Goal: Task Accomplishment & Management: Use online tool/utility

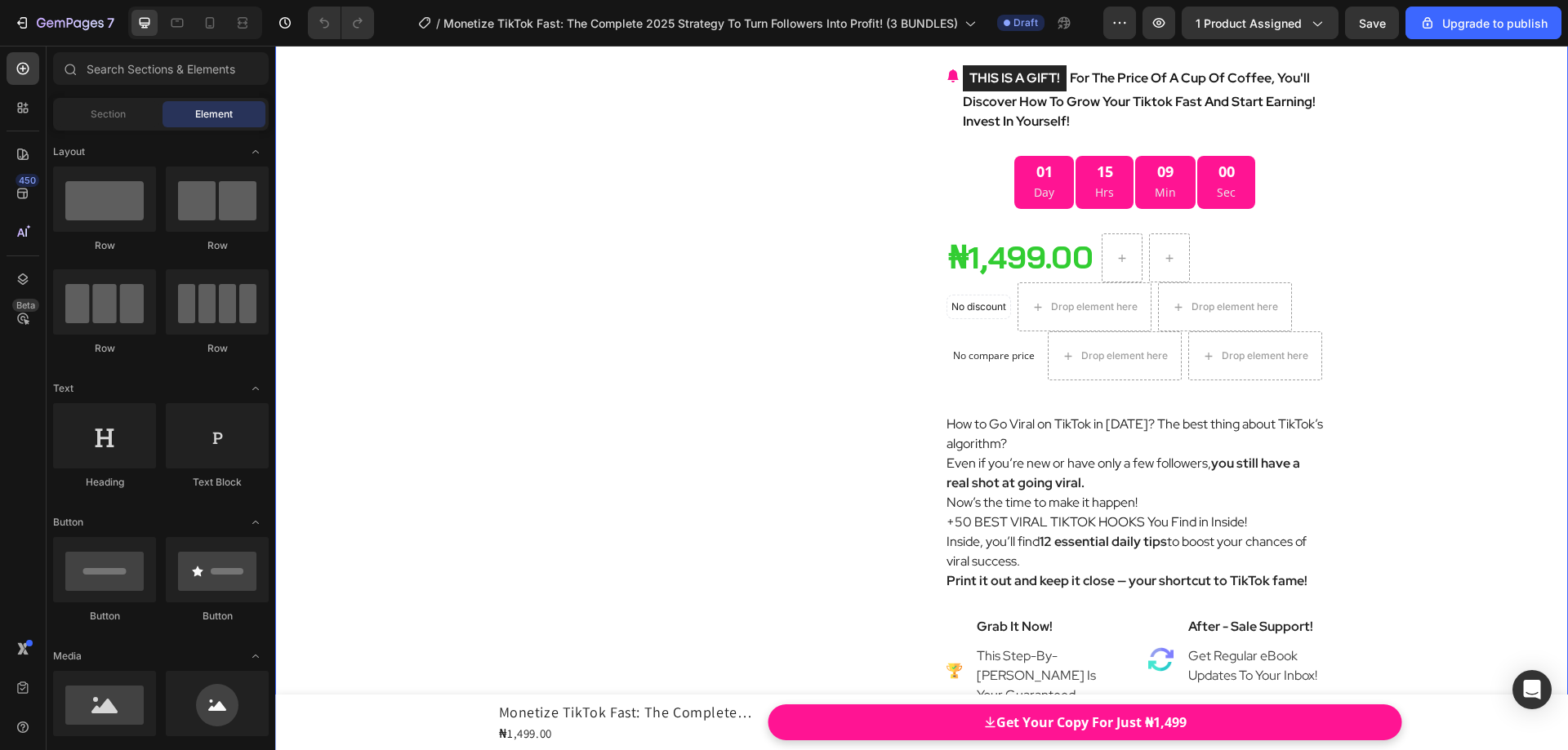
scroll to position [8573, 0]
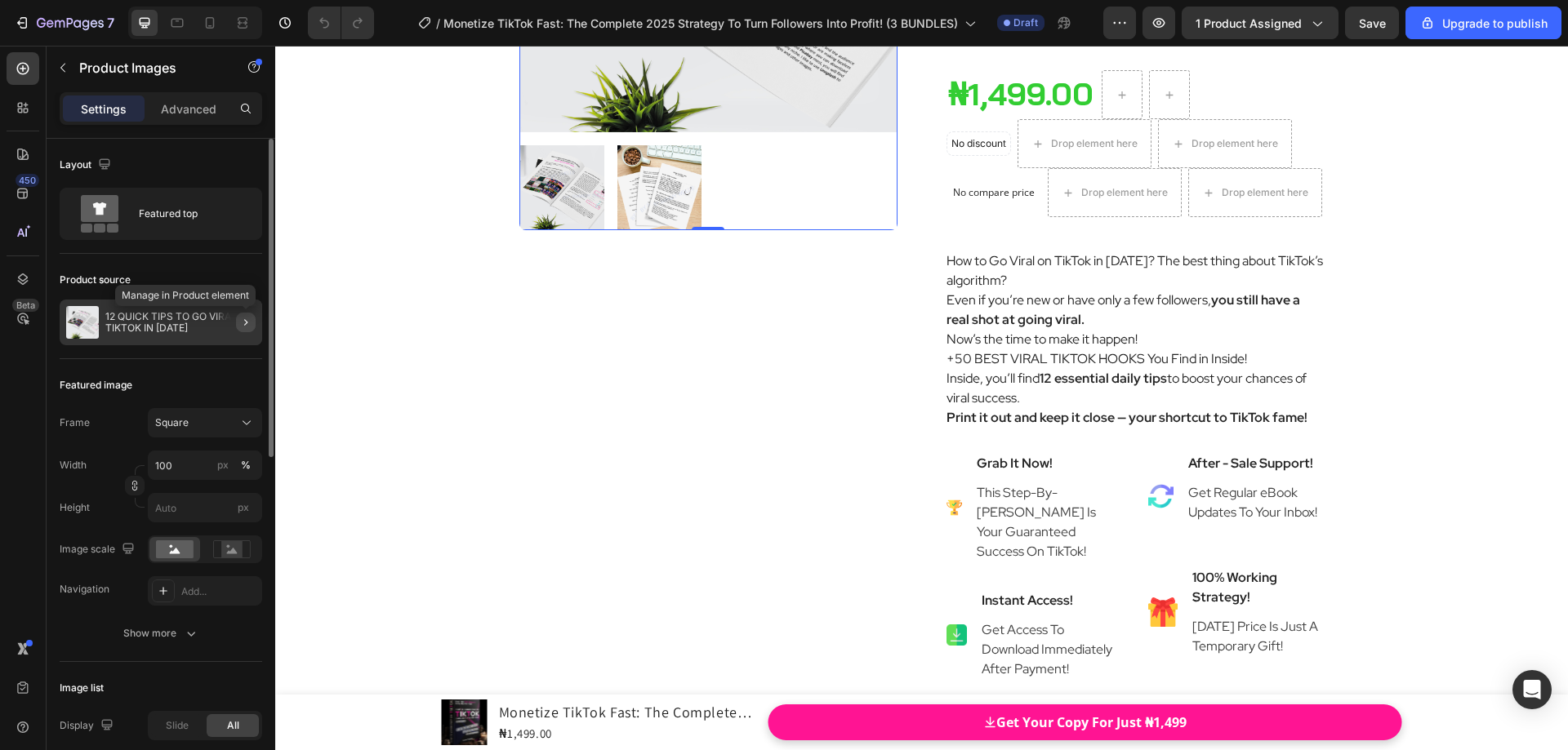
click at [249, 323] on icon "button" at bounding box center [246, 322] width 14 height 14
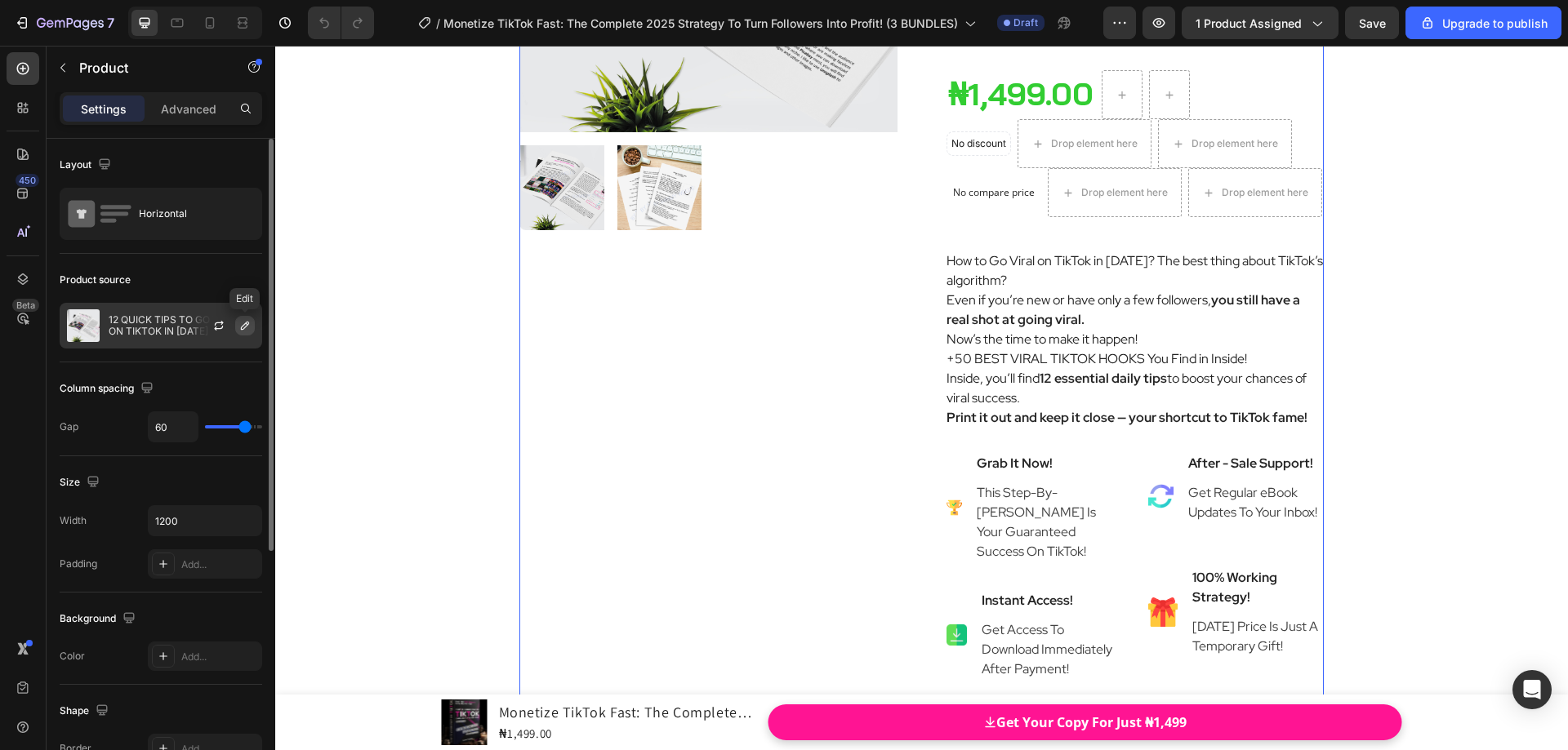
click at [250, 329] on icon "button" at bounding box center [245, 326] width 14 height 14
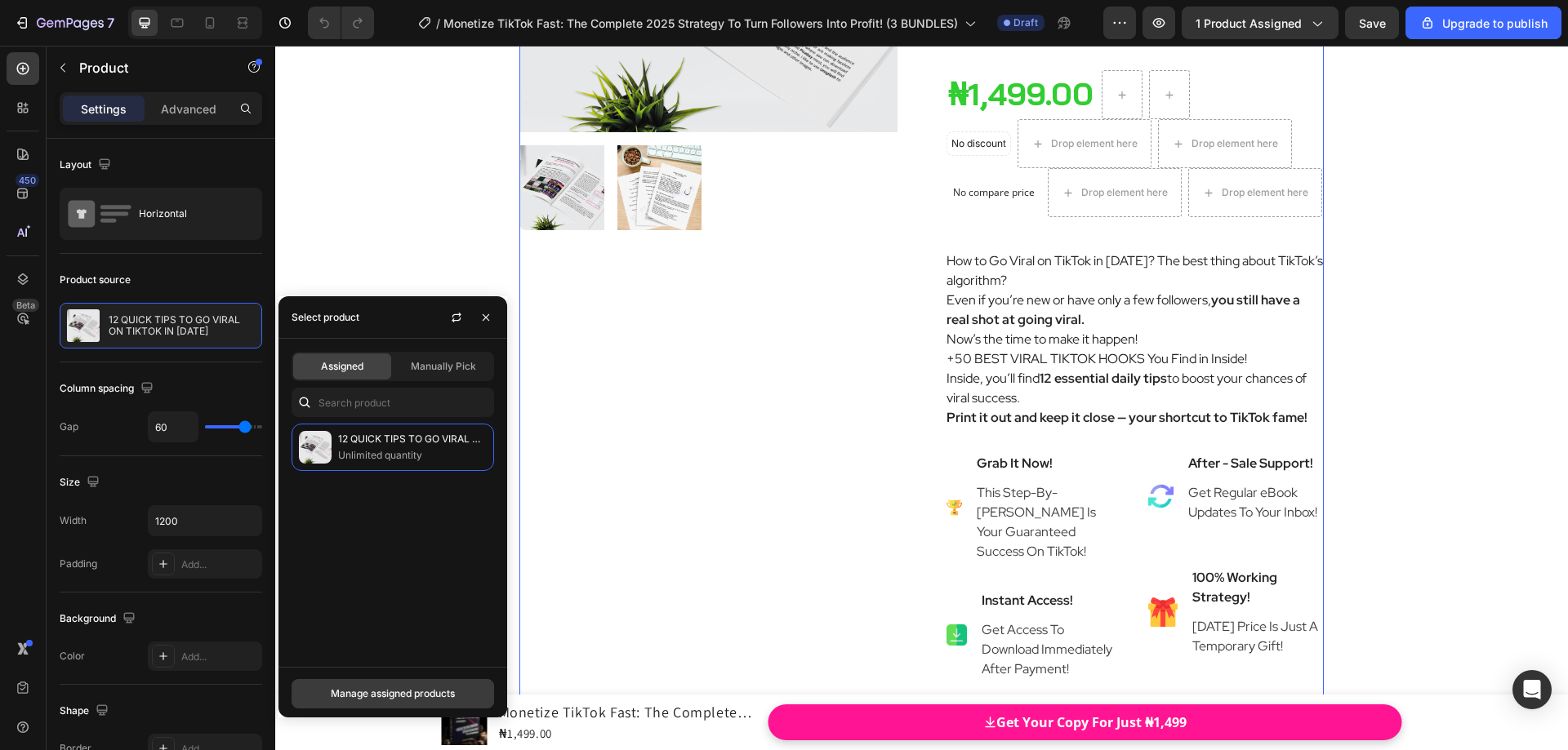
click at [421, 691] on div "Manage assigned products" at bounding box center [393, 694] width 124 height 14
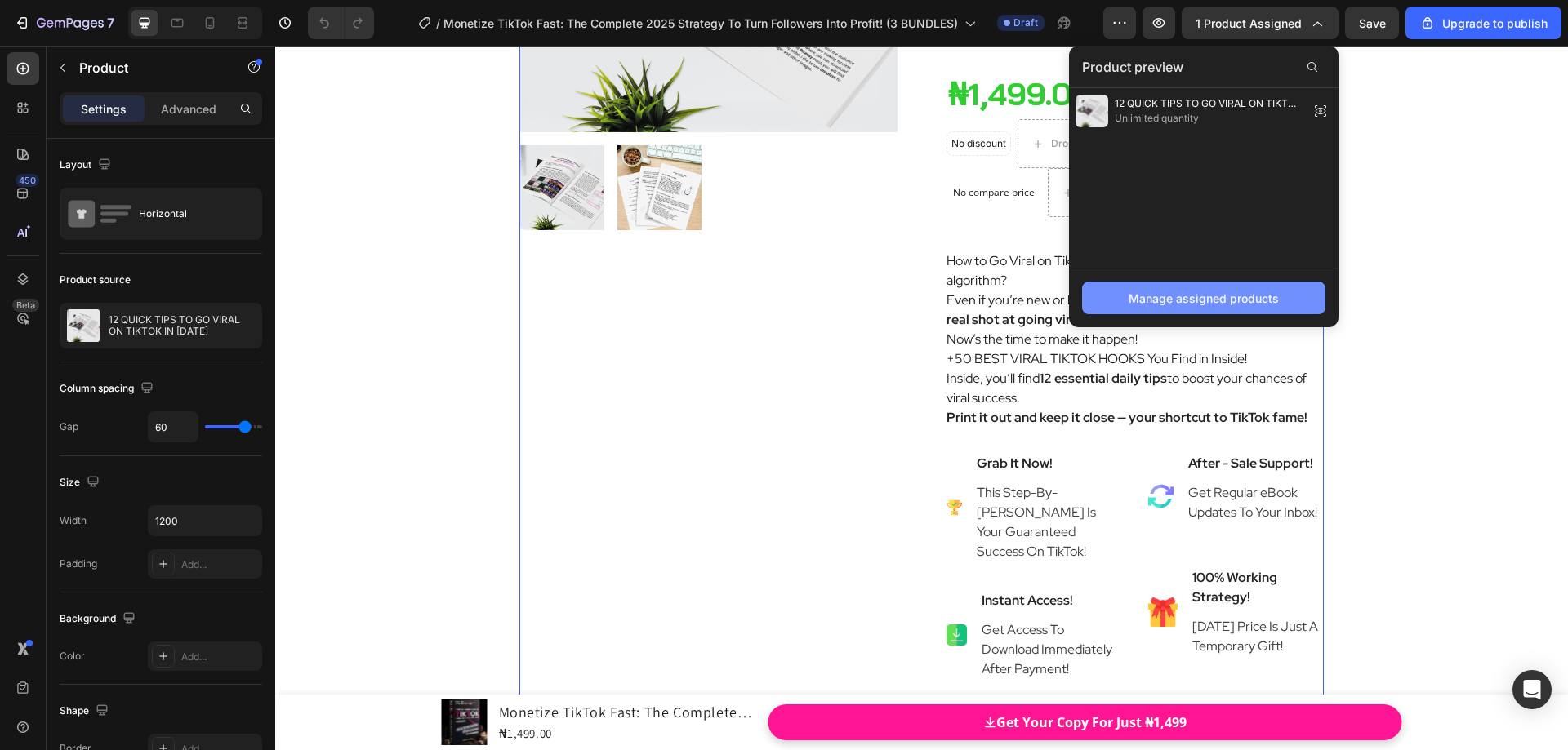
click at [1197, 299] on div "Manage assigned products" at bounding box center [1203, 298] width 150 height 17
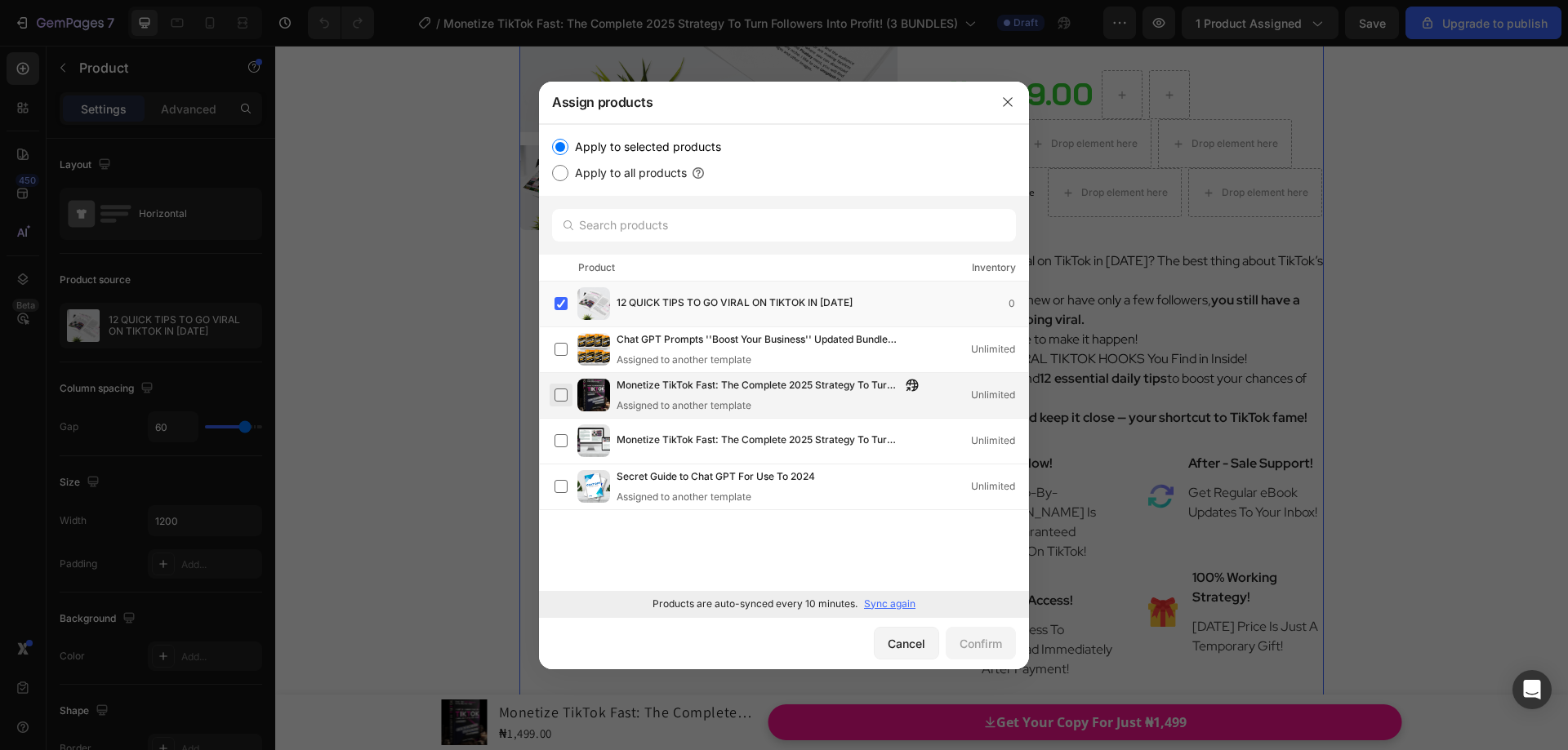
click at [565, 396] on label at bounding box center [561, 395] width 14 height 14
click at [565, 307] on label at bounding box center [561, 303] width 14 height 14
click at [966, 647] on div "Confirm" at bounding box center [981, 644] width 42 height 17
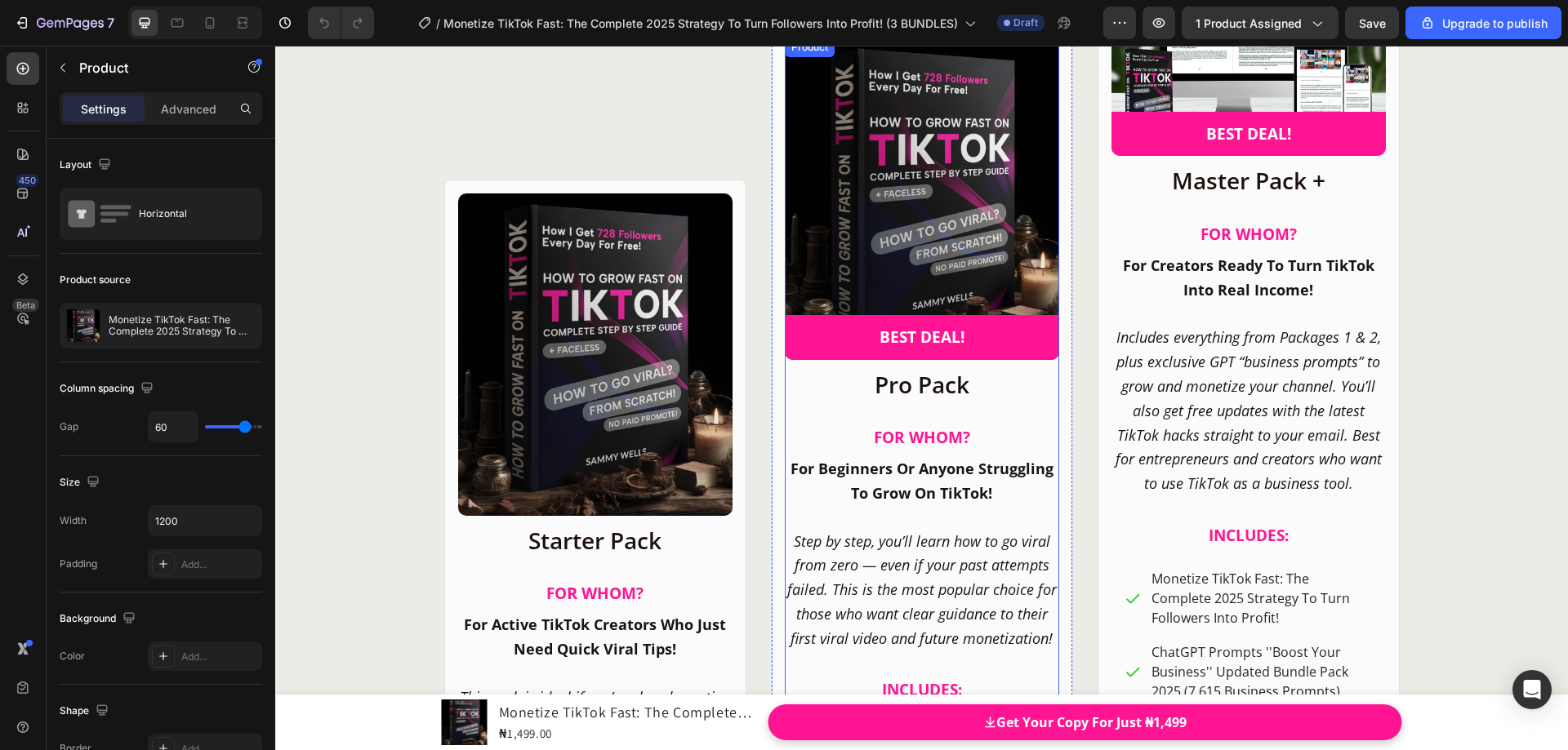
scroll to position [22045, 0]
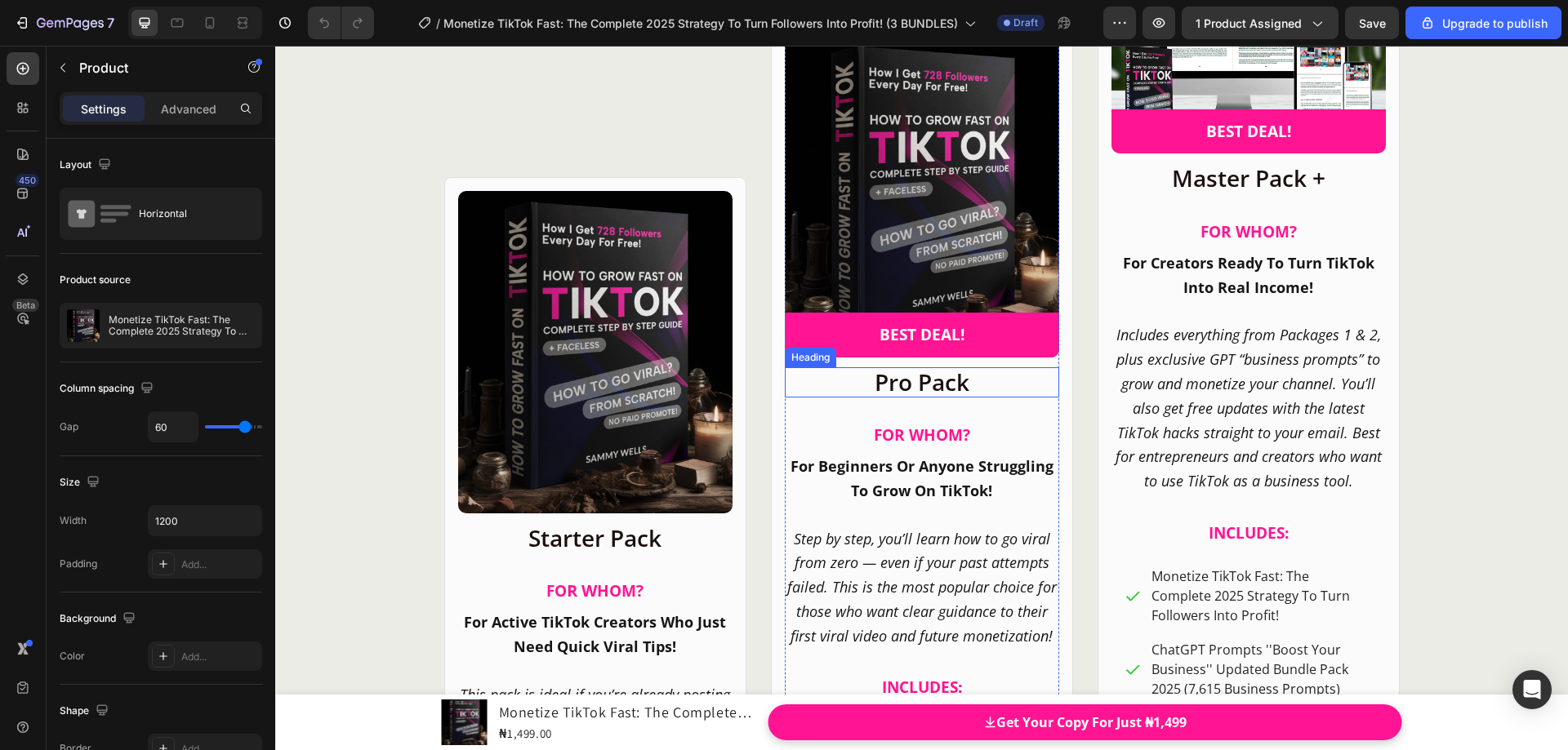
click at [871, 381] on h2 "Pro Pack" at bounding box center [921, 383] width 275 height 31
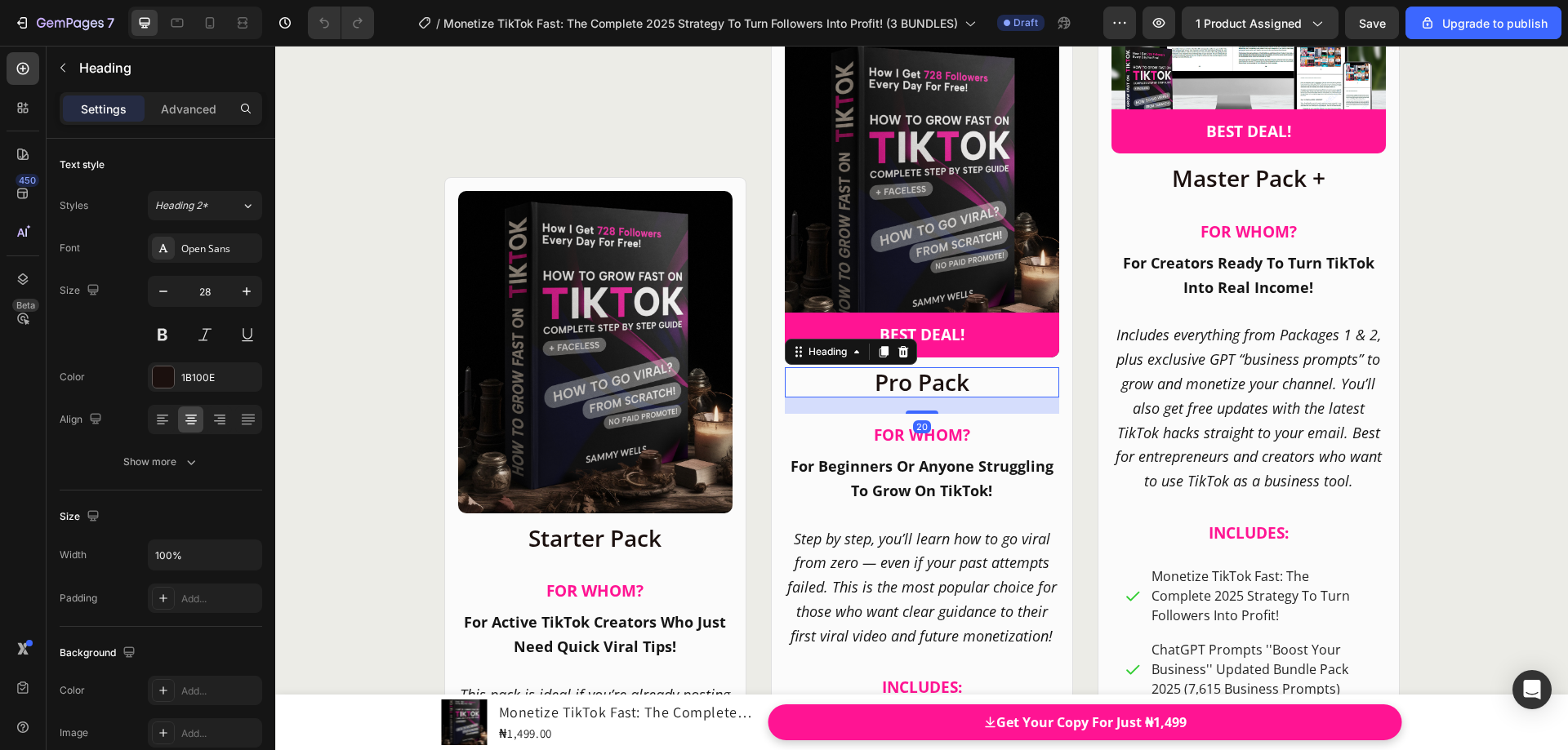
click at [870, 384] on h2 "Pro Pack" at bounding box center [921, 383] width 275 height 31
click at [870, 384] on p "Pro Pack" at bounding box center [921, 383] width 271 height 28
click at [937, 388] on p "Pro Pack" at bounding box center [921, 383] width 271 height 28
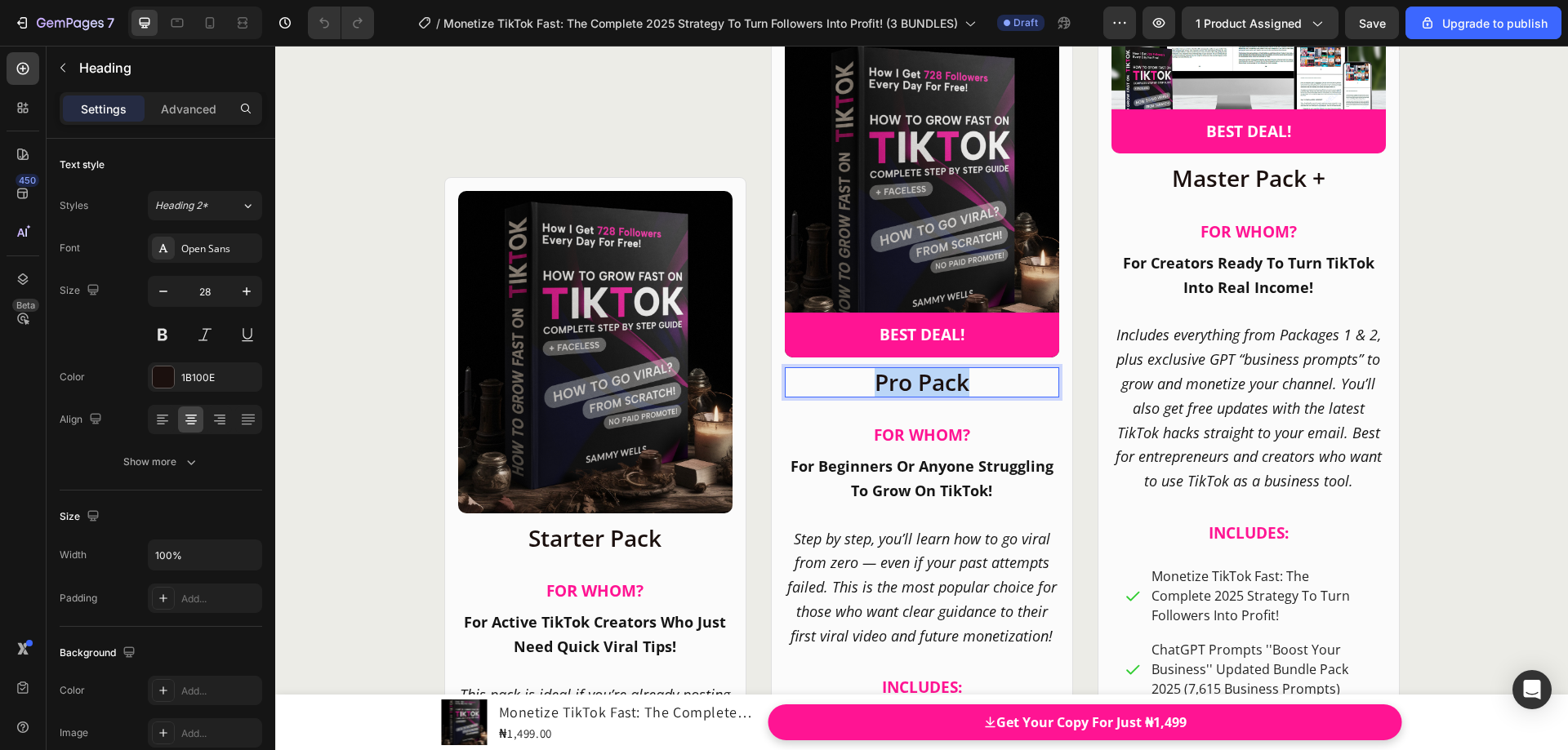
drag, startPoint x: 964, startPoint y: 384, endPoint x: 873, endPoint y: 381, distance: 91.0
click at [873, 381] on p "Pro Pack" at bounding box center [921, 383] width 271 height 28
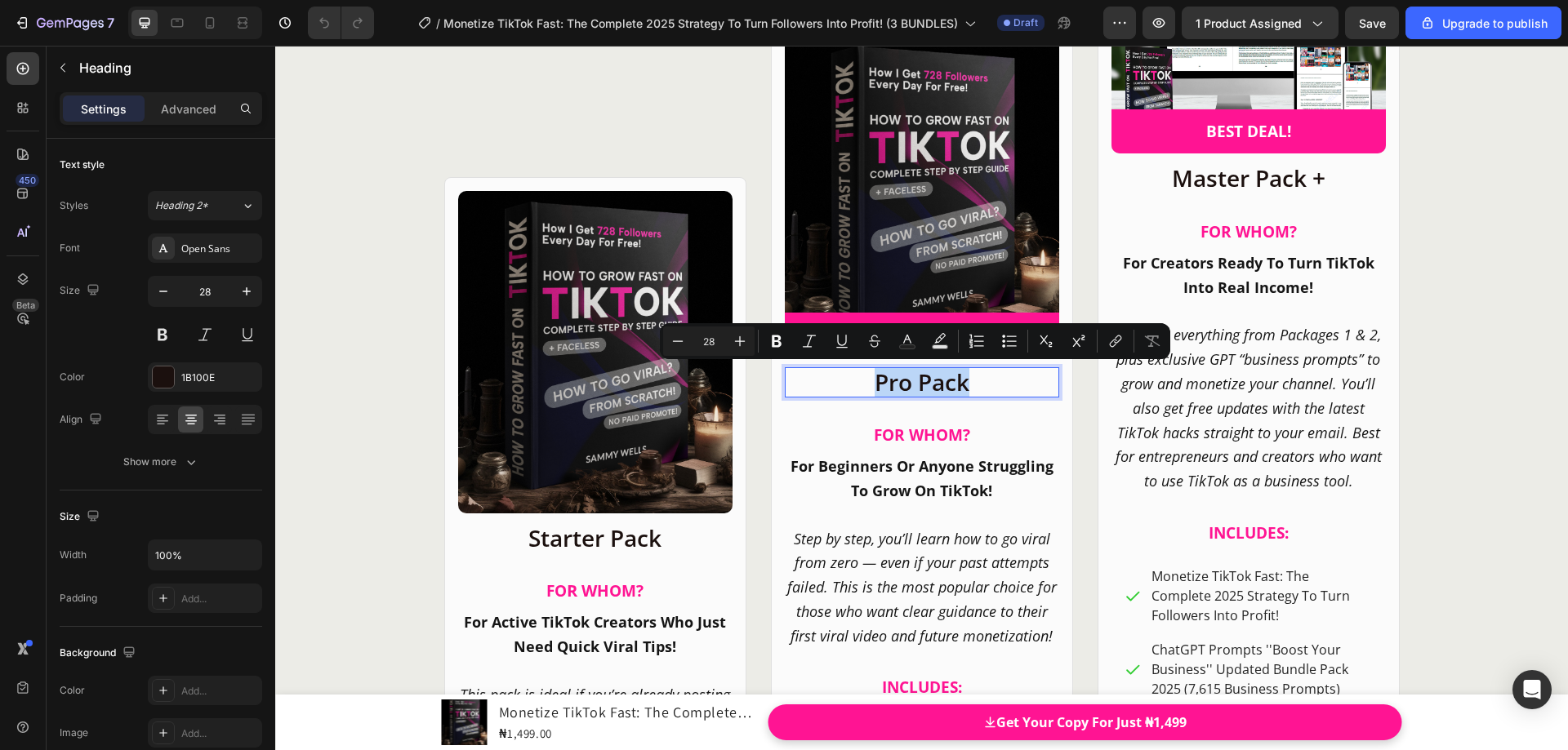
copy p "Pro Pack"
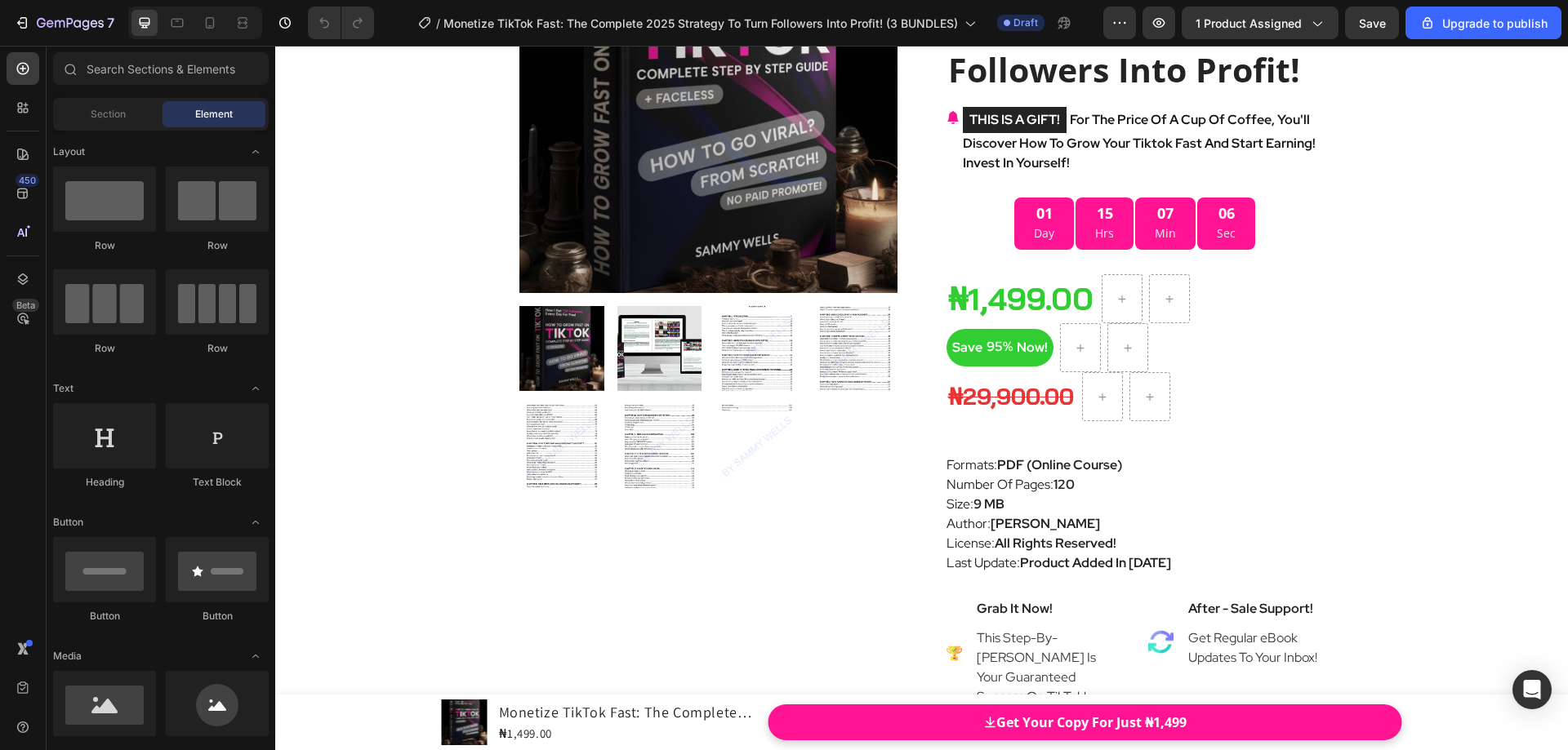
scroll to position [8489, 0]
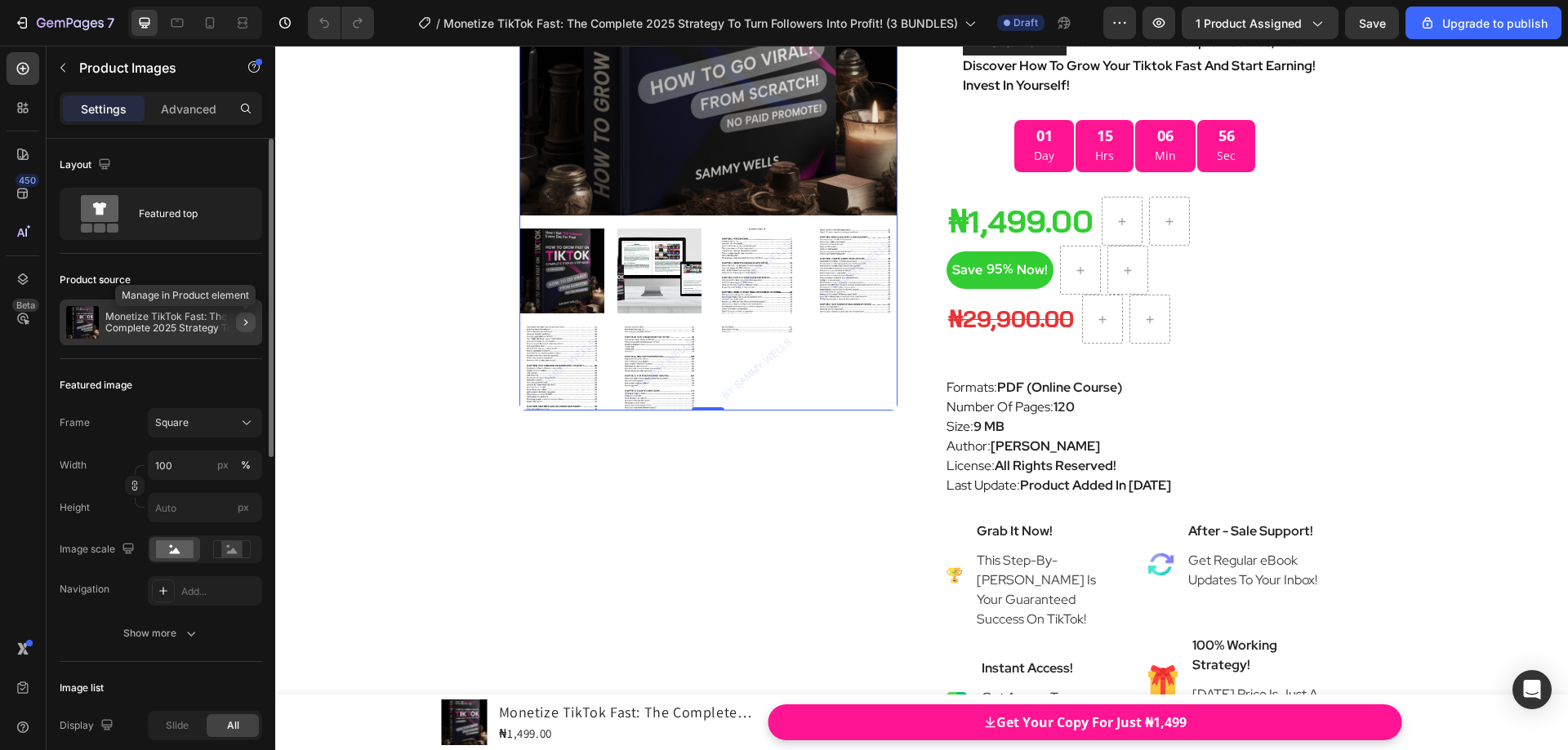
click at [246, 324] on icon "button" at bounding box center [246, 322] width 4 height 6
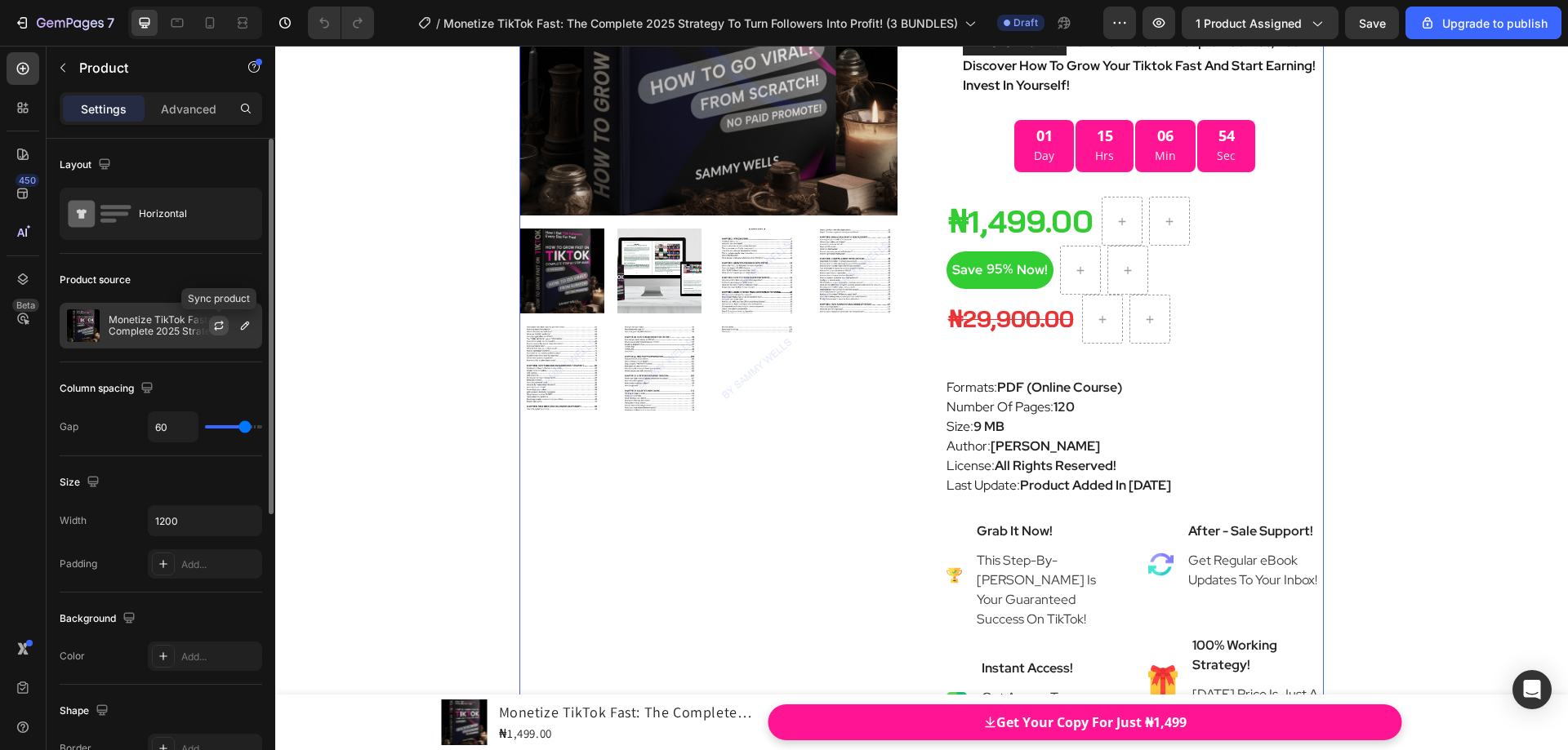
click at [223, 325] on icon "button" at bounding box center [219, 326] width 14 height 14
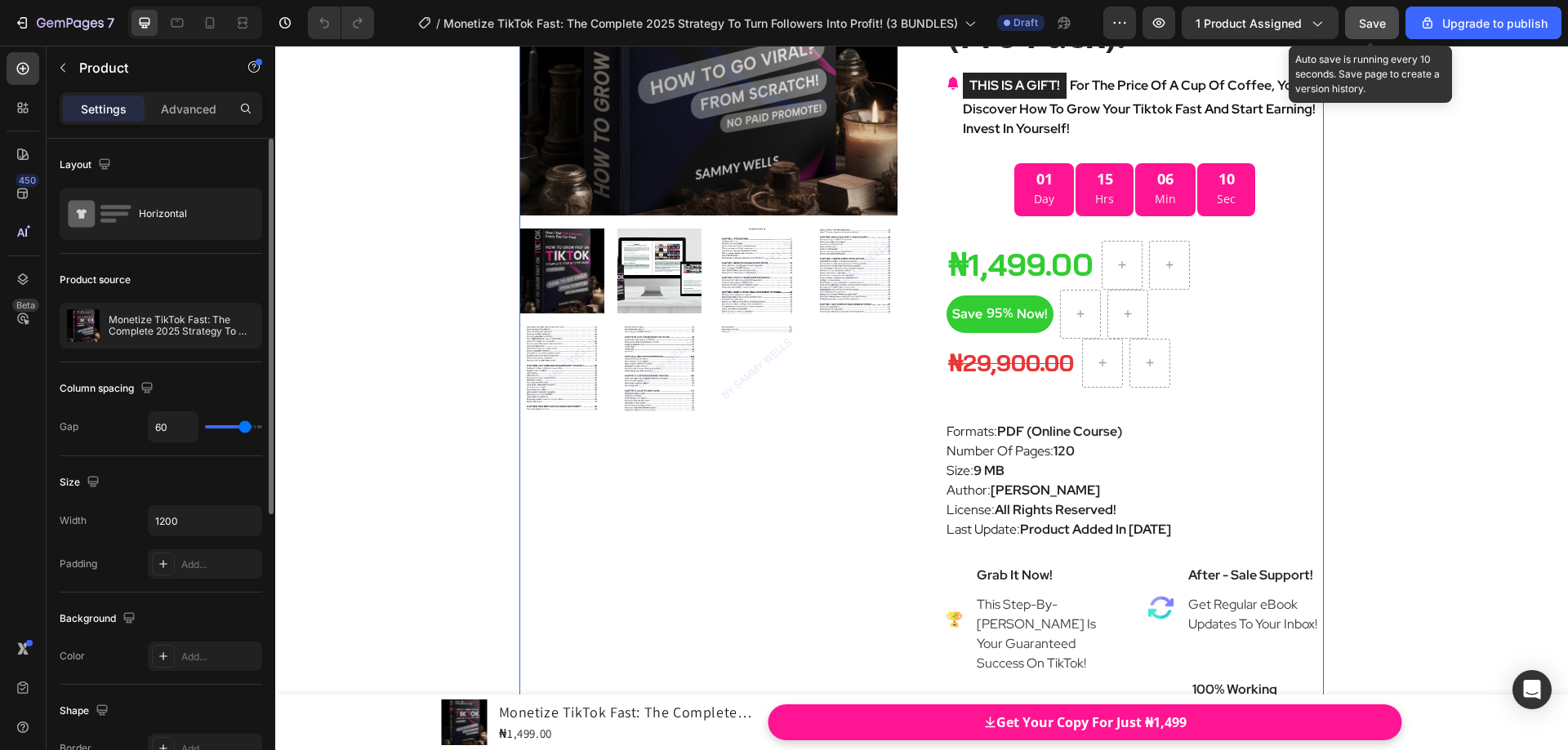
click at [1360, 35] on button "Save" at bounding box center [1373, 23] width 54 height 32
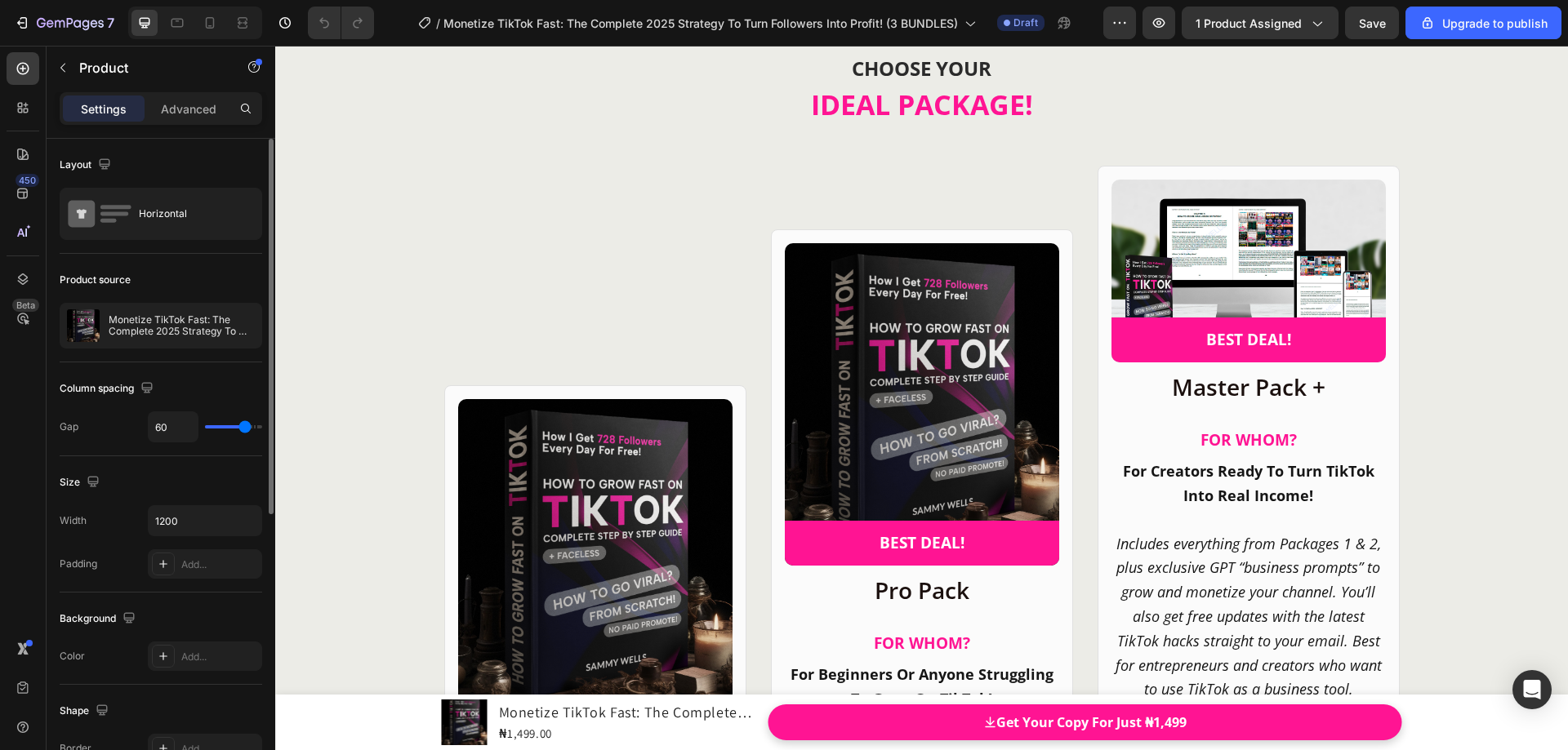
scroll to position [21962, 0]
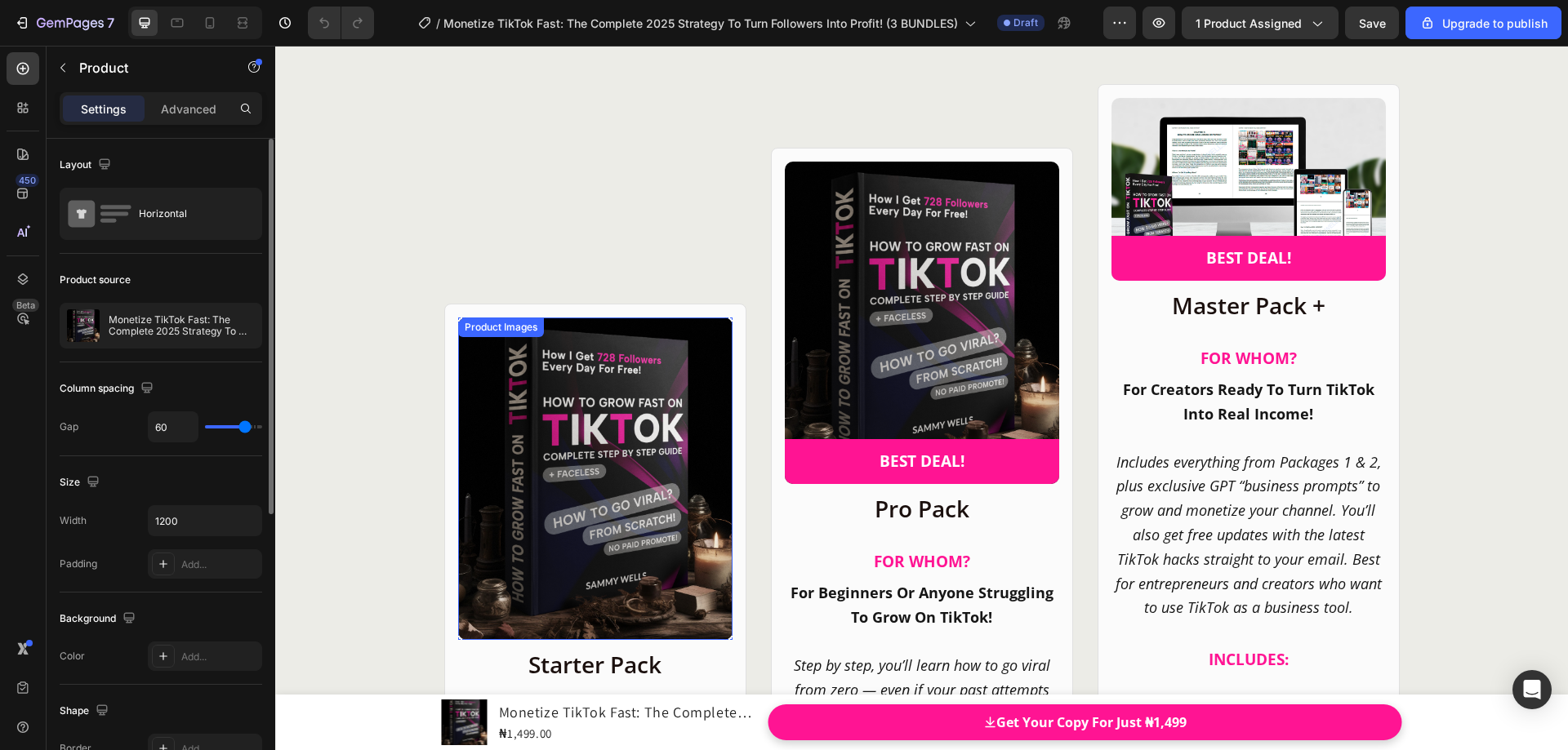
click at [463, 330] on div "Product Images" at bounding box center [501, 327] width 79 height 14
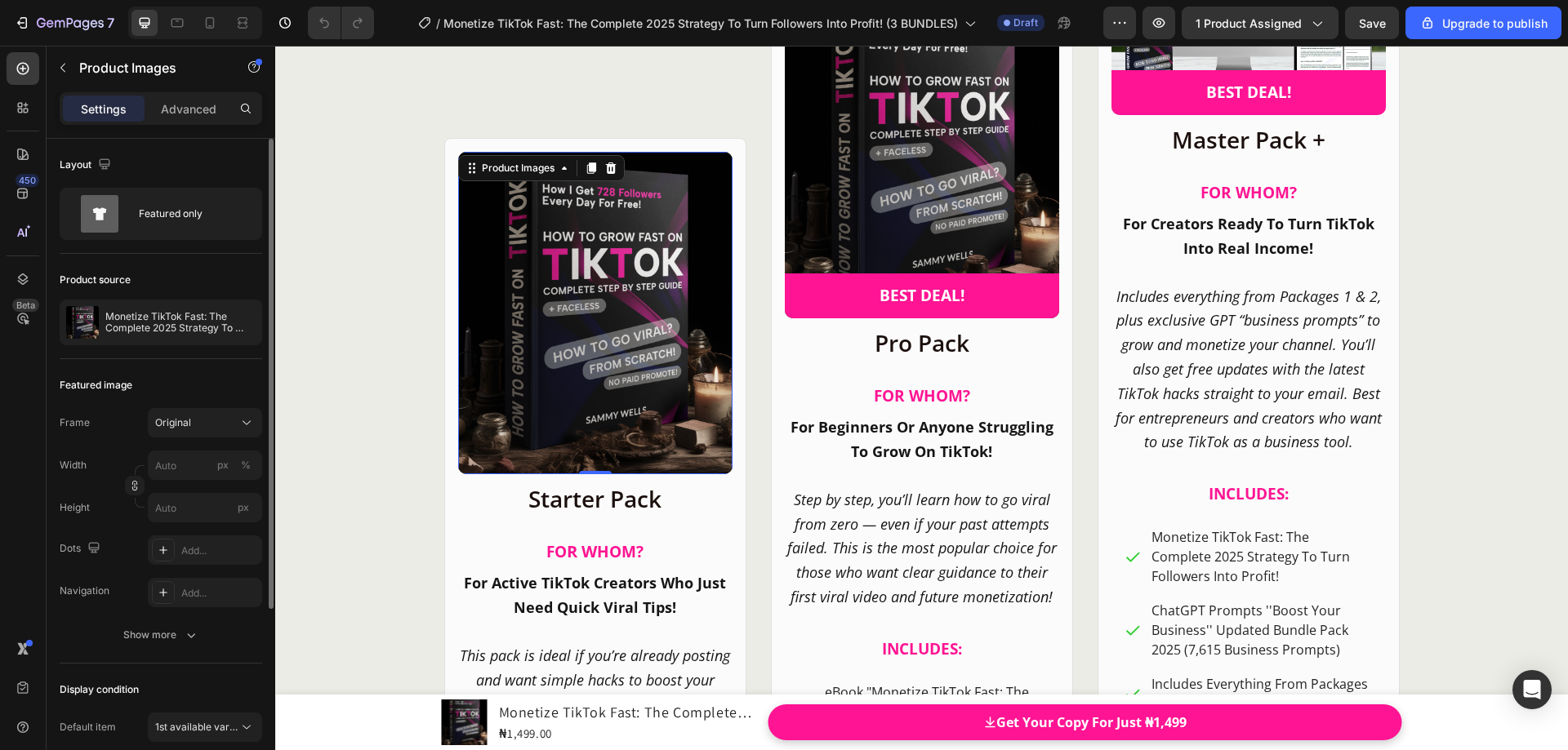
scroll to position [22125, 0]
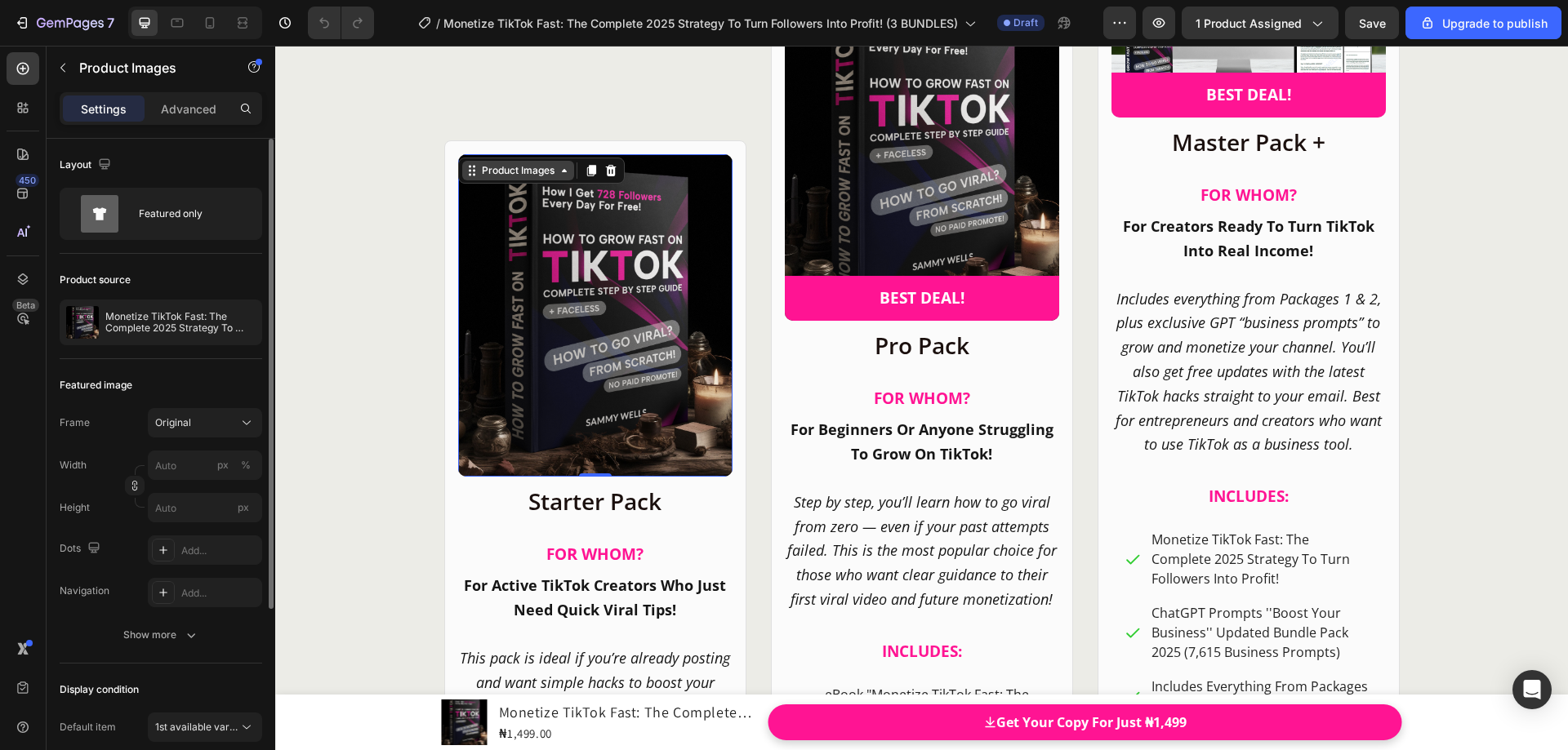
click at [469, 171] on icon at bounding box center [472, 170] width 14 height 14
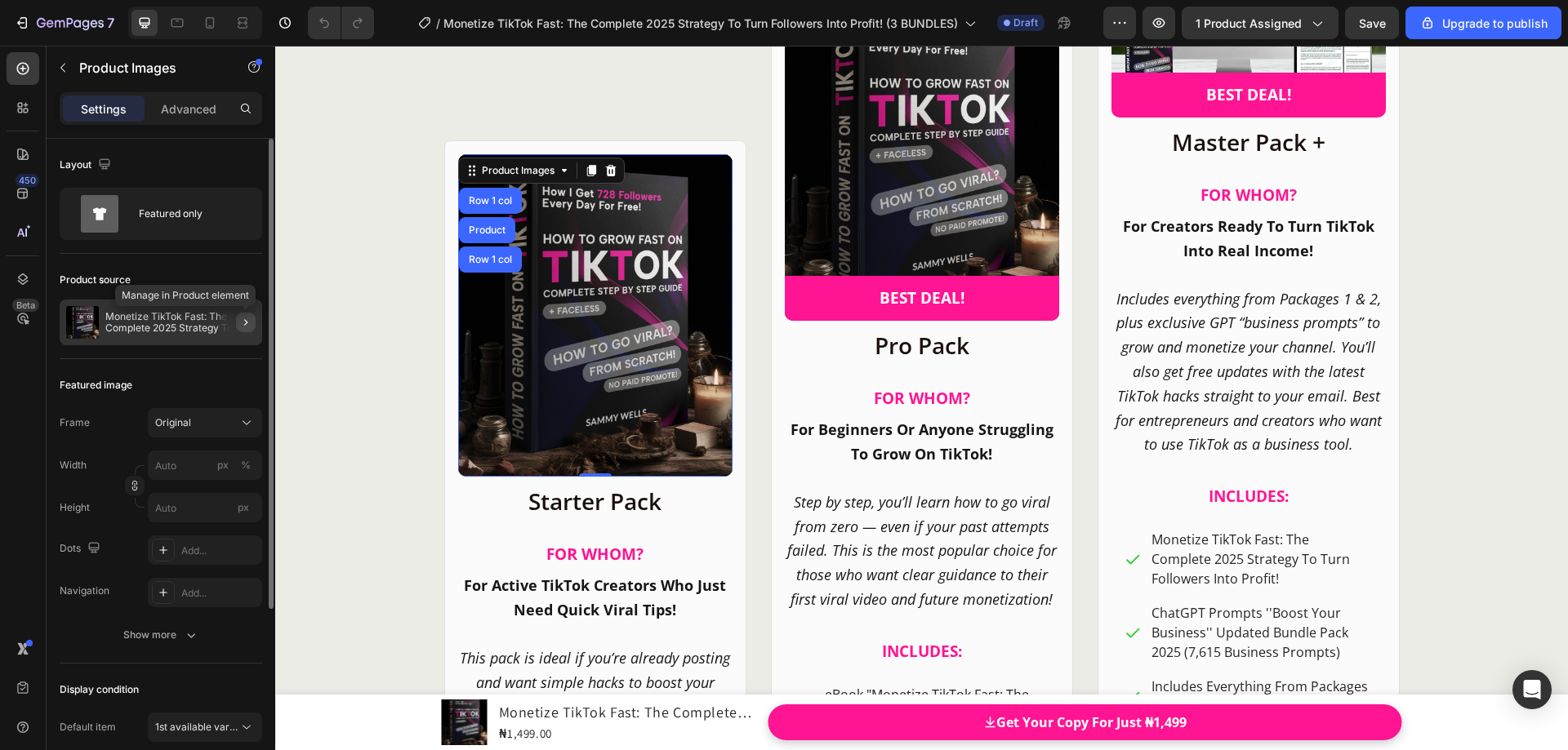
click at [249, 328] on icon "button" at bounding box center [246, 322] width 14 height 14
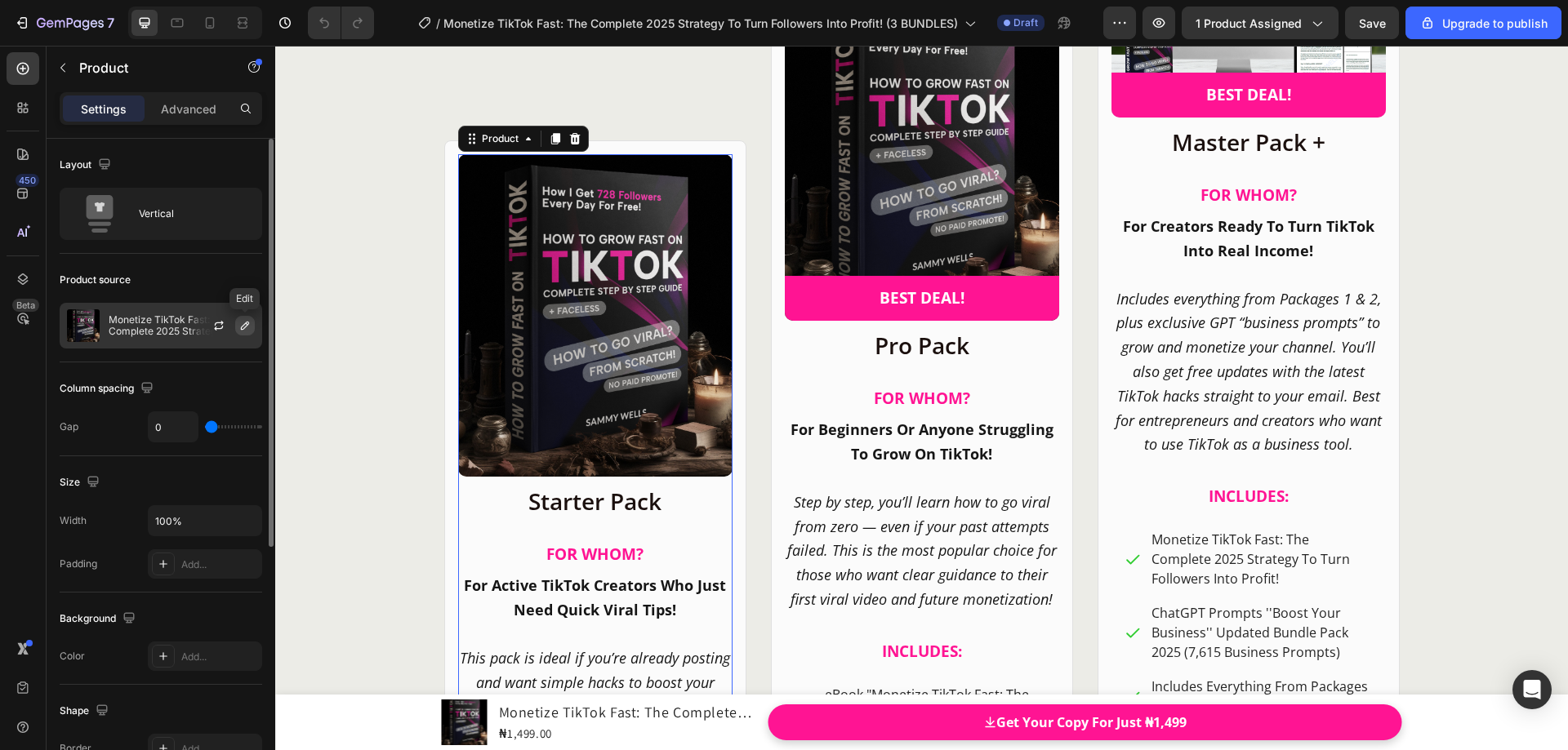
click at [249, 328] on icon "button" at bounding box center [245, 326] width 14 height 14
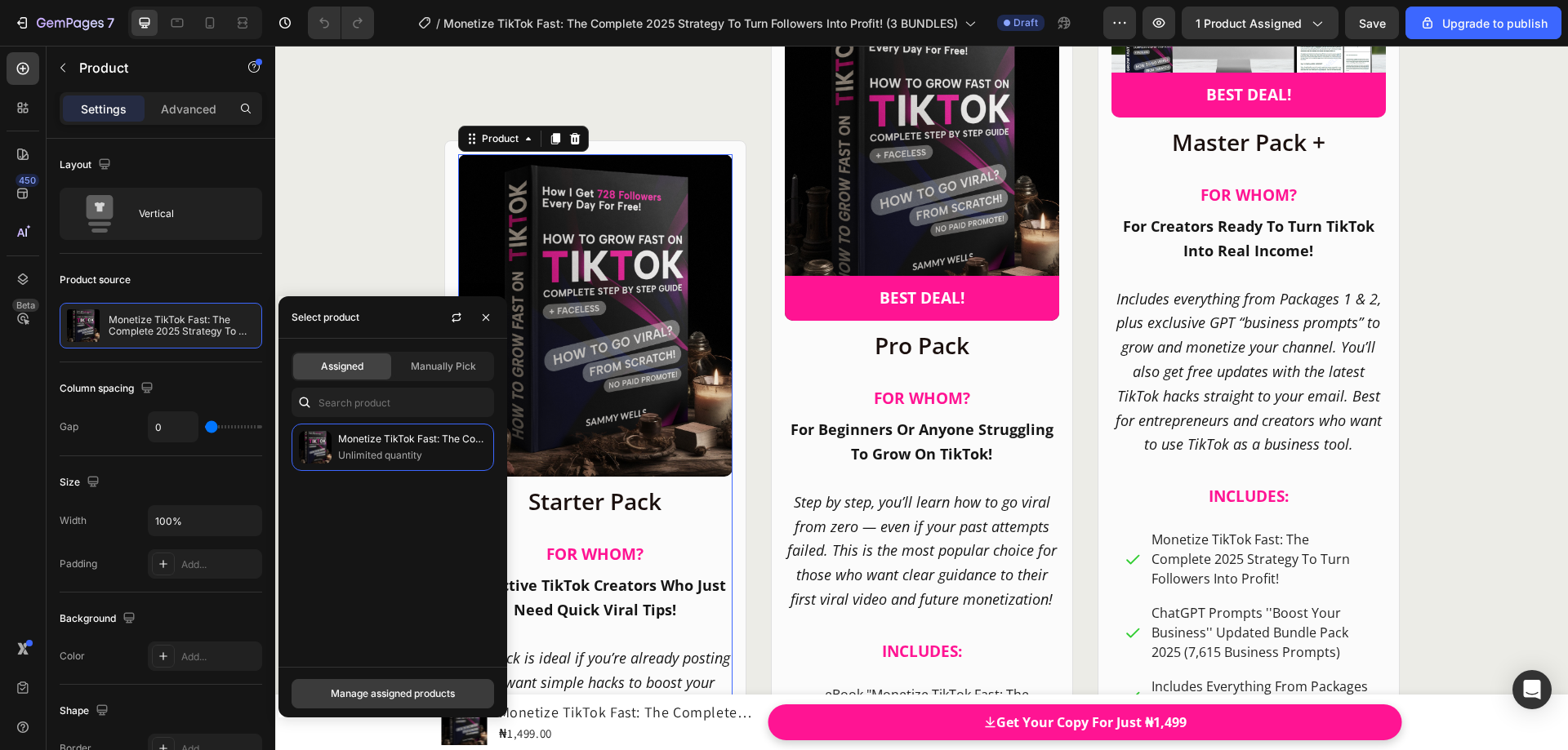
click at [385, 699] on div "Manage assigned products" at bounding box center [393, 694] width 124 height 14
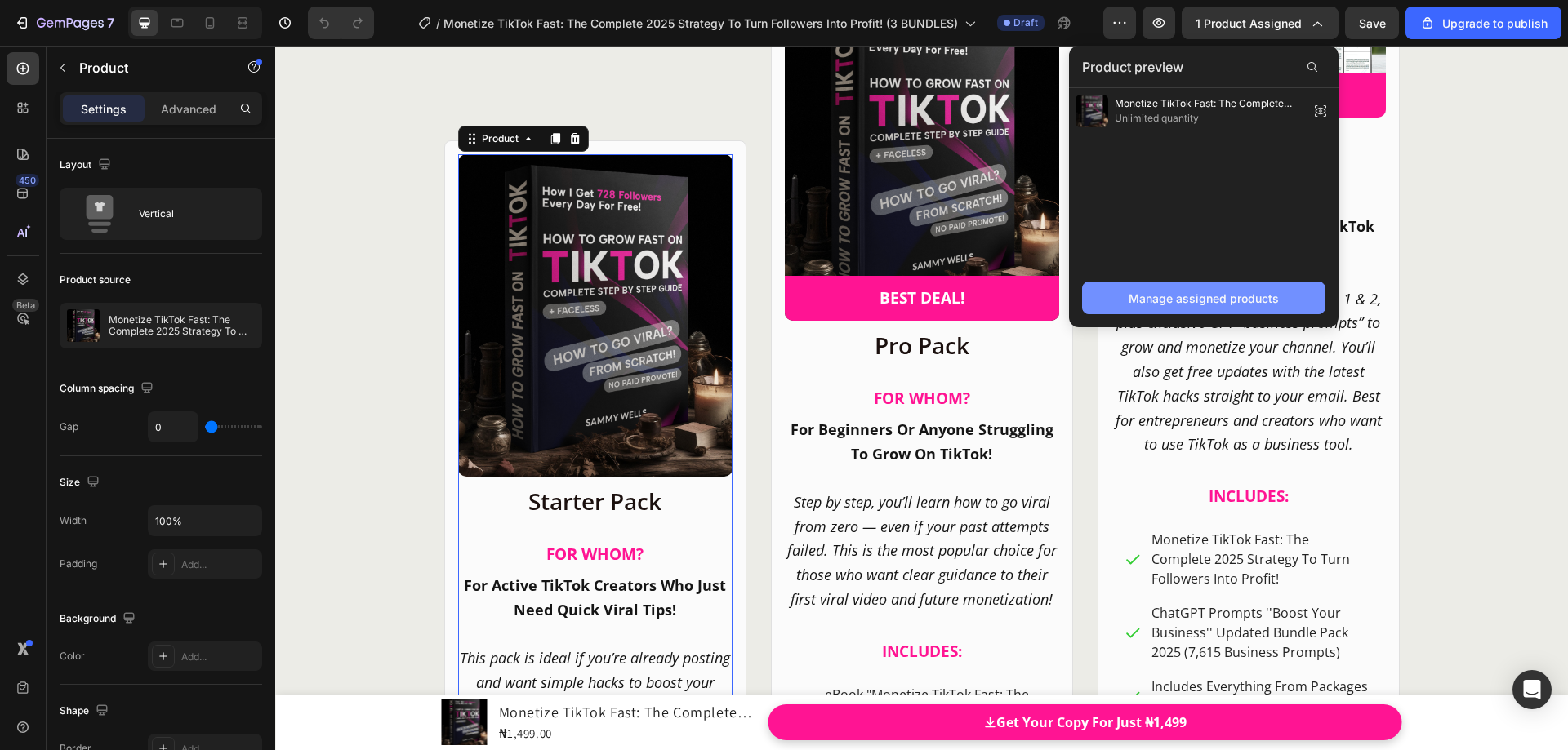
click at [1187, 300] on div "Manage assigned products" at bounding box center [1203, 298] width 150 height 17
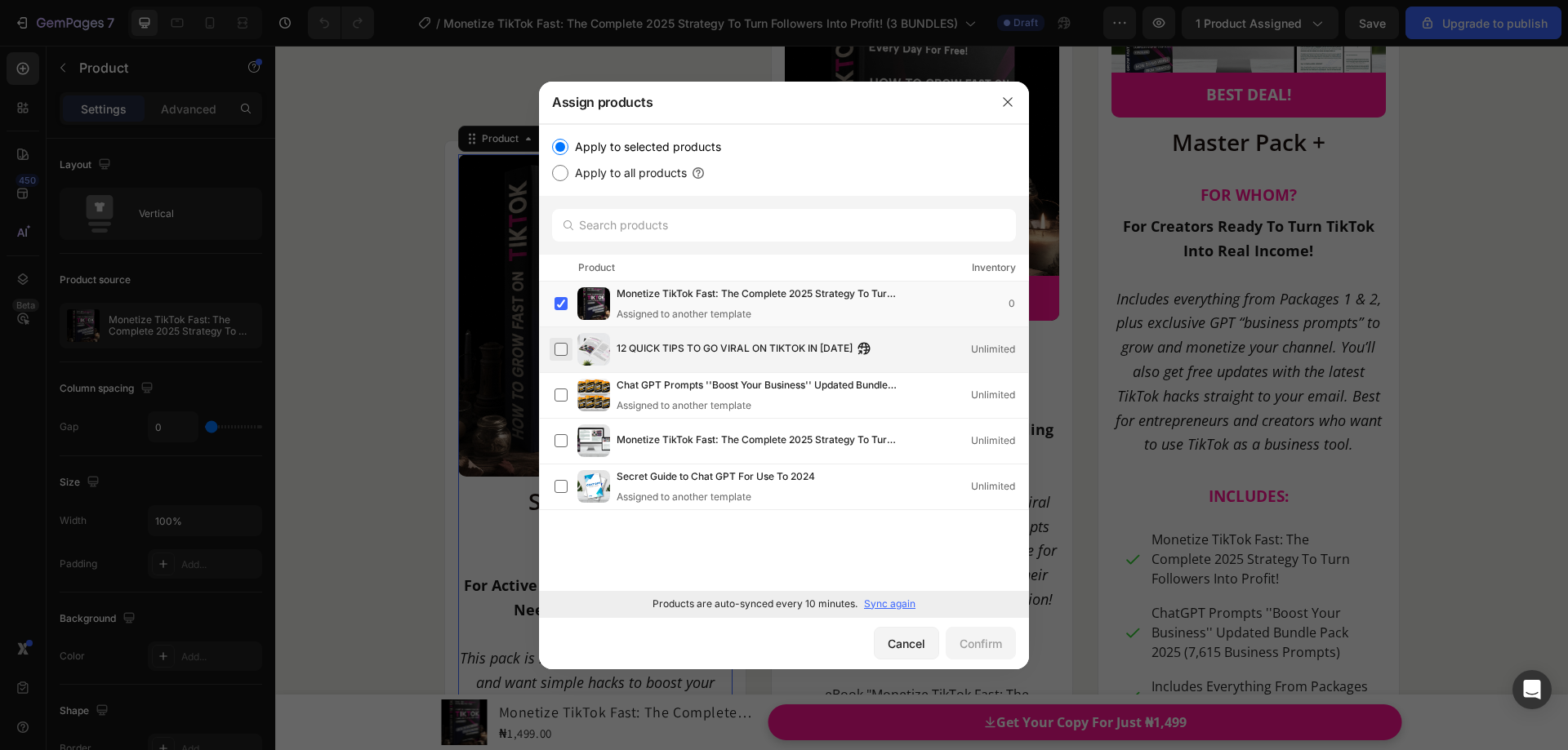
click at [563, 348] on label at bounding box center [561, 349] width 14 height 14
click at [557, 310] on label at bounding box center [561, 303] width 14 height 14
click at [985, 644] on div "Confirm" at bounding box center [981, 644] width 42 height 17
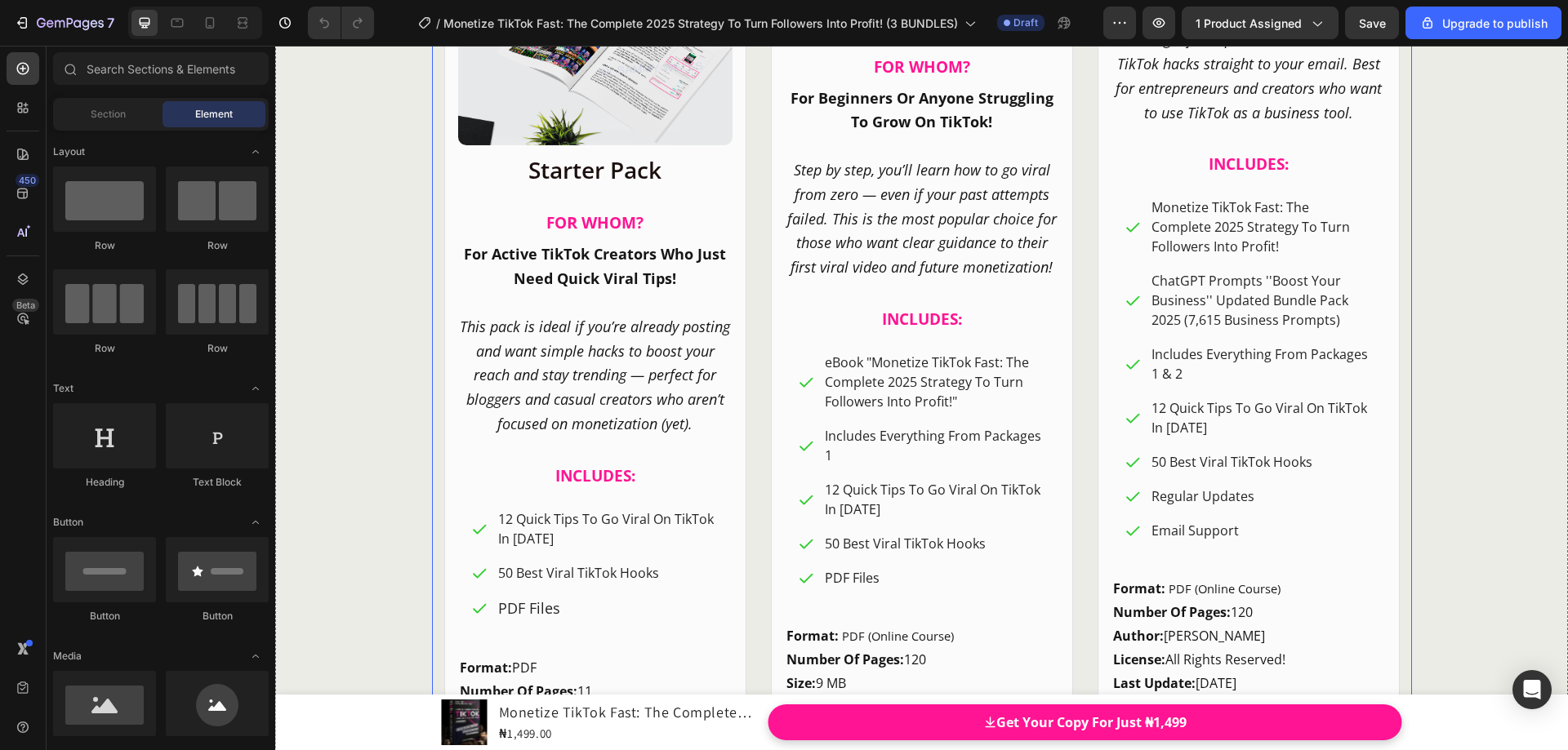
scroll to position [19964, 0]
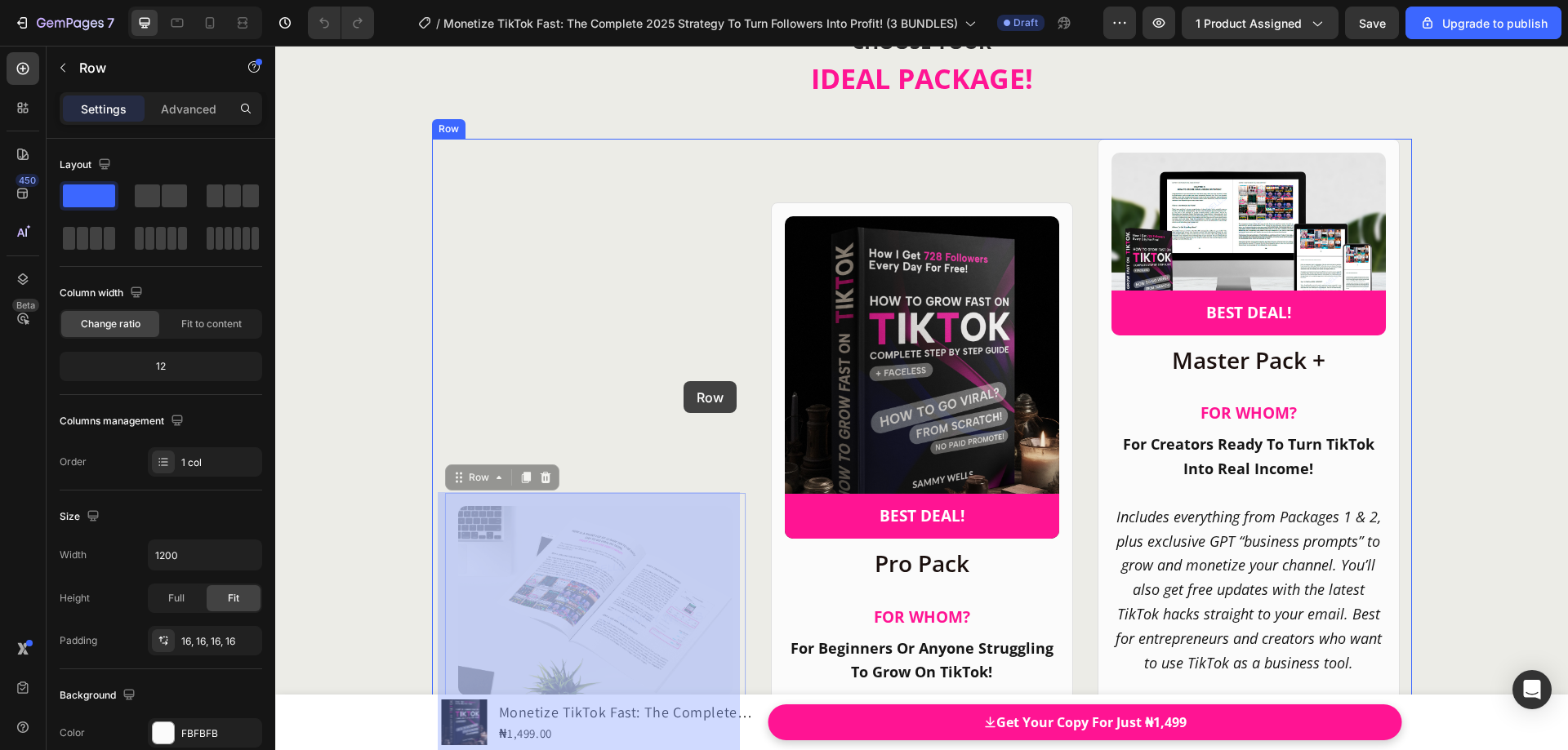
scroll to position [20283, 0]
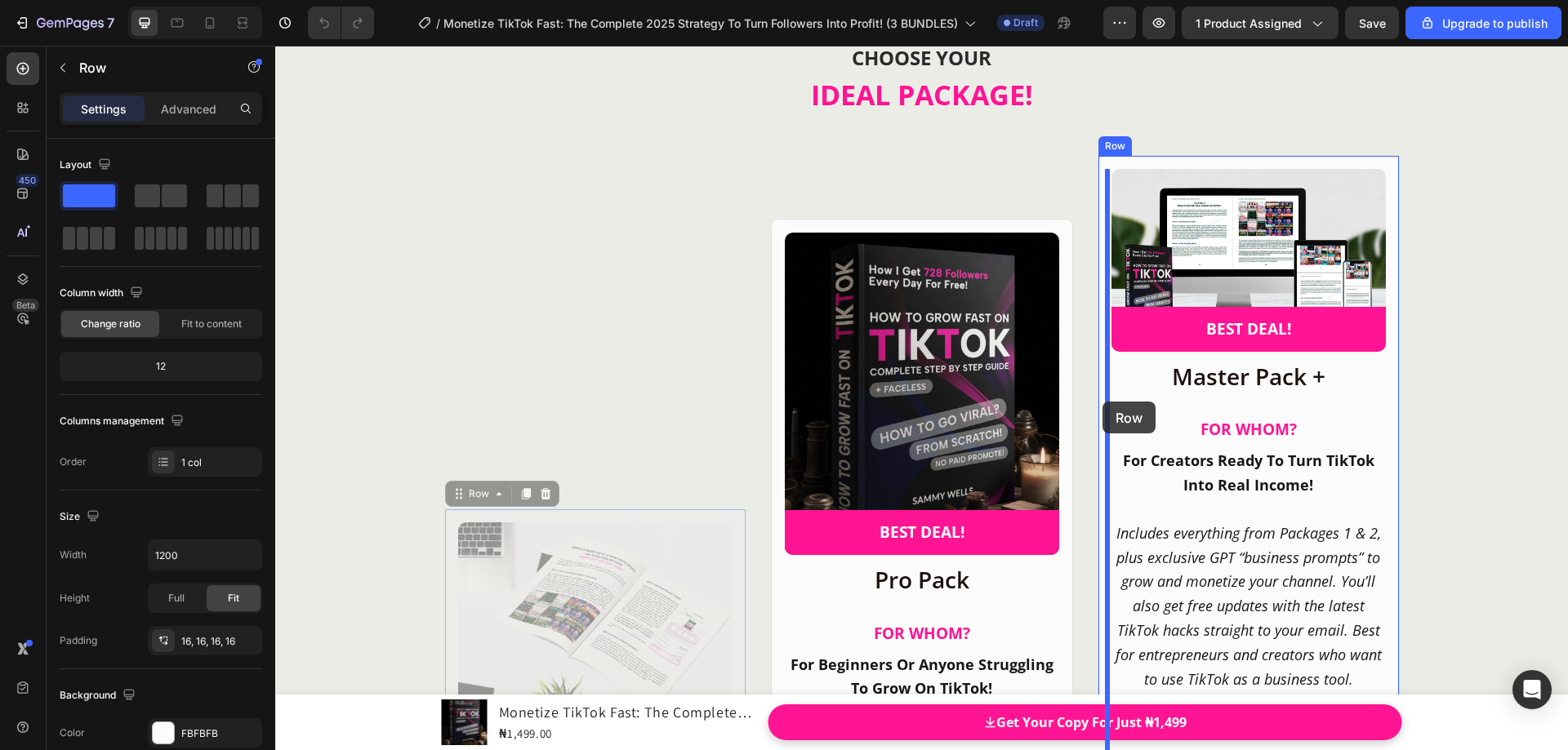
drag, startPoint x: 447, startPoint y: 424, endPoint x: 1104, endPoint y: 400, distance: 657.4
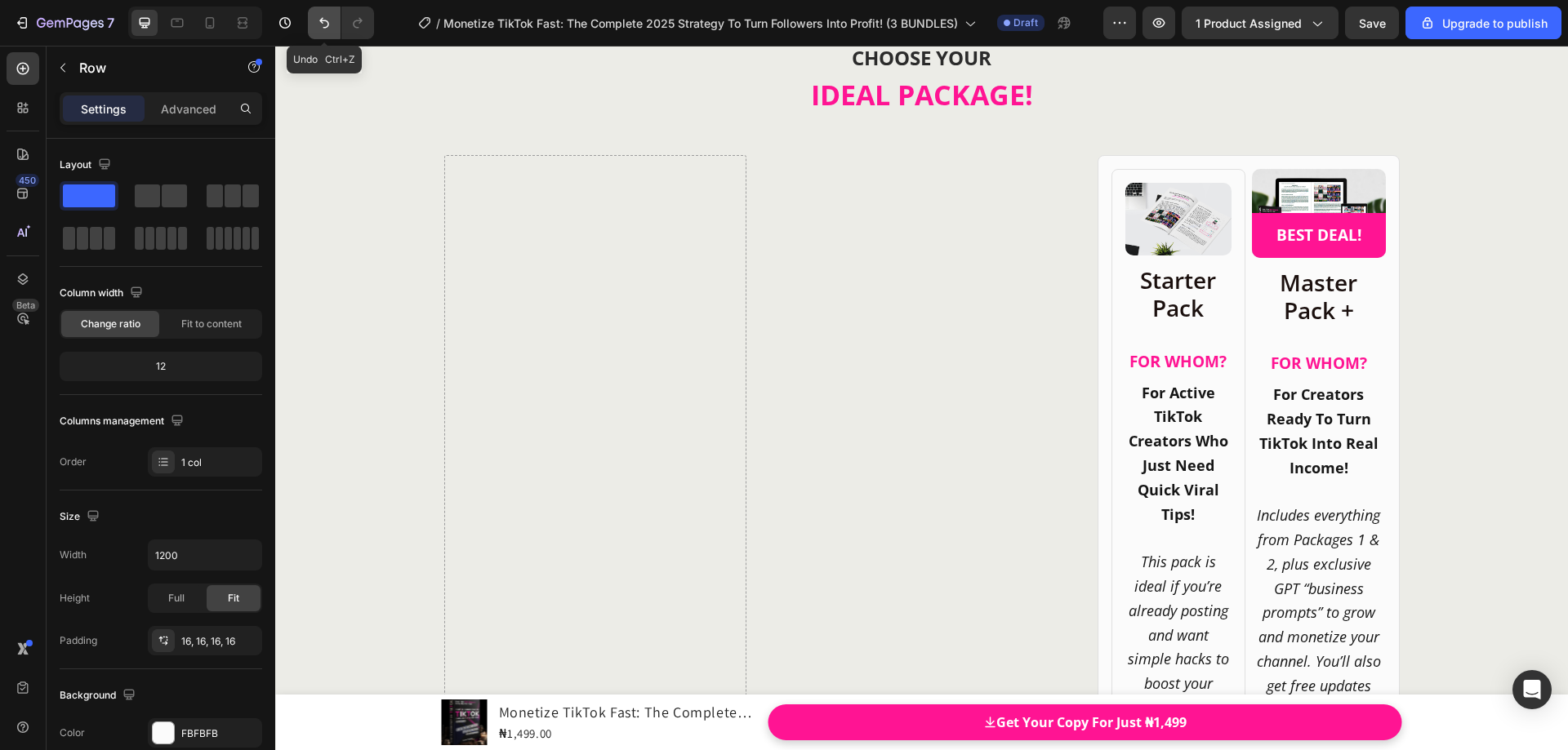
click at [329, 23] on icon "Undo/Redo" at bounding box center [324, 23] width 16 height 16
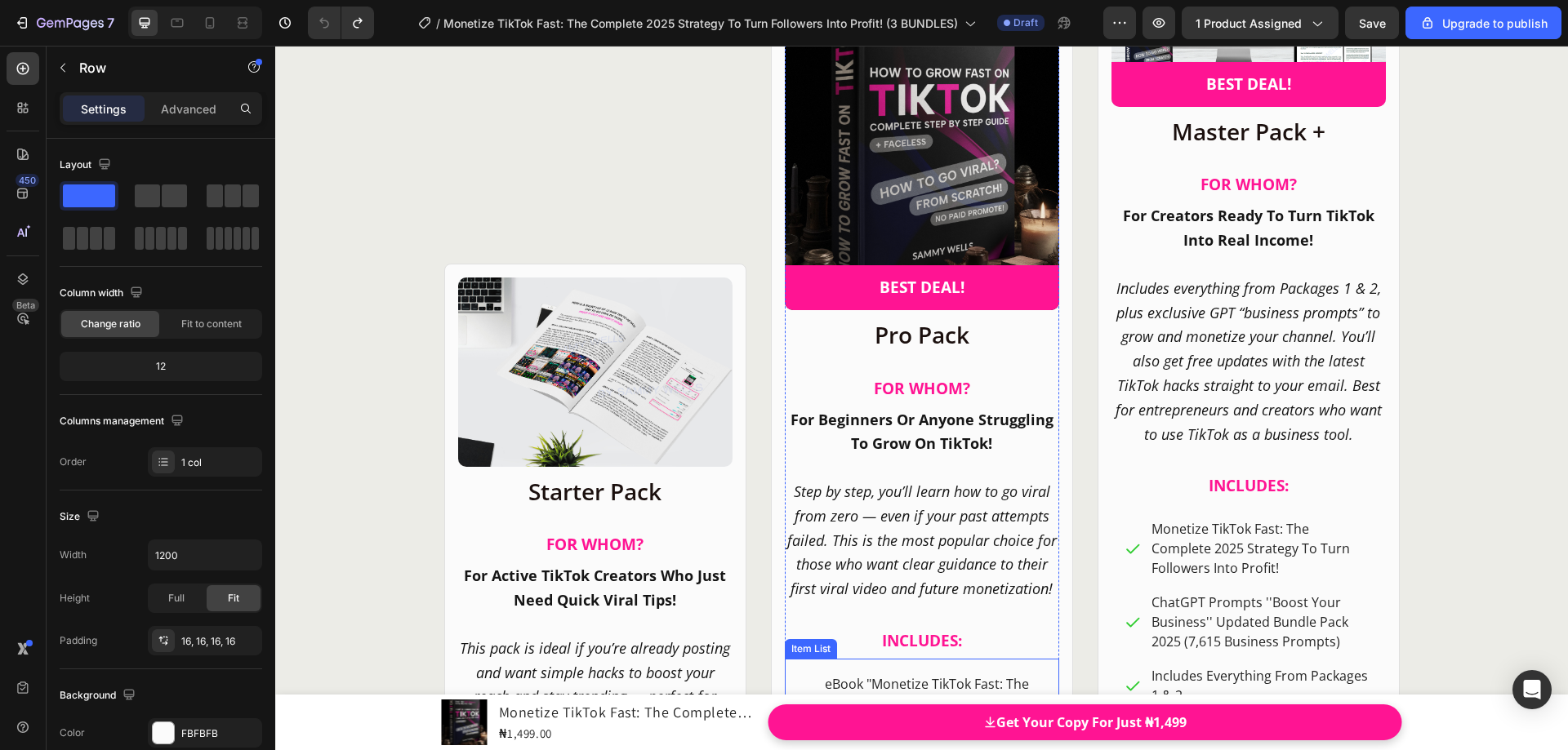
scroll to position [20364, 0]
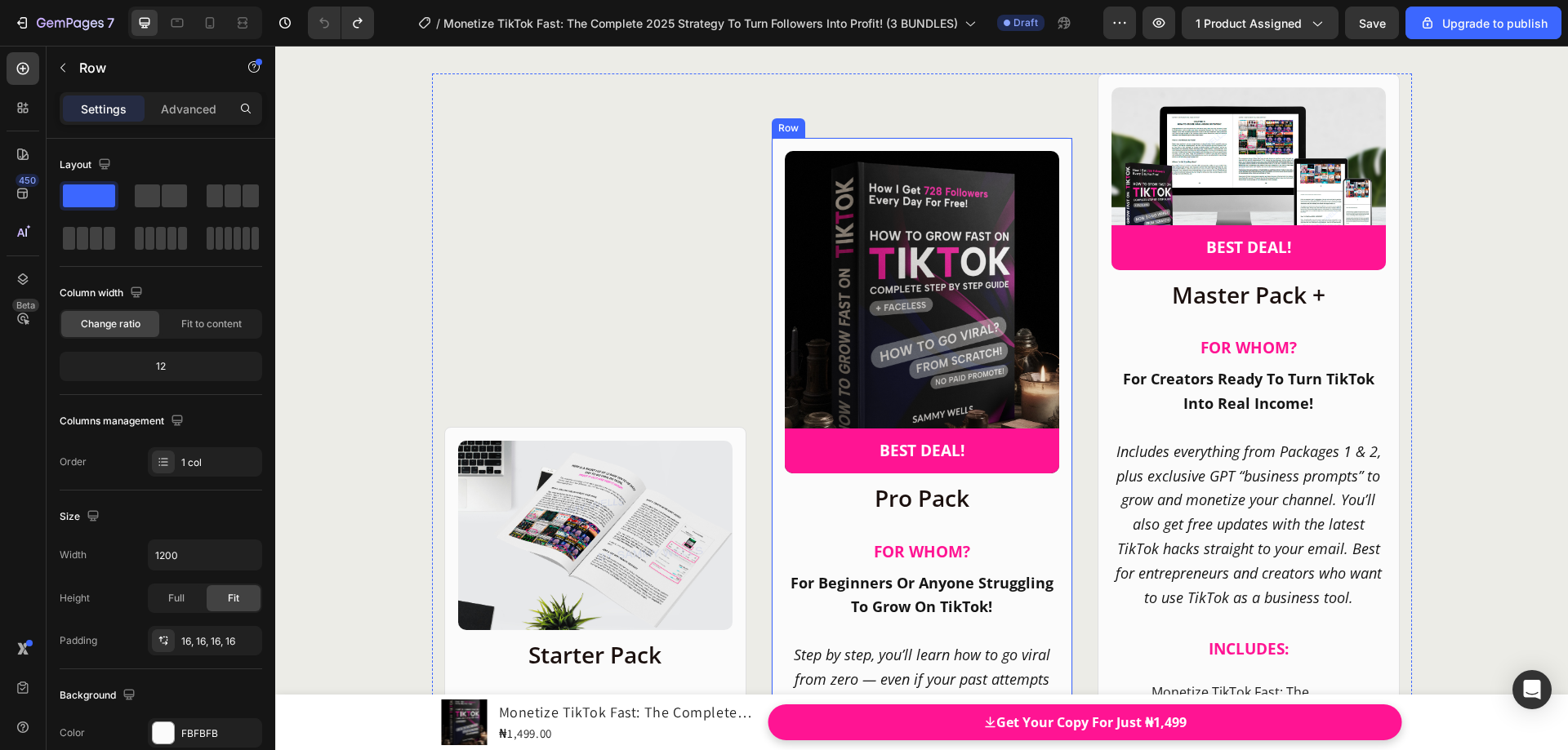
click at [776, 151] on div "Product Images BEST DEAL! Text Block Row Row Pro Pack Heading FOR WHOM? Heading…" at bounding box center [922, 758] width 303 height 1243
click at [741, 116] on div "Product Images Row Starter Pack Heading FO R W HOM? Heading For Active TikTok C…" at bounding box center [922, 727] width 980 height 1307
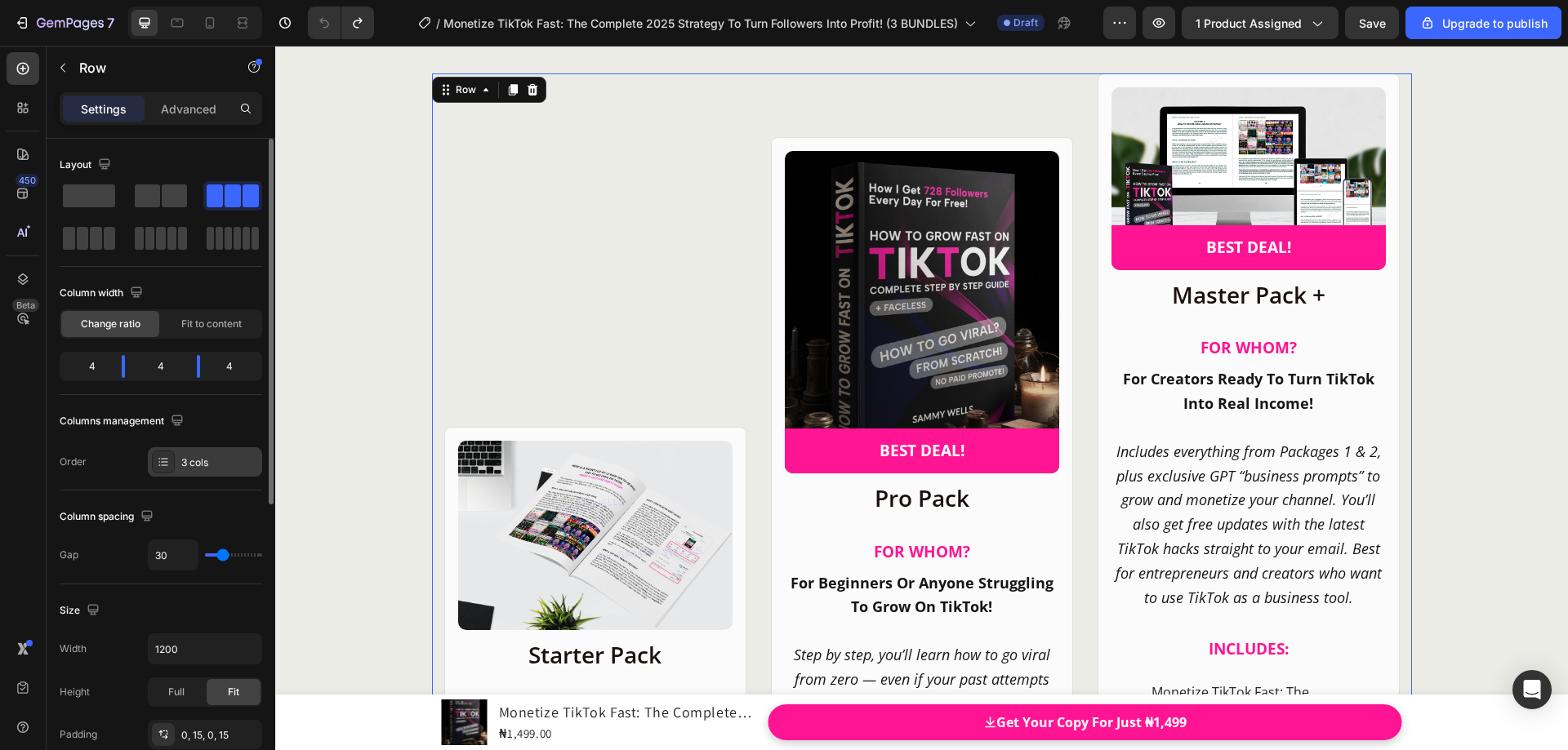
click at [231, 460] on div "3 cols" at bounding box center [219, 463] width 77 height 14
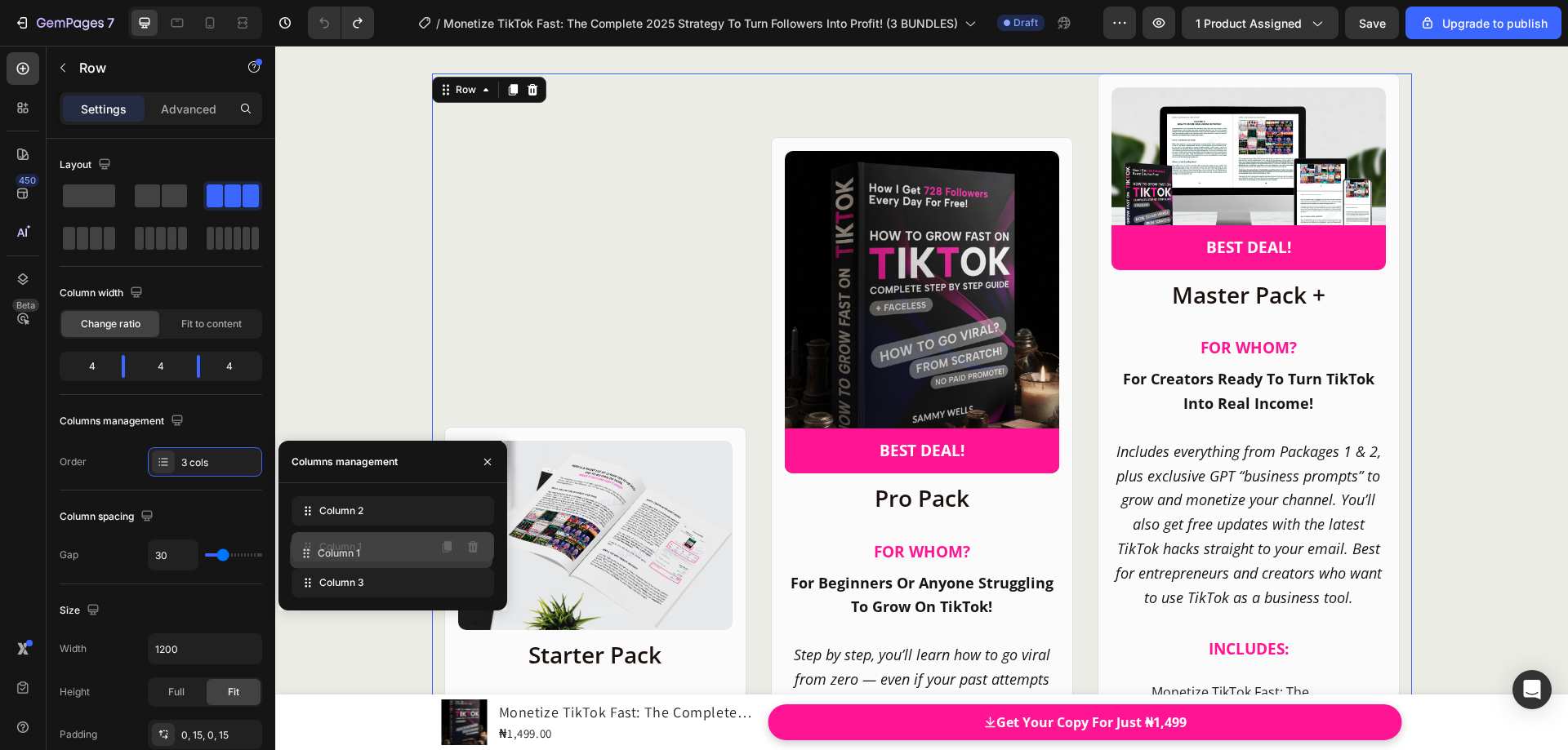
drag, startPoint x: 313, startPoint y: 515, endPoint x: 312, endPoint y: 557, distance: 42.0
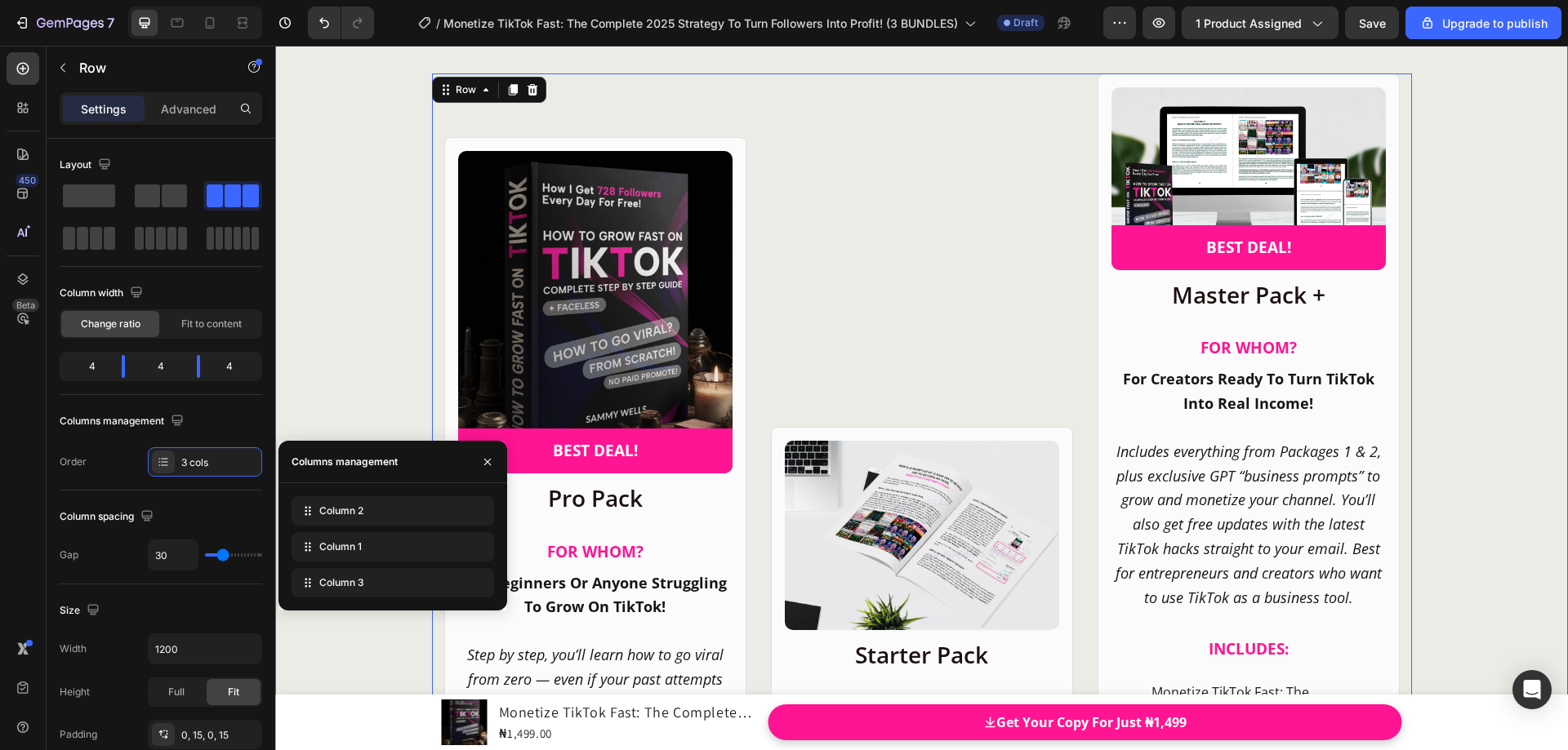
drag, startPoint x: 334, startPoint y: 343, endPoint x: 352, endPoint y: 341, distance: 18.1
click at [334, 342] on div "CHOOSE YOUR IDEAL PACKAGE! Heading Product Images Row Starter Pack Heading FO R…" at bounding box center [922, 675] width 1293 height 1493
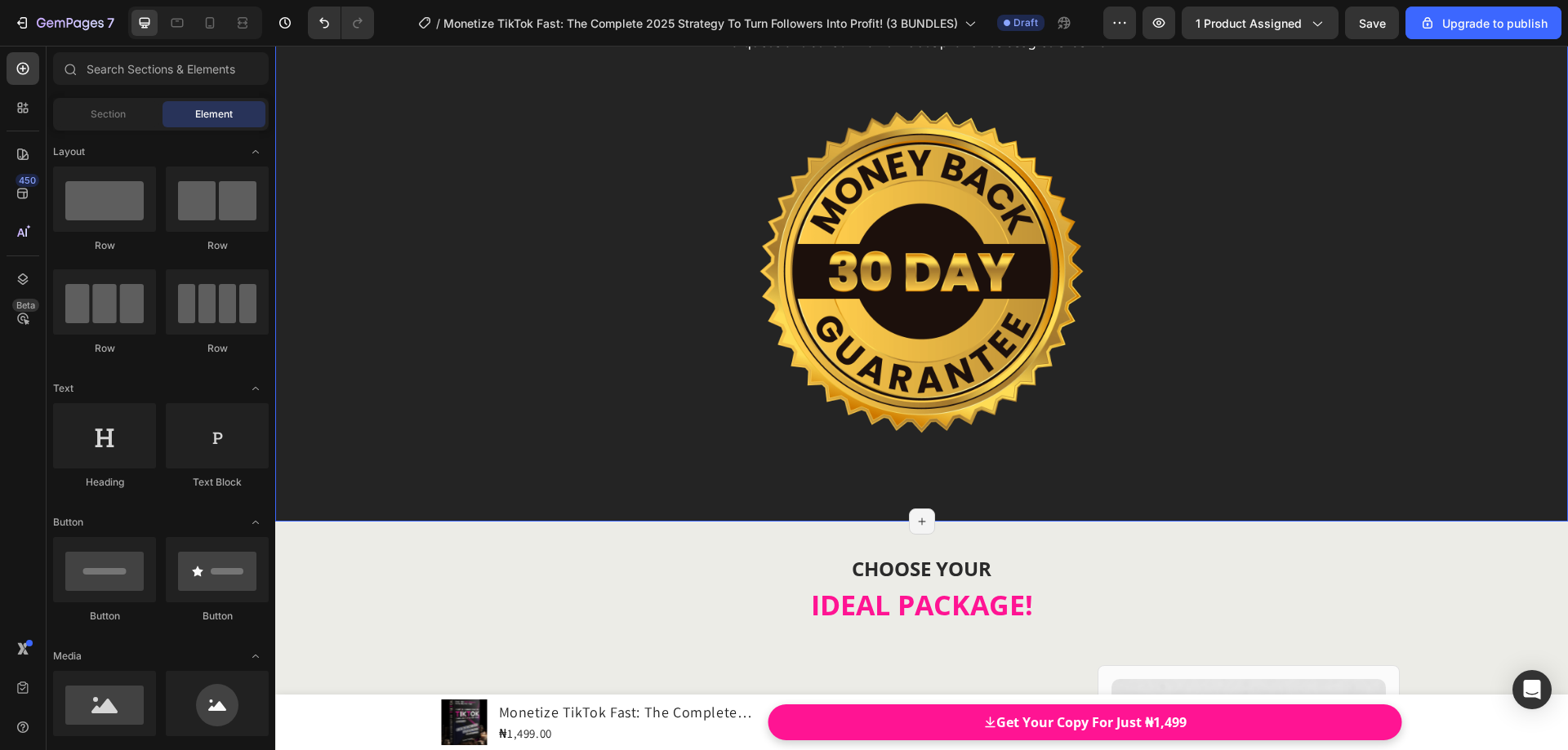
scroll to position [20187, 0]
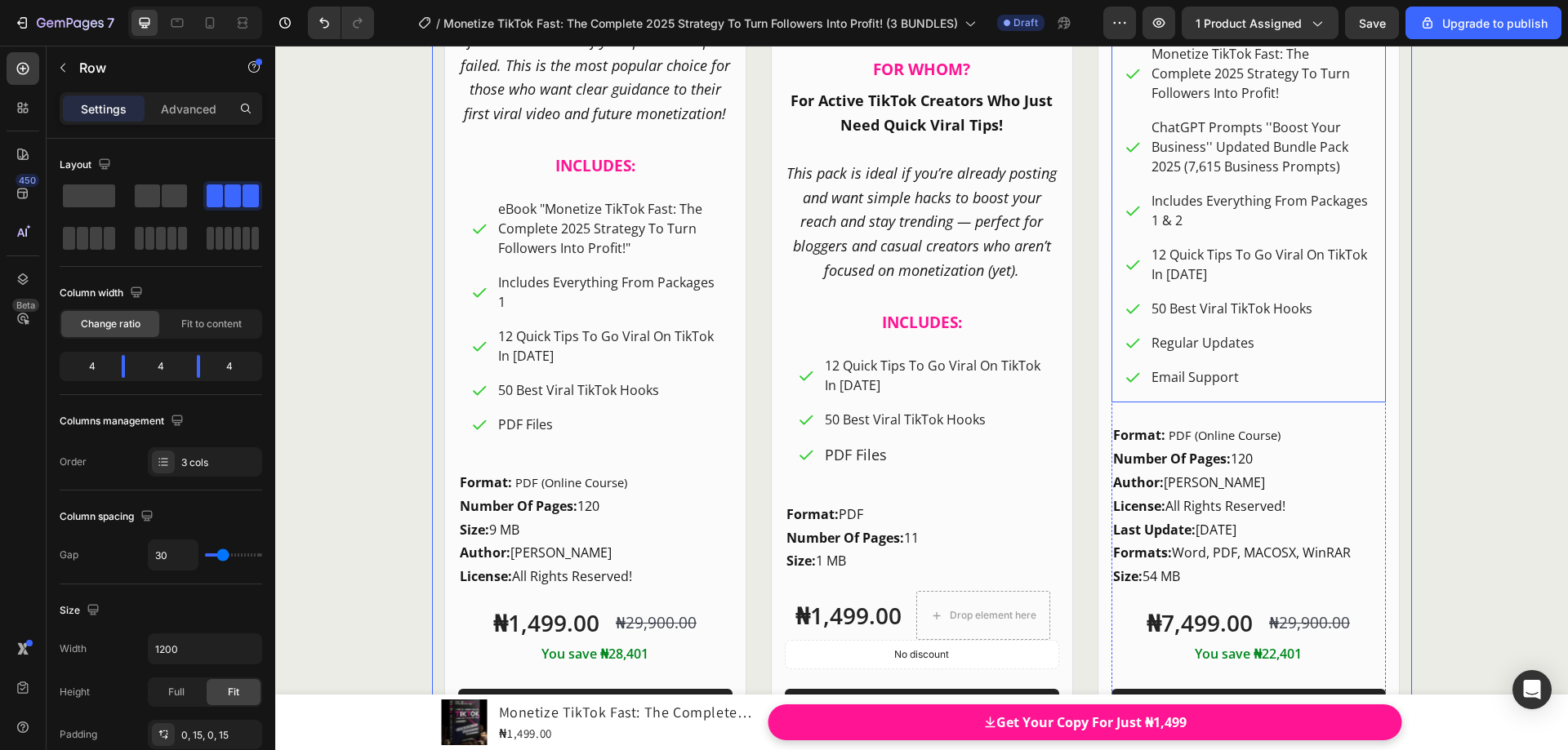
scroll to position [20513, 0]
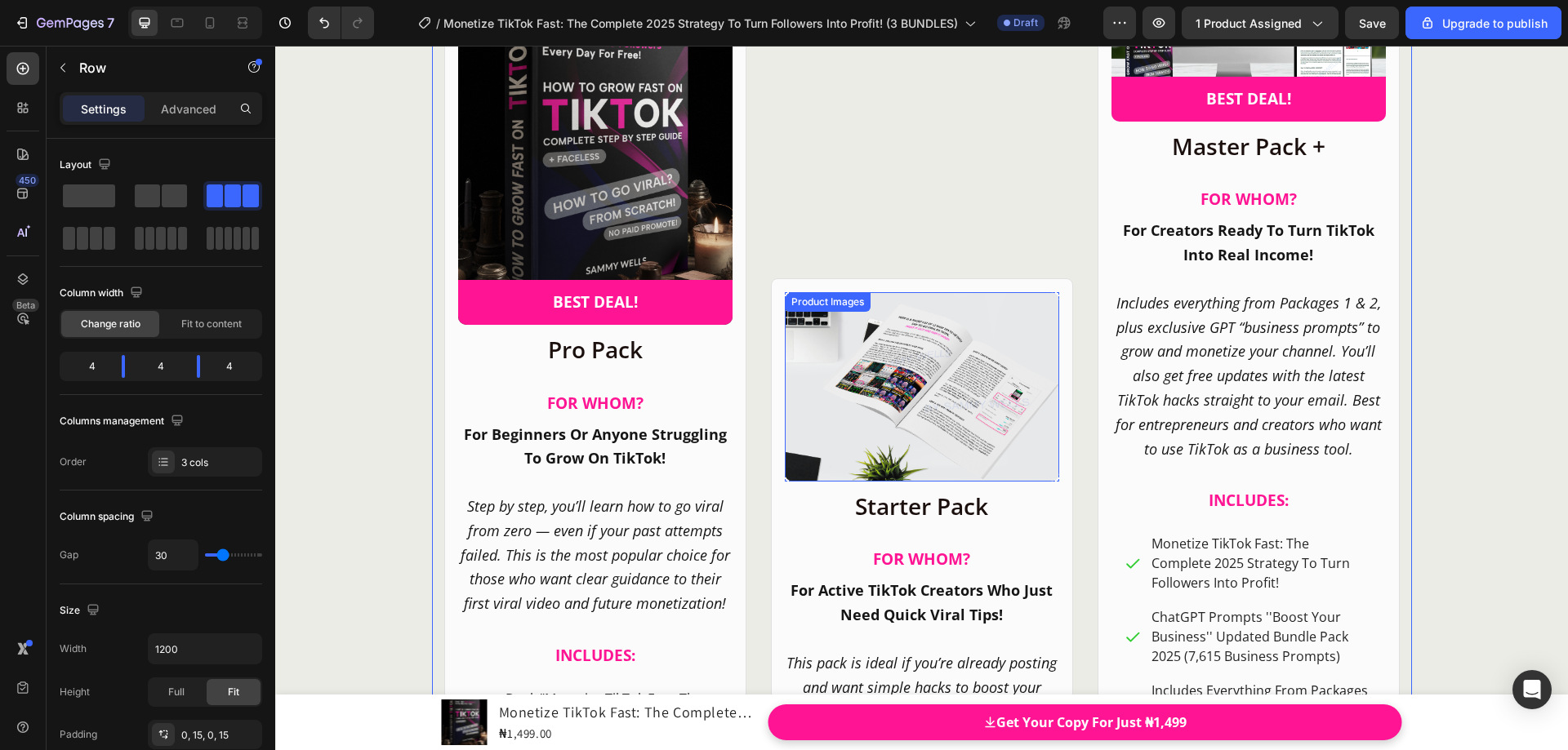
click at [786, 296] on div "Product Images" at bounding box center [827, 303] width 86 height 20
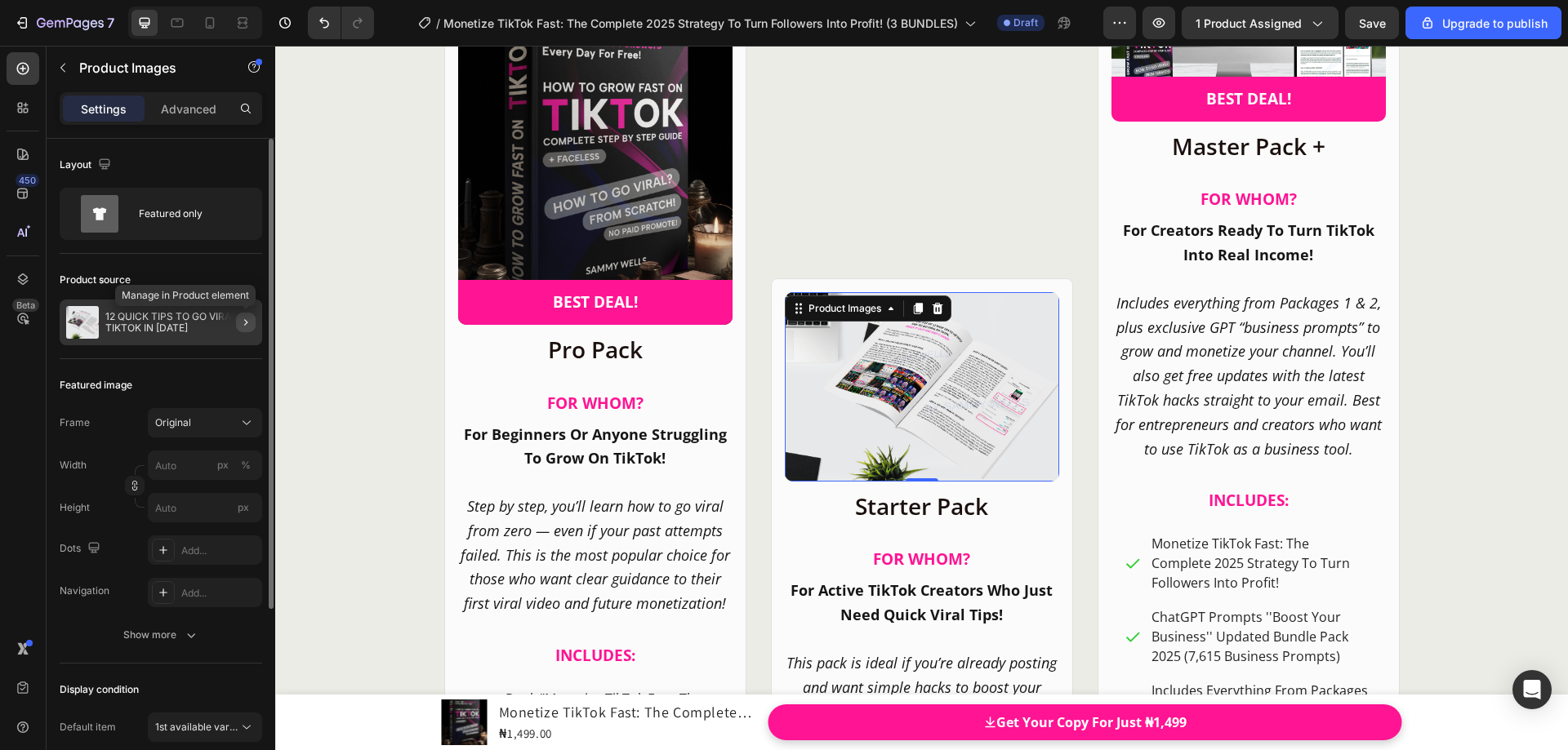
click at [248, 321] on icon "button" at bounding box center [246, 322] width 14 height 14
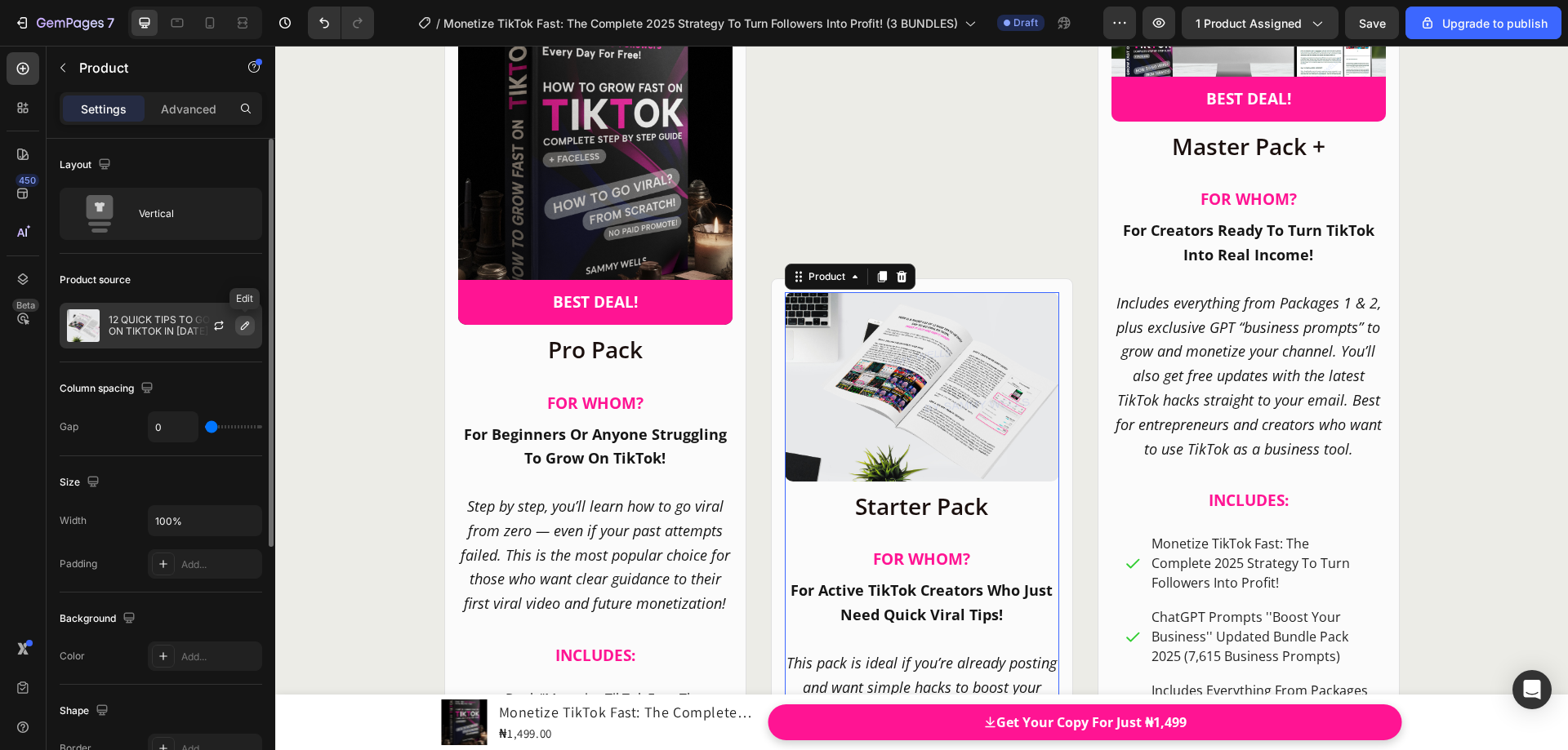
click at [241, 329] on icon "button" at bounding box center [245, 325] width 8 height 8
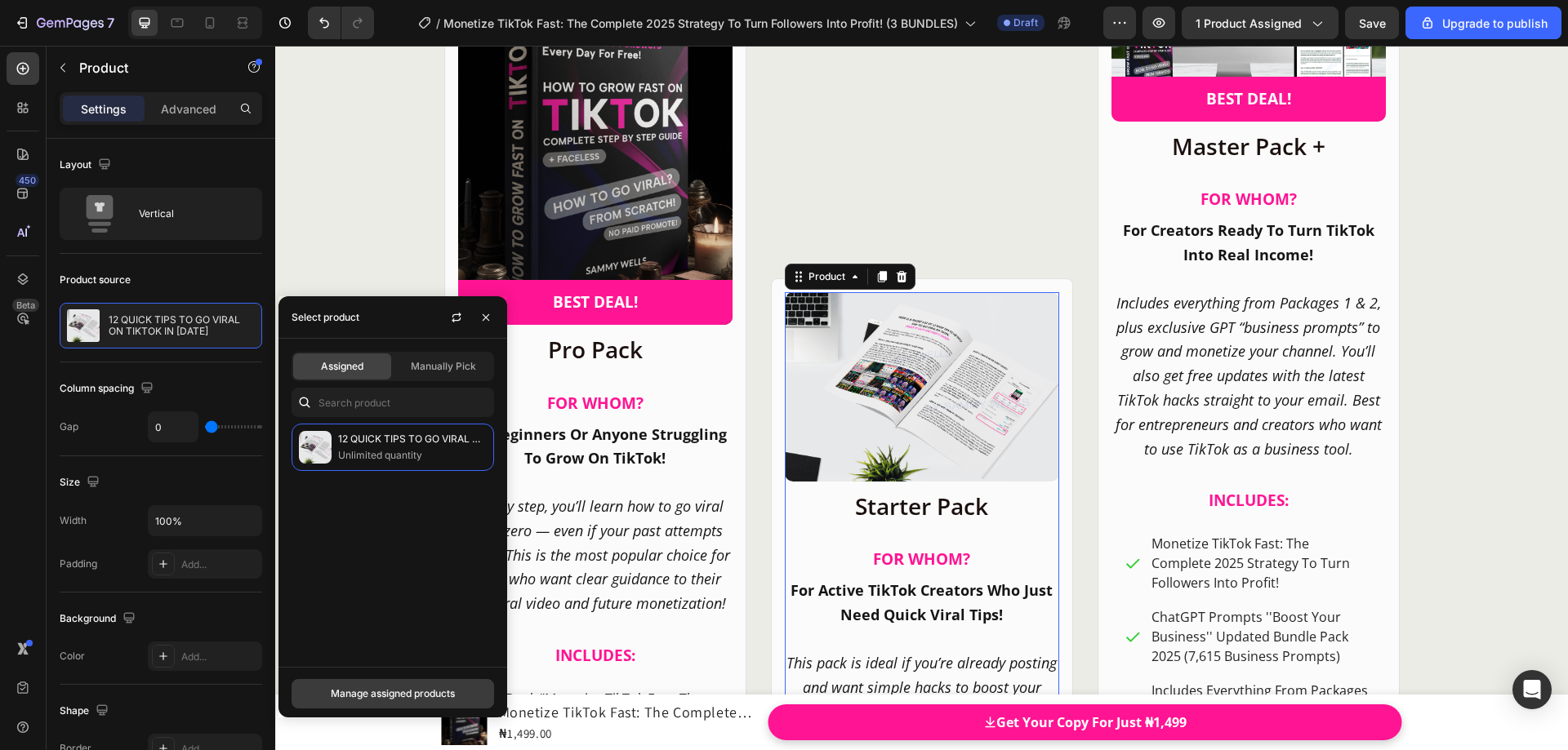
click at [374, 692] on div "Manage assigned products" at bounding box center [393, 694] width 124 height 14
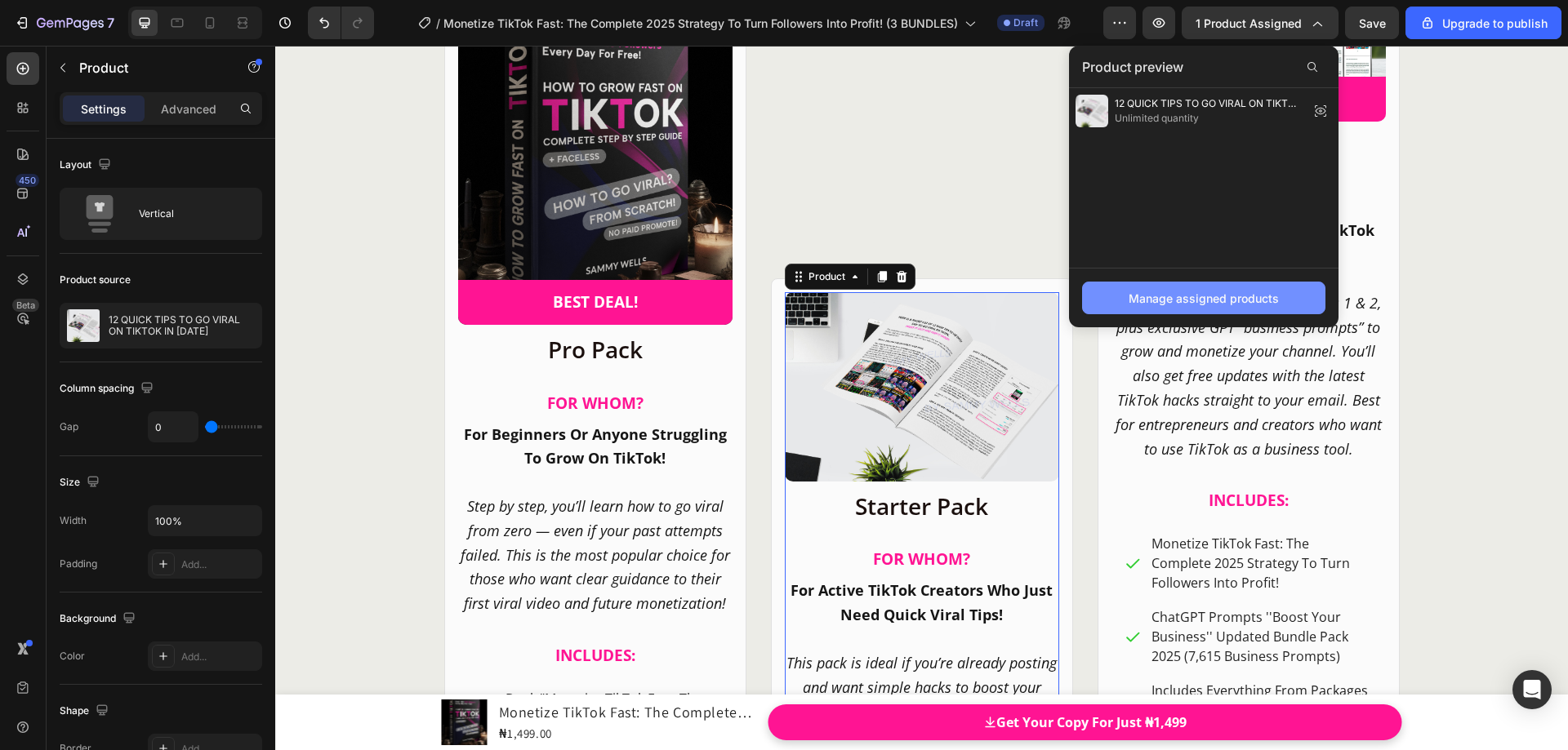
click at [1164, 292] on div "Manage assigned products" at bounding box center [1203, 298] width 150 height 17
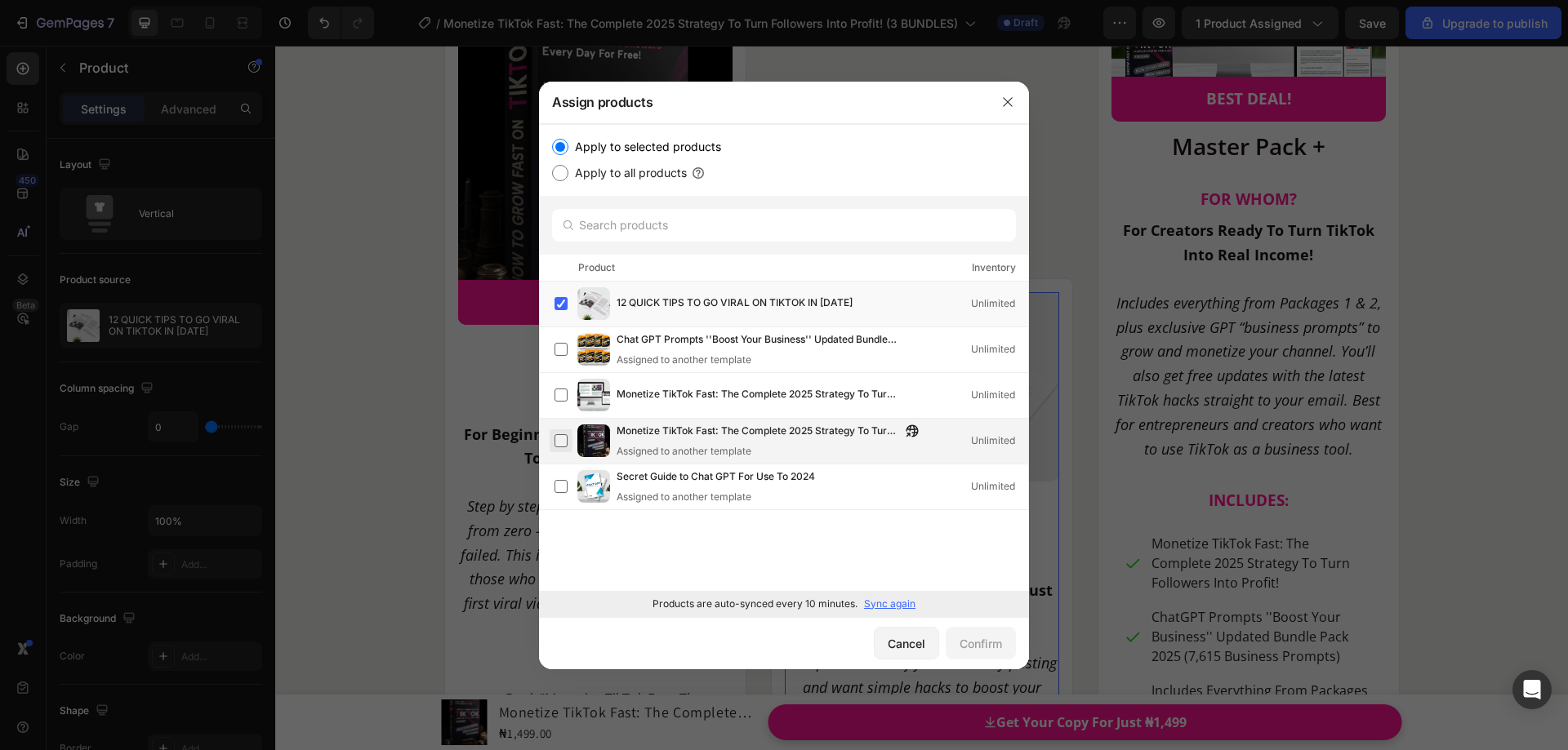
click at [561, 442] on label at bounding box center [561, 440] width 14 height 14
click at [562, 298] on label at bounding box center [561, 303] width 14 height 14
click at [962, 645] on div "Confirm" at bounding box center [981, 644] width 42 height 17
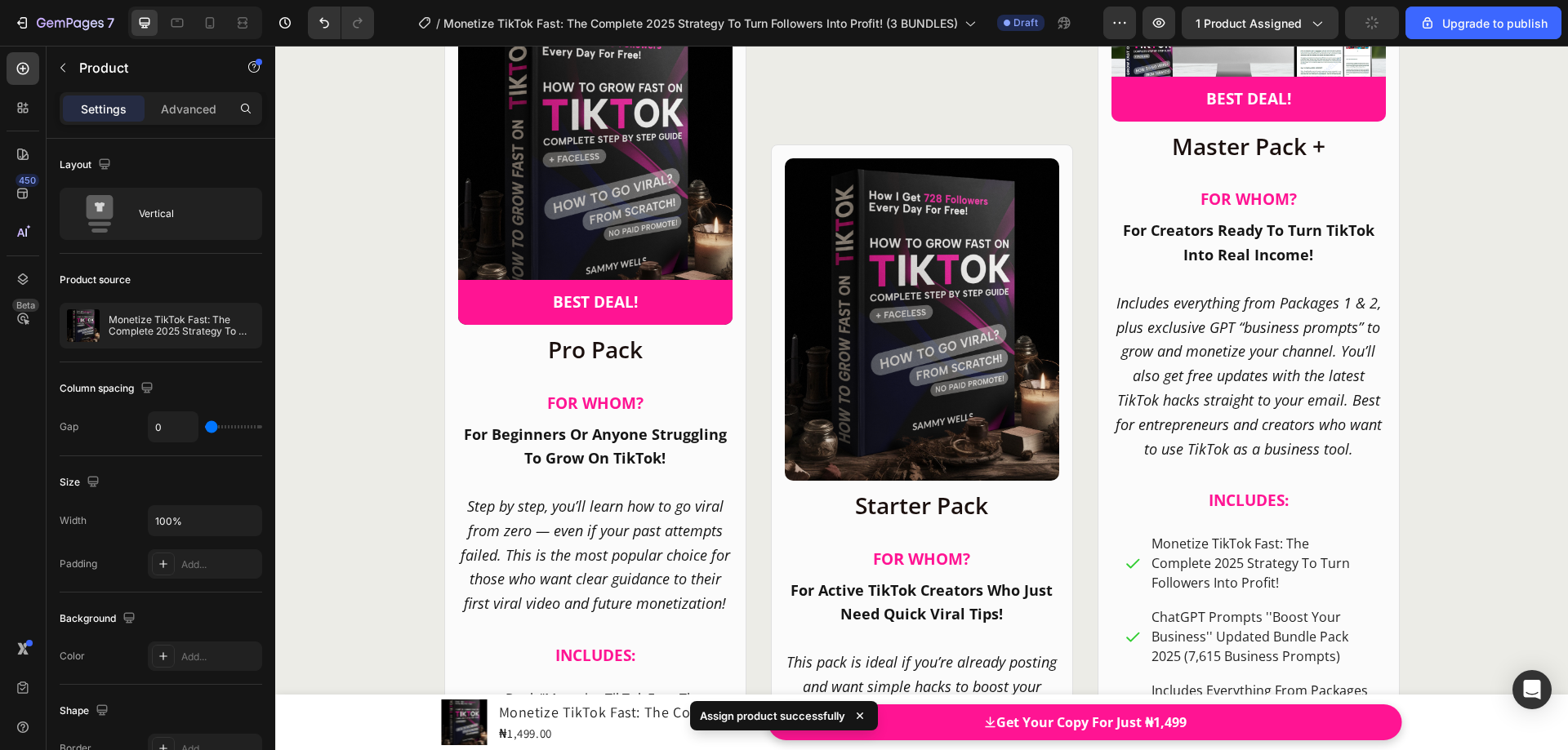
scroll to position [20380, 0]
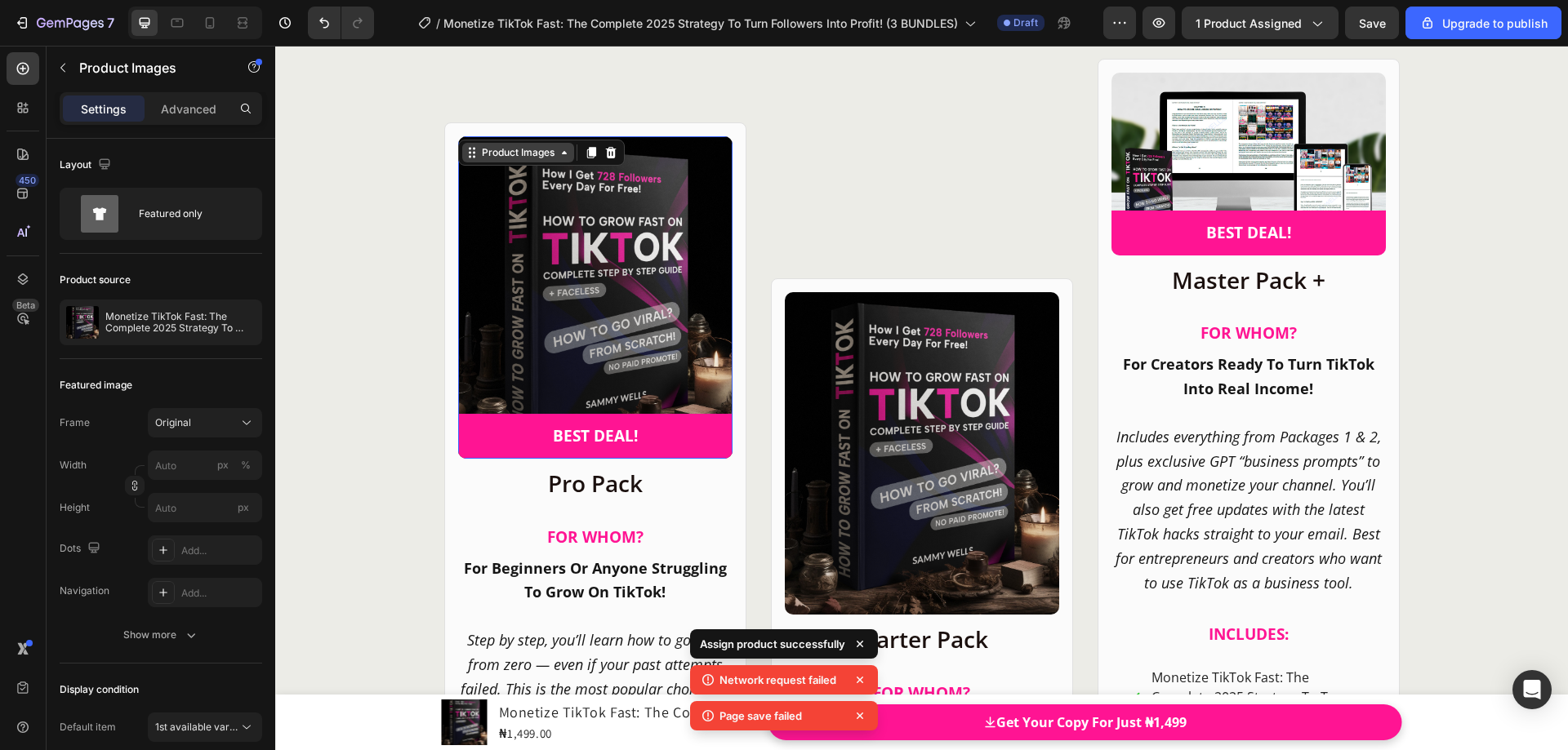
click at [462, 150] on div "Product Images" at bounding box center [518, 153] width 112 height 20
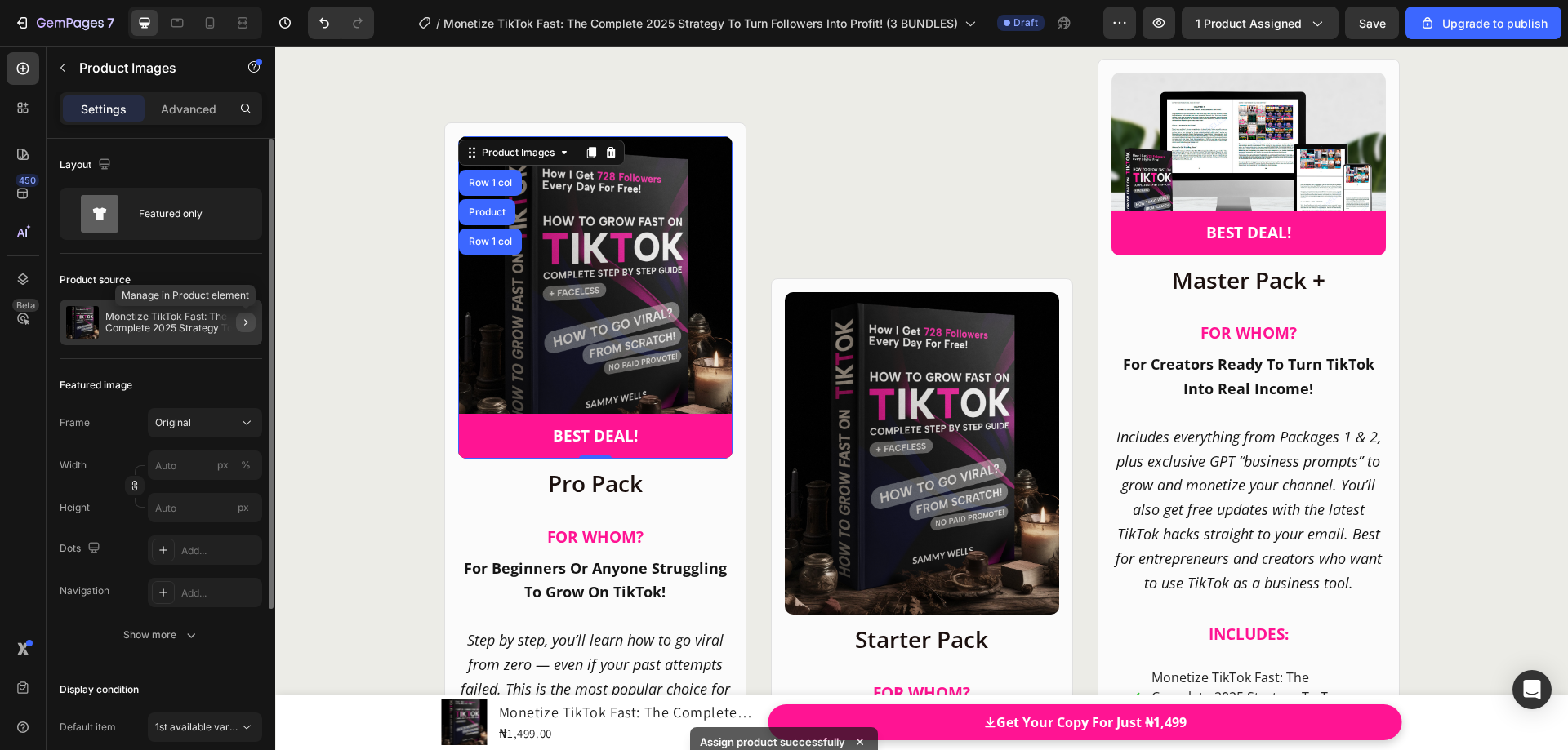
click at [249, 321] on icon "button" at bounding box center [246, 322] width 14 height 14
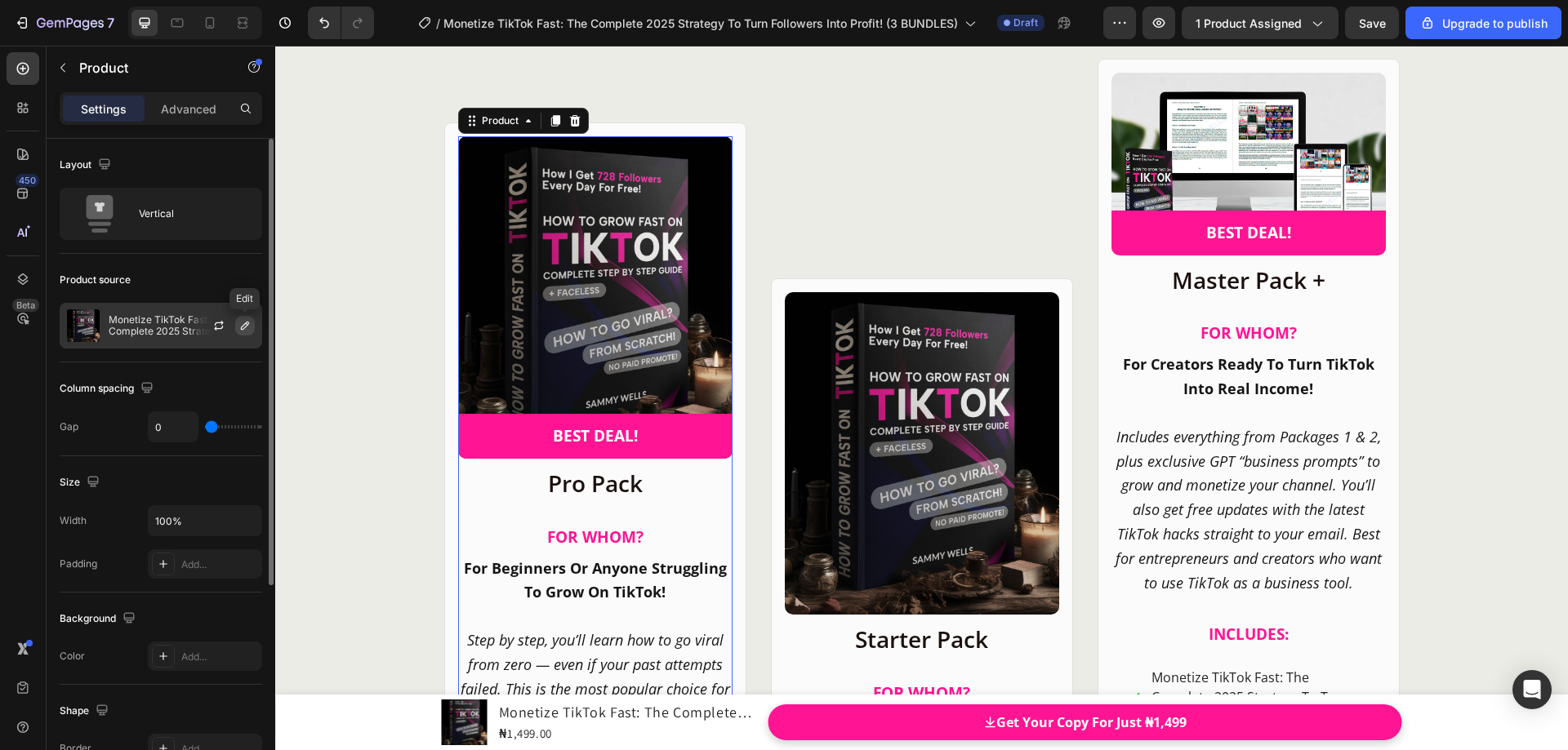
click at [249, 328] on icon "button" at bounding box center [245, 326] width 14 height 14
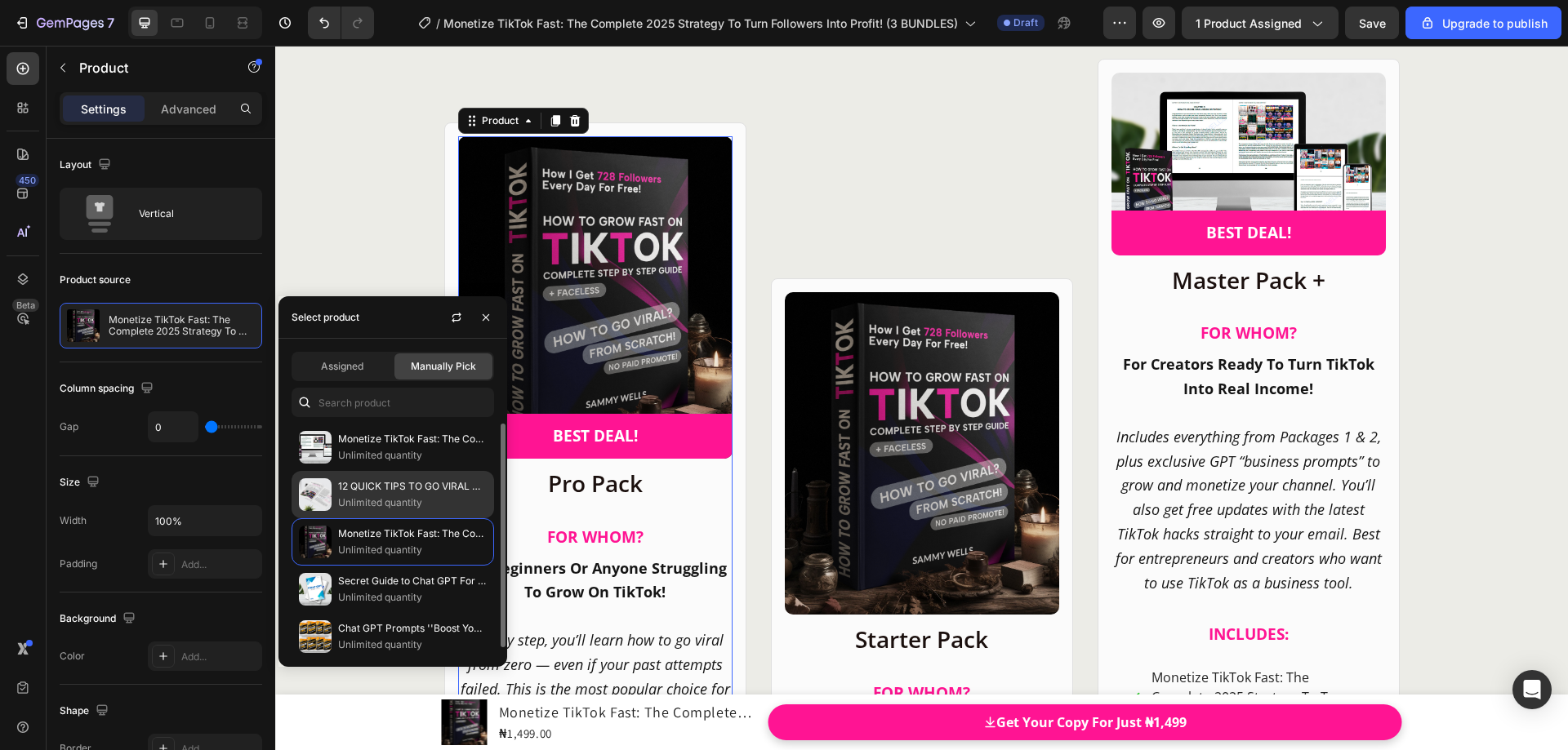
click at [330, 495] on img at bounding box center [315, 494] width 32 height 32
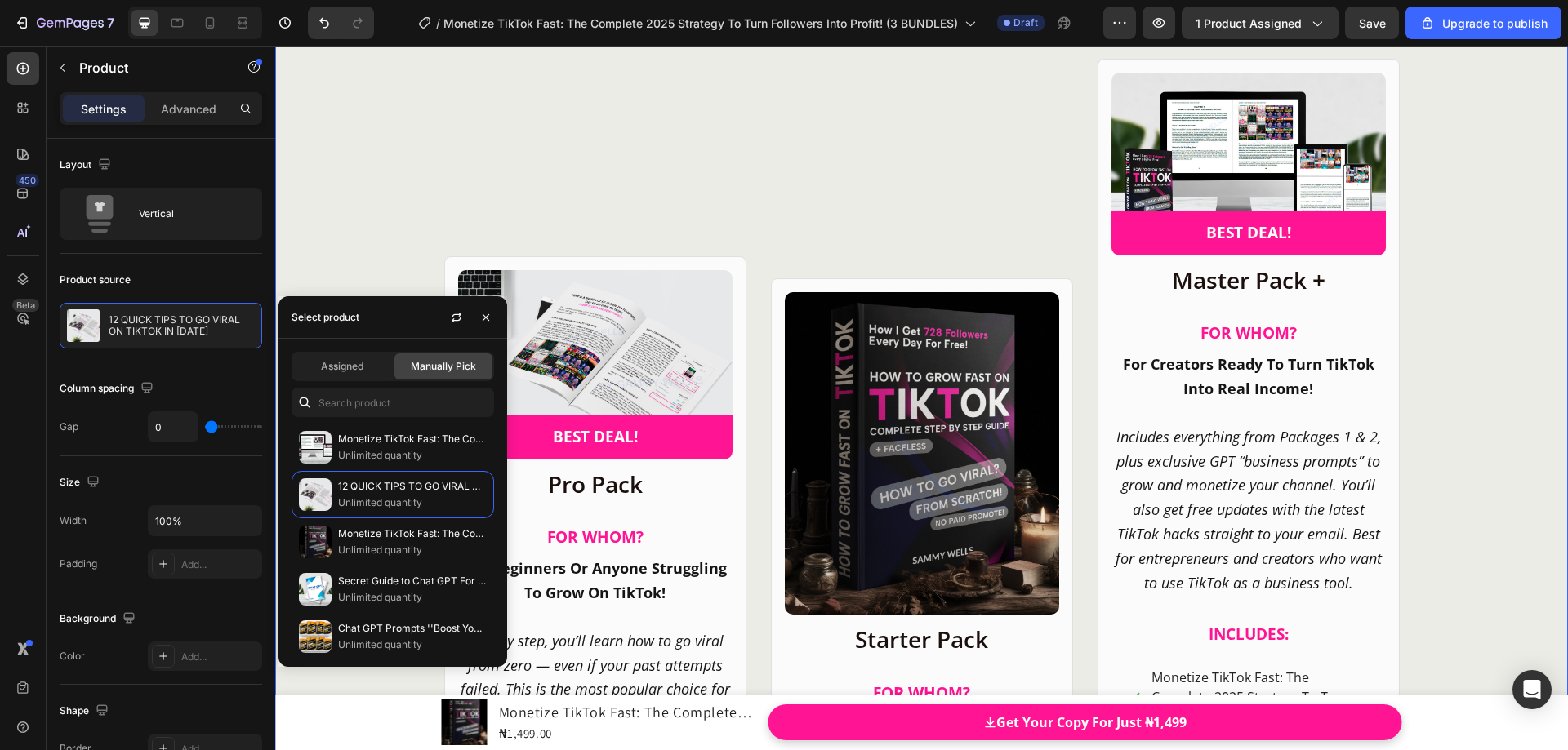
click at [363, 216] on div "CHOOSE YOUR IDEAL PACKAGE! Heading Product Images Row Starter Pack Heading FO R…" at bounding box center [922, 661] width 1293 height 1493
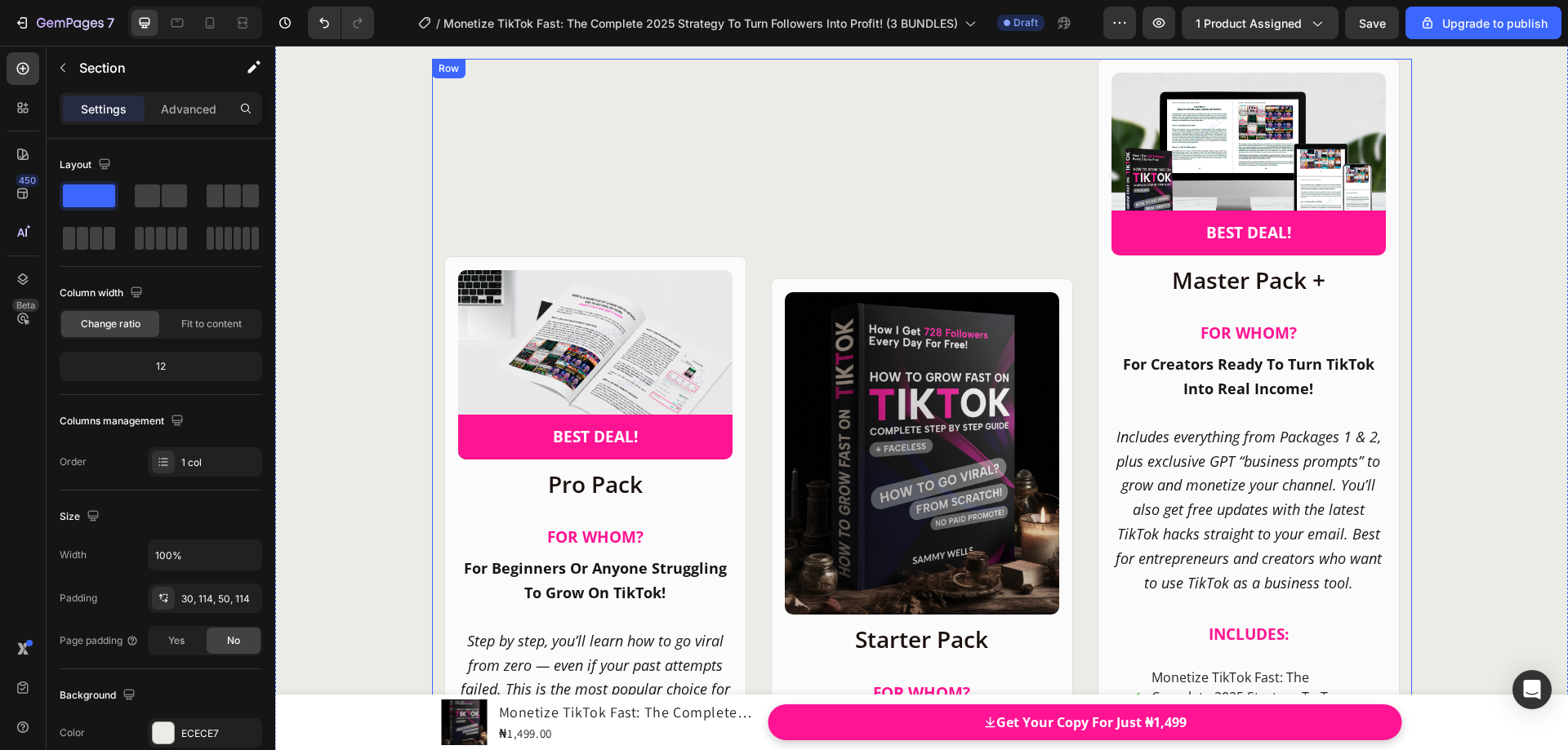
click at [857, 220] on div "Product Images Row Starter Pack Heading FO R W HOM? Heading For Active TikTok C…" at bounding box center [922, 712] width 303 height 1307
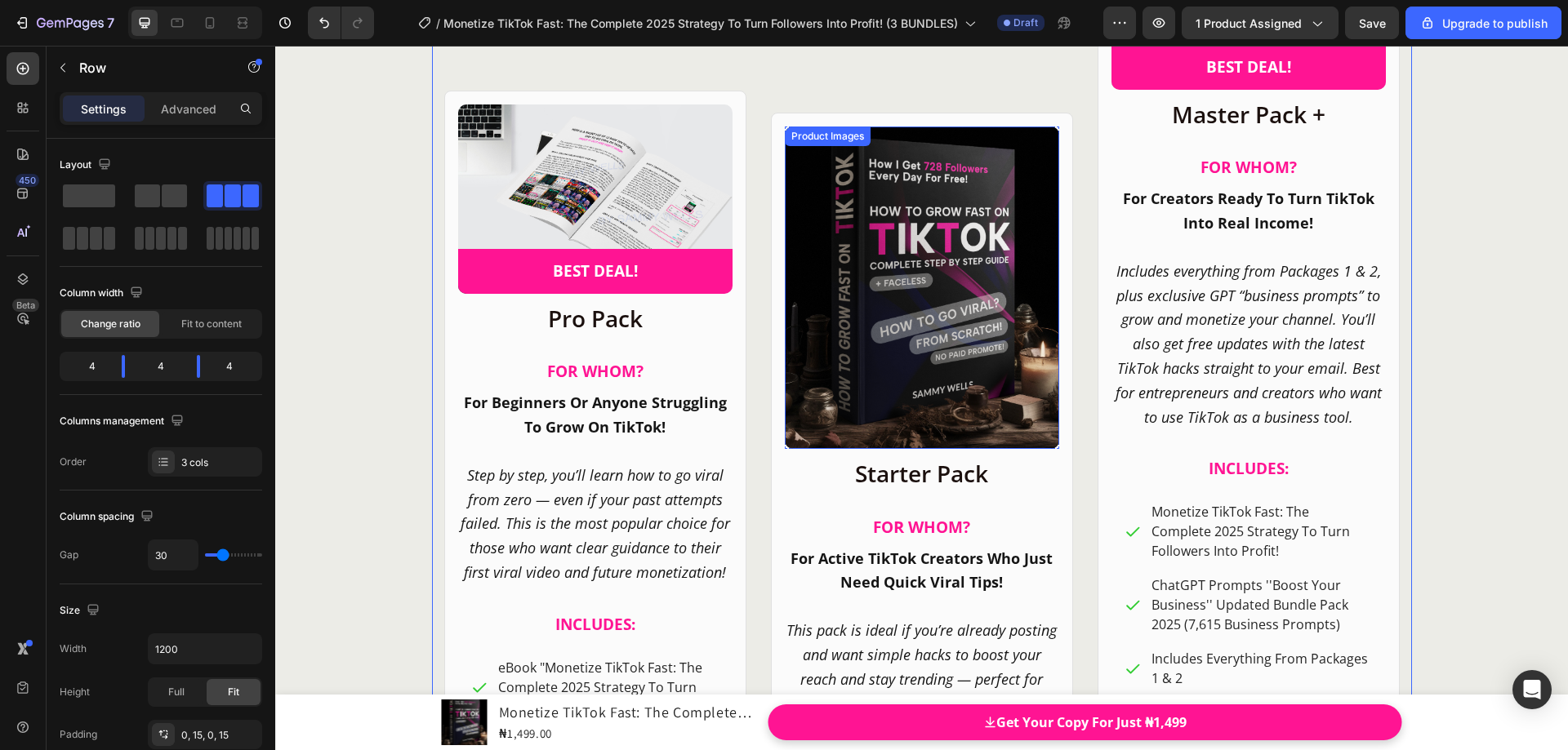
scroll to position [20543, 0]
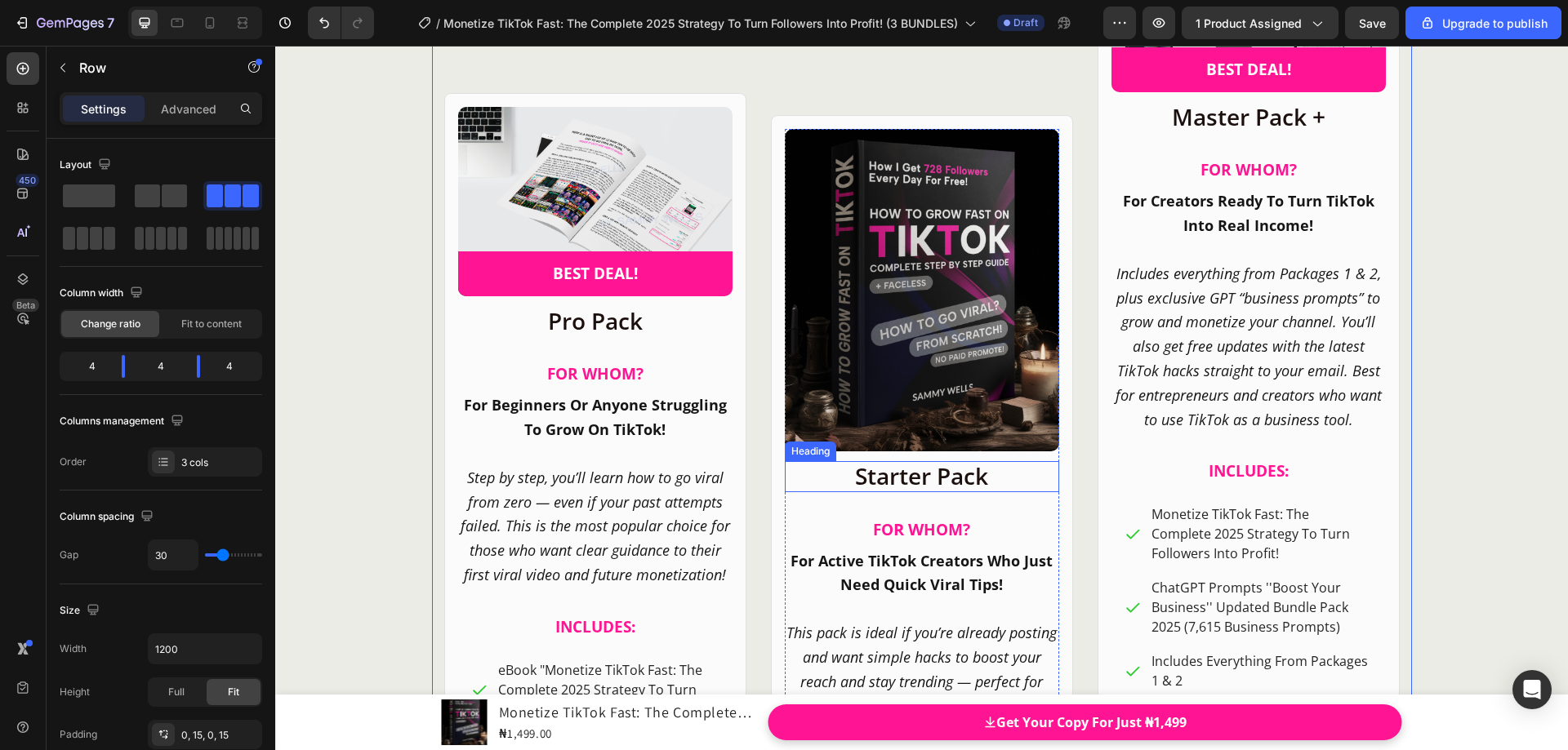
click at [875, 477] on h2 "Starter Pack" at bounding box center [921, 476] width 275 height 31
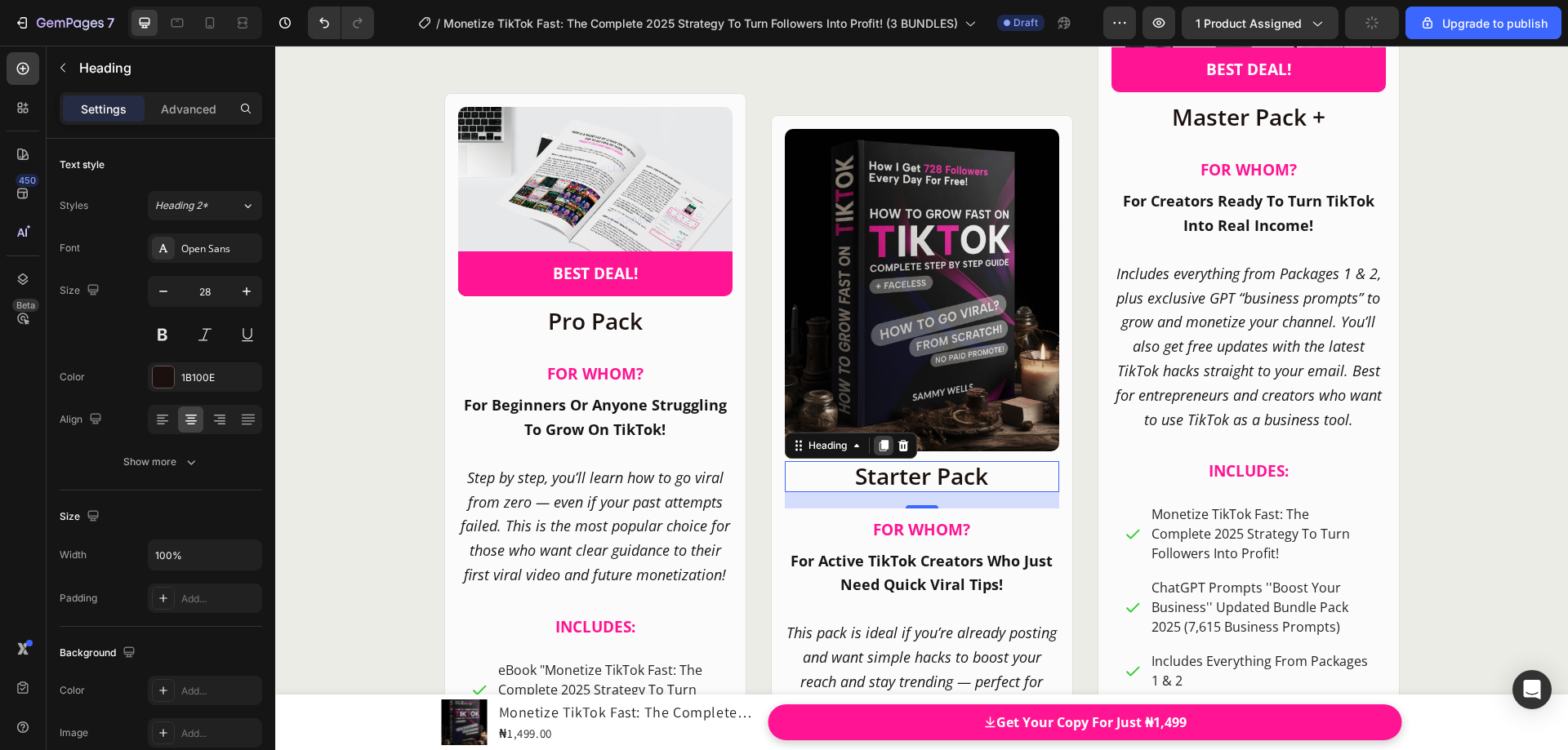
click at [877, 451] on icon at bounding box center [884, 446] width 14 height 14
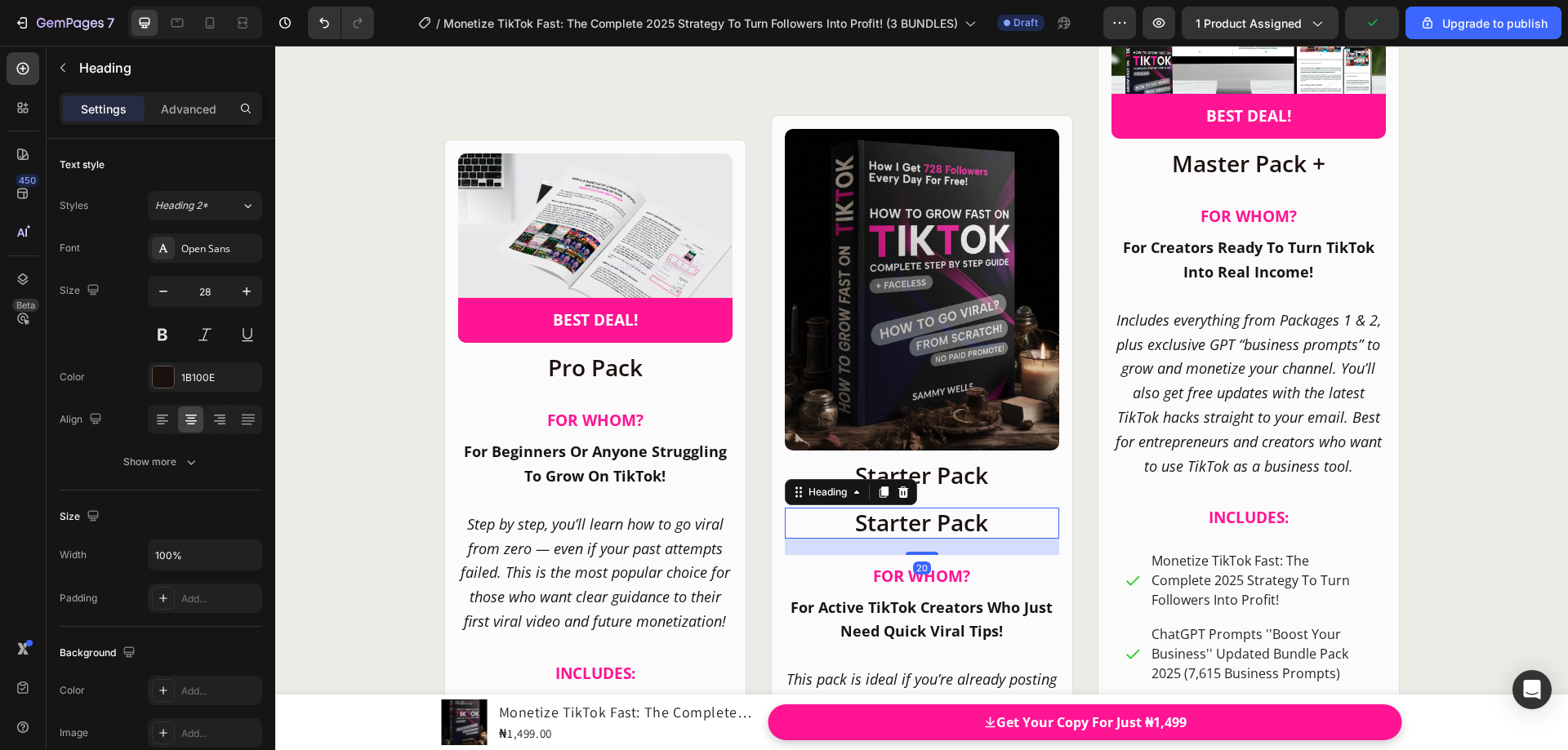
click at [867, 523] on h2 "Starter Pack" at bounding box center [921, 523] width 275 height 31
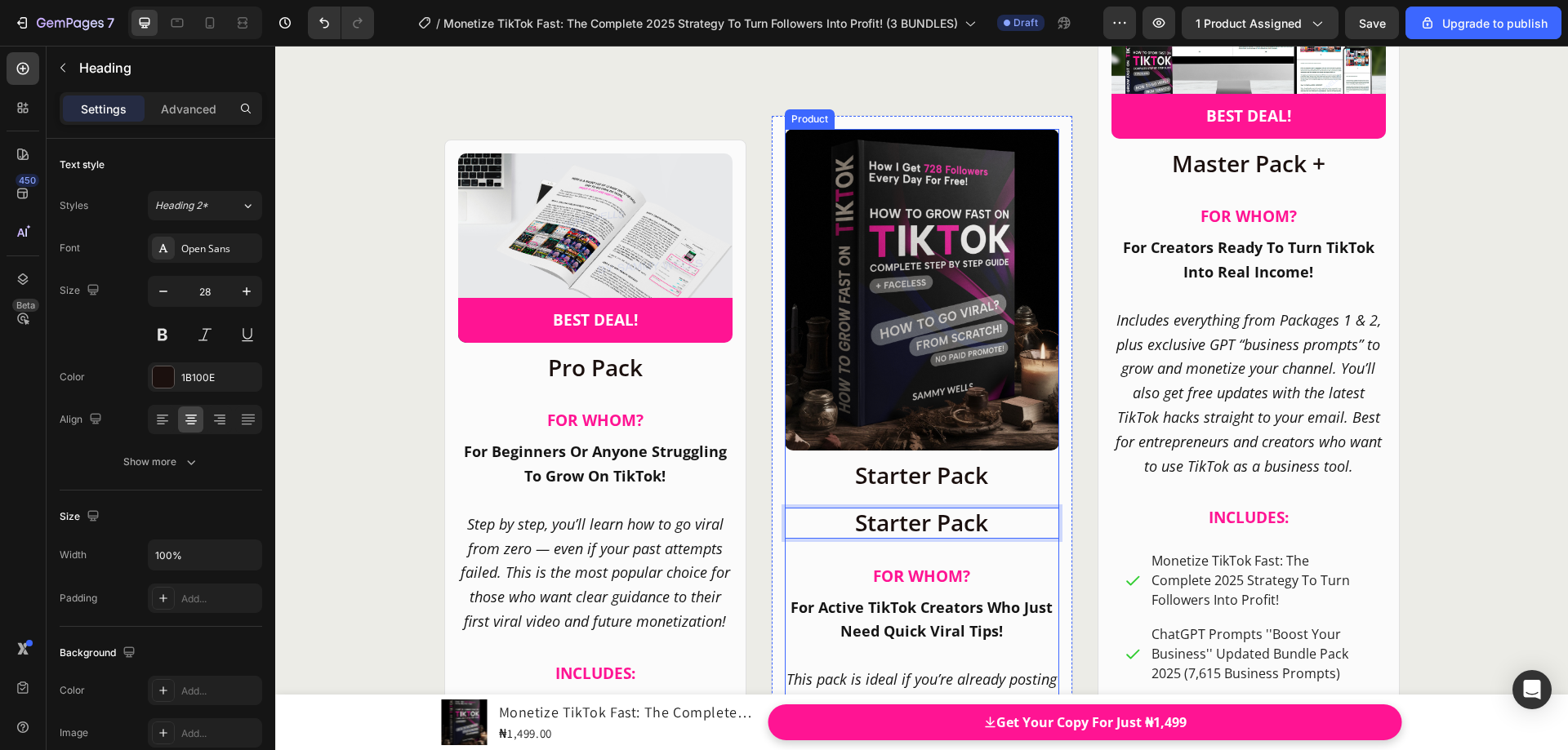
click at [911, 478] on h2 "Starter Pack" at bounding box center [921, 475] width 275 height 31
click at [965, 538] on h2 "Starter Pack" at bounding box center [921, 523] width 275 height 31
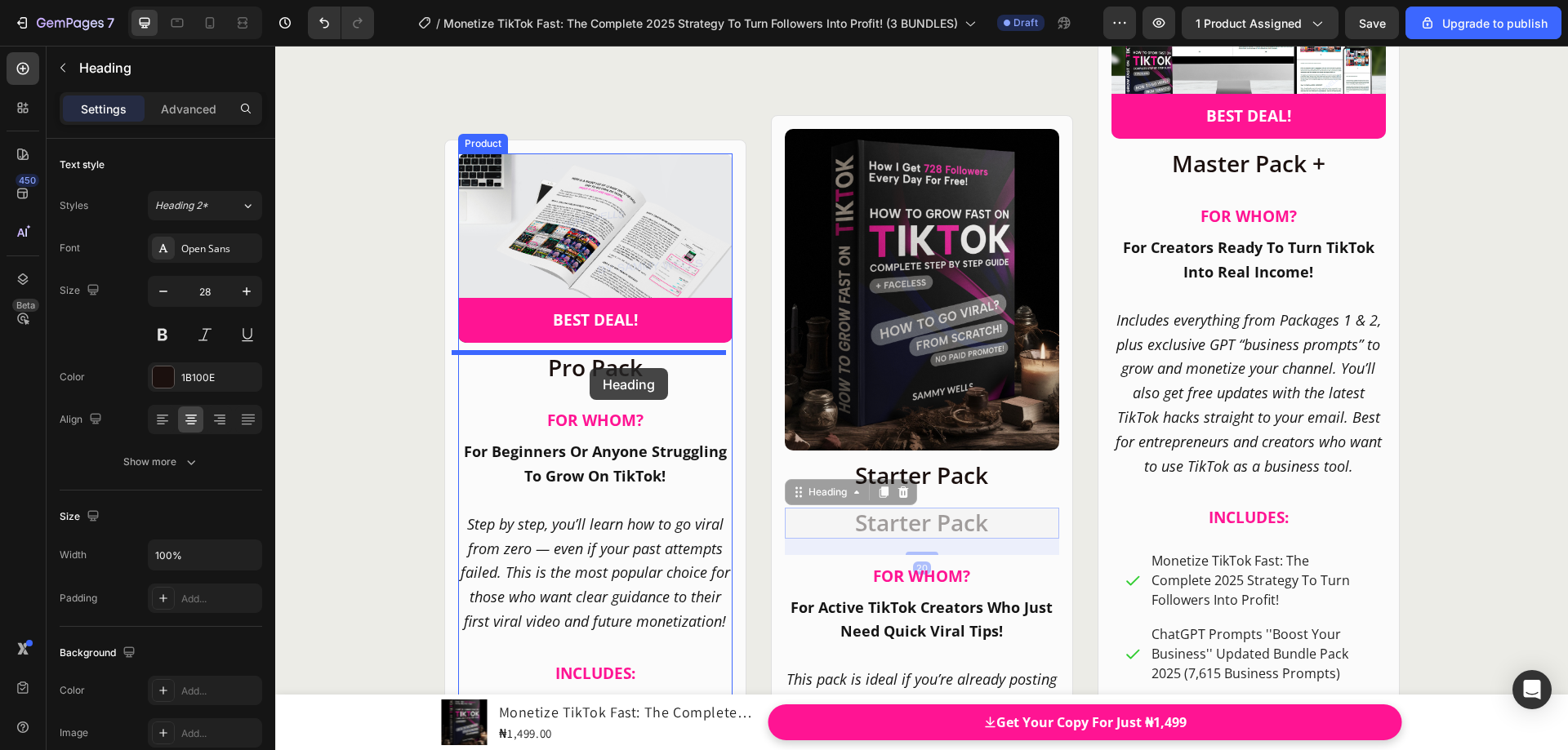
drag, startPoint x: 793, startPoint y: 497, endPoint x: 590, endPoint y: 368, distance: 240.5
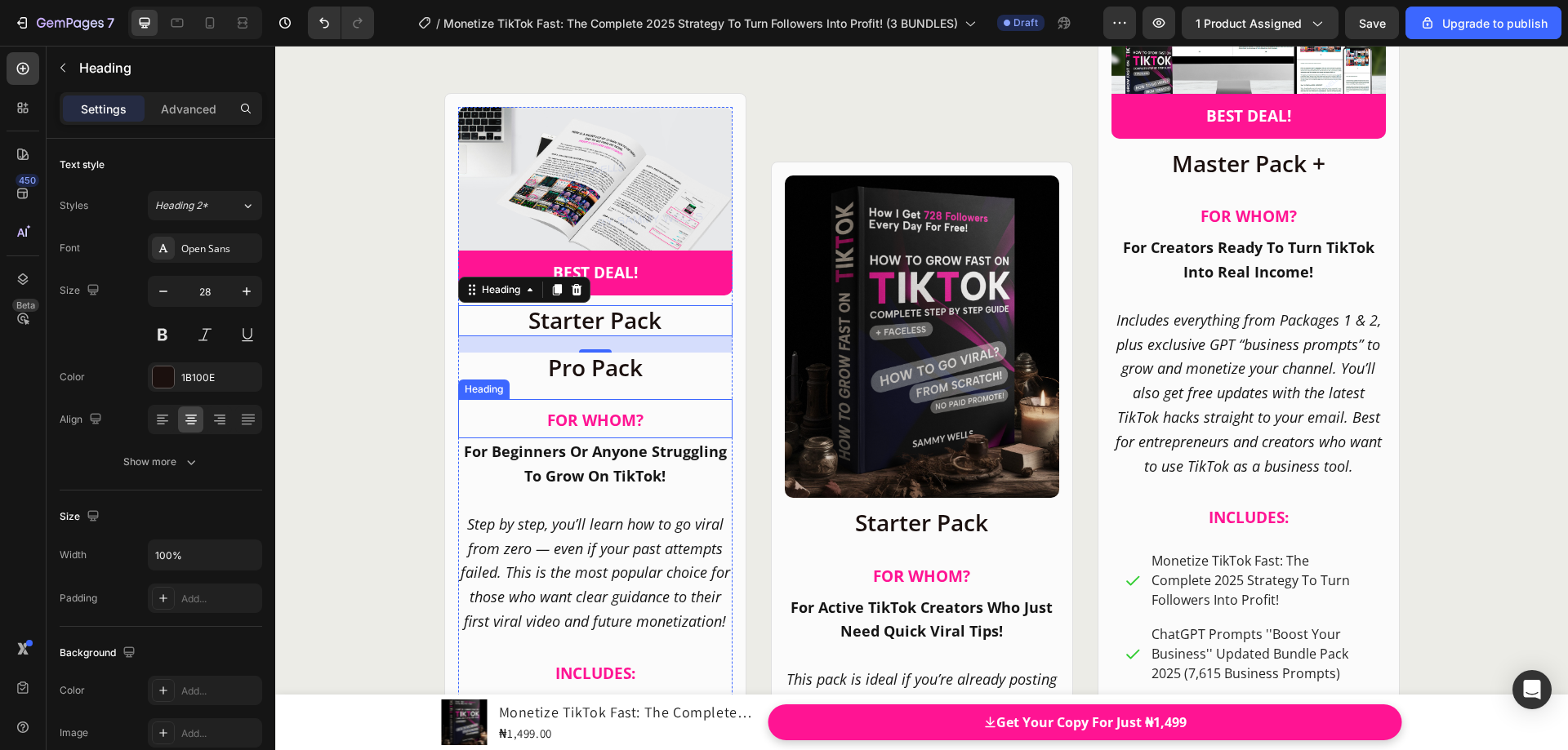
scroll to position [20543, 0]
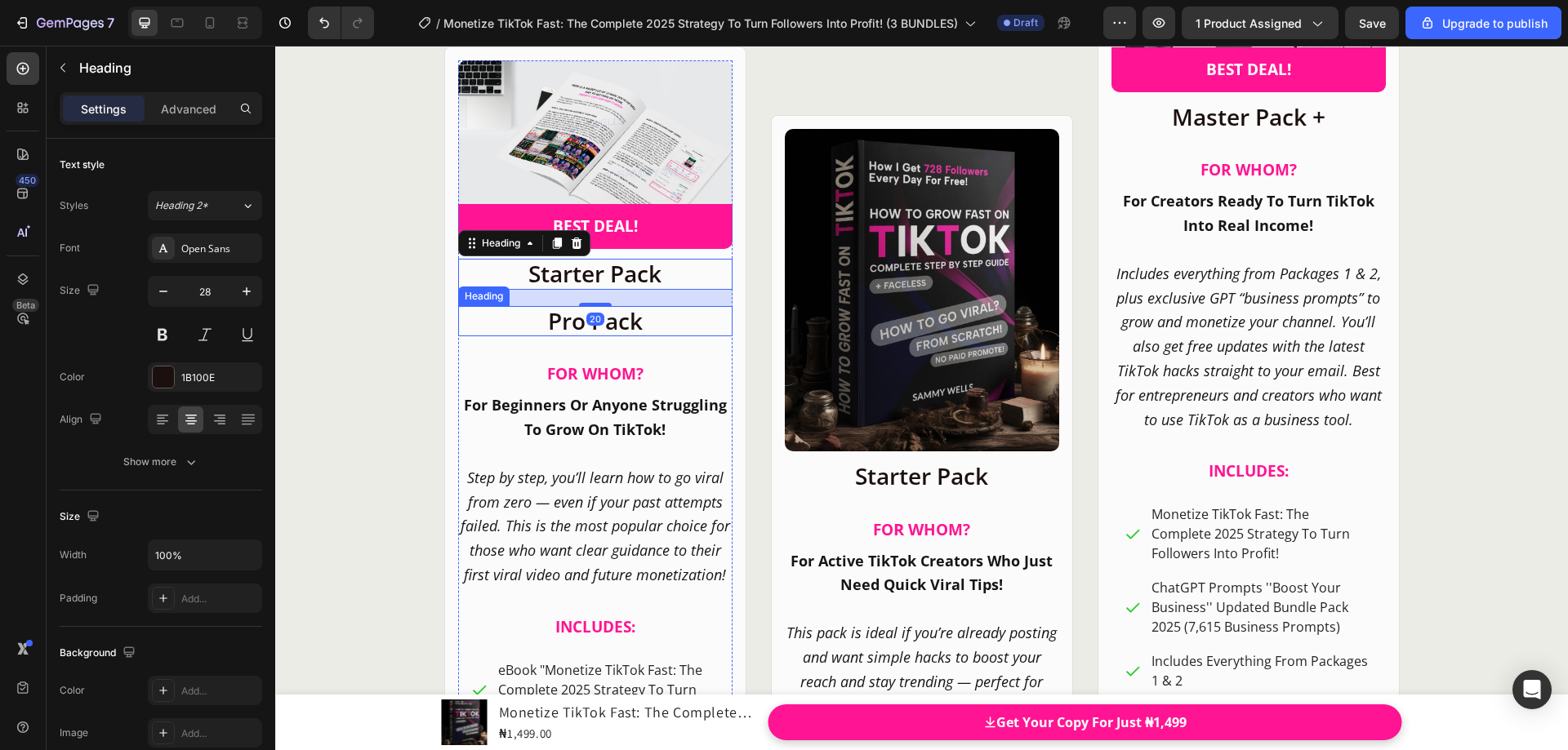
click at [618, 324] on h2 "Pro Pack" at bounding box center [595, 321] width 275 height 31
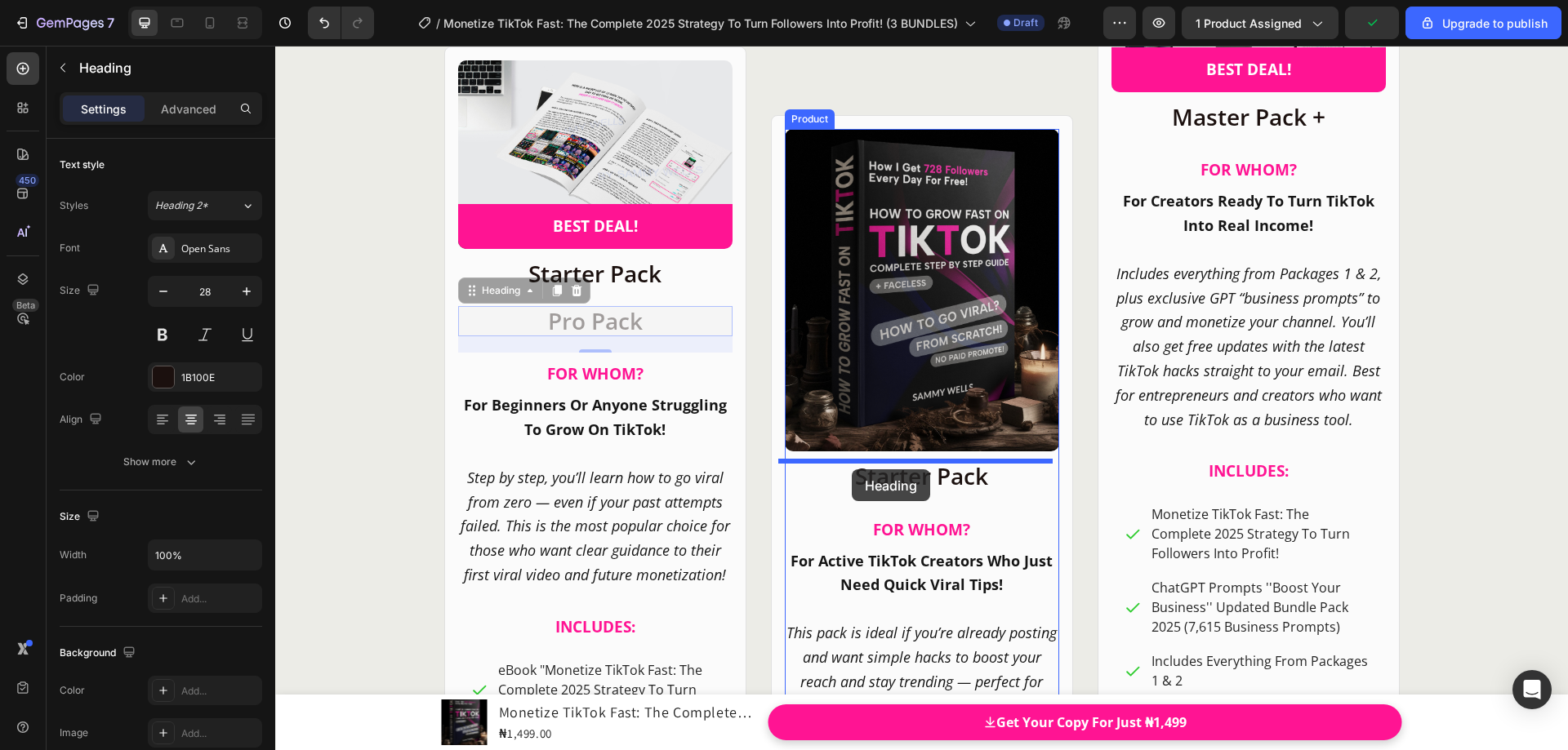
drag, startPoint x: 593, startPoint y: 364, endPoint x: 853, endPoint y: 469, distance: 280.4
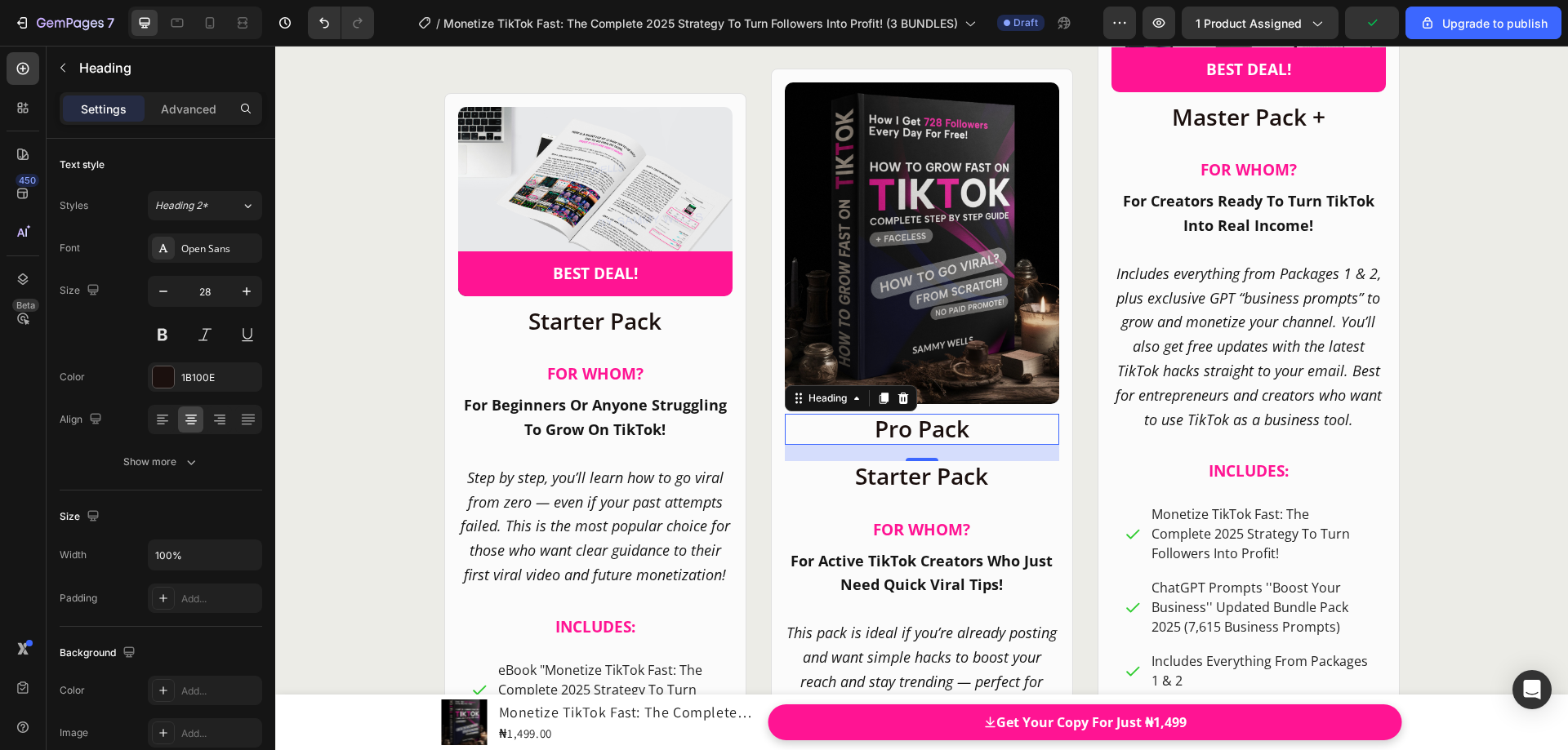
scroll to position [20496, 0]
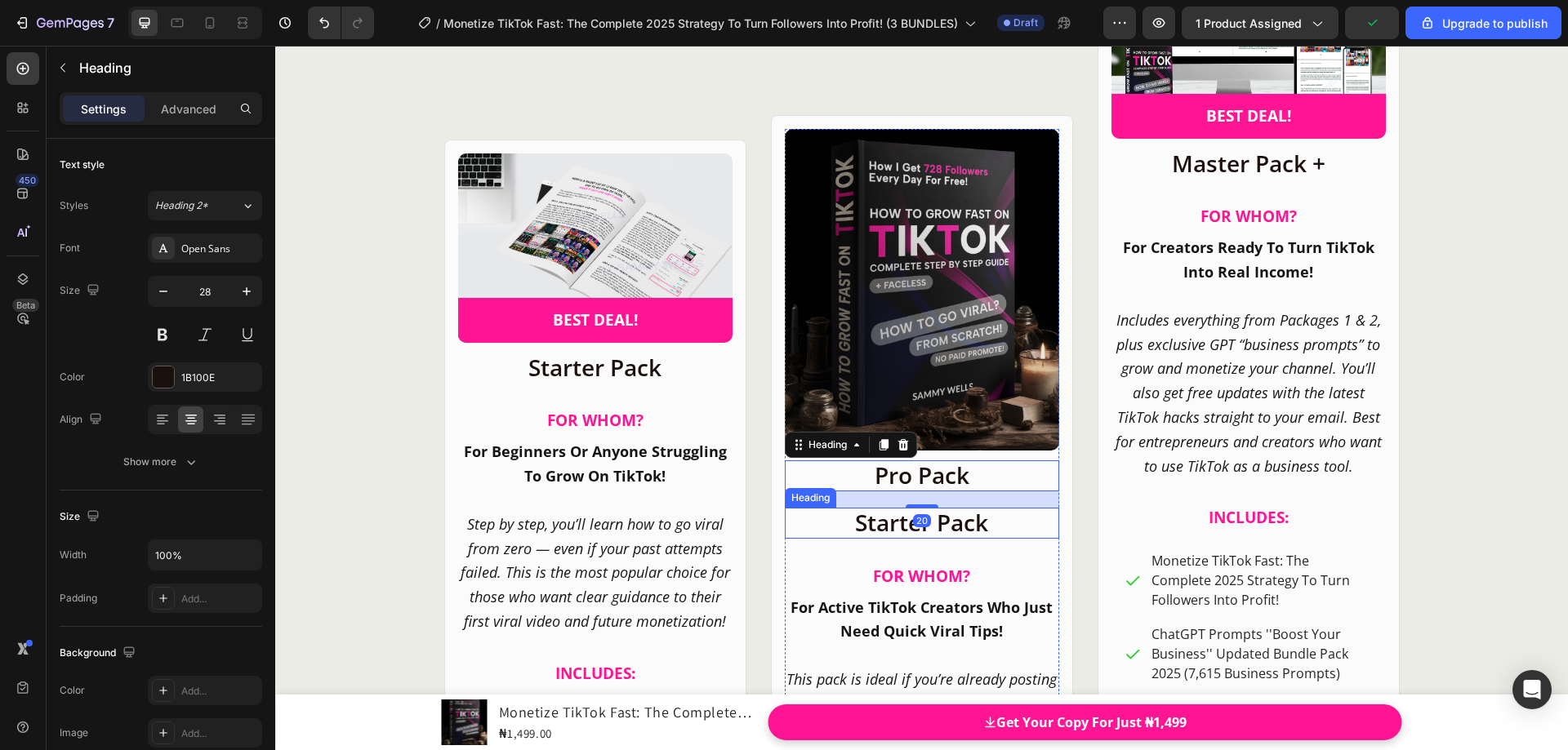
click at [884, 533] on h2 "Starter Pack" at bounding box center [921, 523] width 275 height 31
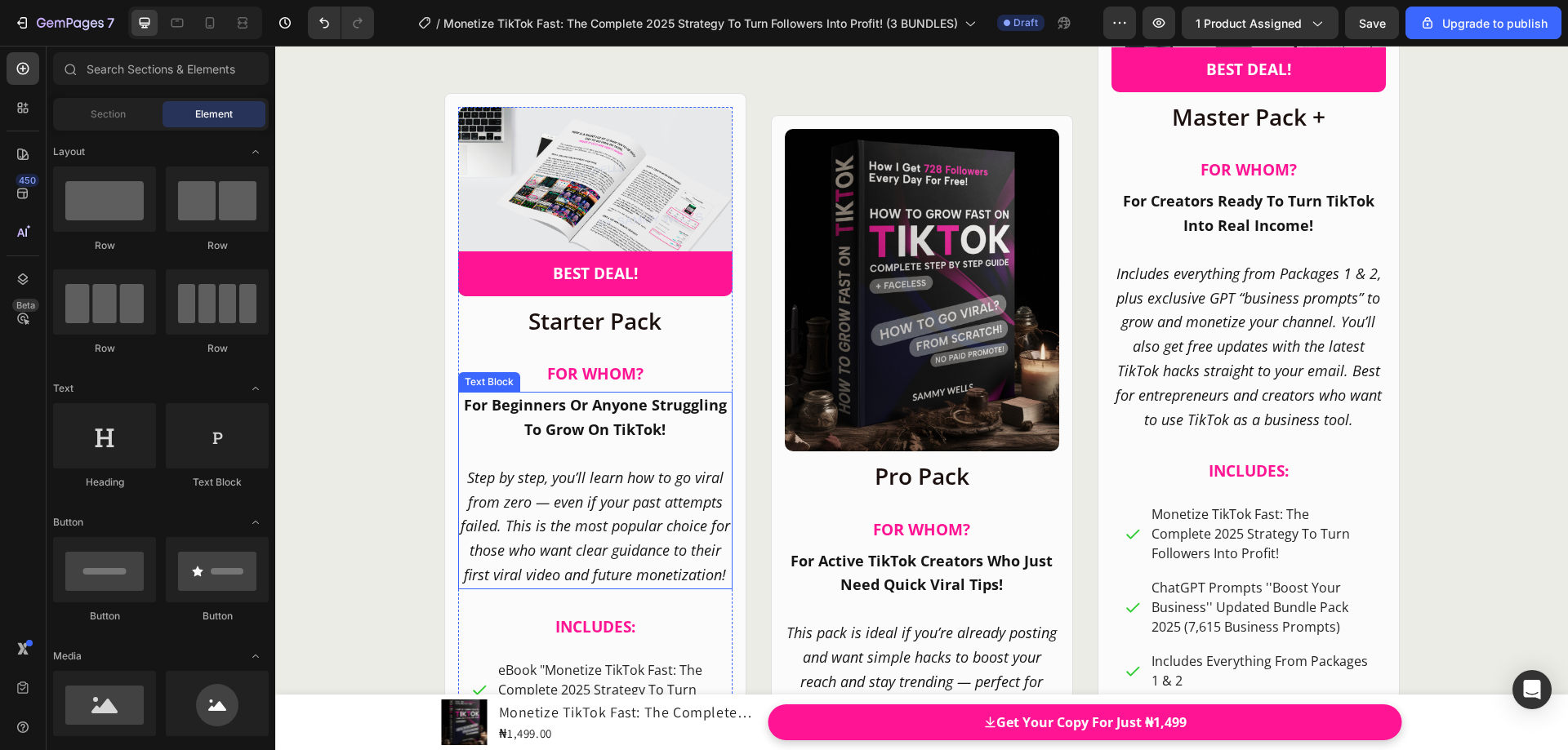
scroll to position [20625, 0]
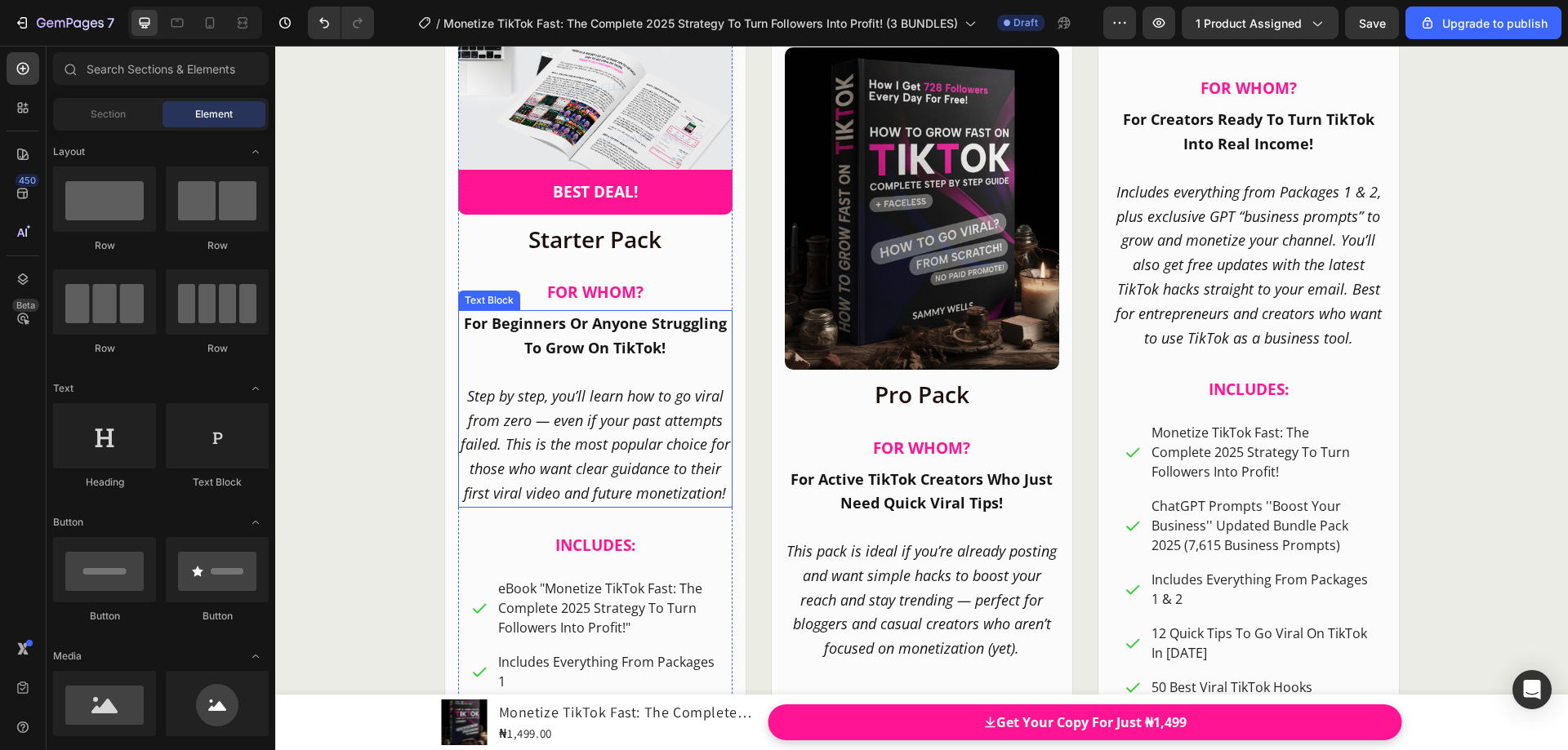
click at [606, 335] on p "For Beginners Or Anyone Struggling To Grow On TikTok!" at bounding box center [595, 336] width 271 height 49
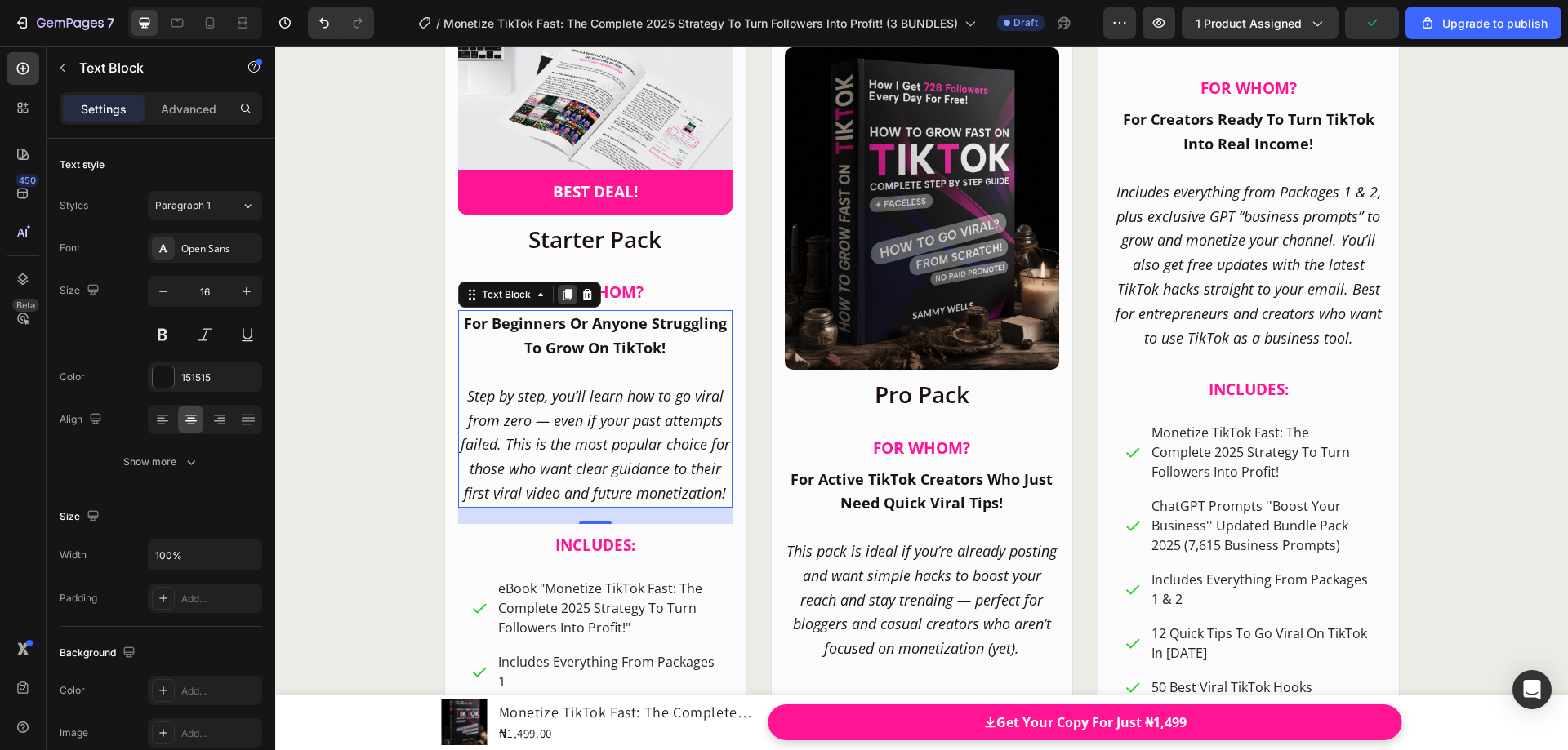
click at [561, 299] on icon at bounding box center [567, 294] width 14 height 14
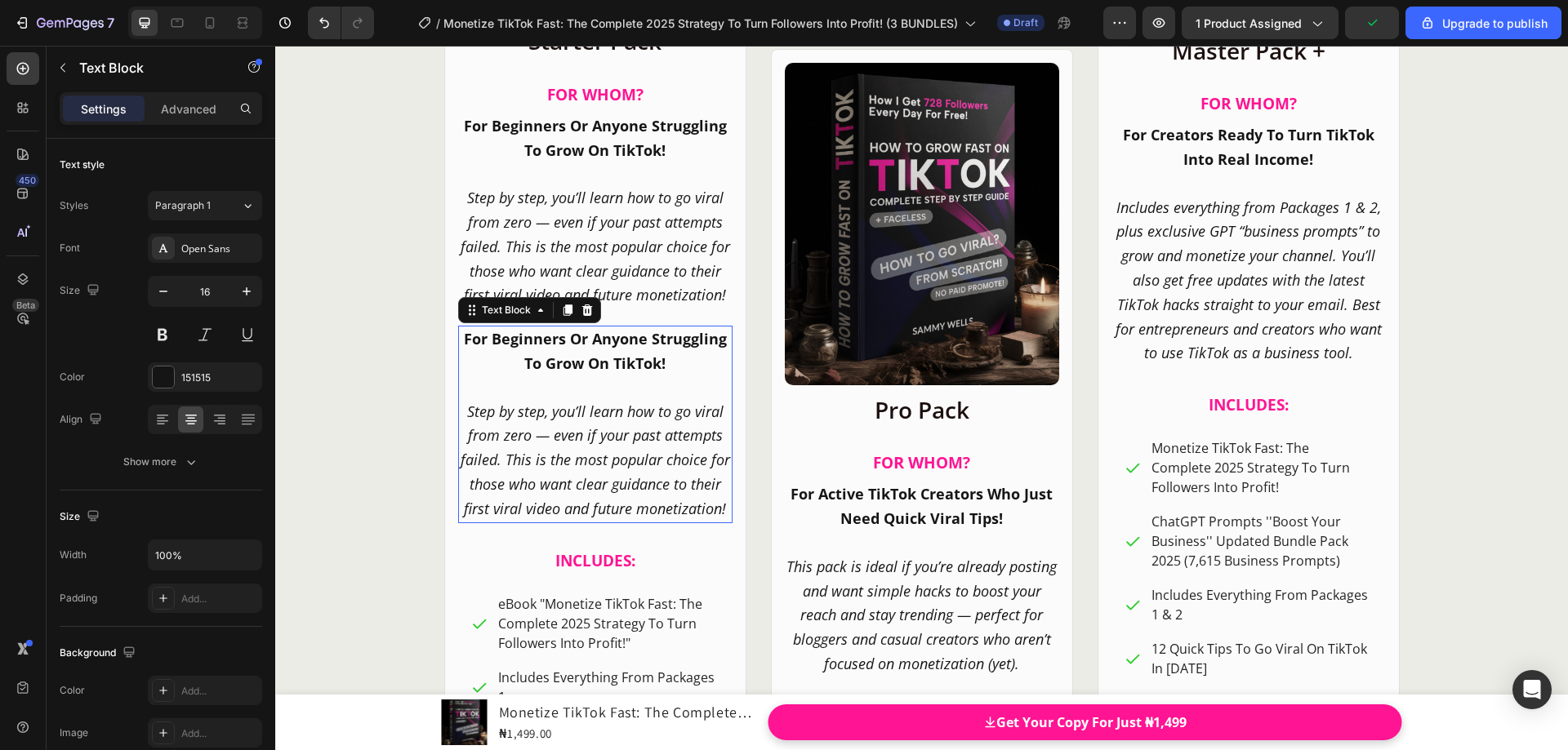
scroll to position [20640, 0]
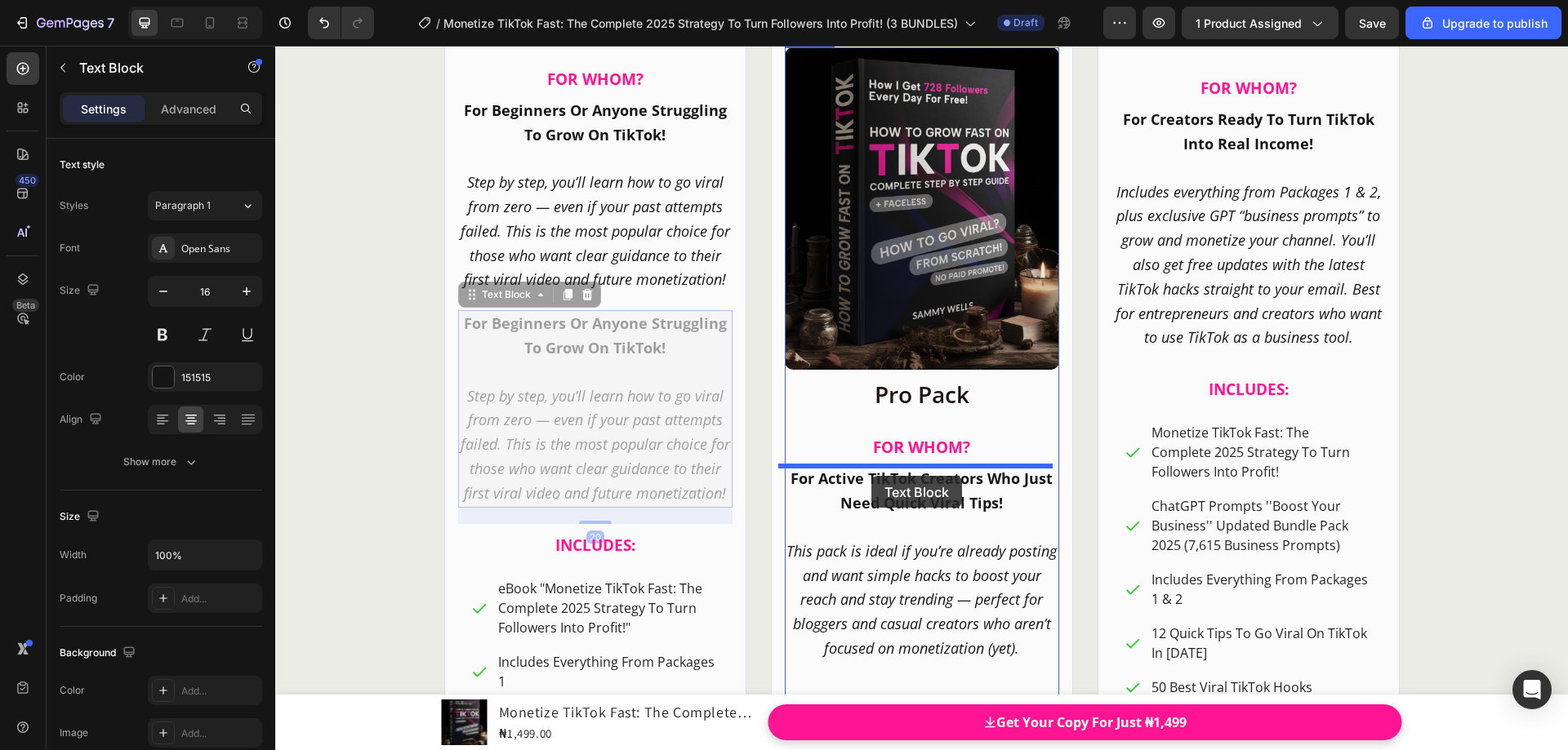
drag, startPoint x: 467, startPoint y: 301, endPoint x: 872, endPoint y: 476, distance: 441.2
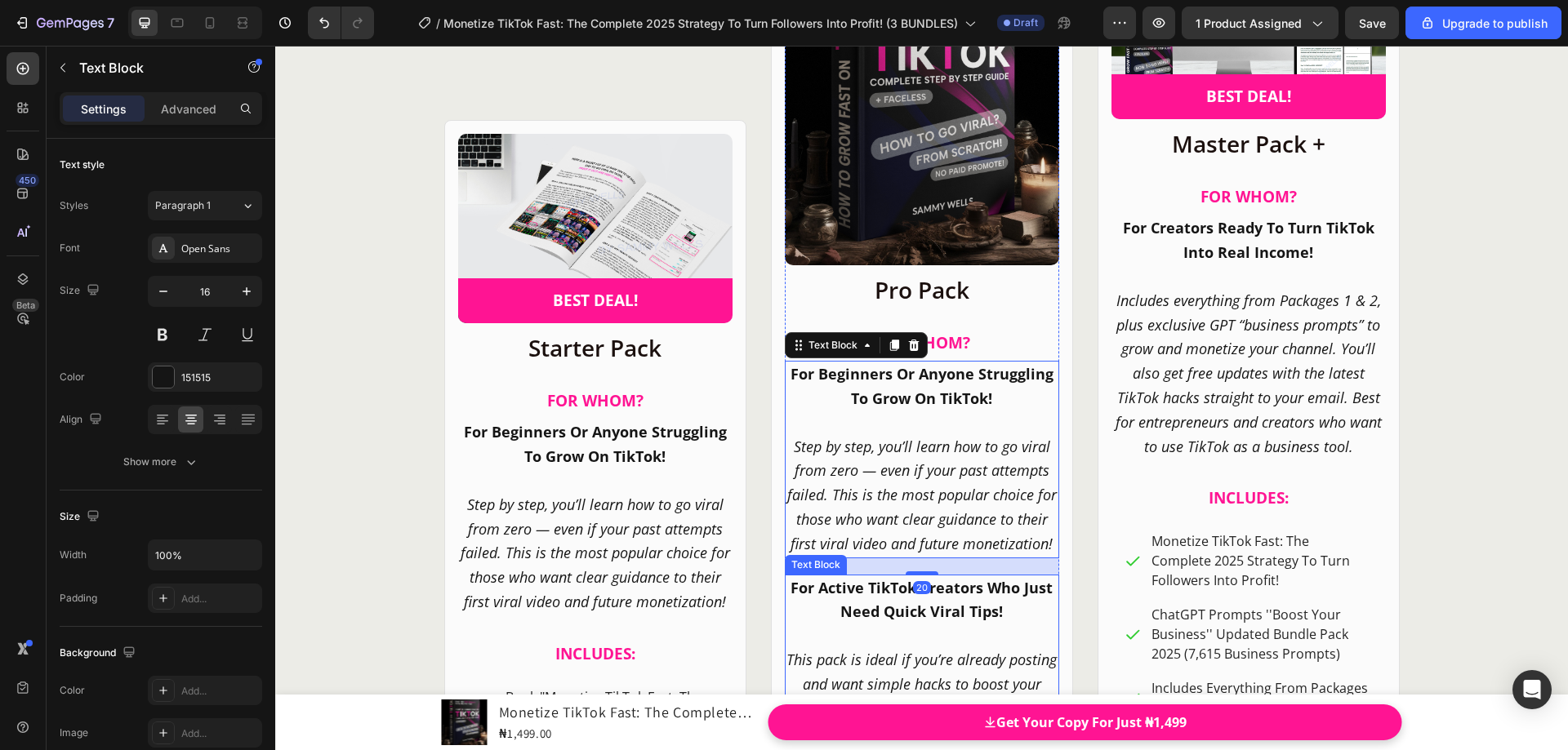
scroll to position [20656, 0]
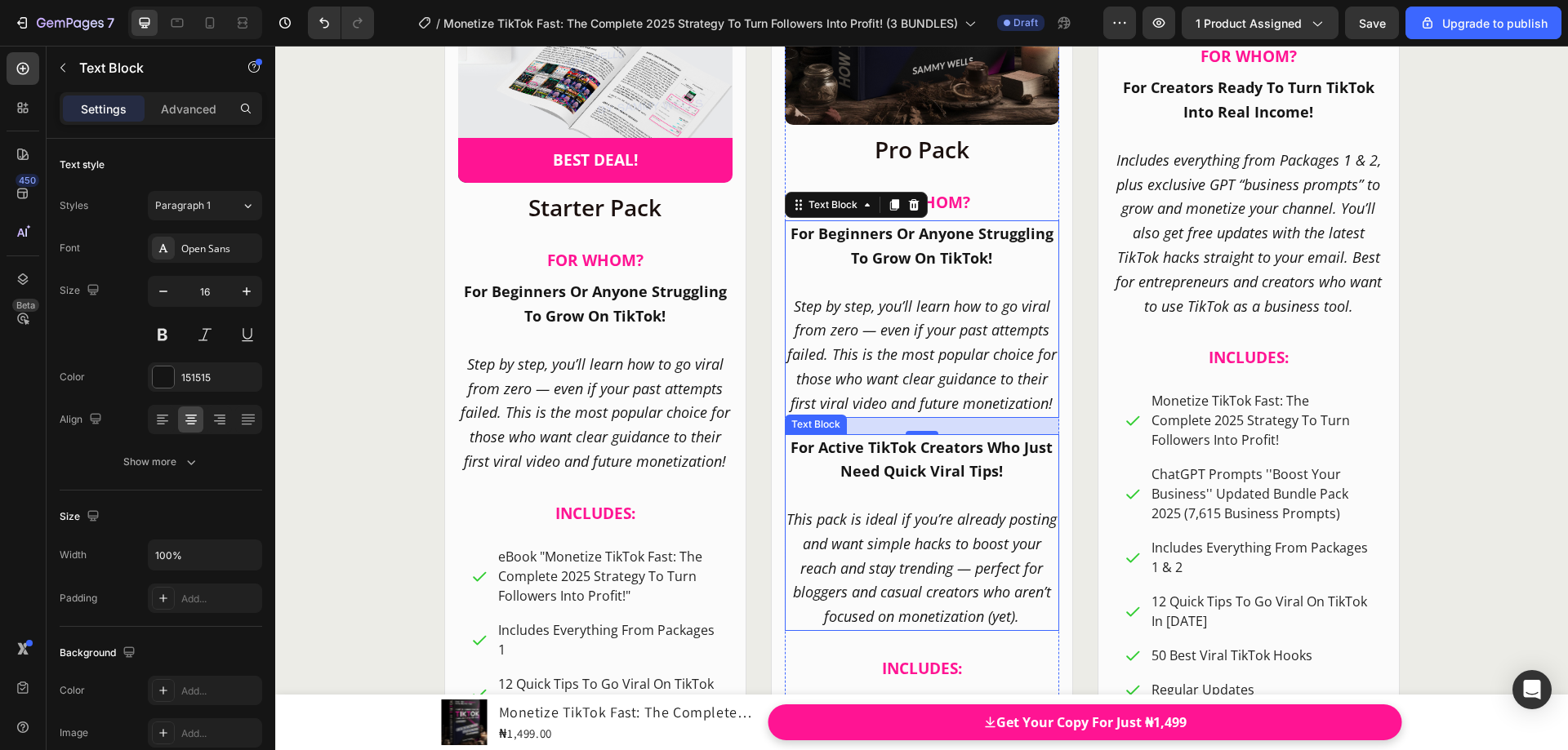
click at [877, 498] on p at bounding box center [921, 496] width 271 height 23
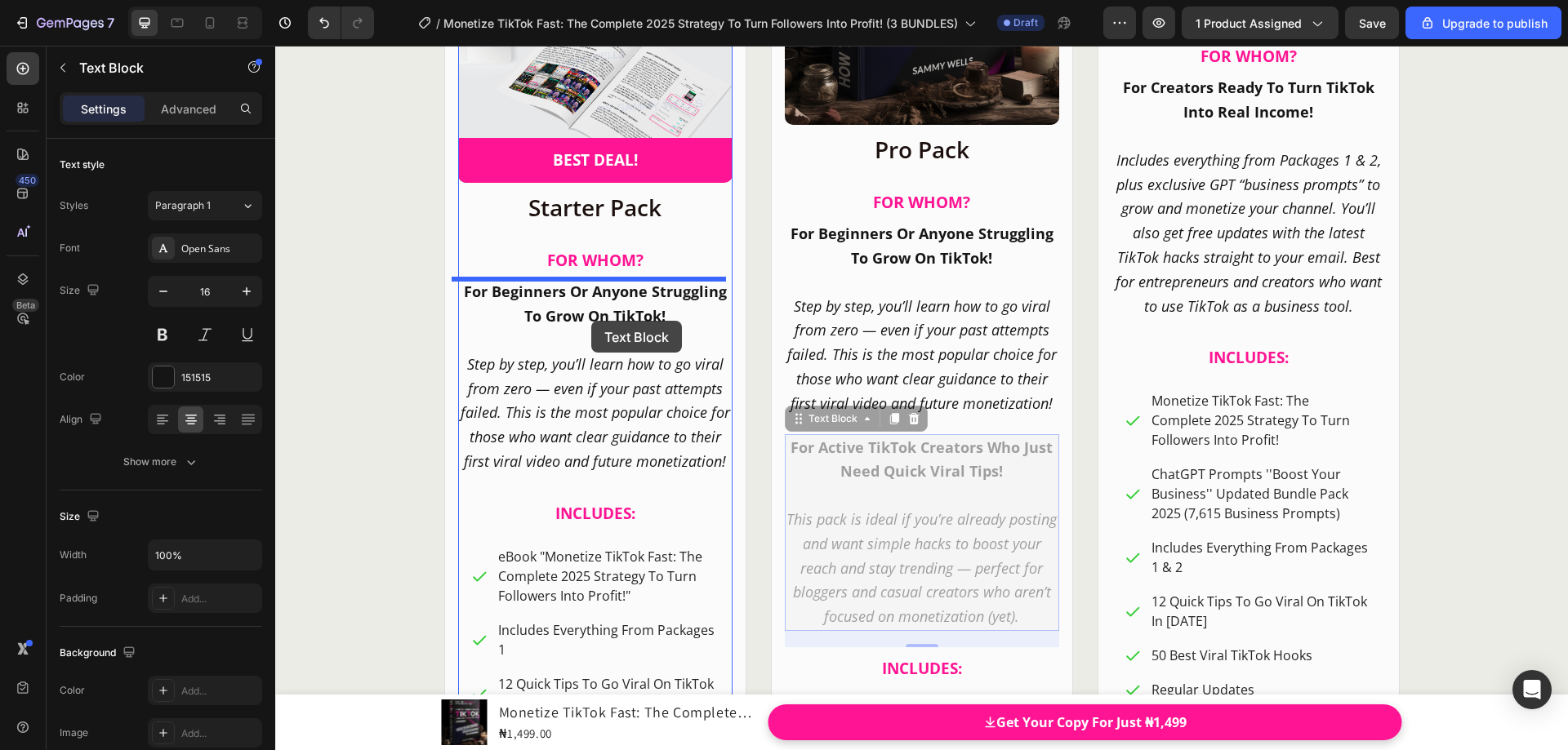
drag, startPoint x: 793, startPoint y: 427, endPoint x: 592, endPoint y: 321, distance: 227.2
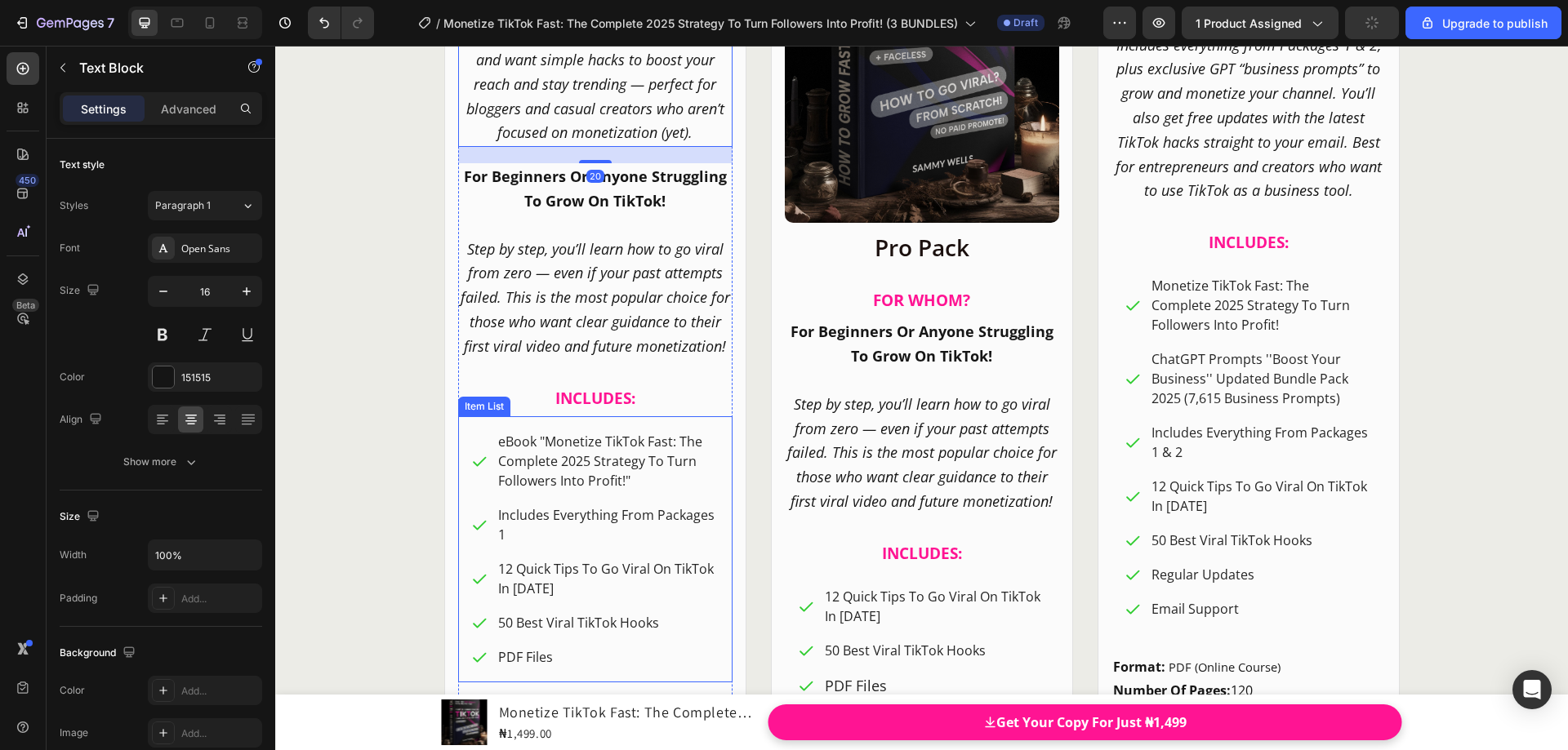
scroll to position [20722, 0]
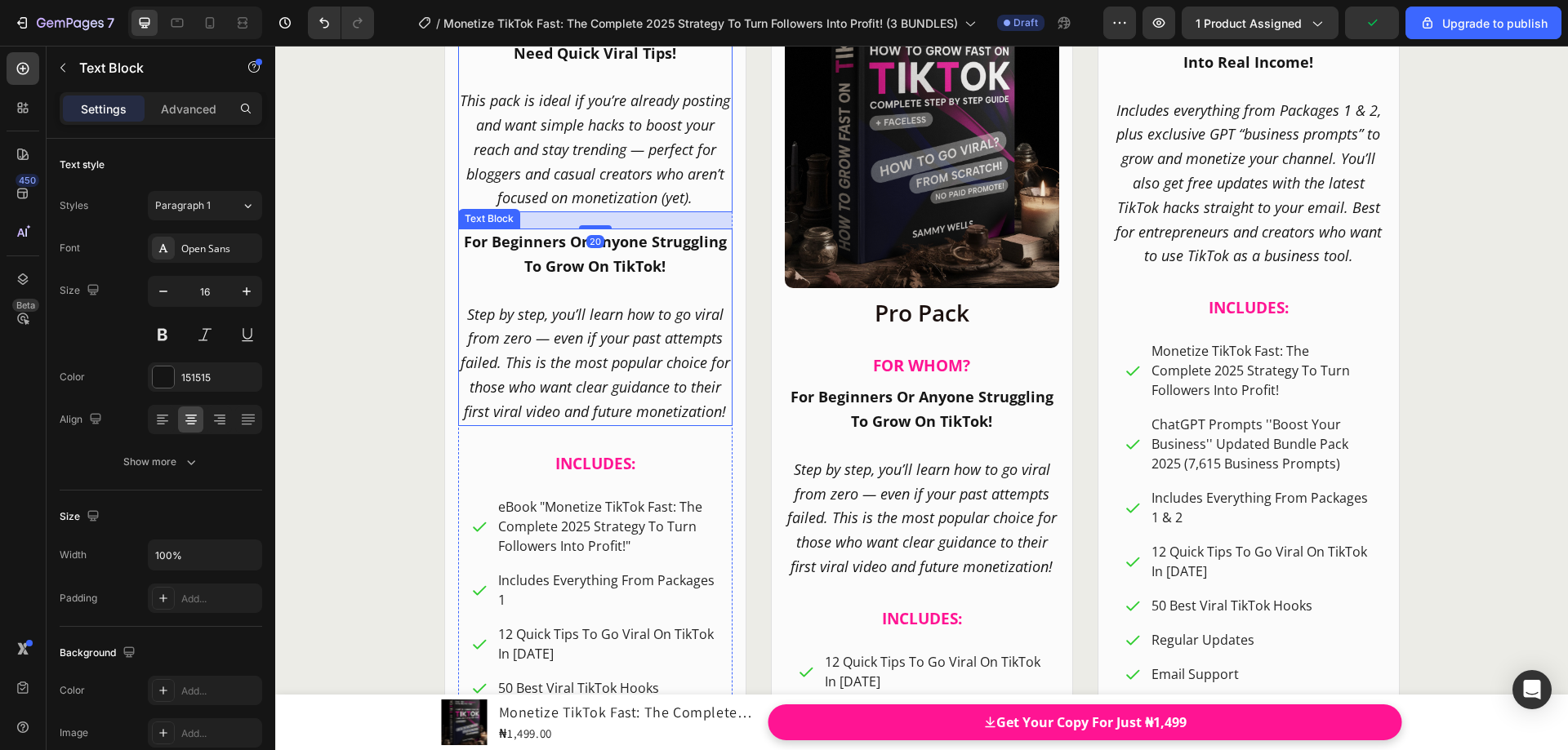
click at [577, 311] on icon "Step by step, you’ll learn how to go viral from zero — even if your past attemp…" at bounding box center [594, 363] width 269 height 117
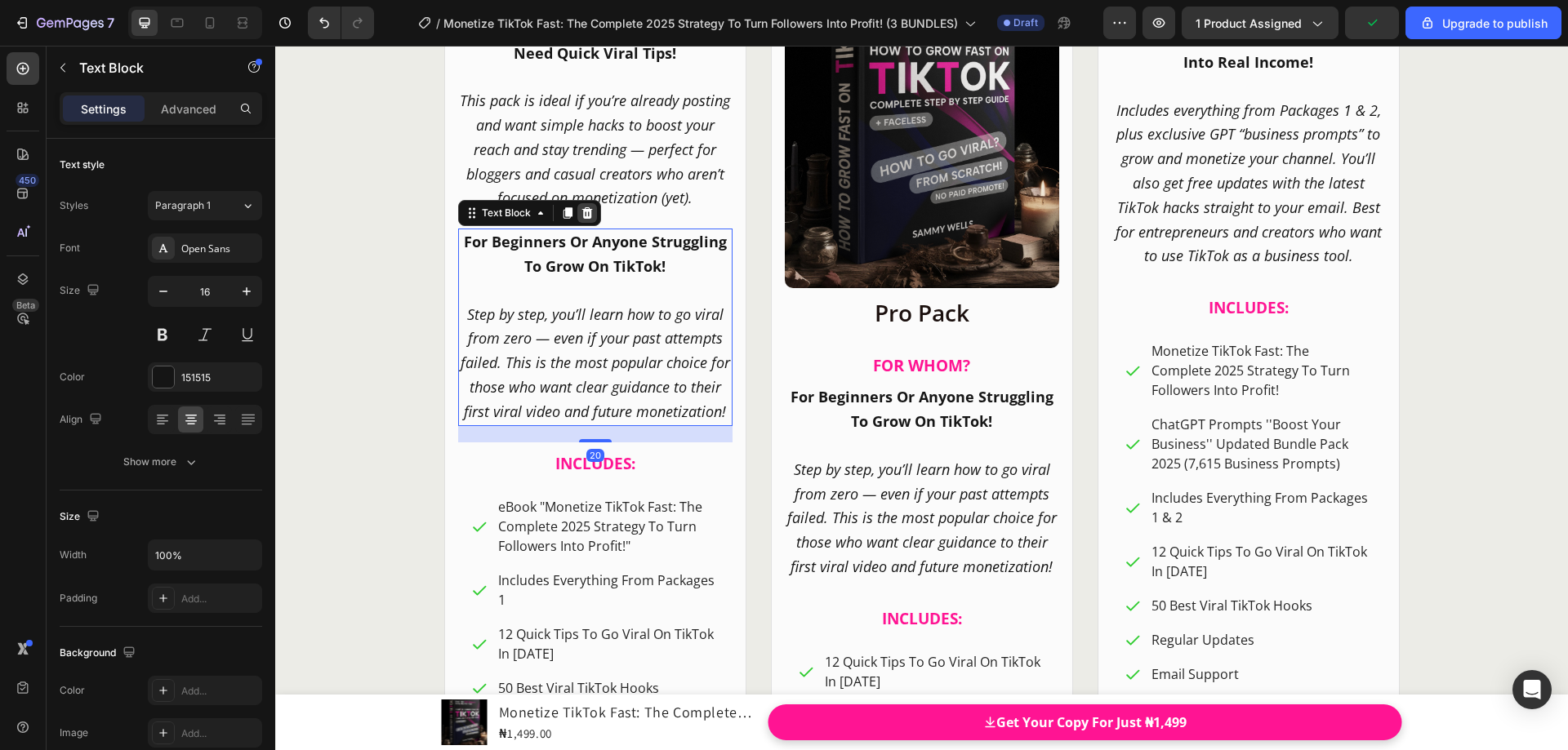
click at [587, 206] on div at bounding box center [587, 213] width 20 height 20
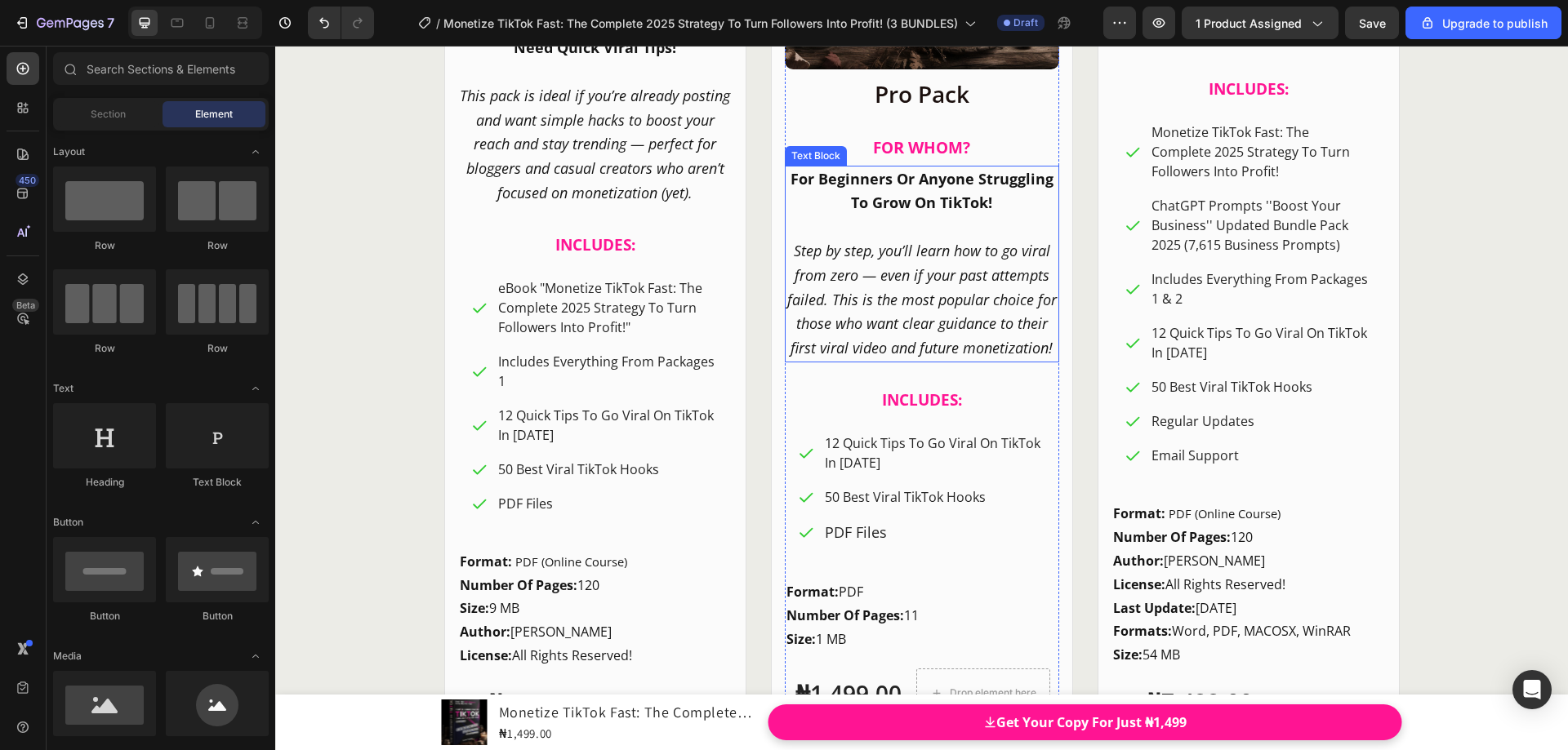
scroll to position [20950, 0]
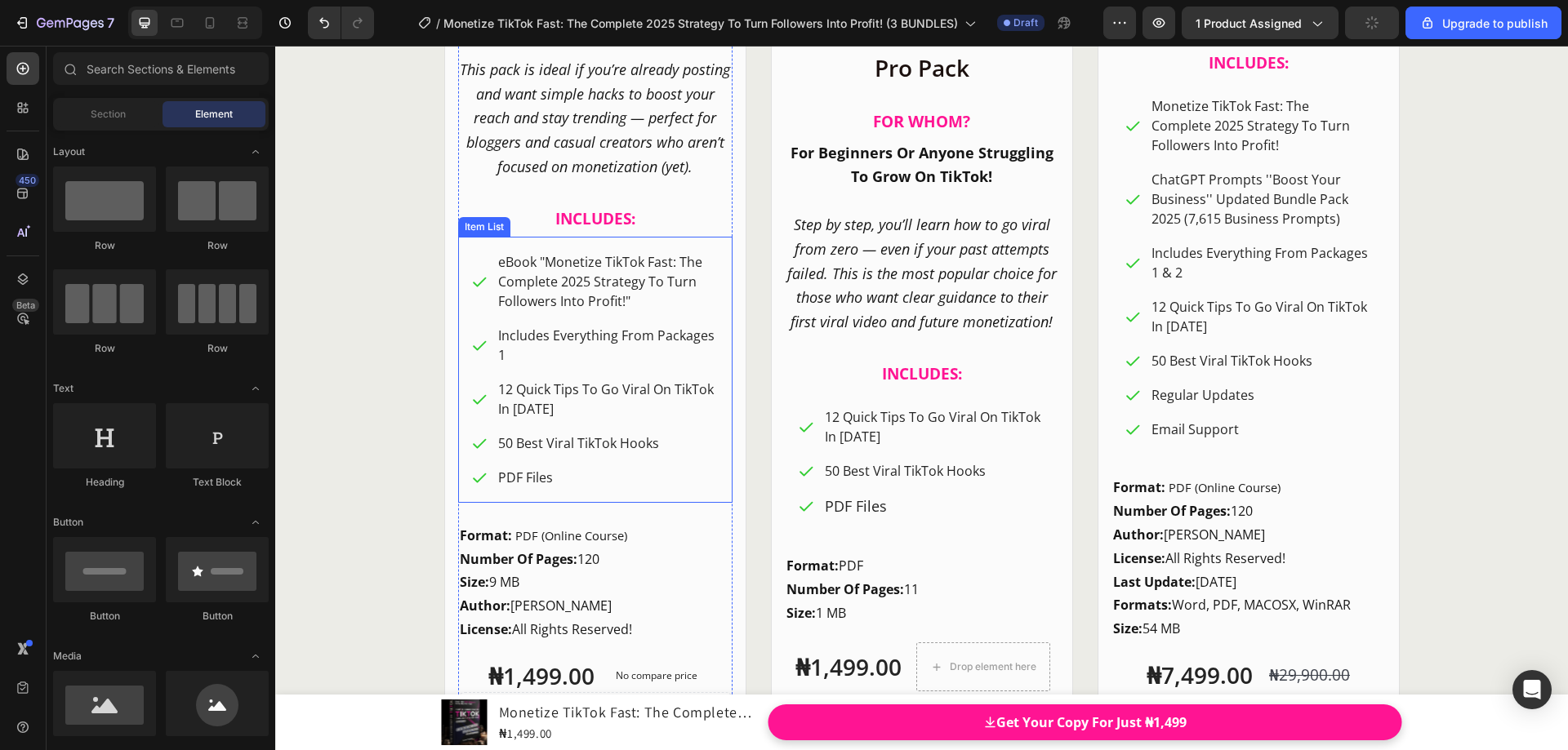
click at [483, 292] on div "eBook "Monetize TikTok Fast: The Complete 2025 Strategy To Turn Followers Into …" at bounding box center [595, 281] width 249 height 64
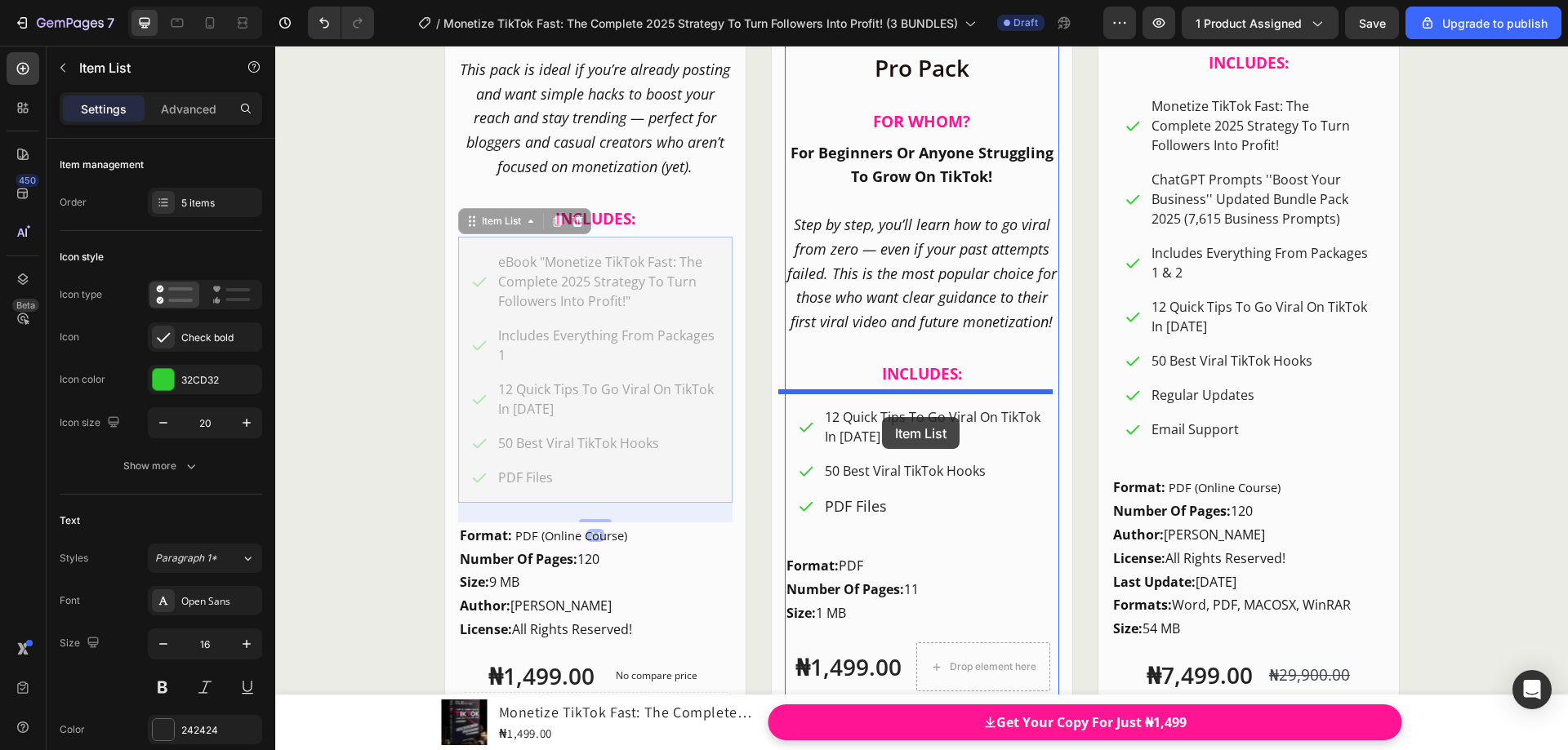
drag, startPoint x: 469, startPoint y: 226, endPoint x: 882, endPoint y: 417, distance: 455.0
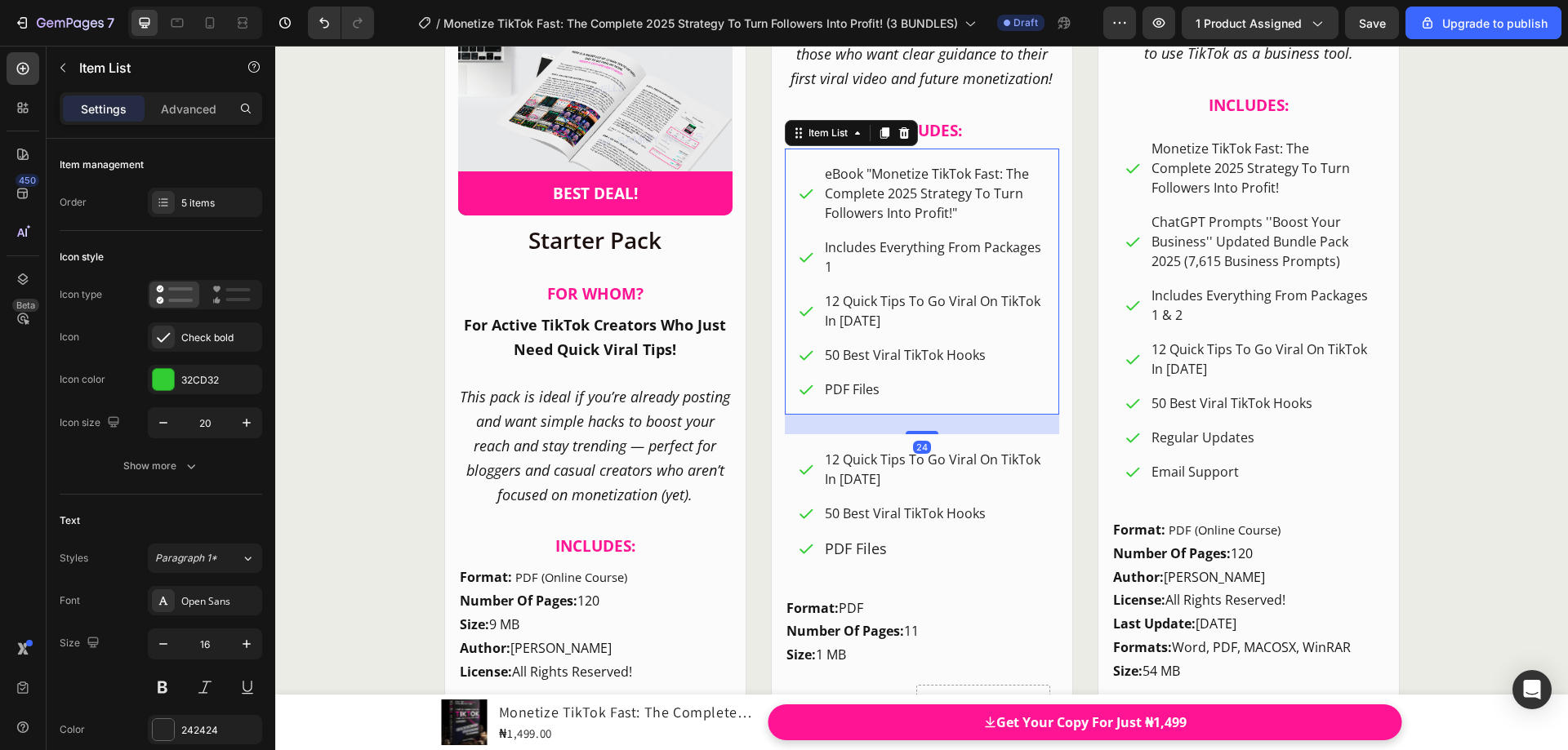
scroll to position [20977, 0]
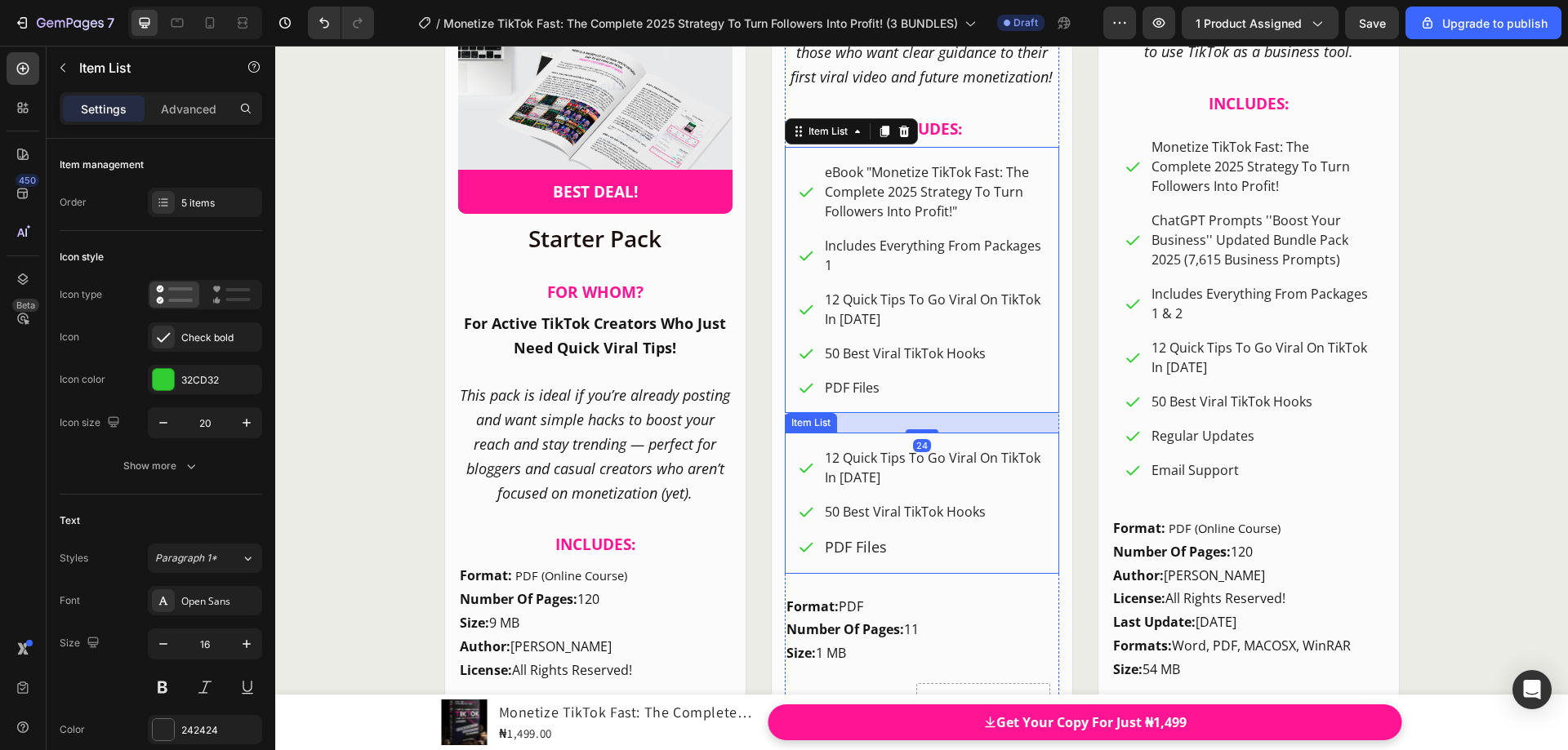
click at [864, 470] on span "12 Quick Tips To Go Viral On TikTok In [DATE]" at bounding box center [932, 468] width 215 height 38
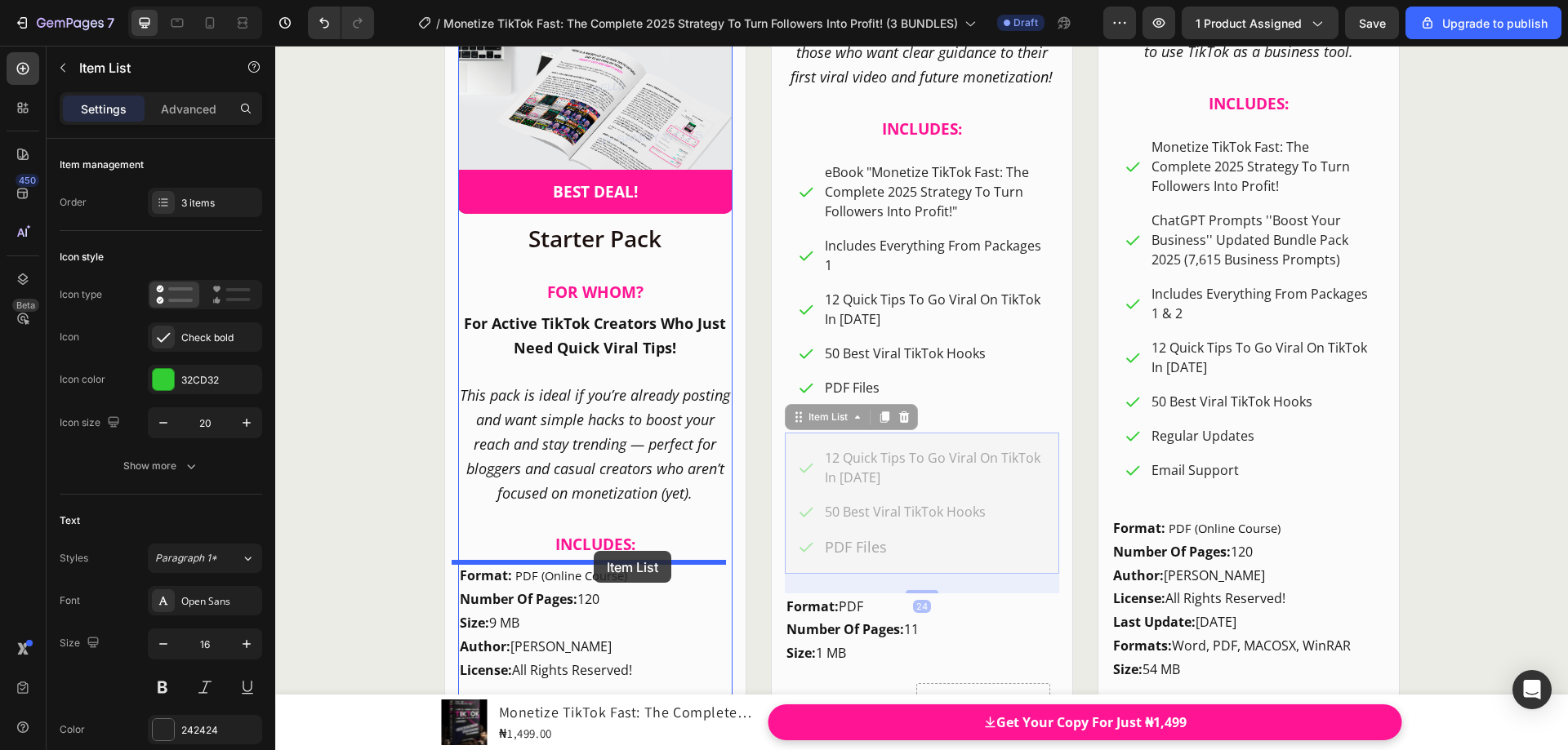
drag, startPoint x: 787, startPoint y: 421, endPoint x: 594, endPoint y: 551, distance: 232.7
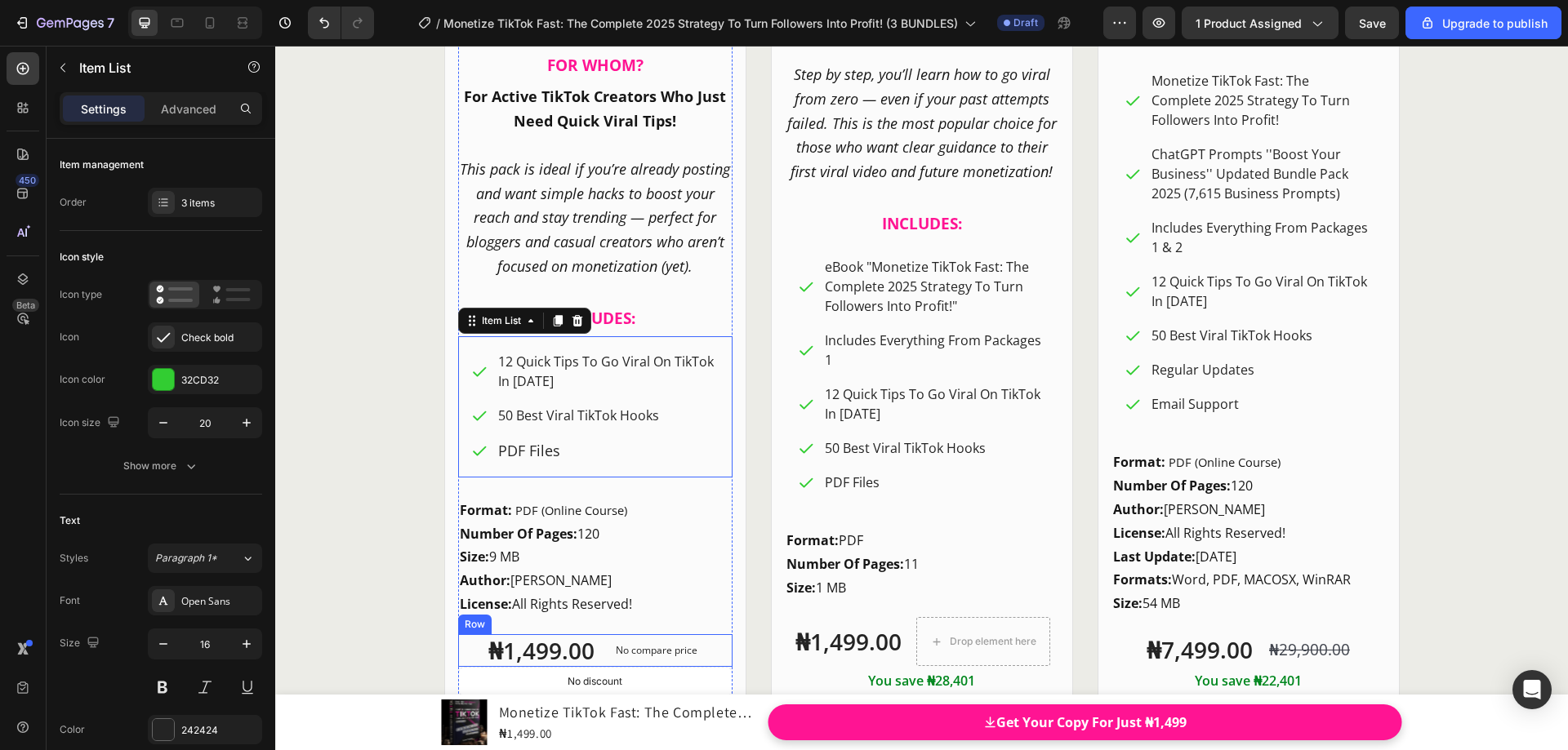
scroll to position [21071, 0]
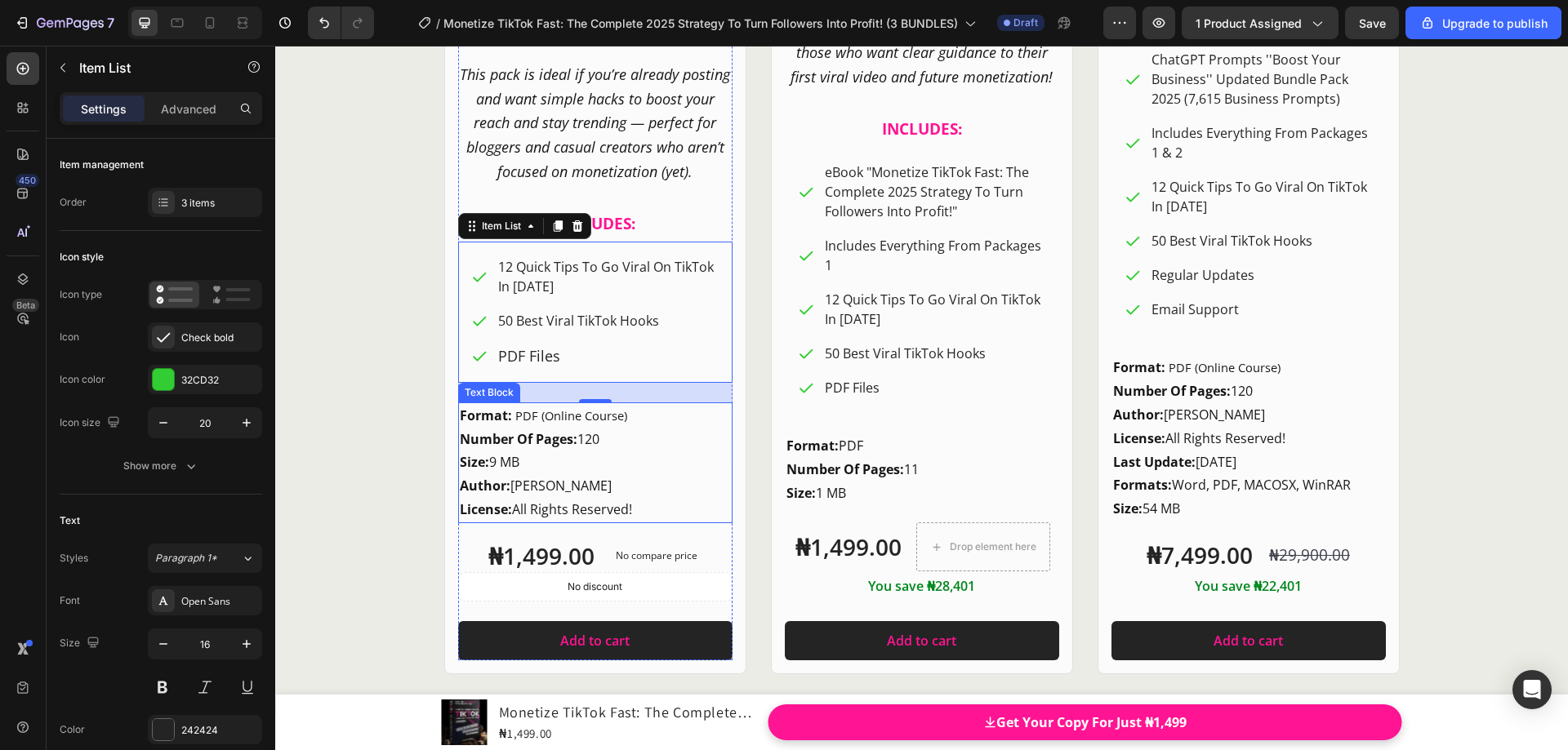
click at [498, 427] on p "Format: PDF (Online Course) Number Of Pages: 120 Size: 9 MB" at bounding box center [595, 439] width 271 height 70
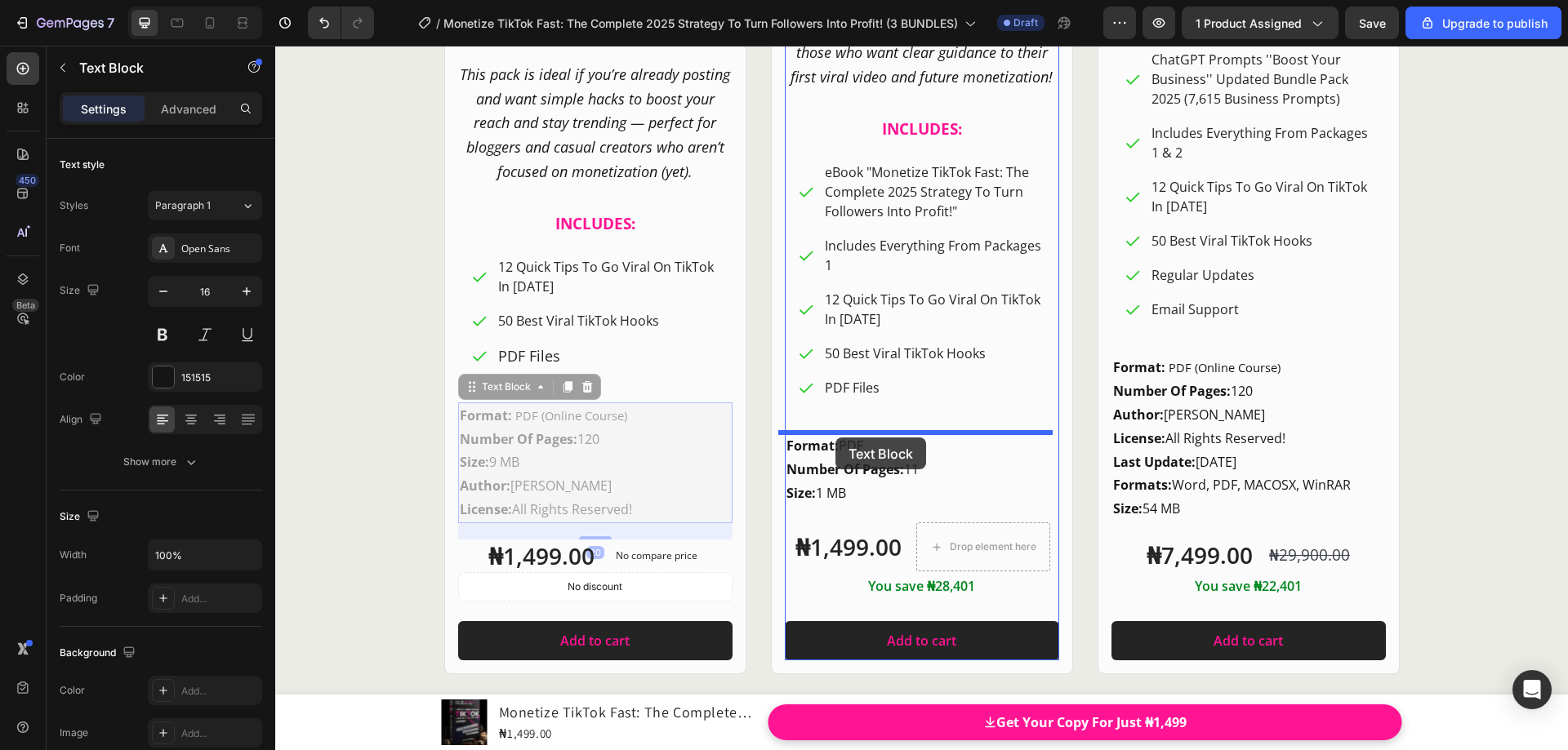
drag, startPoint x: 463, startPoint y: 388, endPoint x: 836, endPoint y: 438, distance: 376.3
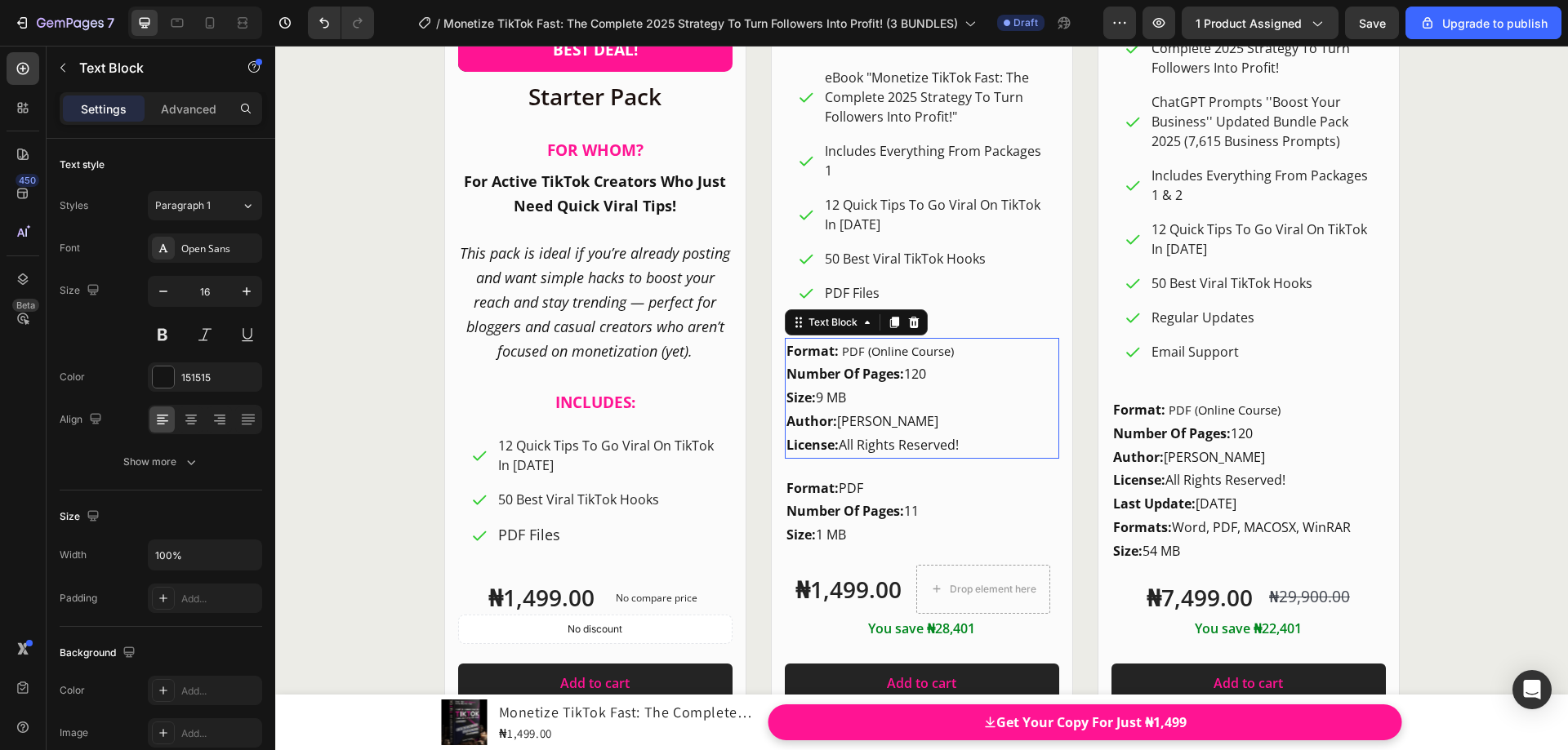
scroll to position [20977, 0]
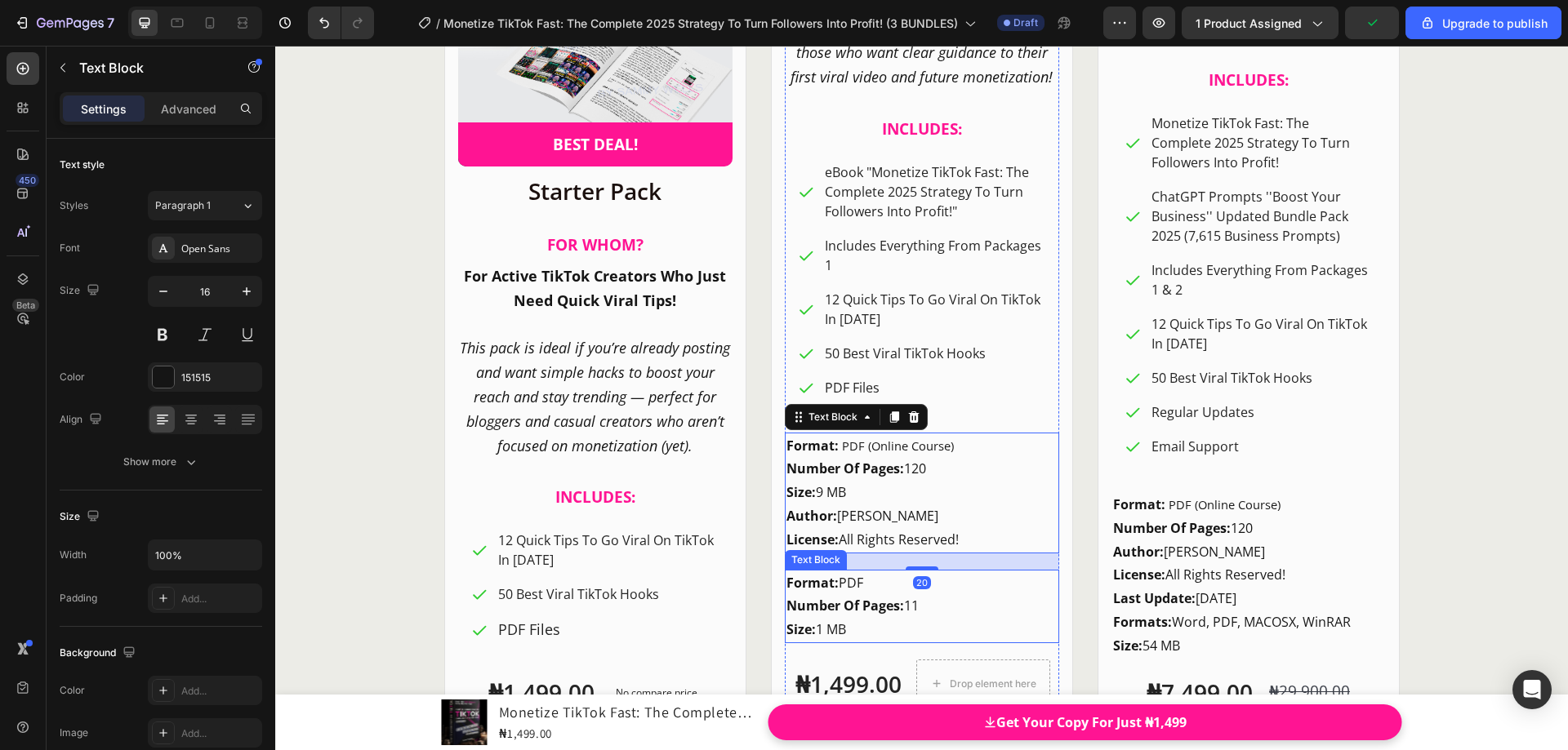
click at [823, 594] on p "Format: PDF Number Of Pages: 11 Size: 1 MB" at bounding box center [921, 607] width 271 height 70
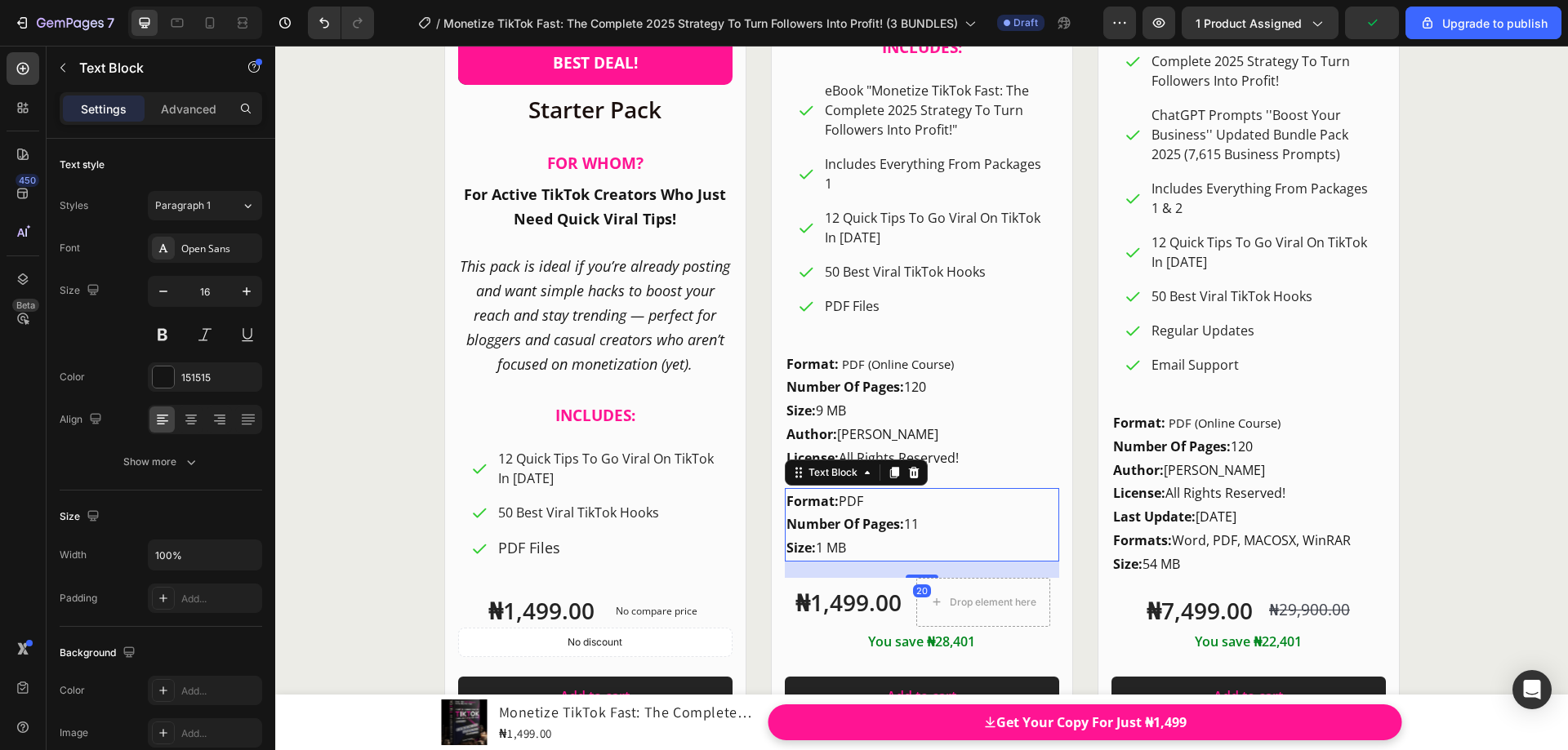
scroll to position [21140, 0]
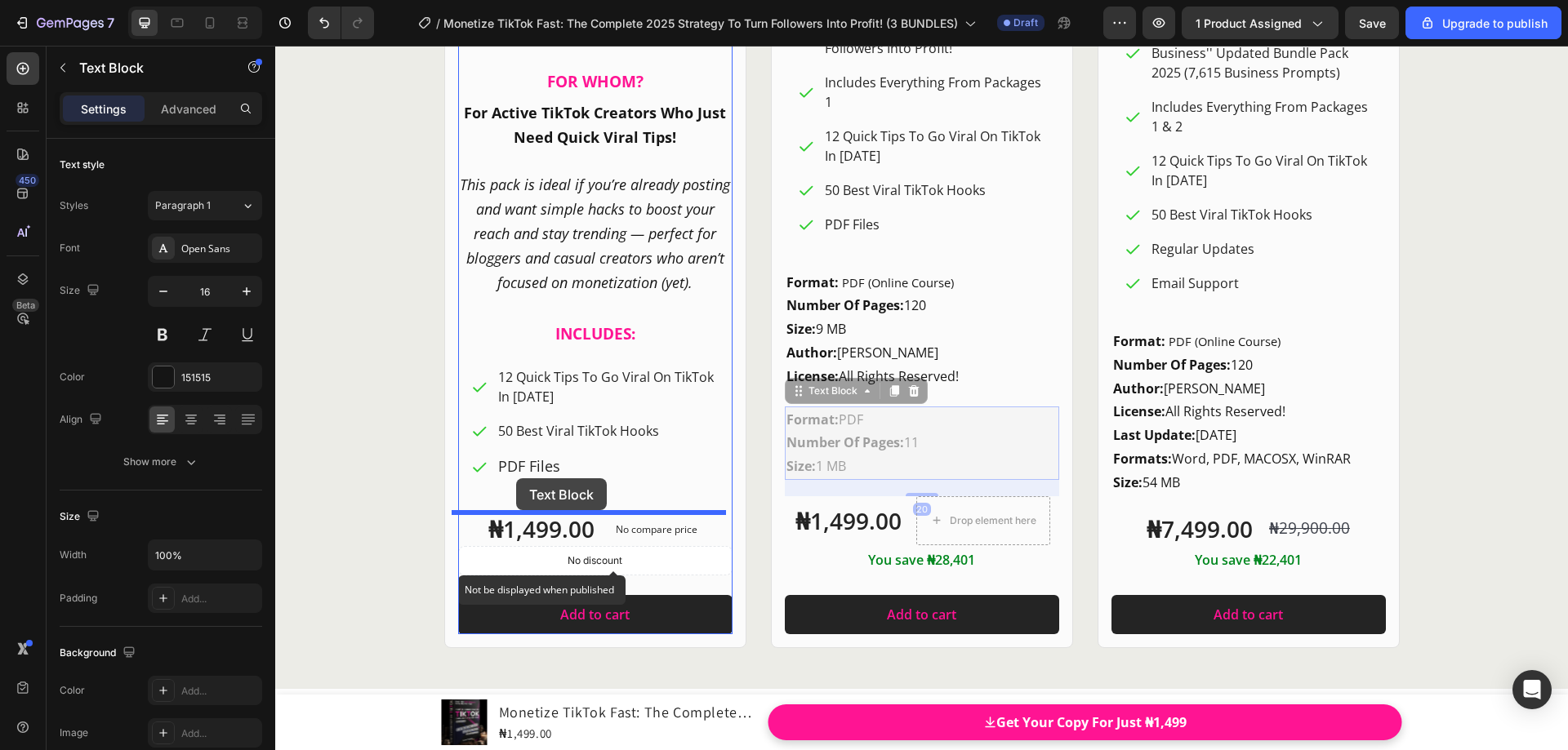
drag, startPoint x: 790, startPoint y: 393, endPoint x: 516, endPoint y: 477, distance: 286.6
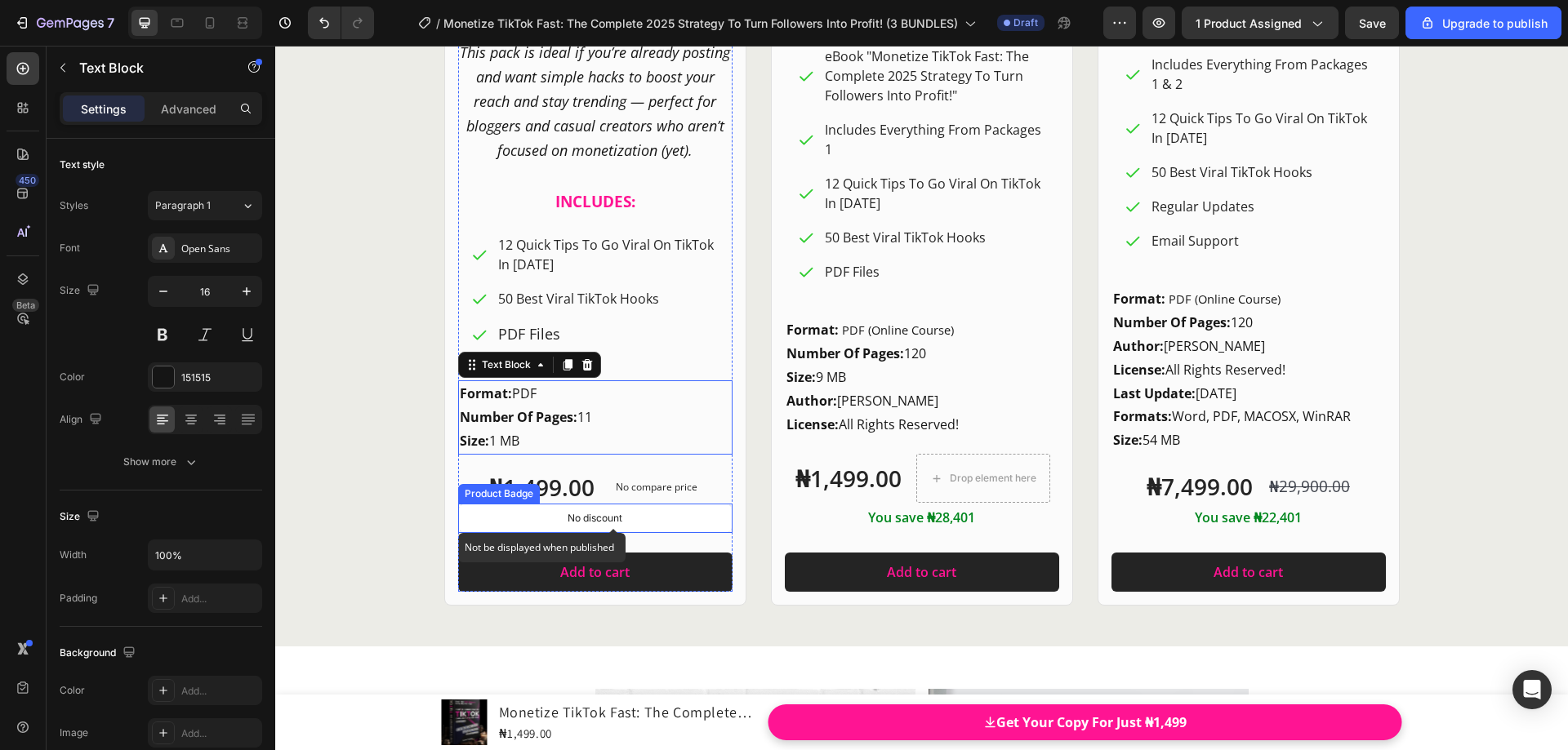
scroll to position [21186, 0]
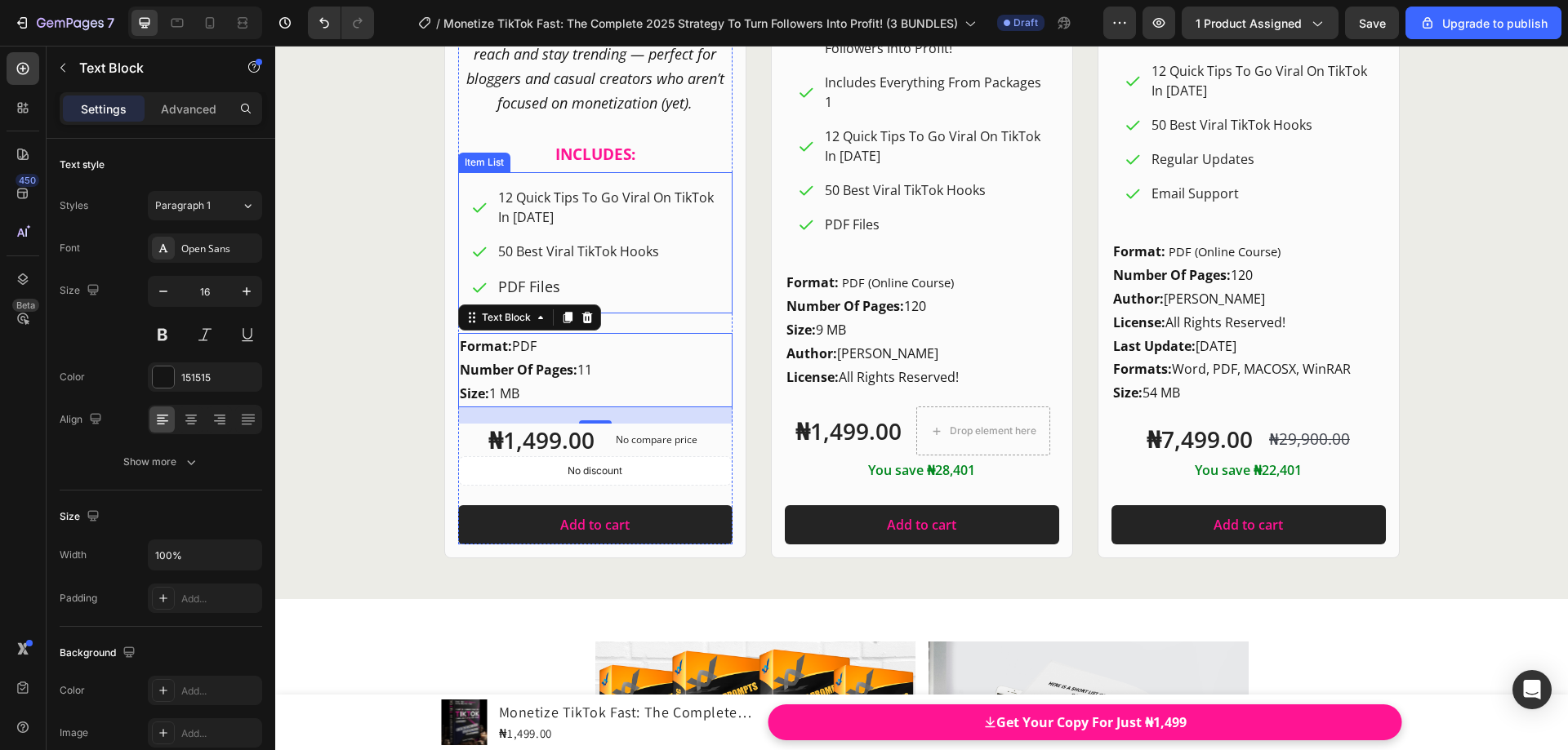
click at [684, 221] on p "12 Quick Tips To Go Viral On TikTok In [DATE]" at bounding box center [607, 208] width 219 height 40
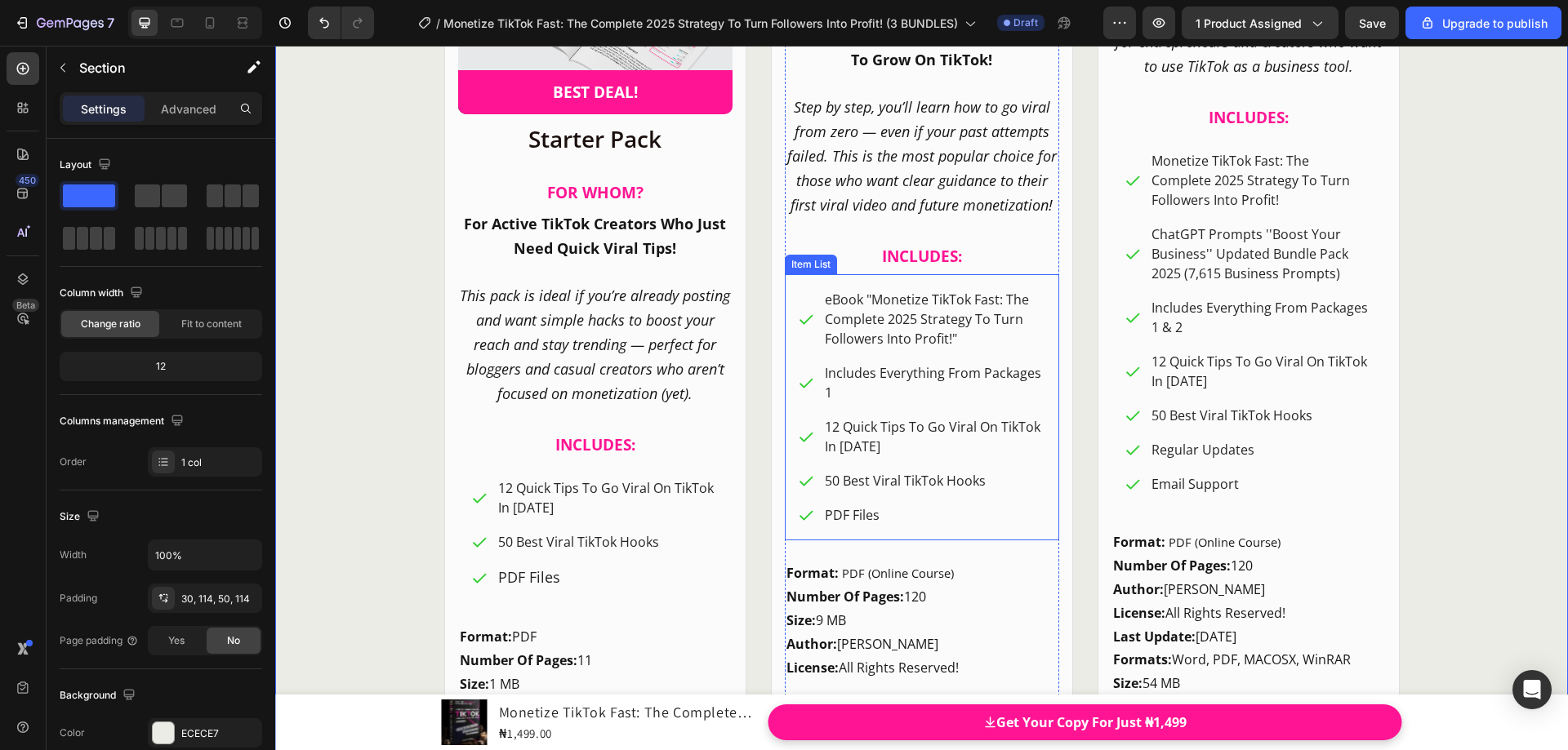
scroll to position [20452, 0]
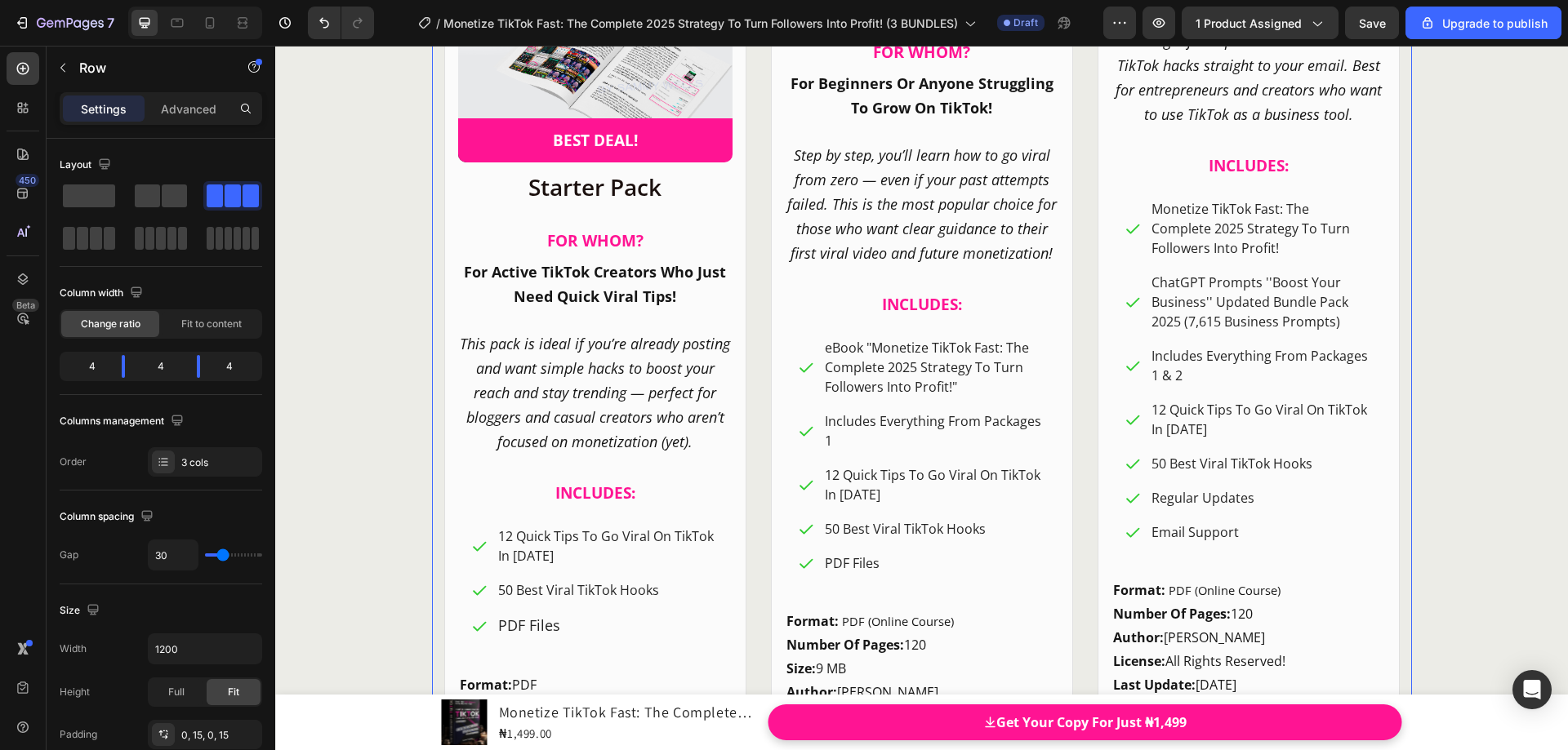
click at [748, 269] on div "Product Images Row Pro Pack Heading FO [PERSON_NAME]? Heading For Beginners Or …" at bounding box center [922, 244] width 980 height 1307
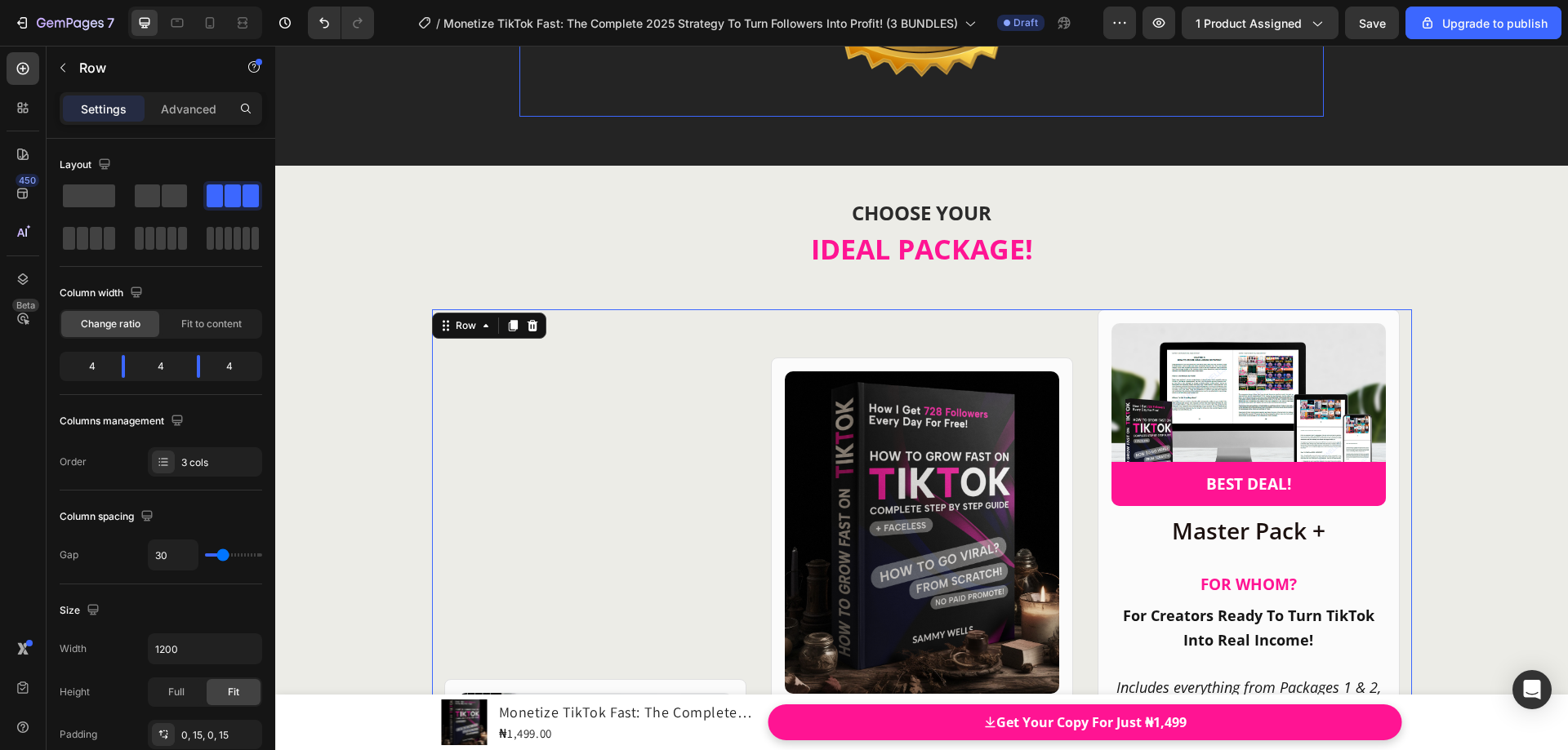
scroll to position [20207, 0]
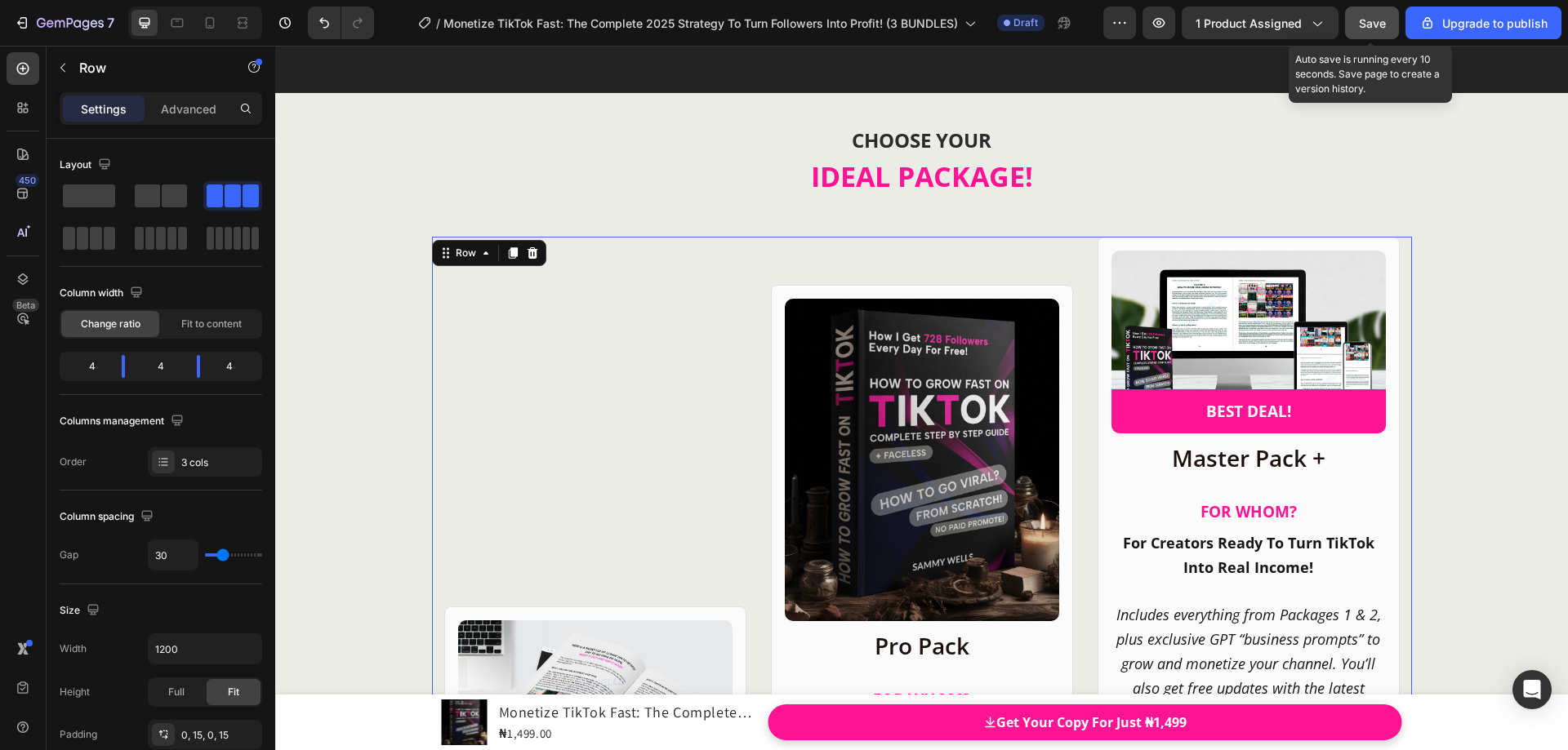
click at [1364, 31] on div "Save" at bounding box center [1373, 23] width 27 height 17
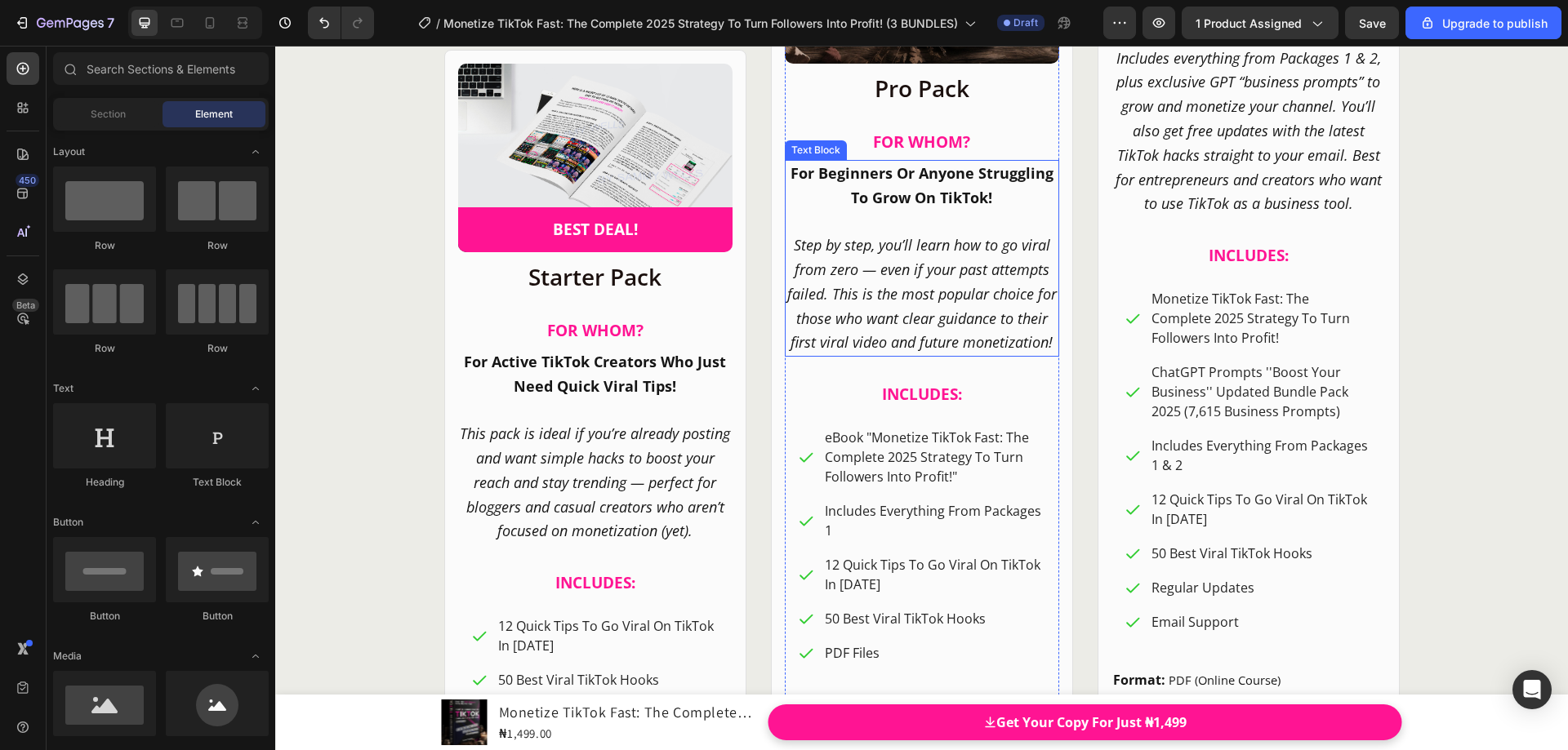
scroll to position [22203, 0]
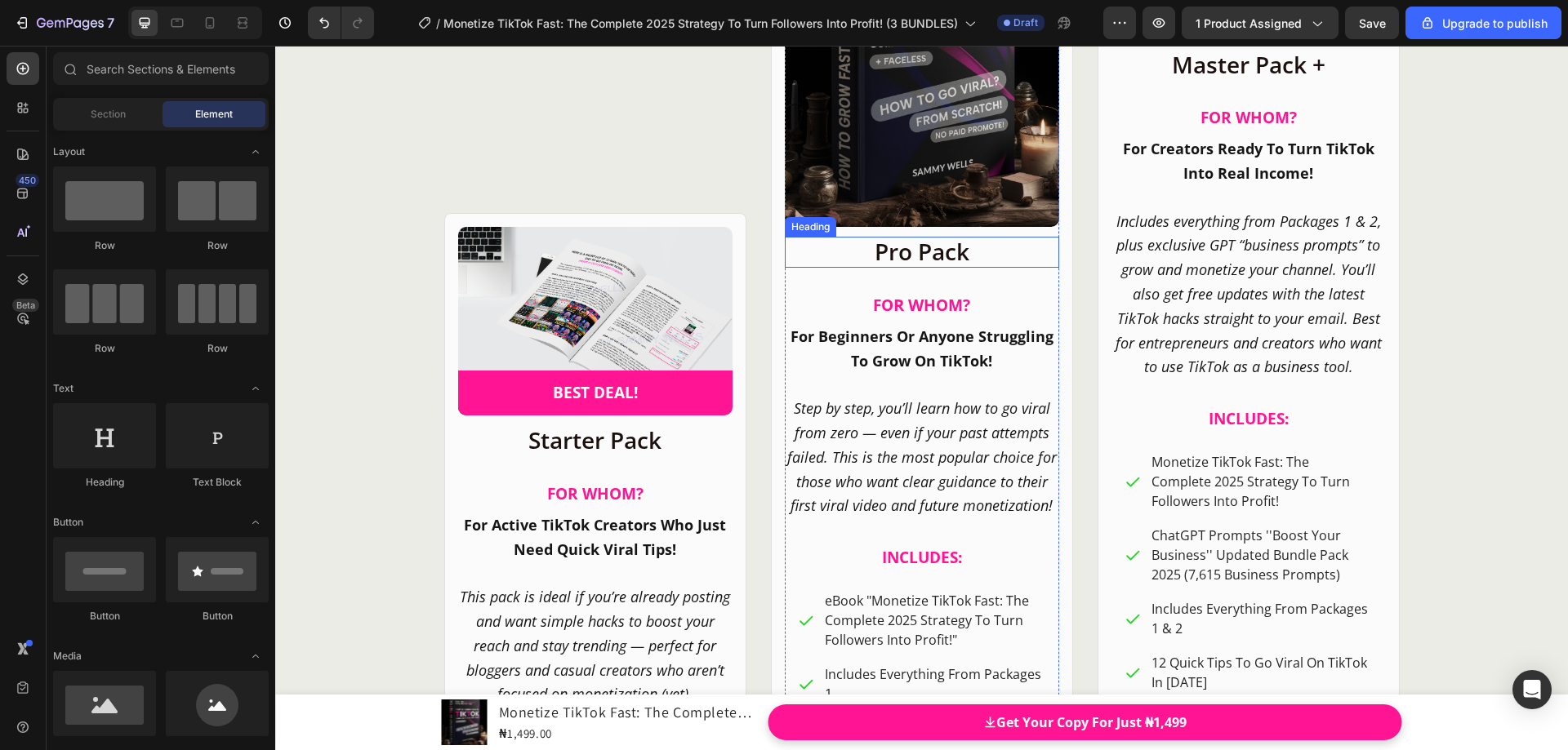
click at [869, 253] on h2 "Pro Pack" at bounding box center [921, 252] width 275 height 31
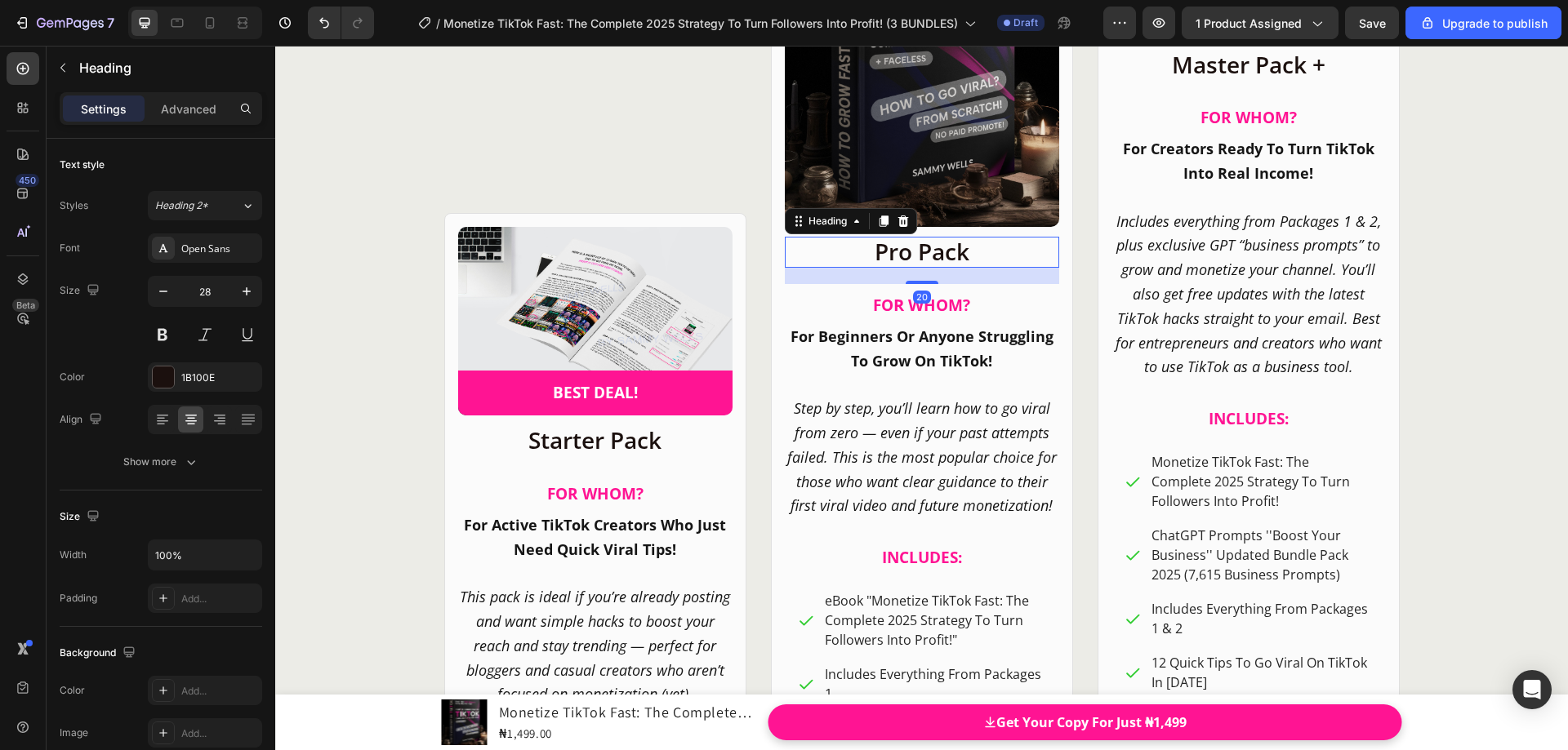
click at [870, 250] on h2 "Pro Pack" at bounding box center [921, 252] width 275 height 31
drag, startPoint x: 870, startPoint y: 250, endPoint x: 962, endPoint y: 254, distance: 92.1
click at [962, 254] on p "Pro Pack" at bounding box center [921, 252] width 271 height 28
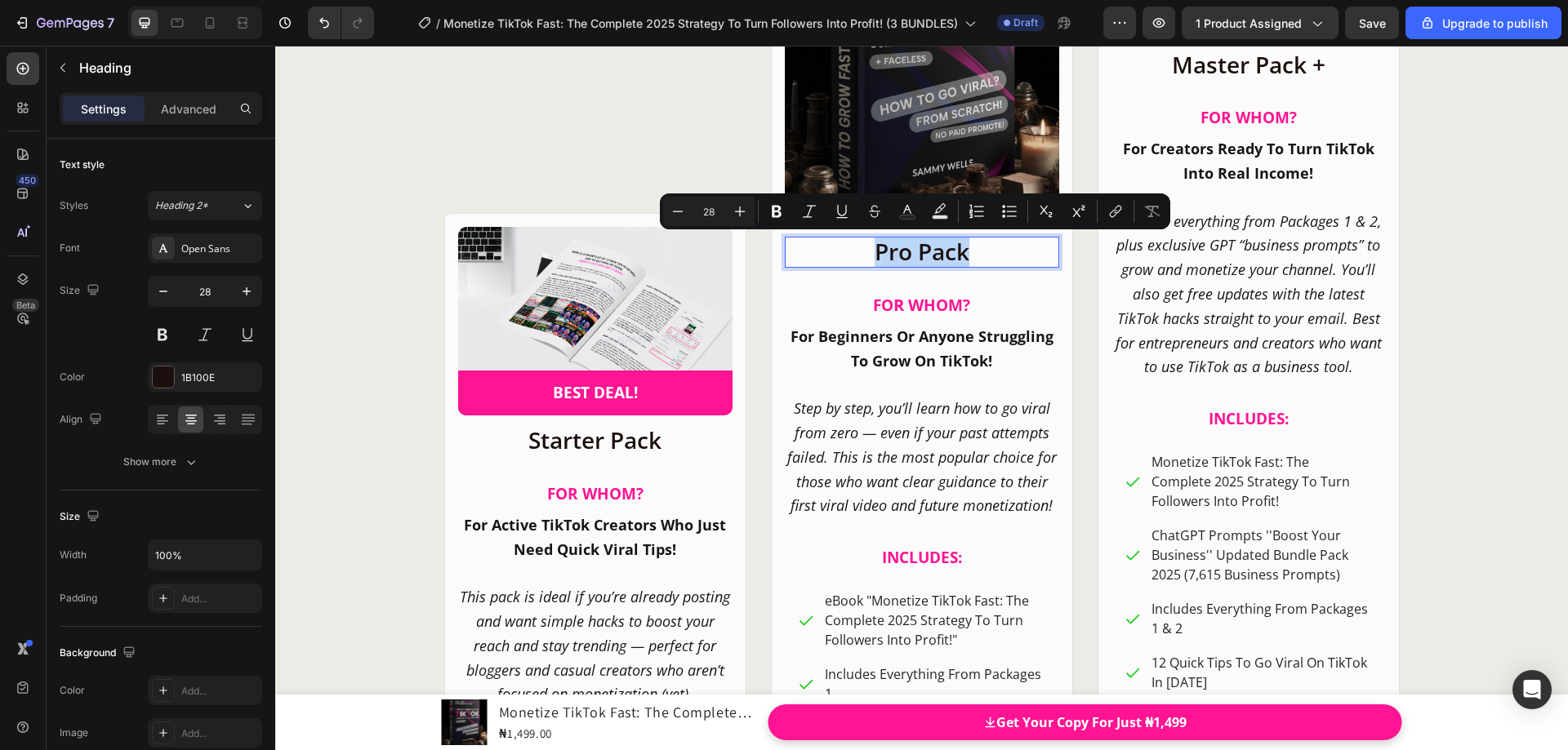
copy p "Pro Pack"
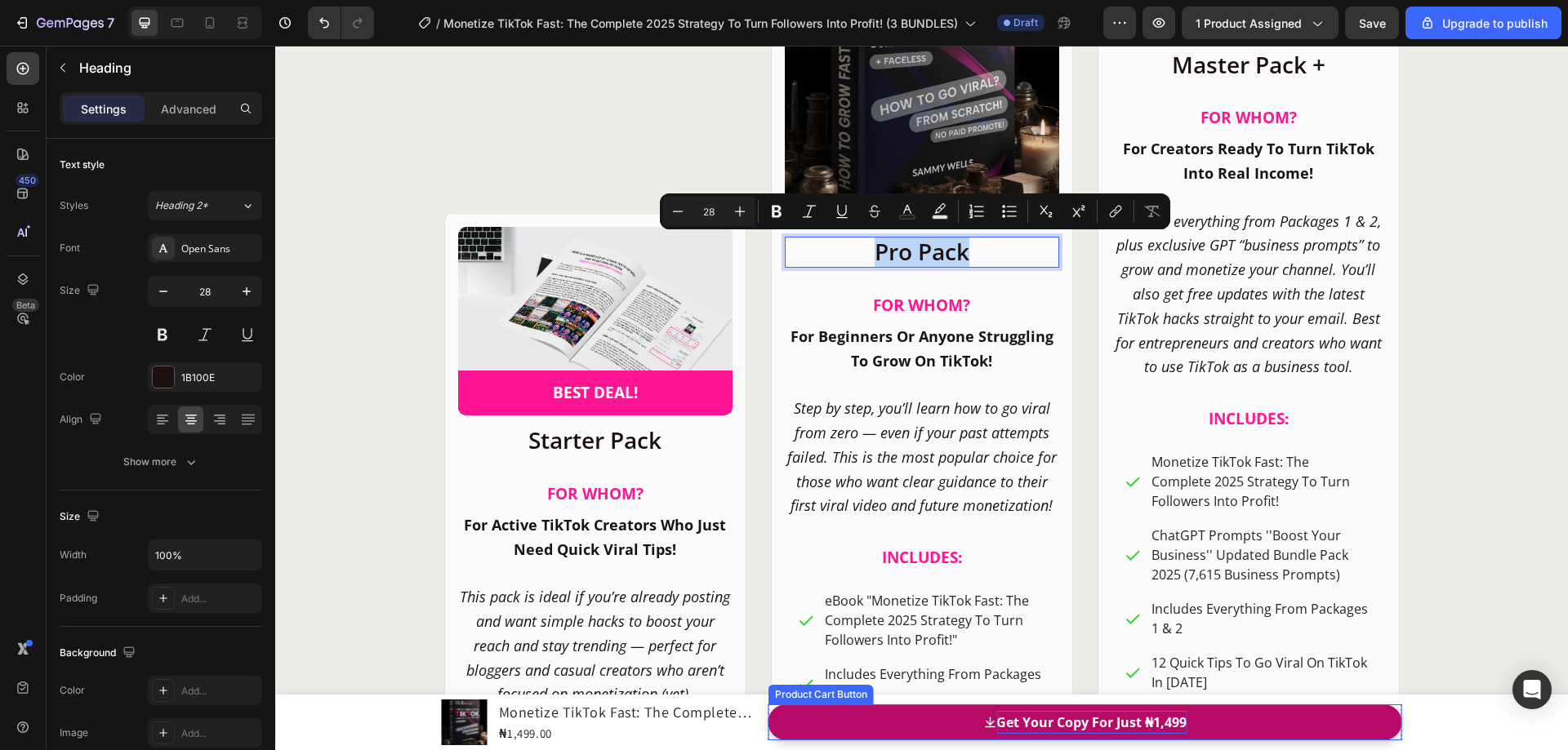
click at [1061, 724] on div "Get Your Copy For Just ₦1,499" at bounding box center [1091, 723] width 190 height 23
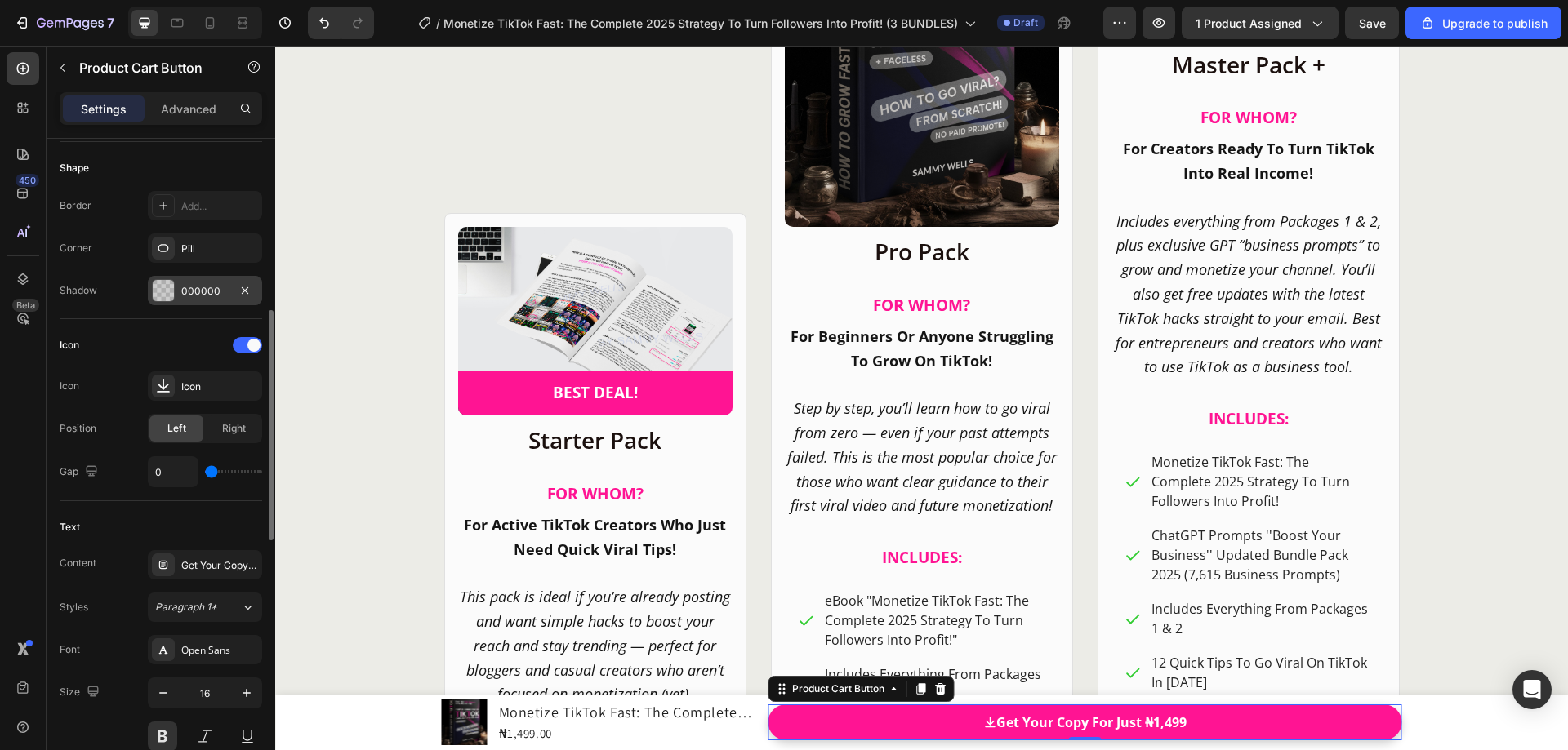
scroll to position [653, 0]
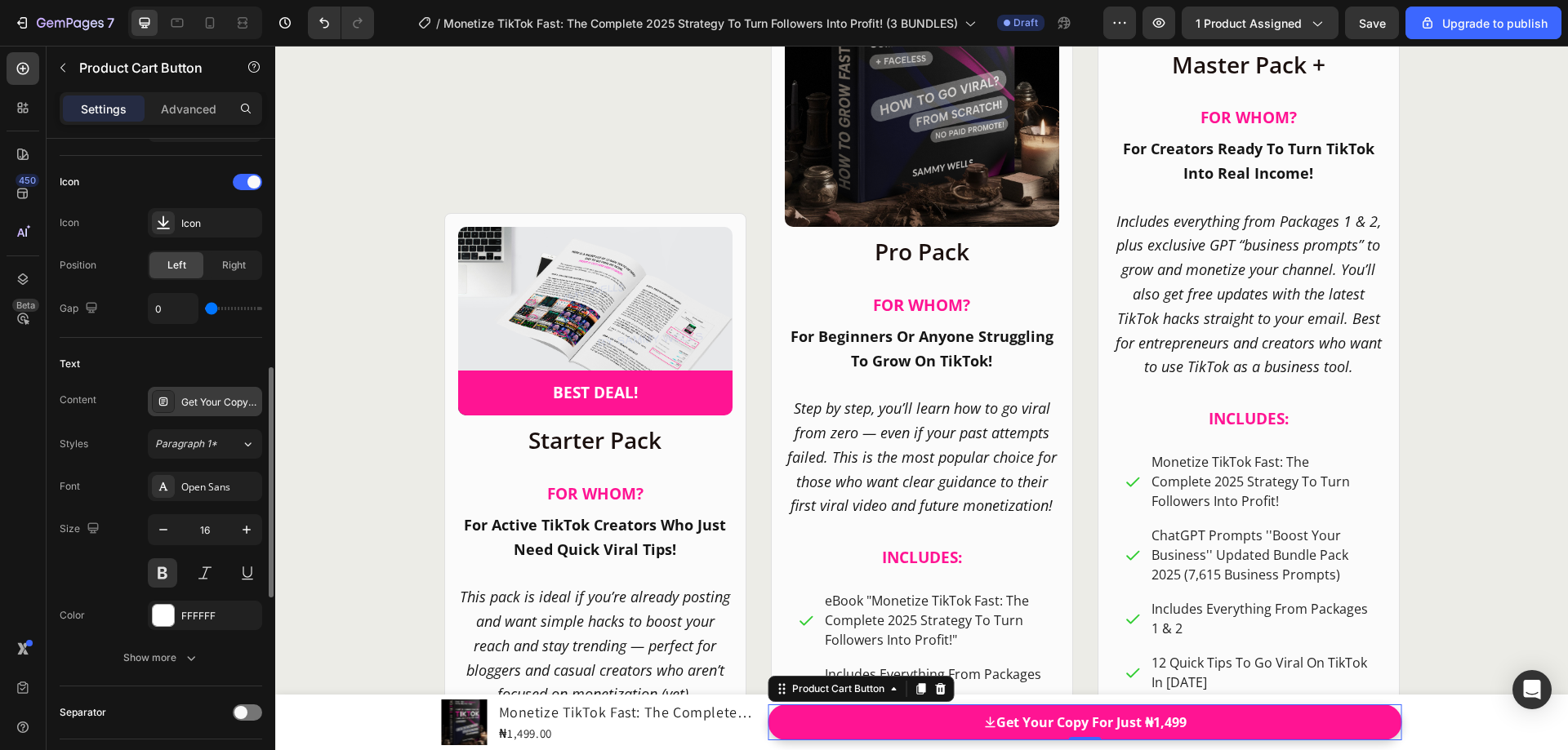
click at [221, 398] on div "Get Your Copy For Just ₦1,499" at bounding box center [219, 402] width 77 height 14
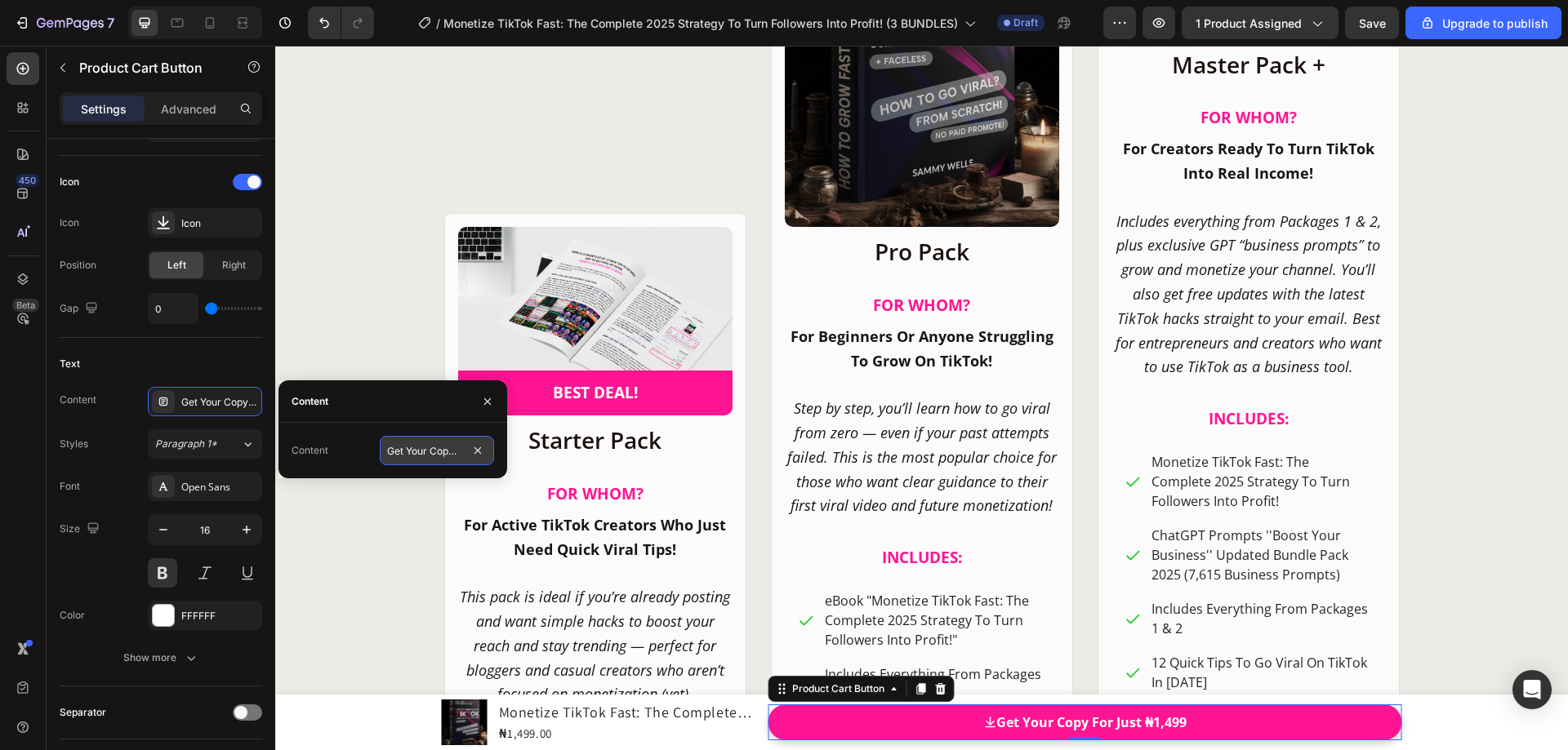
drag, startPoint x: 401, startPoint y: 450, endPoint x: 412, endPoint y: 450, distance: 11.0
click at [402, 450] on input "Get Your Copy For Just ₦1,499" at bounding box center [437, 450] width 114 height 30
click at [419, 450] on input "Get Your Copy For Just ₦1,499" at bounding box center [437, 450] width 114 height 30
drag, startPoint x: 429, startPoint y: 448, endPoint x: 451, endPoint y: 447, distance: 22.0
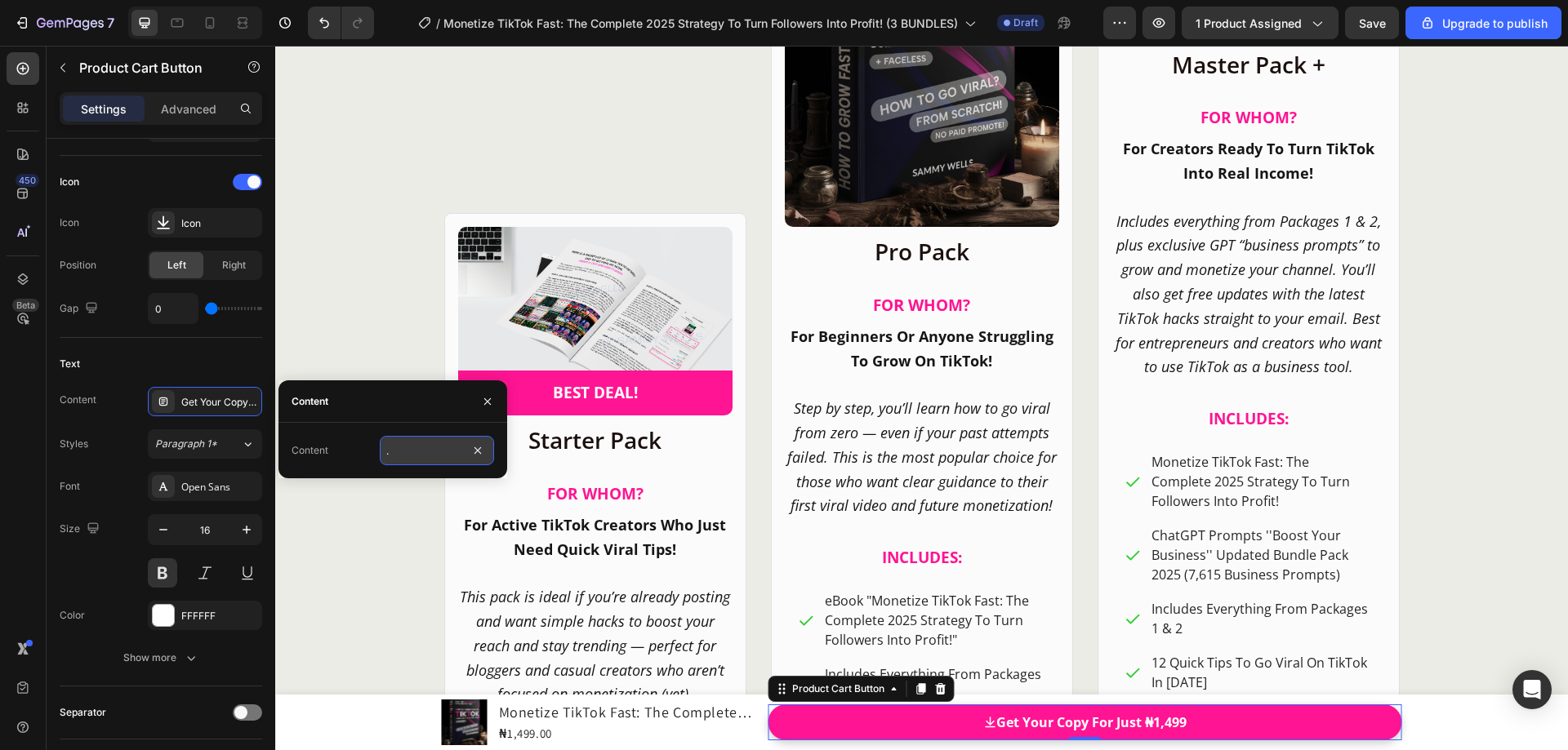
click at [466, 447] on input "Get Your Copy For Just ₦1,499" at bounding box center [437, 450] width 114 height 30
click at [436, 451] on input "Get Your Copy For Just ₦1,499" at bounding box center [437, 450] width 114 height 30
drag, startPoint x: 403, startPoint y: 451, endPoint x: 385, endPoint y: 451, distance: 18.0
click at [385, 451] on input "Get Your Copy For Just ₦1,499" at bounding box center [437, 450] width 114 height 30
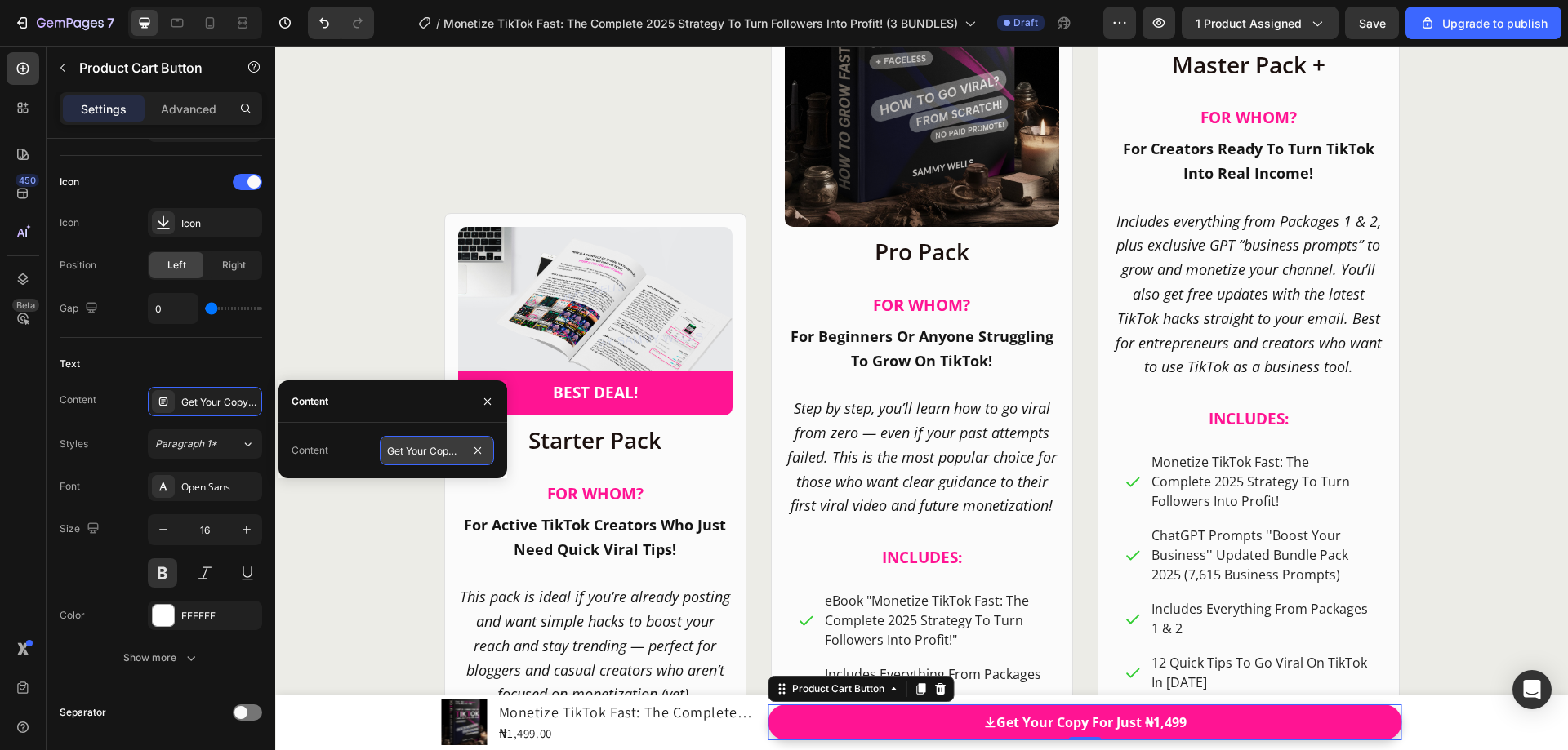
click at [423, 451] on input "Get Your Copy For Just ₦1,499" at bounding box center [437, 450] width 114 height 30
drag, startPoint x: 430, startPoint y: 451, endPoint x: 403, endPoint y: 451, distance: 27.0
click at [403, 451] on input "Get Your Copy For Just ₦1,499" at bounding box center [437, 450] width 114 height 30
paste input "Pro Pack"
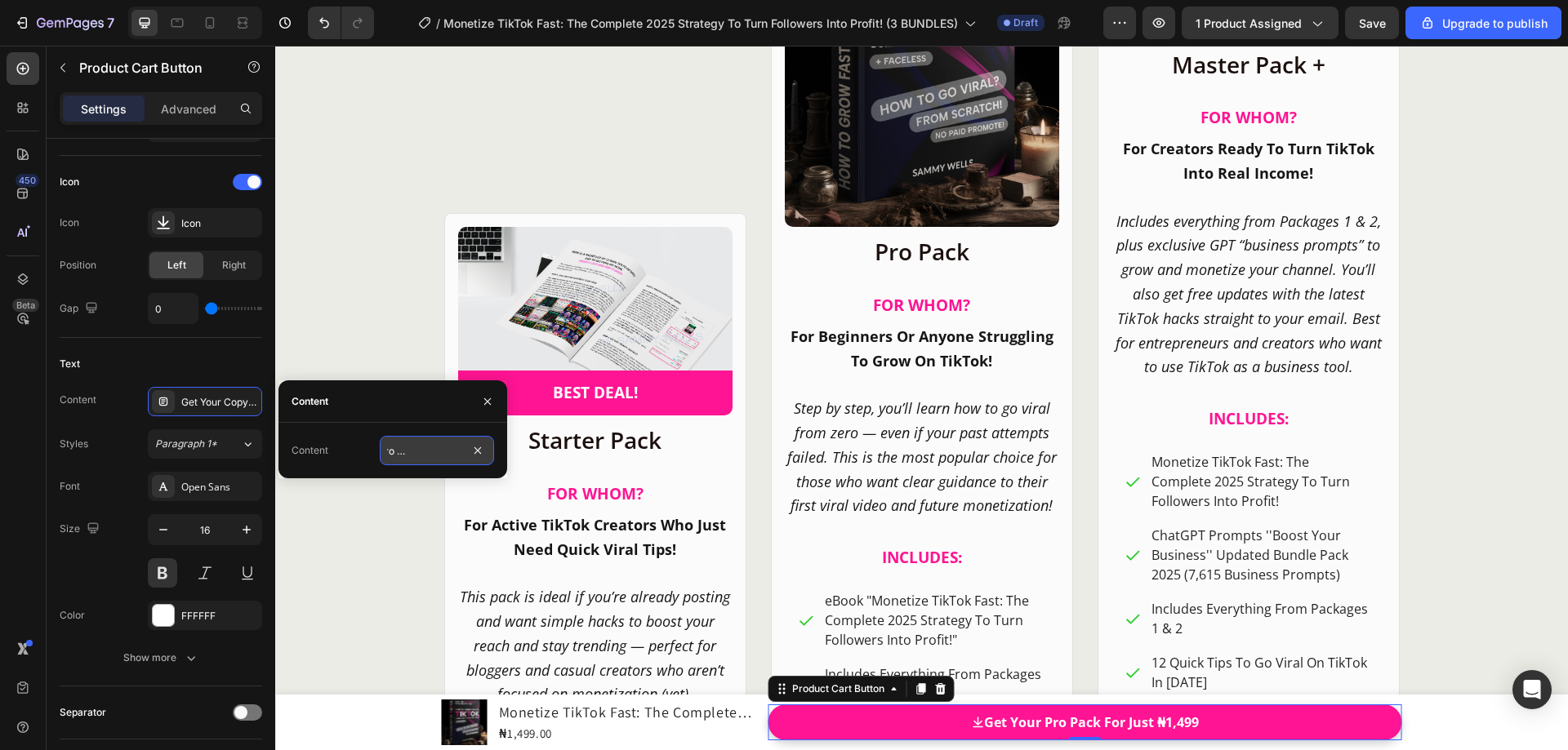
click at [423, 456] on input "Get Your Pro Pack For Just ₦1,499" at bounding box center [437, 450] width 114 height 30
click at [420, 456] on input "Get Your Pro Pack For Just ₦1,499" at bounding box center [437, 450] width 114 height 30
click at [423, 456] on input "Get Your Pro Pack" For Just ₦1,499" at bounding box center [437, 450] width 114 height 30
drag, startPoint x: 418, startPoint y: 452, endPoint x: 390, endPoint y: 452, distance: 28.0
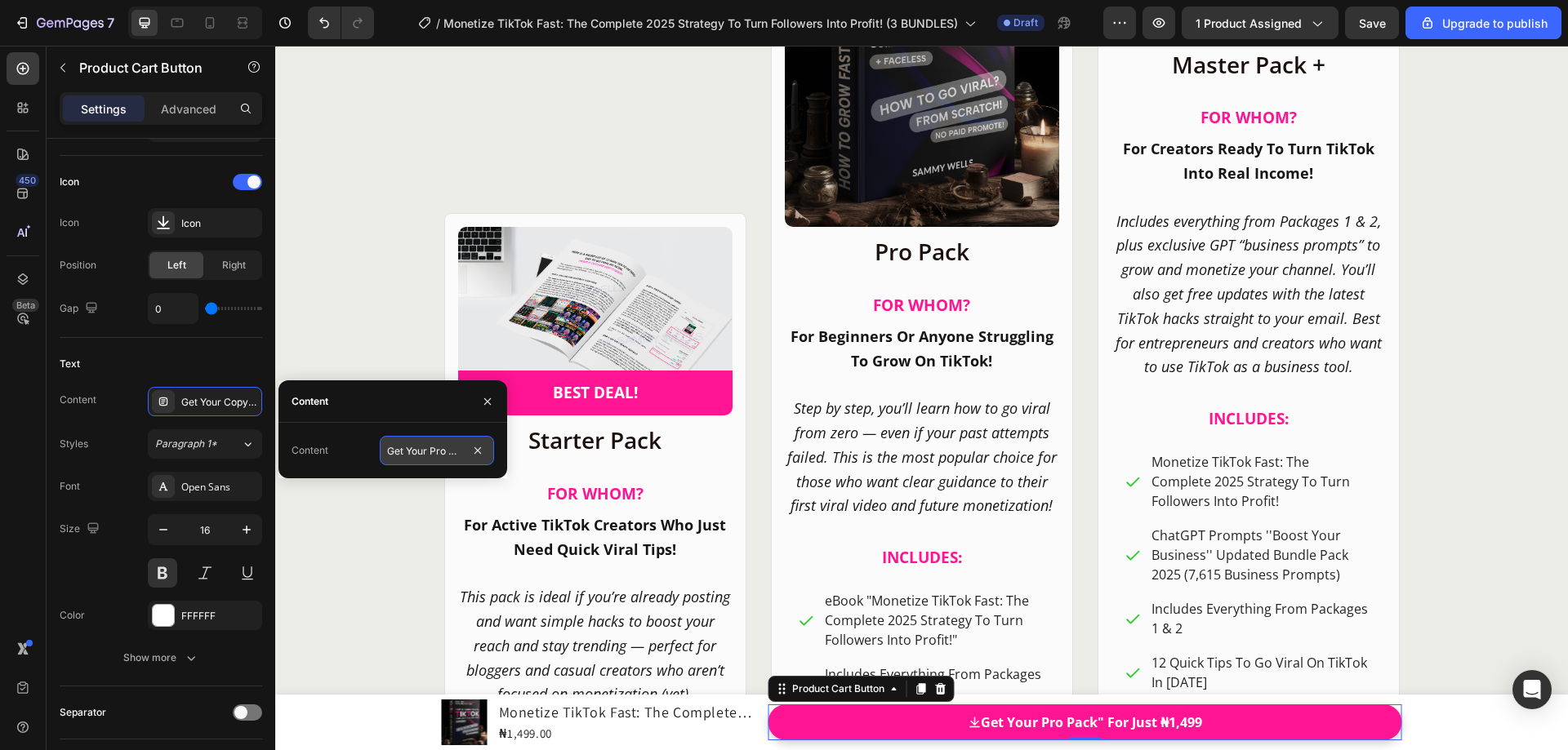
click at [390, 452] on input "Get Your Pro Pack" For Just ₦1,499" at bounding box center [437, 450] width 114 height 30
click at [425, 456] on input "Get Your Pro Pack" For Just ₦1,499" at bounding box center [437, 450] width 114 height 30
click at [432, 450] on input "Get Your Pro Pack" For Just ₦1,499" at bounding box center [437, 450] width 114 height 30
click at [430, 451] on input "Get Your Pro Pack" For Just ₦1,499" at bounding box center [437, 450] width 114 height 30
click at [437, 454] on input "Get Your "Pro Pack" For Just ₦1,499" at bounding box center [437, 450] width 114 height 30
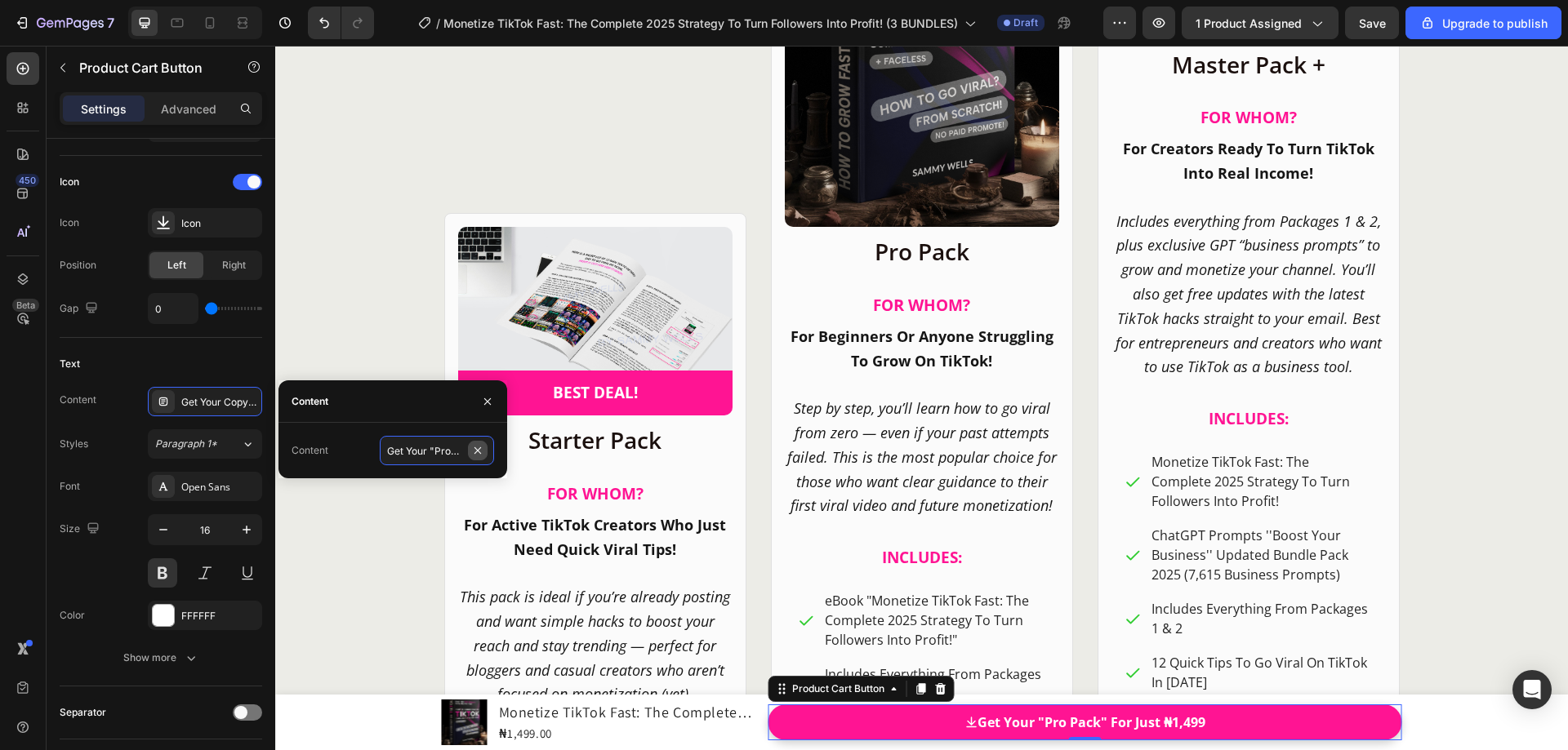
scroll to position [0, 95]
drag, startPoint x: 440, startPoint y: 451, endPoint x: 472, endPoint y: 451, distance: 32.0
click at [472, 451] on div "Get Your "Pro Pack" For Just ₦1,499" at bounding box center [437, 450] width 114 height 30
click at [450, 451] on input "Get Your "Pro Pack" For Just ₦1,499" at bounding box center [437, 450] width 114 height 30
click at [440, 451] on input "Get Your "Pro Pack" For Just ₦1,499" at bounding box center [437, 450] width 114 height 30
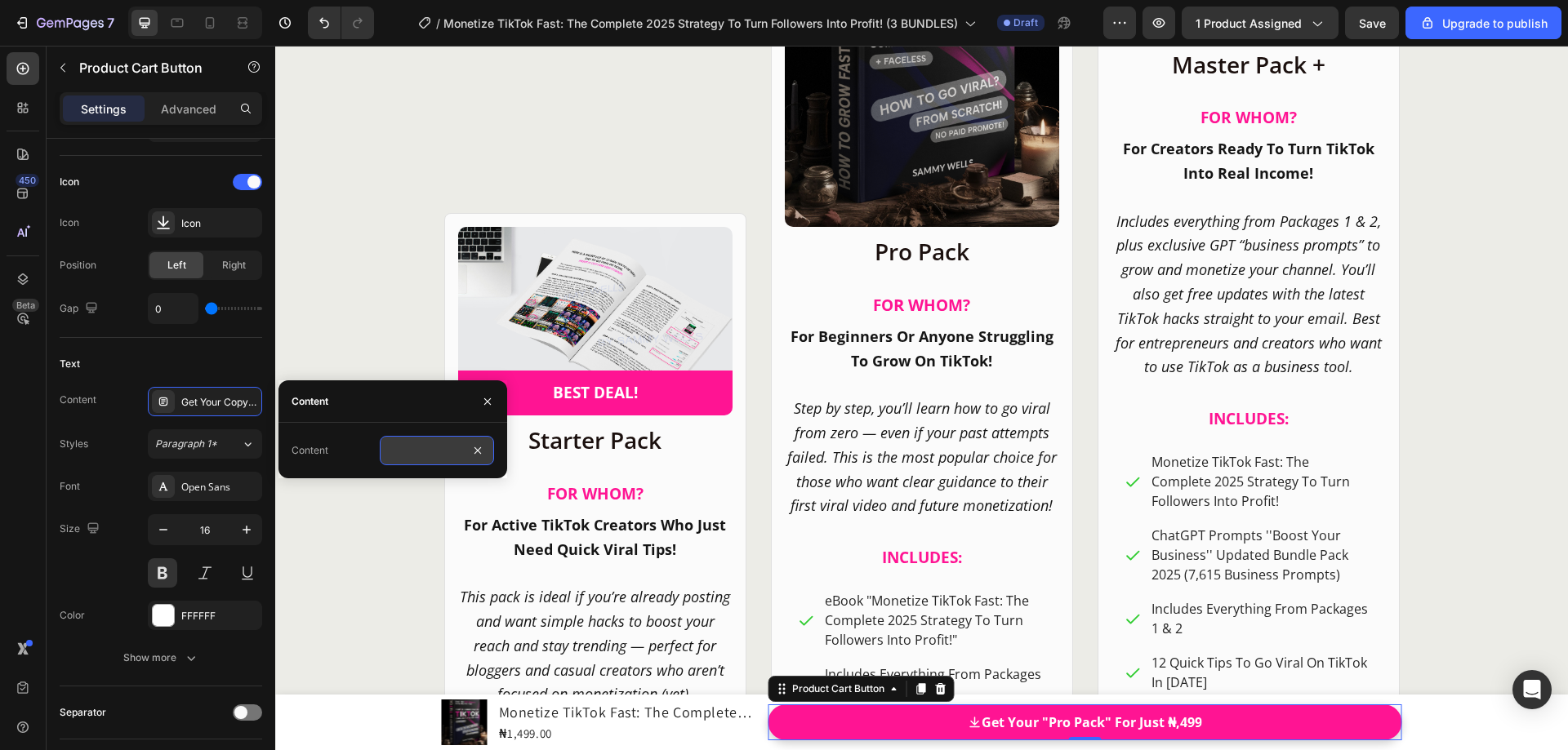
scroll to position [0, 92]
type input "Get Your "Pro Pack" For Just ₦4,499"
click at [388, 329] on div "CHOOSE YOUR IDEAL PACKAGE! Heading Product Images Row Pro Pack Heading FO [PERS…" at bounding box center [921, 437] width 1107 height 1427
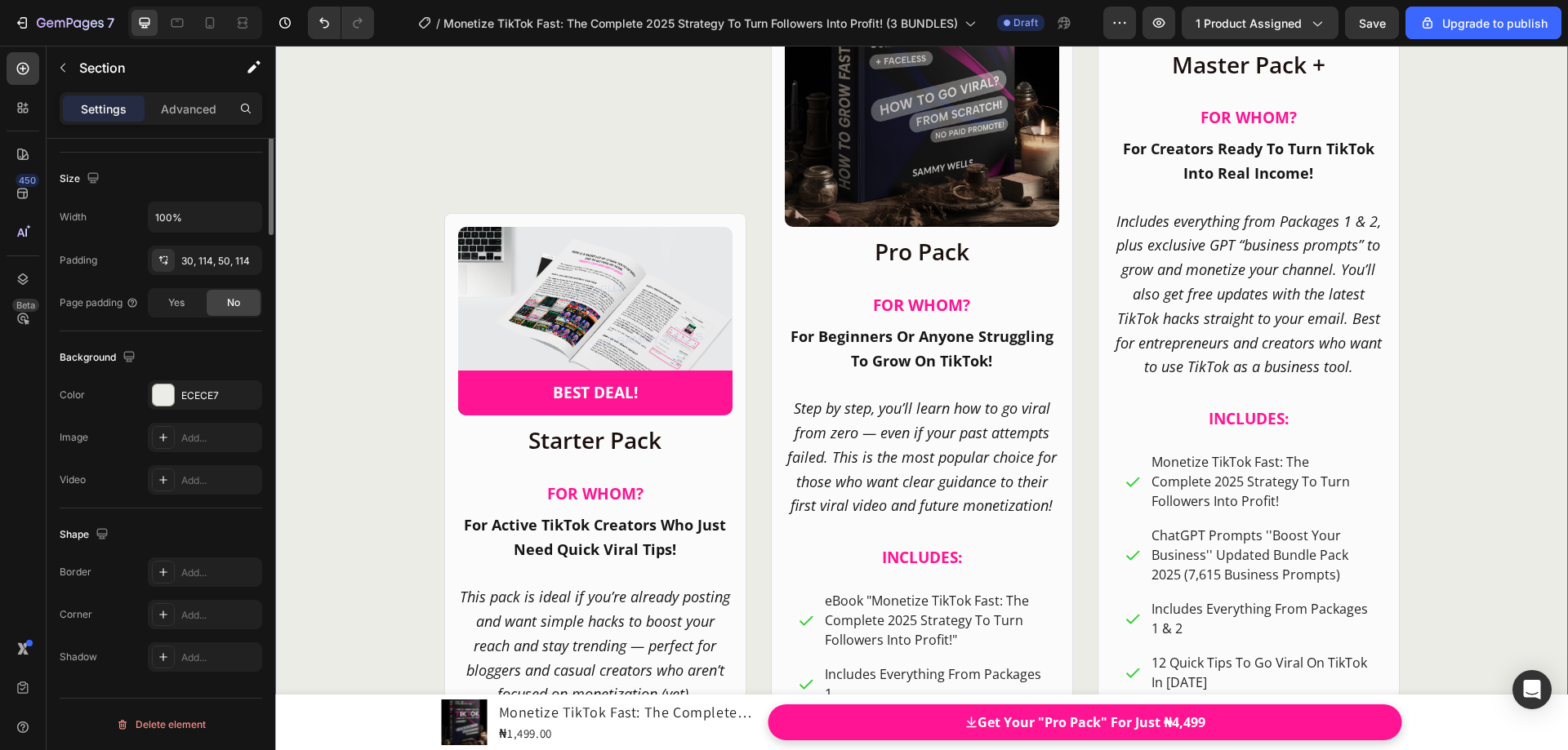
scroll to position [0, 0]
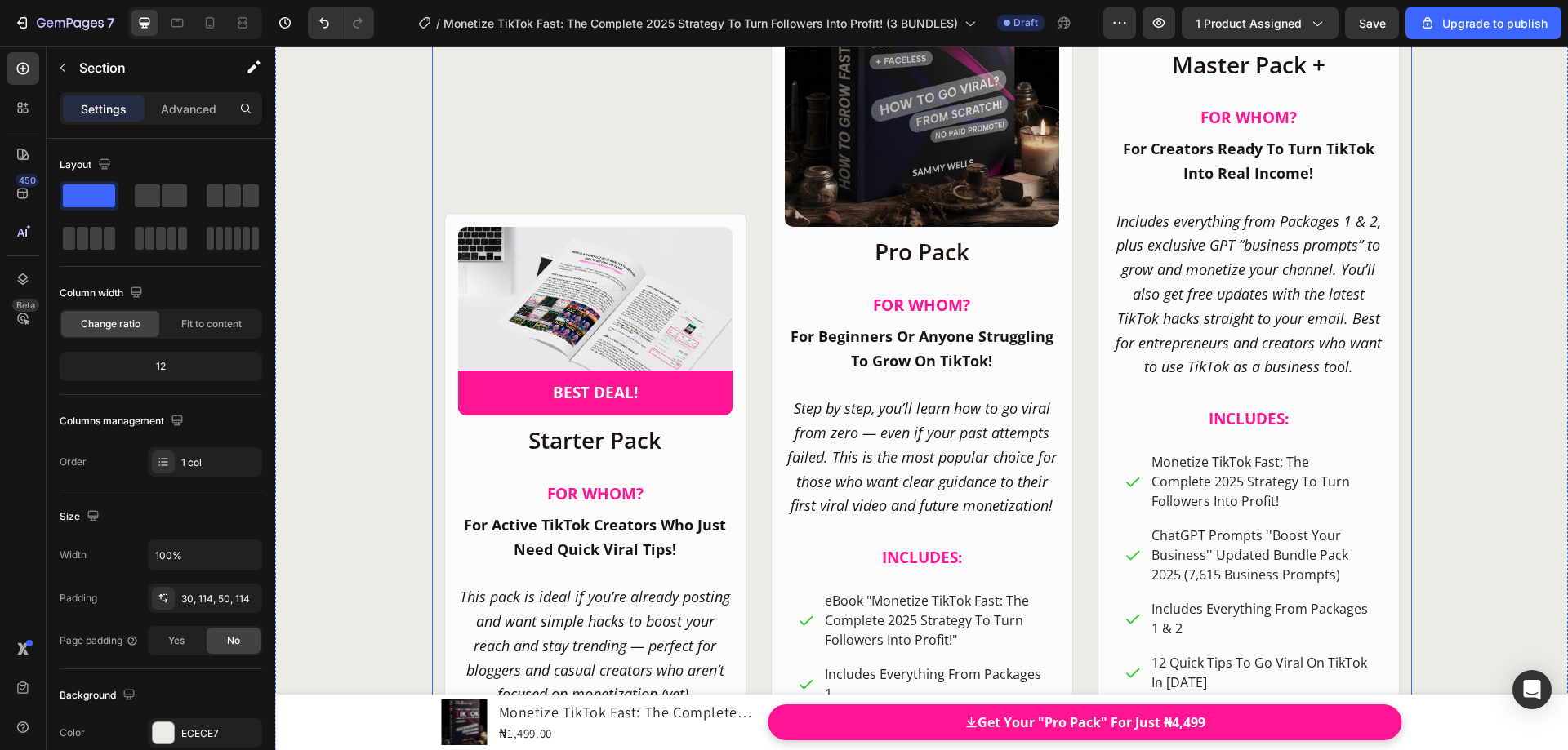
click at [757, 329] on div "Product Images Row Pro Pack Heading FO [PERSON_NAME]? Heading For Beginners Or …" at bounding box center [922, 497] width 980 height 1307
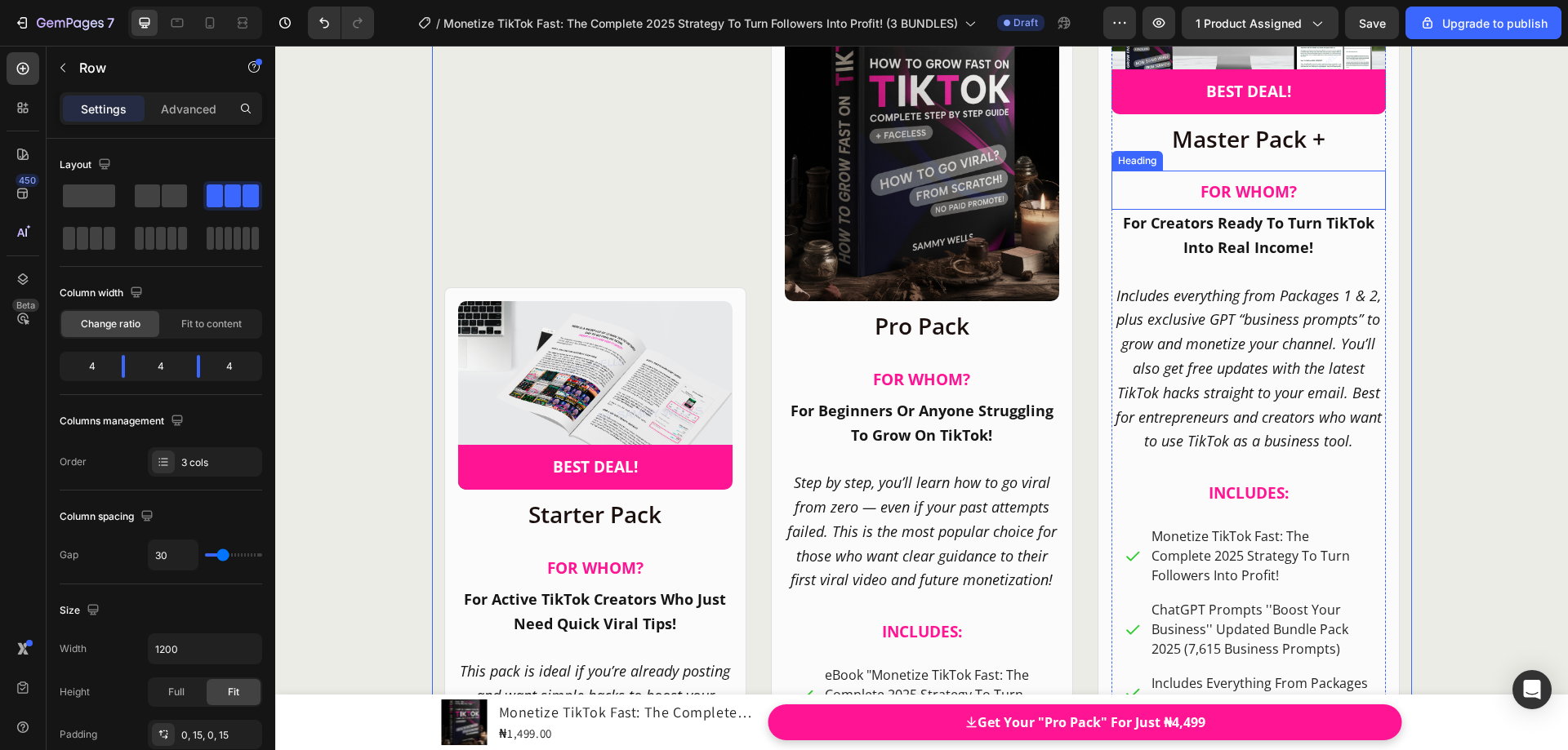
scroll to position [22203, 0]
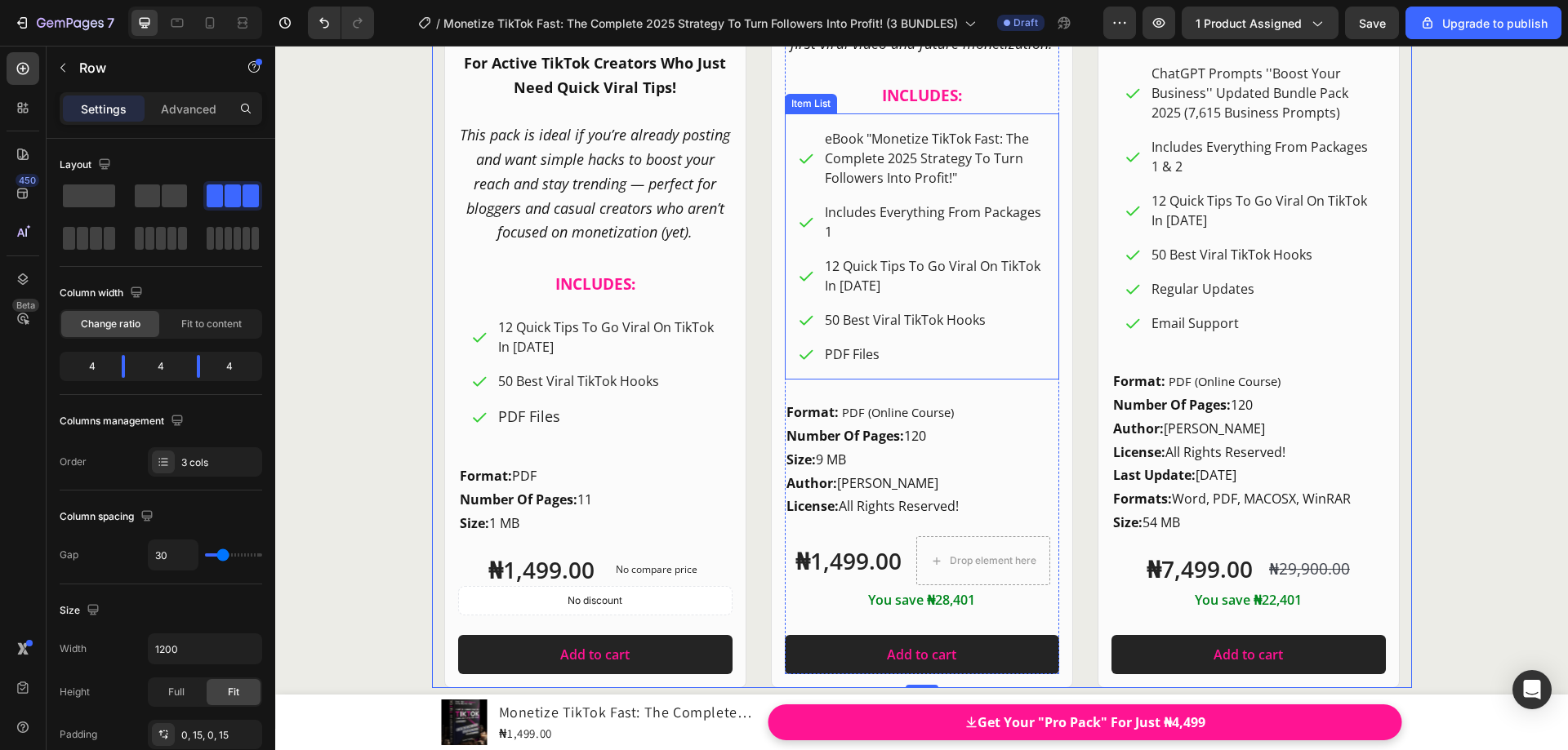
scroll to position [22938, 0]
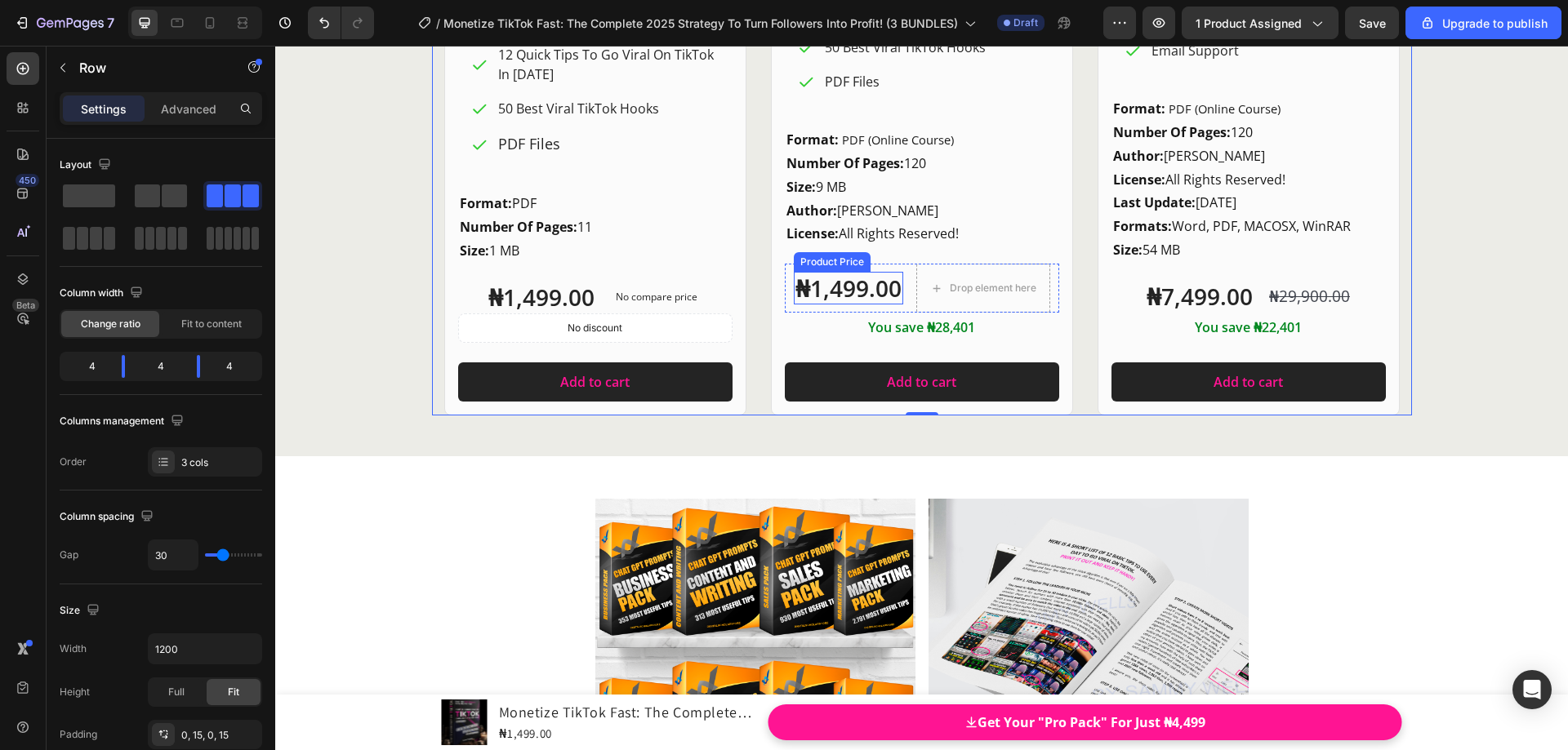
click at [845, 294] on div "₦1,499.00" at bounding box center [848, 288] width 110 height 32
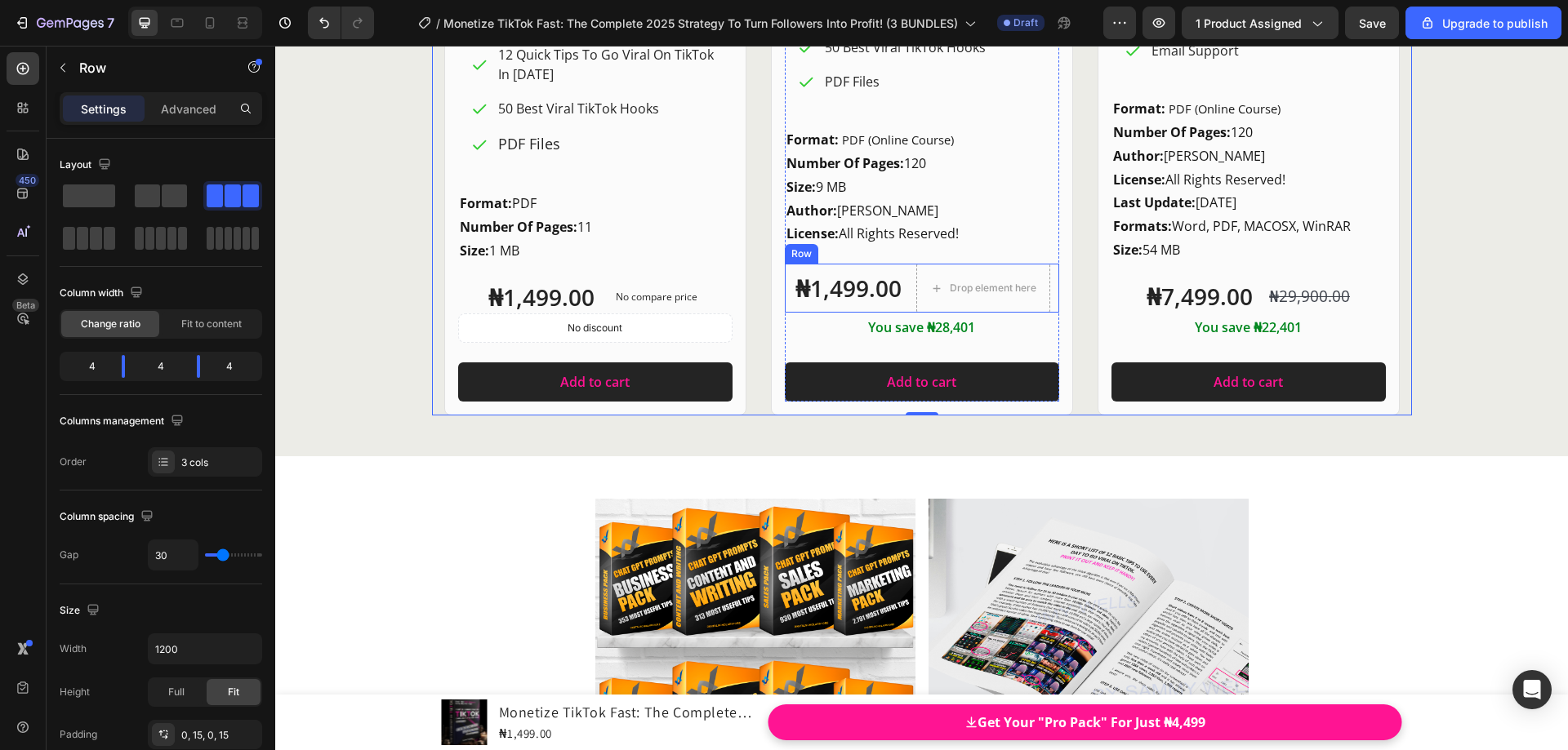
click at [803, 260] on div "Row" at bounding box center [801, 254] width 33 height 20
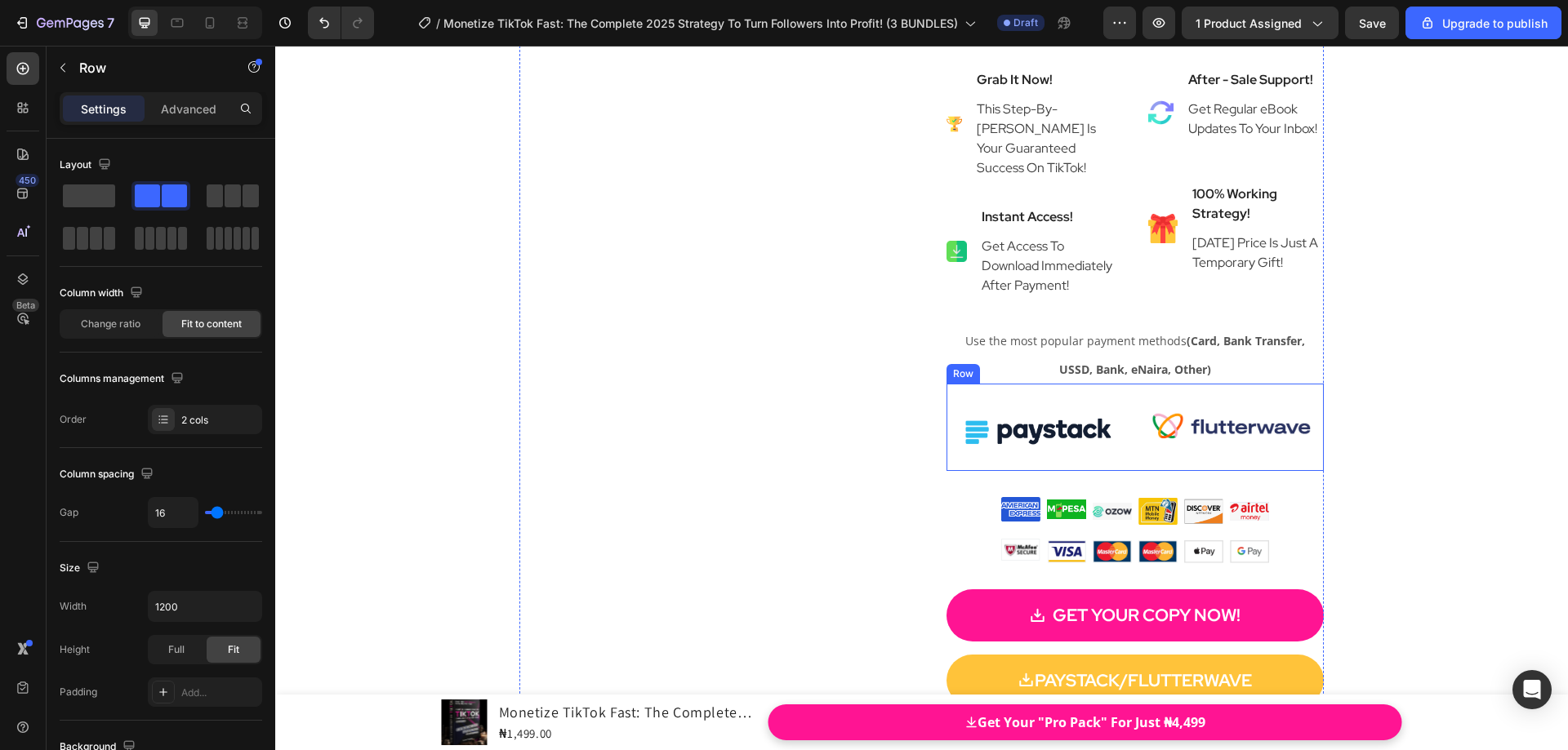
scroll to position [9403, 0]
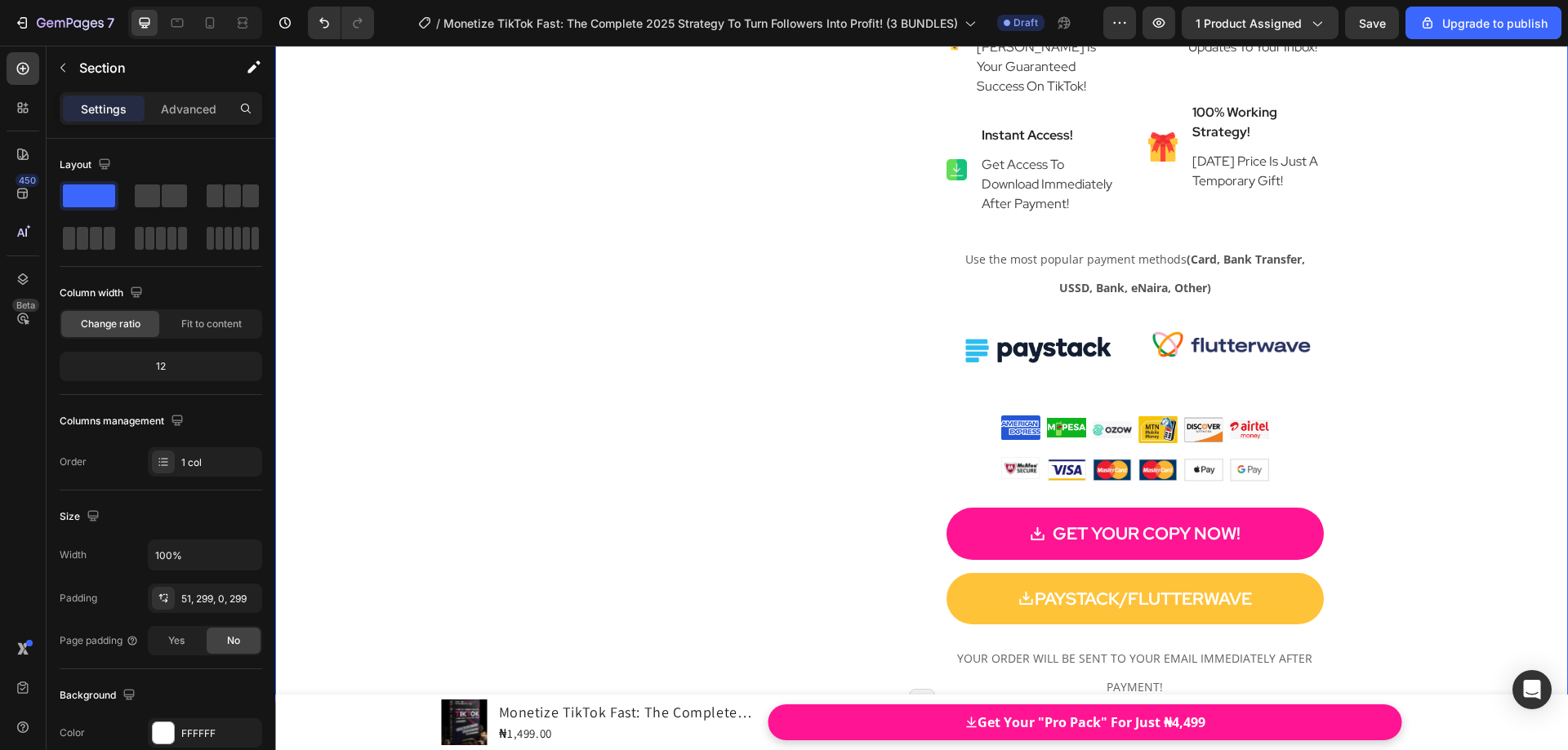
scroll to position [9321, 0]
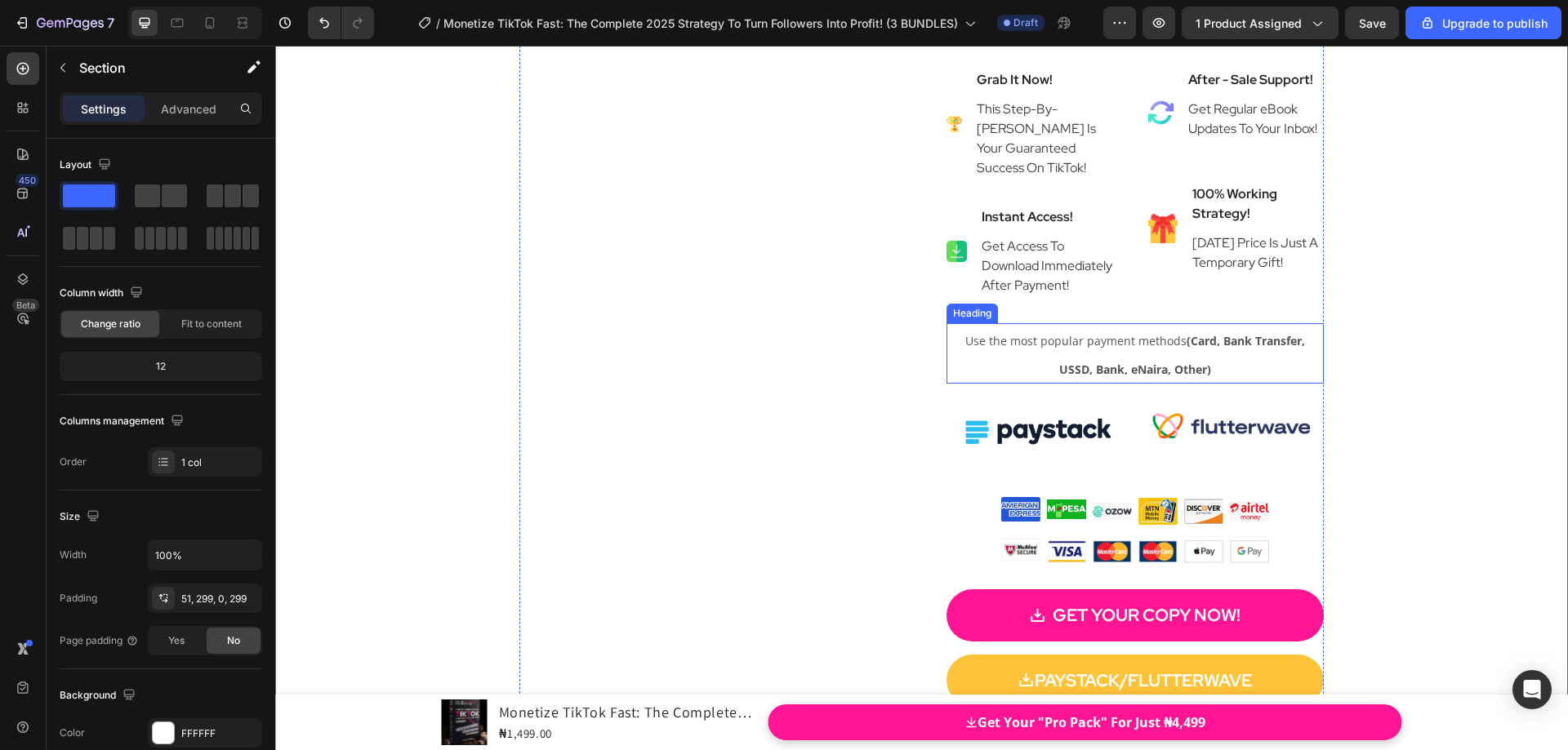
click at [1176, 342] on strong "(Card, Bank Transfer, USSD, Bank, eNaira, Other)" at bounding box center [1182, 355] width 246 height 44
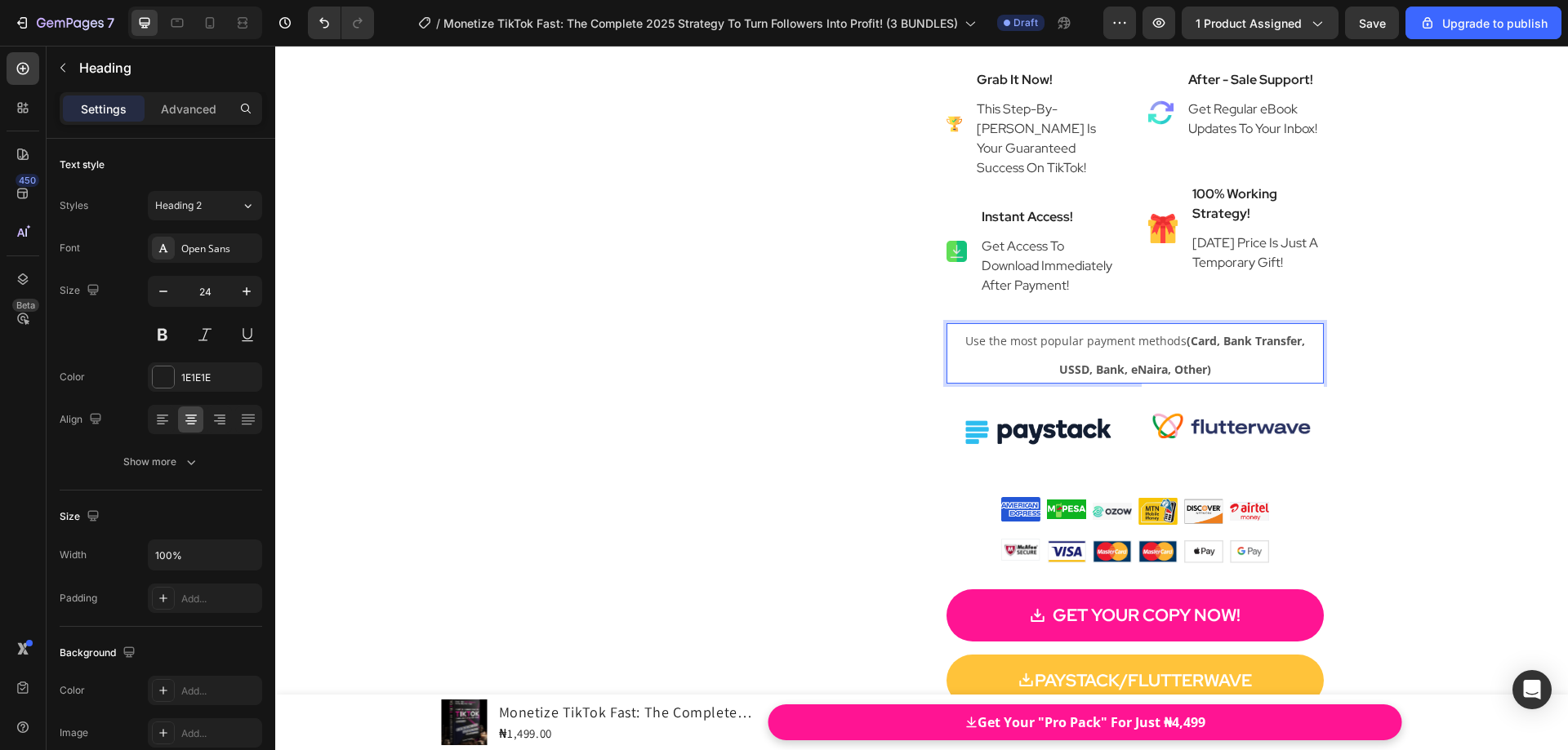
click at [1176, 342] on strong "(Card, Bank Transfer, USSD, Bank, eNaira, Other)" at bounding box center [1182, 355] width 246 height 44
click at [1372, 366] on div "Product Images Monetize TikTok Fast: The Complete 2025 Strategy To Turn Followe…" at bounding box center [922, 42] width 1293 height 1483
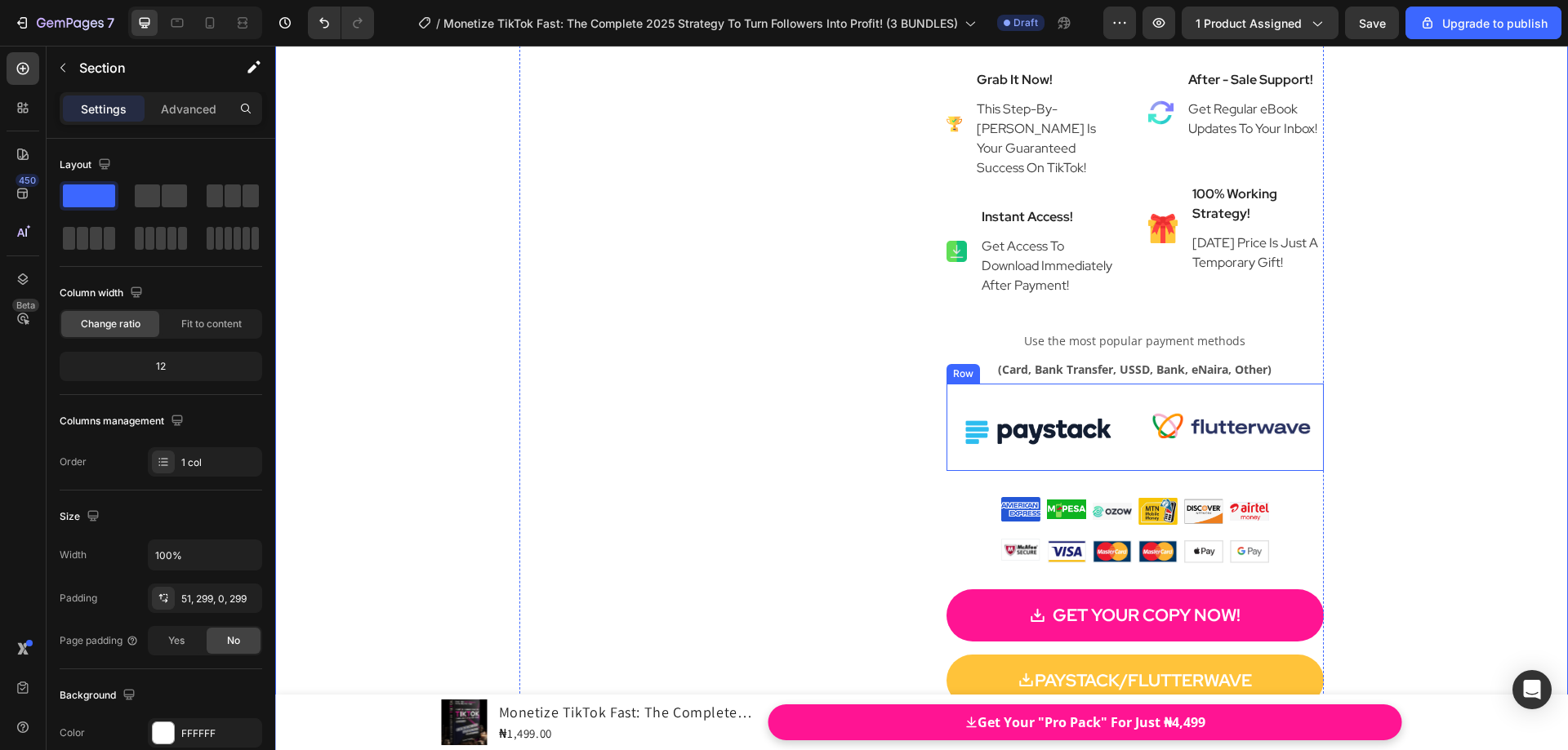
click at [1096, 388] on div "Image" at bounding box center [1038, 427] width 182 height 87
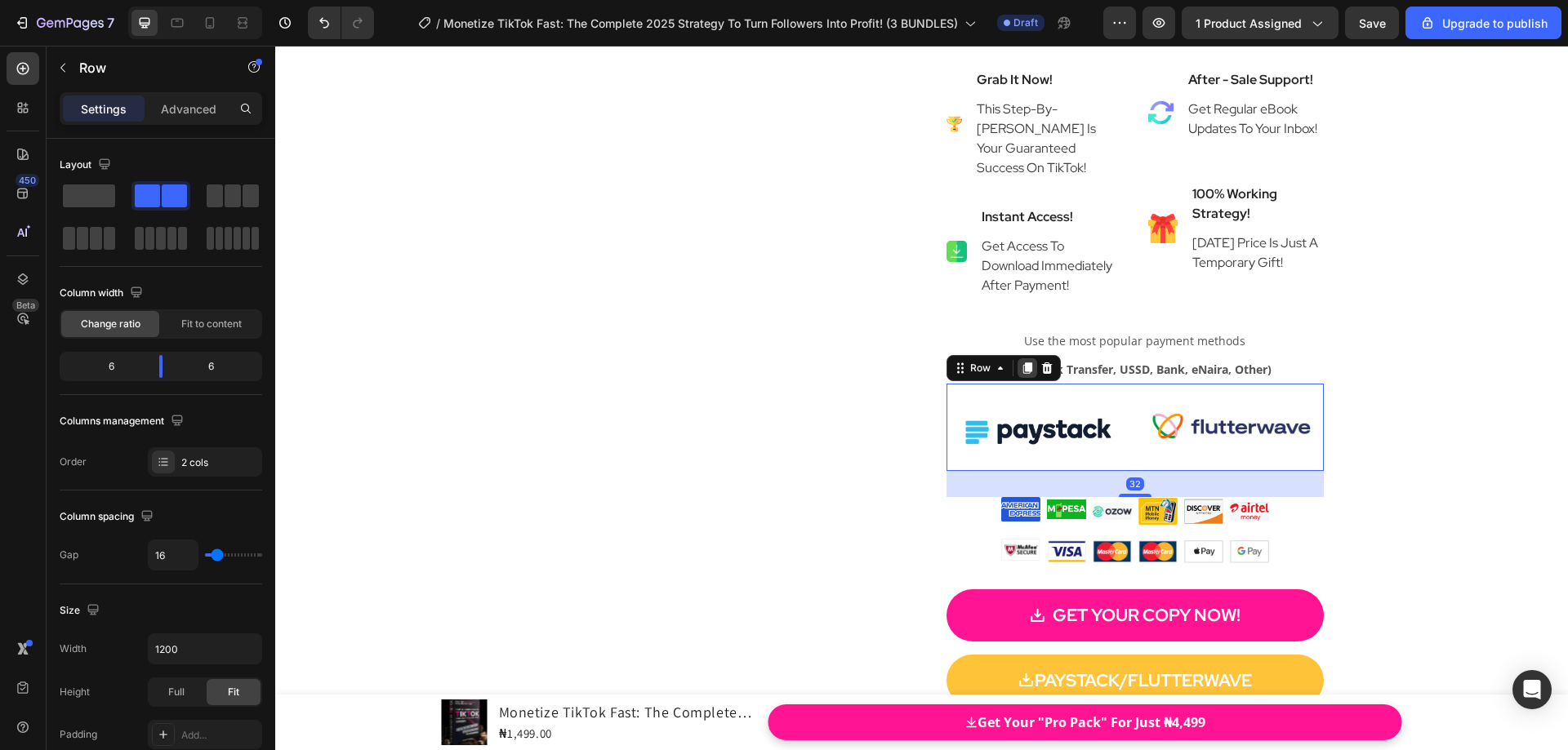
click at [1022, 371] on icon at bounding box center [1027, 368] width 9 height 12
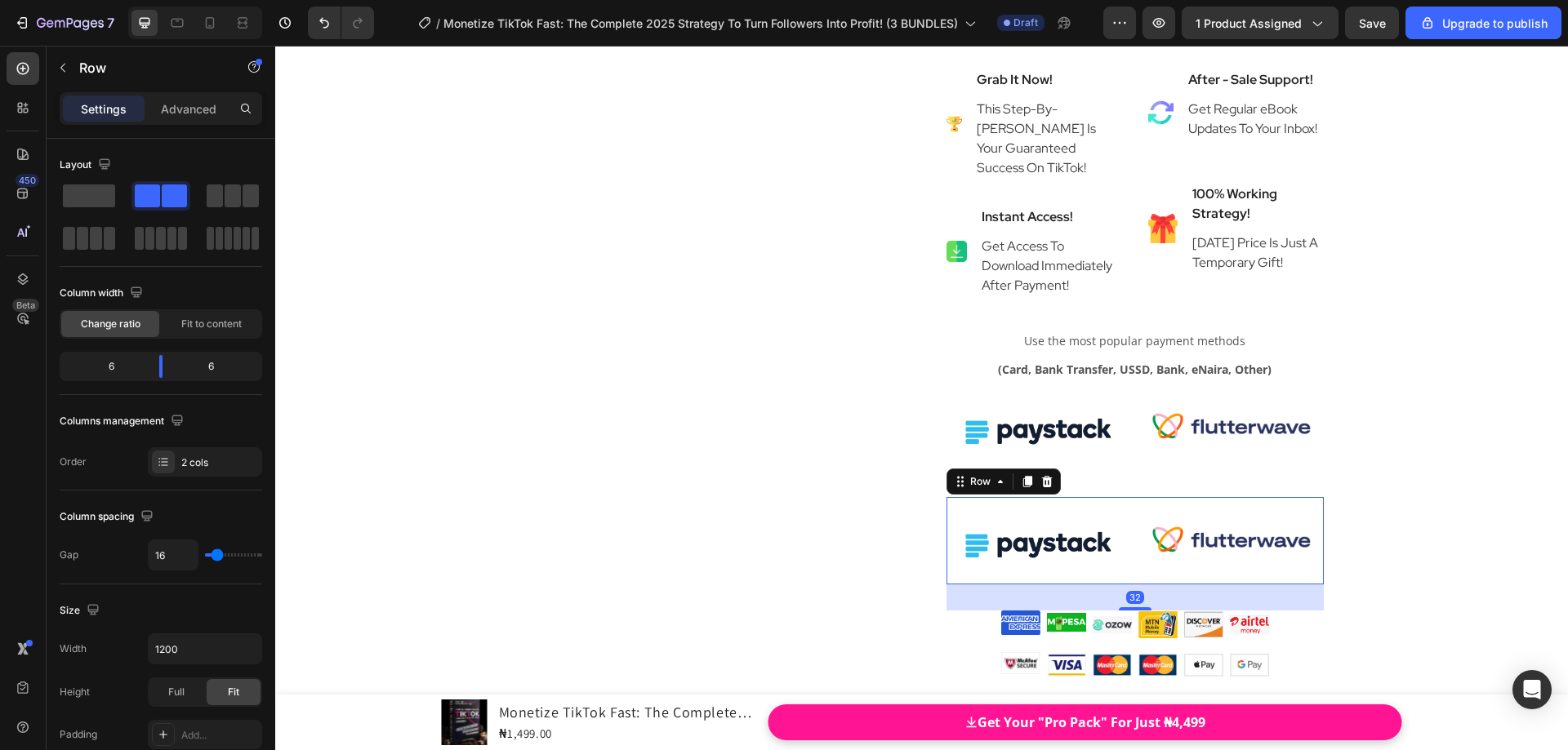
click at [1128, 503] on div "Image Image Row 32" at bounding box center [1136, 540] width 378 height 87
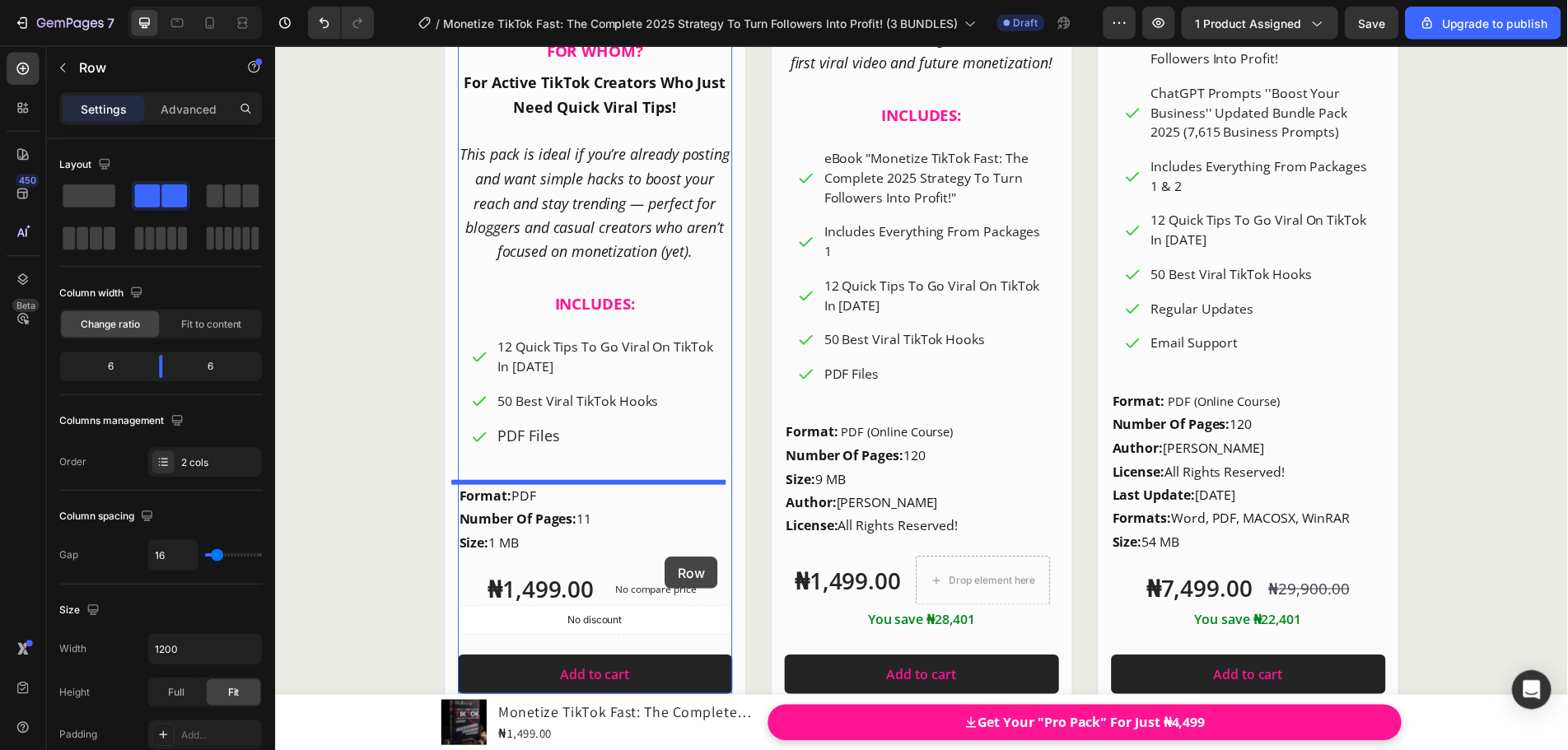
scroll to position [22987, 0]
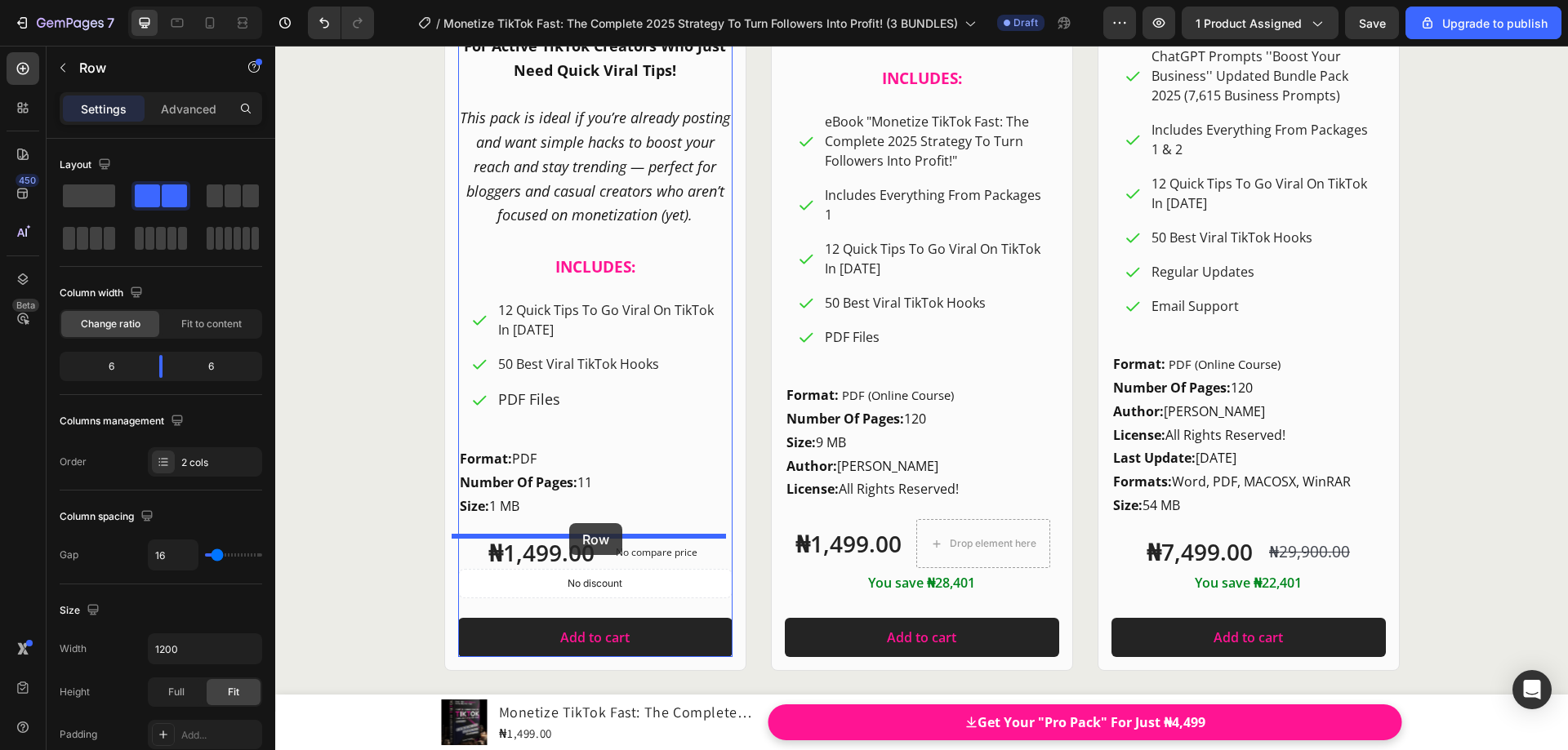
drag, startPoint x: 958, startPoint y: 483, endPoint x: 569, endPoint y: 523, distance: 391.1
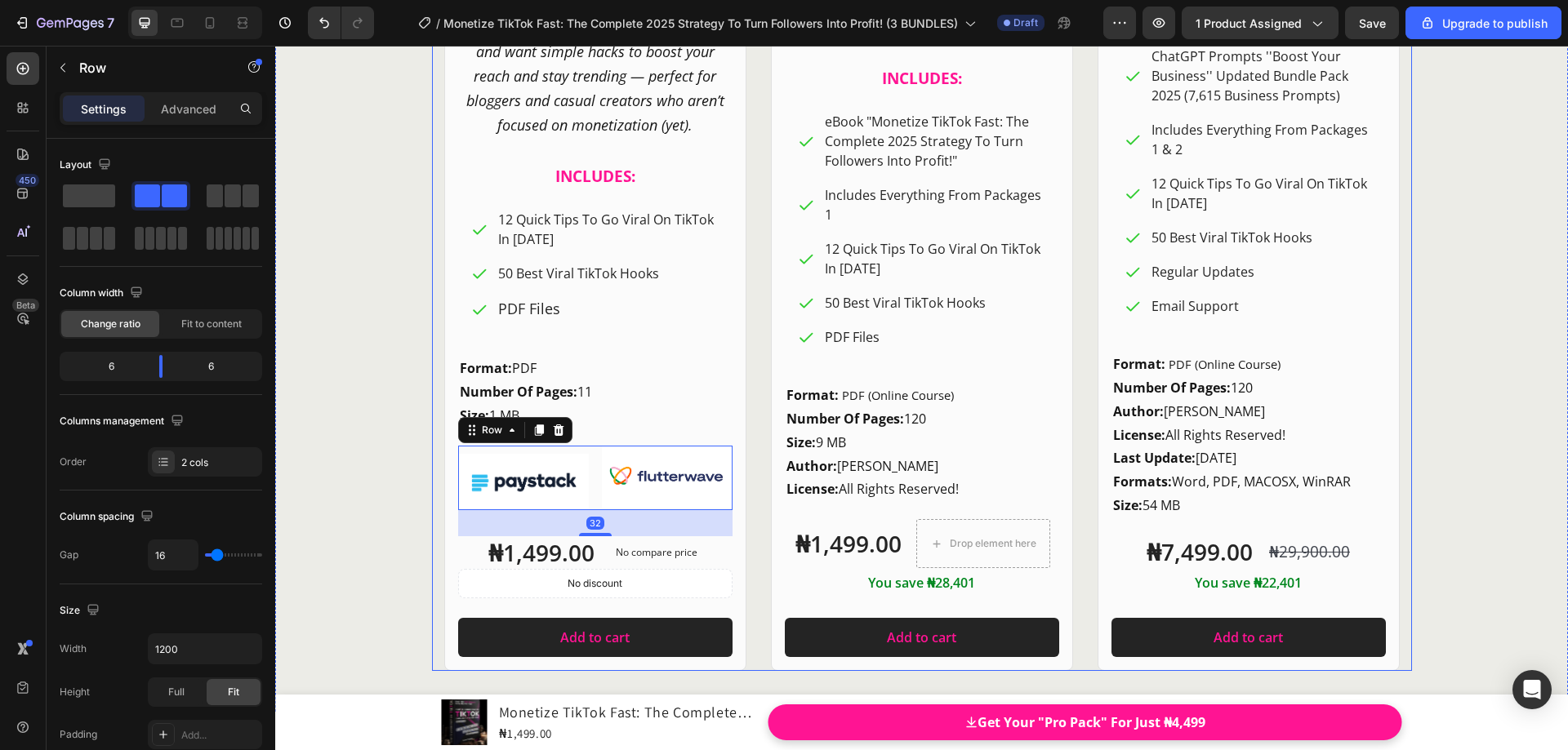
click at [747, 479] on div "Product Images Row Pro Pack Heading FO [PERSON_NAME]? Heading For Beginners Or …" at bounding box center [922, 18] width 980 height 1307
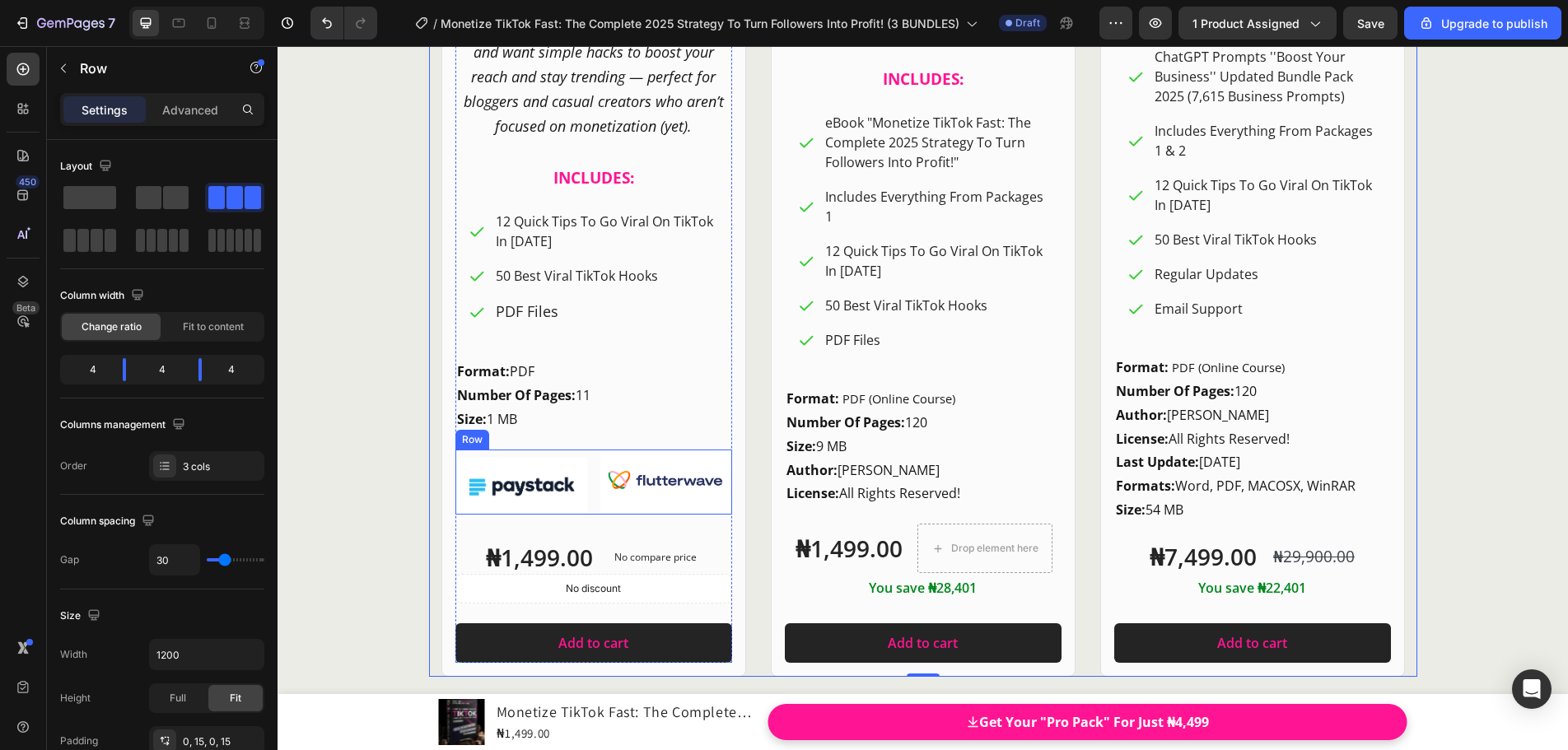
click at [464, 442] on div "Row" at bounding box center [472, 439] width 27 height 15
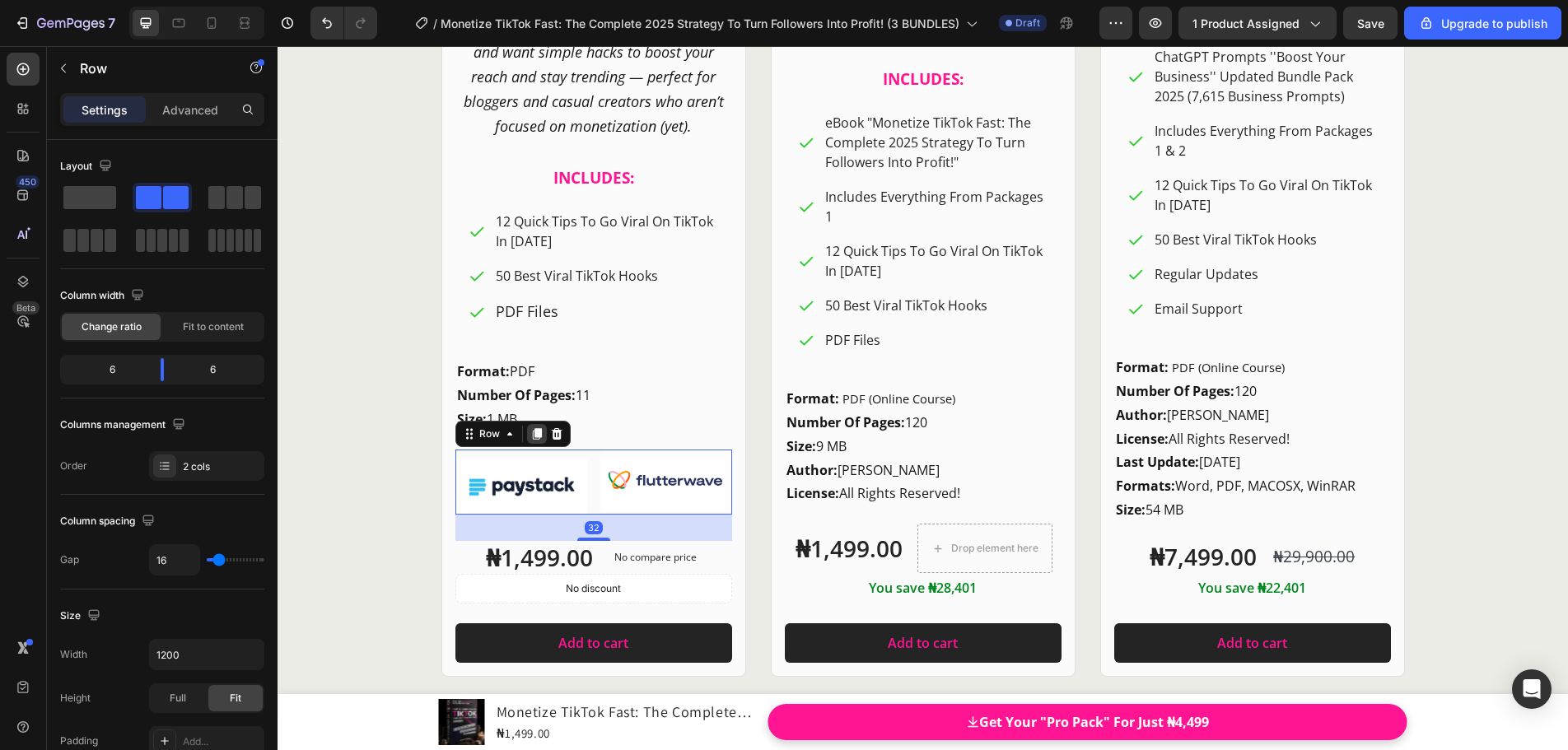
click at [532, 437] on icon at bounding box center [537, 434] width 9 height 12
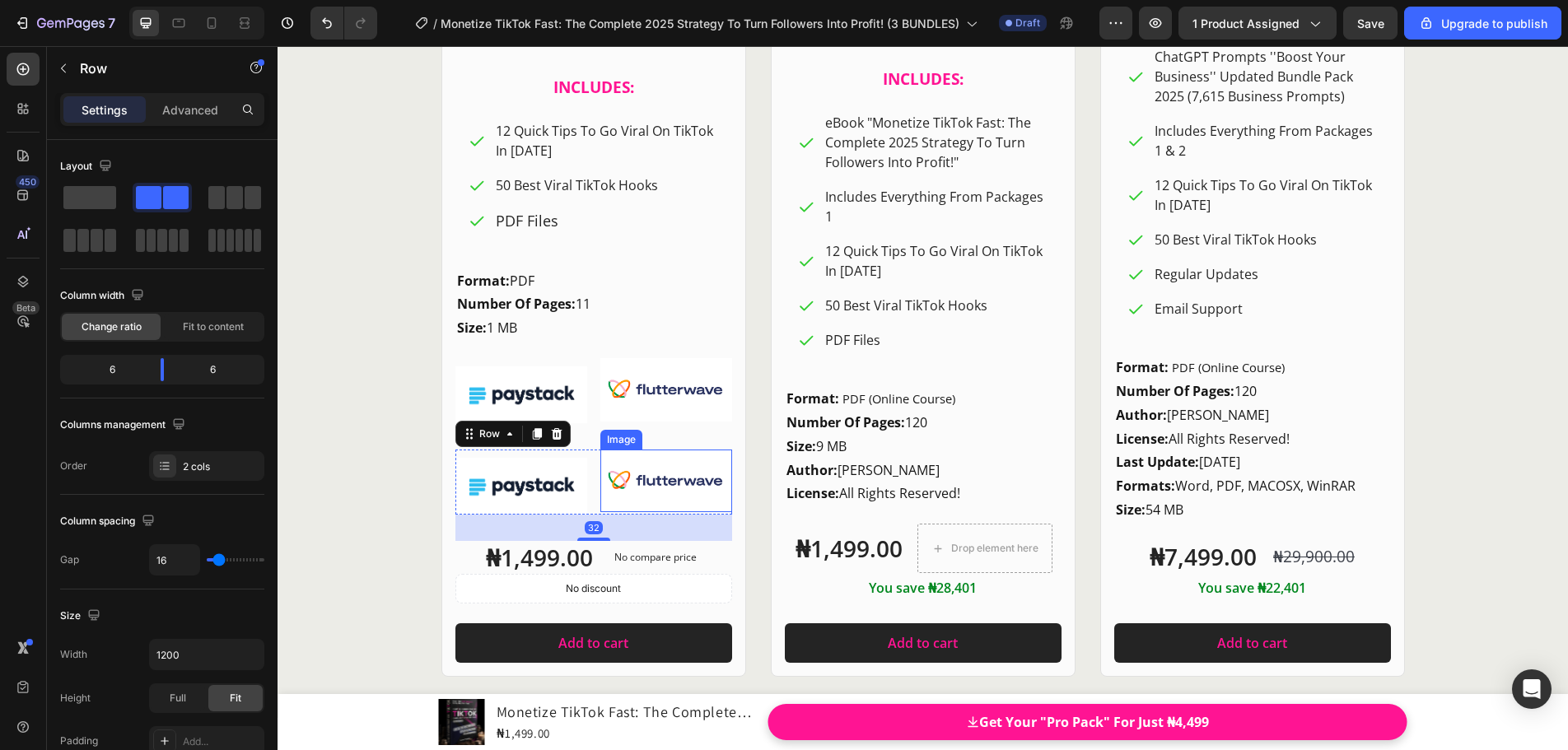
click at [604, 473] on img at bounding box center [666, 481] width 132 height 64
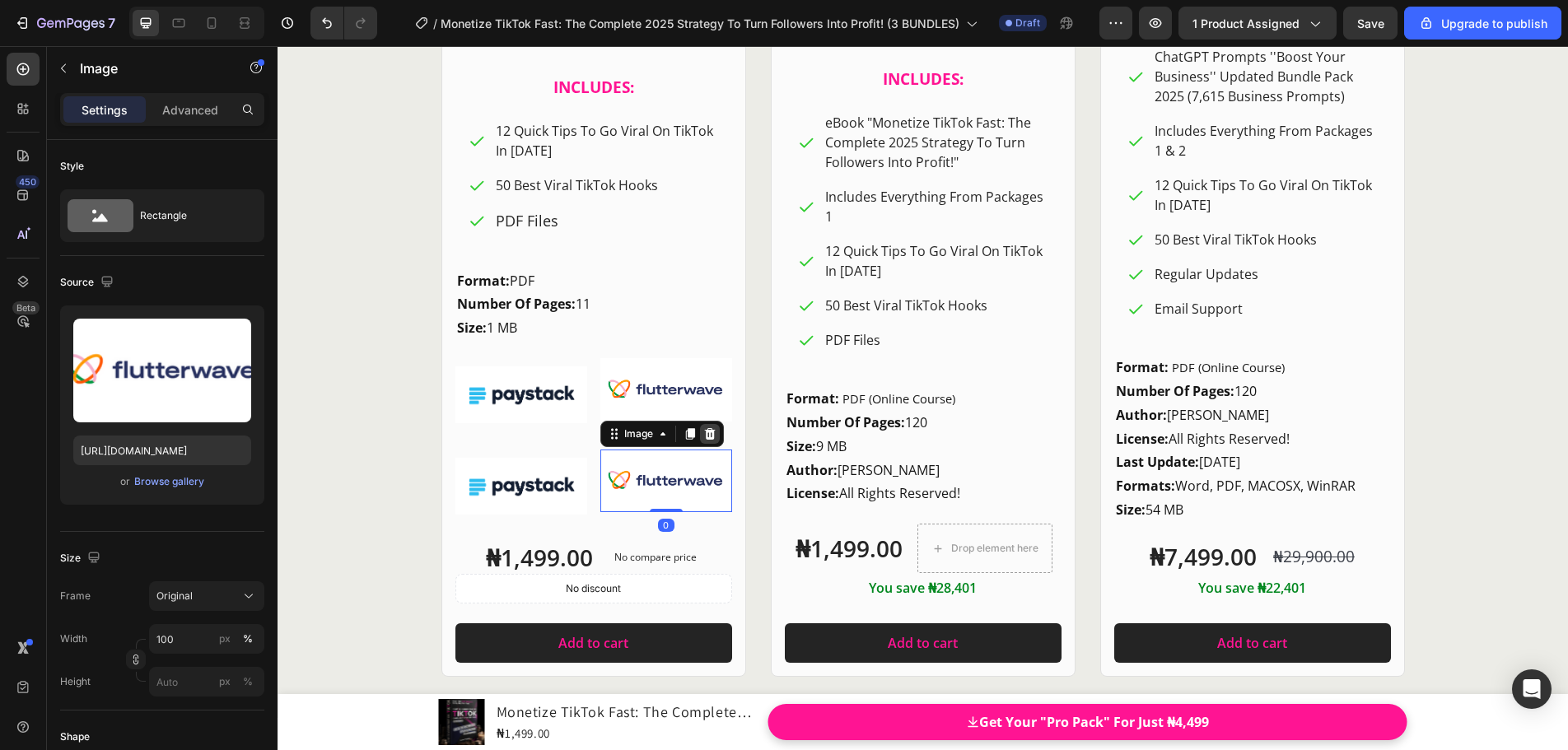
click at [704, 438] on icon at bounding box center [709, 434] width 11 height 12
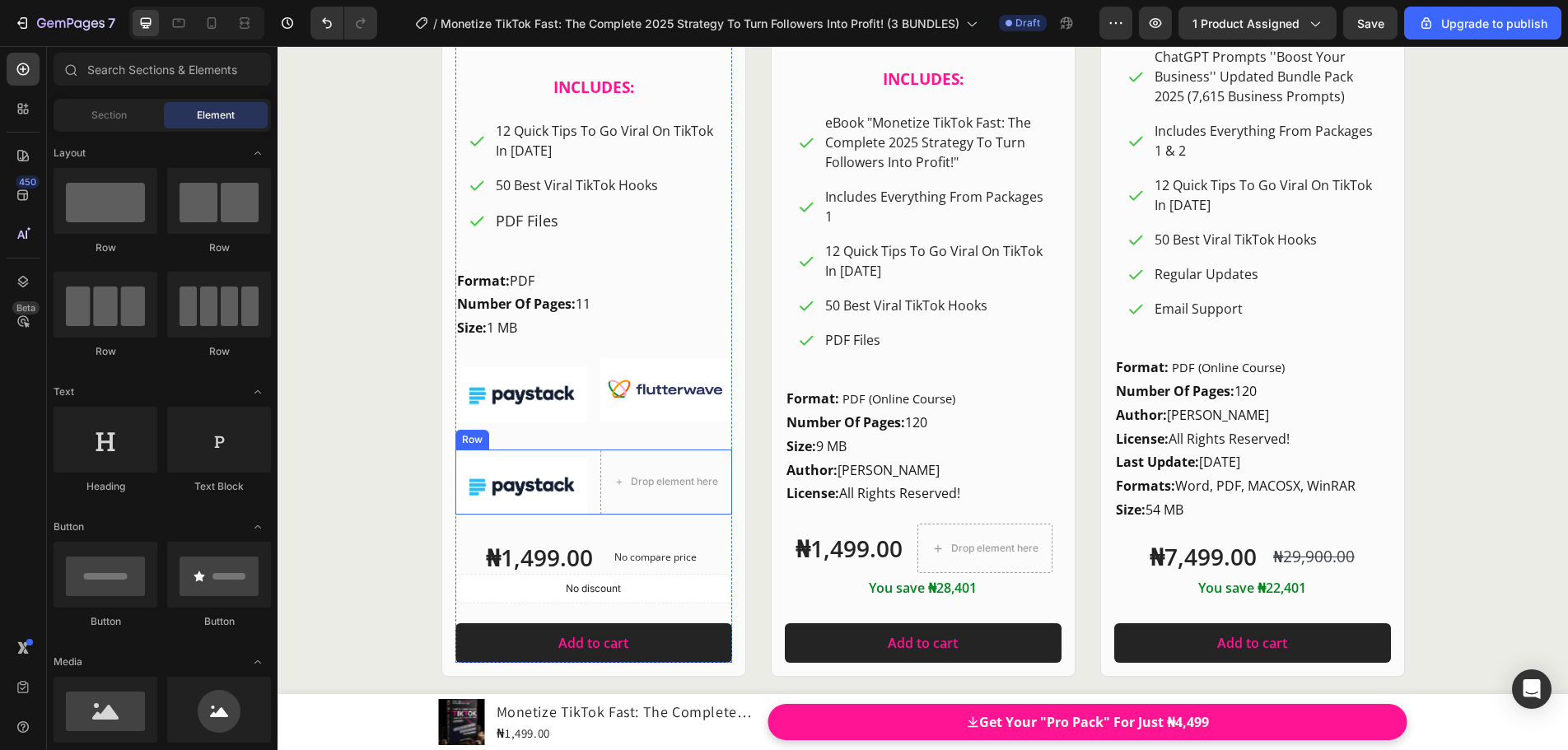
click at [551, 455] on div "Image" at bounding box center [520, 482] width 132 height 65
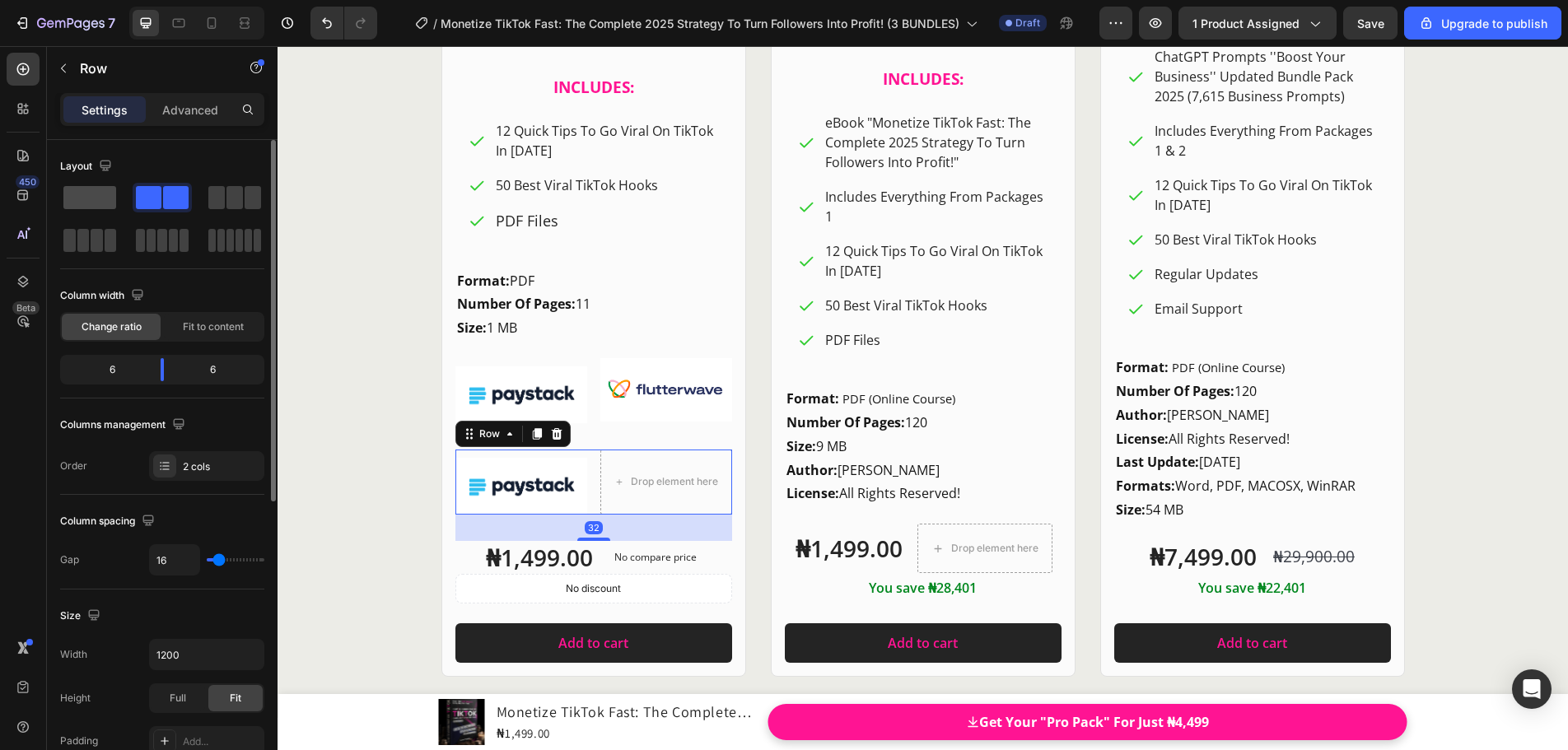
click at [97, 199] on span at bounding box center [90, 197] width 53 height 23
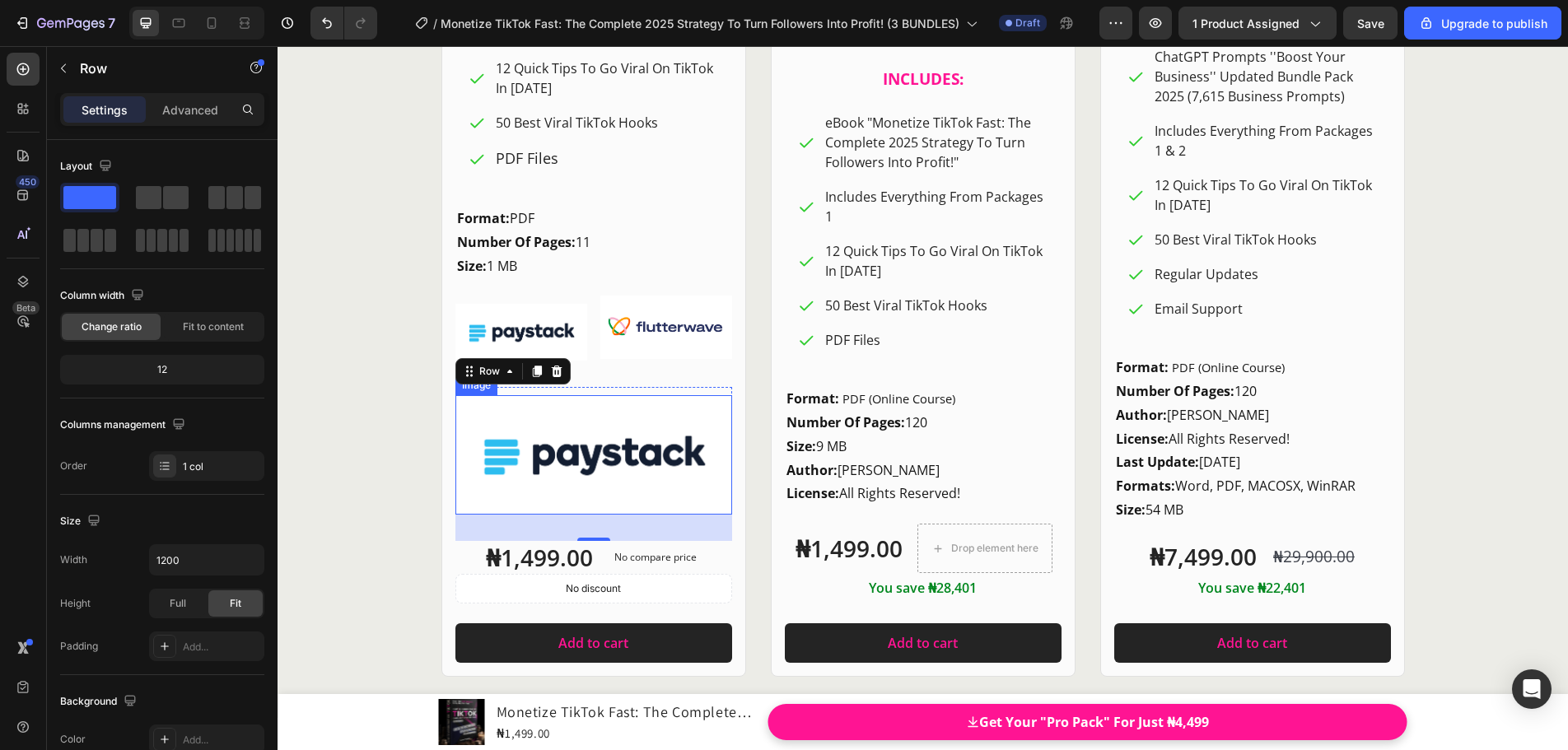
click at [526, 445] on img at bounding box center [593, 454] width 277 height 119
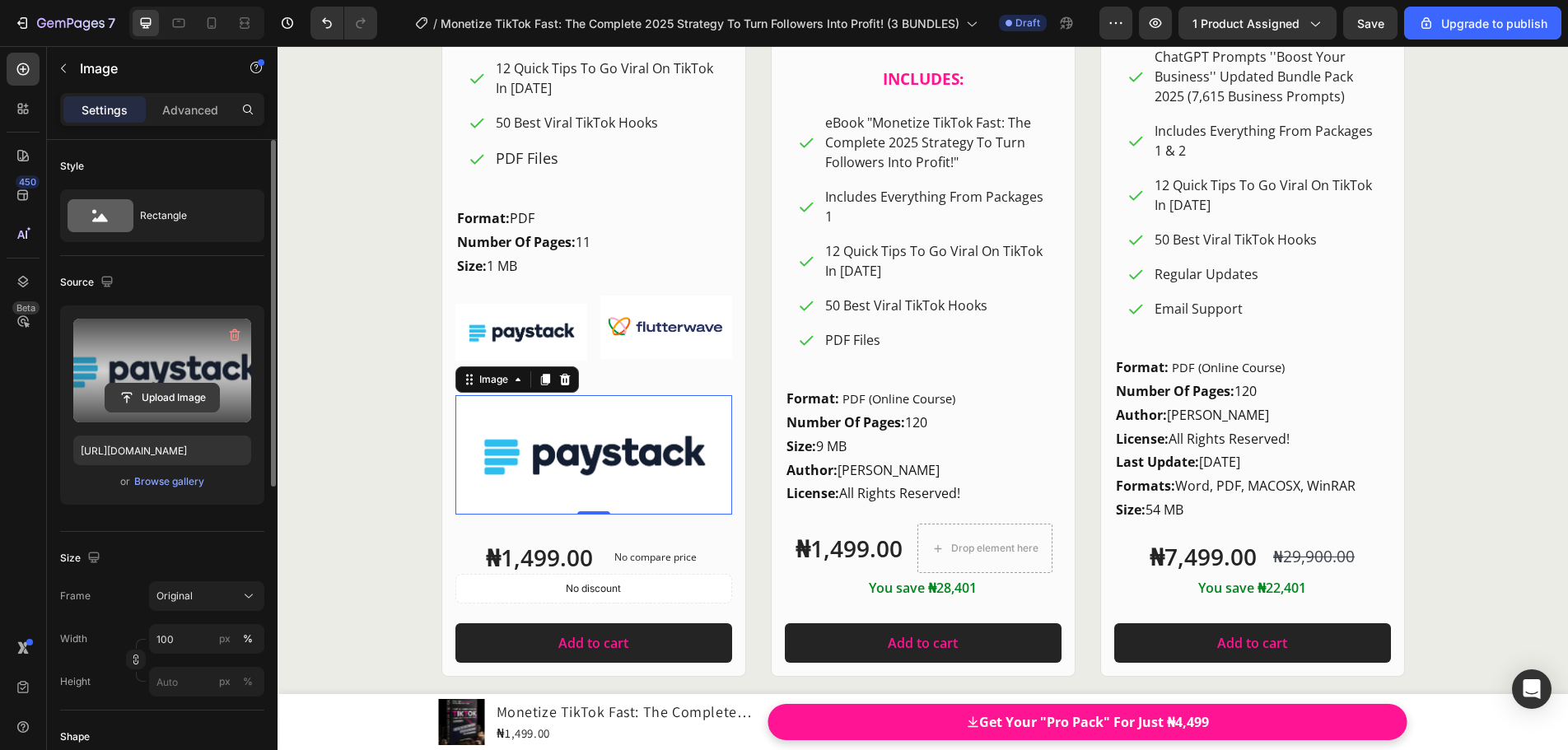
click at [169, 401] on input "file" at bounding box center [162, 398] width 113 height 28
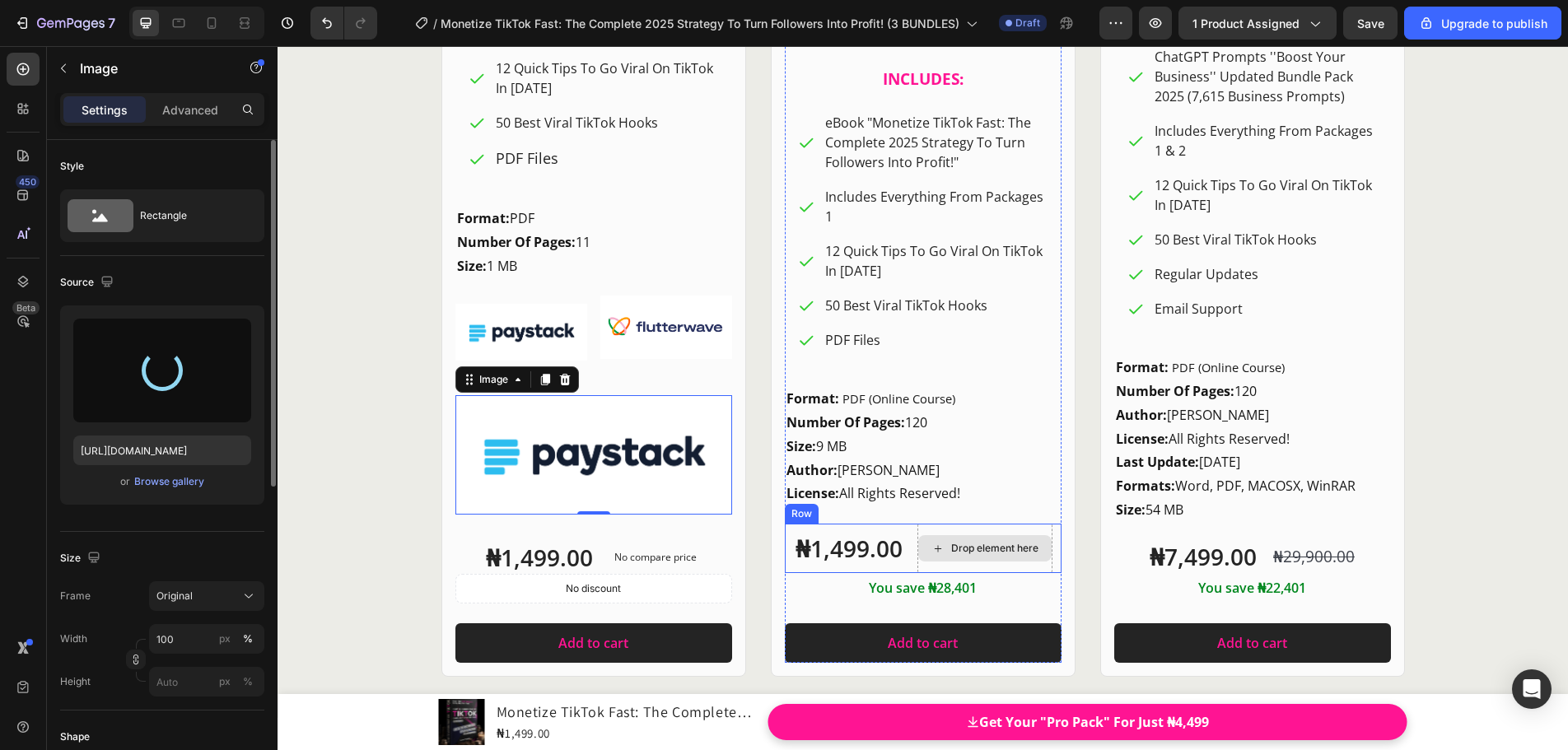
type input "[URL][DOMAIN_NAME]"
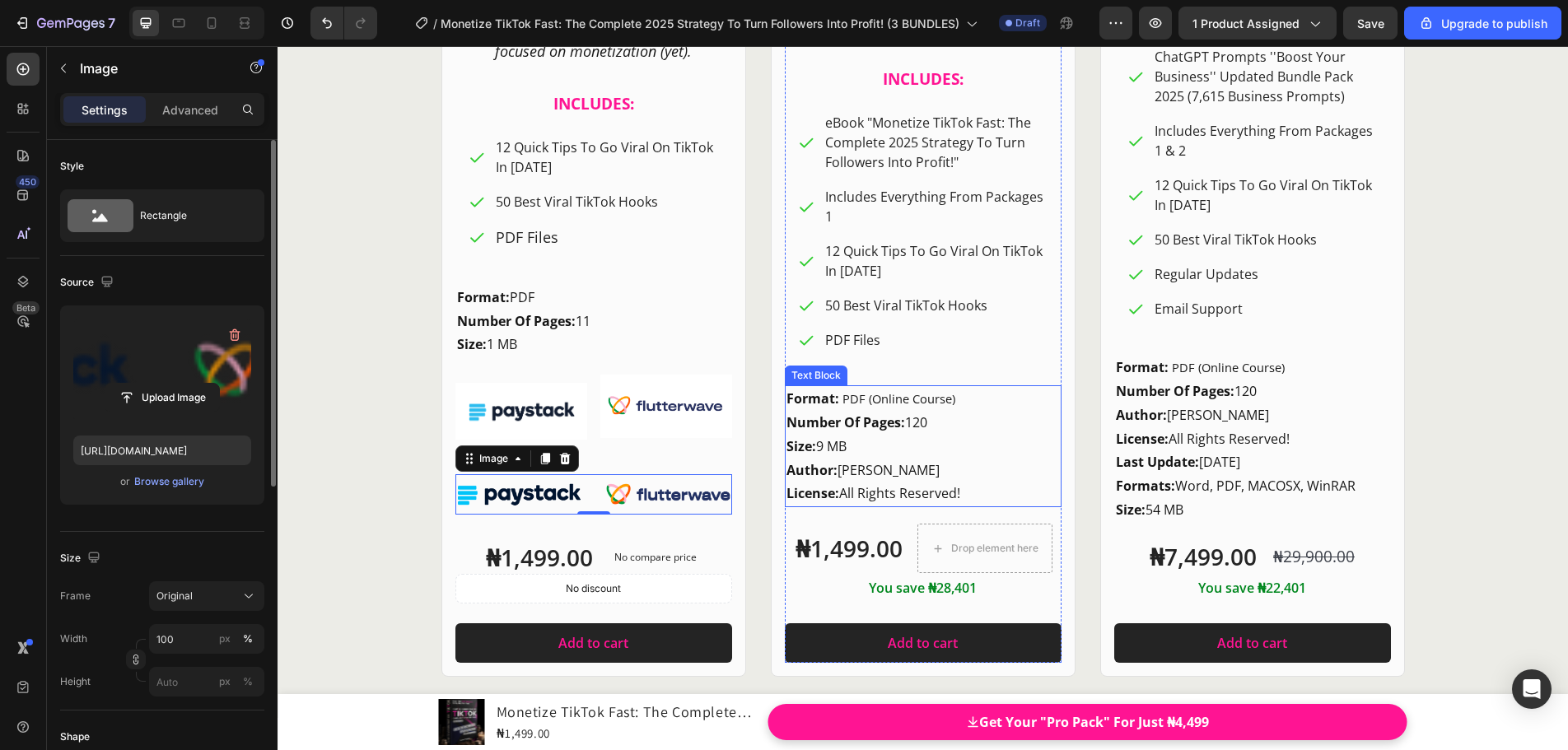
click at [746, 454] on div "Product Images Row Pro Pack Heading FO [PERSON_NAME]? Heading For Beginners Or …" at bounding box center [922, 18] width 988 height 1318
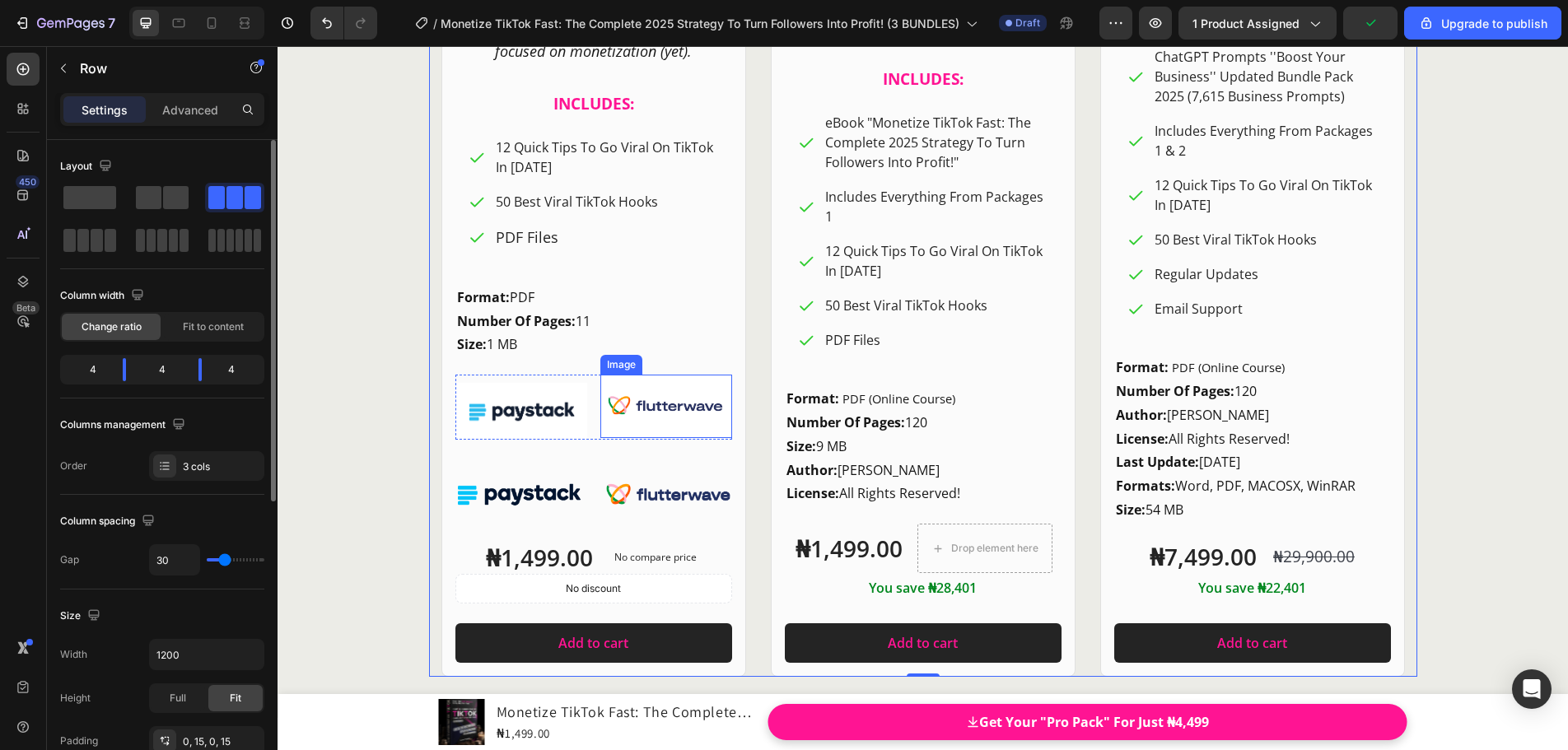
click at [675, 433] on img at bounding box center [666, 407] width 132 height 64
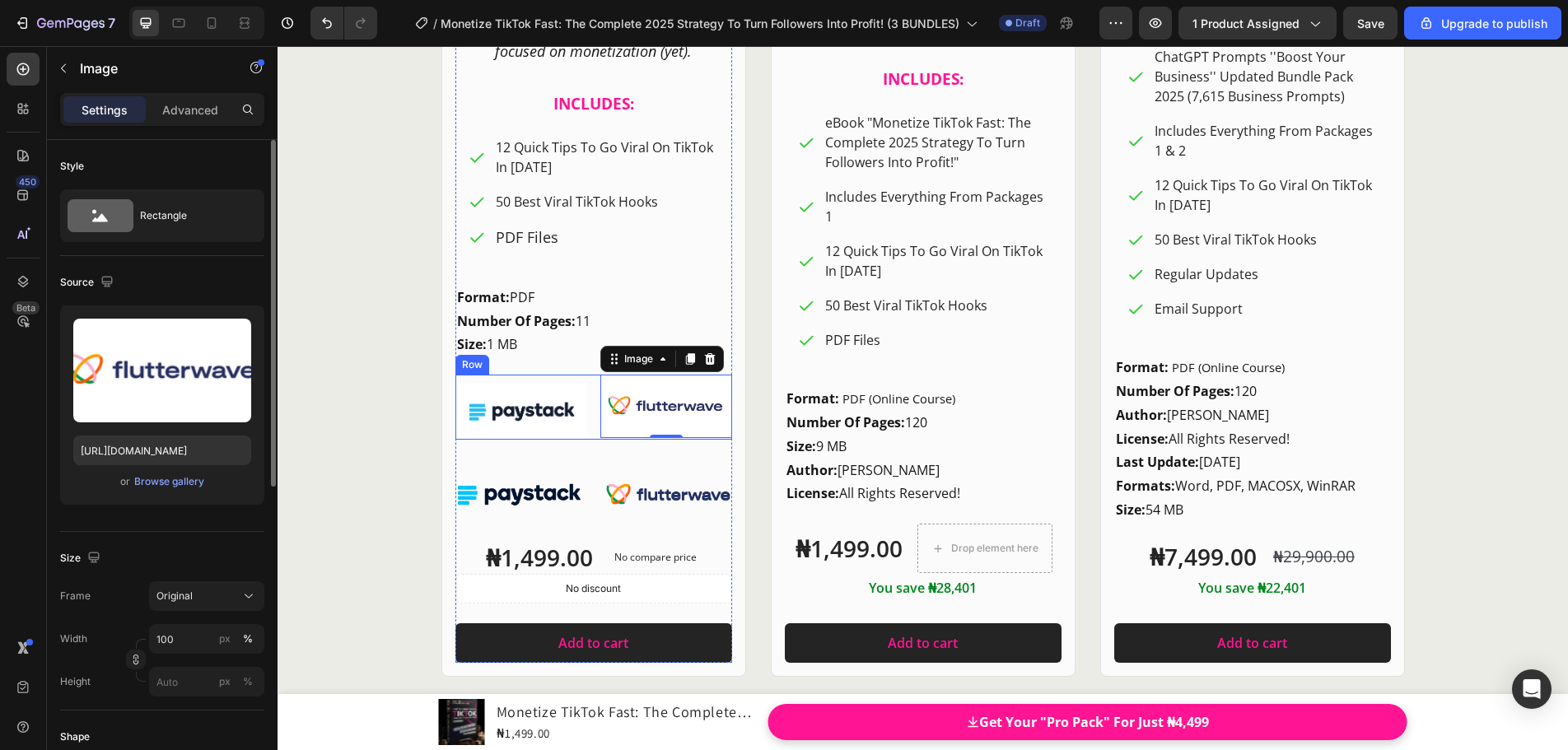
click at [582, 379] on div "Image Image 0 Row" at bounding box center [593, 408] width 277 height 65
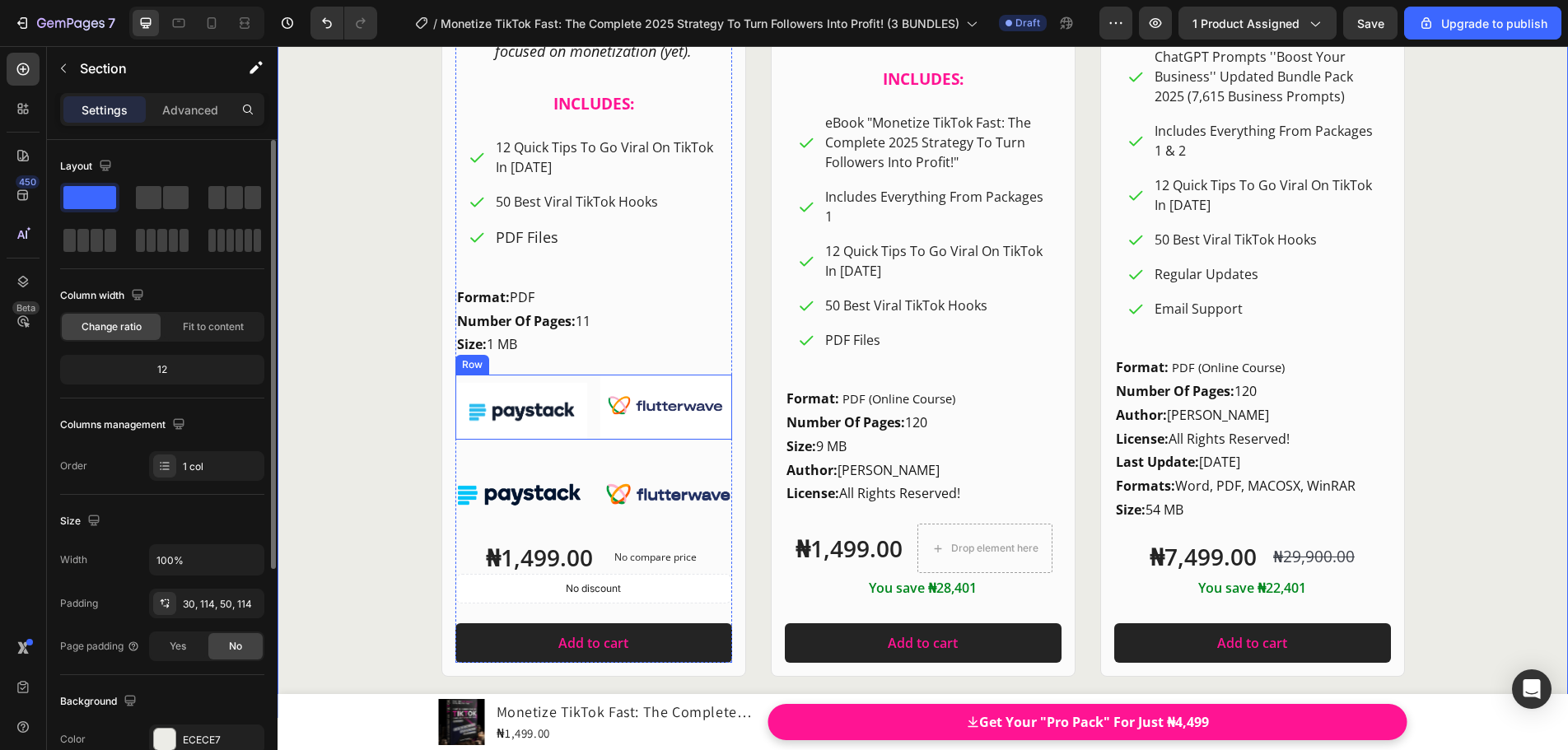
click at [585, 380] on div "Image Image Row" at bounding box center [593, 408] width 277 height 65
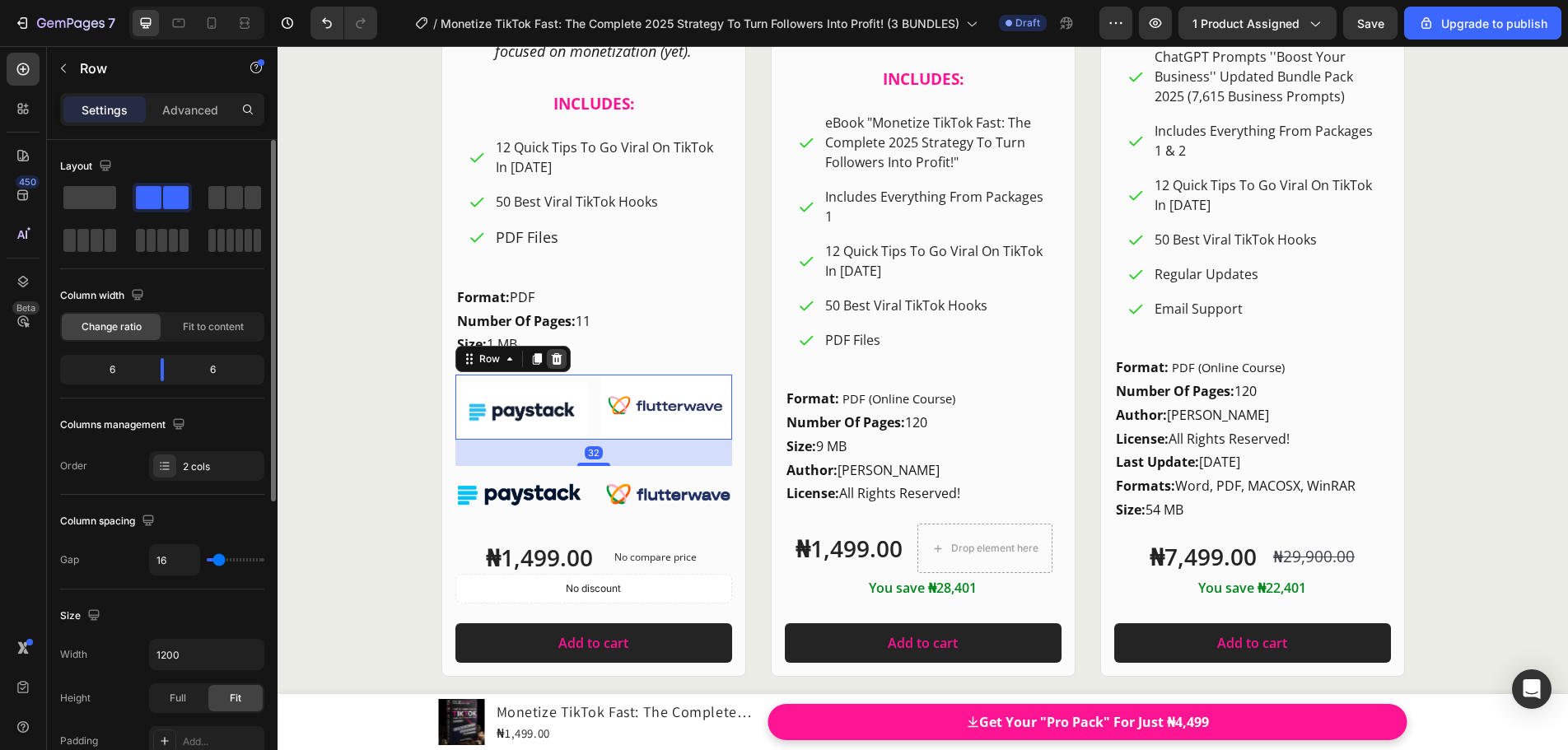
click at [555, 363] on icon at bounding box center [557, 359] width 14 height 14
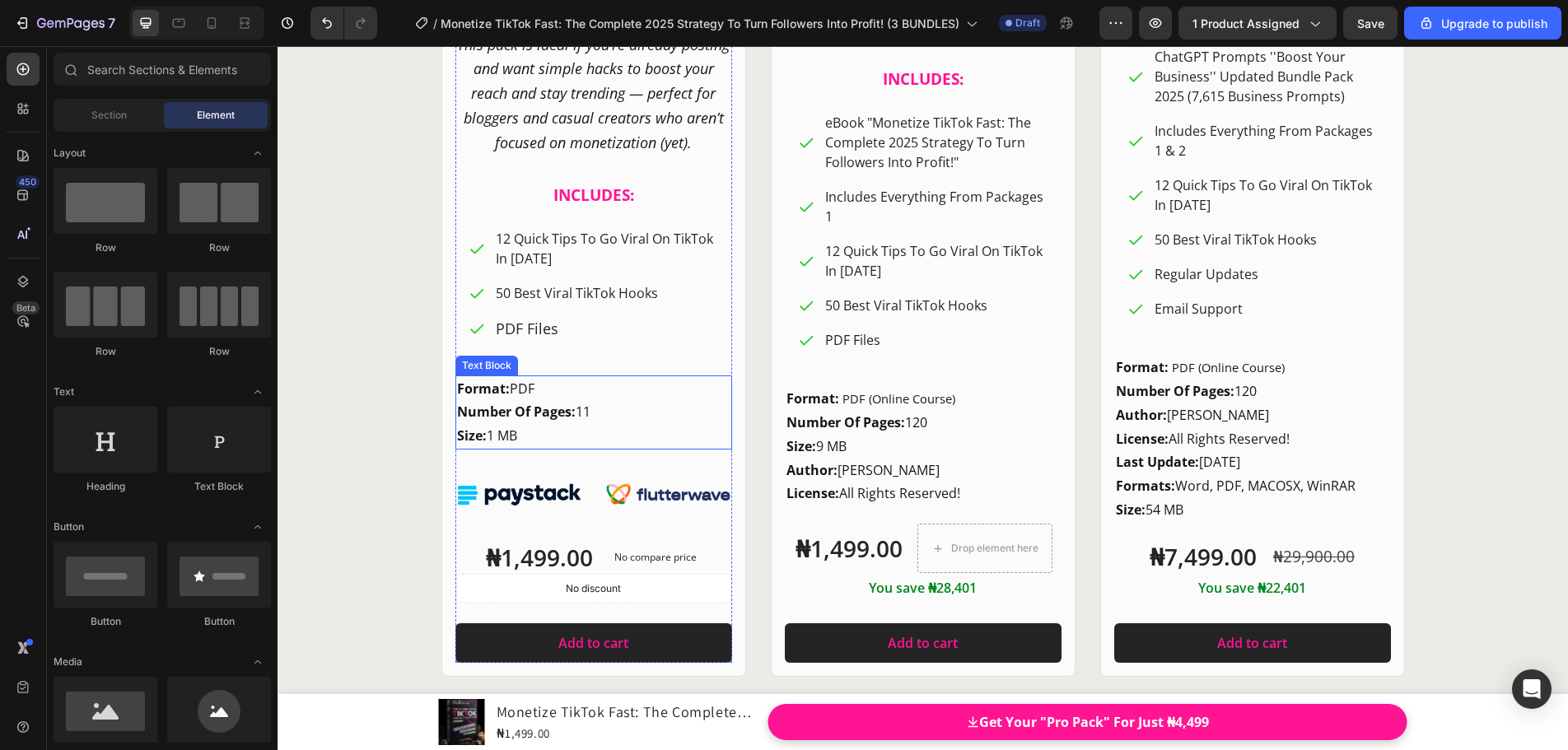
click at [579, 430] on p "Format: PDF Number Of Pages: 11 Size: 1 MB" at bounding box center [593, 412] width 273 height 71
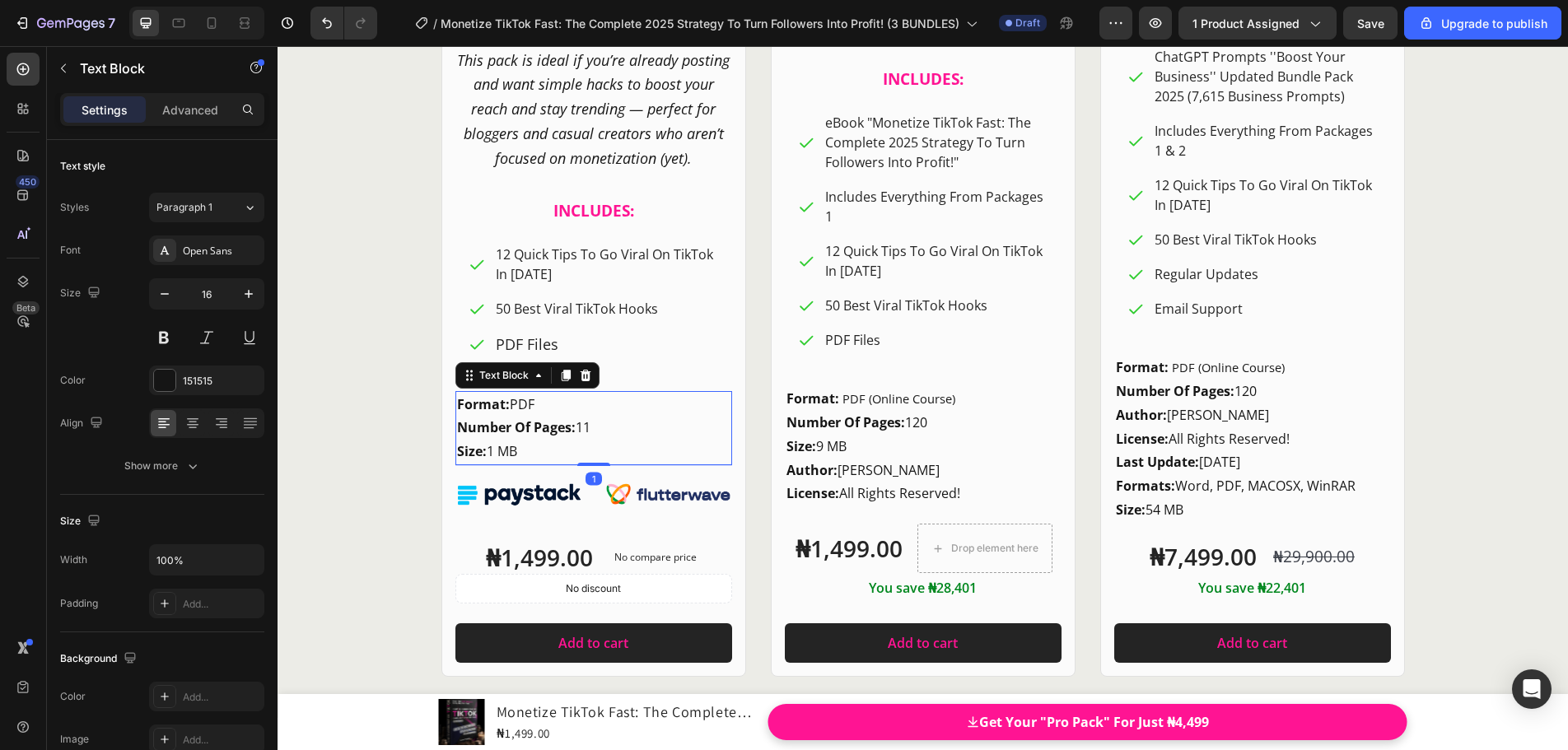
drag, startPoint x: 593, startPoint y: 465, endPoint x: 594, endPoint y: 447, distance: 18.0
click at [594, 447] on div "Format: PDF Number Of Pages: 11 Size: 1 MB Text Block 1" at bounding box center [593, 429] width 277 height 74
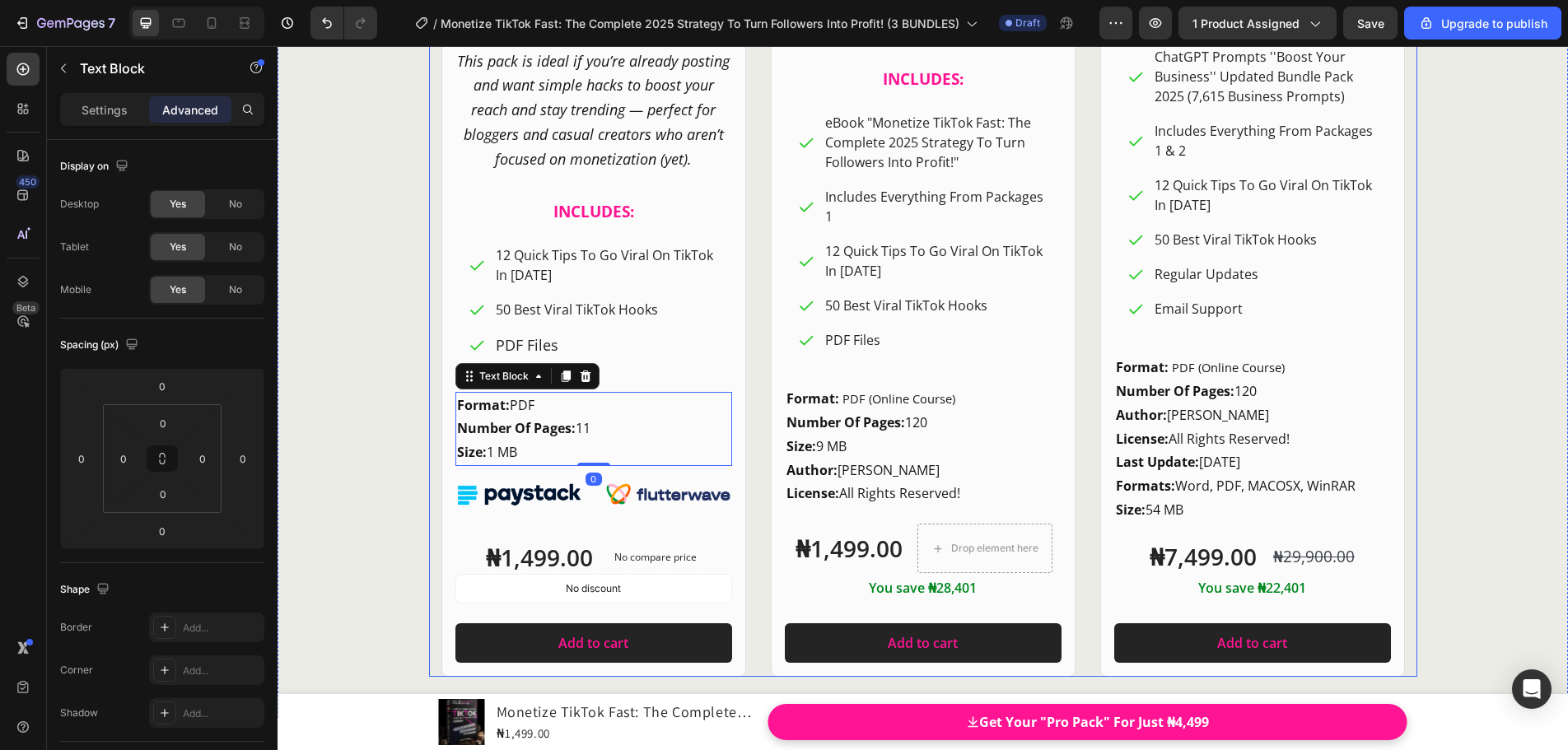
click at [752, 416] on div "Product Images Row Pro Pack Heading FO [PERSON_NAME]? Heading For Beginners Or …" at bounding box center [922, 18] width 988 height 1318
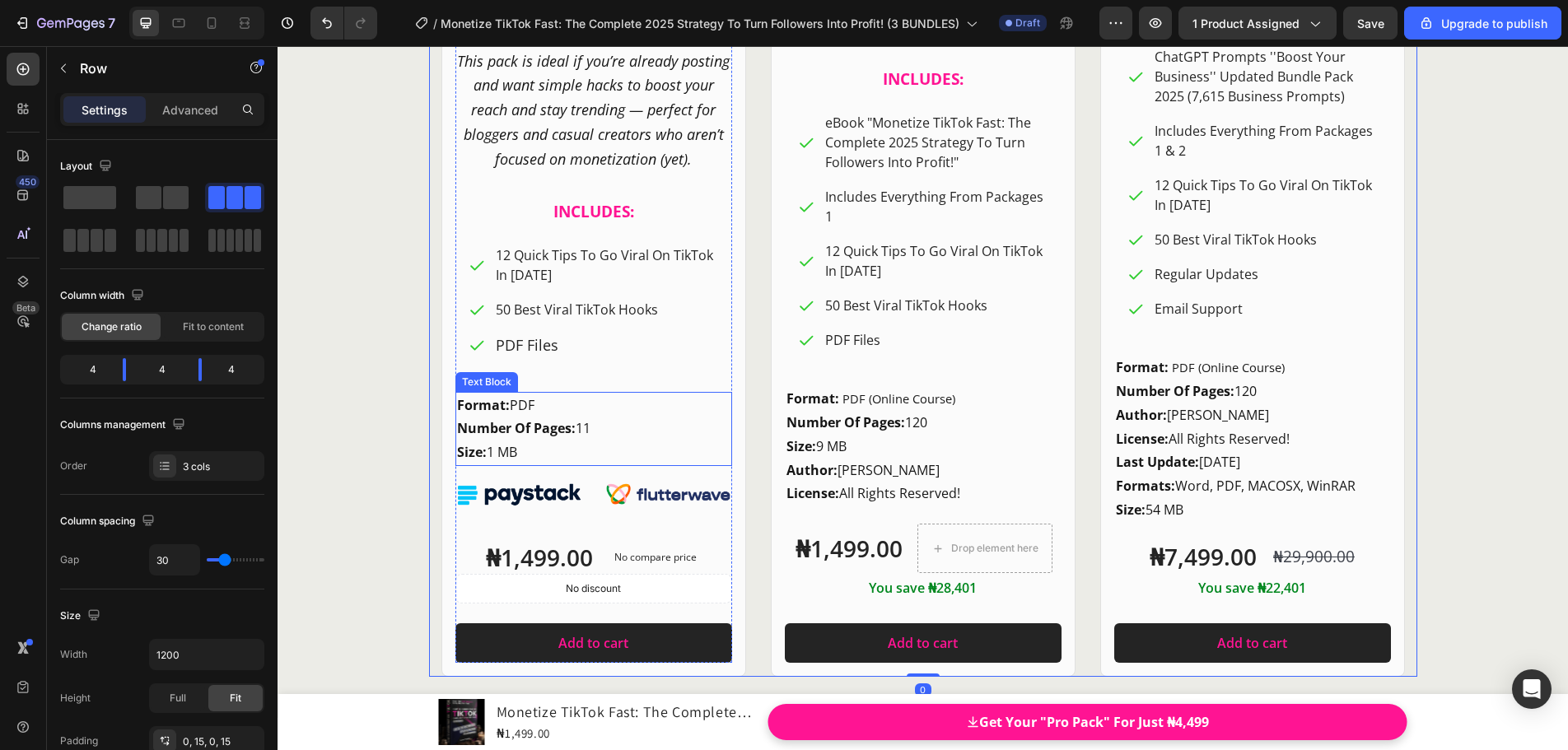
click at [595, 444] on p "Format: PDF Number Of Pages: 11 Size: 1 MB" at bounding box center [593, 429] width 273 height 71
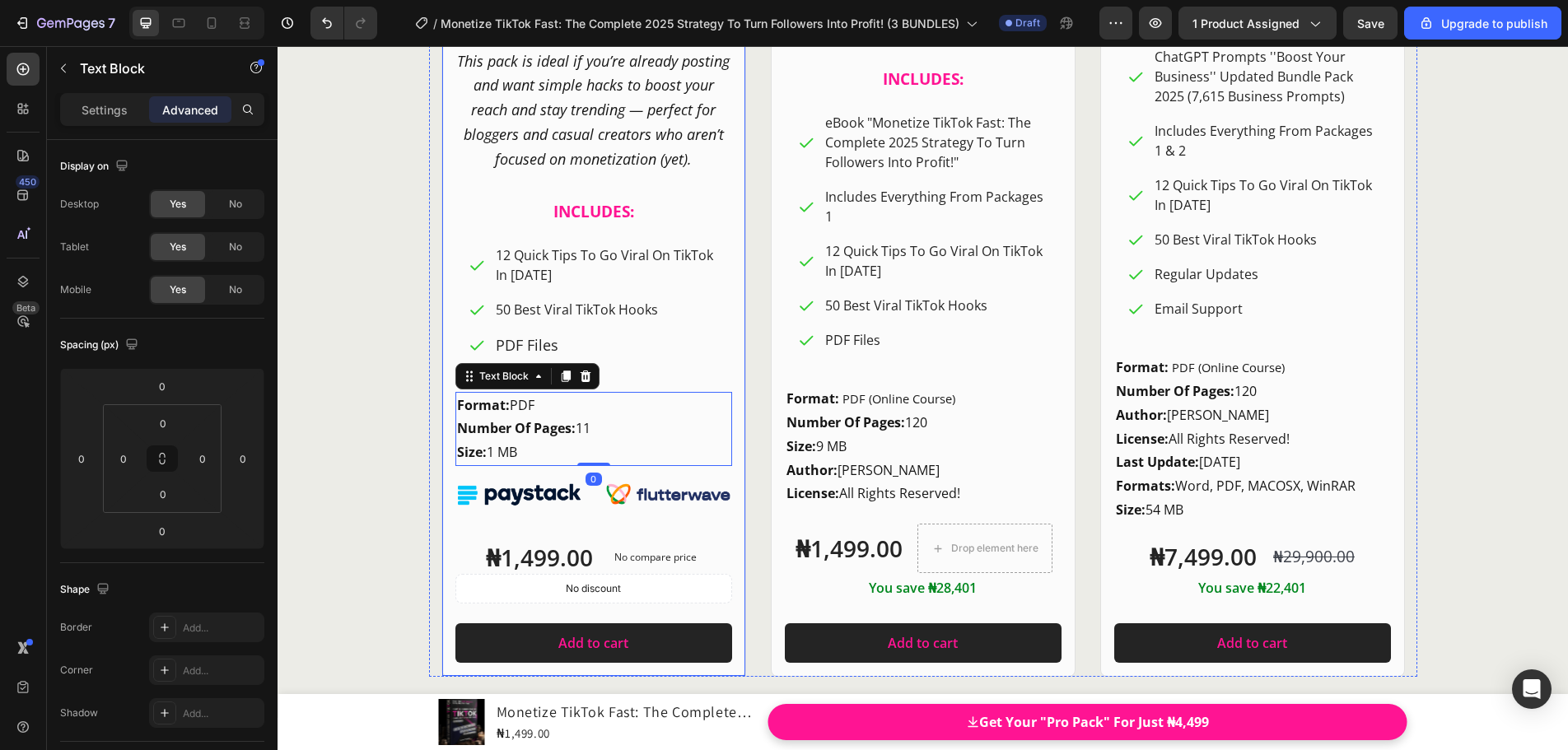
click at [751, 438] on div "Product Images Row Pro Pack Heading FO [PERSON_NAME]? Heading For Beginners Or …" at bounding box center [922, 18] width 988 height 1318
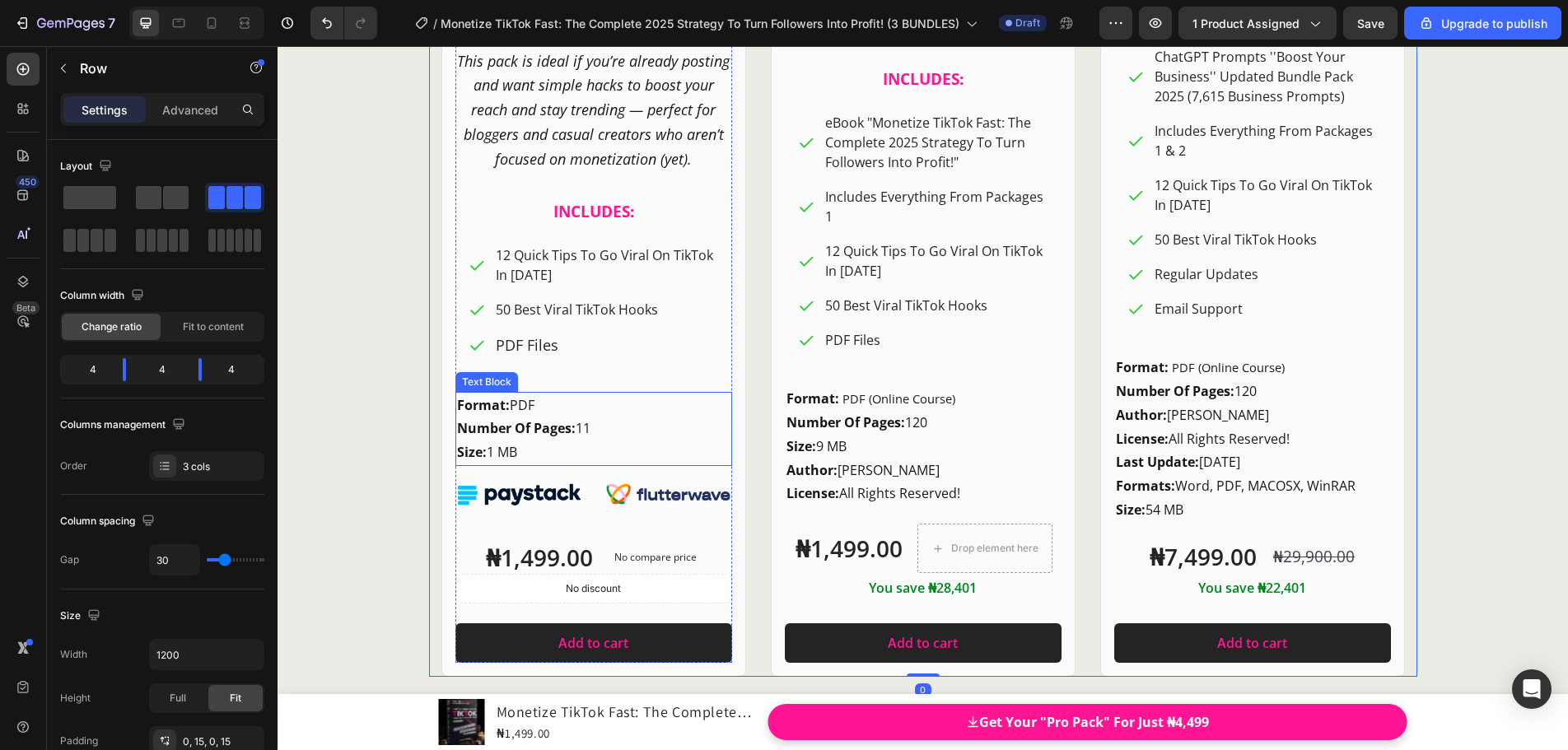
click at [591, 429] on p "Format: PDF Number Of Pages: 11 Size: 1 MB" at bounding box center [593, 429] width 273 height 71
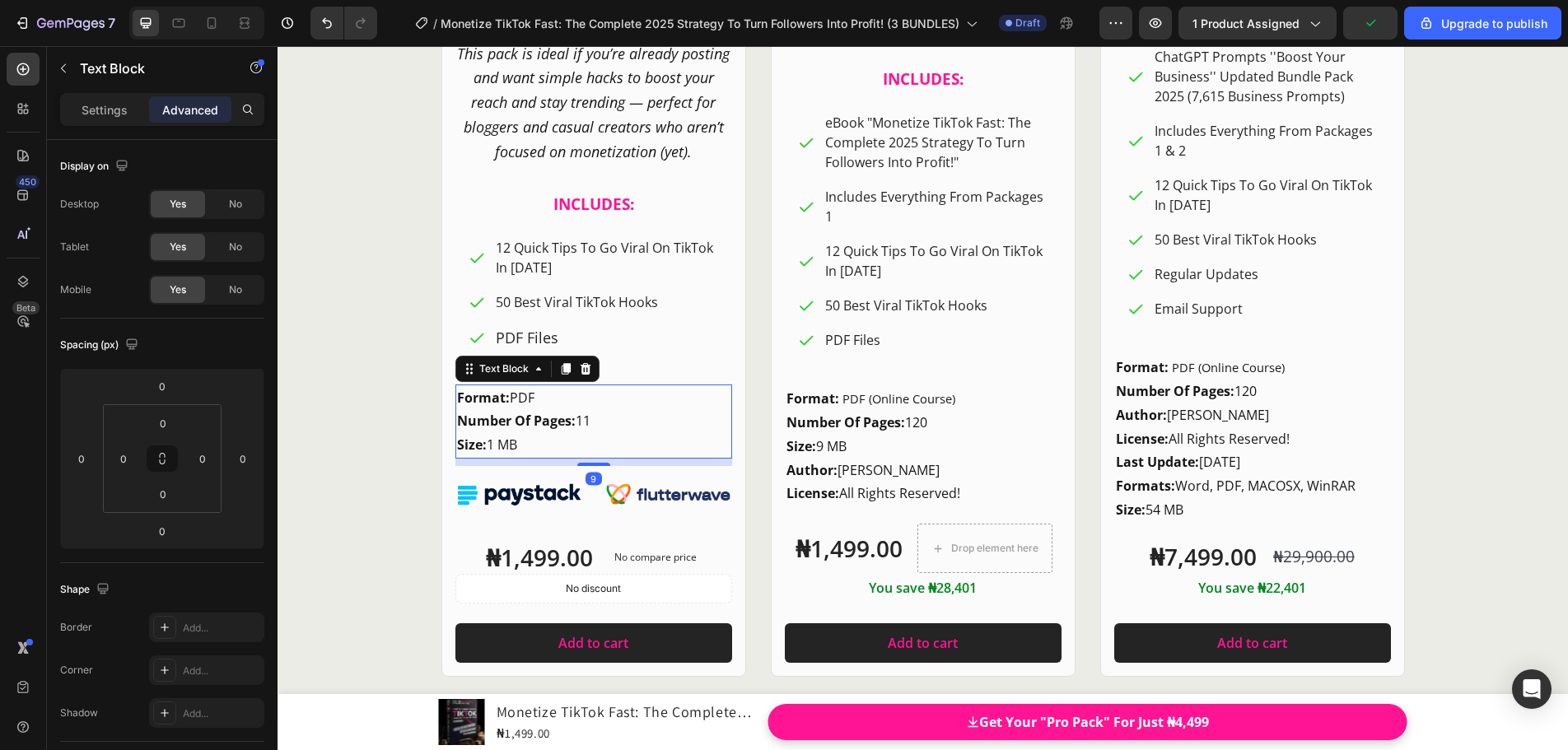
click at [595, 470] on div "Starter Pack Heading FOR WHOM? Heading For Active TikTok Creators Who Just Need…" at bounding box center [593, 271] width 277 height 782
click at [595, 467] on div "Starter Pack Heading FOR WHOM? Heading For Active TikTok Creators Who Just Need…" at bounding box center [593, 271] width 277 height 783
type input "10"
click at [748, 454] on div "Product Images Row Pro Pack Heading FO [PERSON_NAME]? Heading For Beginners Or …" at bounding box center [922, 18] width 988 height 1318
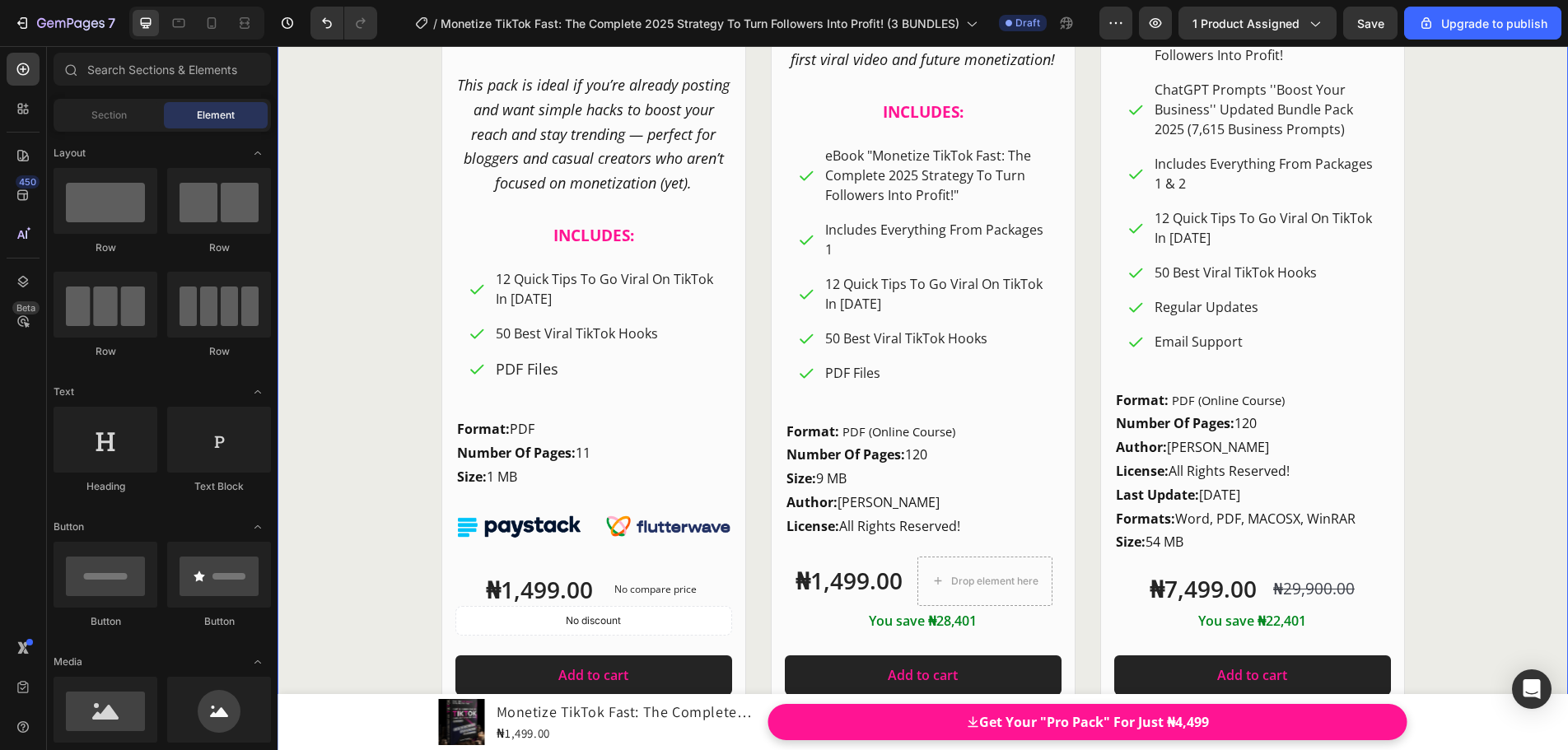
scroll to position [22301, 0]
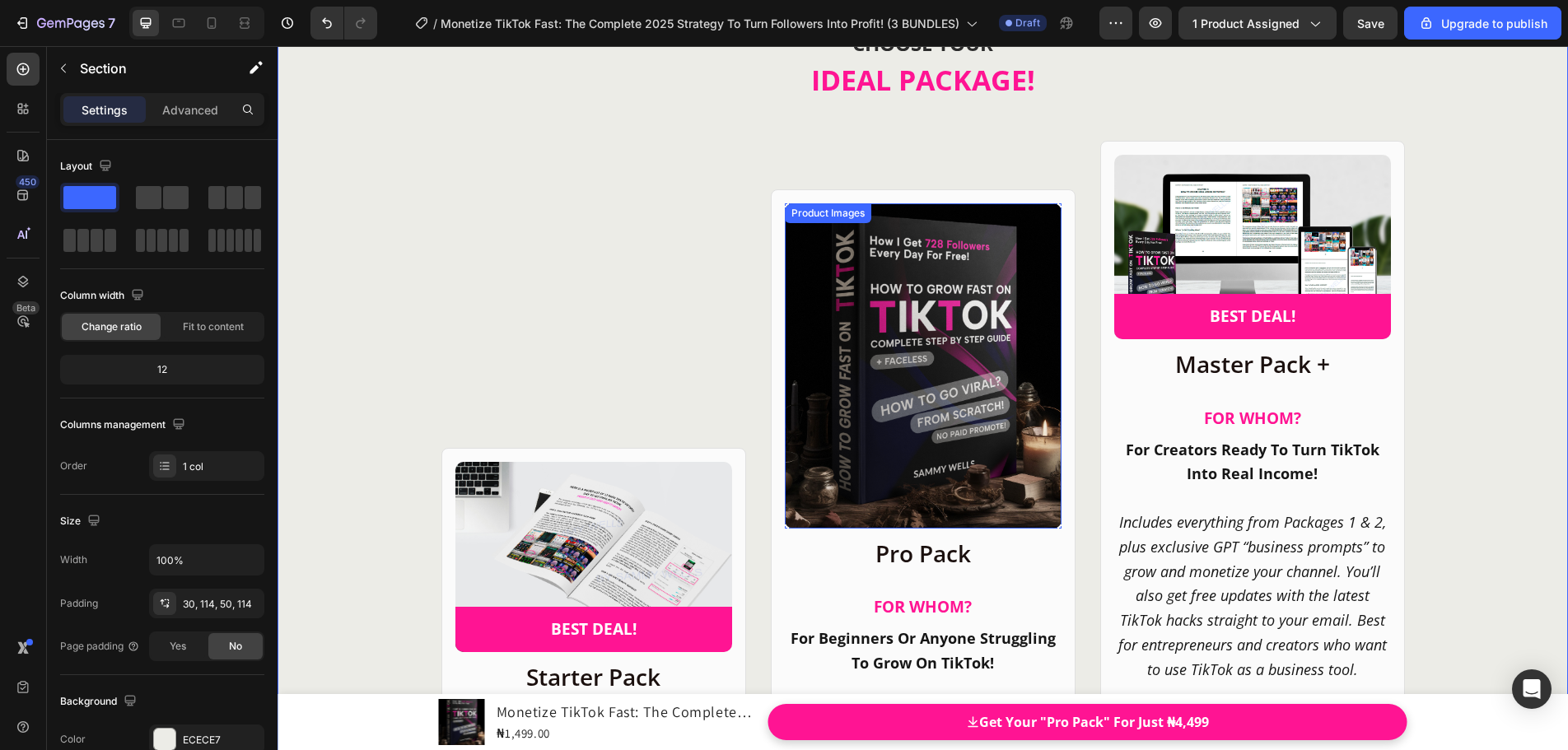
scroll to position [21478, 0]
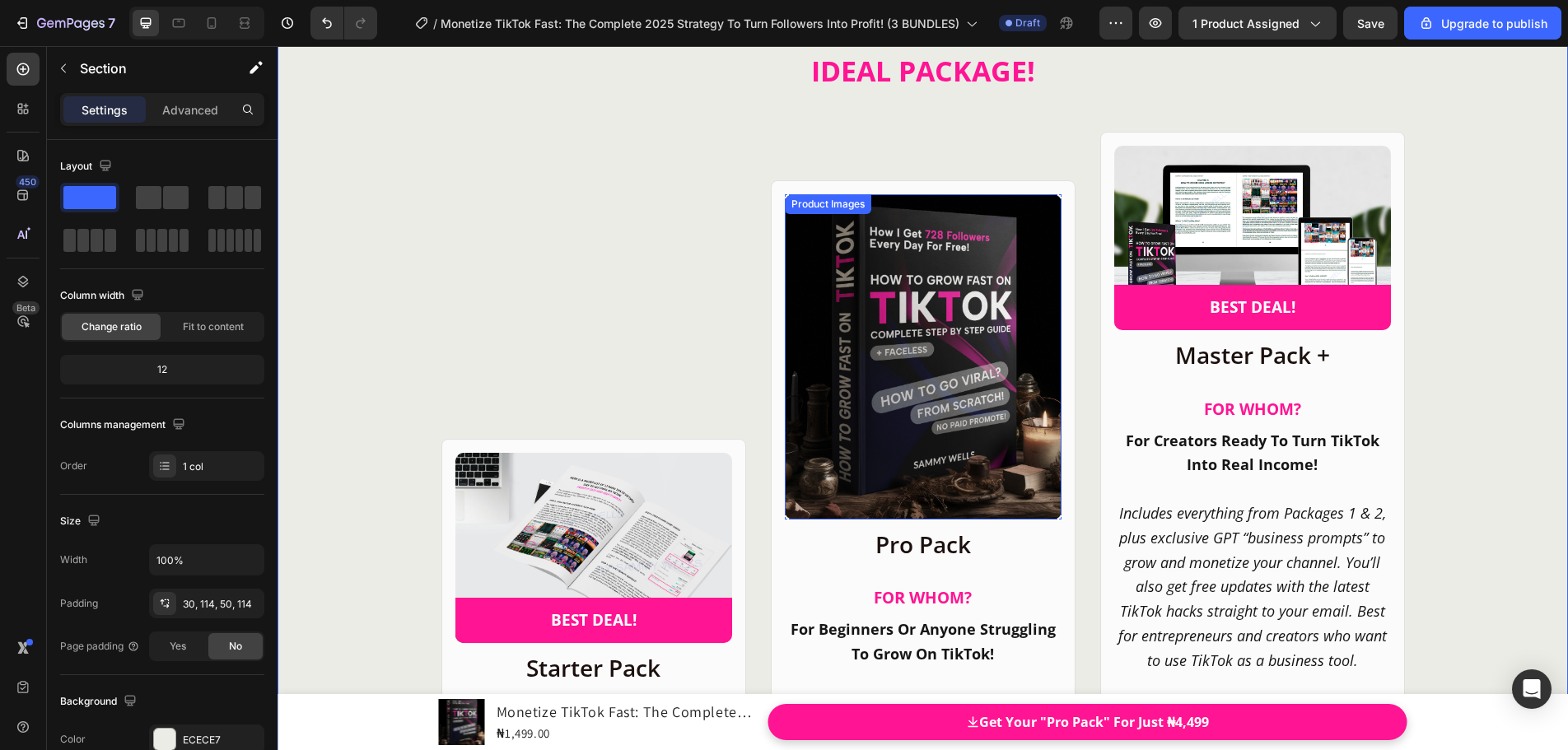
click at [800, 207] on div "Product Images" at bounding box center [828, 204] width 80 height 15
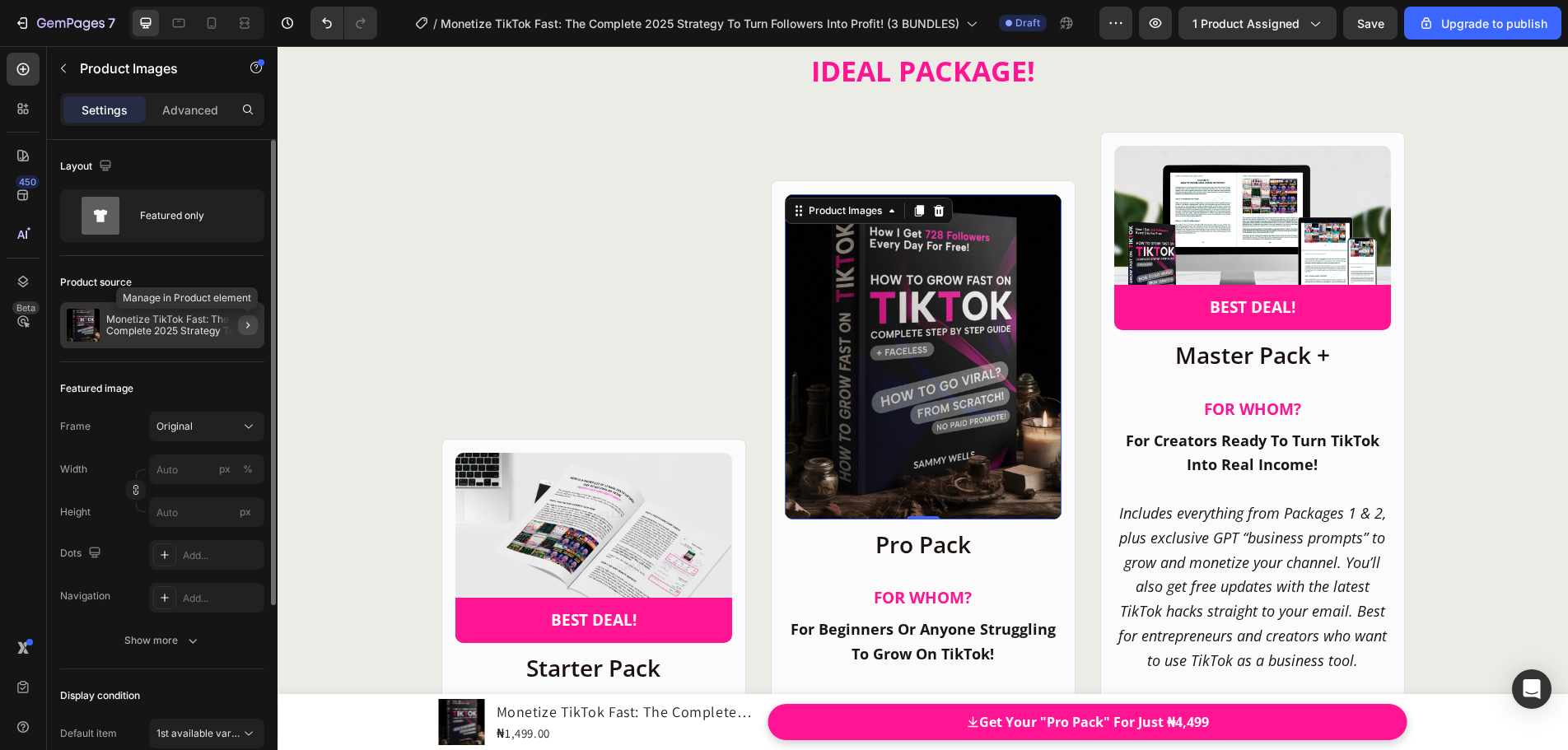
click at [244, 322] on icon "button" at bounding box center [248, 325] width 14 height 14
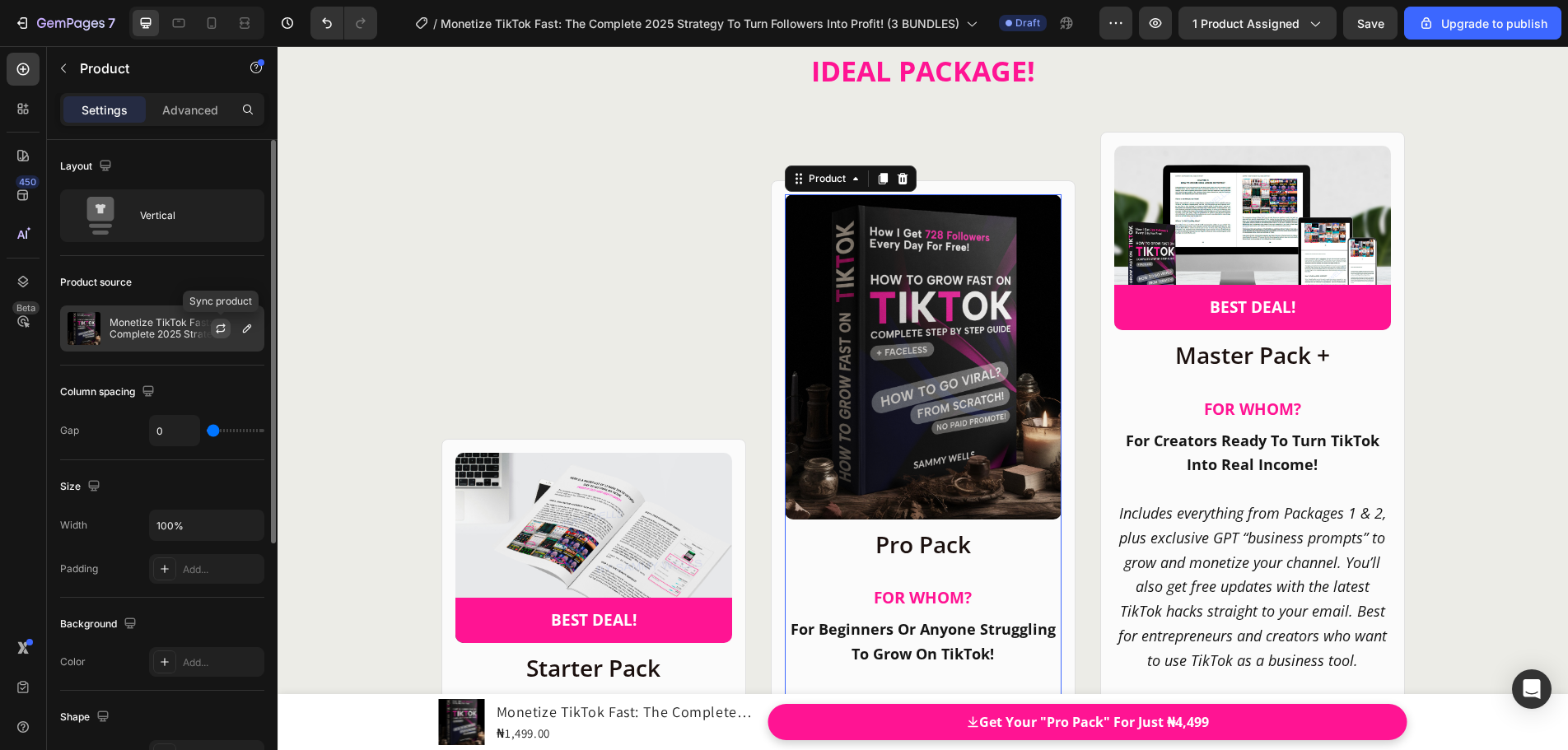
click at [225, 331] on icon "button" at bounding box center [221, 329] width 14 height 14
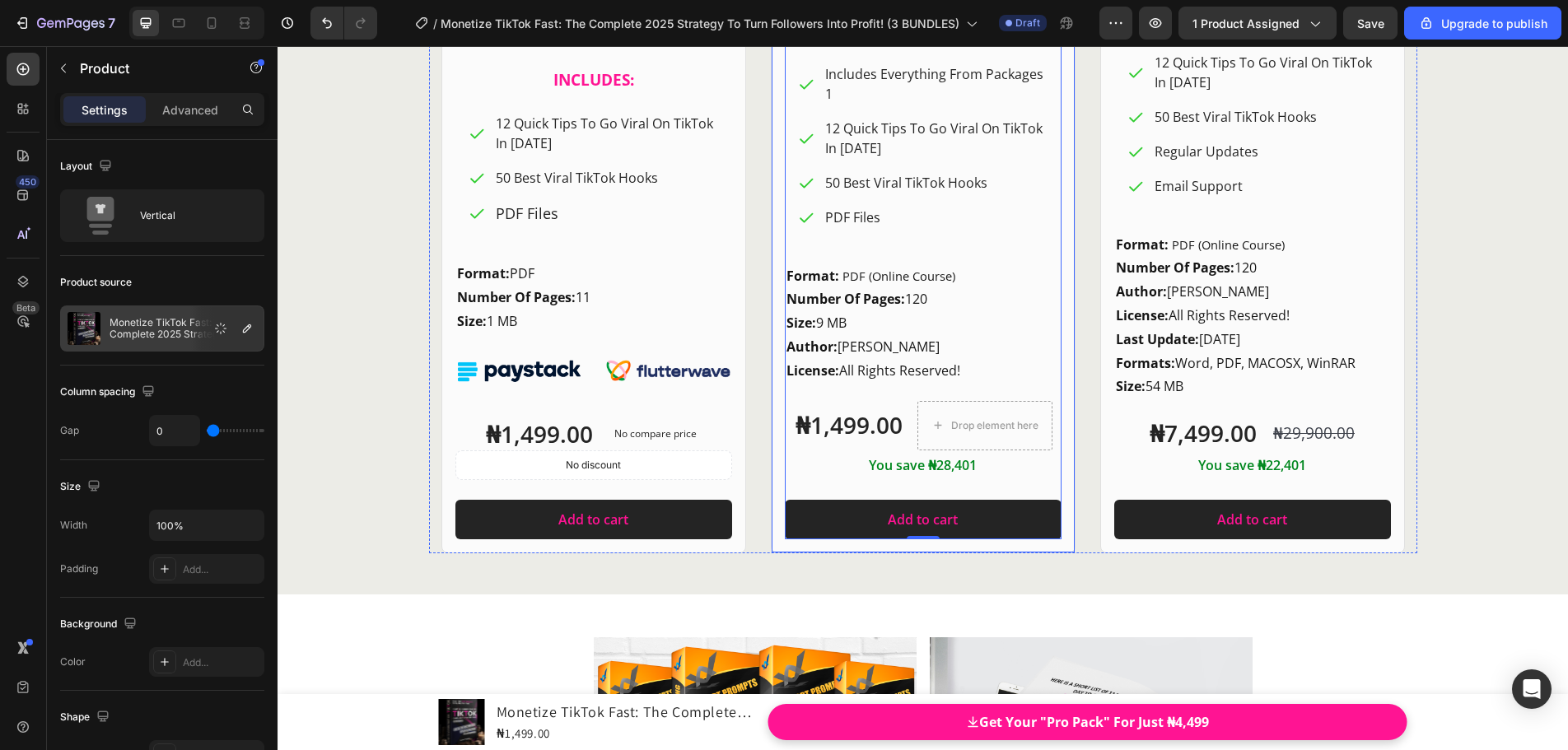
scroll to position [22383, 0]
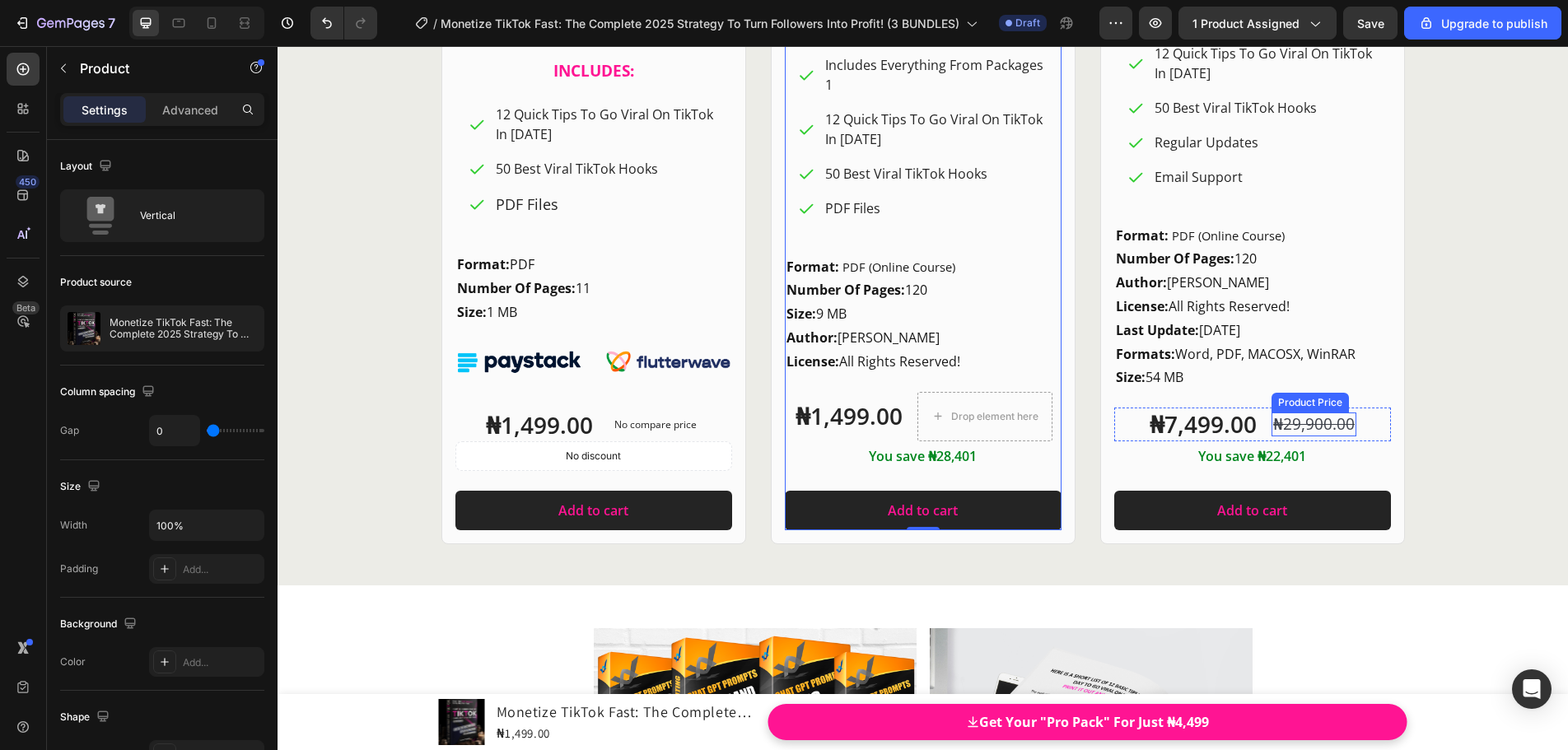
click at [1286, 408] on div "Product Price" at bounding box center [1309, 403] width 77 height 20
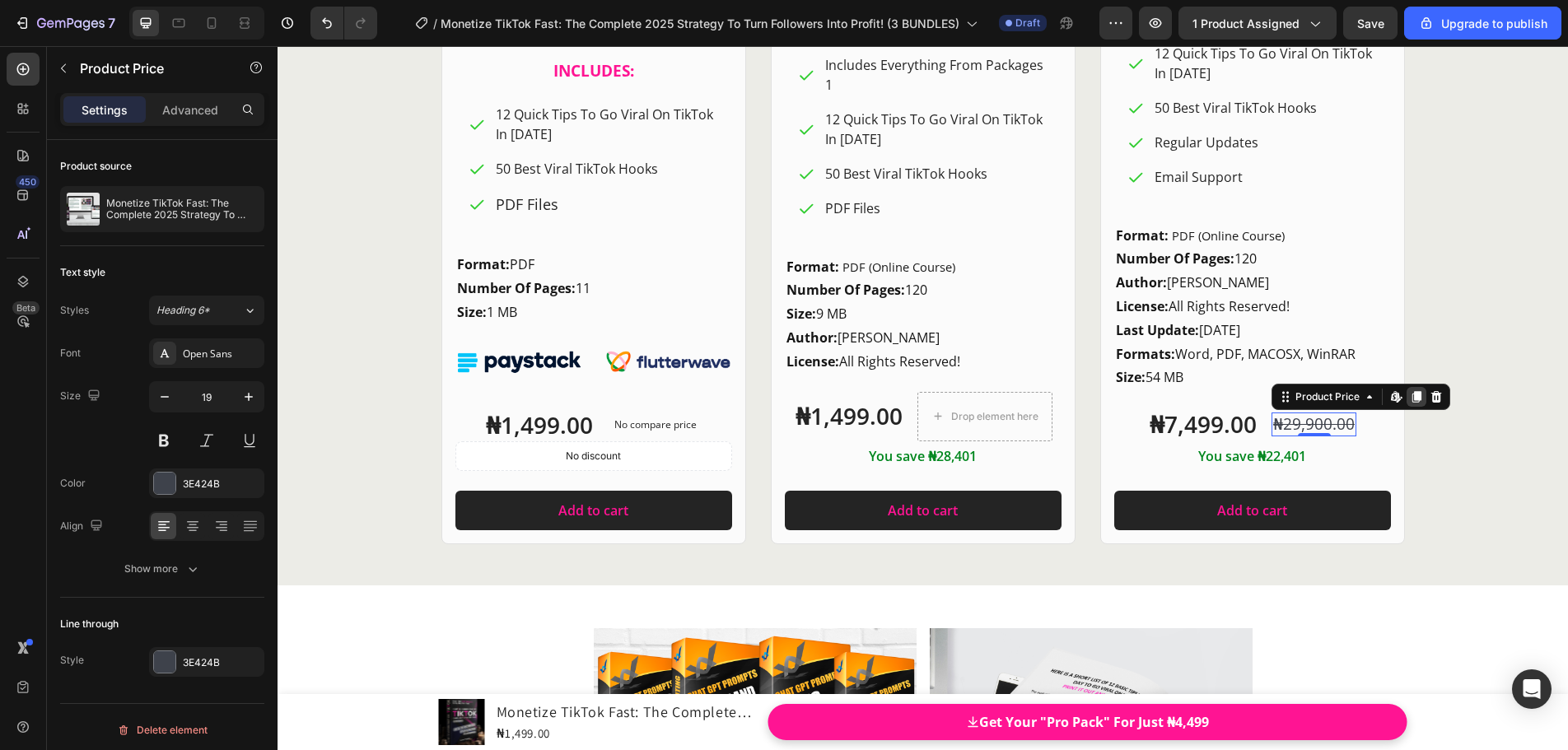
click at [1412, 400] on icon at bounding box center [1416, 397] width 9 height 12
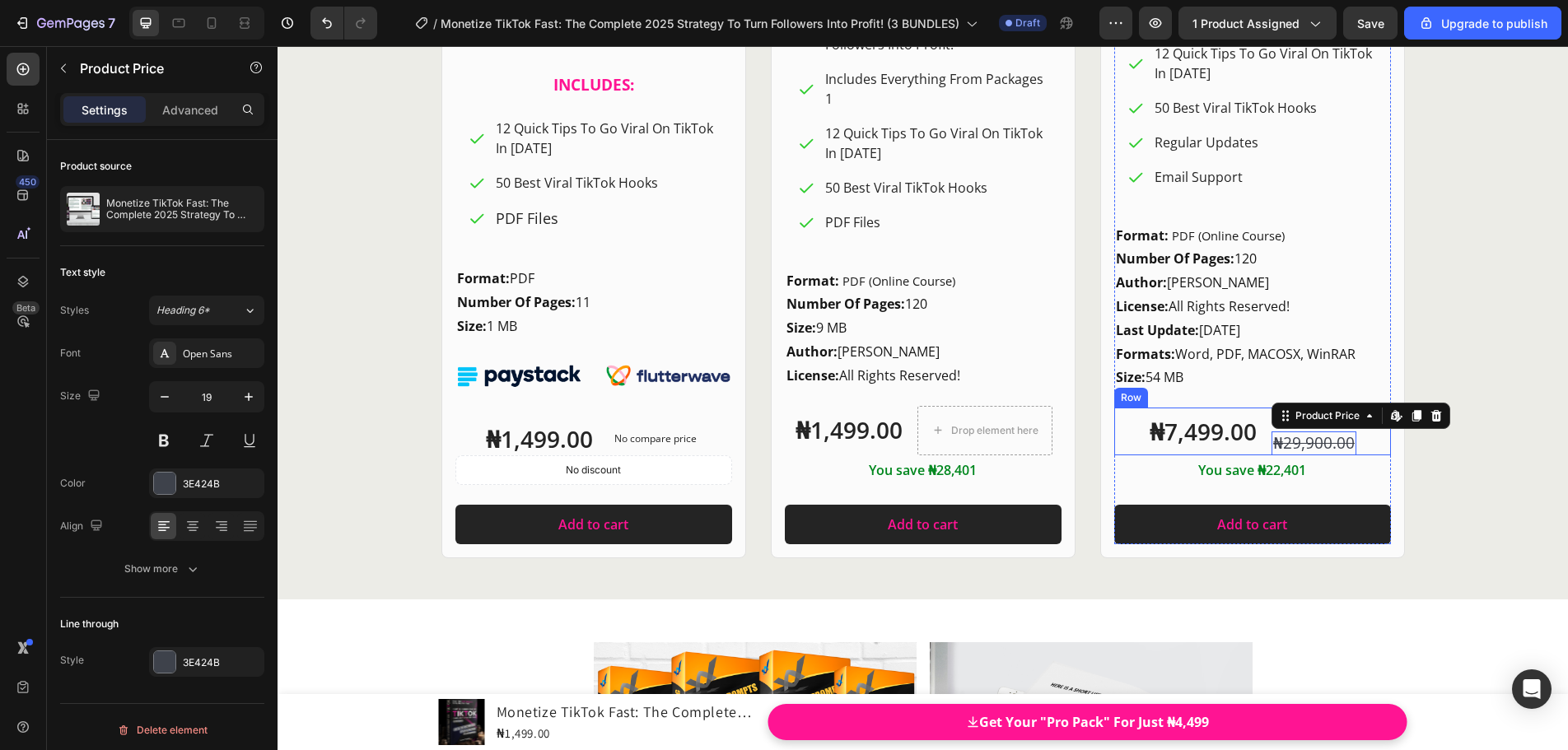
scroll to position [22397, 0]
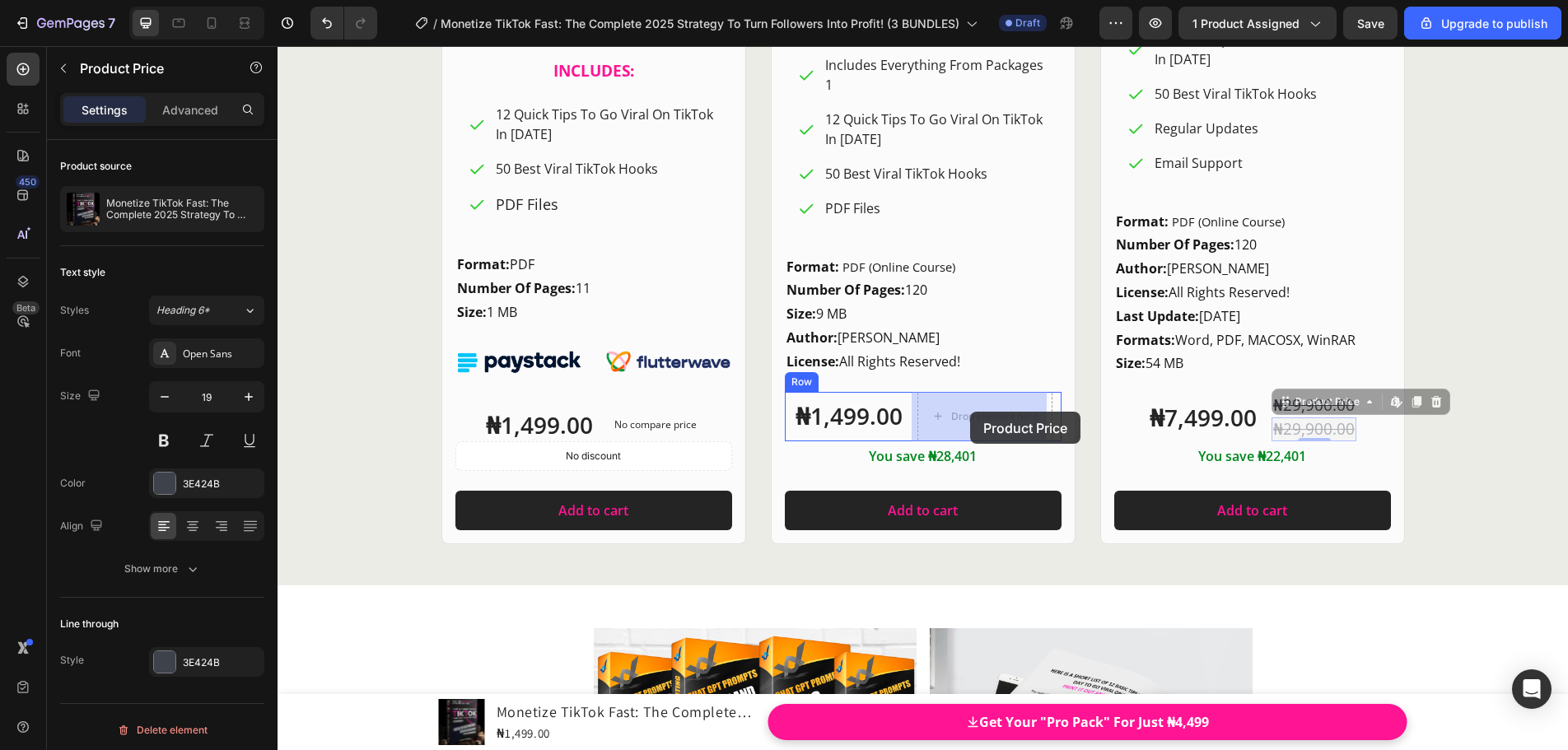
drag, startPoint x: 1278, startPoint y: 403, endPoint x: 970, endPoint y: 411, distance: 308.1
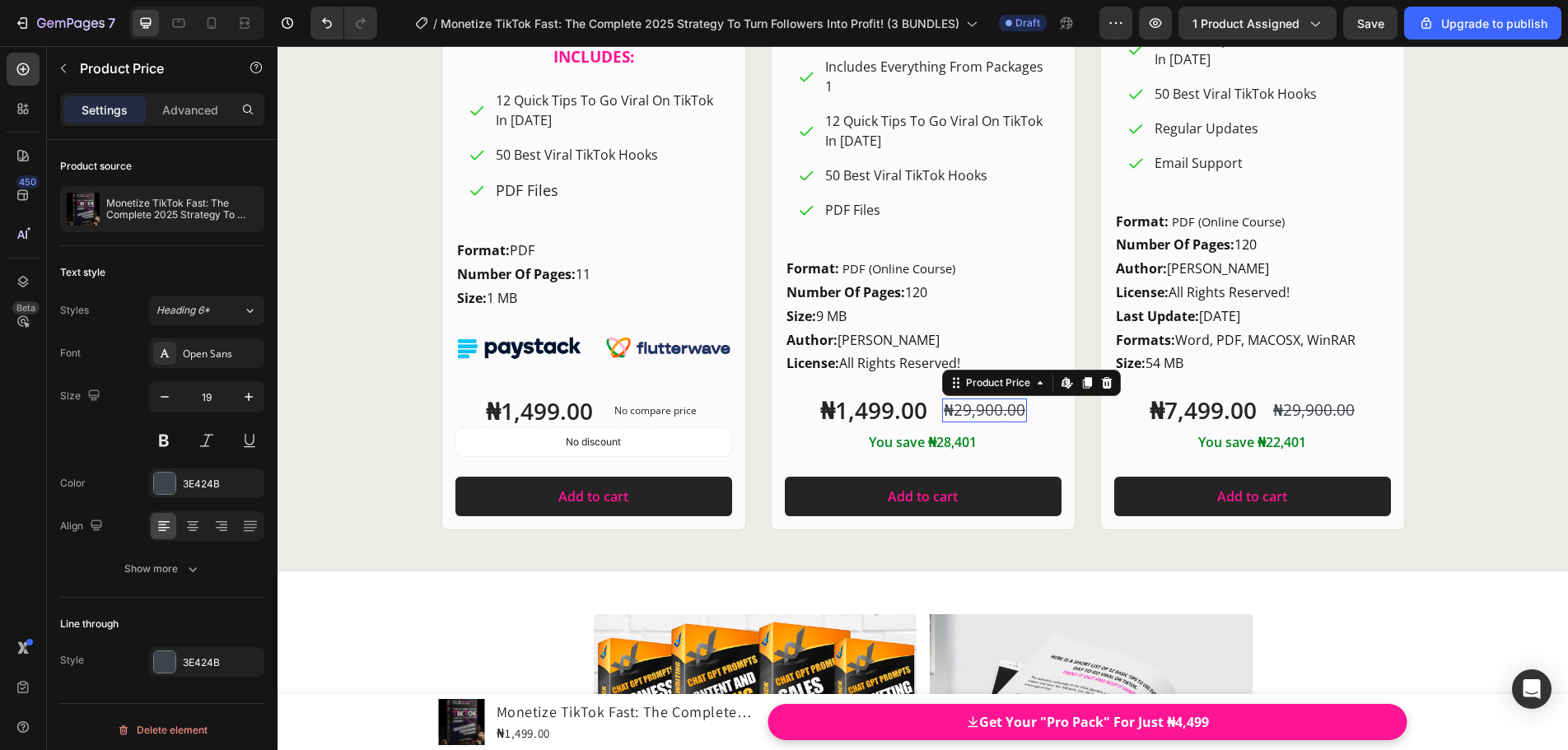
scroll to position [22399, 0]
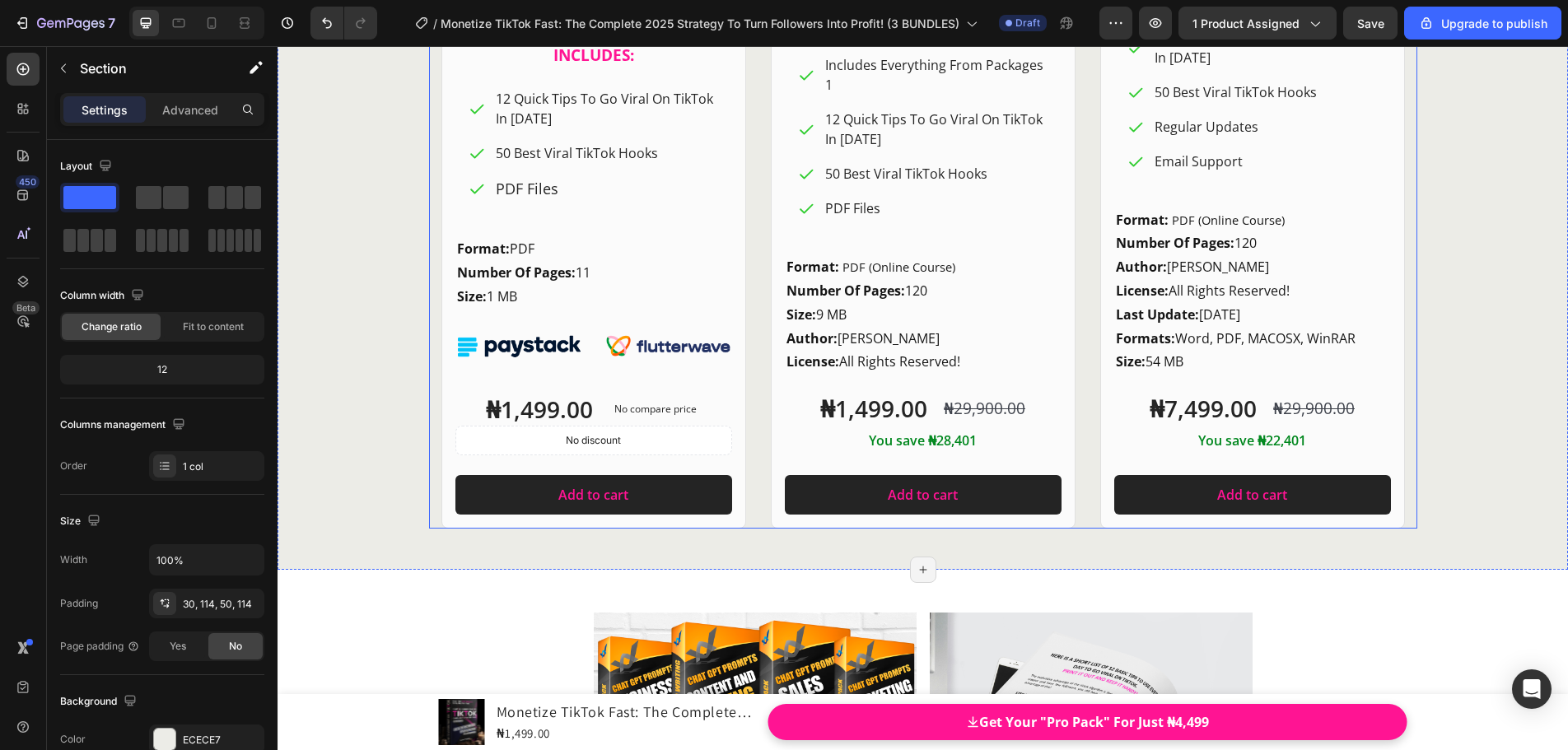
scroll to position [22317, 0]
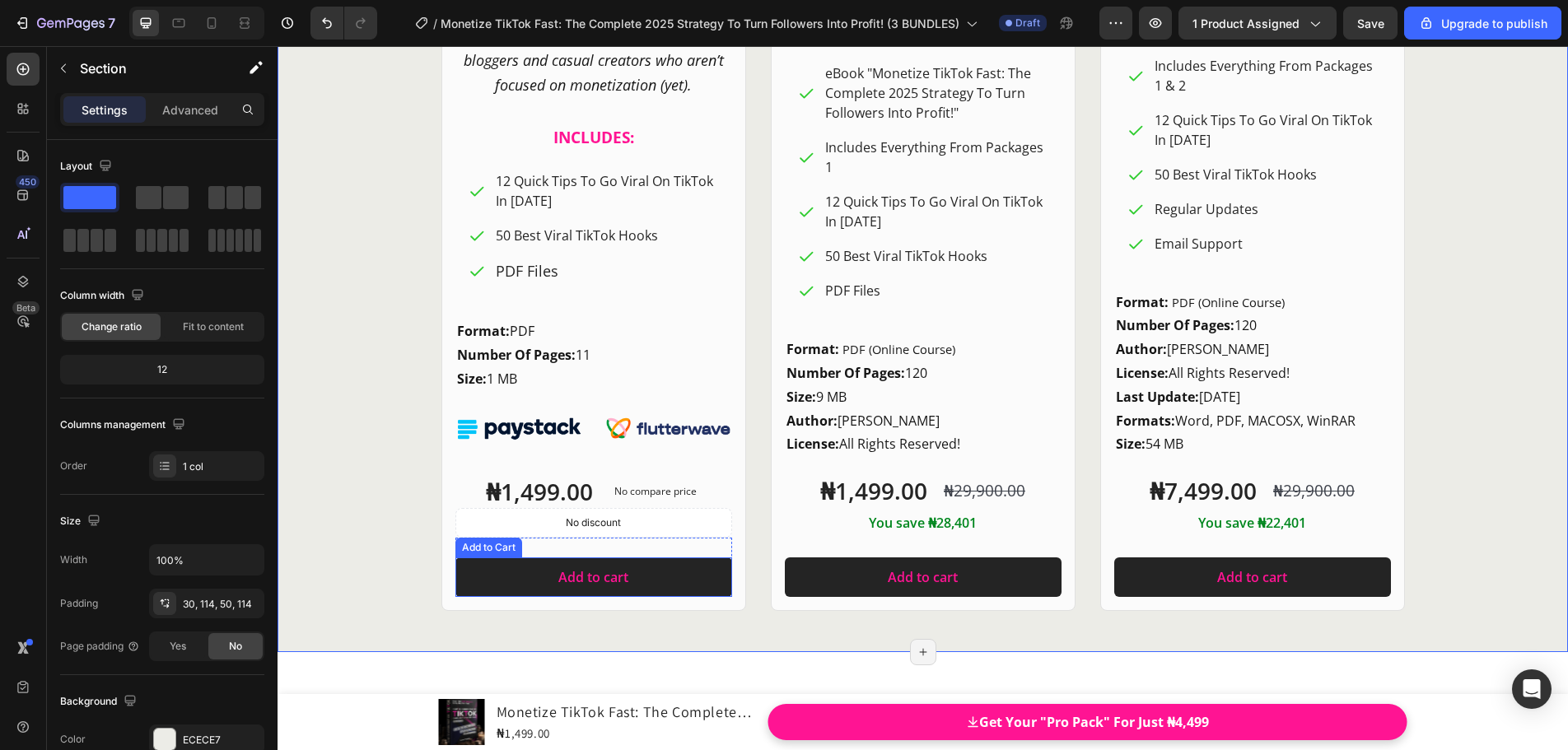
click at [461, 553] on div "Add to Cart" at bounding box center [488, 548] width 66 height 20
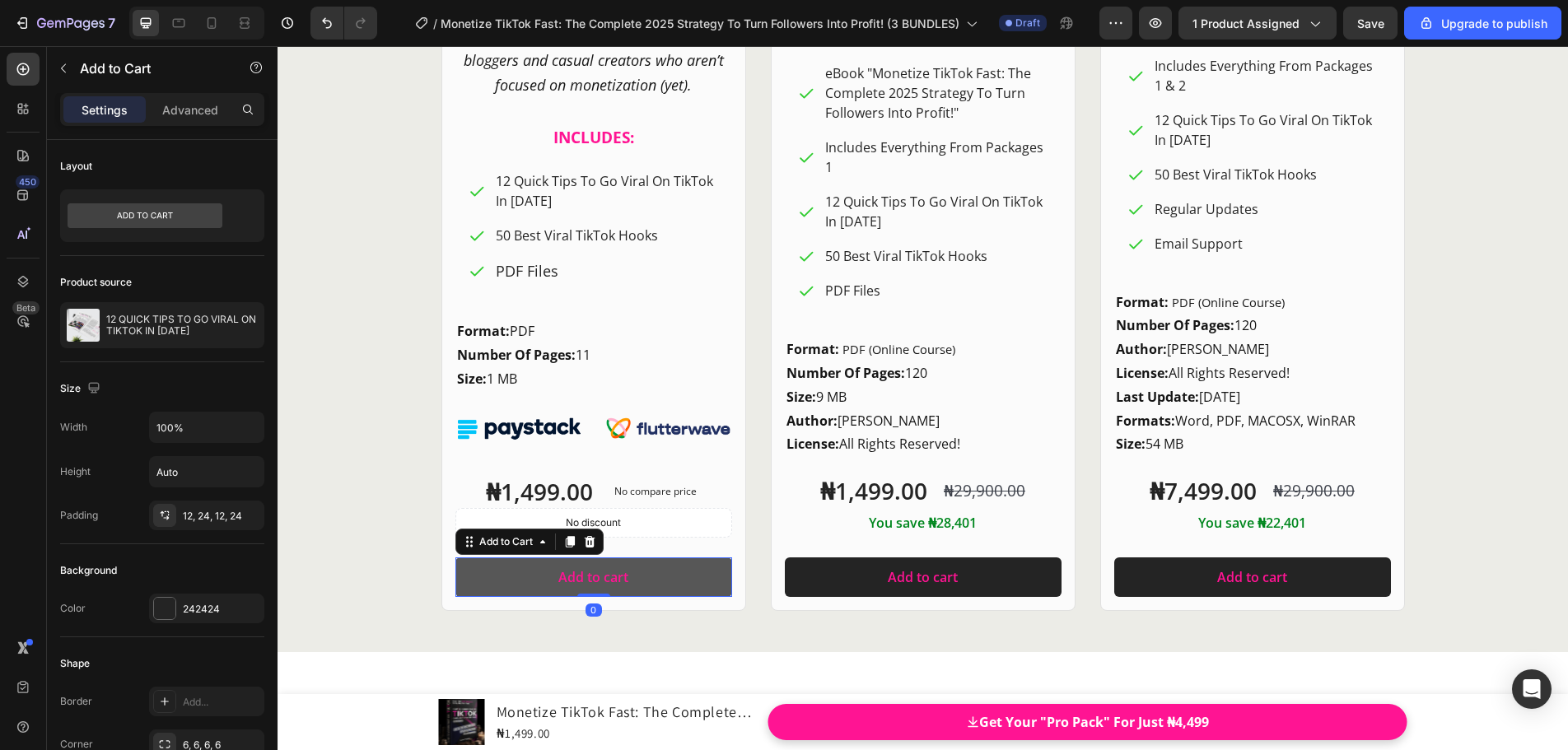
click at [464, 567] on button "Add to cart" at bounding box center [593, 577] width 277 height 40
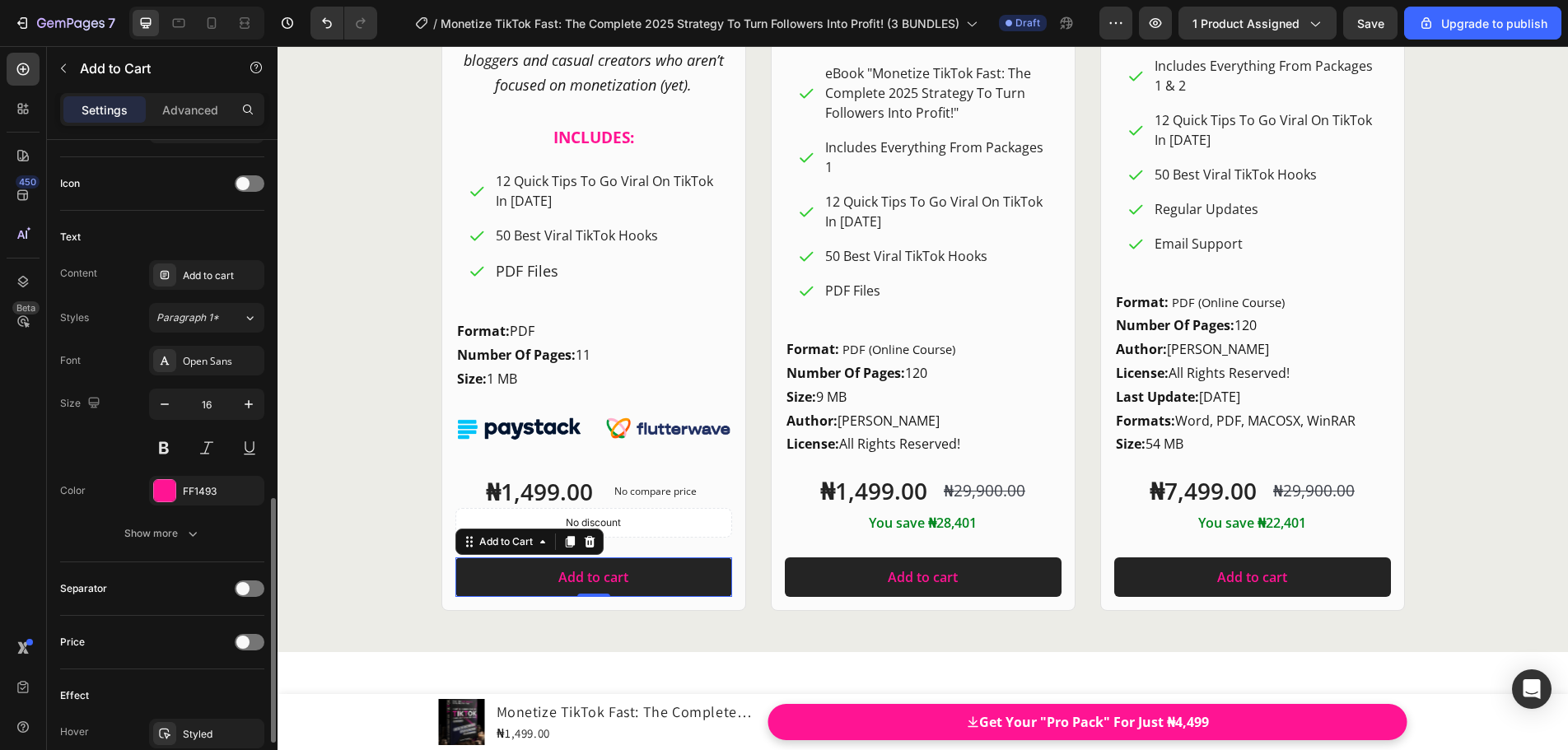
scroll to position [1108, 0]
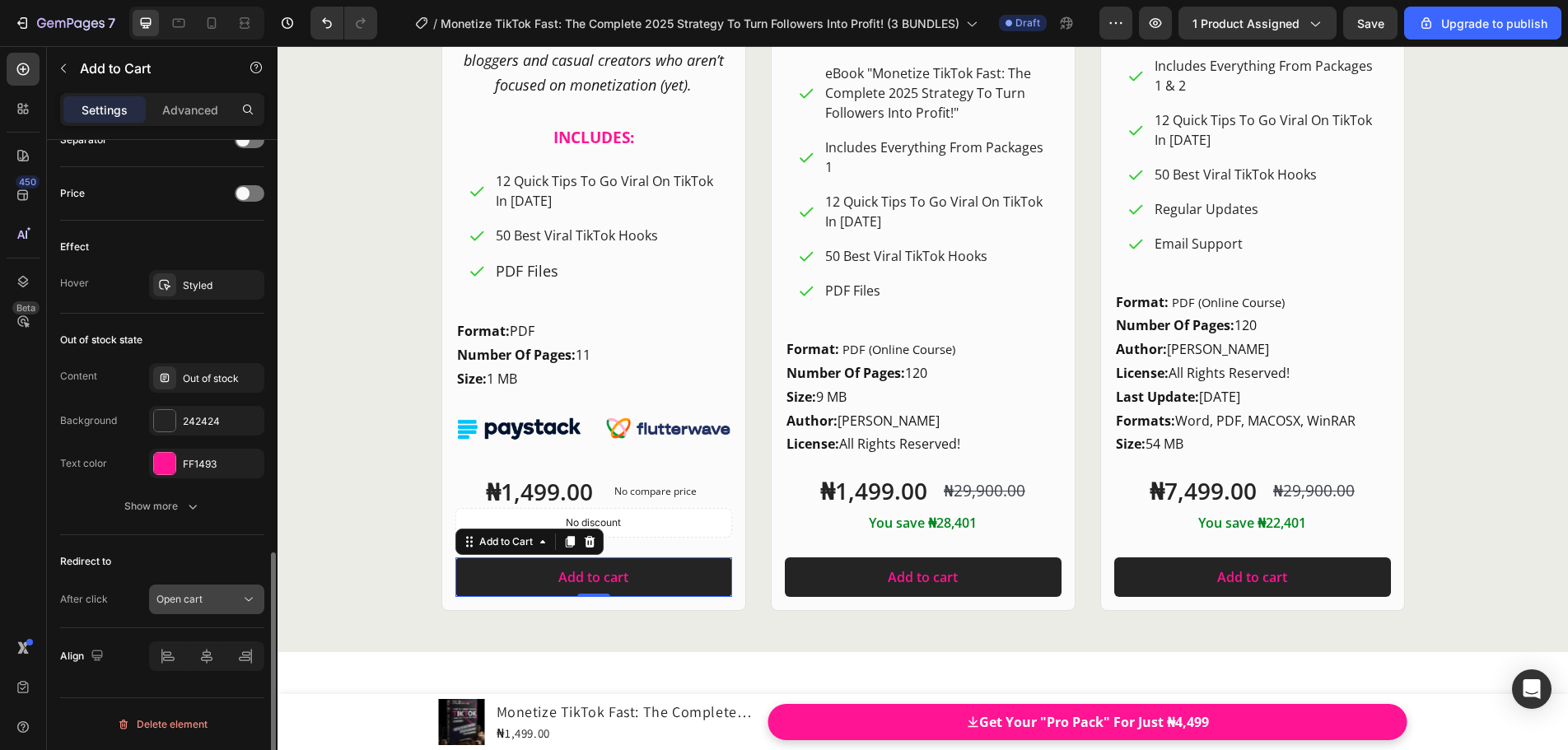
click at [242, 600] on icon at bounding box center [249, 599] width 16 height 16
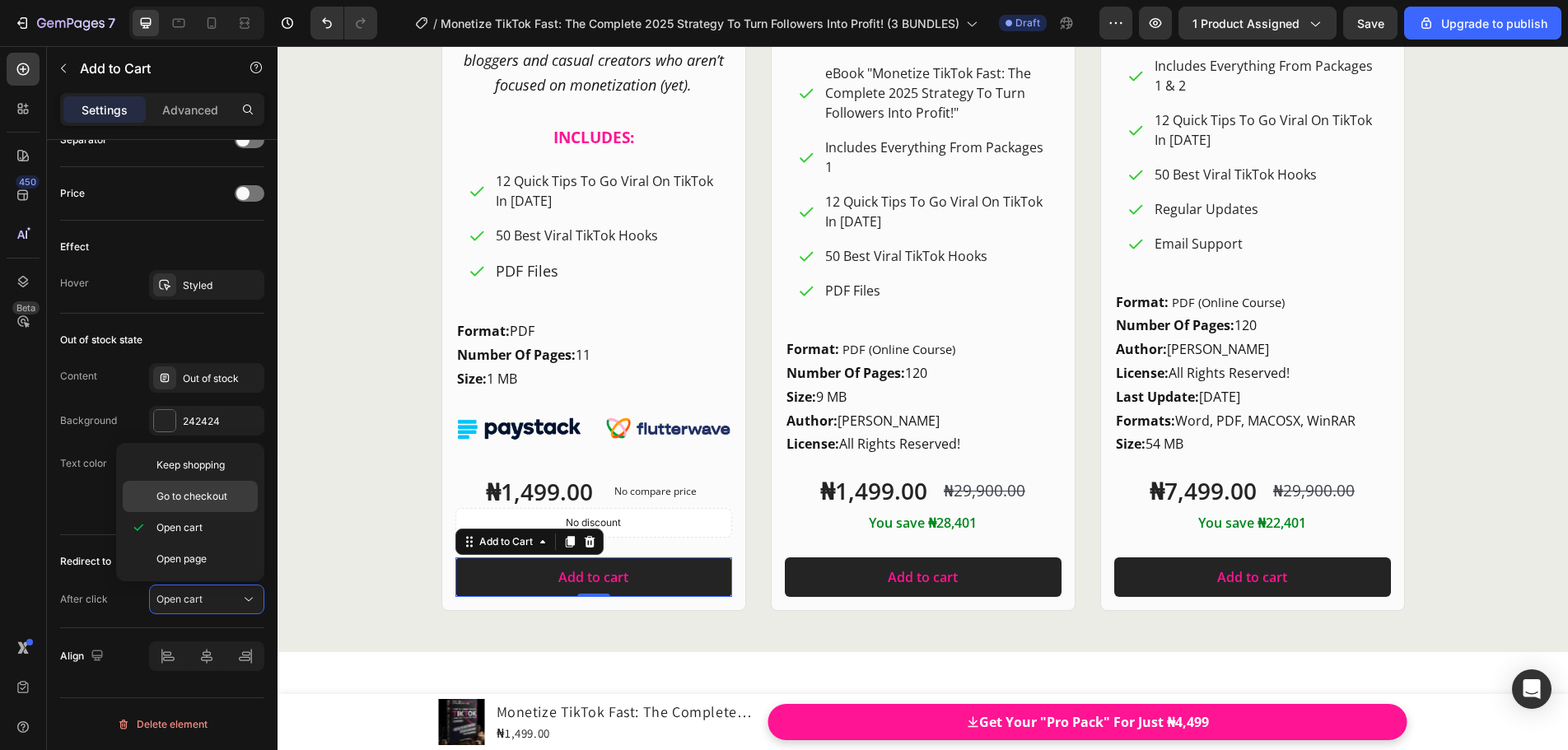
click at [207, 504] on div "Go to checkout" at bounding box center [190, 497] width 135 height 31
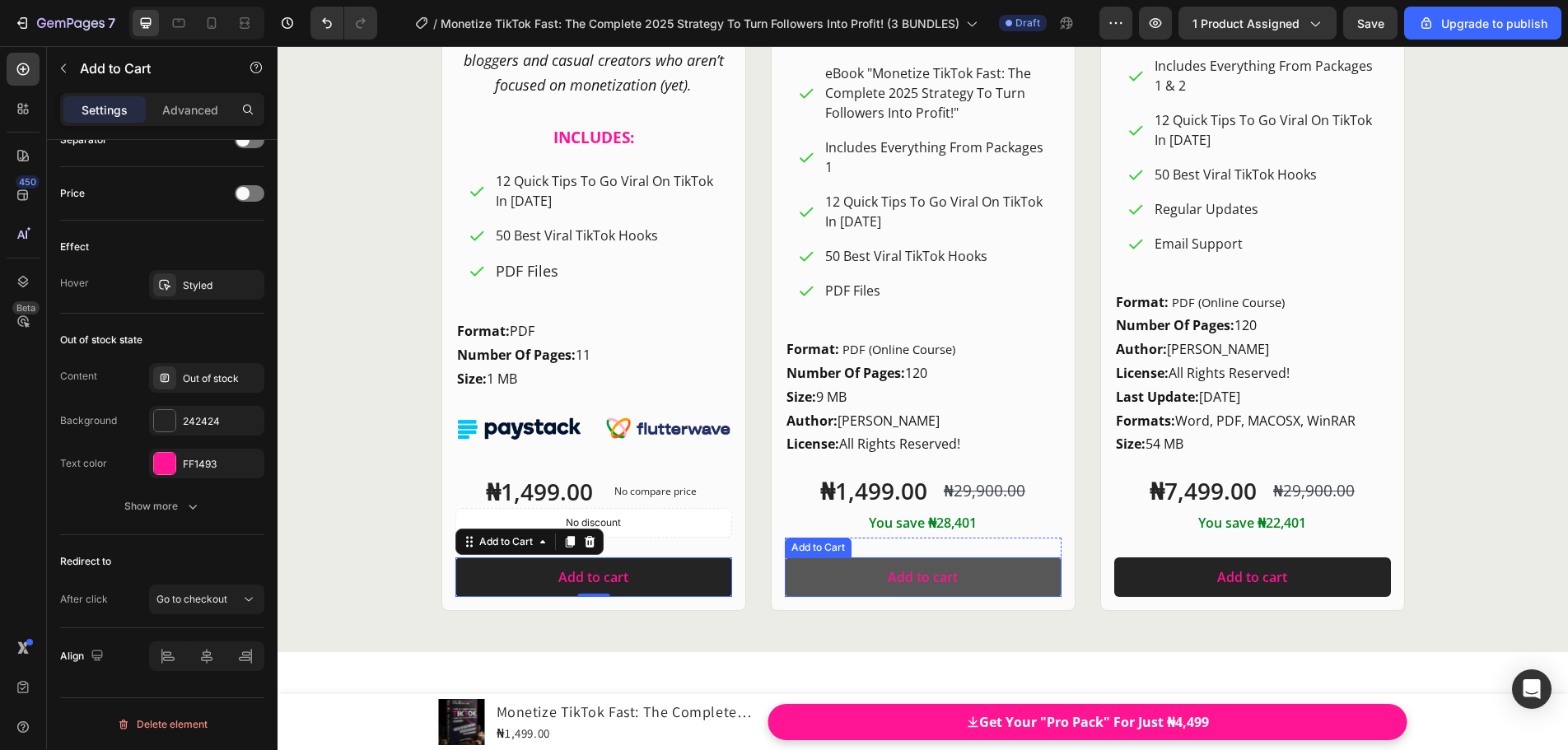
click at [814, 578] on button "Add to cart" at bounding box center [922, 577] width 277 height 40
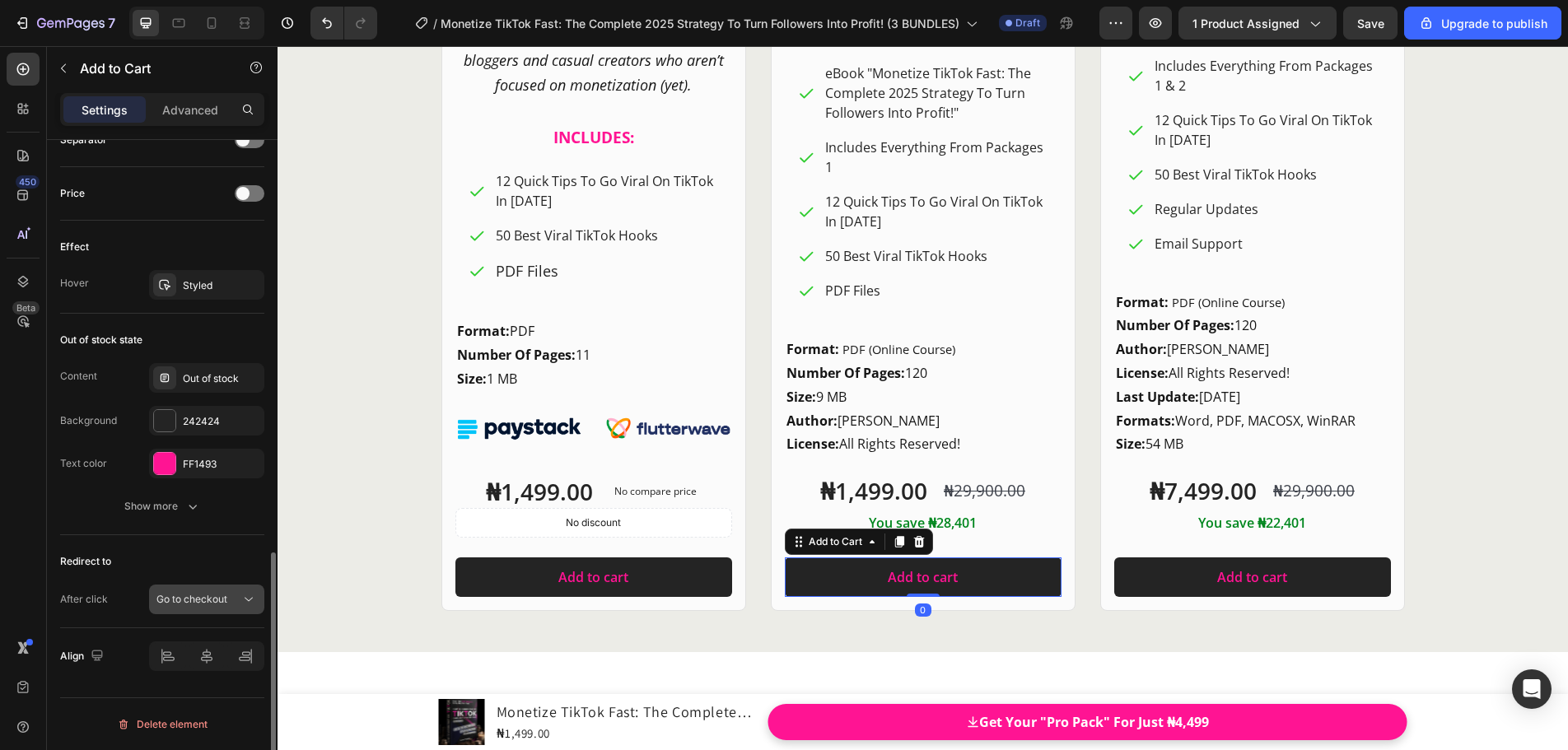
click at [246, 604] on icon at bounding box center [249, 599] width 16 height 16
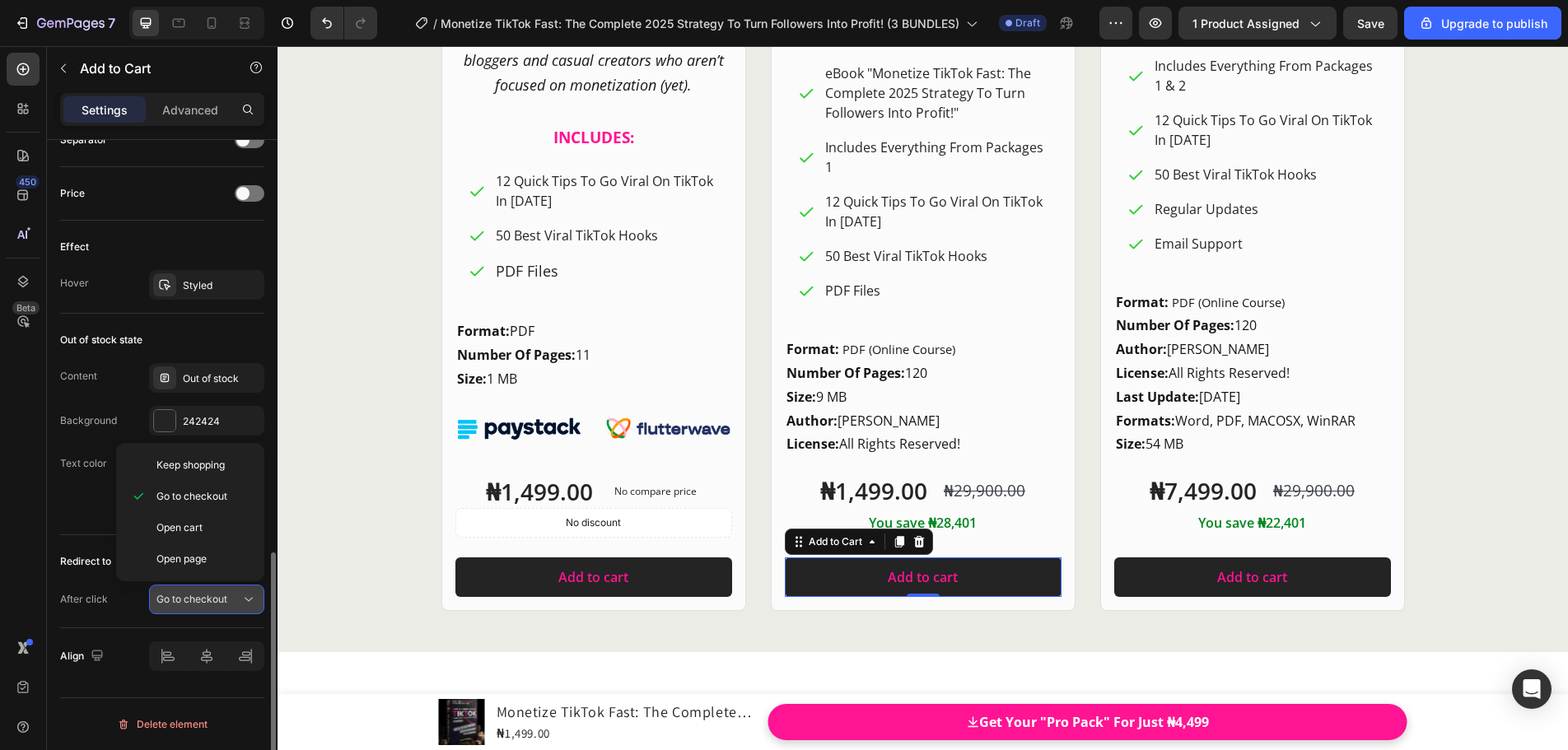
click at [246, 604] on icon at bounding box center [249, 599] width 16 height 16
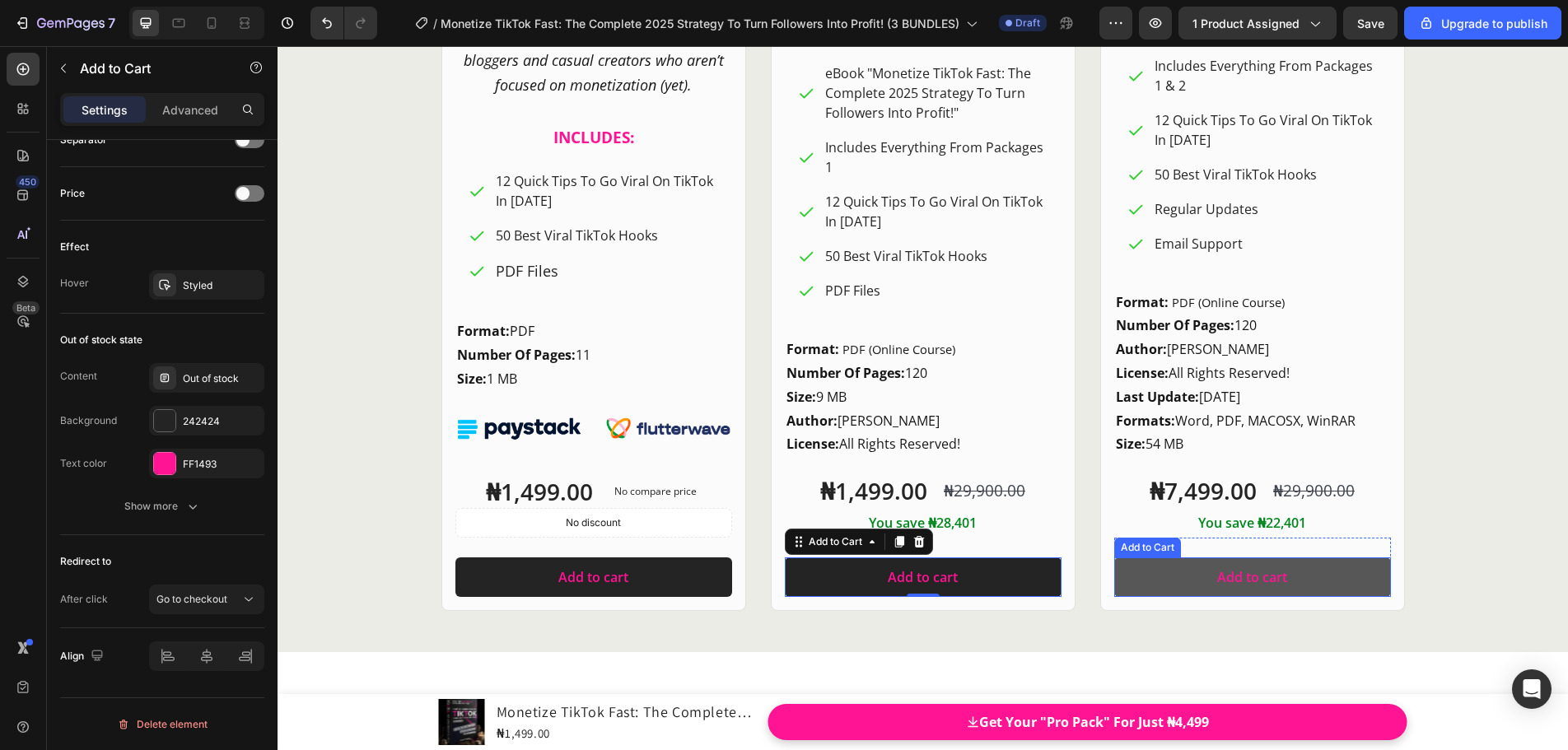
click at [1135, 577] on button "Add to cart" at bounding box center [1252, 577] width 277 height 40
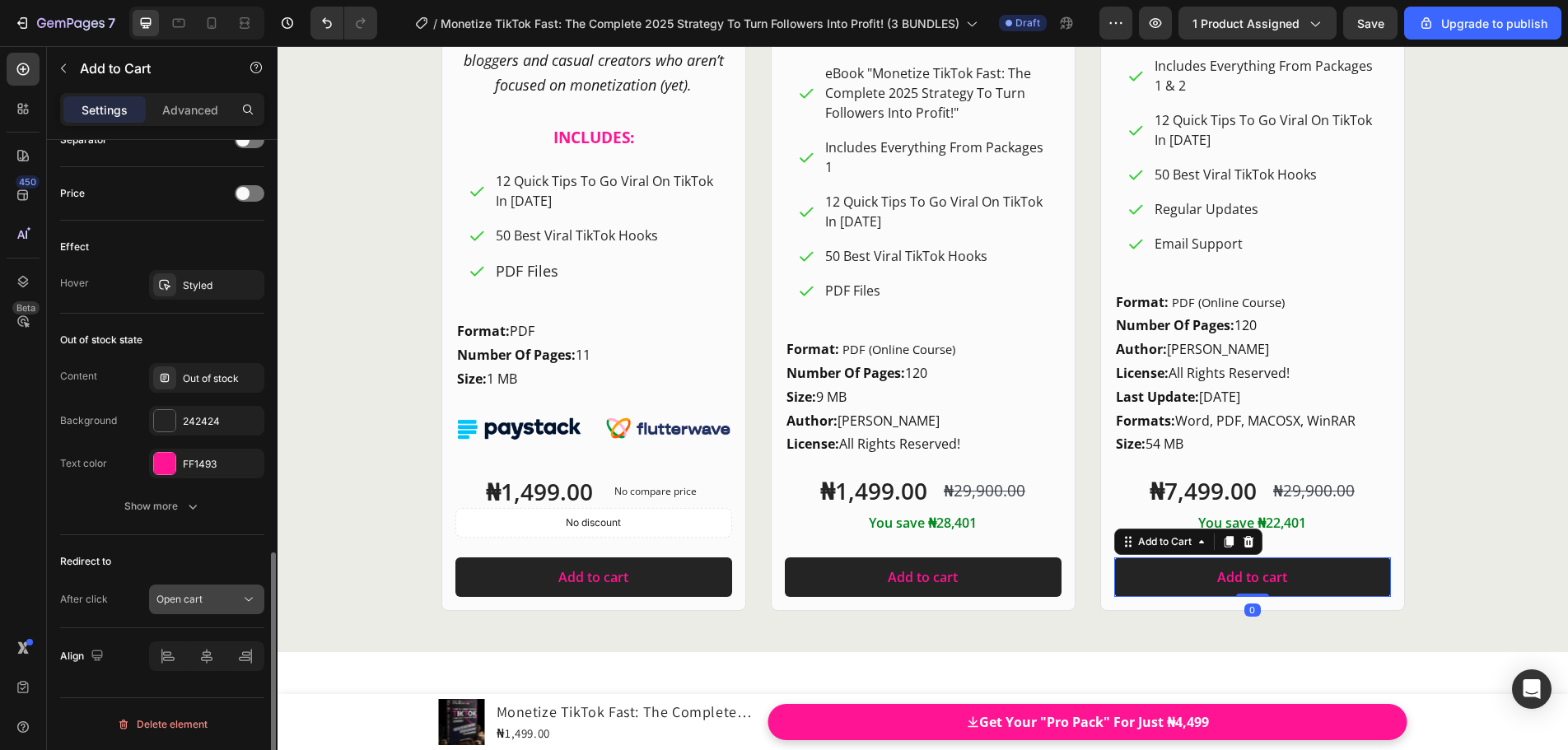
click at [252, 599] on icon at bounding box center [249, 599] width 16 height 16
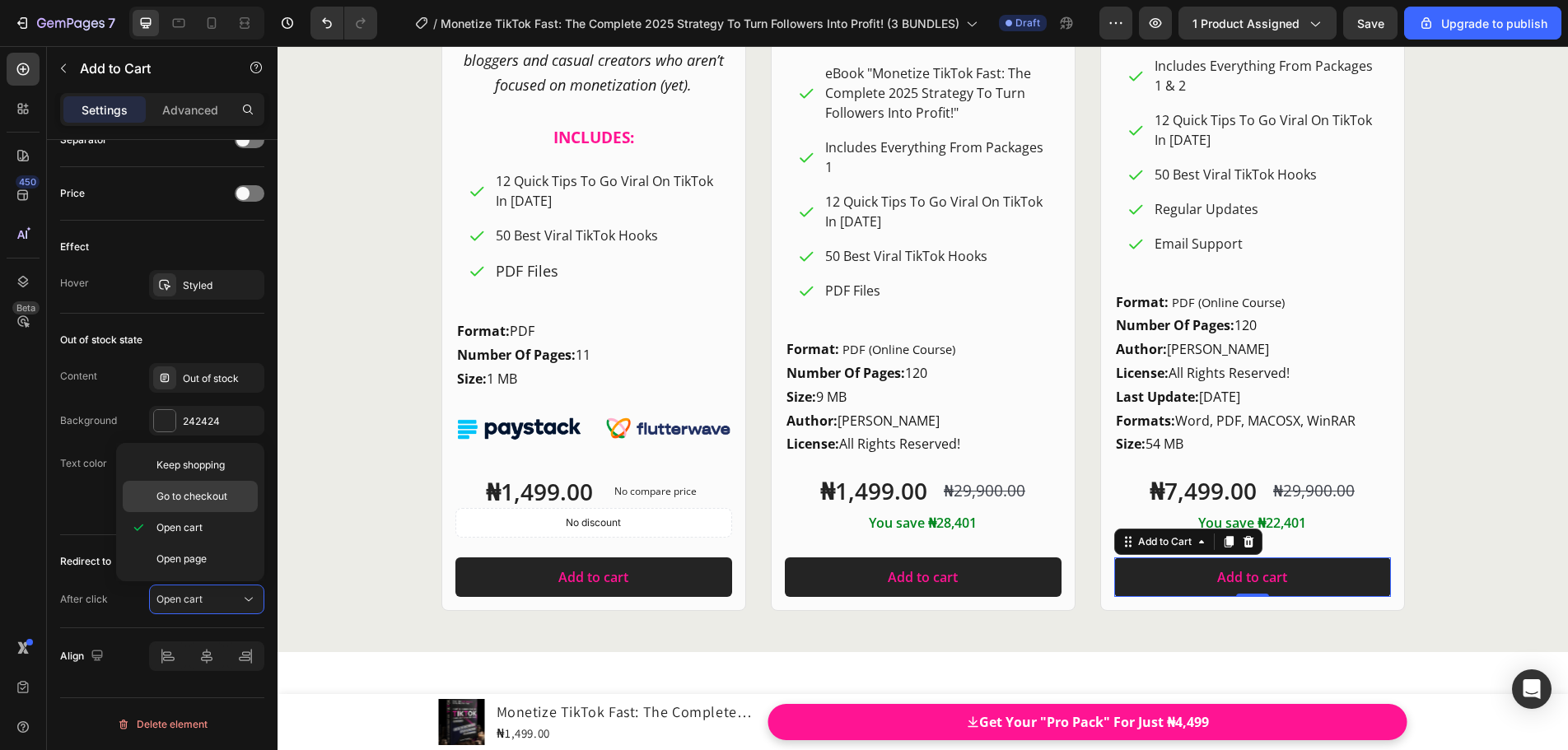
click at [221, 501] on span "Go to checkout" at bounding box center [192, 497] width 71 height 15
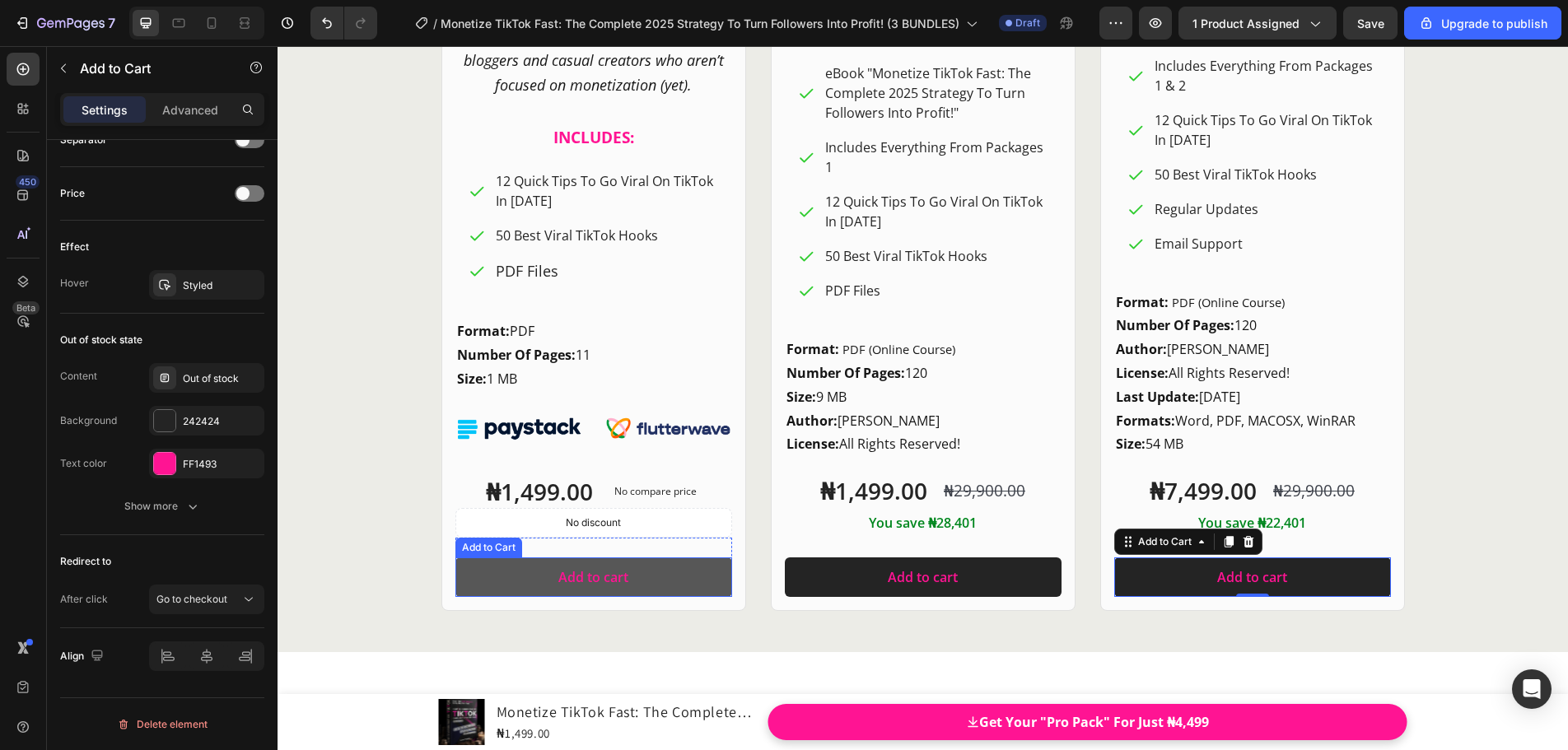
click at [461, 558] on button "Add to cart" at bounding box center [593, 577] width 277 height 40
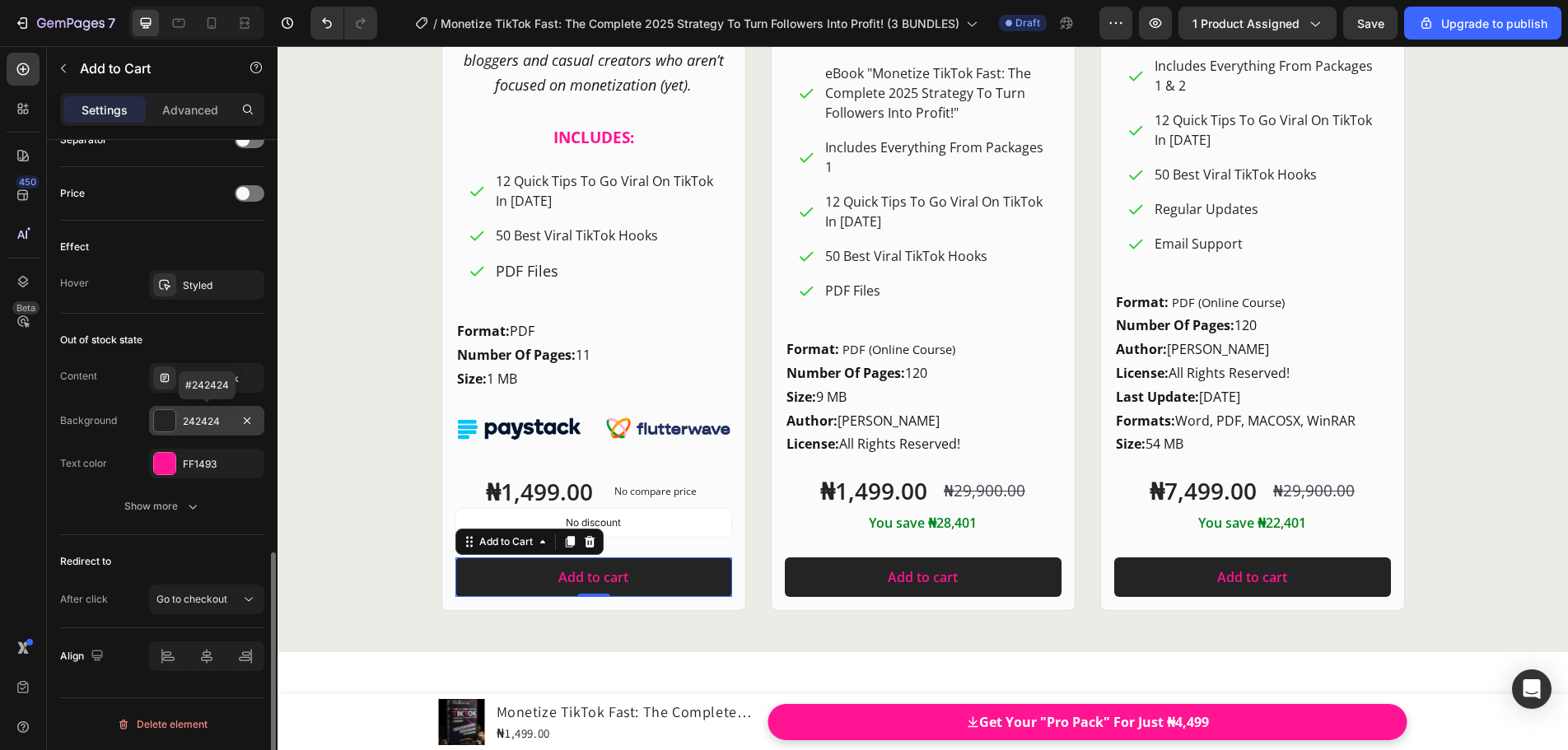
click at [225, 425] on div "242424" at bounding box center [206, 421] width 48 height 15
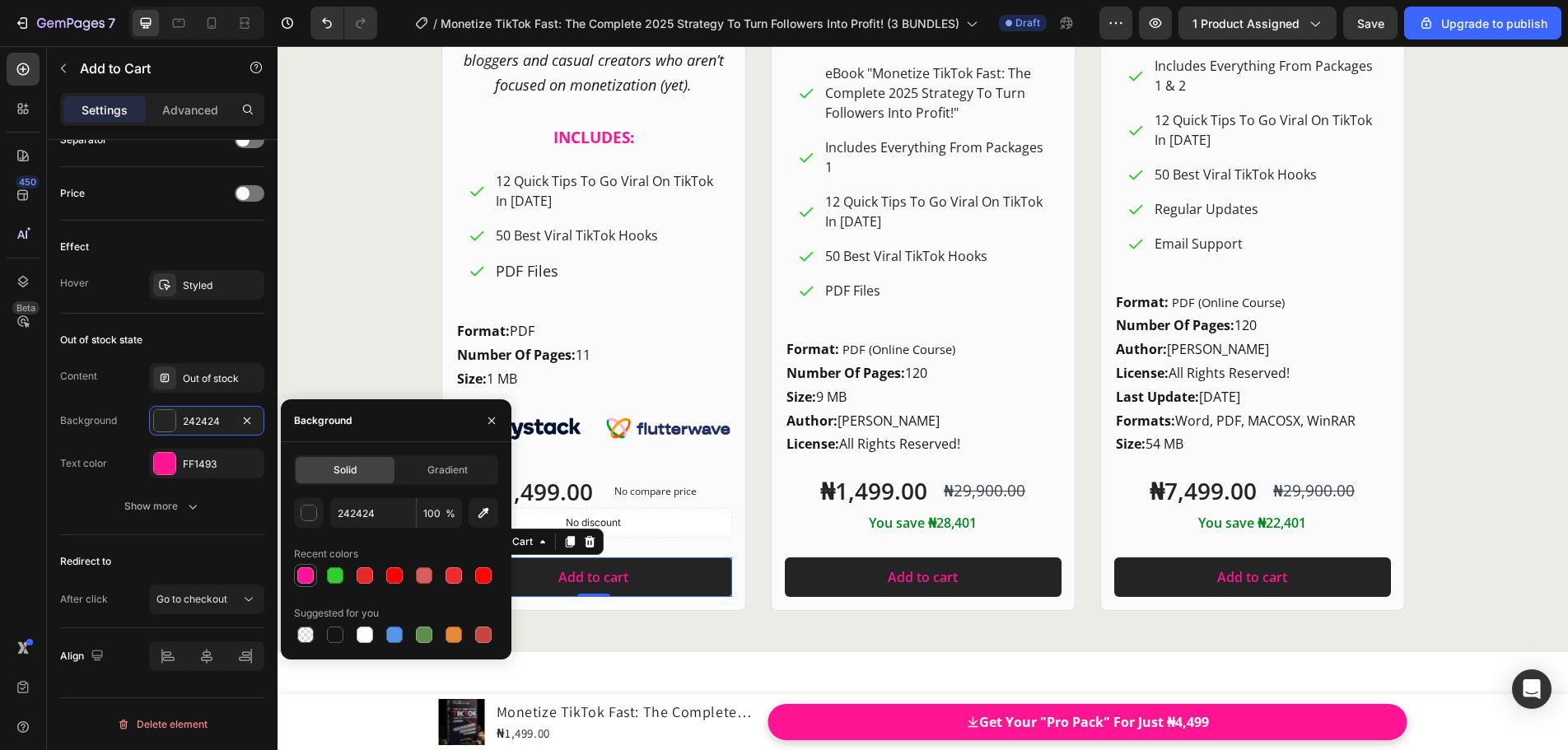
click at [303, 576] on div at bounding box center [305, 576] width 16 height 16
type input "FF1493"
click at [500, 430] on button "button" at bounding box center [491, 420] width 26 height 26
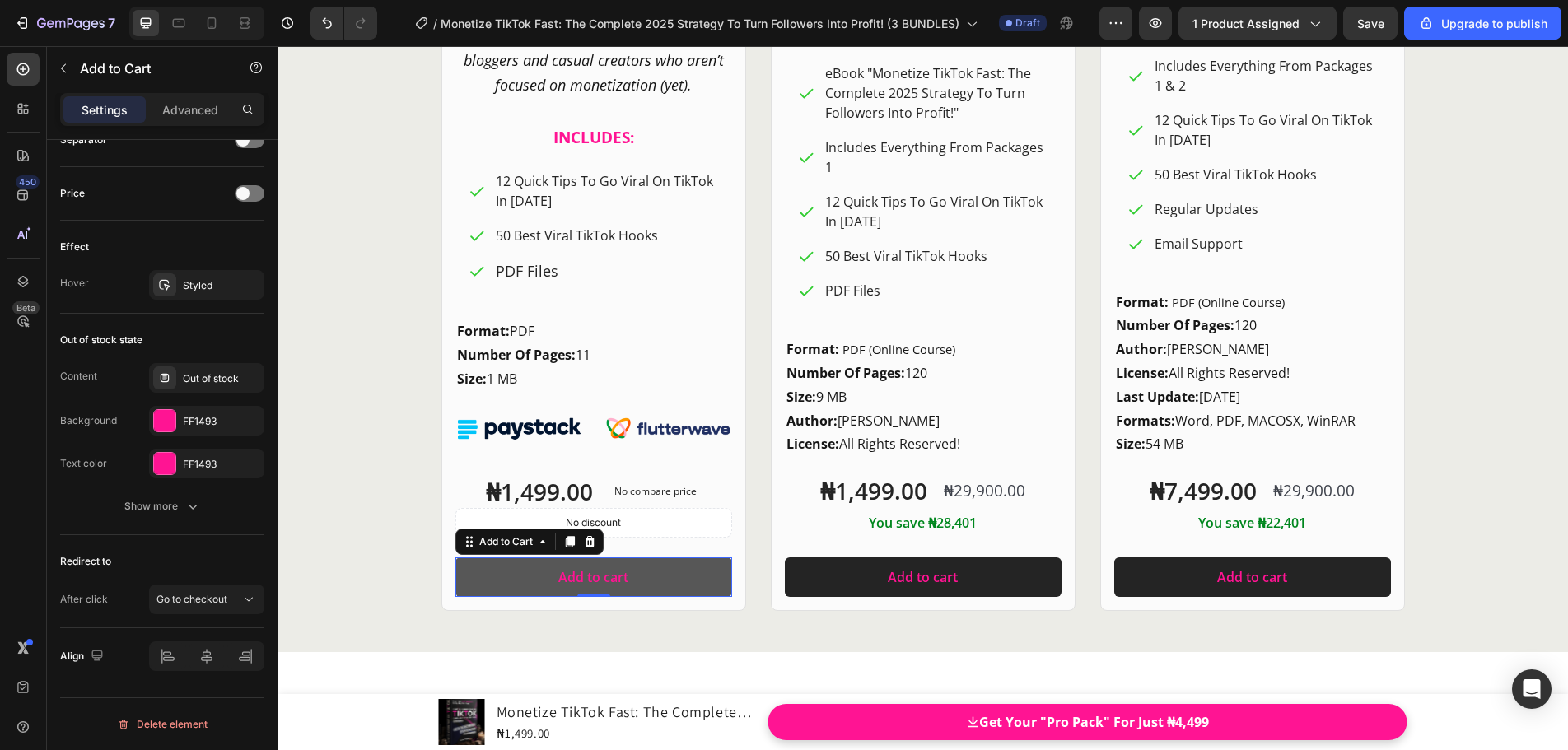
click at [499, 578] on button "Add to cart" at bounding box center [593, 577] width 277 height 40
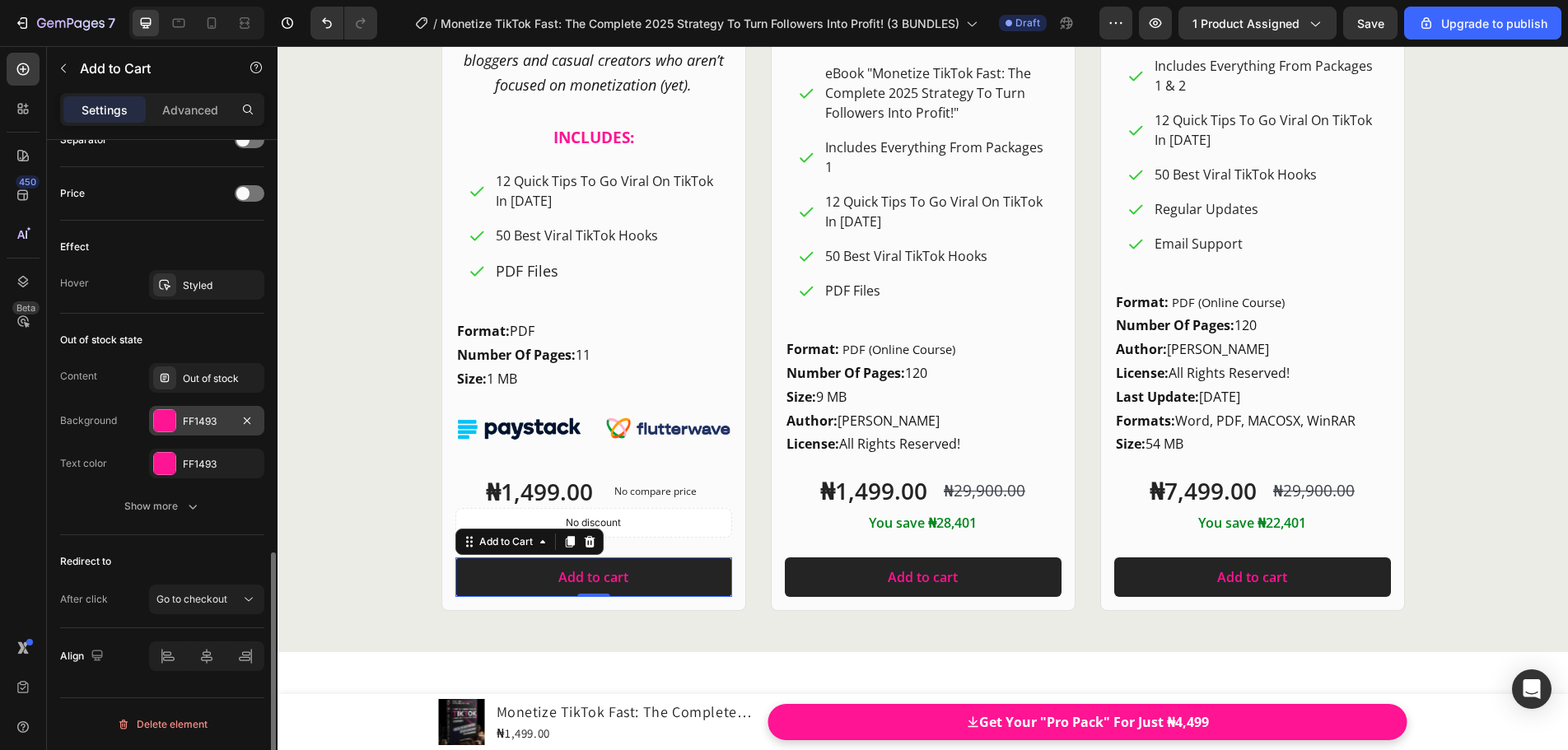
click at [223, 426] on div "FF1493" at bounding box center [206, 421] width 48 height 15
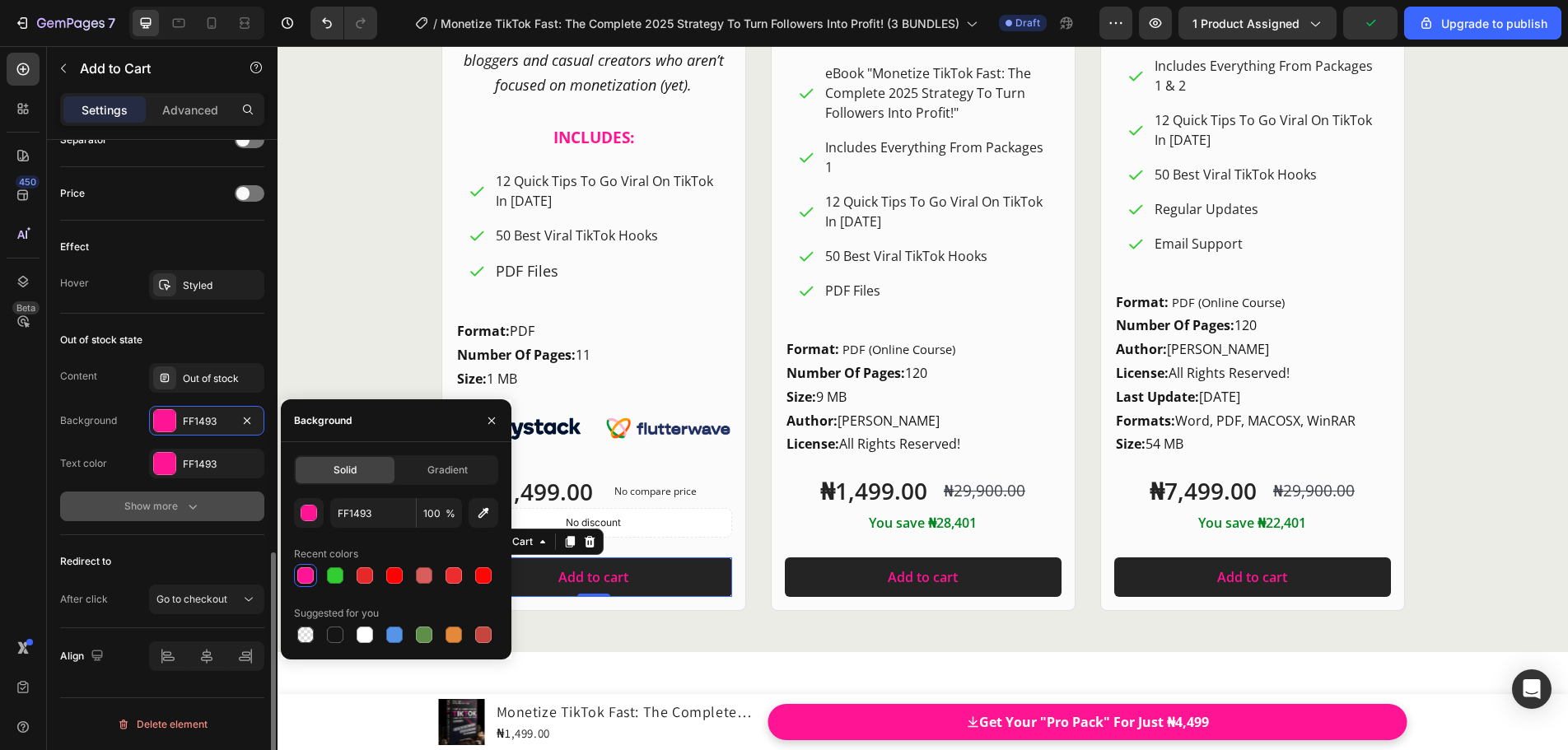
click at [200, 511] on icon "button" at bounding box center [192, 507] width 16 height 16
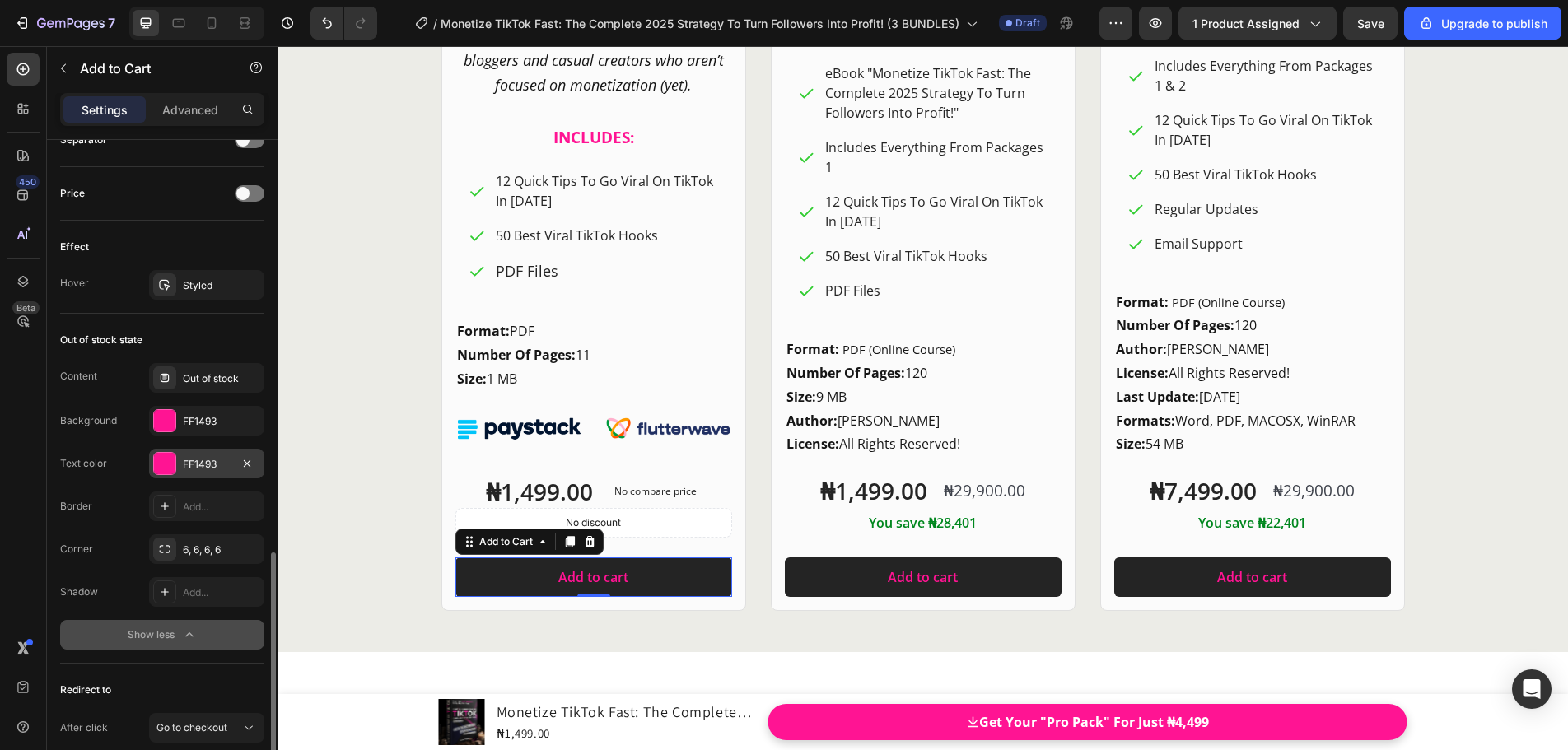
click at [220, 469] on div "FF1493" at bounding box center [206, 464] width 48 height 15
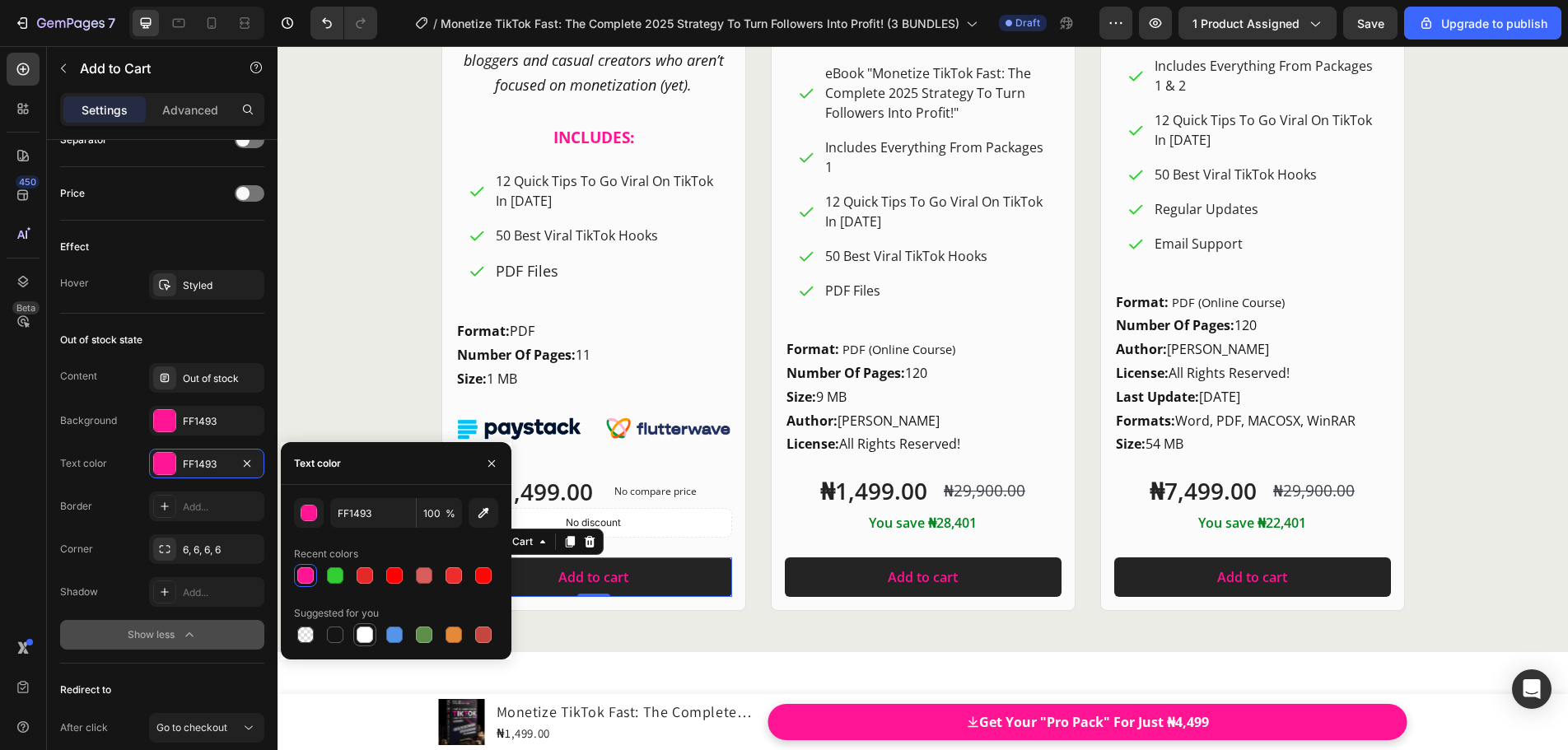
click at [371, 638] on div at bounding box center [365, 635] width 16 height 16
type input "FFFFFF"
click at [492, 471] on button "button" at bounding box center [491, 463] width 26 height 26
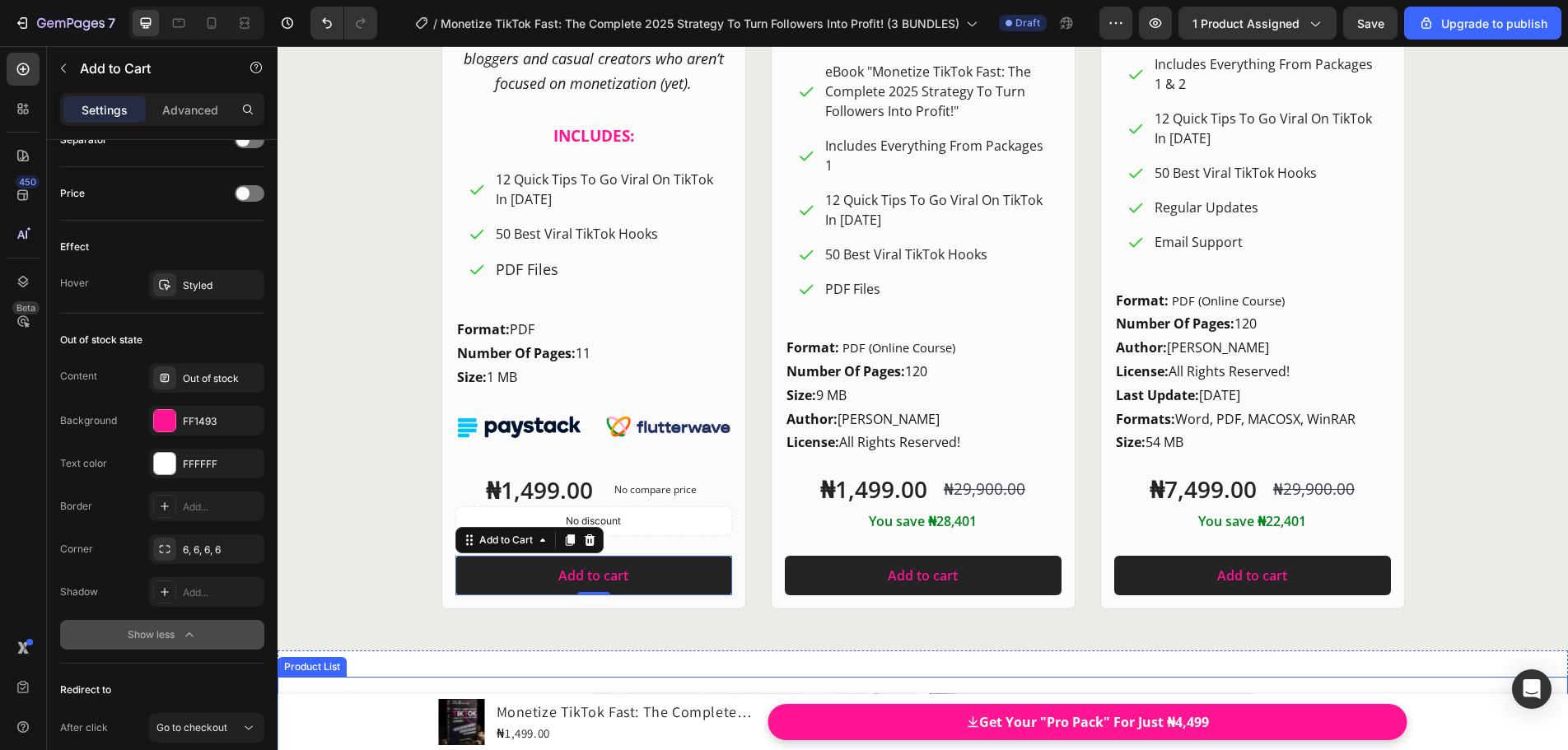
scroll to position [22317, 0]
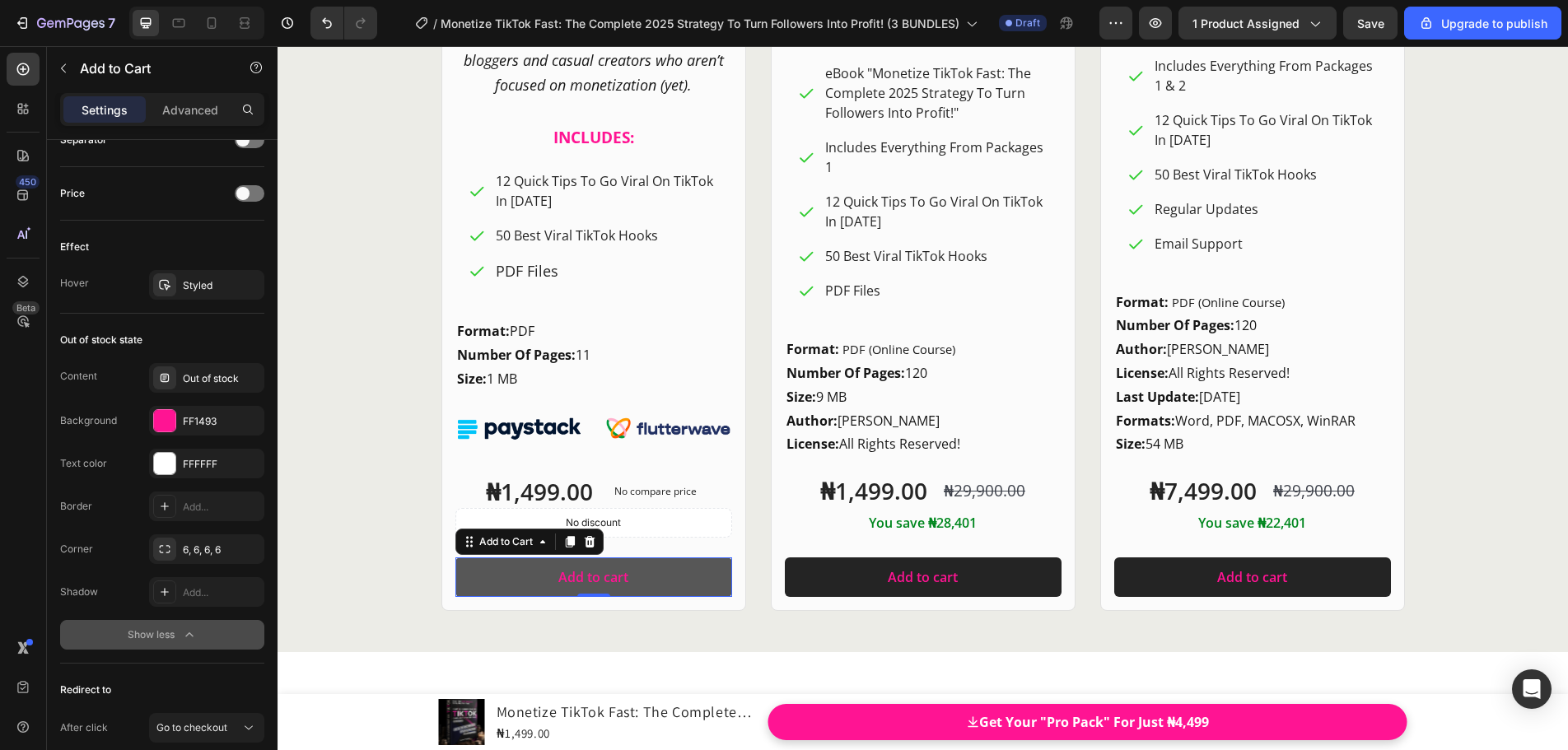
click at [482, 580] on button "Add to cart" at bounding box center [593, 577] width 277 height 40
click at [463, 544] on icon at bounding box center [469, 541] width 14 height 14
click at [473, 579] on button "Add to cart" at bounding box center [593, 577] width 277 height 40
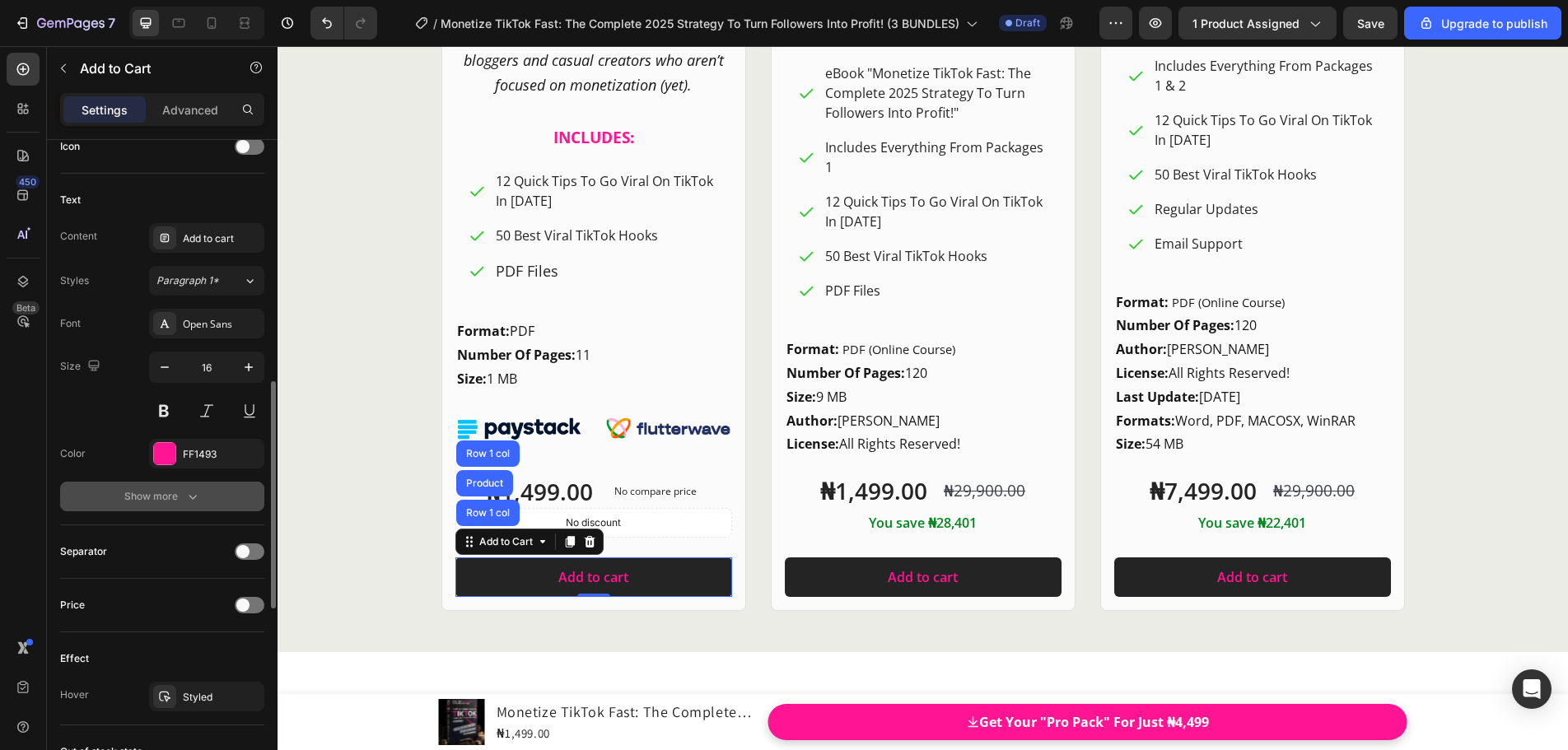
click at [198, 490] on icon "button" at bounding box center [192, 497] width 16 height 16
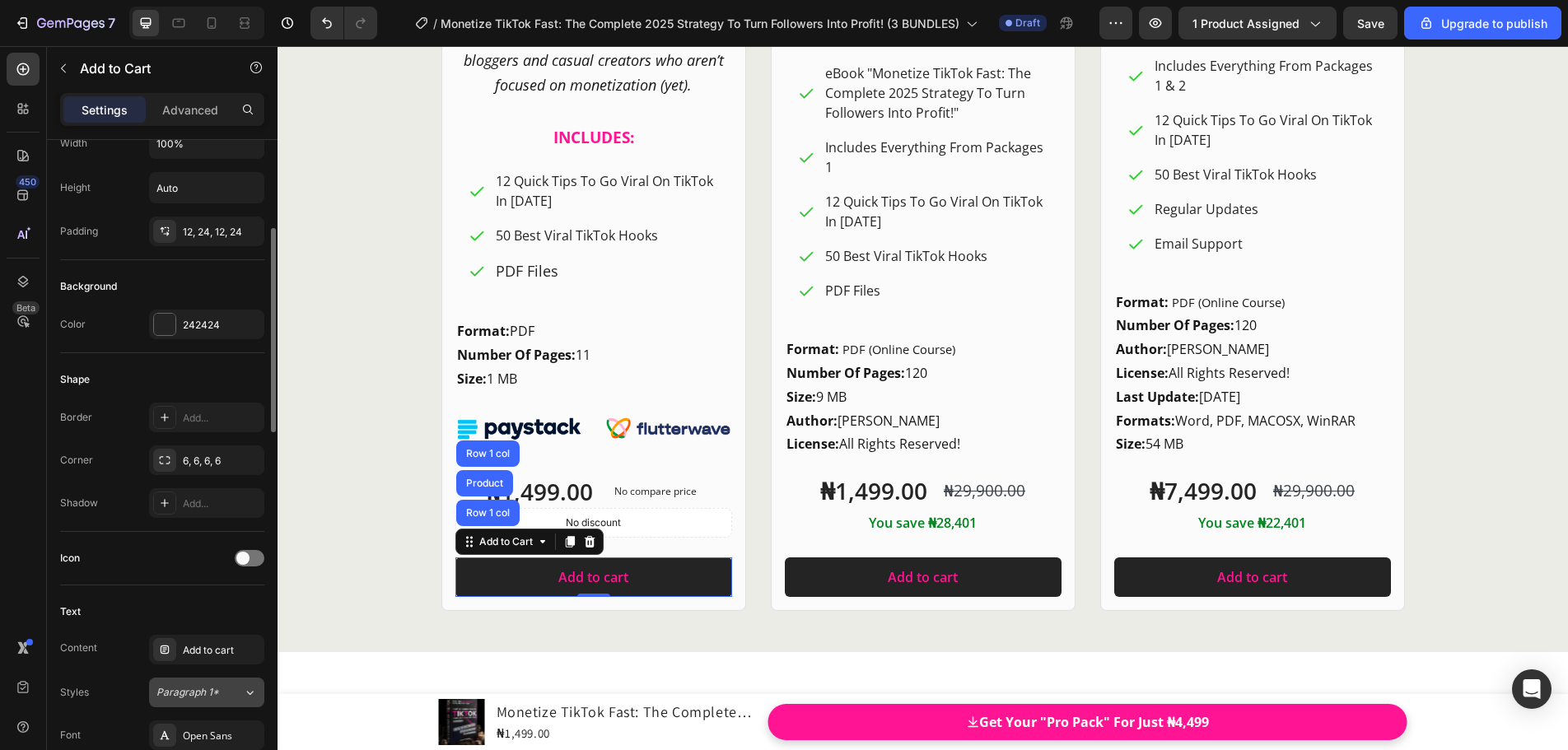
scroll to position [202, 0]
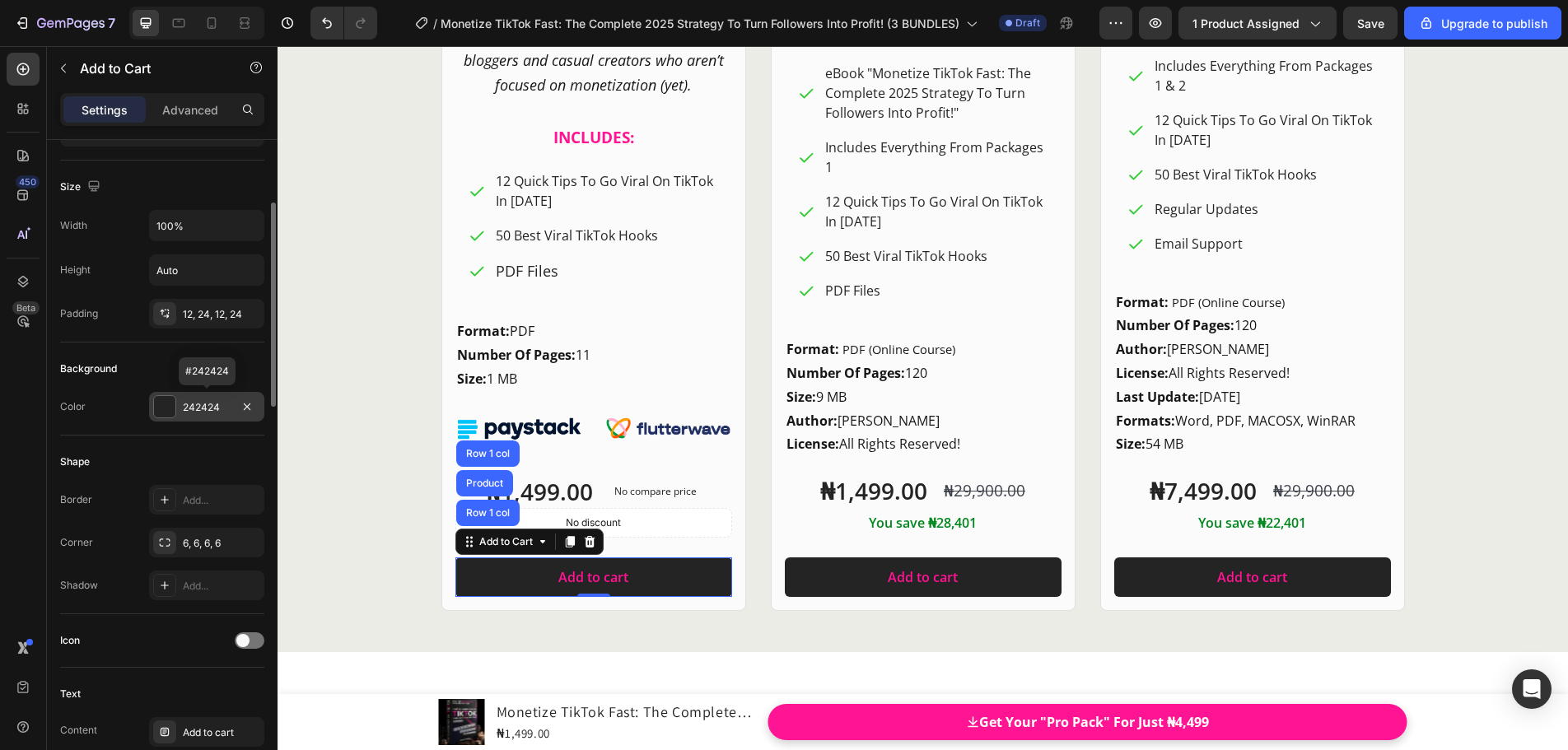
click at [192, 402] on div "242424" at bounding box center [206, 408] width 48 height 15
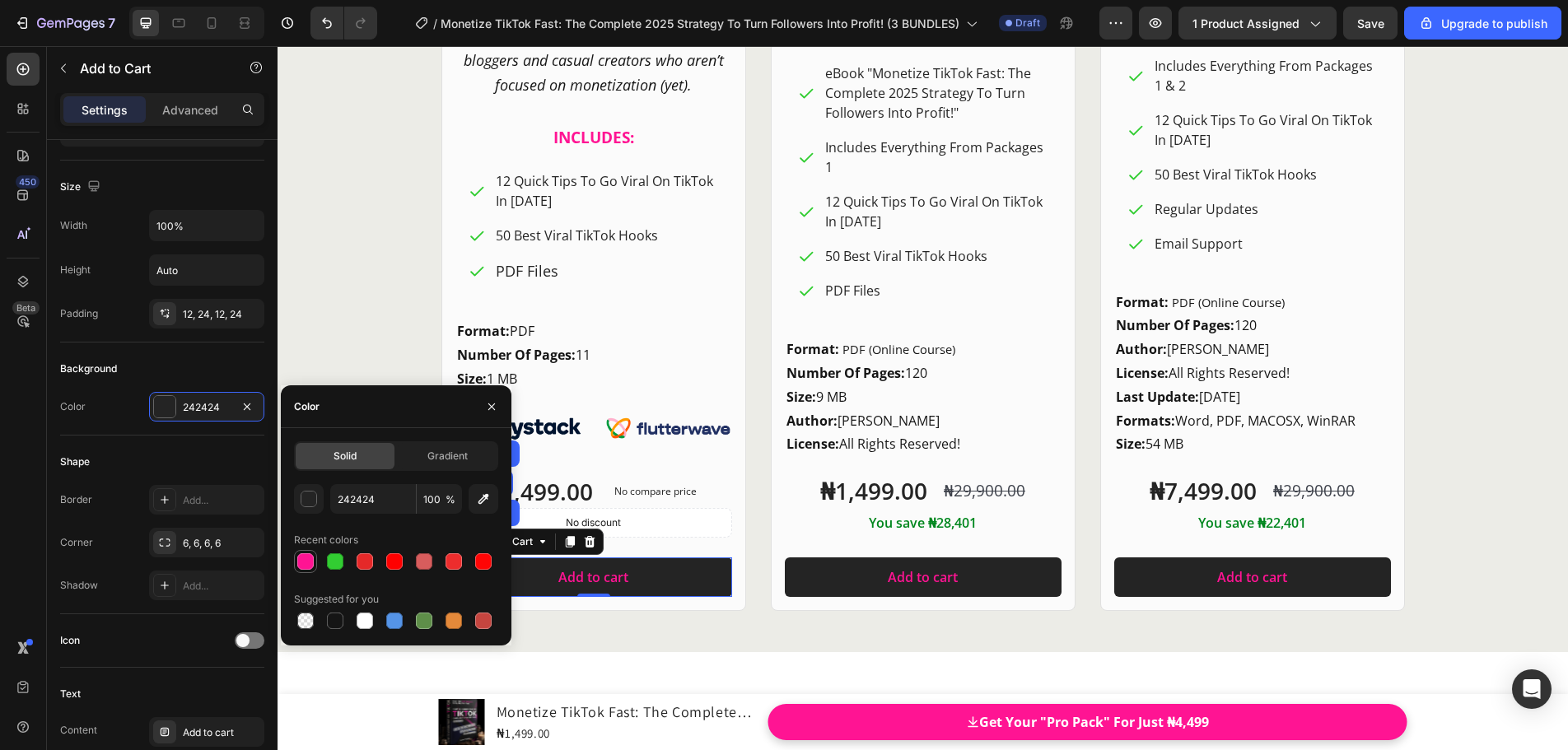
click at [301, 558] on div at bounding box center [305, 561] width 16 height 16
type input "FF1493"
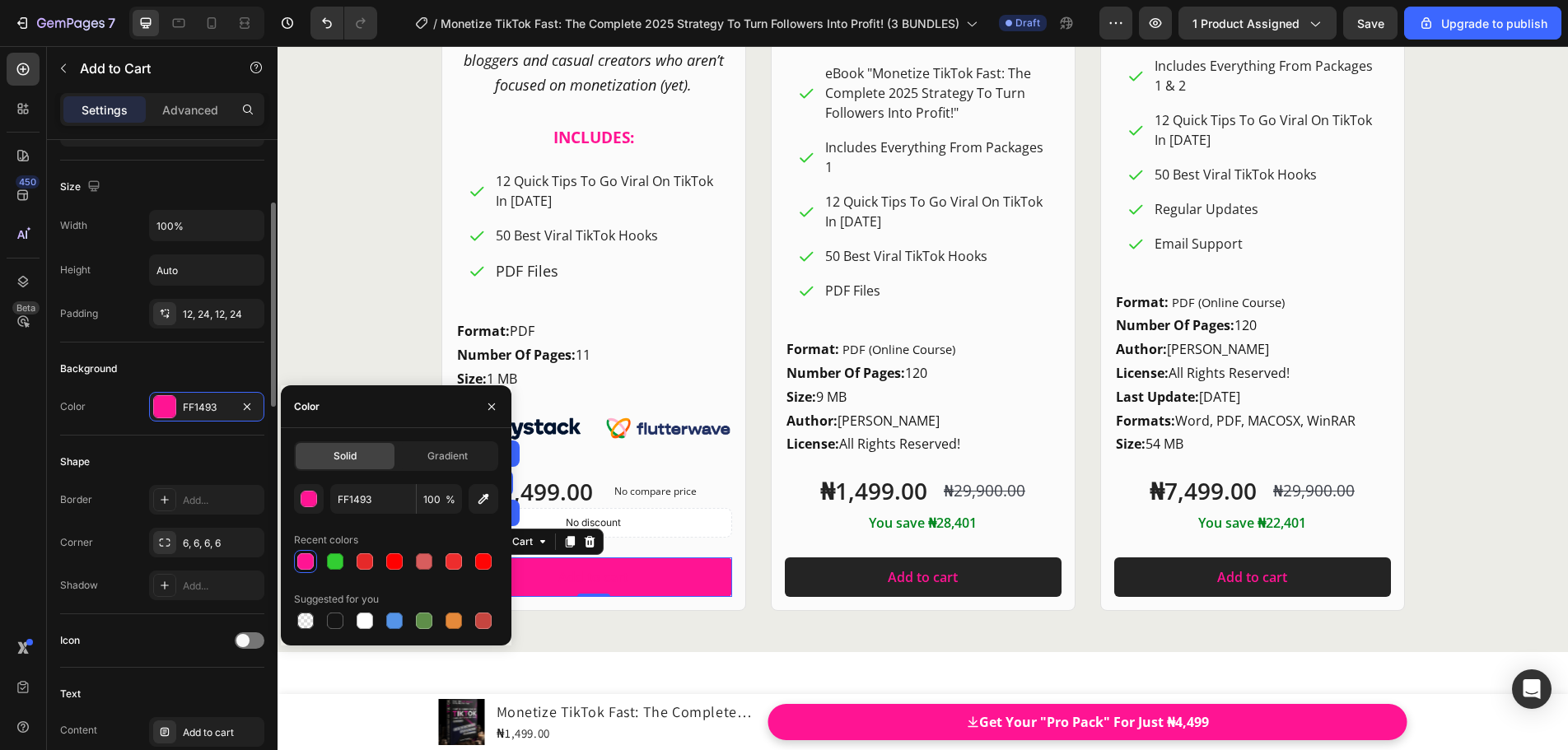
click at [226, 439] on div "Shape Border Add... Corner 6, 6, 6, 6 Shadow Add..." at bounding box center [162, 525] width 204 height 179
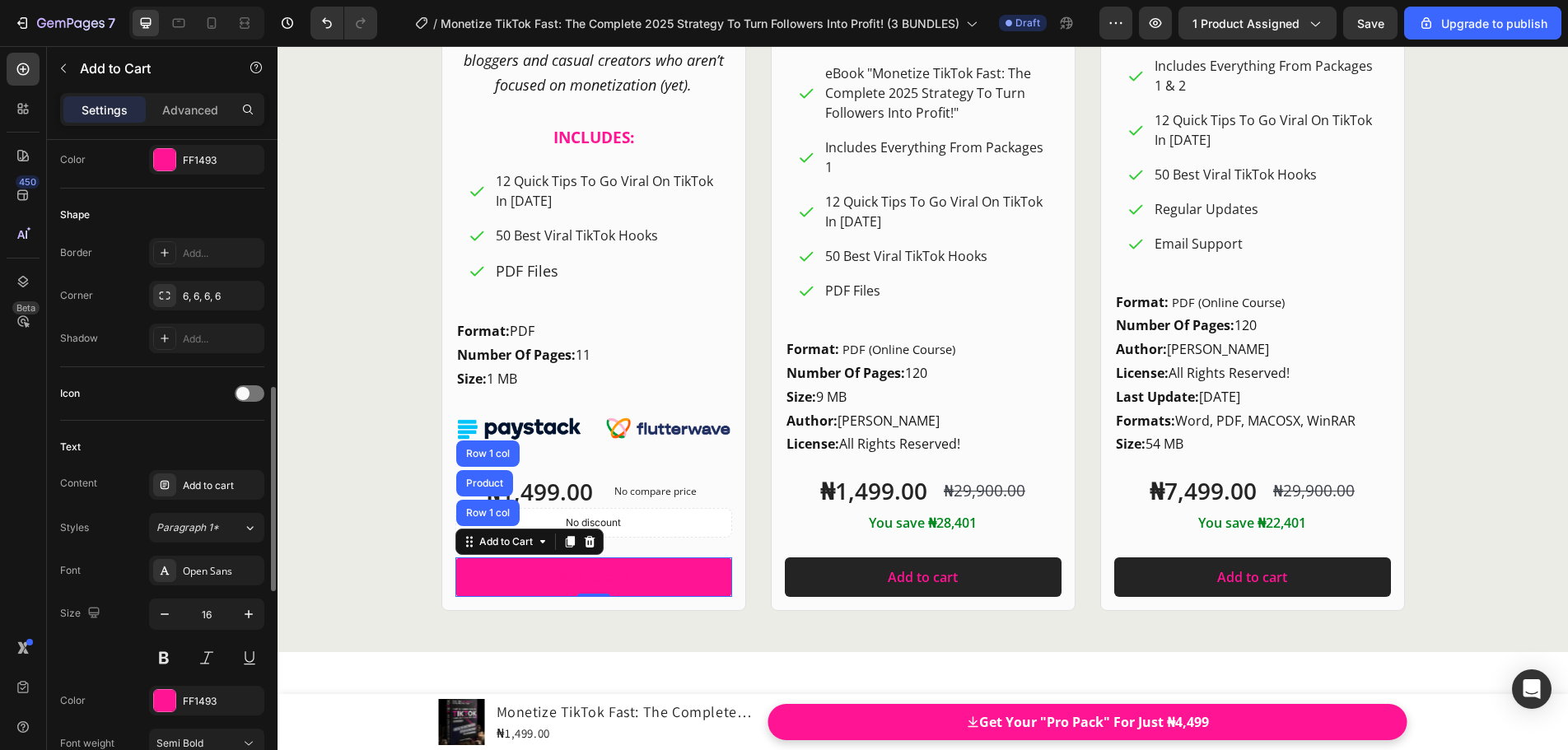
scroll to position [531, 0]
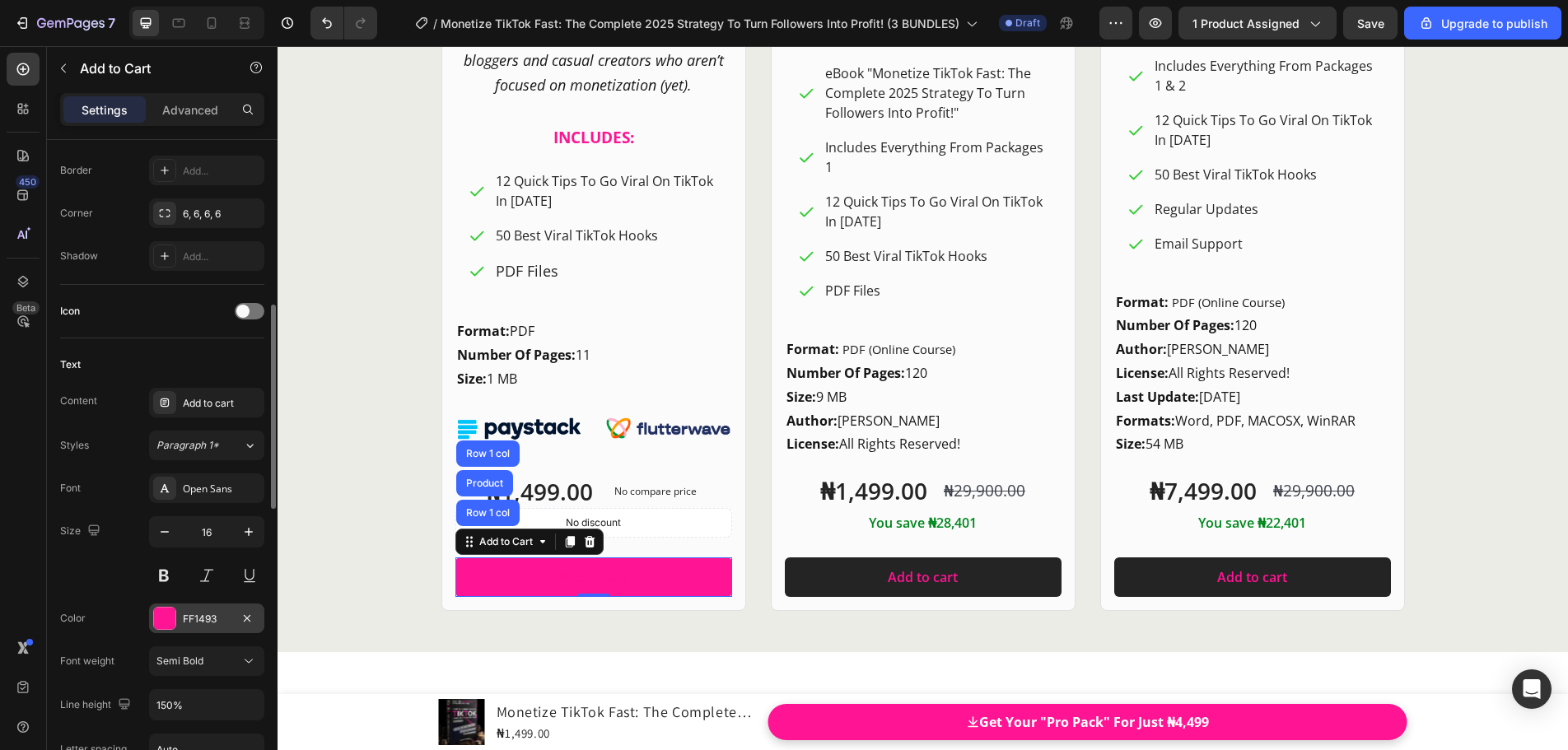
click at [231, 620] on div "FF1493" at bounding box center [206, 618] width 115 height 30
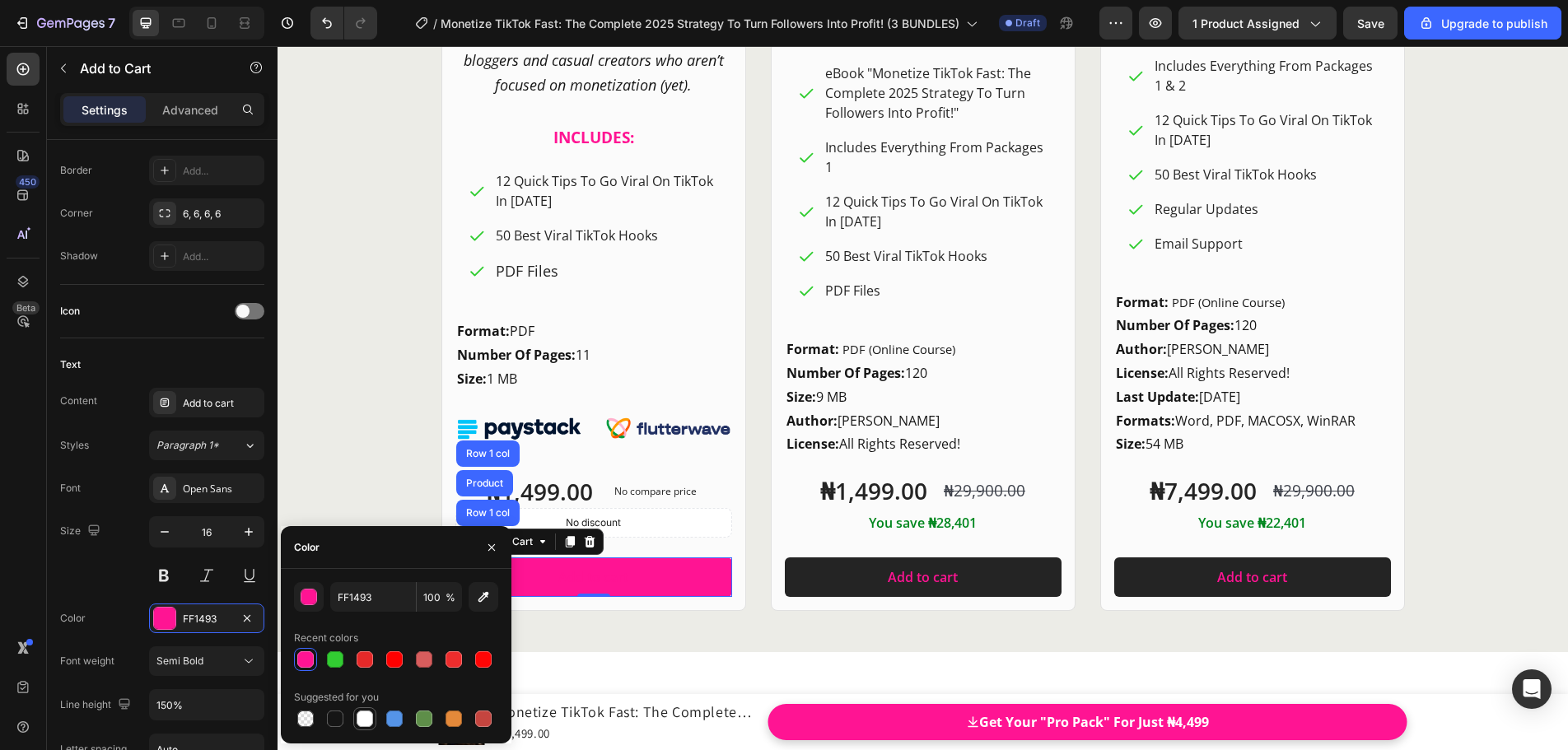
click at [371, 721] on div at bounding box center [365, 719] width 16 height 16
type input "FFFFFF"
click at [169, 579] on button at bounding box center [163, 576] width 30 height 30
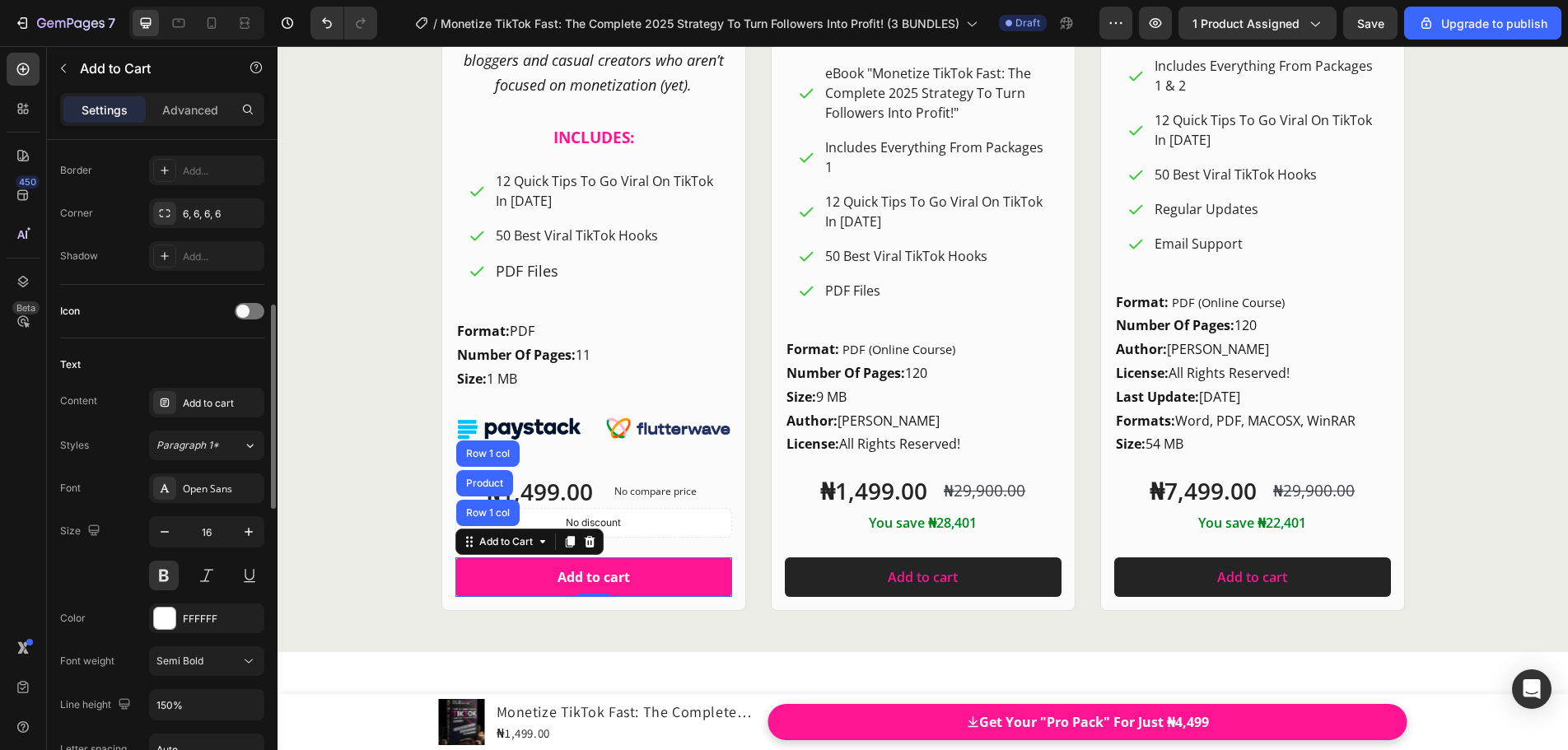
click at [138, 558] on div "Size 16" at bounding box center [162, 554] width 204 height 74
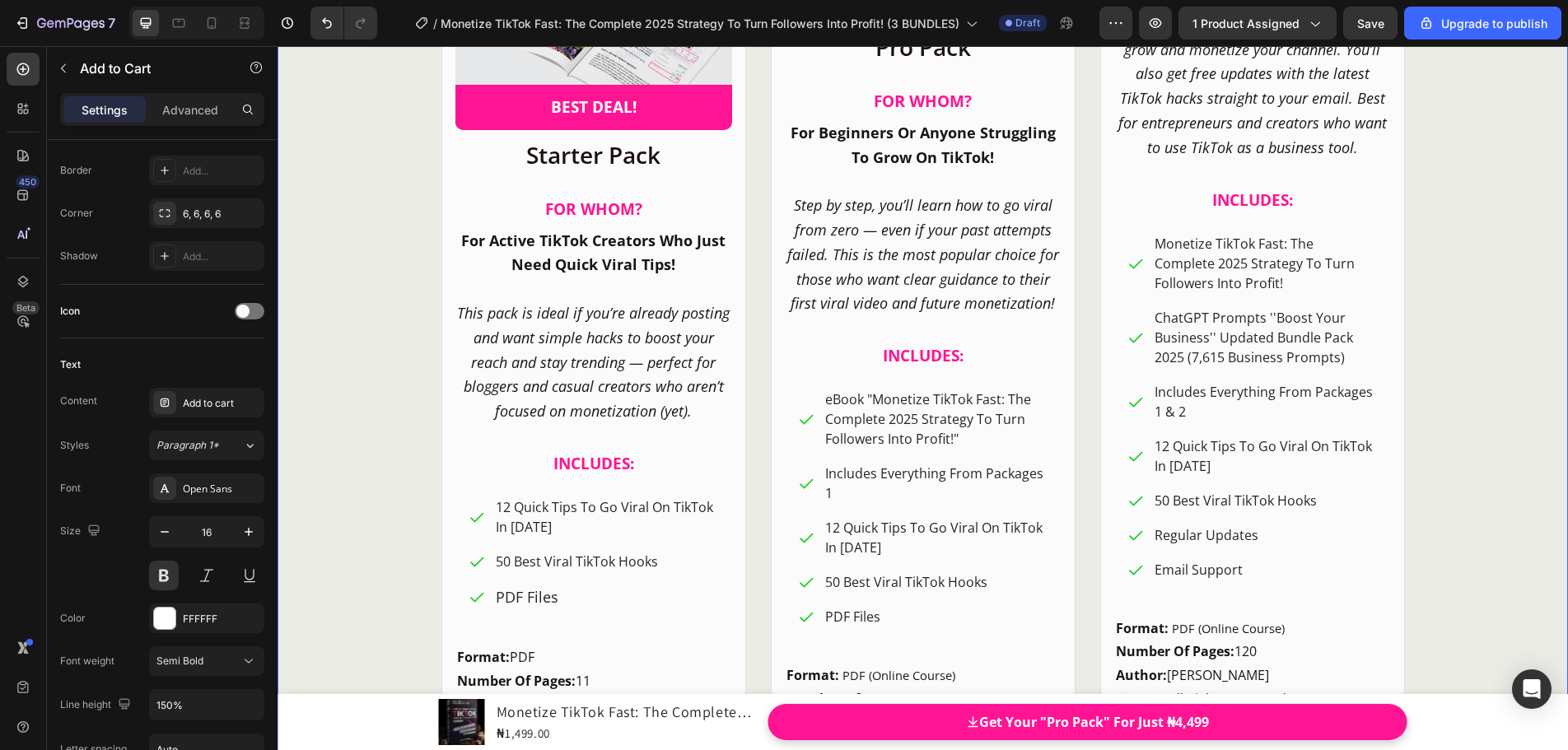
scroll to position [21987, 0]
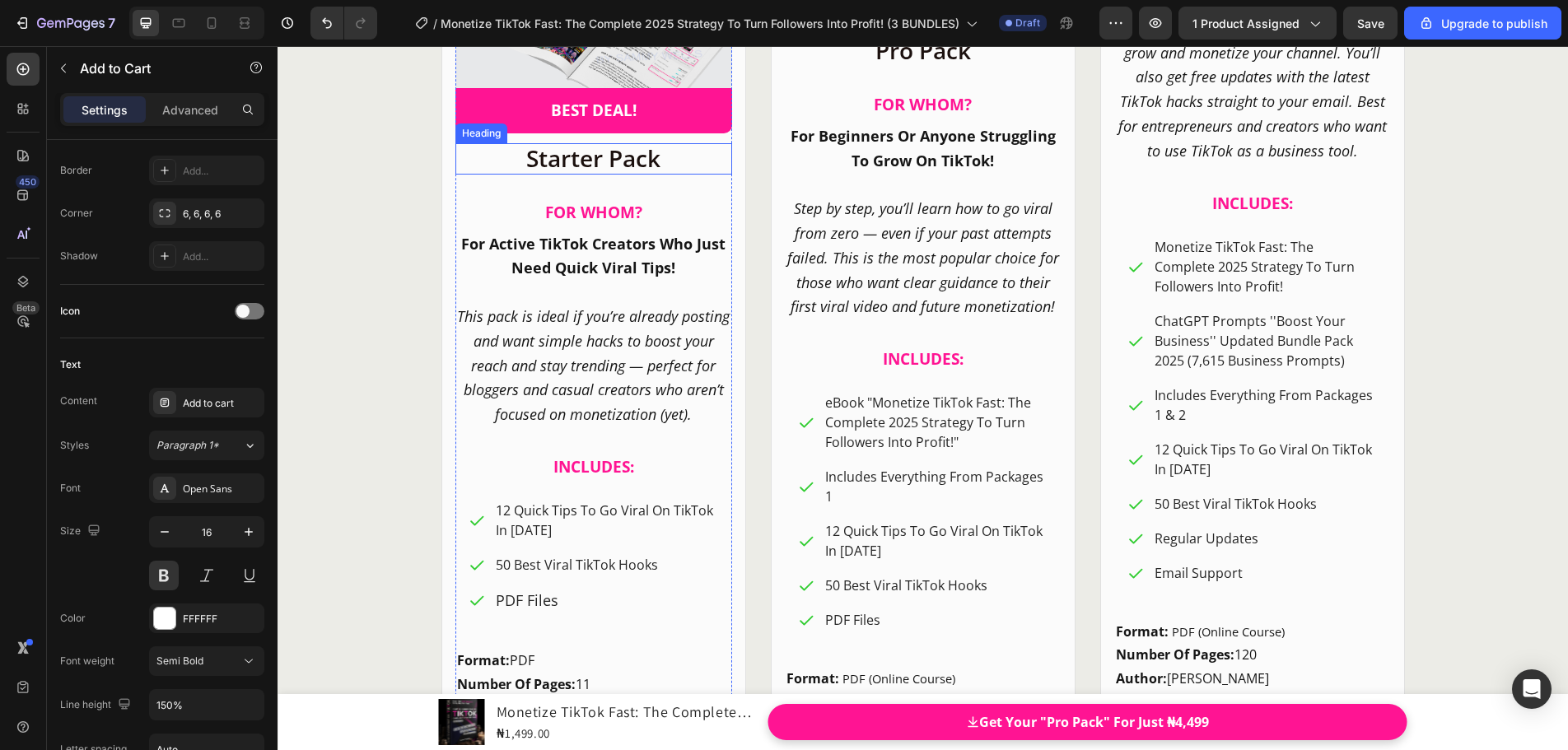
click at [530, 156] on h2 "Starter Pack" at bounding box center [593, 159] width 277 height 31
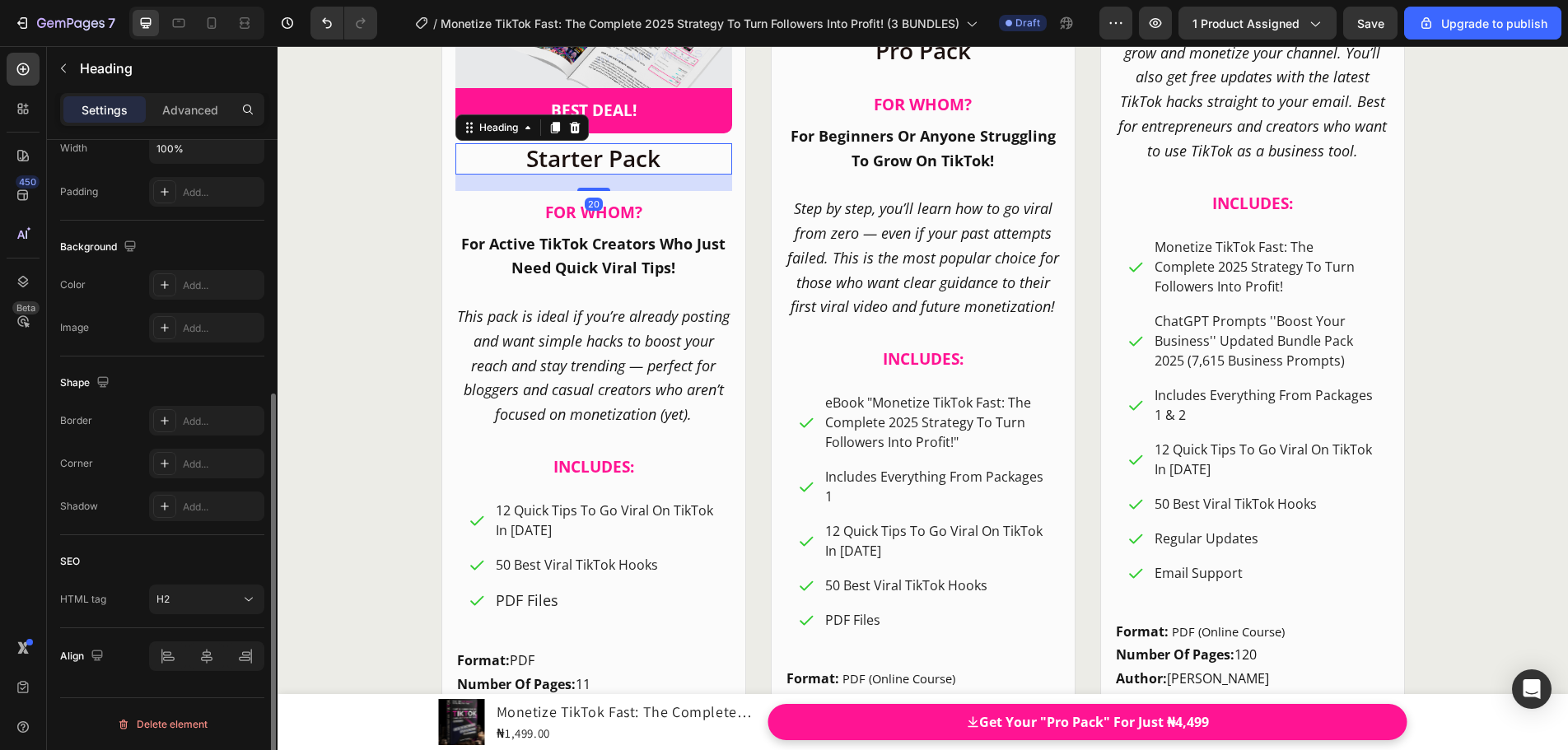
scroll to position [0, 0]
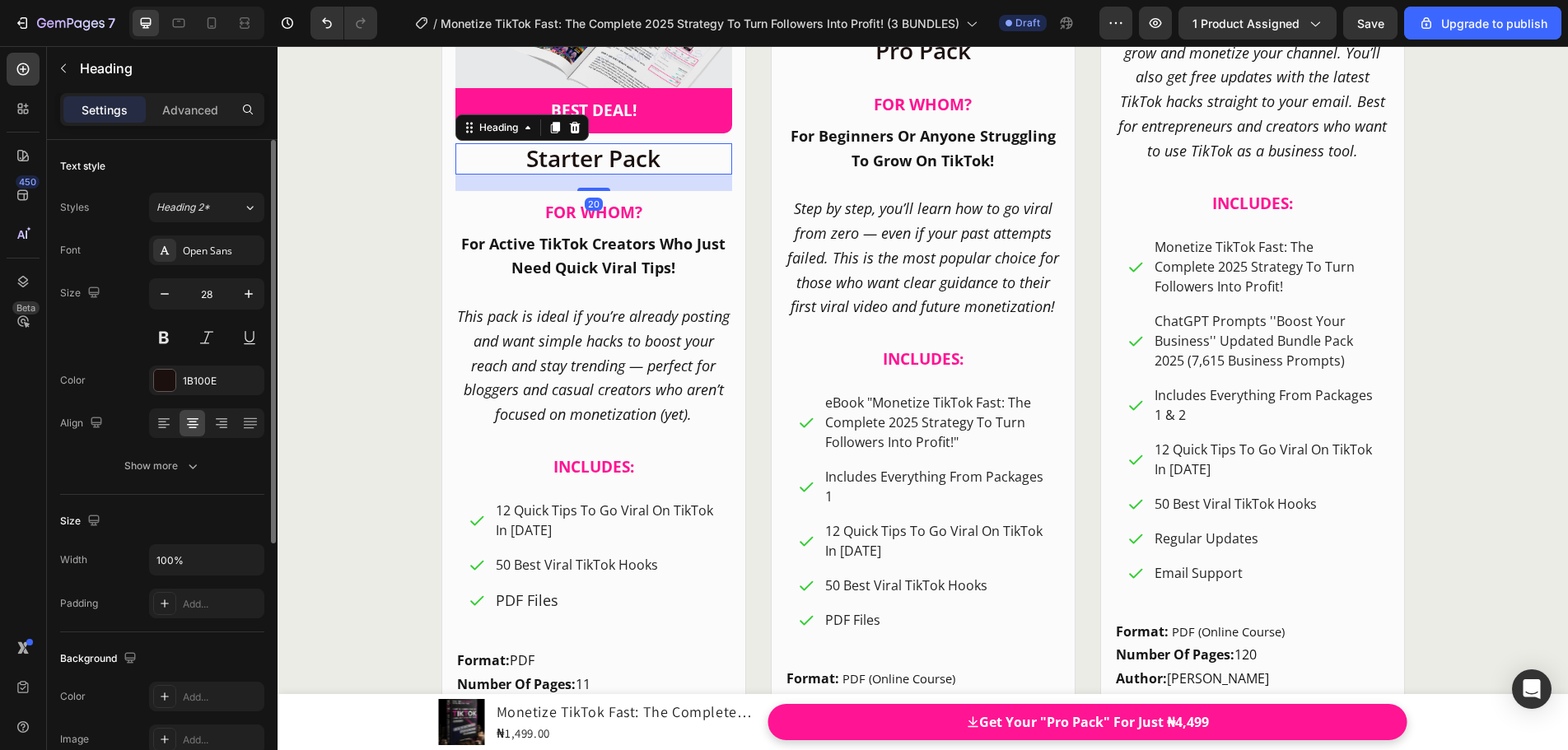
click at [530, 156] on h2 "Starter Pack" at bounding box center [593, 159] width 277 height 31
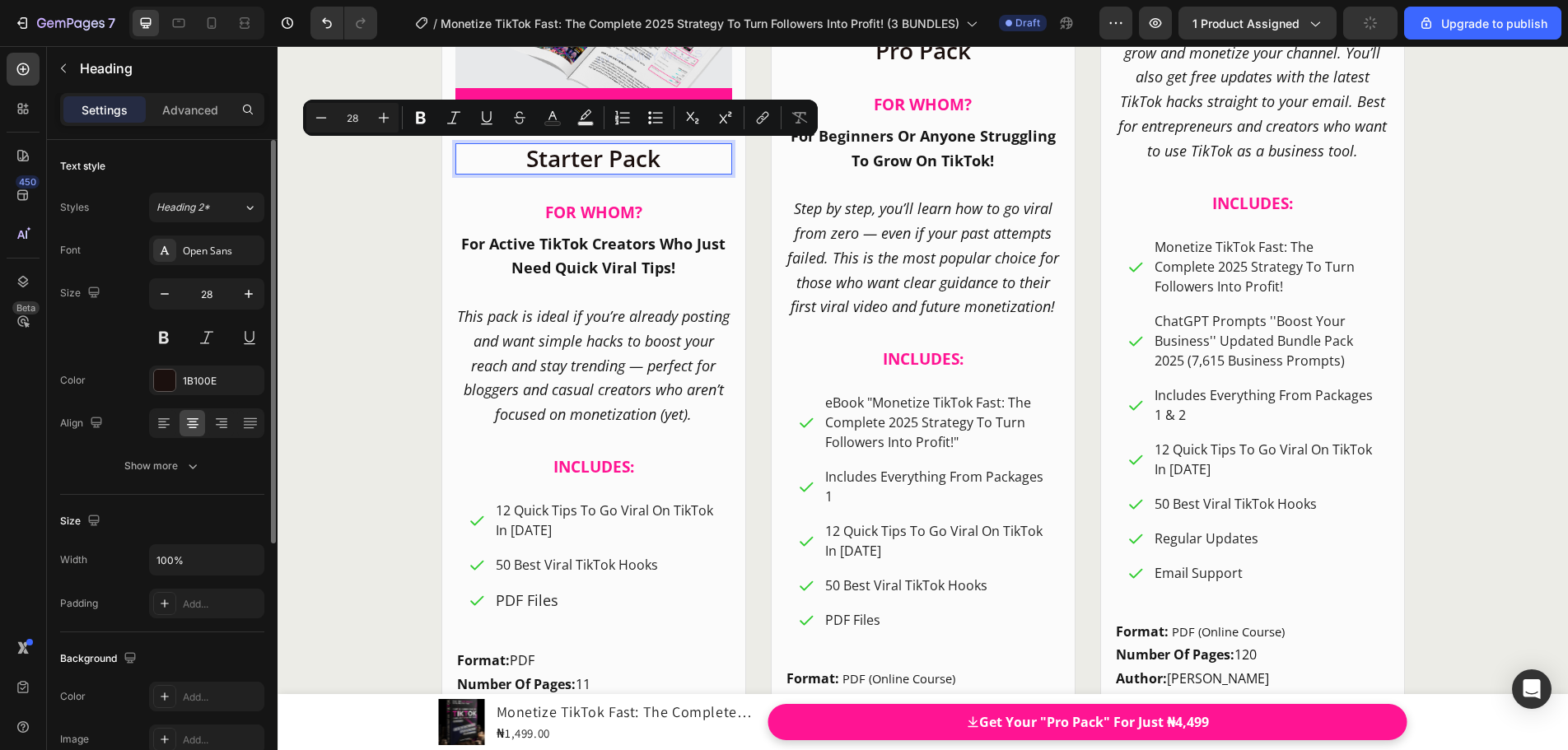
click at [639, 160] on p "Starter Pack" at bounding box center [593, 159] width 273 height 28
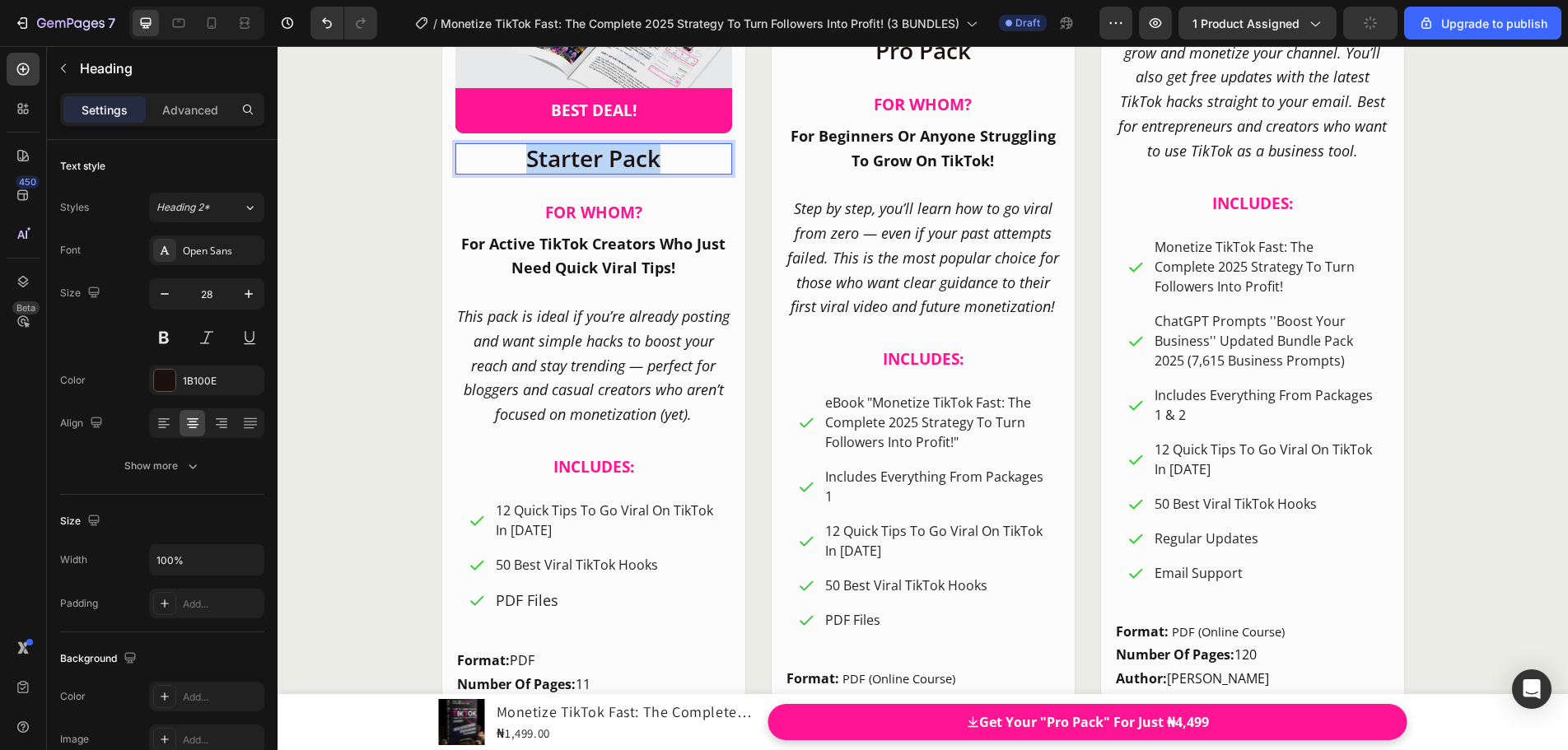
drag, startPoint x: 658, startPoint y: 159, endPoint x: 517, endPoint y: 157, distance: 141.0
click at [516, 157] on p "Starter Pack" at bounding box center [593, 159] width 273 height 28
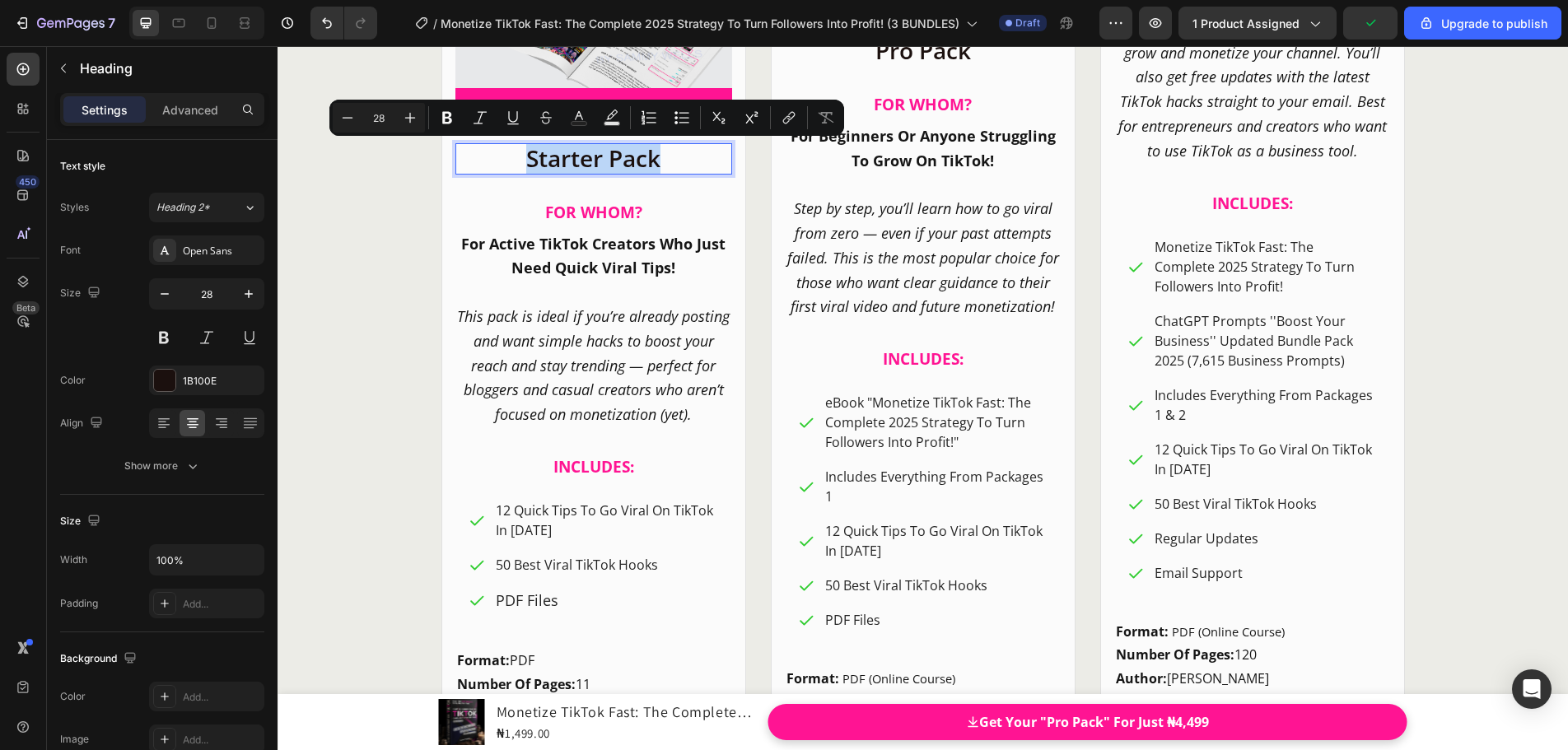
copy p "Starter Pack"
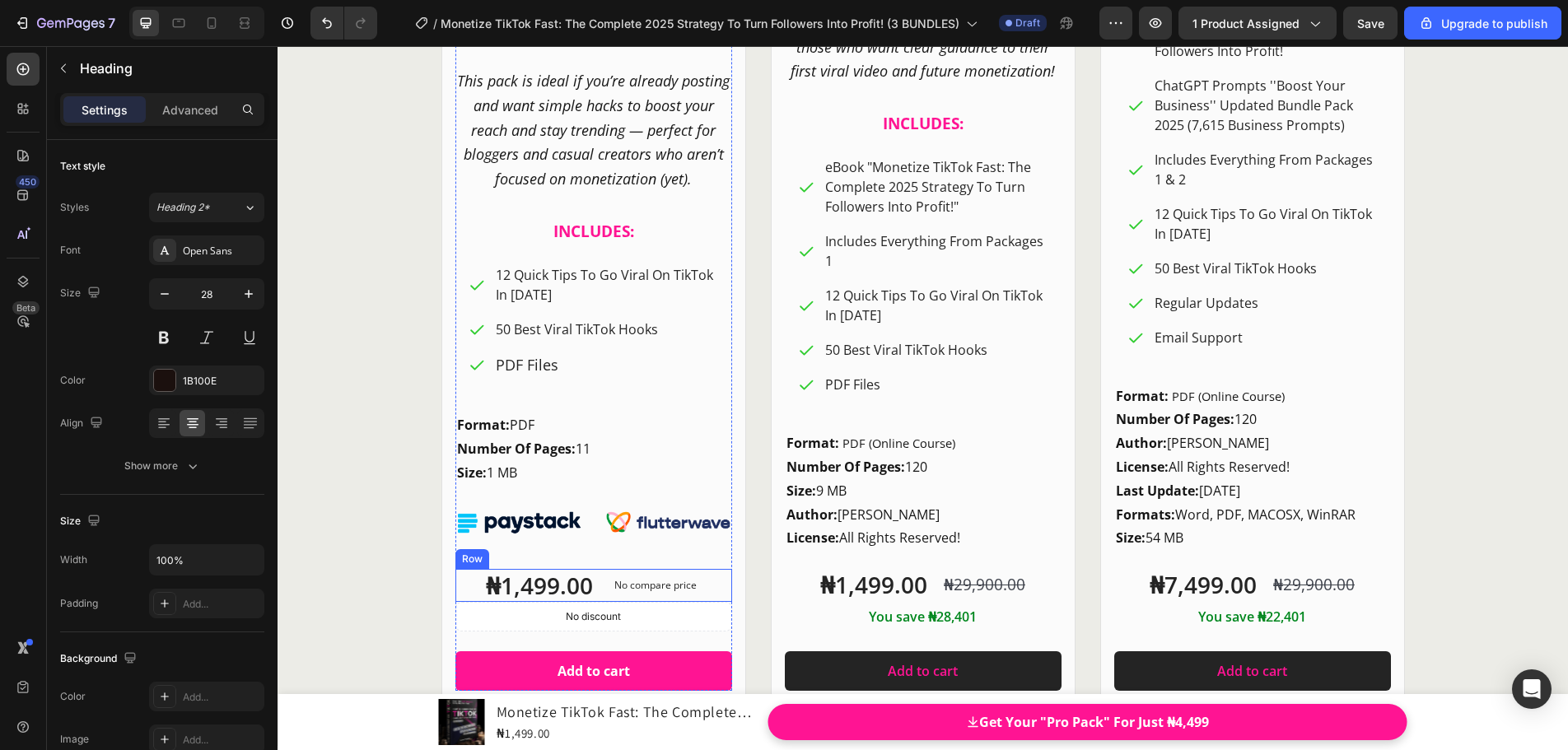
scroll to position [22399, 0]
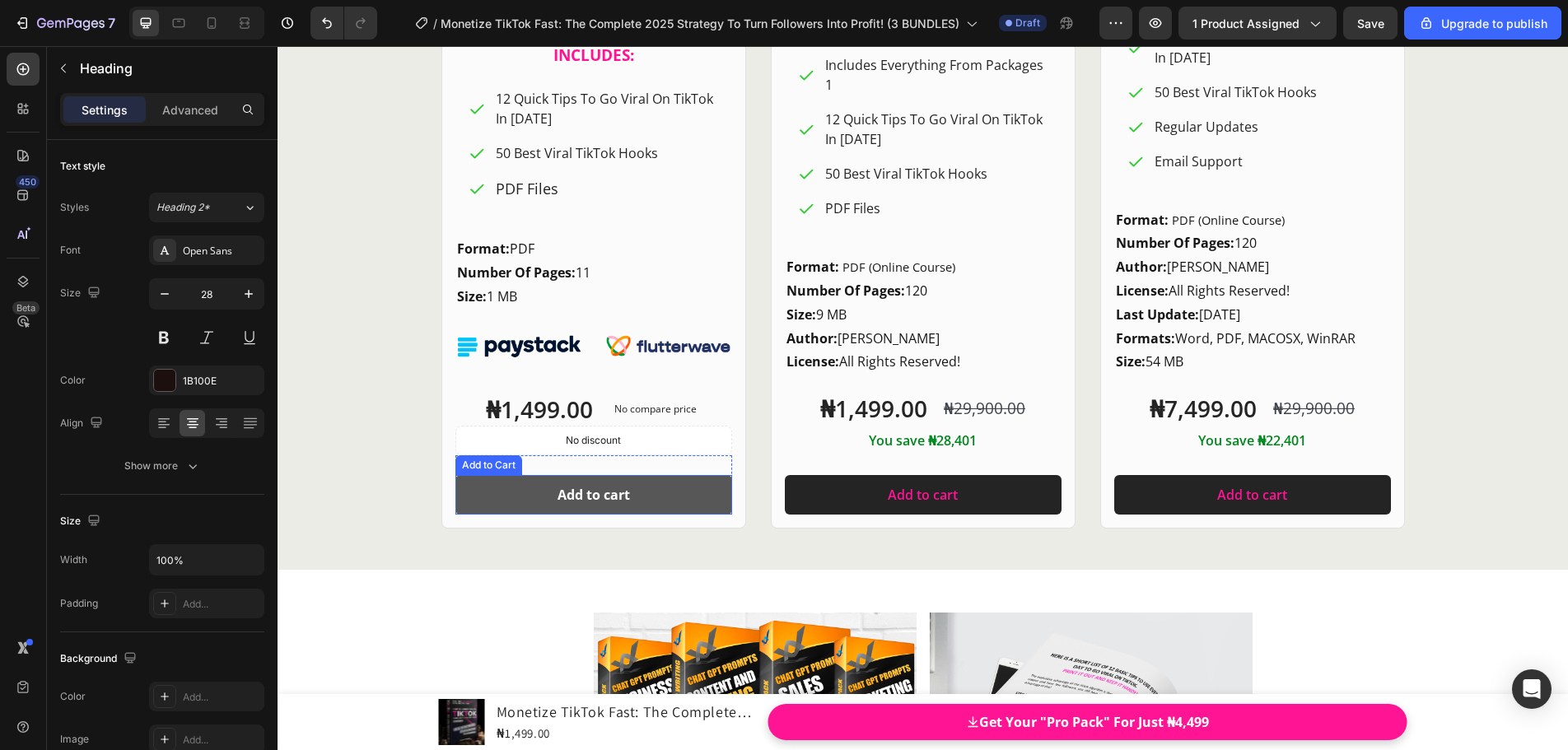
click at [641, 490] on button "Add to cart" at bounding box center [593, 495] width 277 height 40
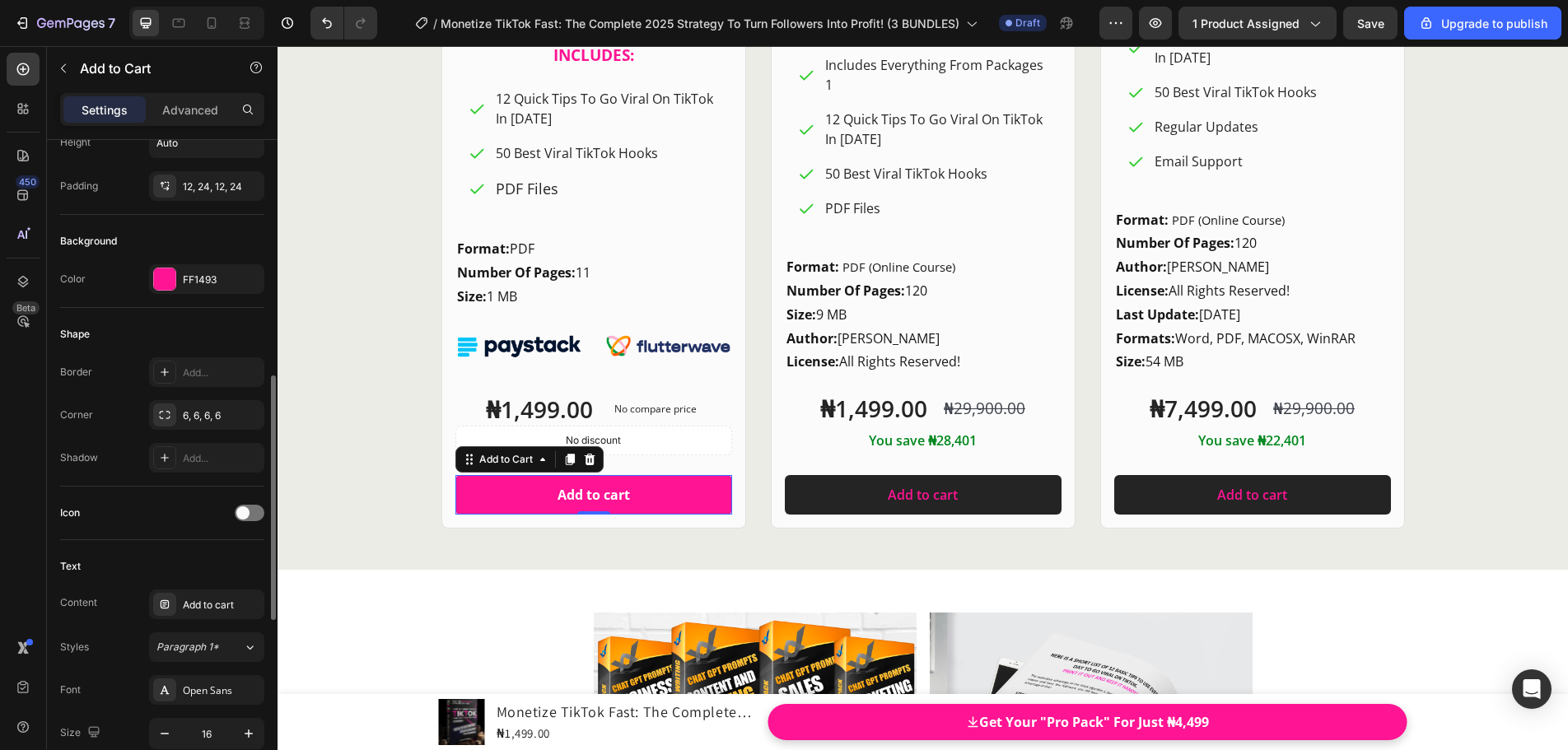
scroll to position [411, 0]
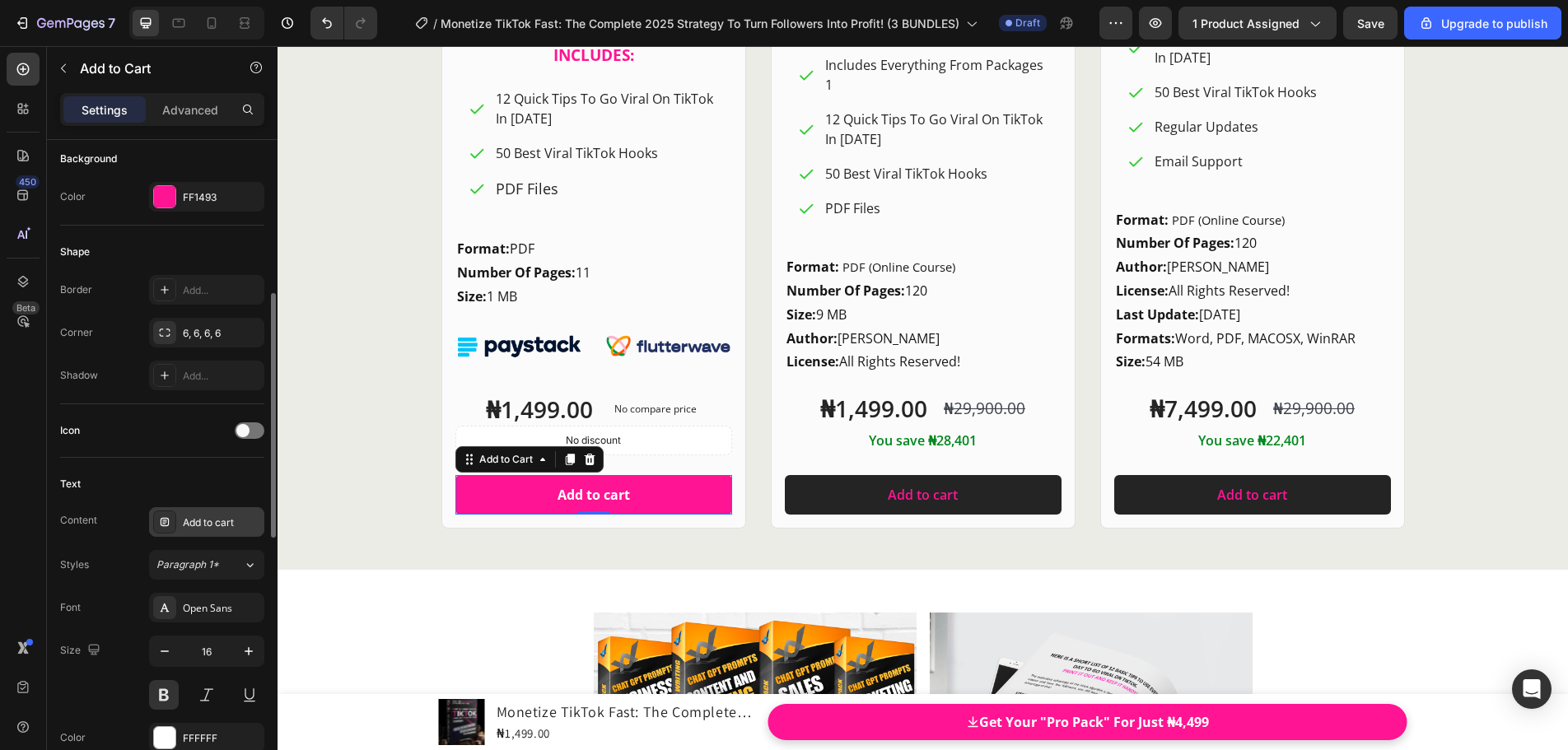
click at [226, 521] on div "Add to cart" at bounding box center [221, 523] width 77 height 15
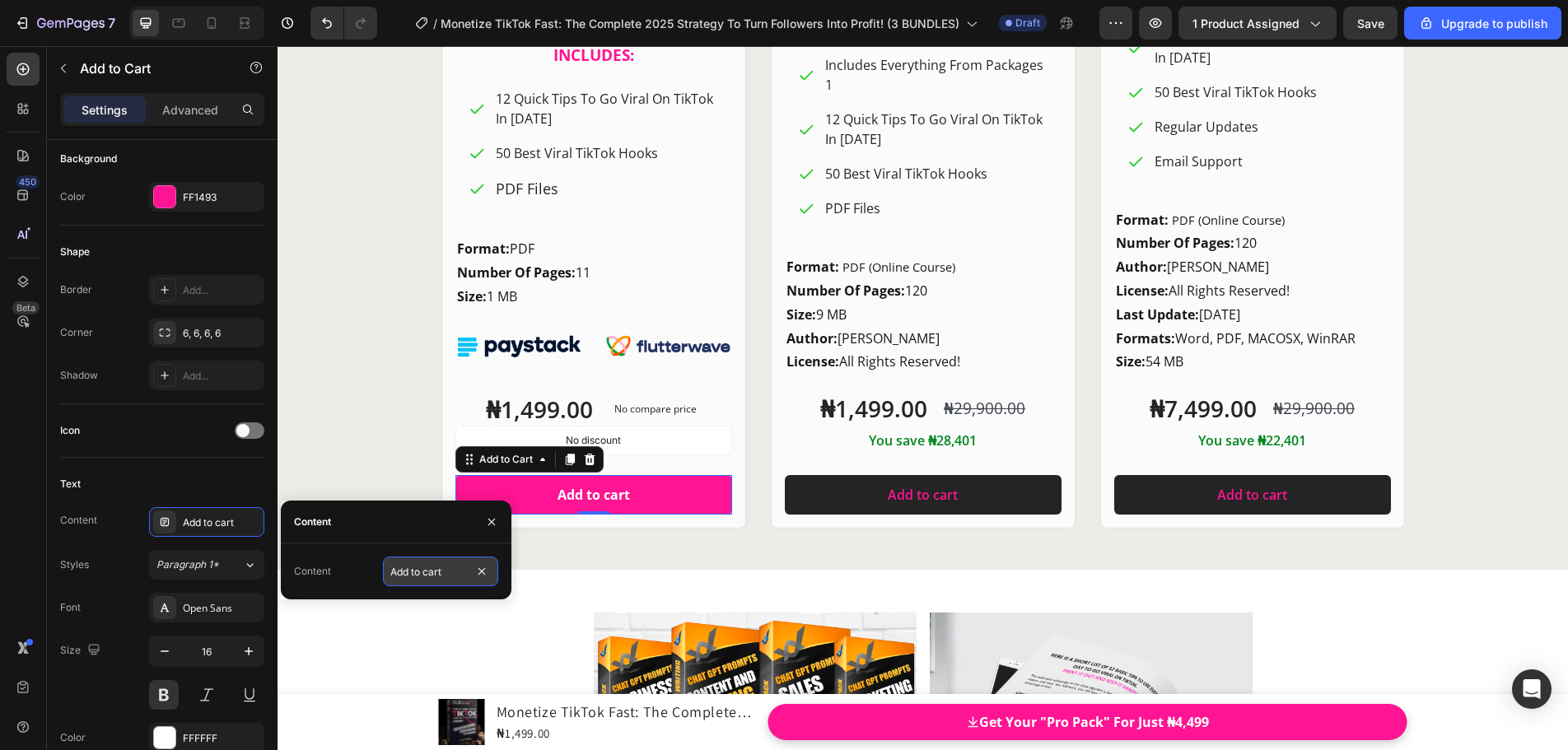
click at [454, 568] on input "Add to cart" at bounding box center [440, 571] width 115 height 30
paste input "Get Starter Pack"
click at [410, 571] on input "Get Starter Pack" at bounding box center [440, 571] width 115 height 30
click at [459, 574] on input "Get "Starter Pack" at bounding box center [440, 571] width 115 height 30
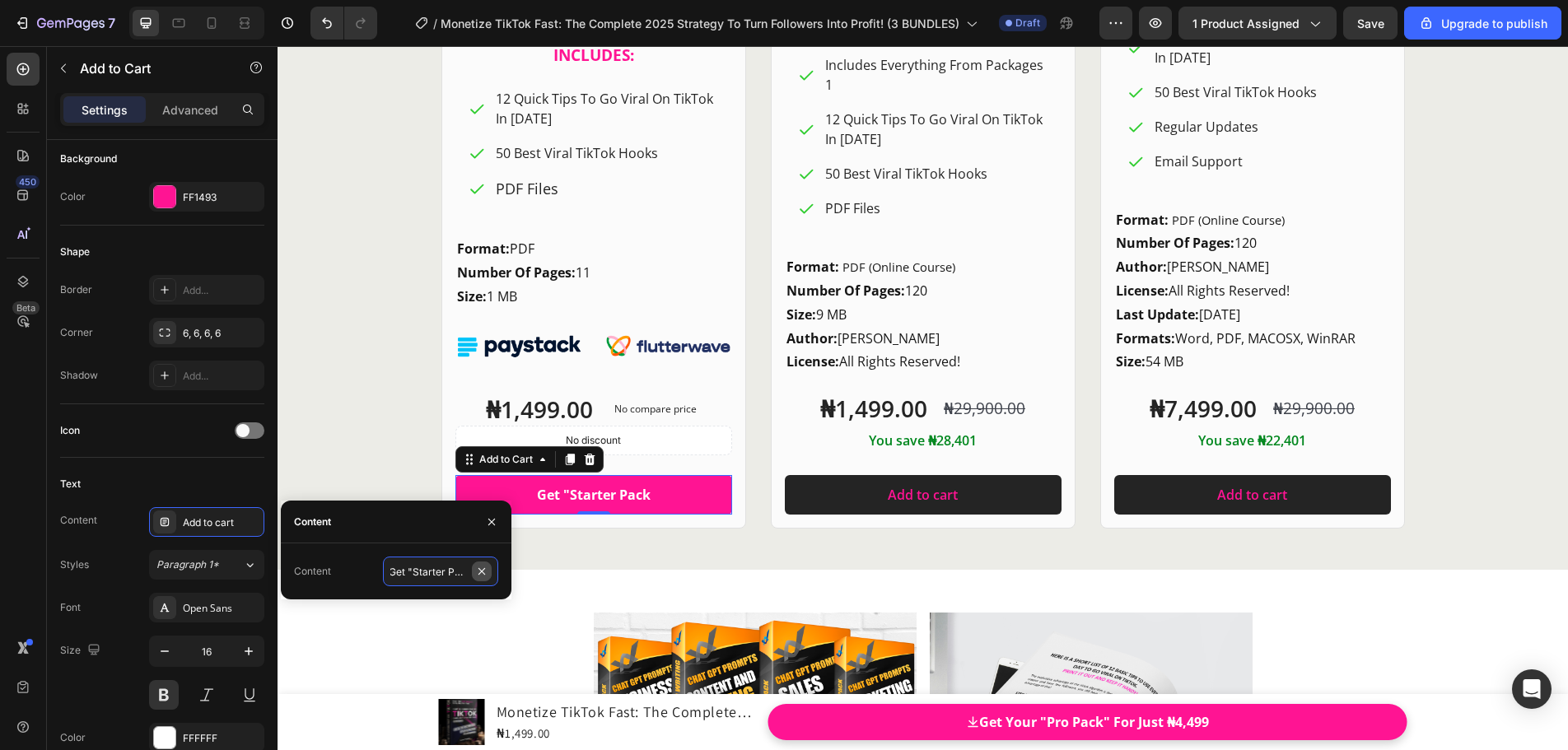
scroll to position [0, 7]
drag, startPoint x: 454, startPoint y: 574, endPoint x: 481, endPoint y: 574, distance: 27.0
click at [481, 574] on div "Get "Starter Pack" at bounding box center [440, 571] width 115 height 30
click at [468, 573] on input "Get "Starter Pack" at bounding box center [440, 571] width 115 height 30
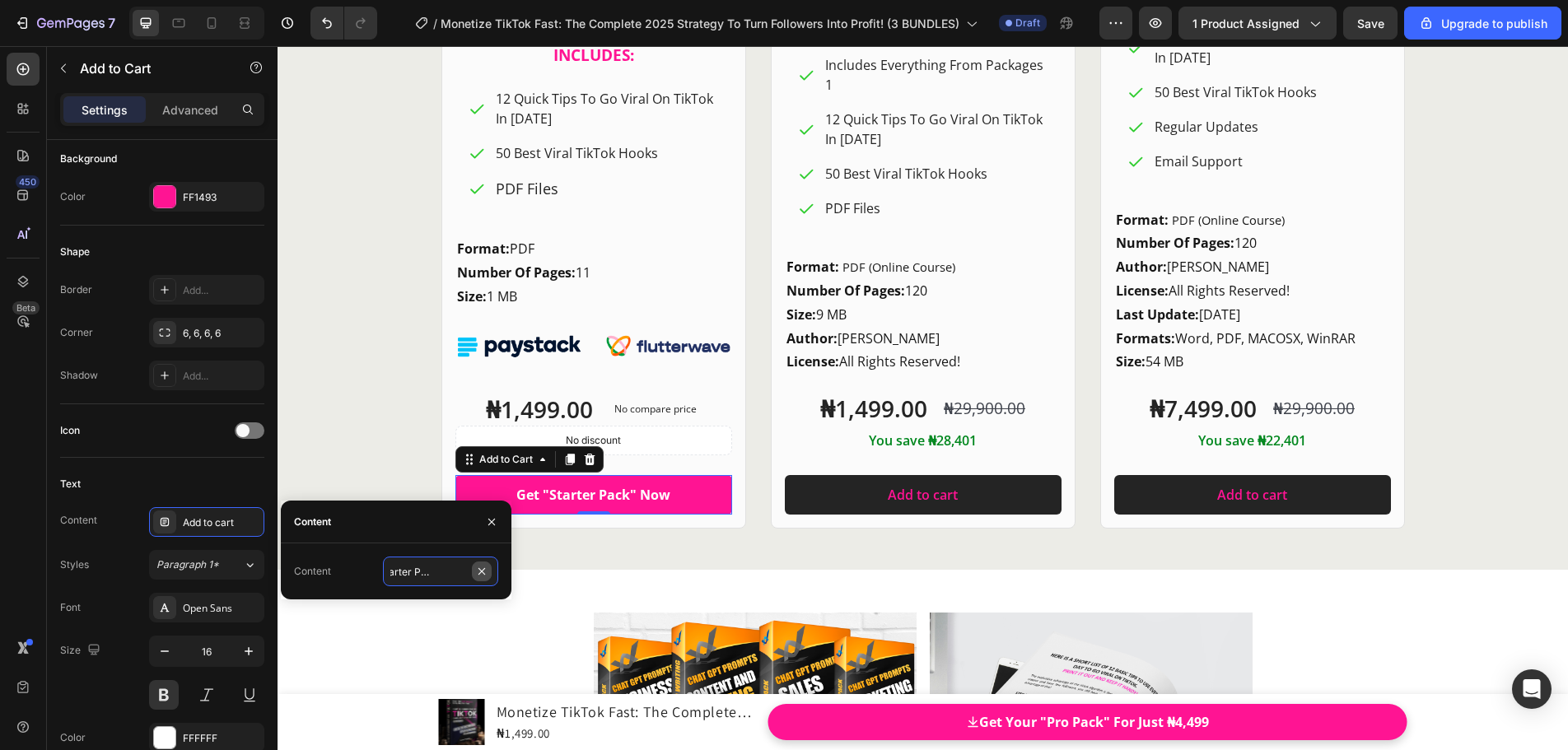
type input "Get "Starter Pack" Now!"
click at [444, 570] on input "Get "Starter Pack" Now!" at bounding box center [440, 571] width 115 height 30
drag, startPoint x: 464, startPoint y: 572, endPoint x: 354, endPoint y: 566, distance: 110.2
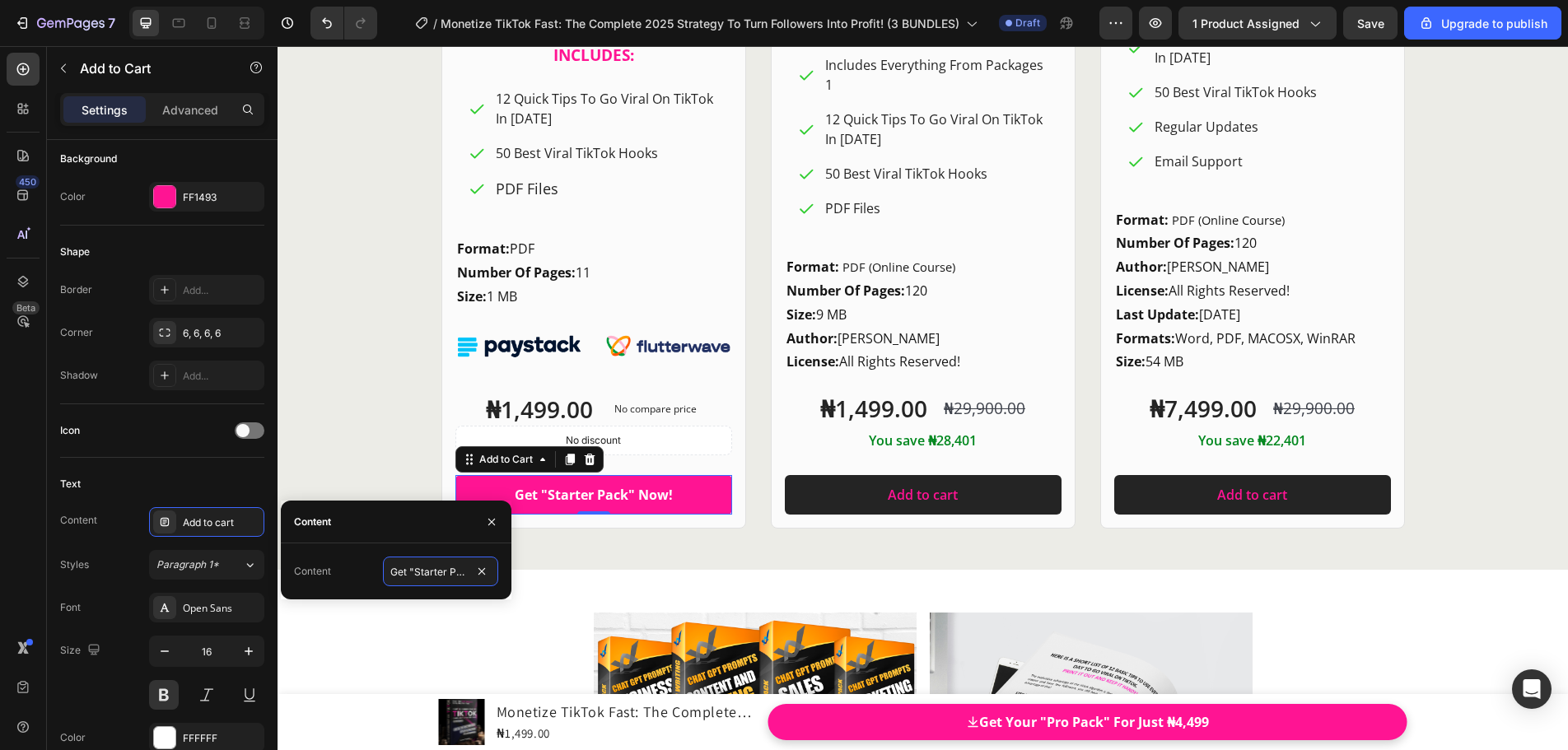
click at [354, 566] on div "Content Get "Starter Pack" Now!" at bounding box center [396, 571] width 204 height 30
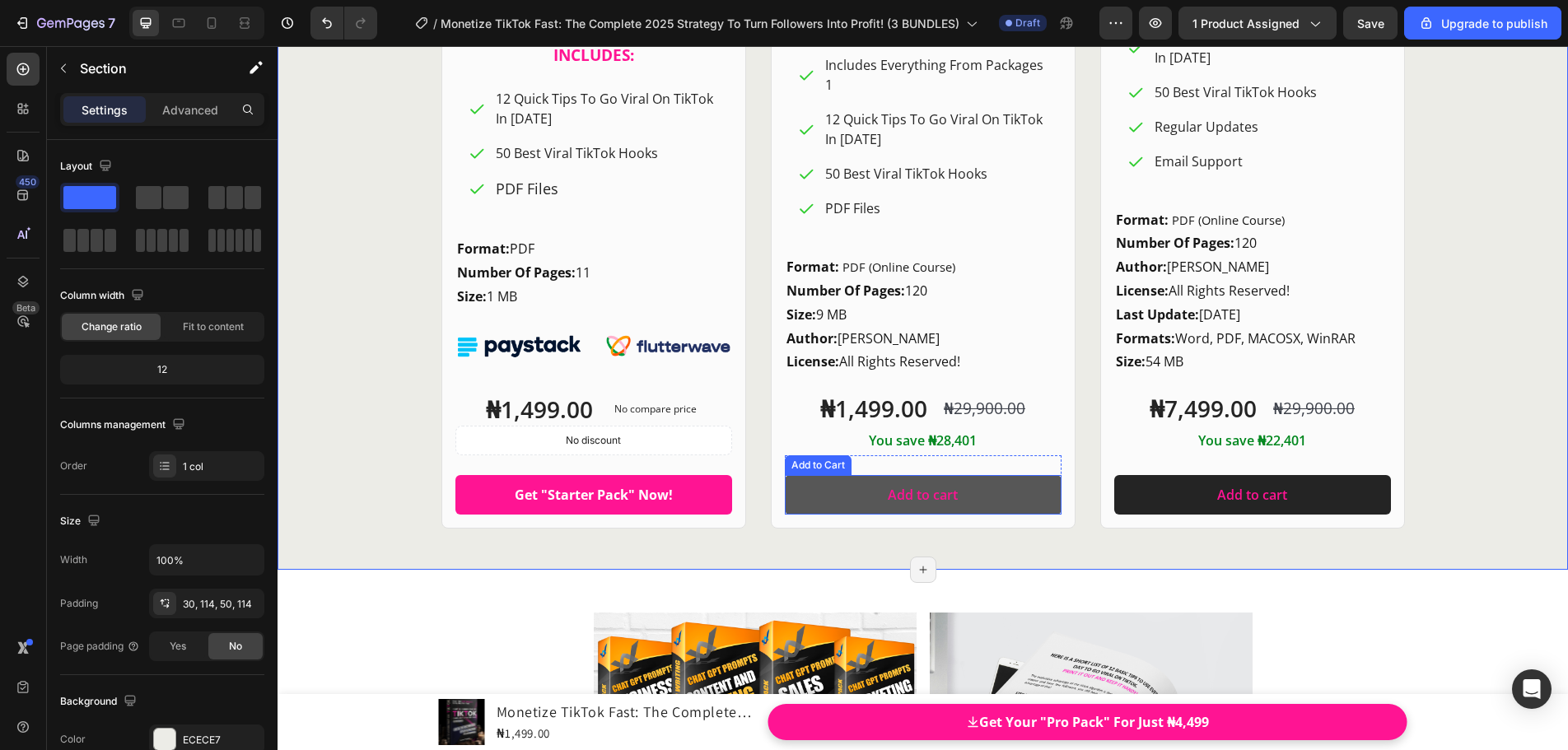
click at [952, 493] on button "Add to cart" at bounding box center [922, 495] width 277 height 40
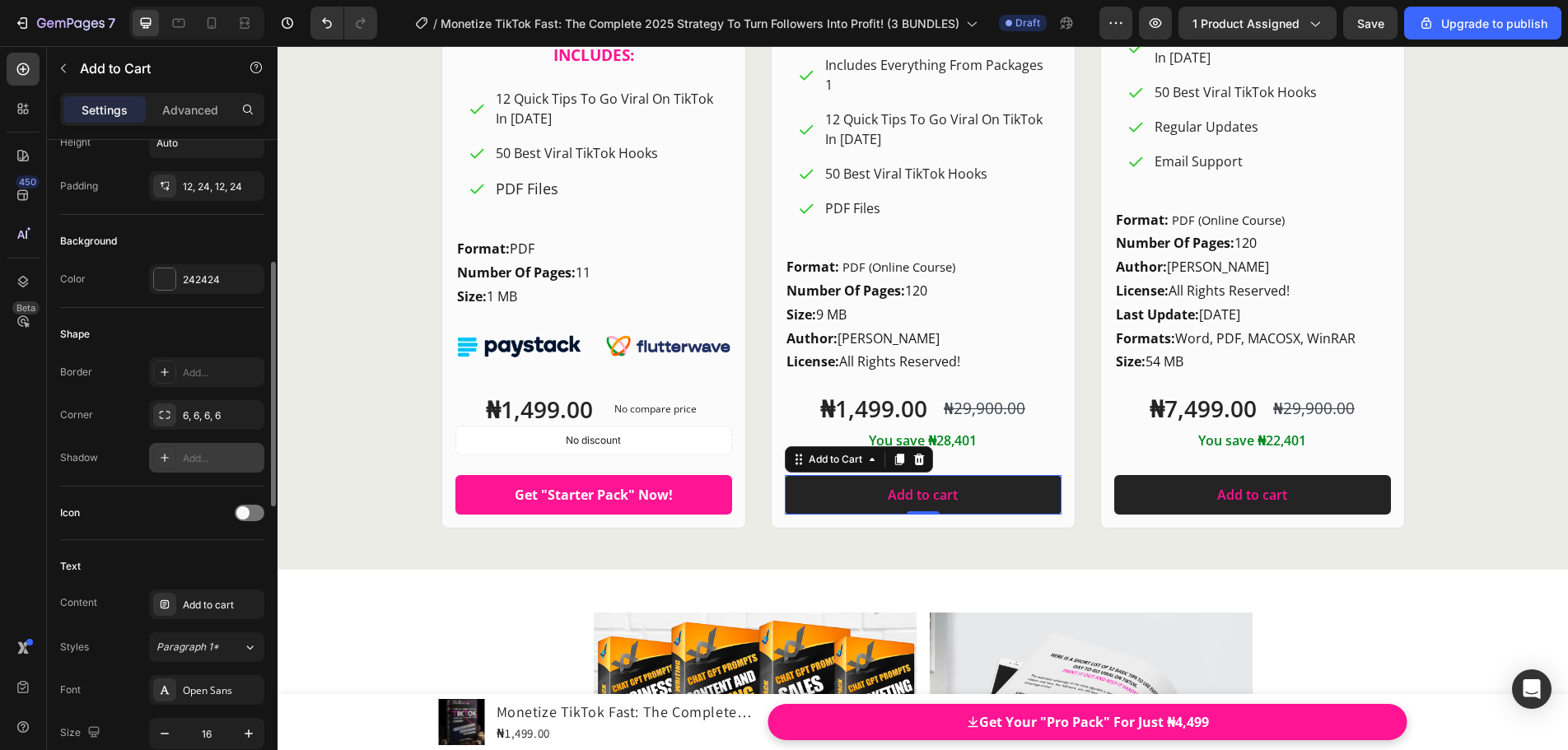
scroll to position [494, 0]
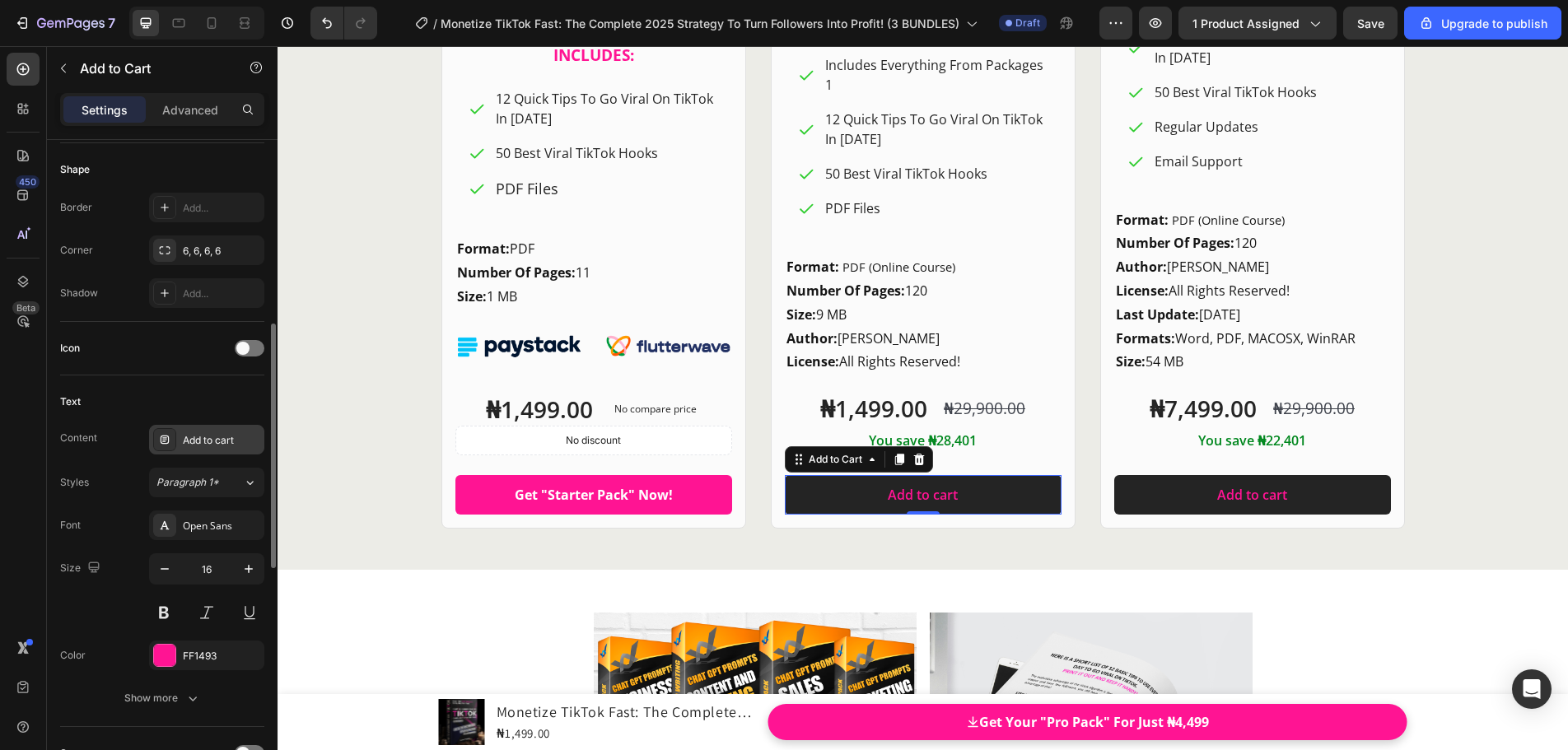
click at [212, 445] on div "Add to cart" at bounding box center [221, 440] width 77 height 15
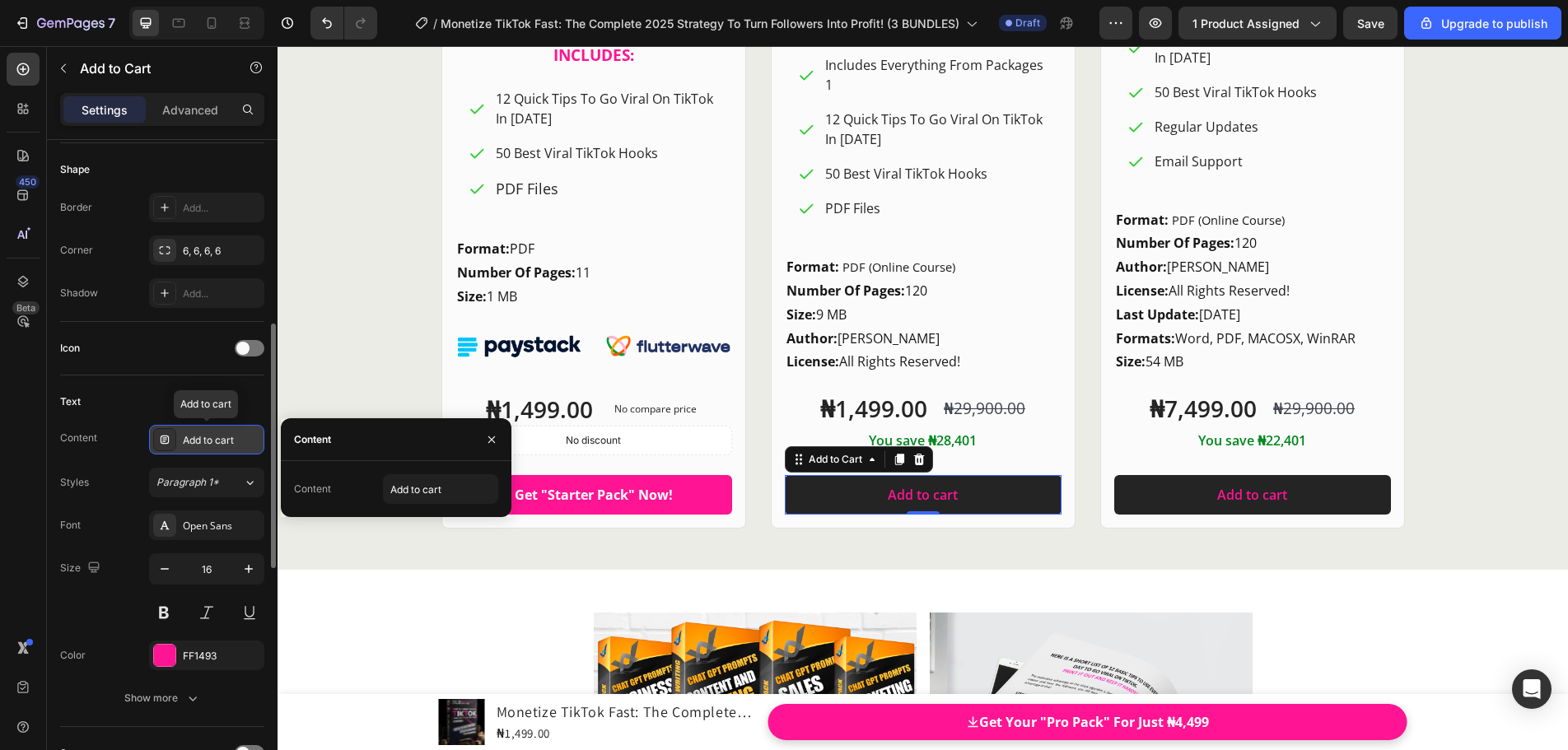
click at [214, 439] on div "Add to cart" at bounding box center [221, 440] width 77 height 15
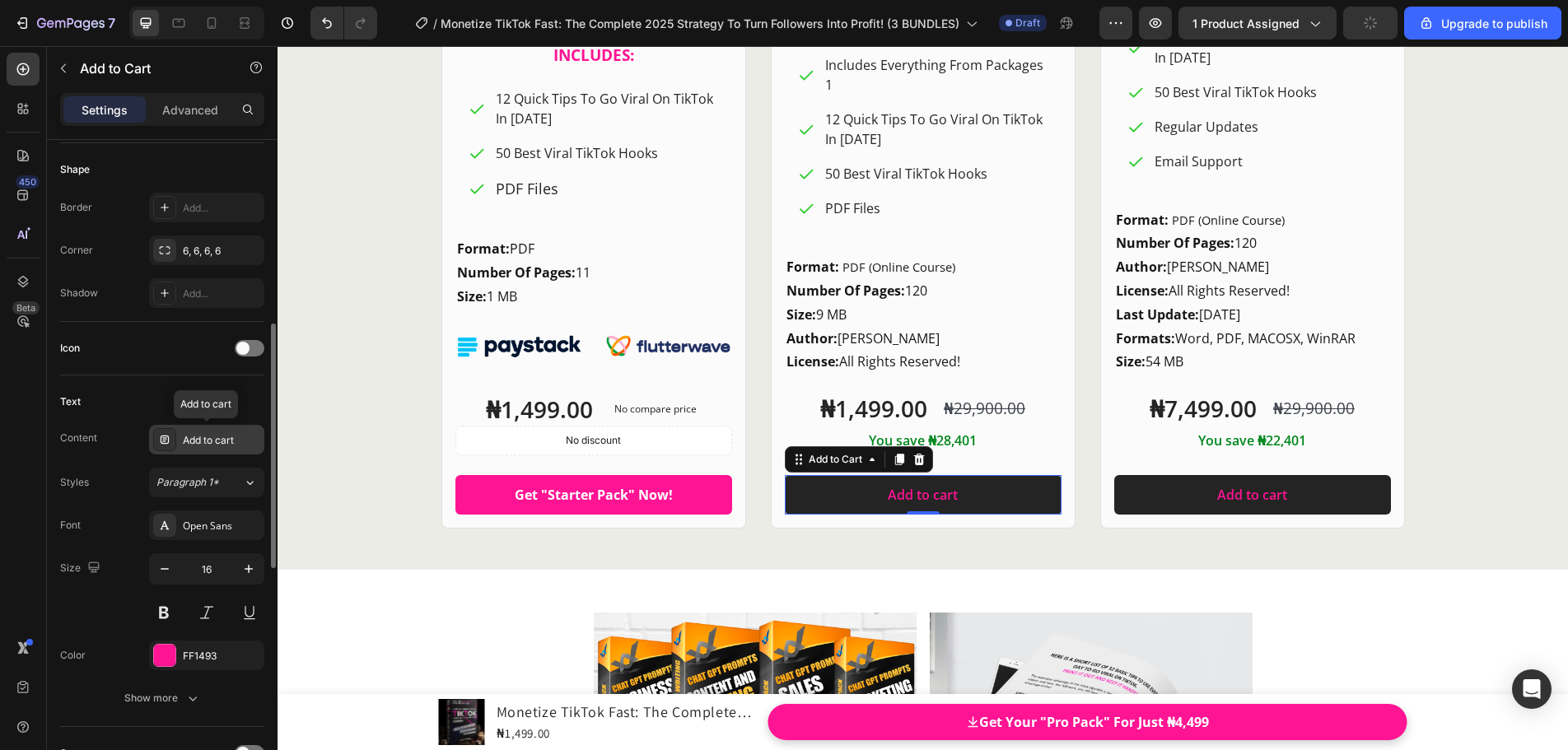
click at [230, 444] on div "Add to cart" at bounding box center [221, 440] width 77 height 15
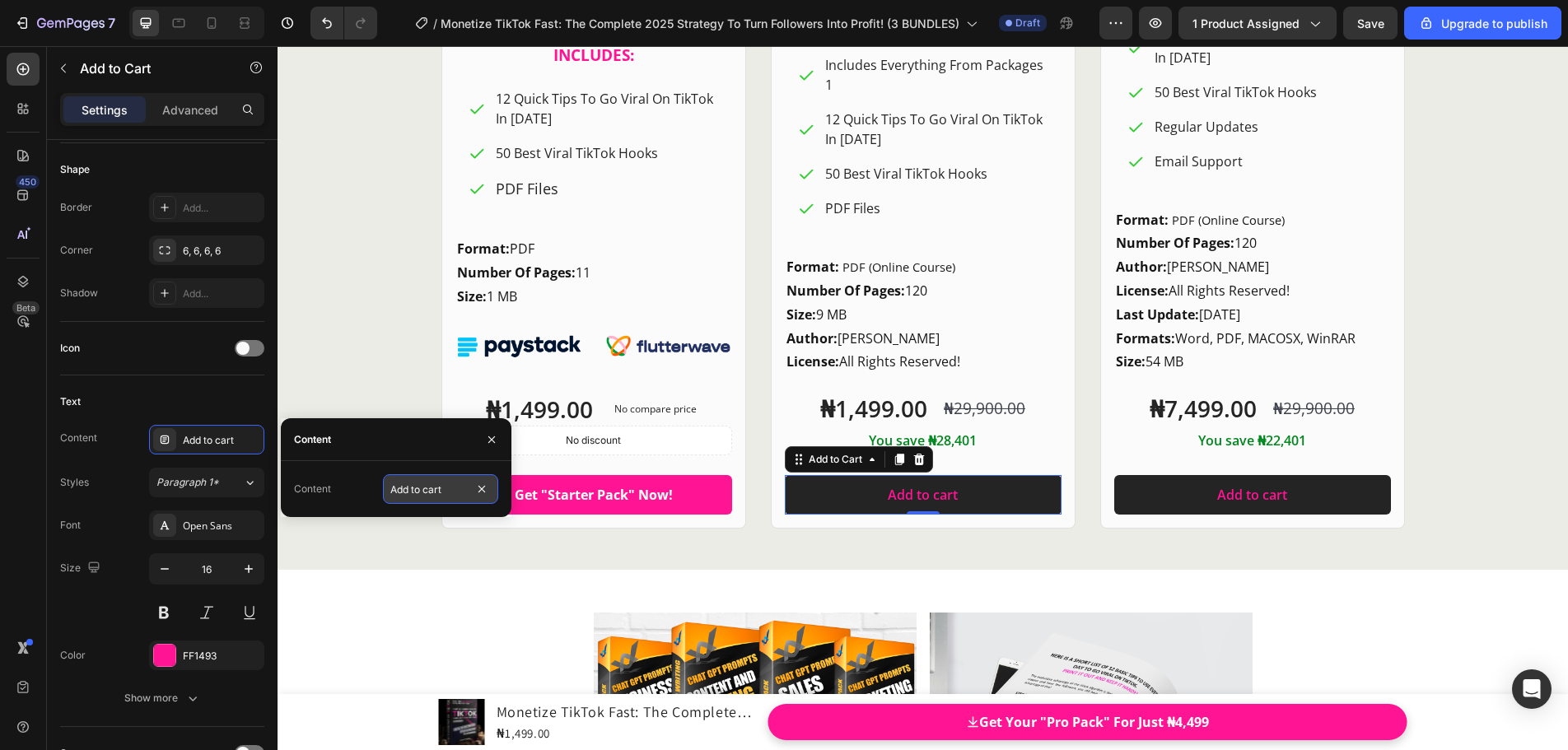
paste input "Get "Starter Pack" Now!"
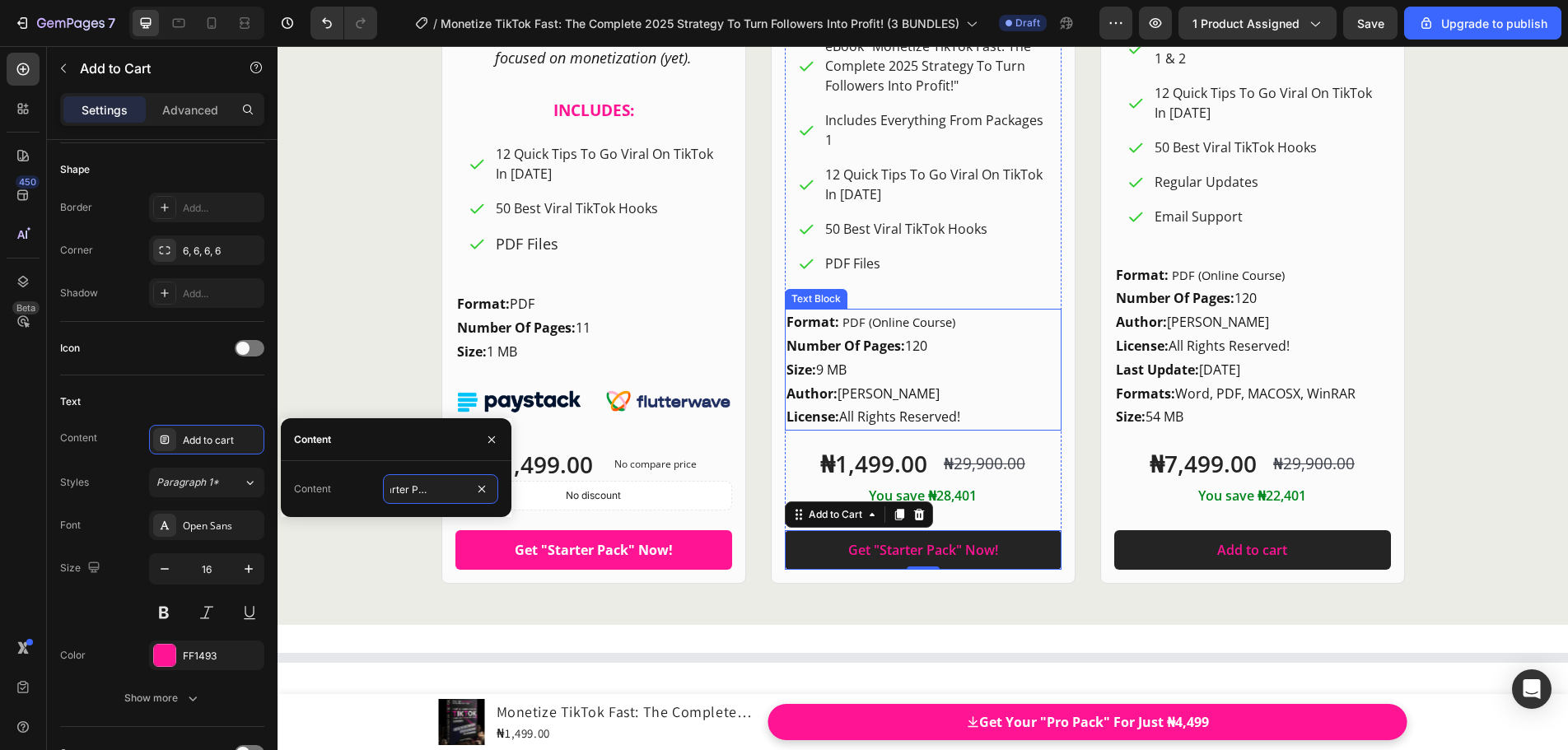
scroll to position [22481, 0]
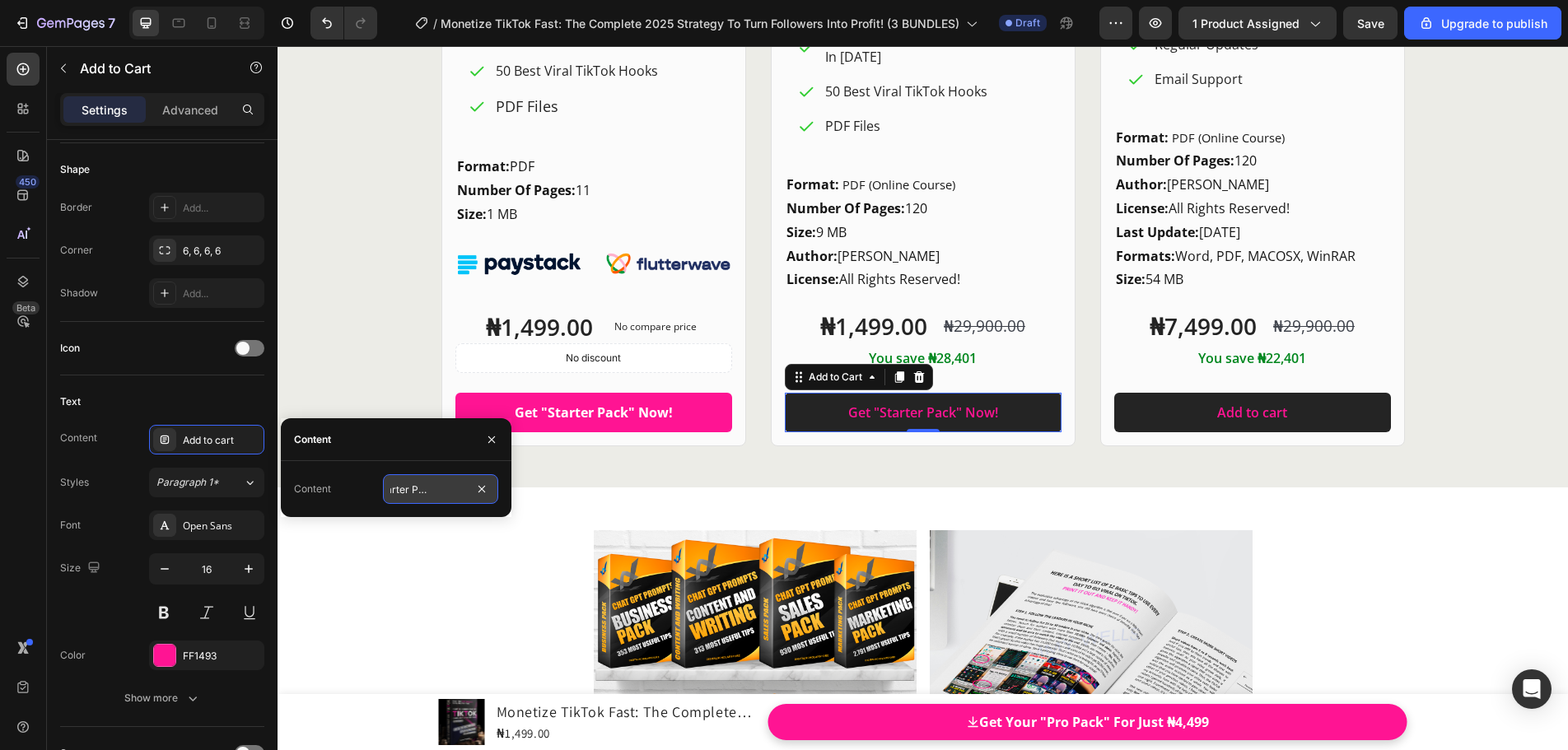
click at [411, 490] on input "Get "Starter Pack" Now!" at bounding box center [440, 488] width 115 height 30
click at [407, 490] on input "Get "Starter Pack" Now!" at bounding box center [440, 488] width 115 height 30
type input "Get "Pro Pack" Now!"
click at [218, 395] on div "Text" at bounding box center [162, 401] width 204 height 26
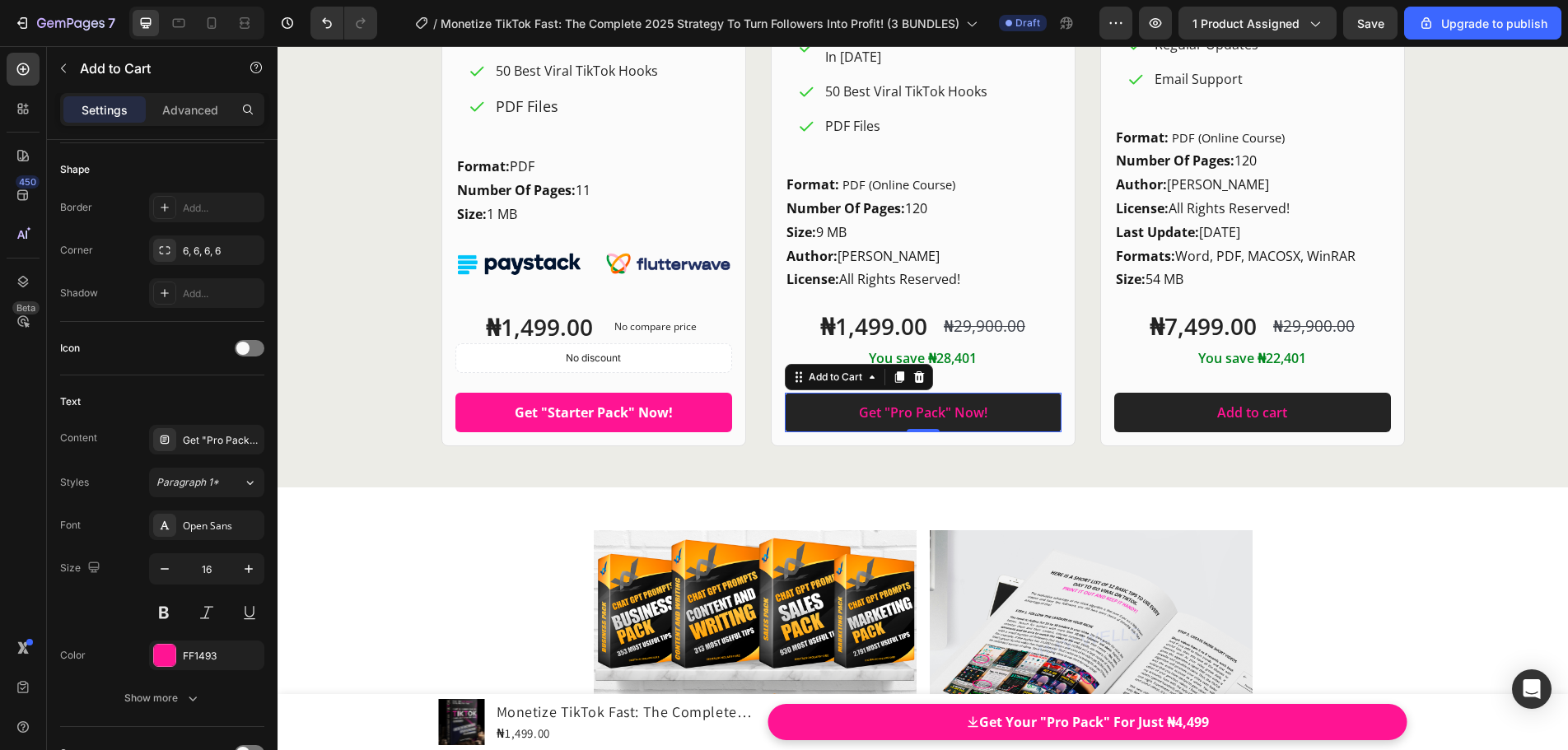
scroll to position [0, 0]
click at [1224, 414] on div "Add to cart" at bounding box center [1251, 412] width 70 height 20
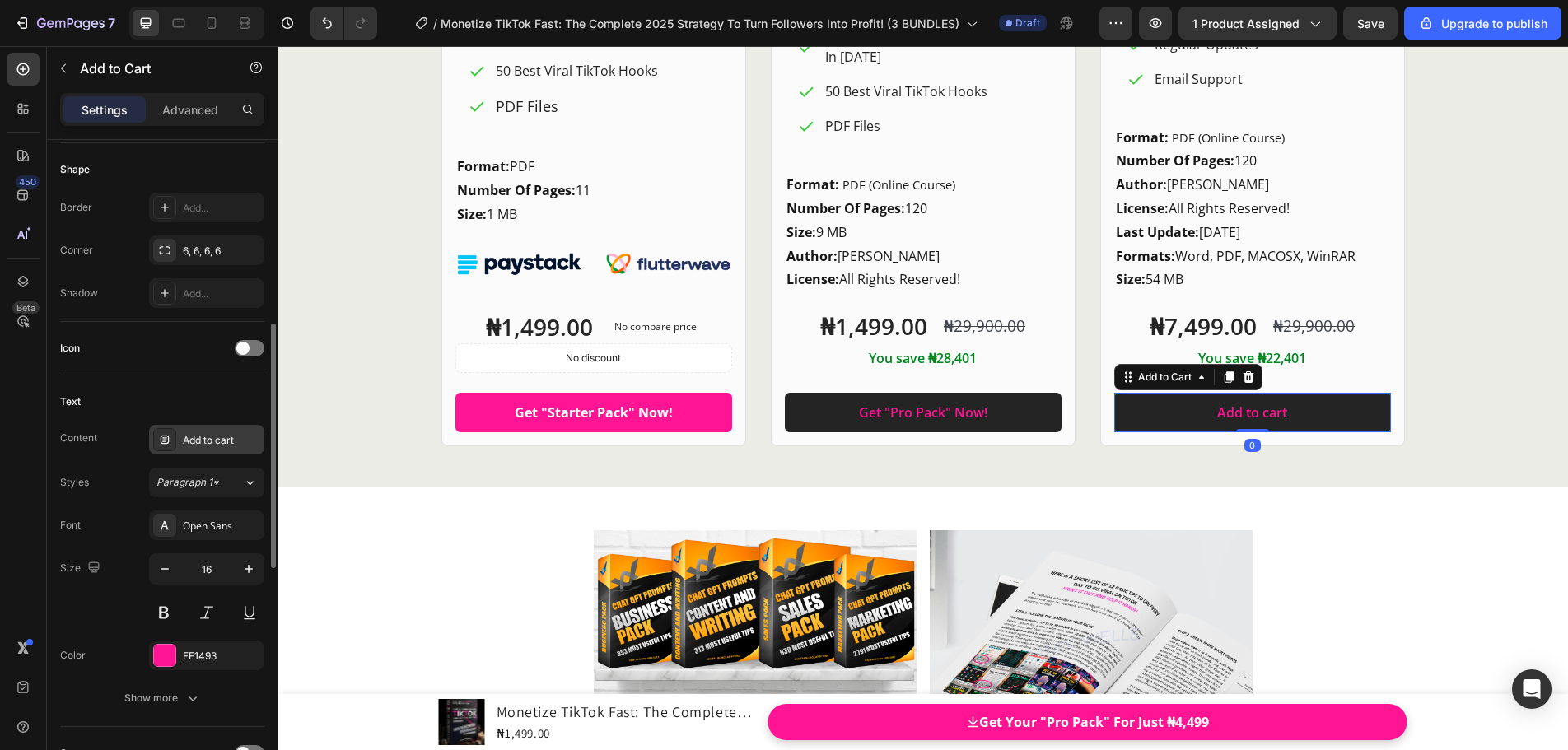
click at [214, 437] on div "Add to cart" at bounding box center [221, 440] width 77 height 15
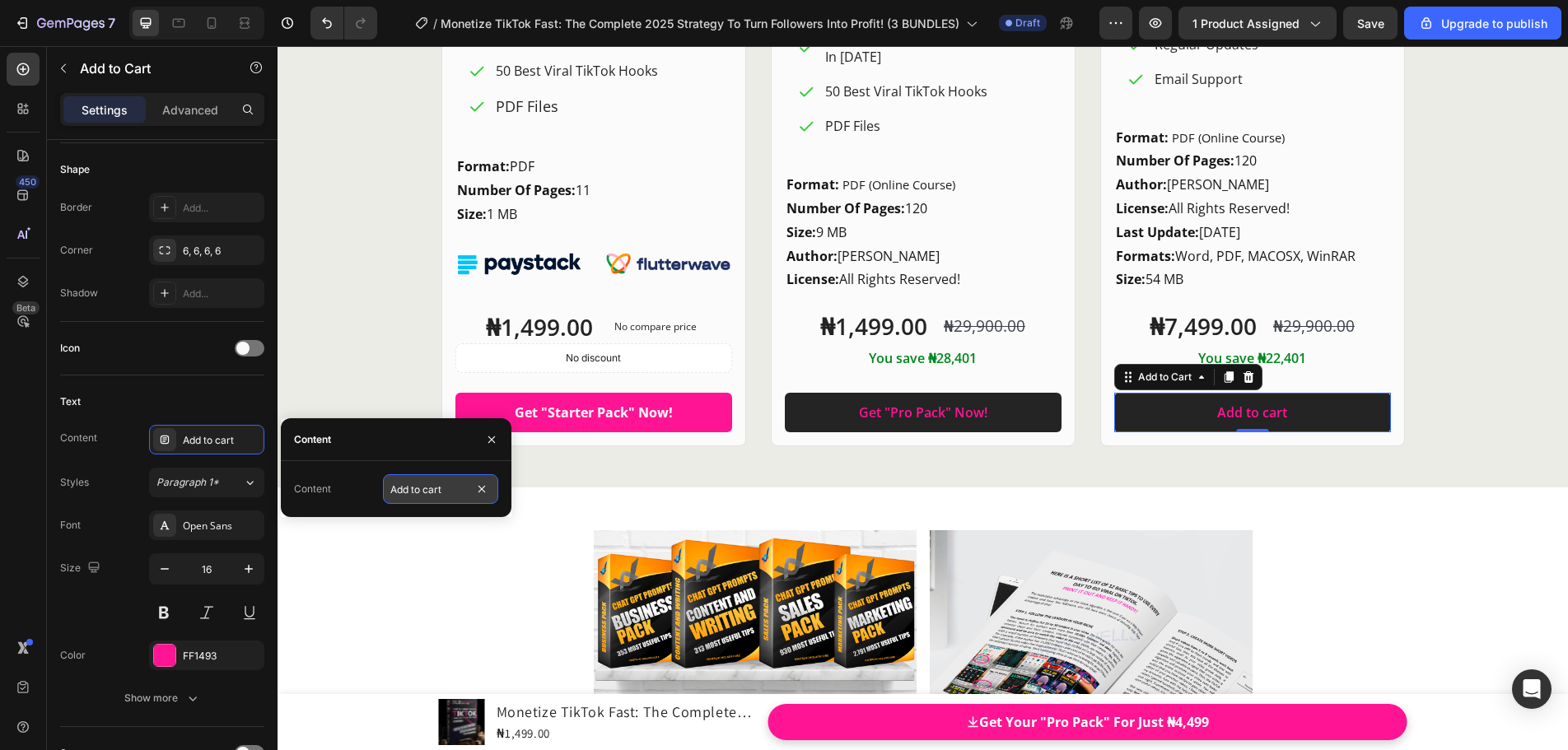
click at [439, 484] on input "Add to cart" at bounding box center [440, 488] width 115 height 30
paste input "Get "Starter Pack" Now!"
click at [407, 490] on input "Get "Starter Pack" Now!" at bounding box center [440, 488] width 115 height 30
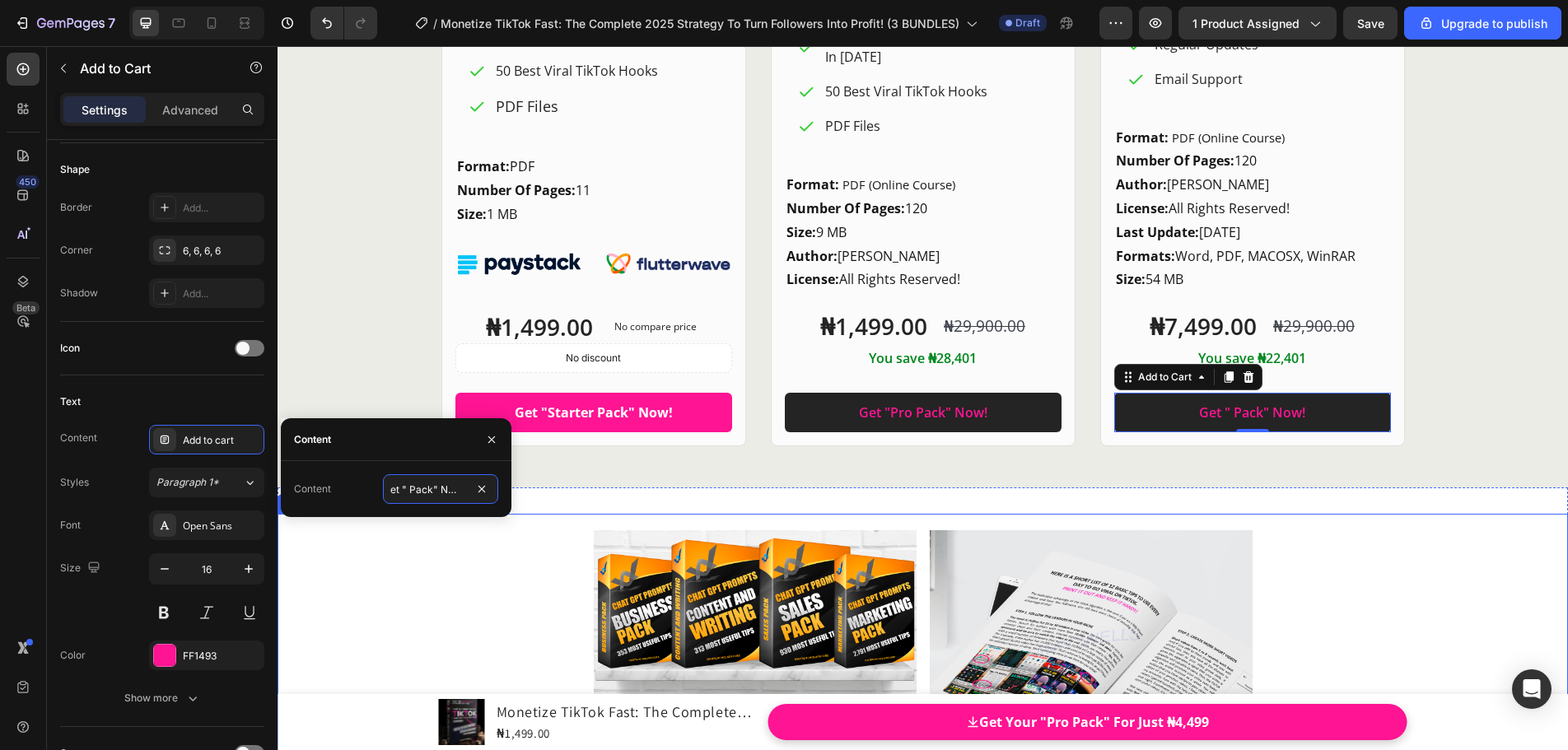
scroll to position [0, 6]
type input "Get "Master Pack+" Now!"
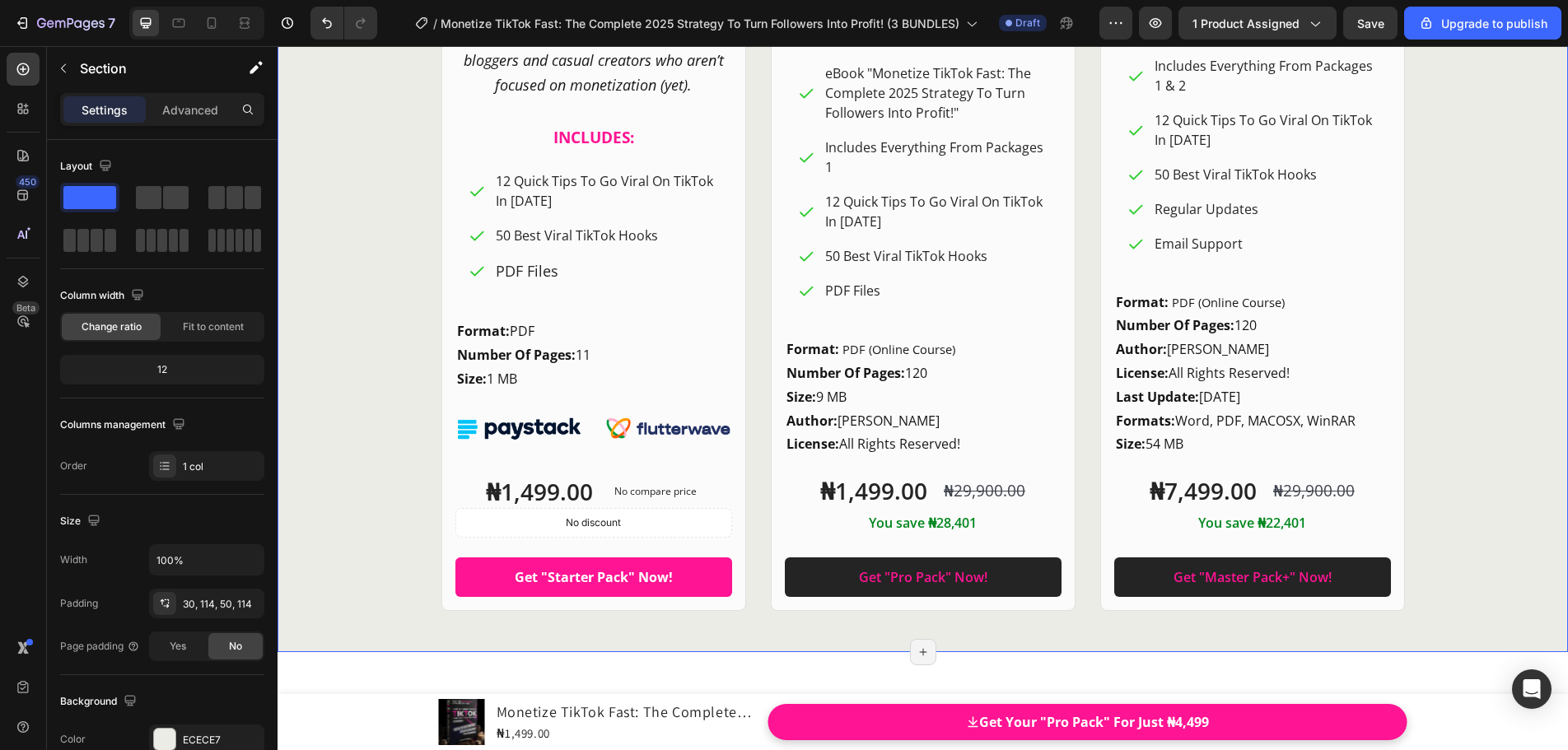
scroll to position [22399, 0]
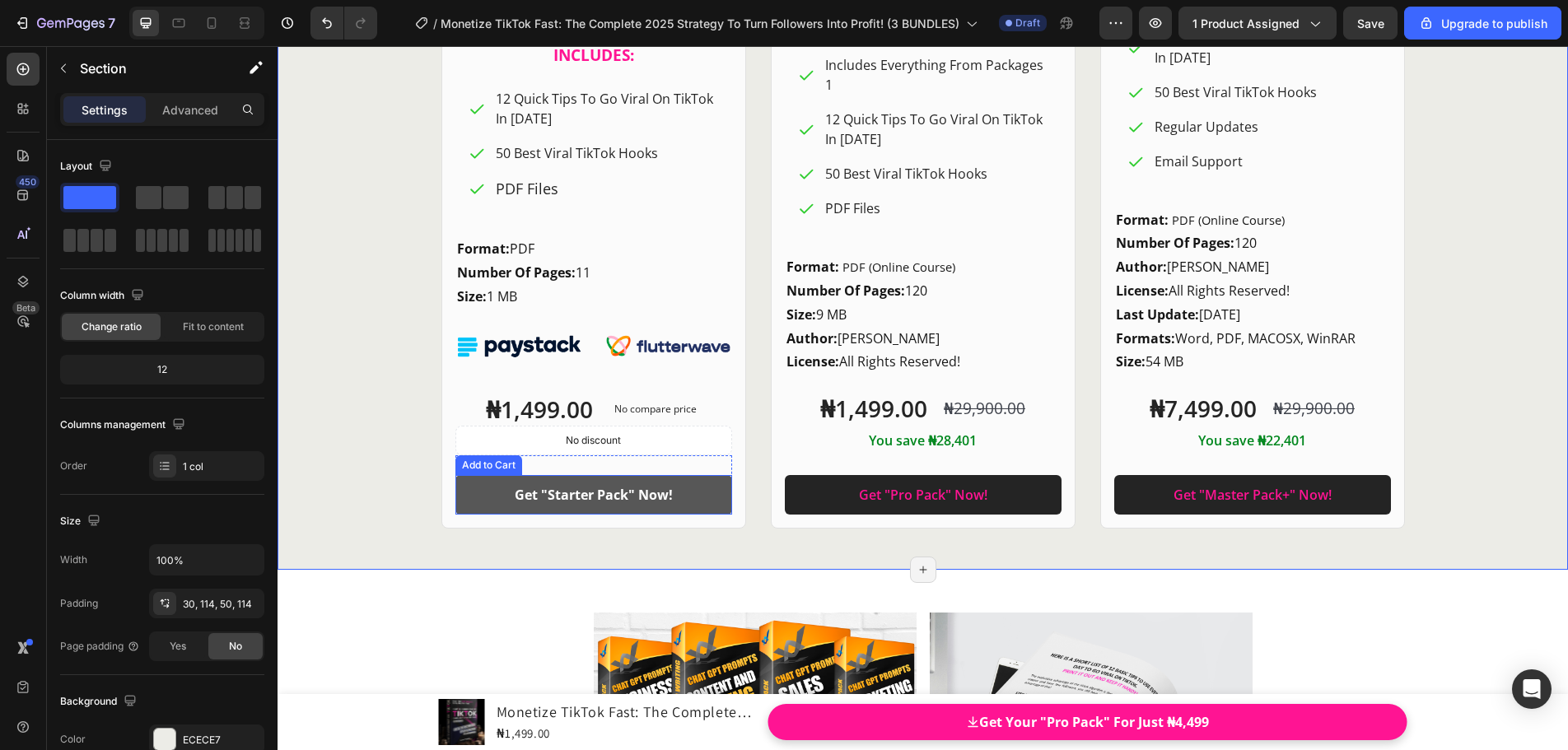
click at [498, 502] on button "Get "Starter Pack" Now!" at bounding box center [593, 495] width 277 height 40
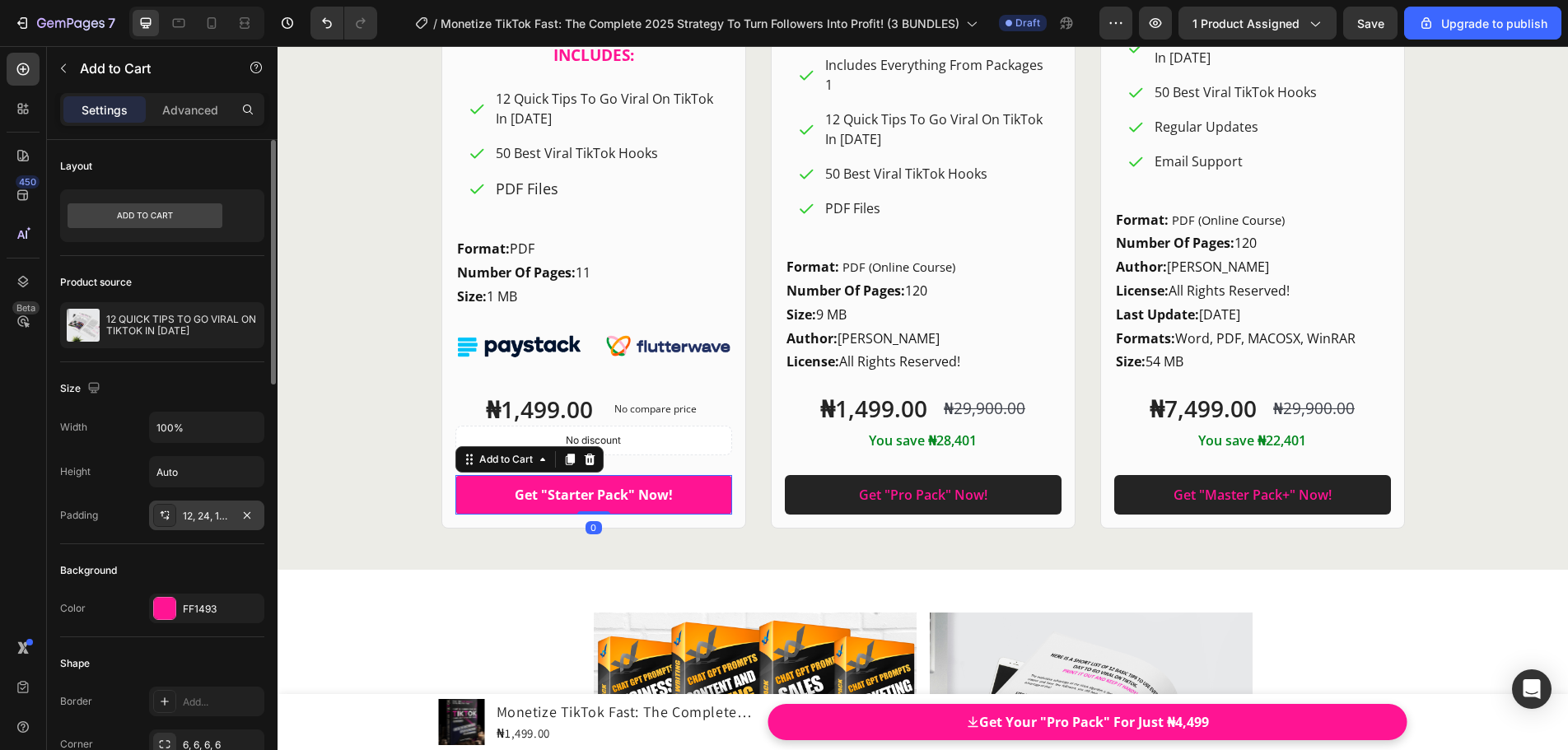
click at [194, 526] on div "12, 24, 12, 24" at bounding box center [206, 515] width 115 height 30
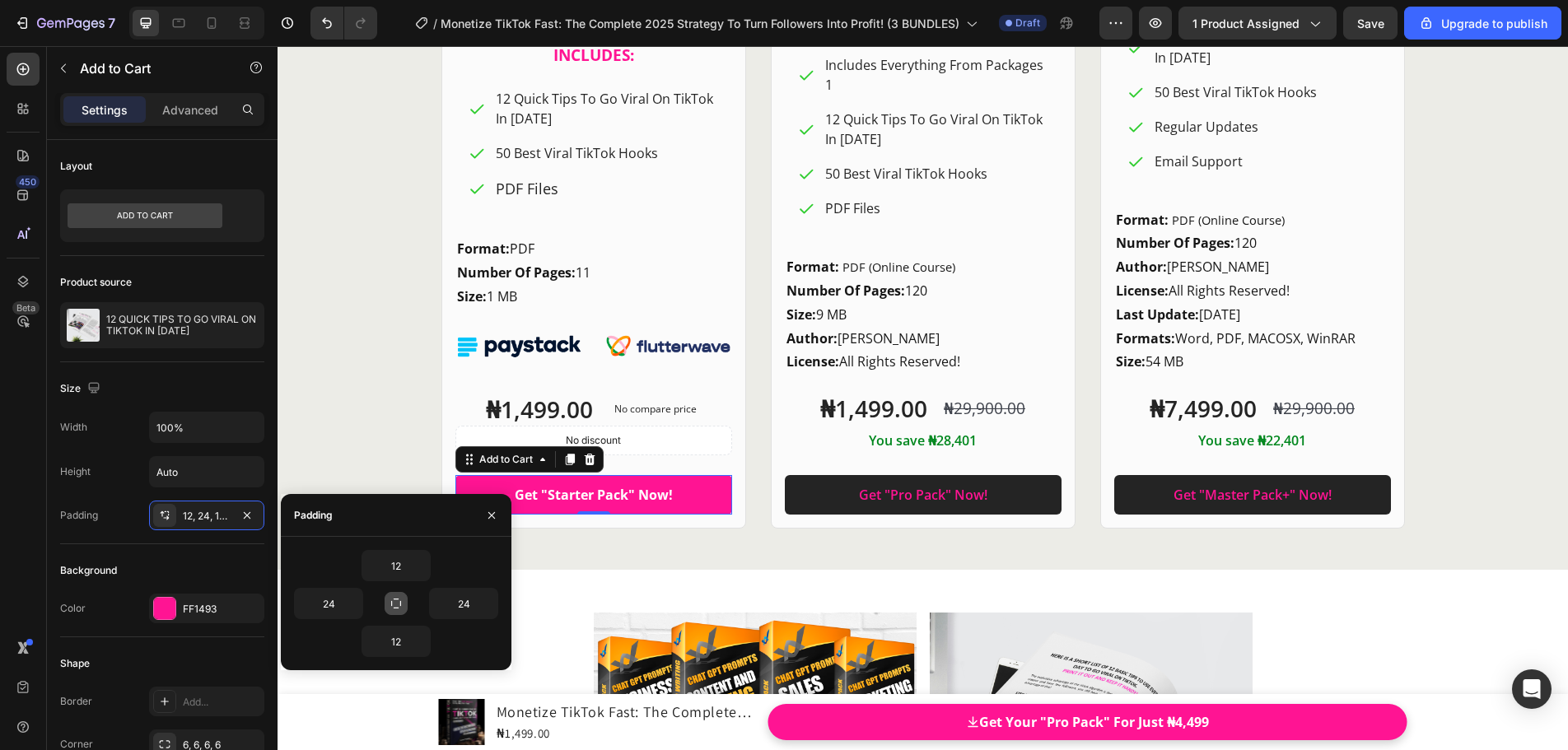
click at [391, 600] on icon "button" at bounding box center [396, 603] width 14 height 14
type input "12"
click at [391, 600] on icon "button" at bounding box center [396, 603] width 14 height 14
click at [357, 606] on icon "button" at bounding box center [354, 603] width 14 height 14
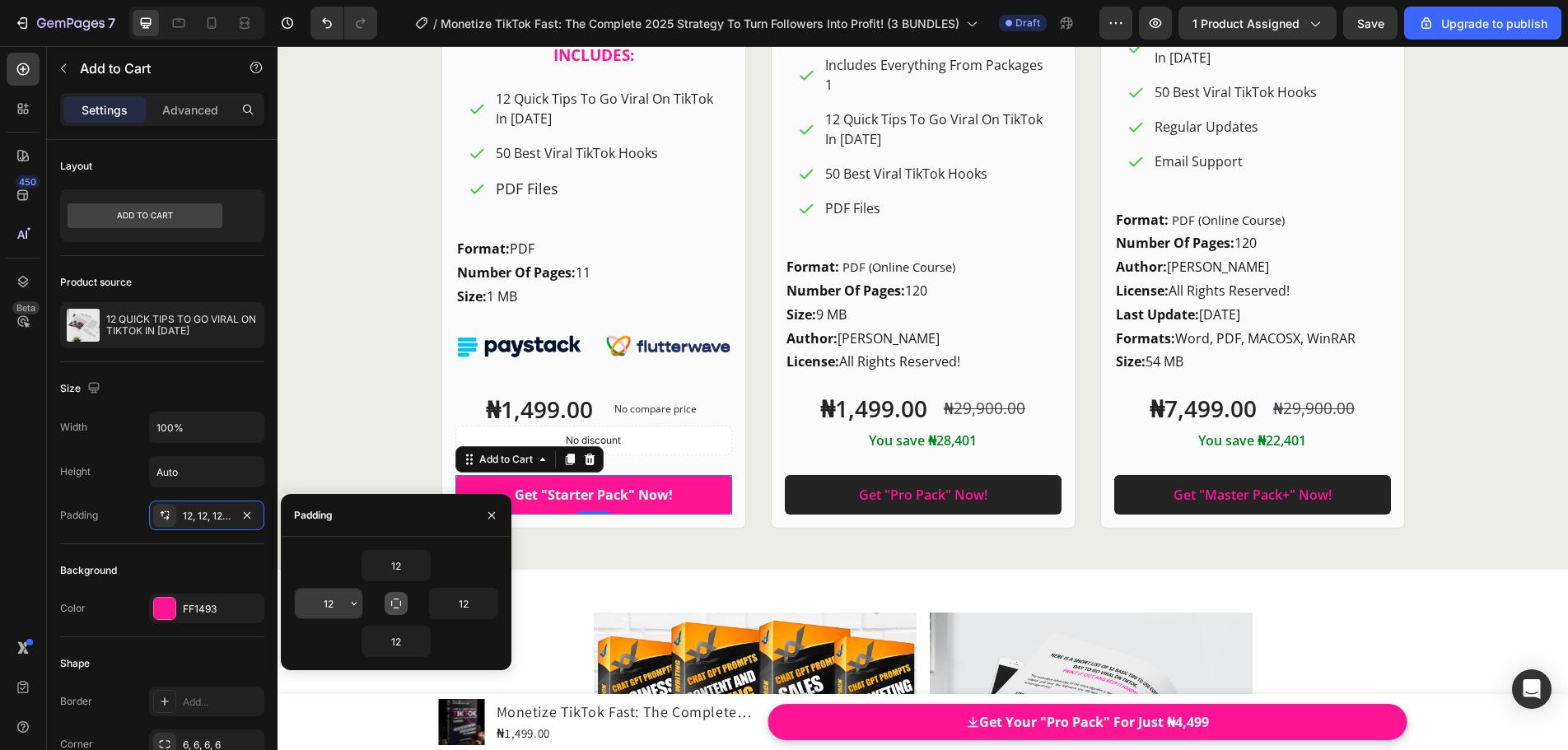
click at [357, 606] on icon "button" at bounding box center [354, 603] width 14 height 14
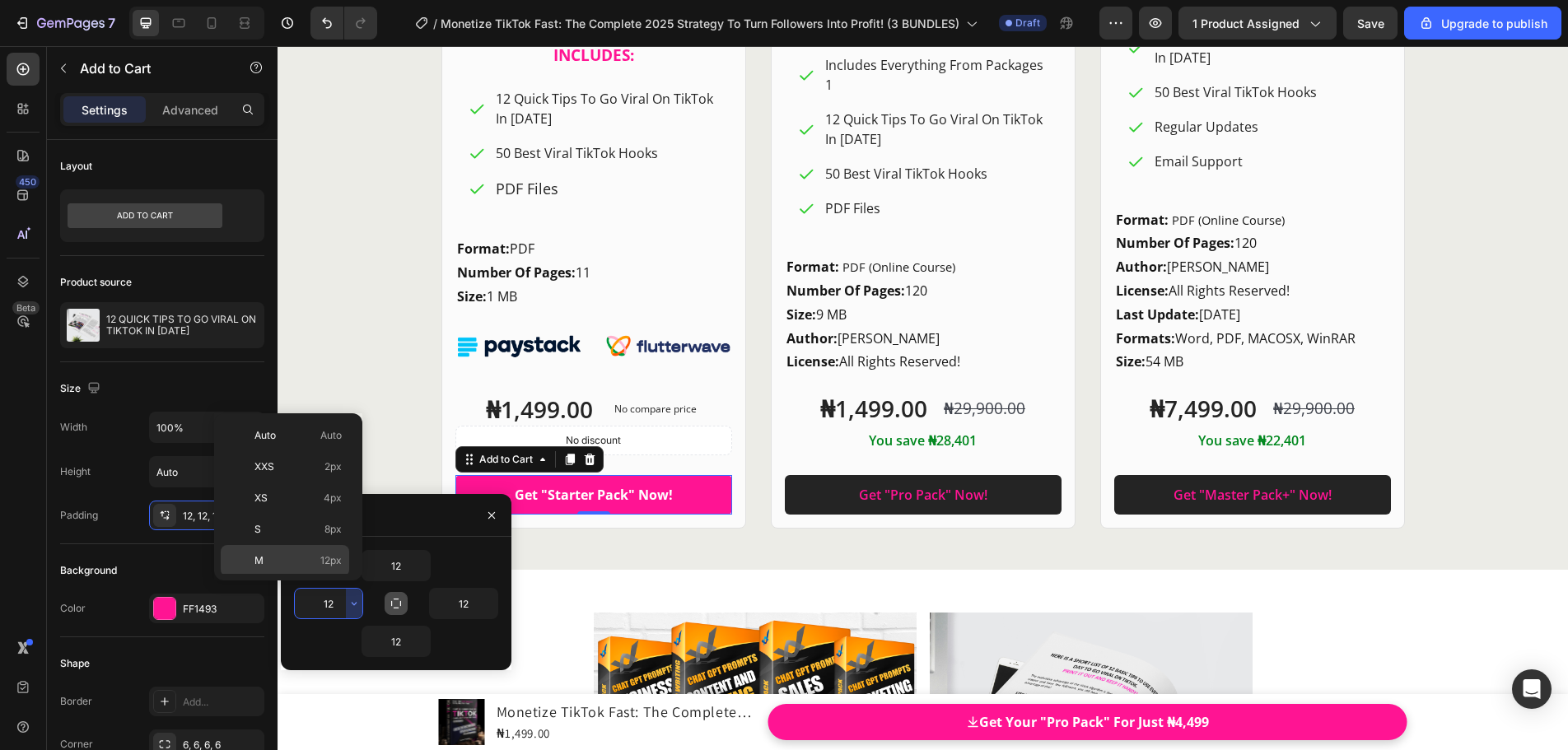
scroll to position [164, 0]
click at [282, 493] on p "2XL 32px" at bounding box center [298, 489] width 87 height 15
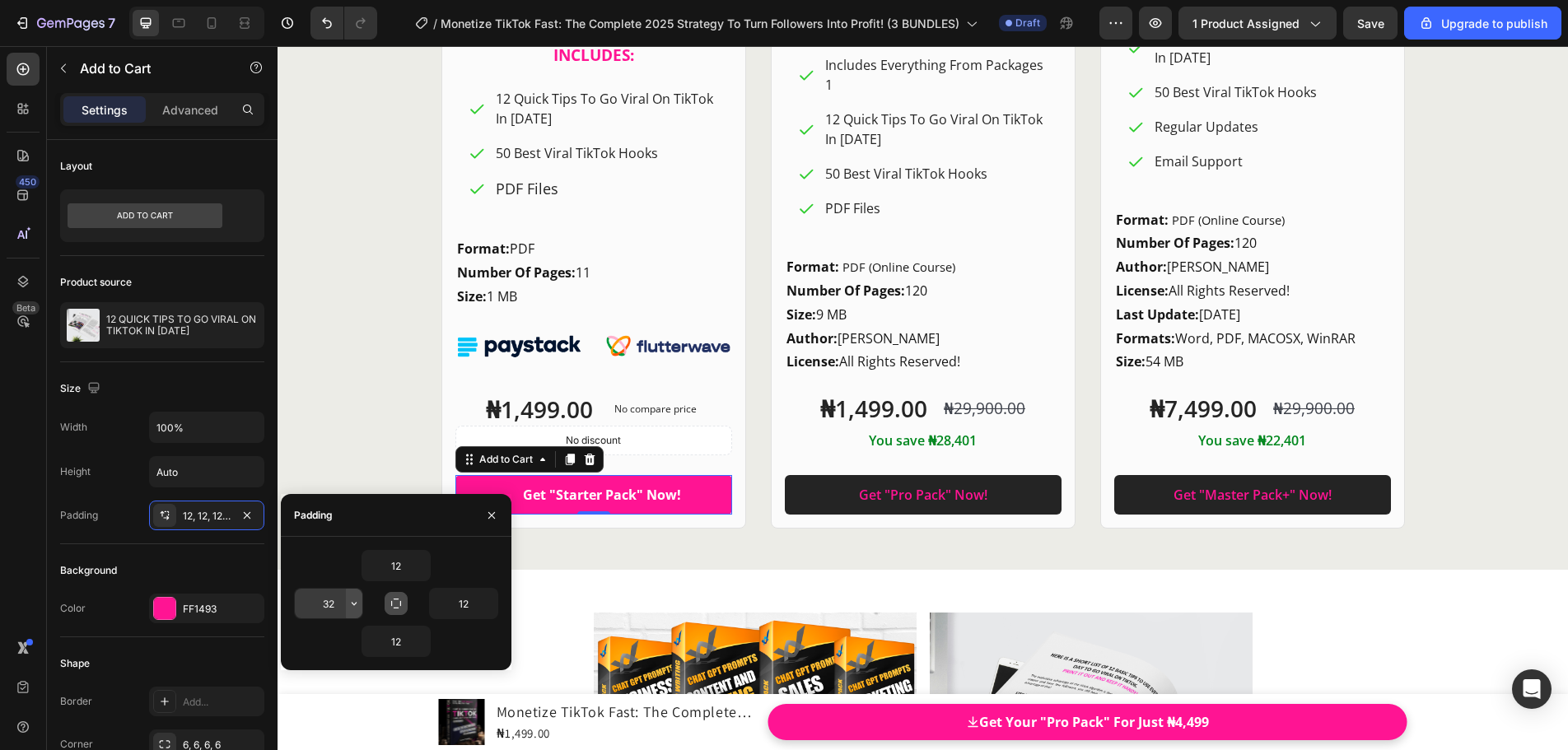
click at [346, 603] on button "button" at bounding box center [354, 603] width 16 height 30
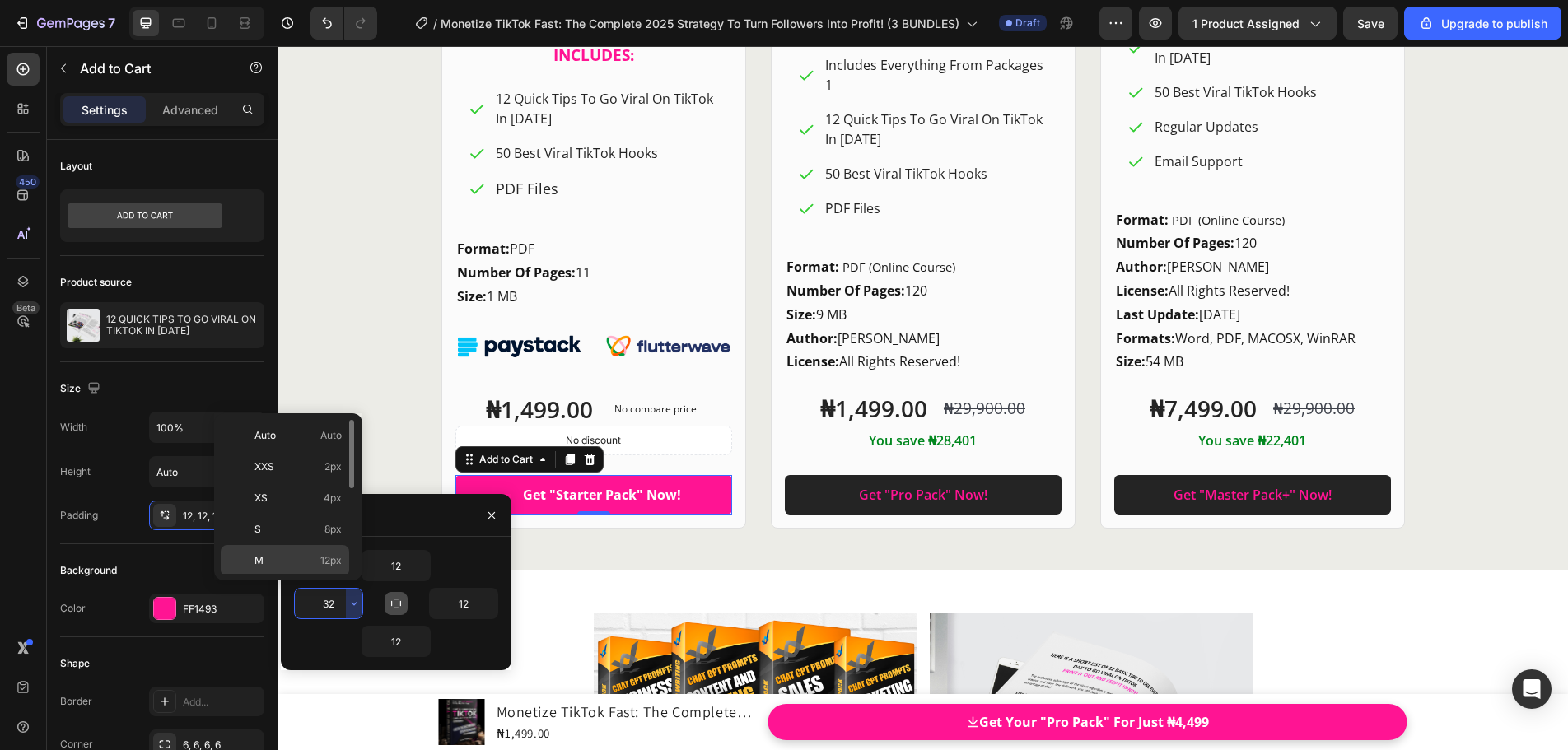
click at [288, 564] on p "M 12px" at bounding box center [298, 560] width 87 height 15
type input "12"
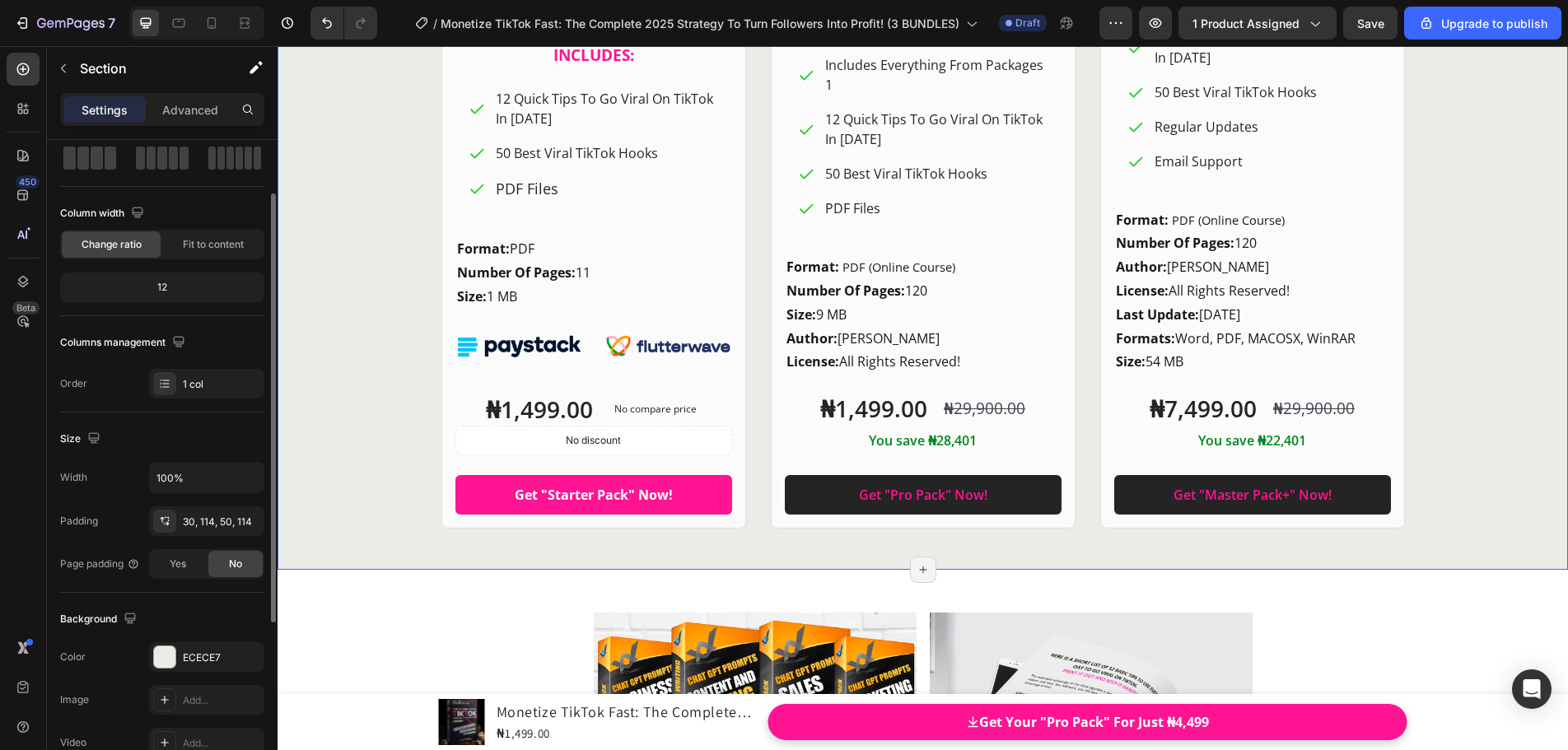
scroll to position [0, 0]
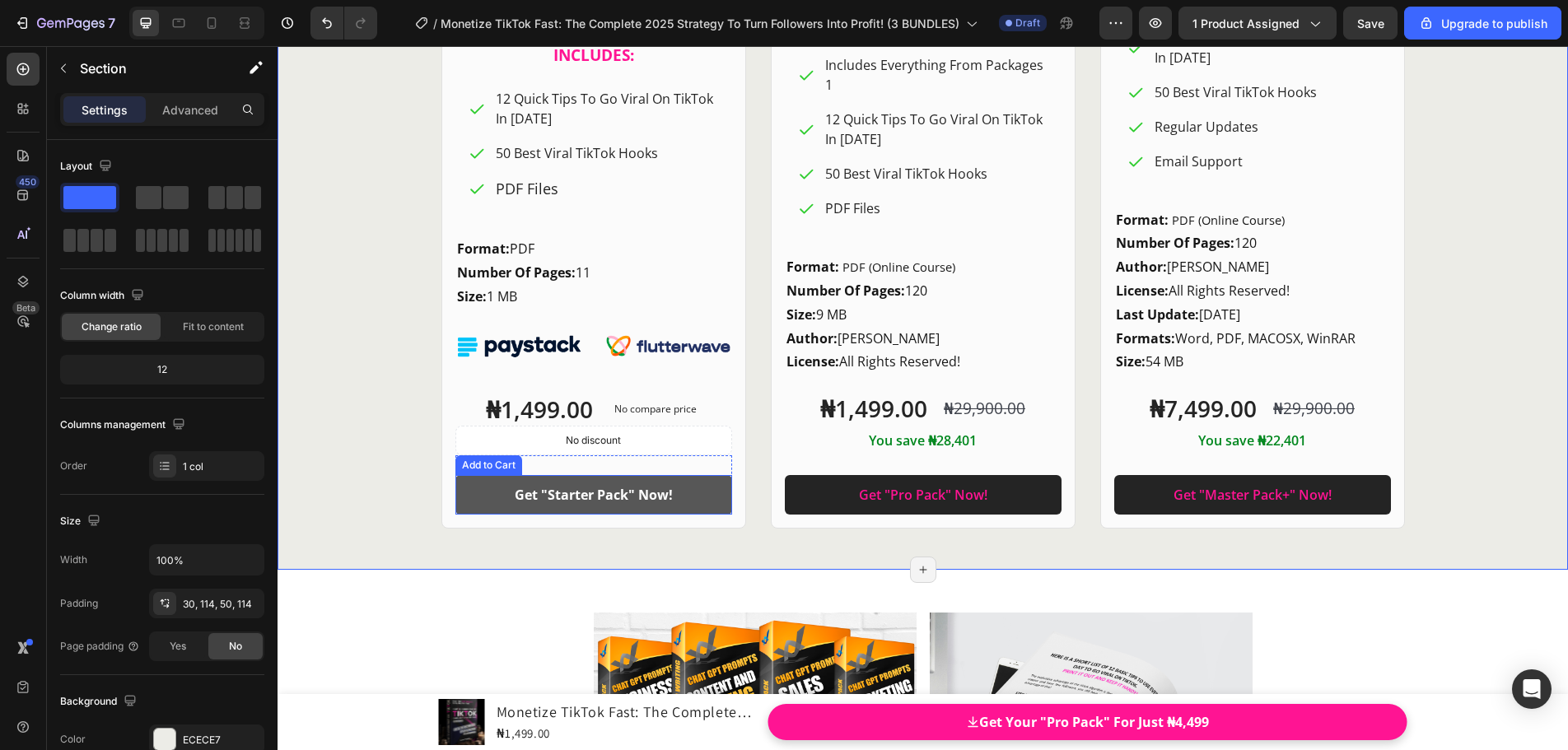
click at [477, 493] on button "Get "Starter Pack" Now!" at bounding box center [593, 495] width 277 height 40
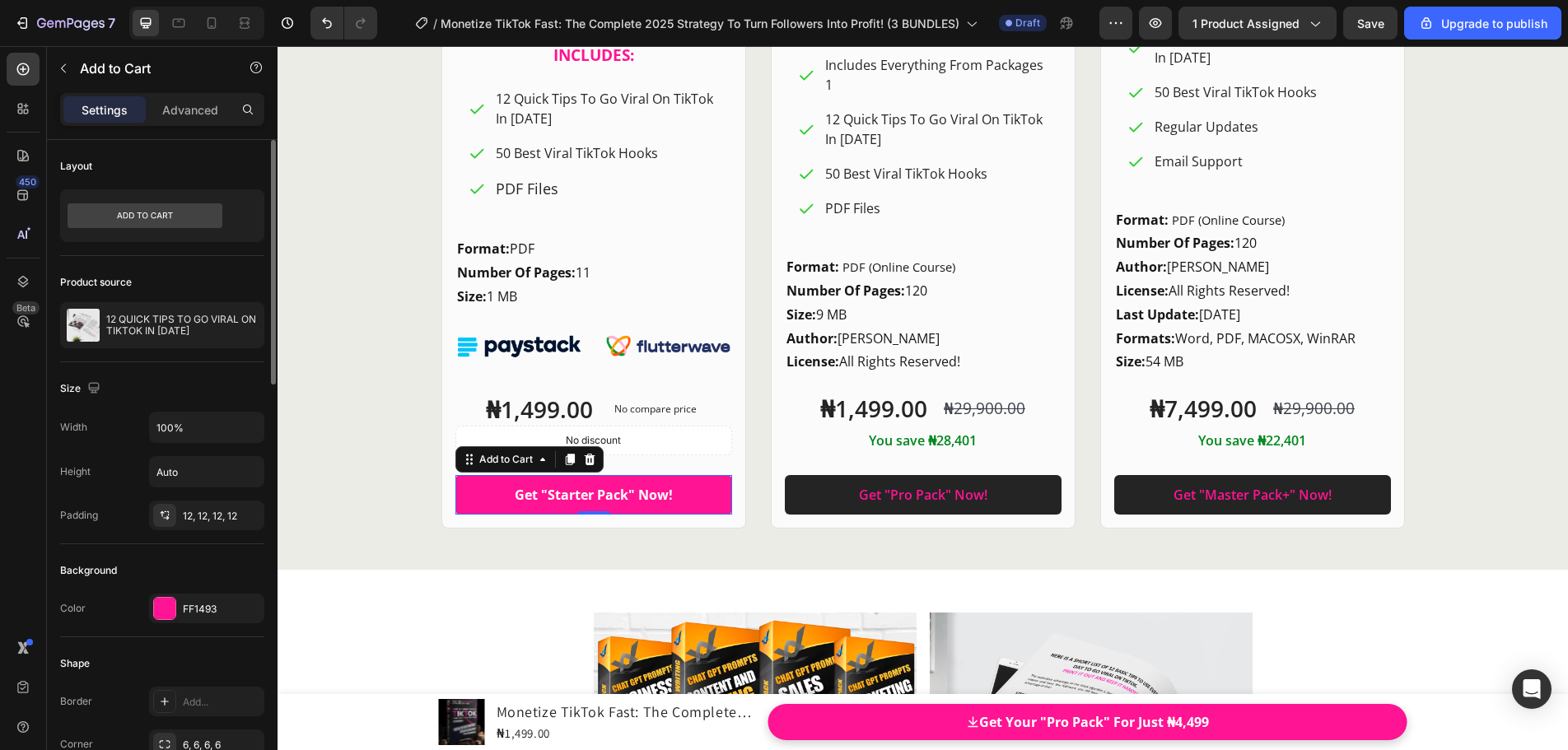
scroll to position [164, 0]
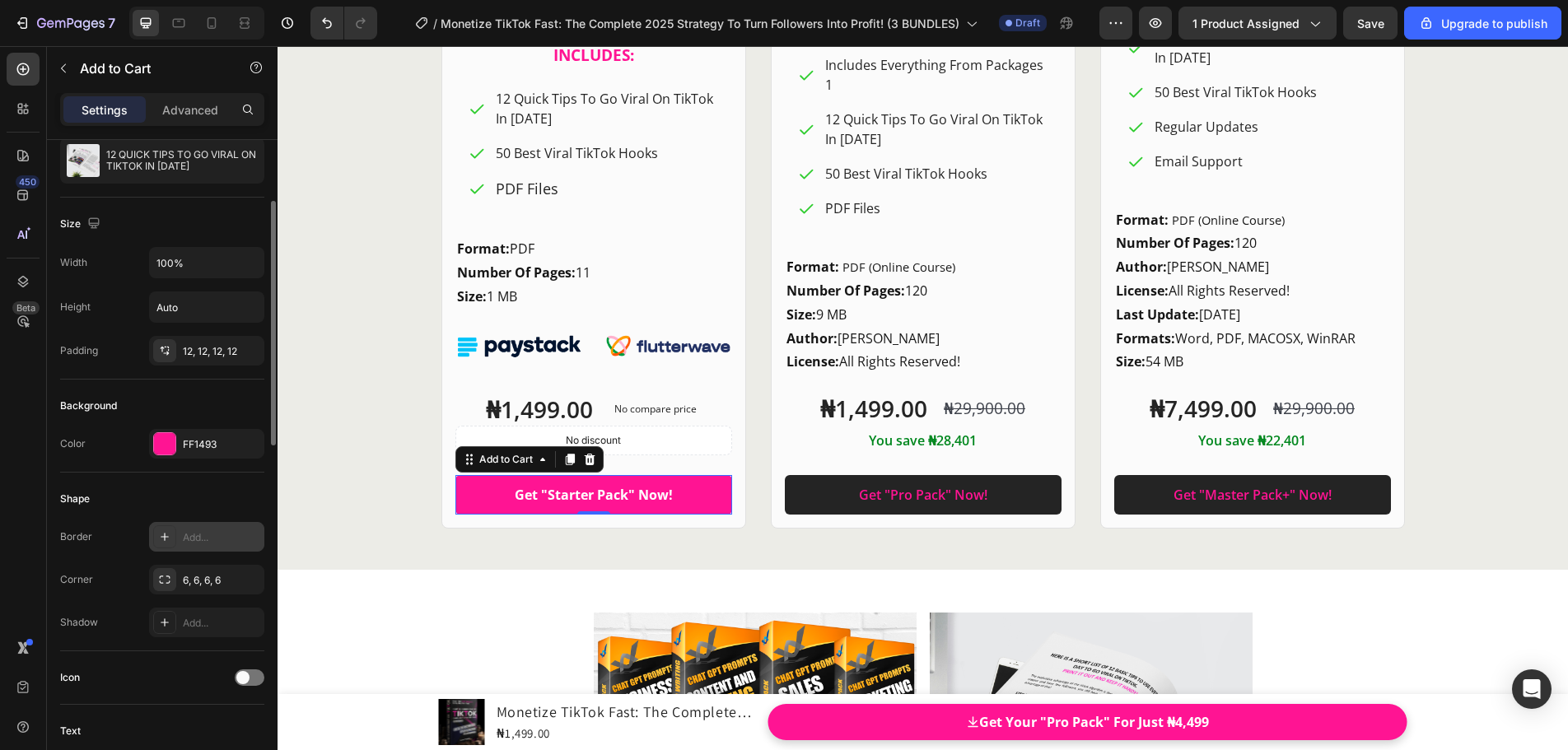
click at [225, 547] on div "Add..." at bounding box center [206, 537] width 115 height 30
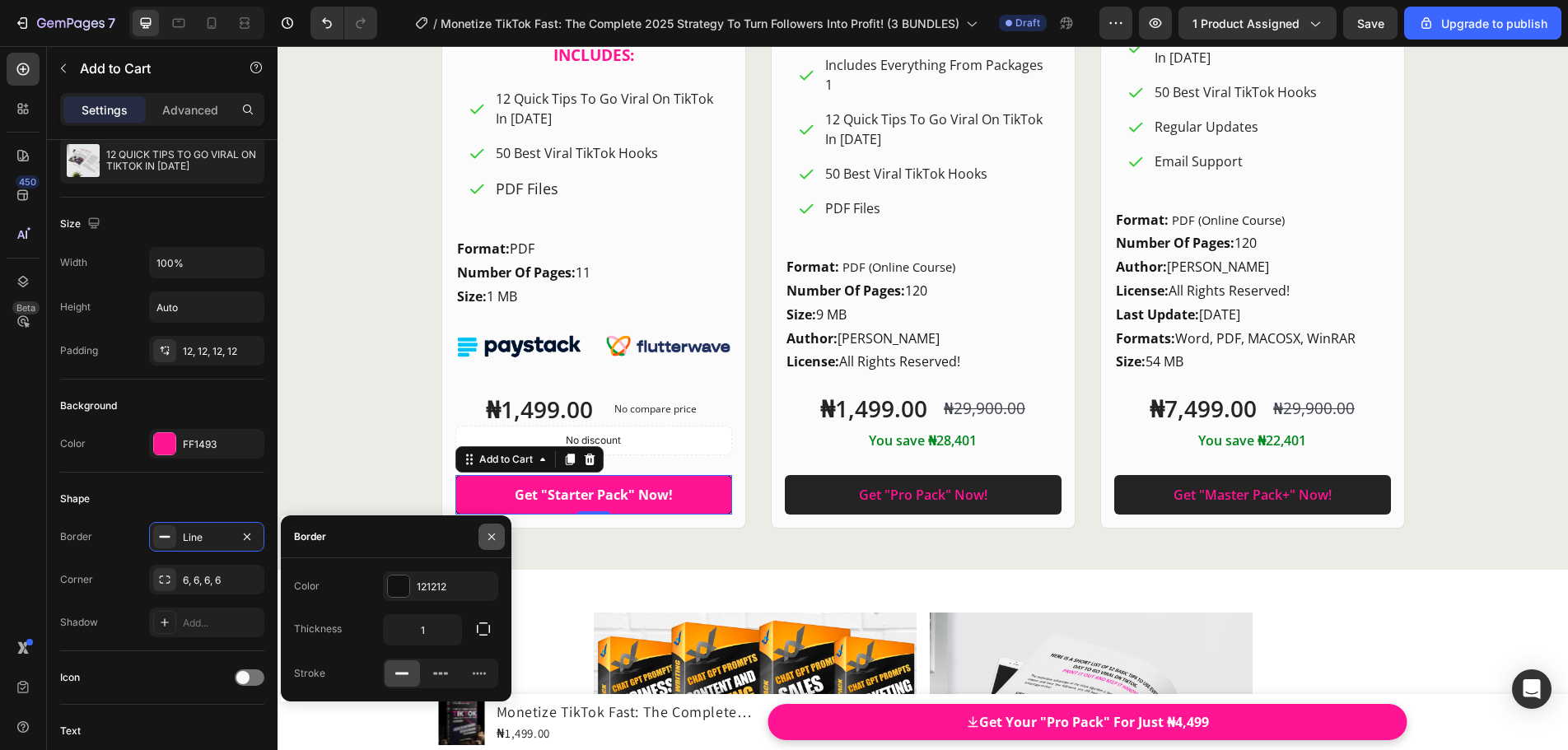
click at [499, 536] on button "button" at bounding box center [491, 537] width 26 height 26
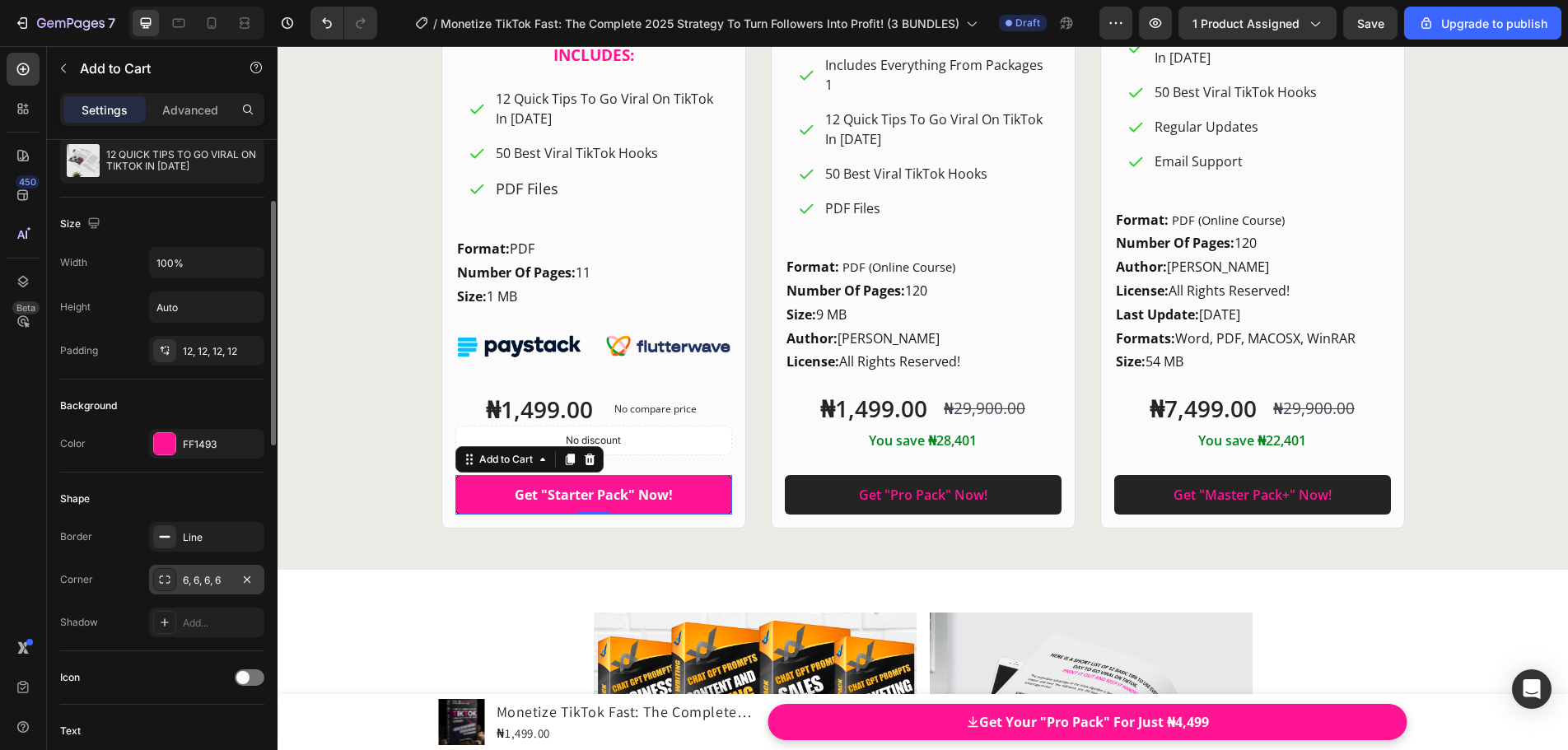
click at [208, 587] on div "6, 6, 6, 6" at bounding box center [206, 580] width 48 height 15
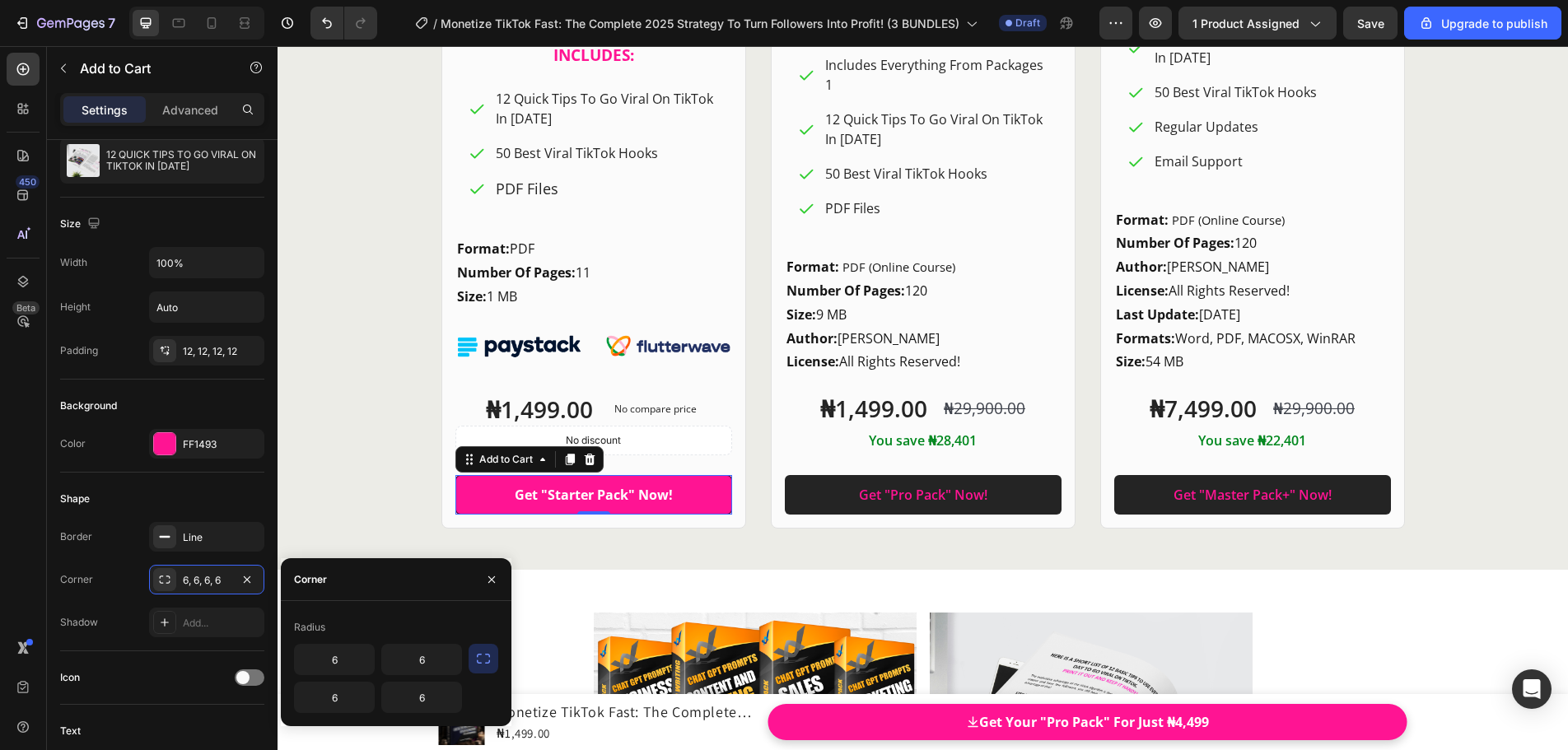
click at [478, 663] on icon "button" at bounding box center [483, 658] width 14 height 10
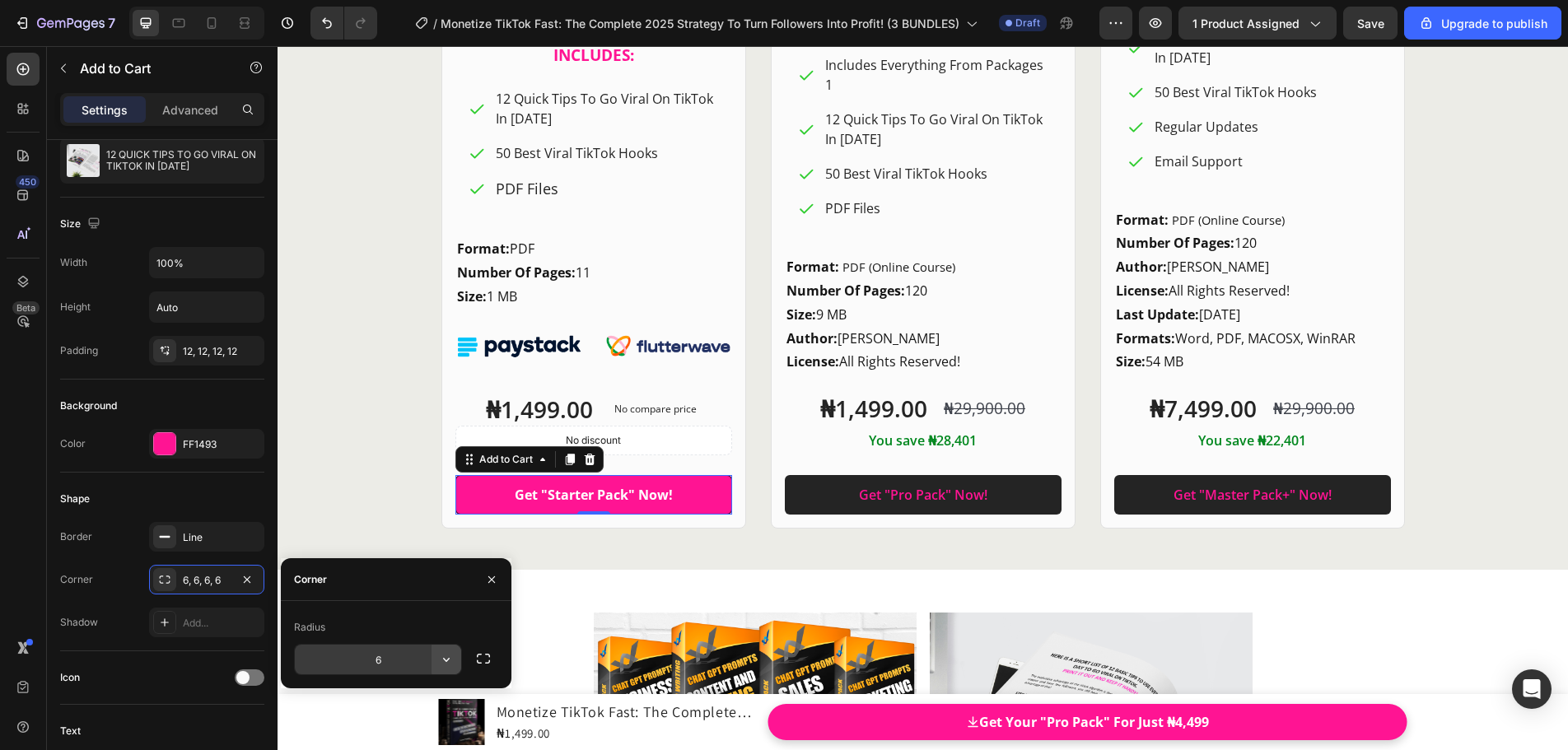
click at [440, 660] on icon "button" at bounding box center [446, 659] width 16 height 16
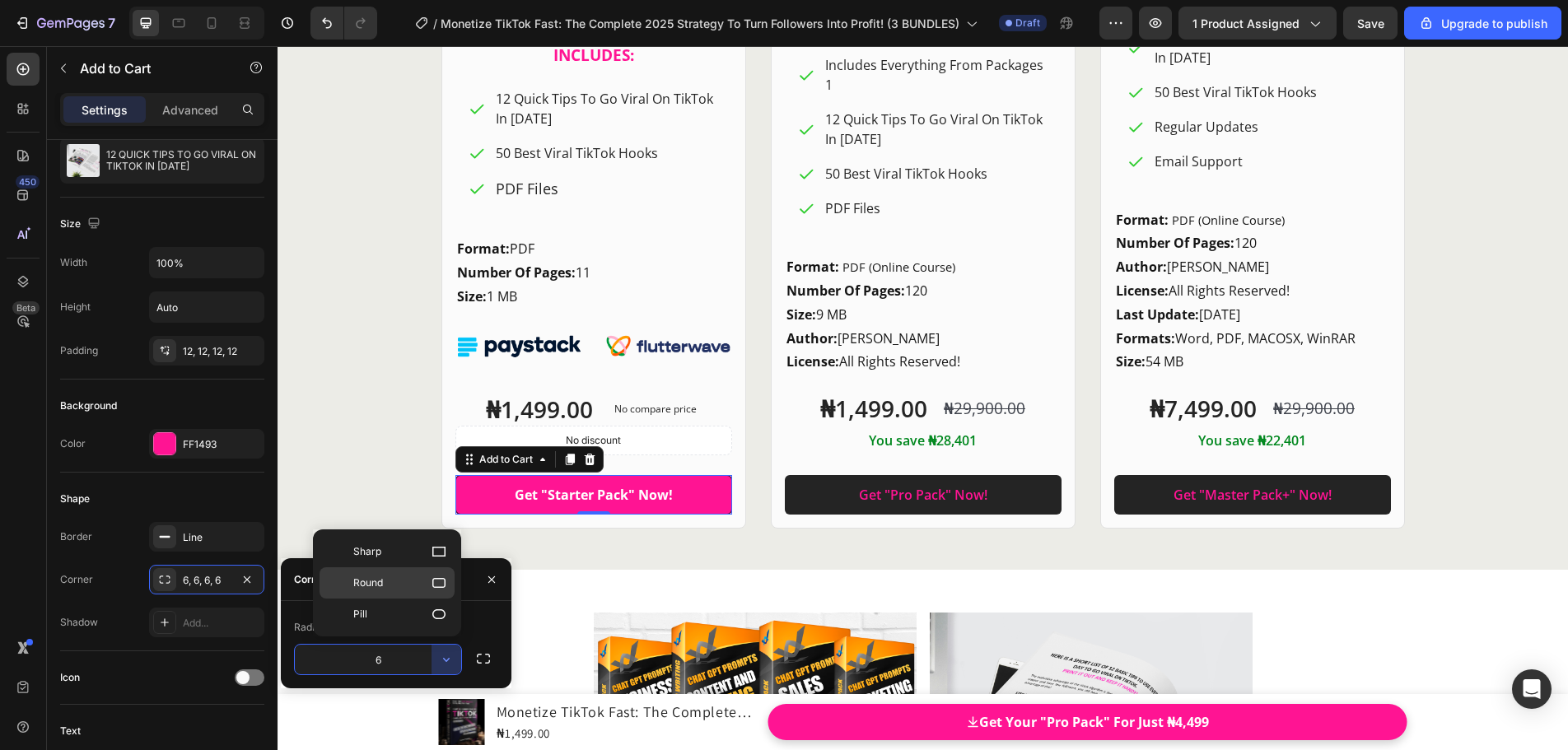
click at [440, 598] on div "Round" at bounding box center [387, 614] width 135 height 31
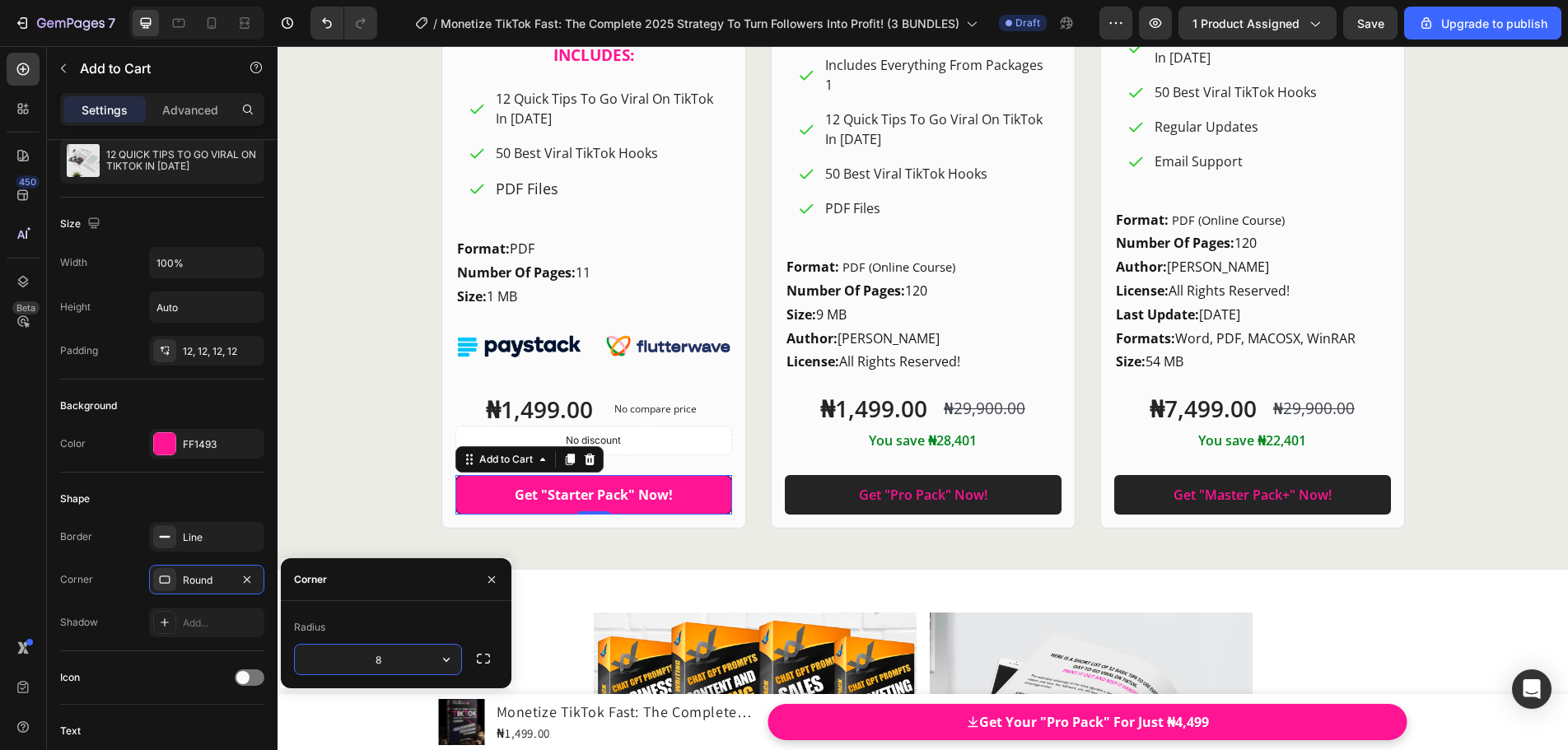
click at [396, 664] on input "8" at bounding box center [378, 659] width 166 height 30
click at [444, 656] on icon "button" at bounding box center [446, 659] width 16 height 16
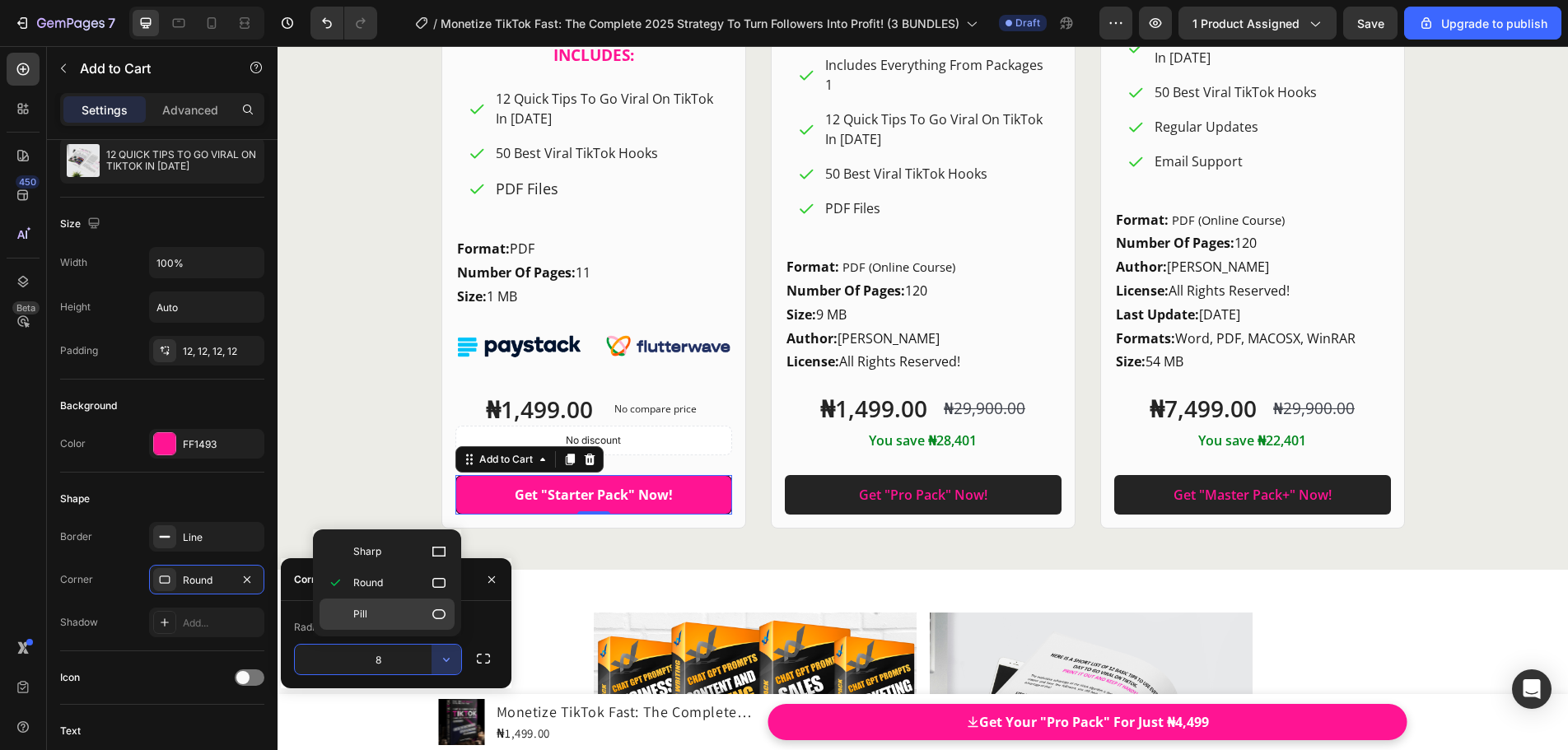
click at [433, 618] on icon at bounding box center [439, 614] width 16 height 16
type input "9999"
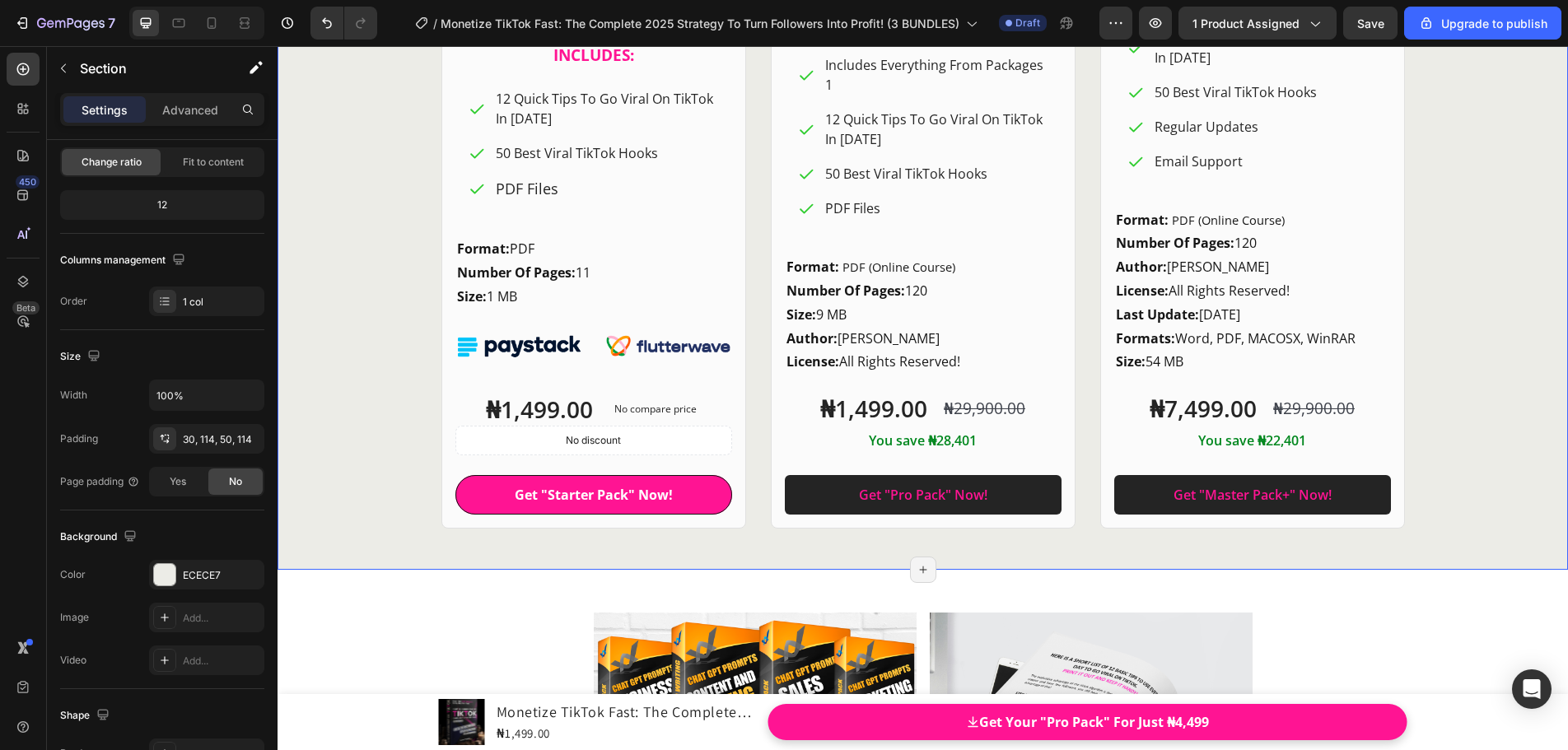
scroll to position [0, 0]
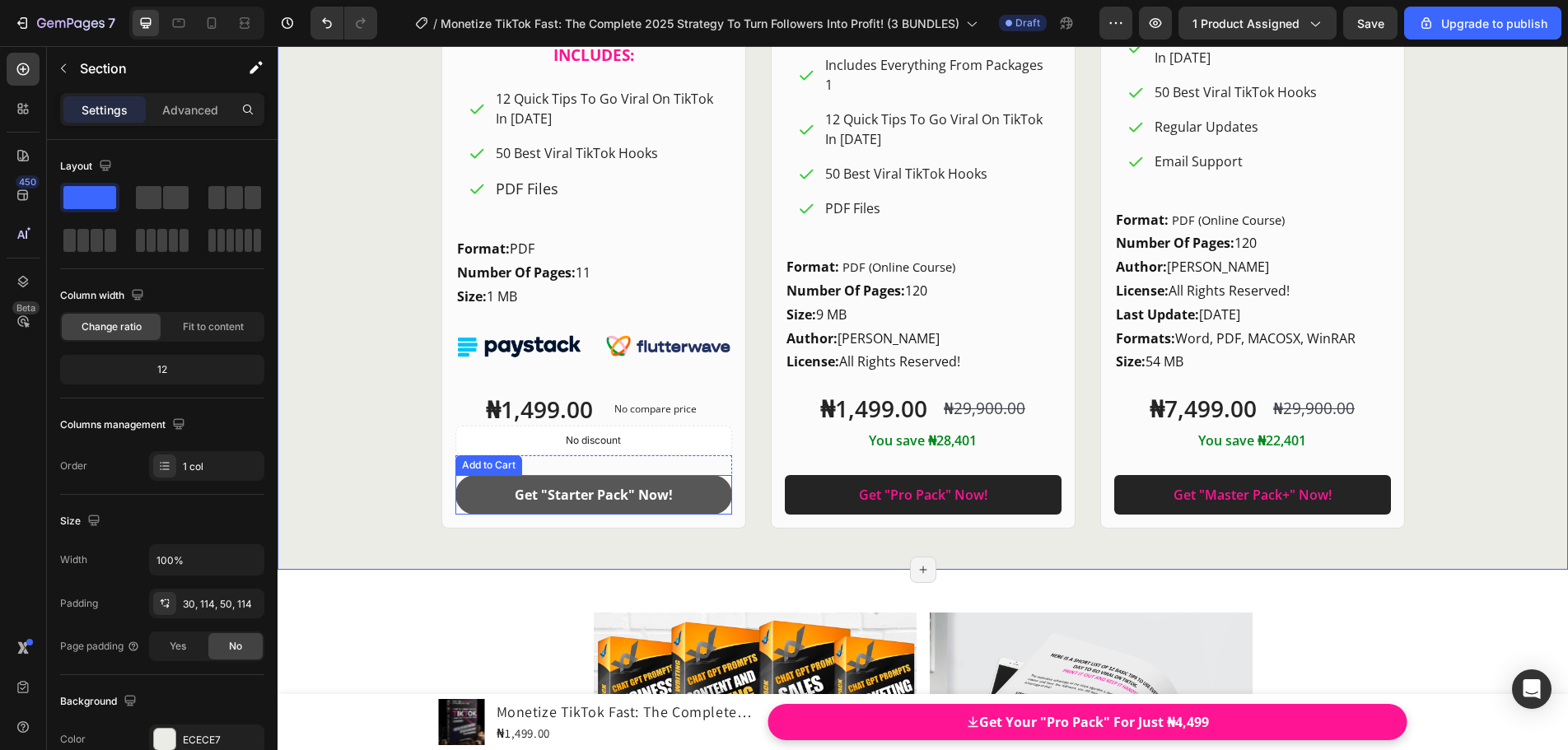
click at [455, 489] on button "Get "Starter Pack" Now!" at bounding box center [593, 495] width 277 height 40
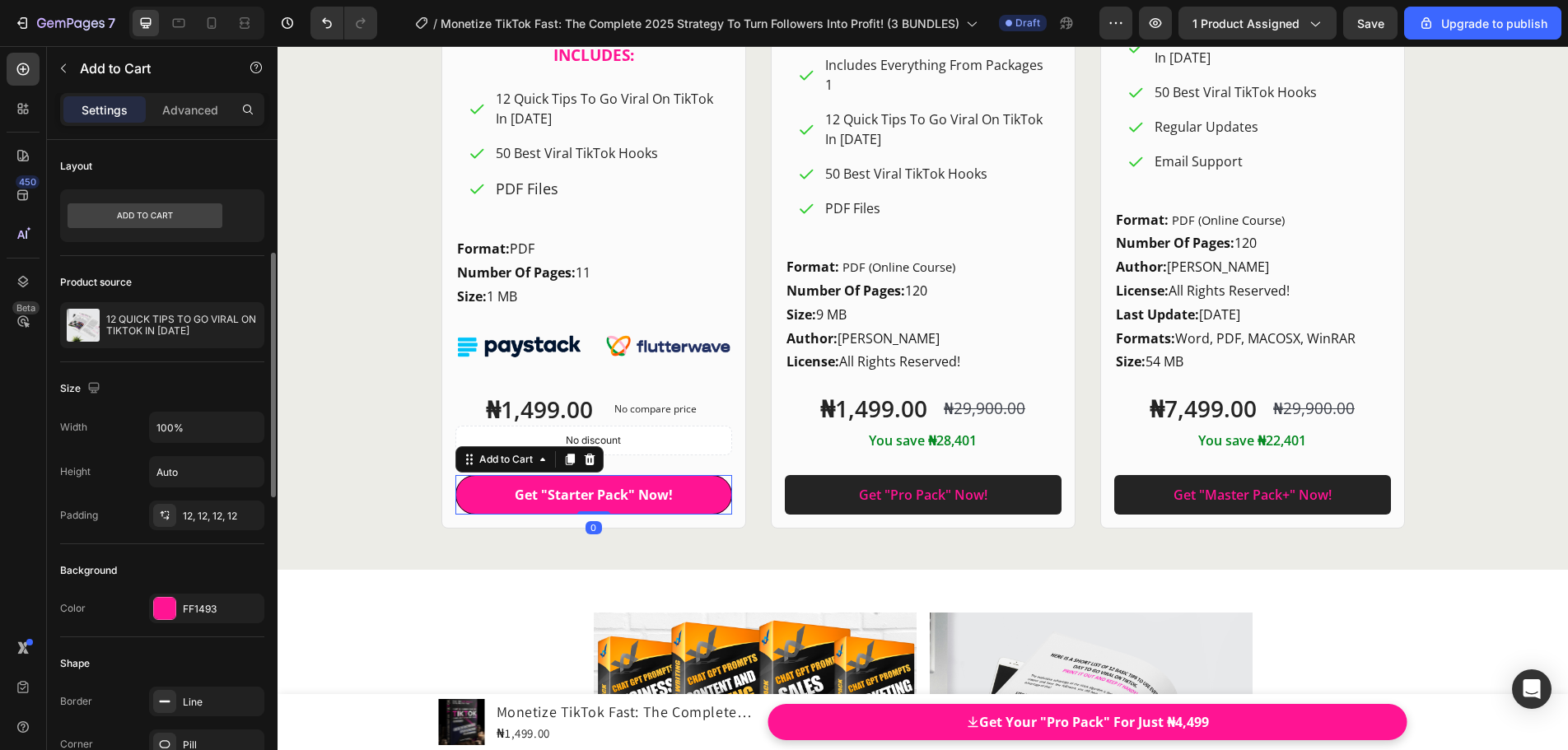
scroll to position [83, 0]
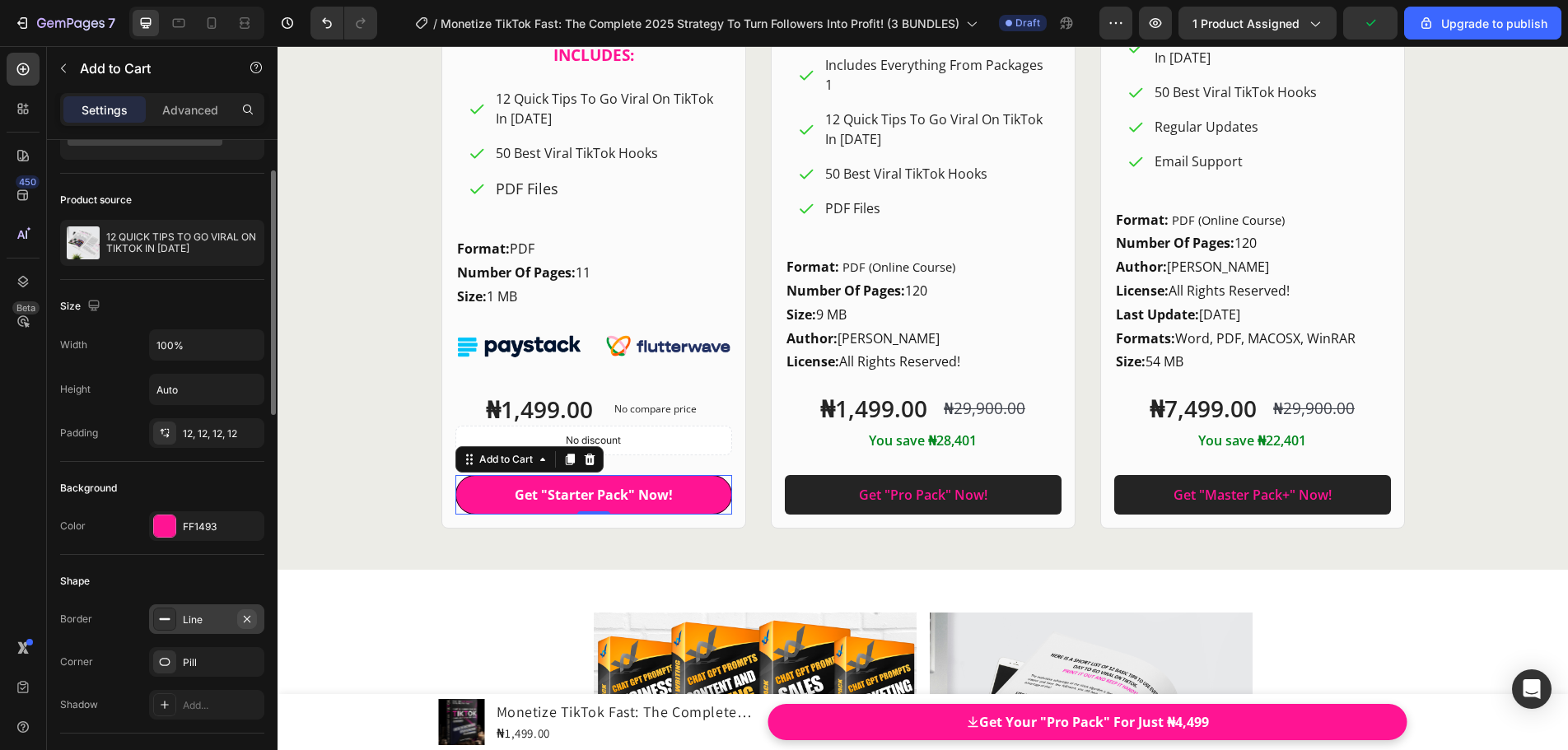
click at [247, 621] on icon "button" at bounding box center [247, 619] width 14 height 14
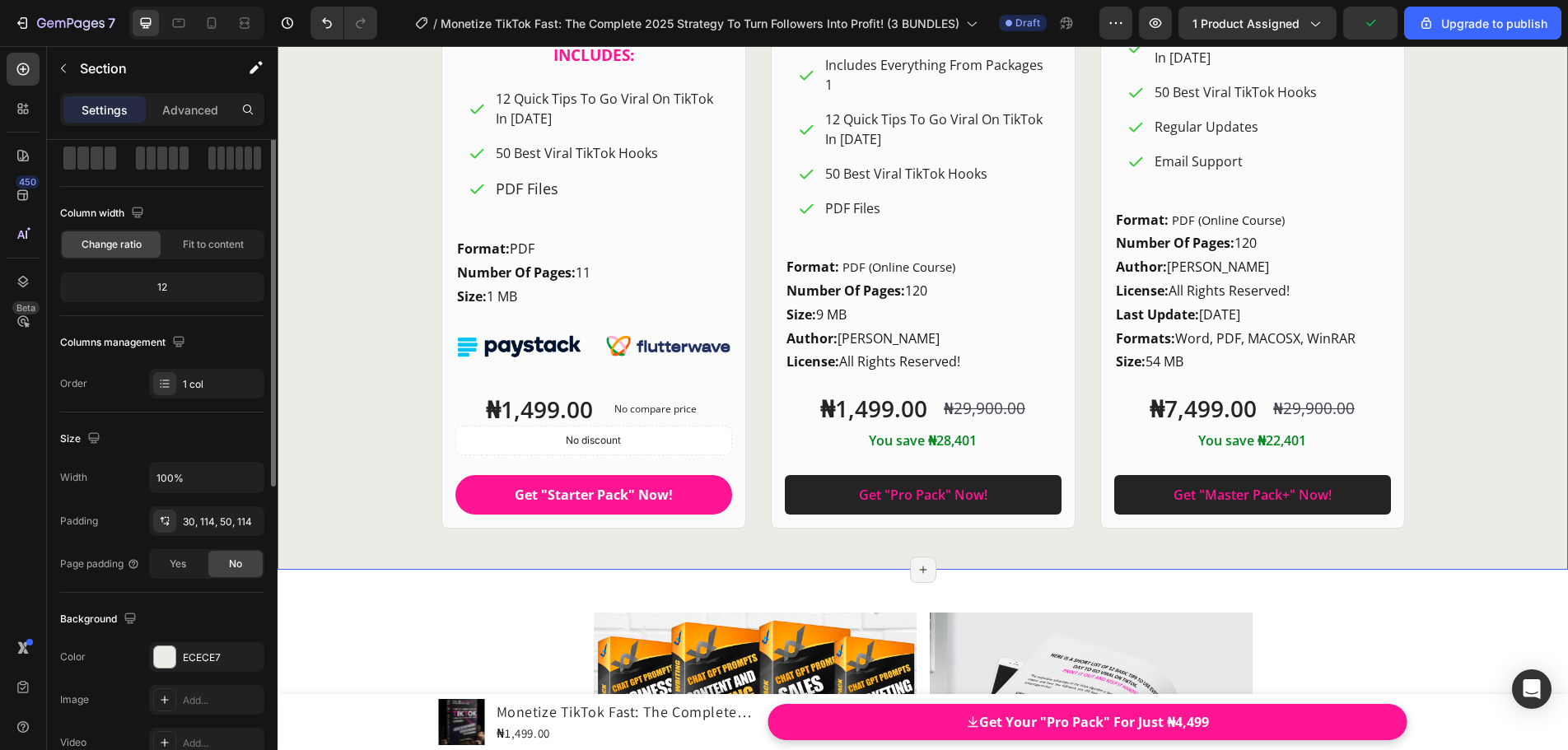
scroll to position [0, 0]
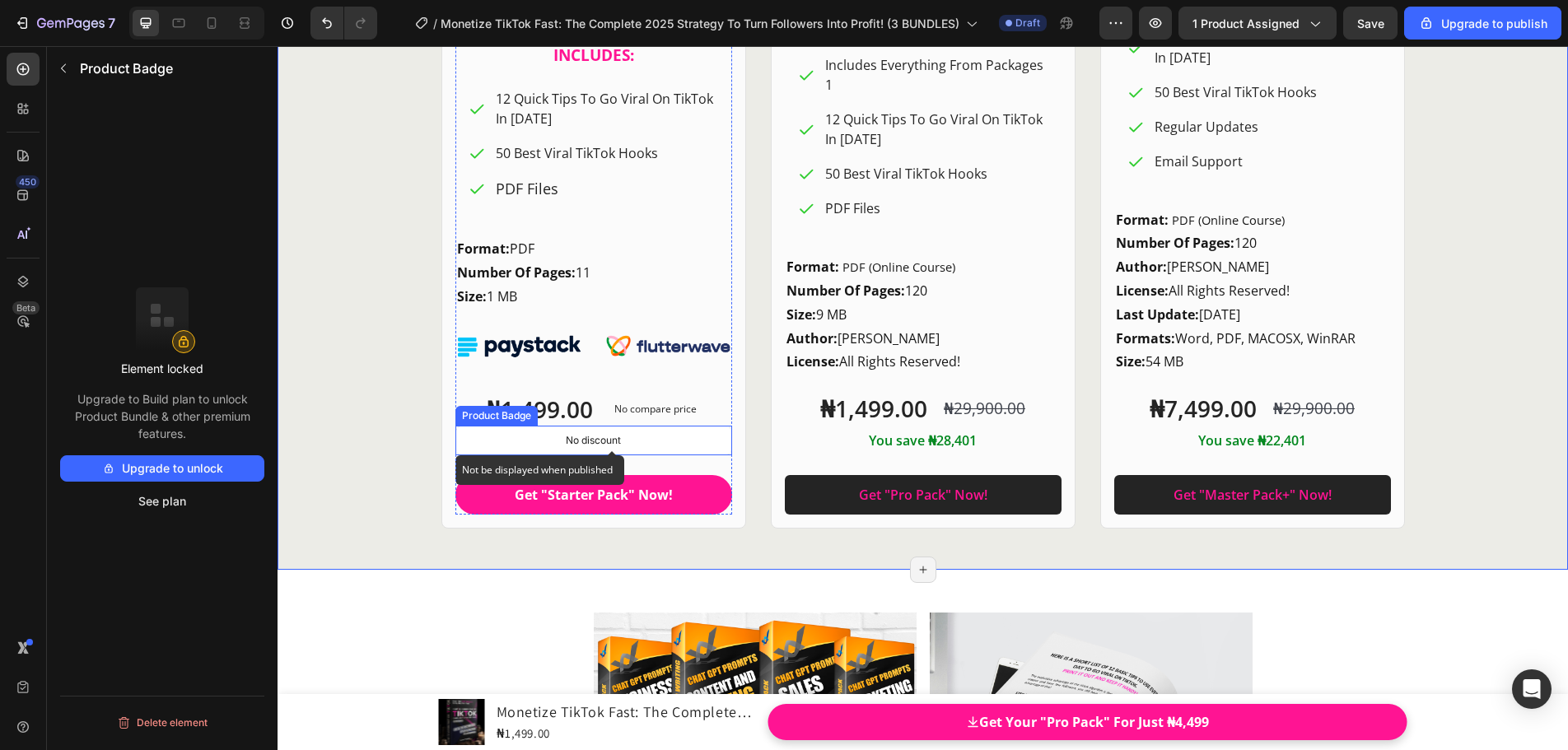
click at [566, 446] on p "No discount" at bounding box center [593, 440] width 55 height 15
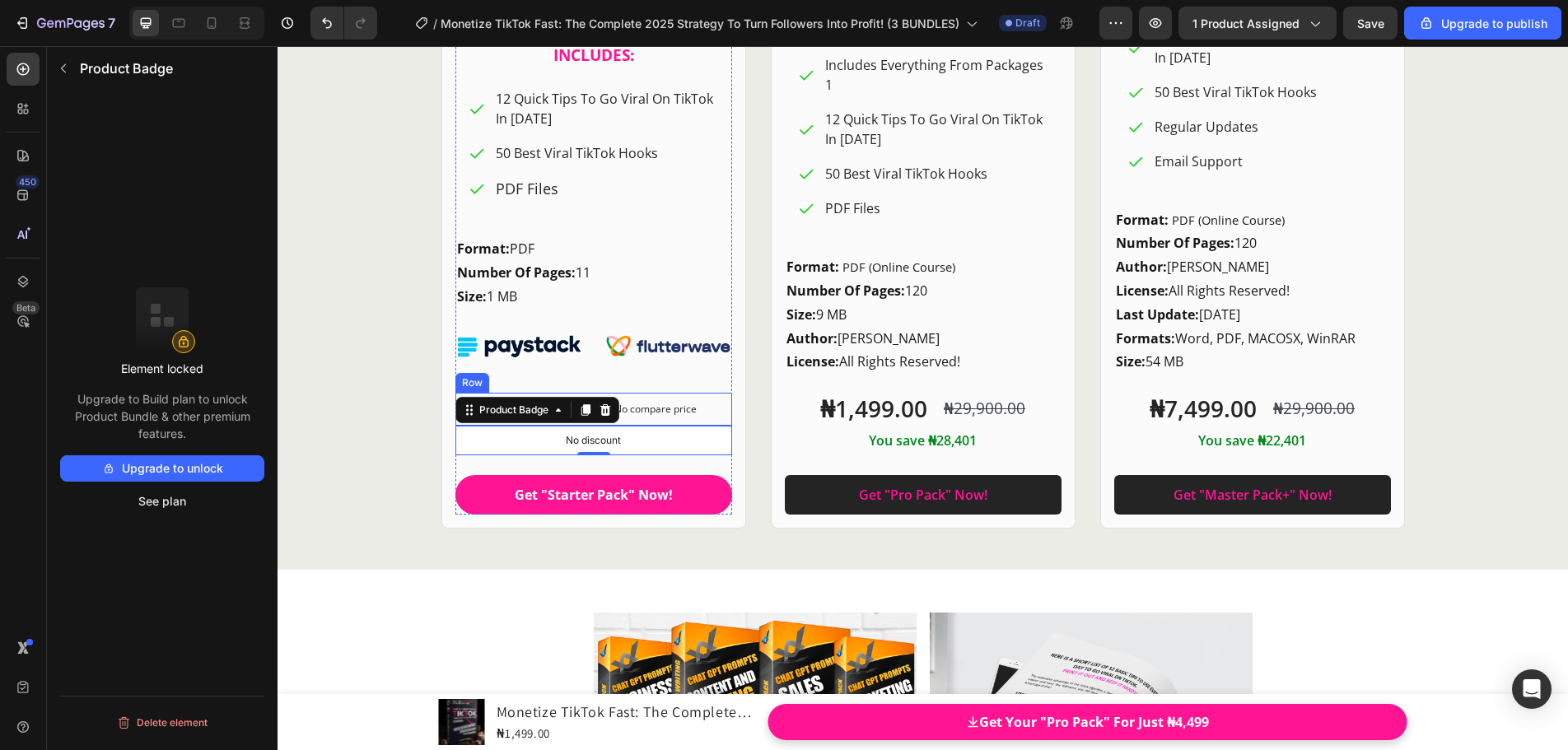
click at [710, 402] on div "₦1,499.00 Product Price Product Price No compare price Product Price Row" at bounding box center [593, 410] width 277 height 33
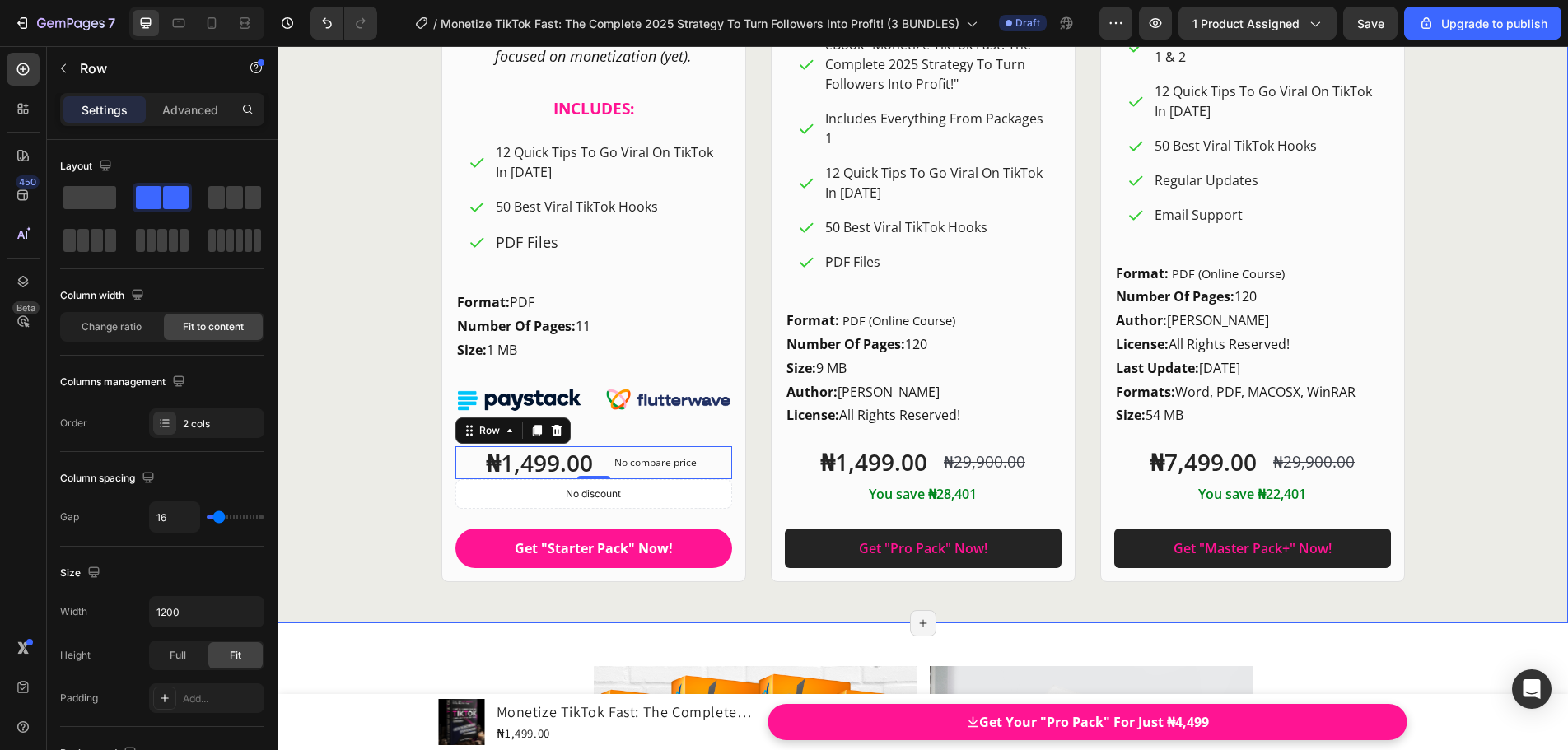
scroll to position [22317, 0]
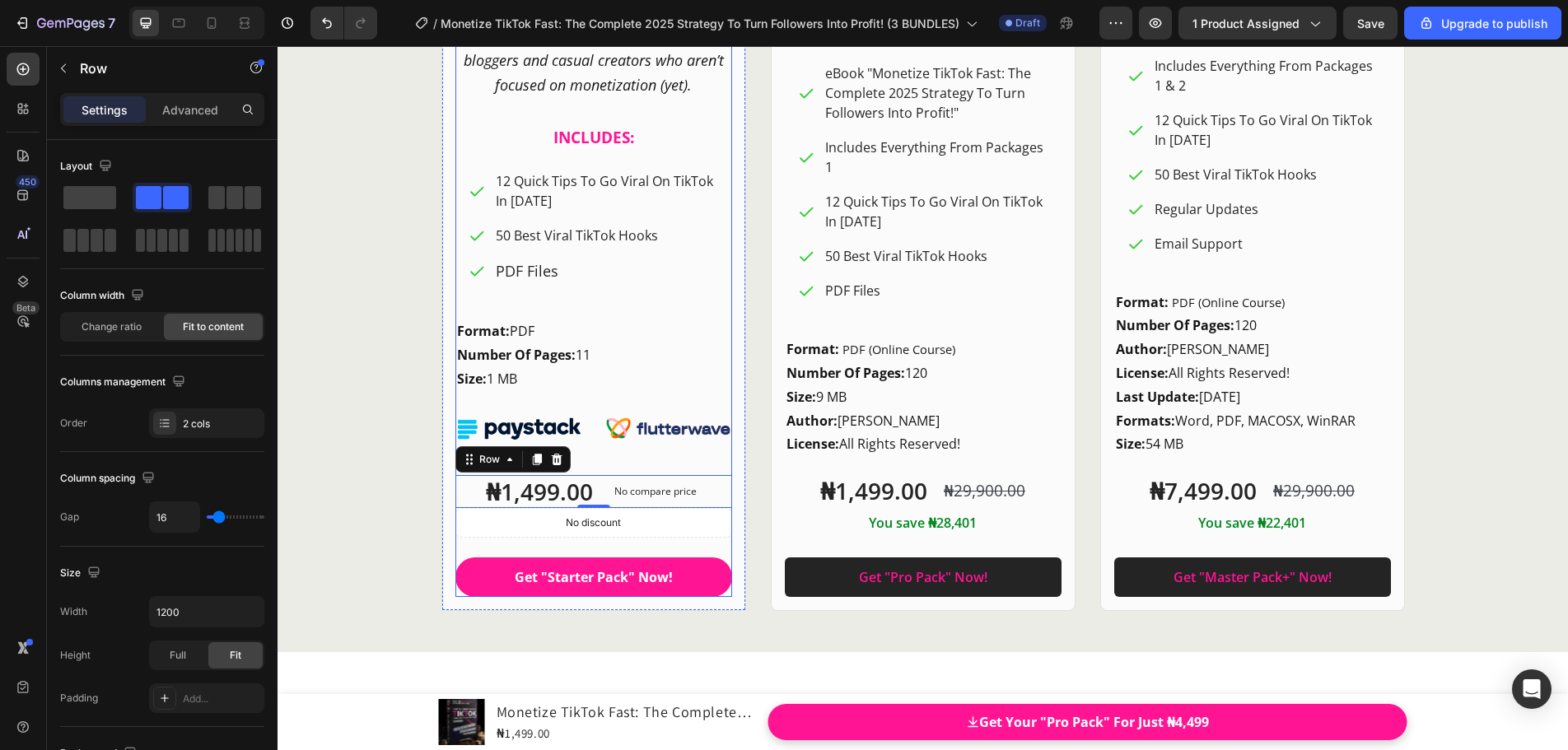
click at [700, 464] on div "Starter Pack Heading FOR WHOM? Heading For Active TikTok Creators Who Just Need…" at bounding box center [593, 205] width 277 height 783
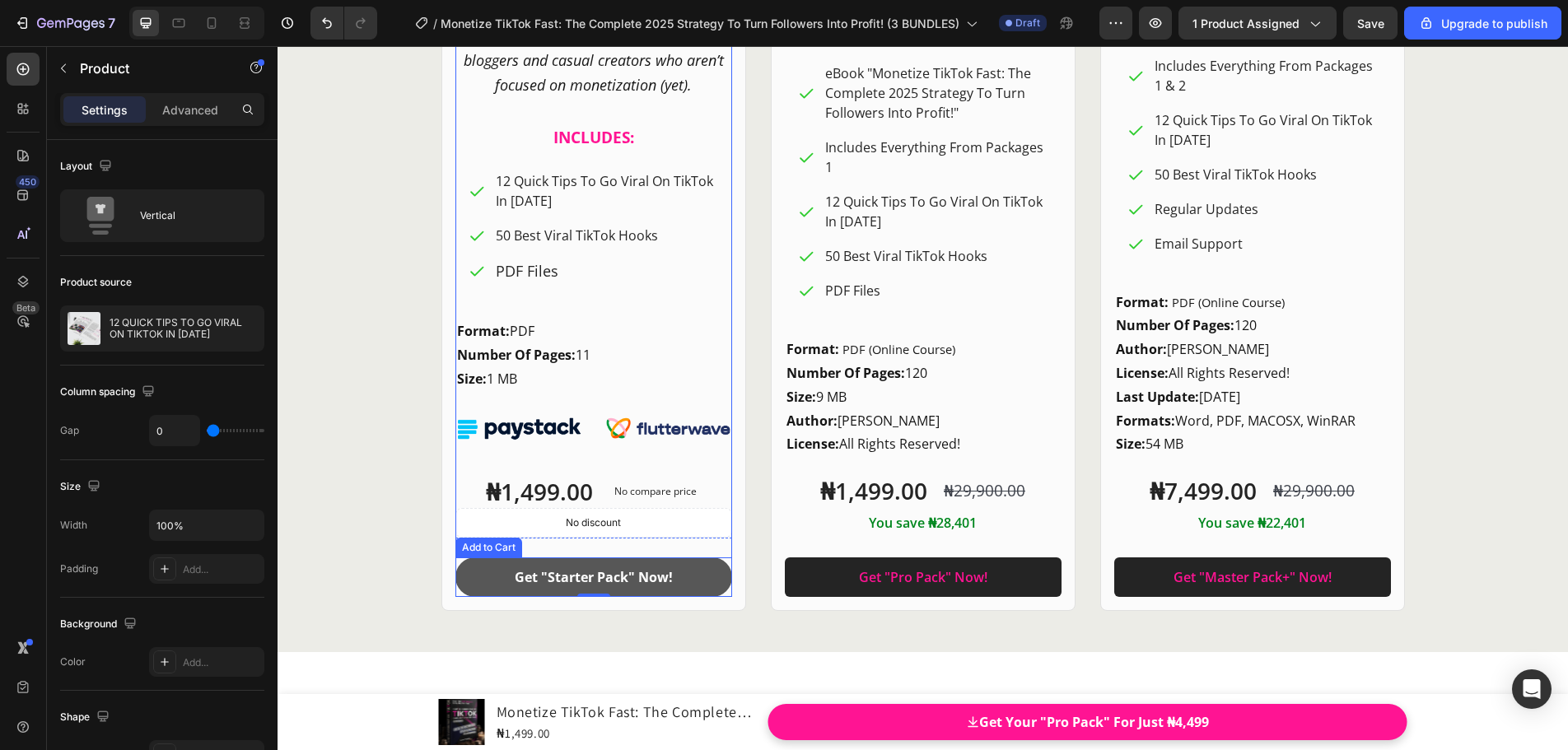
click at [635, 564] on button "Get "Starter Pack" Now!" at bounding box center [593, 577] width 277 height 40
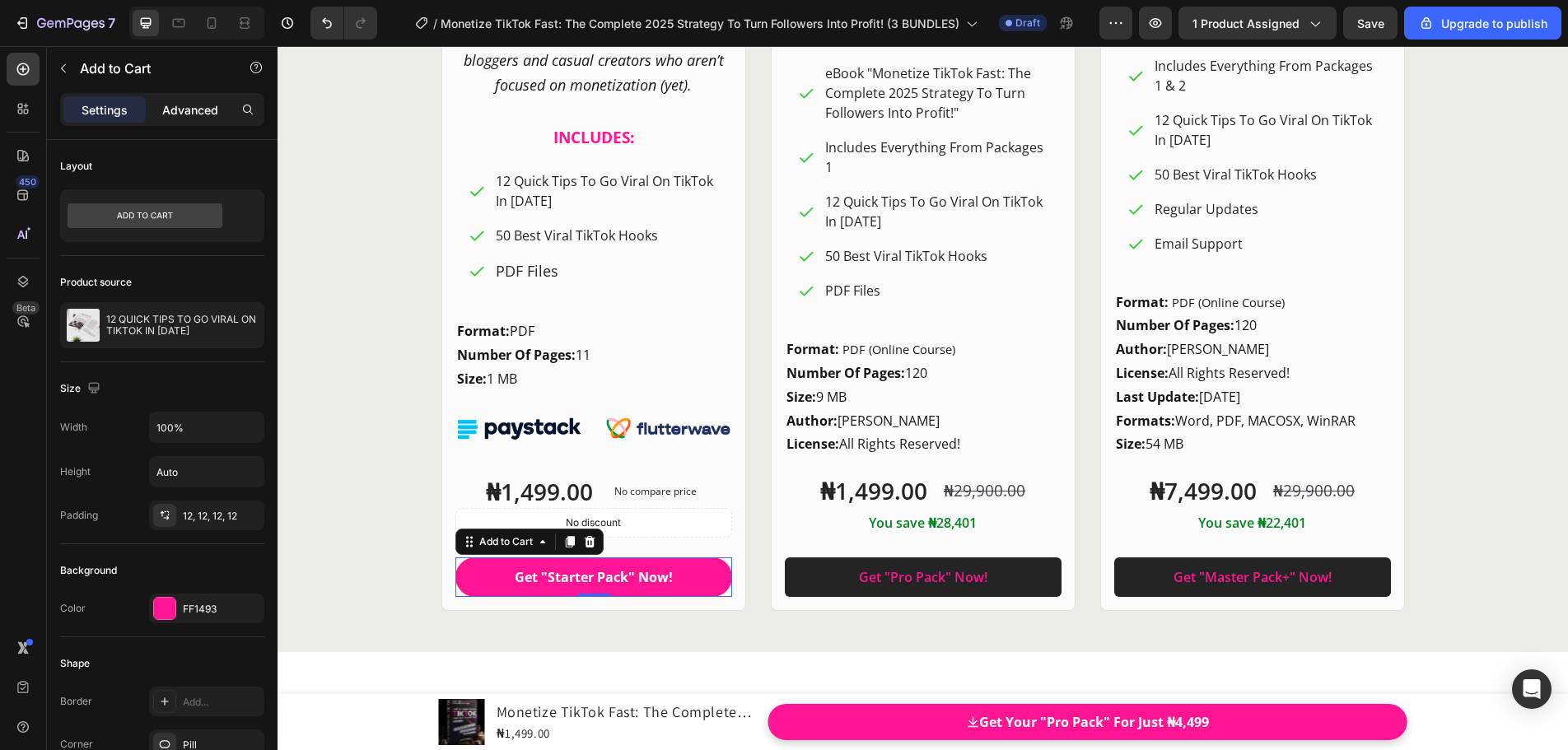
click at [174, 107] on p "Advanced" at bounding box center [191, 110] width 56 height 17
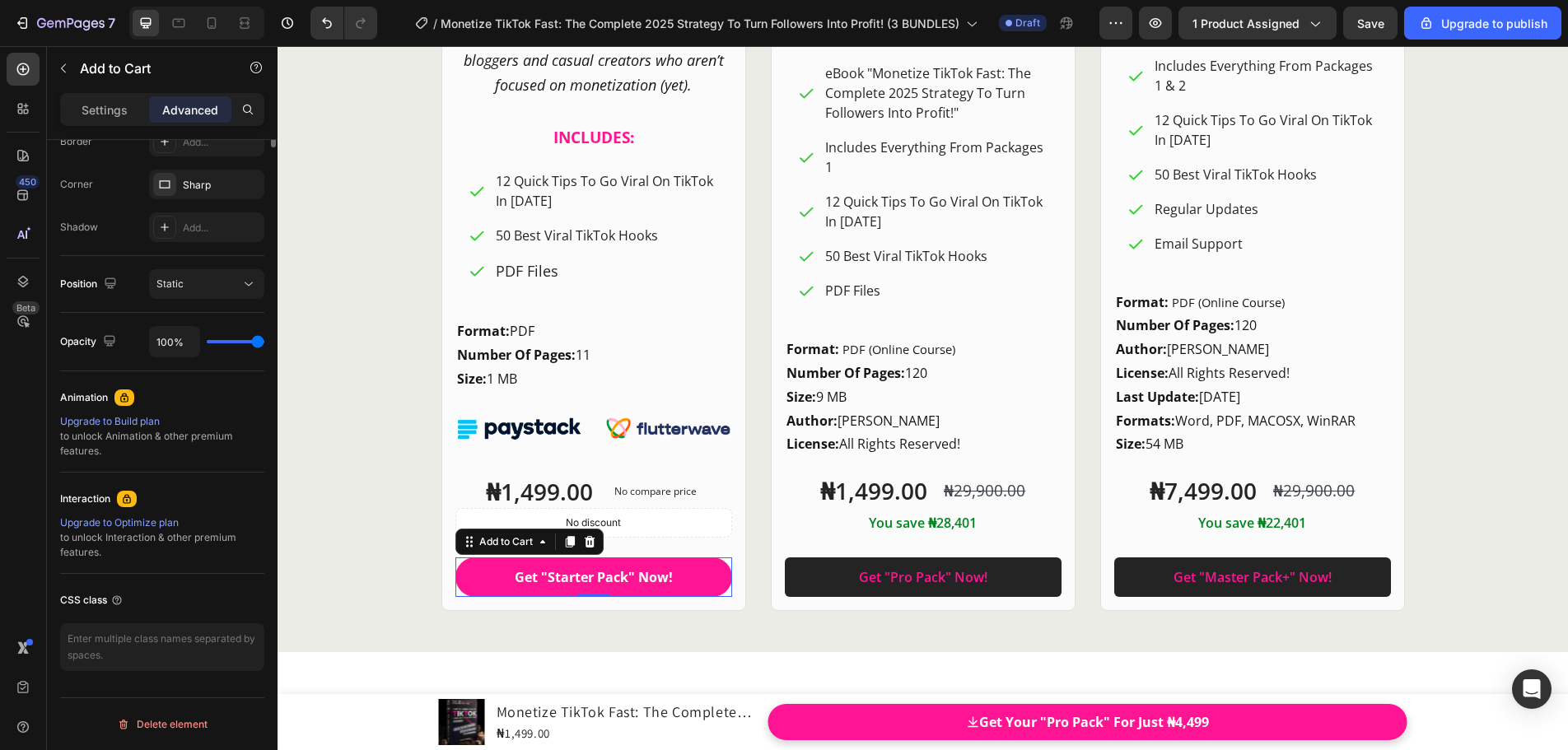
scroll to position [0, 0]
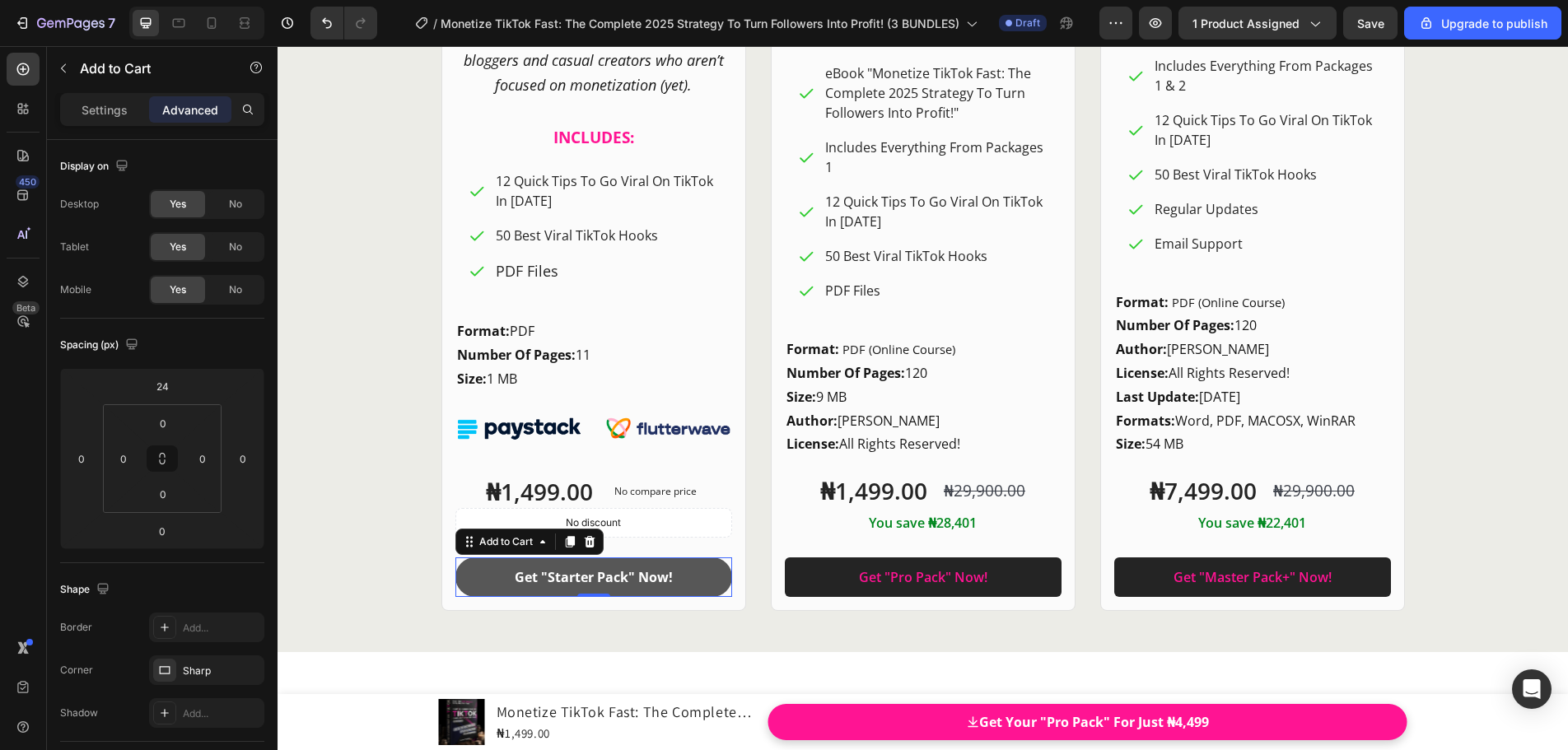
drag, startPoint x: 536, startPoint y: 579, endPoint x: 487, endPoint y: 570, distance: 49.8
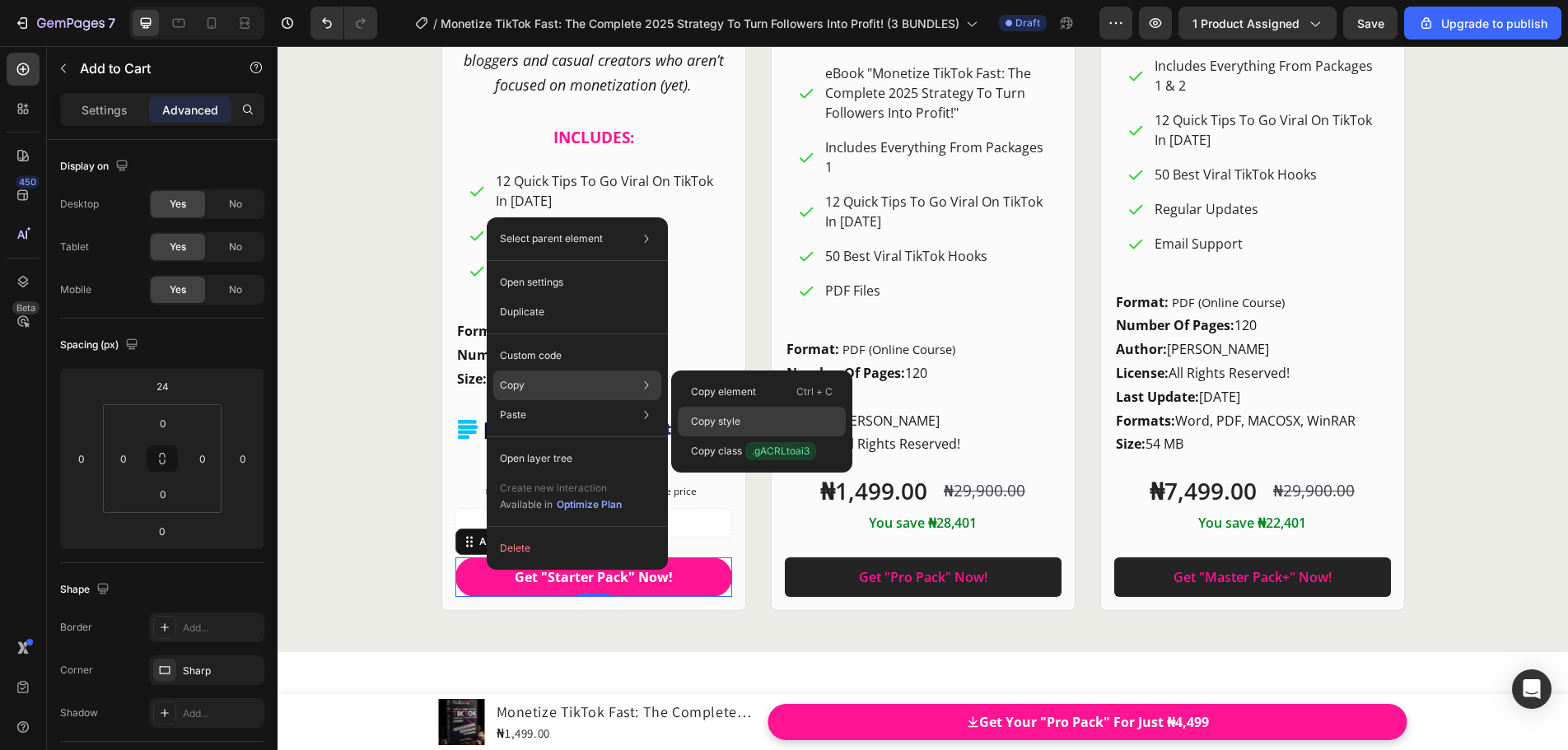
drag, startPoint x: 734, startPoint y: 416, endPoint x: 475, endPoint y: 382, distance: 261.2
click at [734, 416] on p "Copy style" at bounding box center [715, 421] width 49 height 15
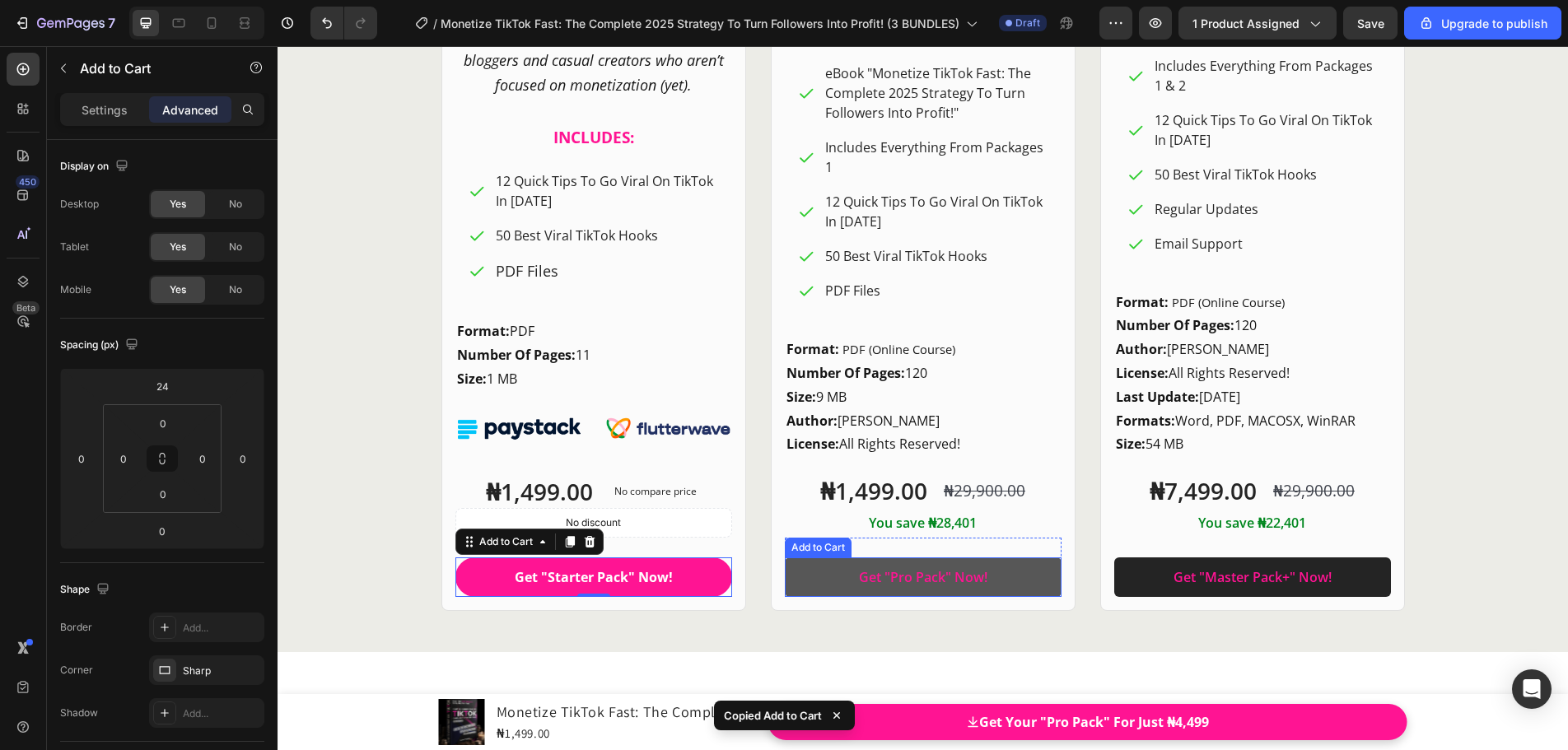
click at [823, 576] on button "Get "Pro Pack" Now!" at bounding box center [922, 577] width 277 height 40
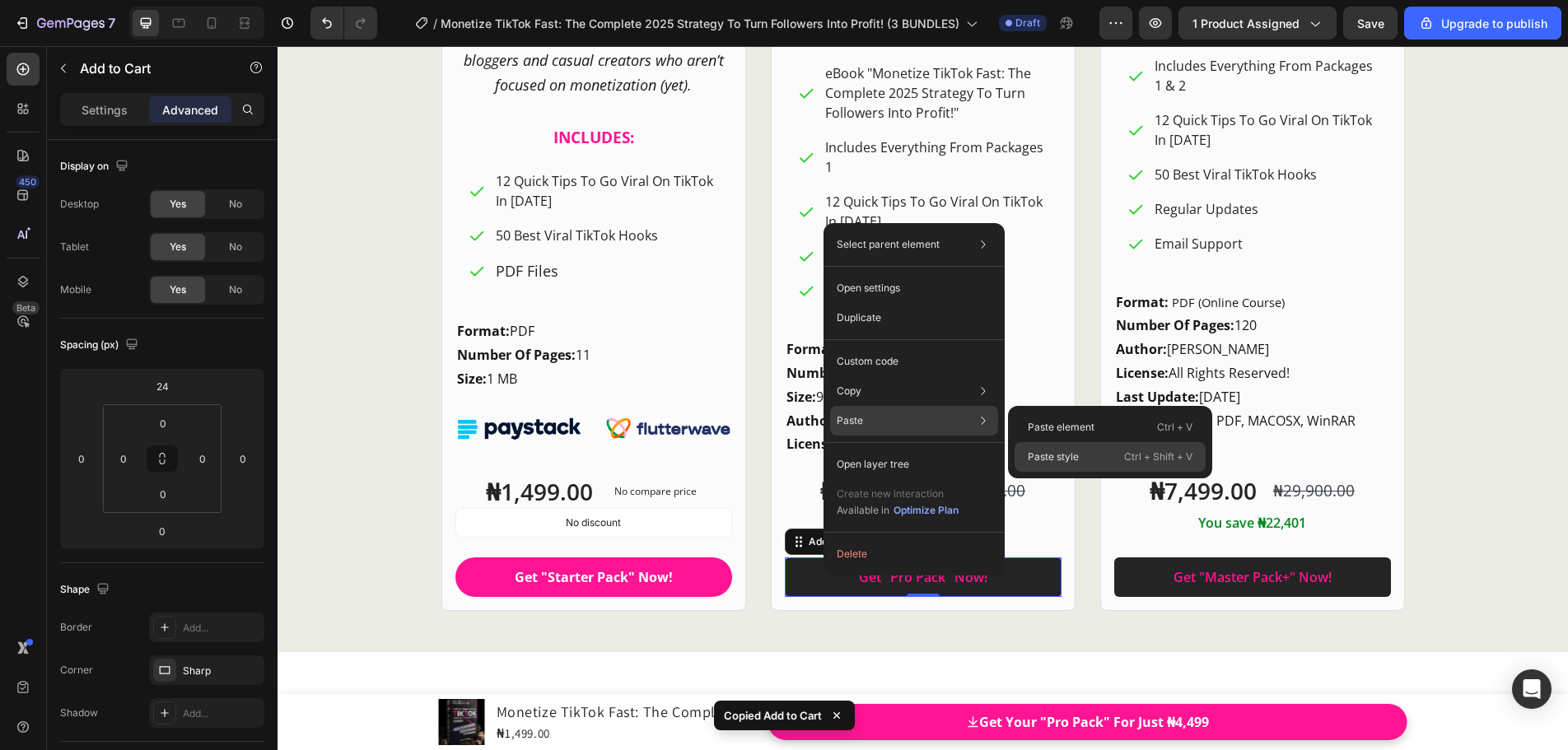
click at [1058, 450] on p "Paste style" at bounding box center [1053, 457] width 51 height 15
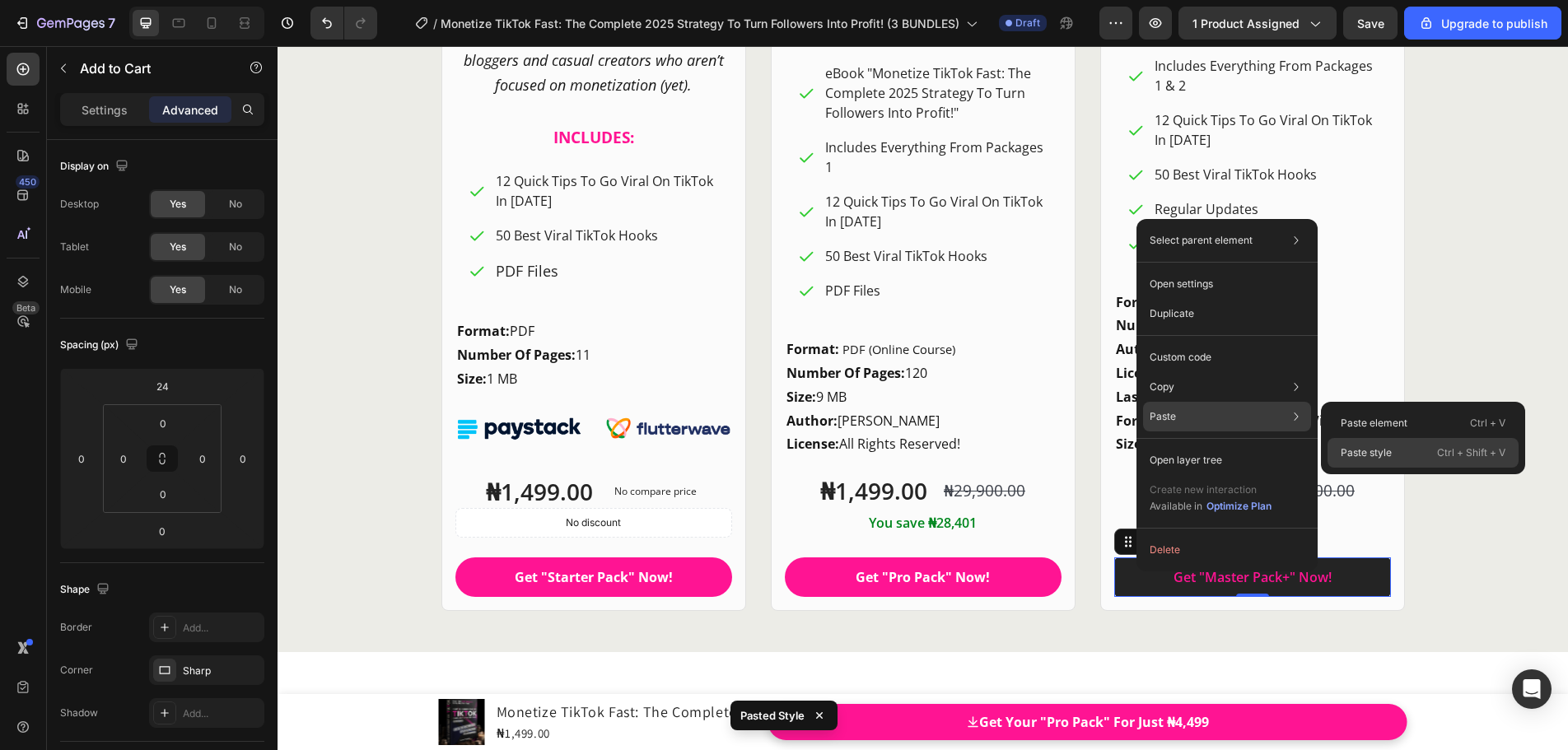
click at [1386, 455] on p "Paste style" at bounding box center [1366, 453] width 51 height 15
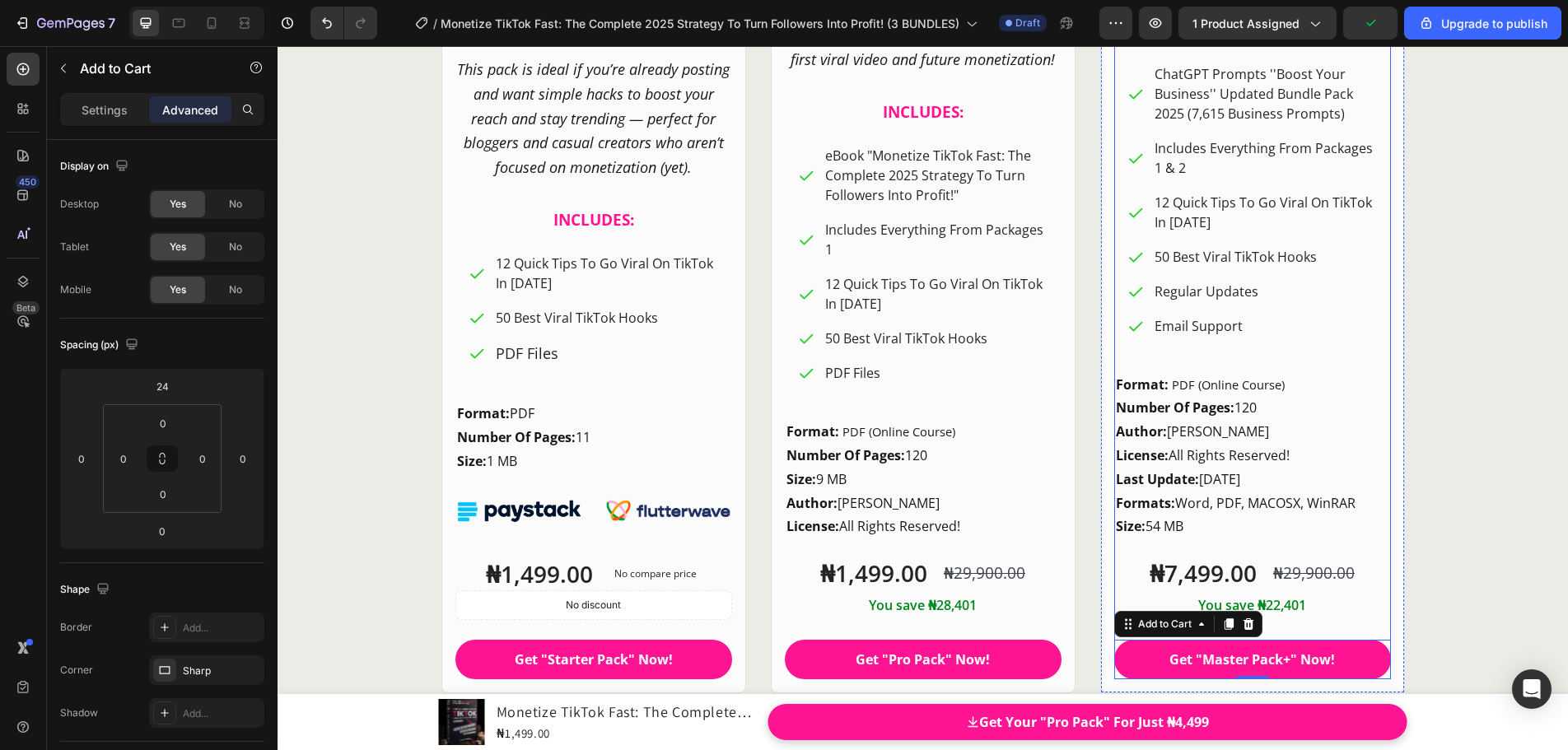
scroll to position [22399, 0]
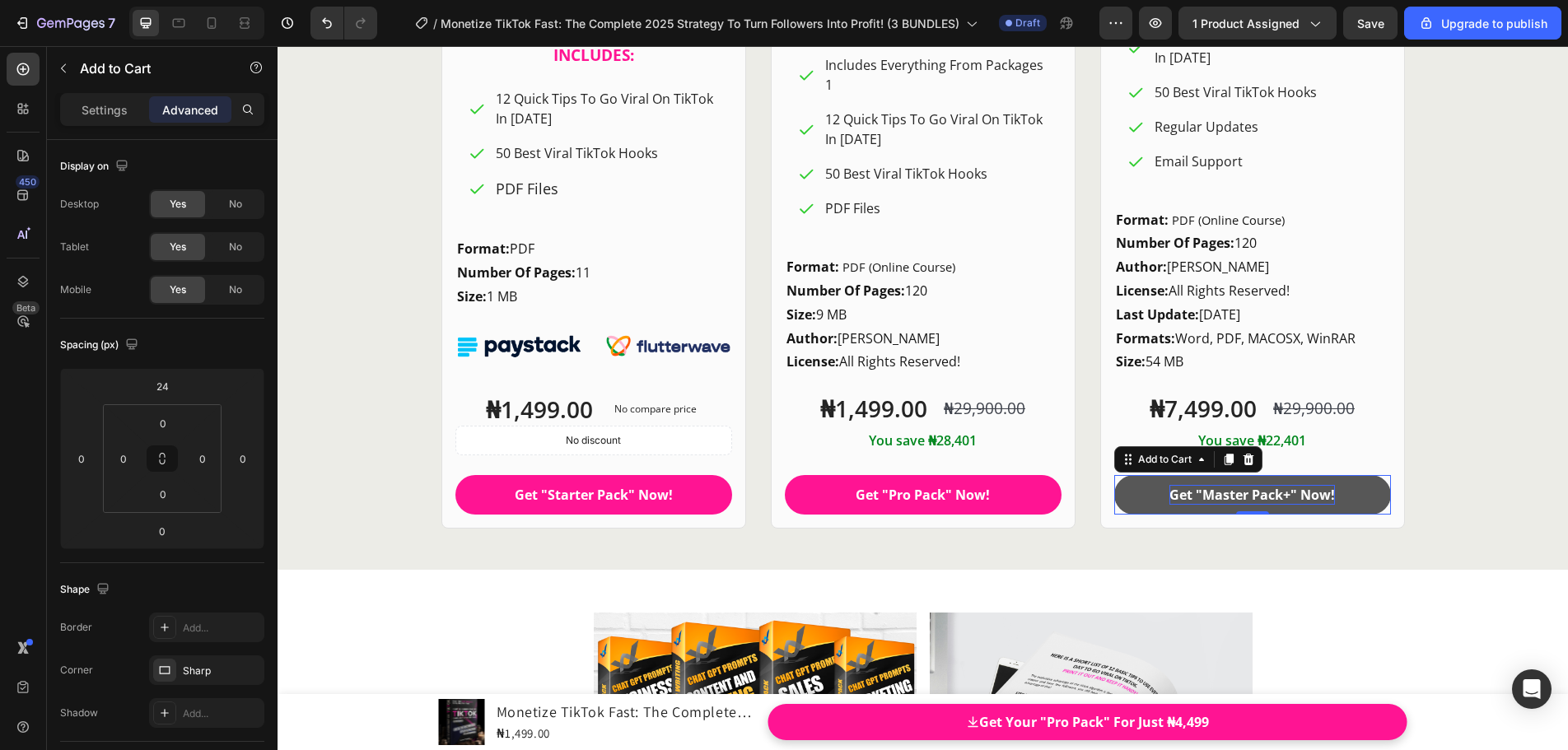
click at [1286, 493] on div "Get "Master Pack+" Now!" at bounding box center [1252, 495] width 165 height 20
click at [1114, 475] on button "Get "Master Pack+ " Now!" at bounding box center [1252, 495] width 277 height 40
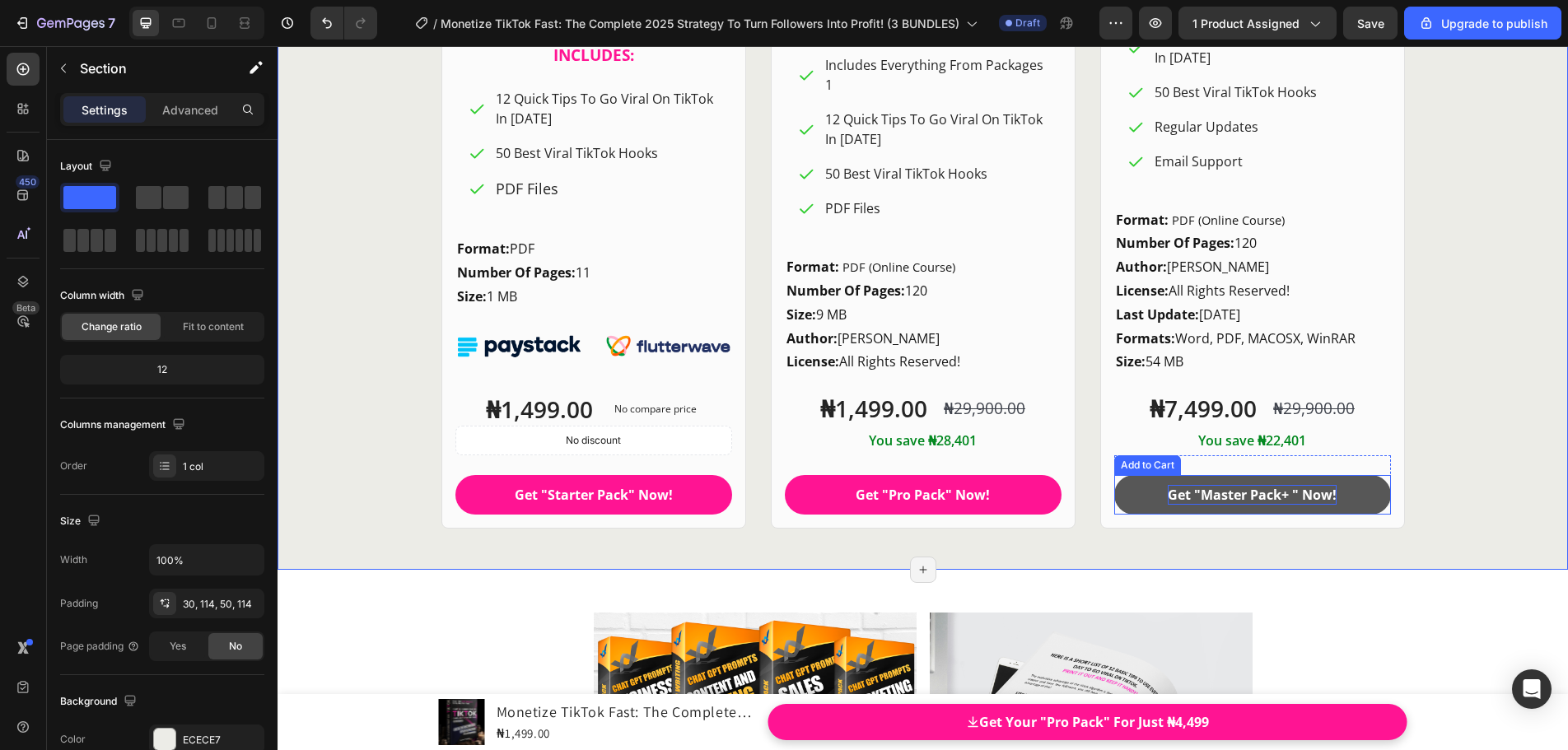
click at [1287, 498] on p "Get "Master Pack+ " Now!" at bounding box center [1252, 495] width 169 height 20
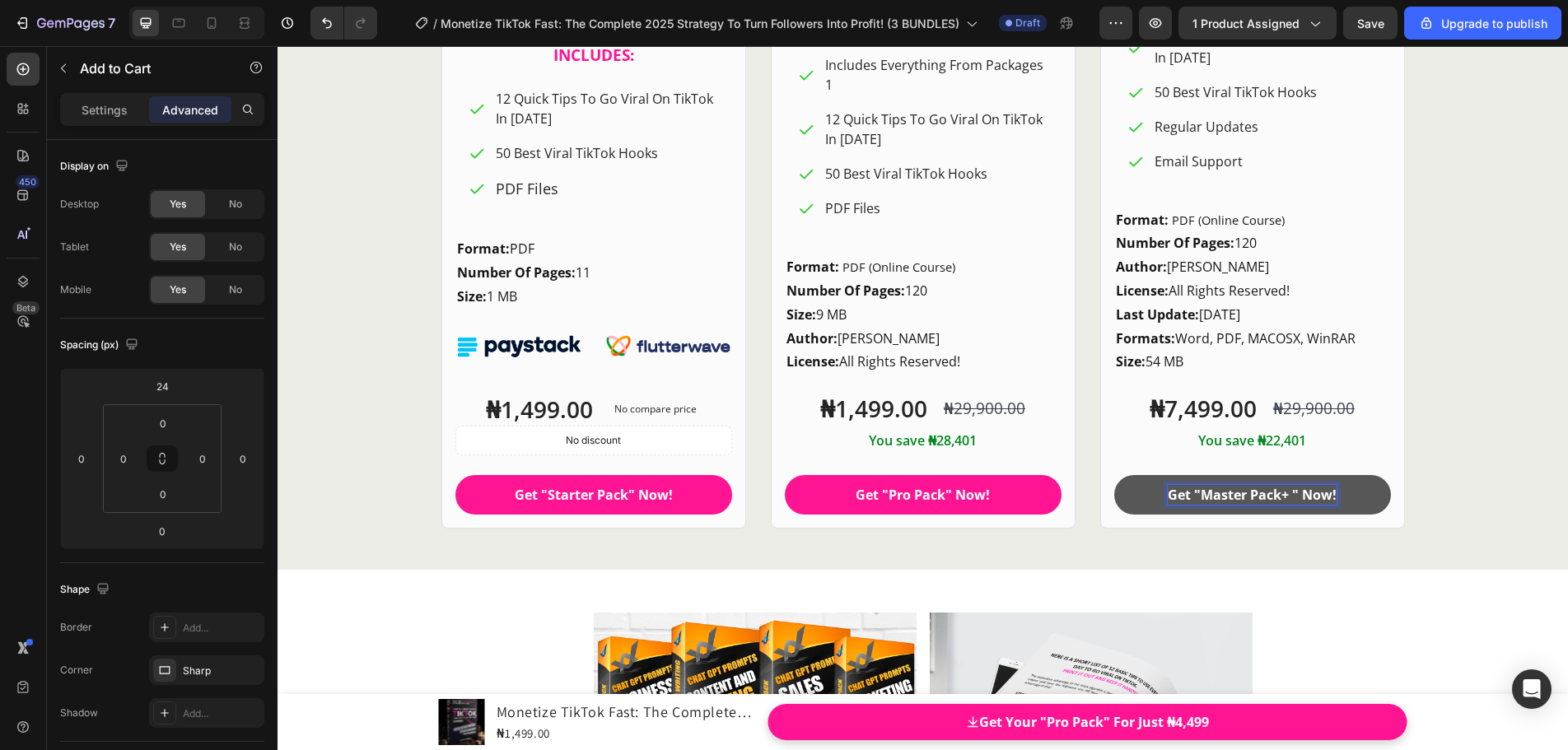
click at [1286, 495] on p "Get "Master Pack+ " Now!" at bounding box center [1252, 495] width 169 height 20
click at [1277, 493] on p "Get "Master Pack+" Now!" at bounding box center [1252, 495] width 165 height 20
click at [1114, 475] on button "Get "Master Pack+" Now!" at bounding box center [1252, 495] width 277 height 40
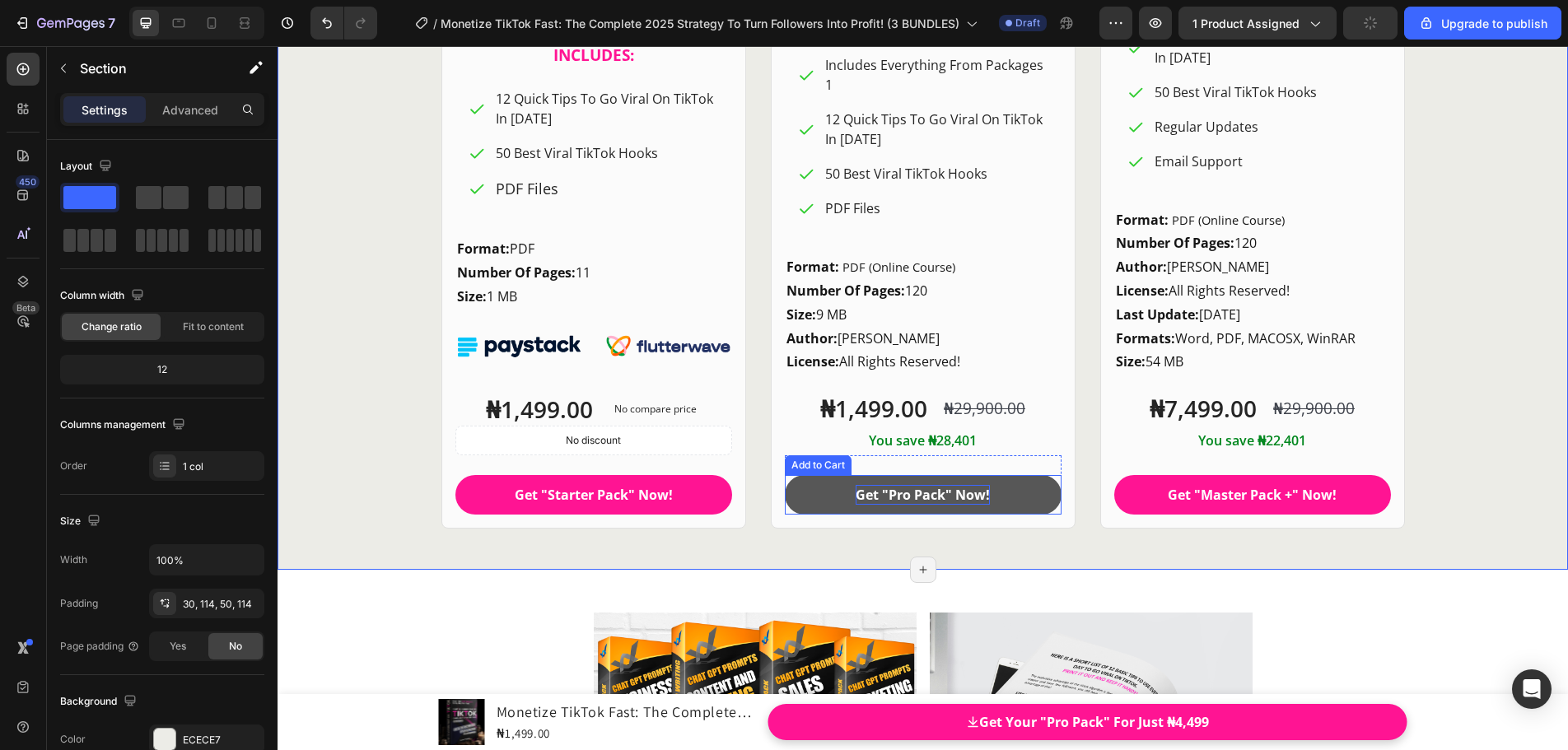
click at [944, 495] on div "Get "Pro Pack" Now!" at bounding box center [922, 495] width 134 height 20
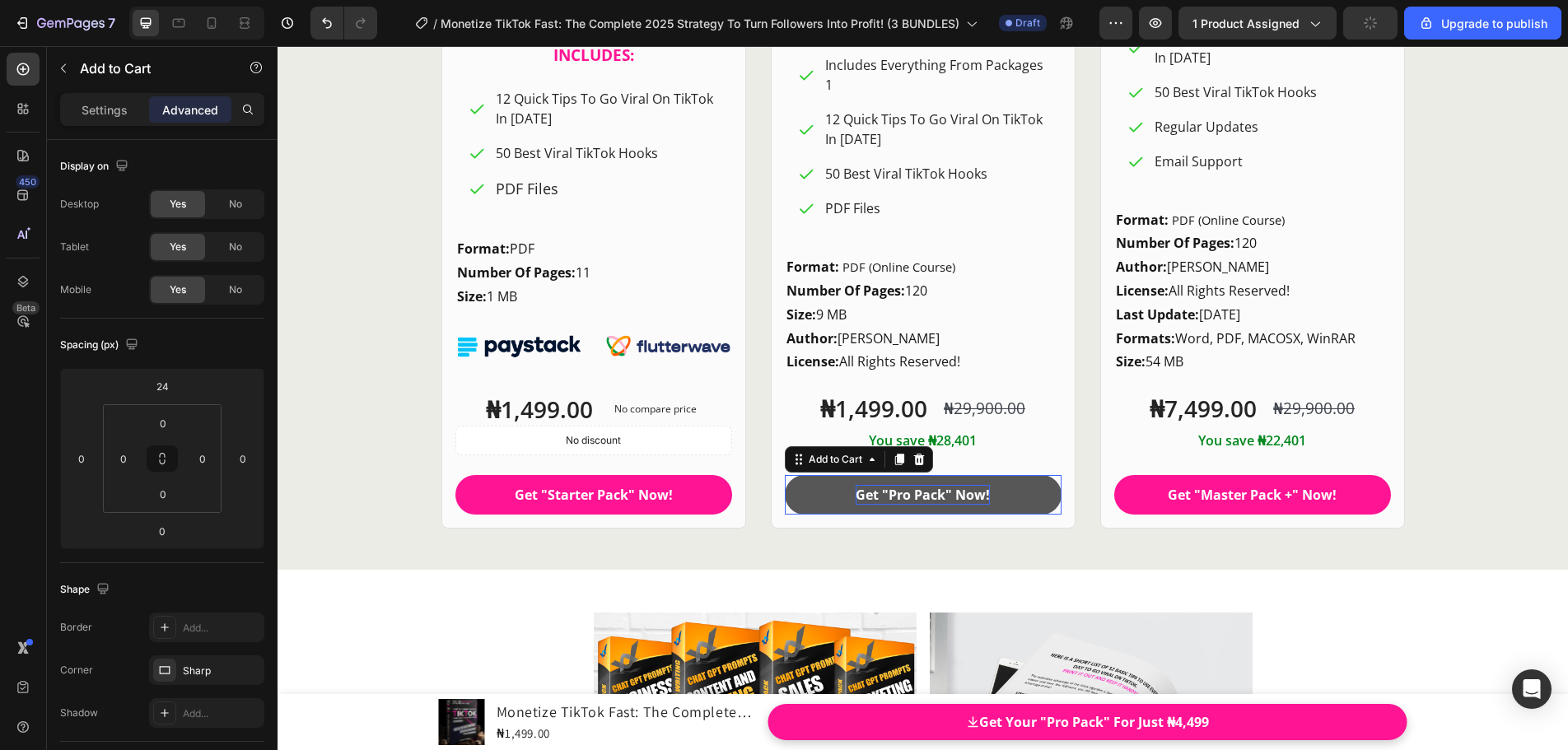
click at [944, 495] on div "Get "Pro Pack" Now!" at bounding box center [922, 495] width 134 height 20
click at [947, 498] on p "Get "Pro Pack" Now!" at bounding box center [922, 495] width 134 height 20
click at [885, 496] on p "Get "Pro Pack Now!" at bounding box center [922, 495] width 128 height 20
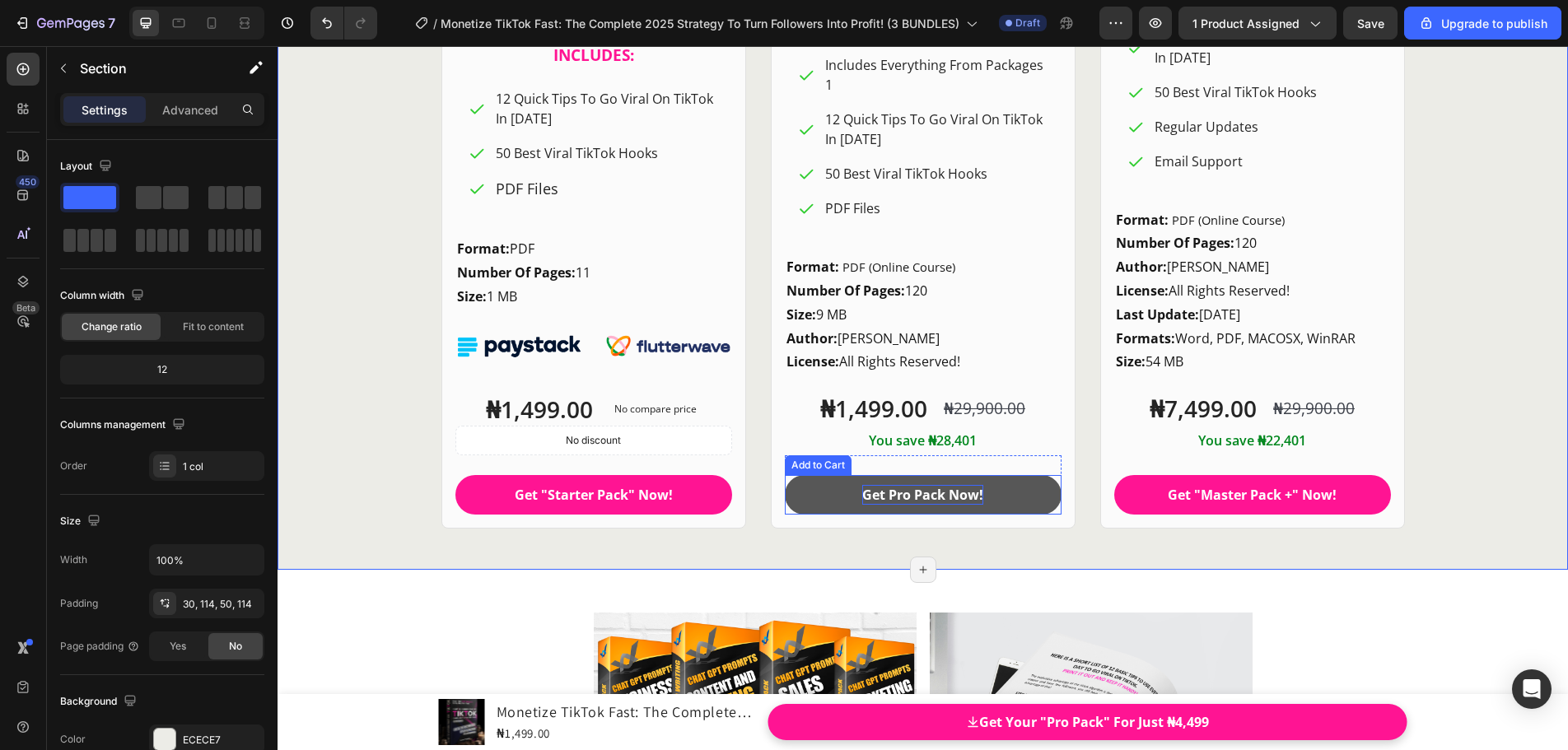
click at [885, 494] on p "Get Pro Pack Now!" at bounding box center [922, 495] width 121 height 20
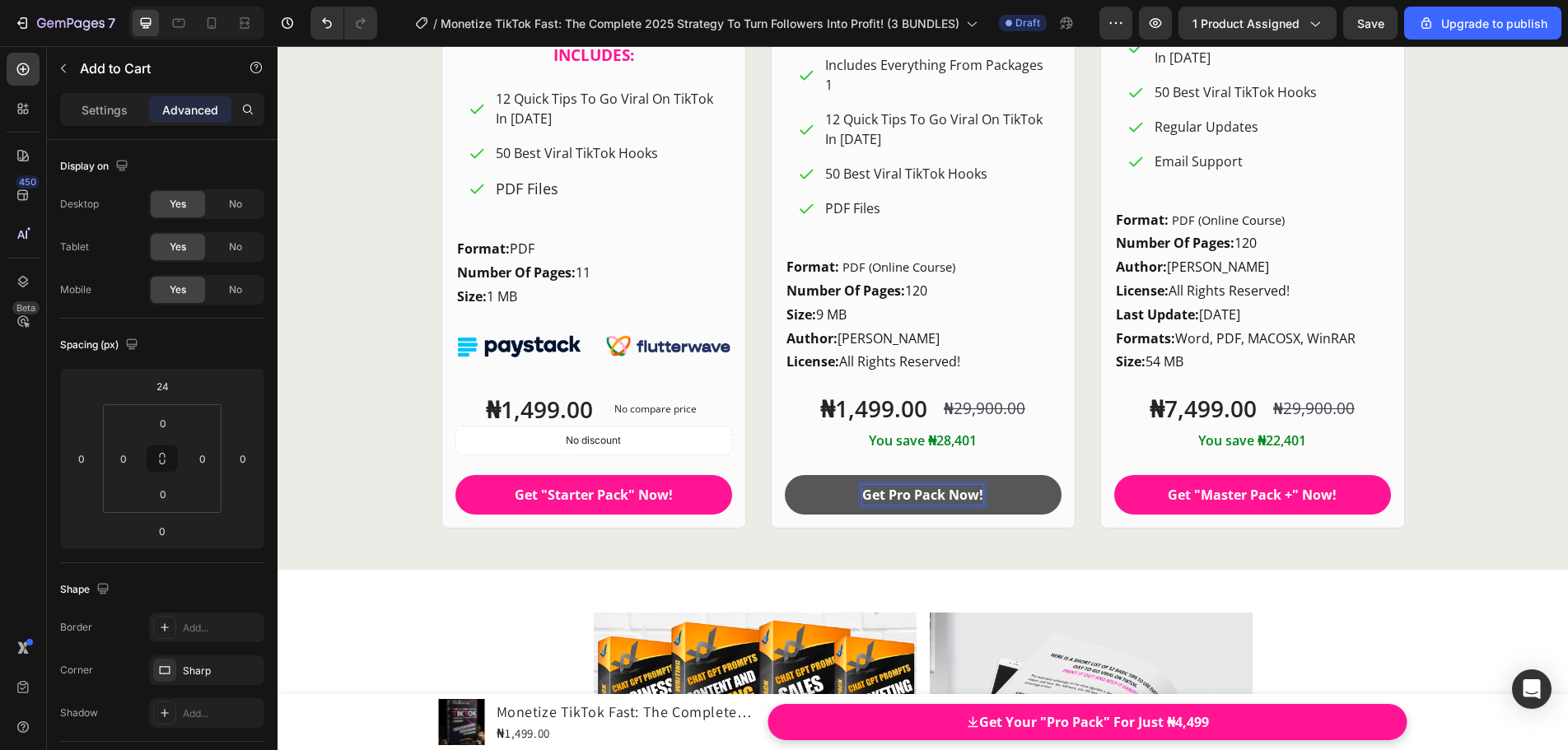
click at [884, 496] on p "Get Pro Pack Now!" at bounding box center [922, 495] width 121 height 20
click at [942, 496] on p "Get "Pro Pack Now!" at bounding box center [922, 495] width 128 height 20
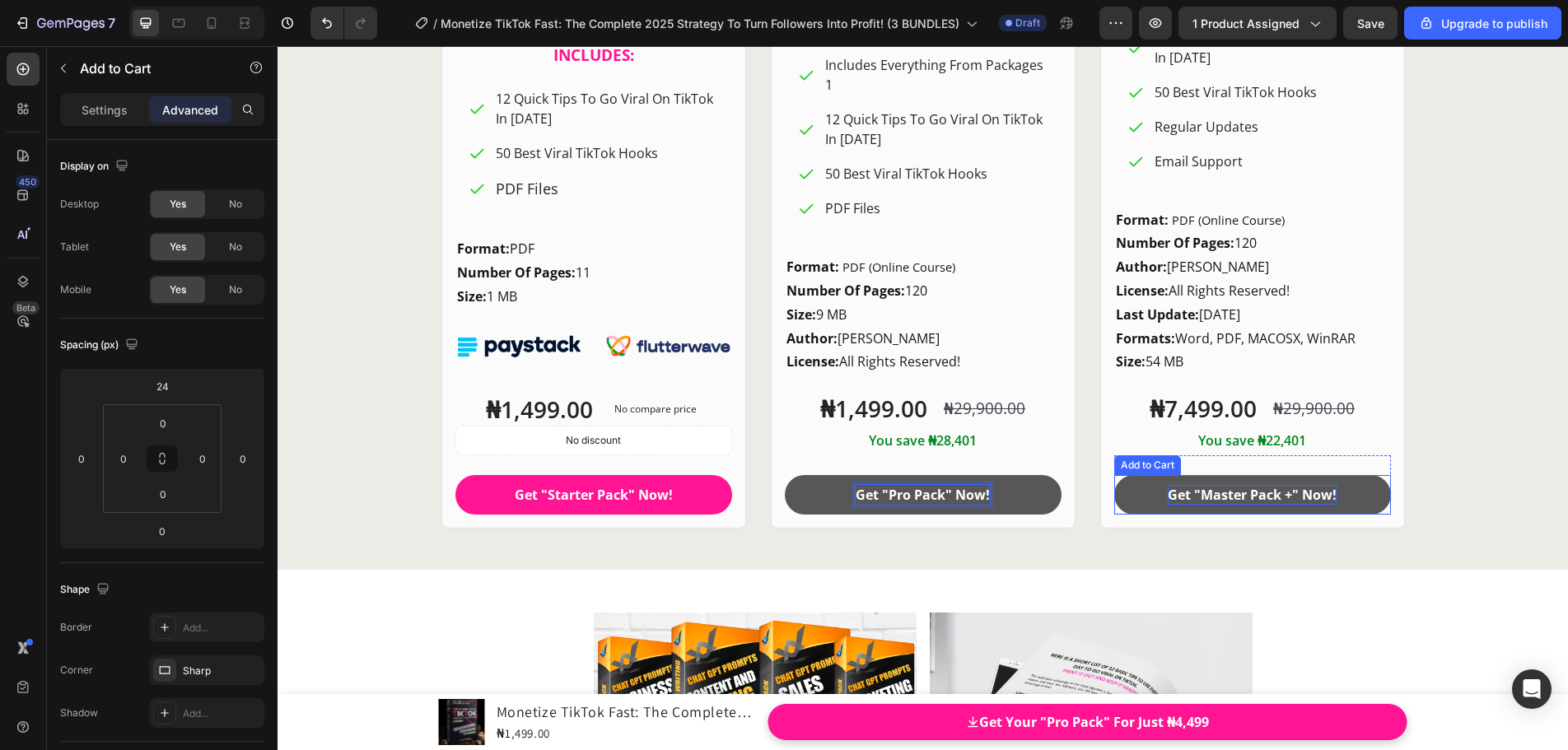
click at [1280, 500] on p "Get "Master Pack +" Now!" at bounding box center [1252, 495] width 169 height 20
click at [1279, 501] on p "Get "Master Pack +" Now!" at bounding box center [1252, 495] width 169 height 20
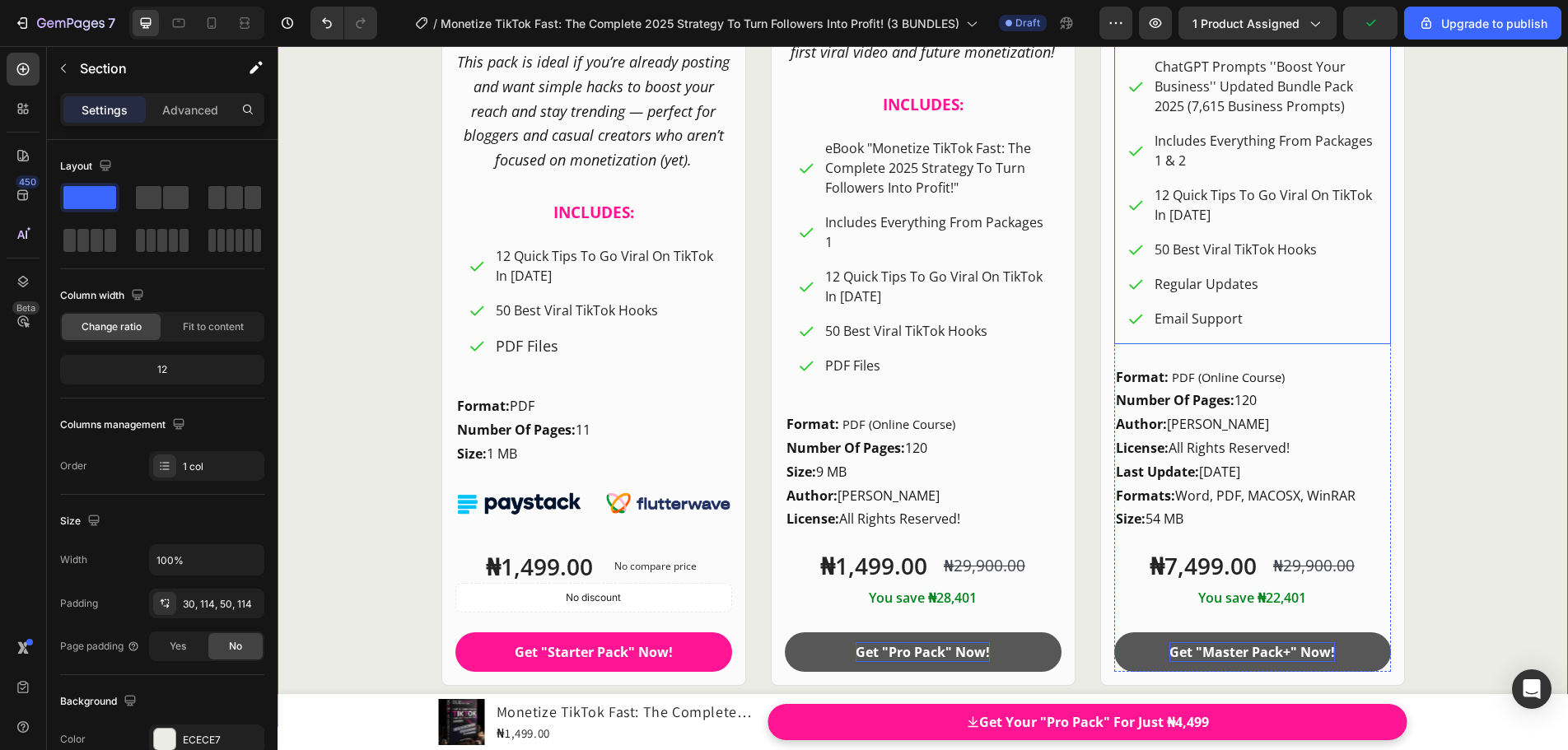
scroll to position [22317, 0]
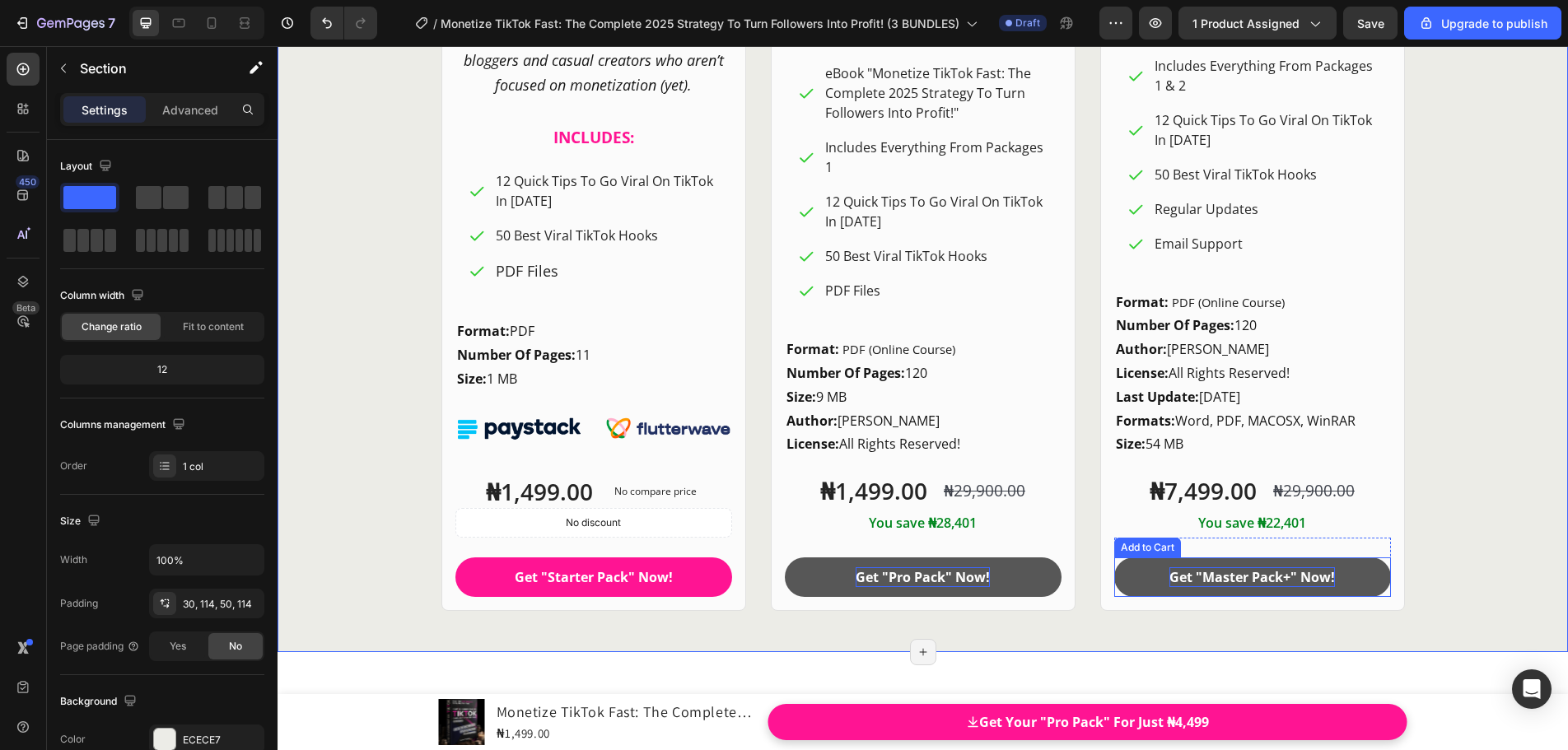
click at [1280, 580] on p "Get "Master Pack+" Now!" at bounding box center [1252, 577] width 165 height 20
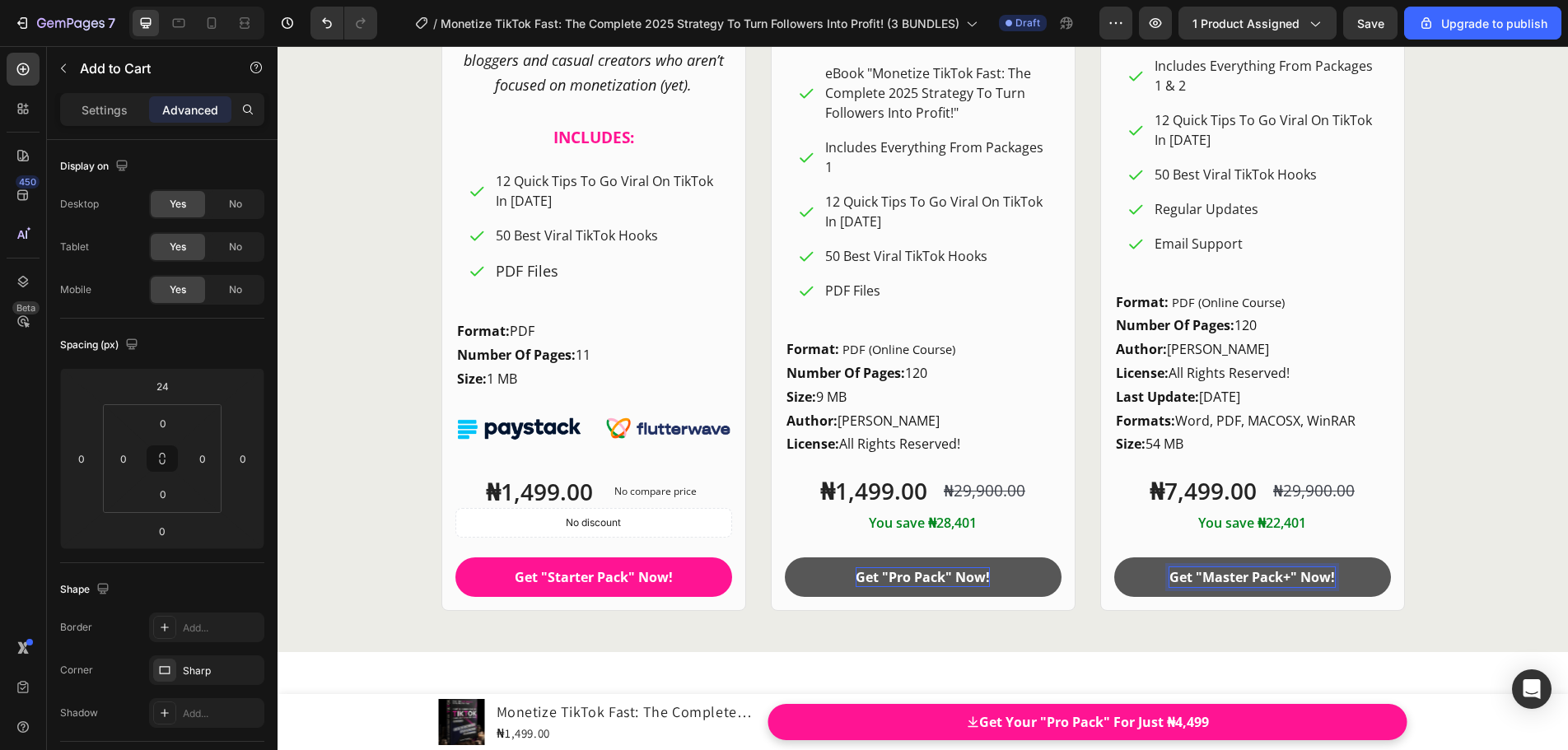
click at [1286, 579] on p "Get "Master Pack+" Now!" at bounding box center [1252, 577] width 165 height 20
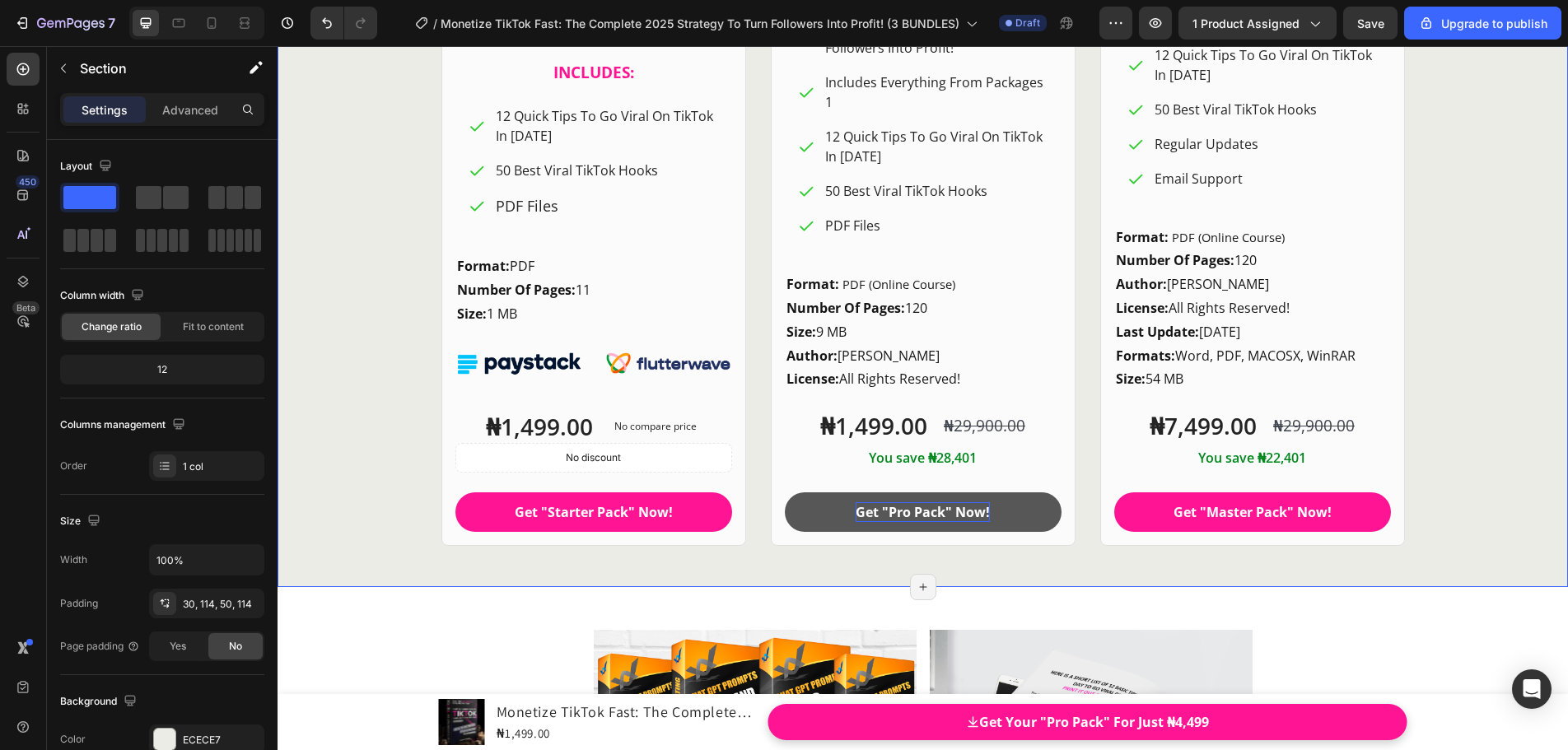
scroll to position [22399, 0]
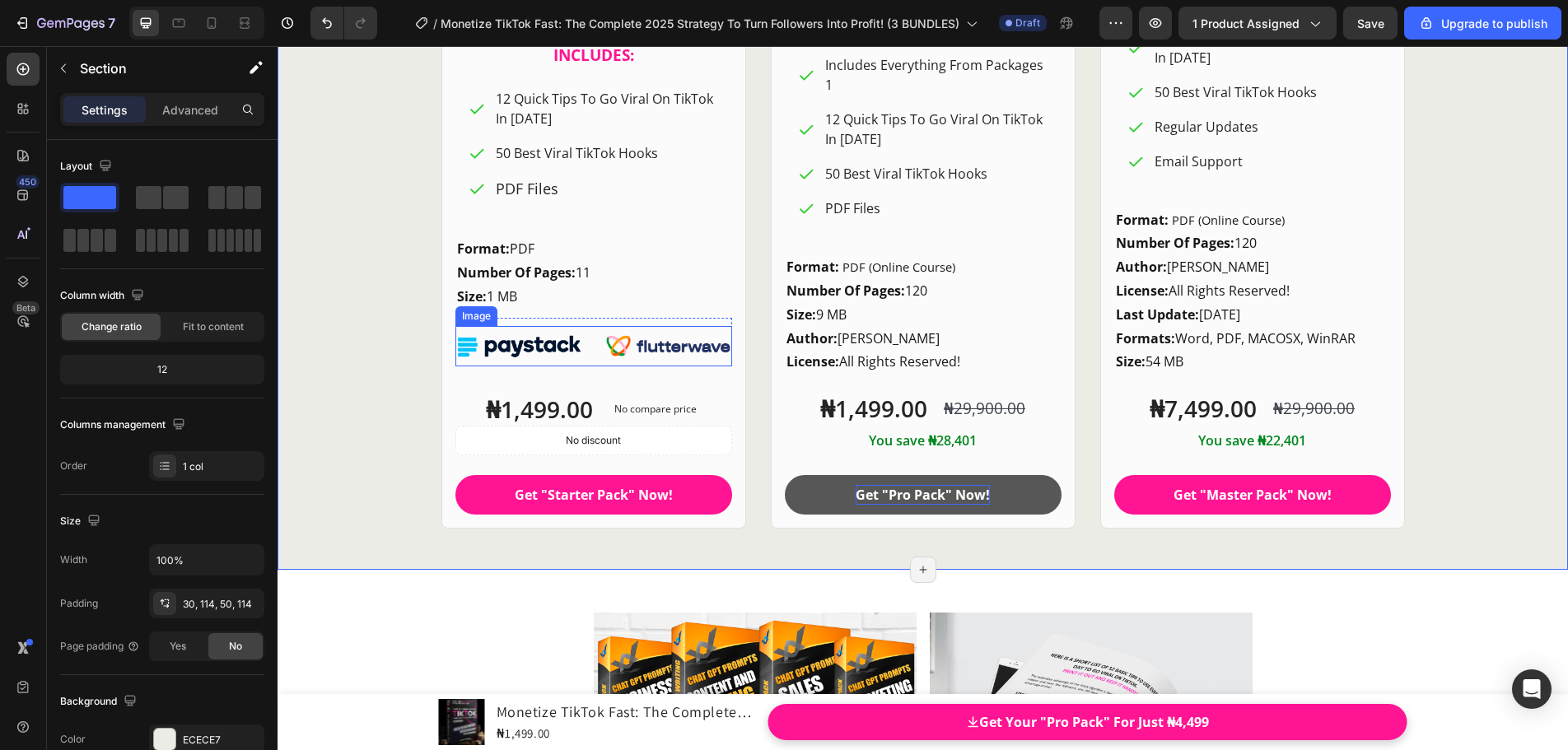
click at [470, 319] on div "Image" at bounding box center [476, 316] width 35 height 15
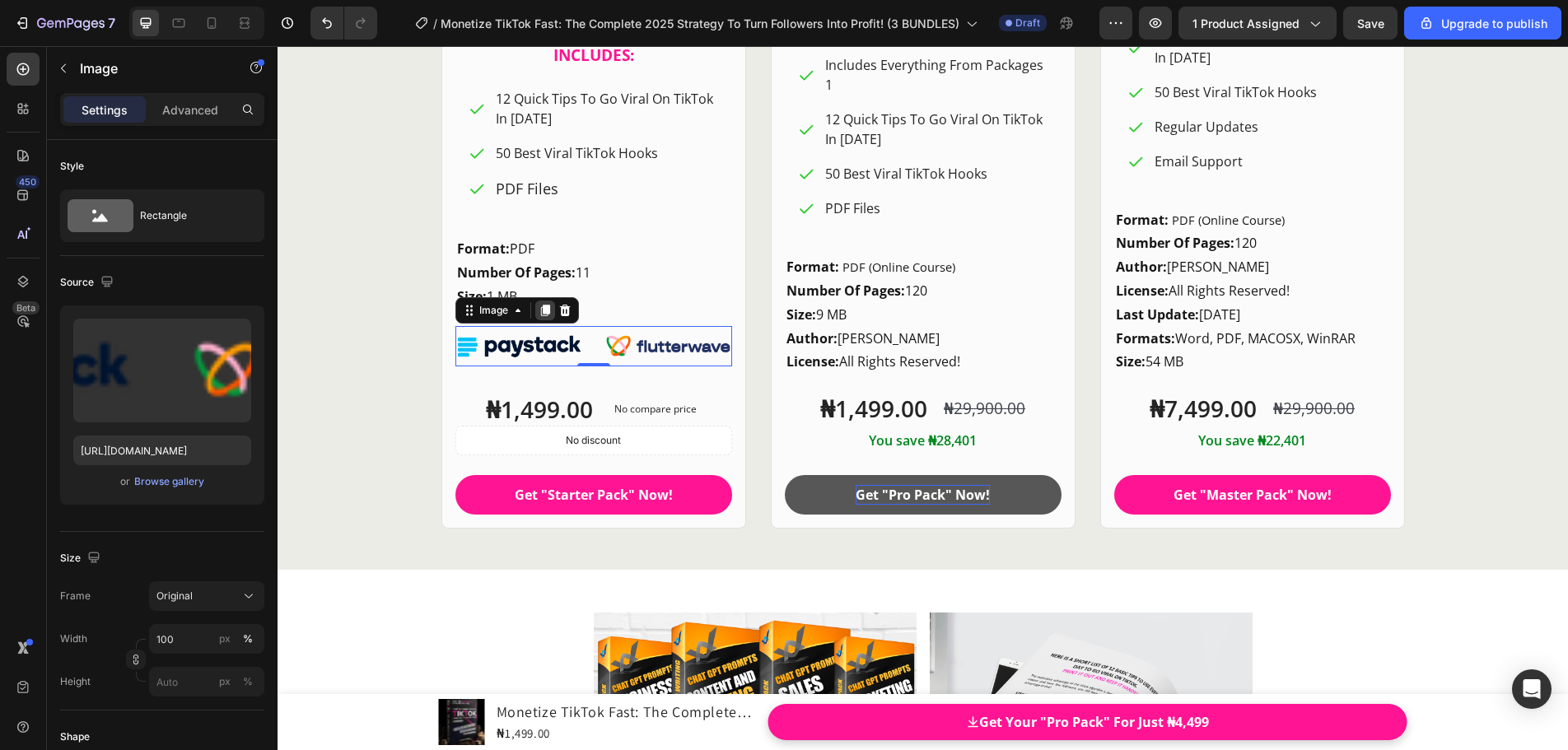
click at [540, 314] on icon at bounding box center [545, 311] width 9 height 12
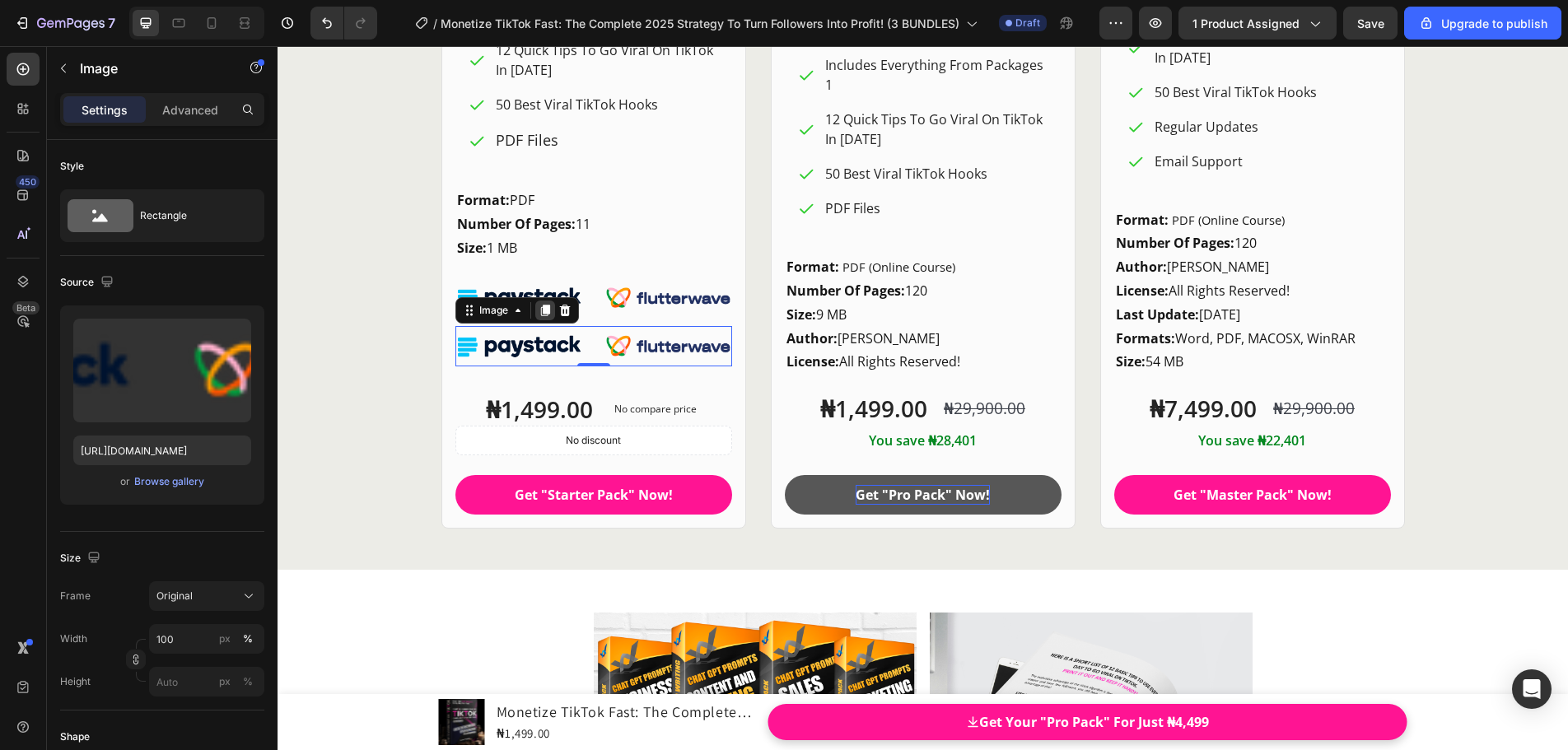
click at [540, 310] on icon at bounding box center [545, 311] width 9 height 12
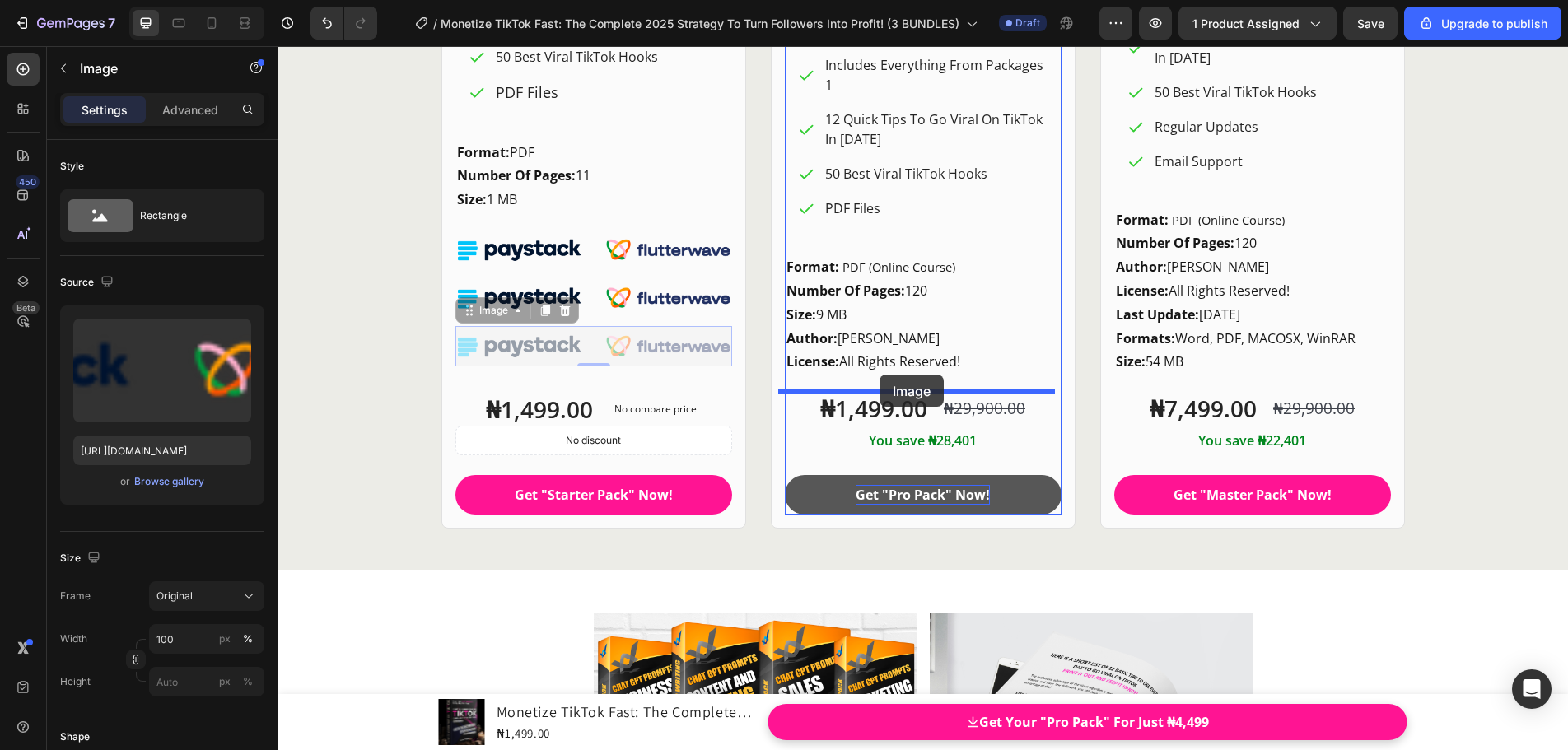
drag, startPoint x: 461, startPoint y: 316, endPoint x: 880, endPoint y: 375, distance: 423.1
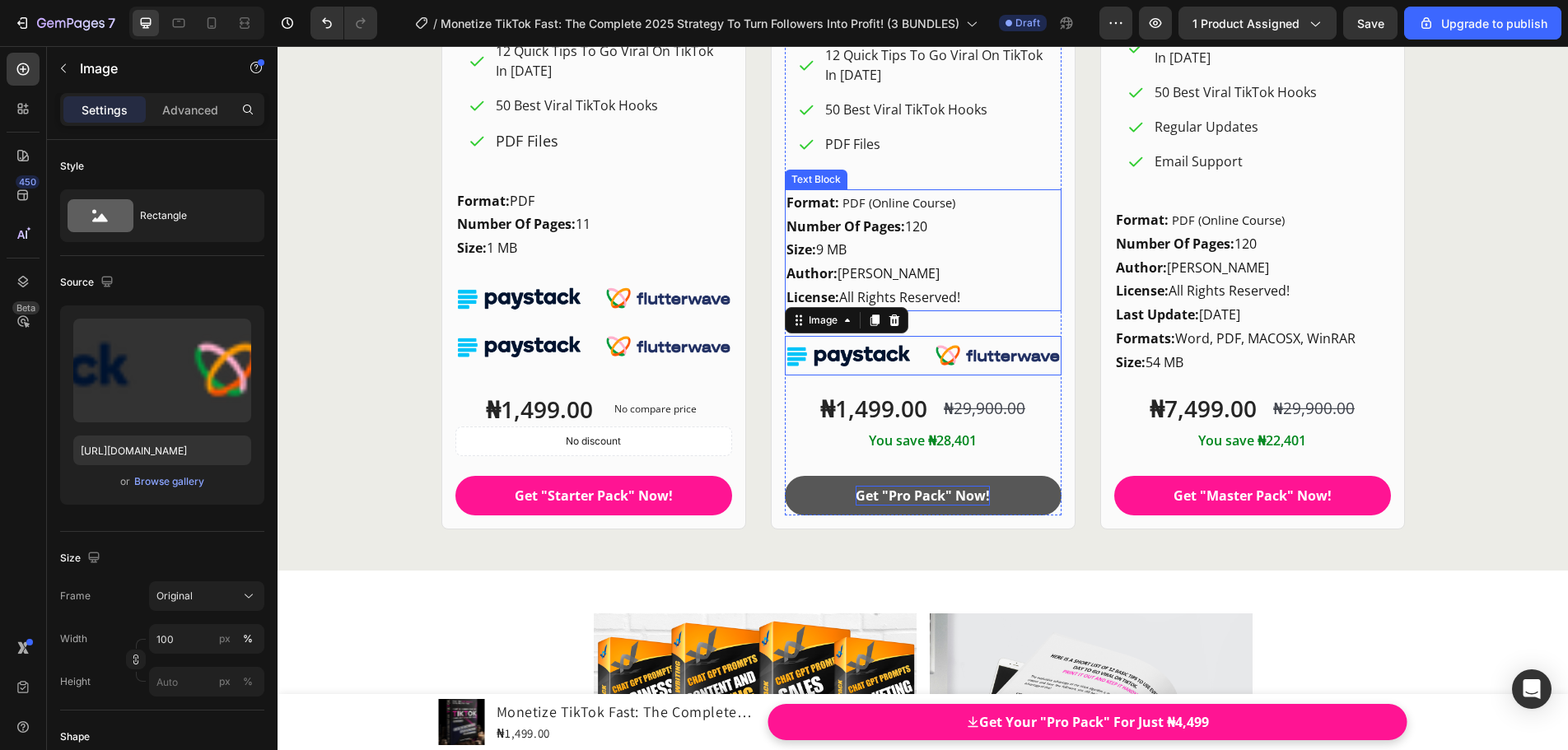
scroll to position [22335, 0]
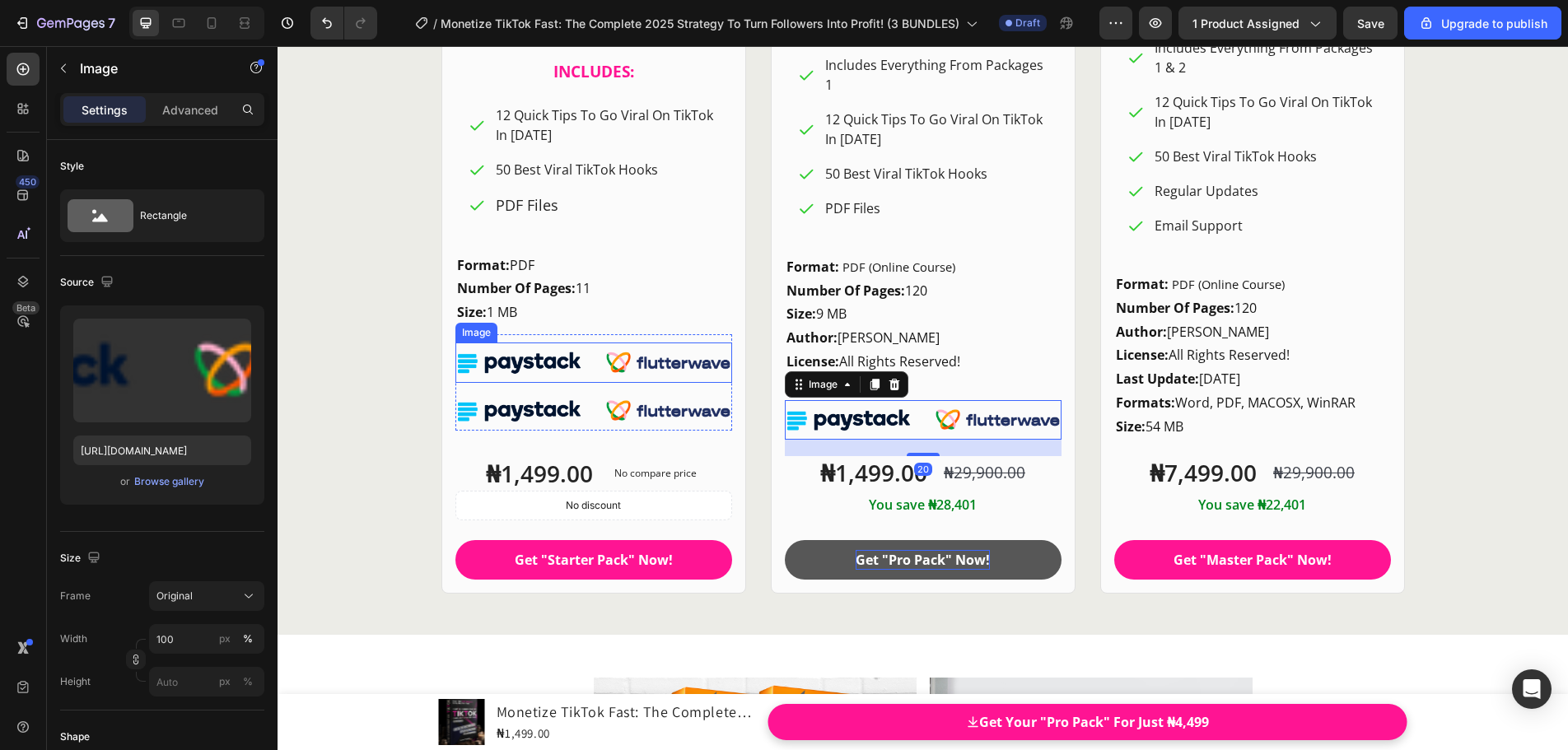
click at [517, 356] on img at bounding box center [593, 362] width 277 height 40
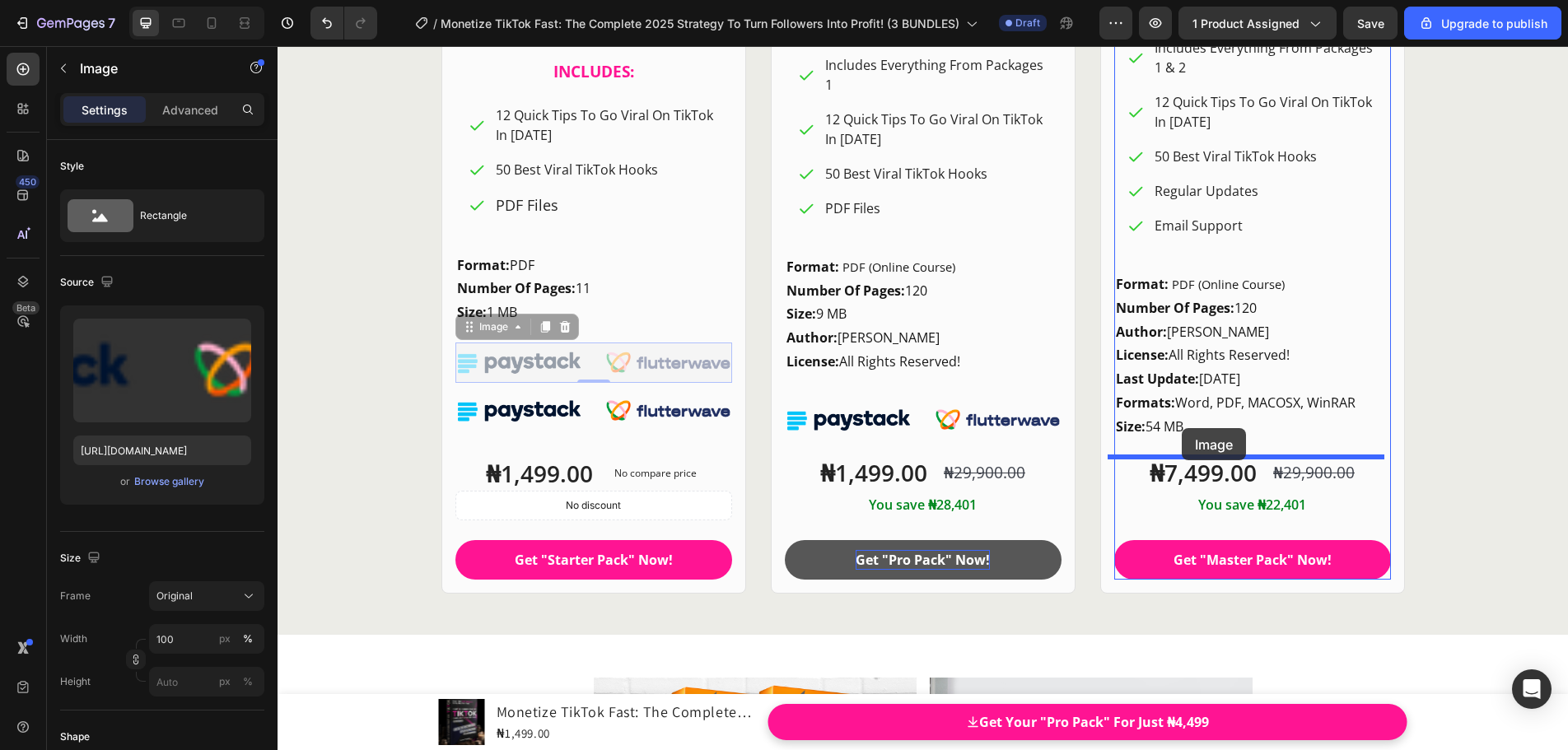
drag, startPoint x: 467, startPoint y: 330, endPoint x: 1181, endPoint y: 429, distance: 720.8
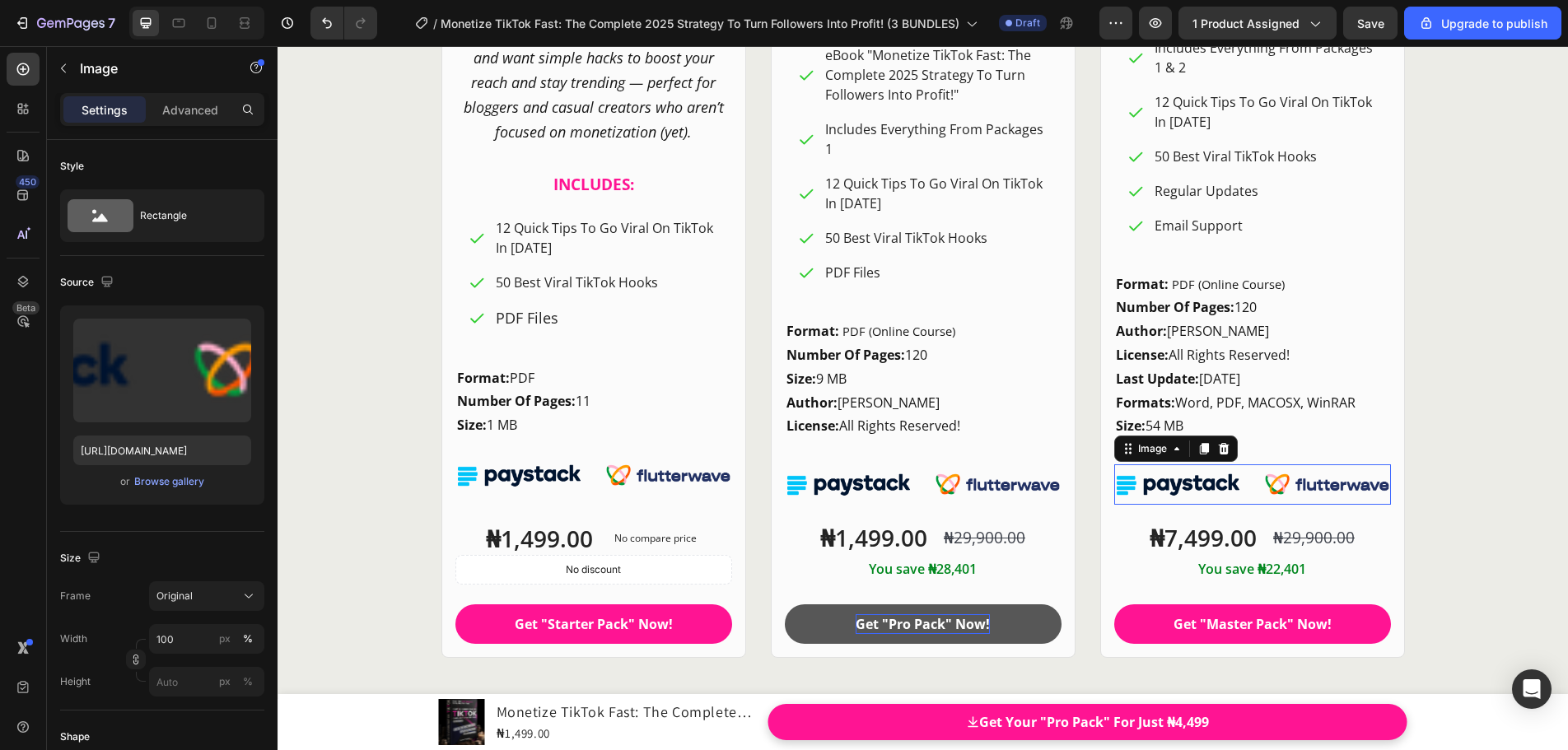
scroll to position [22399, 0]
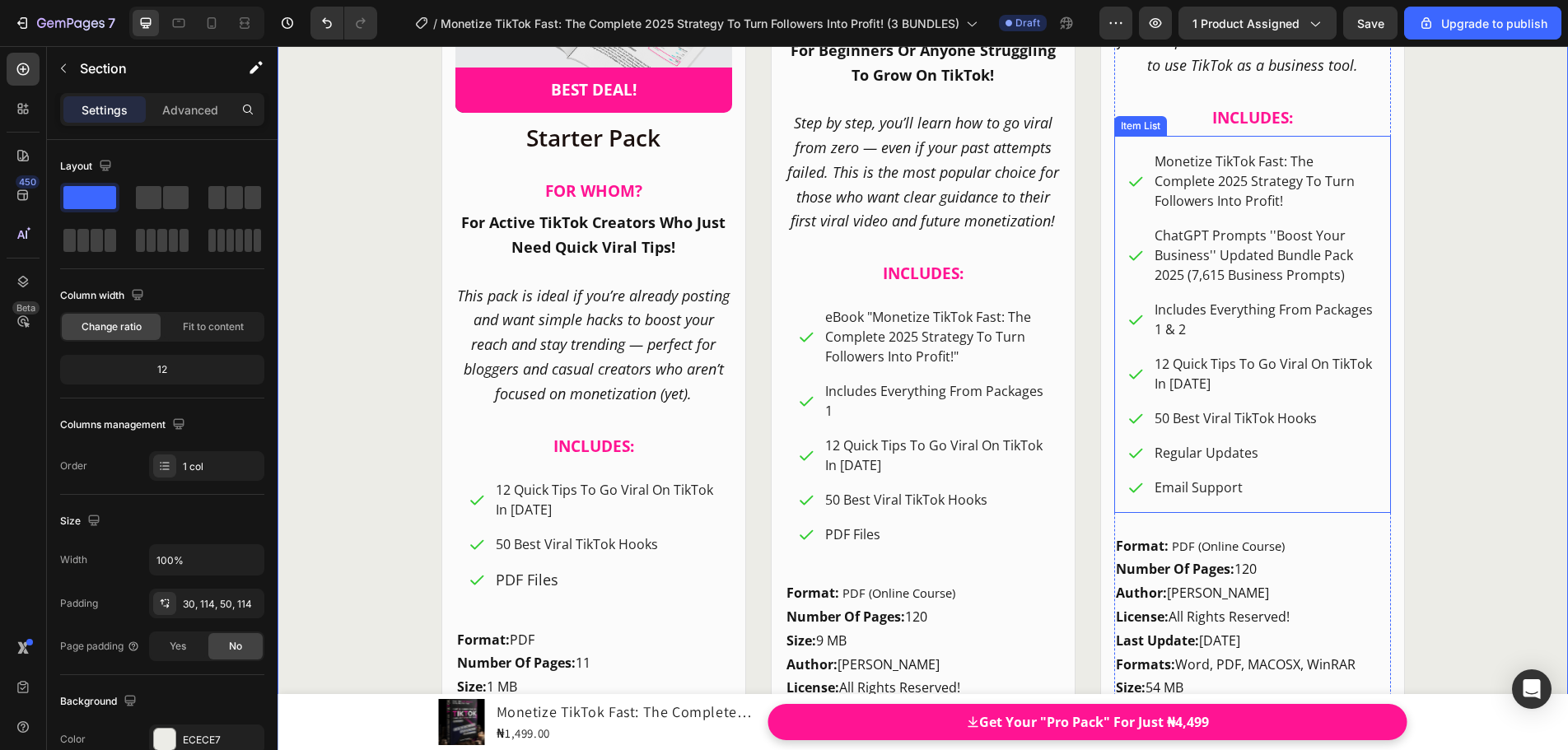
scroll to position [22070, 0]
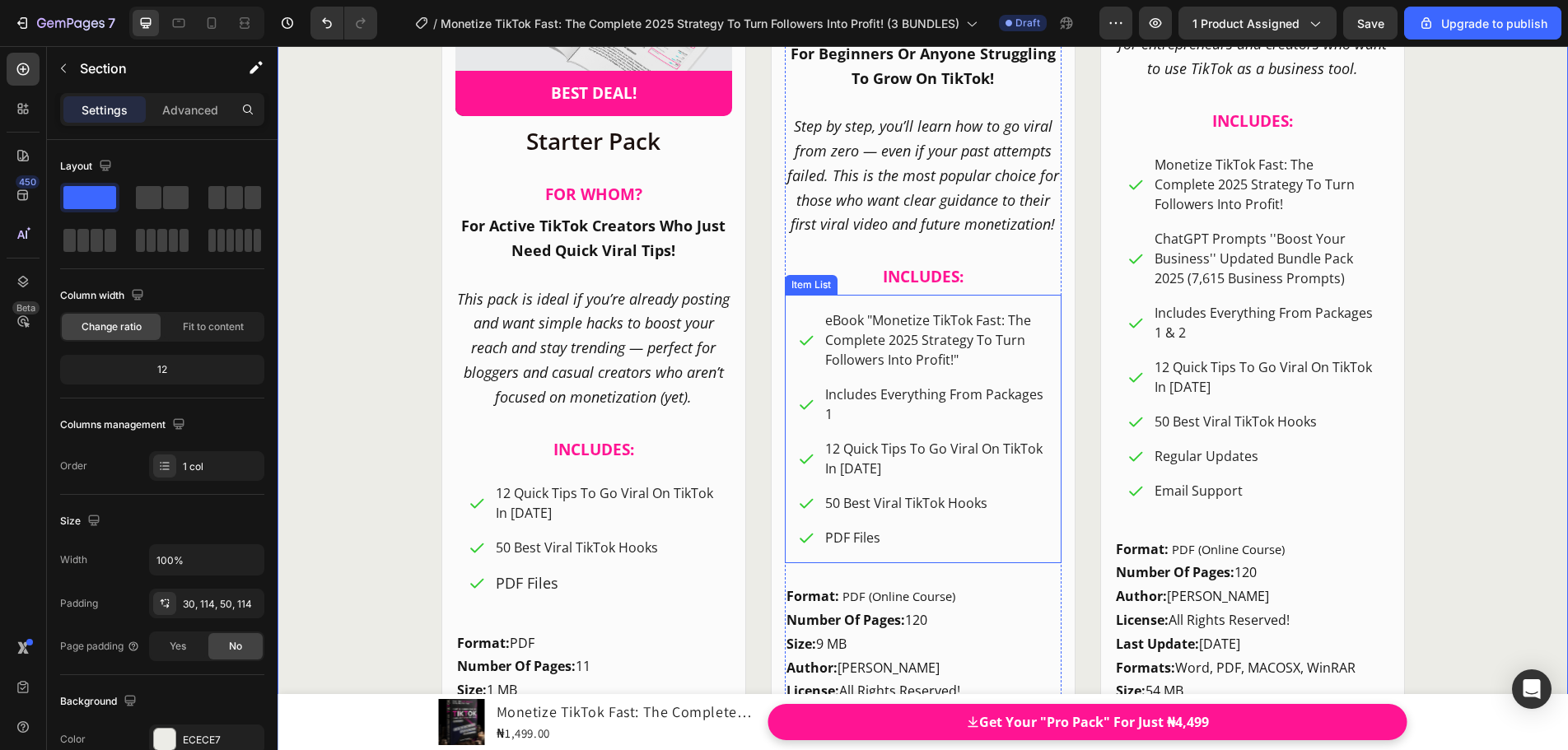
click at [853, 322] on span "eBook "Monetize TikTok Fast: The Complete 2025 Strategy To Turn Followers Into …" at bounding box center [928, 340] width 206 height 57
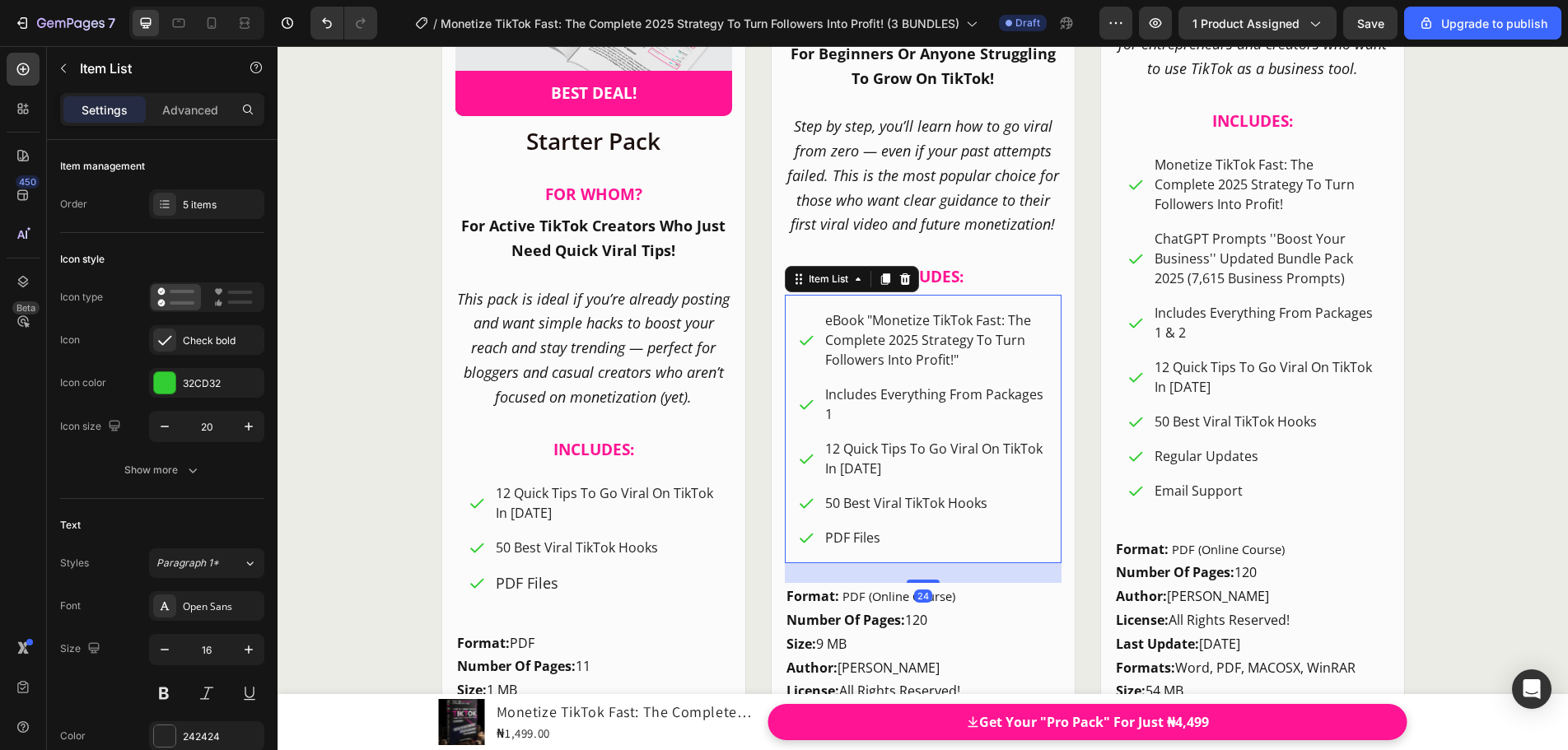
click at [853, 320] on span "eBook "Monetize TikTok Fast: The Complete 2025 Strategy To Turn Followers Into …" at bounding box center [928, 340] width 206 height 57
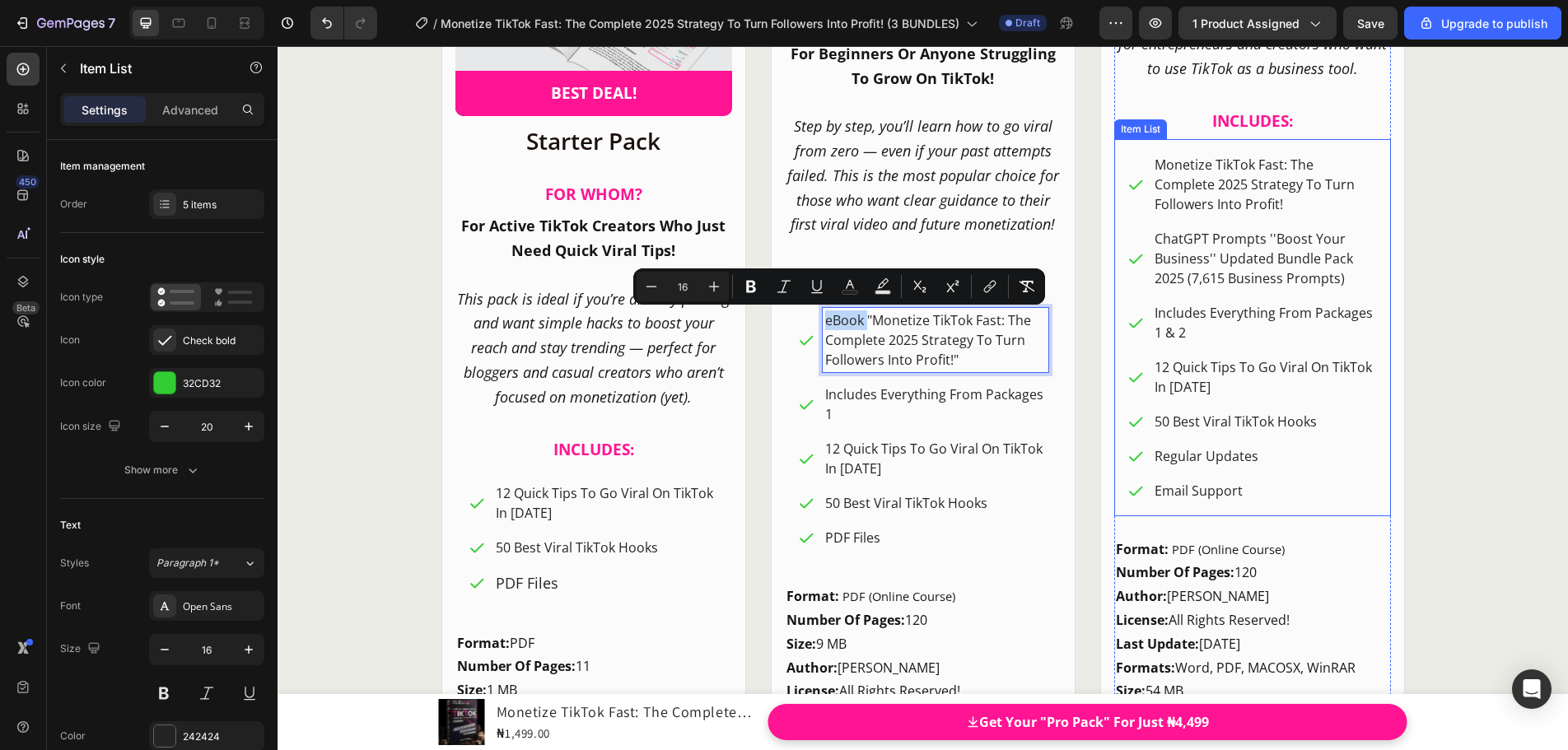
click at [1152, 163] on div "Monetize TikTok Fast: The Complete 2025 Strategy To Turn Followers Into Profit!" at bounding box center [1265, 184] width 225 height 64
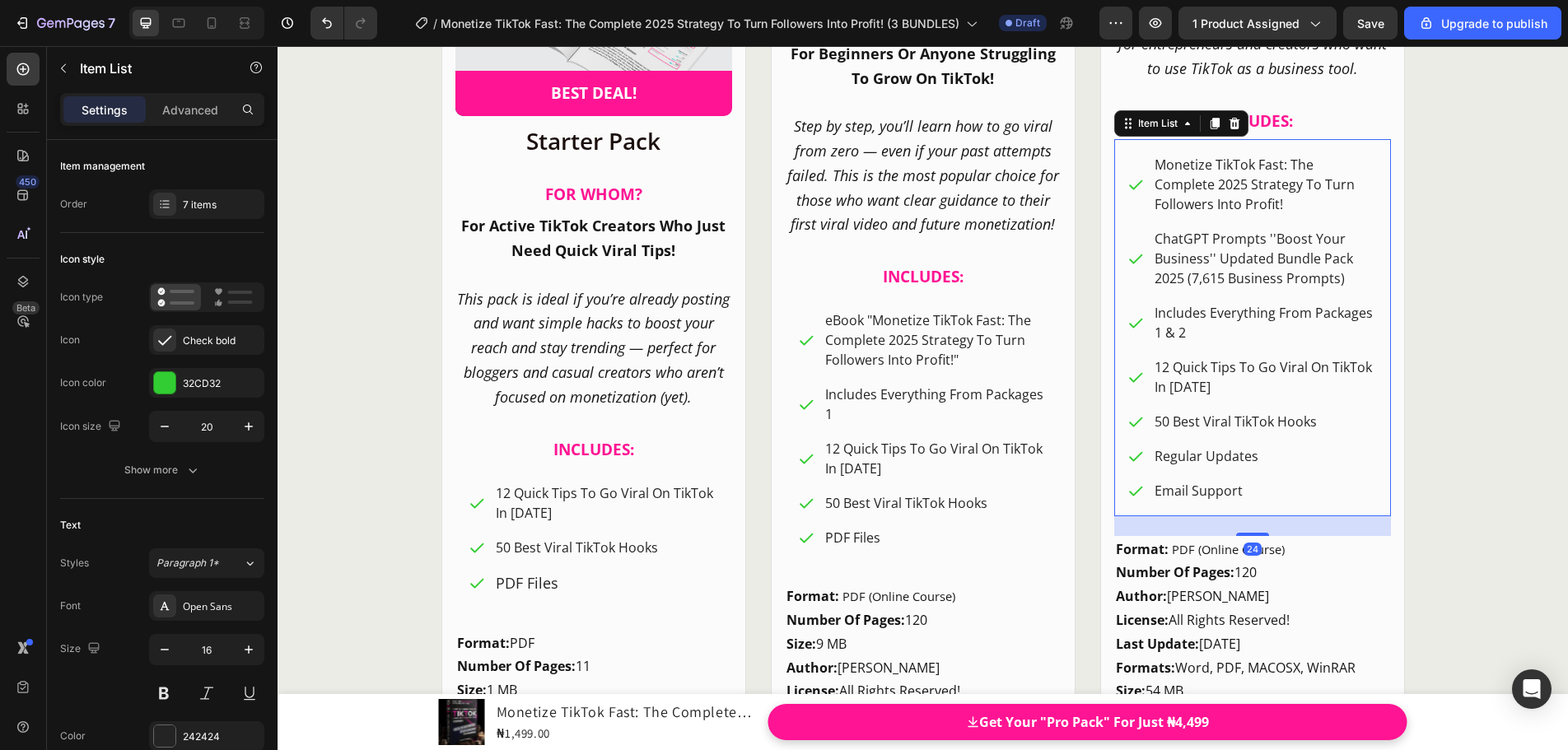
click at [1154, 163] on span "Monetize TikTok Fast: The Complete 2025 Strategy To Turn Followers Into Profit!" at bounding box center [1254, 183] width 200 height 57
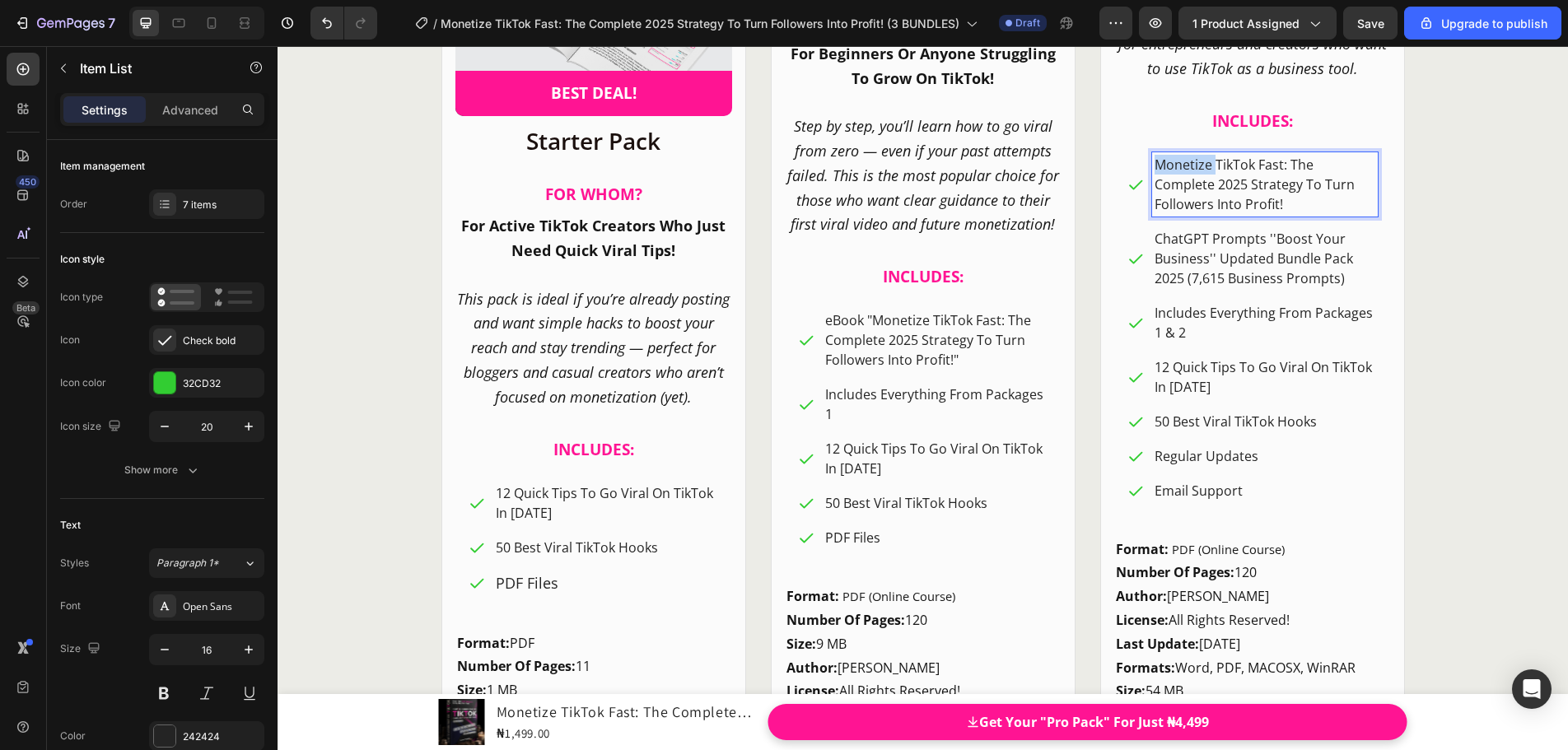
click at [1154, 163] on span "Monetize TikTok Fast: The Complete 2025 Strategy To Turn Followers Into Profit!" at bounding box center [1254, 183] width 200 height 57
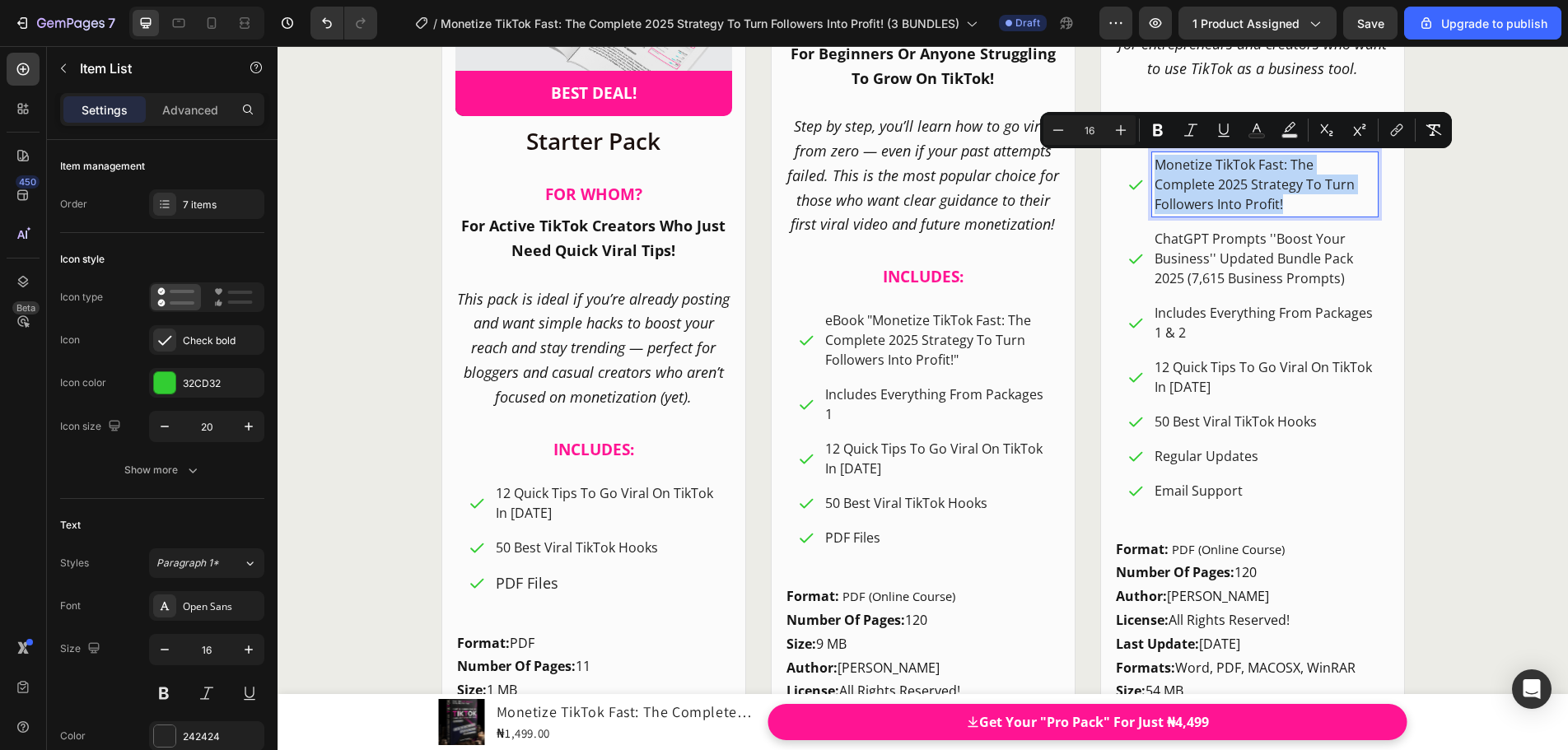
click at [1154, 166] on span "Monetize TikTok Fast: The Complete 2025 Strategy To Turn Followers Into Profit!" at bounding box center [1254, 183] width 200 height 57
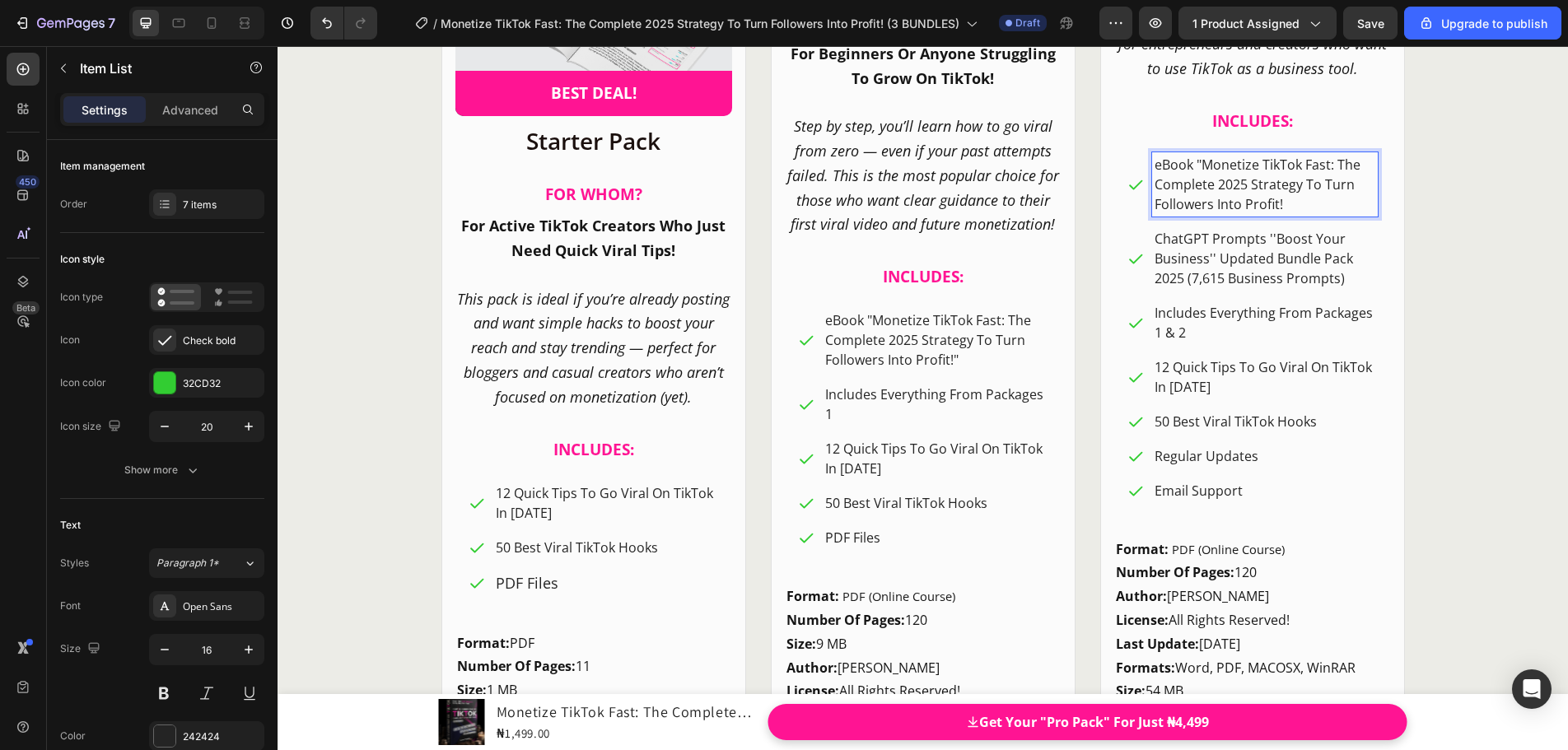
click at [1287, 204] on p "eBook "Monetize TikTok Fast: The Complete 2025 Strategy To Turn Followers Into …" at bounding box center [1264, 183] width 221 height 59
click at [1464, 267] on div "CHOOSE YOUR IDEAL PACKAGE! Heading Product Images Row Pro Pack Heading FO R W H…" at bounding box center [922, 179] width 1290 height 1569
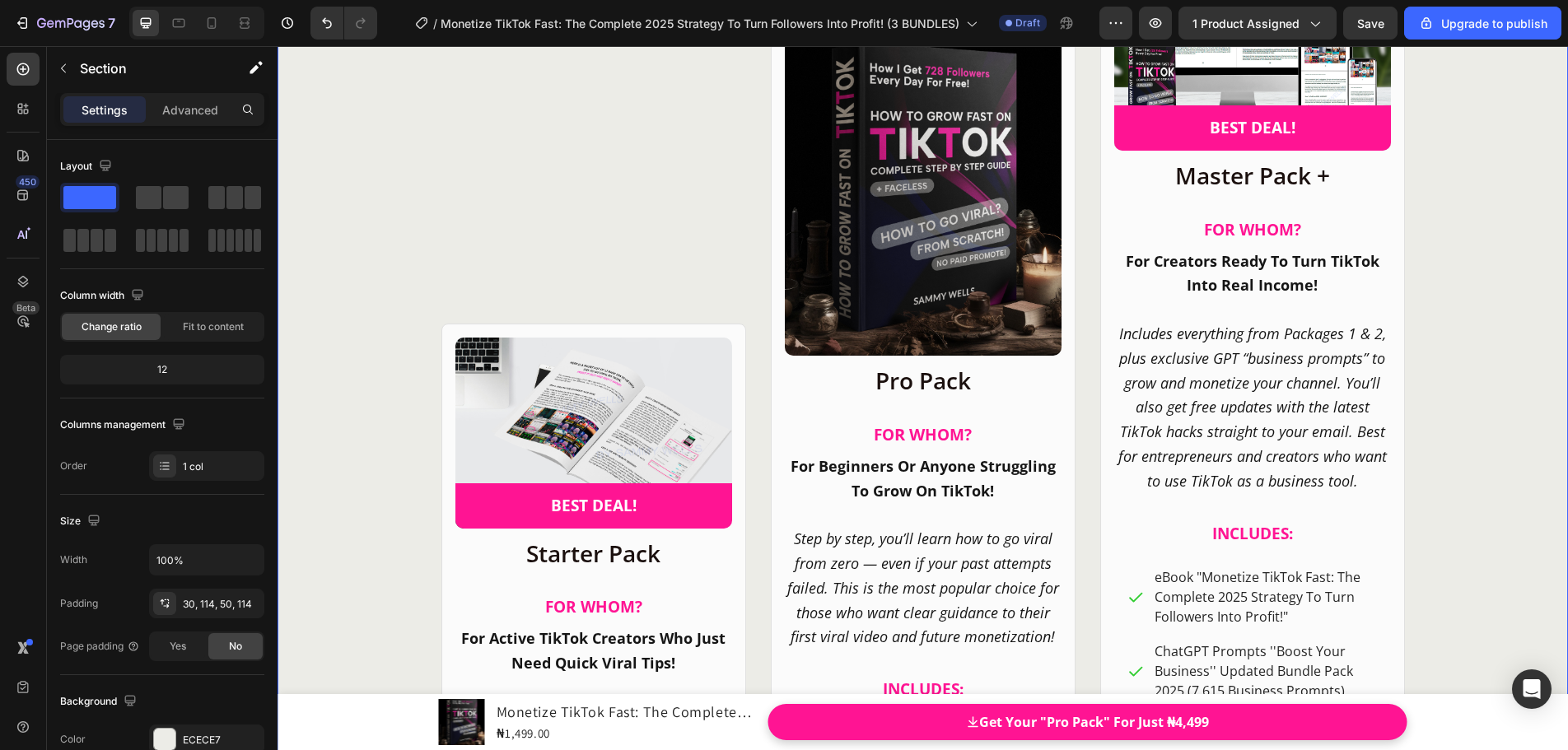
scroll to position [21658, 0]
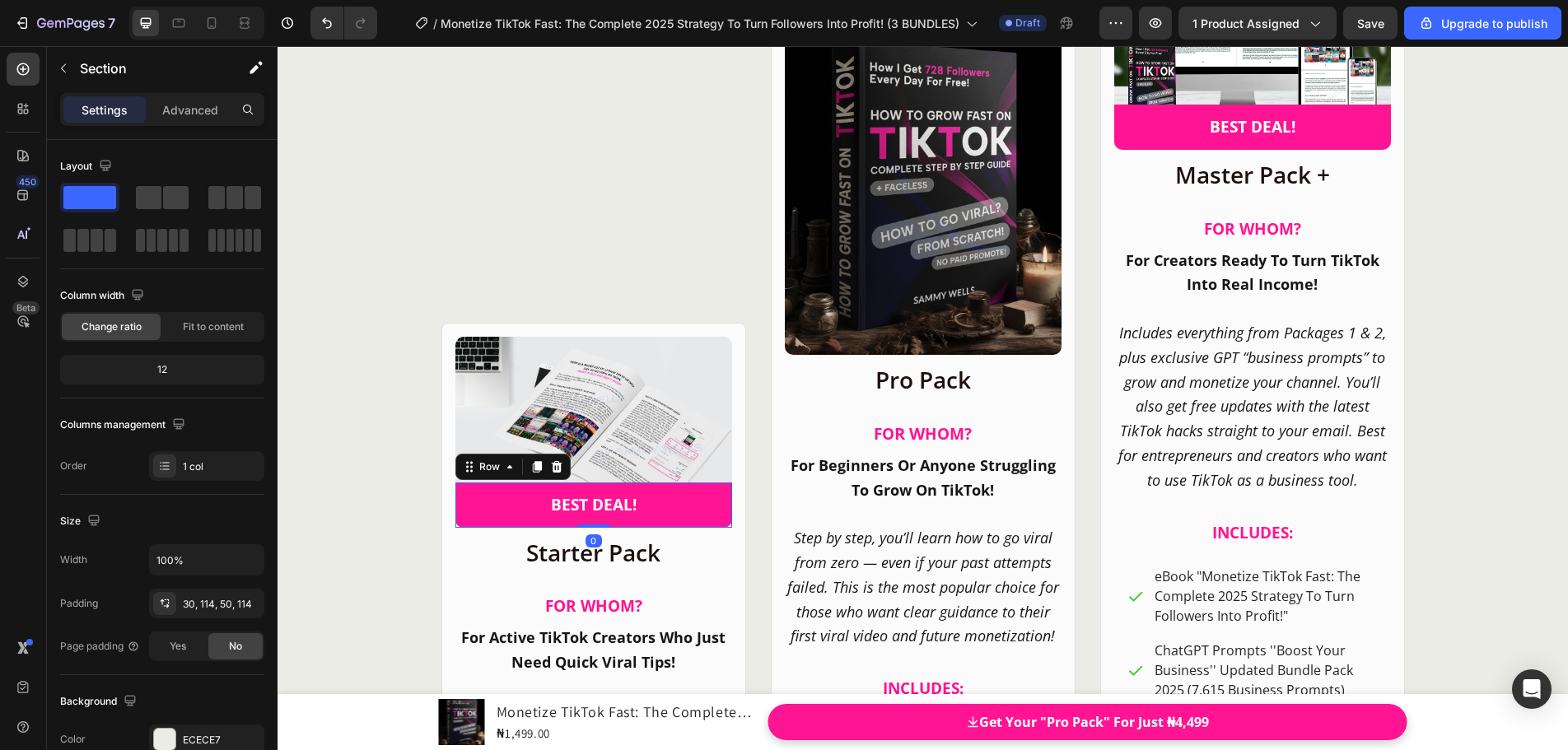
click at [667, 485] on div "BEST DEAL! Text Block Row 0" at bounding box center [593, 505] width 277 height 45
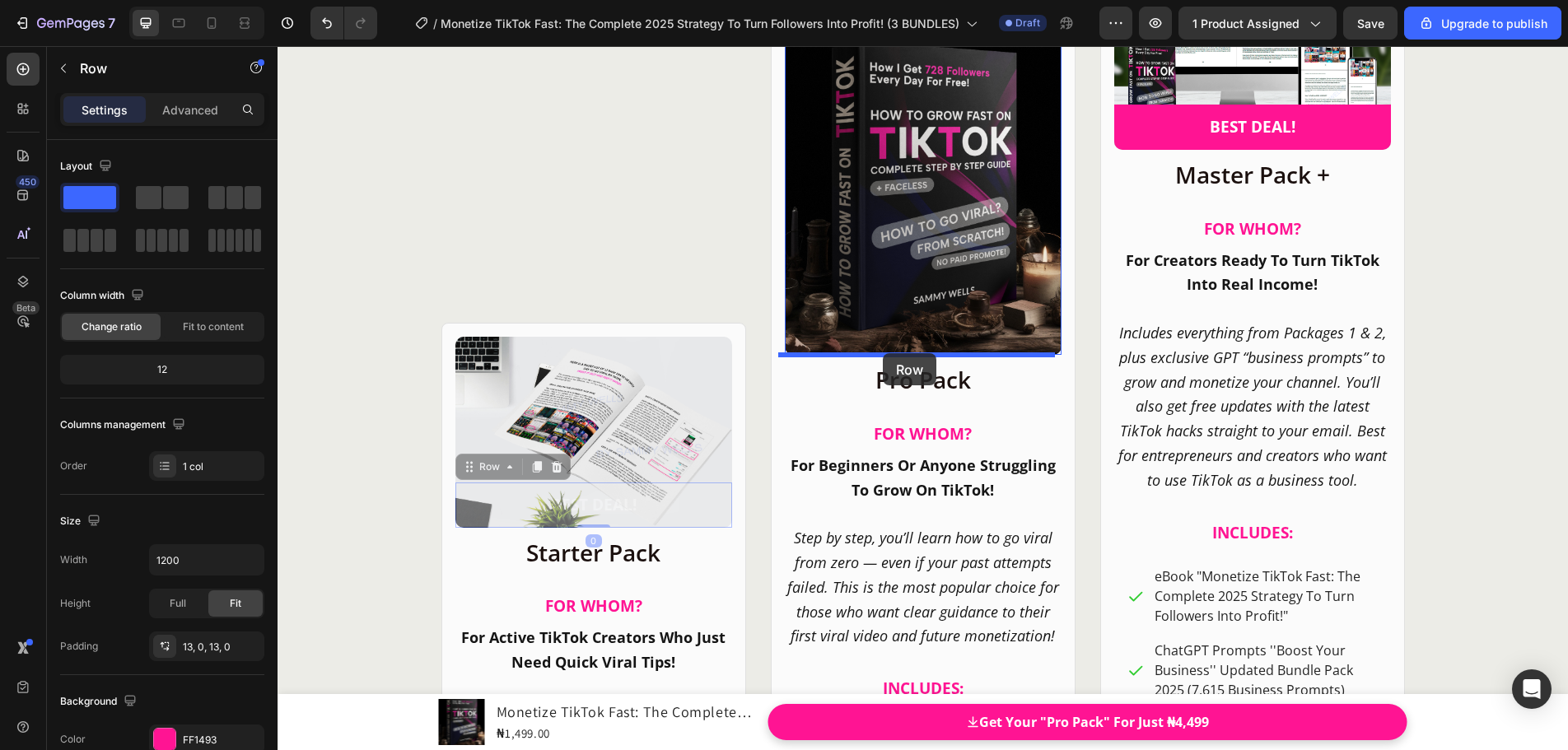
drag, startPoint x: 462, startPoint y: 473, endPoint x: 883, endPoint y: 353, distance: 437.8
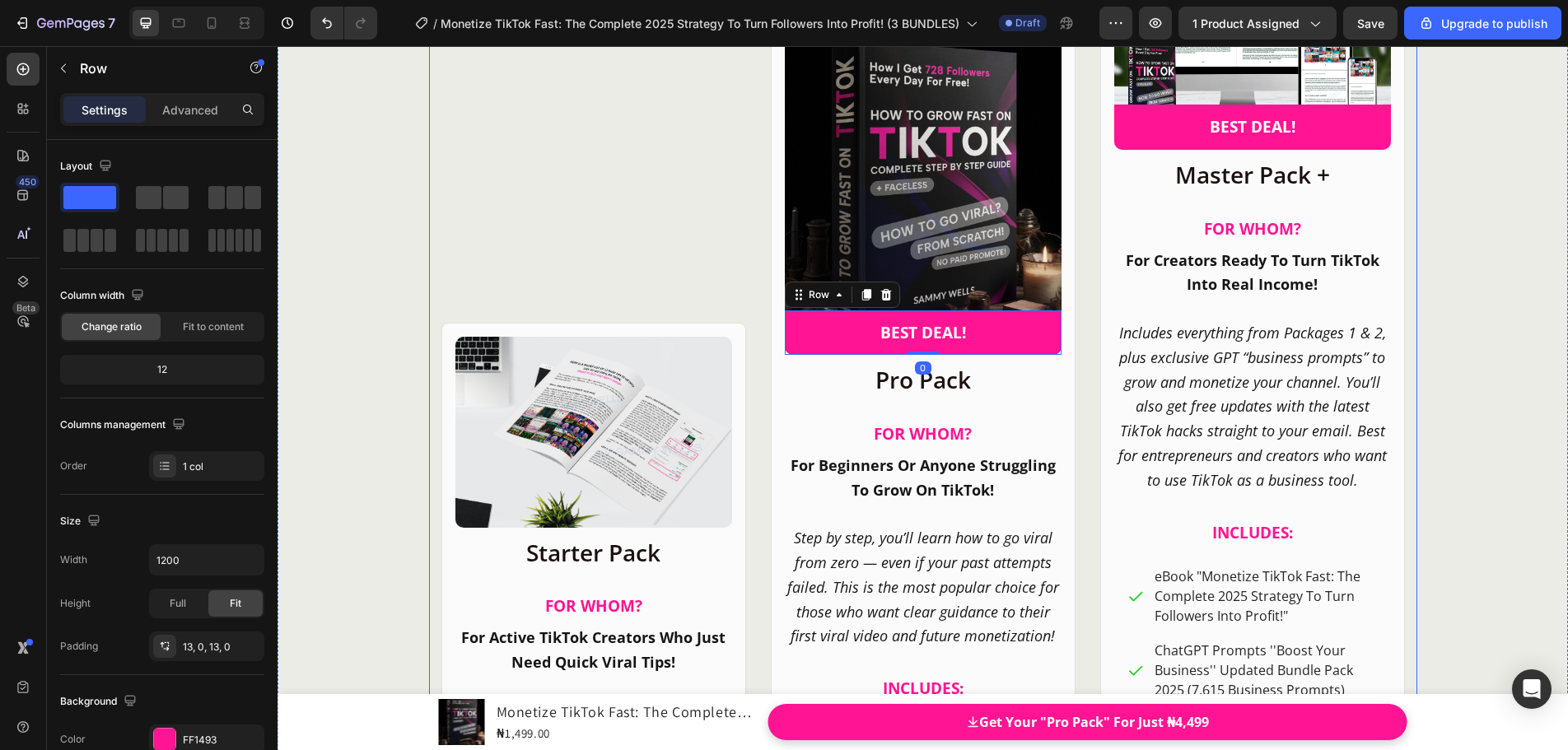
click at [635, 265] on div "Product Images Row Starter Pack Heading FOR WHOM? Heading For Active TikTok Cre…" at bounding box center [594, 642] width 305 height 1383
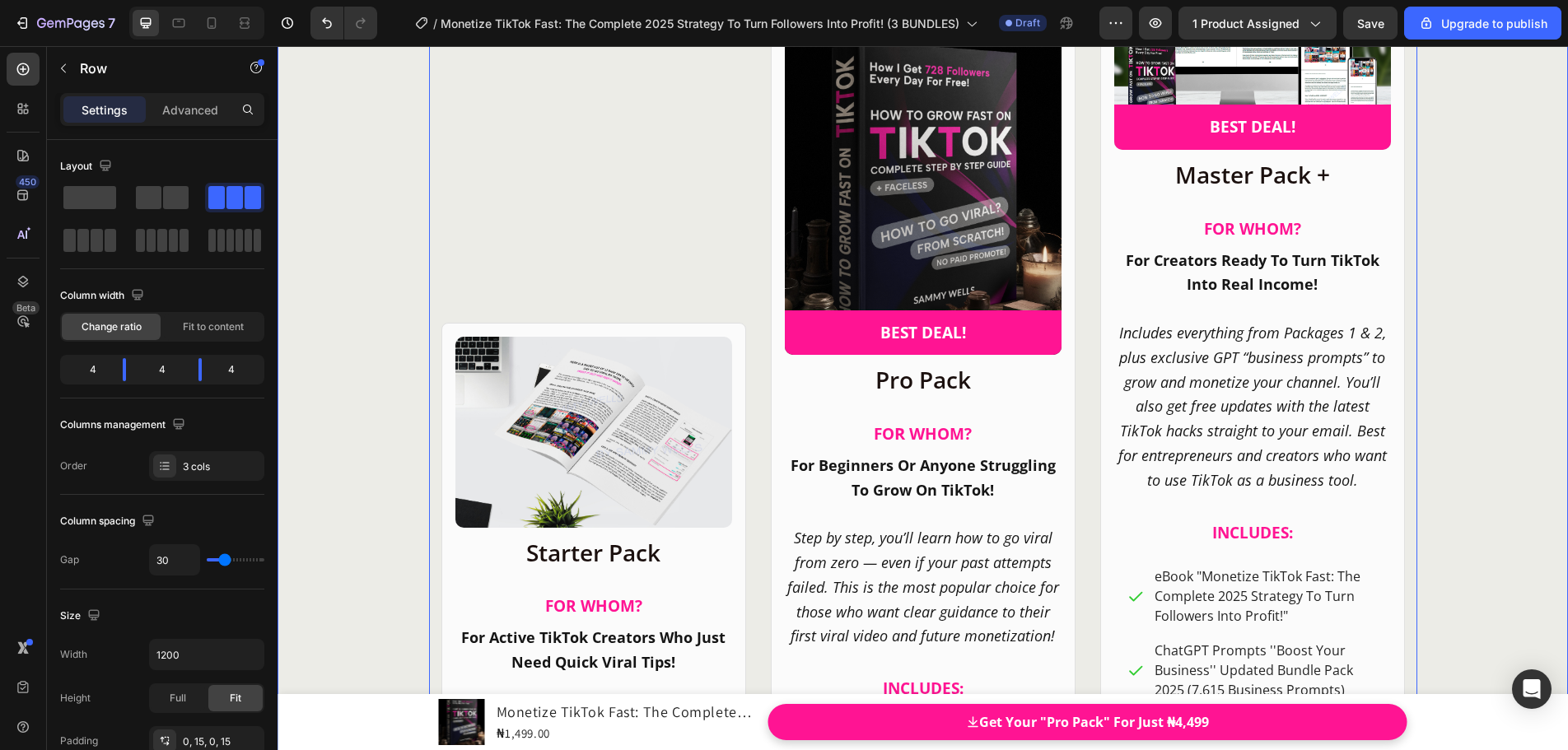
click at [1427, 346] on div "CHOOSE YOUR IDEAL PACKAGE! Heading Product Images BEST DEAL! Text Block Row Row…" at bounding box center [922, 583] width 1102 height 1504
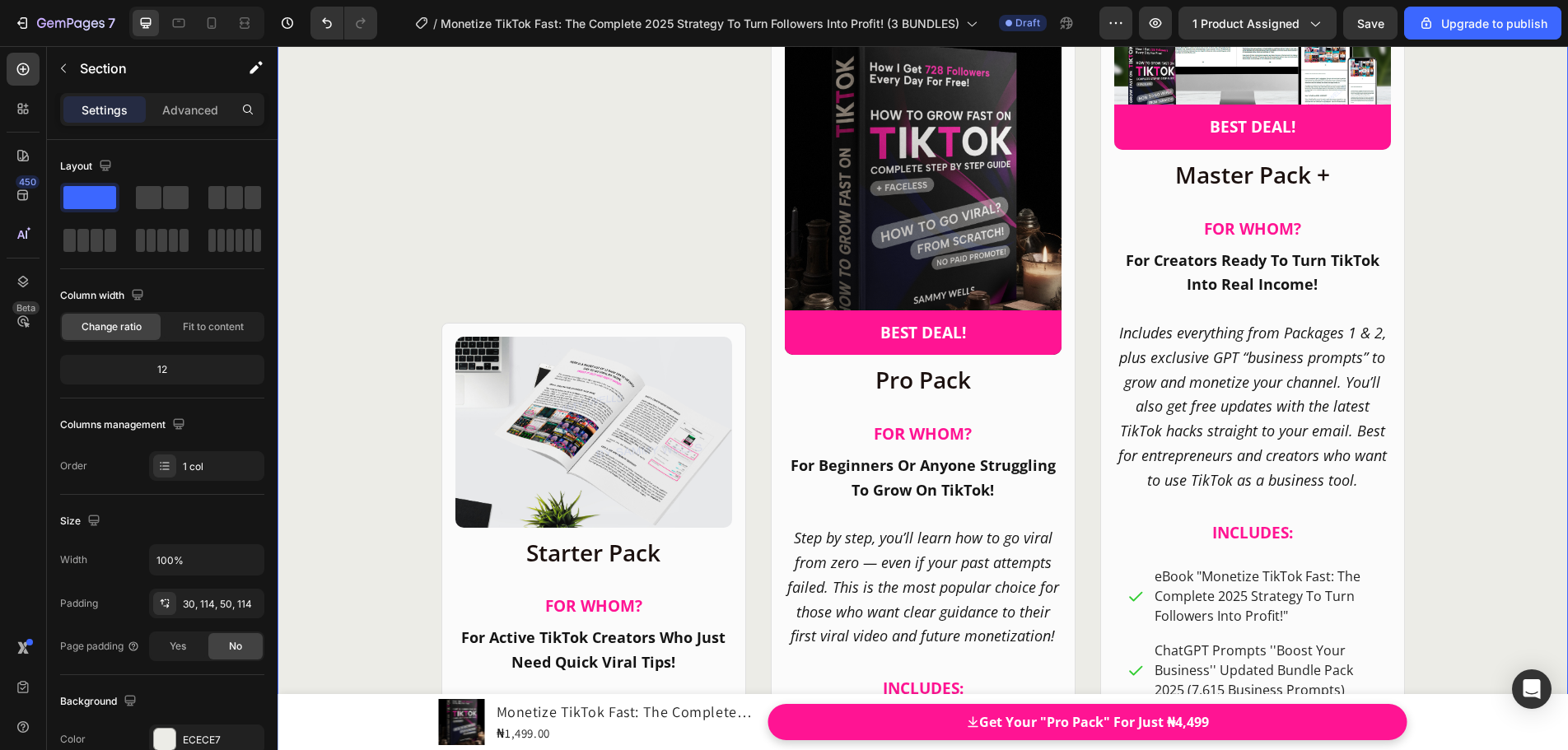
scroll to position [21576, 0]
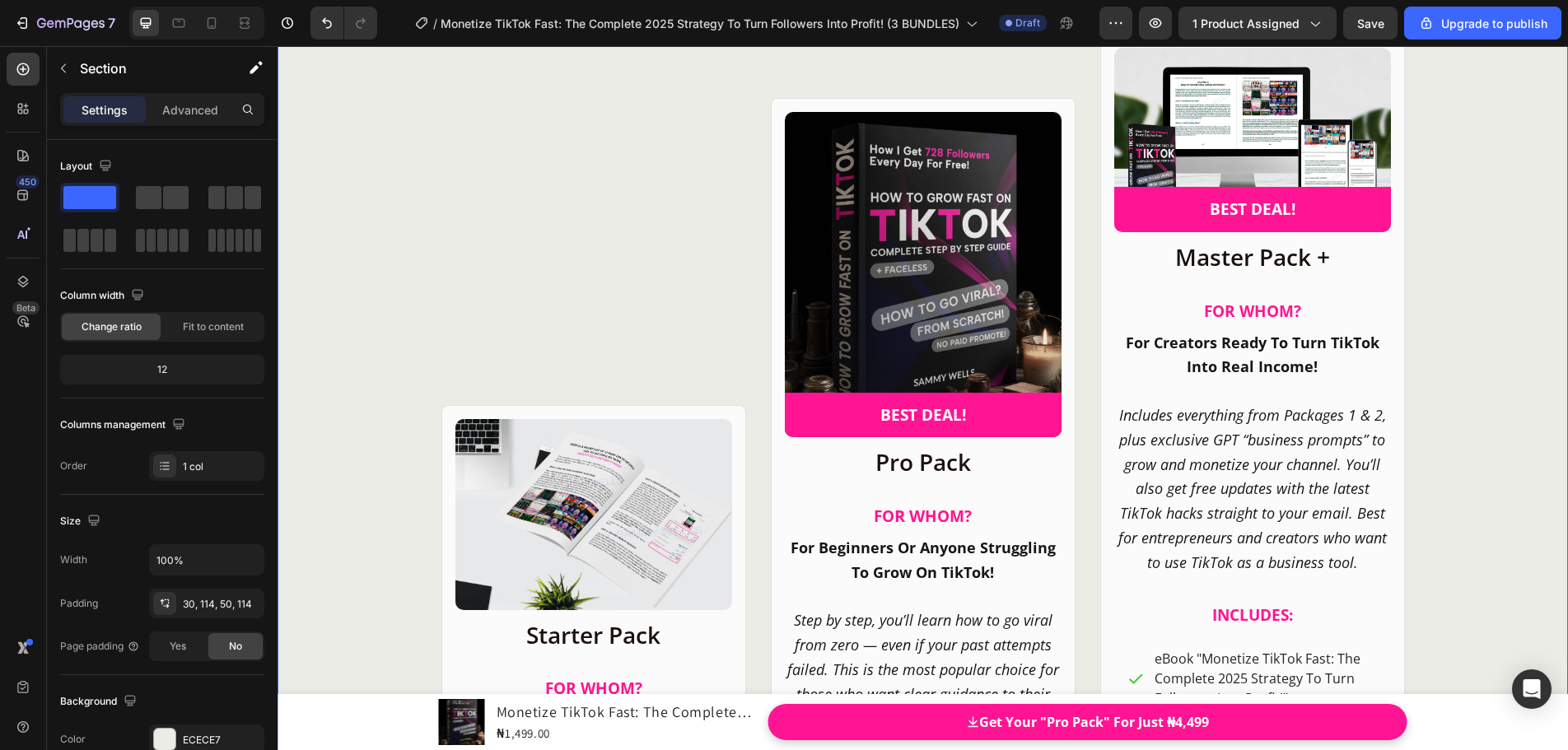
click at [1494, 364] on div "CHOOSE YOUR IDEAL PACKAGE! Heading Product Images BEST DEAL! Text Block Row Row…" at bounding box center [922, 674] width 1290 height 1569
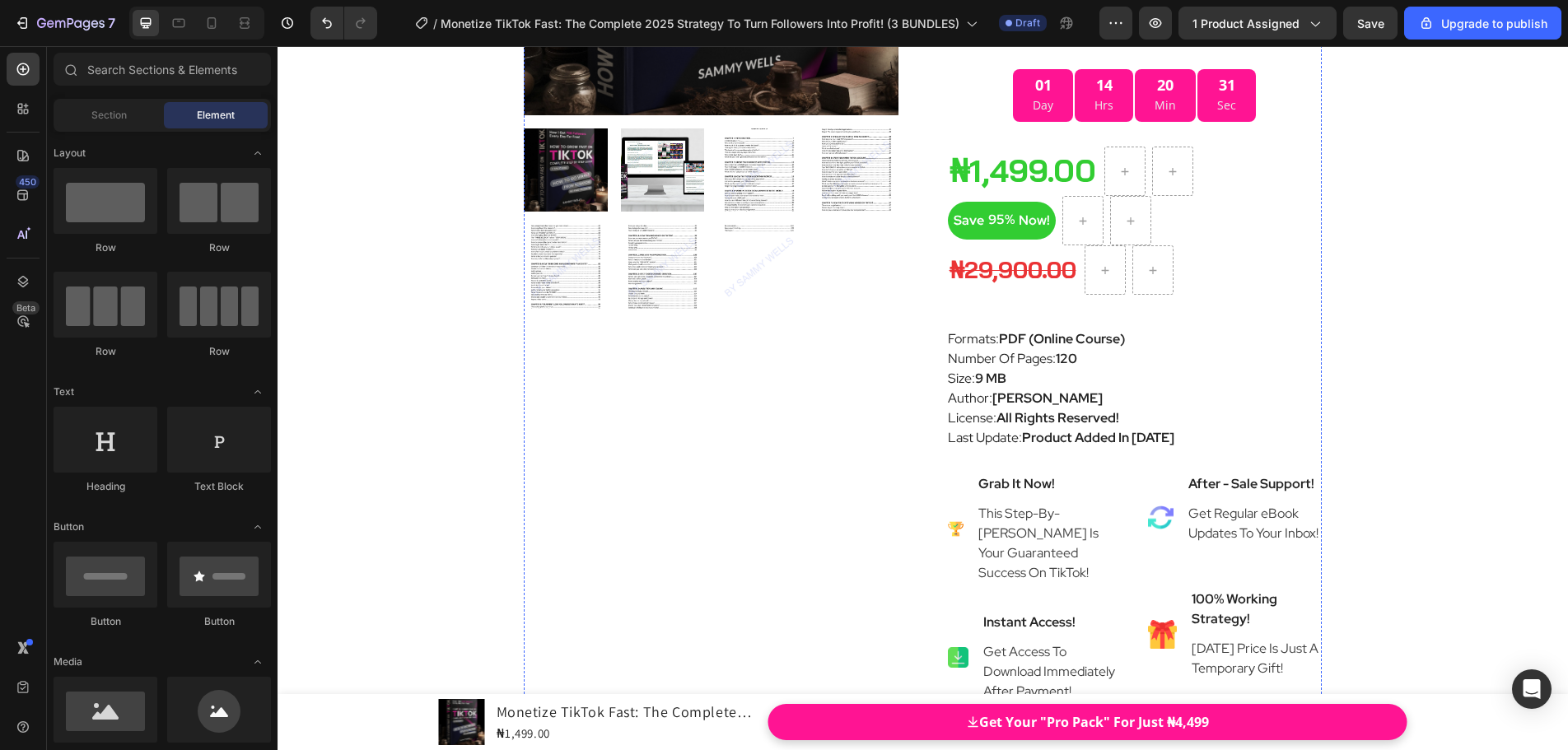
scroll to position [8955, 0]
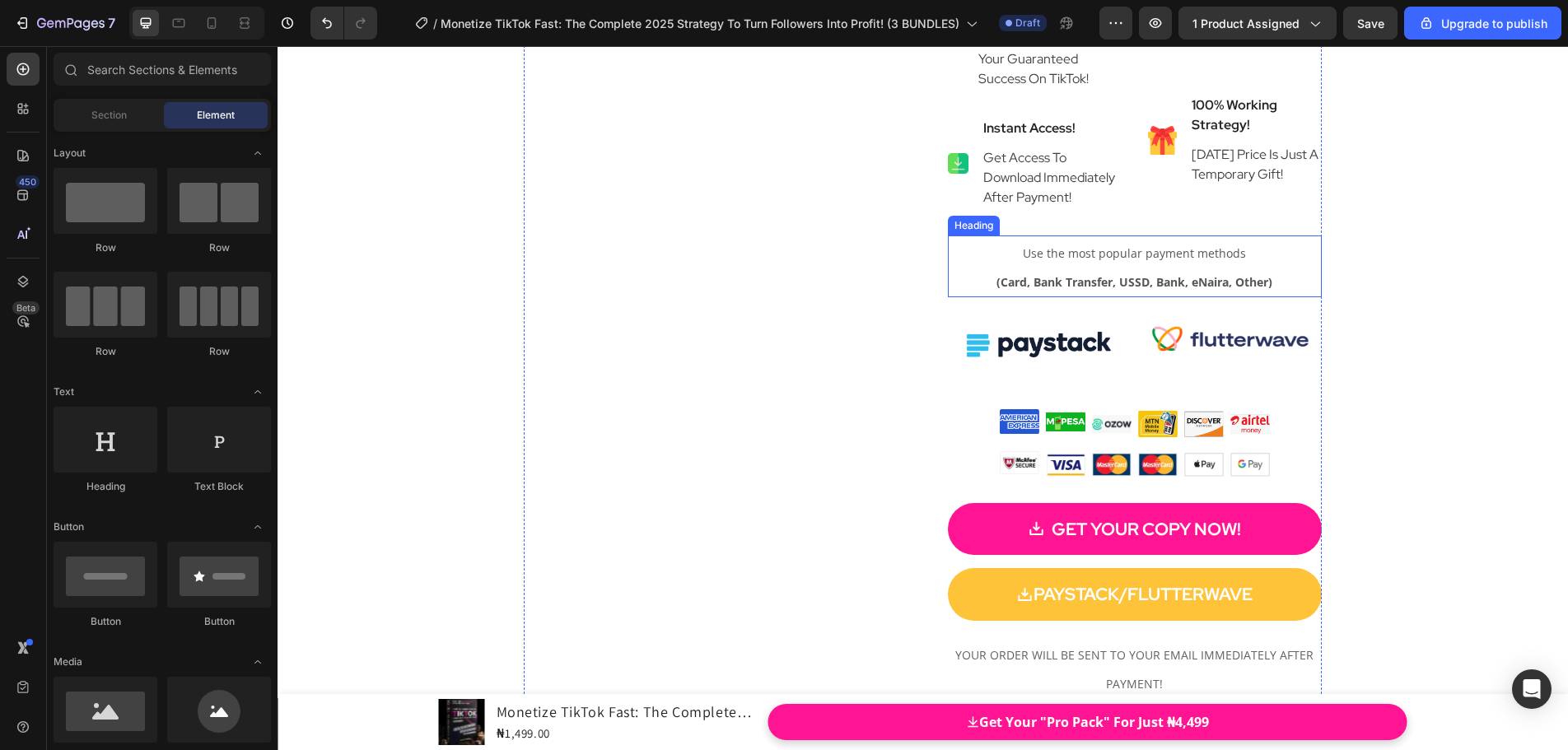
click at [1080, 256] on span "Use the most popular payment methods" at bounding box center [1134, 252] width 223 height 15
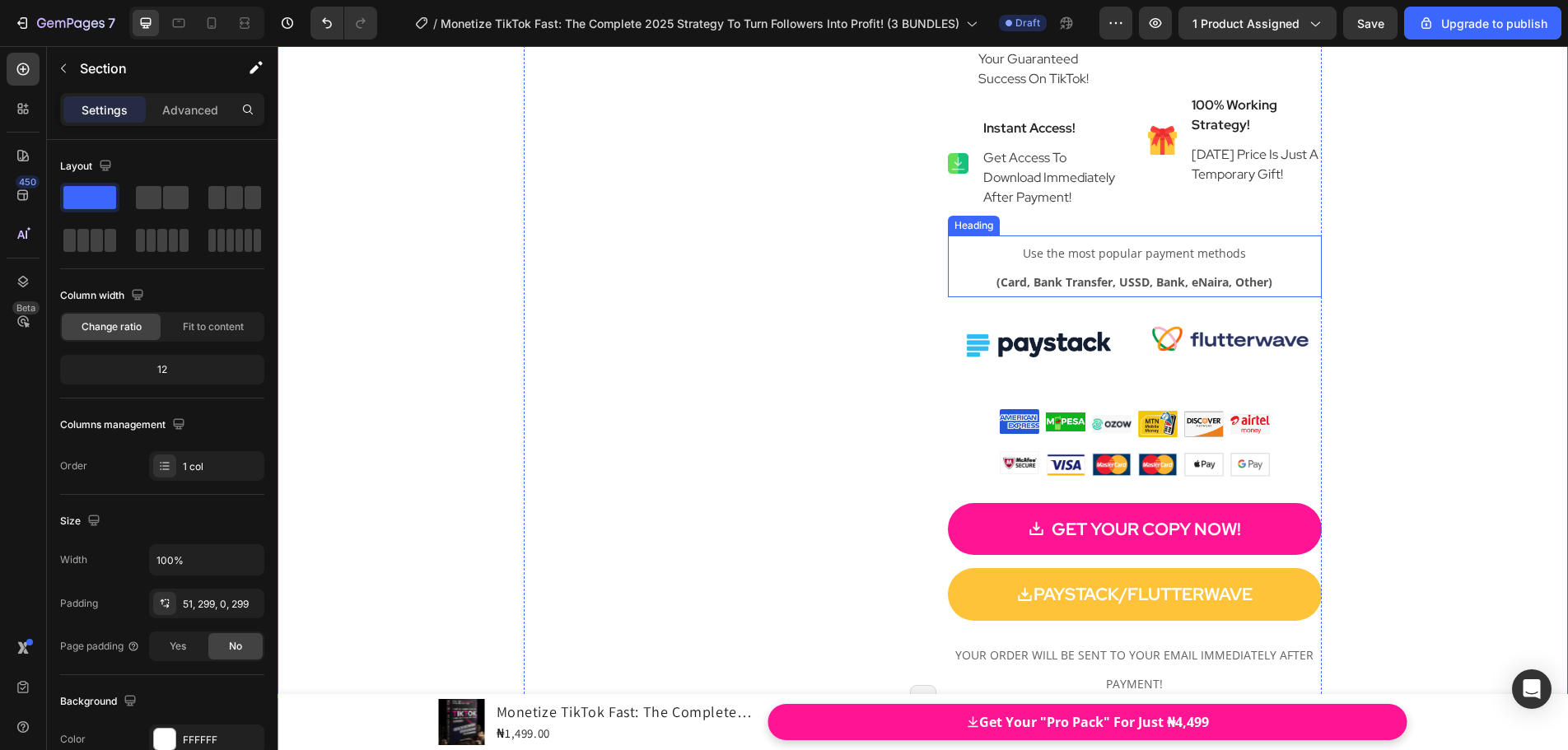
scroll to position [9037, 0]
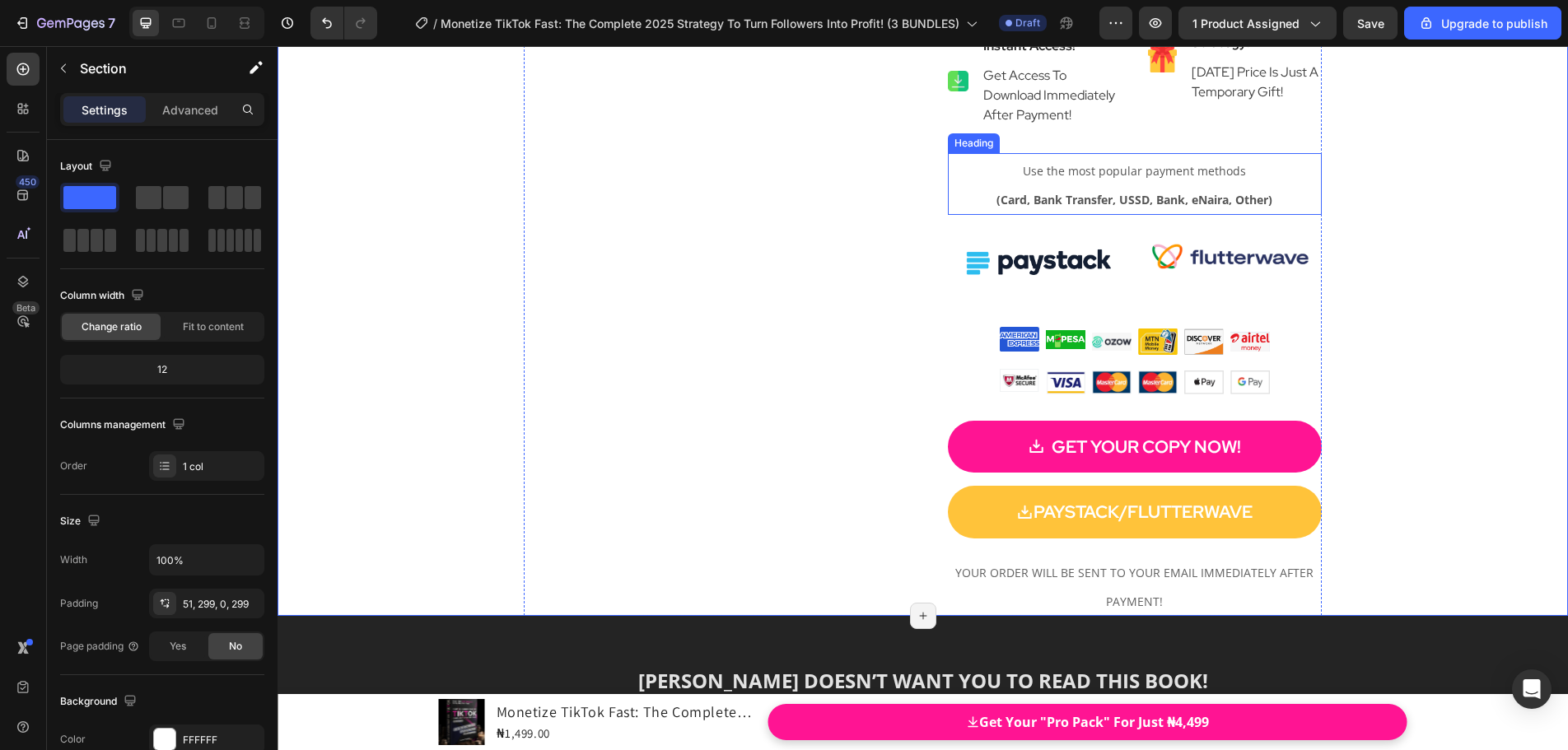
click at [1117, 183] on p "⁠⁠⁠⁠⁠⁠⁠ Use the most popular payment methods (Card, Bank Transfer, USSD, Bank, …" at bounding box center [1135, 183] width 371 height 57
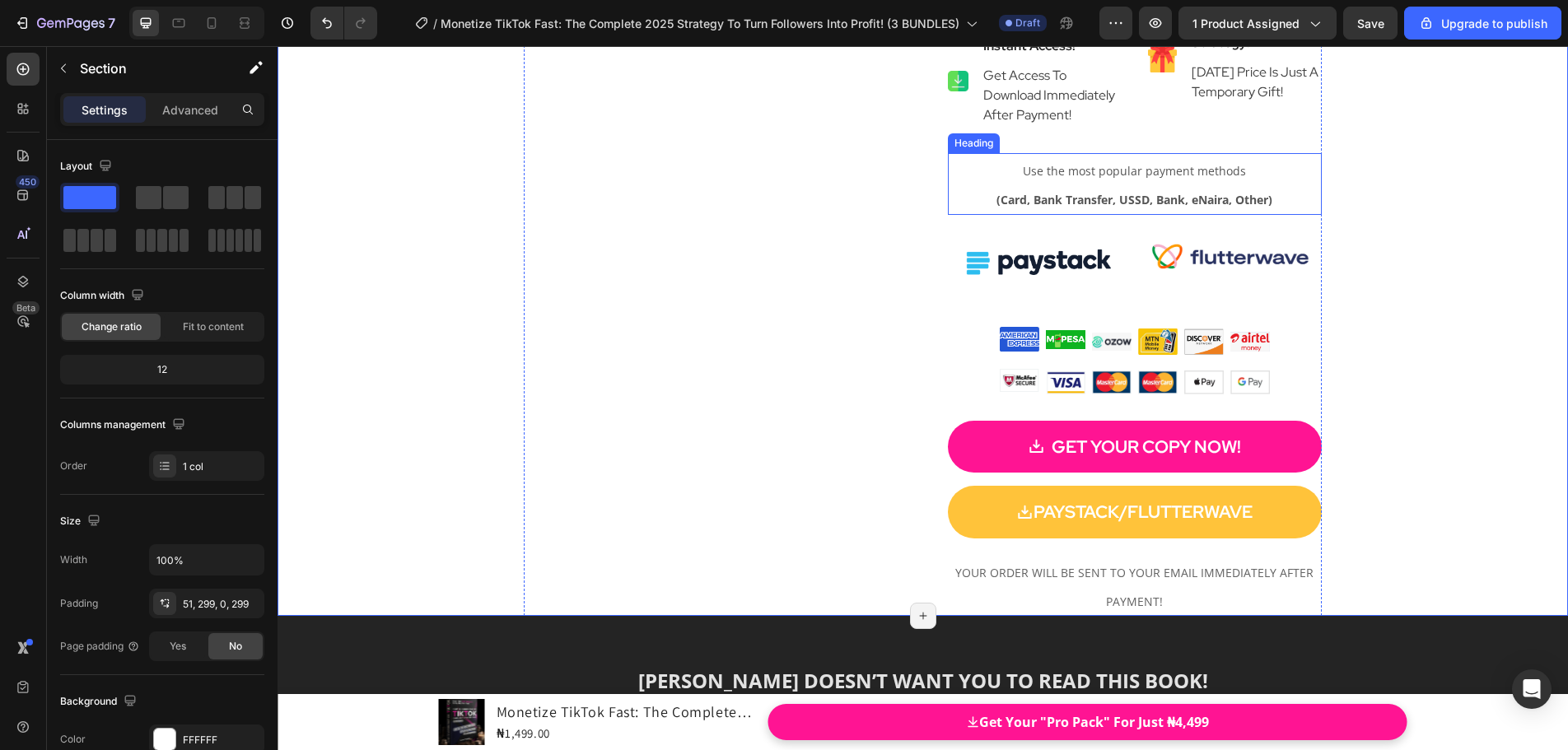
click at [1032, 180] on p "⁠⁠⁠⁠⁠⁠⁠ Use the most popular payment methods (Card, Bank Transfer, USSD, Bank, …" at bounding box center [1135, 183] width 371 height 57
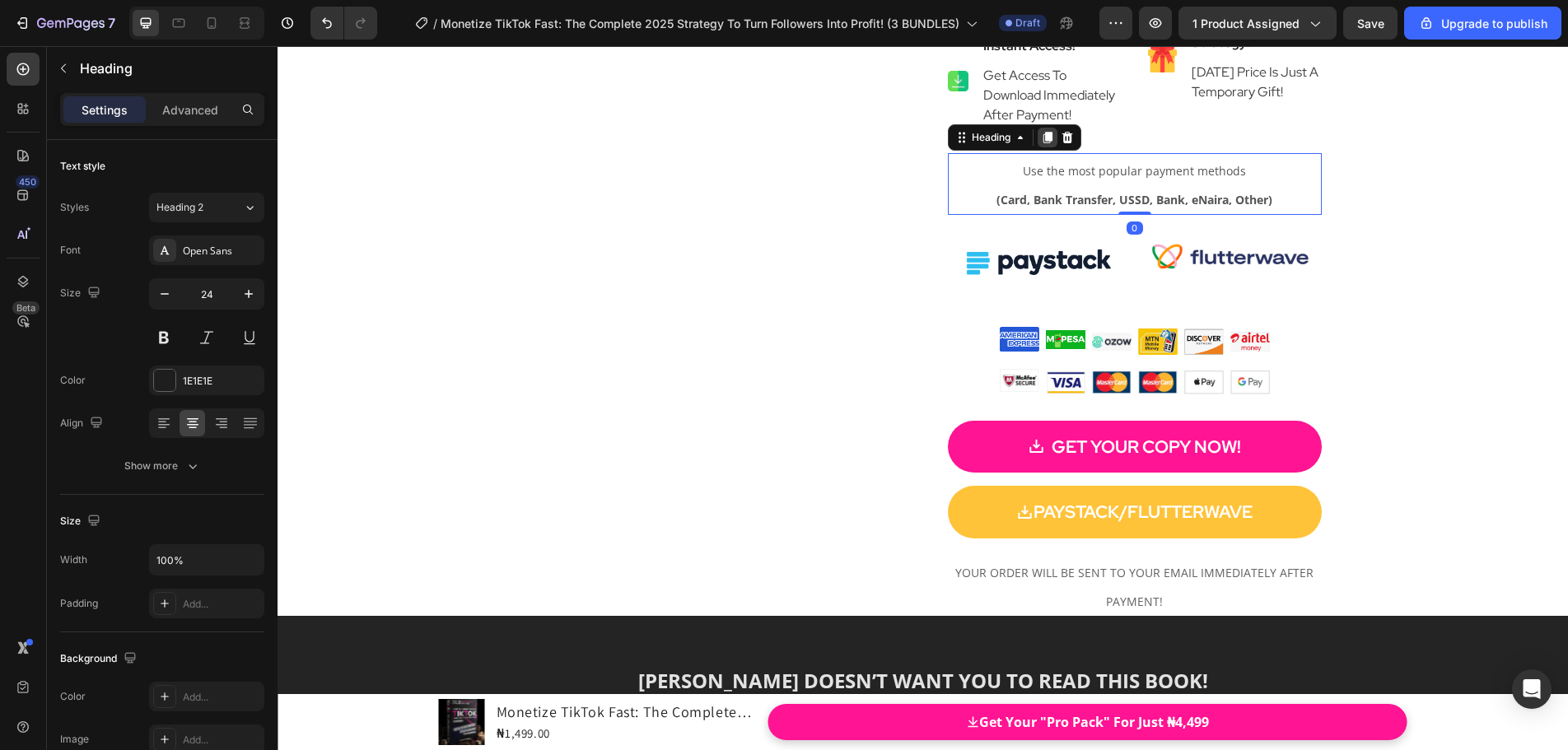
click at [1042, 135] on icon at bounding box center [1047, 137] width 9 height 12
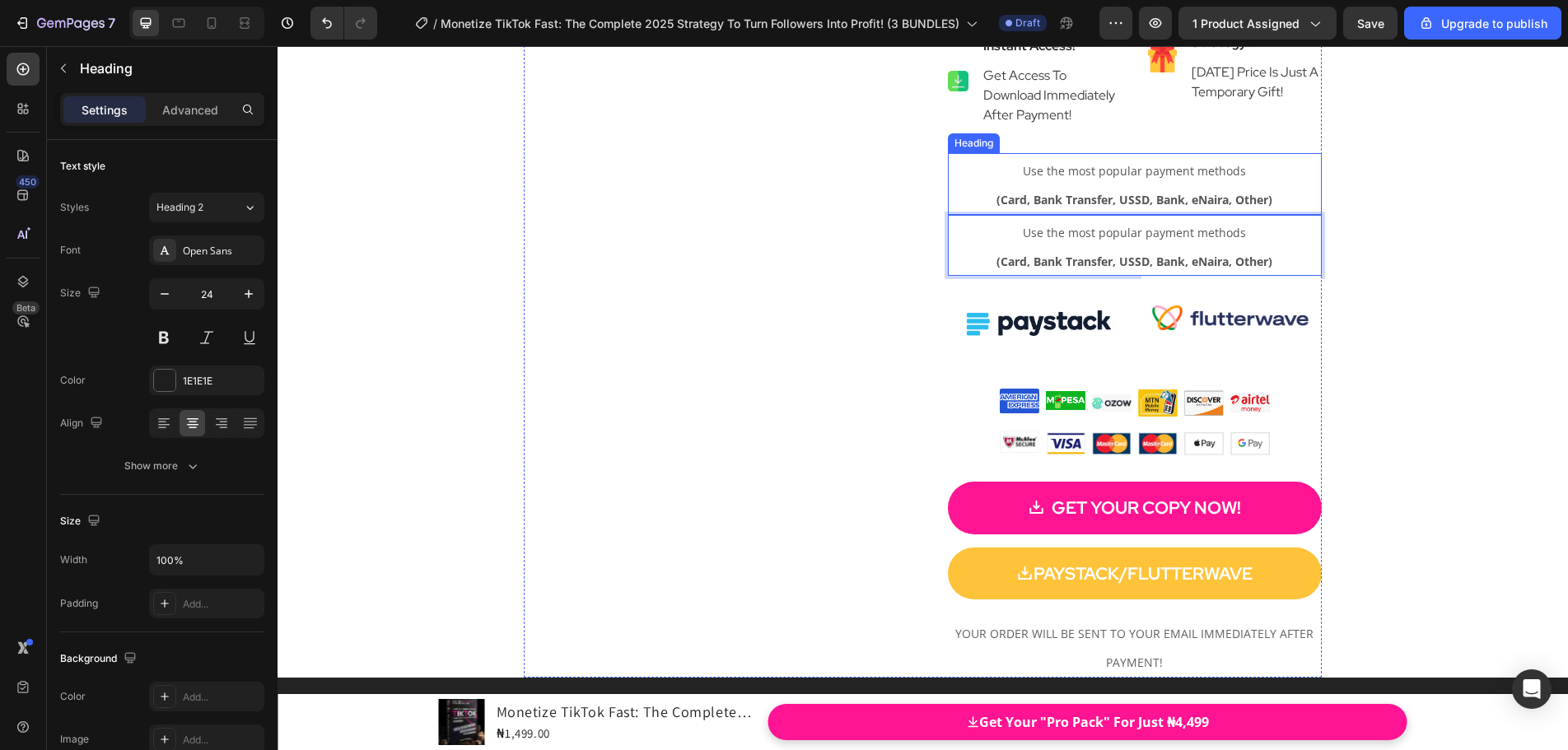
click at [1008, 186] on p "⁠⁠⁠⁠⁠⁠⁠ Use the most popular payment methods (Card, Bank Transfer, USSD, Bank, …" at bounding box center [1135, 183] width 371 height 57
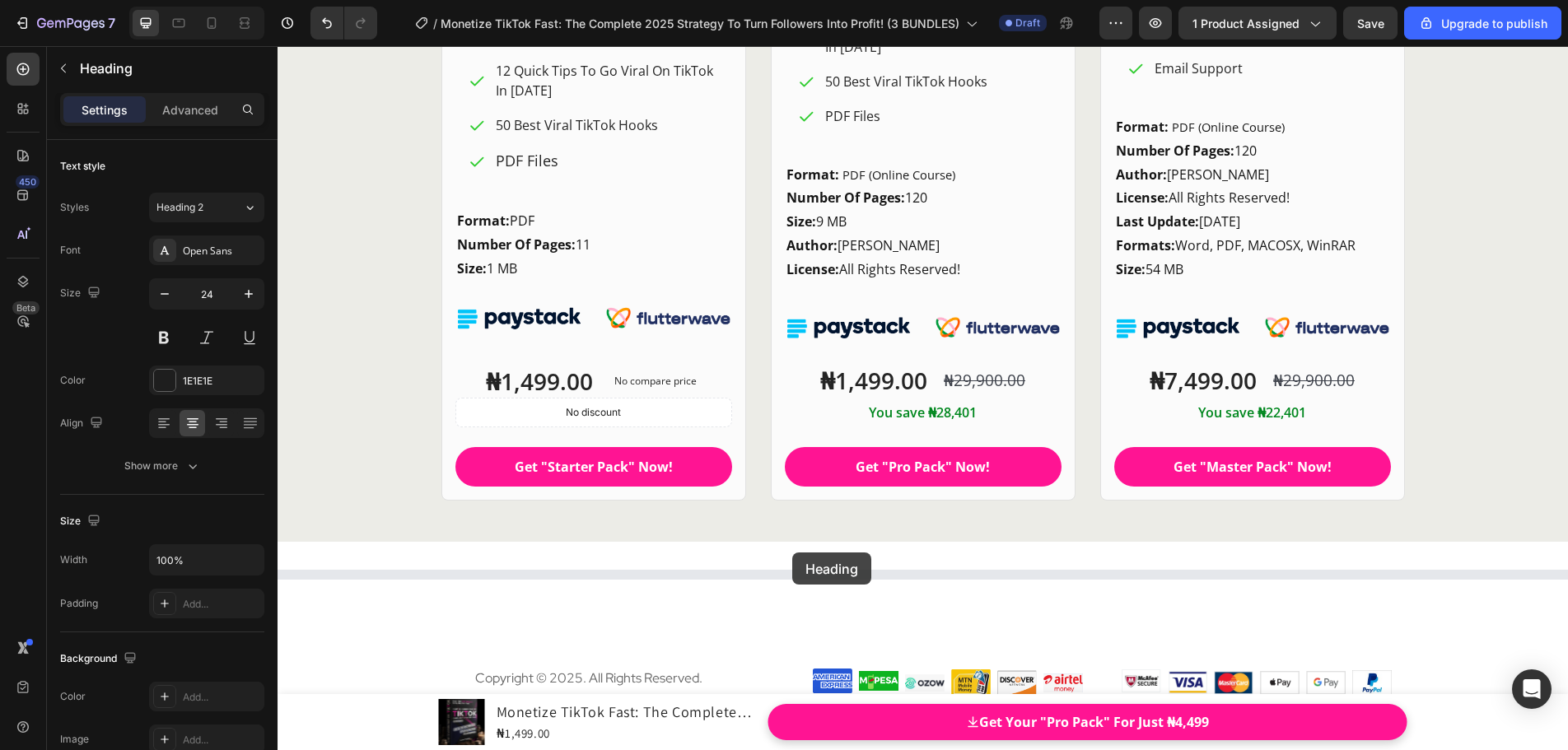
scroll to position [22541, 0]
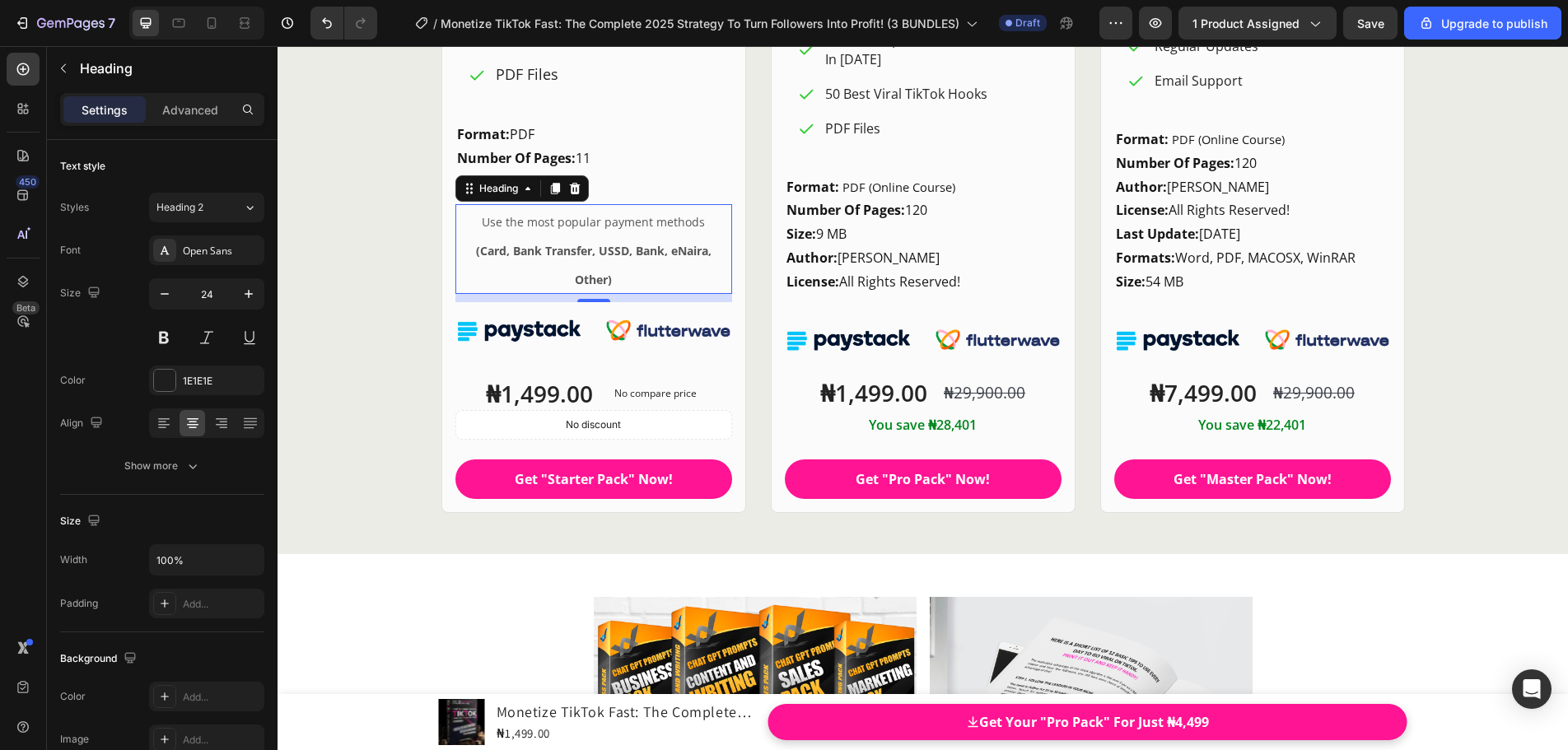
click at [601, 242] on h2 "Use the most popular payment methods (Card, Bank Transfer, USSD, Bank, eNaira, …" at bounding box center [593, 250] width 277 height 91
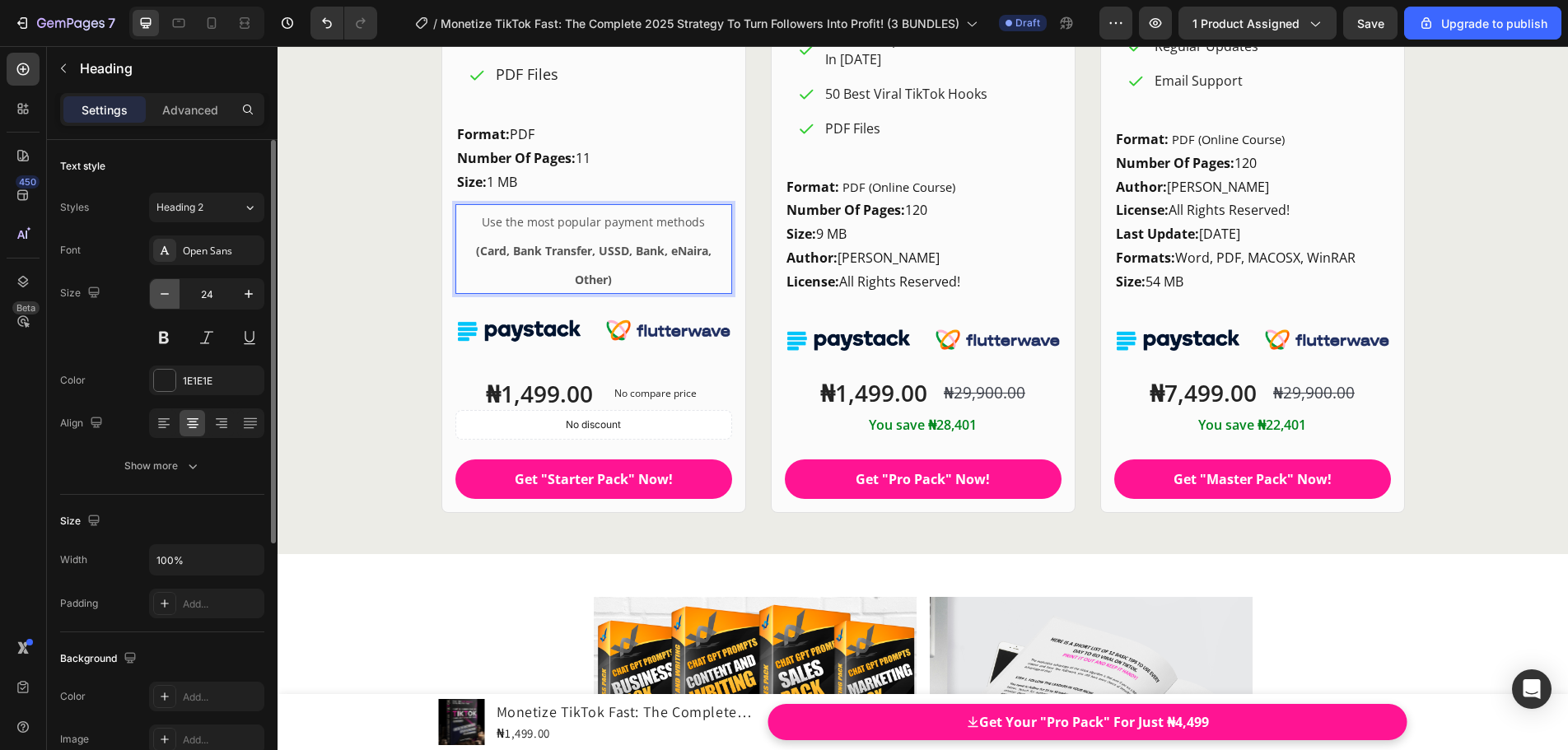
click at [170, 294] on icon "button" at bounding box center [164, 294] width 16 height 16
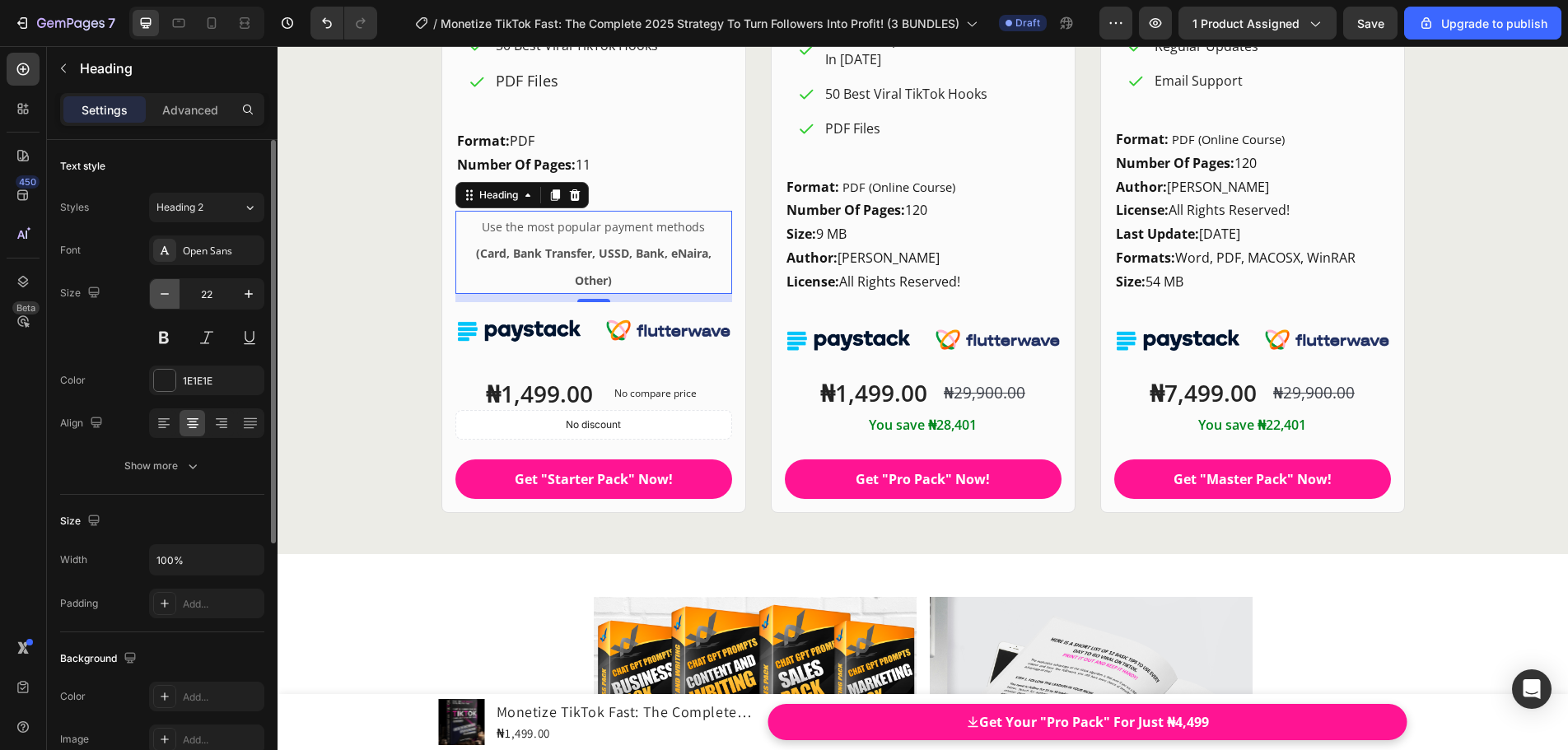
click at [170, 294] on icon "button" at bounding box center [164, 294] width 16 height 16
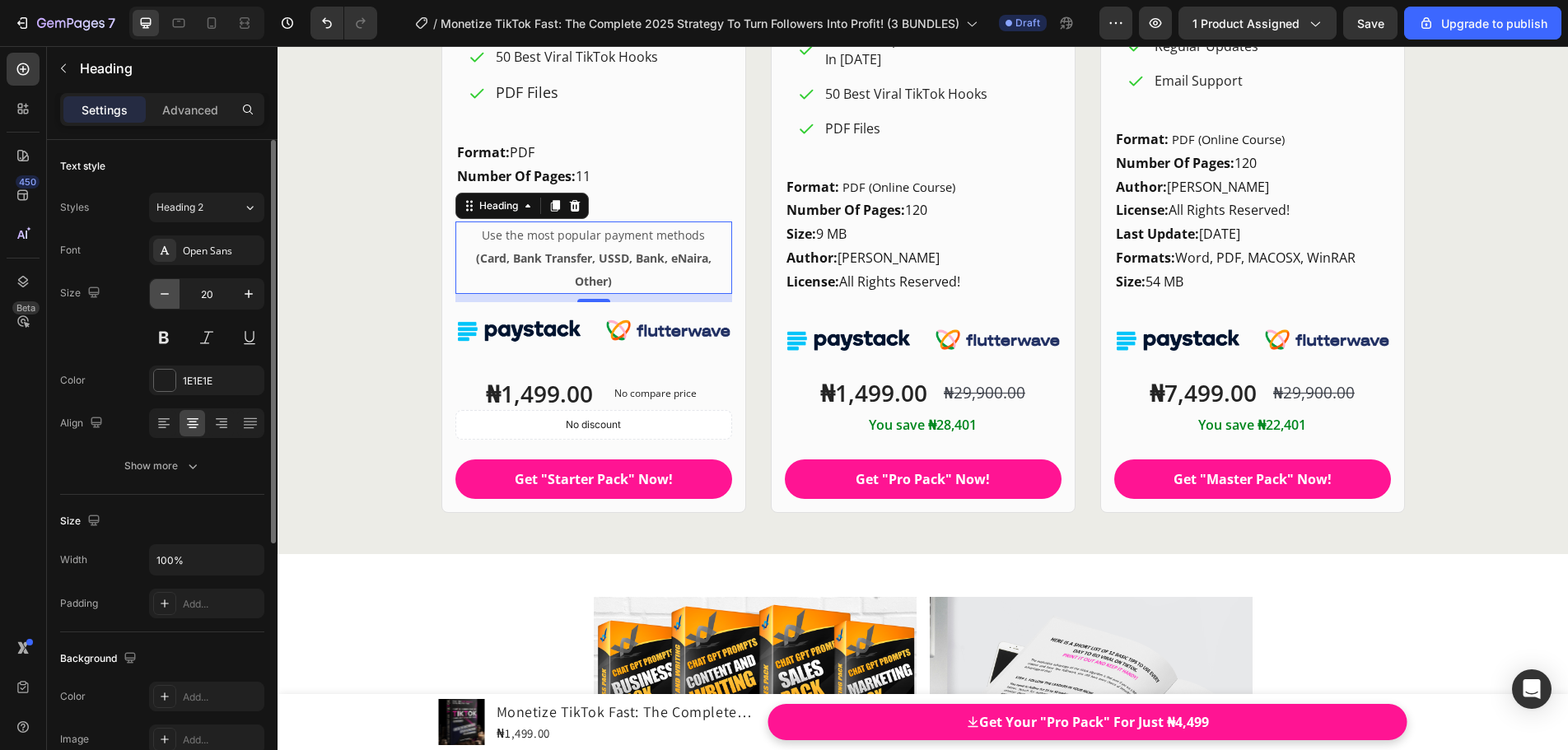
click at [170, 294] on icon "button" at bounding box center [164, 294] width 16 height 16
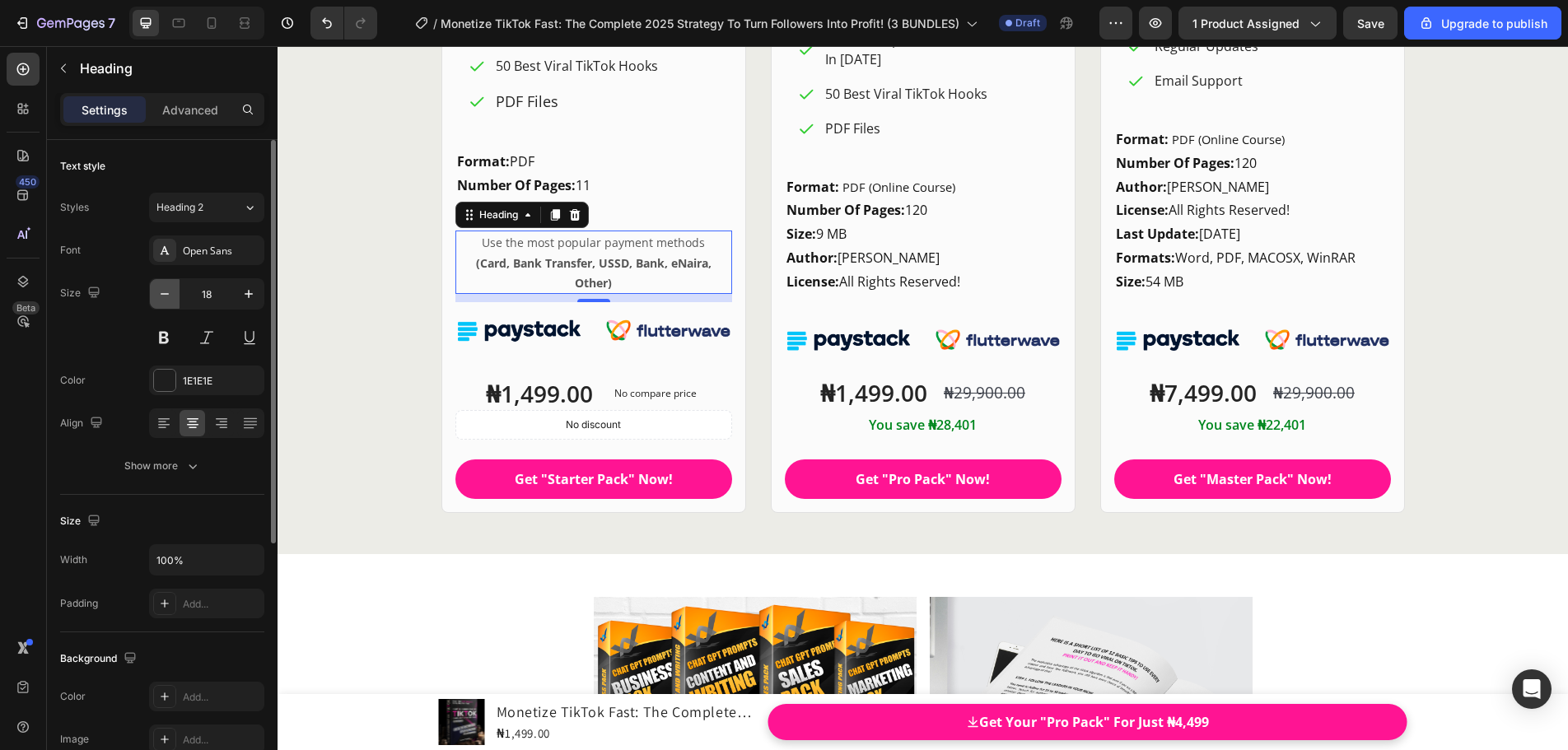
click at [170, 294] on icon "button" at bounding box center [164, 294] width 16 height 16
click at [245, 293] on icon "button" at bounding box center [249, 294] width 16 height 16
type input "18"
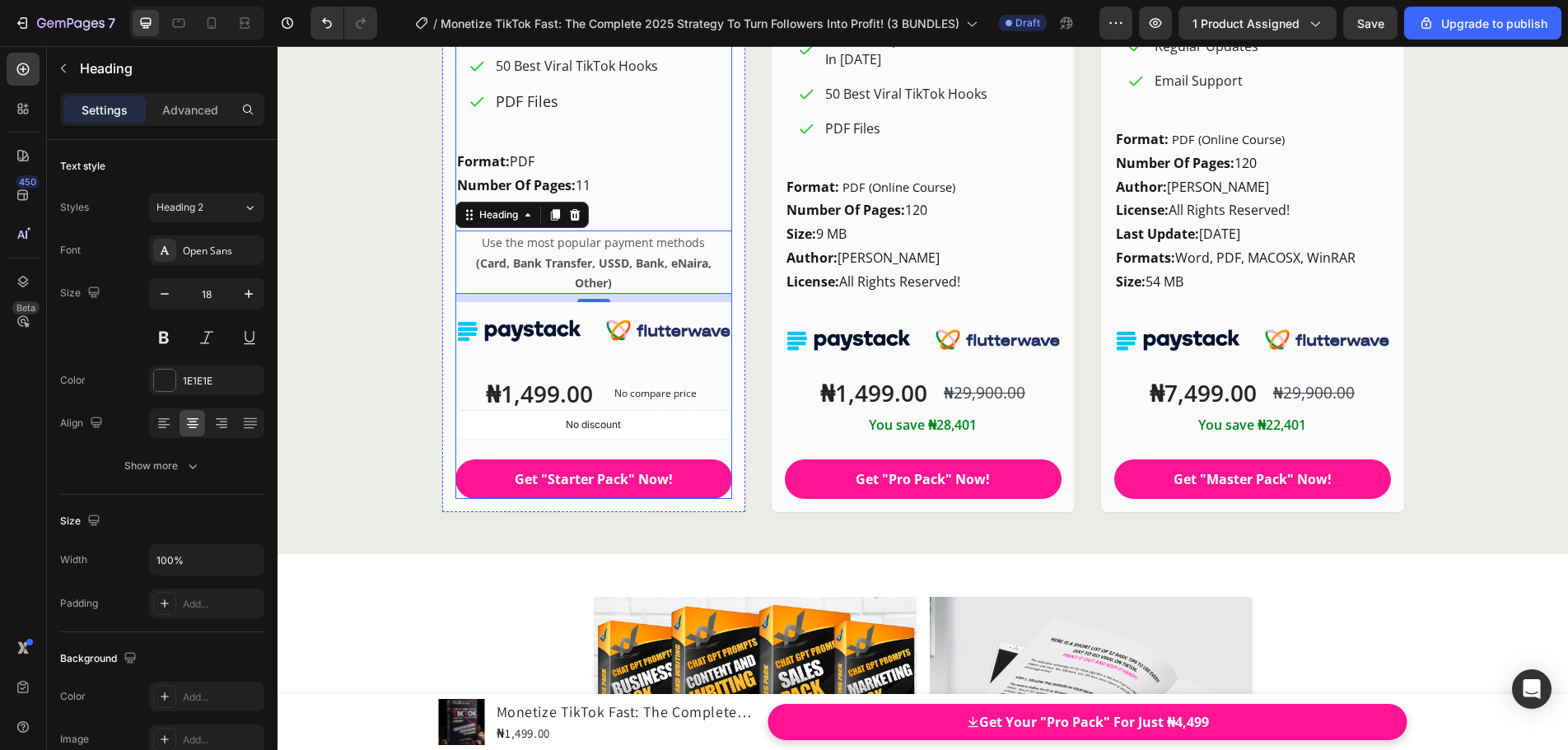
drag, startPoint x: 465, startPoint y: 219, endPoint x: 483, endPoint y: 354, distance: 136.2
click at [484, 354] on div "Starter Pack Heading FOR WHOM? Heading For Active TikTok Creators Who Just Need…" at bounding box center [593, 72] width 277 height 855
click at [505, 266] on strong "(Card, Bank Transfer, USSD, Bank, eNaira, Other)" at bounding box center [593, 272] width 235 height 35
click at [513, 252] on p "Use the most popular payment methods (Card, Bank Transfer, USSD, Bank, eNaira, …" at bounding box center [593, 262] width 273 height 60
click at [478, 302] on div "Image Row" at bounding box center [593, 327] width 277 height 49
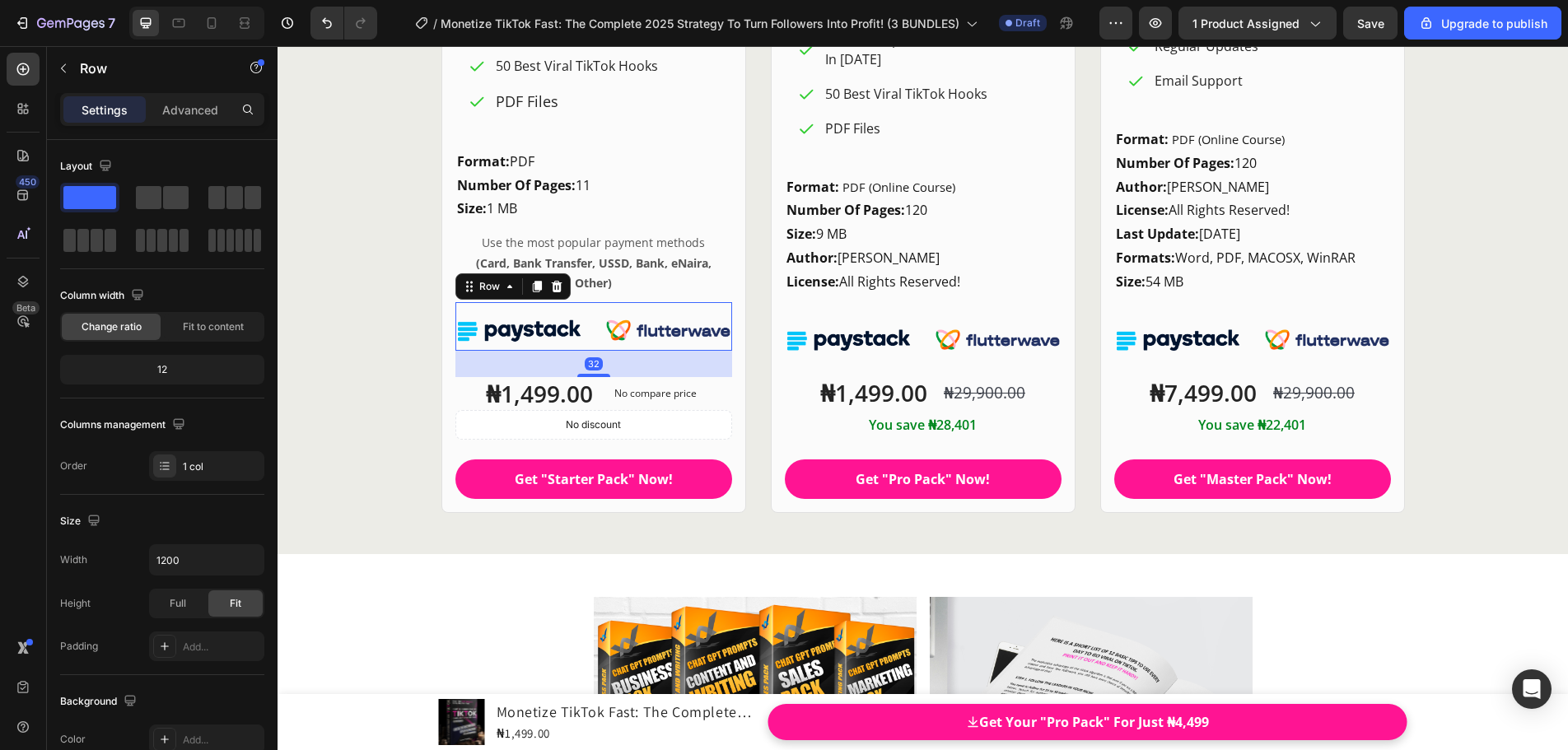
click at [560, 252] on p "⁠⁠⁠⁠⁠⁠⁠ Use the most popular payment methods (Card, Bank Transfer, USSD, Bank, …" at bounding box center [593, 262] width 273 height 60
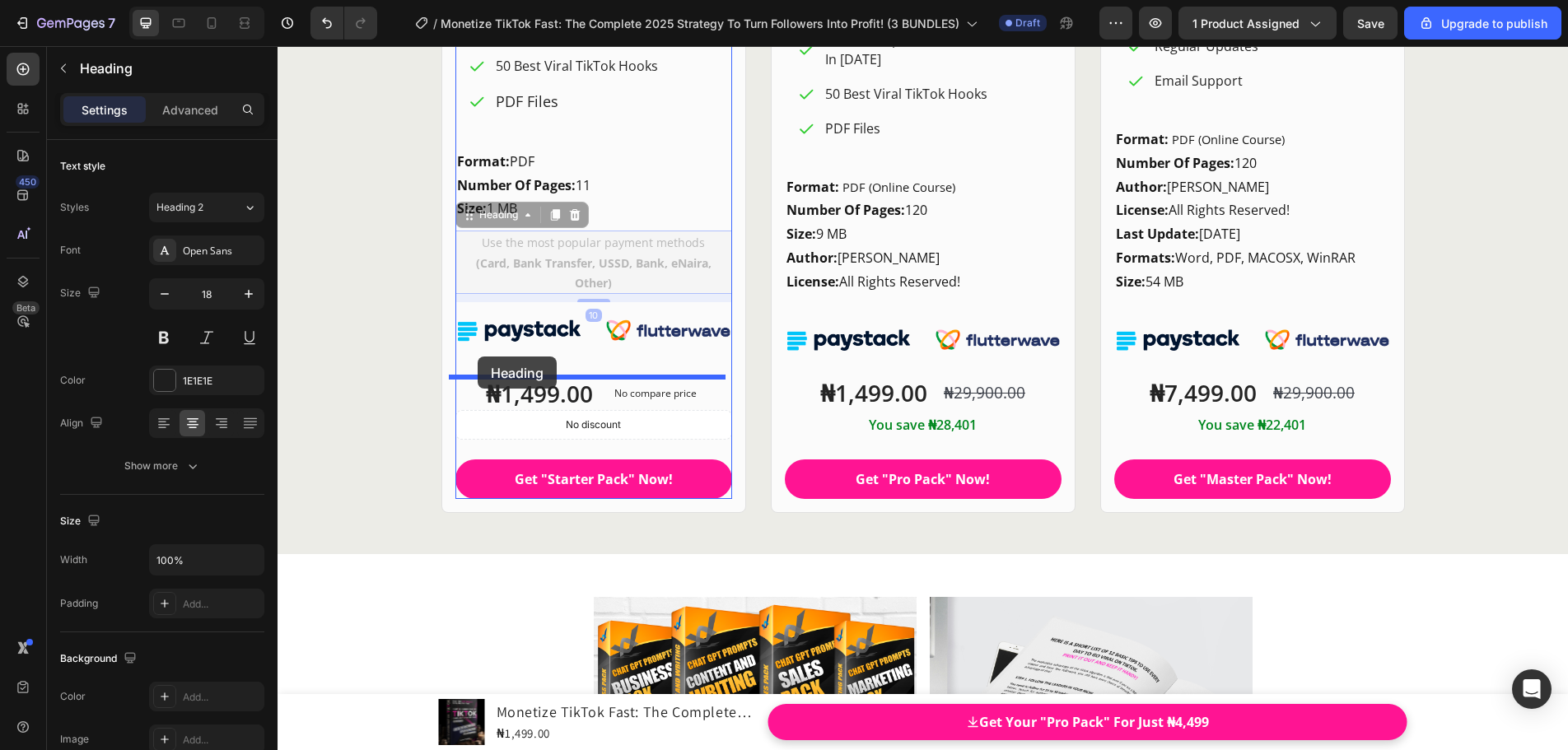
drag, startPoint x: 464, startPoint y: 217, endPoint x: 478, endPoint y: 357, distance: 140.7
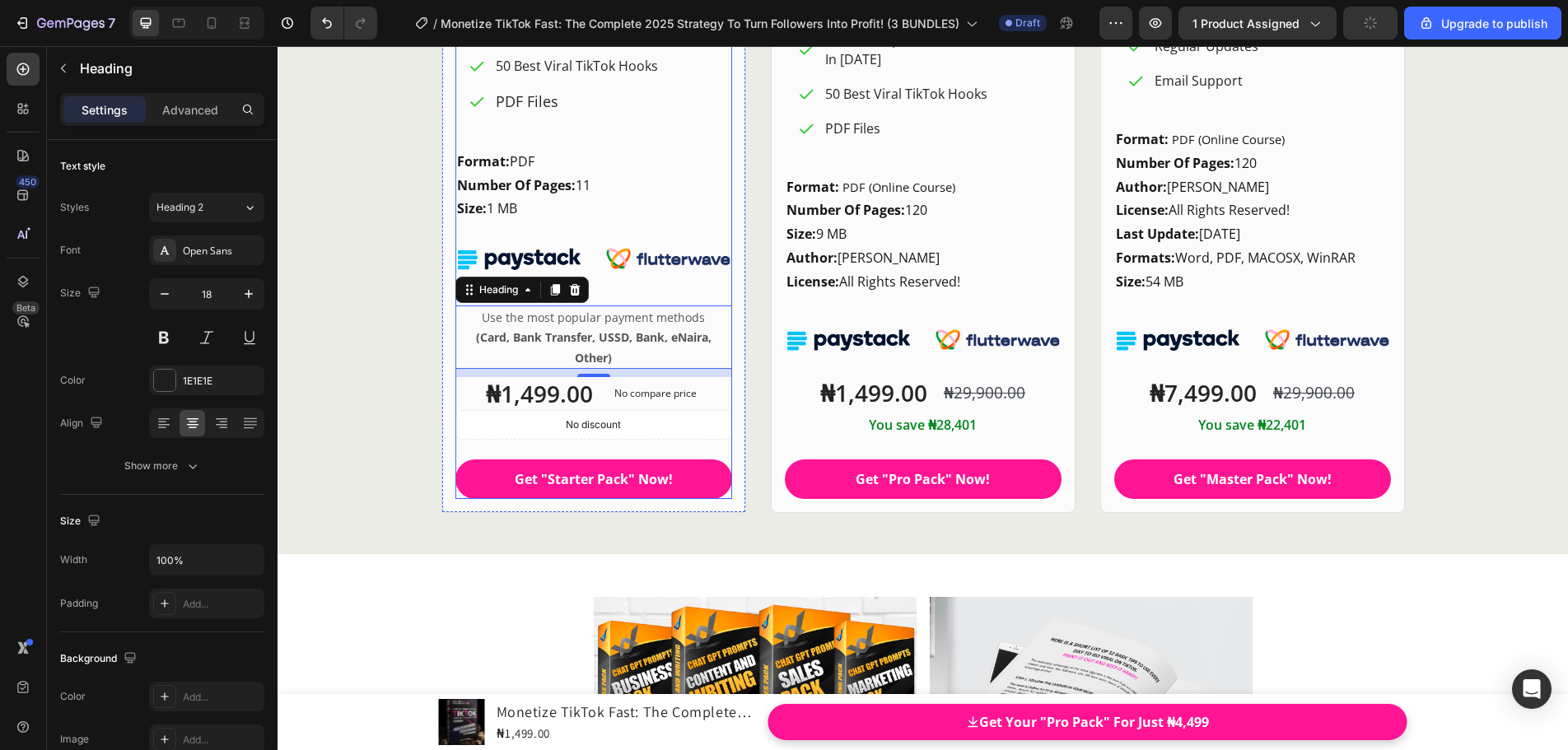
click at [645, 283] on div "Starter Pack Heading FOR WHOM? Heading For Active TikTok Creators Who Just Need…" at bounding box center [593, 72] width 277 height 855
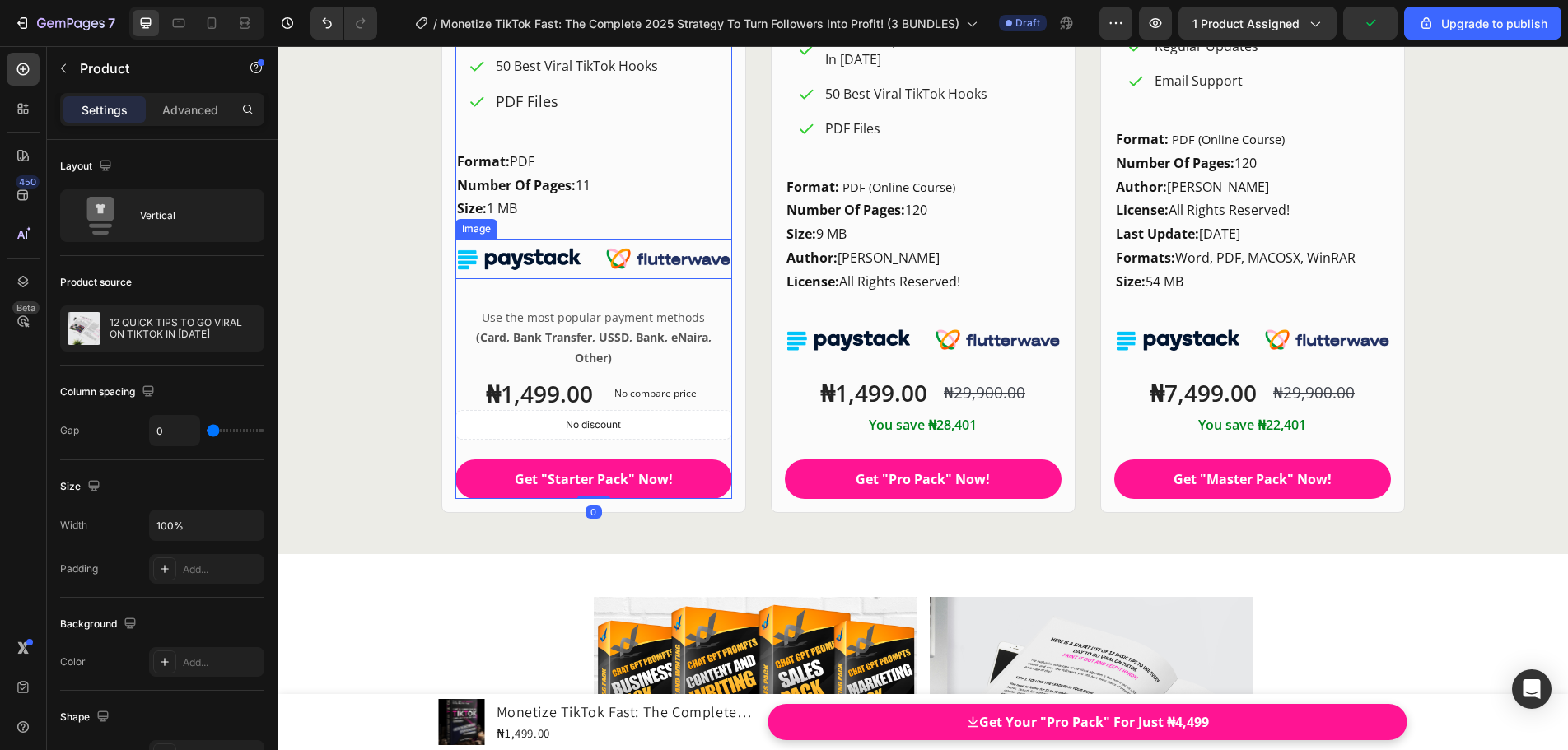
click at [567, 259] on img at bounding box center [593, 259] width 277 height 40
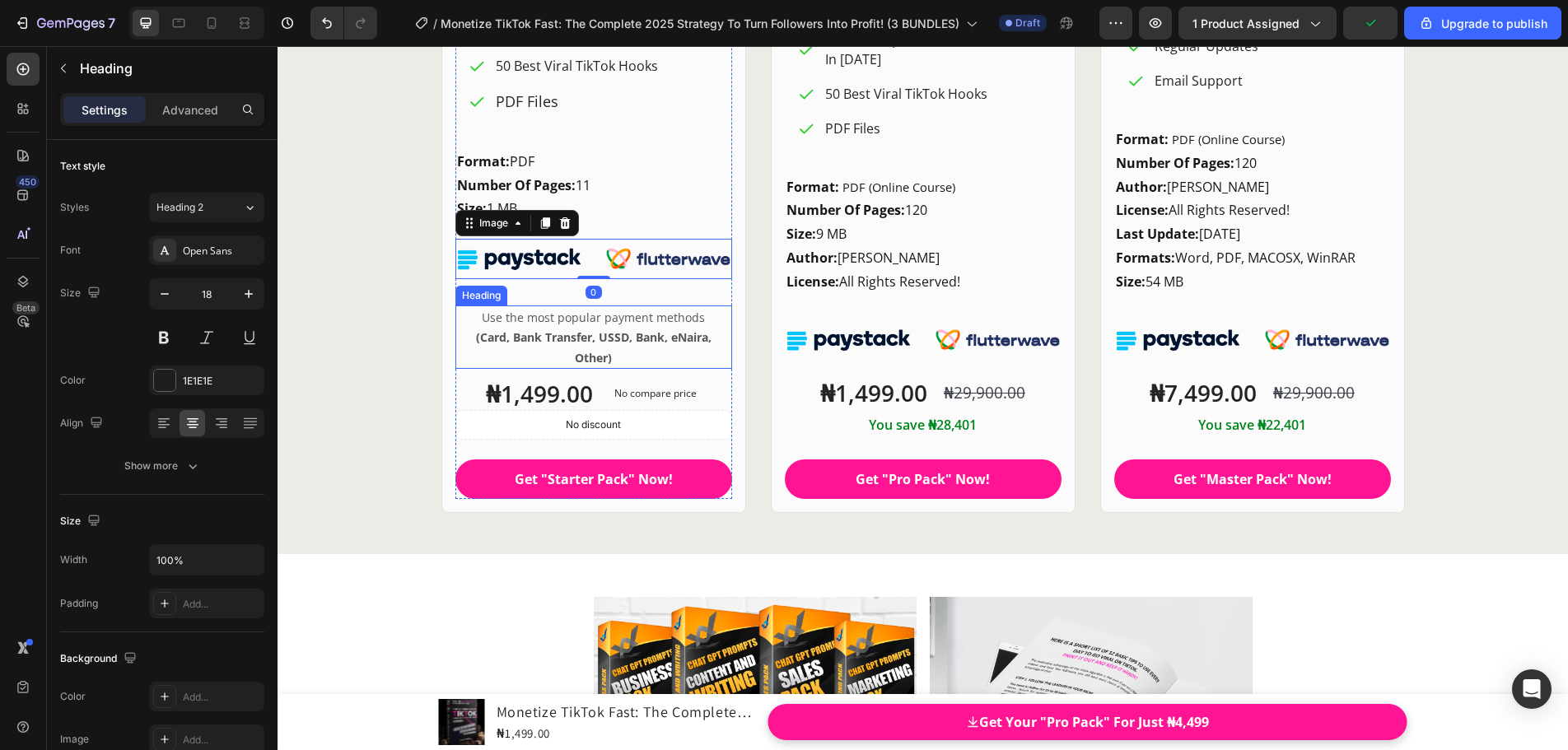
click at [570, 318] on span "Use the most popular payment methods" at bounding box center [593, 317] width 223 height 15
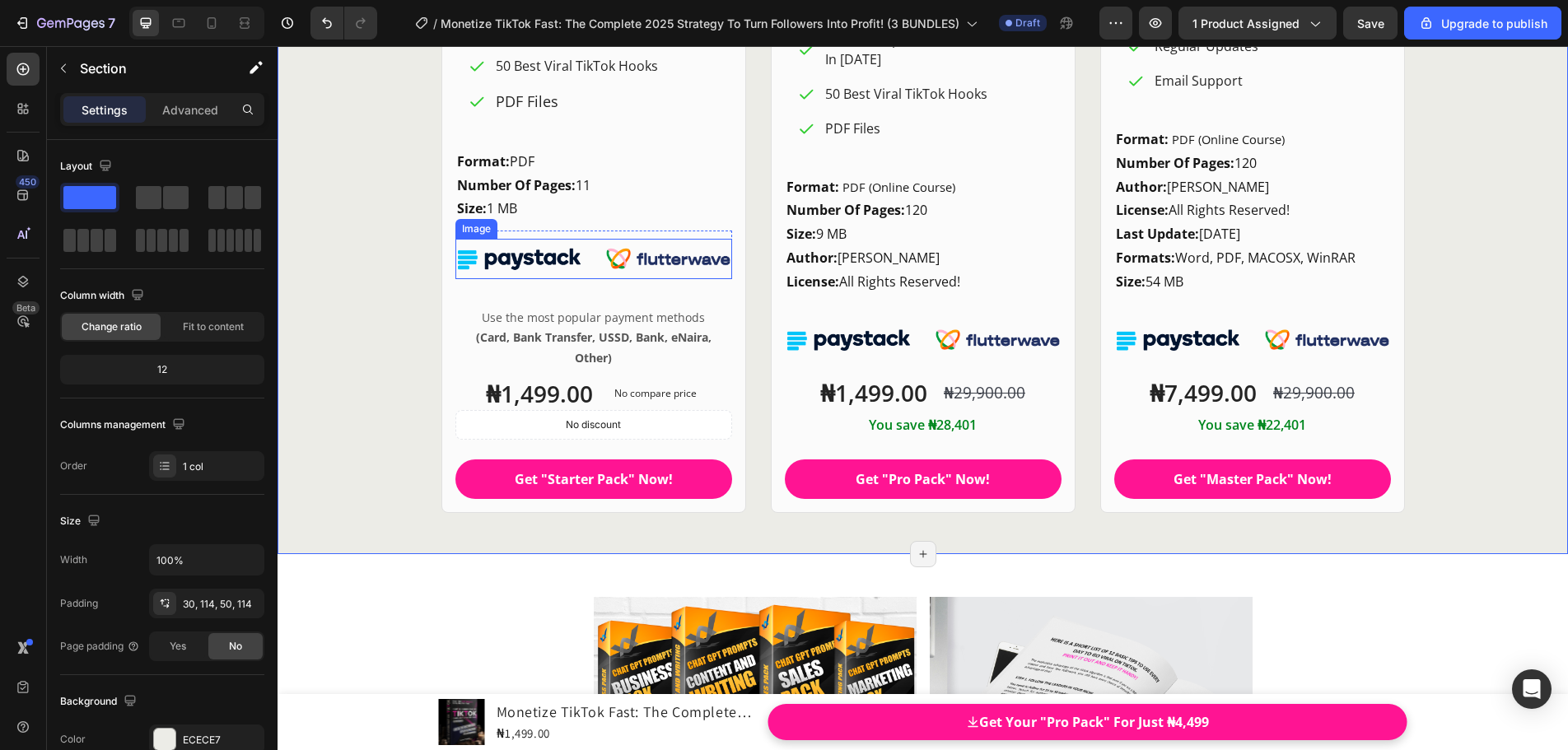
click at [623, 258] on img at bounding box center [593, 259] width 277 height 40
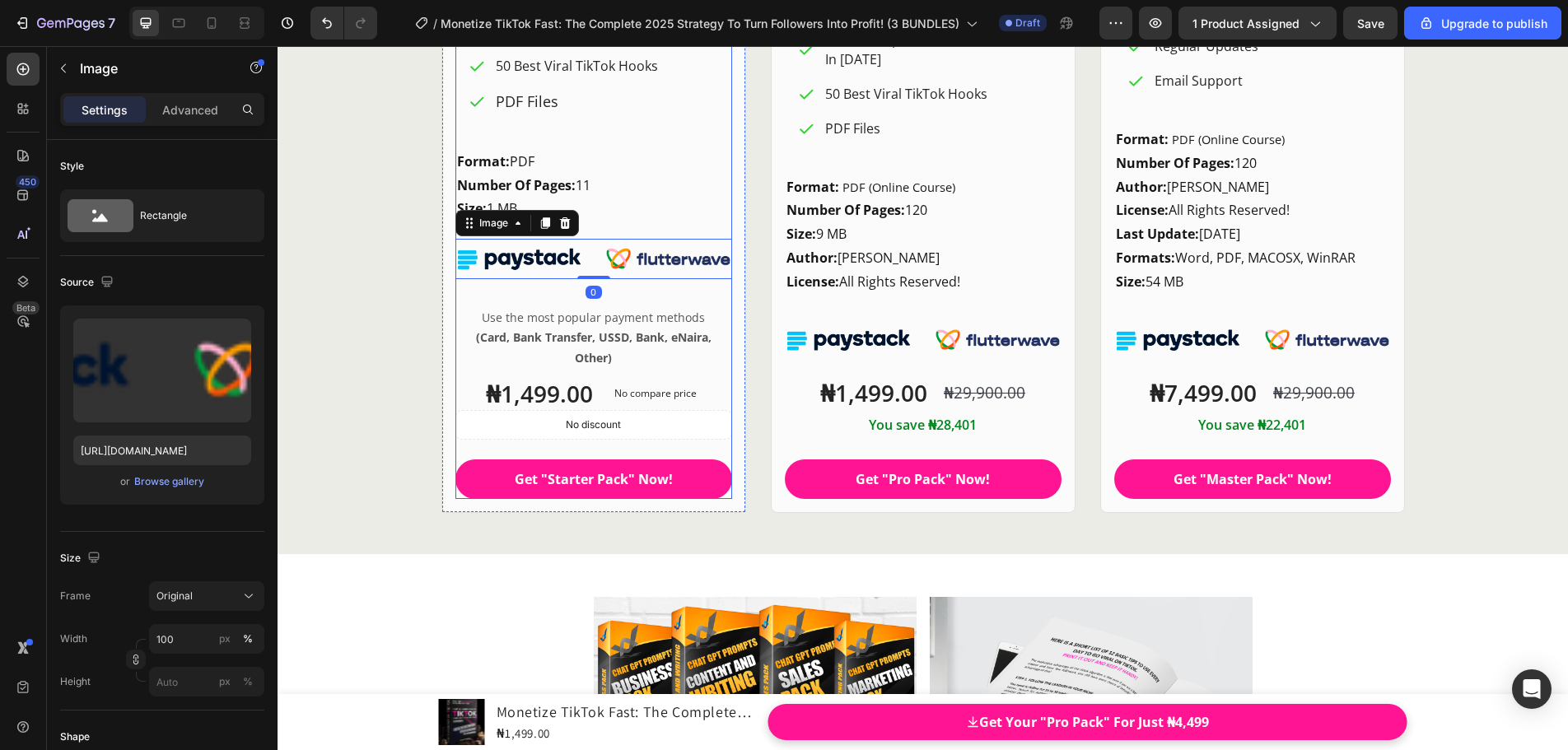
click at [603, 321] on span "Use the most popular payment methods" at bounding box center [593, 317] width 223 height 15
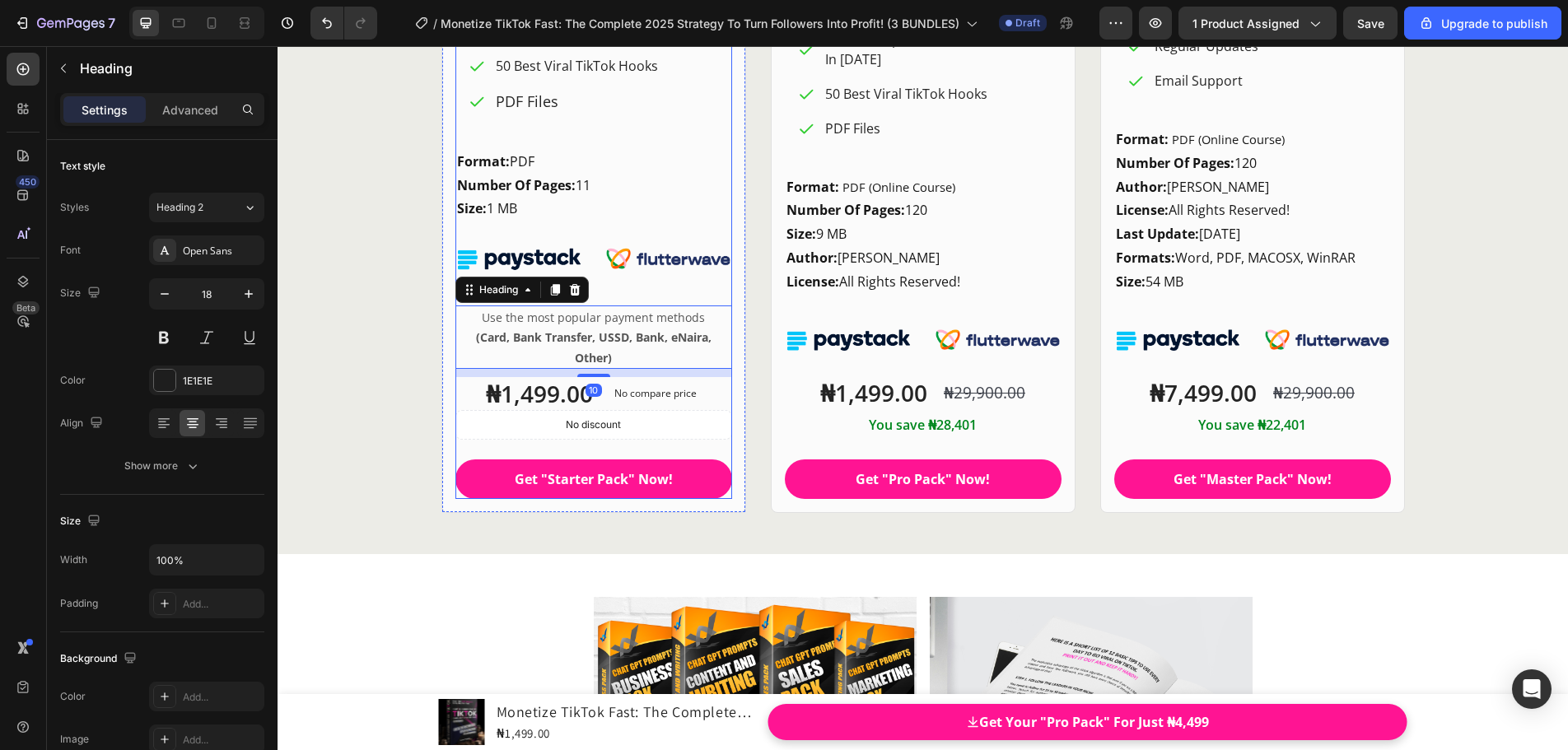
click at [606, 297] on div "Starter Pack Heading FOR WHOM? Heading For Active TikTok Creators Who Just Need…" at bounding box center [593, 72] width 277 height 855
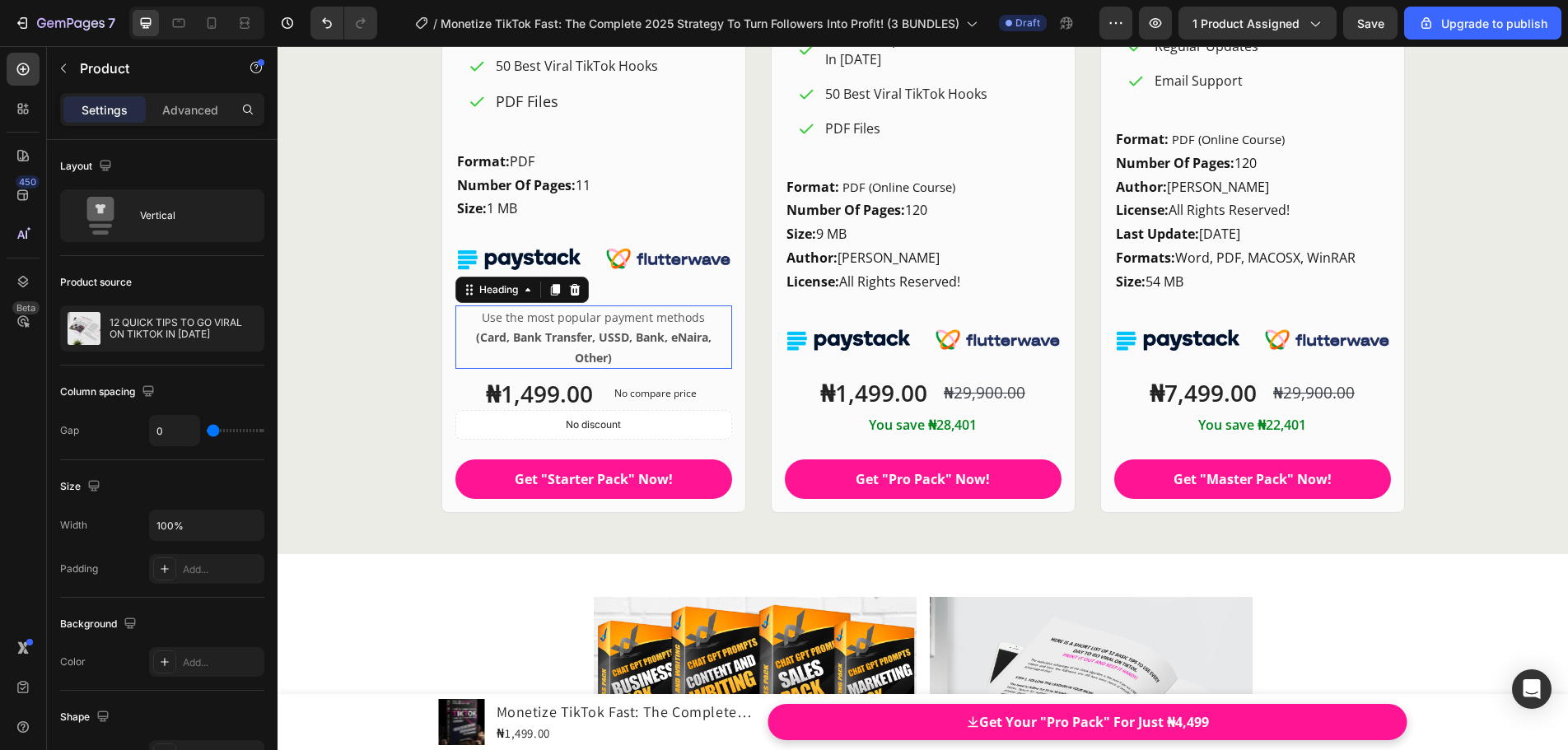
click at [567, 322] on span "Use the most popular payment methods" at bounding box center [593, 317] width 223 height 15
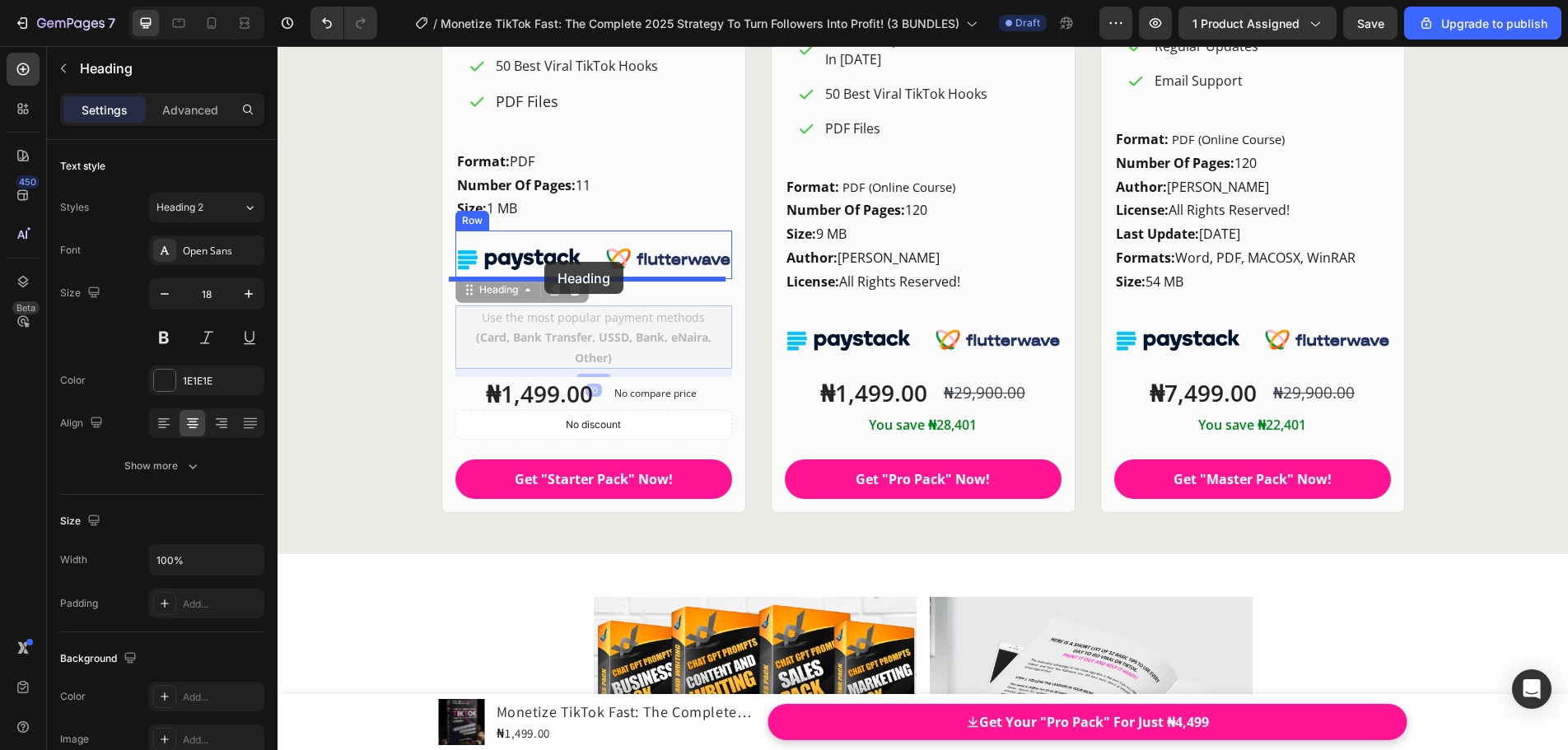
drag, startPoint x: 461, startPoint y: 295, endPoint x: 546, endPoint y: 262, distance: 91.2
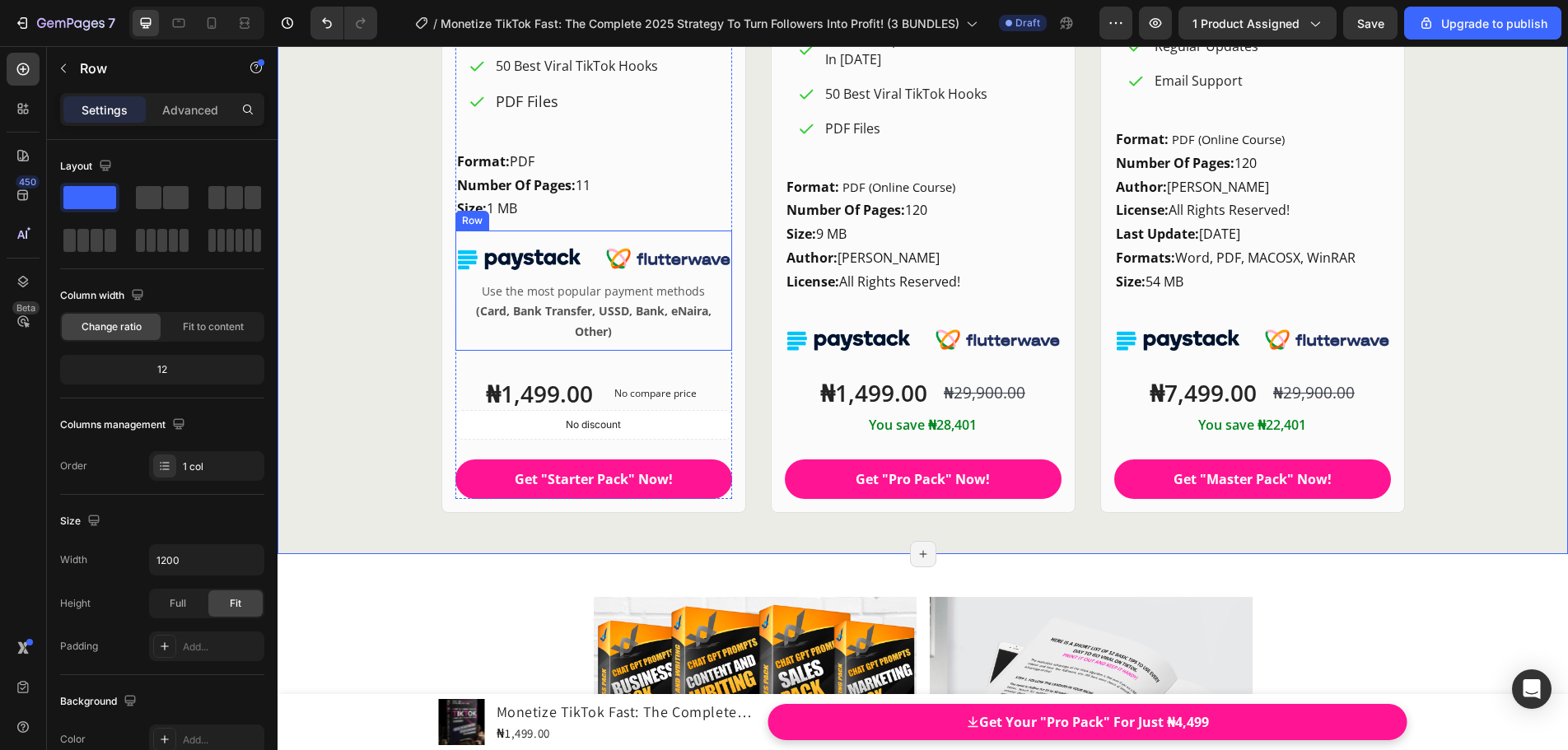
click at [604, 234] on div "Image Use the most popular payment methods (Card, Bank Transfer, USSD, Bank, eN…" at bounding box center [593, 291] width 277 height 120
click at [597, 190] on p "Format: PDF Number Of Pages: 11 Size: 1 MB" at bounding box center [593, 185] width 273 height 71
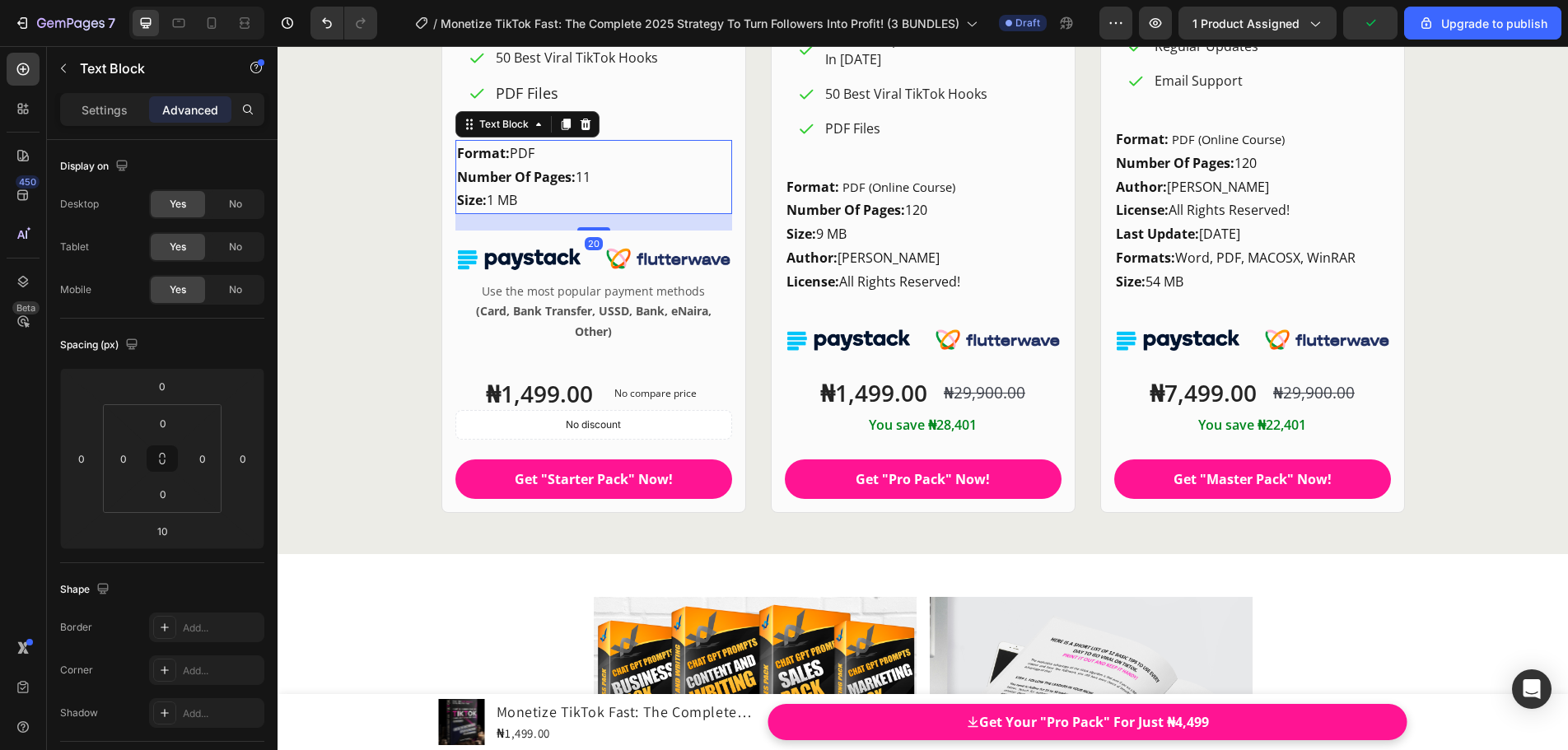
drag, startPoint x: 593, startPoint y: 230, endPoint x: 587, endPoint y: 237, distance: 9.2
click at [596, 237] on div "Starter Pack Heading FOR WHOM? Heading For Active TikTok Creators Who Just Need…" at bounding box center [593, 67] width 277 height 863
type input "20"
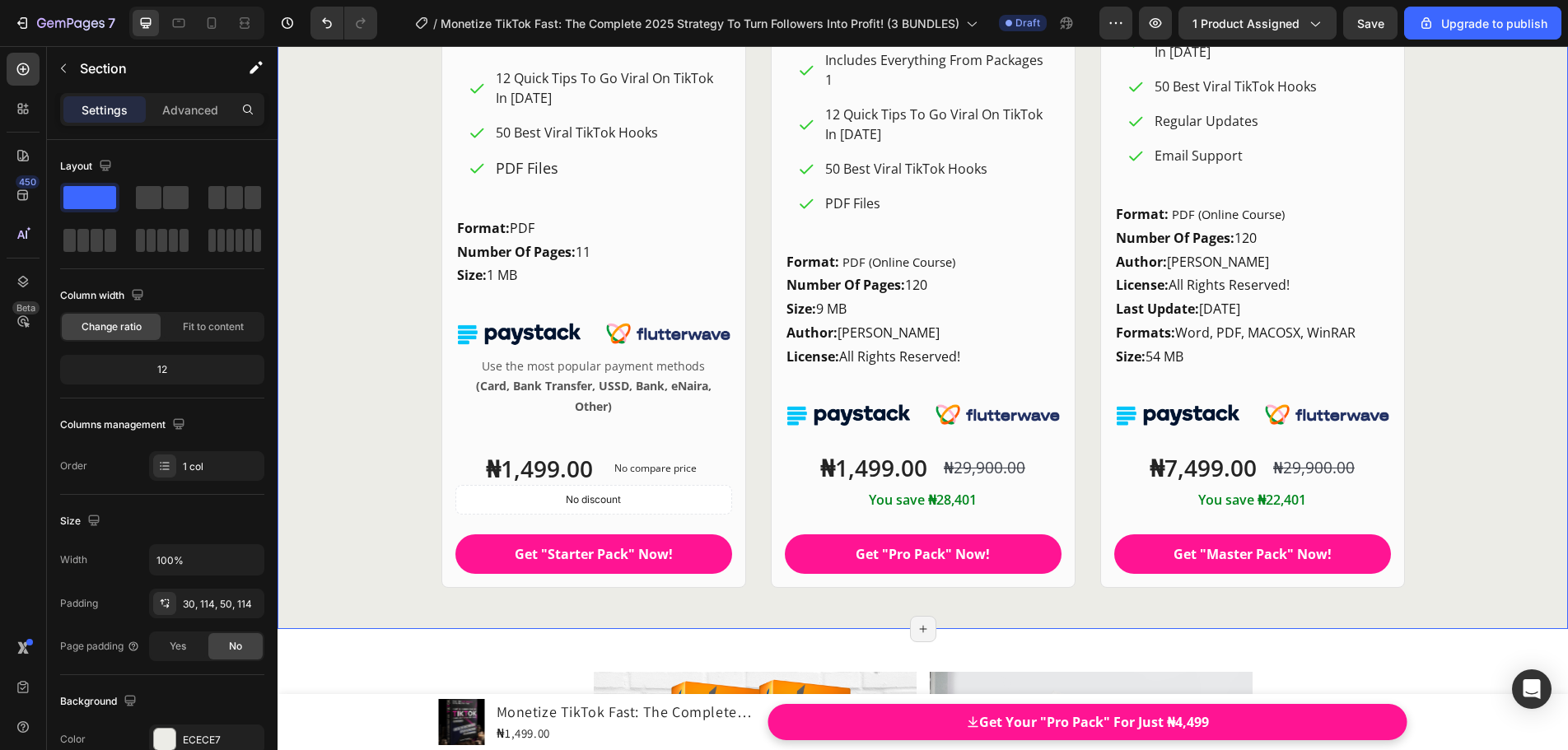
scroll to position [22376, 0]
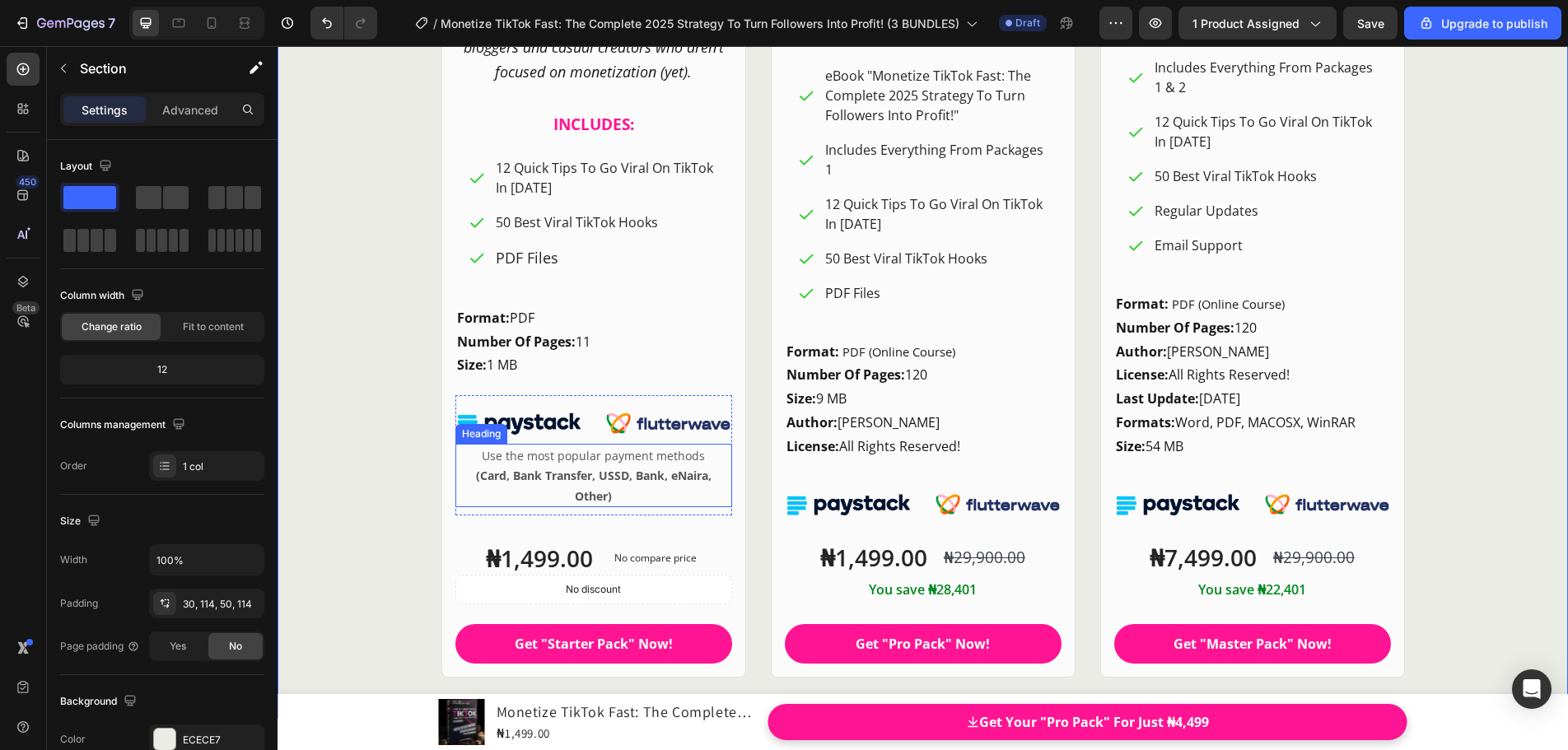
click at [560, 463] on span "Use the most popular payment methods" at bounding box center [593, 455] width 223 height 15
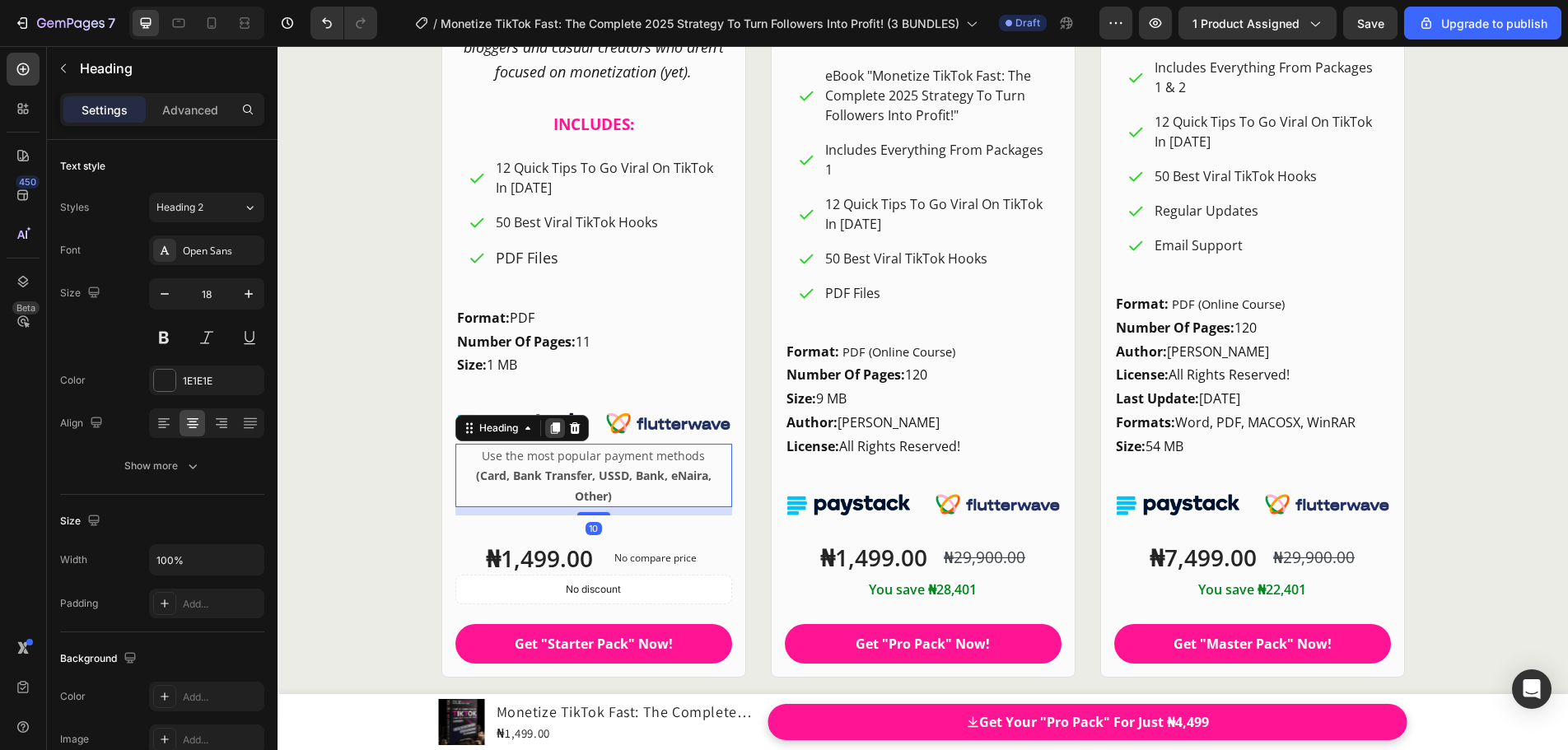
click at [548, 430] on icon at bounding box center [555, 428] width 14 height 14
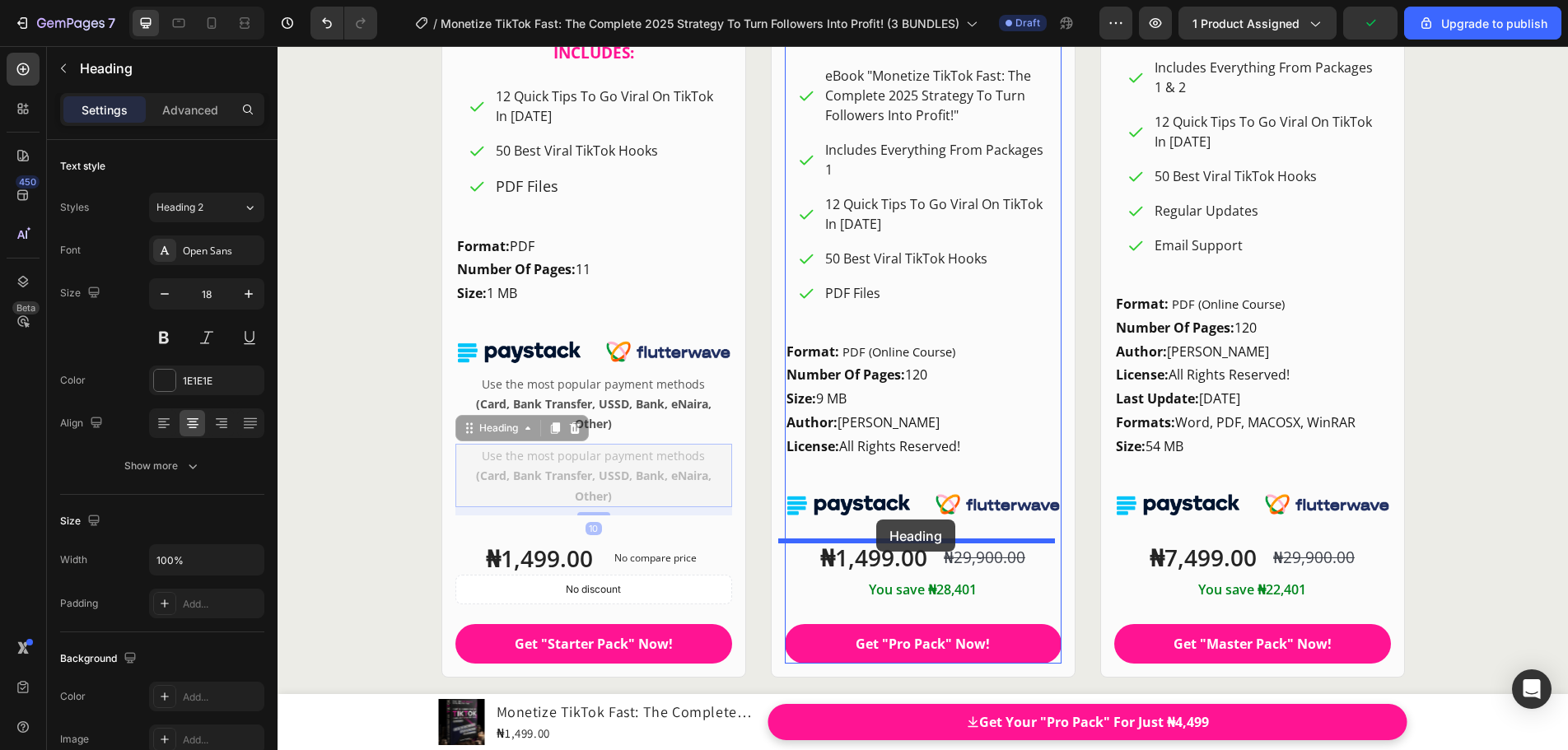
drag, startPoint x: 464, startPoint y: 432, endPoint x: 876, endPoint y: 519, distance: 421.1
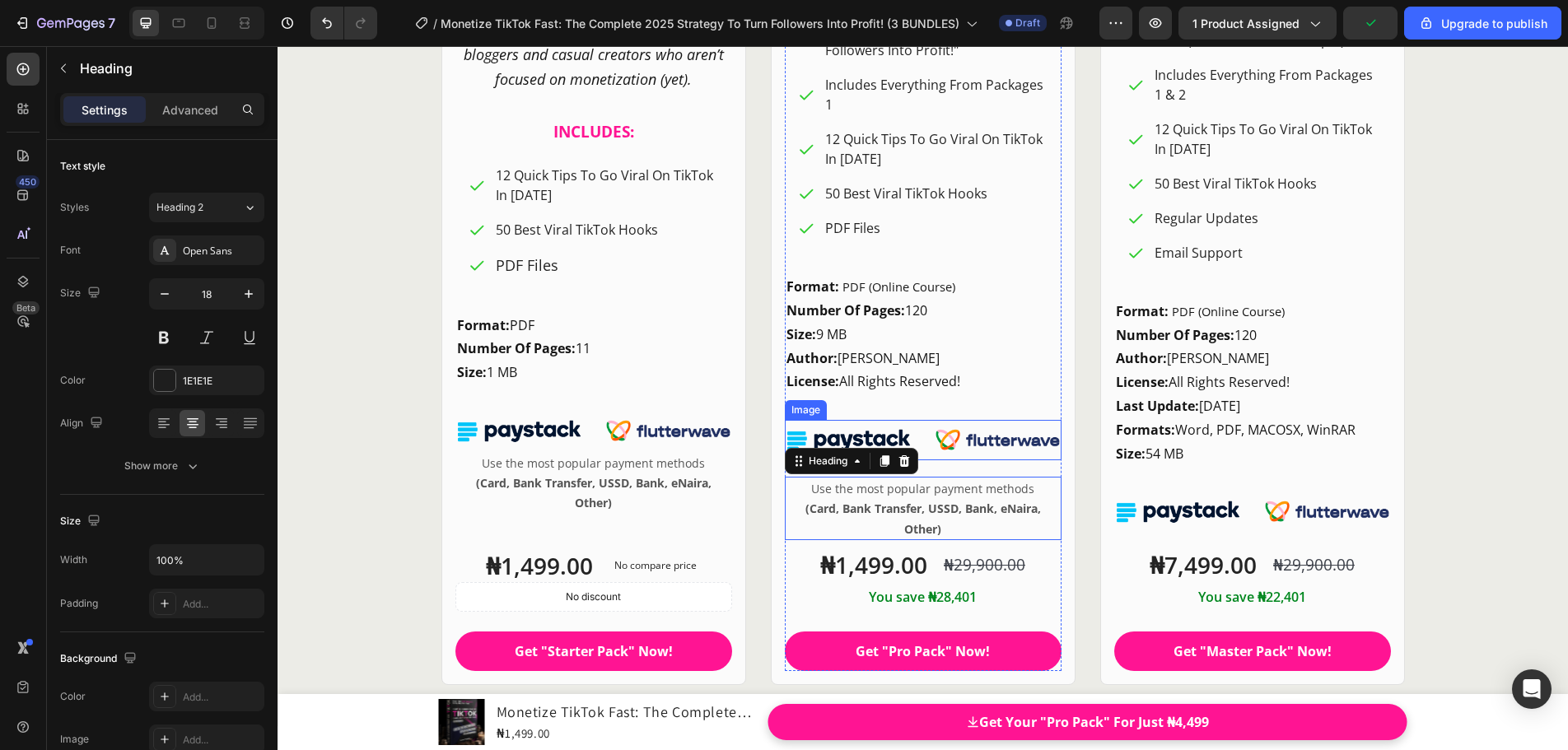
scroll to position [22311, 0]
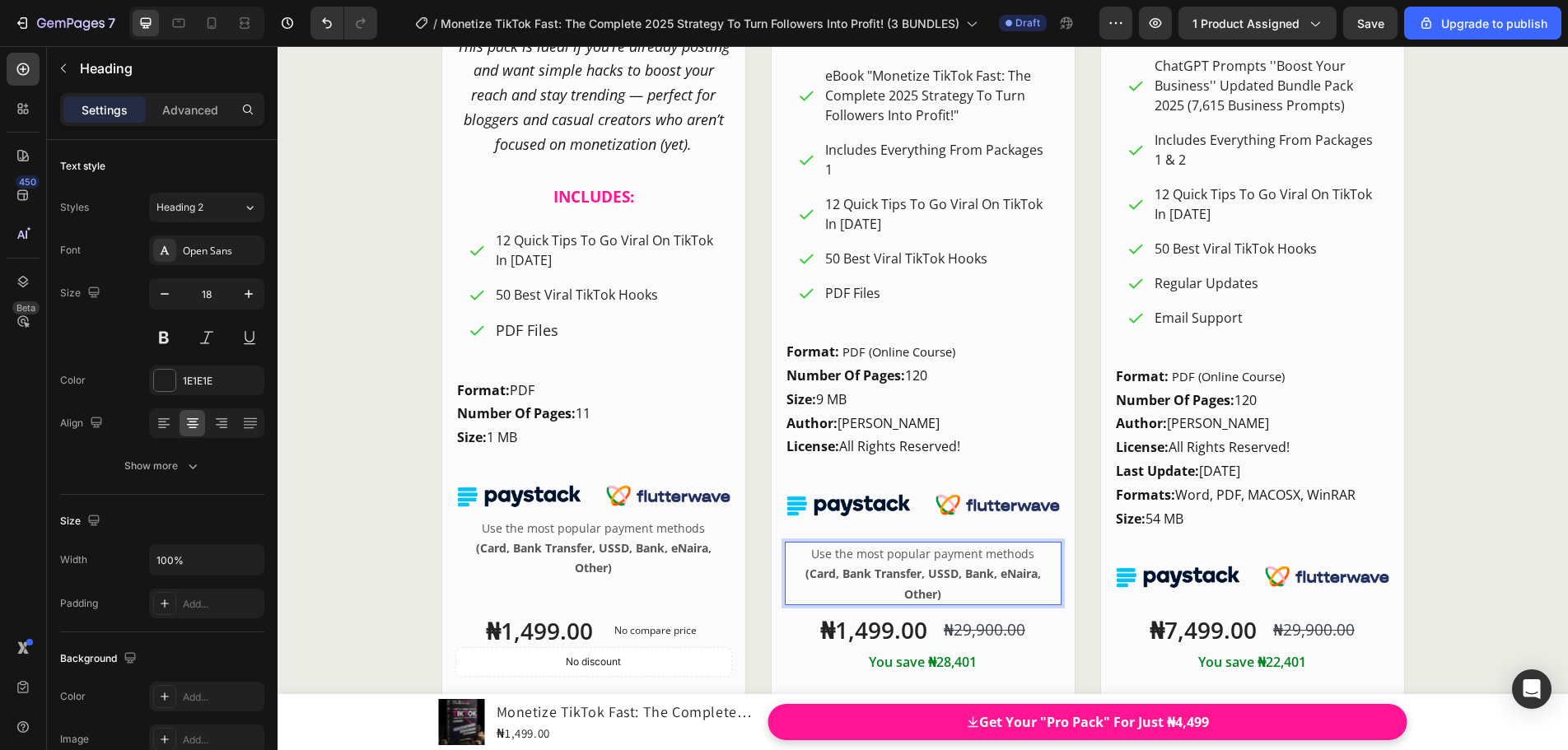
click at [821, 508] on img at bounding box center [922, 505] width 277 height 40
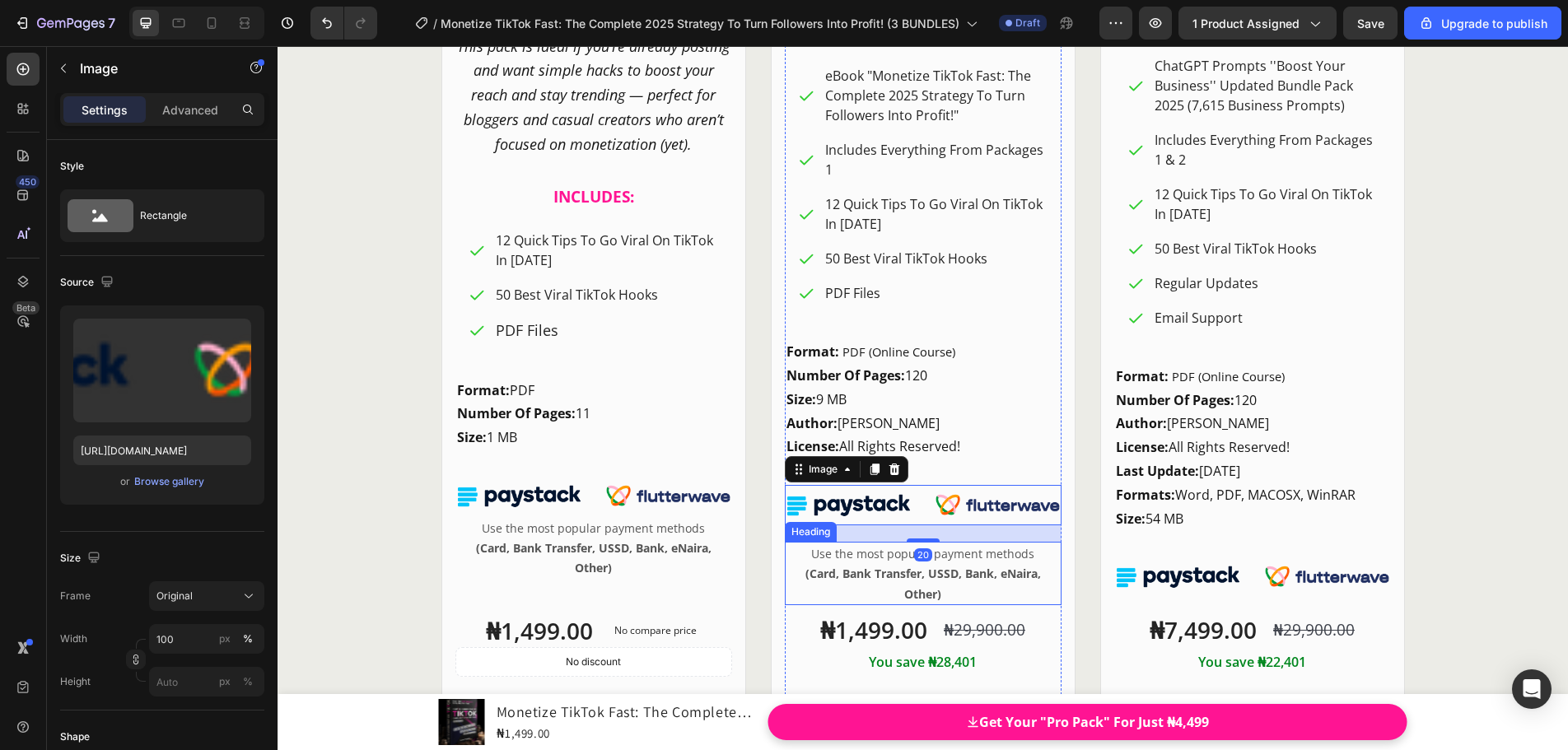
click at [846, 558] on span "Use the most popular payment methods" at bounding box center [922, 553] width 223 height 15
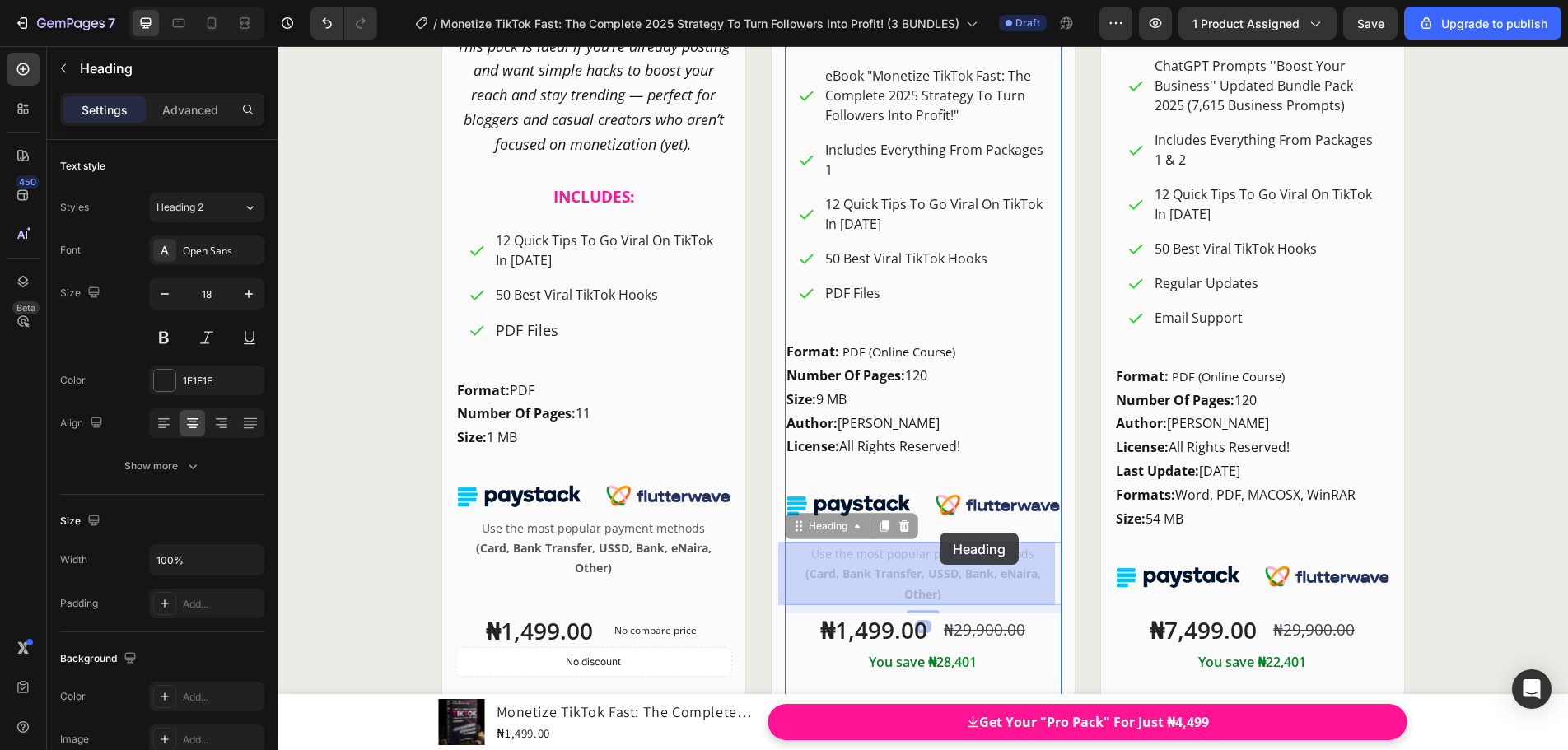
drag, startPoint x: 789, startPoint y: 531, endPoint x: 940, endPoint y: 533, distance: 151.0
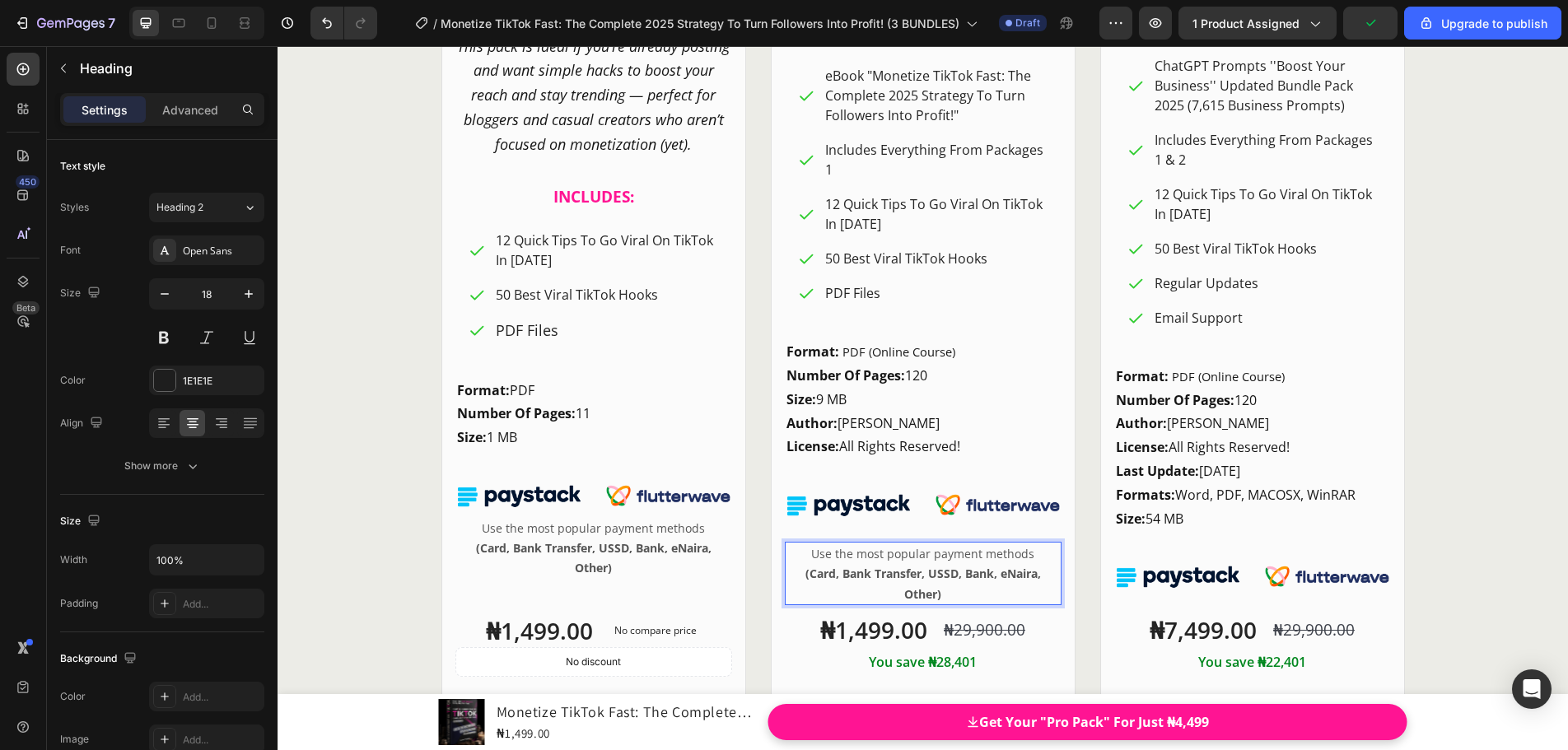
click at [791, 547] on p "Use the most popular payment methods (Card, Bank Transfer, USSD, Bank, eNaira, …" at bounding box center [922, 574] width 273 height 60
click at [804, 508] on img at bounding box center [922, 505] width 277 height 40
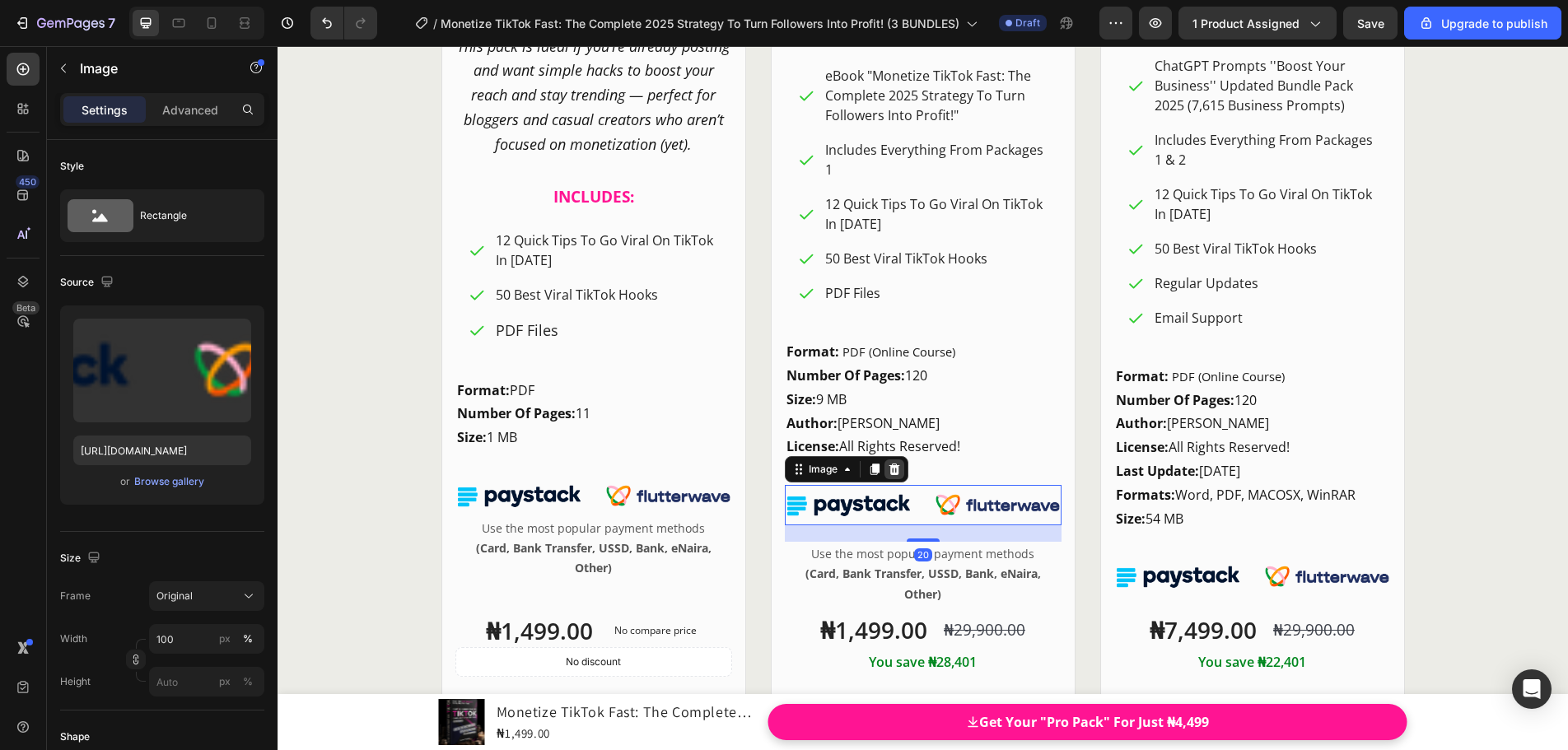
click at [888, 472] on icon at bounding box center [894, 469] width 14 height 14
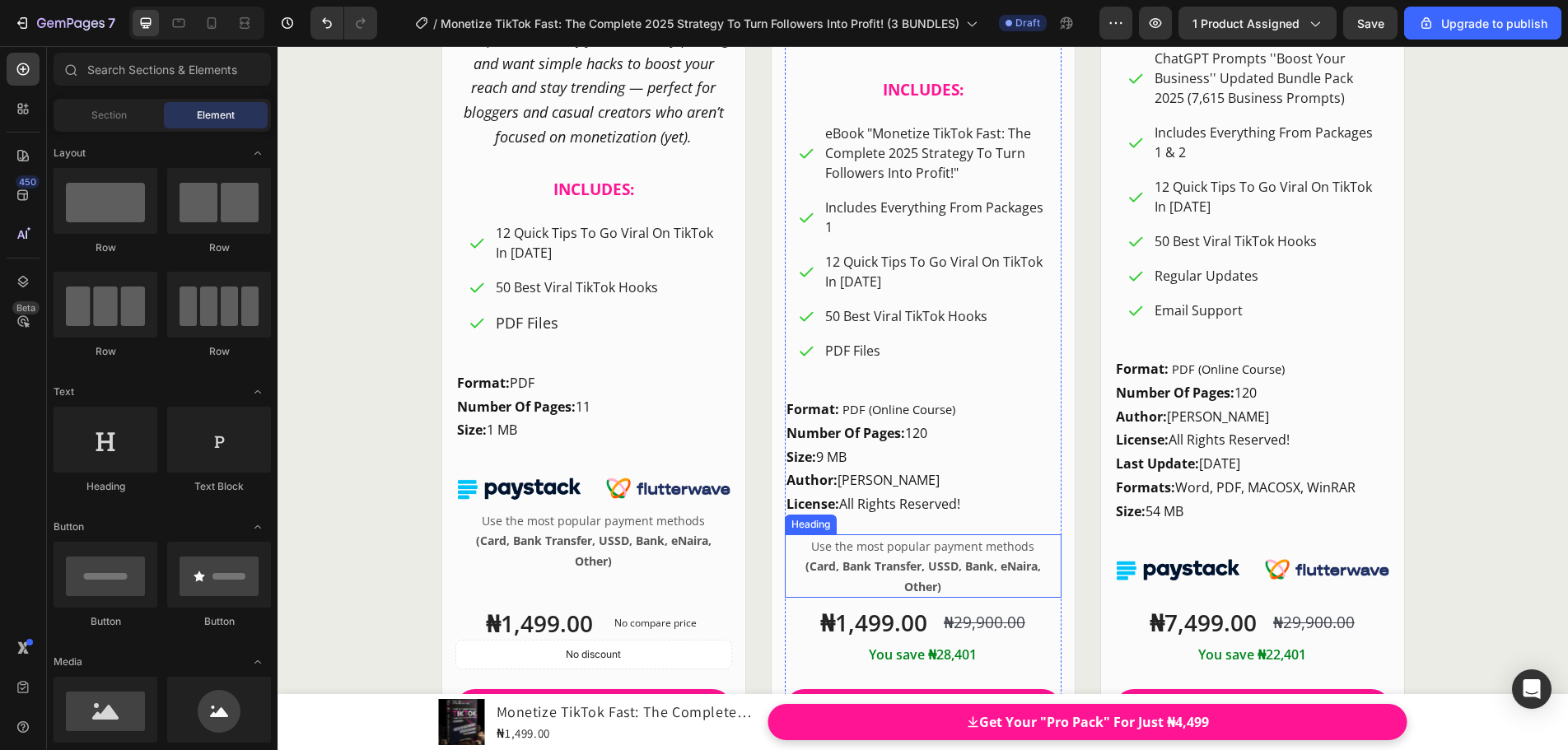
scroll to position [22368, 0]
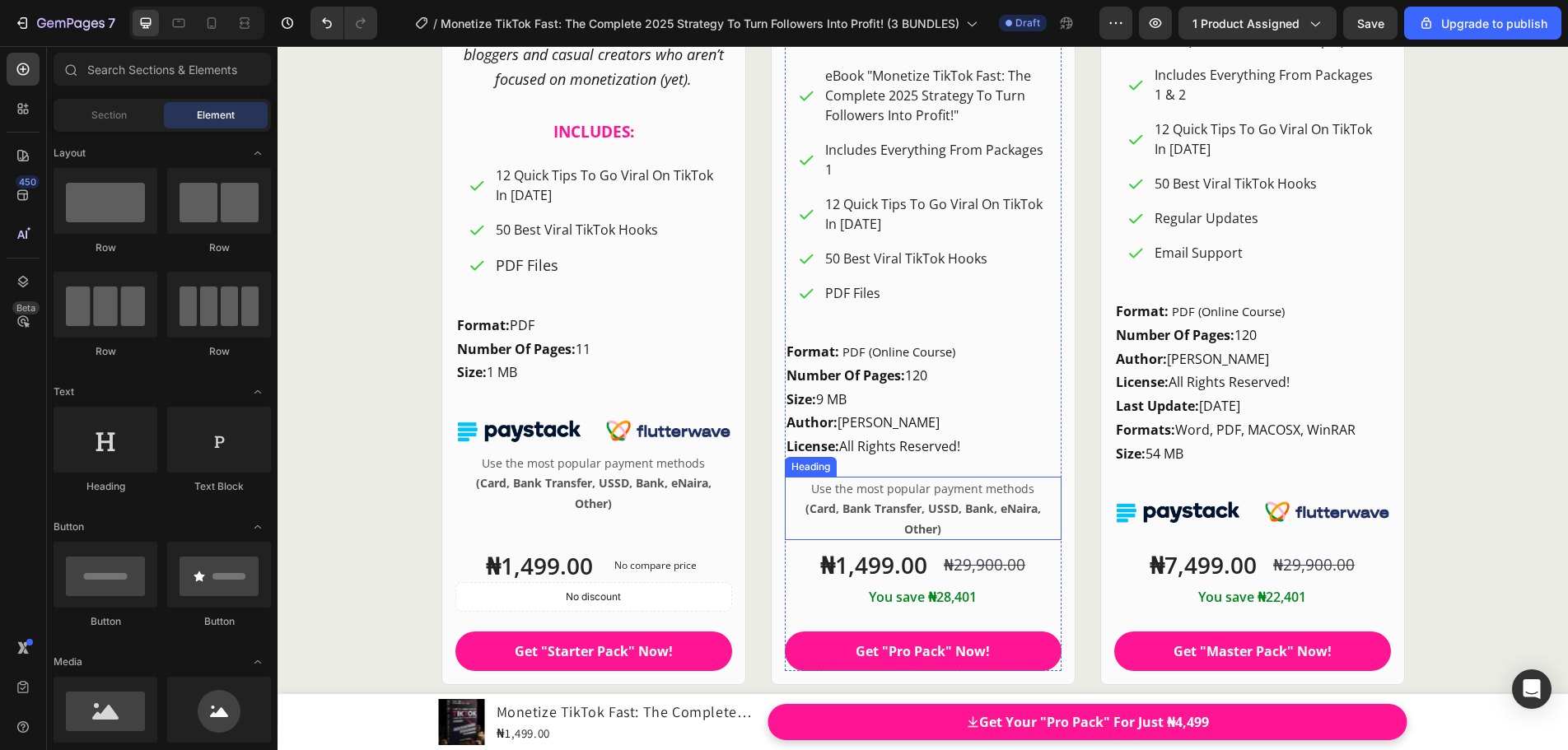
click at [809, 499] on p "⁠⁠⁠⁠⁠⁠⁠ Use the most popular payment methods (Card, Bank Transfer, USSD, Bank, …" at bounding box center [922, 508] width 273 height 60
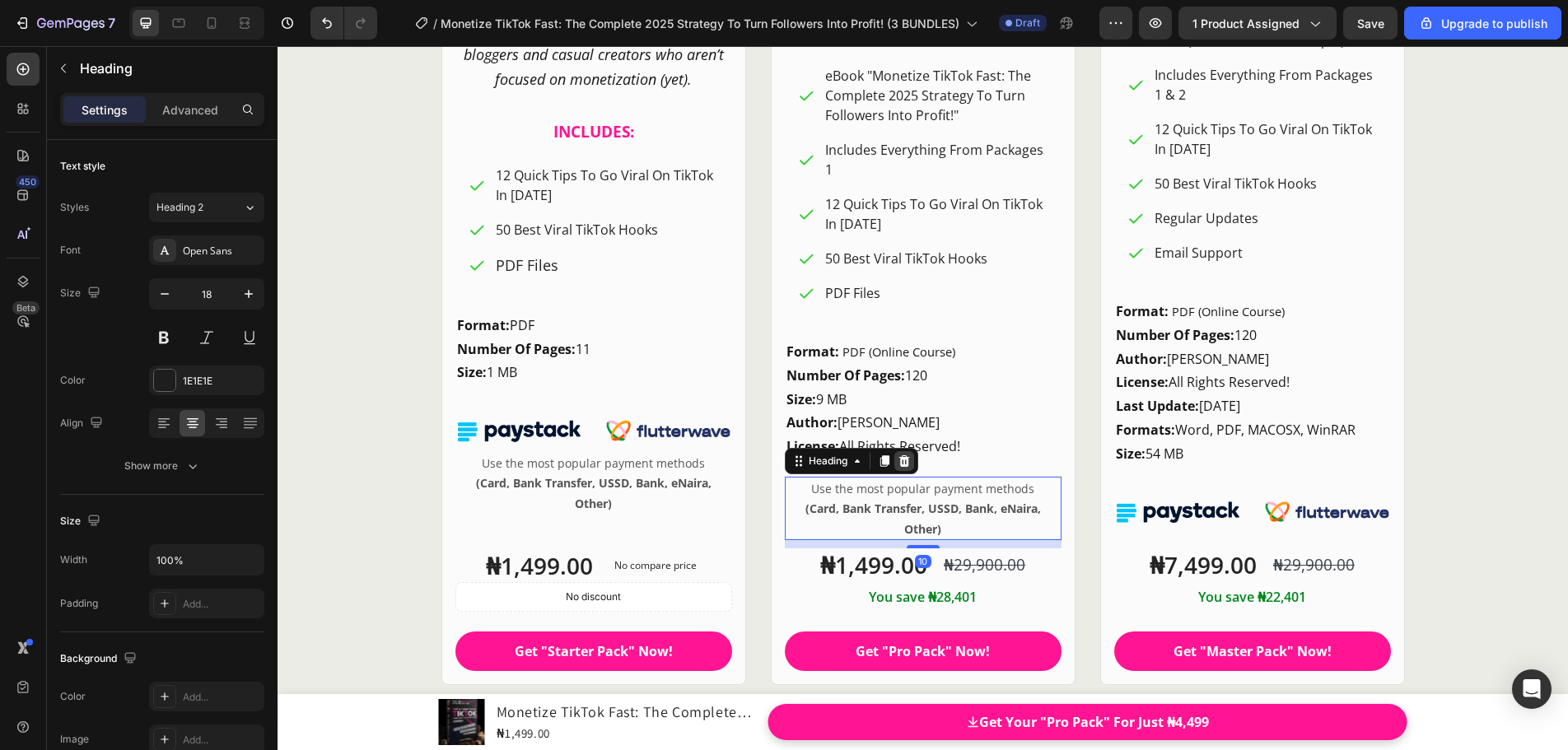
click at [897, 463] on icon at bounding box center [903, 461] width 14 height 14
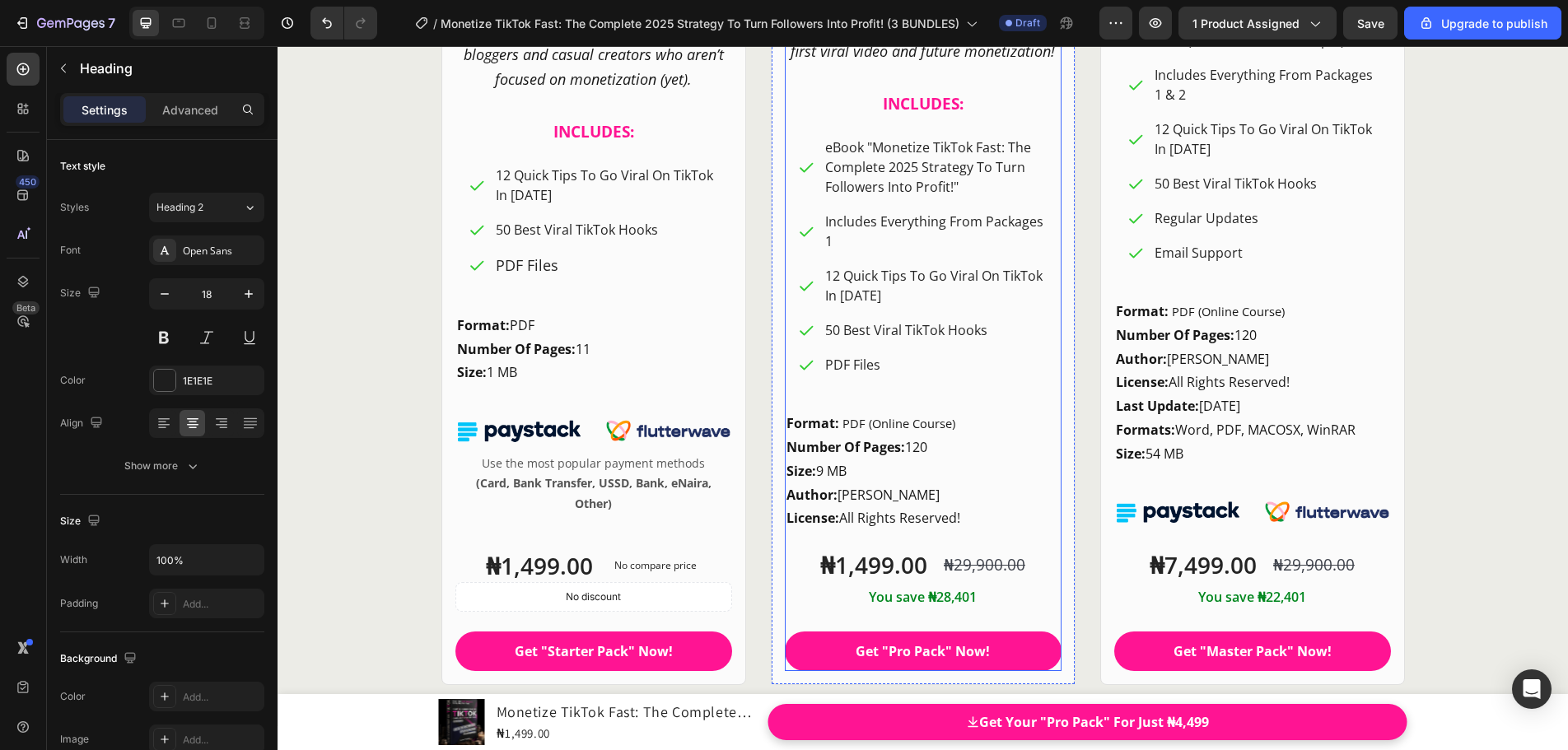
scroll to position [22440, 0]
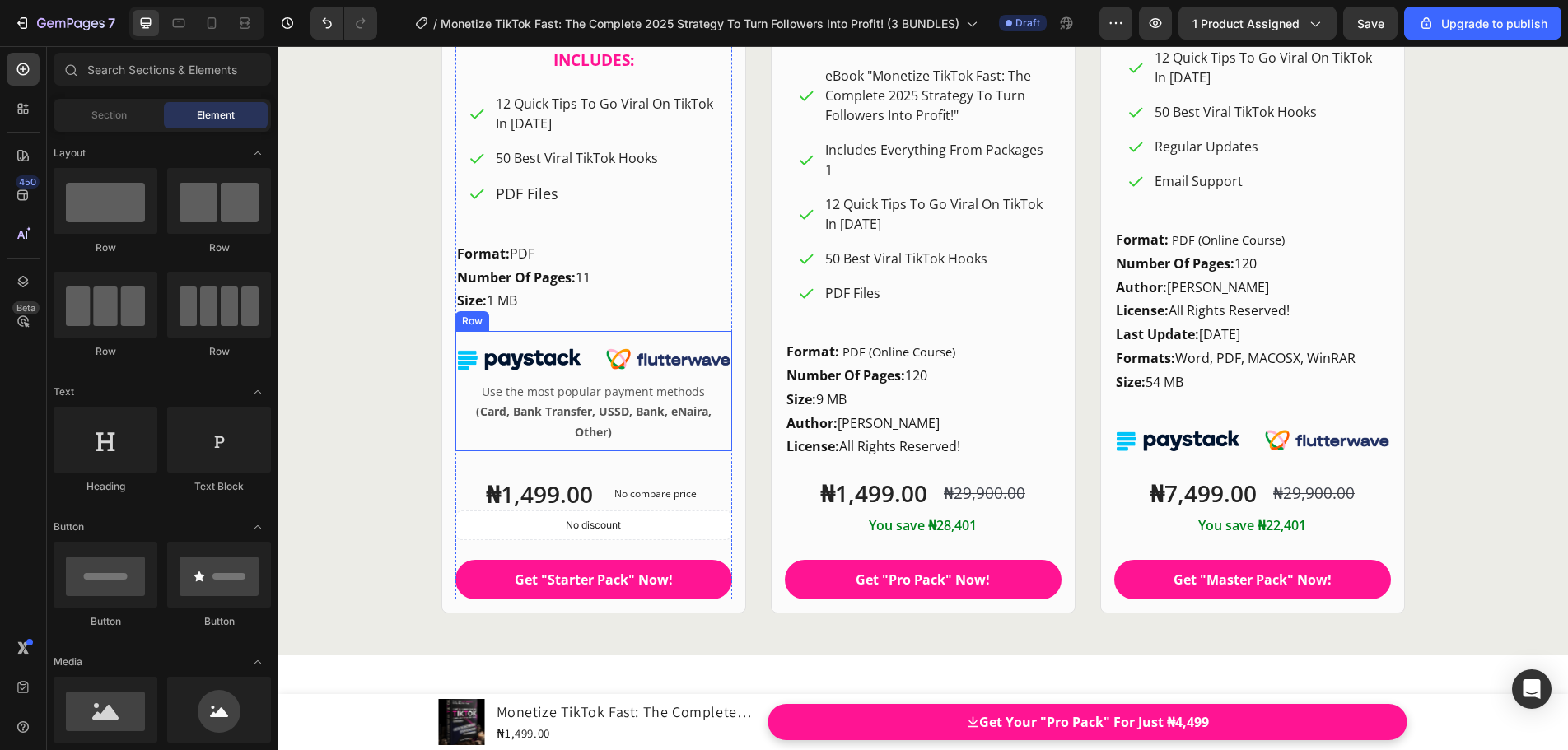
click at [606, 331] on div "Image Use the most popular payment methods (Card, Bank Transfer, USSD, Bank, eN…" at bounding box center [593, 391] width 277 height 120
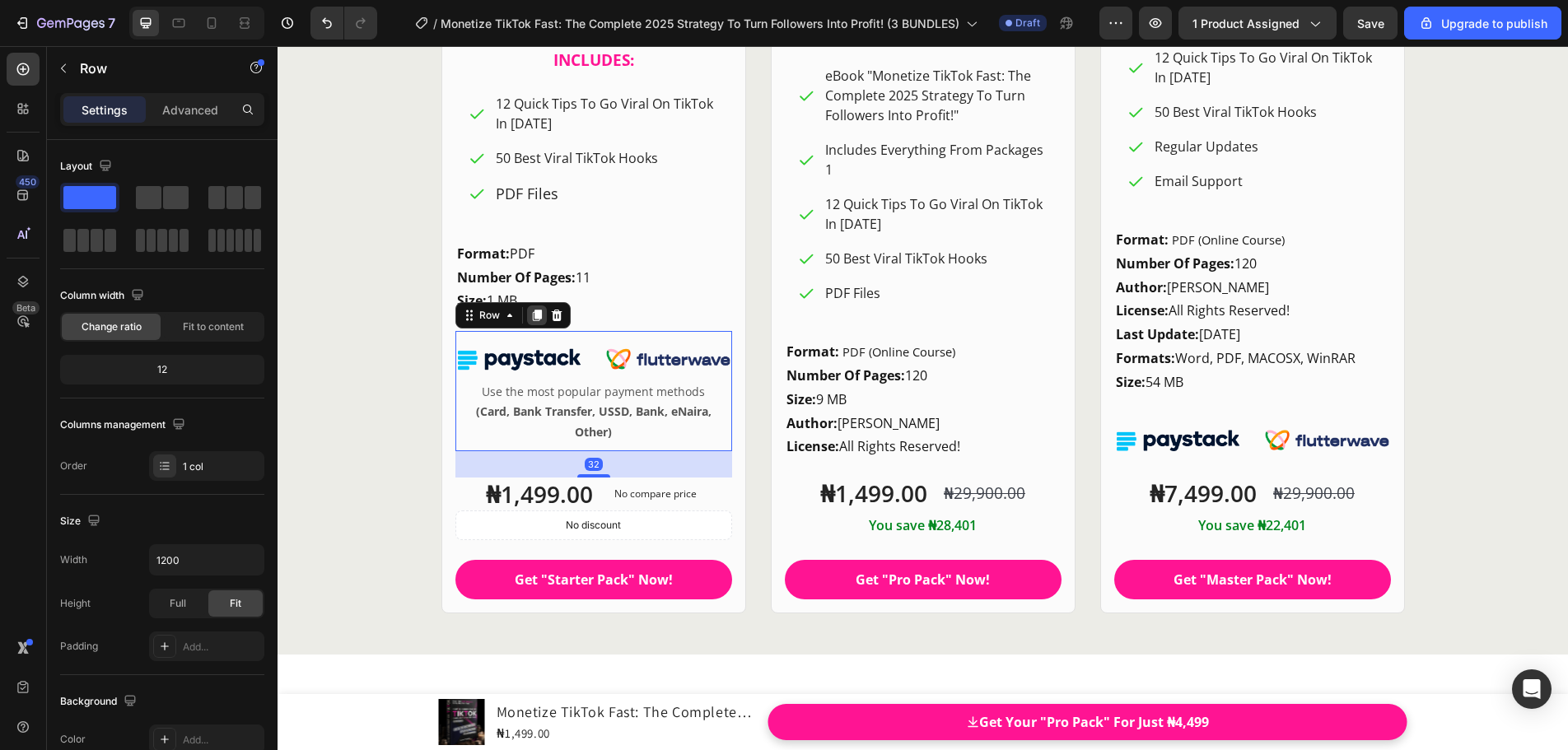
click at [530, 322] on icon at bounding box center [537, 315] width 14 height 14
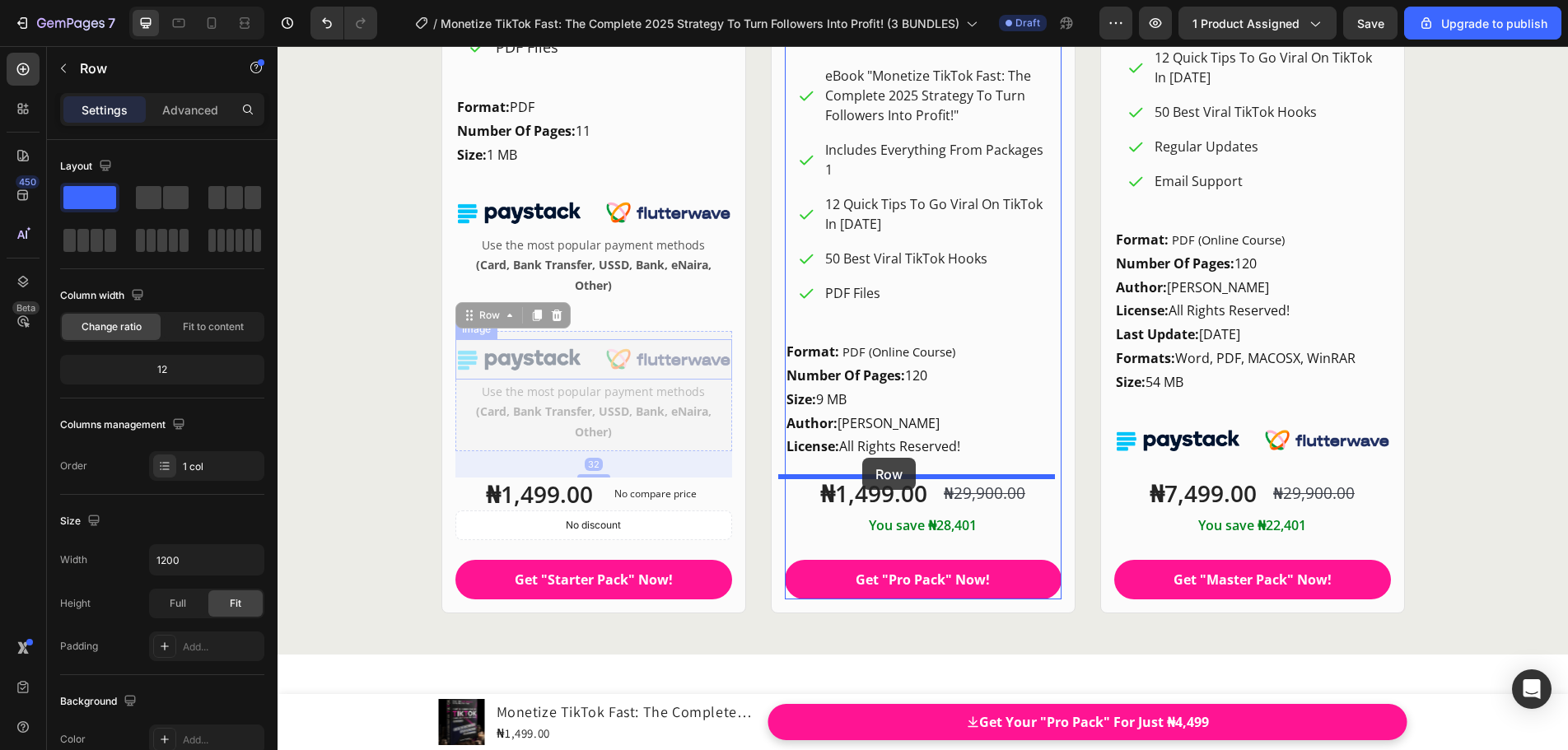
drag, startPoint x: 460, startPoint y: 322, endPoint x: 862, endPoint y: 458, distance: 424.4
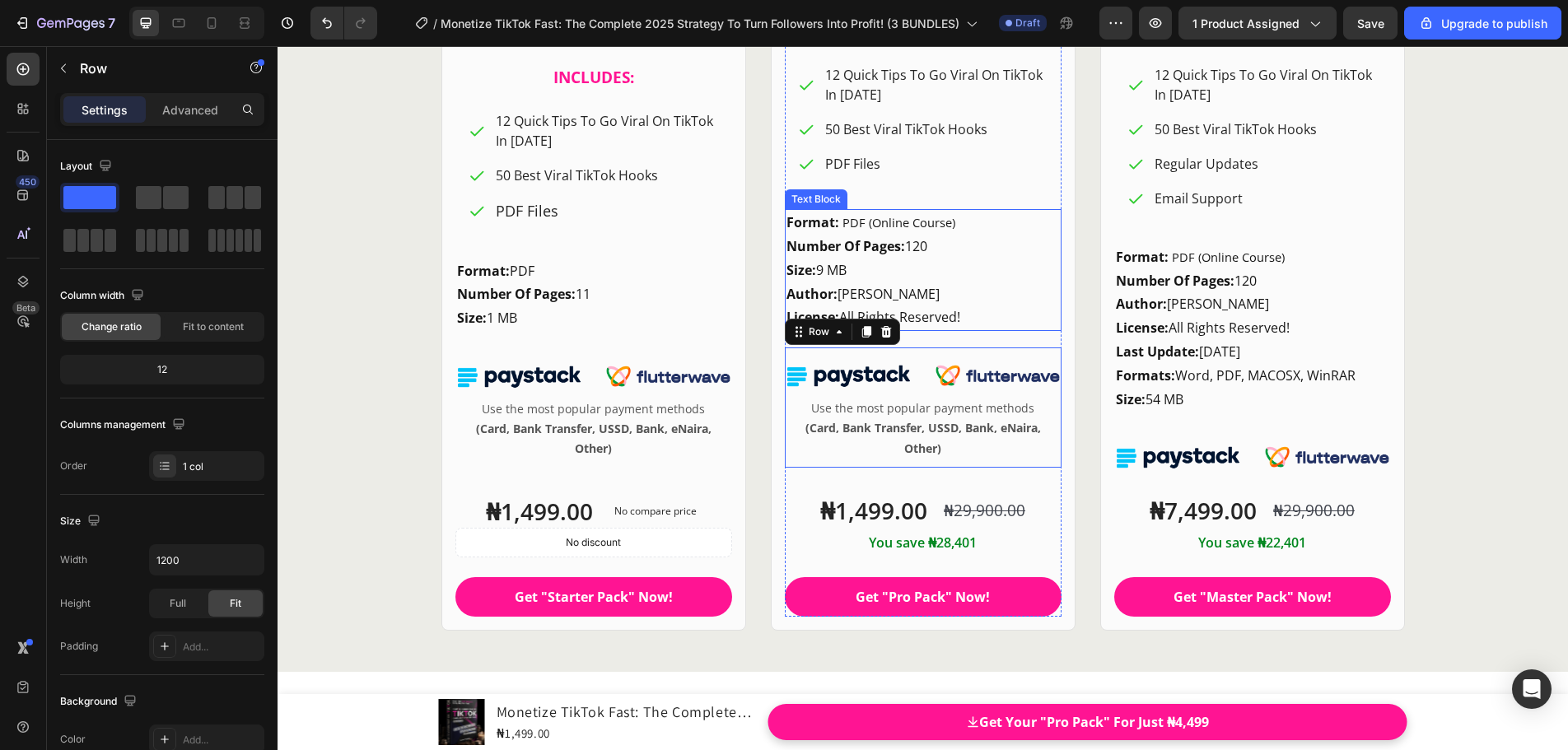
scroll to position [22311, 0]
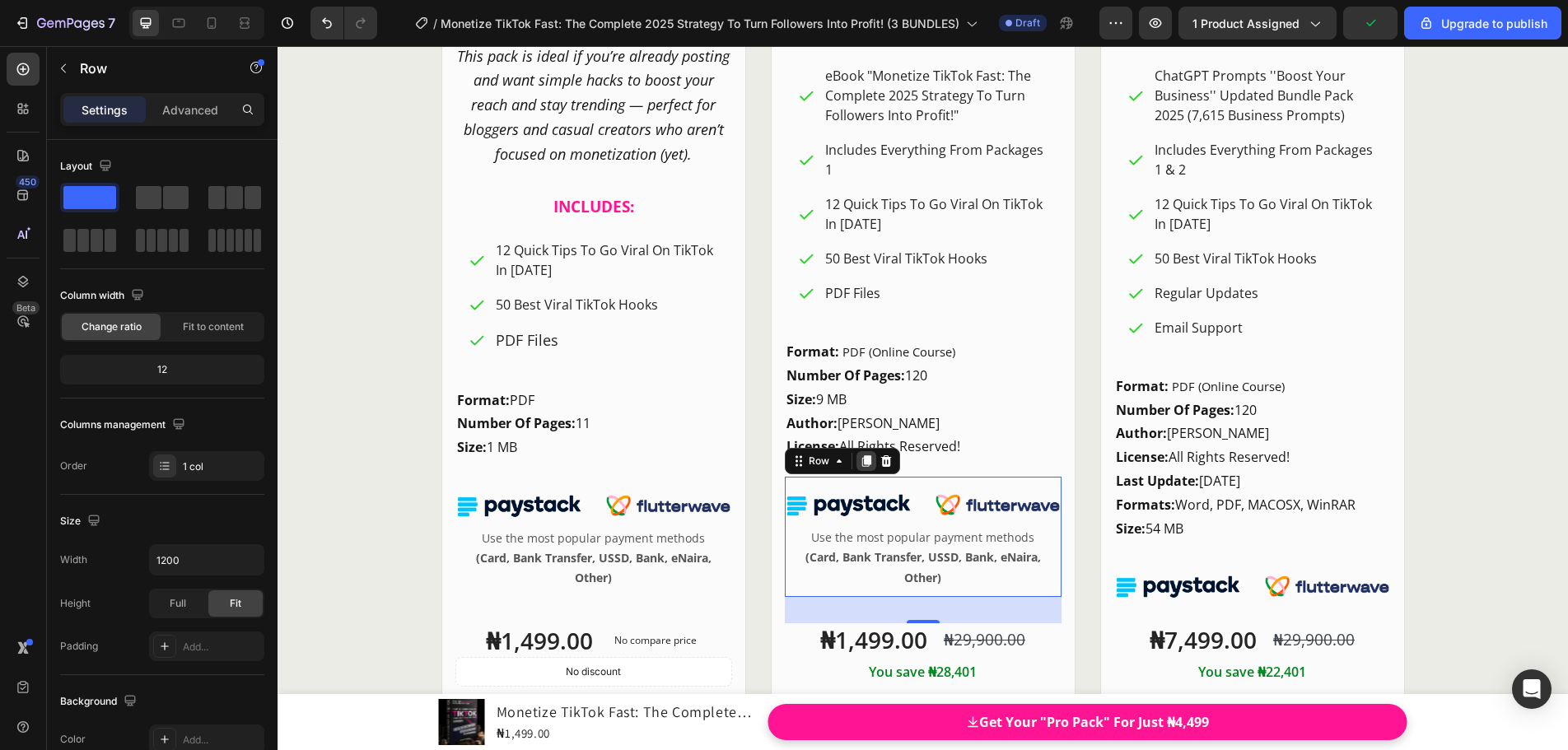
click at [860, 465] on icon at bounding box center [866, 461] width 14 height 14
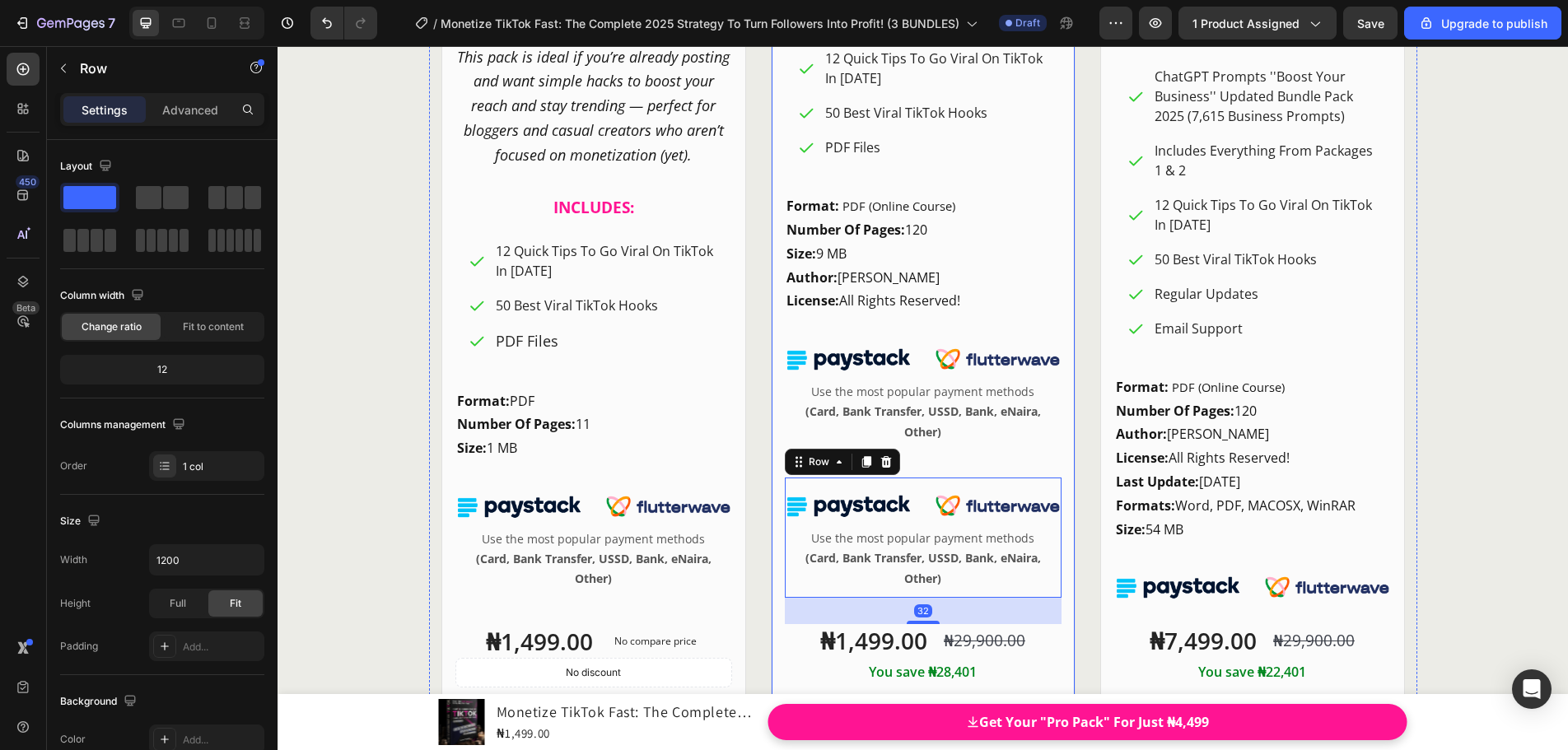
scroll to position [22475, 0]
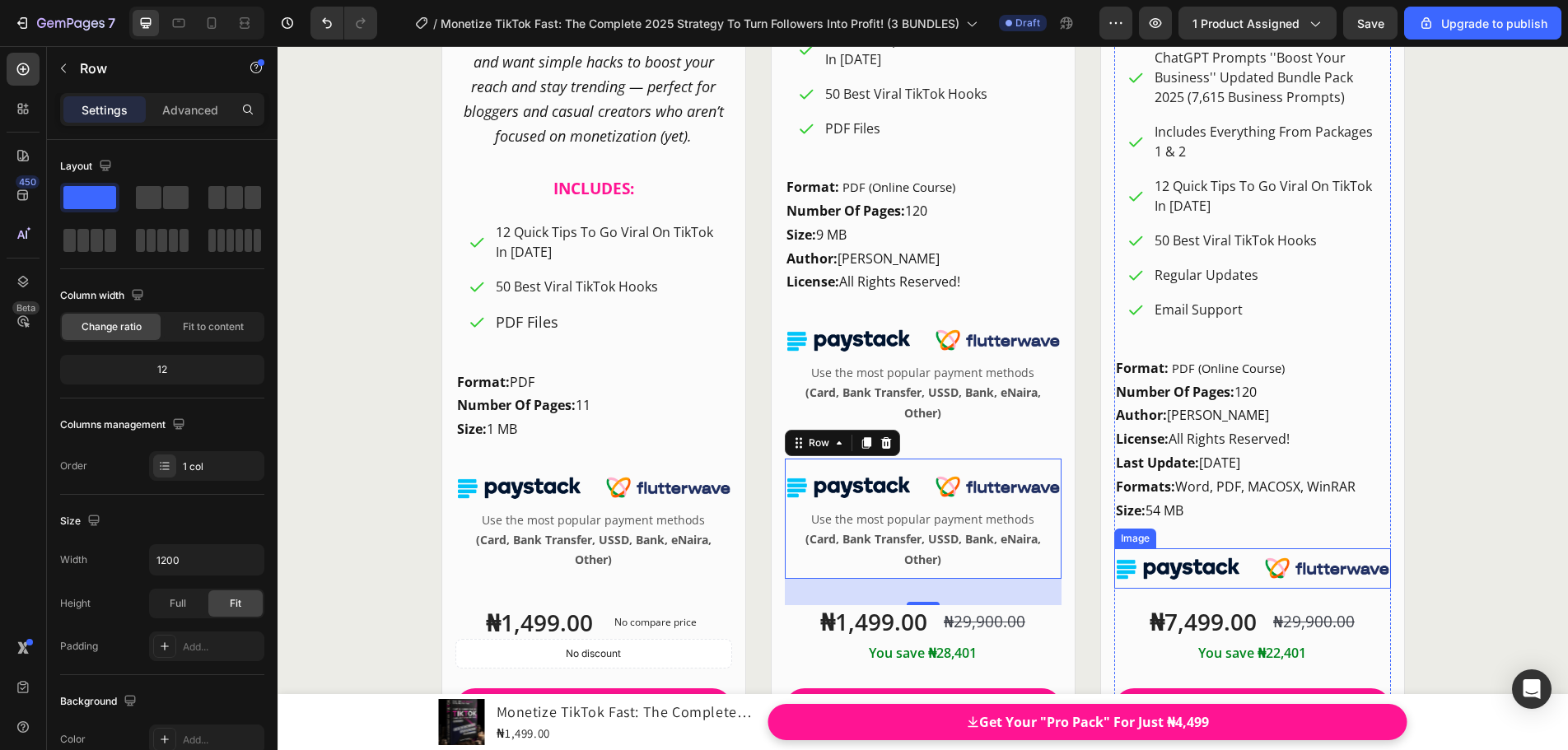
click at [1188, 558] on img at bounding box center [1252, 568] width 277 height 40
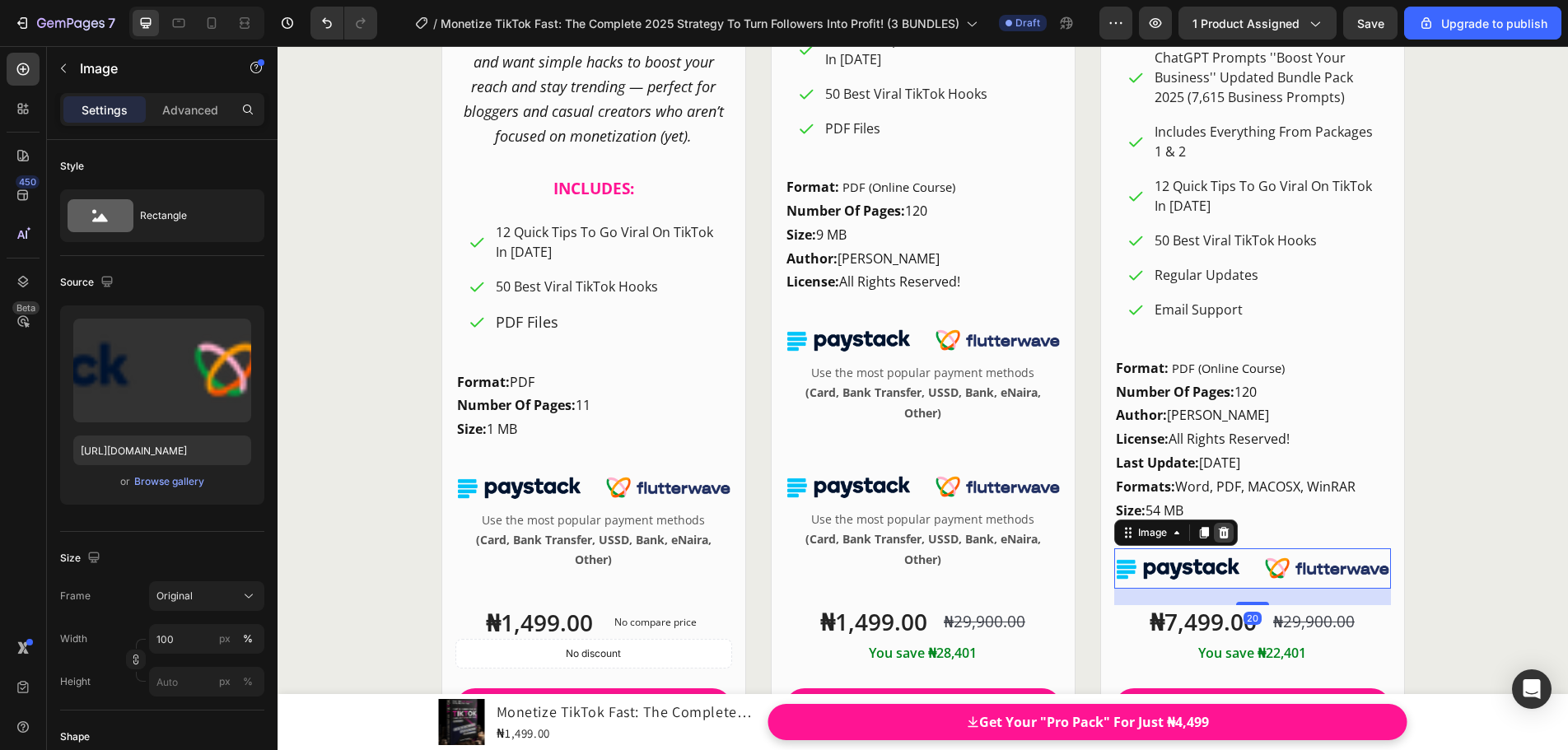
click at [1221, 538] on icon at bounding box center [1223, 532] width 14 height 14
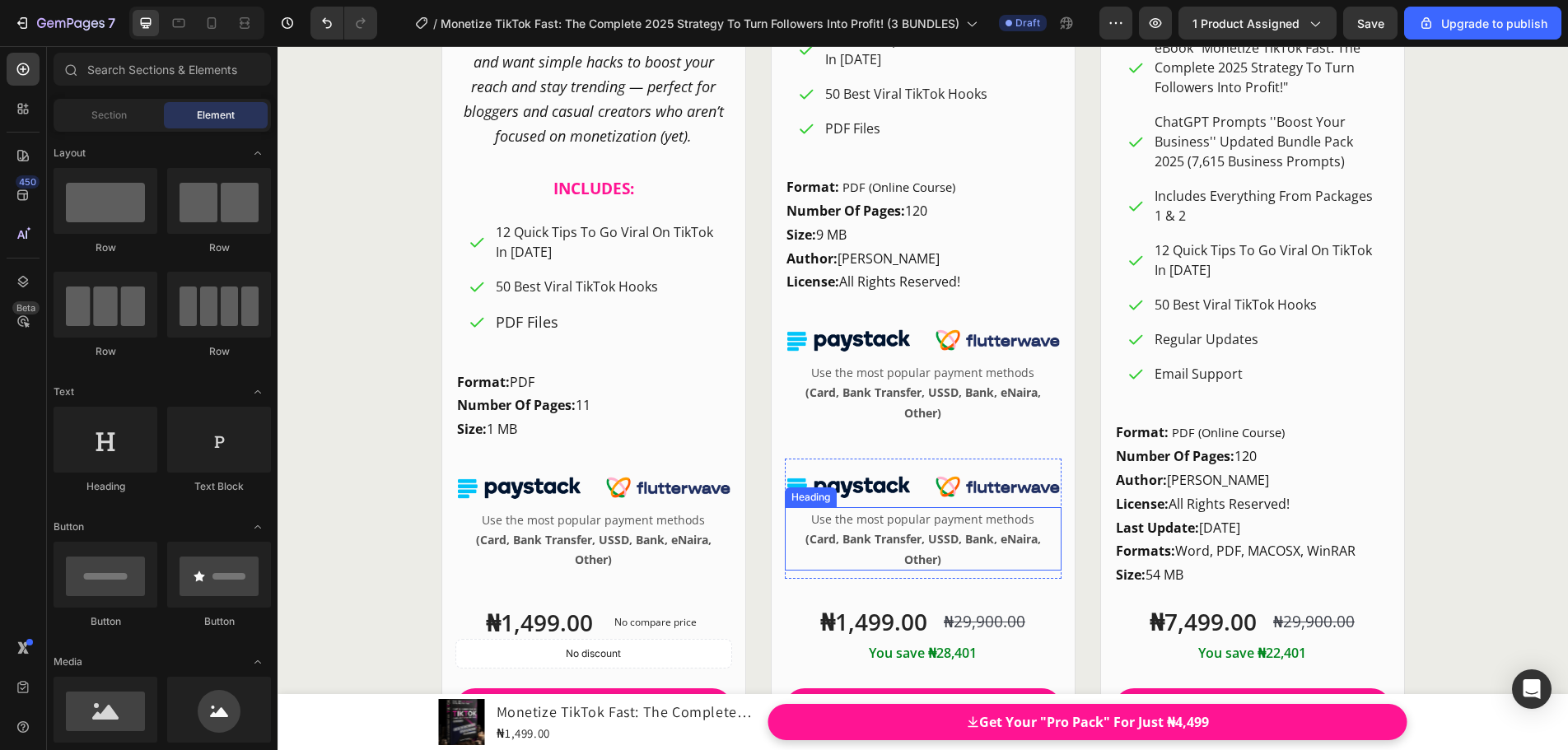
click at [912, 536] on strong "(Card, Bank Transfer, USSD, Bank, eNaira, Other)" at bounding box center [922, 548] width 235 height 35
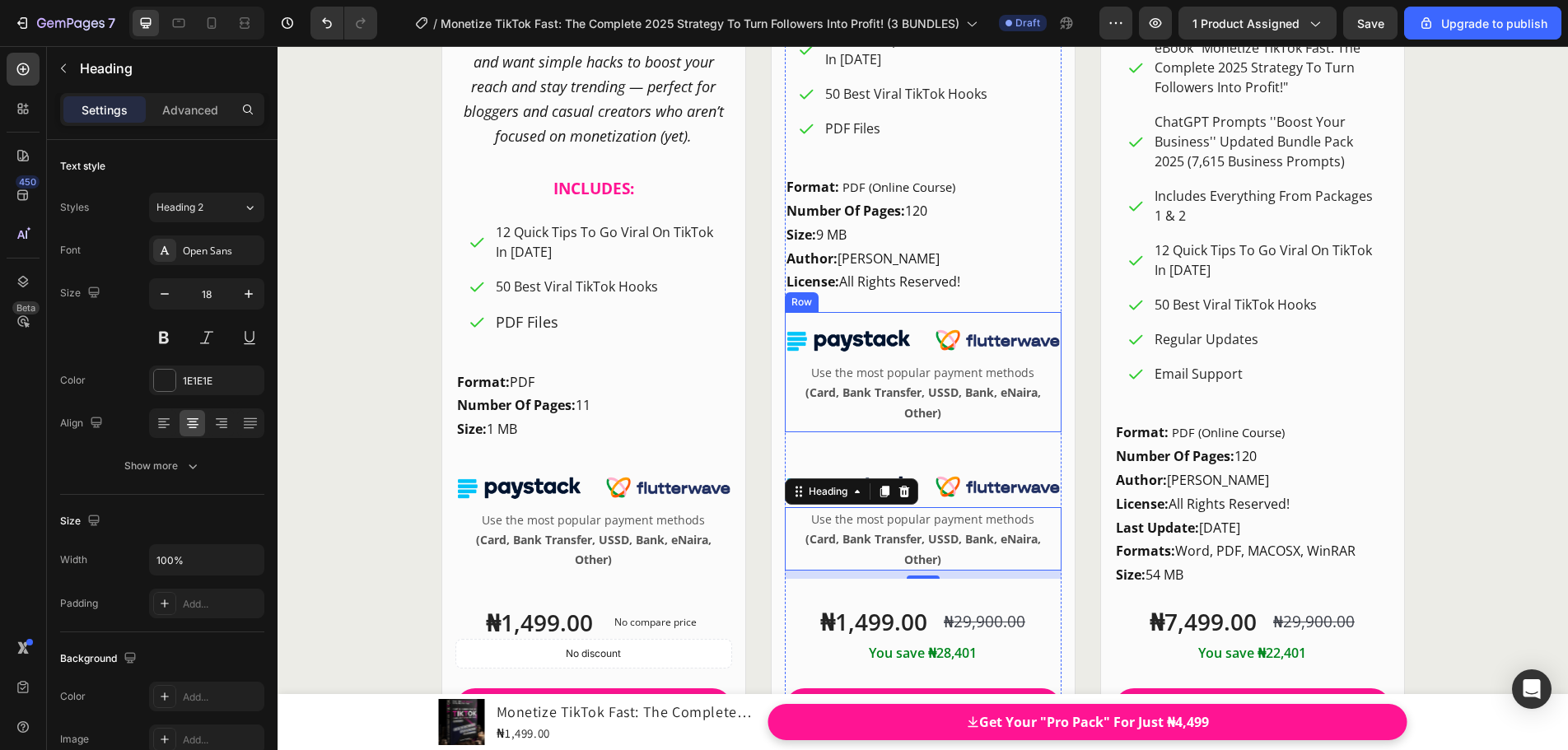
click at [1043, 429] on div "Image Use the most popular payment methods (Card, Bank Transfer, USSD, Bank, eN…" at bounding box center [922, 372] width 277 height 120
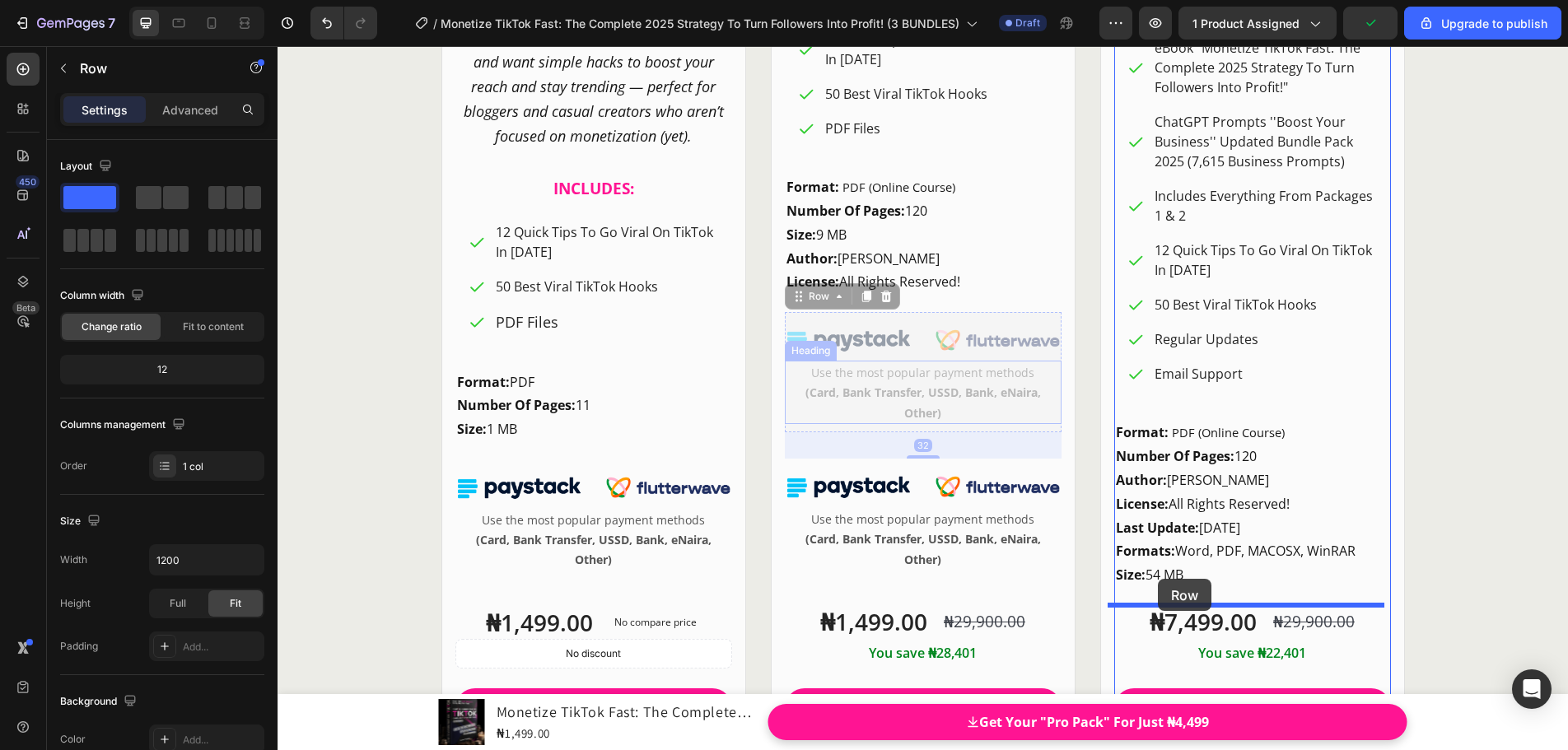
drag, startPoint x: 848, startPoint y: 357, endPoint x: 1158, endPoint y: 579, distance: 381.3
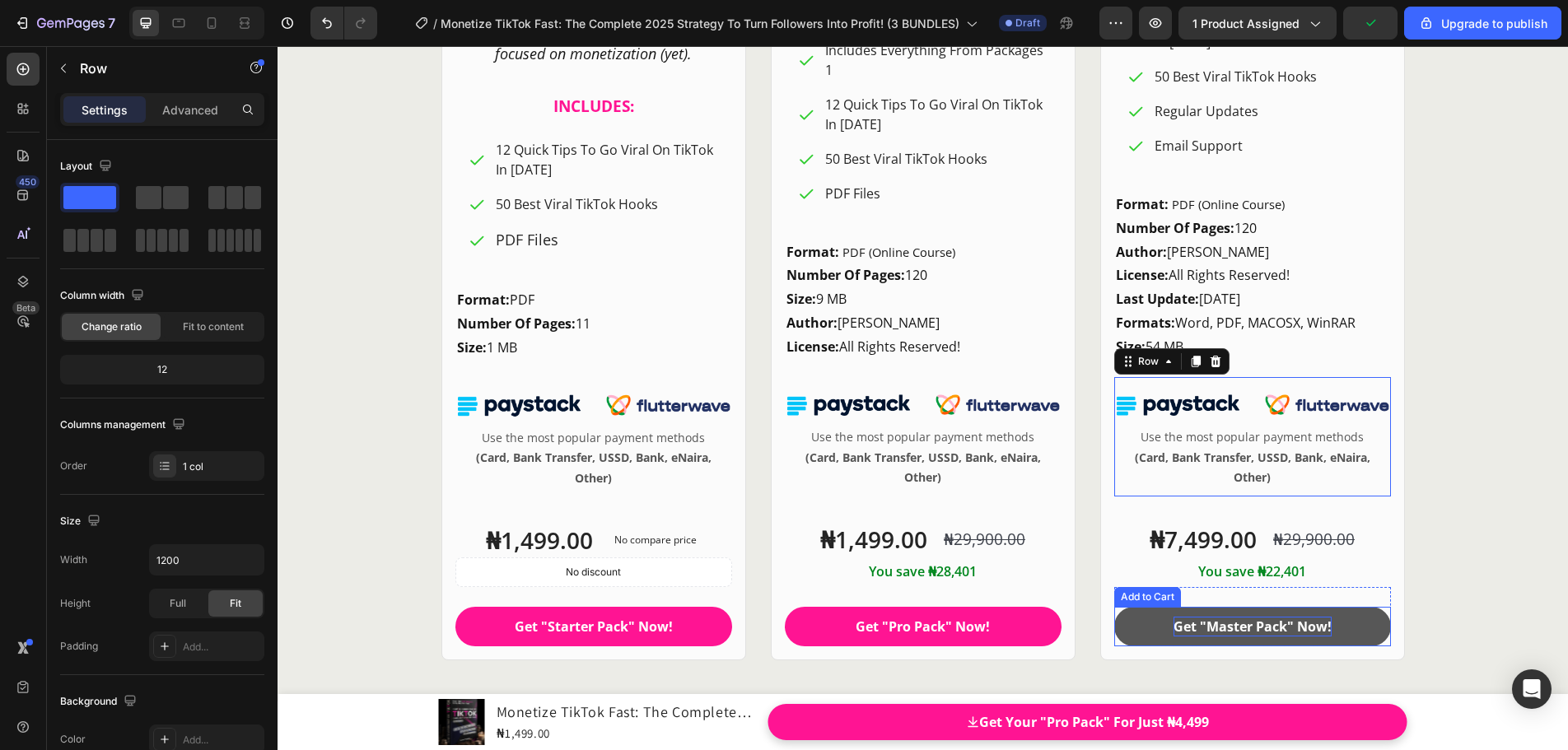
scroll to position [22541, 0]
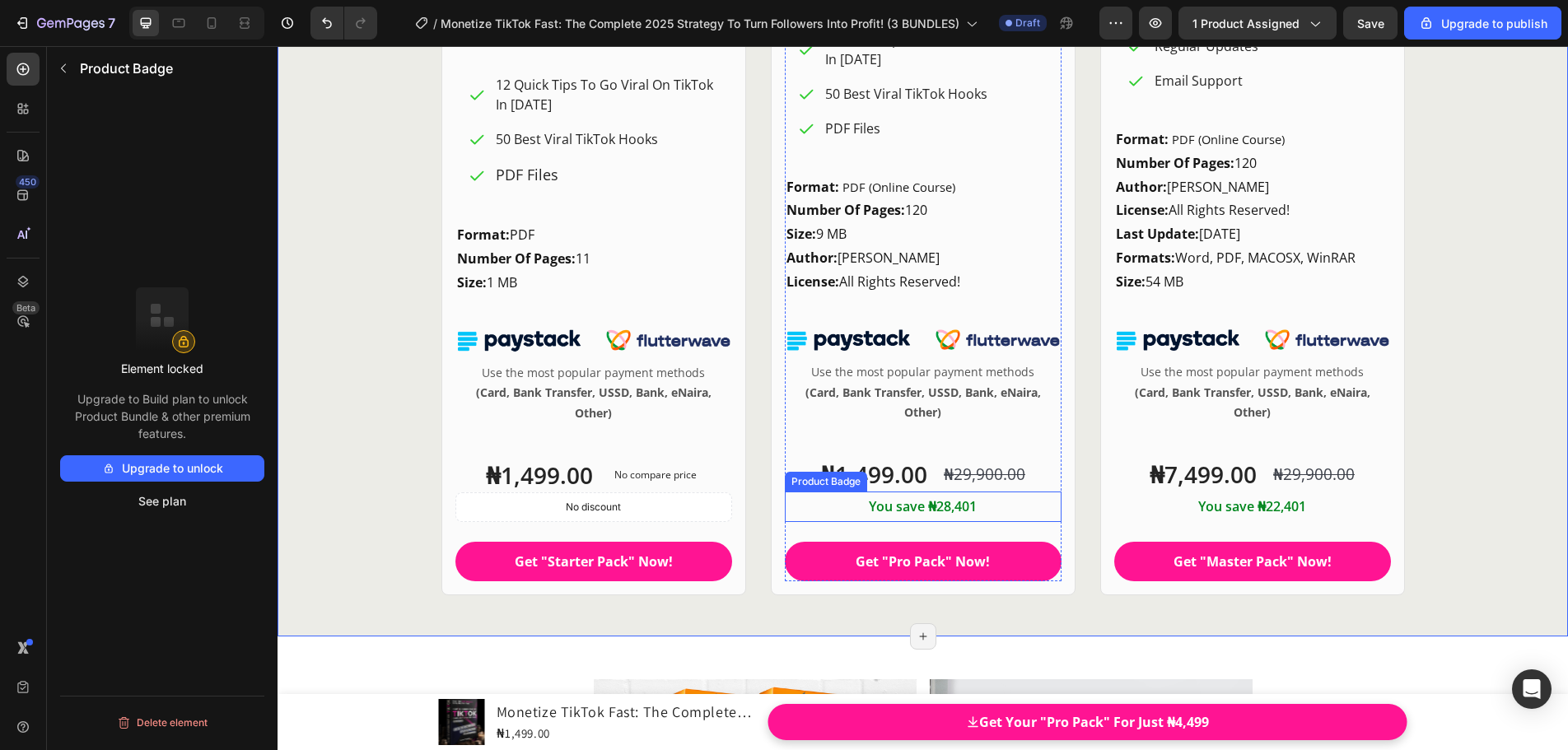
click at [900, 516] on pre "You save ₦28,401" at bounding box center [922, 507] width 121 height 31
click at [971, 474] on div "₦29,900.00" at bounding box center [983, 475] width 84 height 24
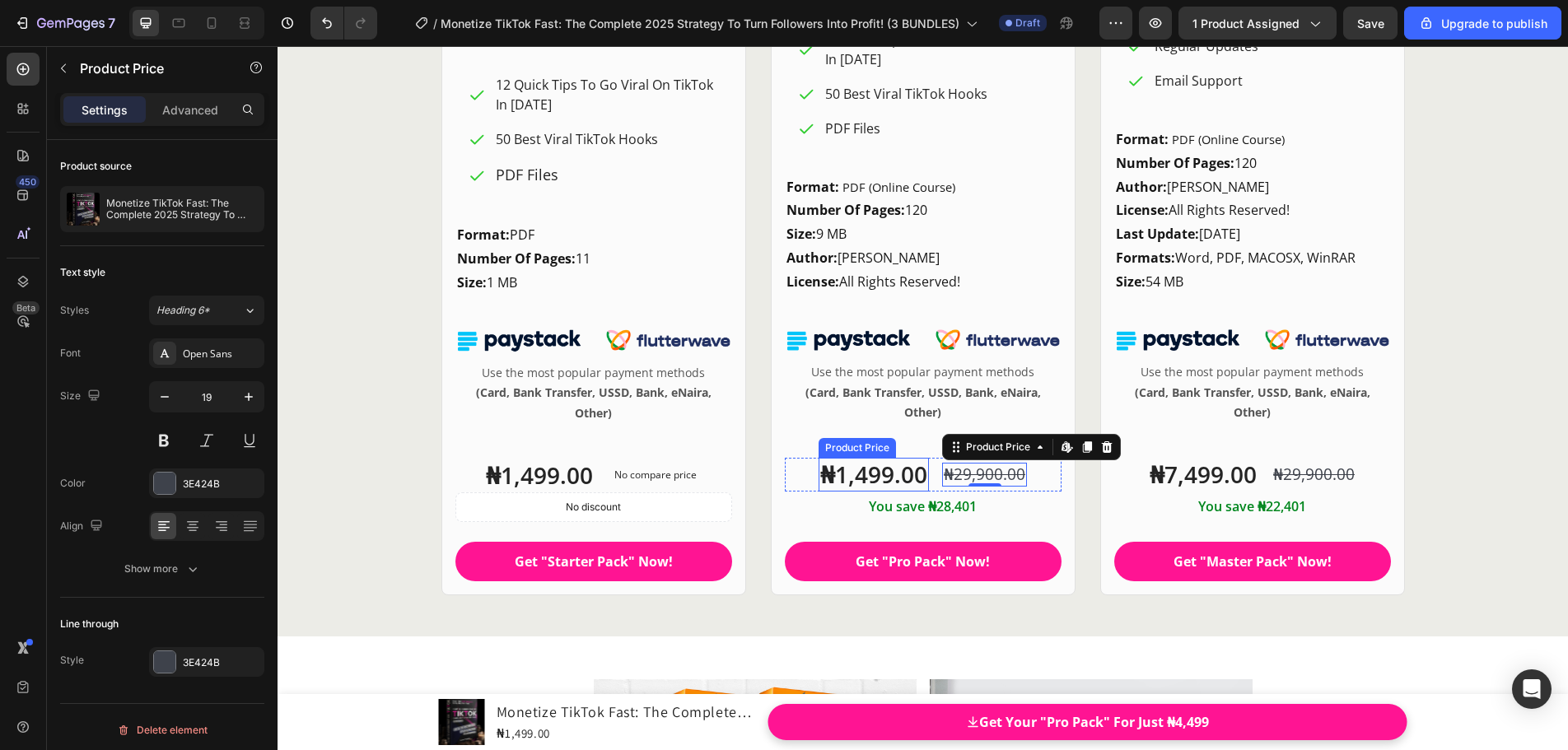
click at [887, 471] on div "₦1,499.00" at bounding box center [873, 474] width 111 height 33
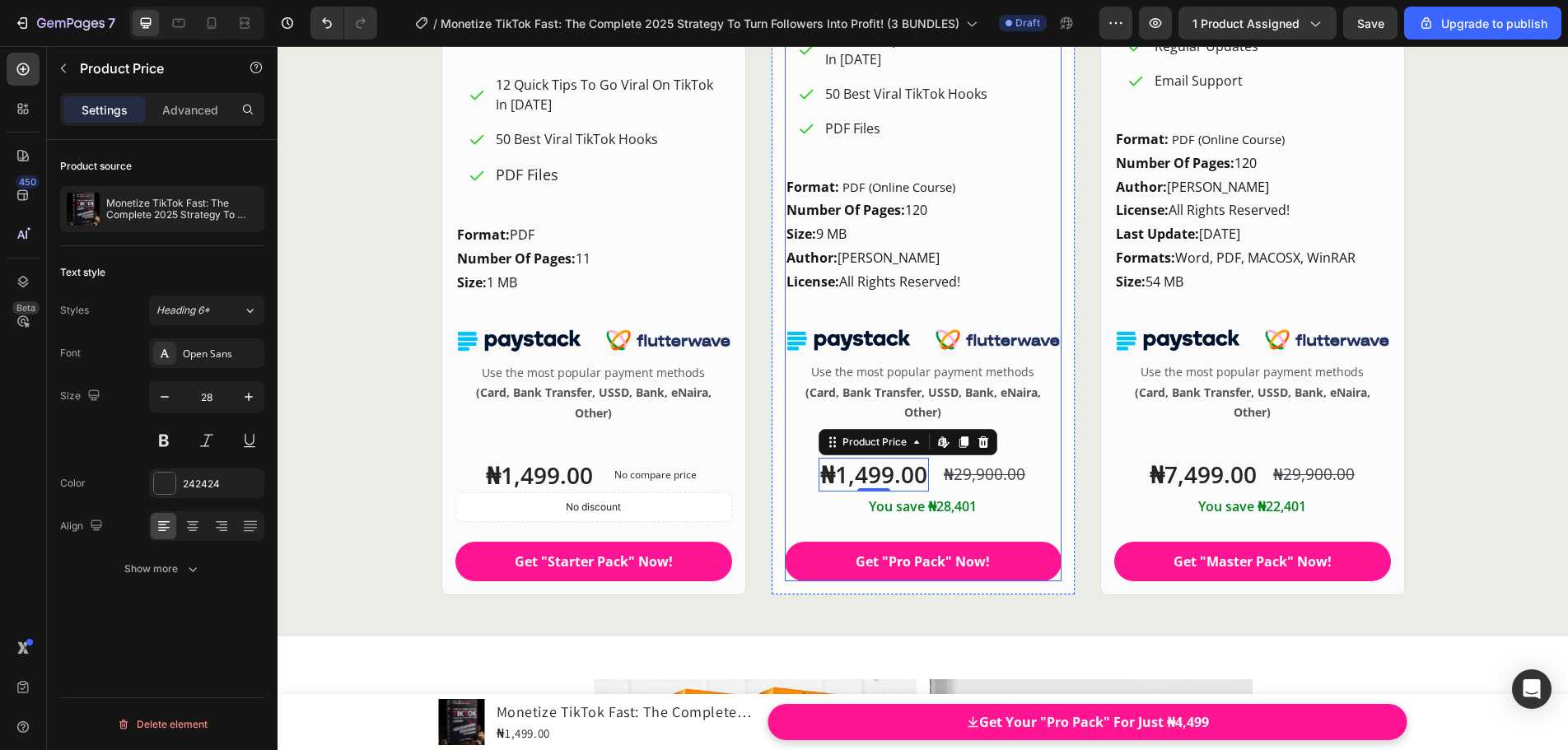
click at [789, 452] on div "Pro Pack Heading FO R W HOM? Heading For Beginners Or Anyone Struggling To Grow…" at bounding box center [922, 63] width 277 height 1038
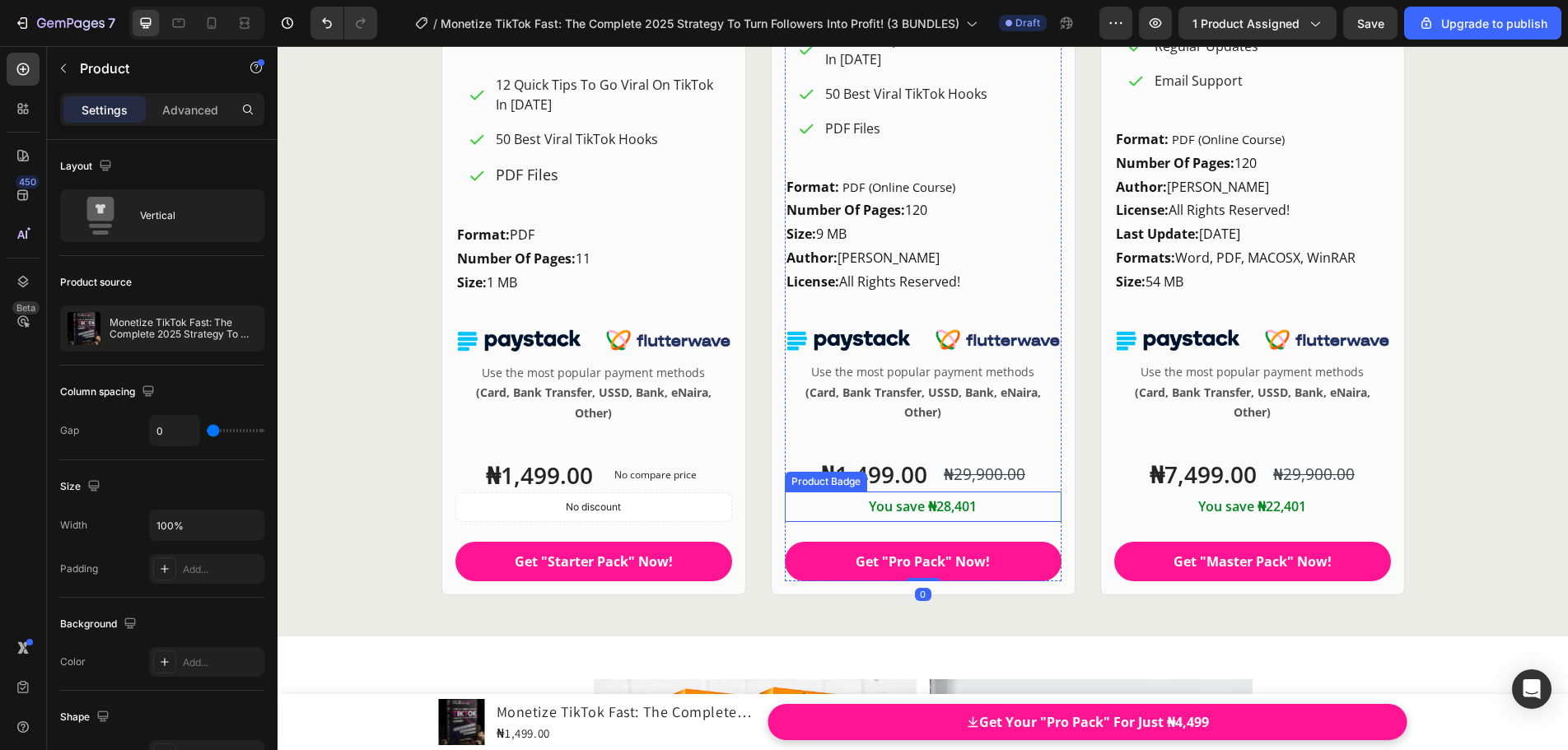
click at [867, 507] on pre "You save ₦28,401" at bounding box center [922, 507] width 121 height 31
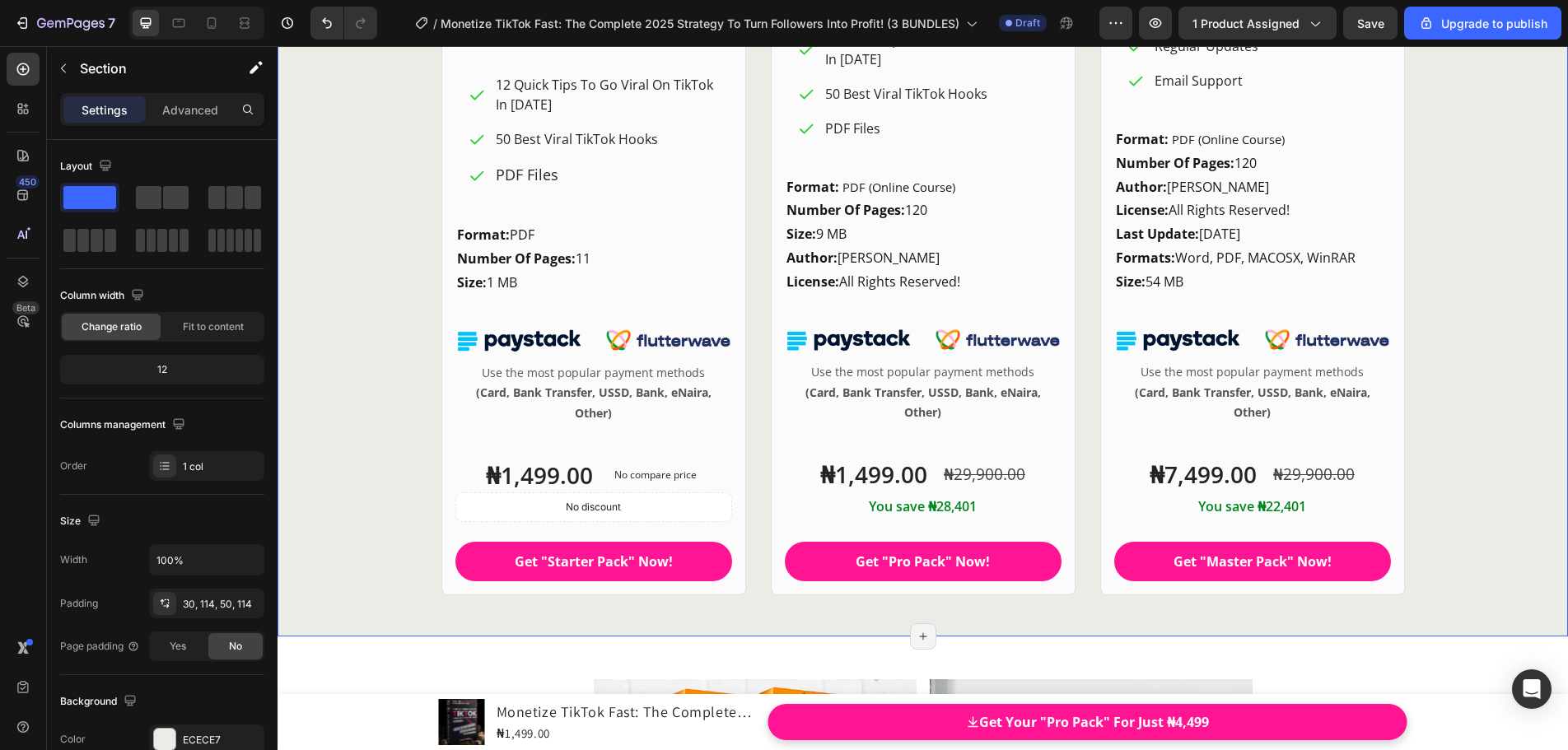
click at [1228, 479] on div "₦7,499.00" at bounding box center [1203, 474] width 111 height 33
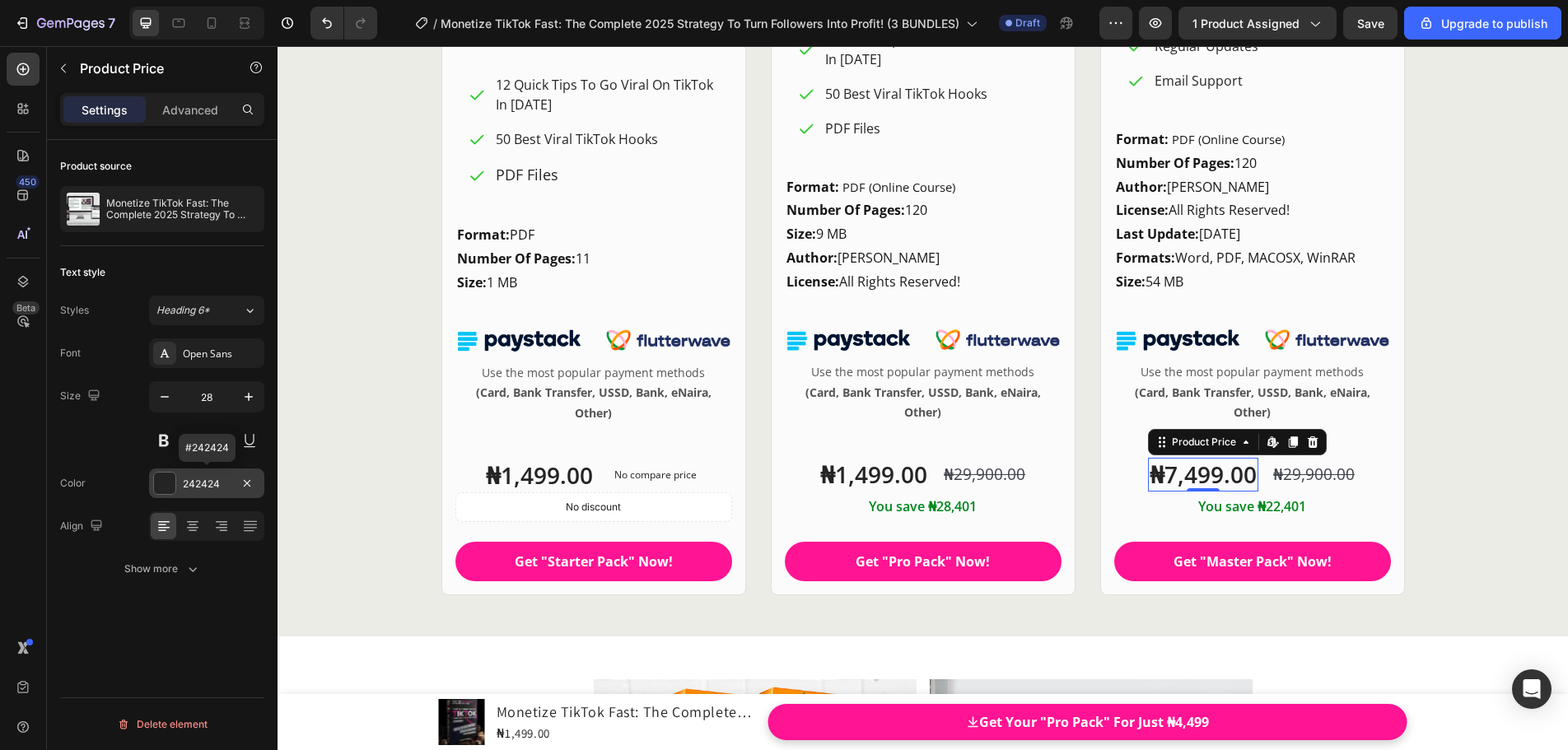
click at [214, 479] on div "242424" at bounding box center [206, 484] width 48 height 15
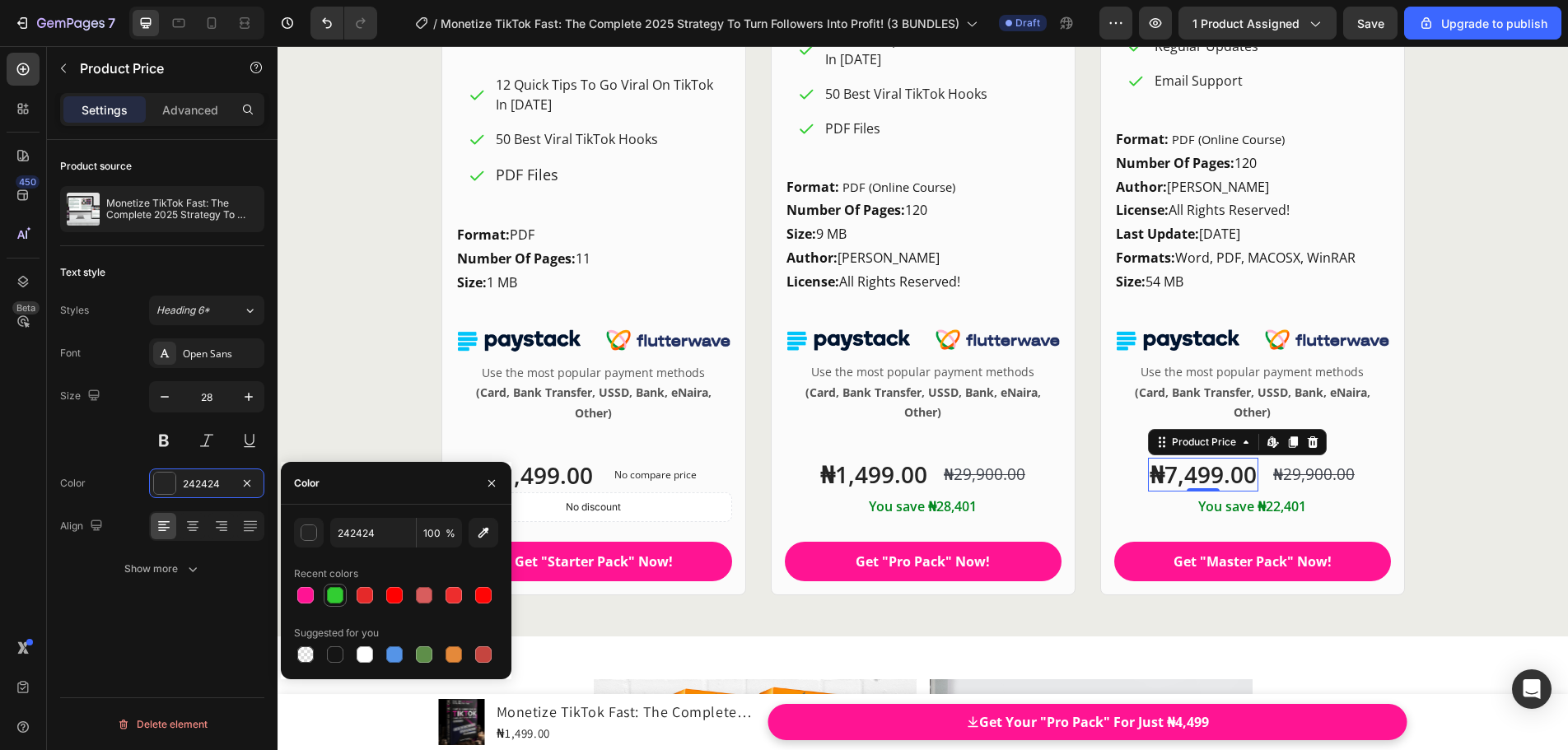
click at [335, 593] on div at bounding box center [335, 596] width 16 height 16
click at [488, 538] on icon "button" at bounding box center [483, 533] width 16 height 16
type input "00871E"
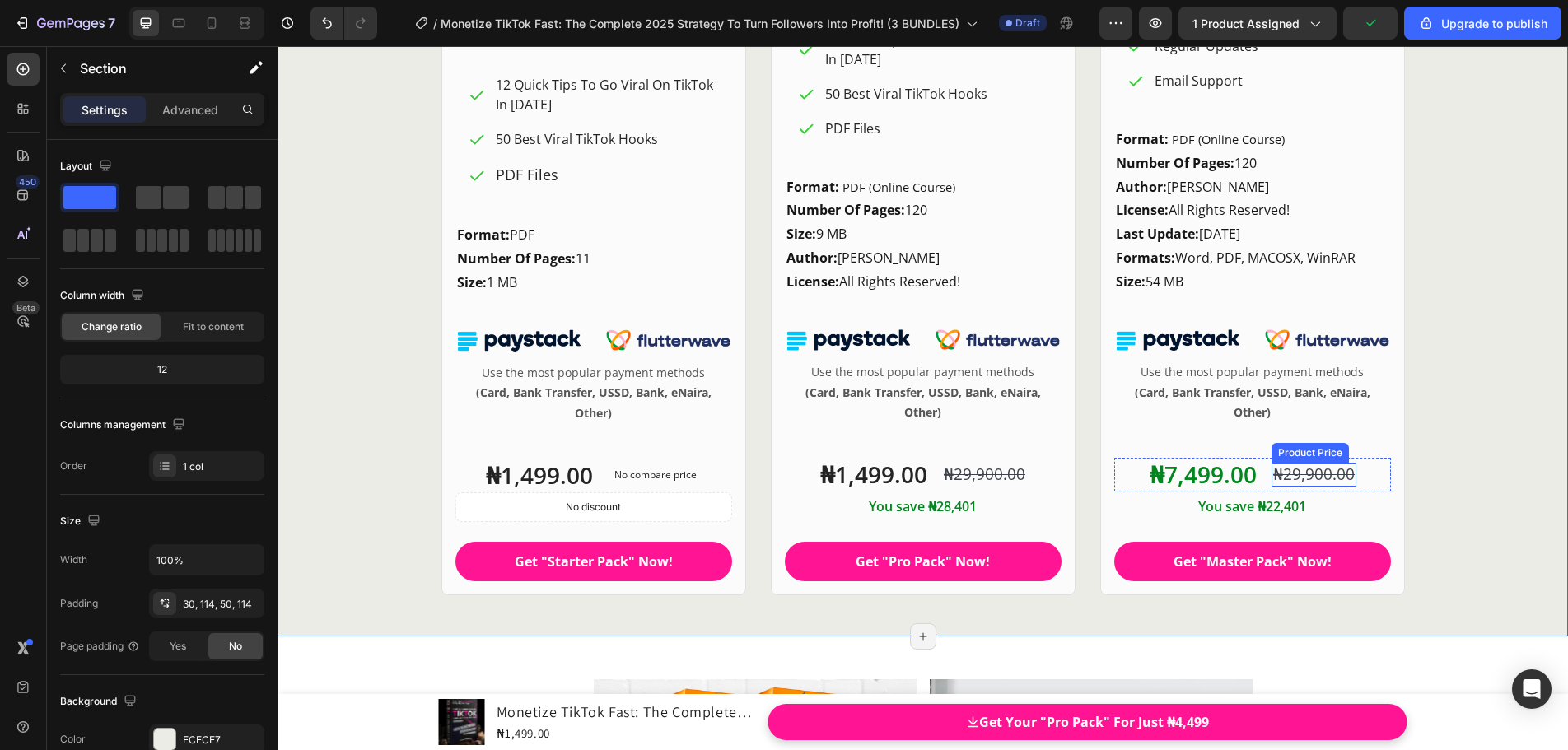
click at [1344, 479] on div "₦29,900.00" at bounding box center [1313, 475] width 84 height 24
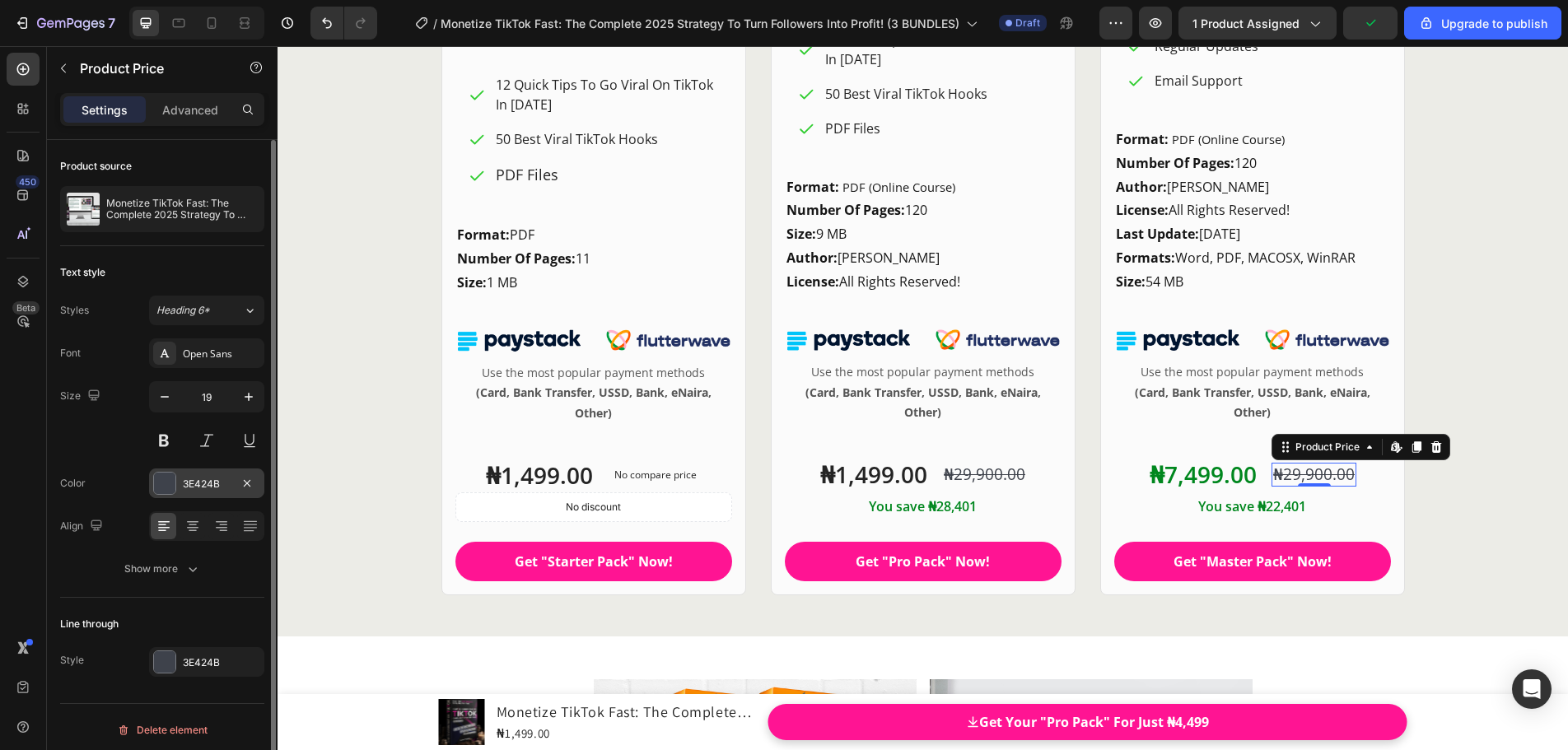
click at [225, 479] on div "3E424B" at bounding box center [206, 484] width 48 height 15
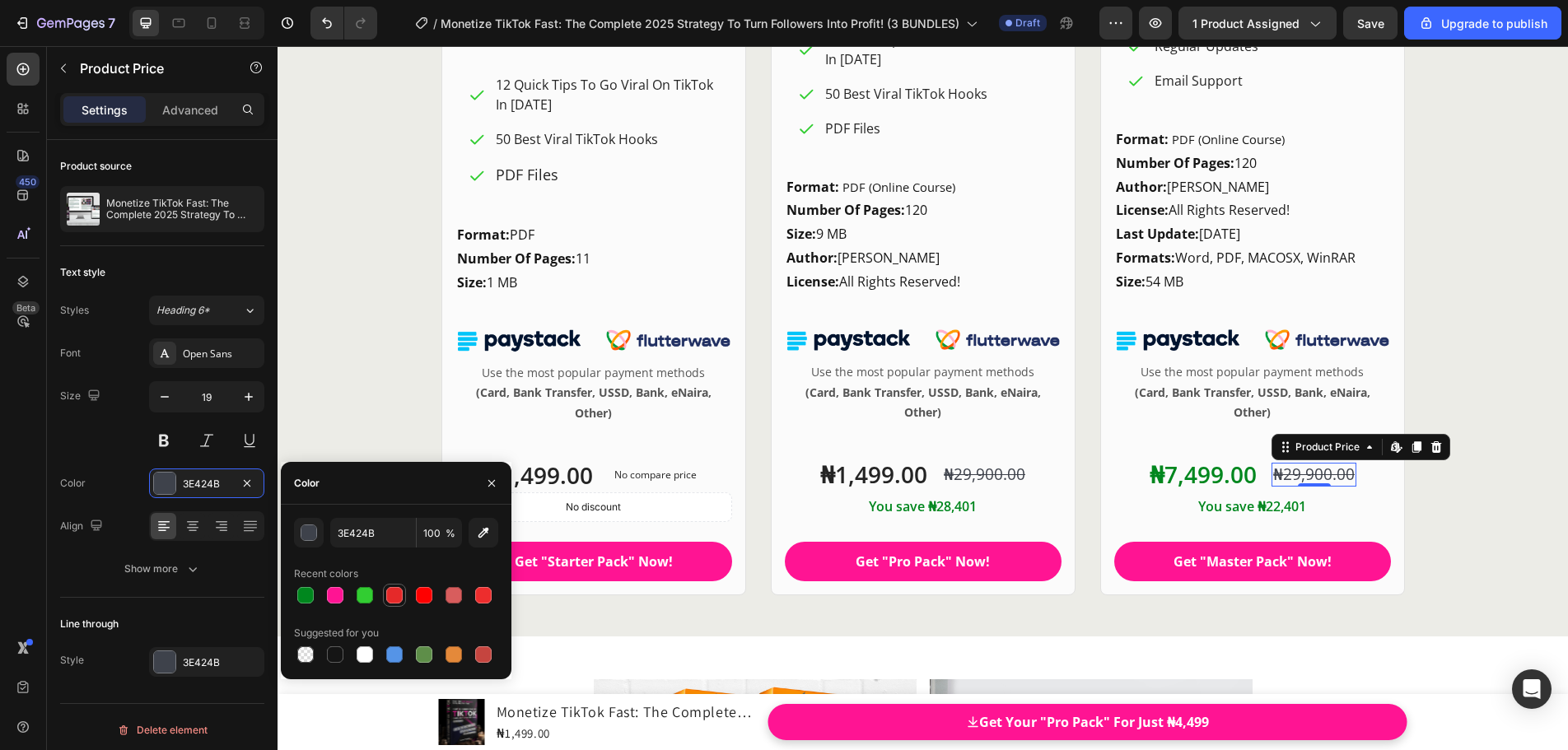
click at [397, 602] on div at bounding box center [394, 596] width 16 height 16
type input "E52929"
click at [170, 448] on button at bounding box center [163, 440] width 30 height 30
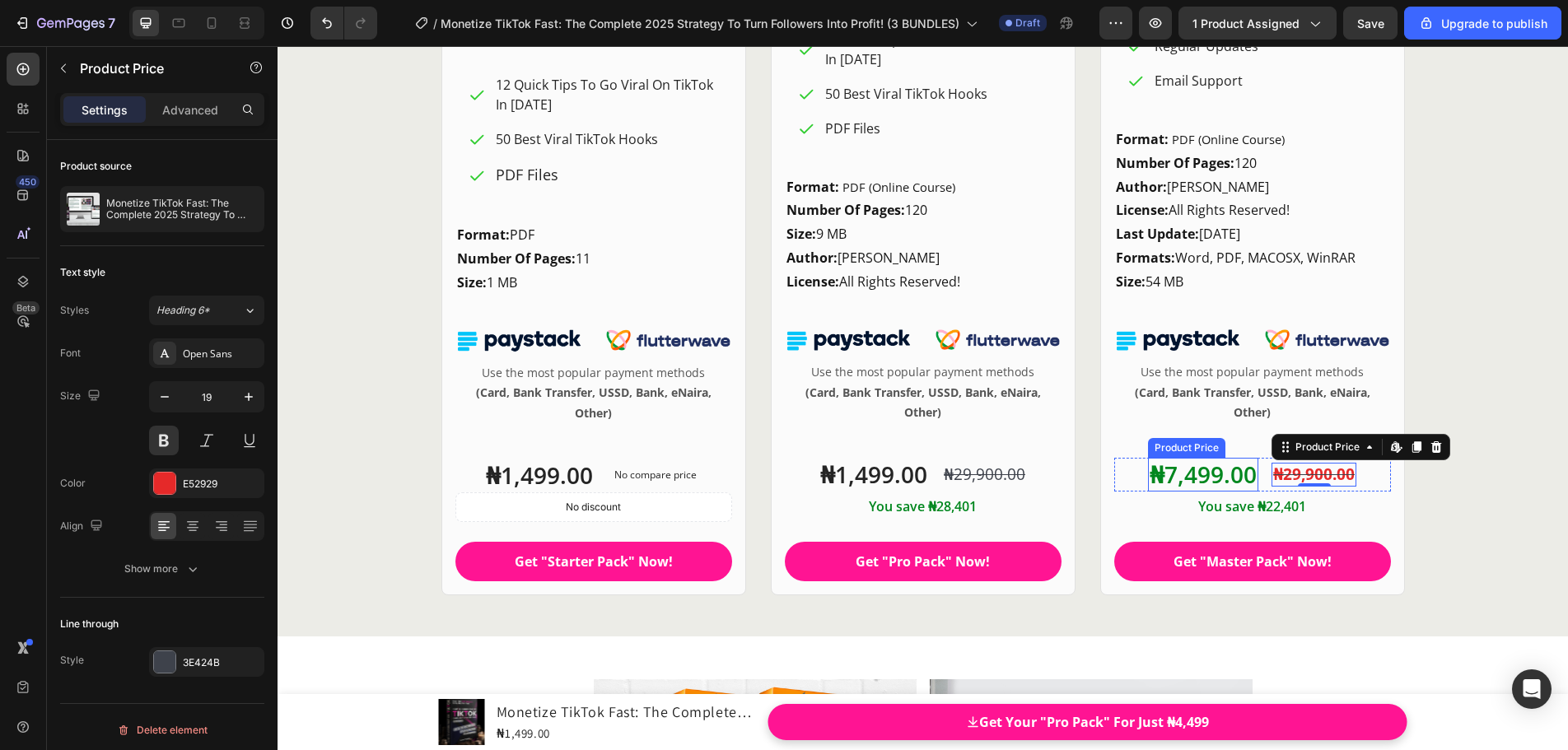
click at [1195, 474] on div "₦7,499.00" at bounding box center [1203, 474] width 111 height 33
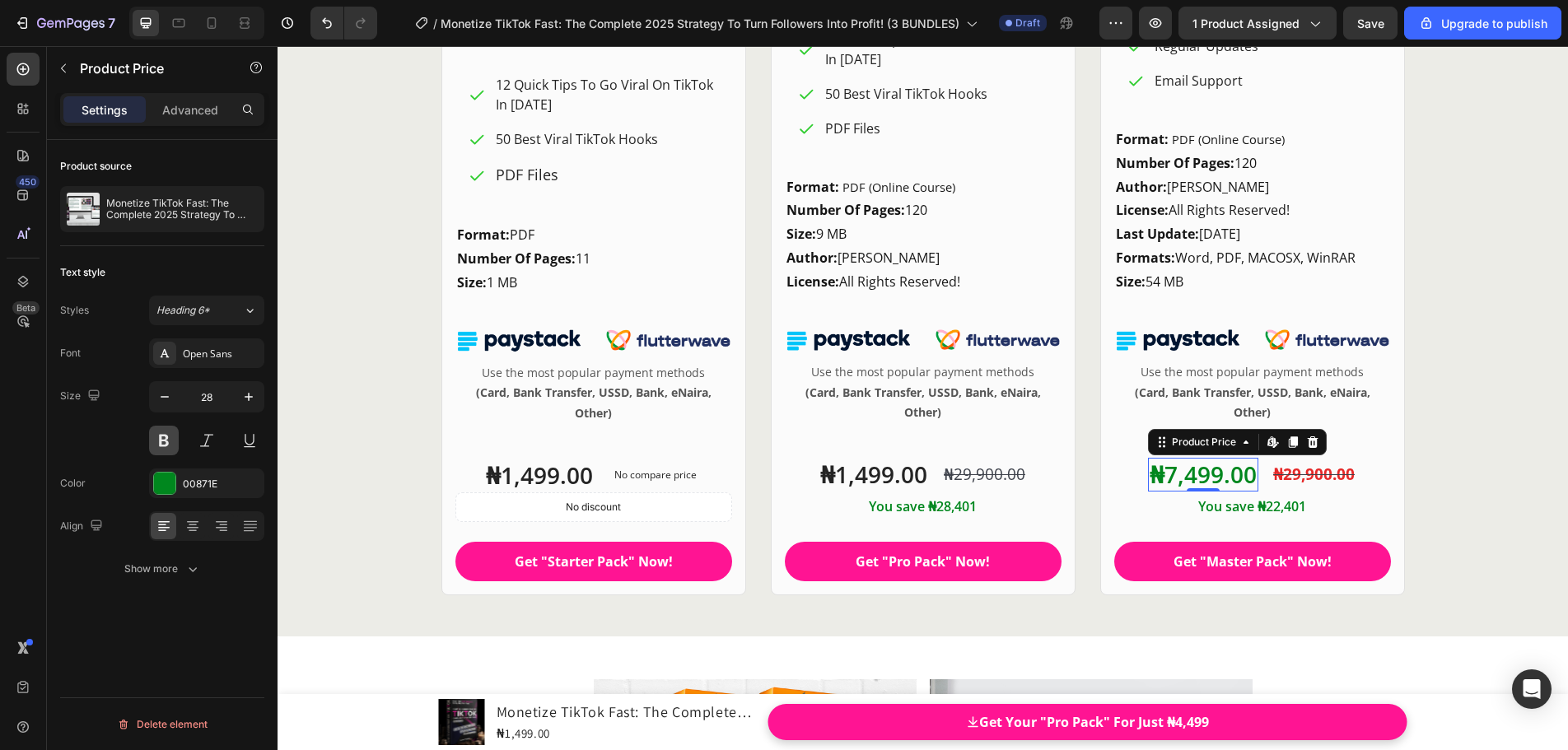
click at [163, 436] on button at bounding box center [163, 440] width 30 height 30
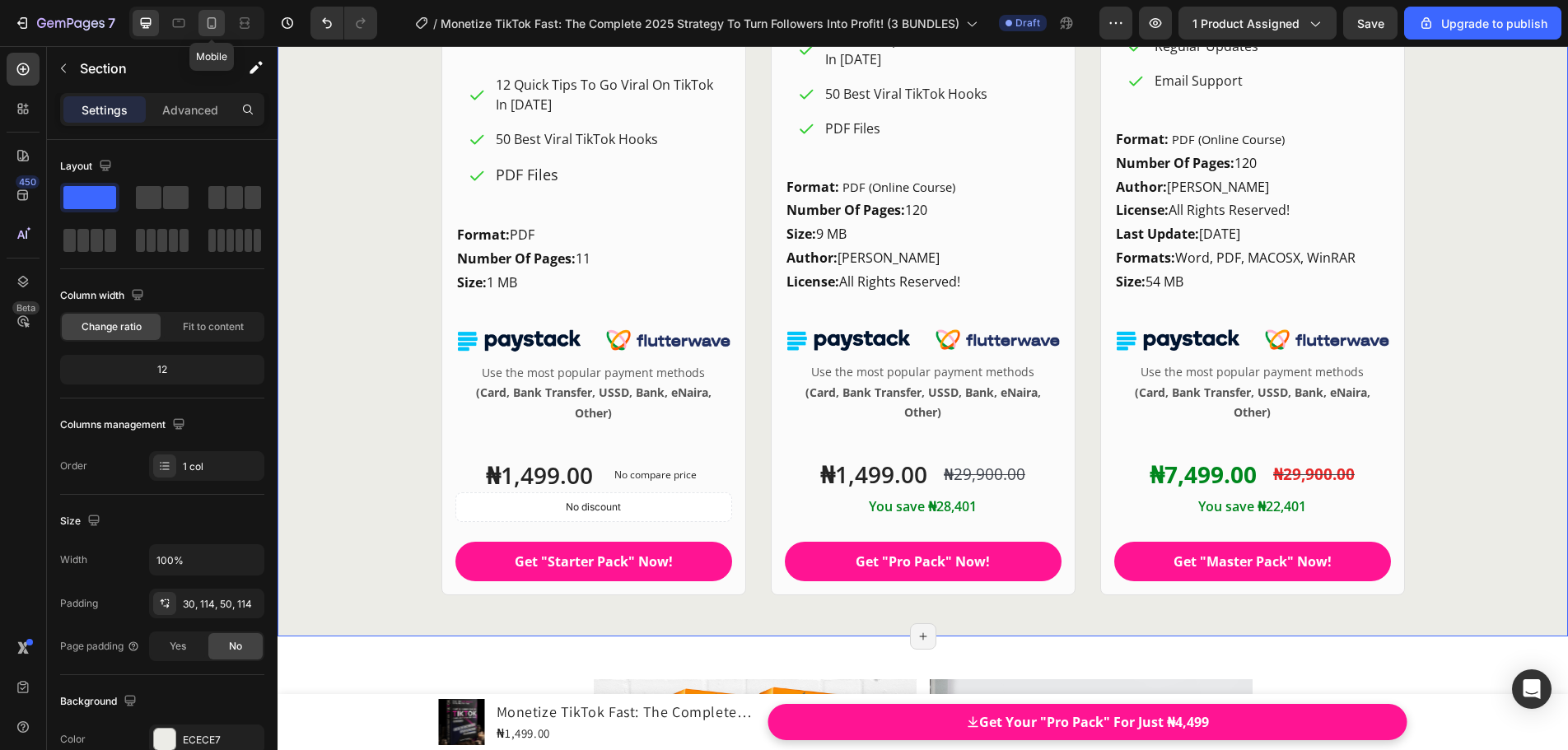
click at [208, 24] on icon at bounding box center [212, 23] width 9 height 12
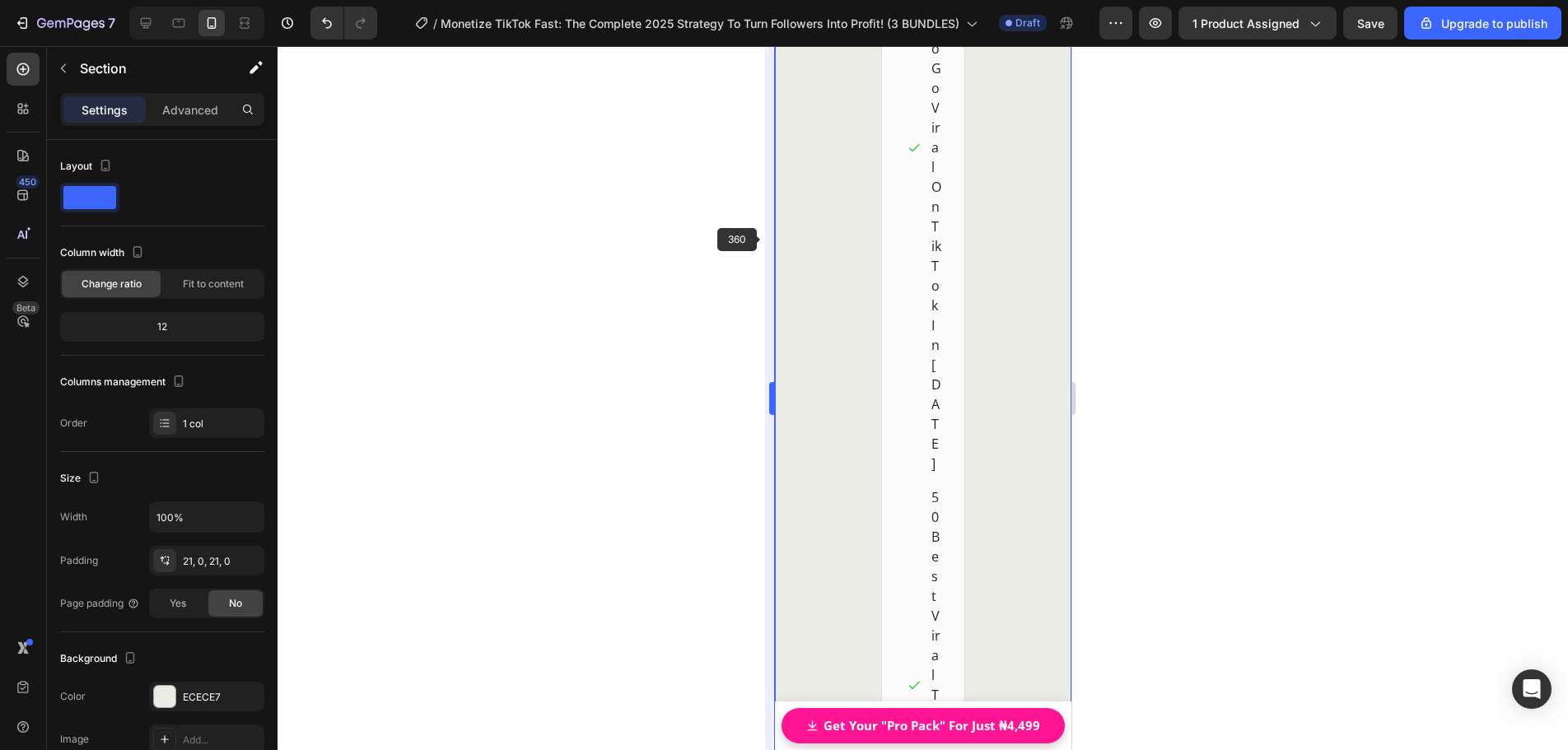
scroll to position [20735, 0]
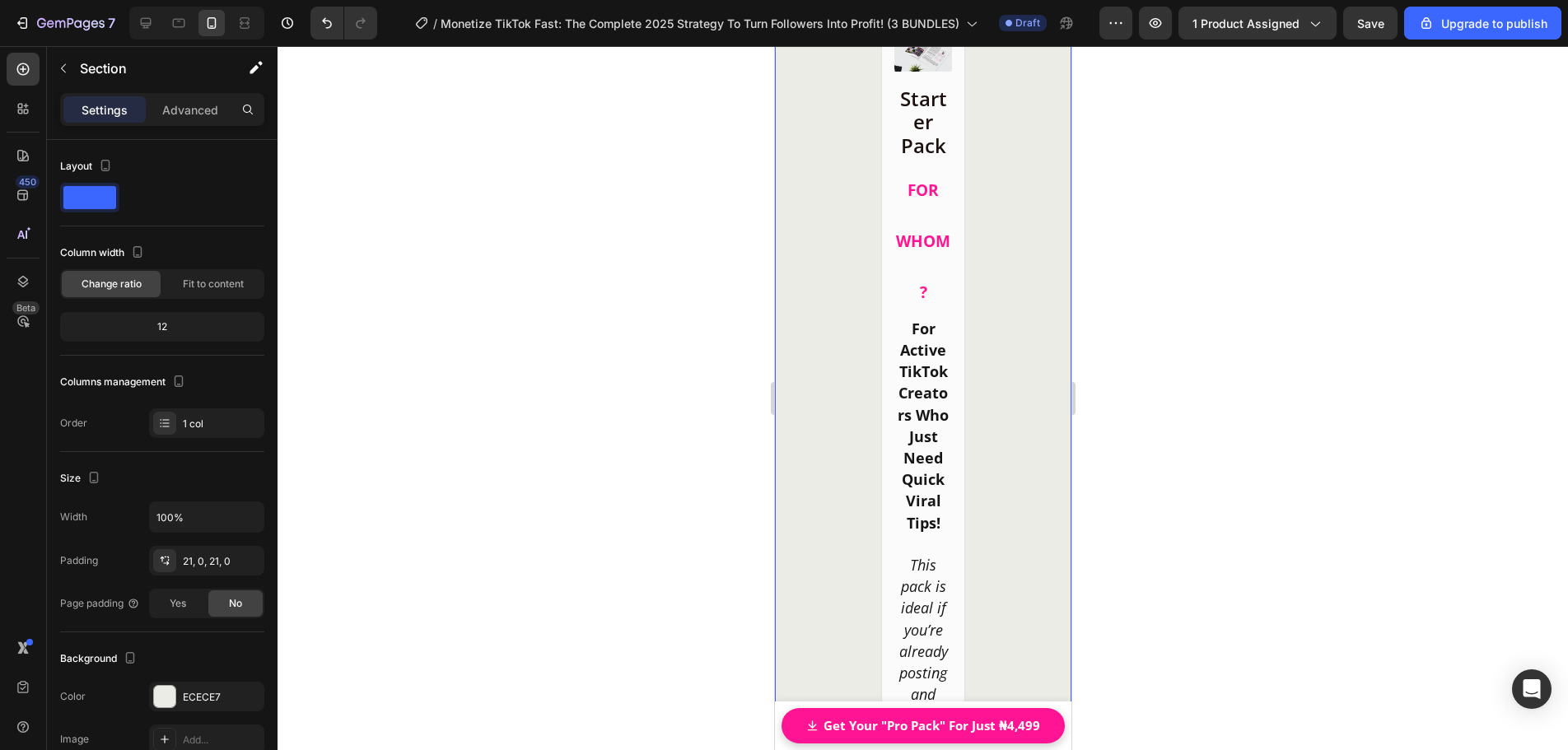
click at [187, 111] on p "Advanced" at bounding box center [191, 110] width 56 height 17
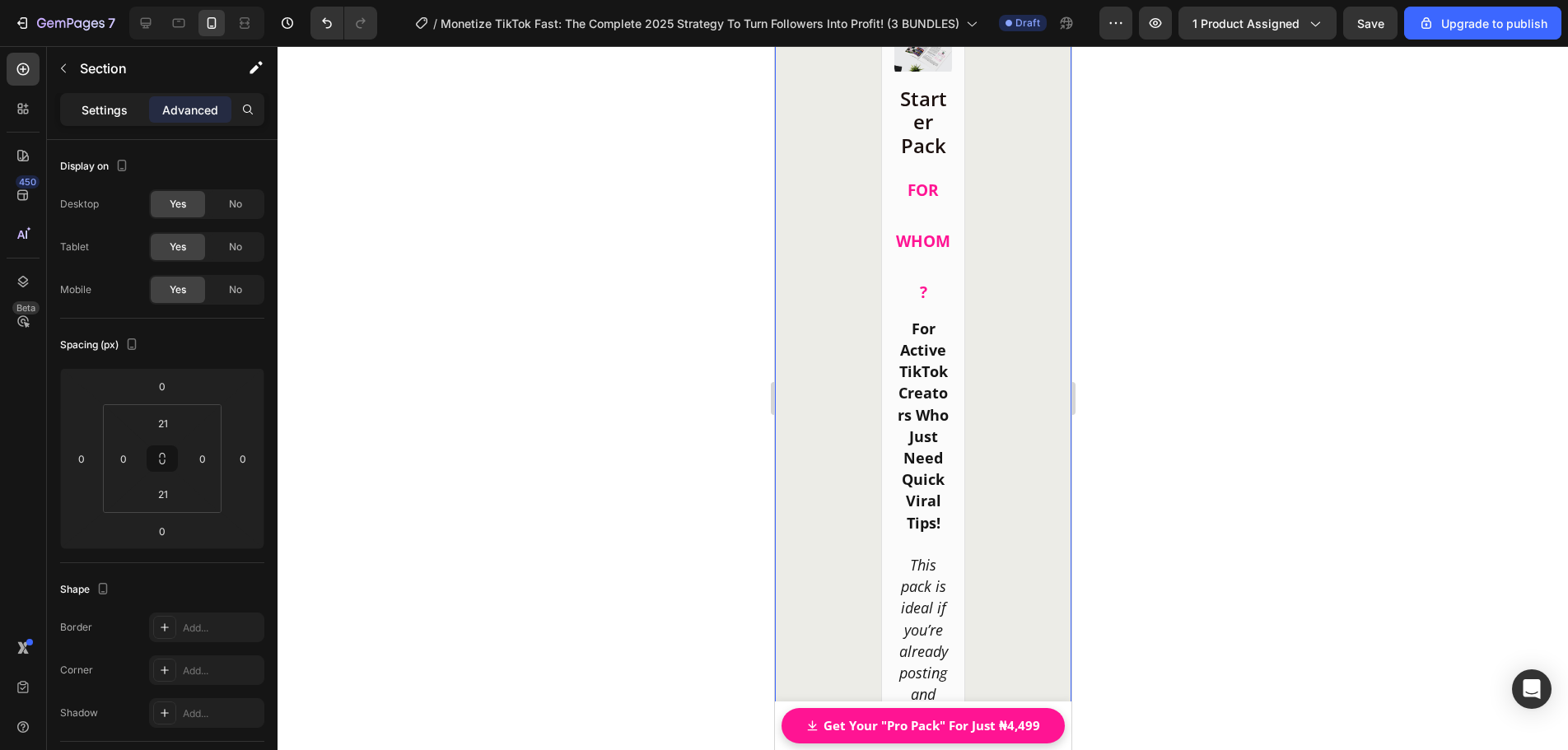
click at [115, 112] on p "Settings" at bounding box center [104, 110] width 46 height 17
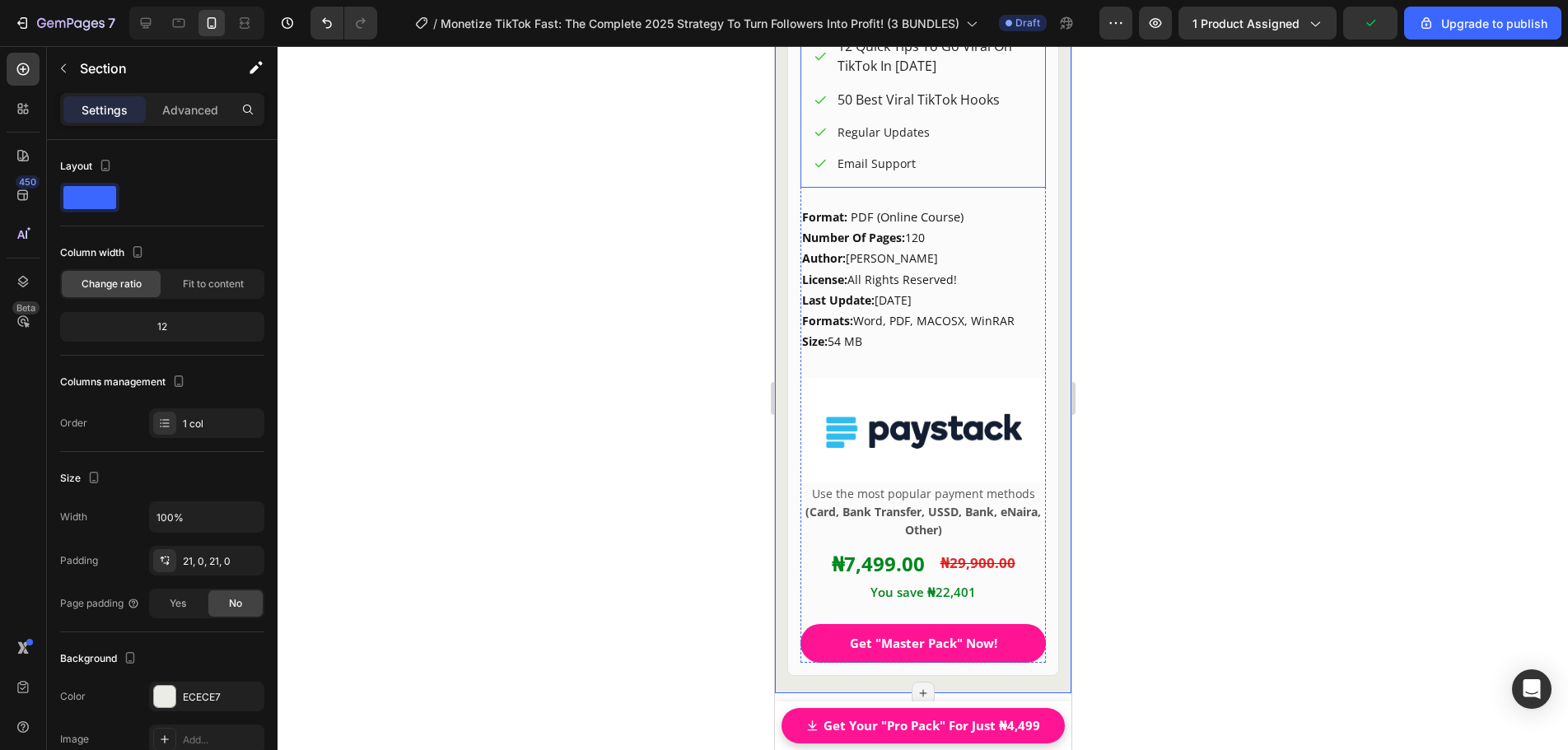
scroll to position [24111, 0]
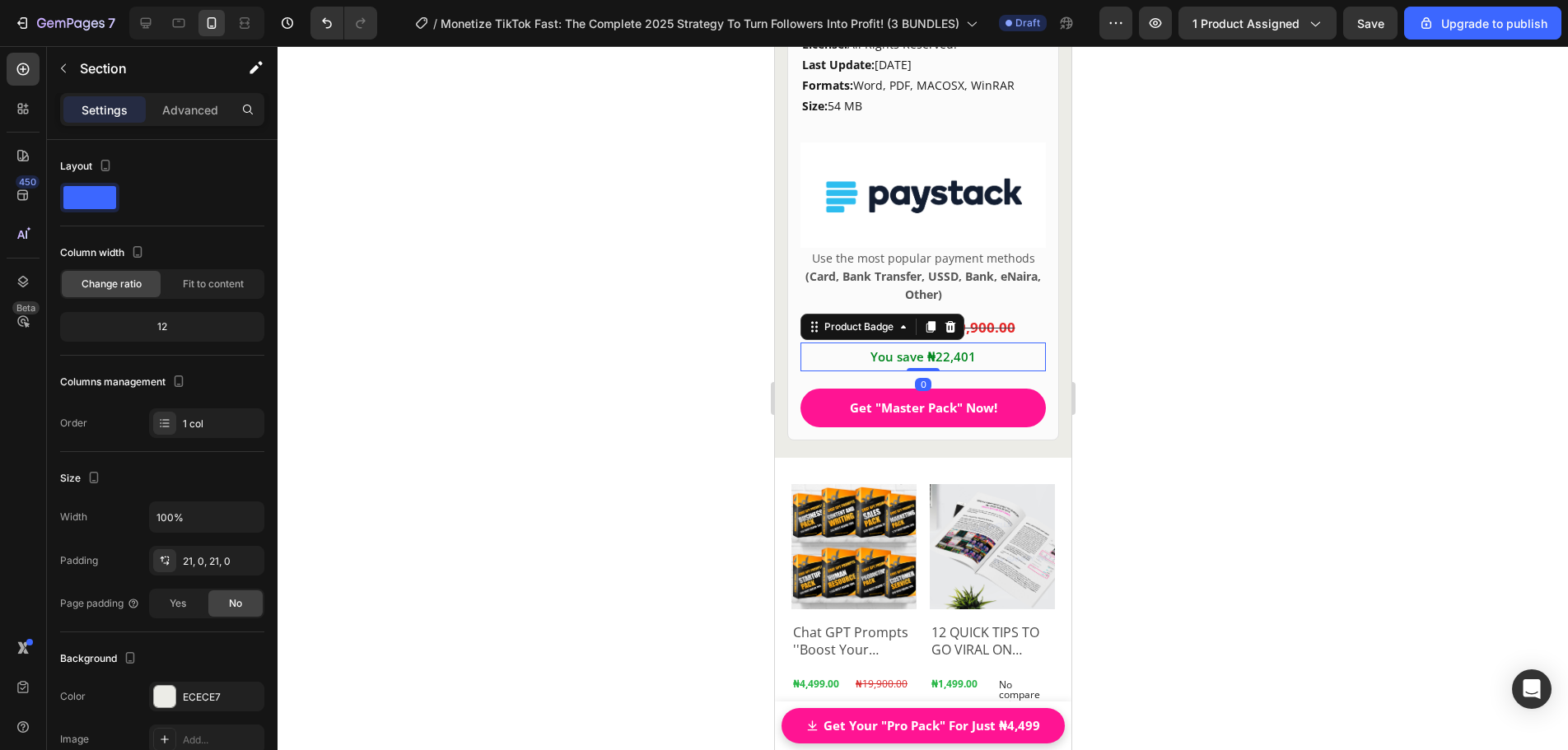
click at [962, 372] on pre "You save ₦22,401" at bounding box center [922, 357] width 119 height 30
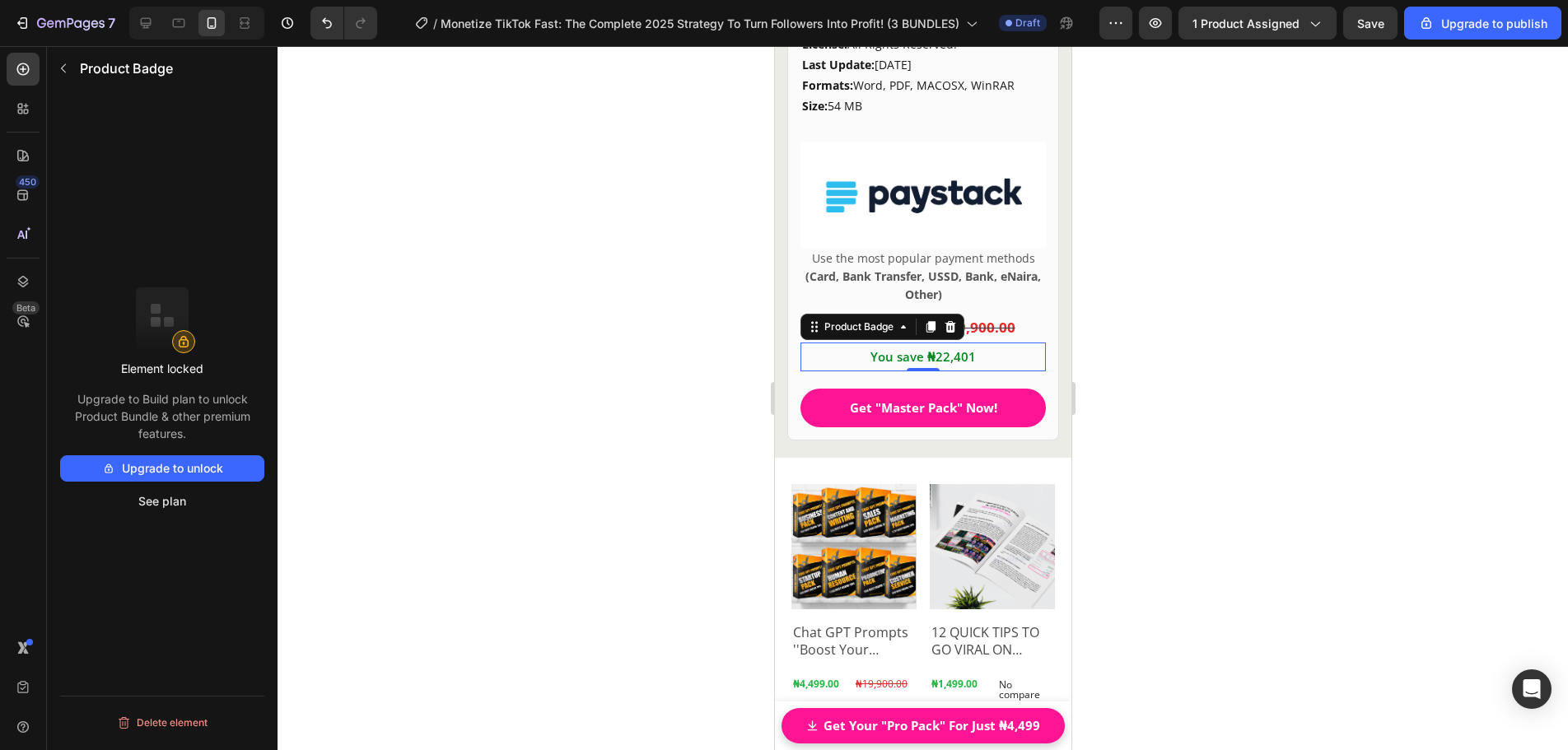
click at [1195, 348] on div at bounding box center [922, 398] width 1290 height 704
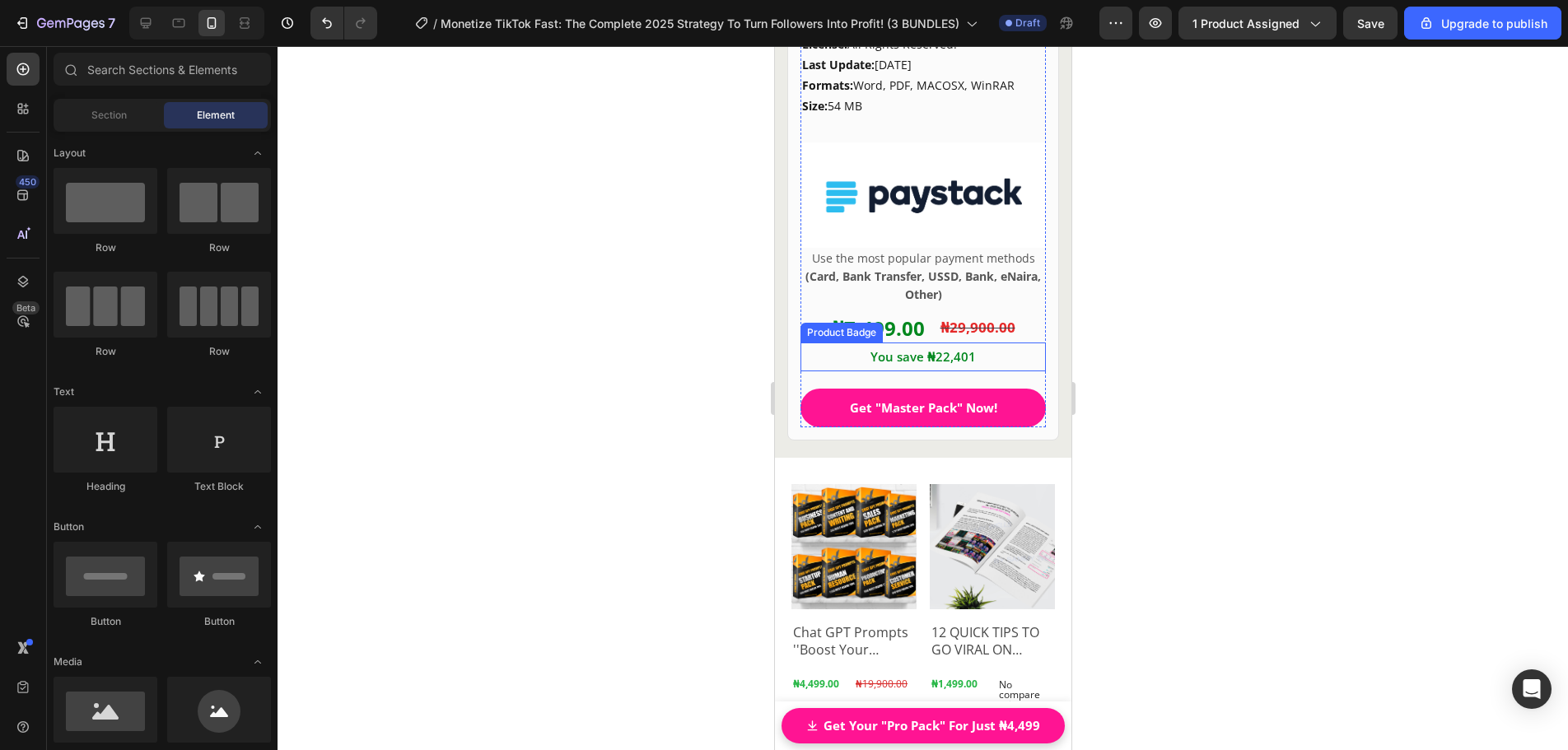
click at [897, 372] on pre "You save ₦22,401" at bounding box center [922, 357] width 119 height 30
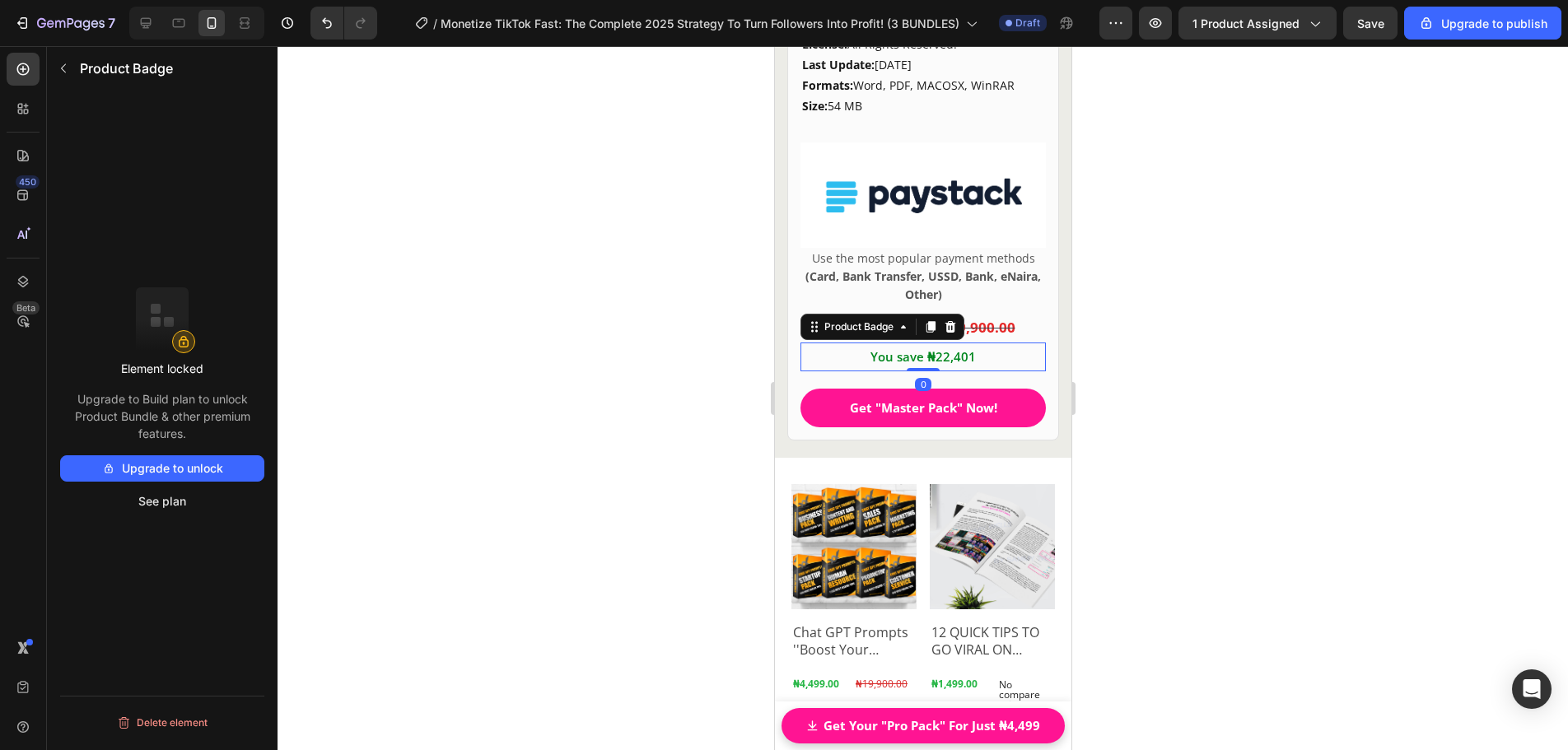
click at [1132, 340] on div at bounding box center [922, 398] width 1290 height 704
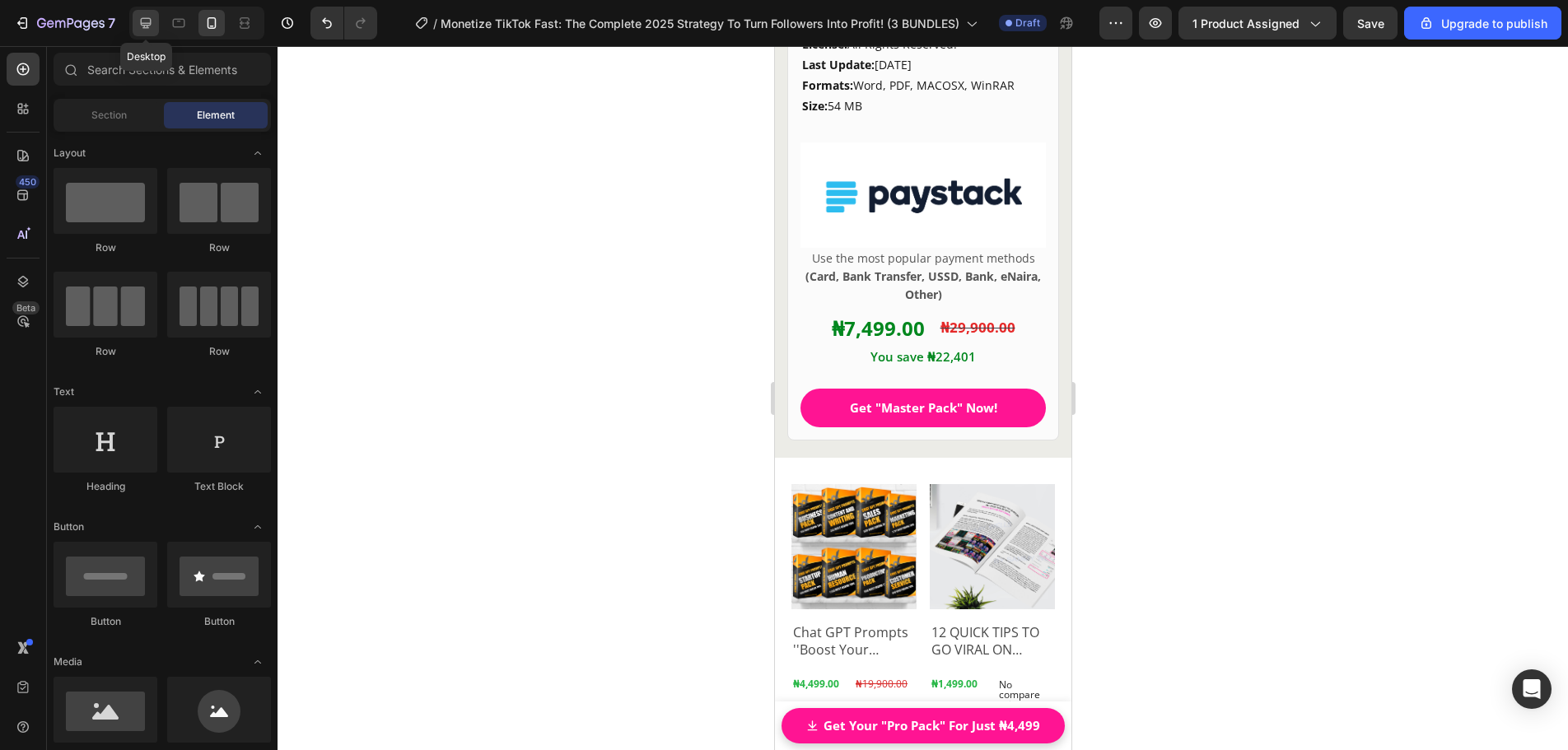
click at [146, 23] on icon at bounding box center [146, 24] width 11 height 11
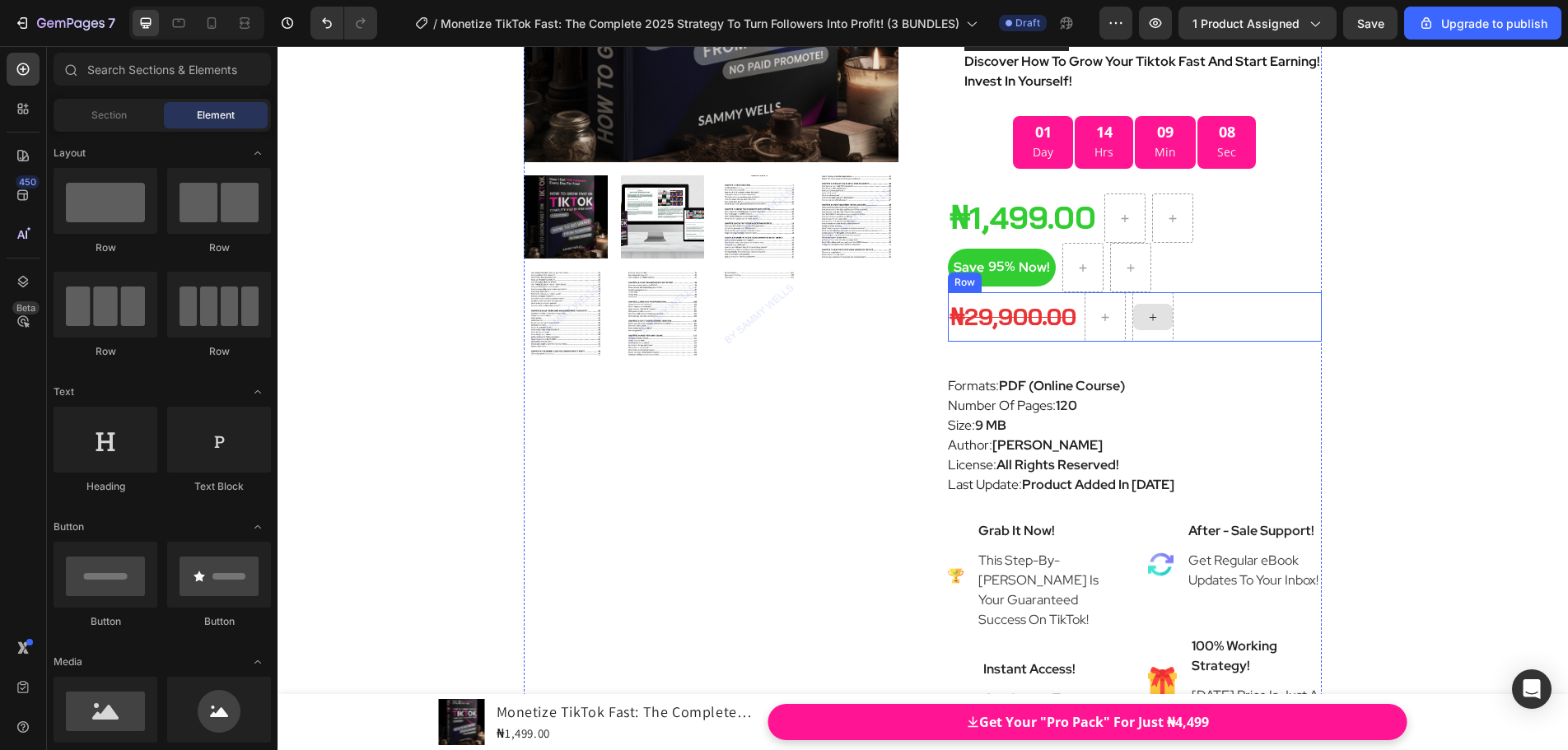
scroll to position [8249, 0]
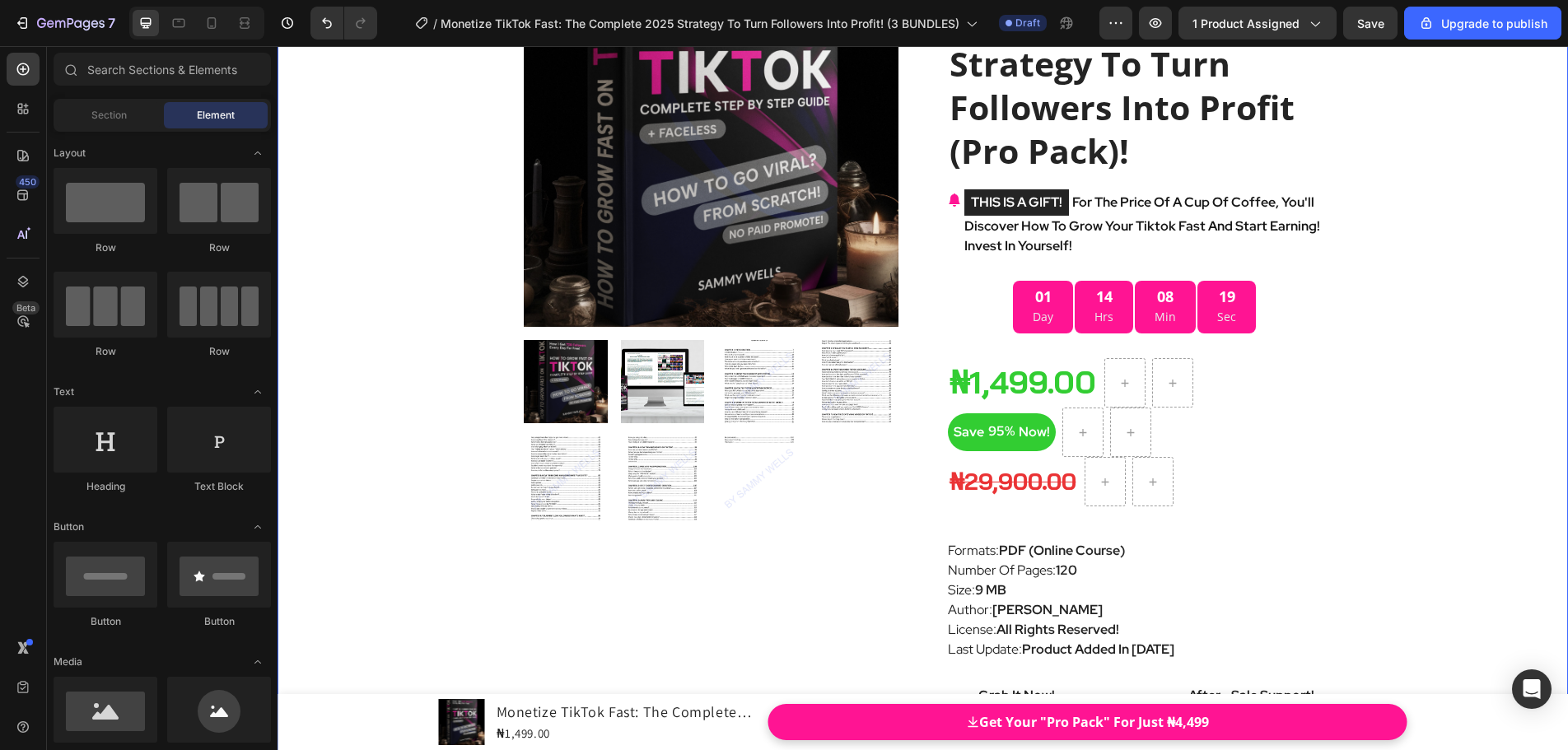
click at [1389, 400] on div "Product Images Monetize TikTok Fast: The Complete 2025 Strategy To Turn Followe…" at bounding box center [922, 606] width 1290 height 1391
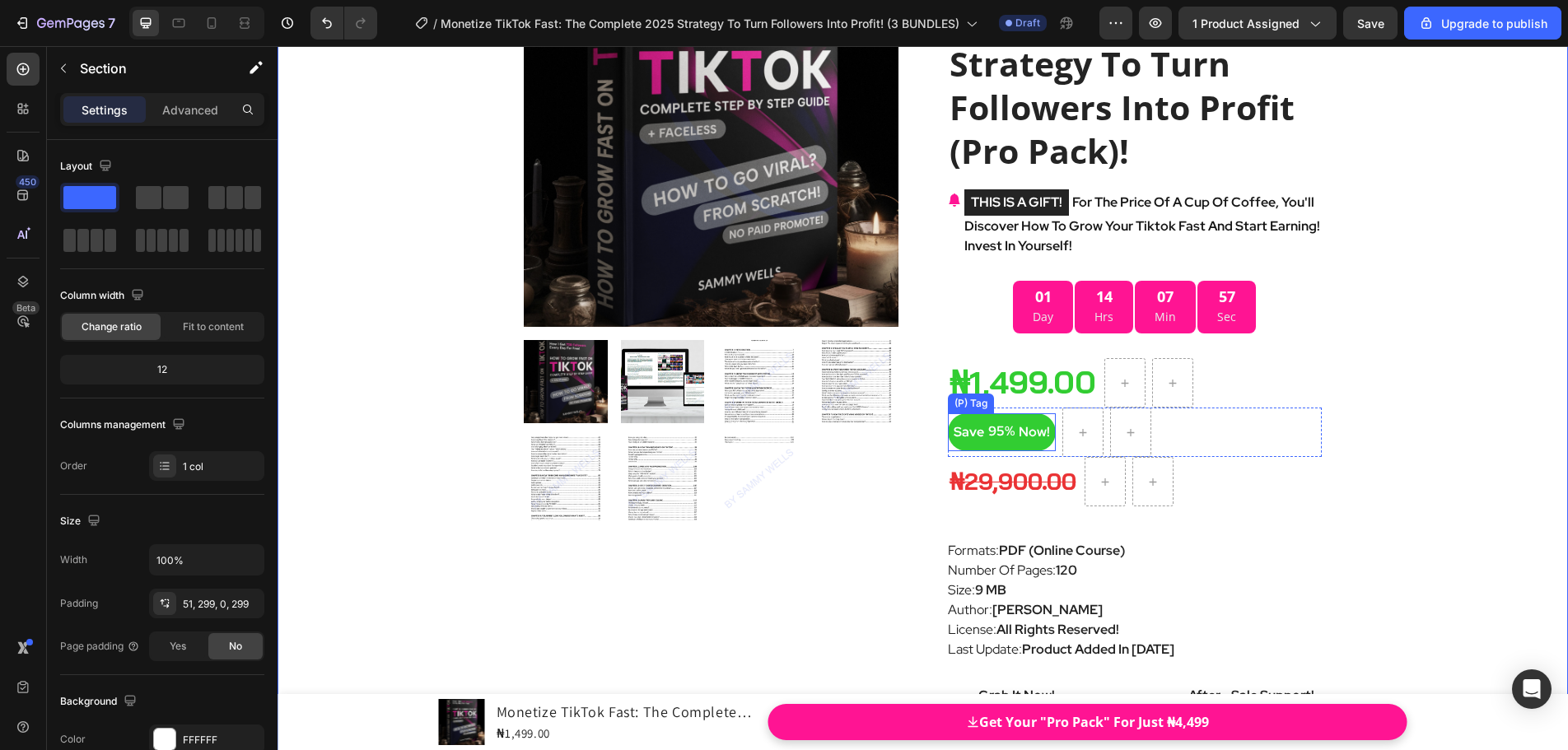
click at [1005, 417] on div "Save 95% Now!" at bounding box center [1001, 432] width 108 height 38
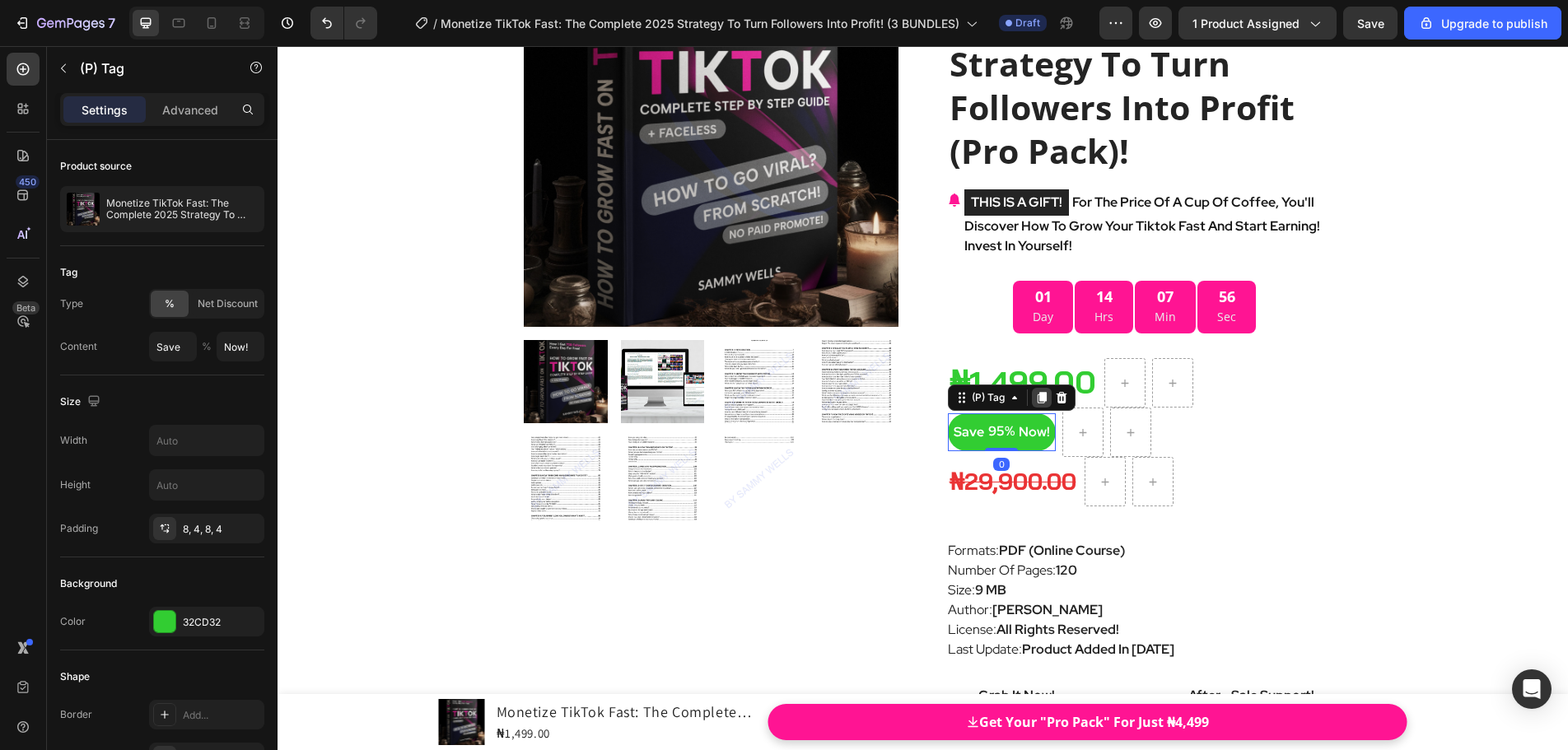
click at [1039, 398] on icon at bounding box center [1041, 398] width 9 height 12
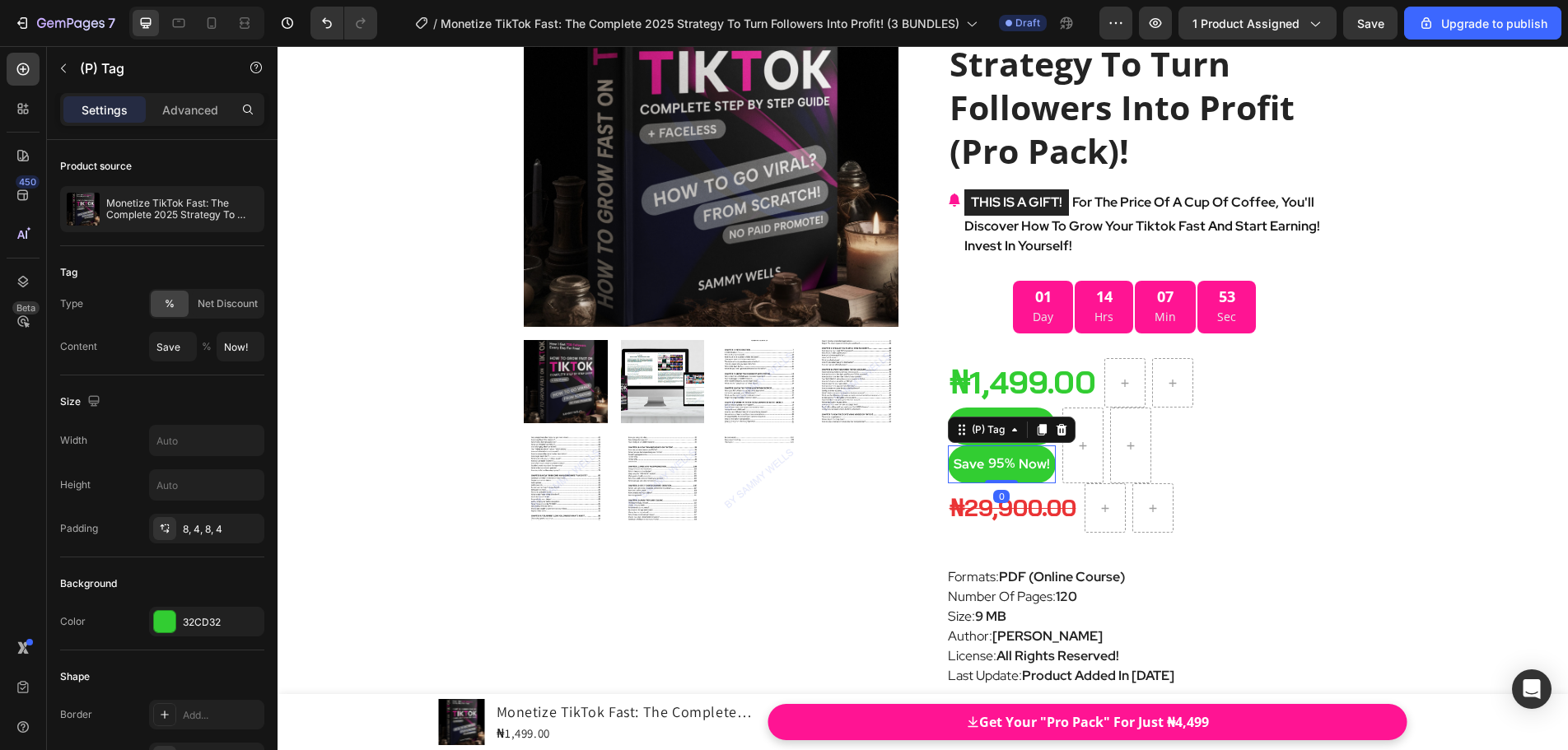
click at [981, 449] on div "Save 95% Now!" at bounding box center [1001, 465] width 108 height 38
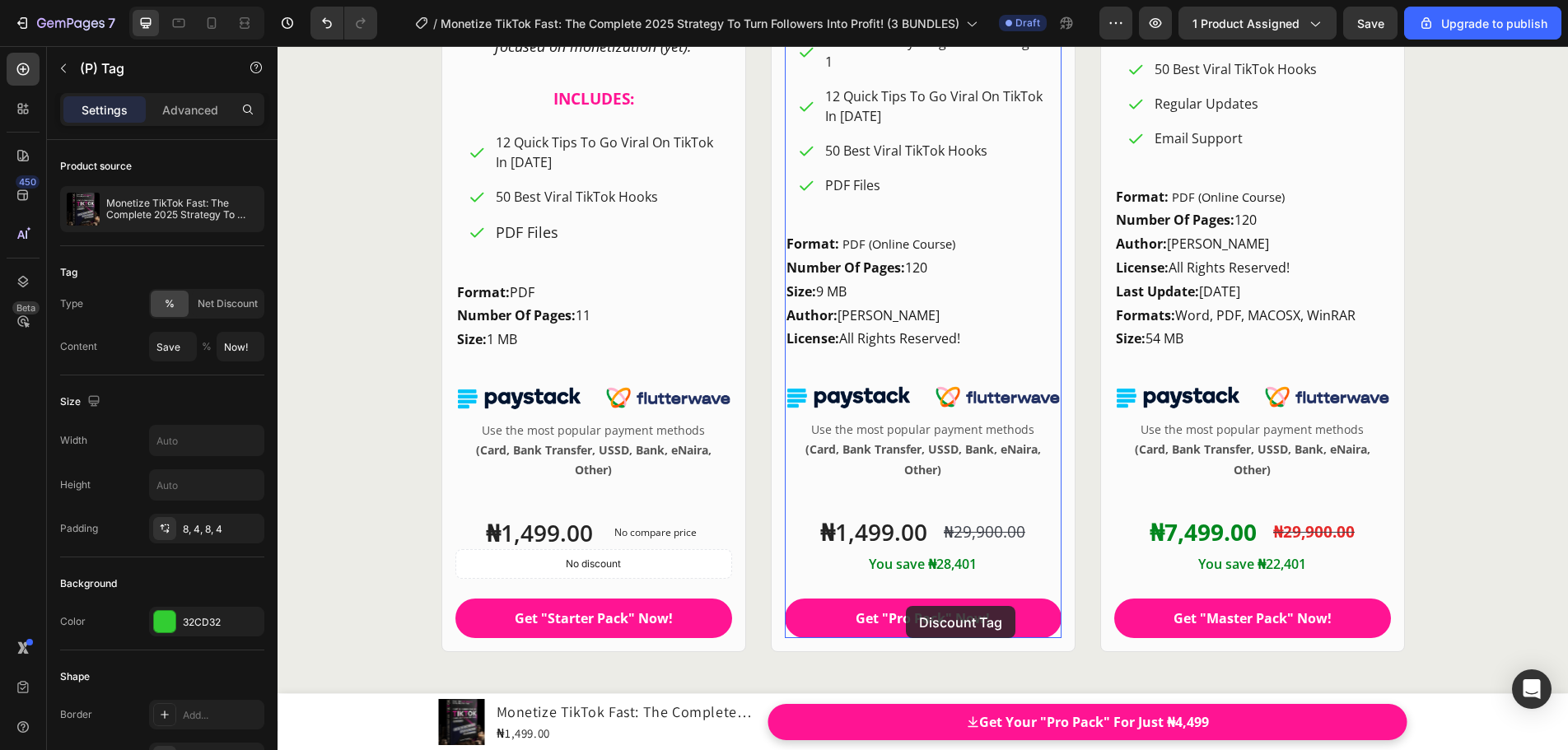
scroll to position [22576, 0]
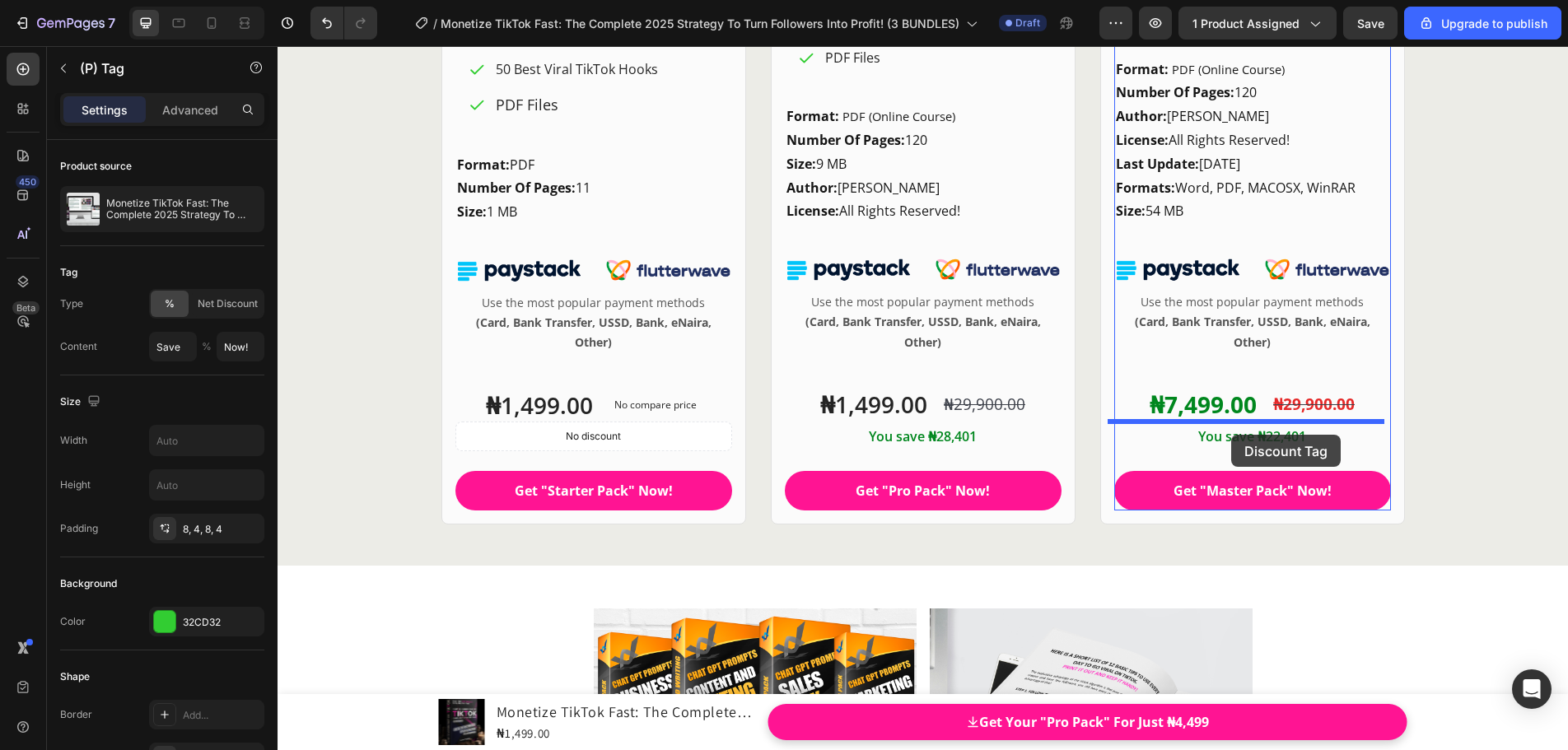
drag, startPoint x: 952, startPoint y: 432, endPoint x: 1231, endPoint y: 435, distance: 279.0
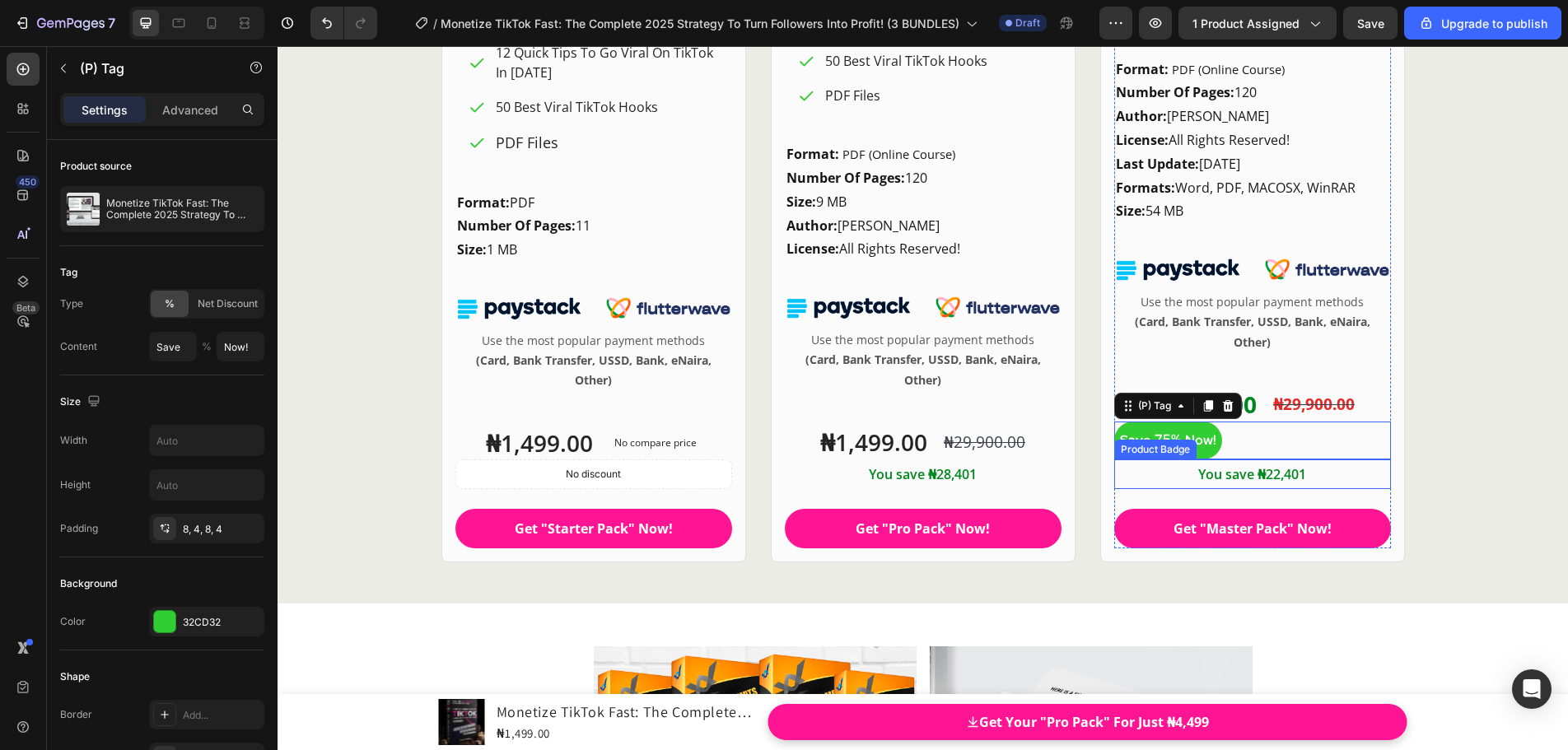
scroll to position [22613, 0]
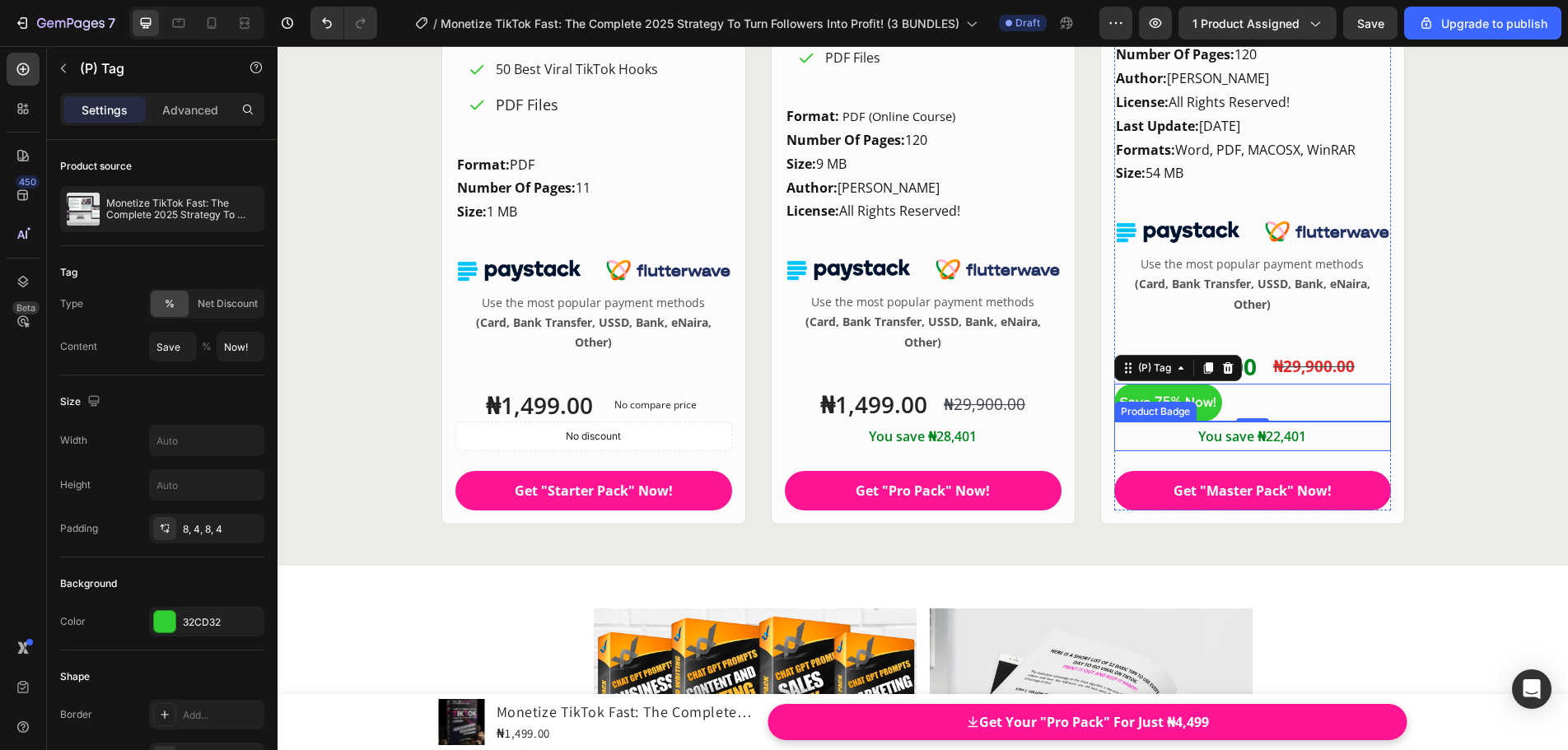
click at [1317, 435] on div "You save ₦22,401" at bounding box center [1252, 437] width 277 height 31
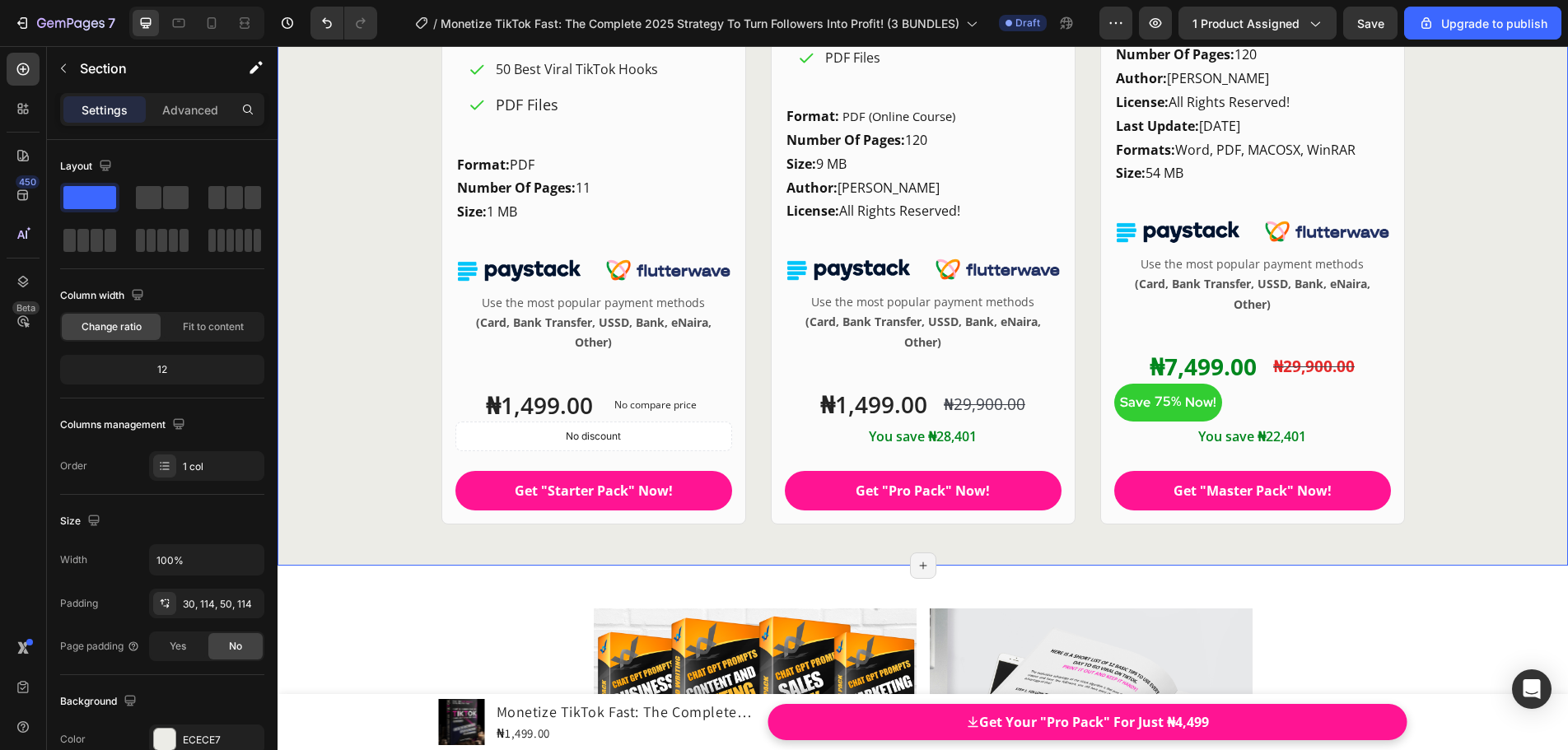
click at [1305, 439] on pre "You save ₦22,401" at bounding box center [1251, 437] width 121 height 31
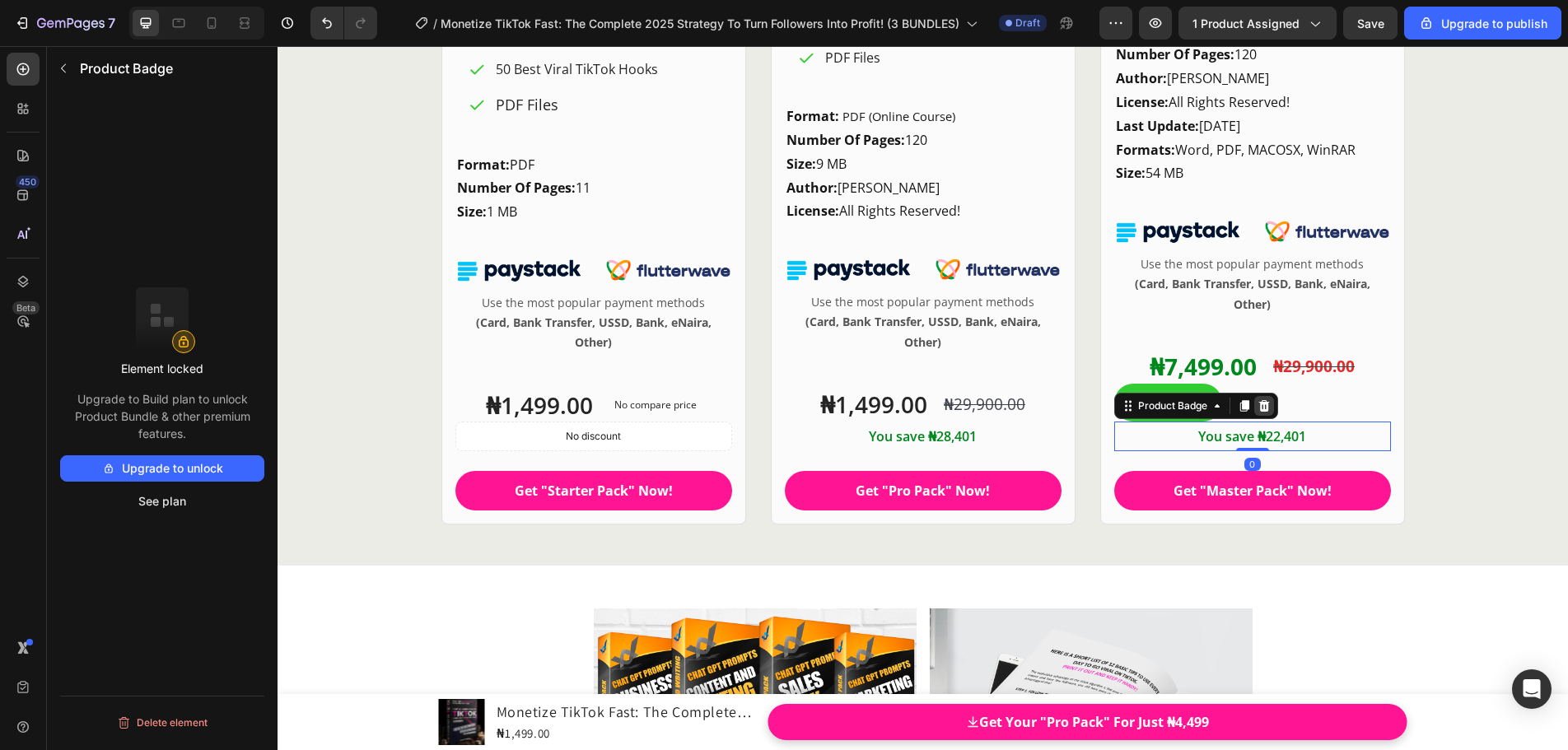
click at [1260, 406] on icon at bounding box center [1264, 405] width 11 height 12
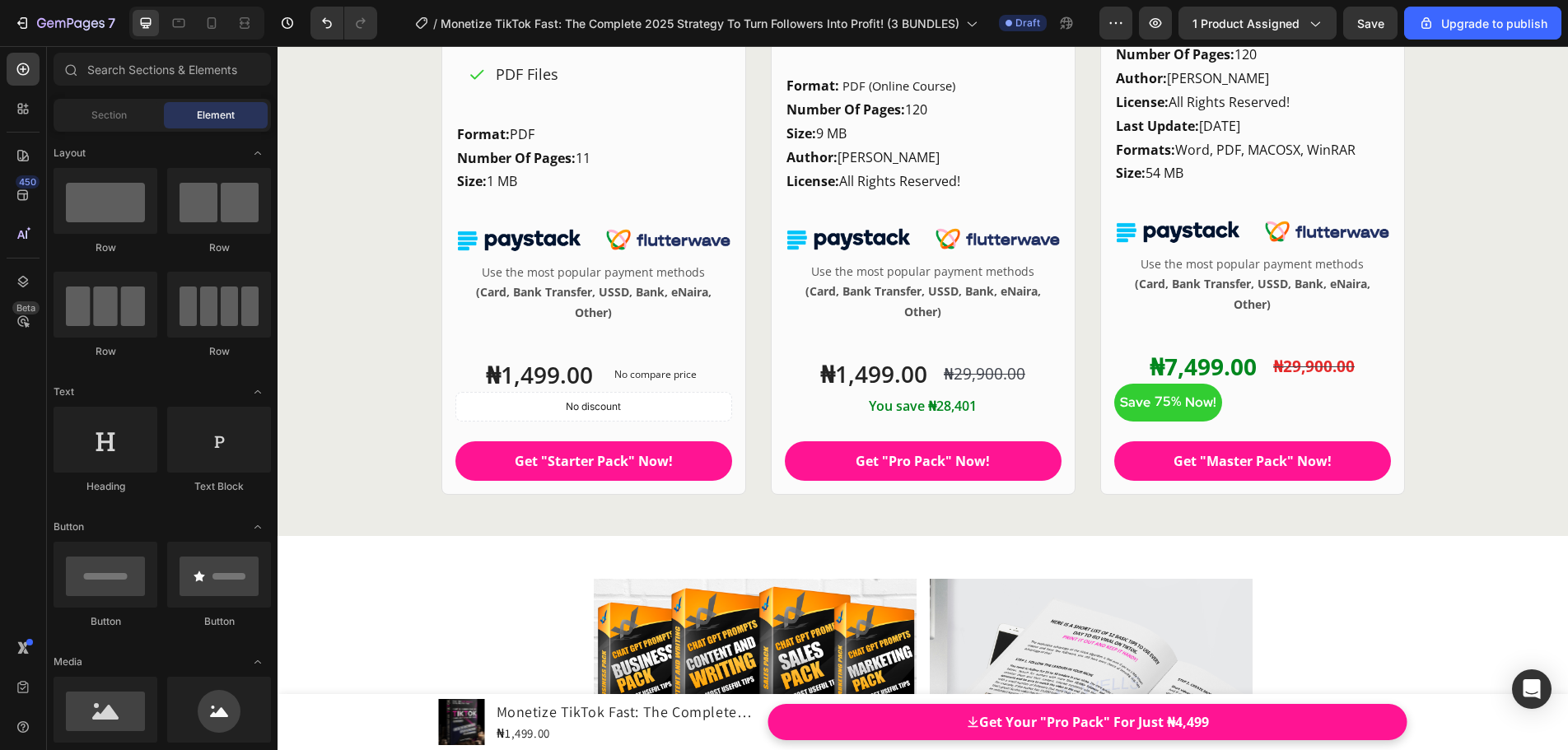
scroll to position [22584, 0]
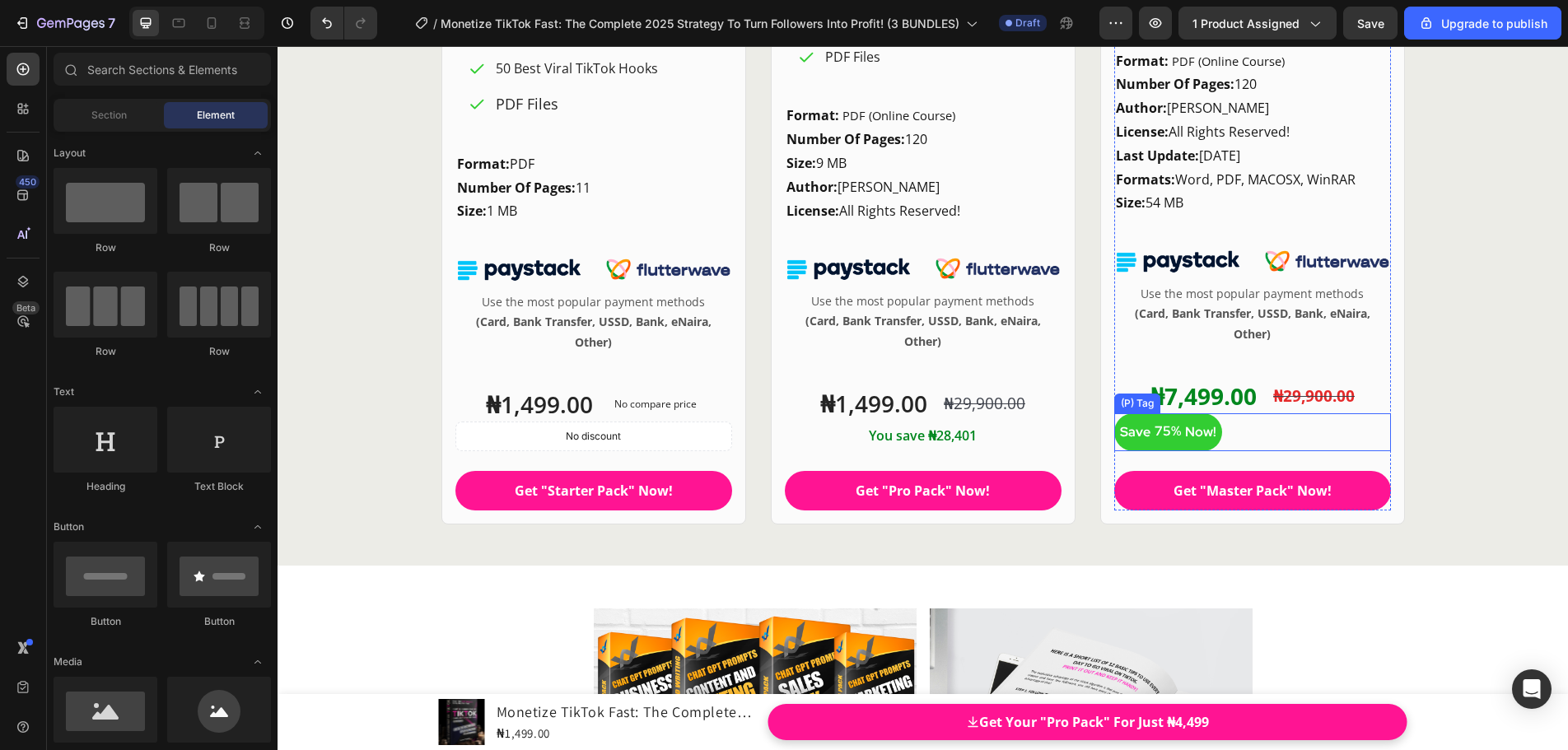
click at [1230, 417] on div "Save 75% Now!" at bounding box center [1252, 432] width 277 height 38
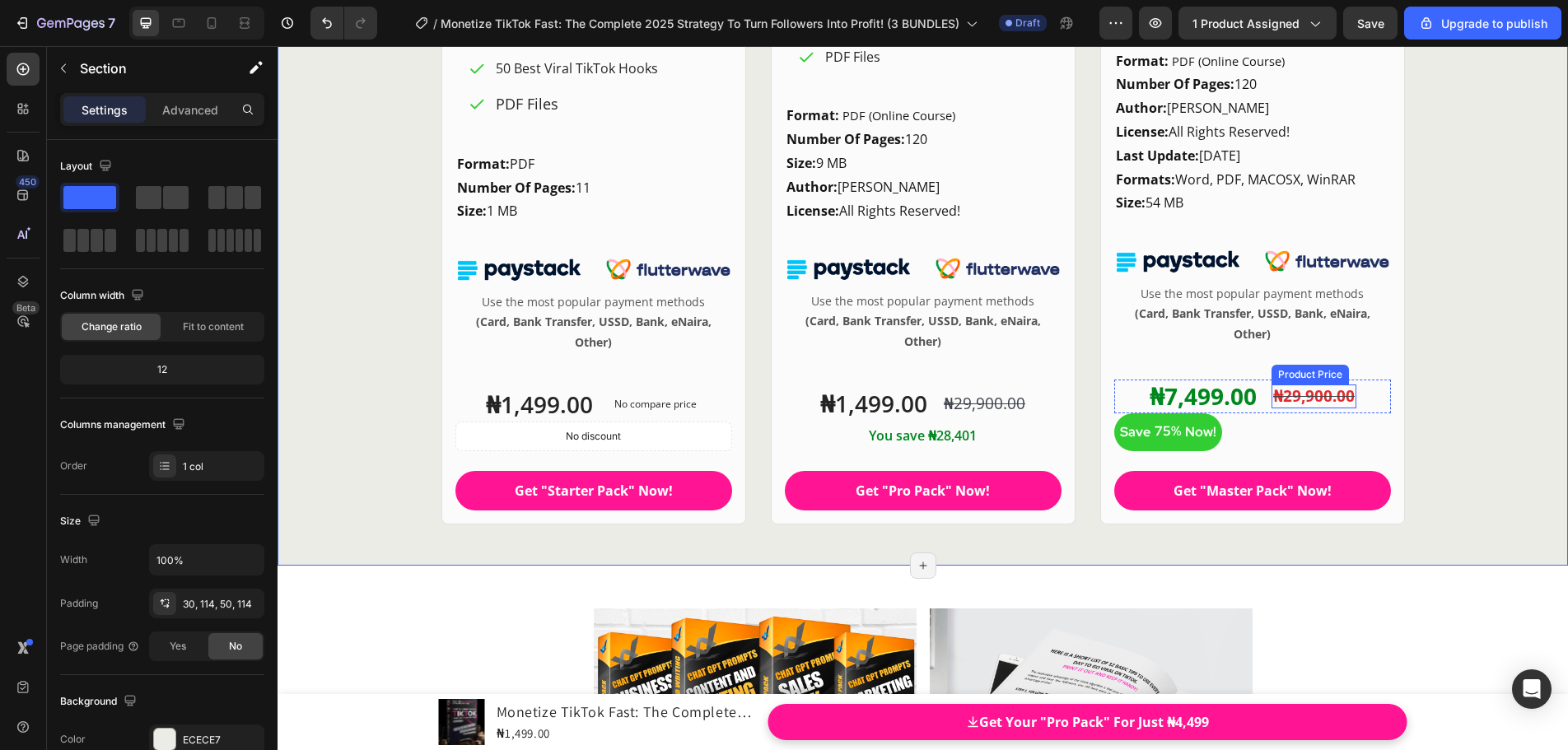
click at [1291, 381] on div "Product Price" at bounding box center [1309, 375] width 77 height 20
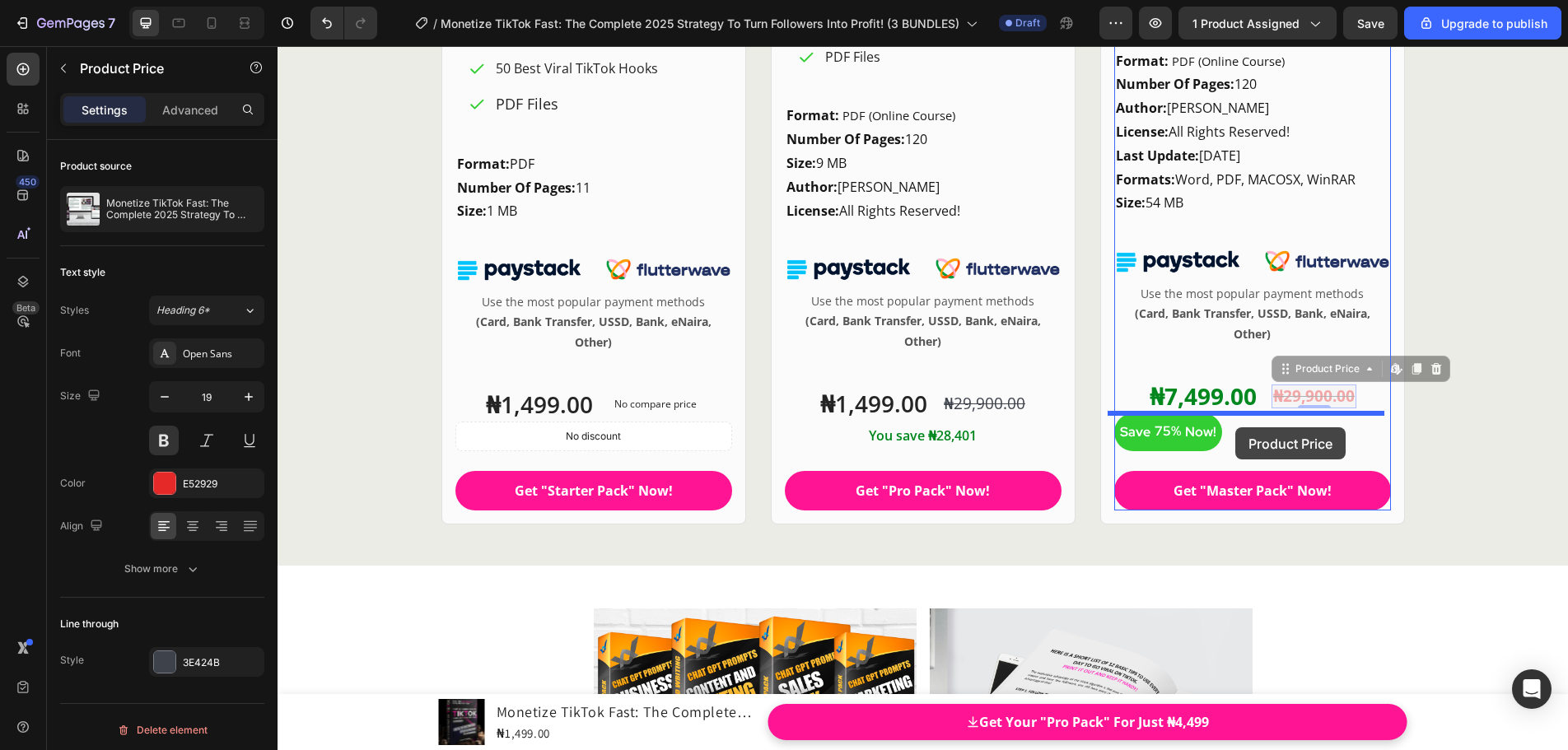
drag, startPoint x: 1278, startPoint y: 375, endPoint x: 1235, endPoint y: 428, distance: 68.2
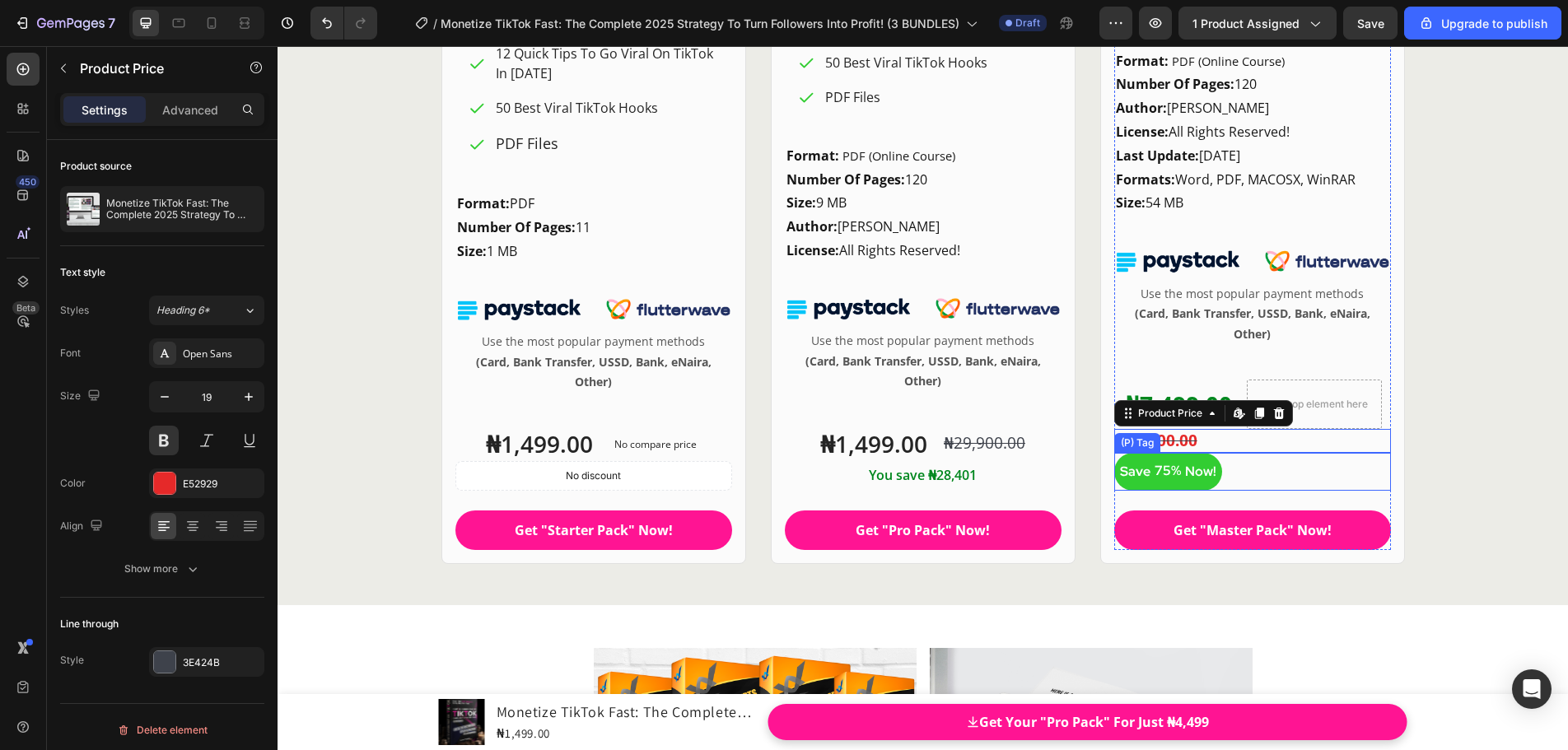
scroll to position [22623, 0]
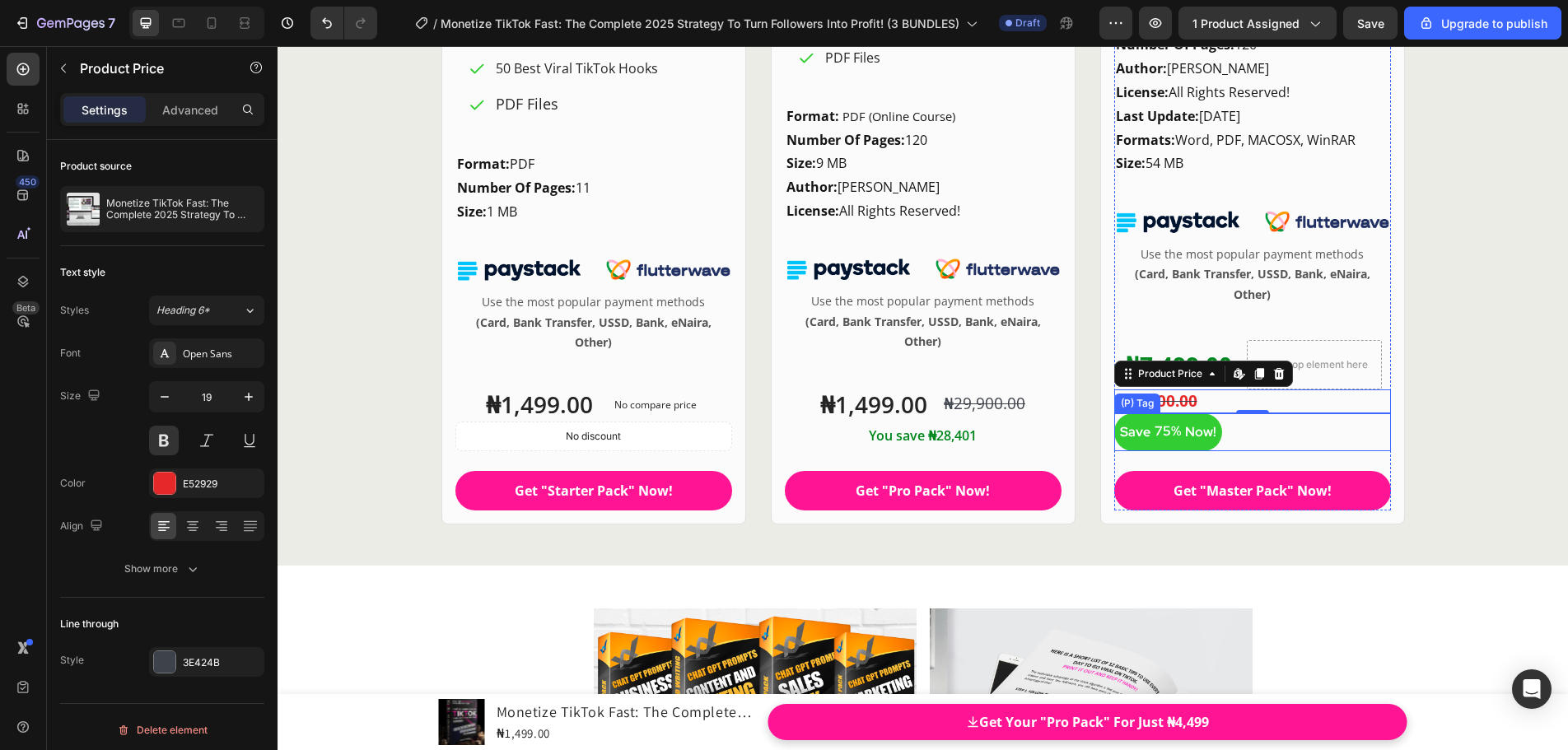
click at [1162, 419] on div "75%" at bounding box center [1168, 430] width 30 height 23
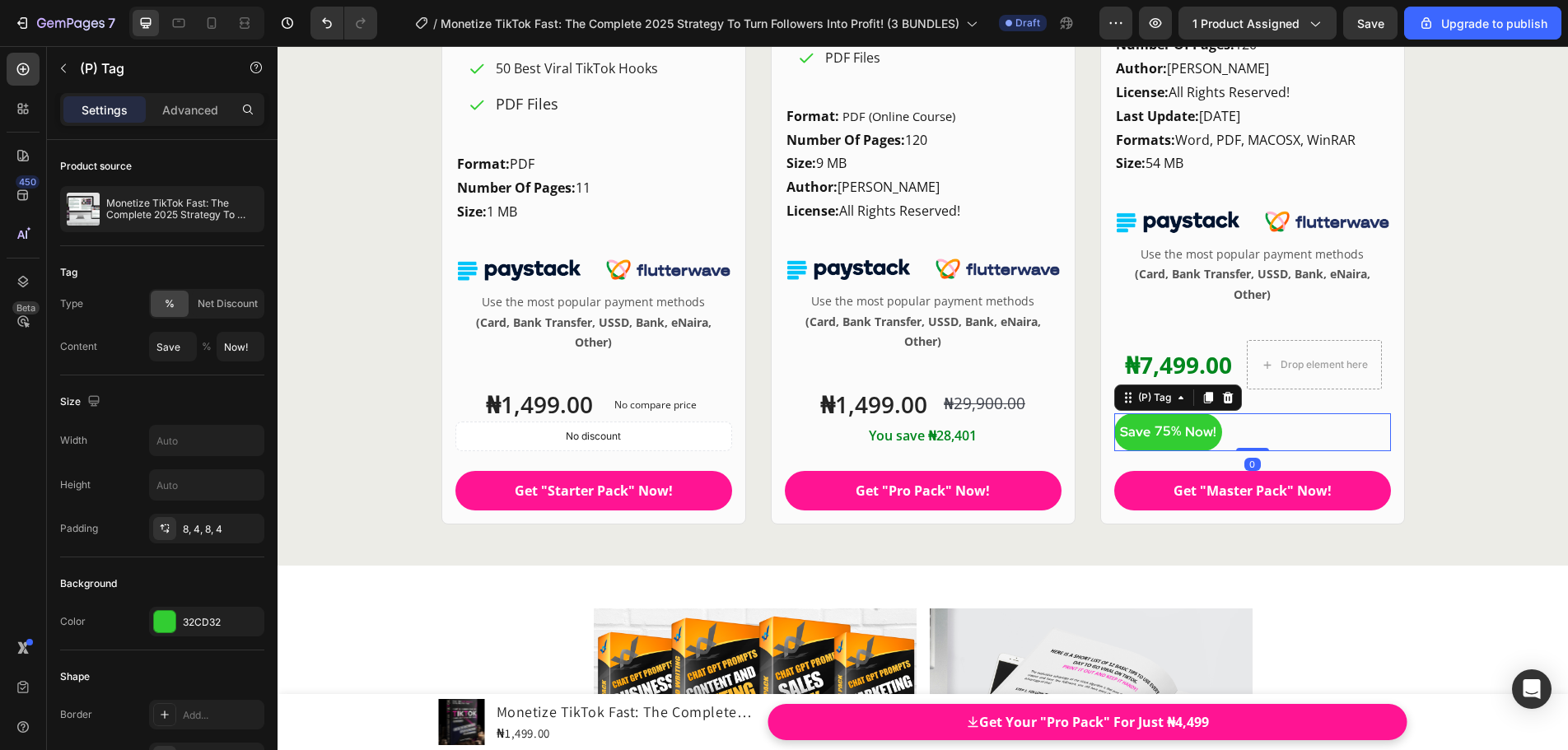
click at [1160, 423] on div "75%" at bounding box center [1168, 430] width 30 height 23
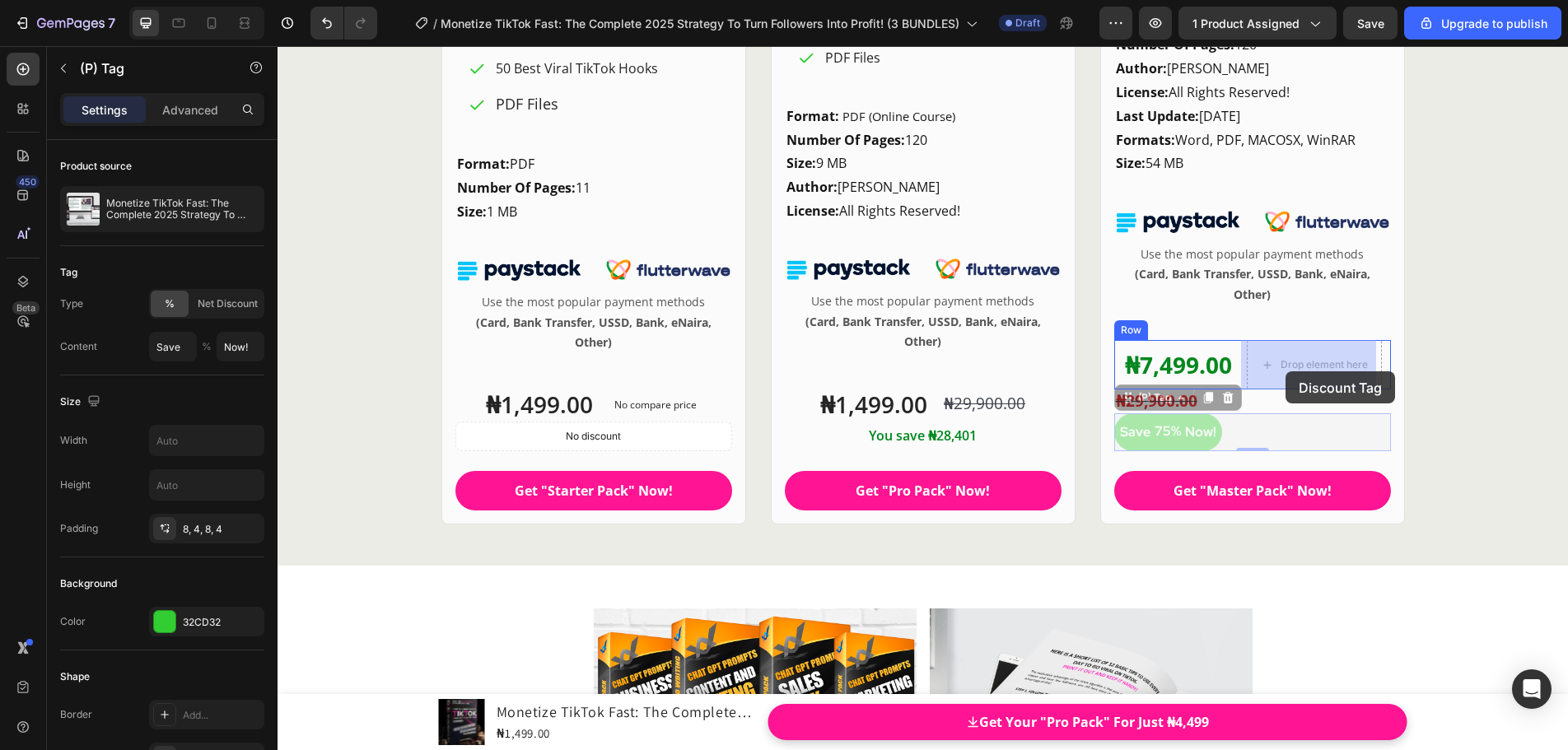
drag, startPoint x: 1123, startPoint y: 400, endPoint x: 1284, endPoint y: 374, distance: 163.1
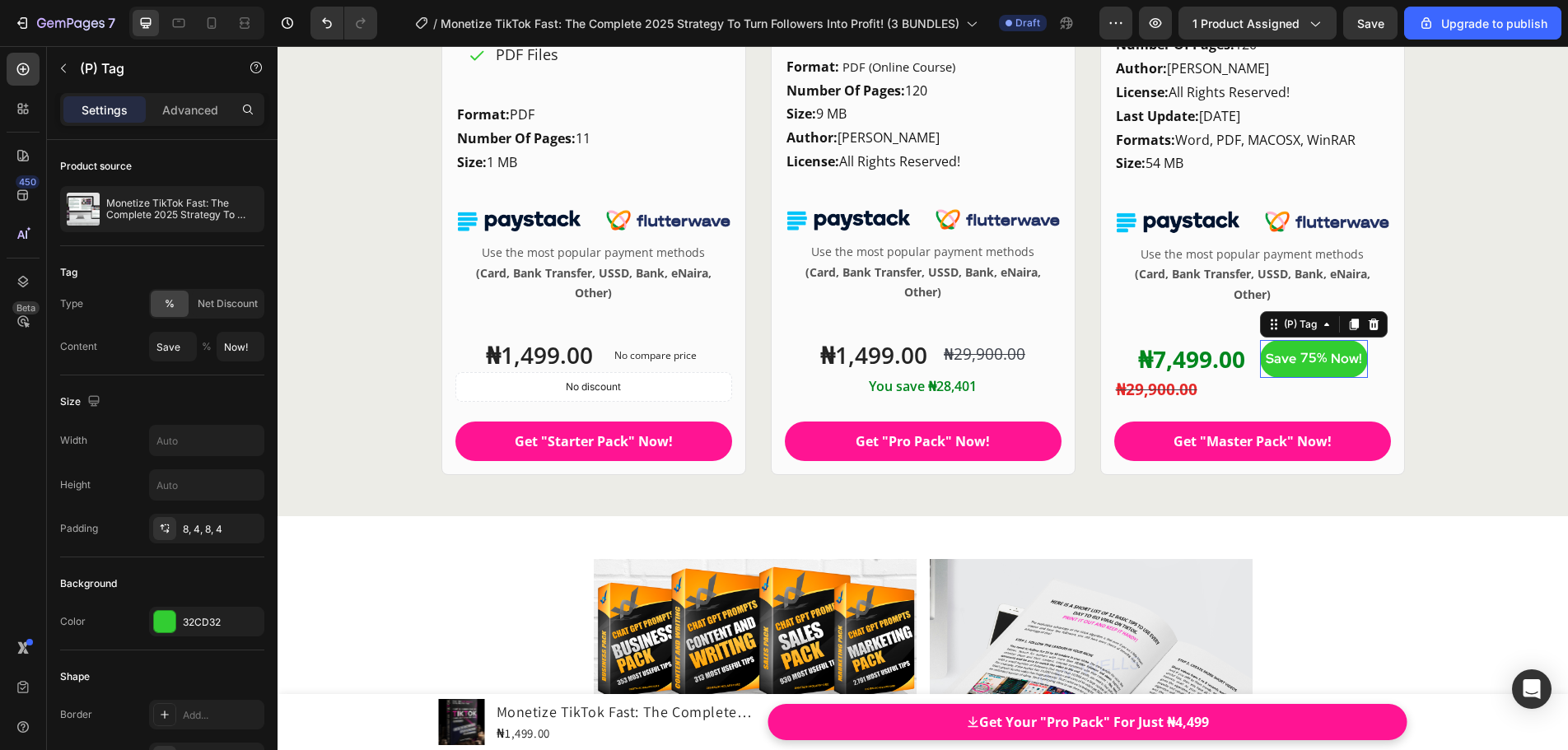
scroll to position [22574, 0]
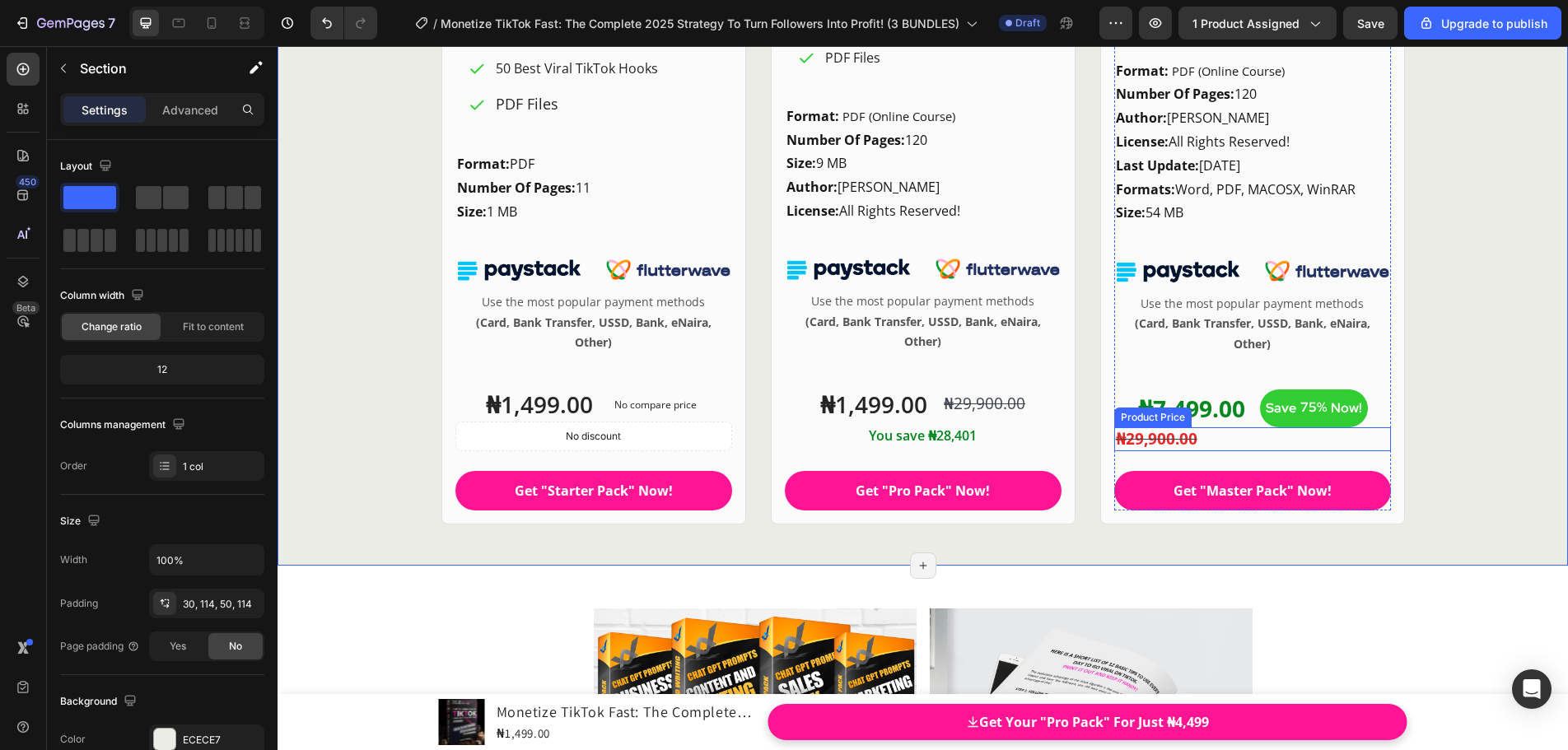
click at [1215, 438] on div "₦29,900.00" at bounding box center [1252, 439] width 277 height 24
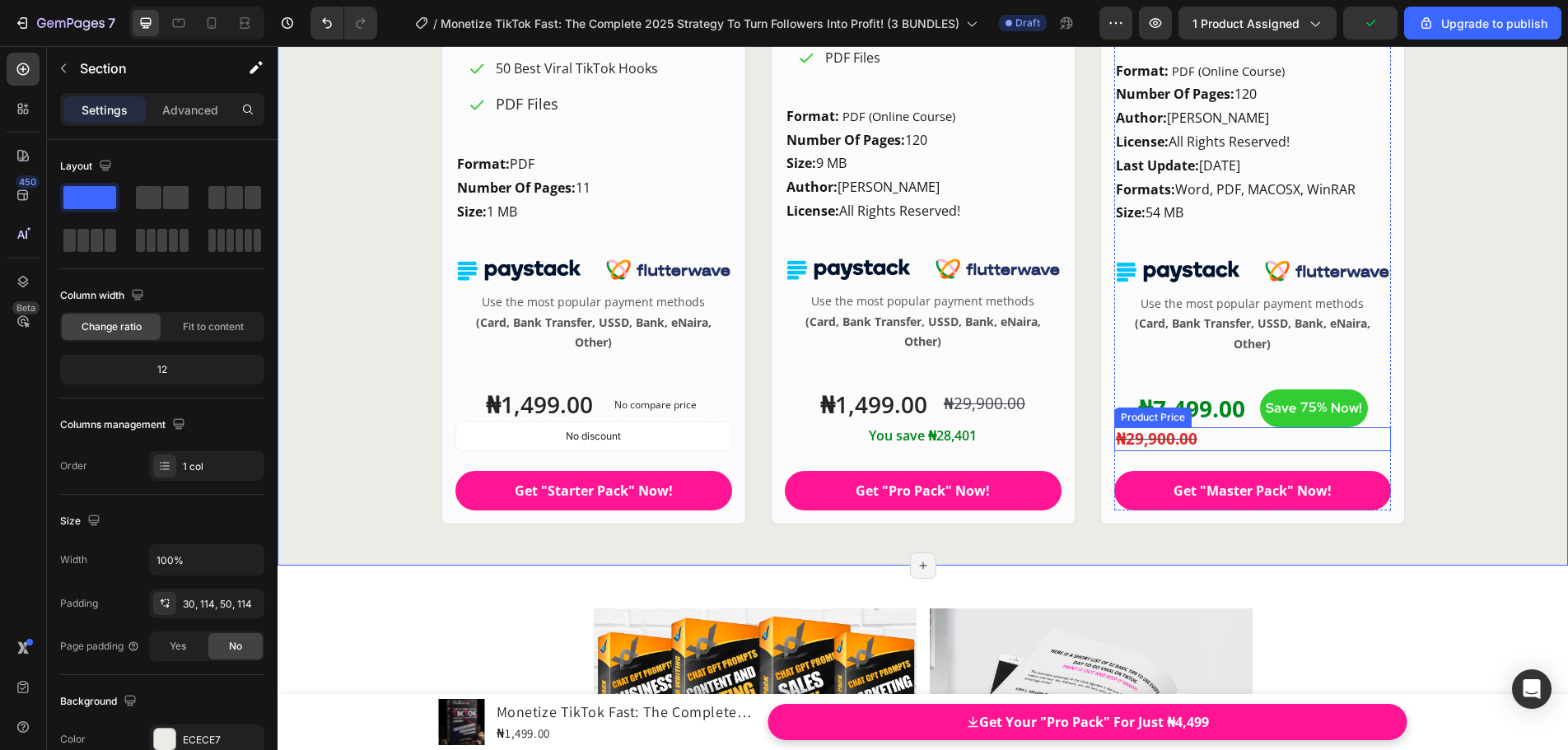
click at [1130, 419] on div "Product Price" at bounding box center [1153, 418] width 71 height 15
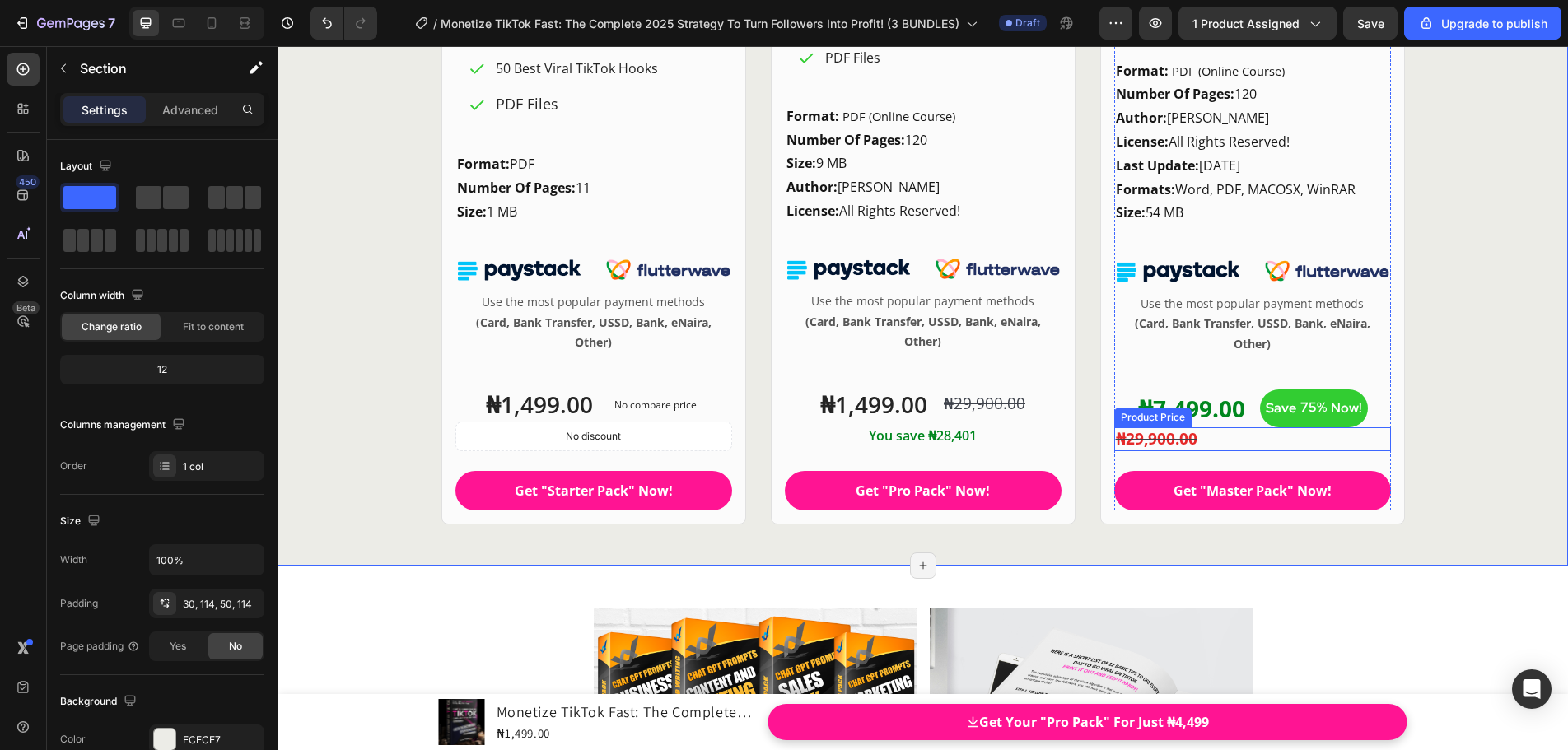
click at [1204, 449] on div "₦29,900.00" at bounding box center [1252, 439] width 277 height 24
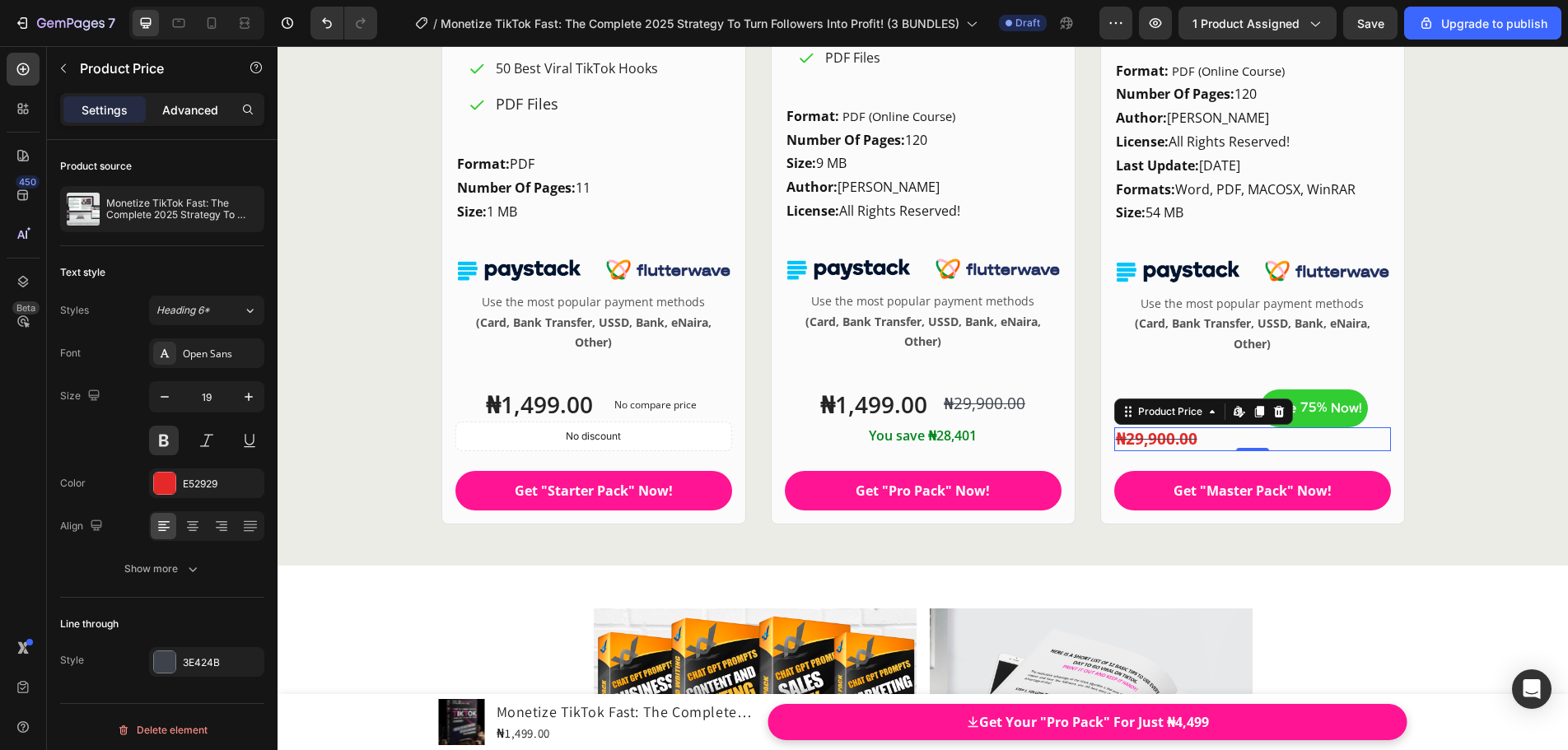
click at [202, 116] on p "Advanced" at bounding box center [191, 110] width 56 height 17
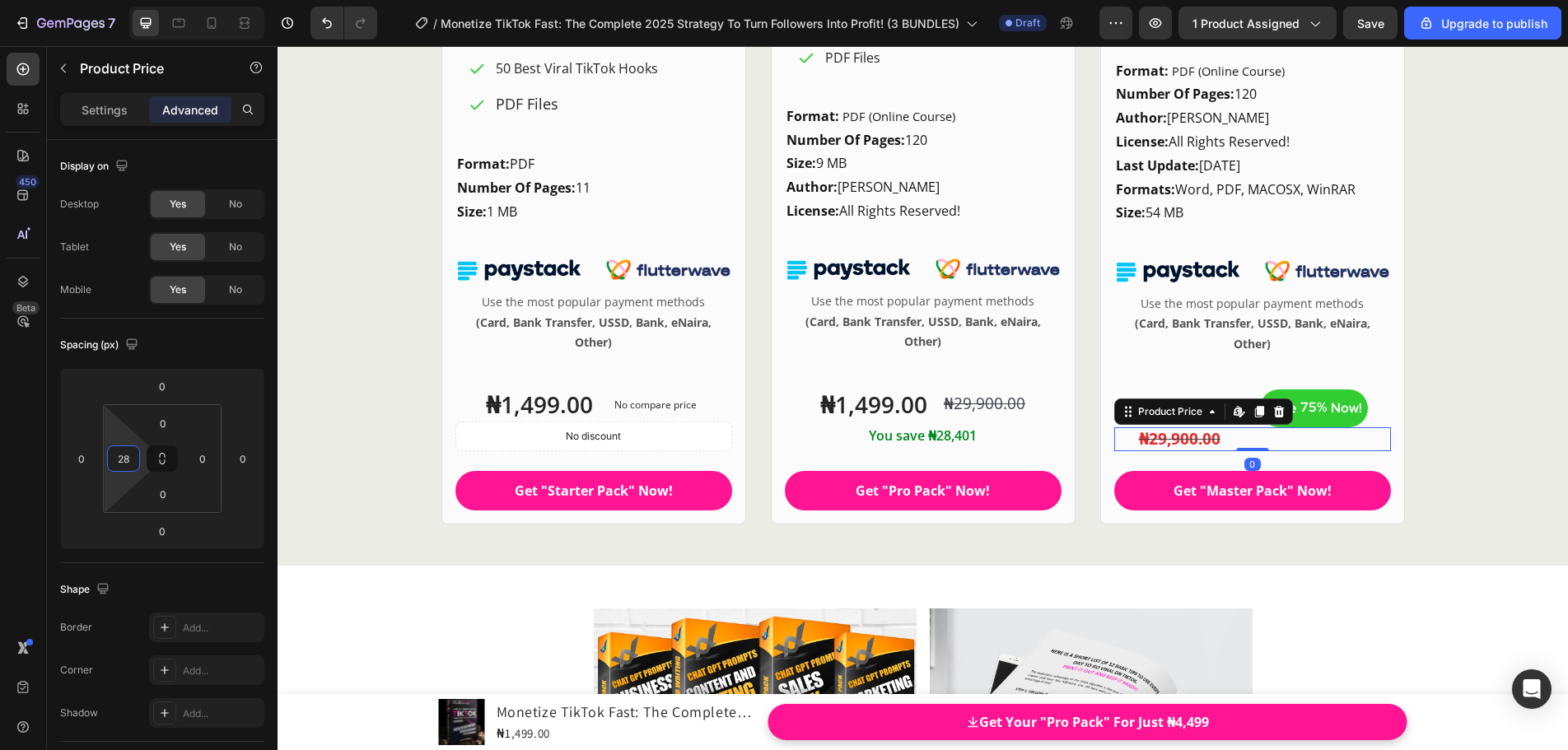
type input "34"
drag, startPoint x: 143, startPoint y: 454, endPoint x: 146, endPoint y: 439, distance: 15.3
click at [146, 0] on html "7 / Monetize TikTok Fast: The Complete 2025 Strategy To Turn Followers Into Pro…" at bounding box center [784, 0] width 1568 height 0
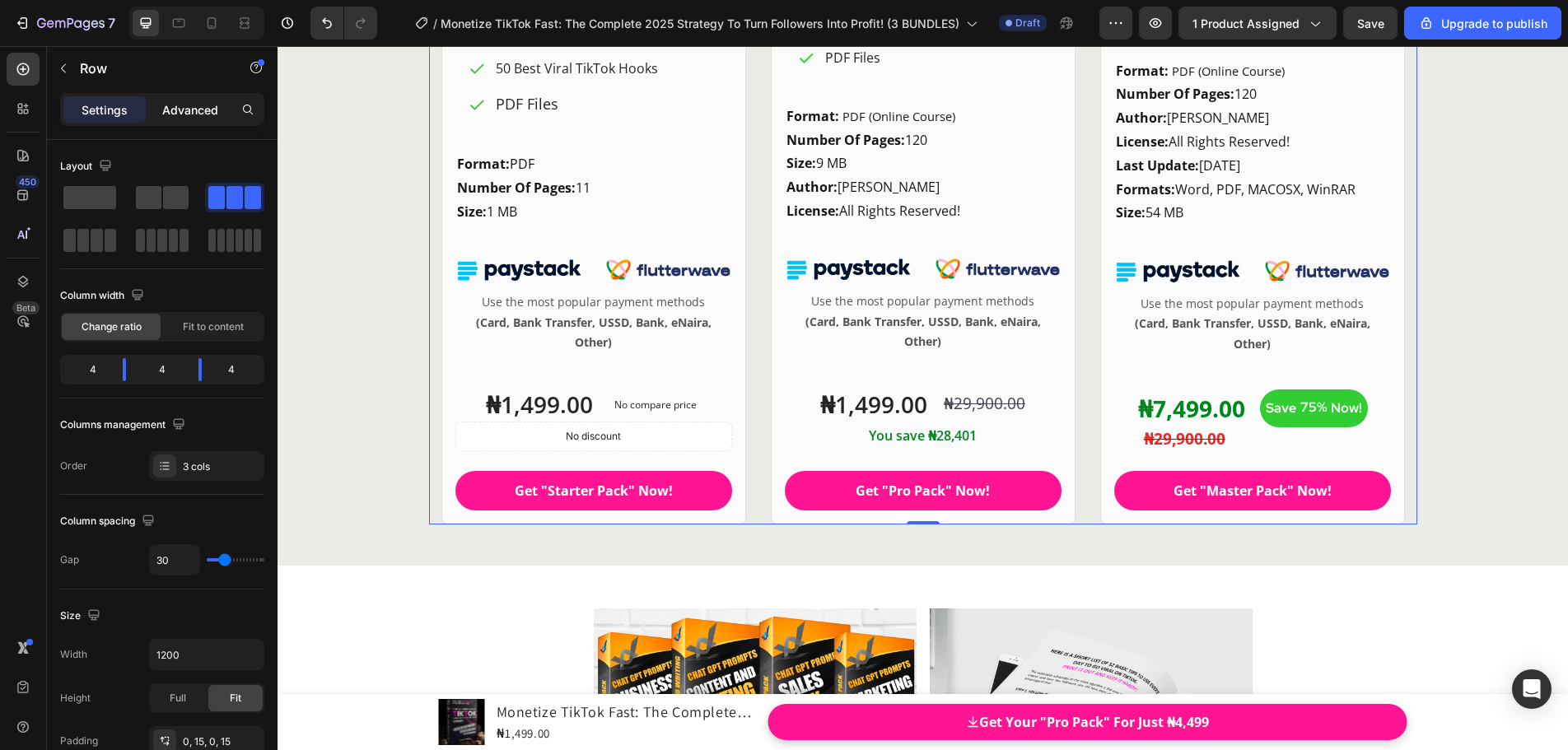
click at [183, 119] on div "Advanced" at bounding box center [190, 109] width 83 height 26
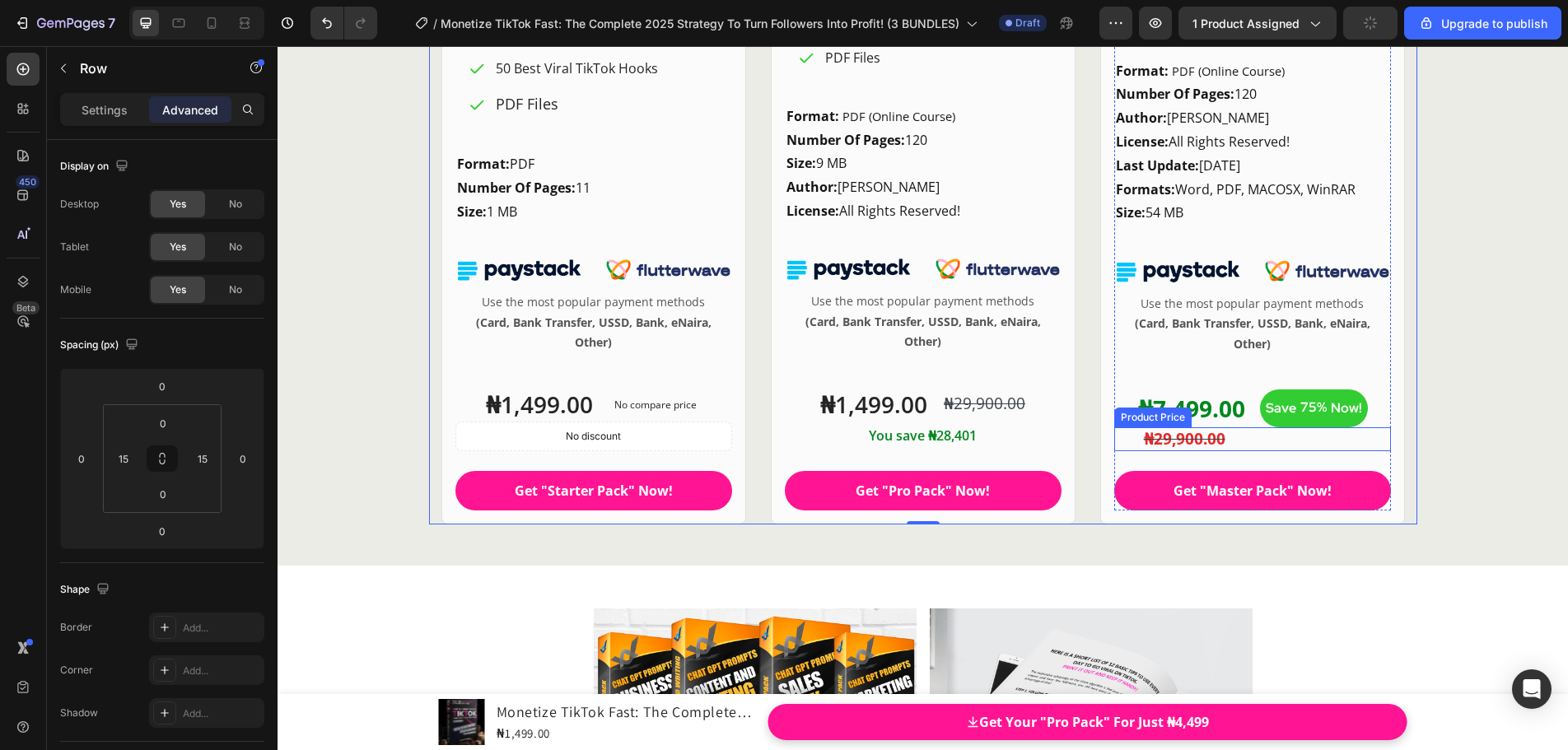
click at [1172, 448] on div "₦29,900.00" at bounding box center [1267, 439] width 249 height 24
type input "30"
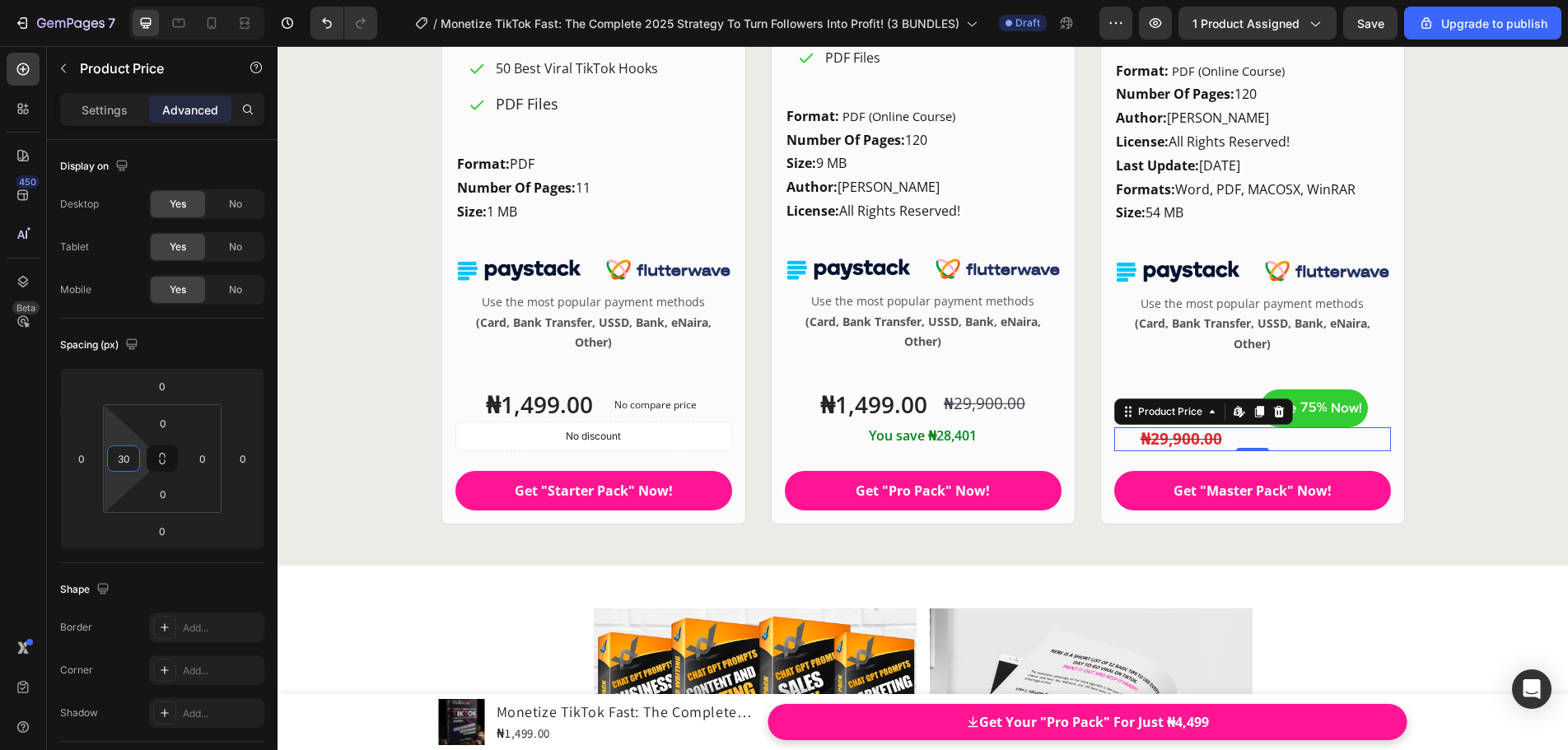
click at [141, 0] on html "7 / Monetize TikTok Fast: The Complete 2025 Strategy To Turn Followers Into Pro…" at bounding box center [784, 0] width 1568 height 0
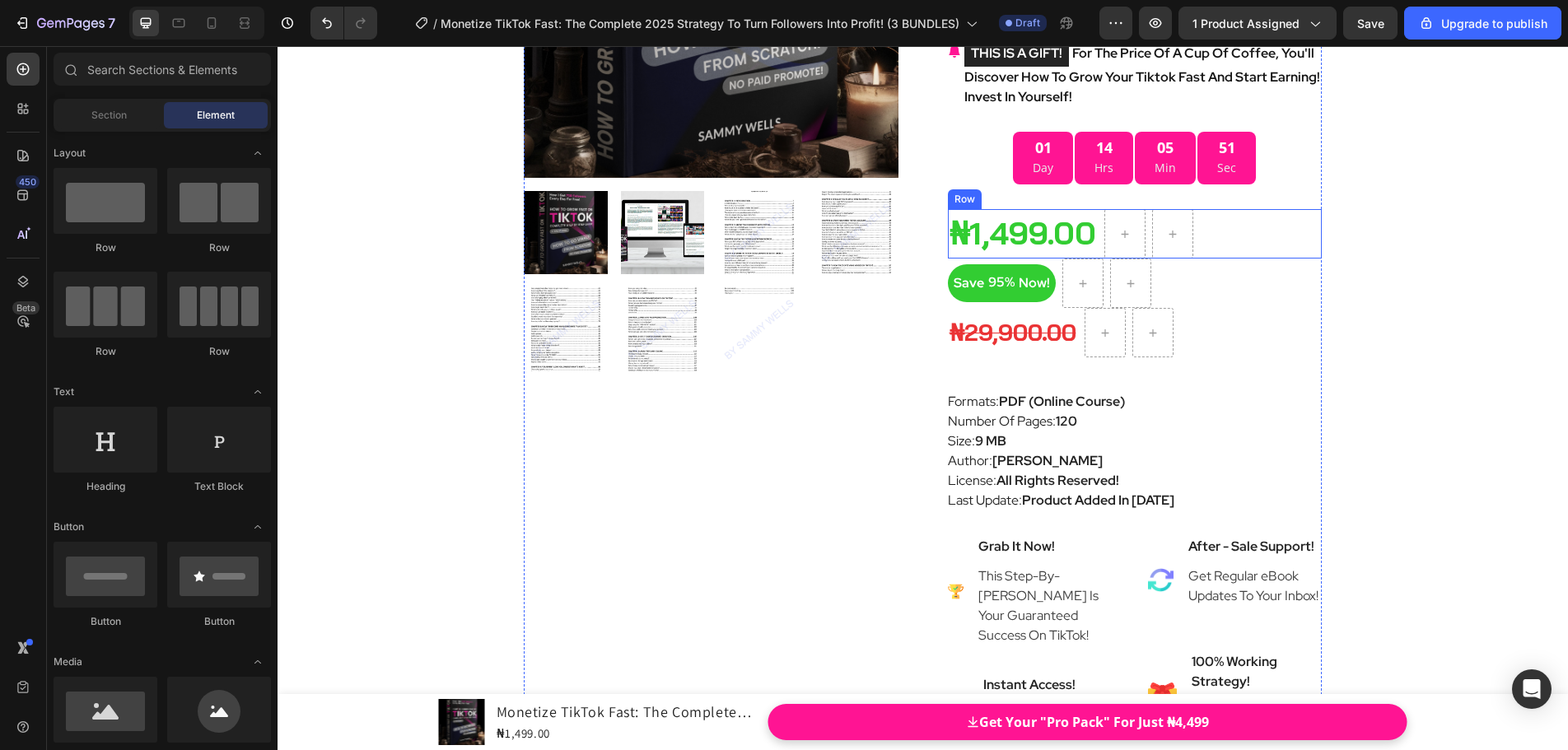
scroll to position [8235, 0]
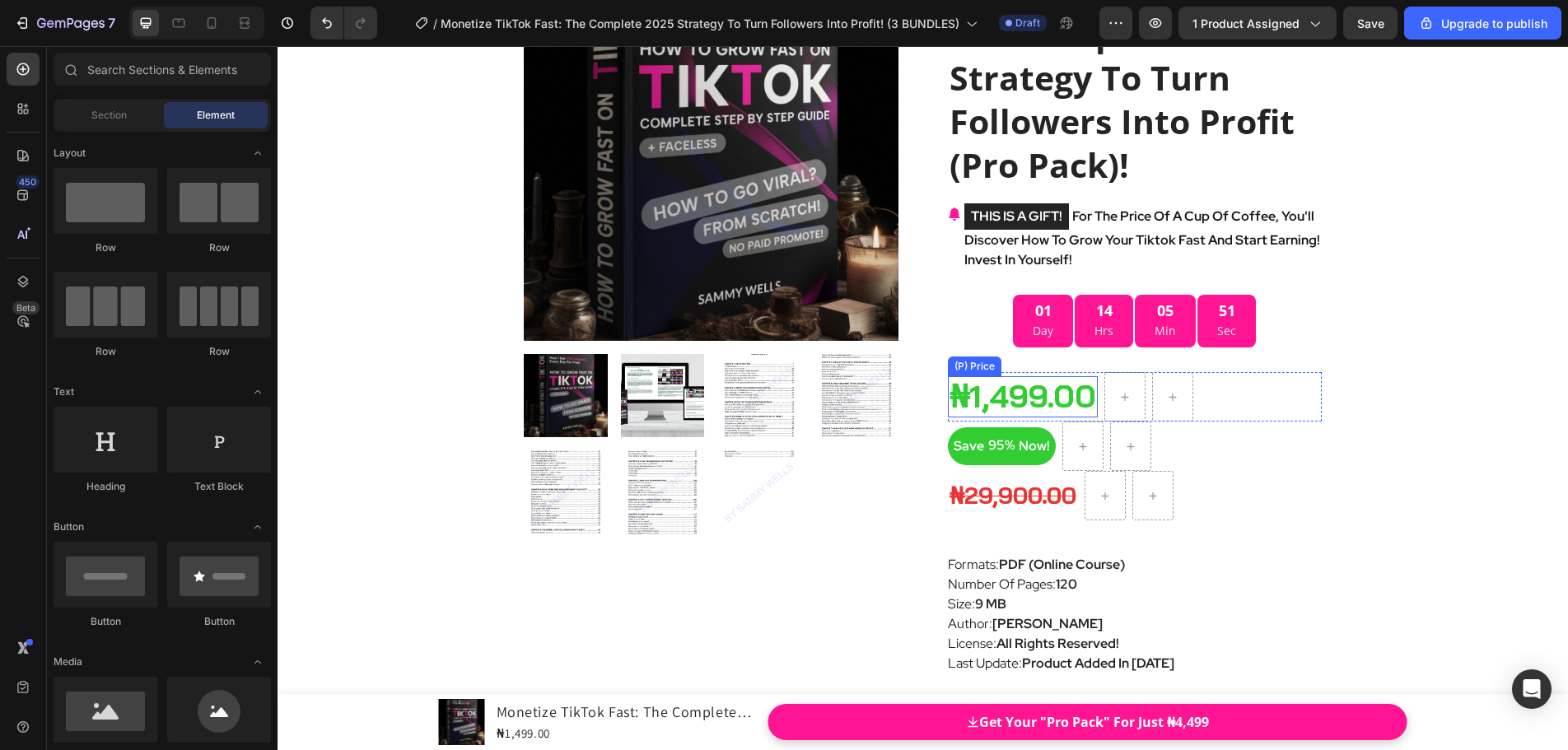
click at [1014, 395] on div "₦1,499.00" at bounding box center [1022, 396] width 150 height 41
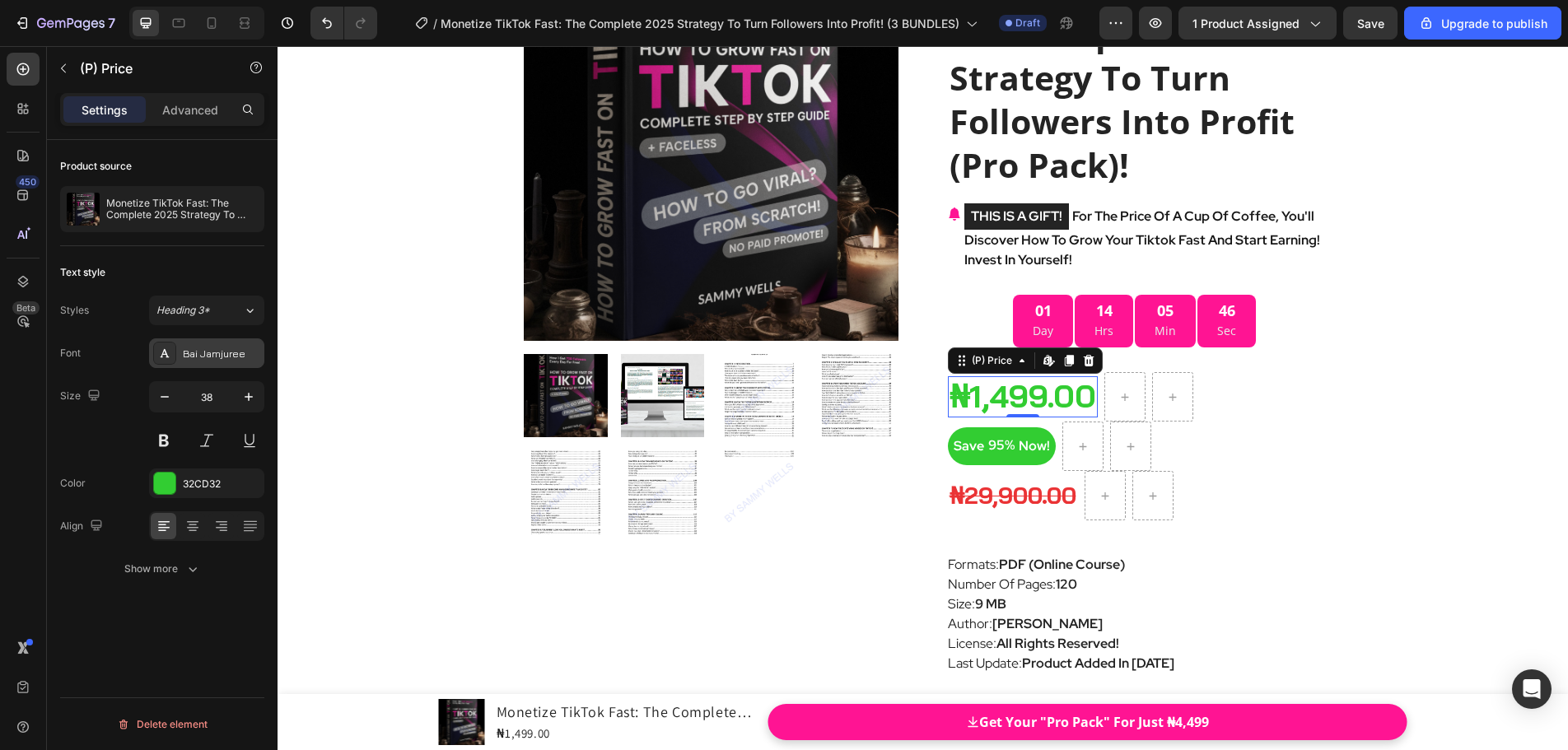
click at [249, 359] on div "Bai Jamjuree" at bounding box center [221, 354] width 77 height 15
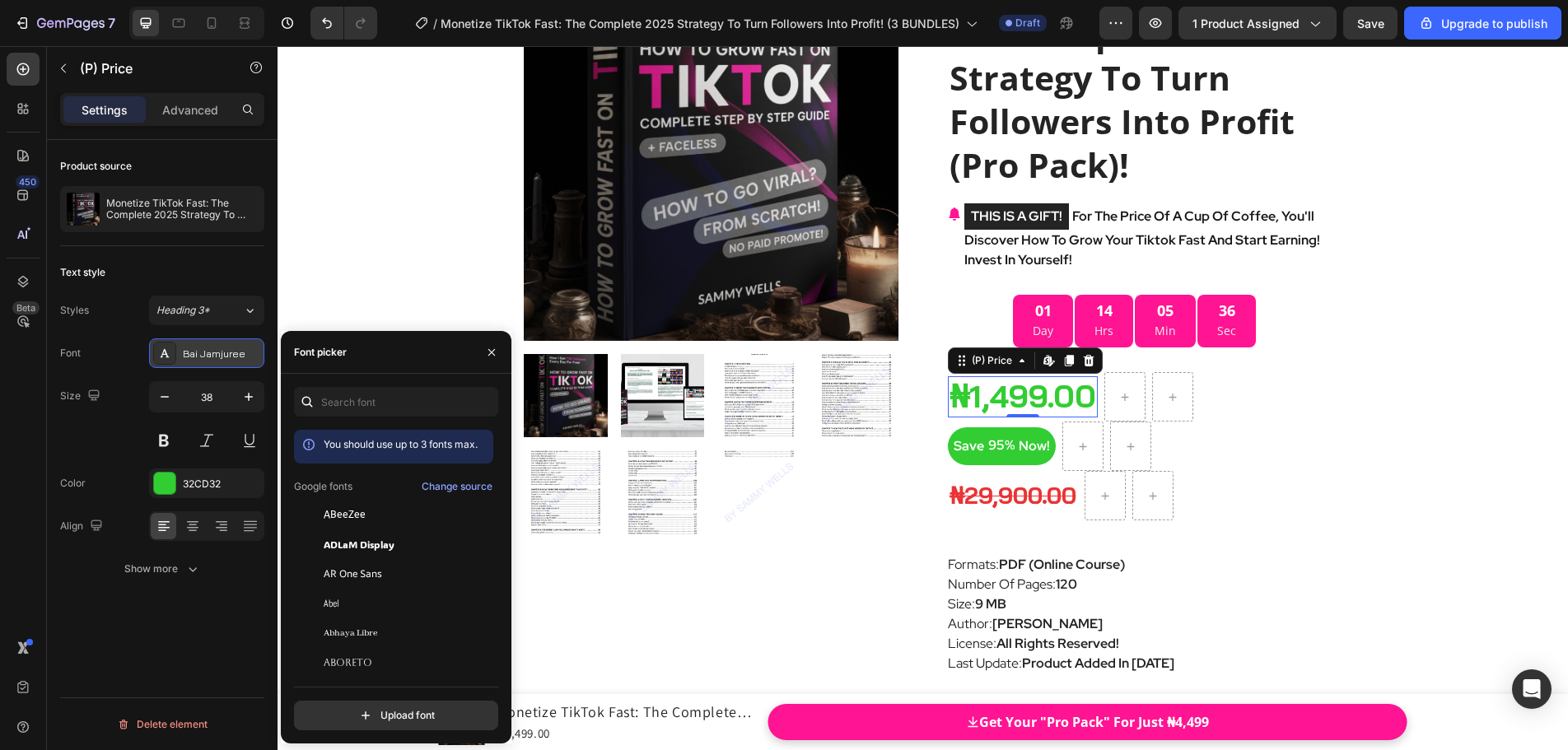
click at [190, 356] on div "Bai Jamjuree" at bounding box center [221, 354] width 77 height 15
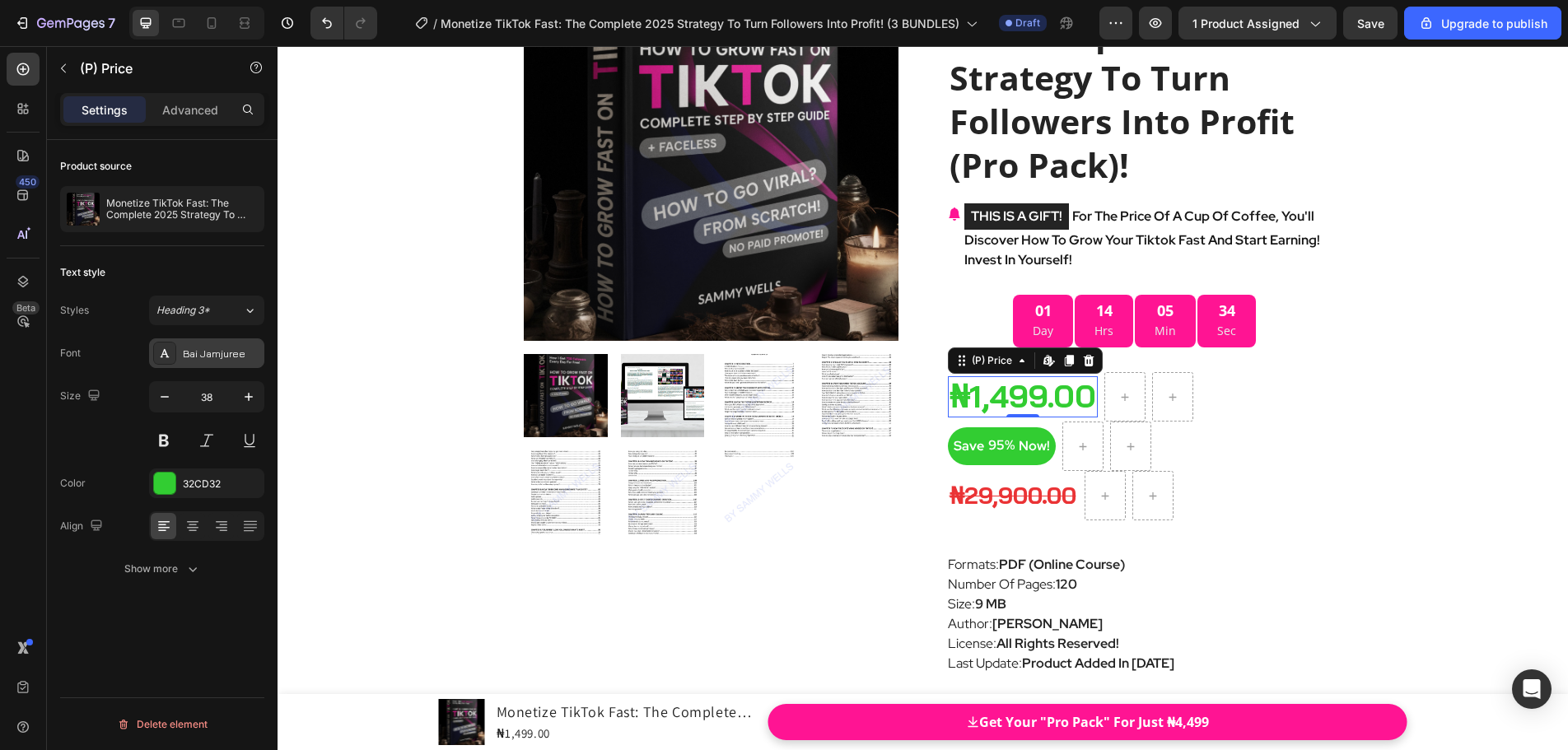
drag, startPoint x: 185, startPoint y: 353, endPoint x: 243, endPoint y: 357, distance: 58.1
click at [243, 357] on div "Bai Jamjuree" at bounding box center [221, 354] width 77 height 15
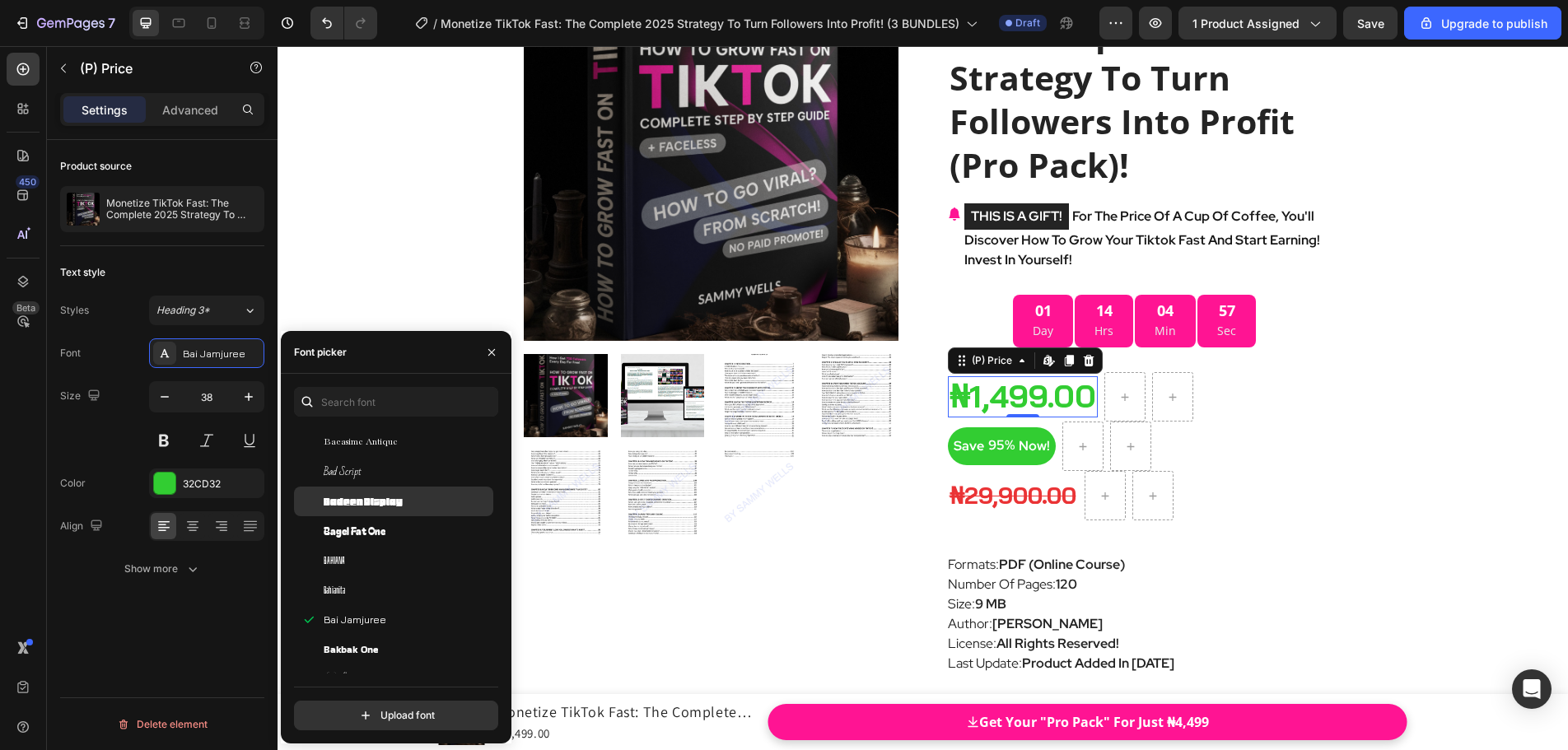
scroll to position [4446, 0]
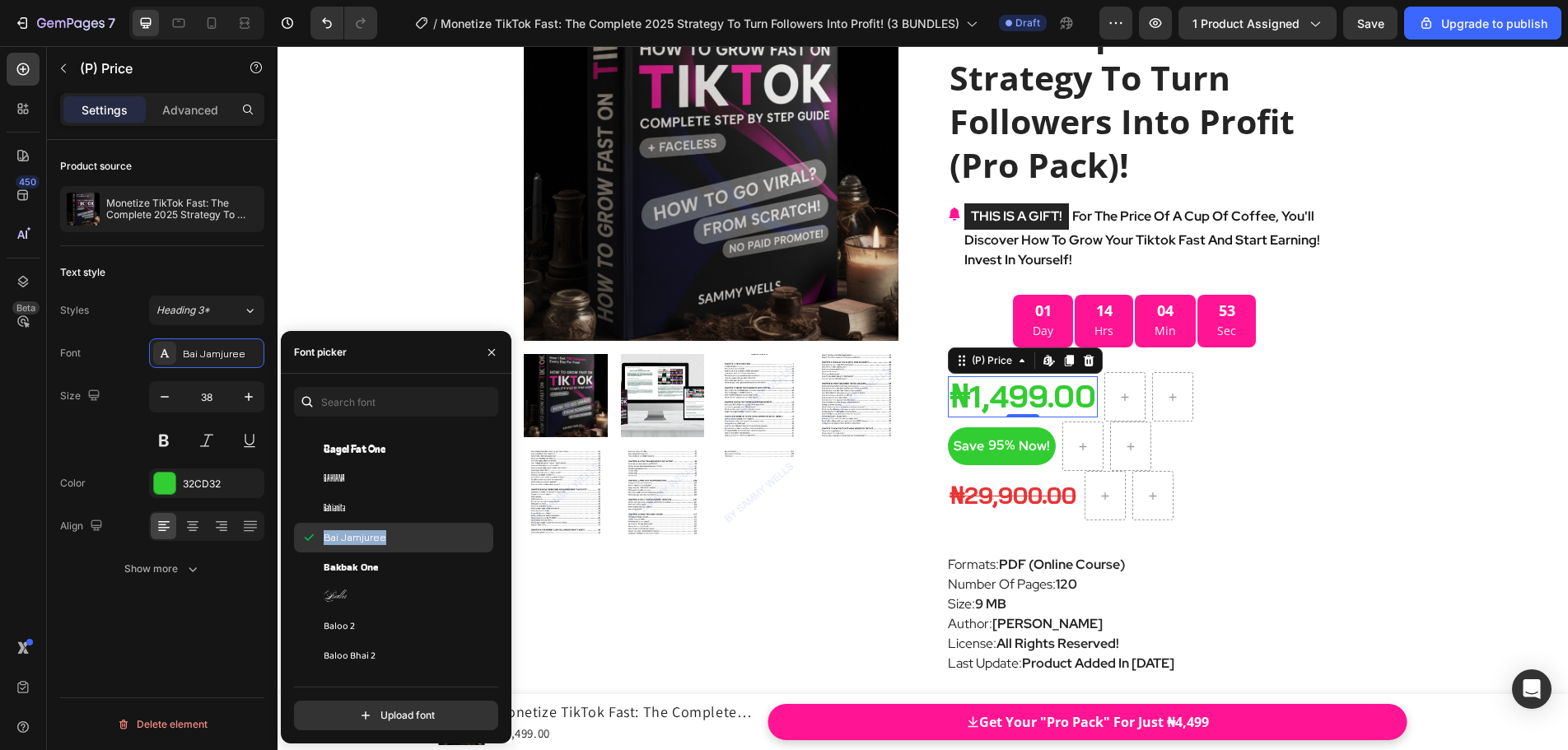
drag, startPoint x: 403, startPoint y: 537, endPoint x: 322, endPoint y: 538, distance: 81.0
drag, startPoint x: 622, startPoint y: 587, endPoint x: 1410, endPoint y: 513, distance: 791.5
click at [1410, 513] on div "Product Images Monetize TikTok Fast: The Complete 2025 Strategy To Turn Followe…" at bounding box center [922, 620] width 1290 height 1391
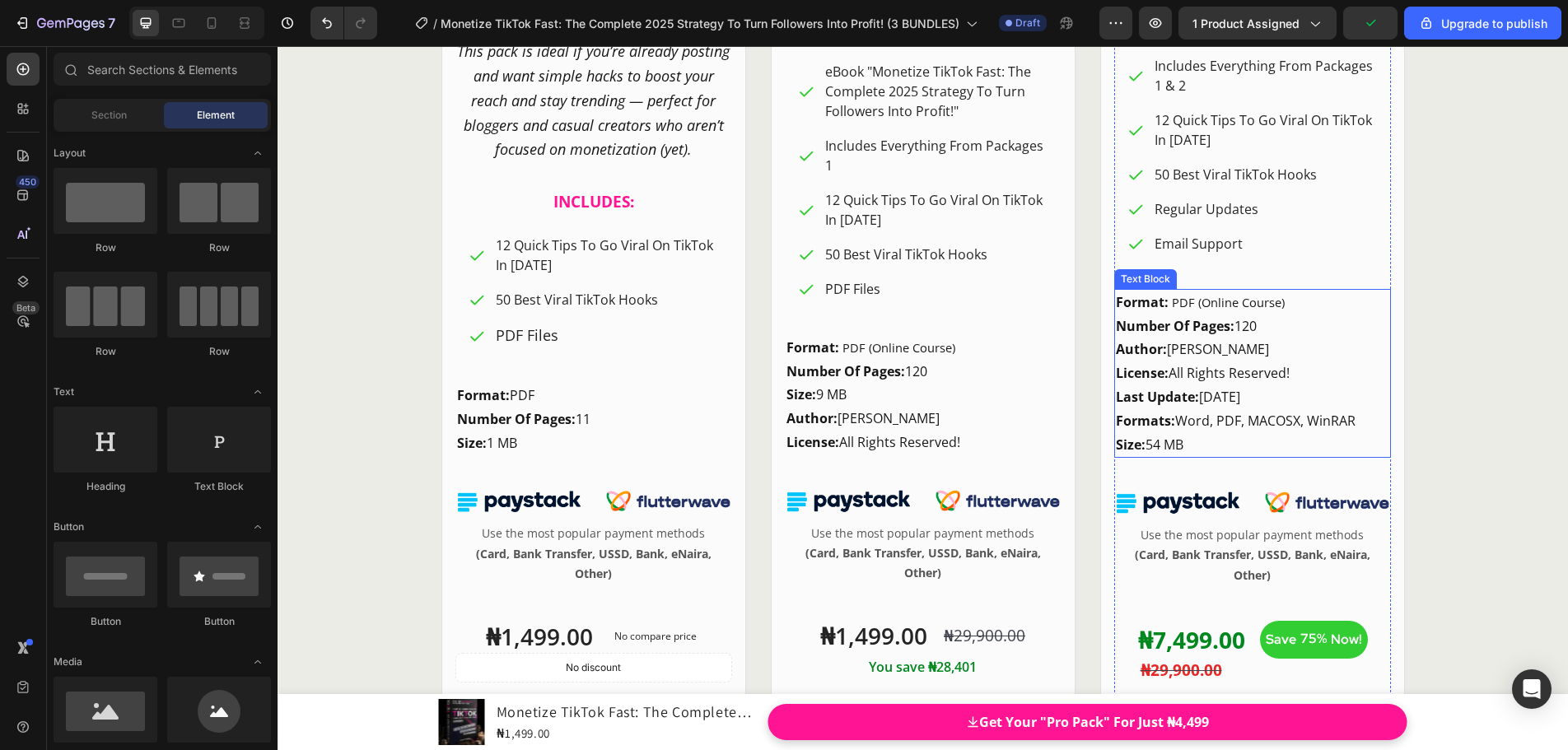
scroll to position [18793, 0]
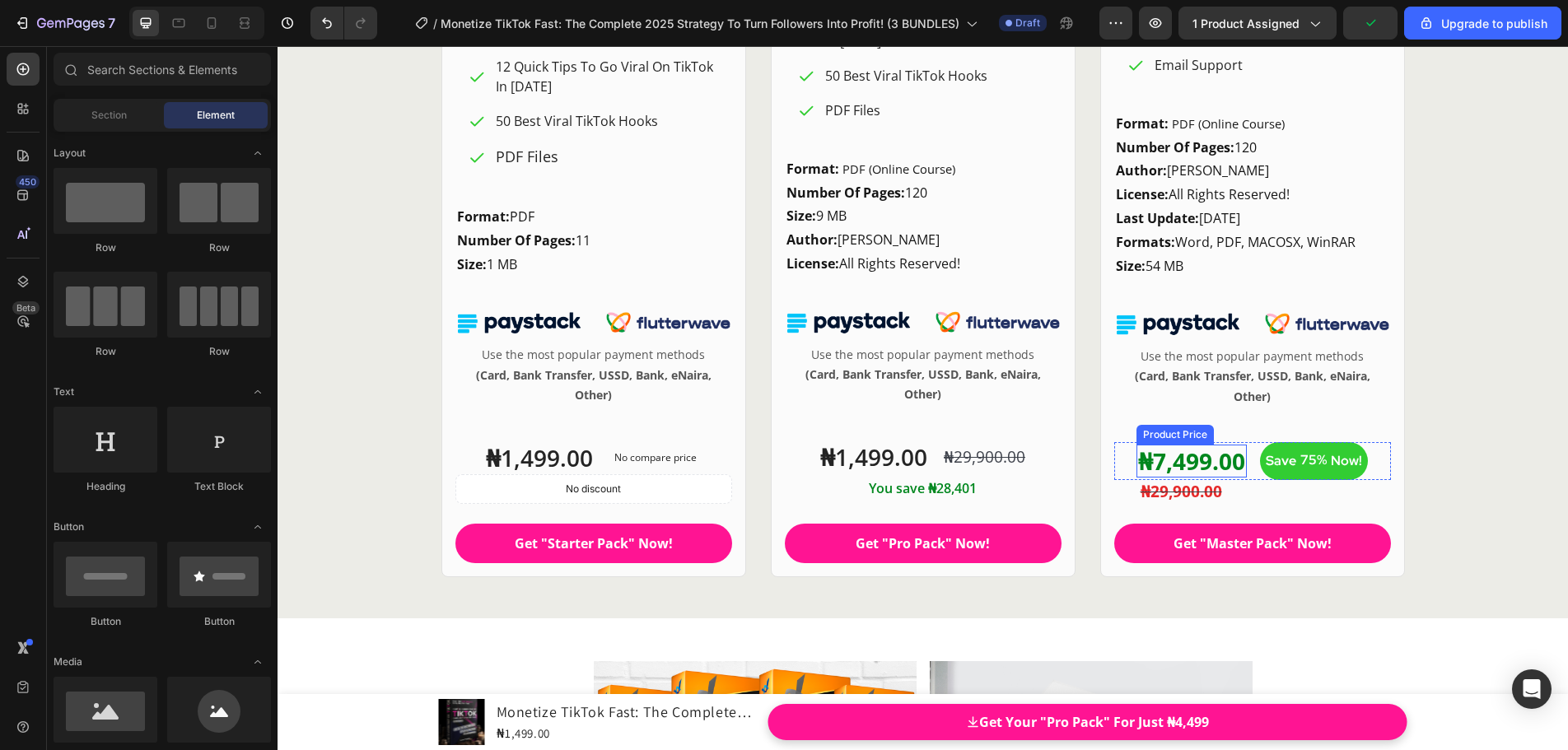
click at [1194, 468] on div "₦7,499.00" at bounding box center [1191, 461] width 111 height 33
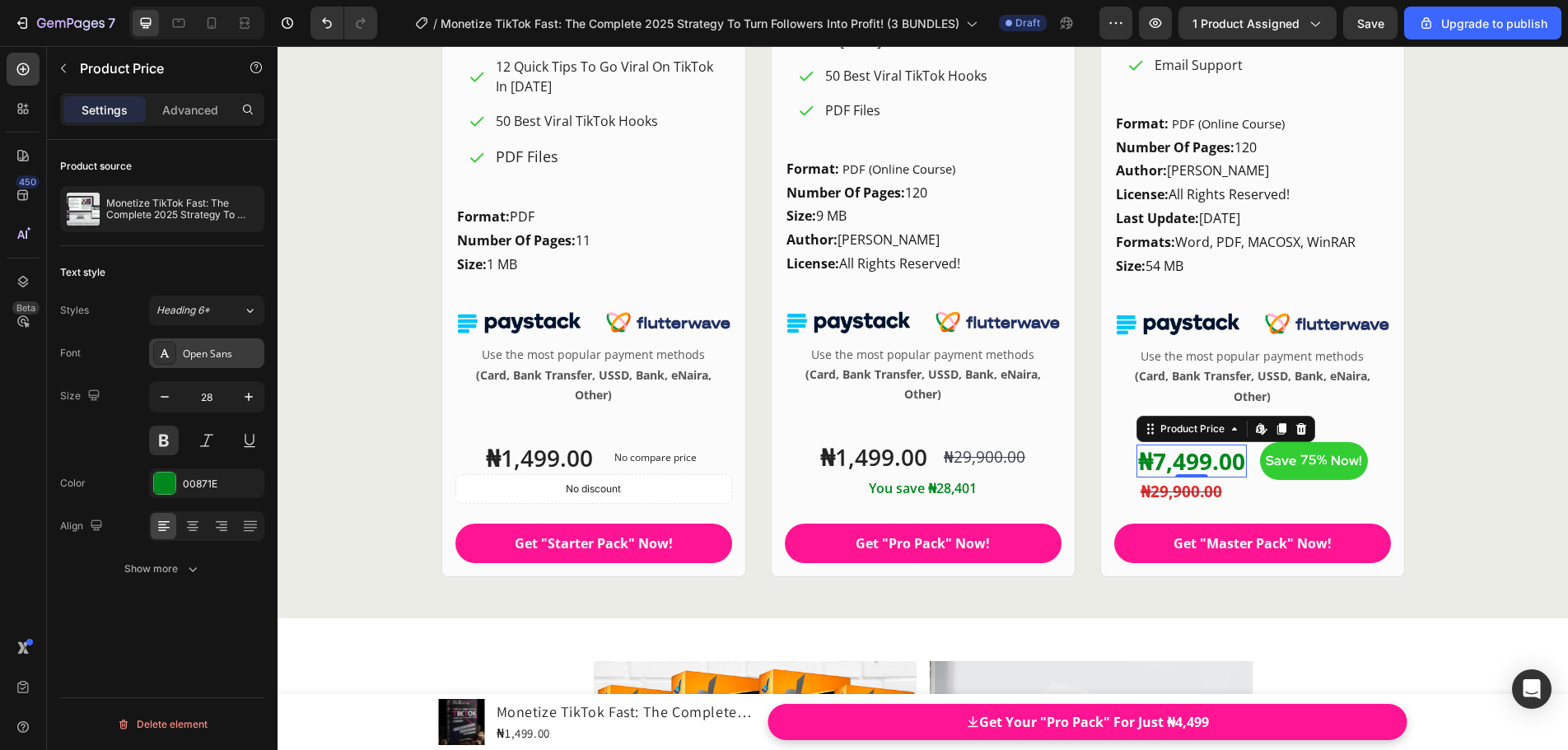
click at [237, 351] on div "Open Sans" at bounding box center [221, 354] width 77 height 15
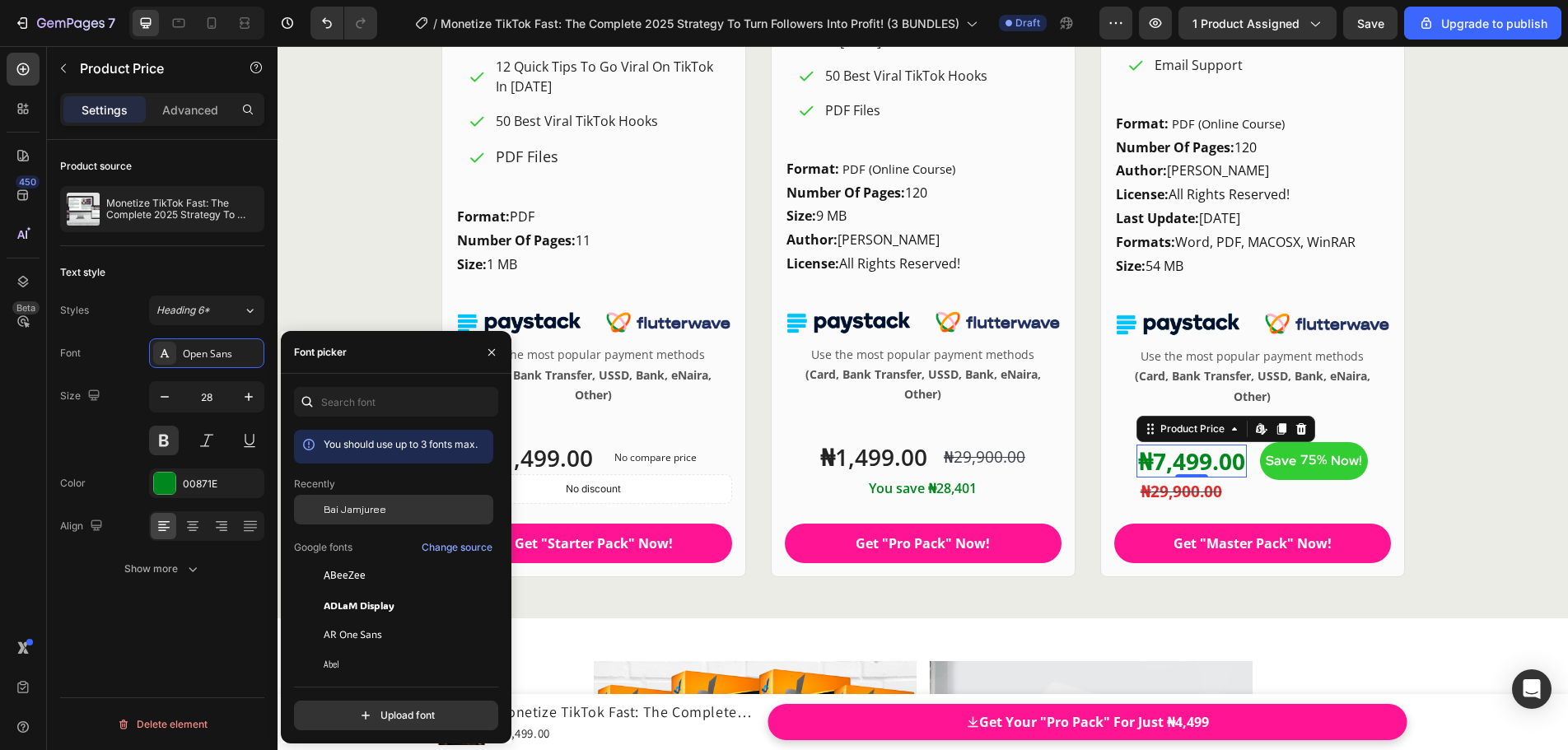
click at [338, 509] on span "Bai Jamjuree" at bounding box center [354, 509] width 63 height 15
click at [194, 482] on div "00871E" at bounding box center [206, 484] width 48 height 15
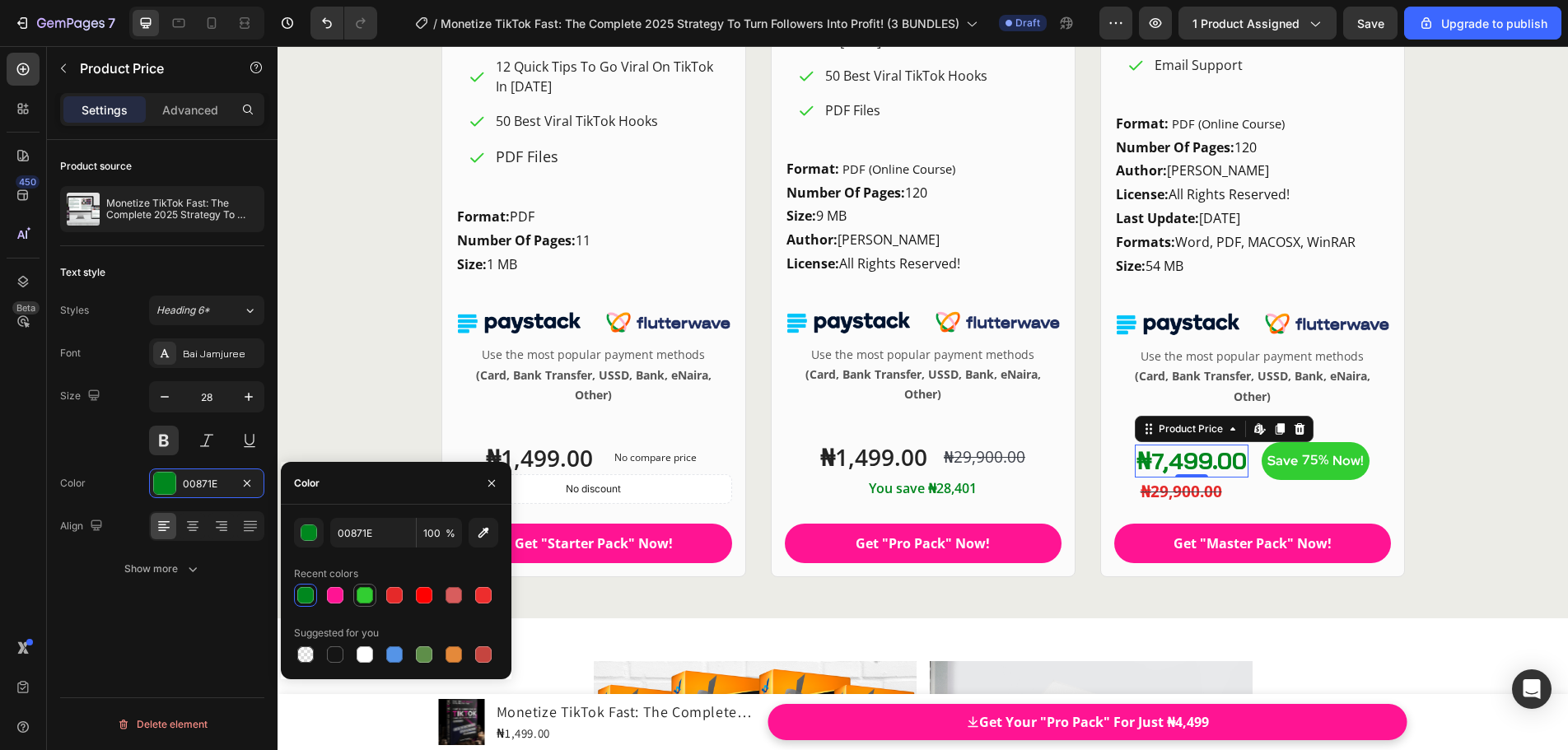
click at [365, 600] on div at bounding box center [365, 596] width 16 height 16
type input "32CD32"
click at [1183, 495] on div "₦29,900.00" at bounding box center [1264, 492] width 251 height 24
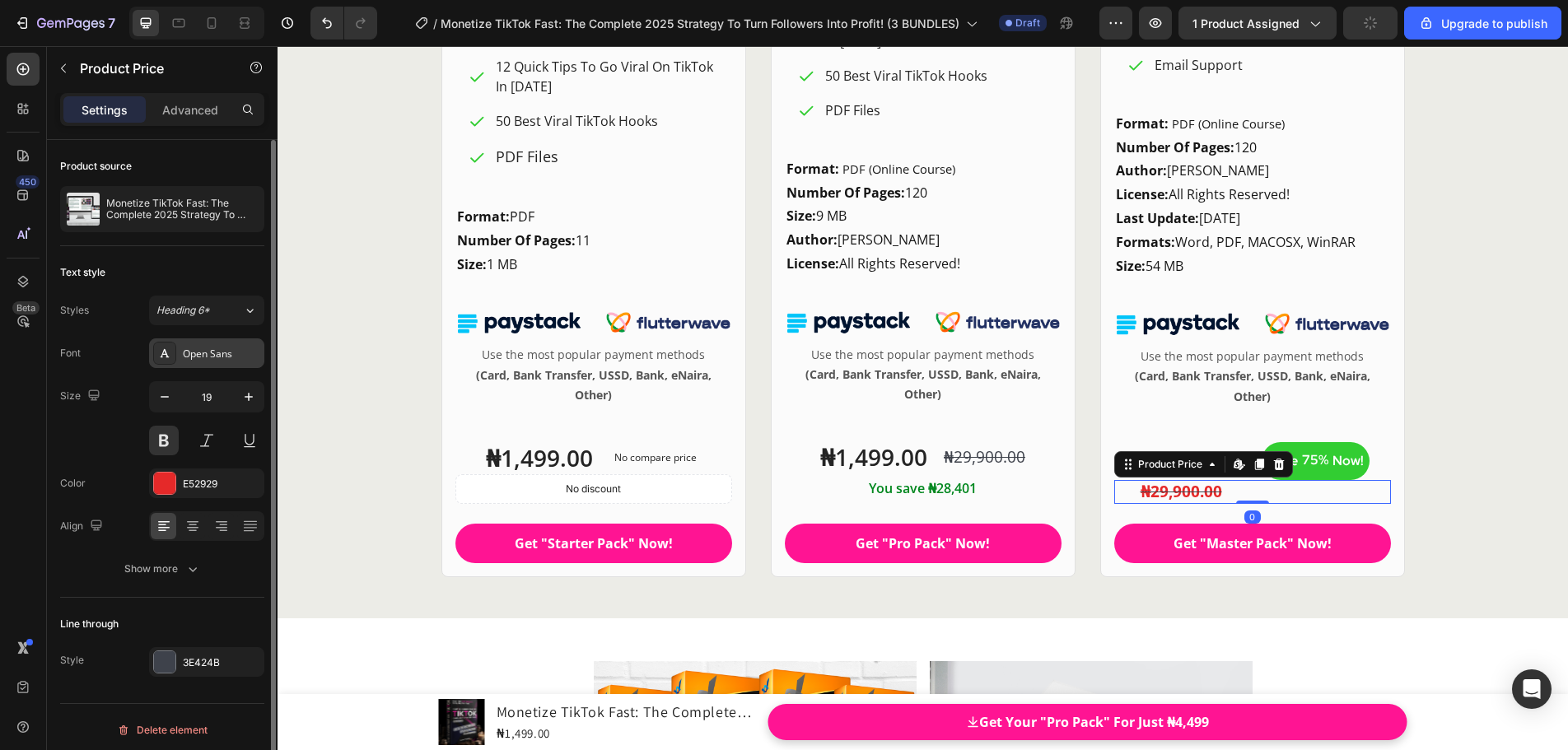
click at [236, 360] on div "Open Sans" at bounding box center [221, 354] width 77 height 15
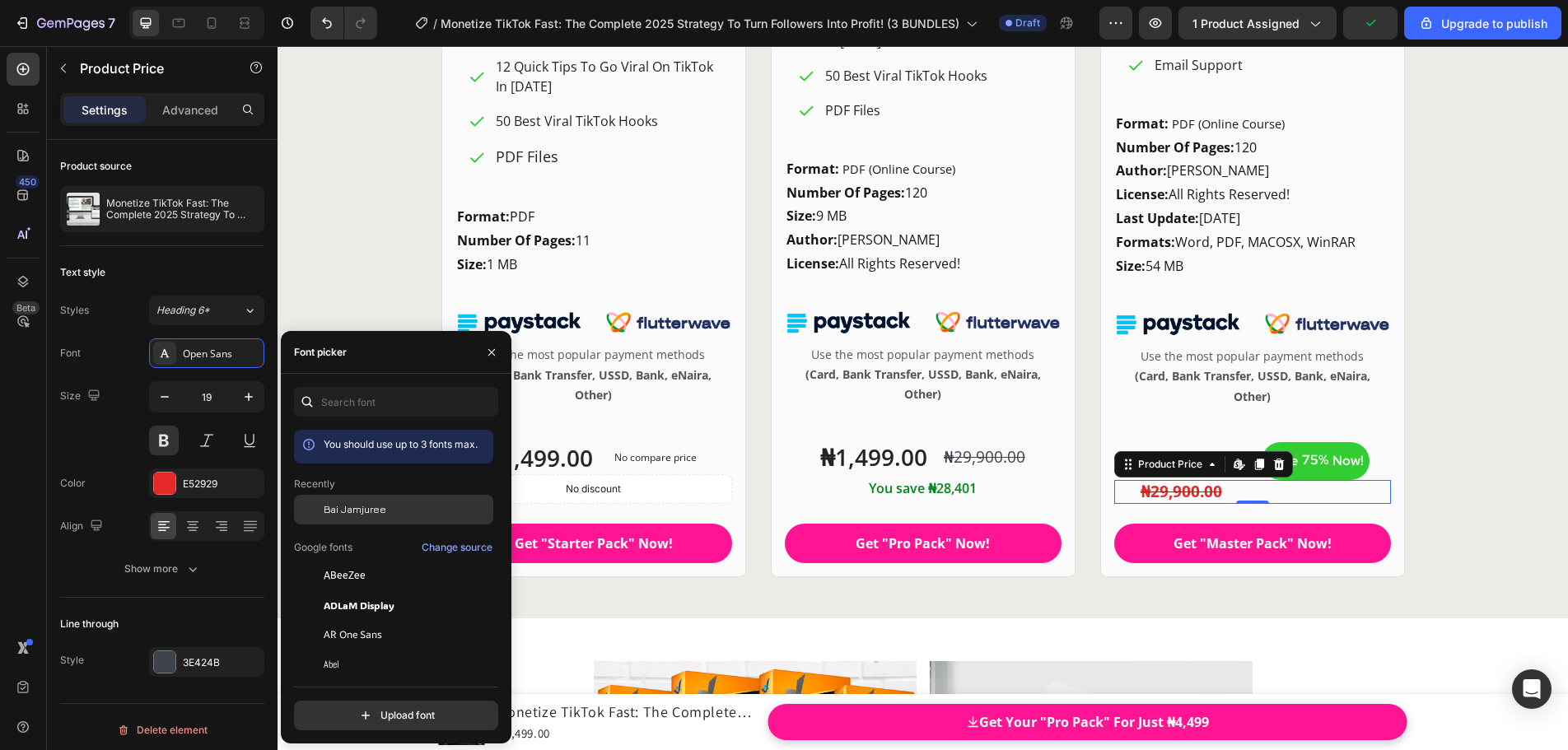
click at [334, 509] on span "Bai Jamjuree" at bounding box center [354, 509] width 63 height 15
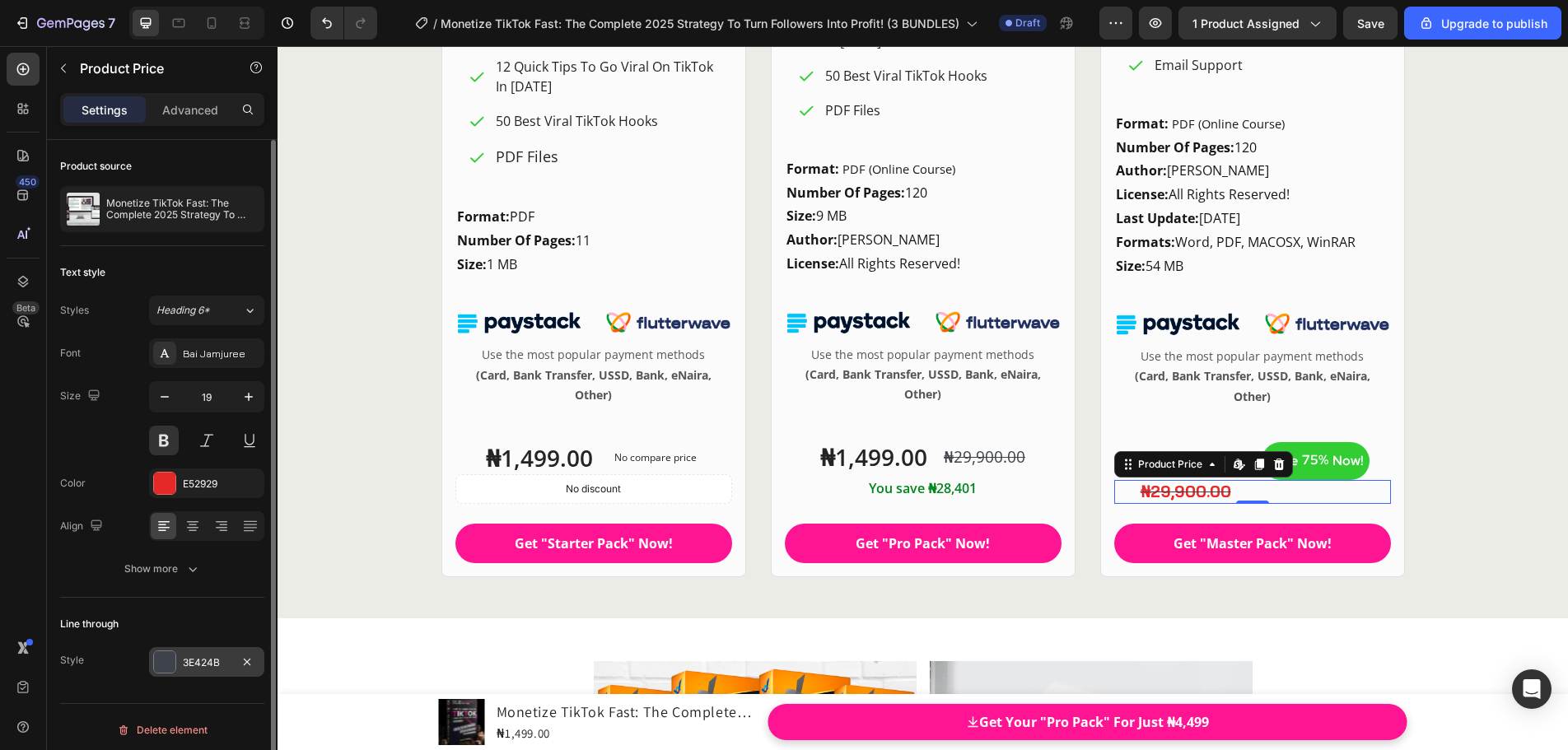
click at [199, 657] on div "3E424B" at bounding box center [206, 663] width 48 height 15
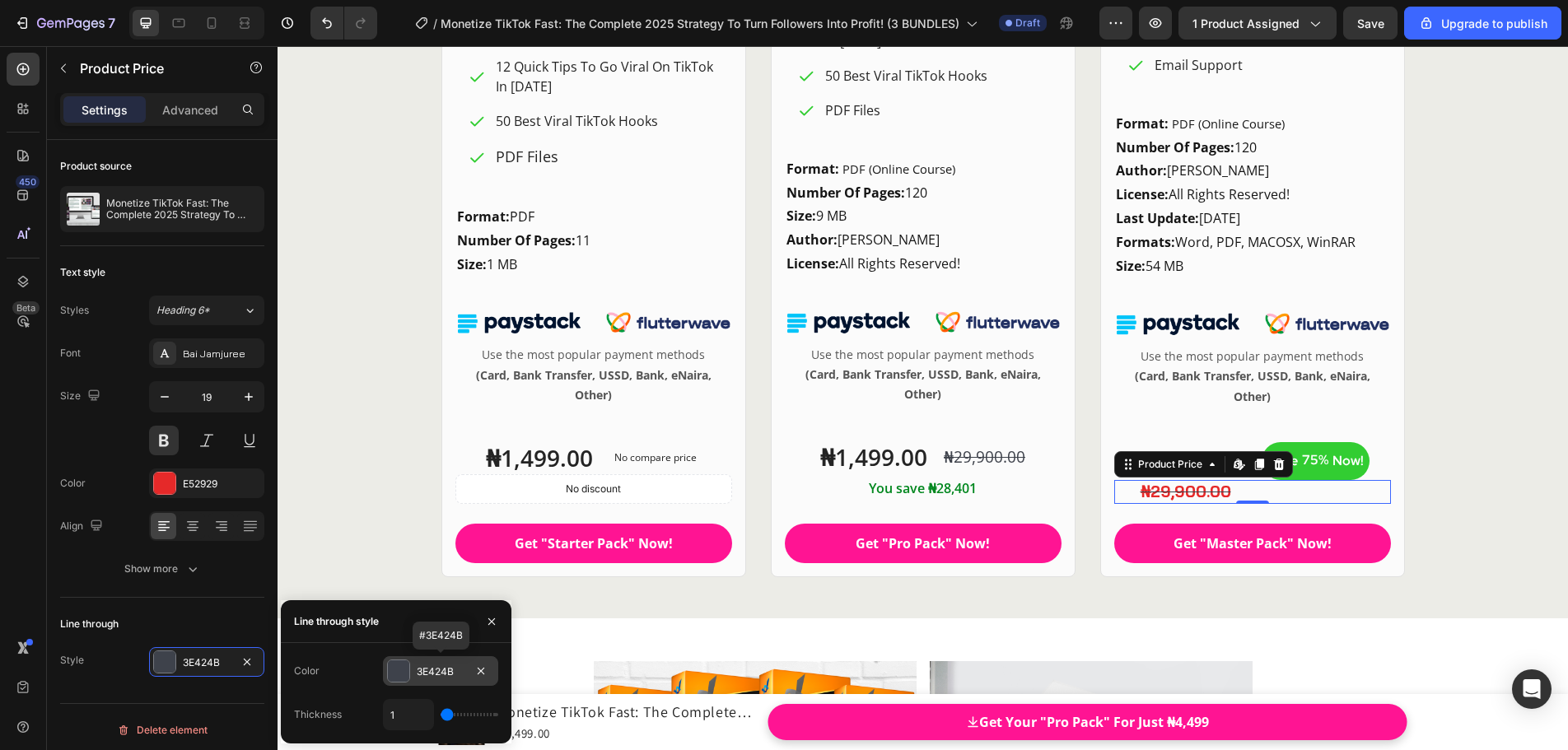
click at [395, 667] on div at bounding box center [399, 671] width 22 height 22
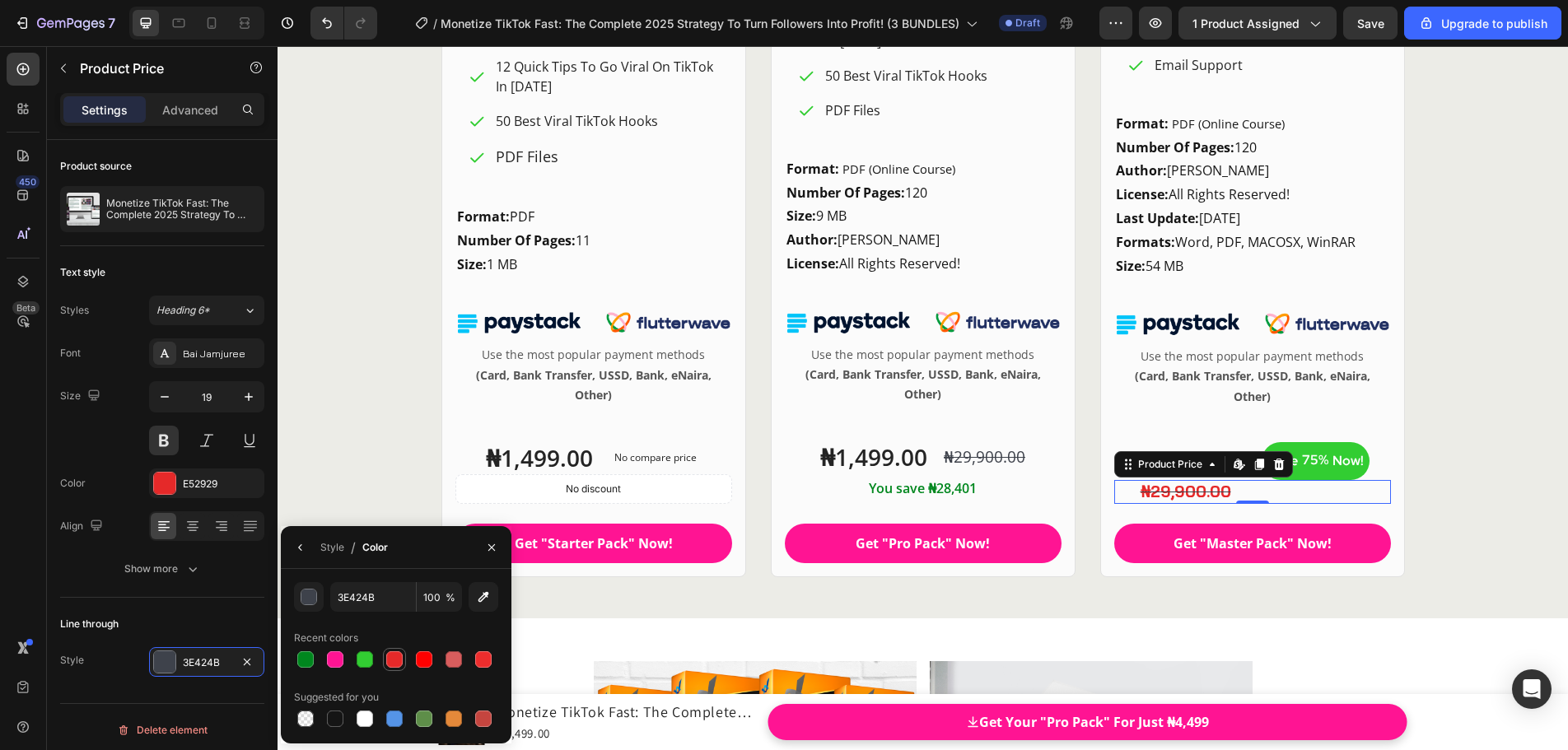
click at [396, 661] on div at bounding box center [394, 659] width 16 height 16
type input "E52929"
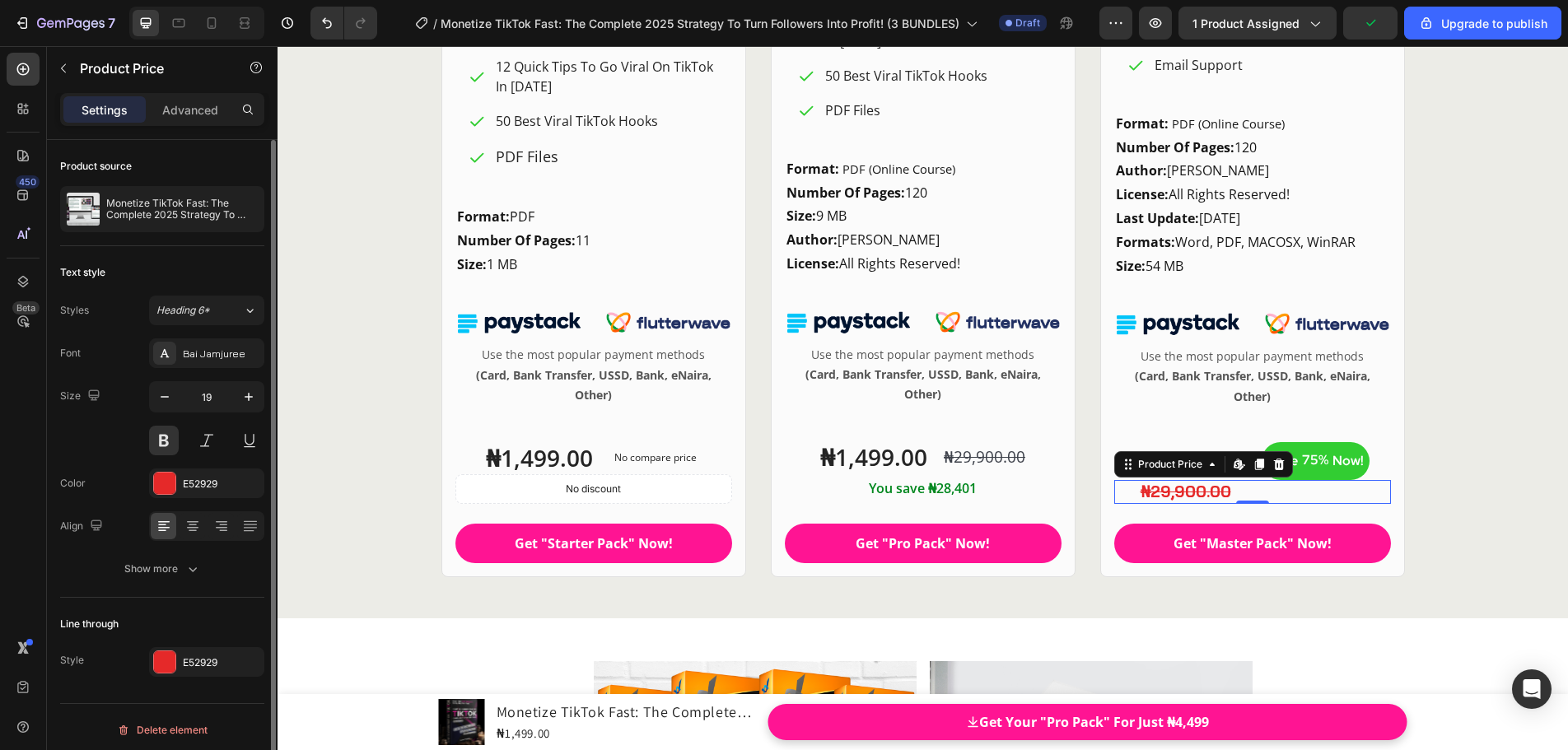
click at [122, 458] on div "Font Bai Jamjuree Size 19 Color E52929 Align Show more" at bounding box center [162, 461] width 204 height 245
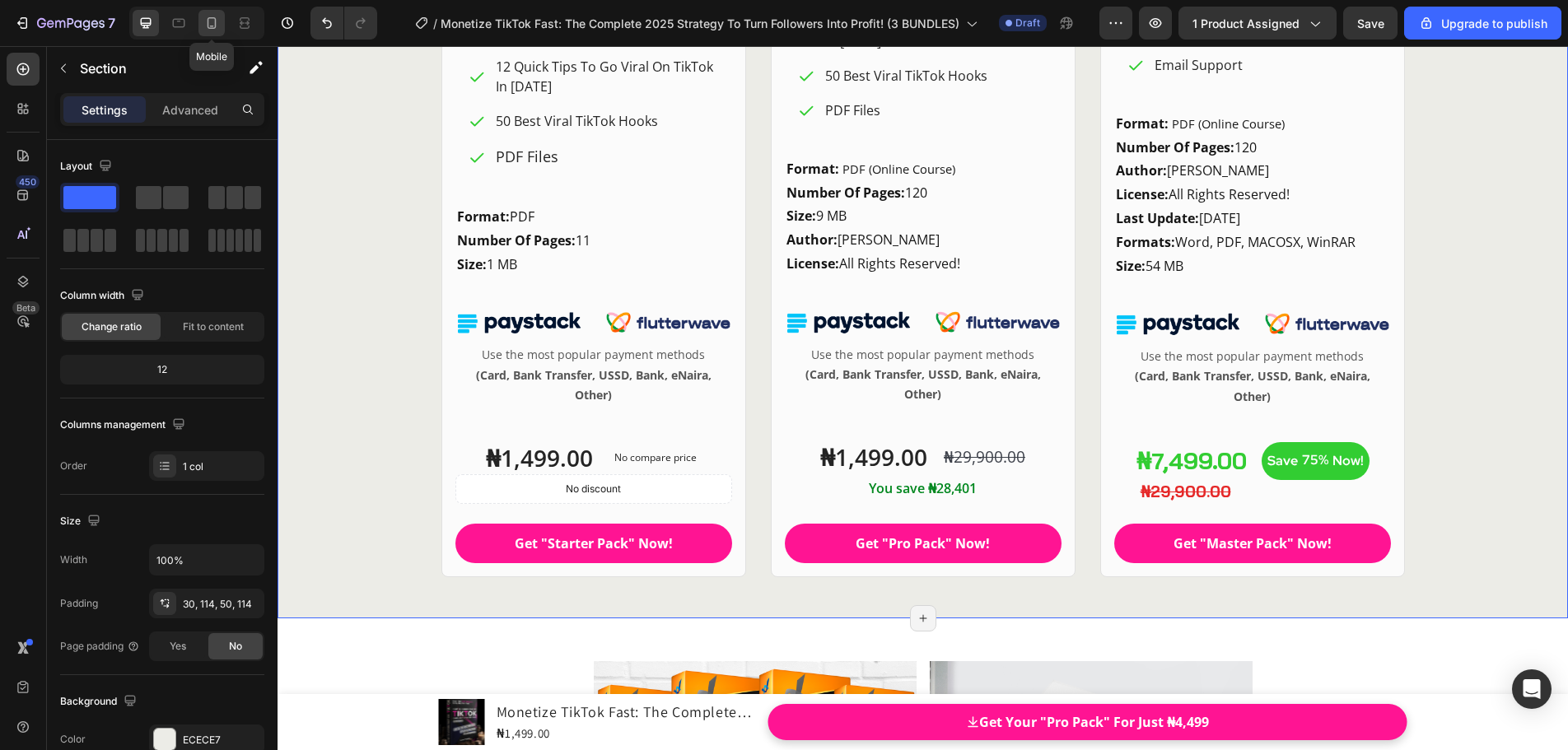
click at [212, 25] on icon at bounding box center [212, 23] width 9 height 12
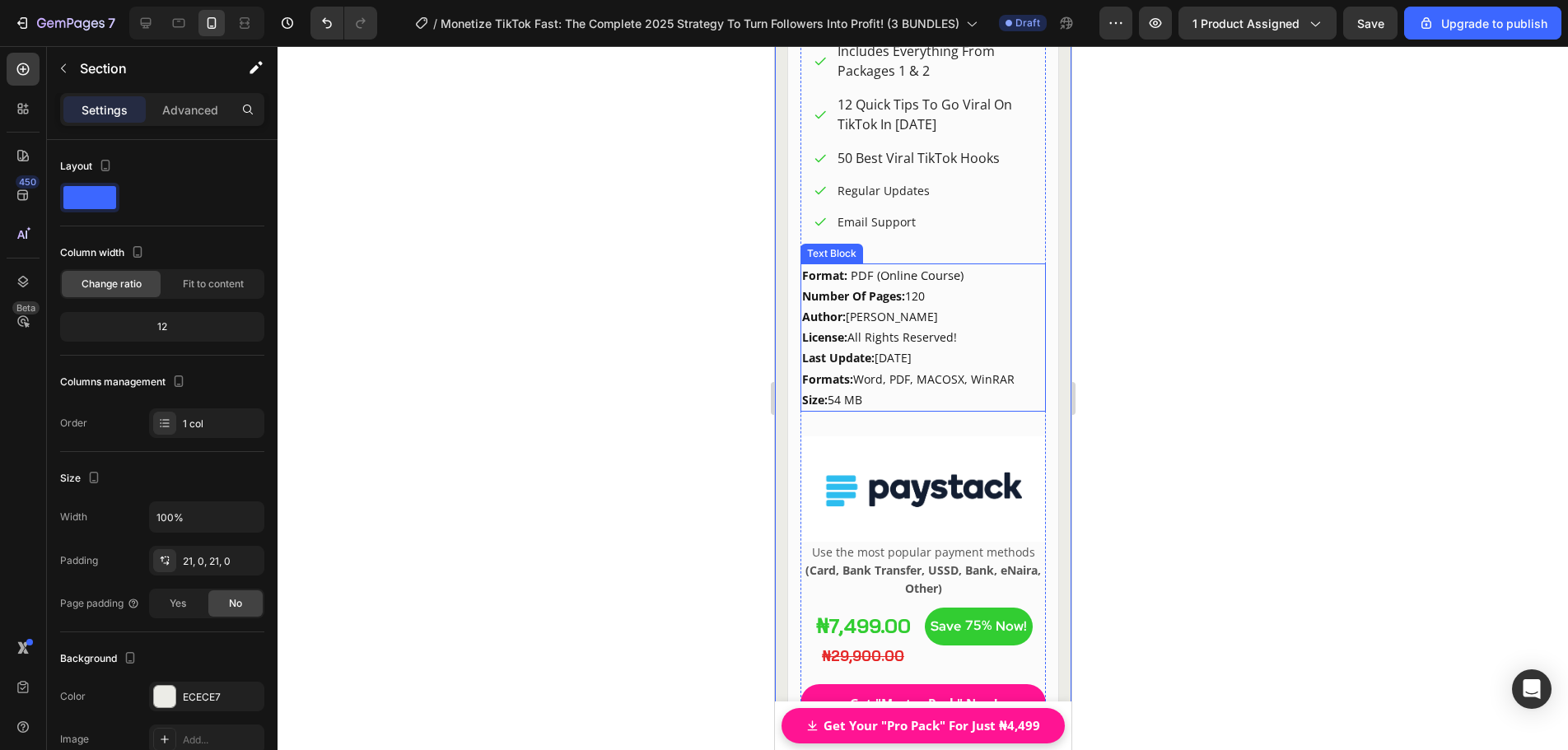
scroll to position [20924, 0]
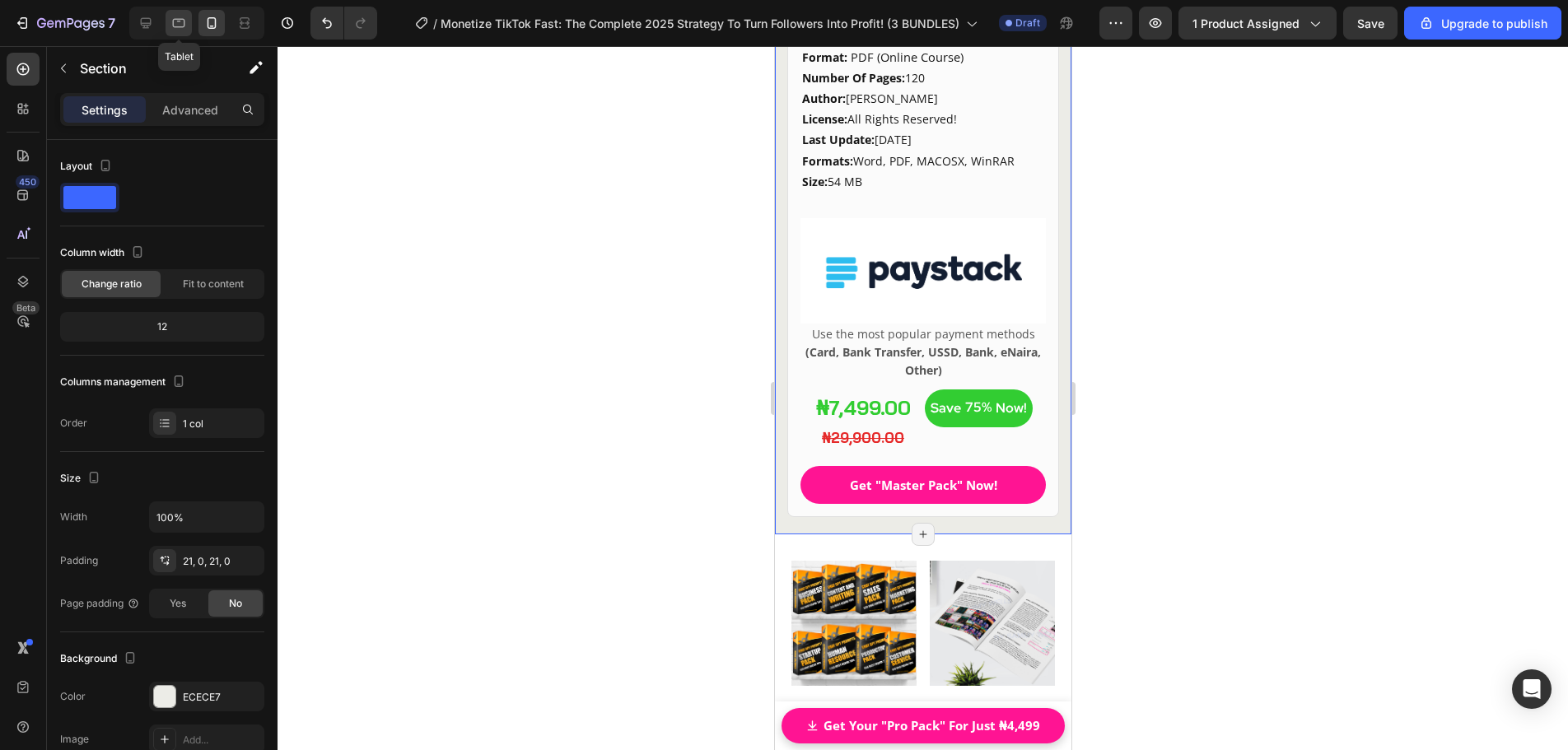
click at [177, 28] on icon at bounding box center [179, 23] width 16 height 16
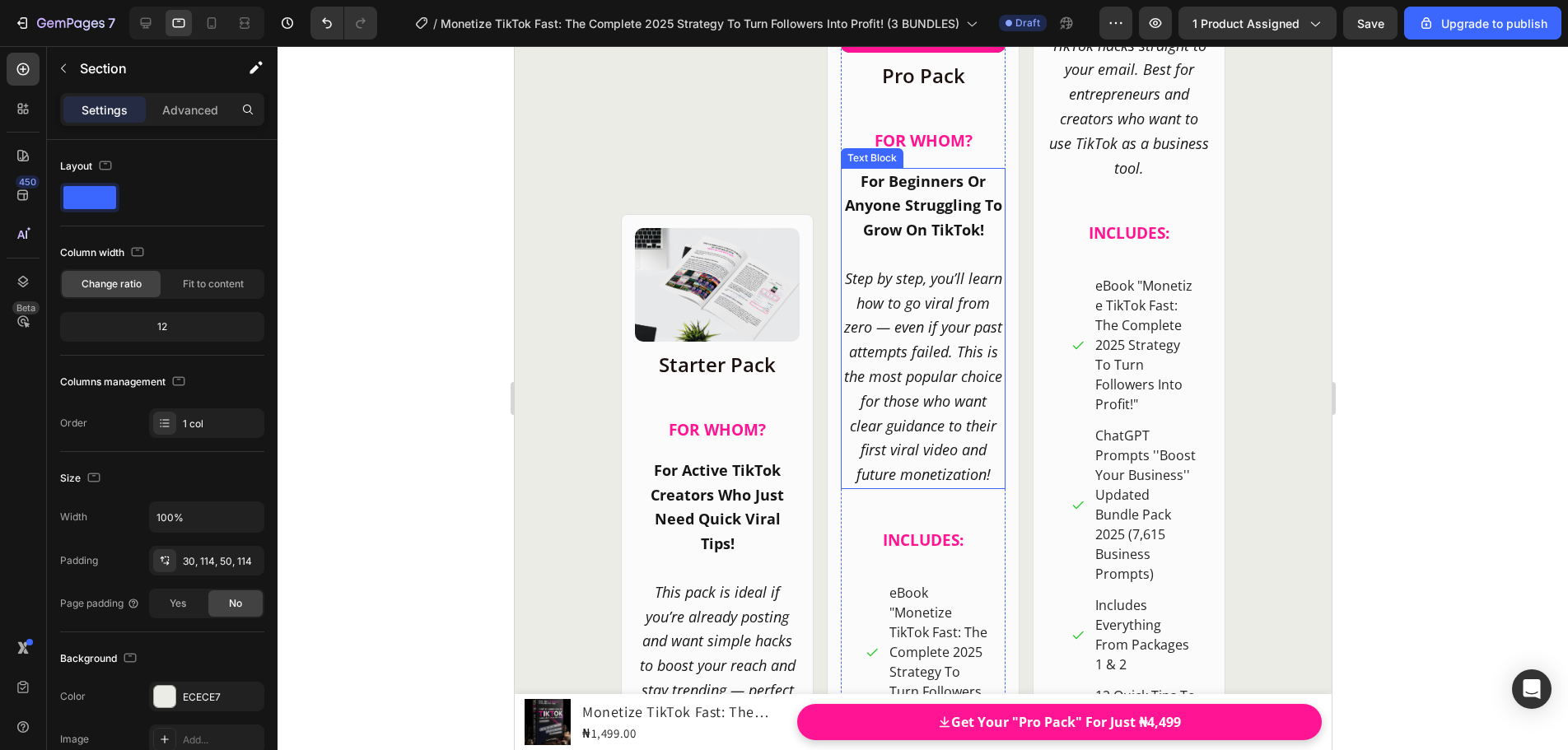
scroll to position [18265, 0]
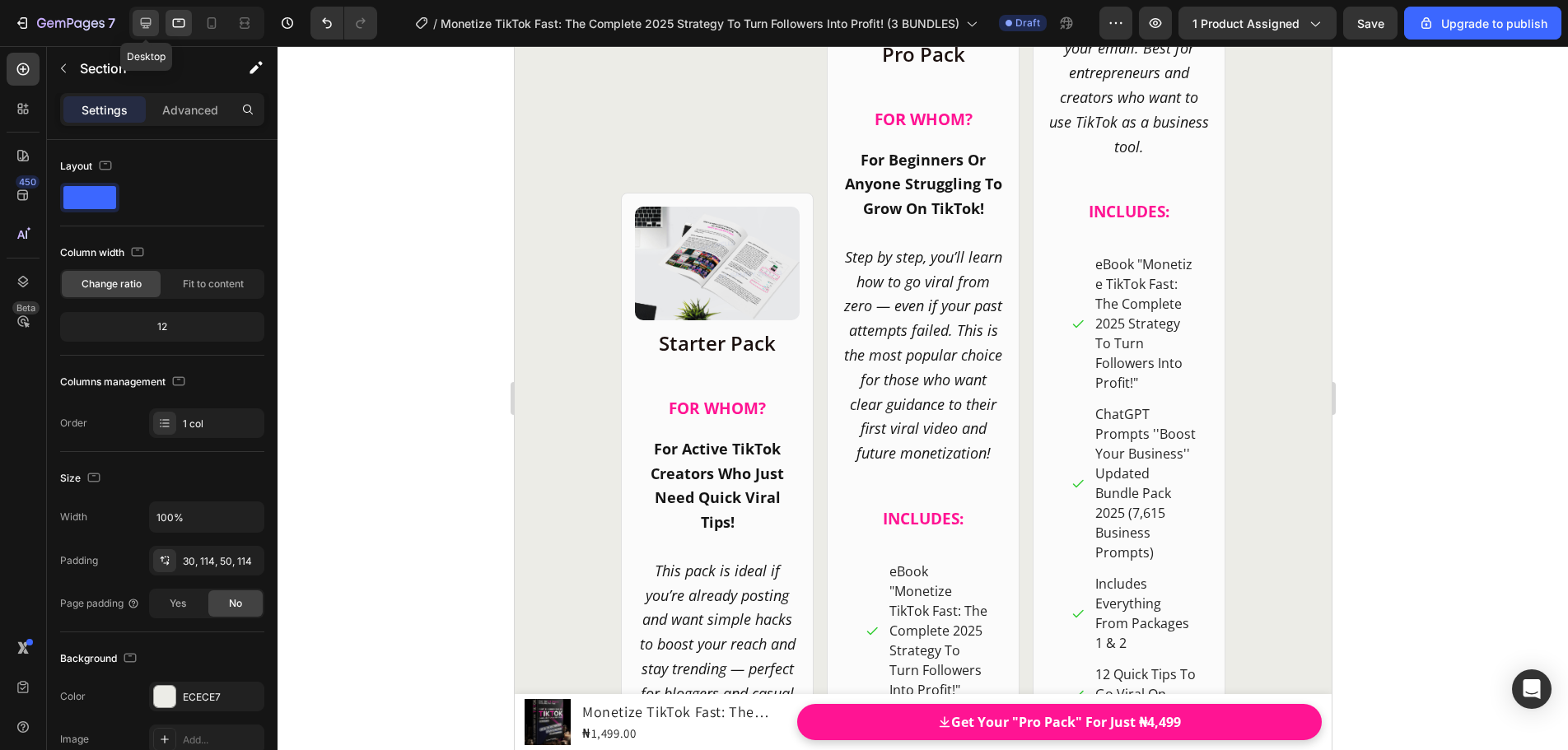
click at [137, 20] on icon at bounding box center [145, 23] width 16 height 16
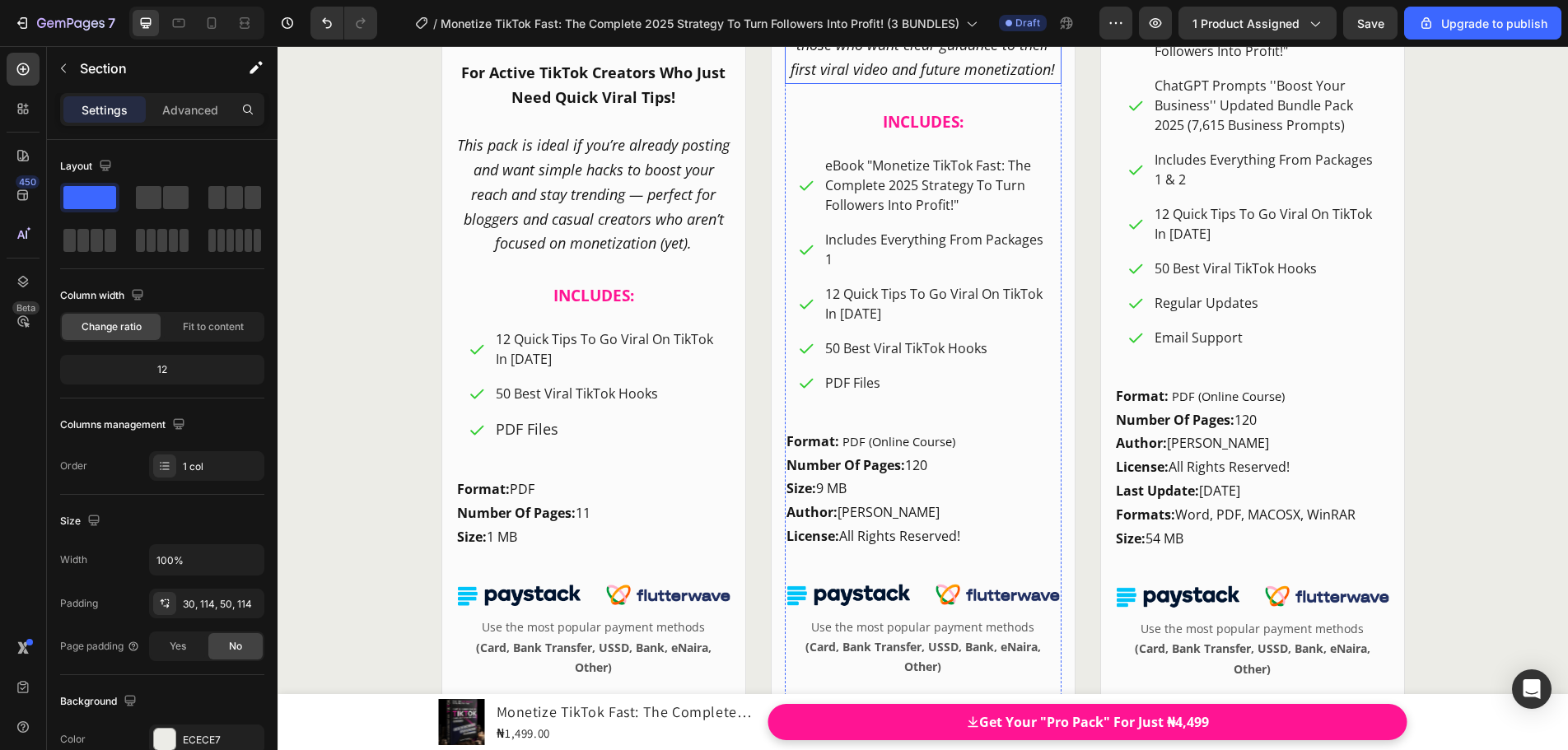
scroll to position [19209, 0]
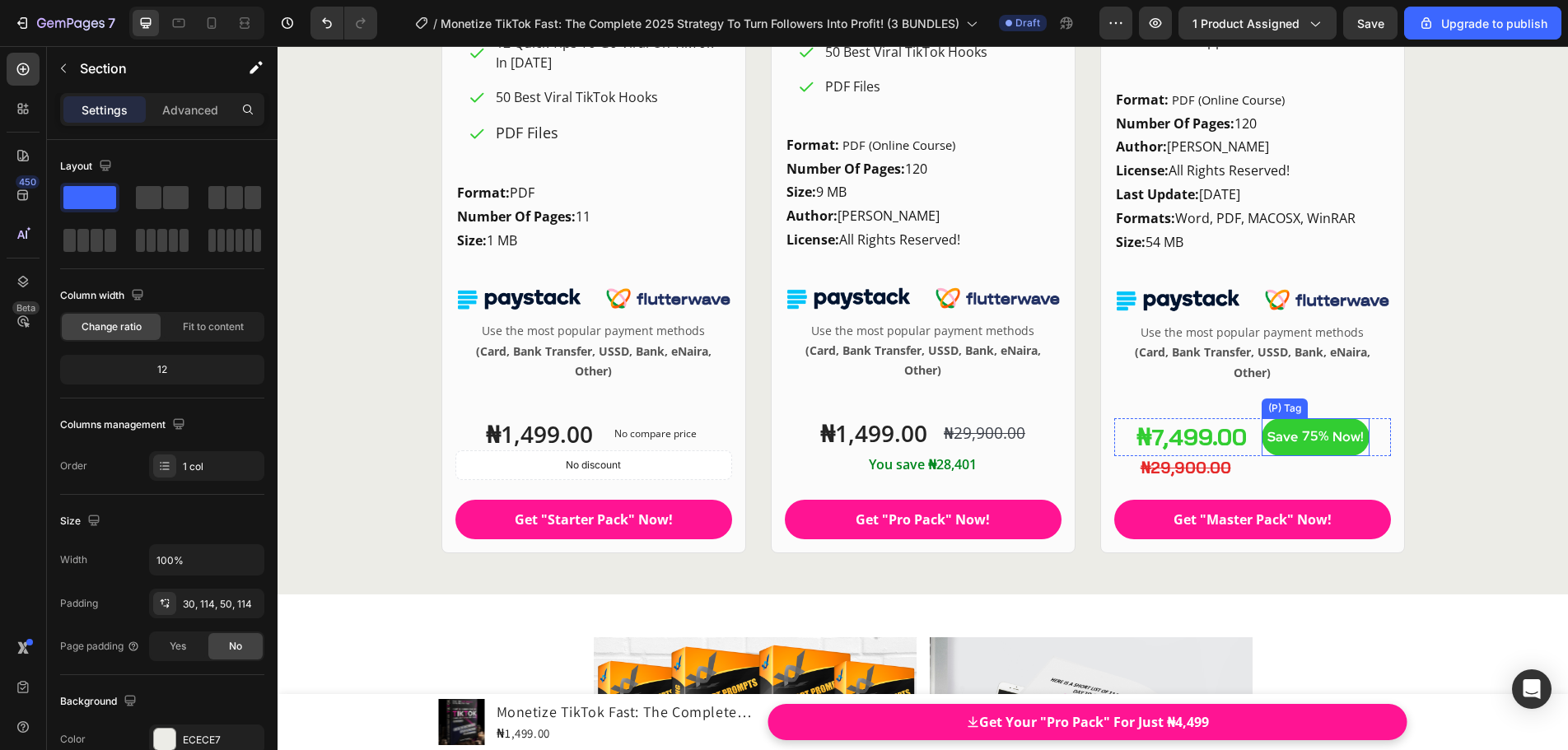
click at [1346, 443] on div "Now!" at bounding box center [1348, 437] width 36 height 25
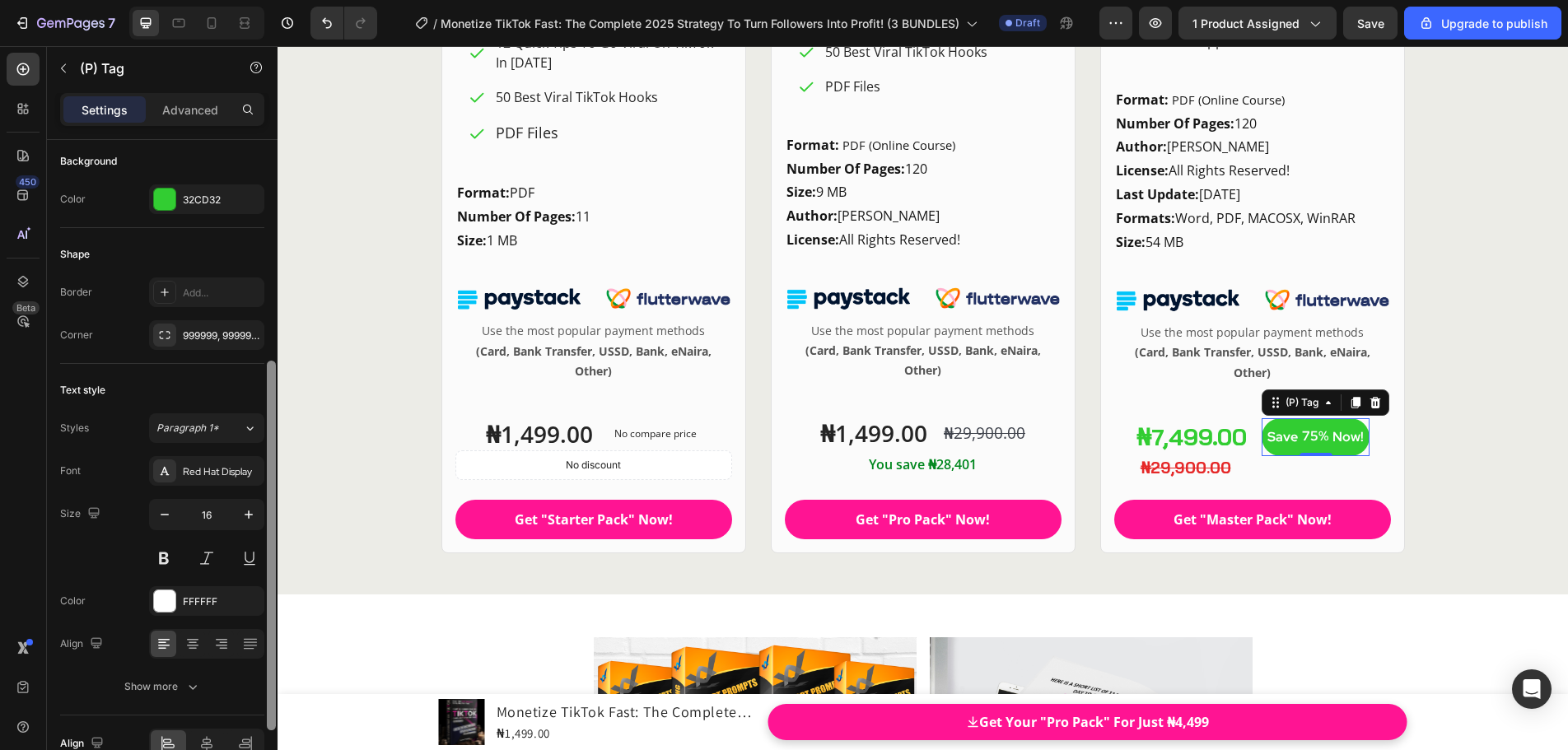
drag, startPoint x: 270, startPoint y: 362, endPoint x: 266, endPoint y: 600, distance: 238.0
click at [266, 600] on div at bounding box center [271, 458] width 13 height 657
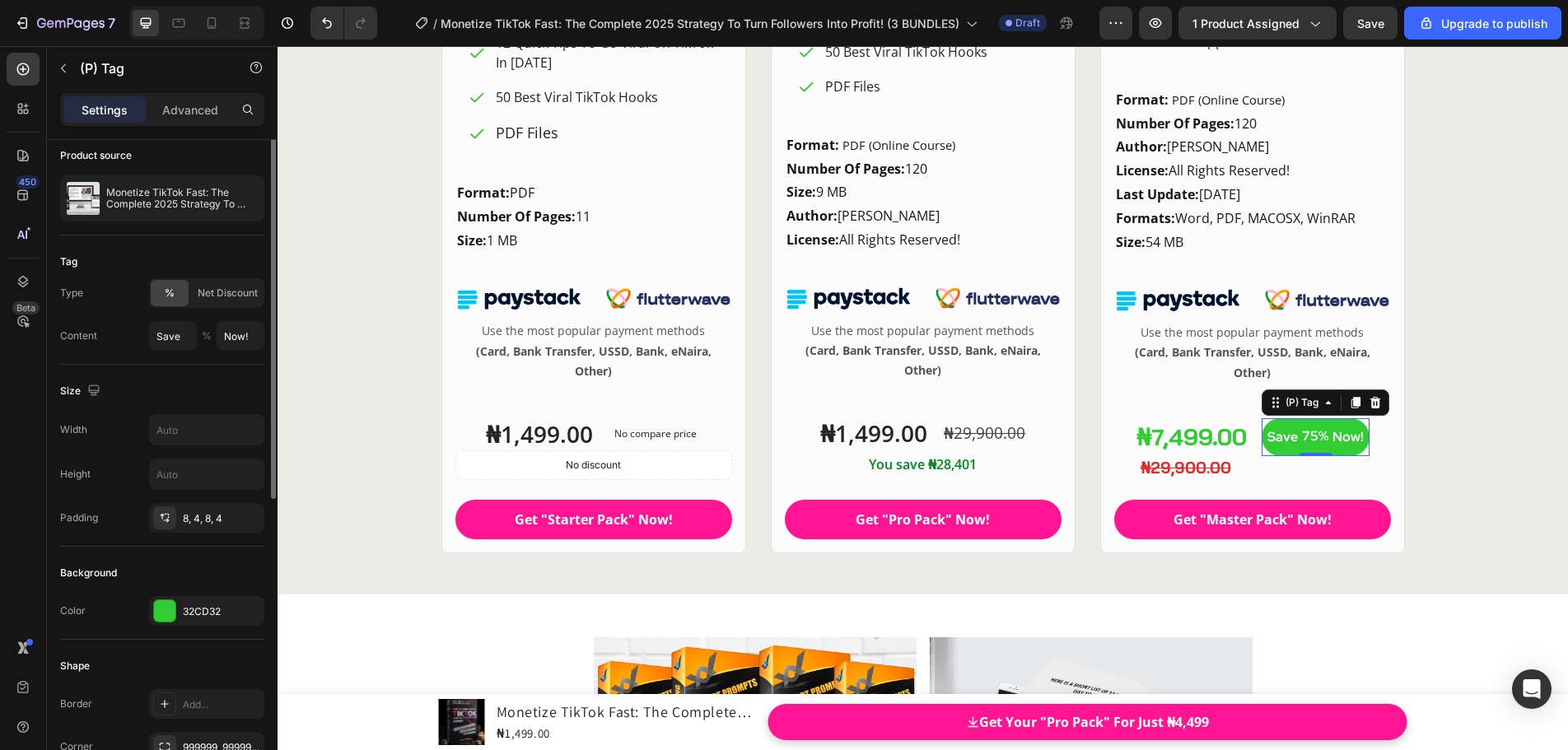
scroll to position [0, 0]
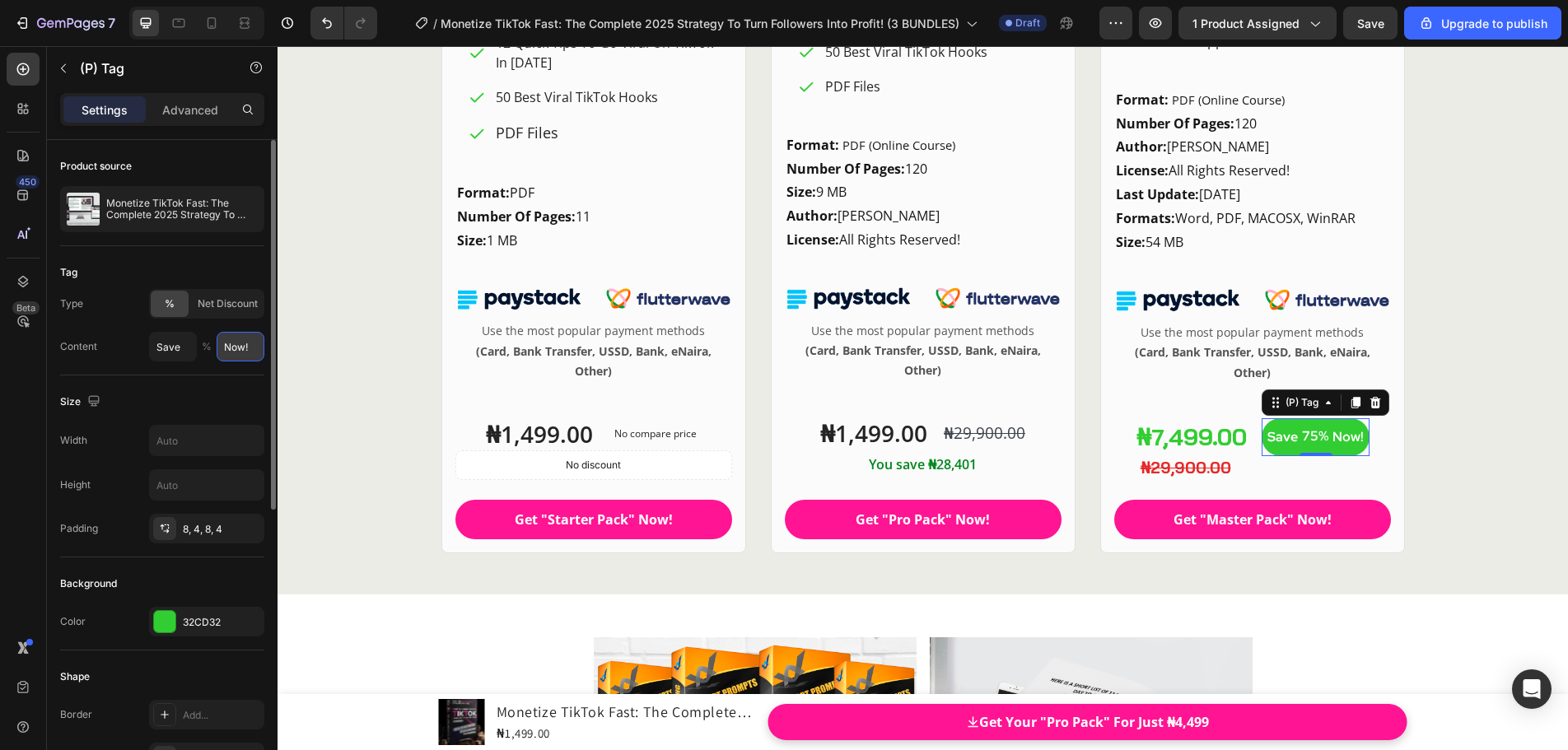
click at [252, 346] on input "Now!" at bounding box center [240, 346] width 48 height 30
click at [193, 528] on div "8, 4, 8, 4" at bounding box center [206, 529] width 48 height 15
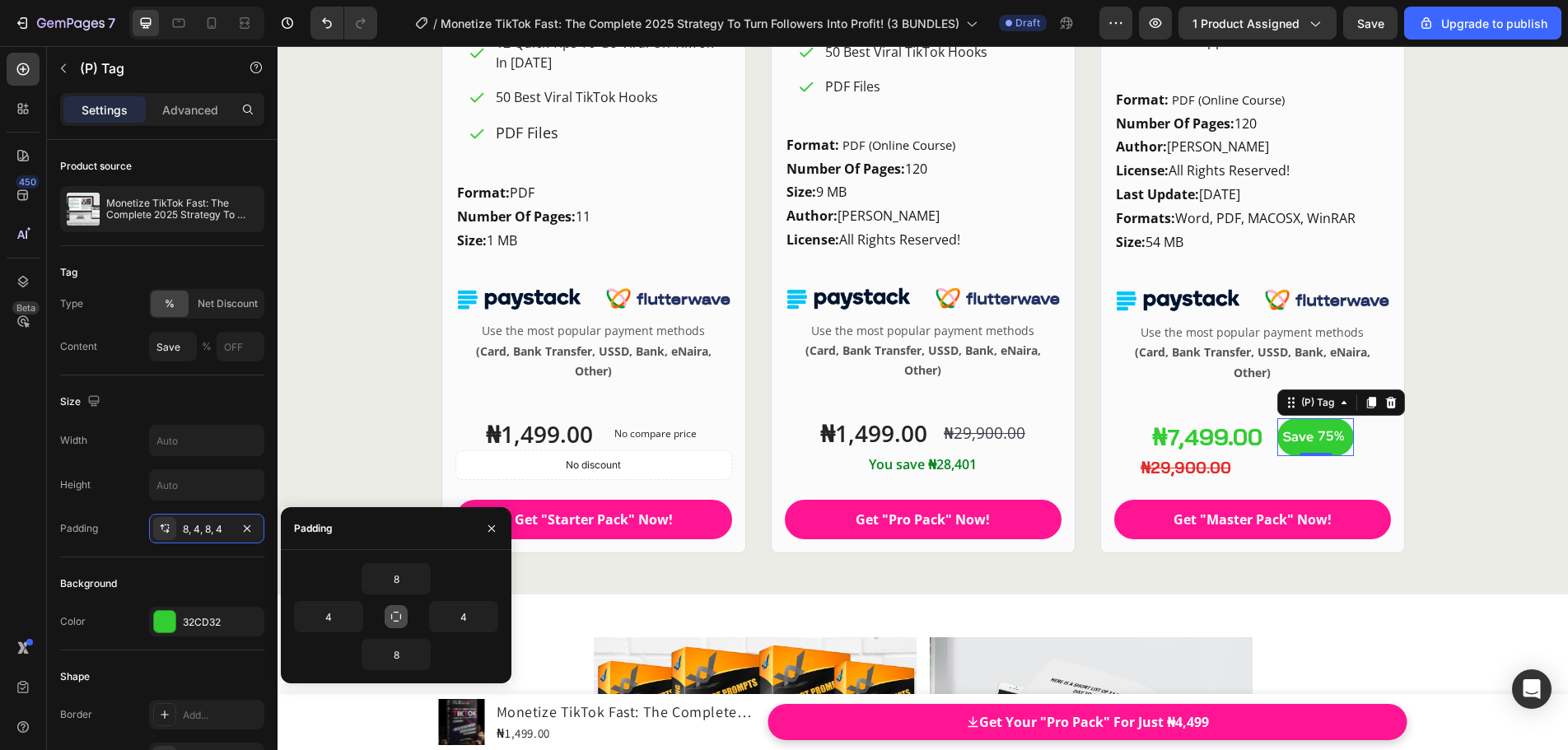
click at [398, 620] on icon "button" at bounding box center [396, 617] width 14 height 14
type input "8"
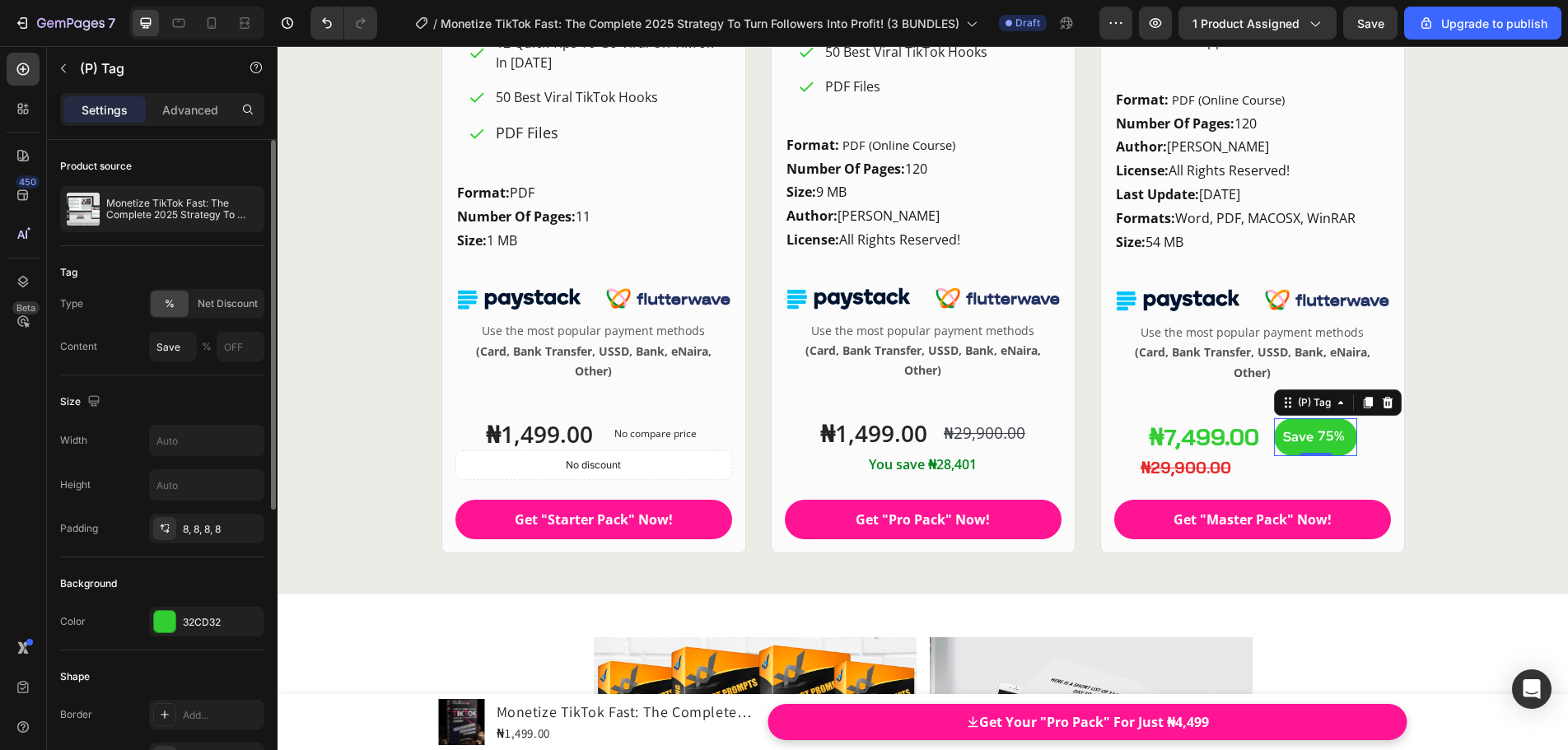
click at [198, 415] on div "Size Width Height Padding 8, 8, 8, 8" at bounding box center [162, 467] width 204 height 182
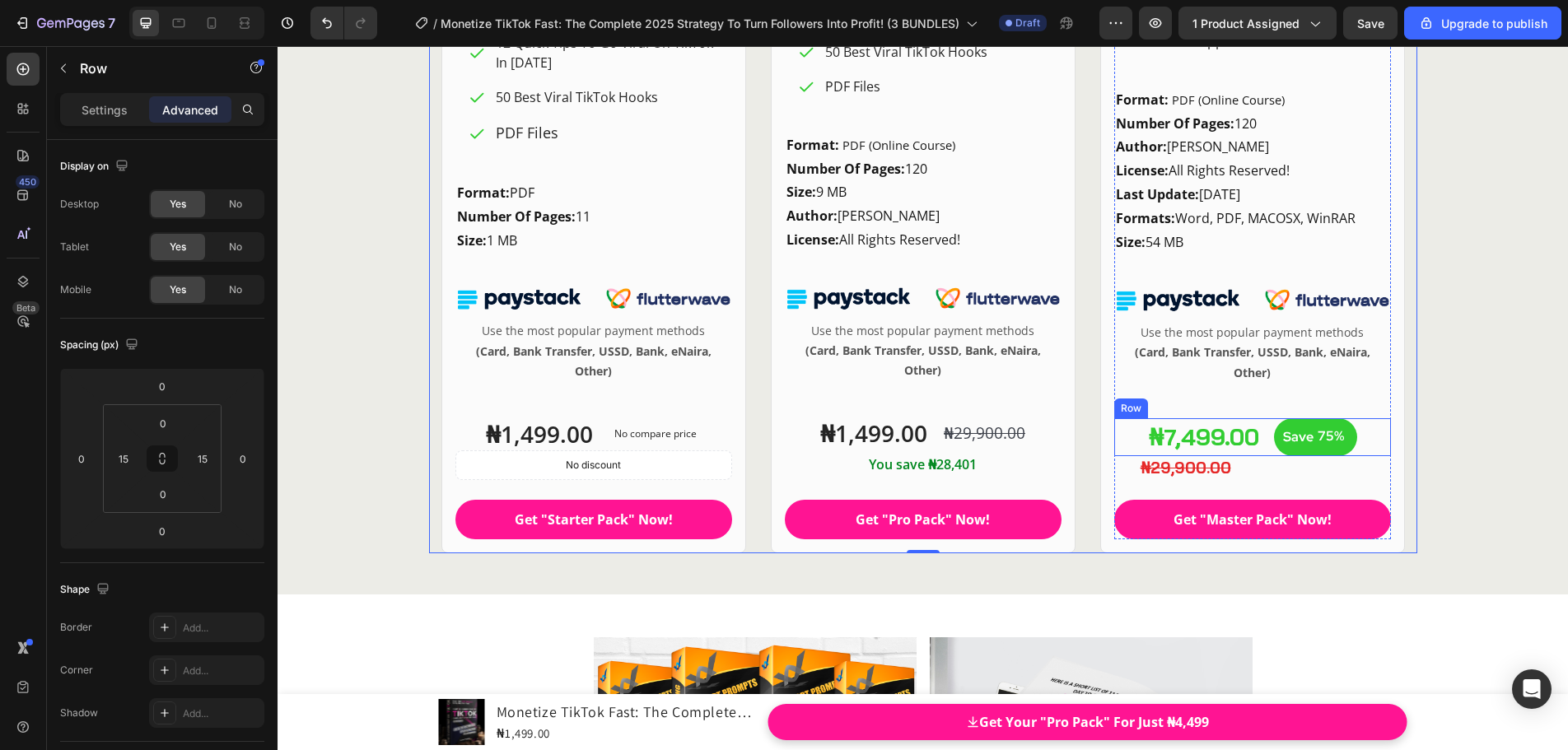
click at [1121, 421] on div "₦7,499.00 Product Price Product Price Save 75% (P) Tag Row" at bounding box center [1252, 438] width 277 height 38
click at [1188, 404] on icon at bounding box center [1195, 402] width 14 height 14
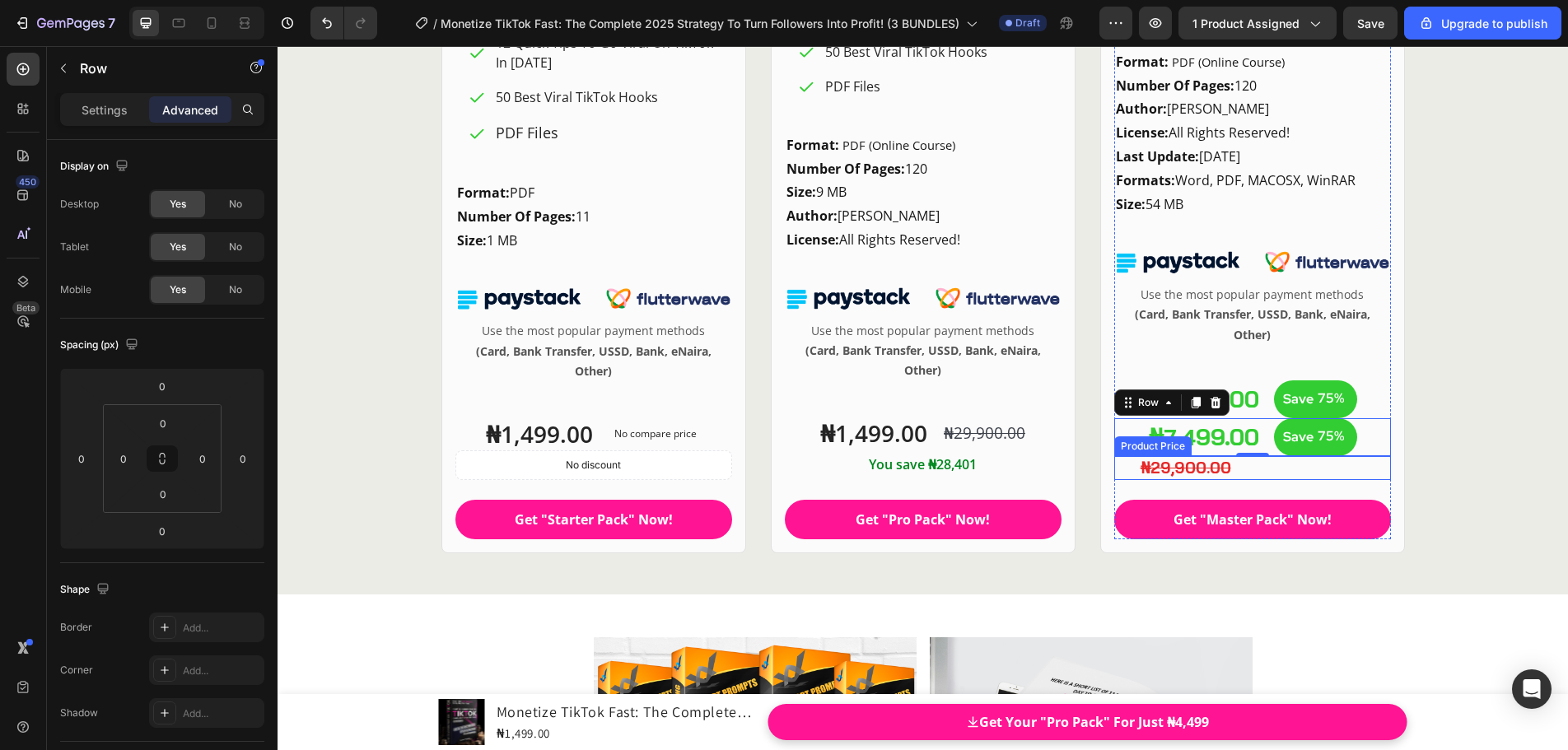
click at [1125, 451] on div "Product Price" at bounding box center [1152, 447] width 77 height 20
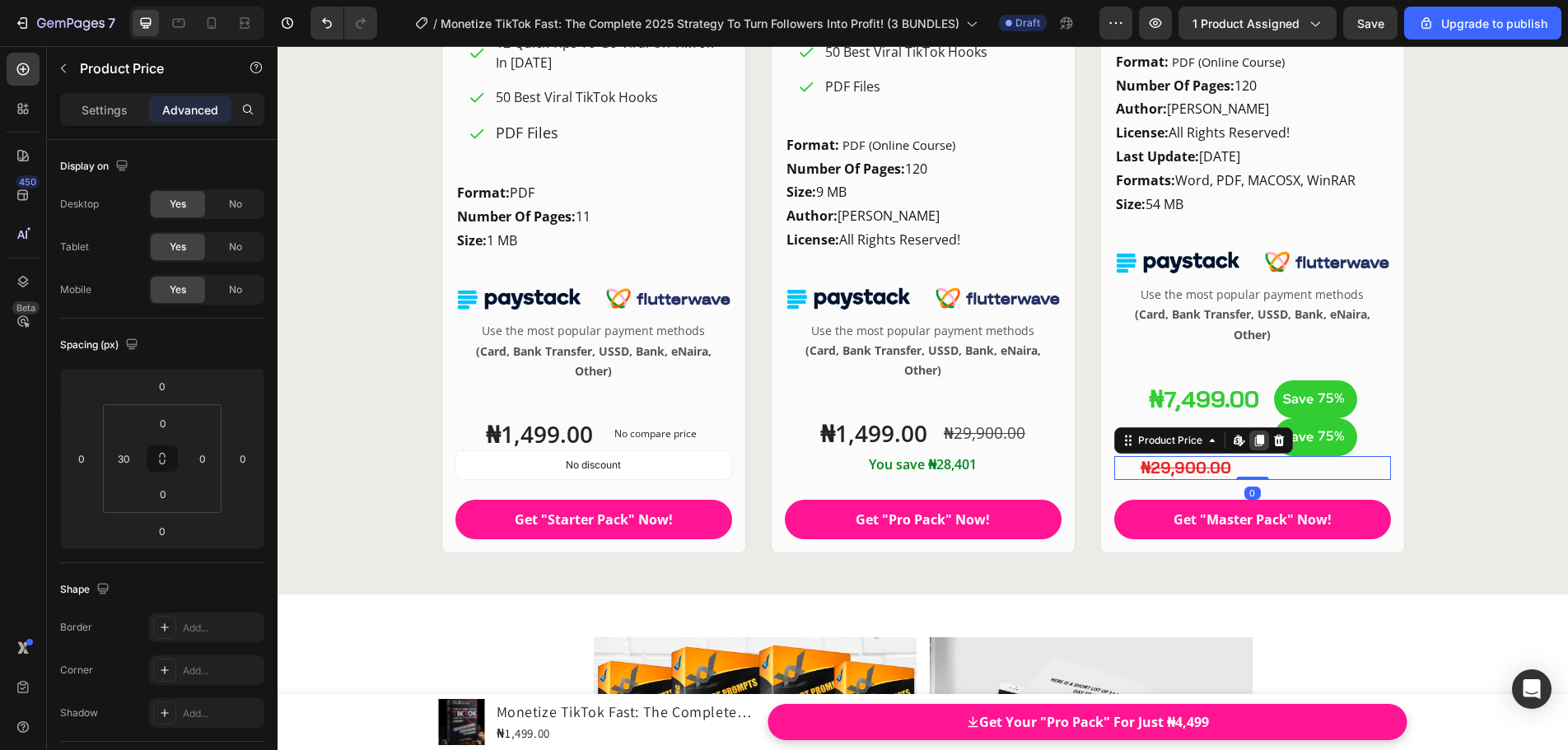
click at [1254, 444] on icon at bounding box center [1258, 440] width 9 height 12
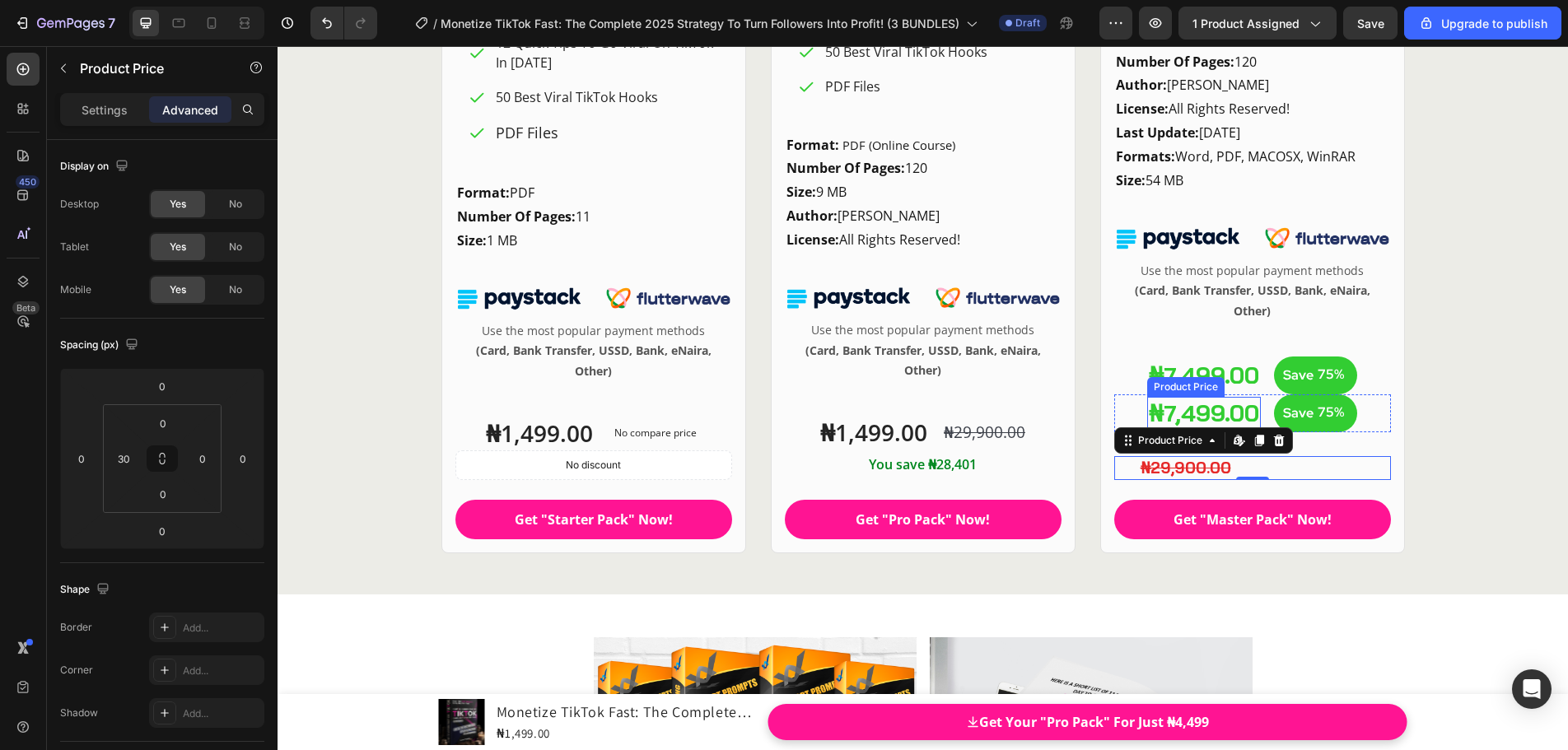
click at [1234, 406] on div "₦7,499.00" at bounding box center [1203, 413] width 113 height 33
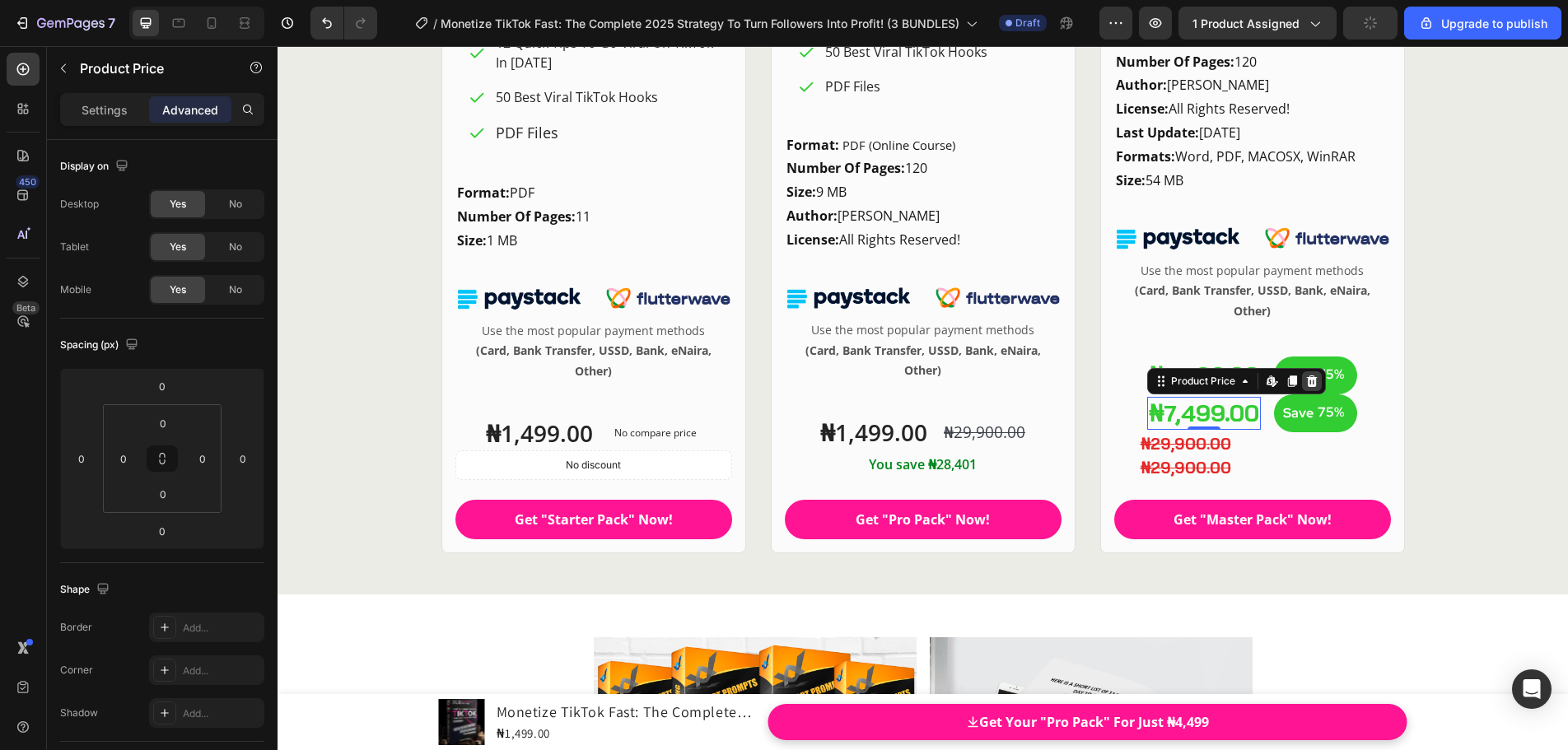
click at [1306, 388] on icon at bounding box center [1311, 381] width 14 height 14
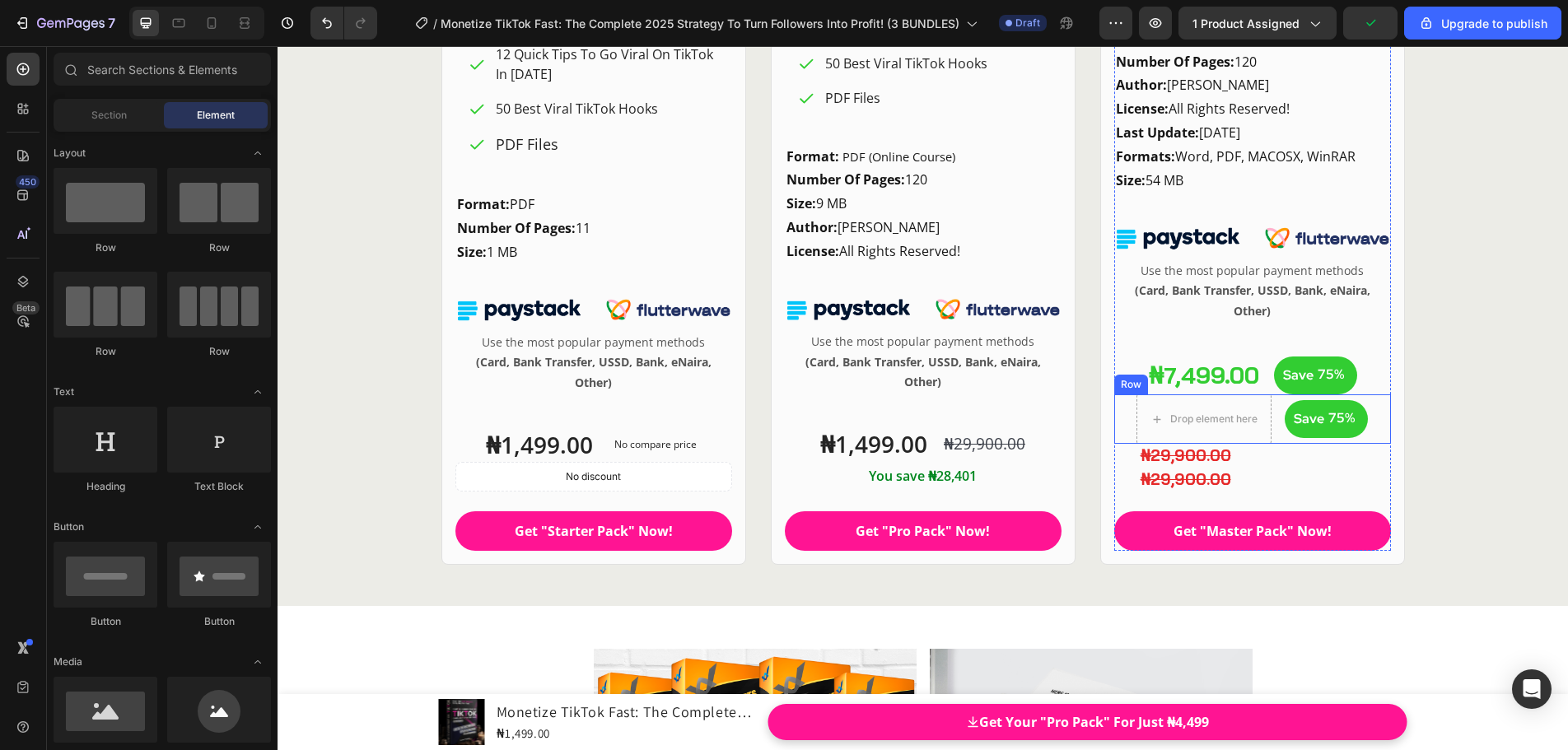
scroll to position [19282, 0]
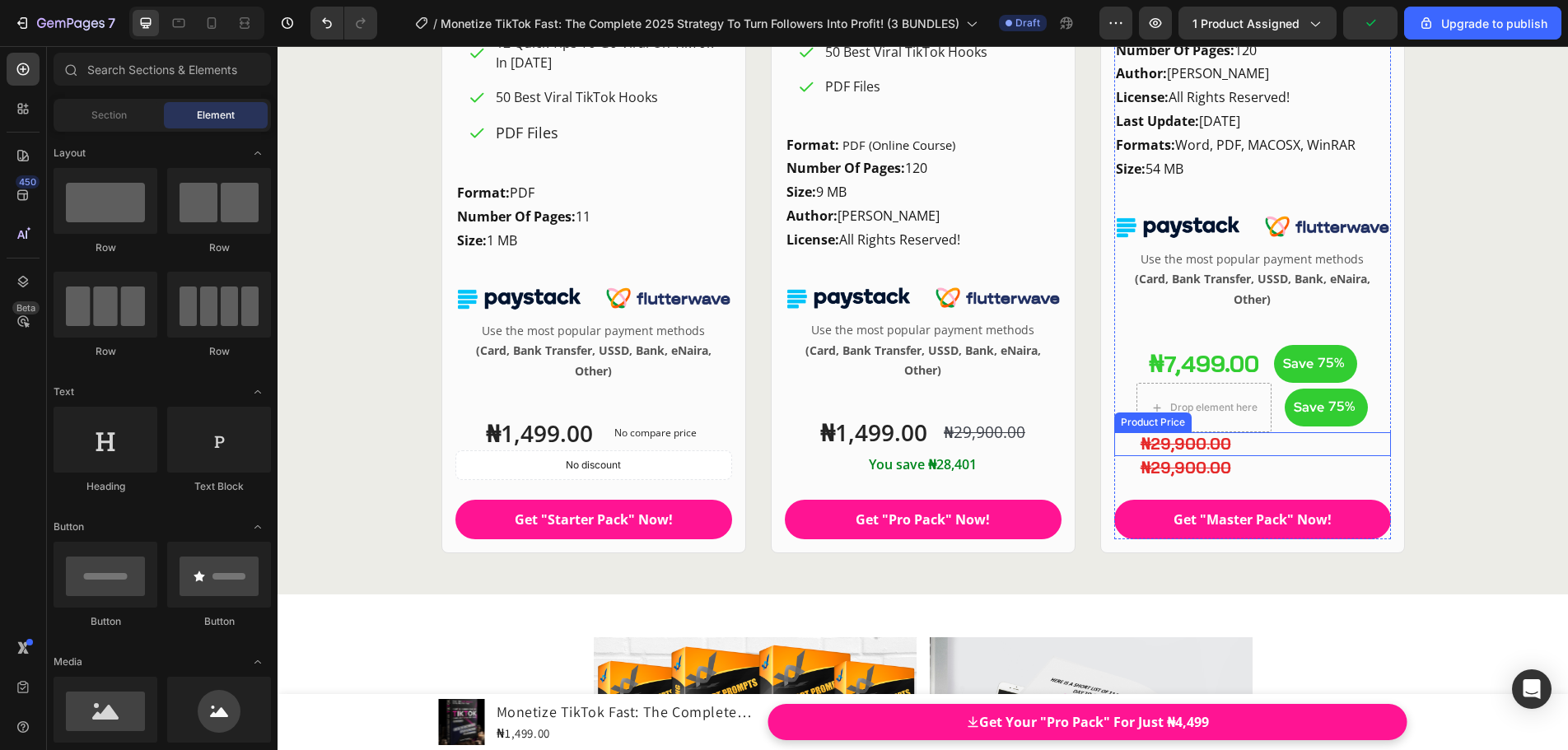
click at [1188, 447] on div "₦29,900.00" at bounding box center [1264, 444] width 251 height 24
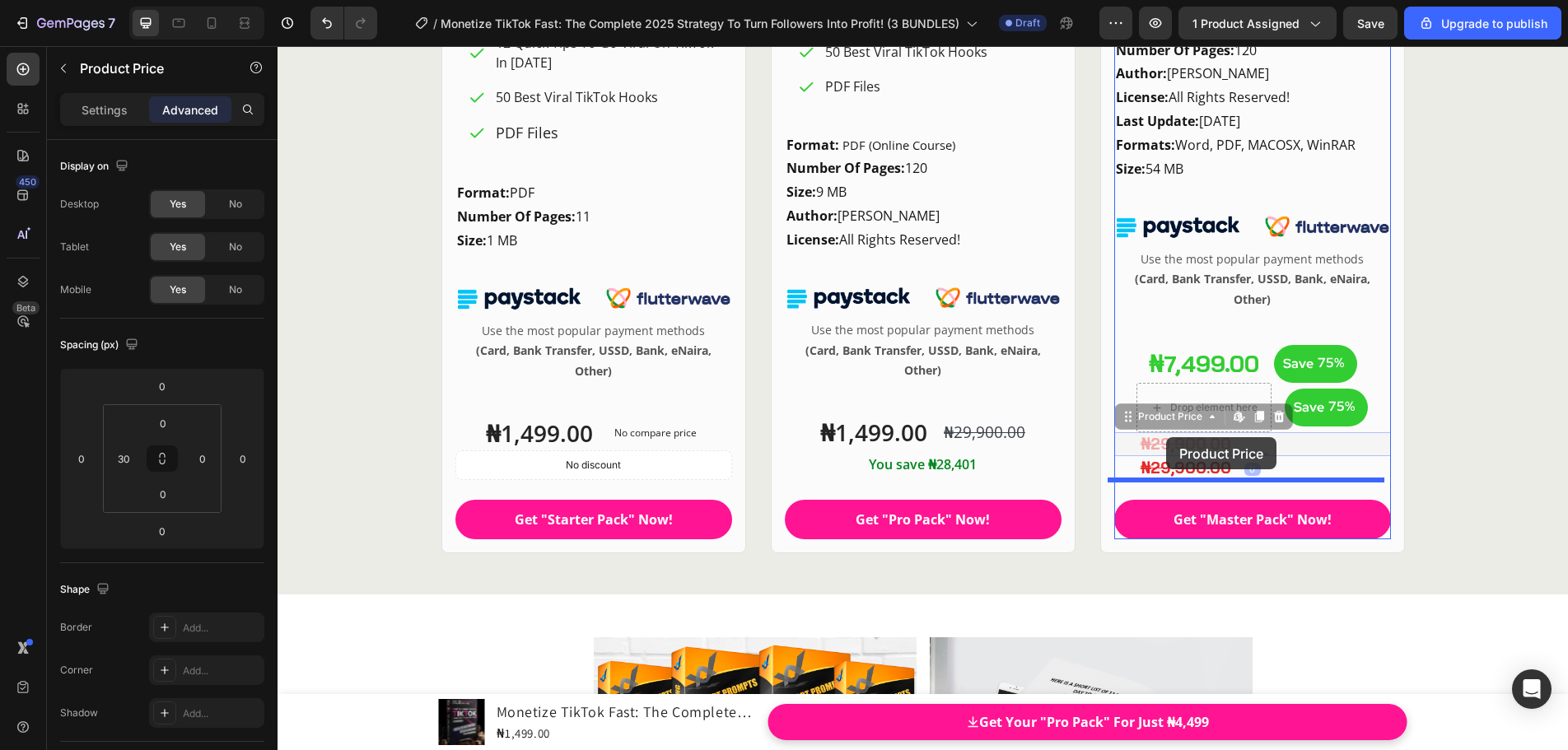
drag, startPoint x: 1117, startPoint y: 419, endPoint x: 1166, endPoint y: 438, distance: 52.6
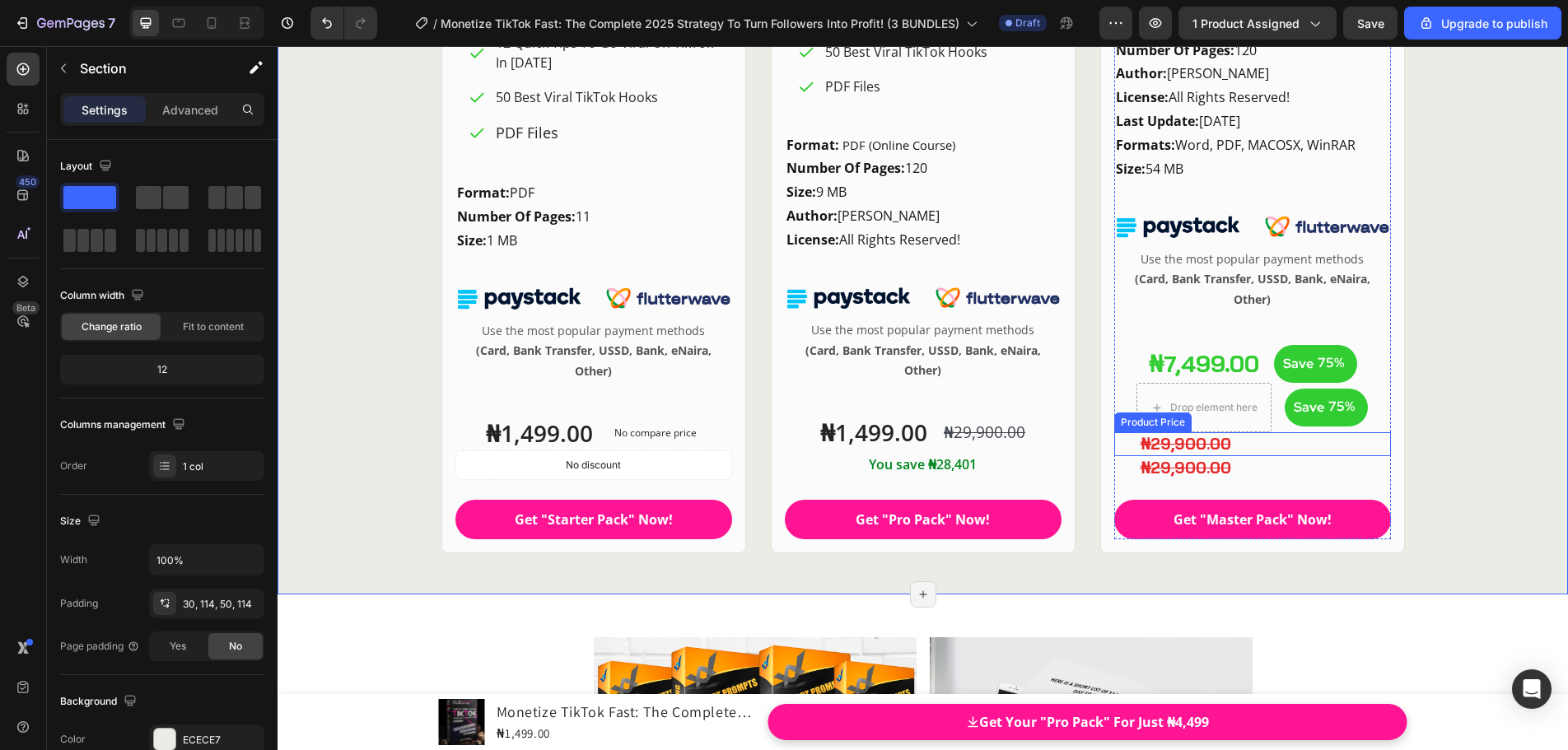
click at [1185, 442] on div "₦29,900.00" at bounding box center [1264, 444] width 251 height 24
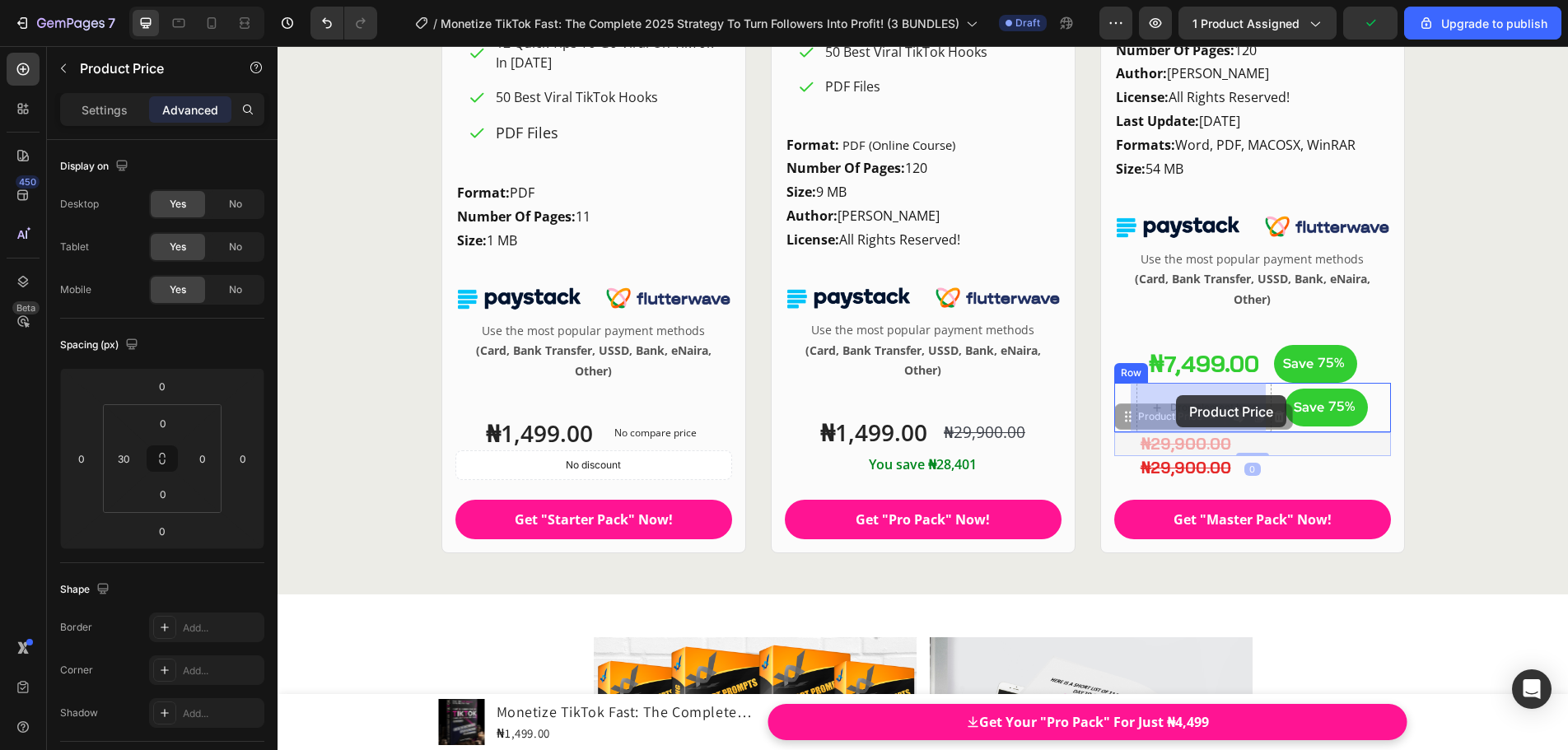
drag, startPoint x: 1125, startPoint y: 420, endPoint x: 1176, endPoint y: 395, distance: 56.8
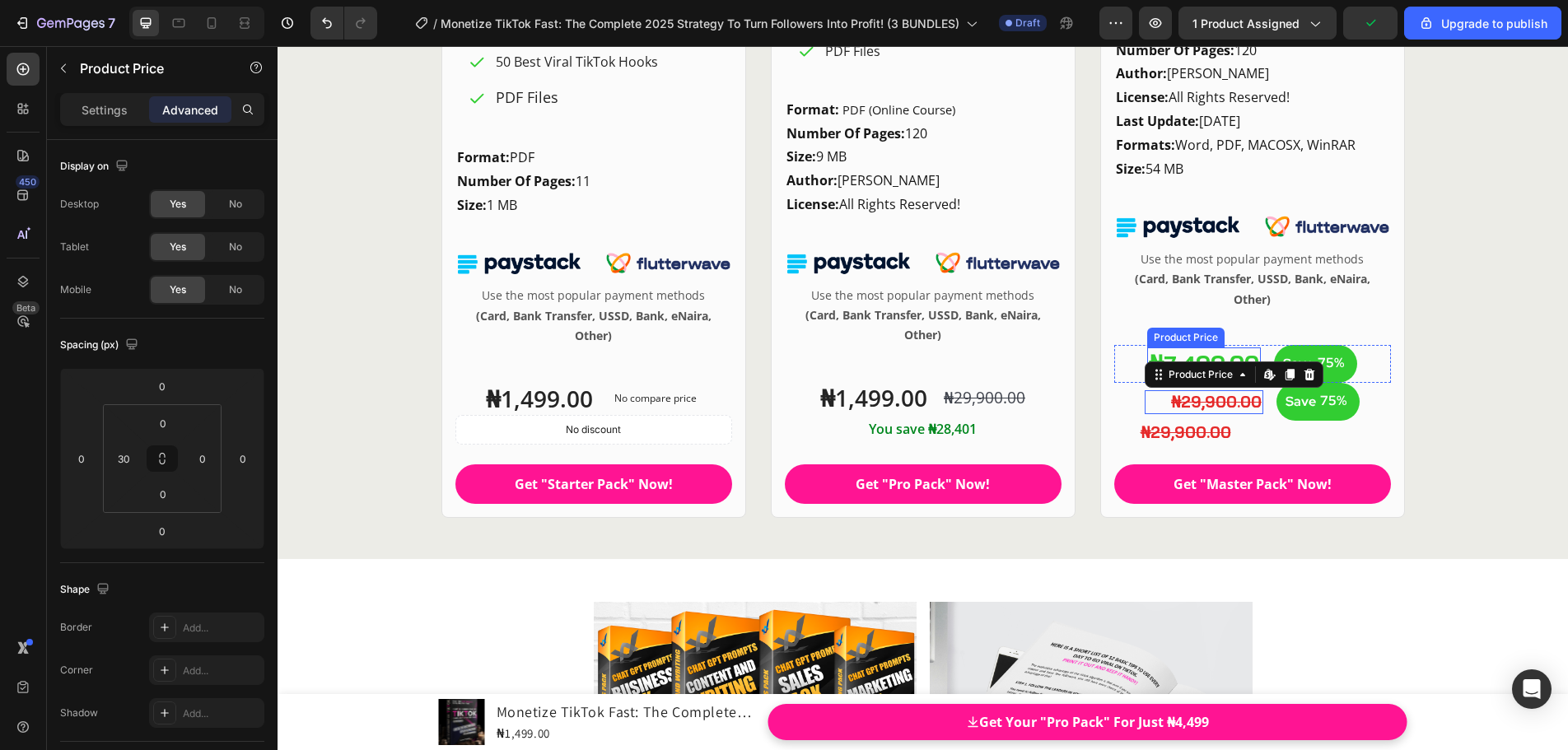
scroll to position [19247, 0]
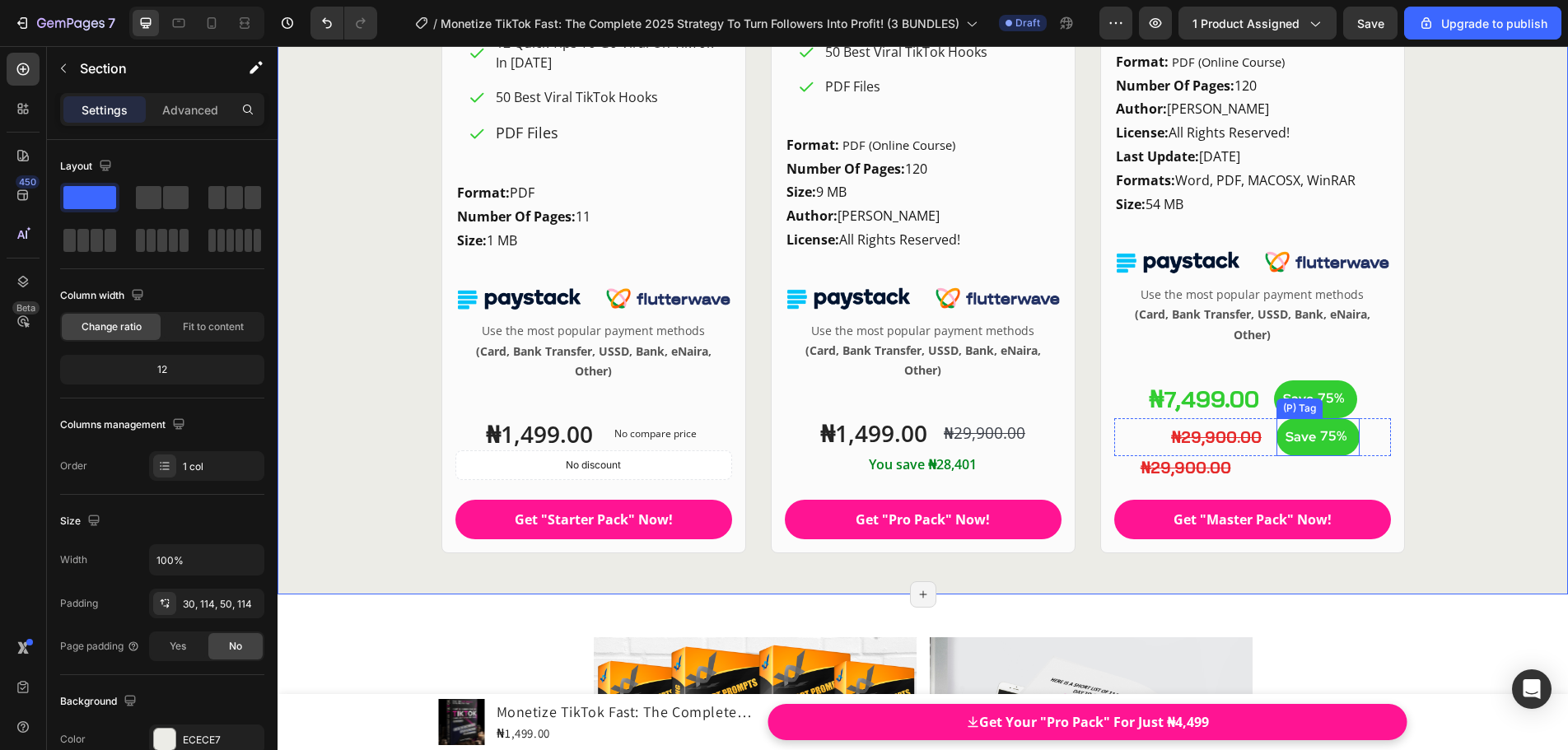
click at [1349, 449] on div "Save 75%" at bounding box center [1318, 438] width 84 height 38
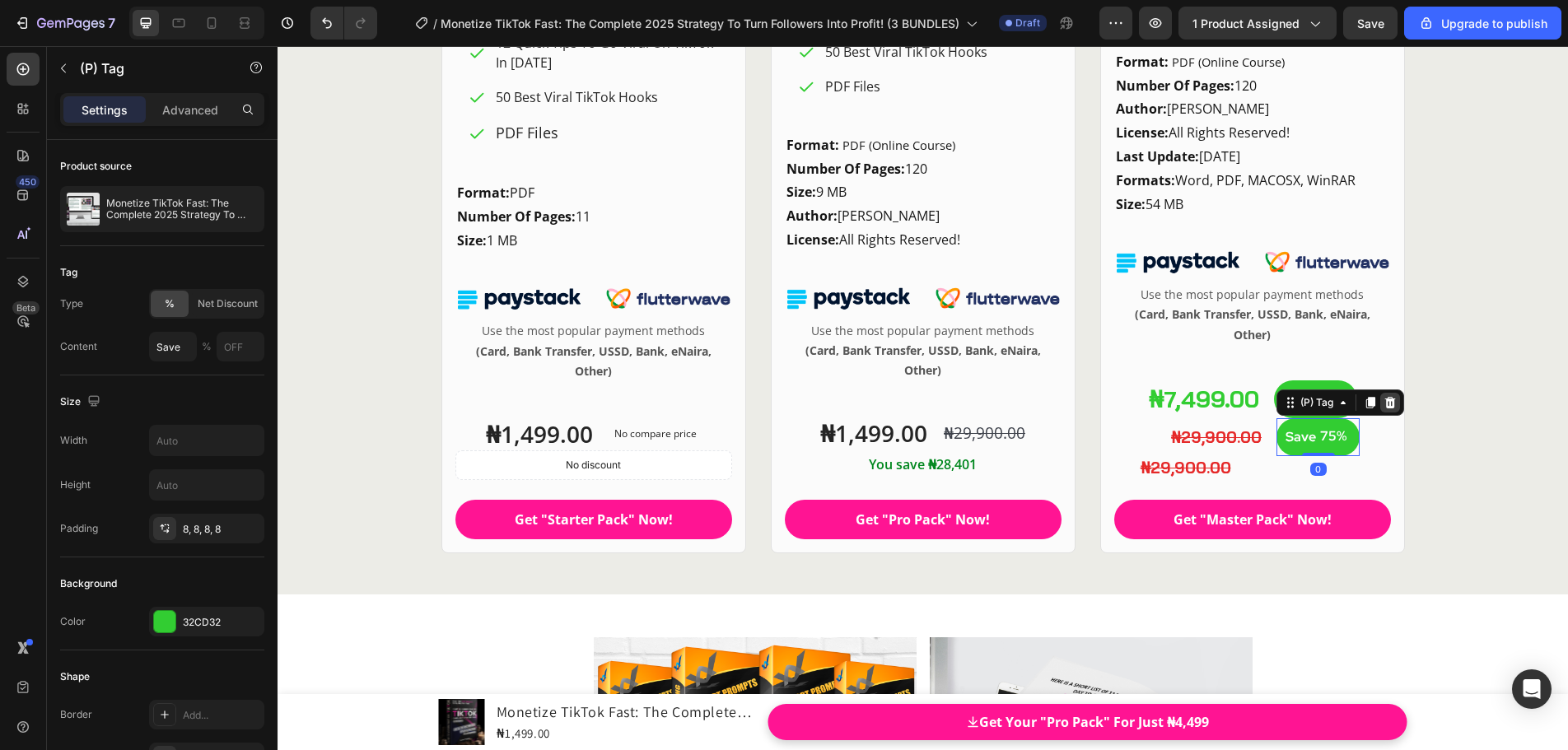
click at [1383, 404] on icon at bounding box center [1389, 402] width 14 height 14
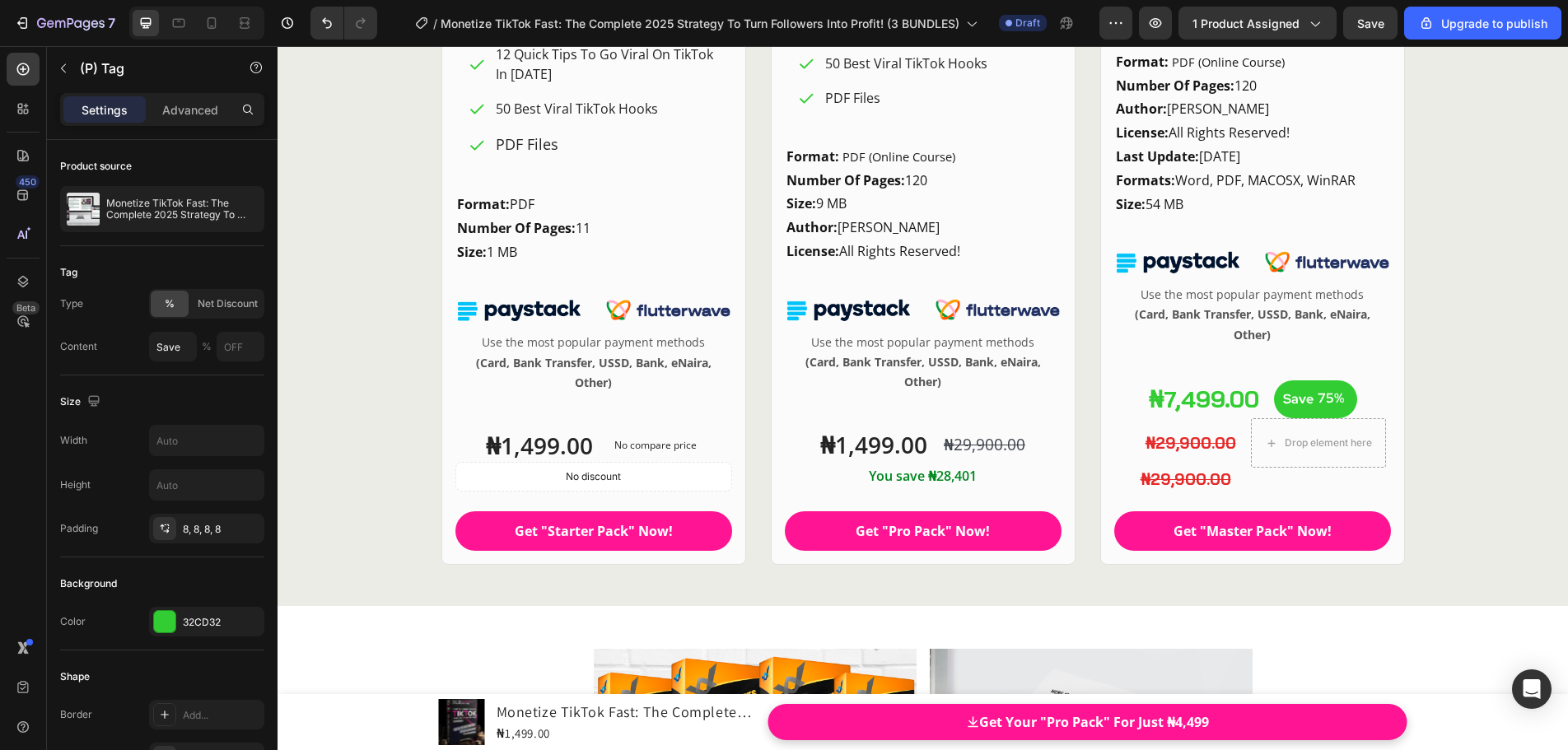
scroll to position [19258, 0]
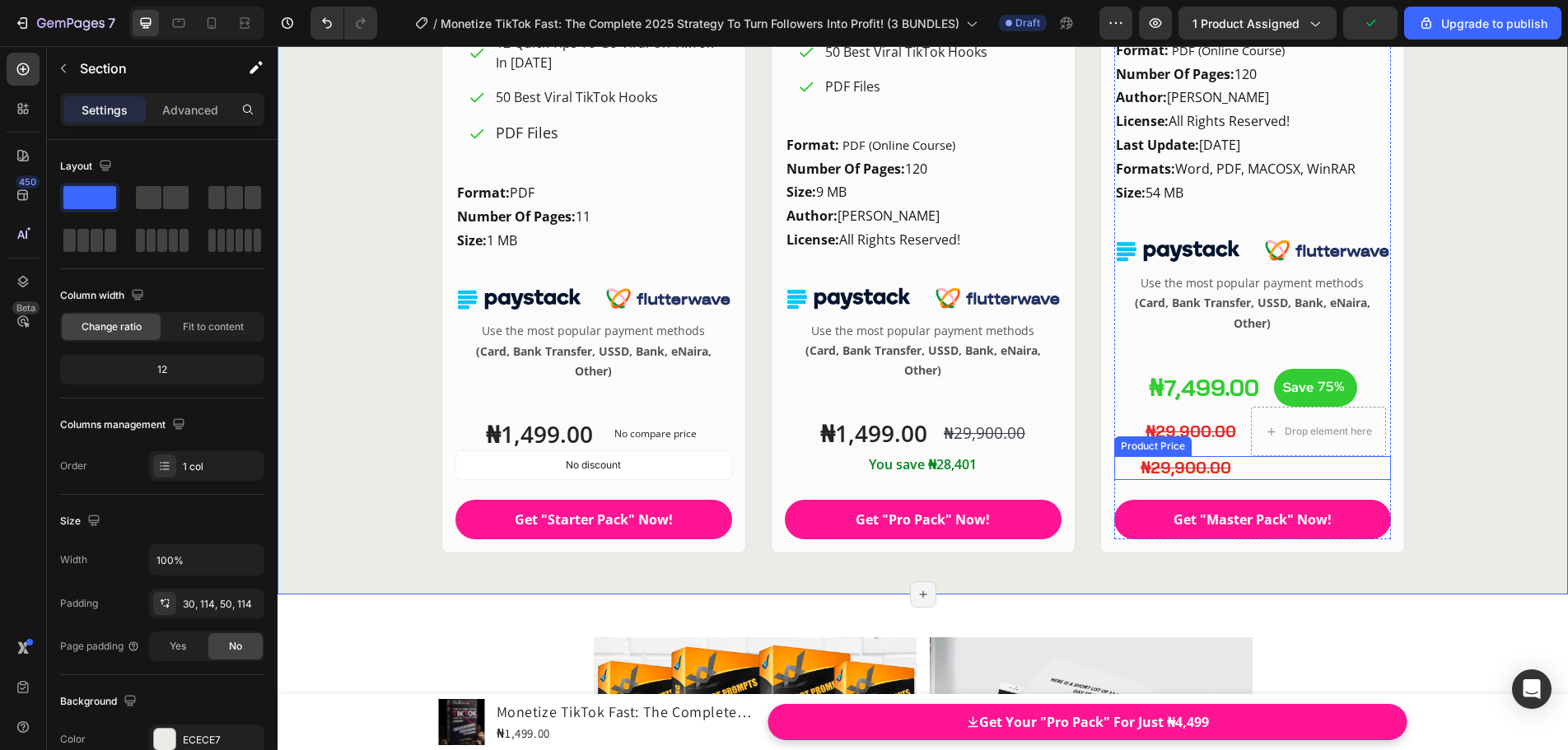
click at [1247, 459] on div "₦29,900.00" at bounding box center [1264, 468] width 251 height 24
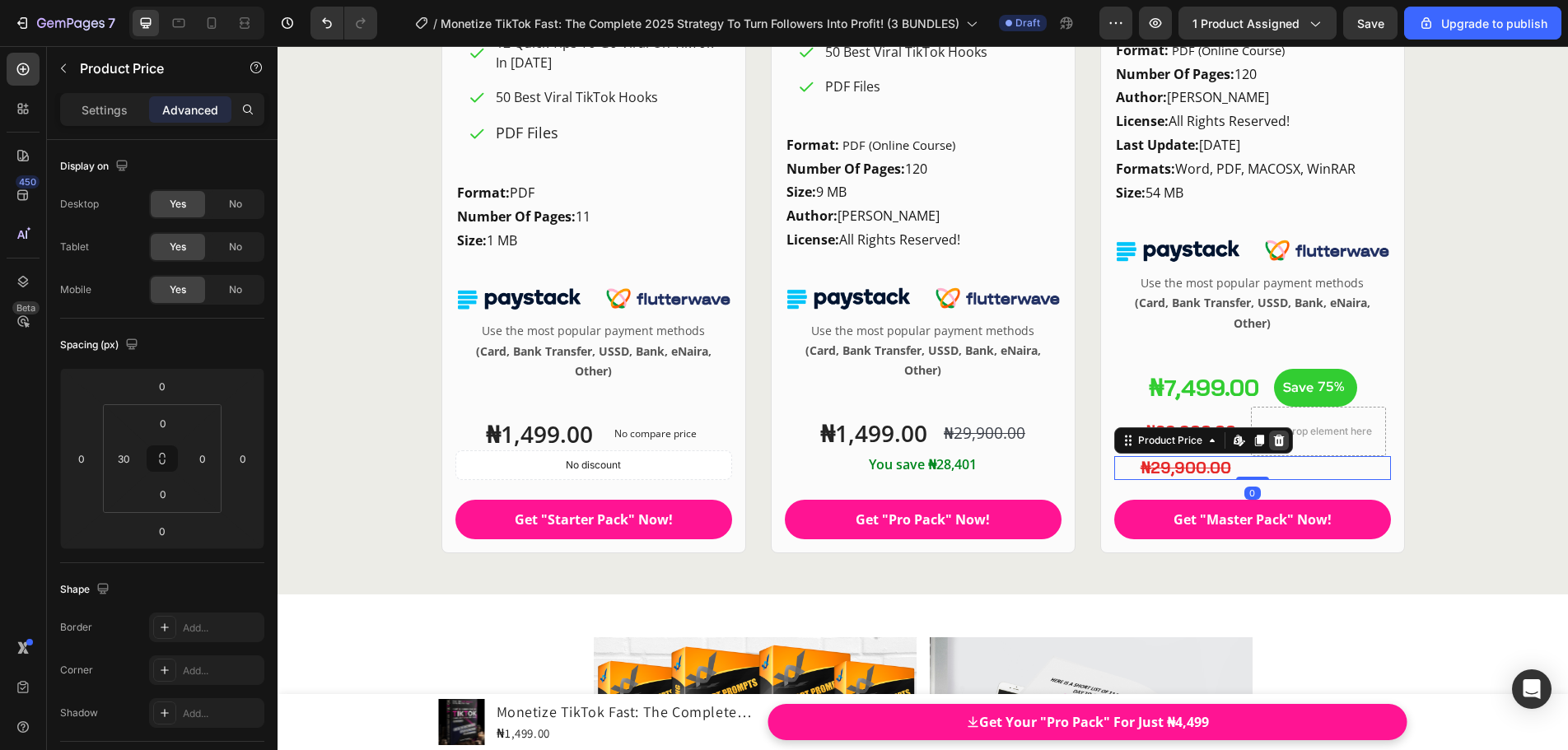
click at [1273, 438] on icon at bounding box center [1278, 440] width 11 height 12
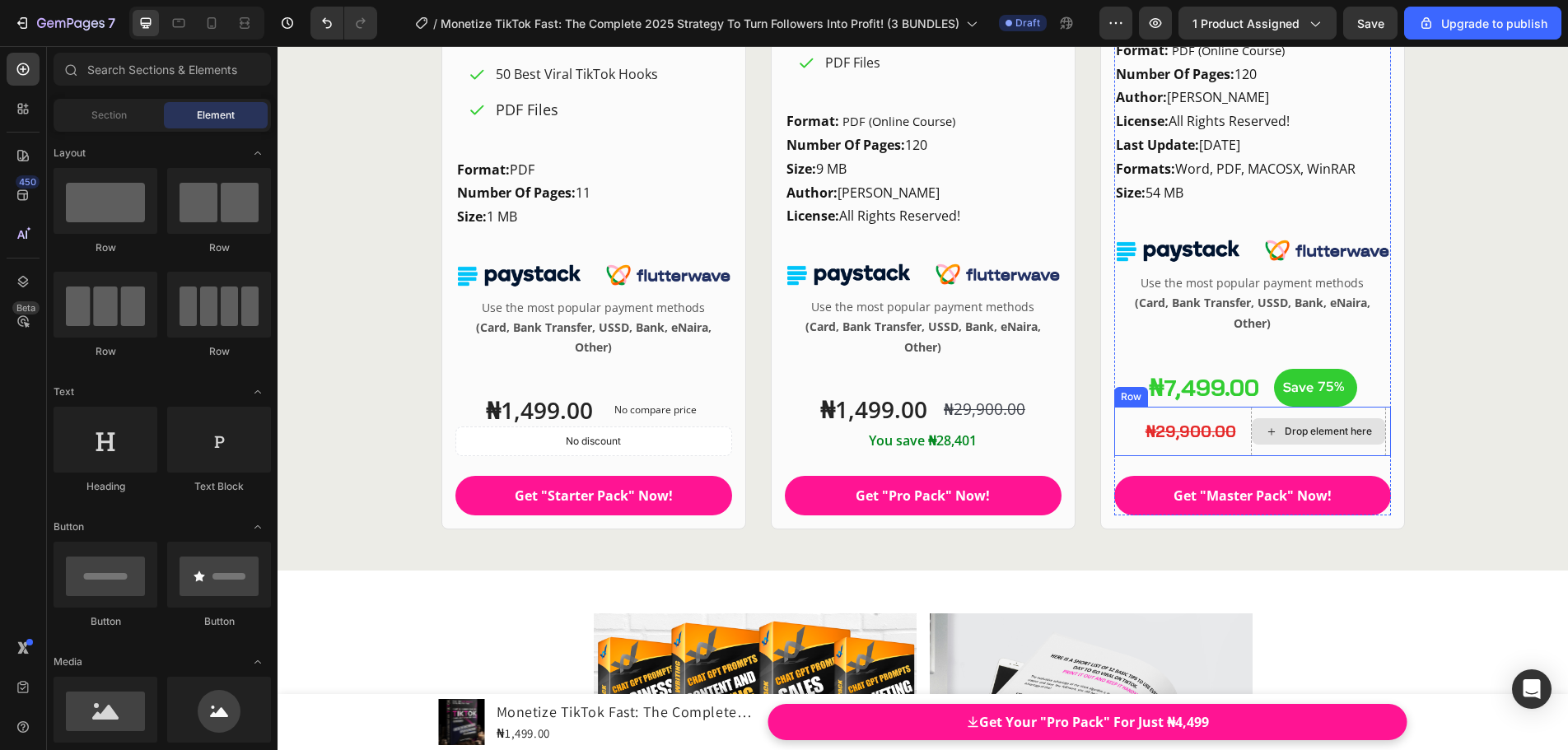
scroll to position [19235, 0]
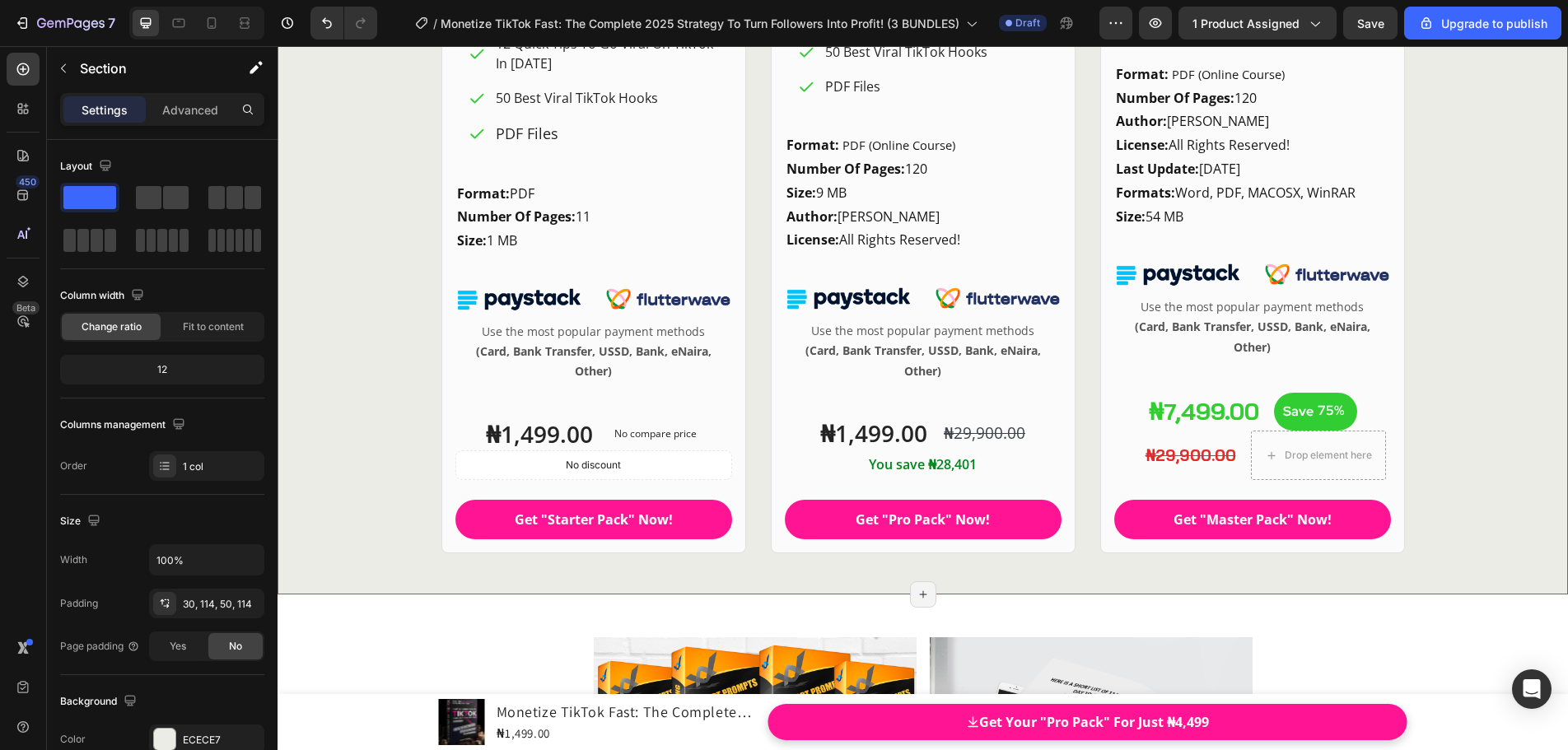
click at [321, 23] on icon "Undo/Redo" at bounding box center [327, 23] width 16 height 16
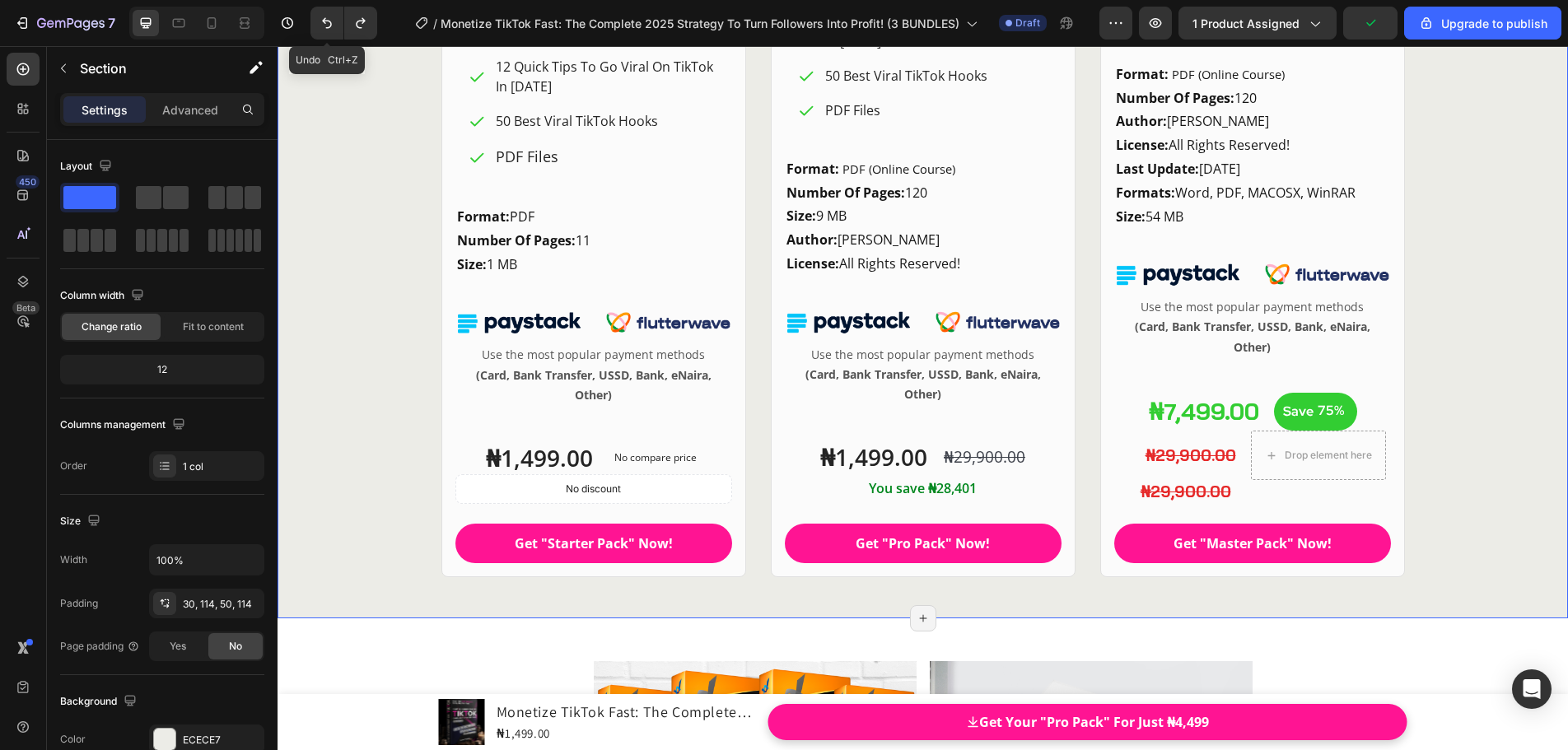
scroll to position [19258, 0]
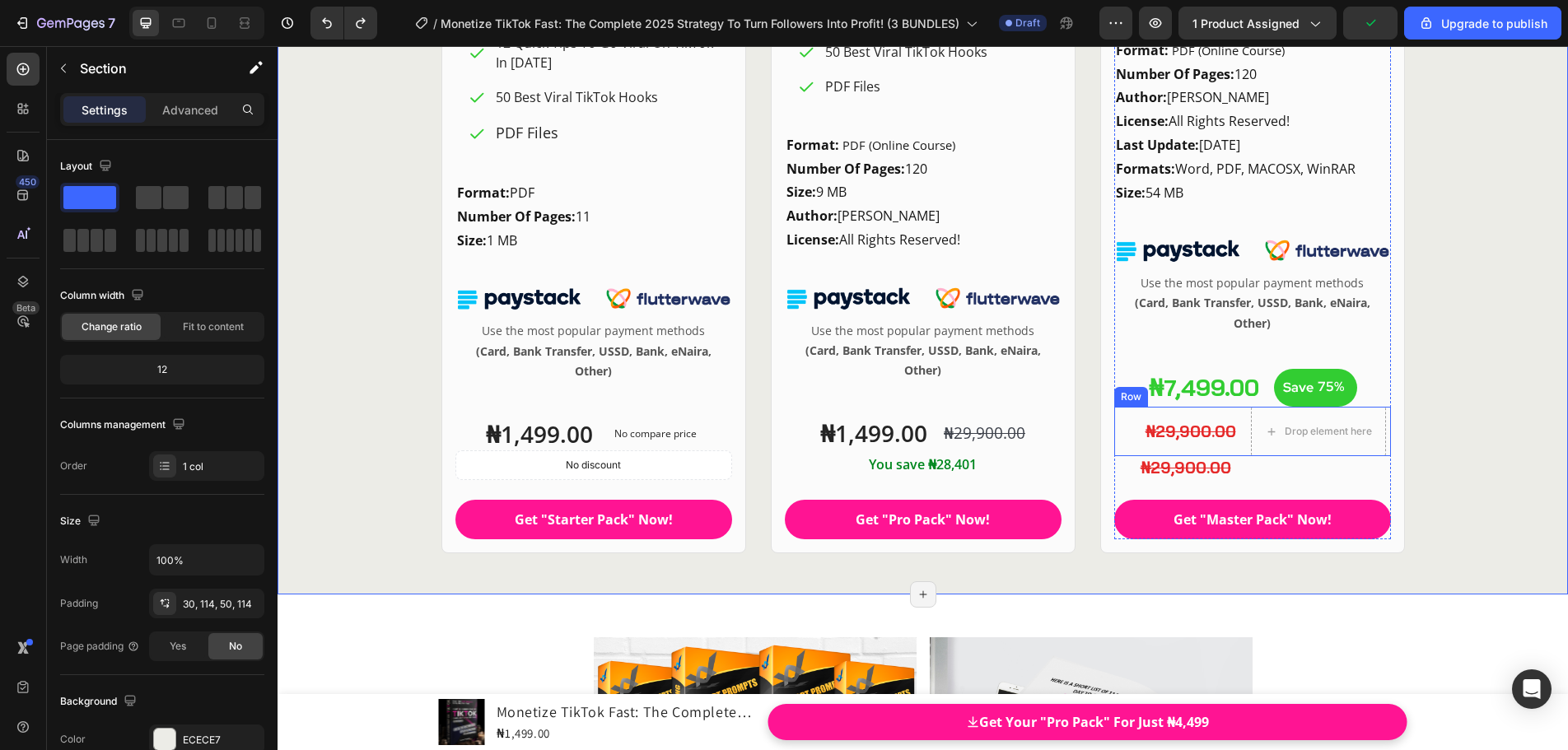
click at [1234, 417] on div "₦29,900.00 Product Price Product Price Drop element here Row" at bounding box center [1252, 431] width 277 height 49
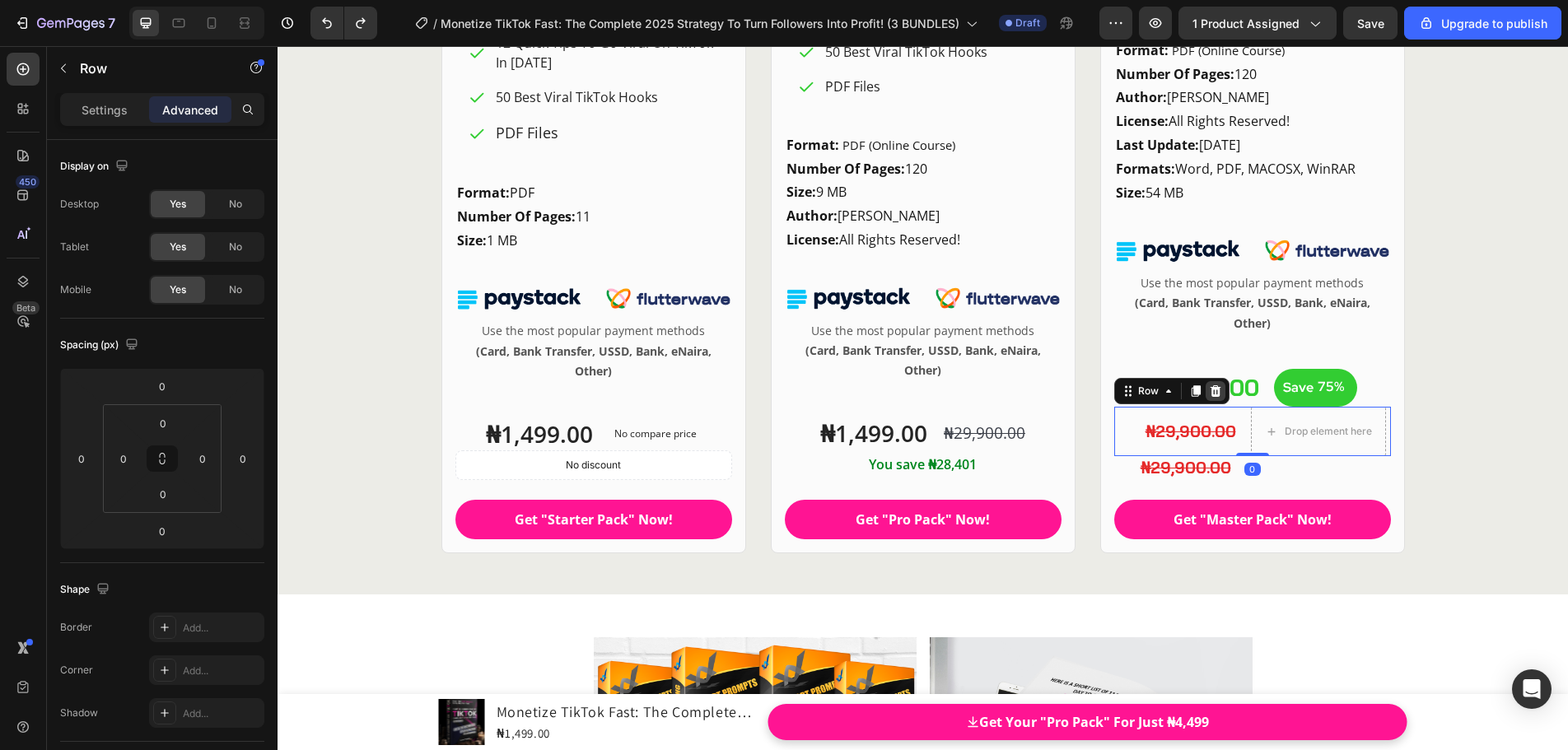
click at [1213, 393] on icon at bounding box center [1215, 390] width 14 height 14
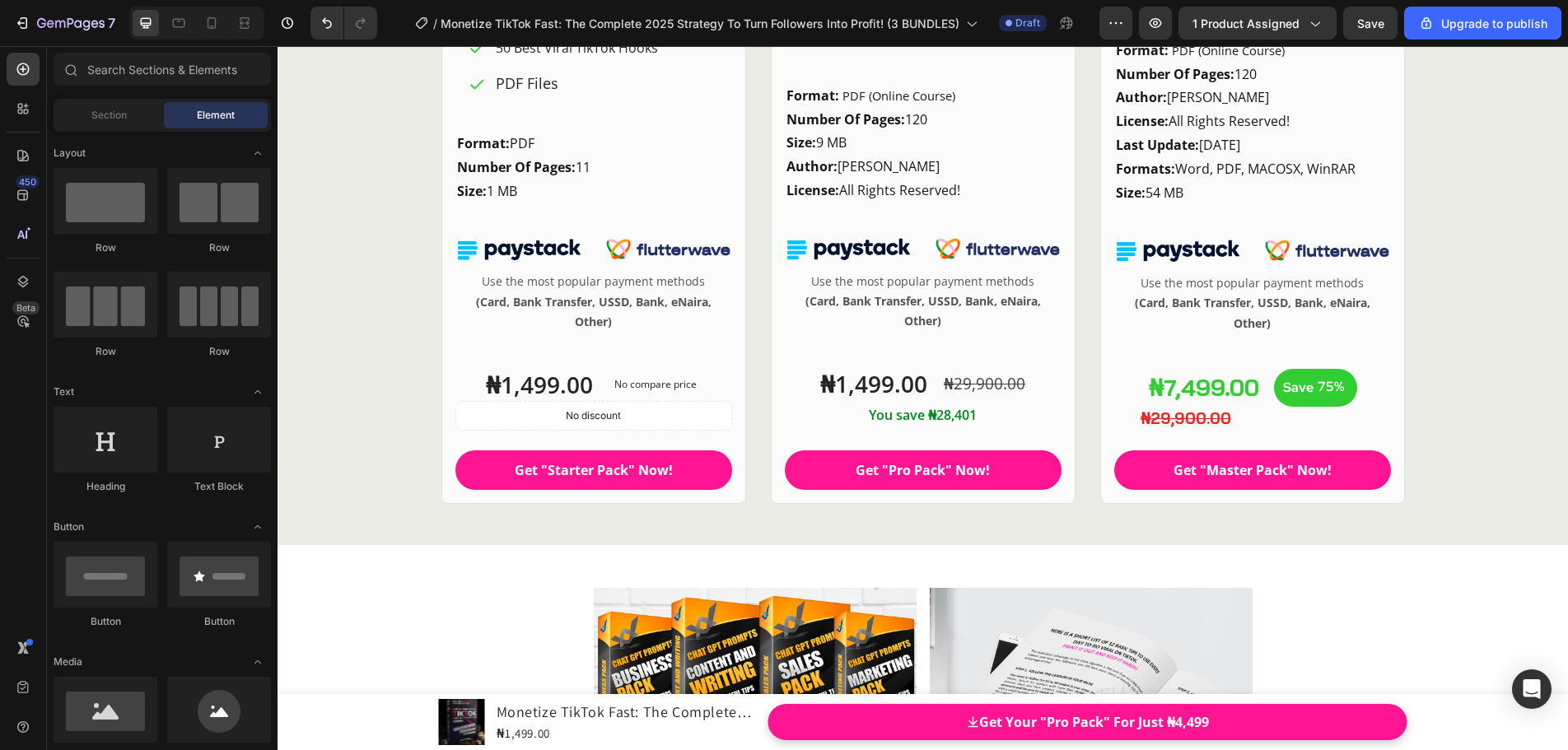
scroll to position [19209, 0]
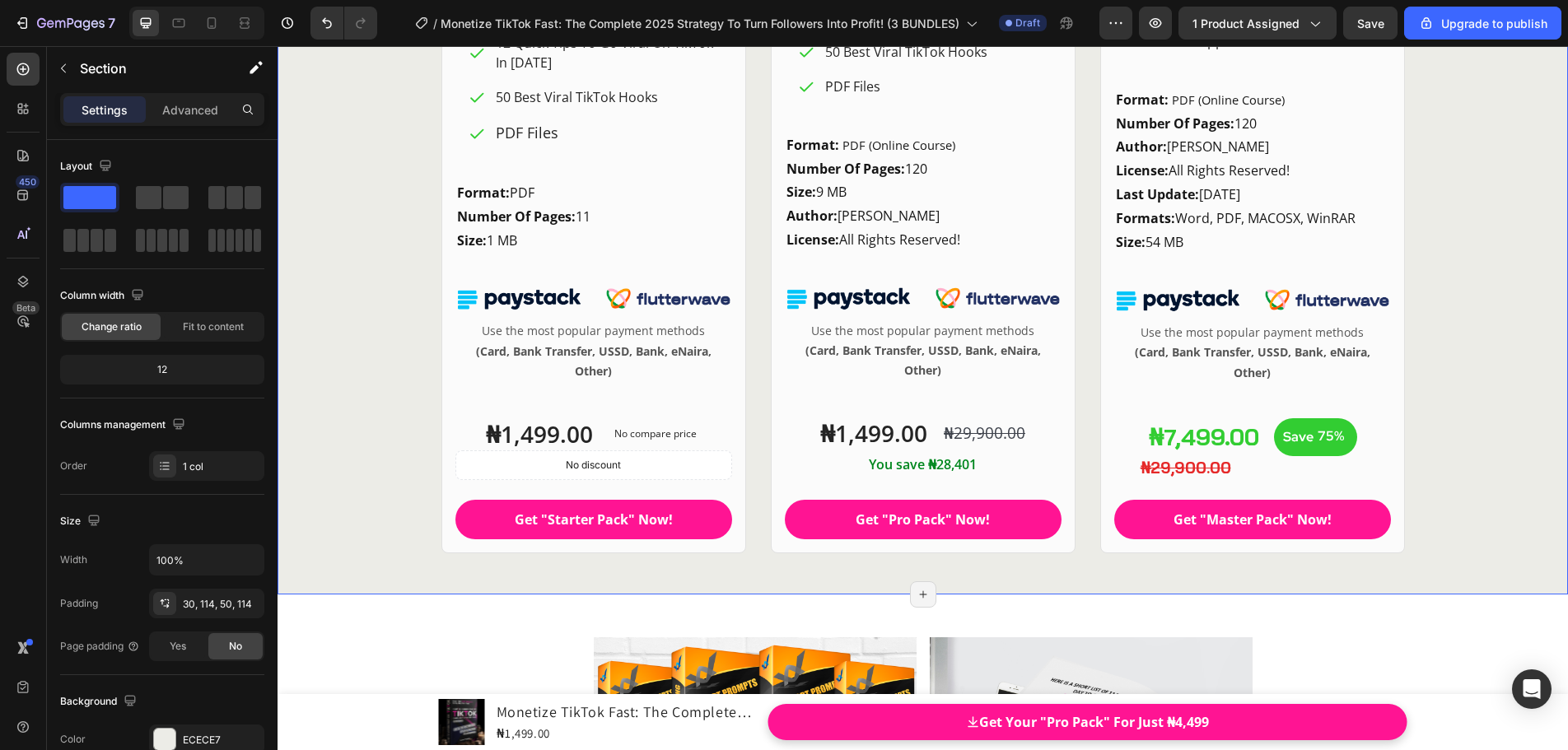
click at [1246, 473] on div "₦29,900.00" at bounding box center [1264, 468] width 251 height 24
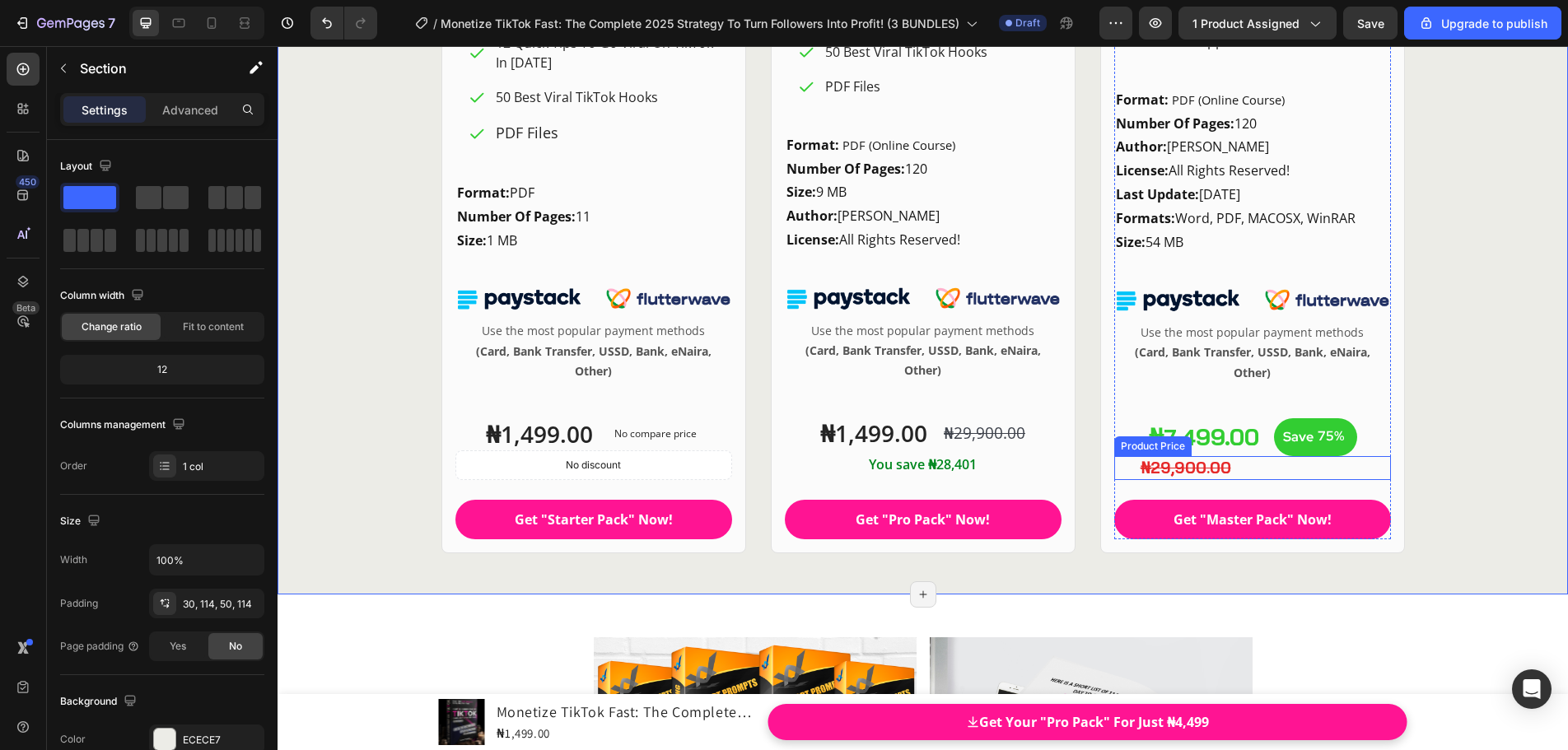
click at [1250, 474] on div "₦29,900.00" at bounding box center [1264, 468] width 251 height 24
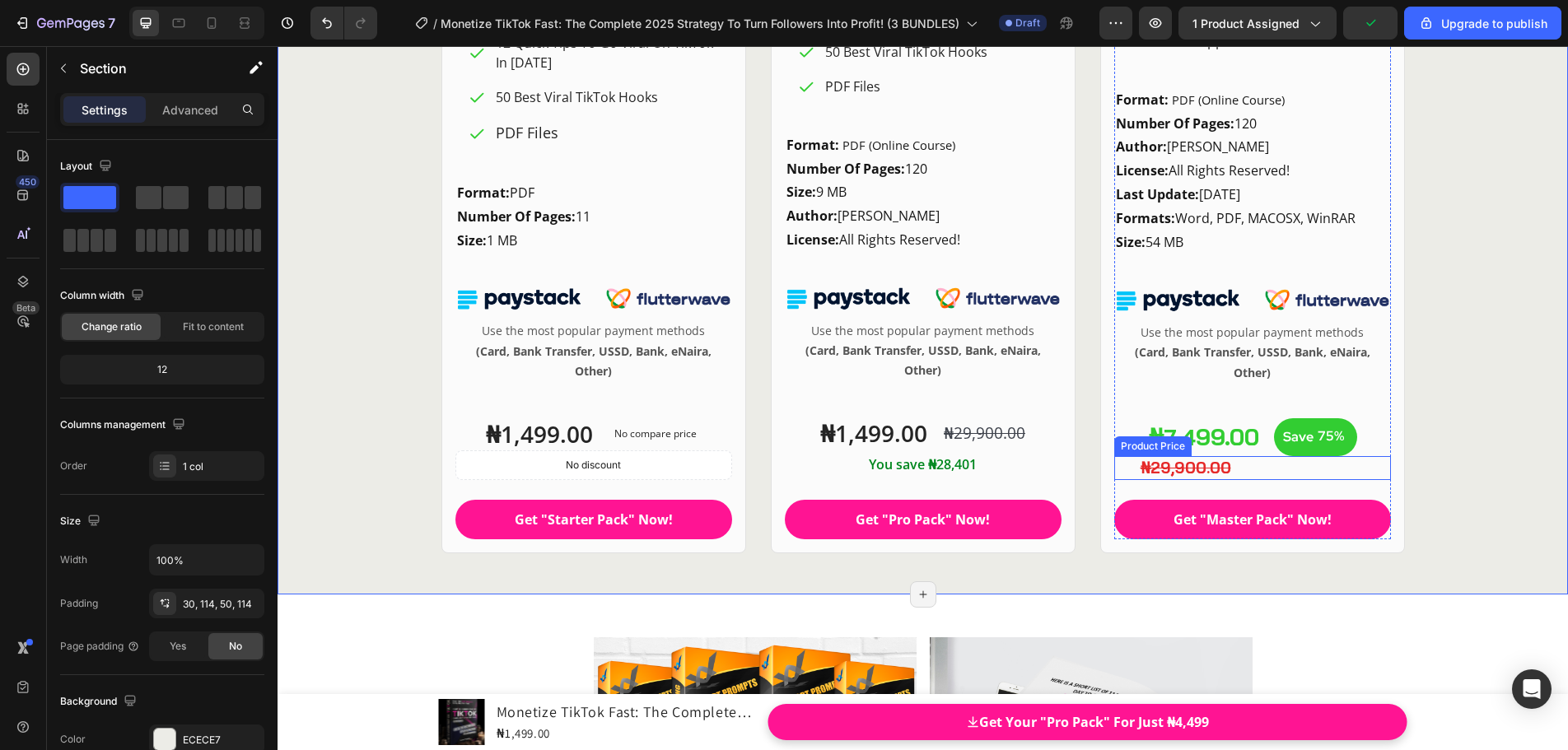
click at [1359, 477] on div "₦29,900.00" at bounding box center [1264, 468] width 251 height 24
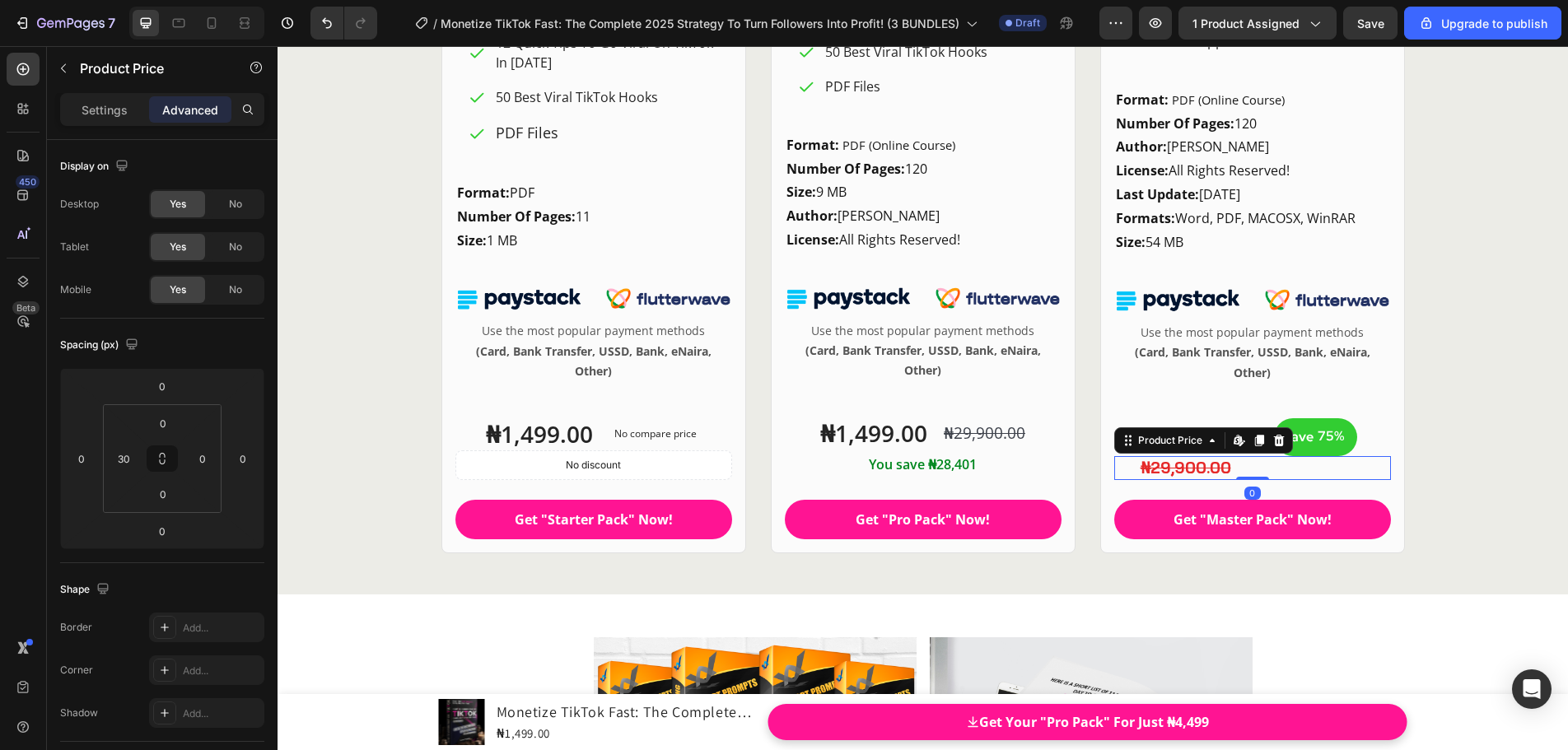
click at [1115, 472] on div "₦29,900.00 Product Price Edit content in Shopify 0 Product Price Edit content i…" at bounding box center [1252, 468] width 277 height 24
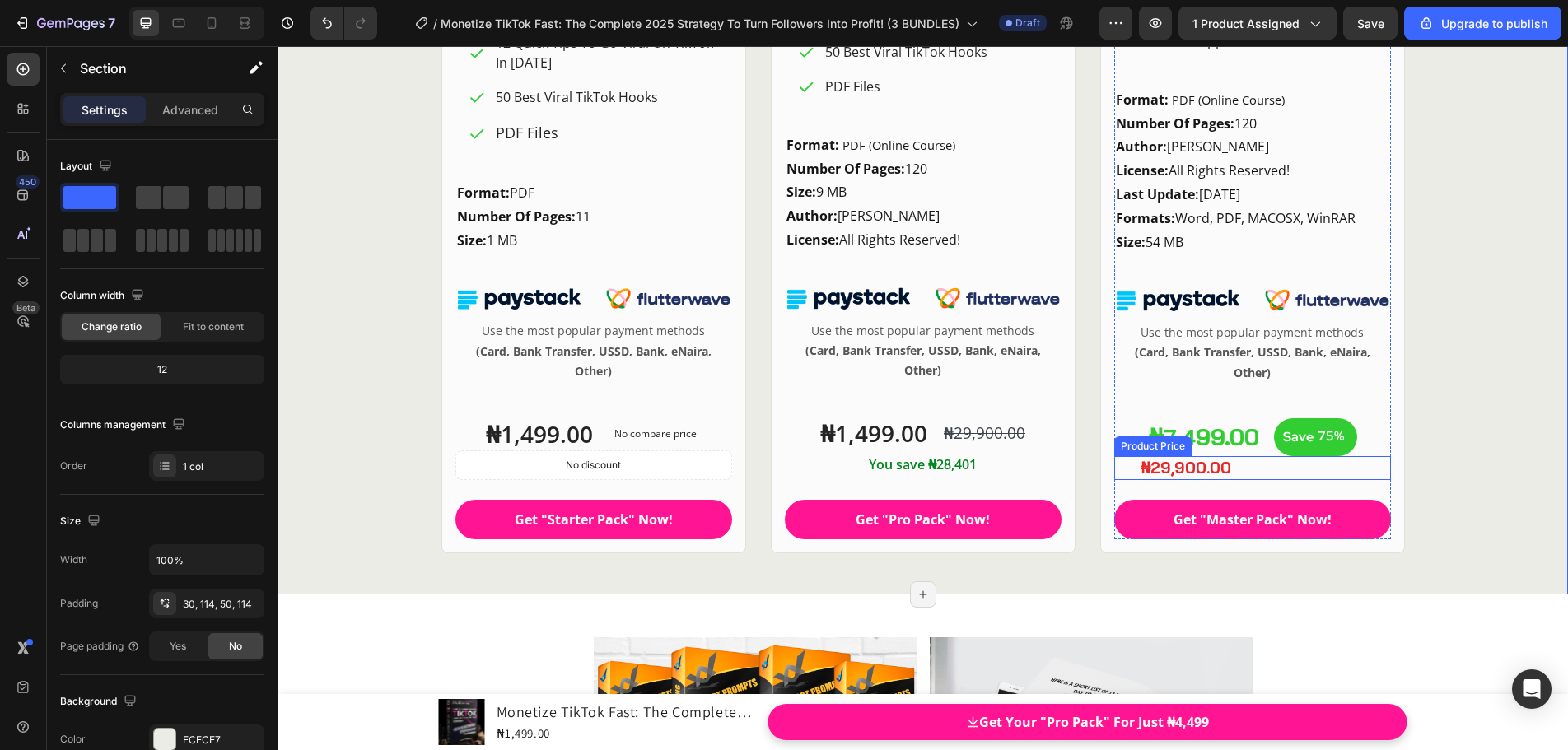
click at [1249, 473] on div "₦29,900.00" at bounding box center [1264, 468] width 251 height 24
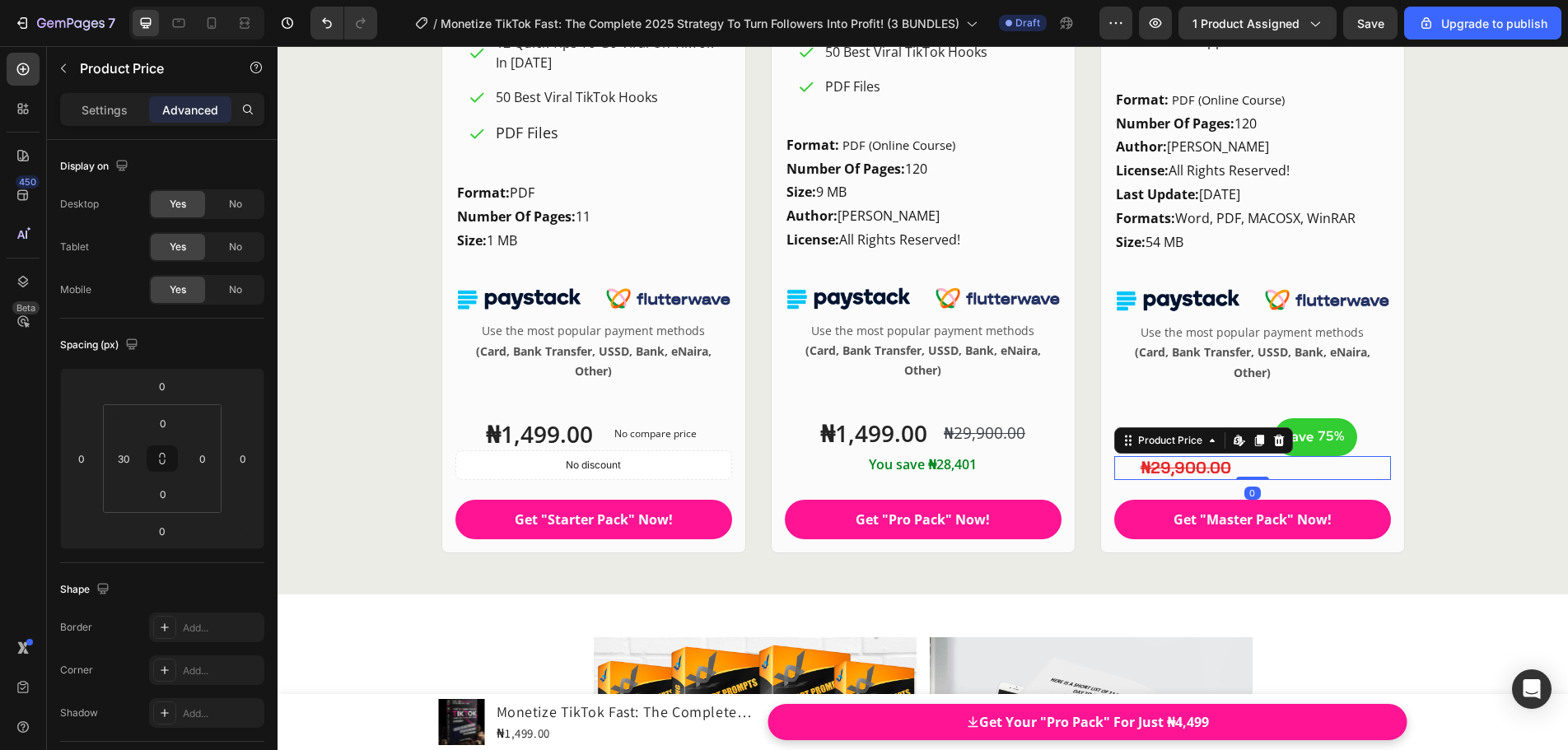
click at [193, 113] on p "Advanced" at bounding box center [191, 110] width 56 height 17
type input "50"
click at [144, 0] on html "7 / Monetize TikTok Fast: The Complete 2025 Strategy To Turn Followers Into Pro…" at bounding box center [784, 0] width 1568 height 0
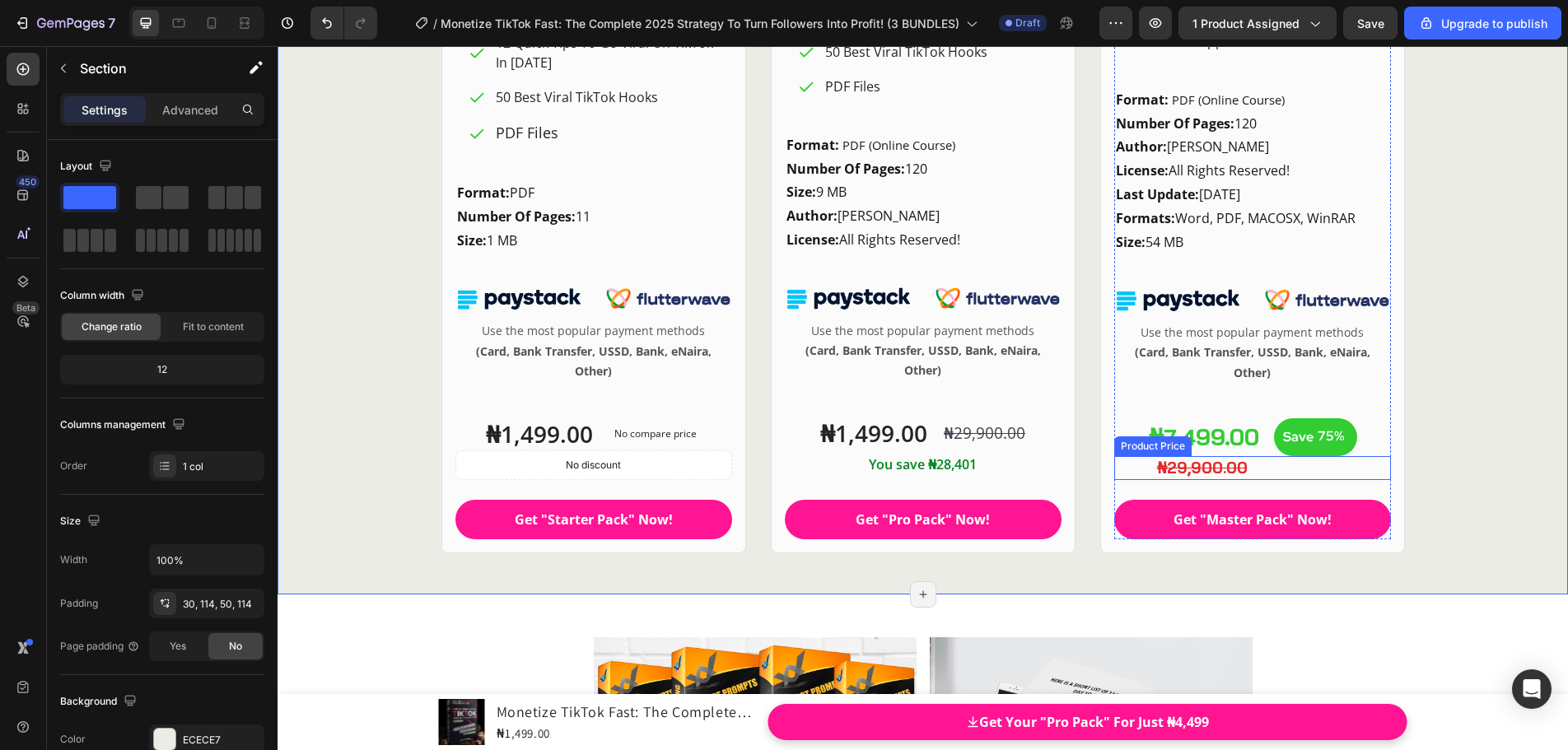
click at [1238, 478] on div "₦29,900.00" at bounding box center [1272, 468] width 235 height 24
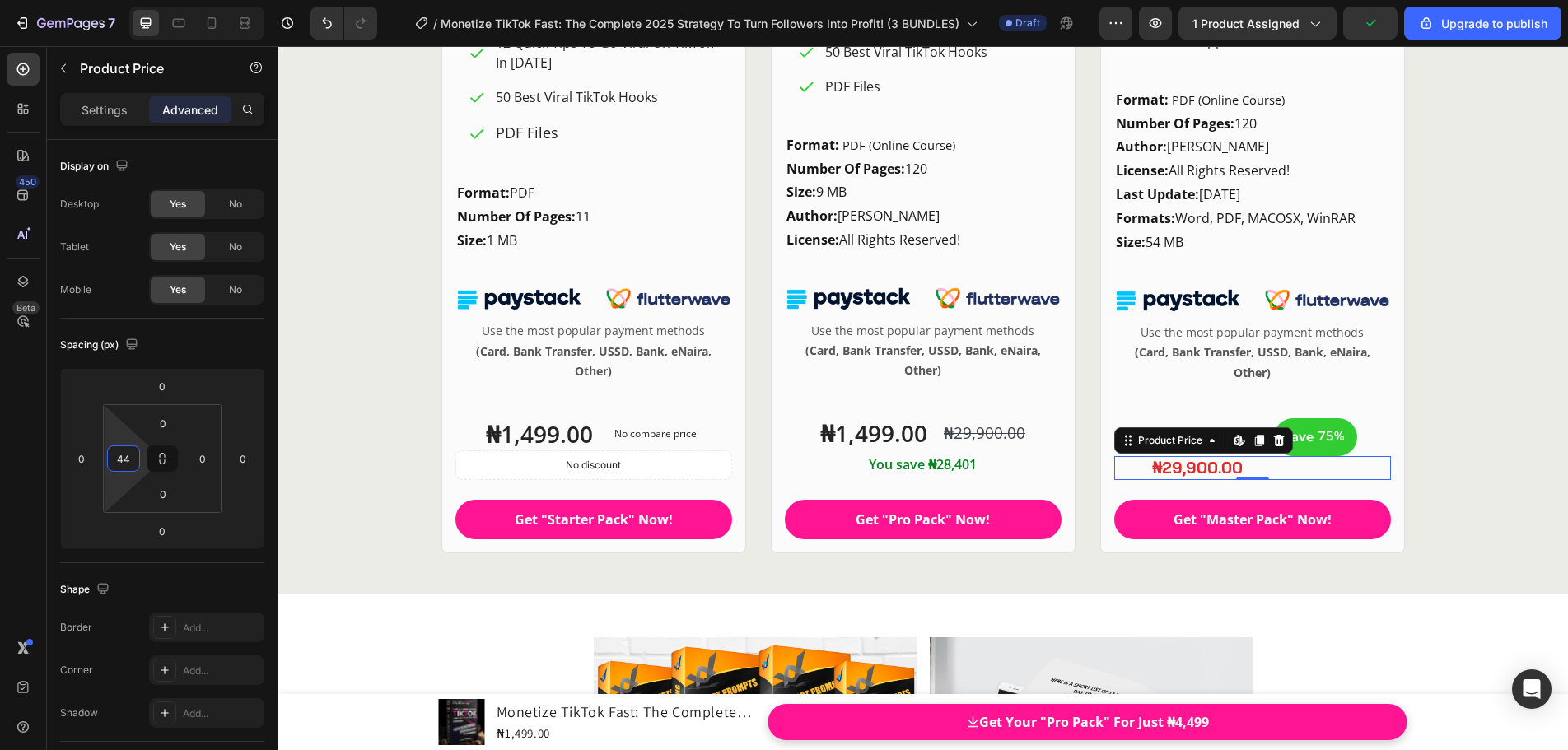
type input "46"
click at [142, 0] on html "7 / Monetize TikTok Fast: The Complete 2025 Strategy To Turn Followers Into Pro…" at bounding box center [784, 0] width 1568 height 0
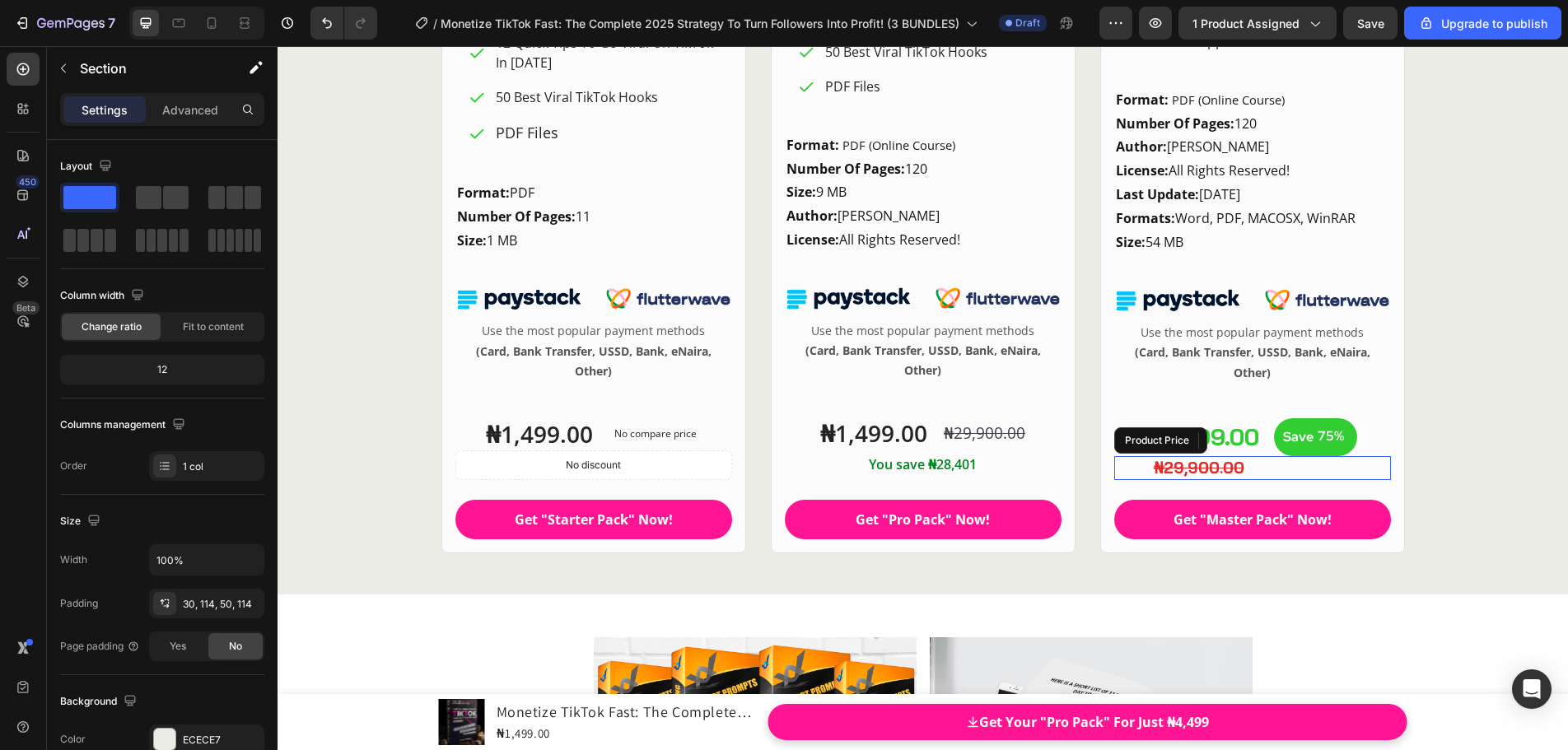
click at [1163, 474] on div "₦29,900.00" at bounding box center [1271, 468] width 239 height 24
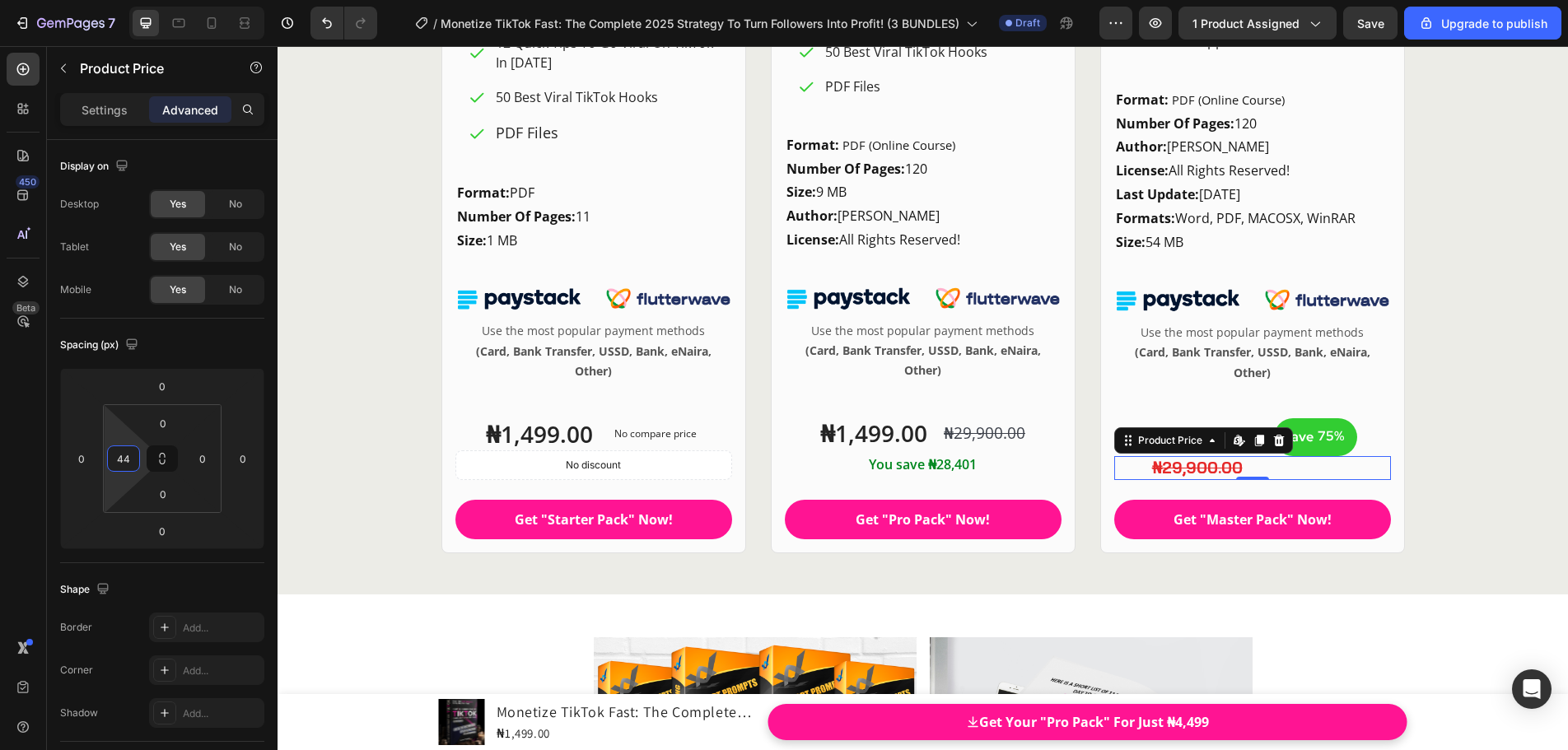
type input "42"
click at [141, 0] on html "7 / Monetize TikTok Fast: The Complete 2025 Strategy To Turn Followers Into Pro…" at bounding box center [784, 0] width 1568 height 0
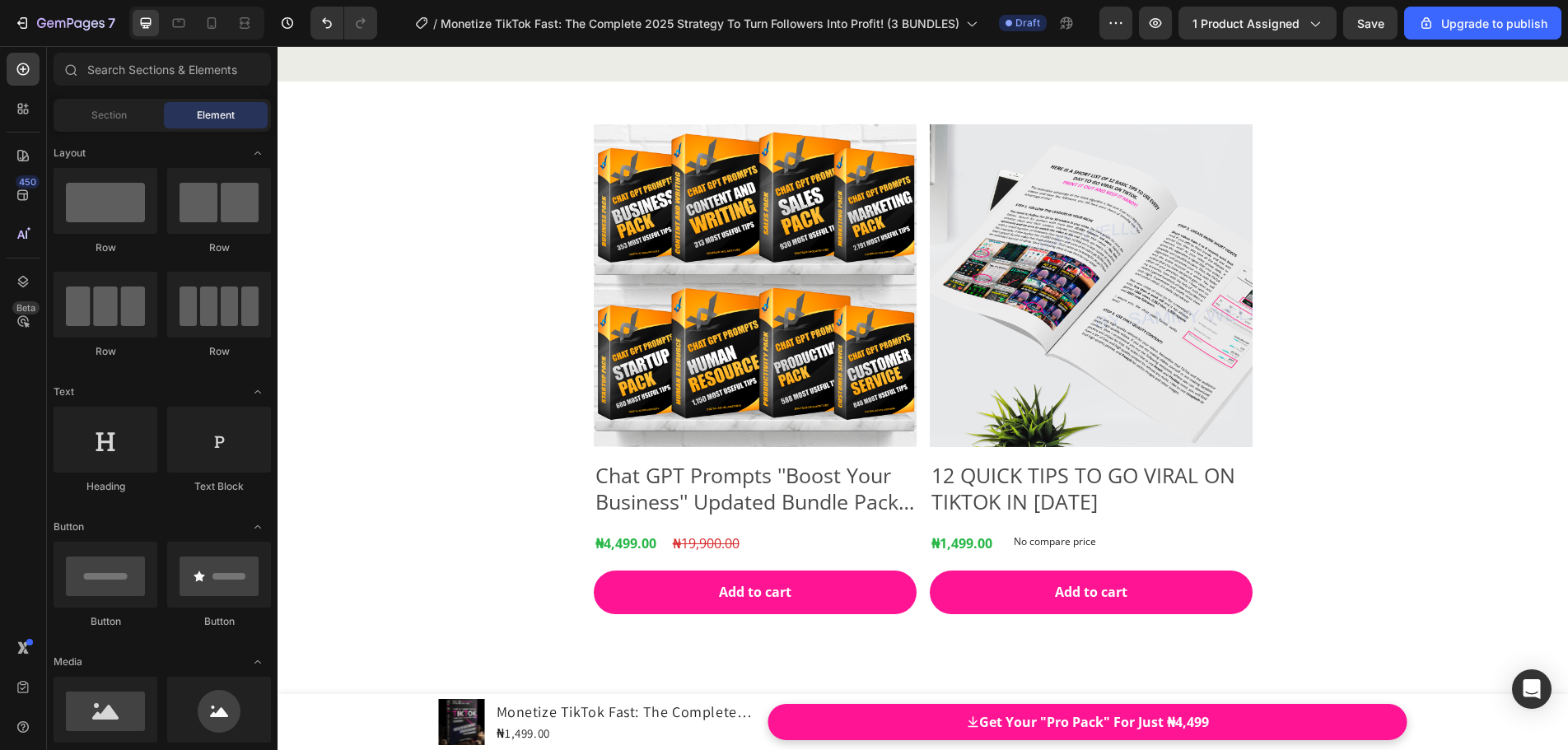
scroll to position [20002, 0]
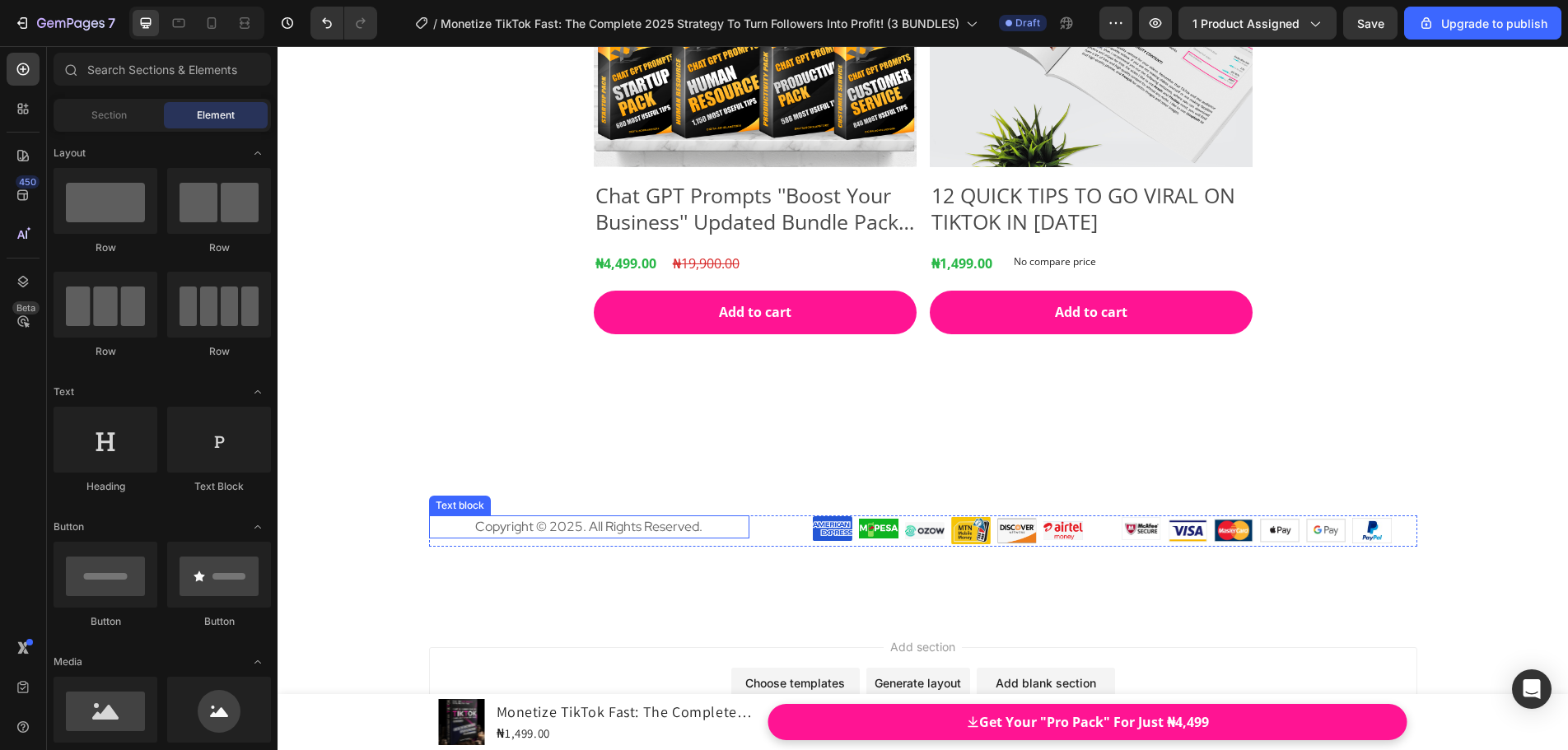
click at [645, 520] on span "Copyright © 2025. All Rights Reserved." at bounding box center [588, 526] width 227 height 17
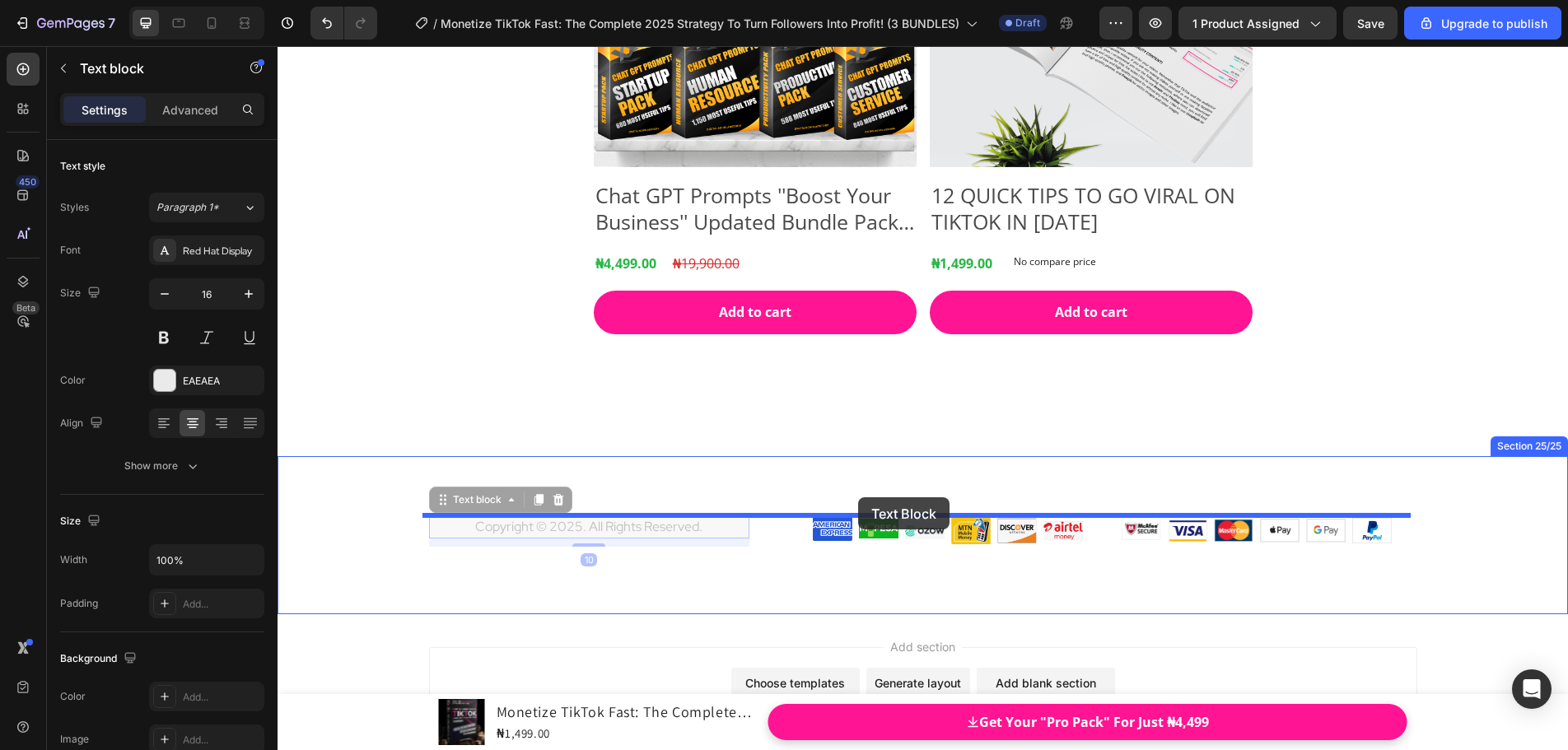
drag, startPoint x: 435, startPoint y: 505, endPoint x: 858, endPoint y: 498, distance: 423.1
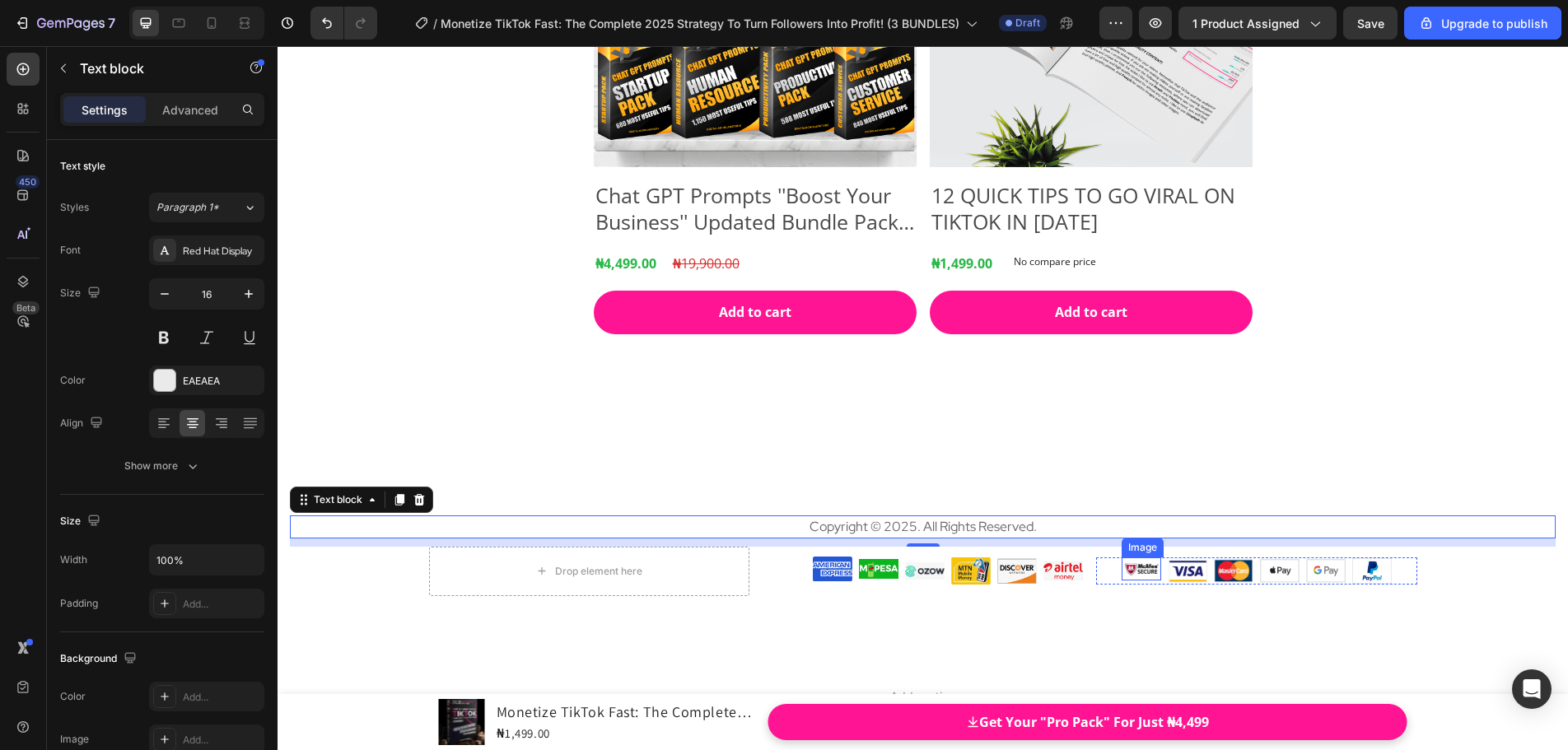
click at [1121, 577] on img at bounding box center [1141, 568] width 40 height 22
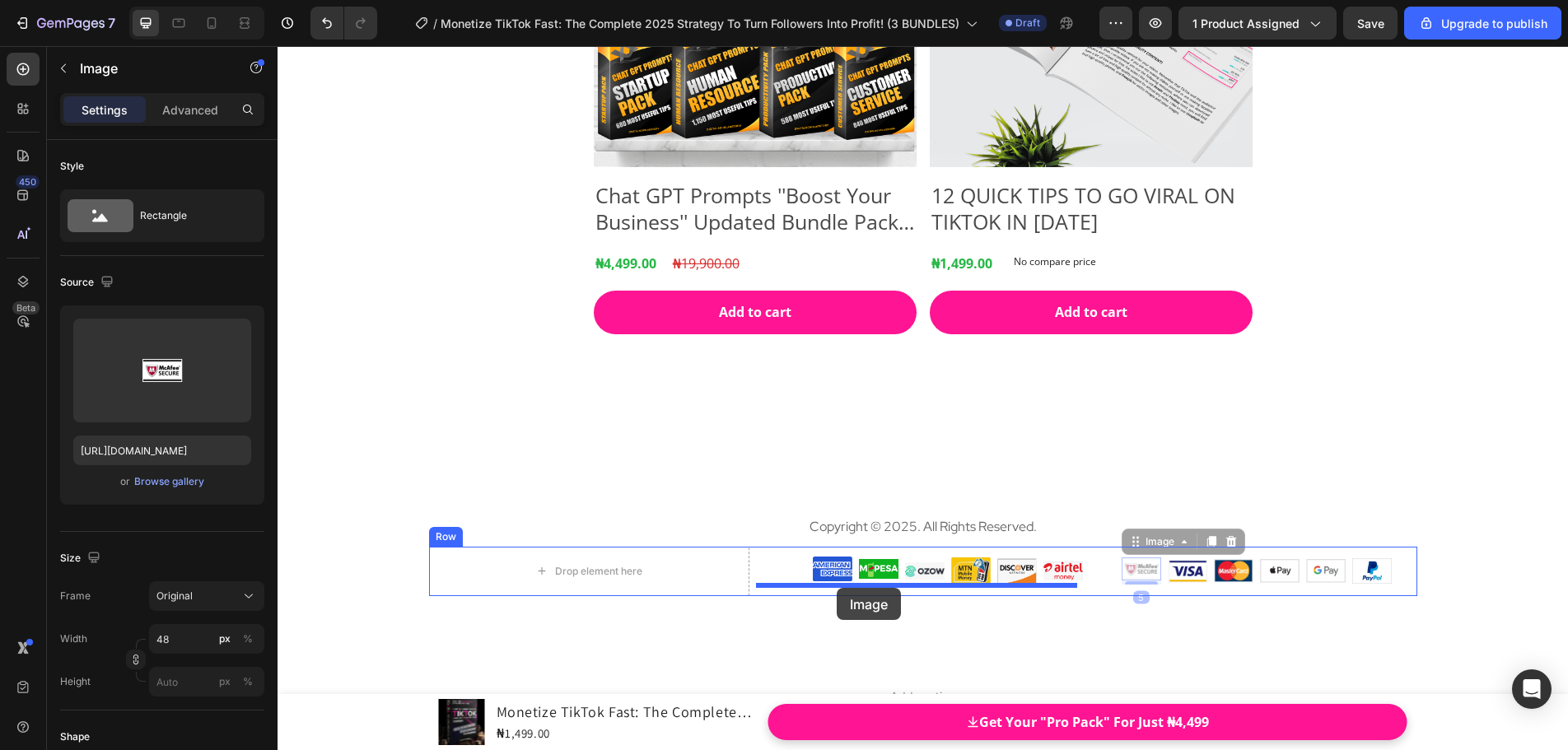
drag, startPoint x: 1127, startPoint y: 544, endPoint x: 836, endPoint y: 587, distance: 294.2
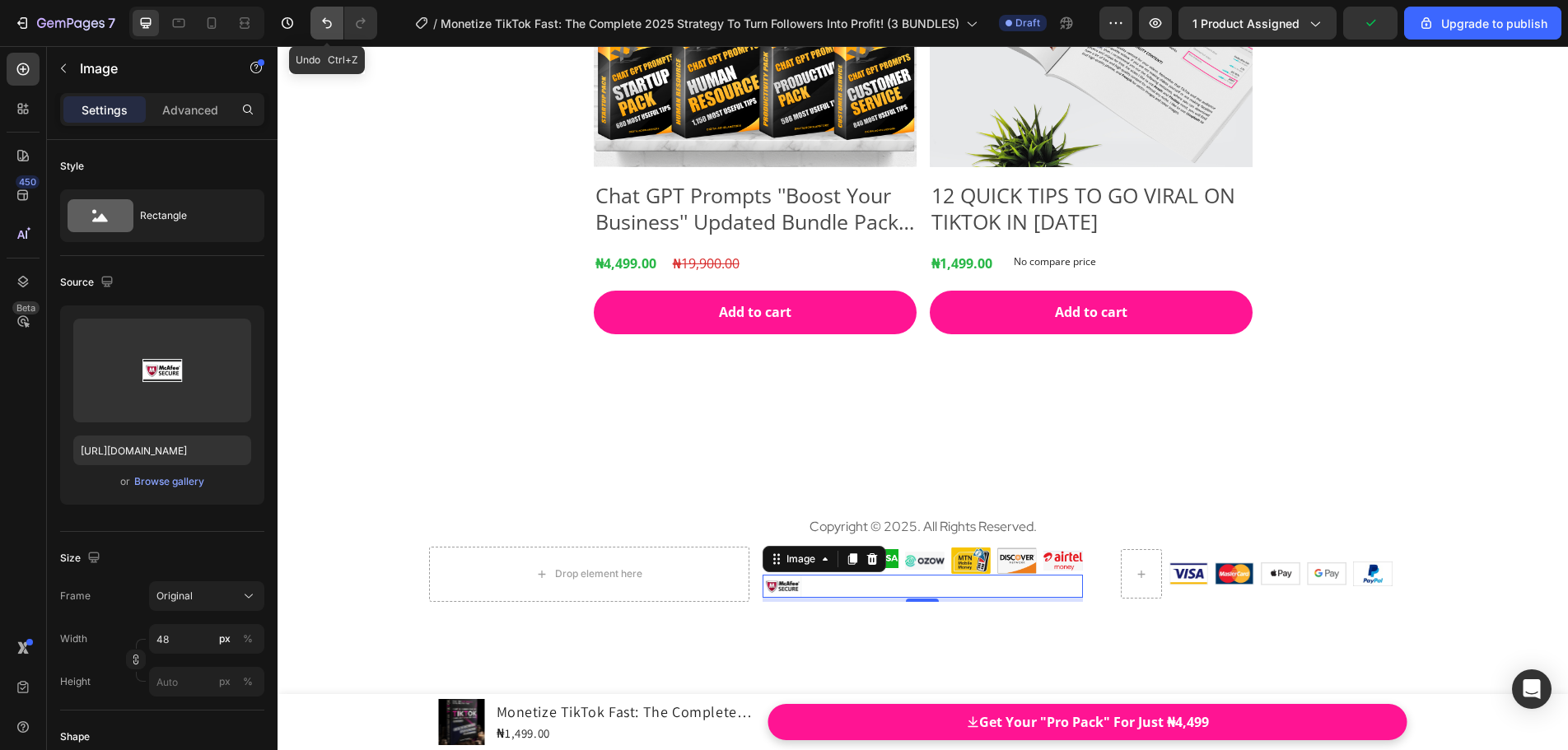
click at [327, 22] on icon "Undo/Redo" at bounding box center [327, 24] width 10 height 11
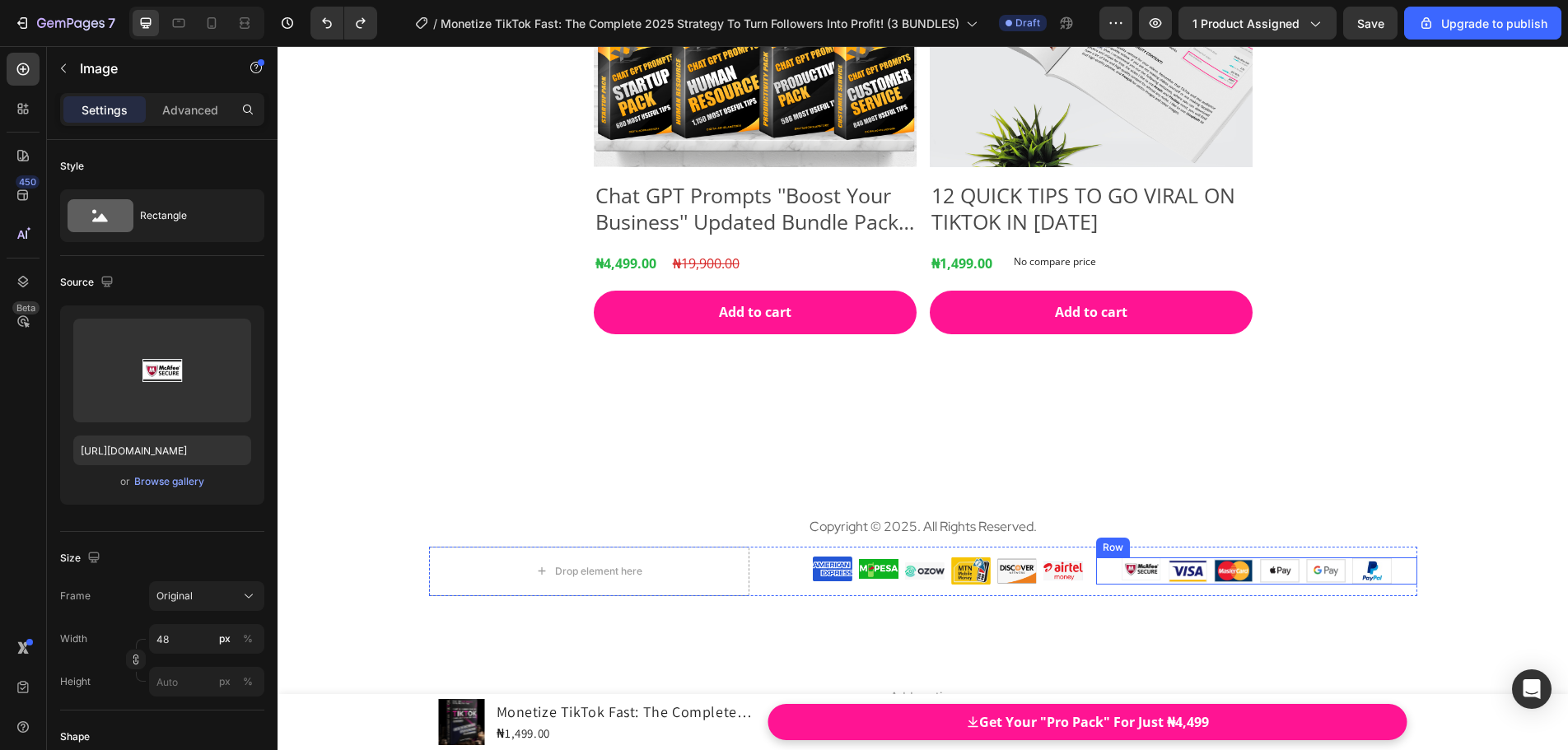
click at [1207, 581] on div "Image Image Image Image Image Image Row" at bounding box center [1256, 570] width 321 height 26
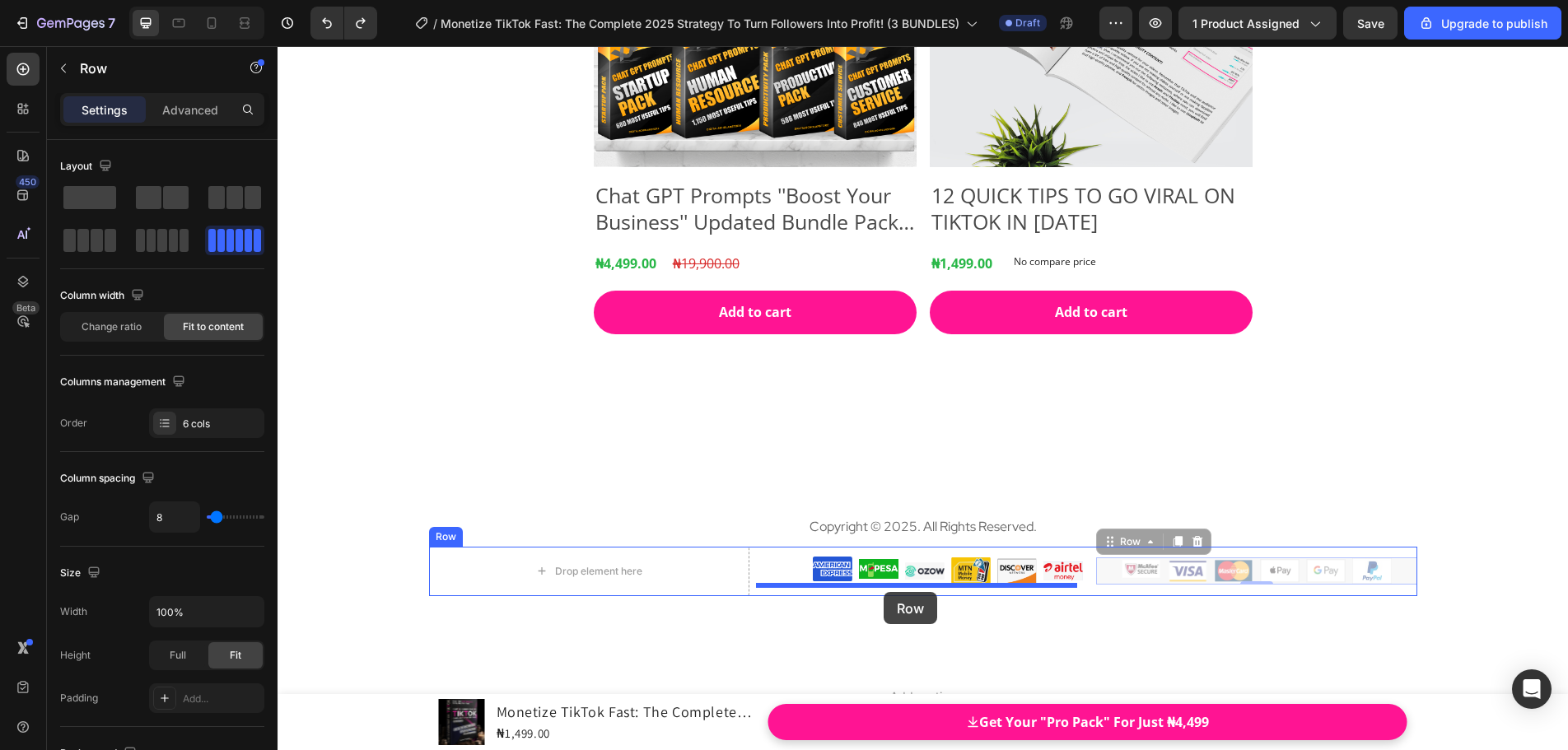
drag, startPoint x: 1102, startPoint y: 543, endPoint x: 883, endPoint y: 592, distance: 224.4
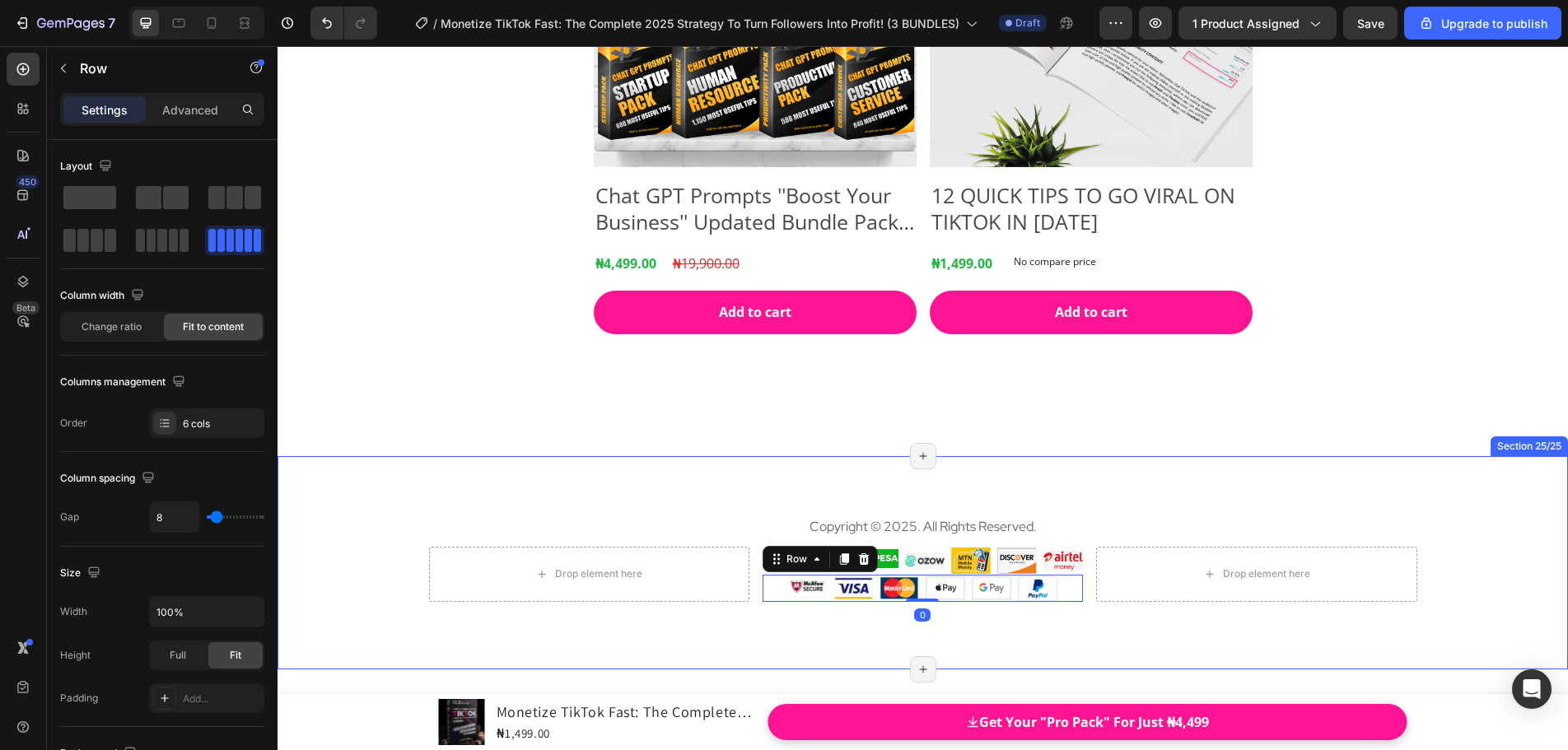
click at [1253, 453] on div "Product Images Chat GPT Prompts ''Boost Your Business'' Updated Bundle Pack 202…" at bounding box center [922, 128] width 1290 height 655
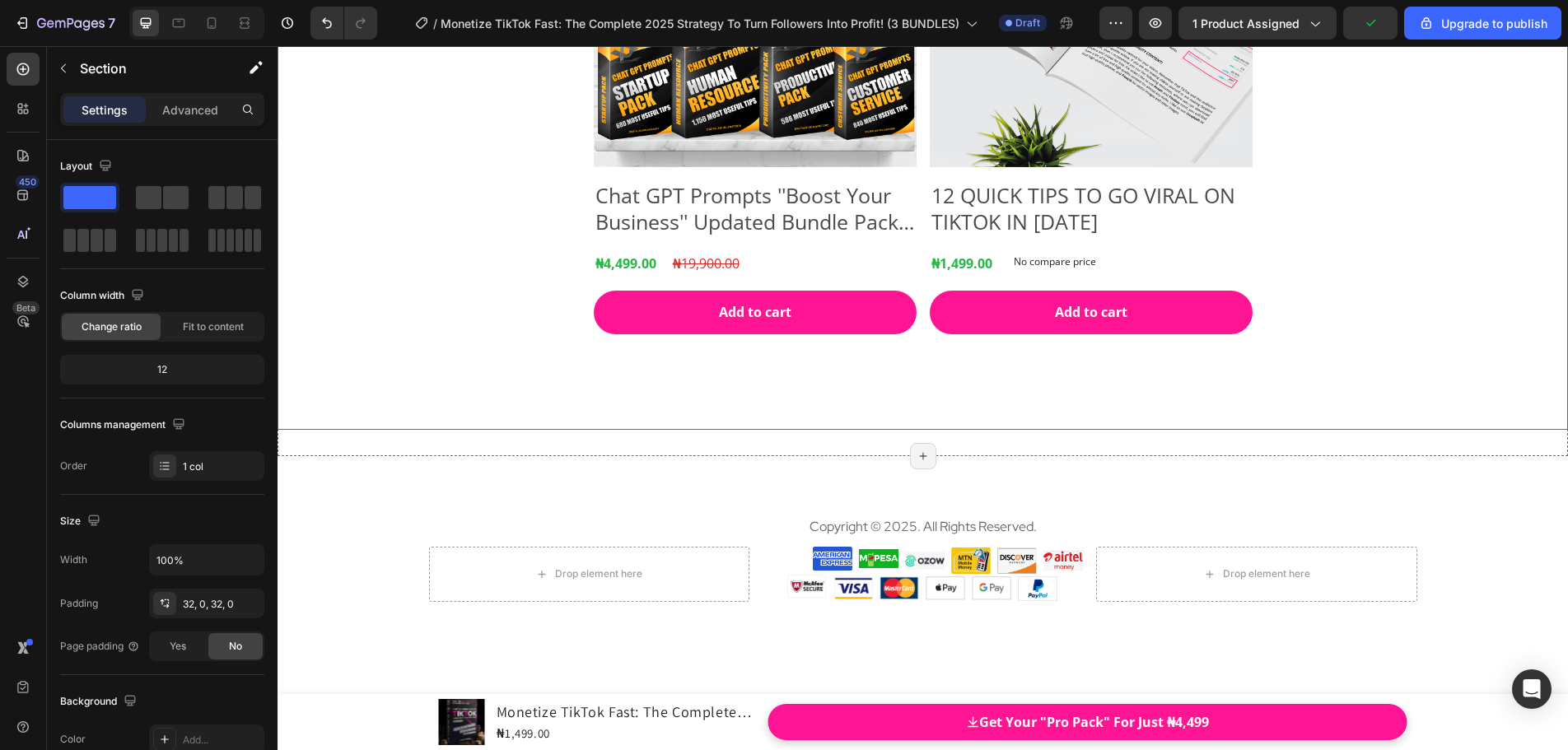
click at [1473, 397] on div "Product Images Chat GPT Prompts ''Boost Your Business'' Updated Bundle Pack 202…" at bounding box center [922, 128] width 1290 height 602
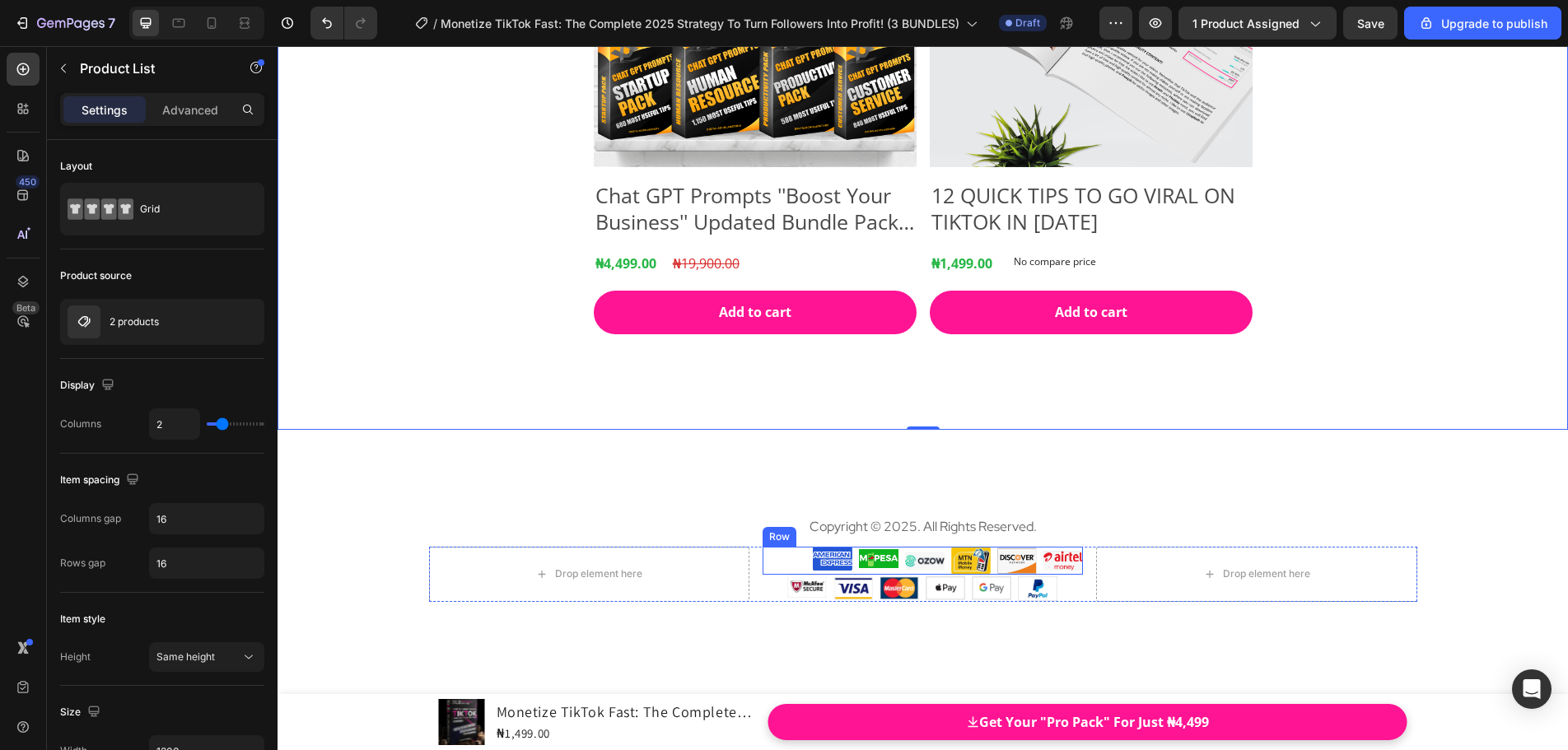
click at [1065, 571] on div "Image" at bounding box center [1063, 561] width 40 height 29
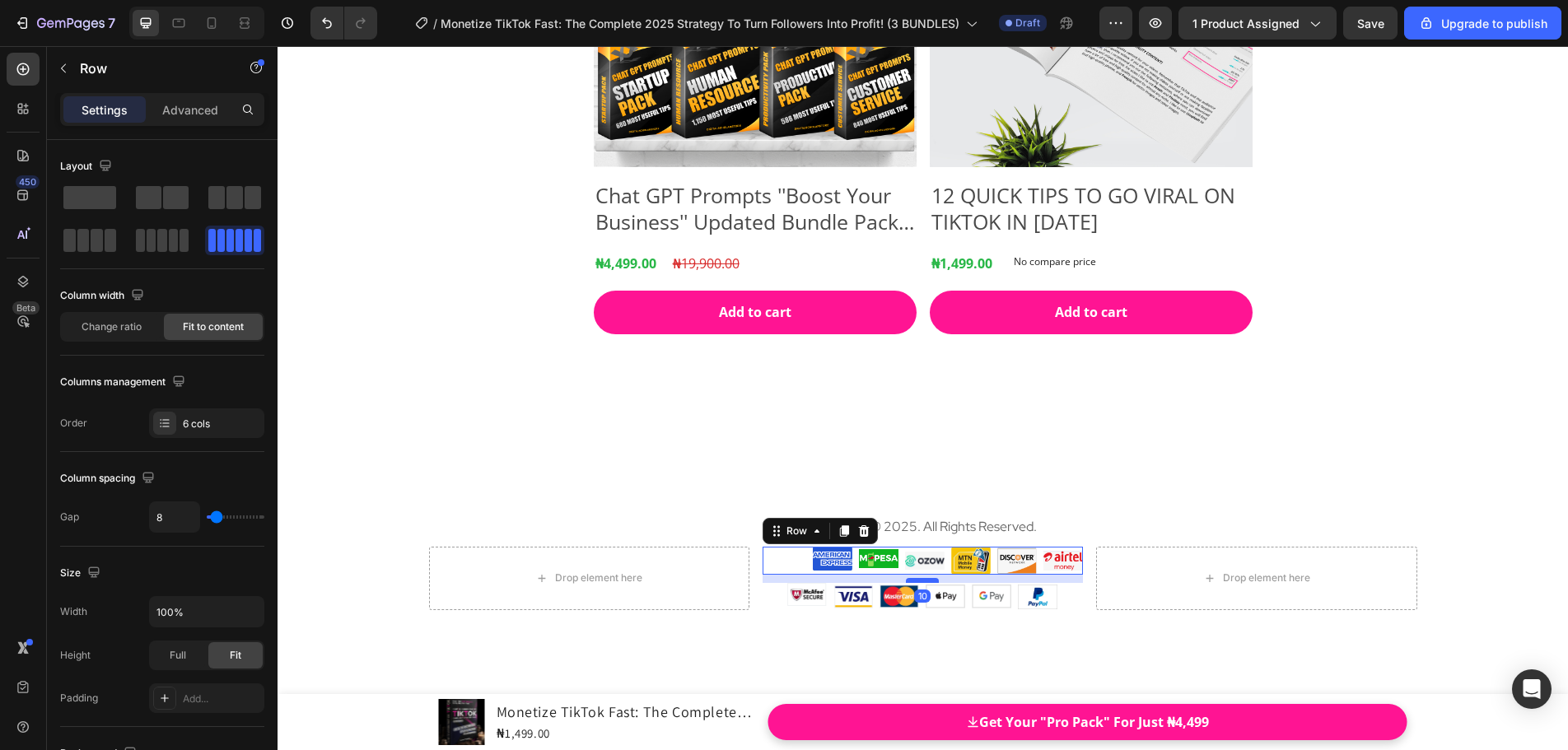
click at [927, 581] on div at bounding box center [922, 580] width 33 height 5
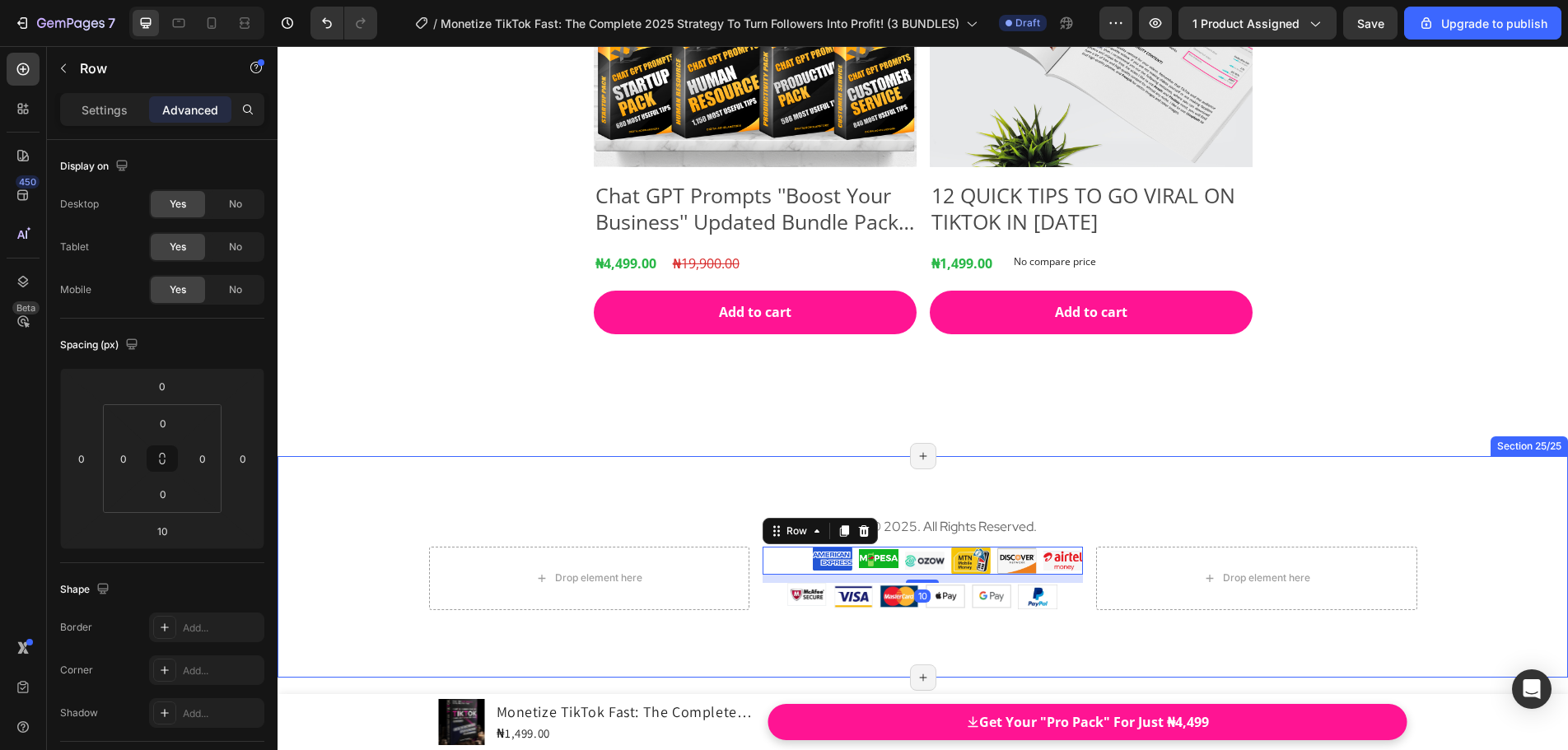
click at [1466, 469] on div "Copyright © 2025. All Rights Reserved. Text block Drop element here Image Image…" at bounding box center [922, 567] width 1290 height 222
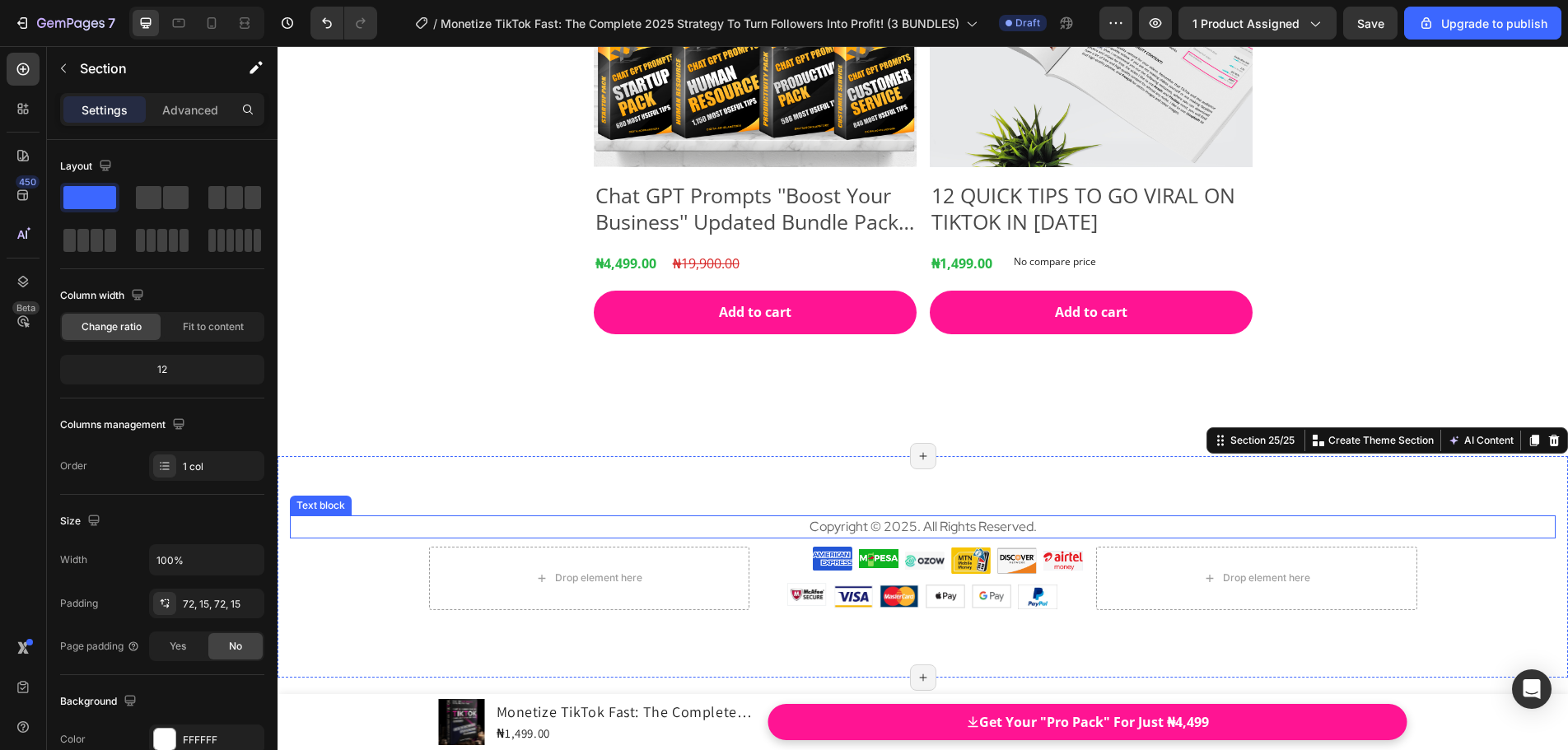
click at [942, 526] on span "Copyright © 2025. All Rights Reserved." at bounding box center [922, 526] width 227 height 17
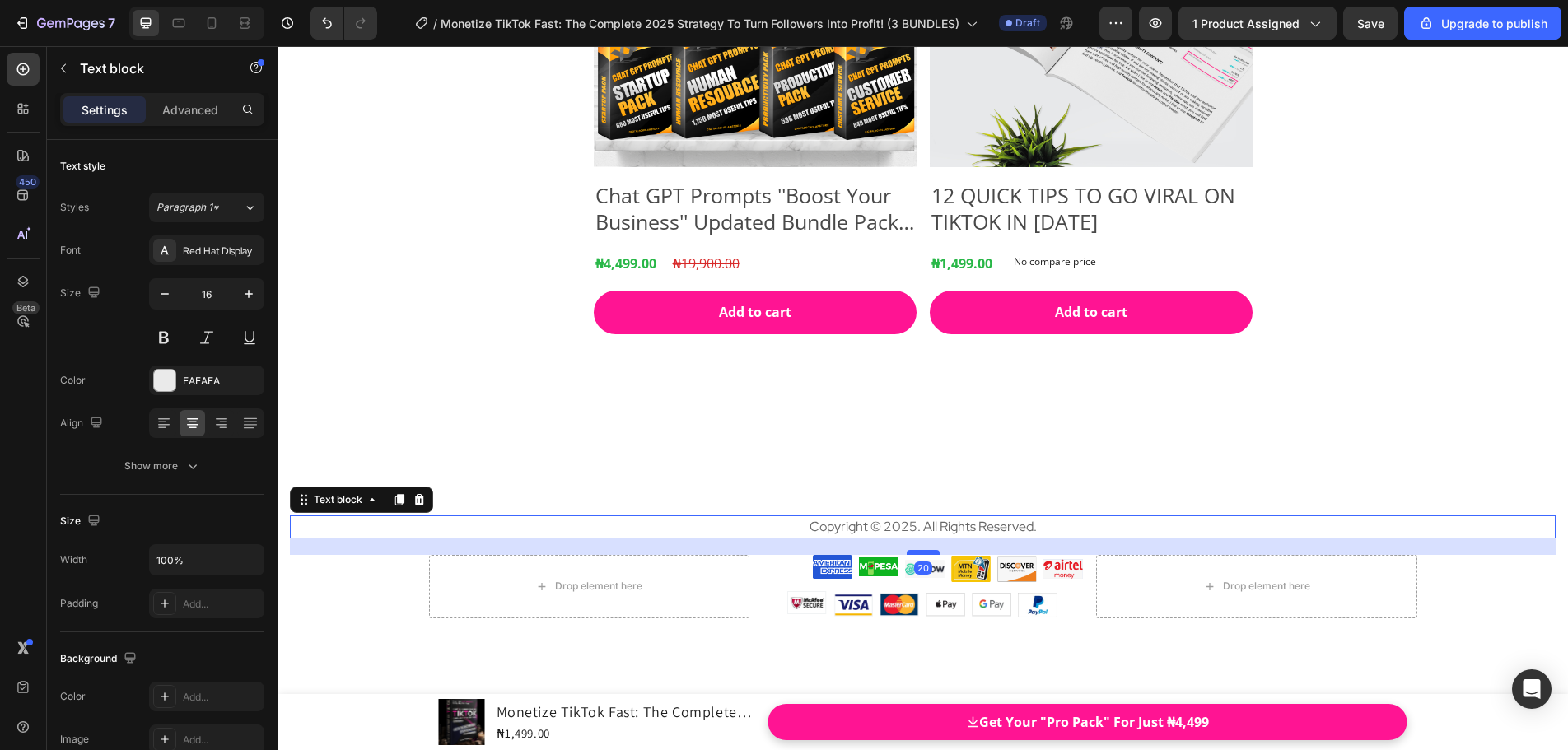
click at [926, 551] on div at bounding box center [922, 552] width 33 height 5
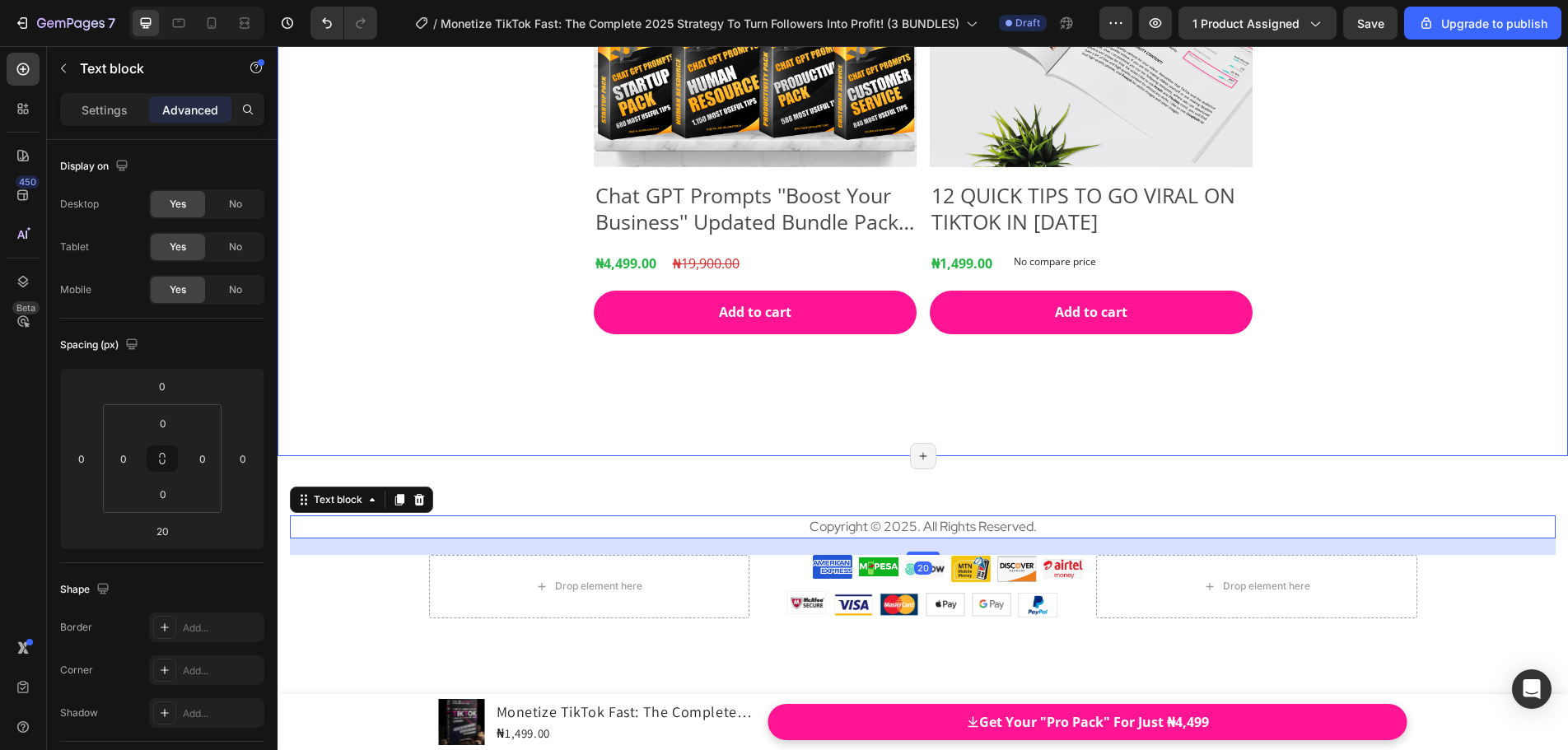
click at [1487, 429] on div "Product Images Chat GPT Prompts ''Boost Your Business'' Updated Bundle Pack 202…" at bounding box center [922, 128] width 1290 height 655
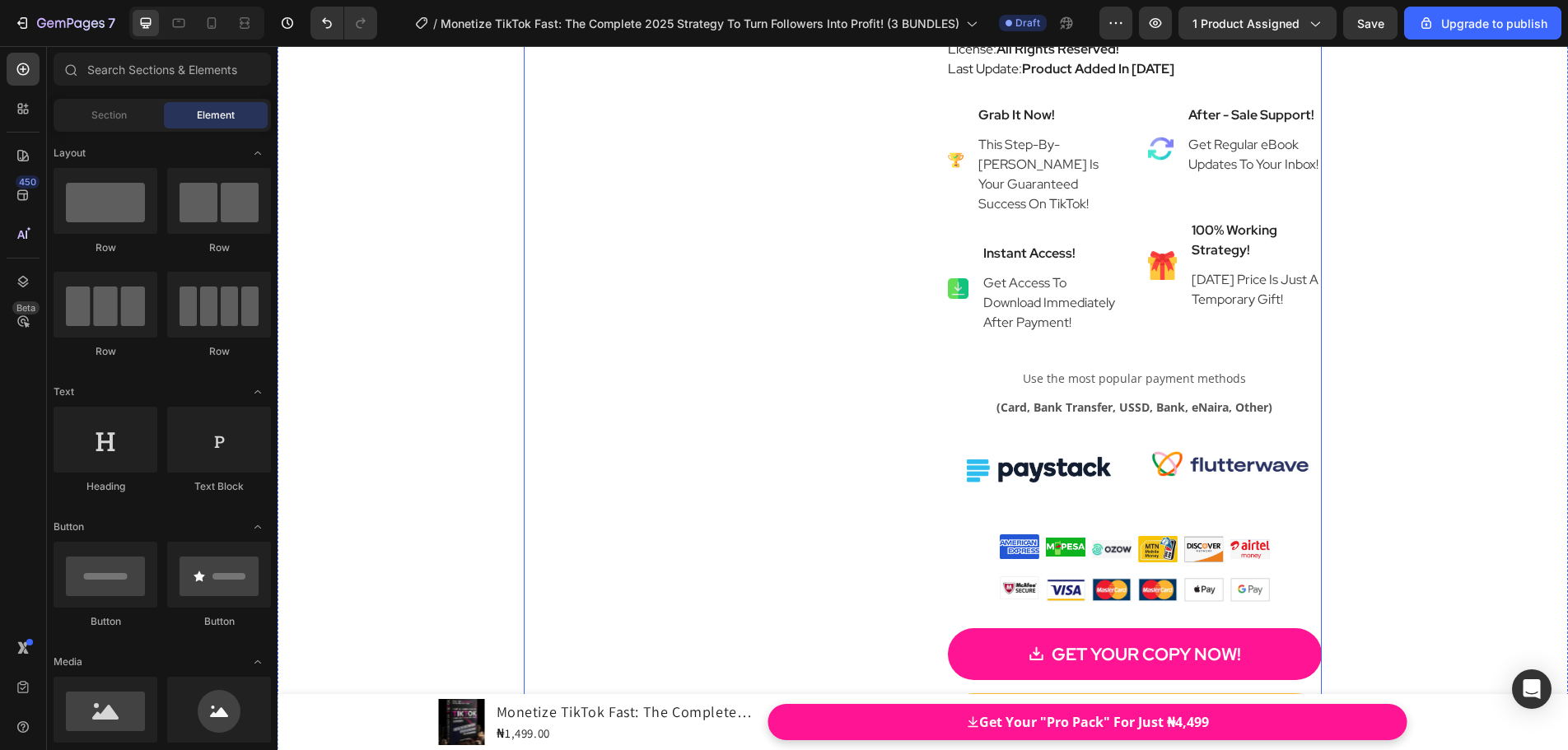
scroll to position [8831, 0]
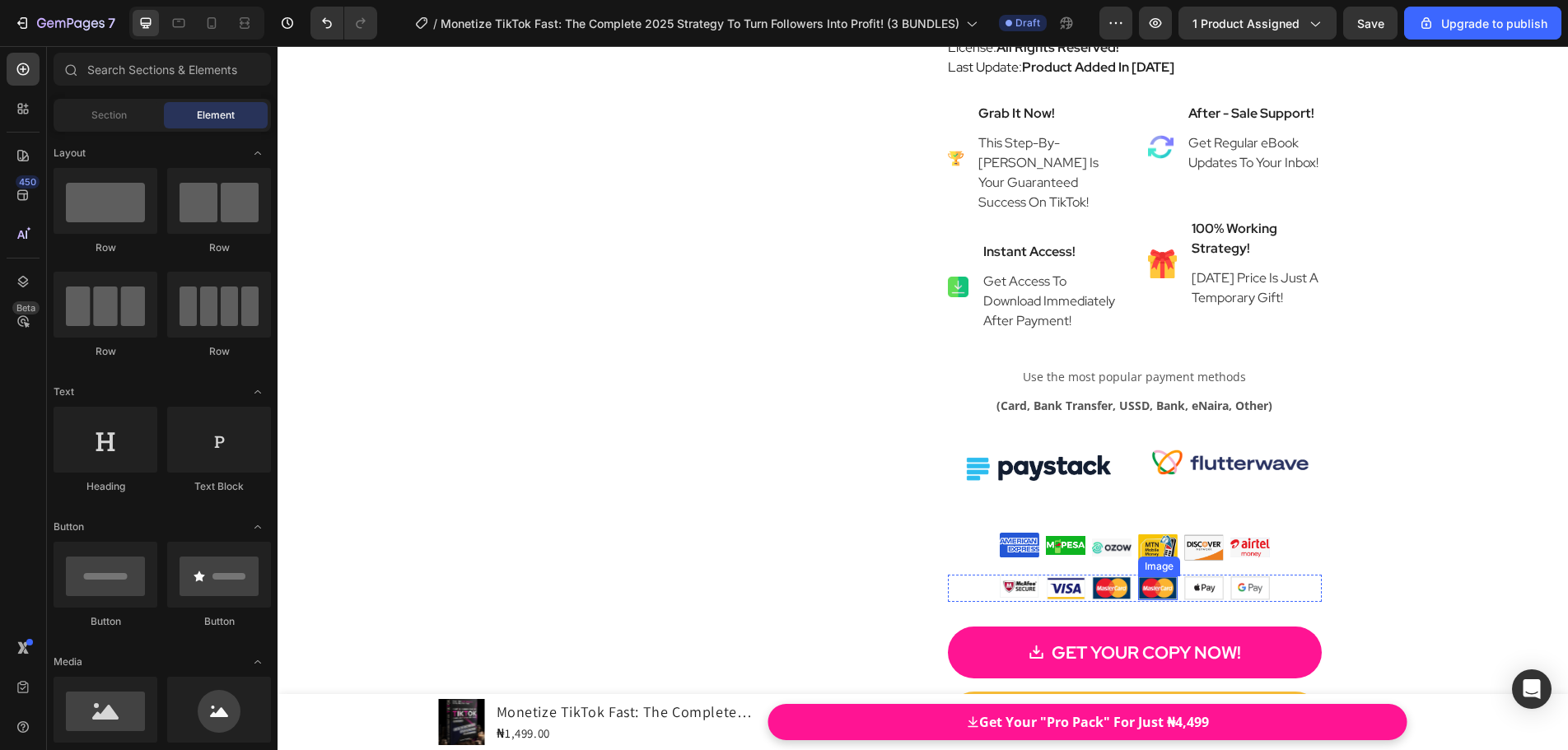
click at [1148, 590] on img at bounding box center [1158, 587] width 40 height 23
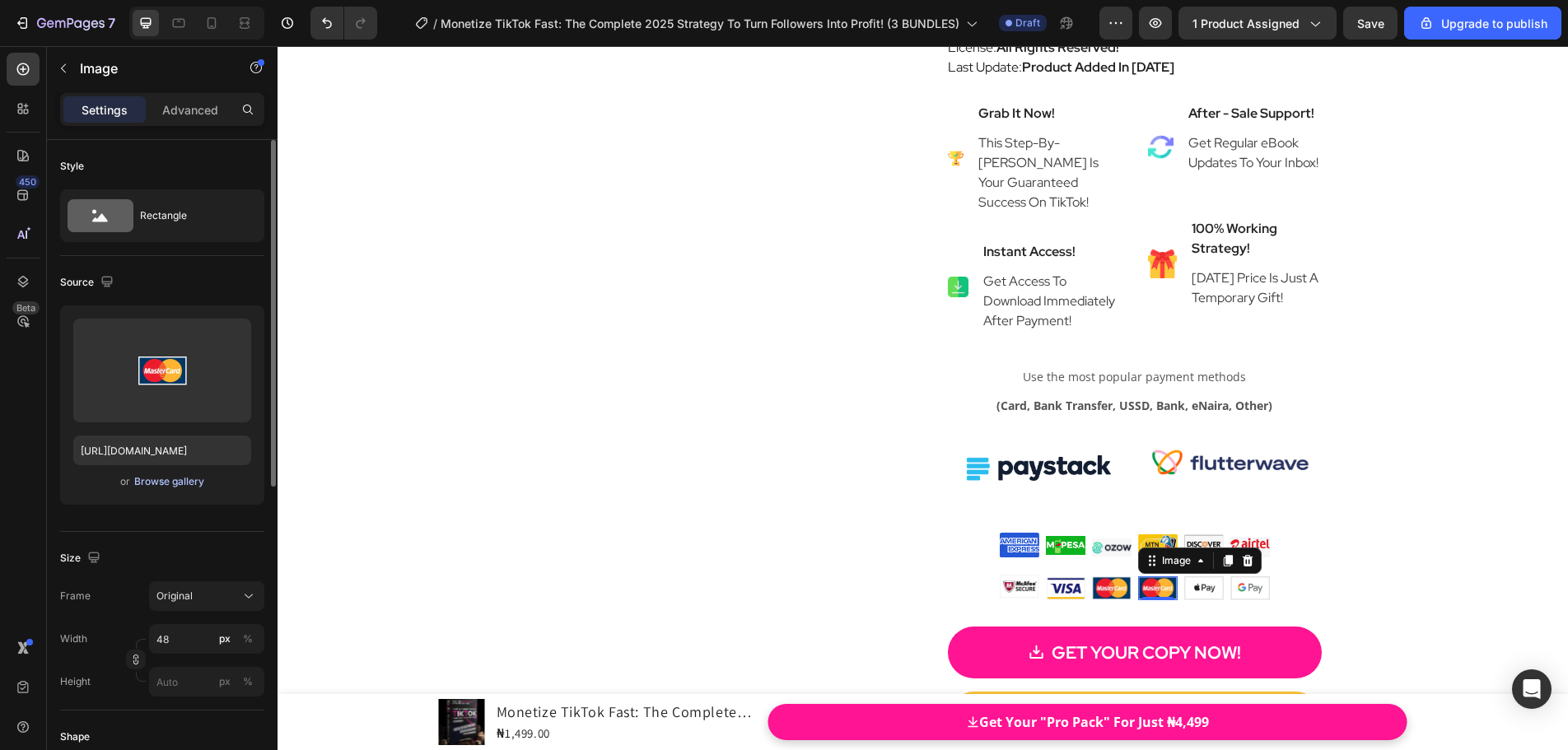
click at [164, 481] on div "Browse gallery" at bounding box center [169, 481] width 70 height 15
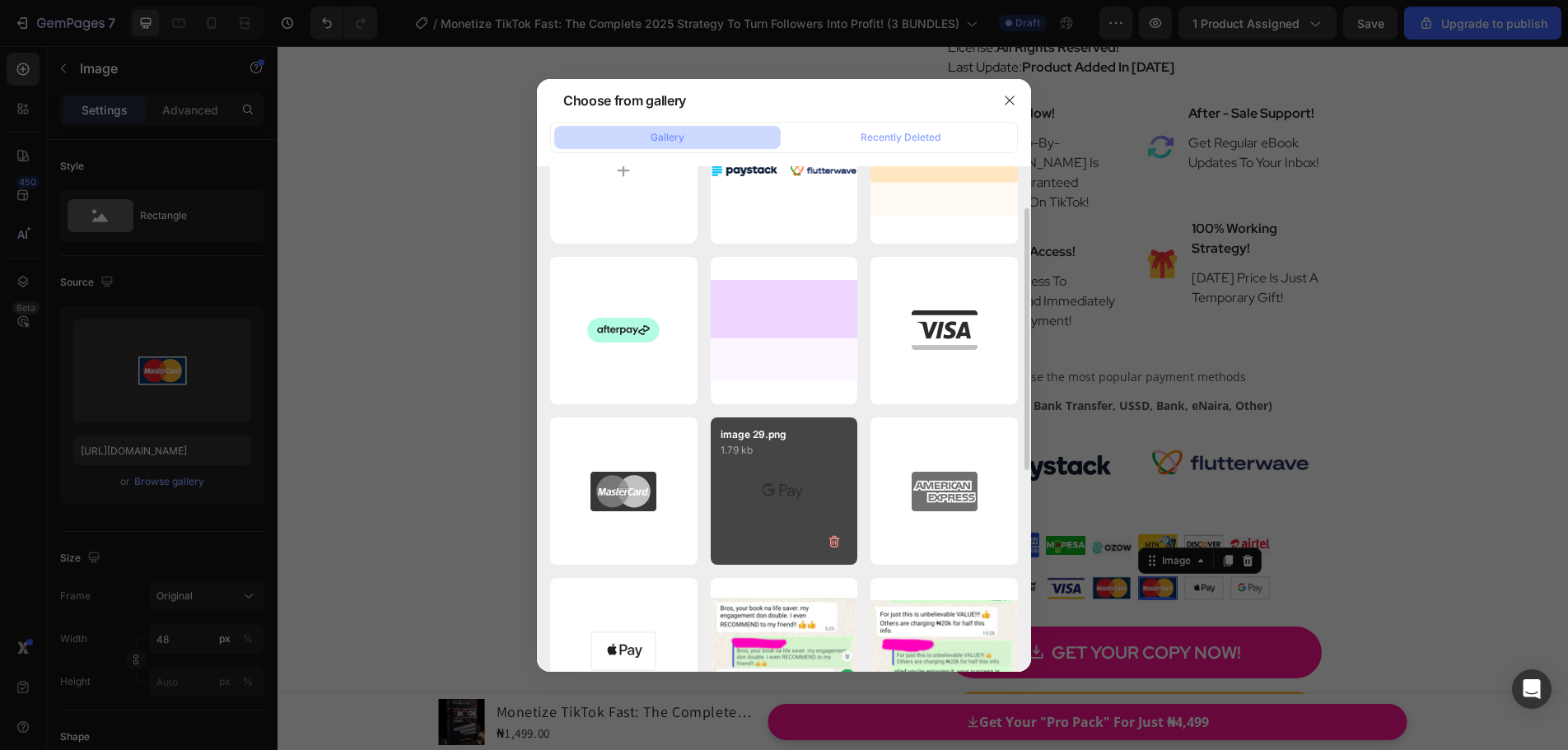
scroll to position [164, 0]
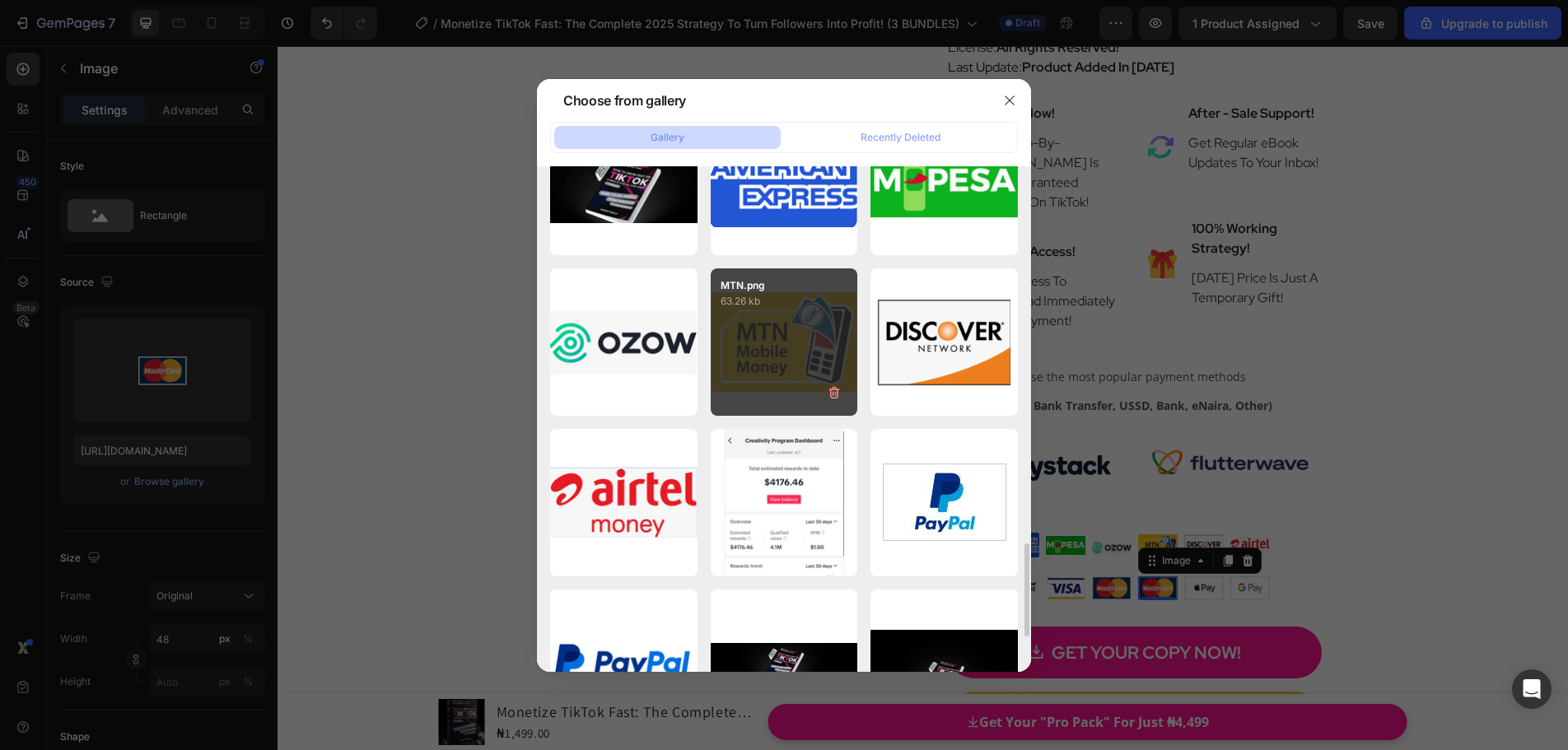
scroll to position [1595, 0]
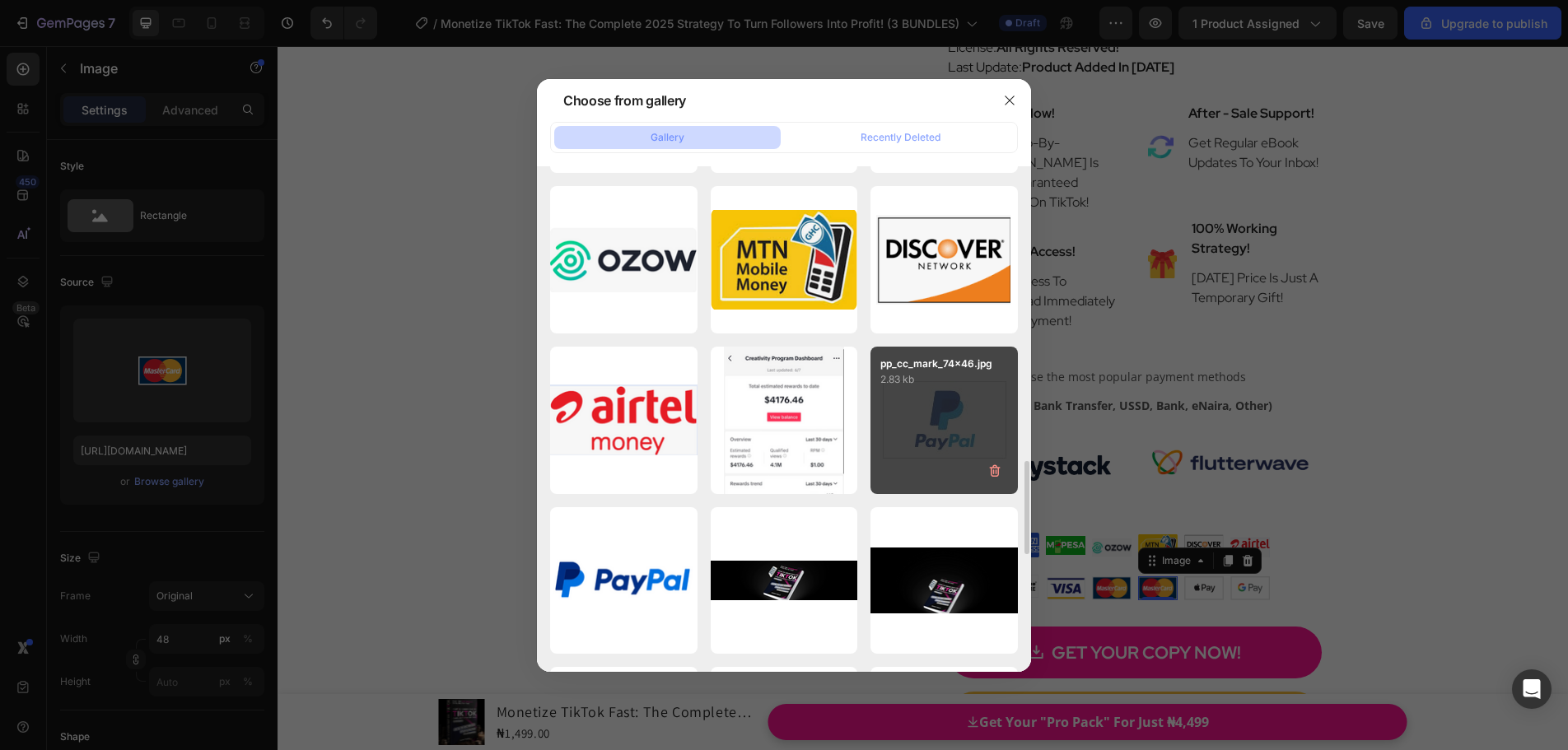
click at [910, 409] on div "pp_cc_mark_74x46.jpg 2.83 kb" at bounding box center [944, 420] width 147 height 147
type input "https://cdn.shopify.com/s/files/1/0824/9239/1705/files/gempages_510231258463208…"
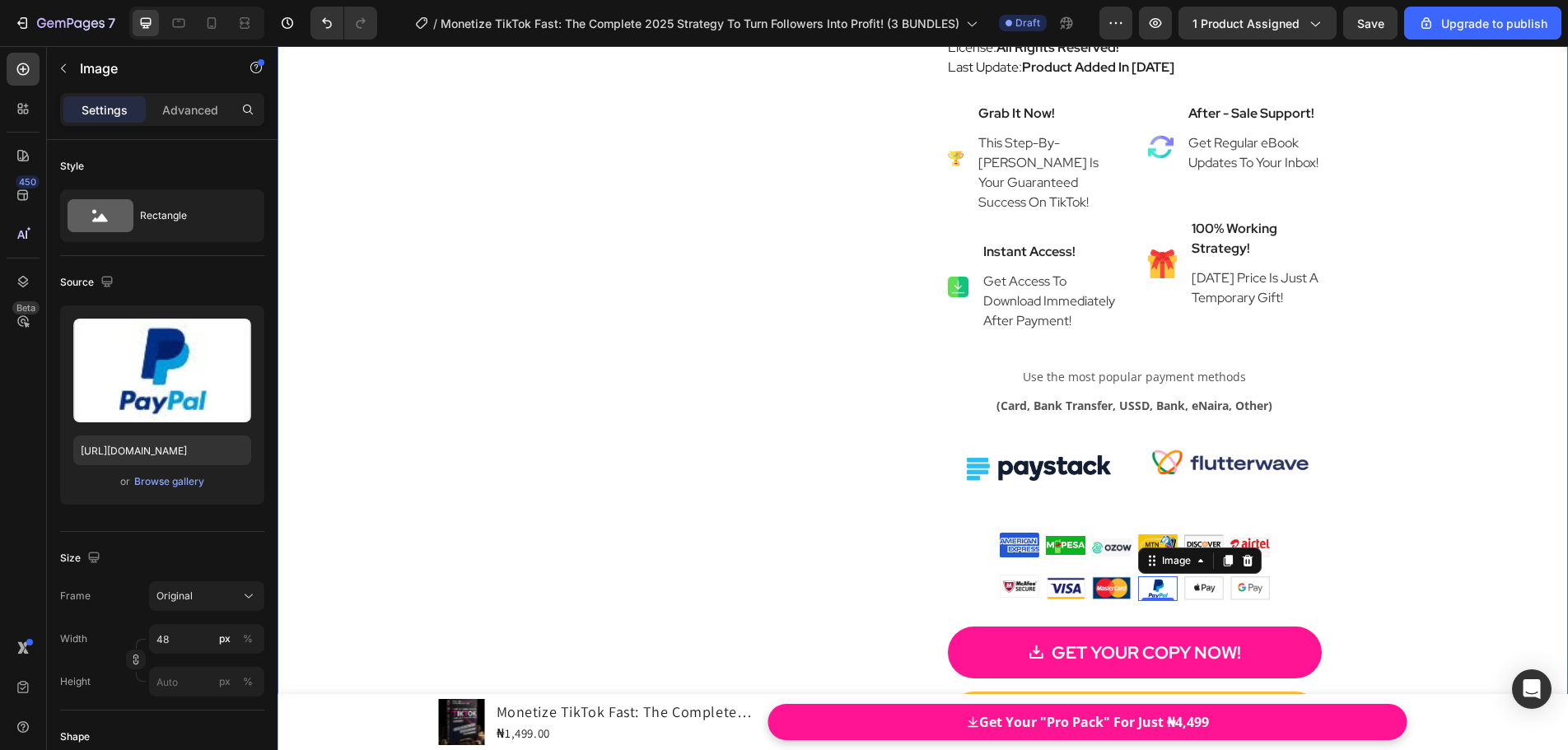
click at [1431, 485] on div "Product Images Monetize TikTok Fast: The Complete 2025 Strategy To Turn Followe…" at bounding box center [922, 74] width 1290 height 1494
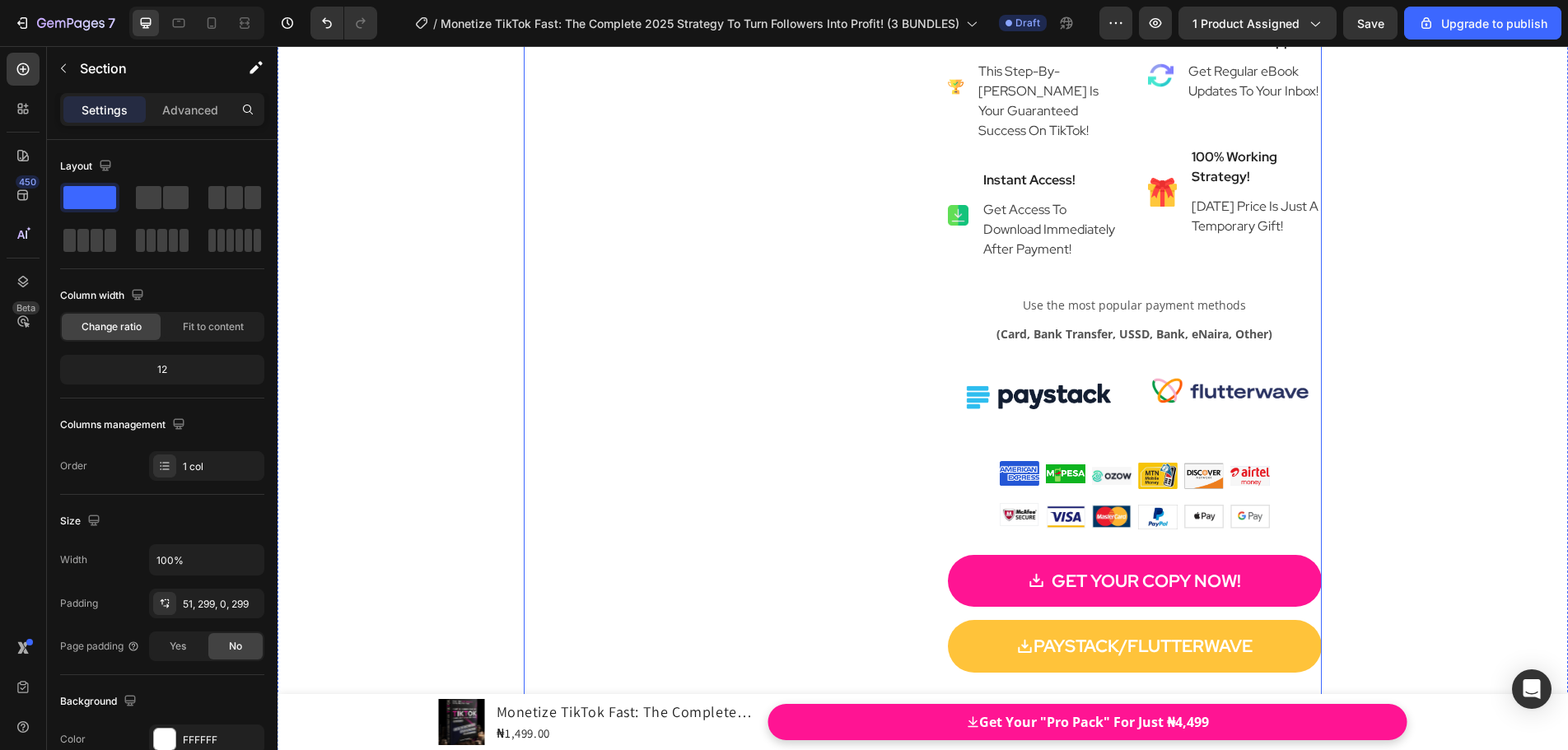
scroll to position [9078, 0]
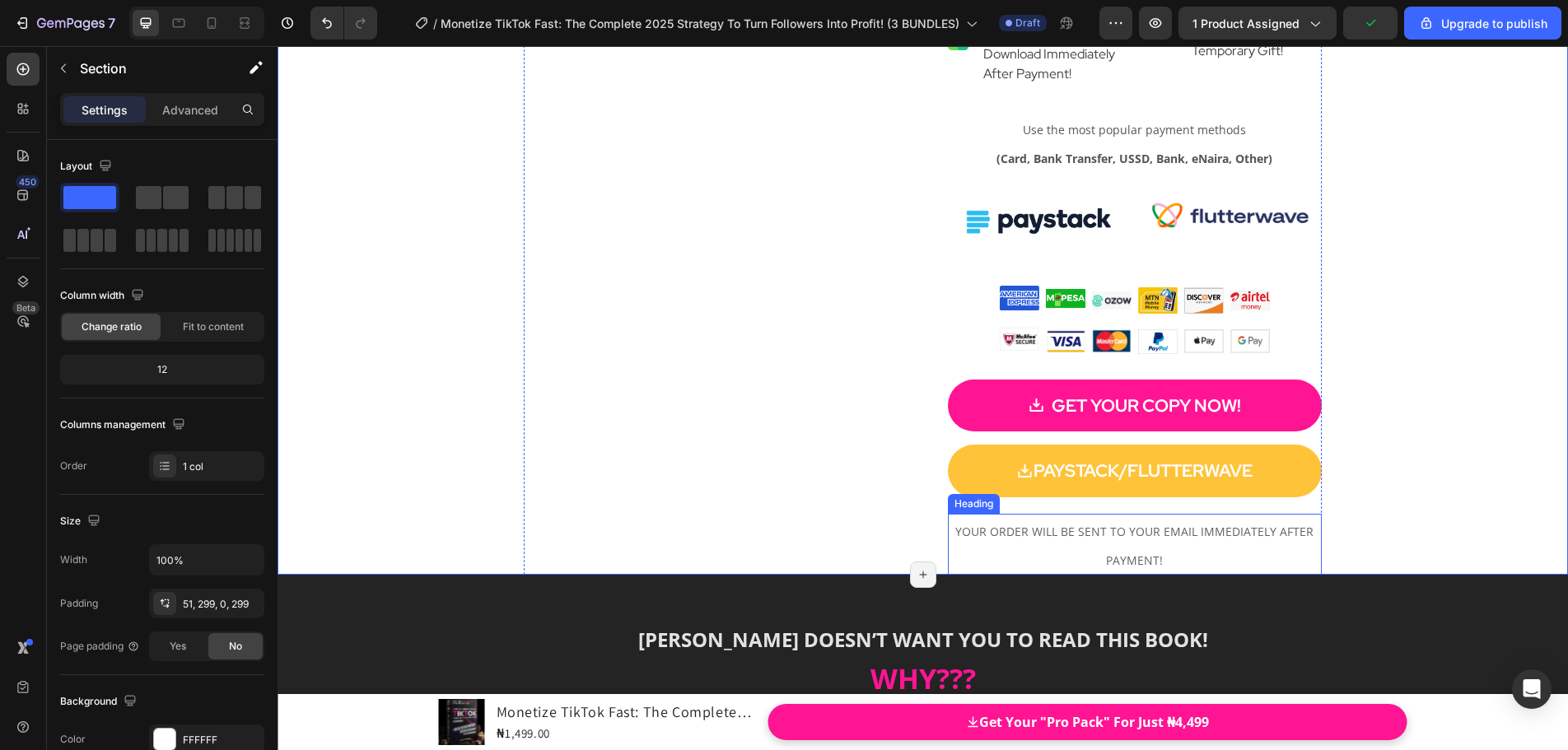
click at [1158, 534] on span "YOUR ORDER WILL BE SENT TO YOUR EMAIL IMMEDIATELY AFTER PAYMENT!" at bounding box center [1134, 546] width 358 height 44
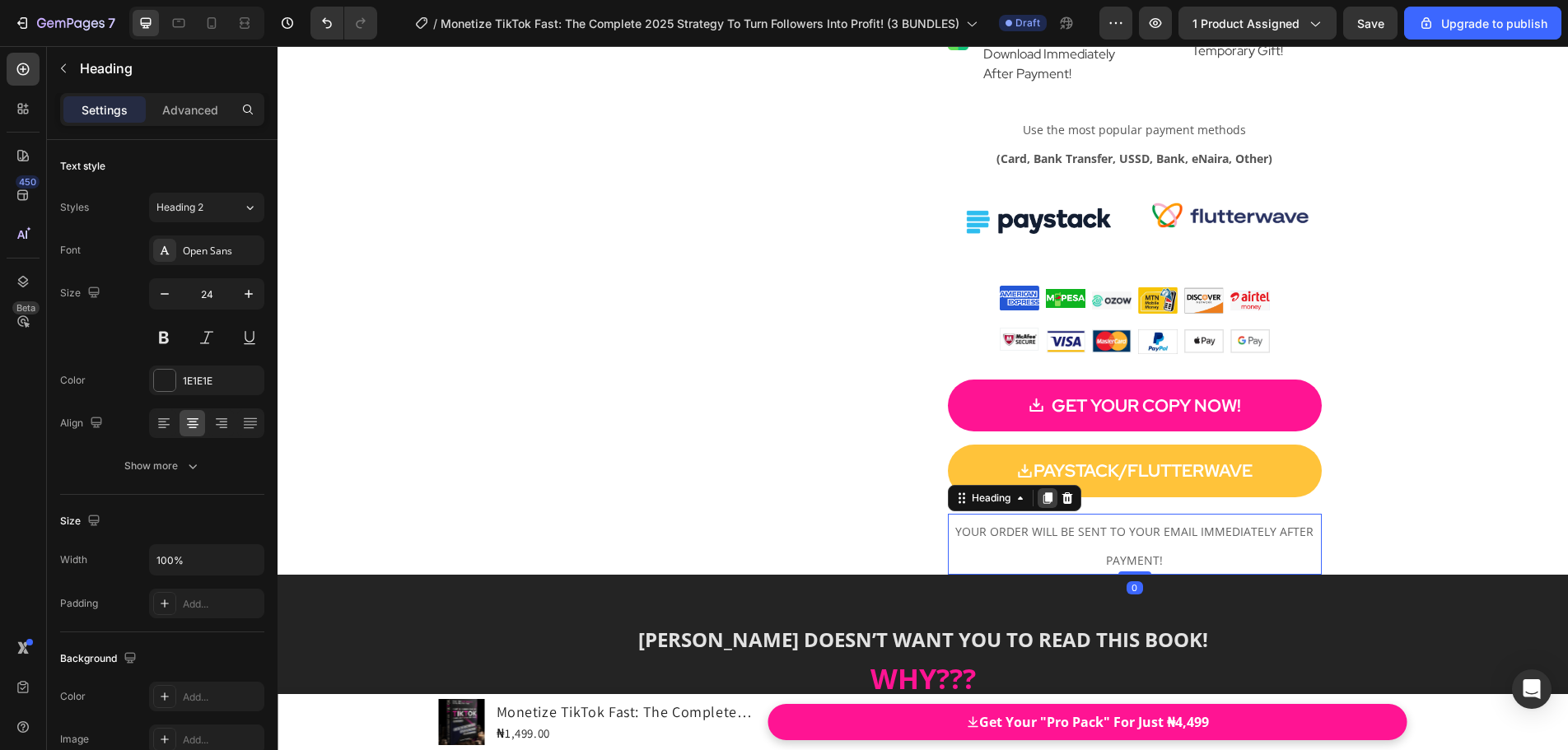
click at [1042, 495] on icon at bounding box center [1047, 498] width 9 height 12
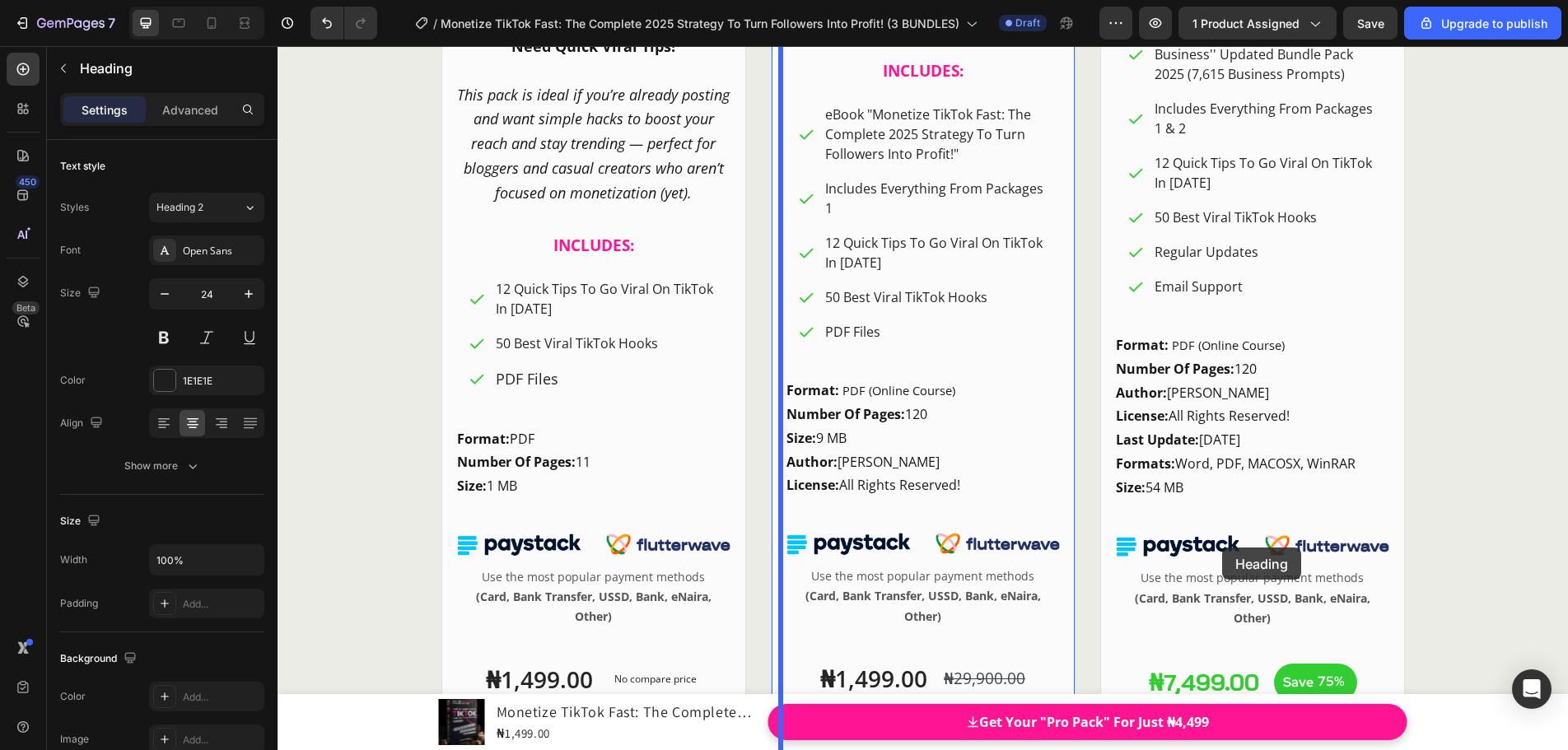
scroll to position [22582, 0]
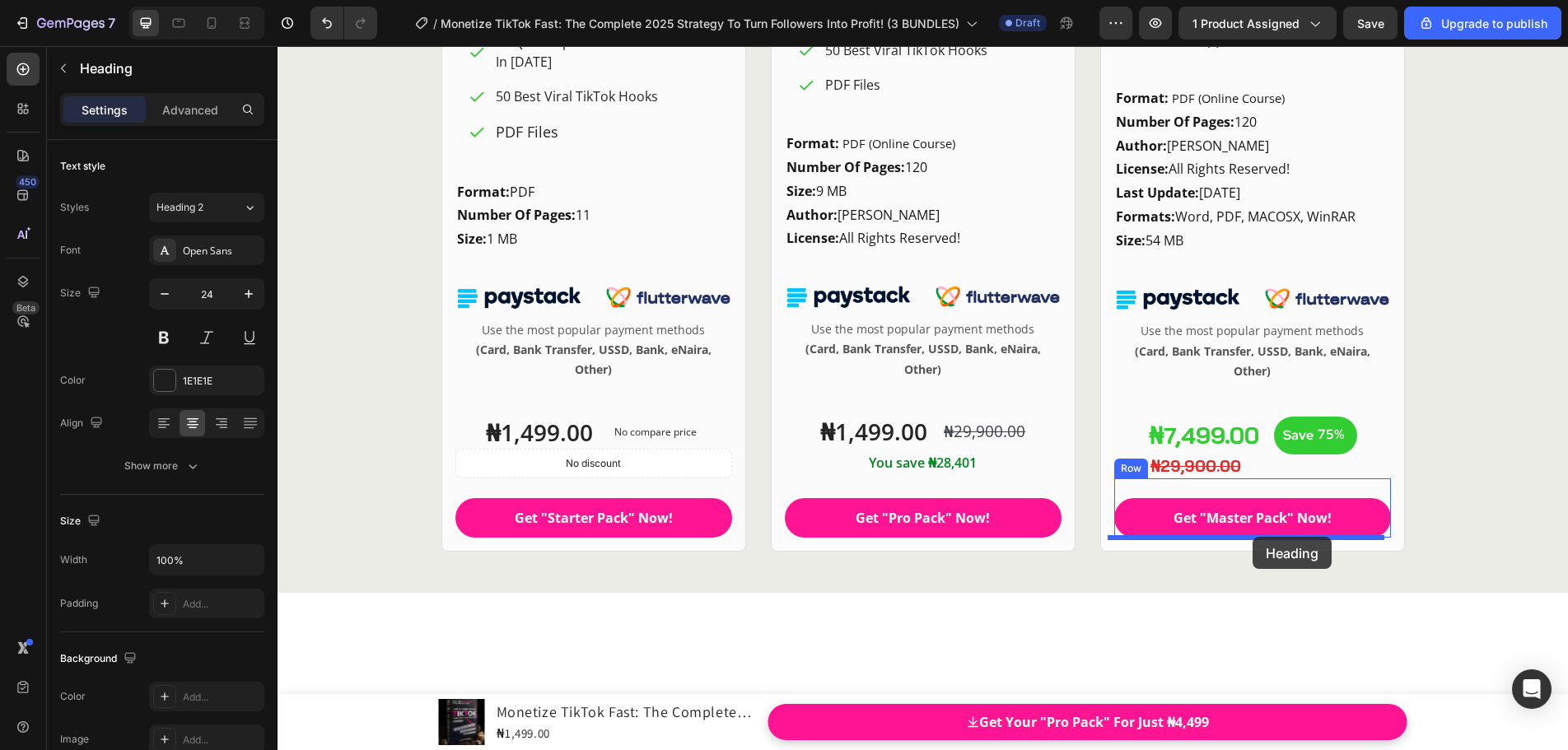
drag, startPoint x: 959, startPoint y: 561, endPoint x: 1252, endPoint y: 537, distance: 294.0
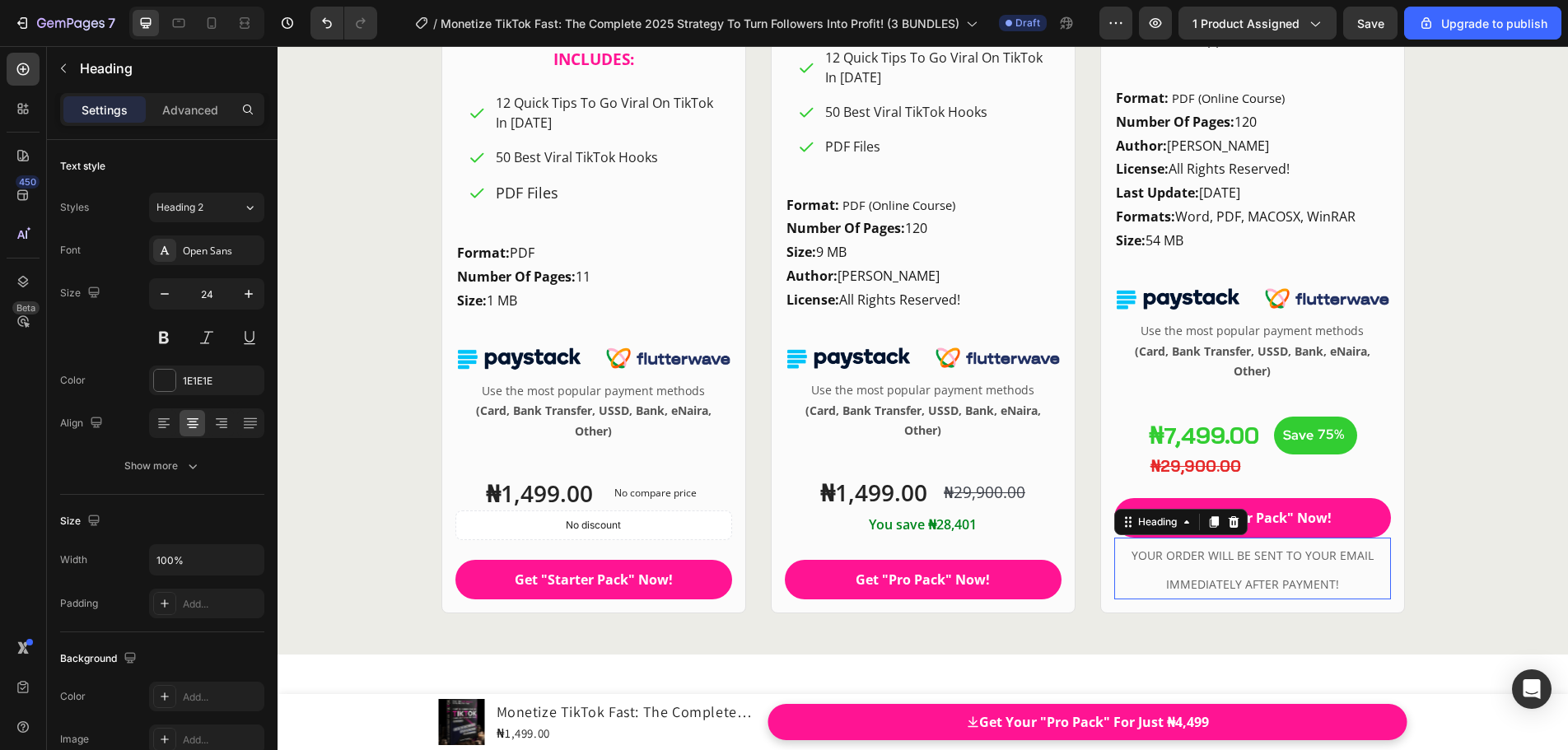
scroll to position [22643, 0]
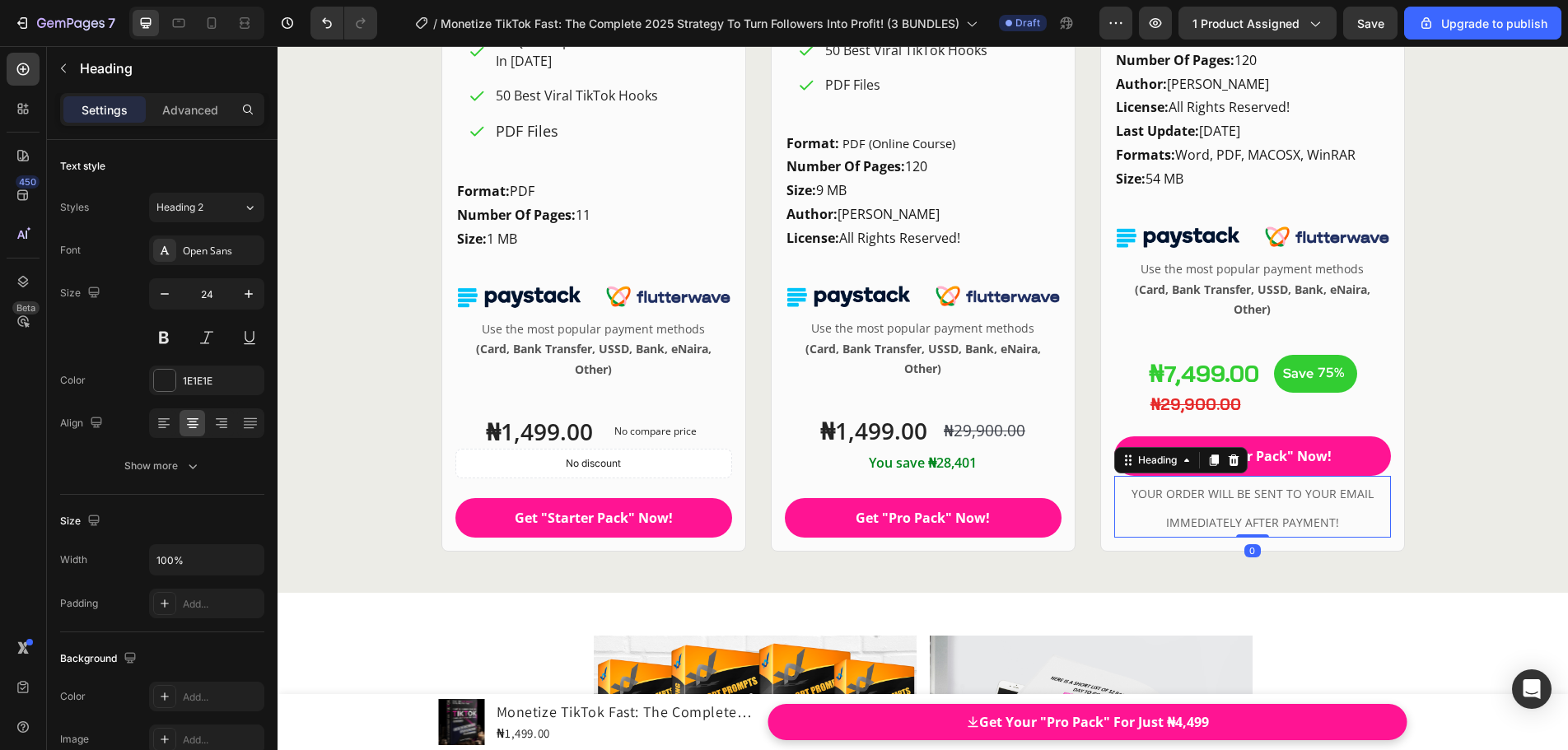
click at [1269, 511] on h2 "YOUR ORDER WILL BE SENT TO YOUR EMAIL IMMEDIATELY AFTER PAYMENT!" at bounding box center [1252, 506] width 277 height 61
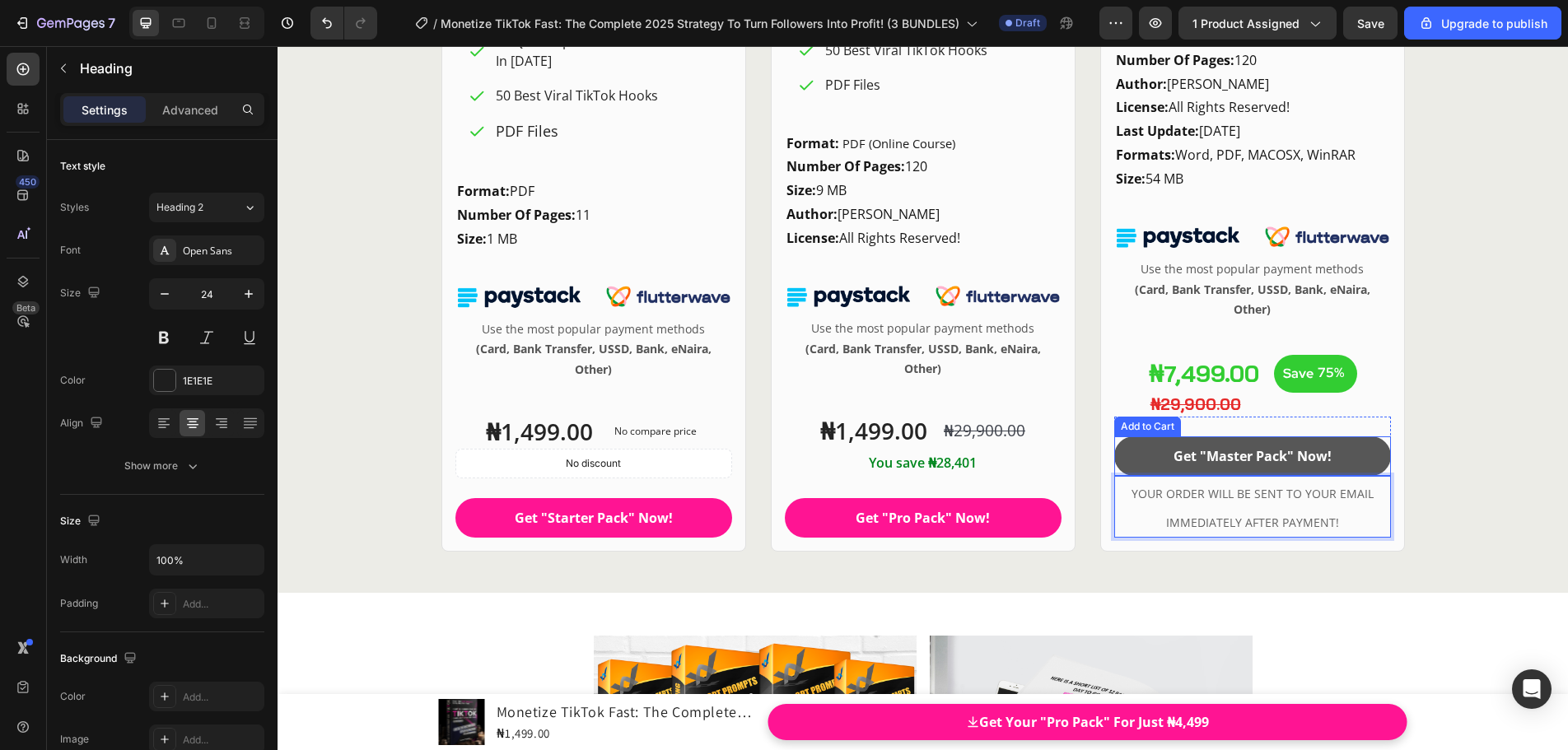
click at [1376, 469] on button "Get "Master Pack" Now!" at bounding box center [1252, 457] width 277 height 40
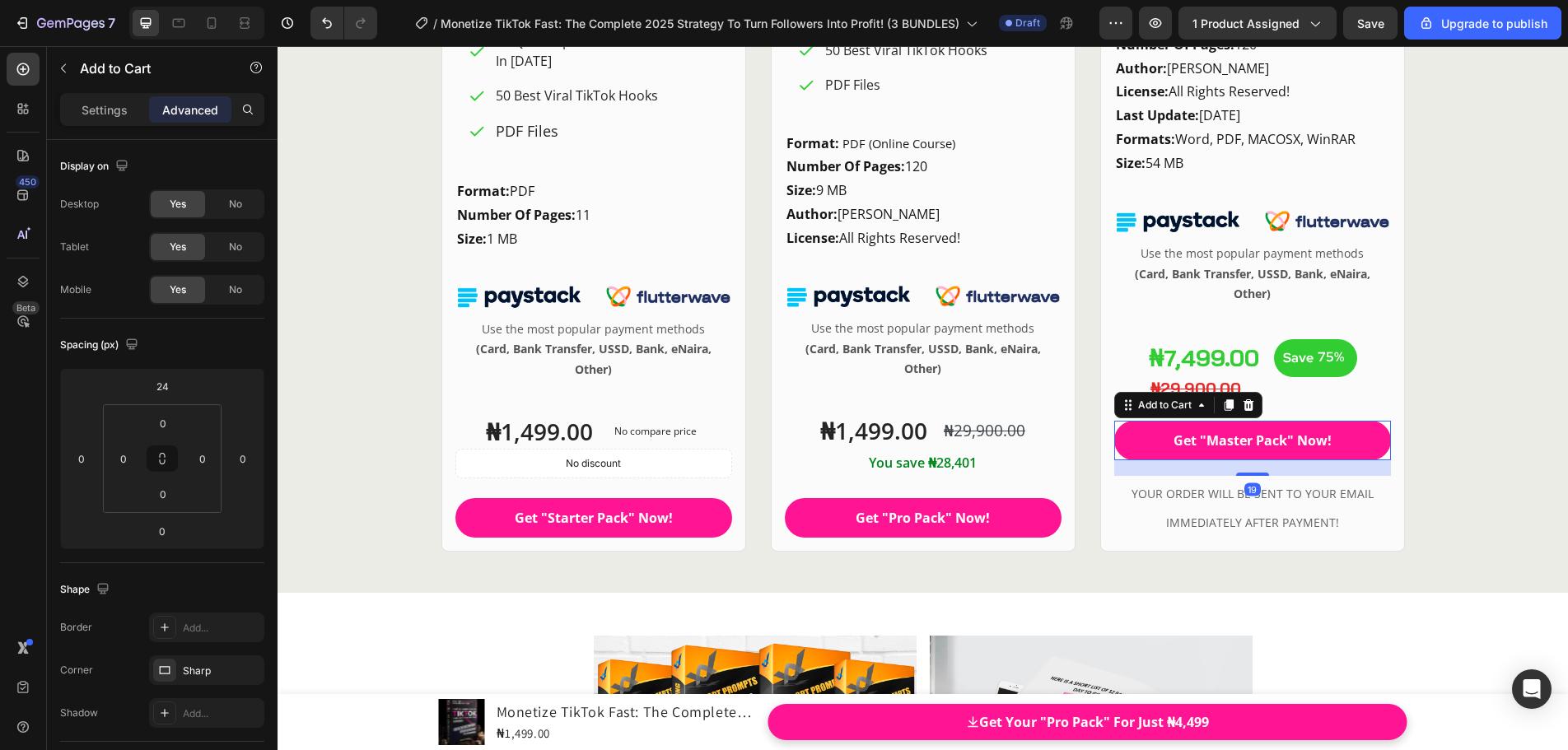
scroll to position [22660, 0]
drag, startPoint x: 1250, startPoint y: 473, endPoint x: 1259, endPoint y: 490, distance: 19.2
click at [1259, 490] on div "Get "Master Pack" Now! Add to Cart 20 ⁠⁠⁠⁠⁠⁠⁠ YOUR ORDER WILL BE SENT TO YOUR E…" at bounding box center [1252, 469] width 277 height 137
type input "20"
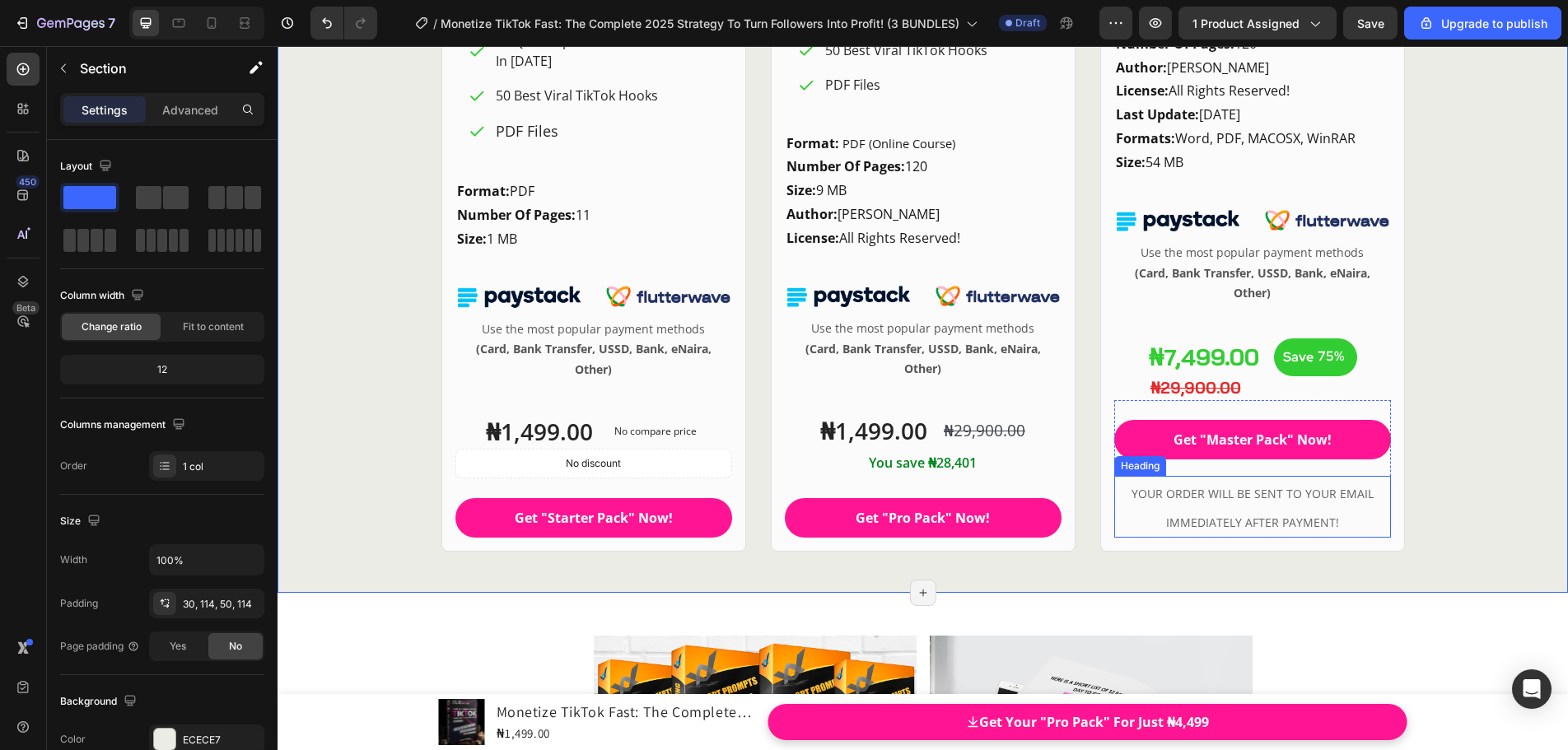
click at [1324, 498] on span "YOUR ORDER WILL BE SENT TO YOUR EMAIL IMMEDIATELY AFTER PAYMENT!" at bounding box center [1252, 508] width 242 height 44
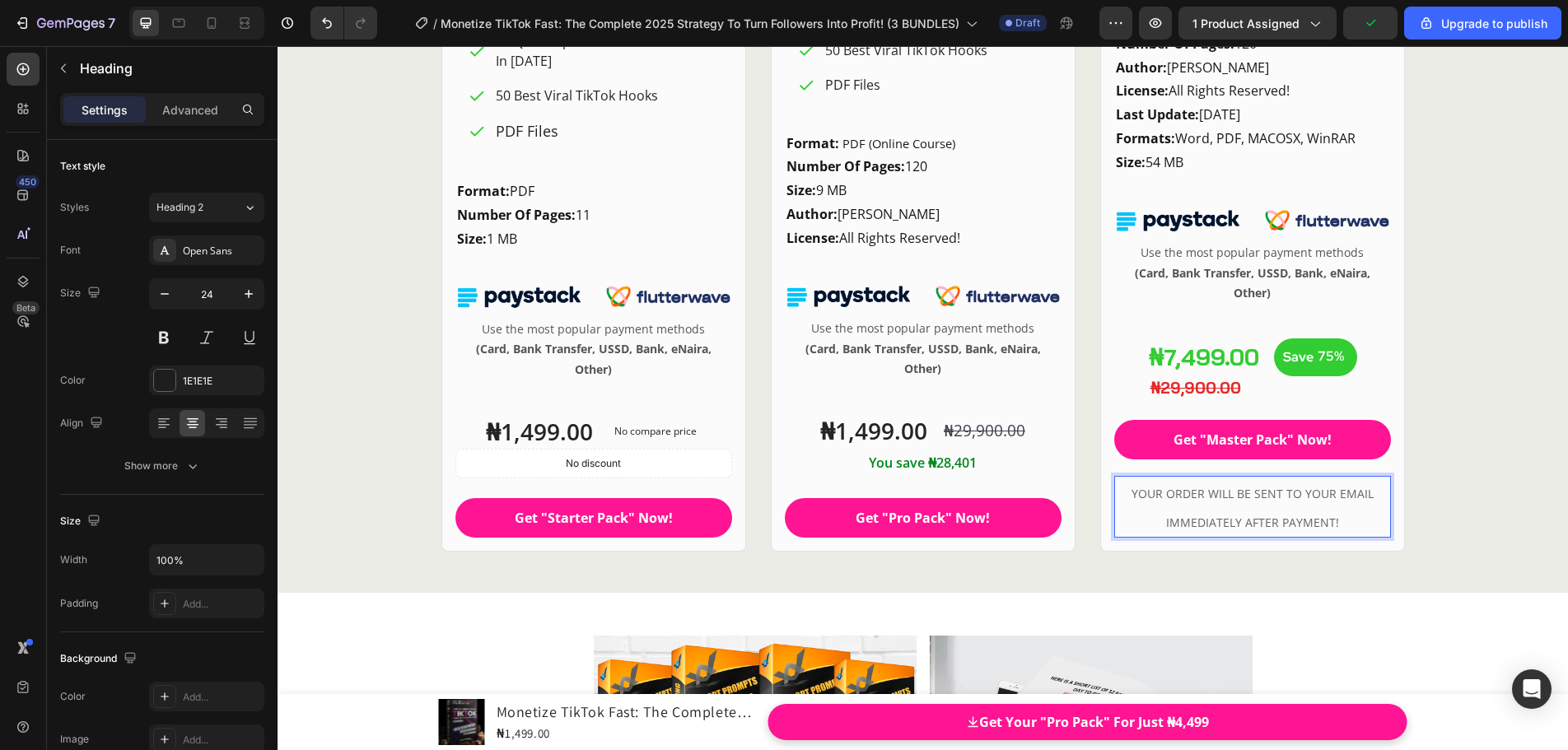
click at [1341, 519] on p "YOUR ORDER WILL BE SENT TO YOUR EMAIL IMMEDIATELY AFTER PAYMENT!" at bounding box center [1252, 506] width 273 height 57
drag, startPoint x: 1346, startPoint y: 523, endPoint x: 1129, endPoint y: 497, distance: 218.6
click at [1129, 497] on p "YOUR ORDER WILL BE SENT TO YOUR EMAIL IMMEDIATELY AFTER PAYMENT!" at bounding box center [1252, 506] width 273 height 57
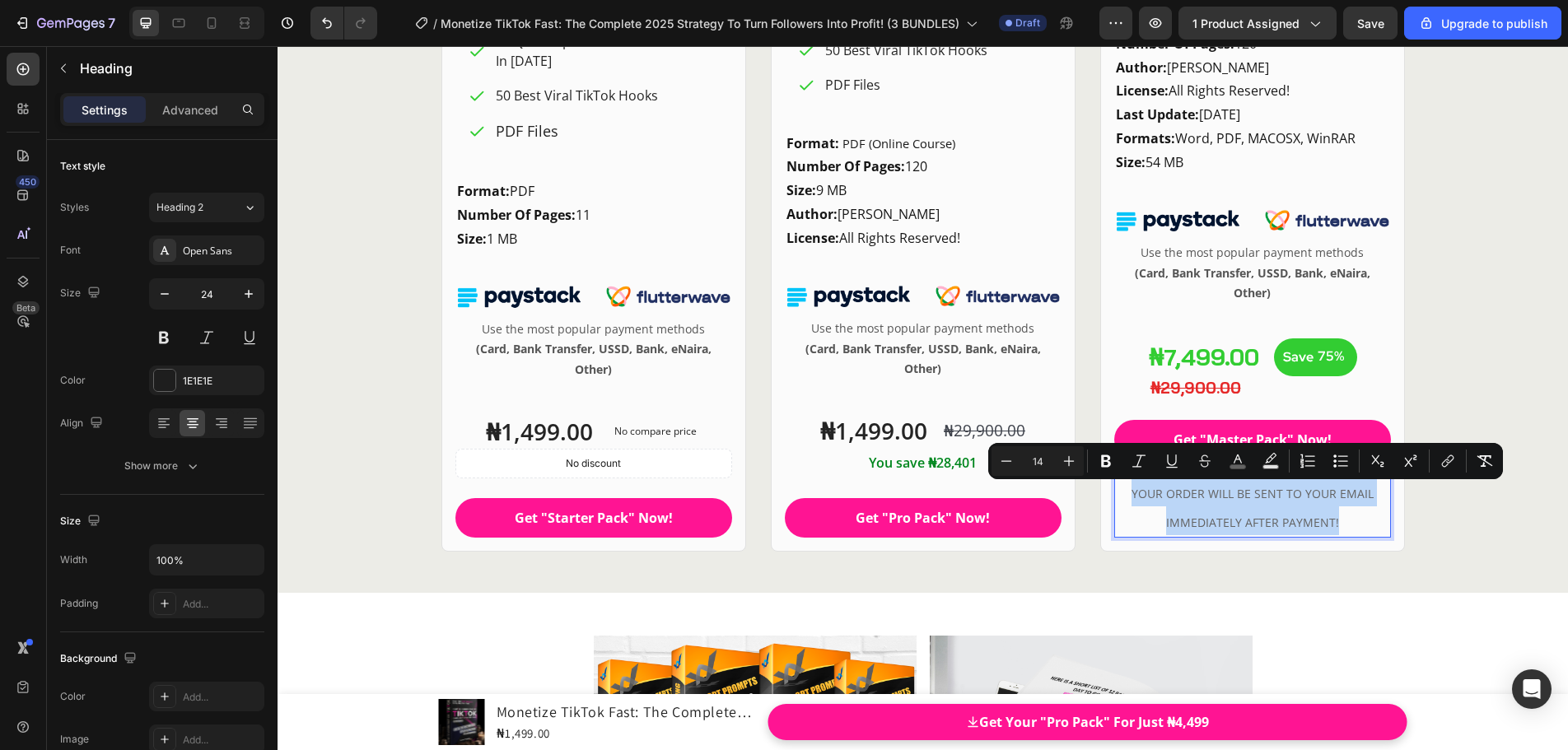
copy span "YOUR ORDER WILL BE SENT TO YOUR EMAIL IMMEDIATELY AFTER PAYMENT!"
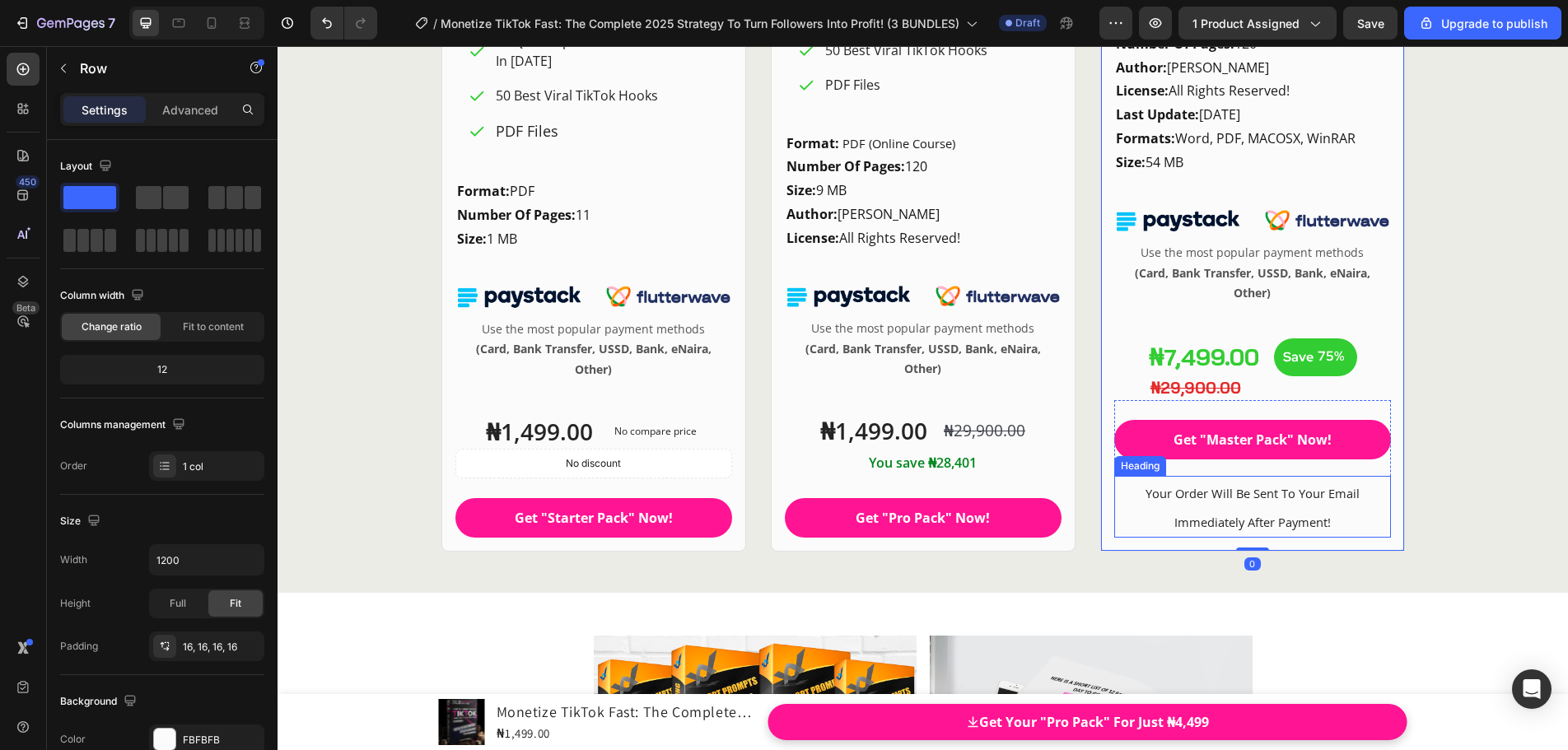
click at [1345, 515] on p "⁠⁠⁠⁠⁠⁠⁠ Your Order Will Be Sent To Your Email Immediately After Payment!" at bounding box center [1252, 506] width 273 height 57
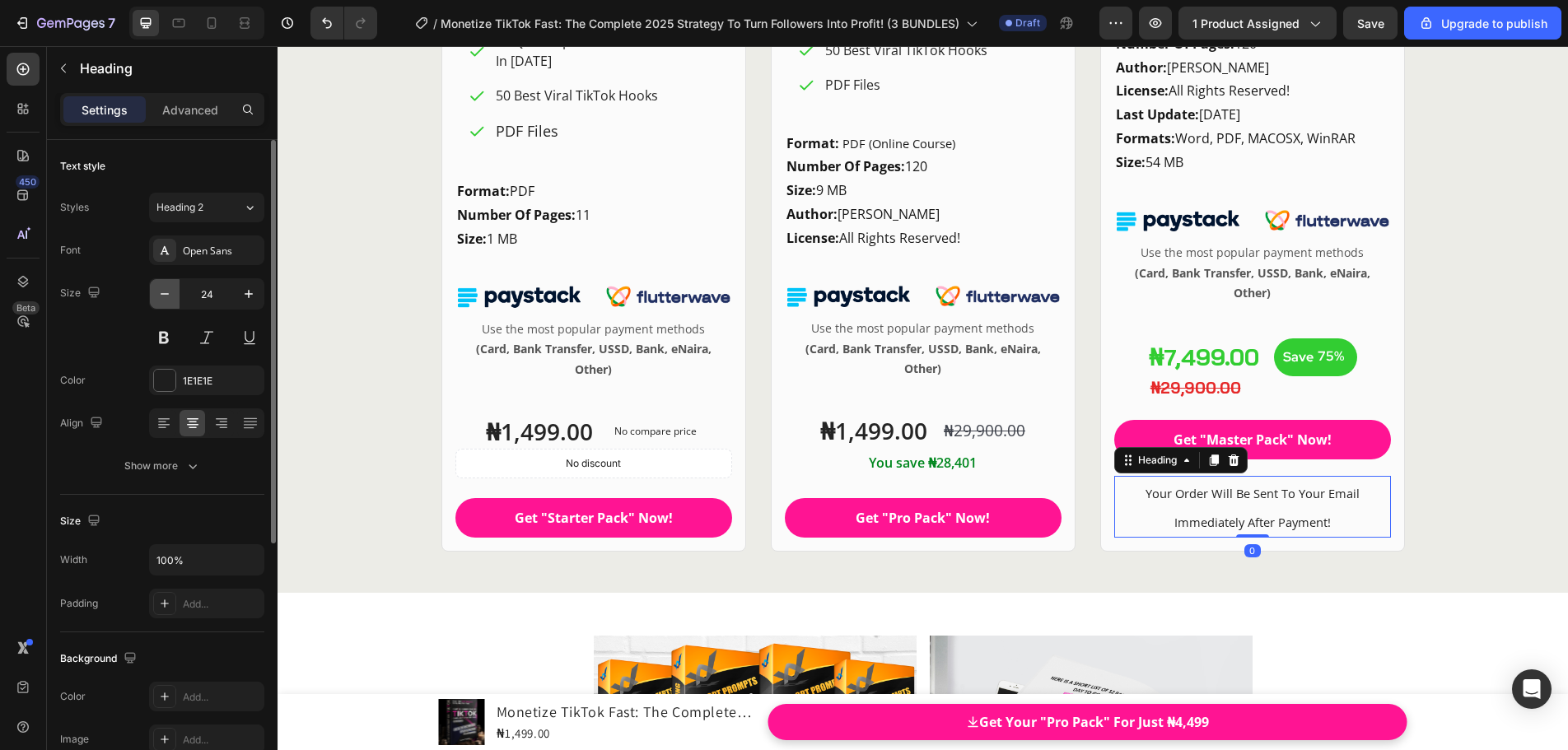
click at [173, 299] on icon "button" at bounding box center [164, 294] width 16 height 16
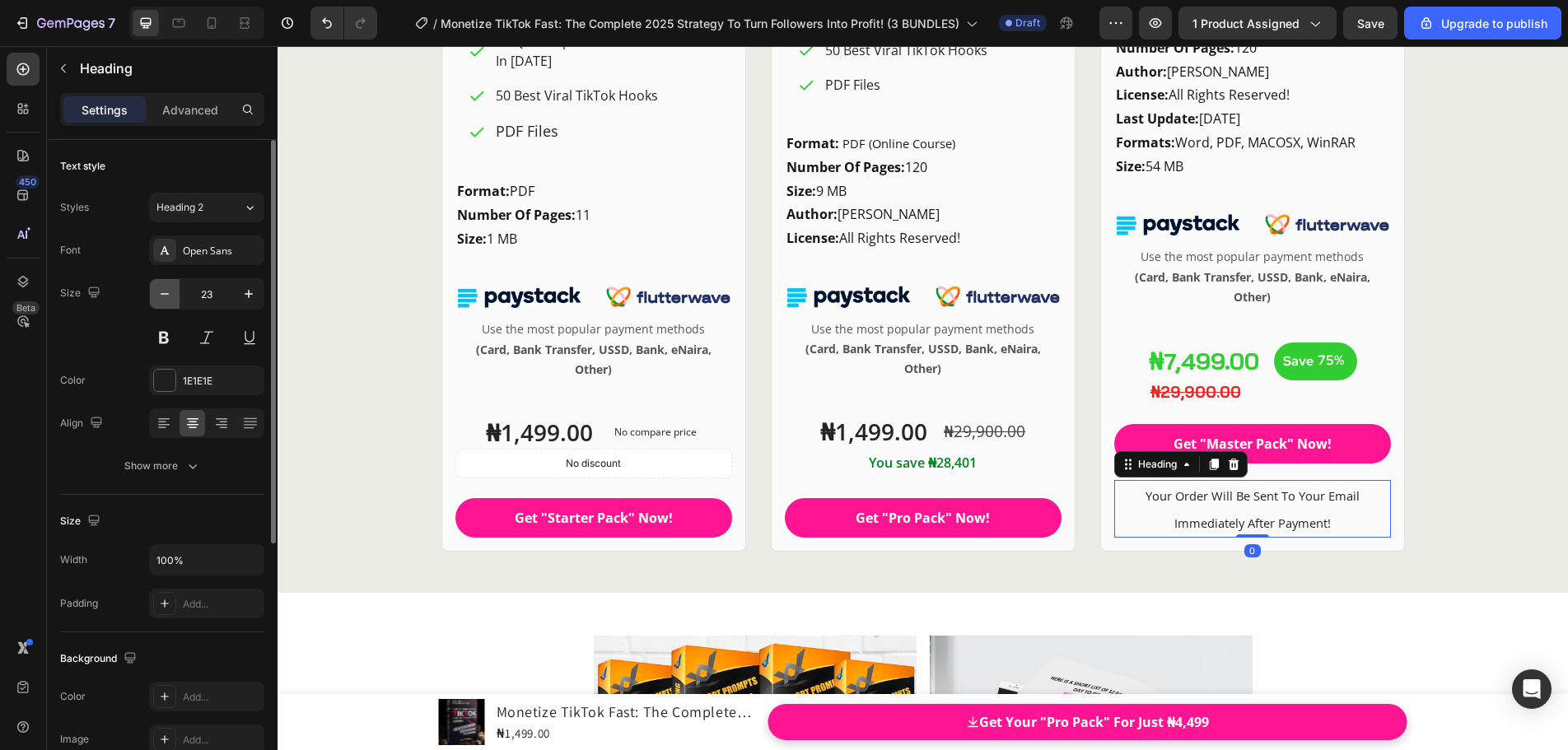
click at [173, 299] on icon "button" at bounding box center [164, 294] width 16 height 16
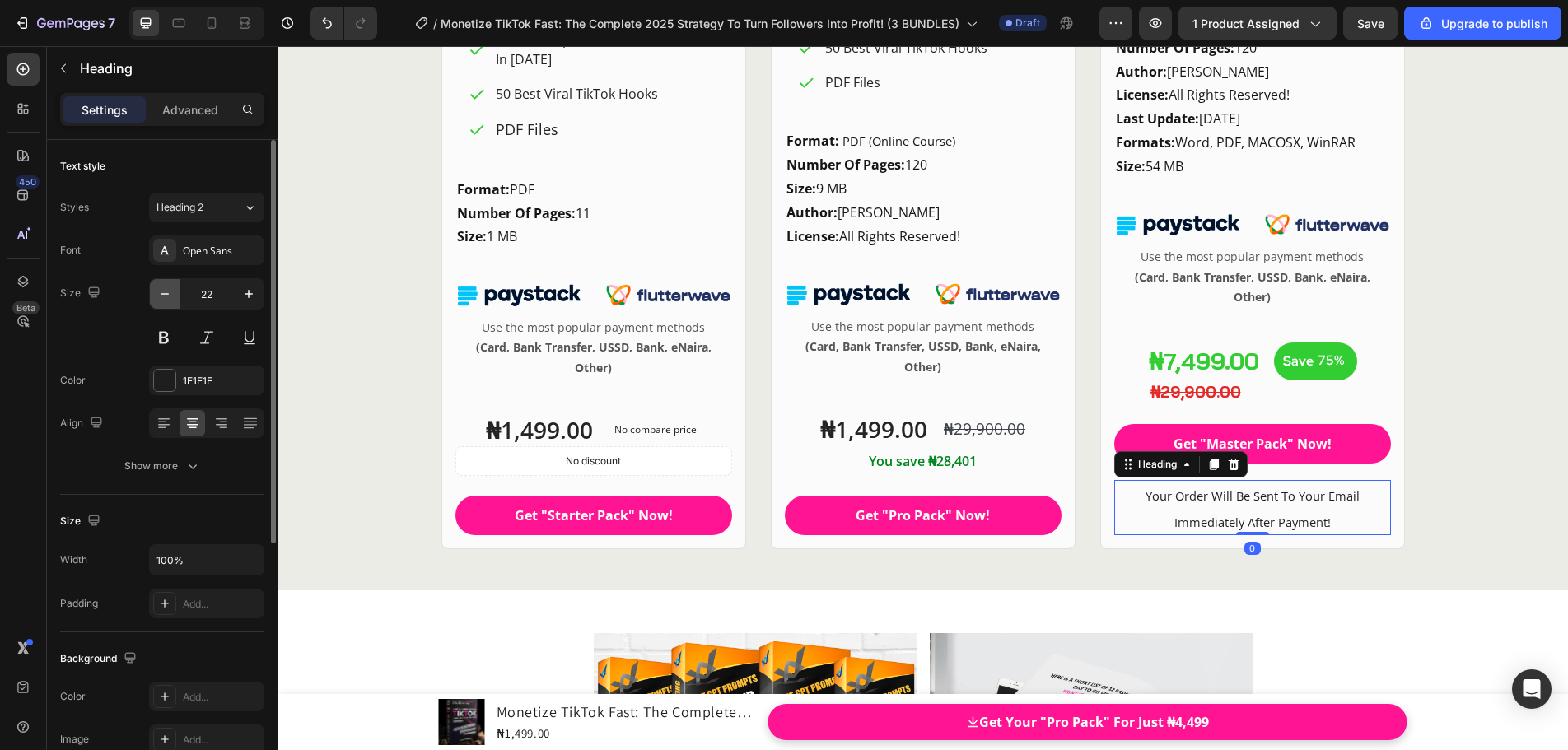
click at [173, 299] on icon "button" at bounding box center [164, 294] width 16 height 16
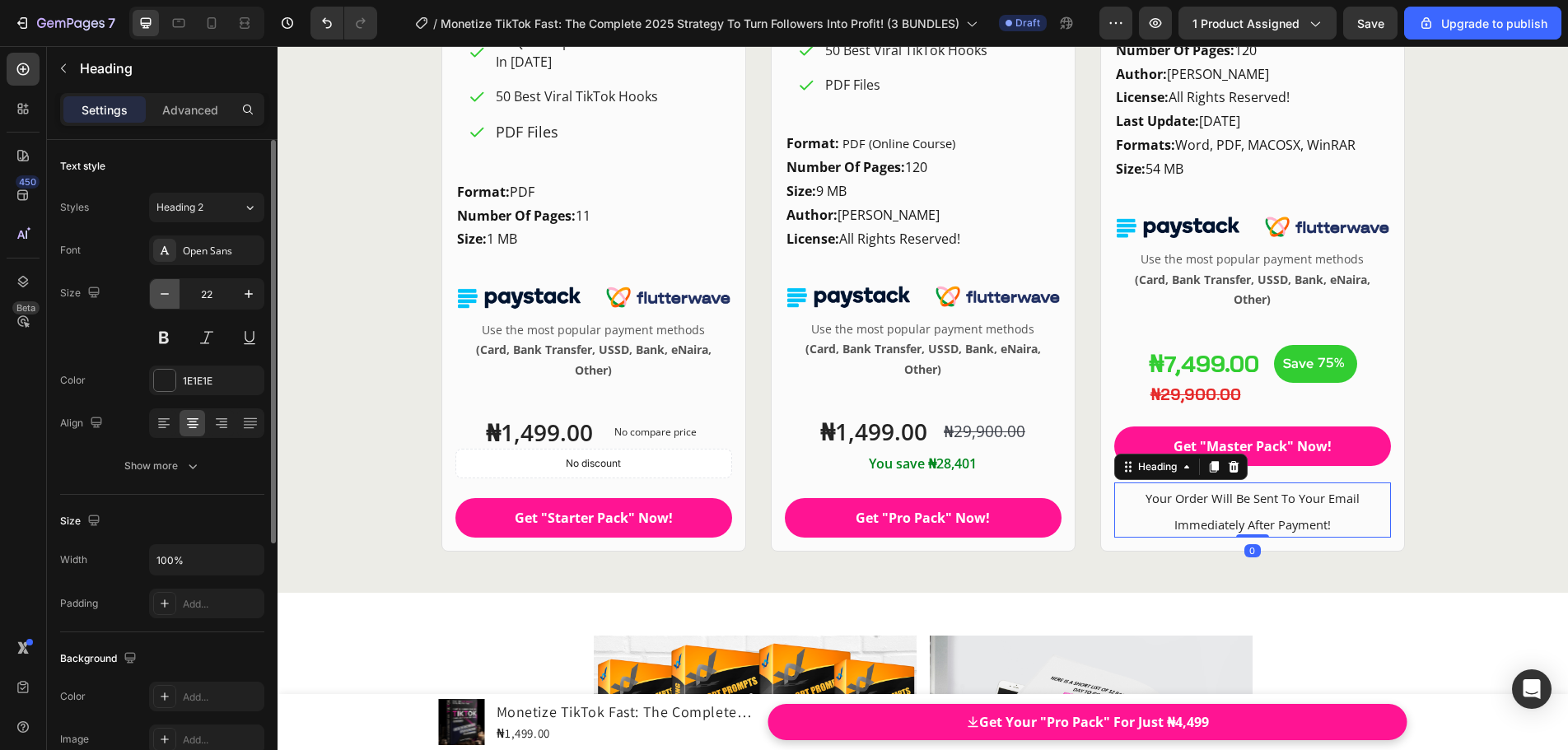
click at [173, 299] on icon "button" at bounding box center [164, 294] width 16 height 16
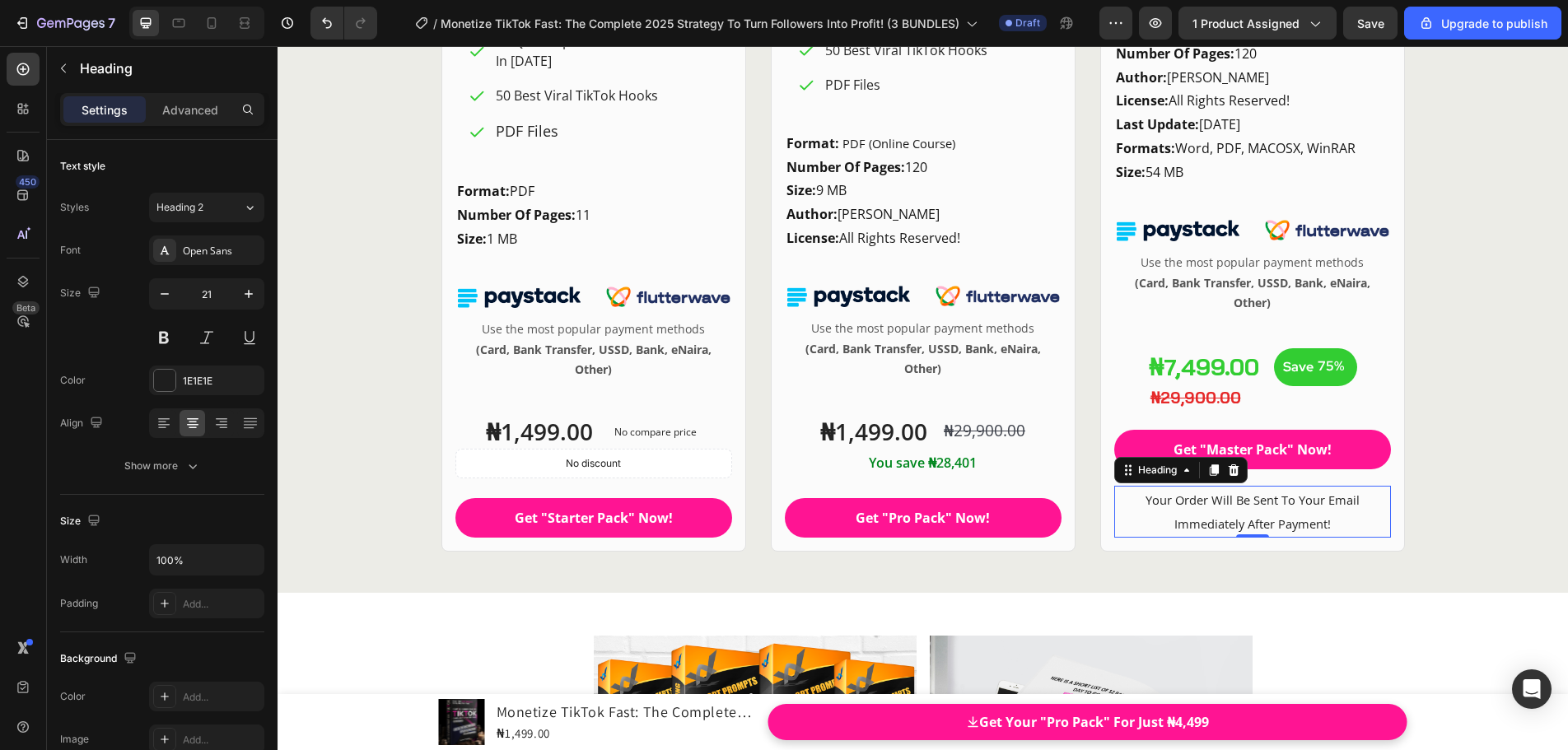
type input "20"
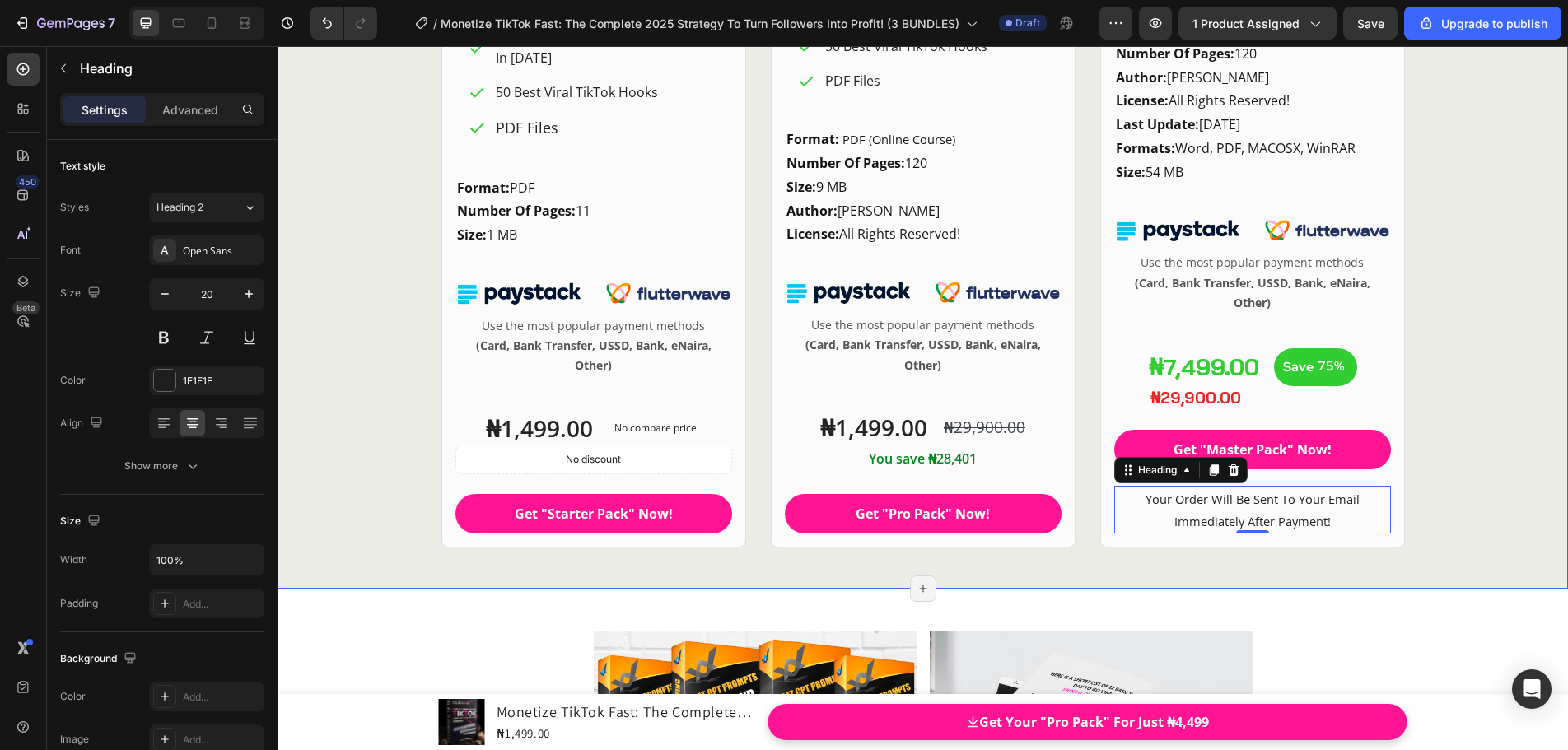
scroll to position [22646, 0]
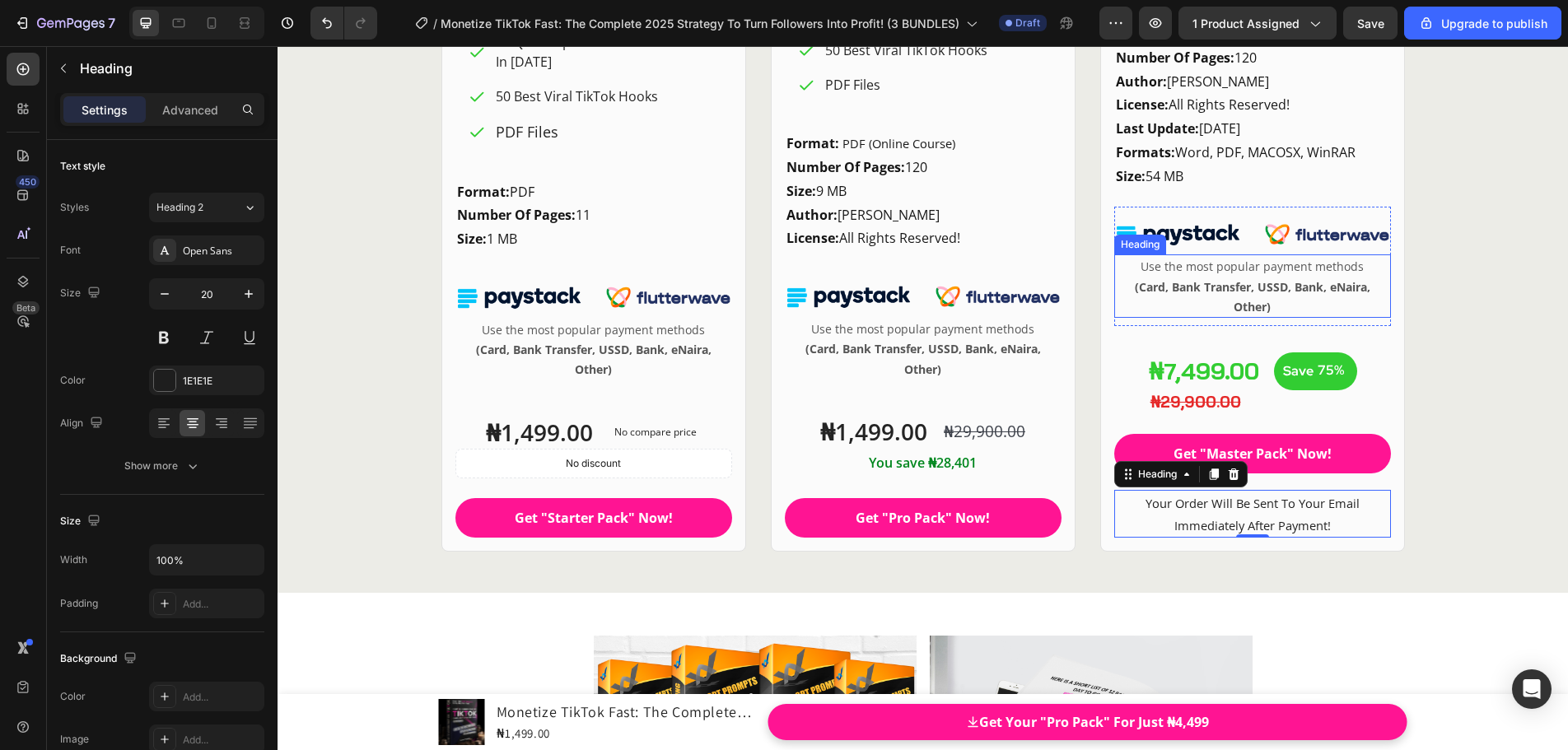
click at [1221, 270] on span "Use the most popular payment methods" at bounding box center [1252, 266] width 223 height 15
drag, startPoint x: 1212, startPoint y: 265, endPoint x: 1256, endPoint y: 271, distance: 44.4
click at [1256, 271] on span "Use the most popular payment methods" at bounding box center [1252, 266] width 223 height 15
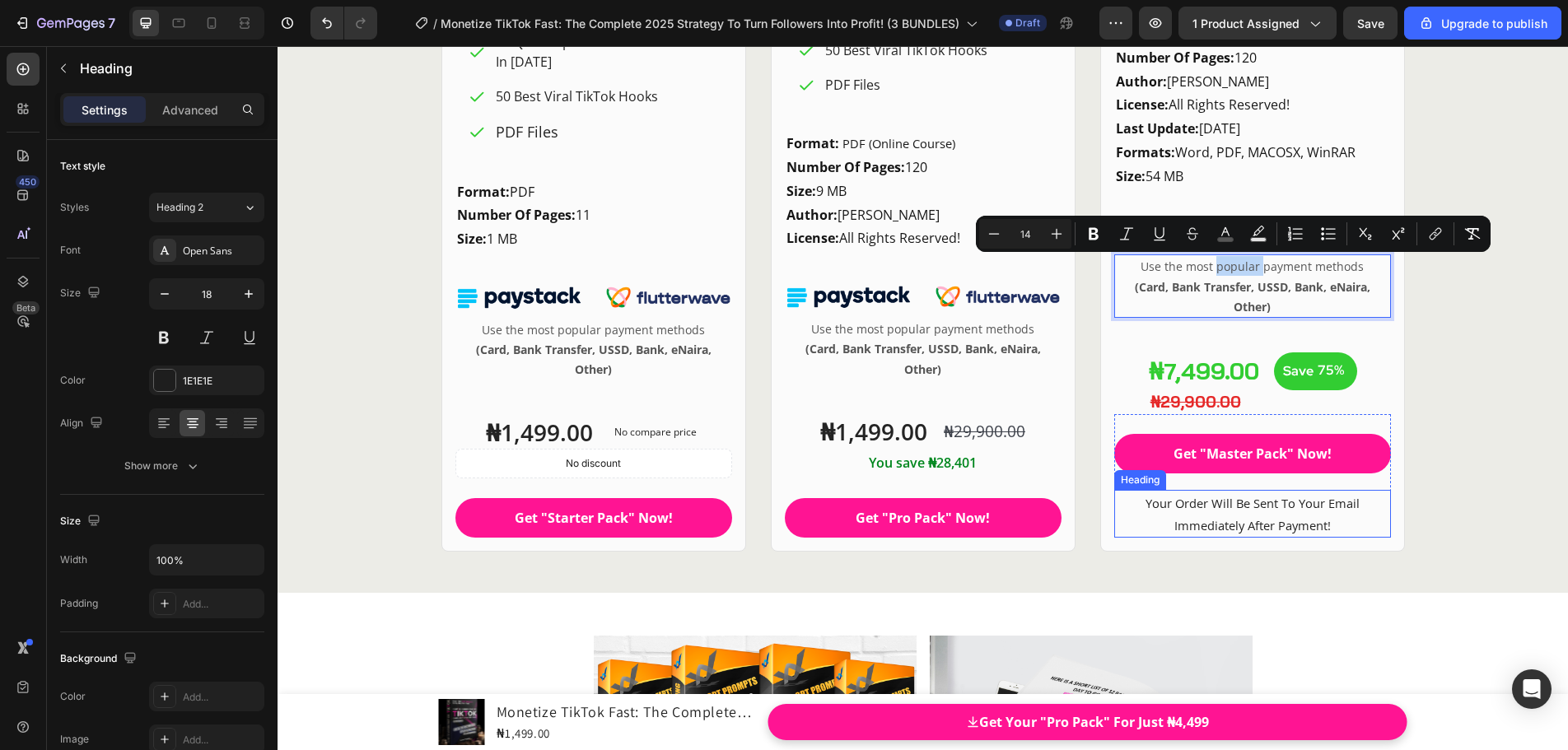
click at [1238, 497] on span "Your Order Will Be Sent To Your Email Immediately After Payment!" at bounding box center [1252, 514] width 214 height 39
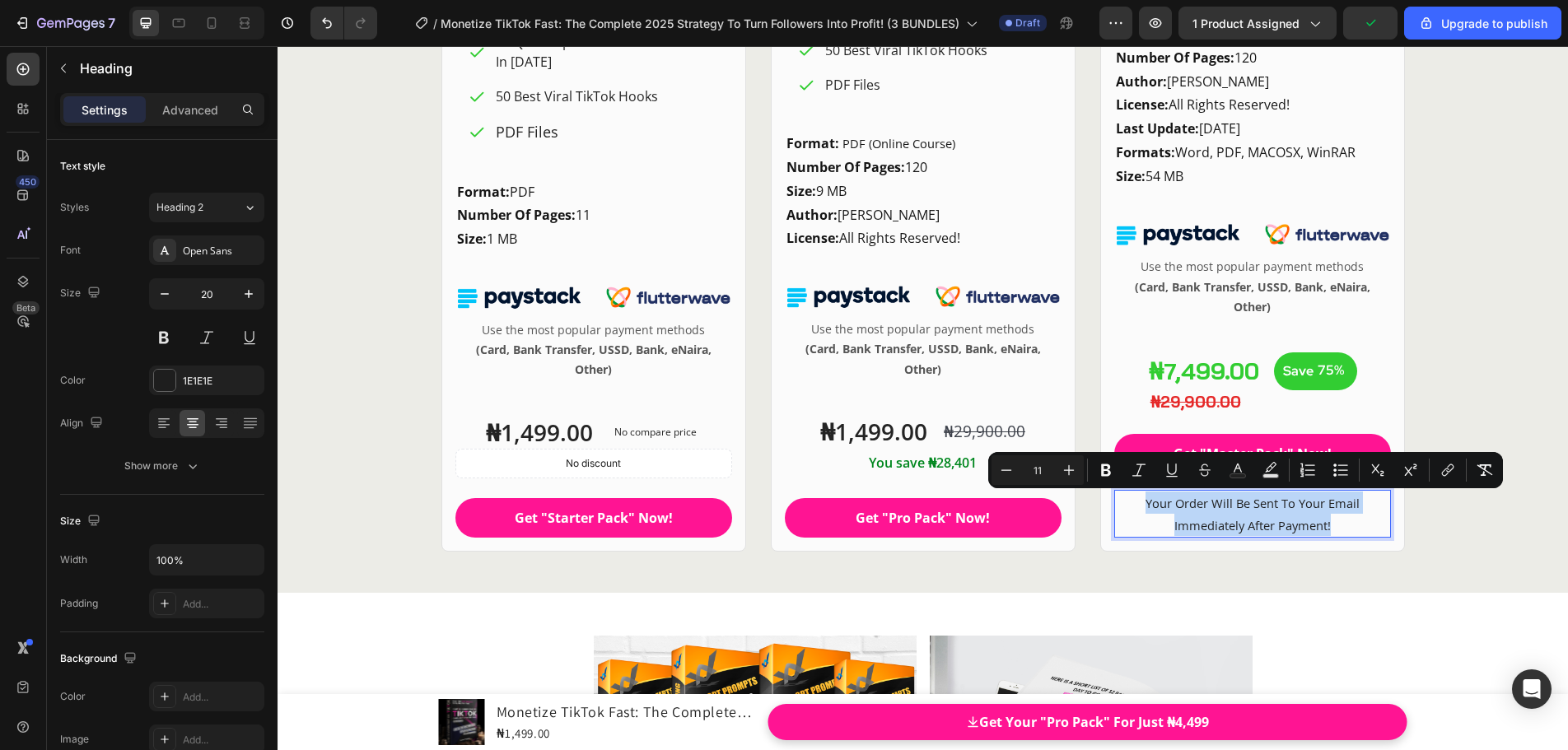
drag, startPoint x: 1155, startPoint y: 503, endPoint x: 1323, endPoint y: 526, distance: 169.6
click at [1323, 526] on span "Your Order Will Be Sent To Your Email Immediately After Payment!" at bounding box center [1252, 514] width 214 height 39
click at [1070, 473] on icon "Editor contextual toolbar" at bounding box center [1069, 470] width 16 height 16
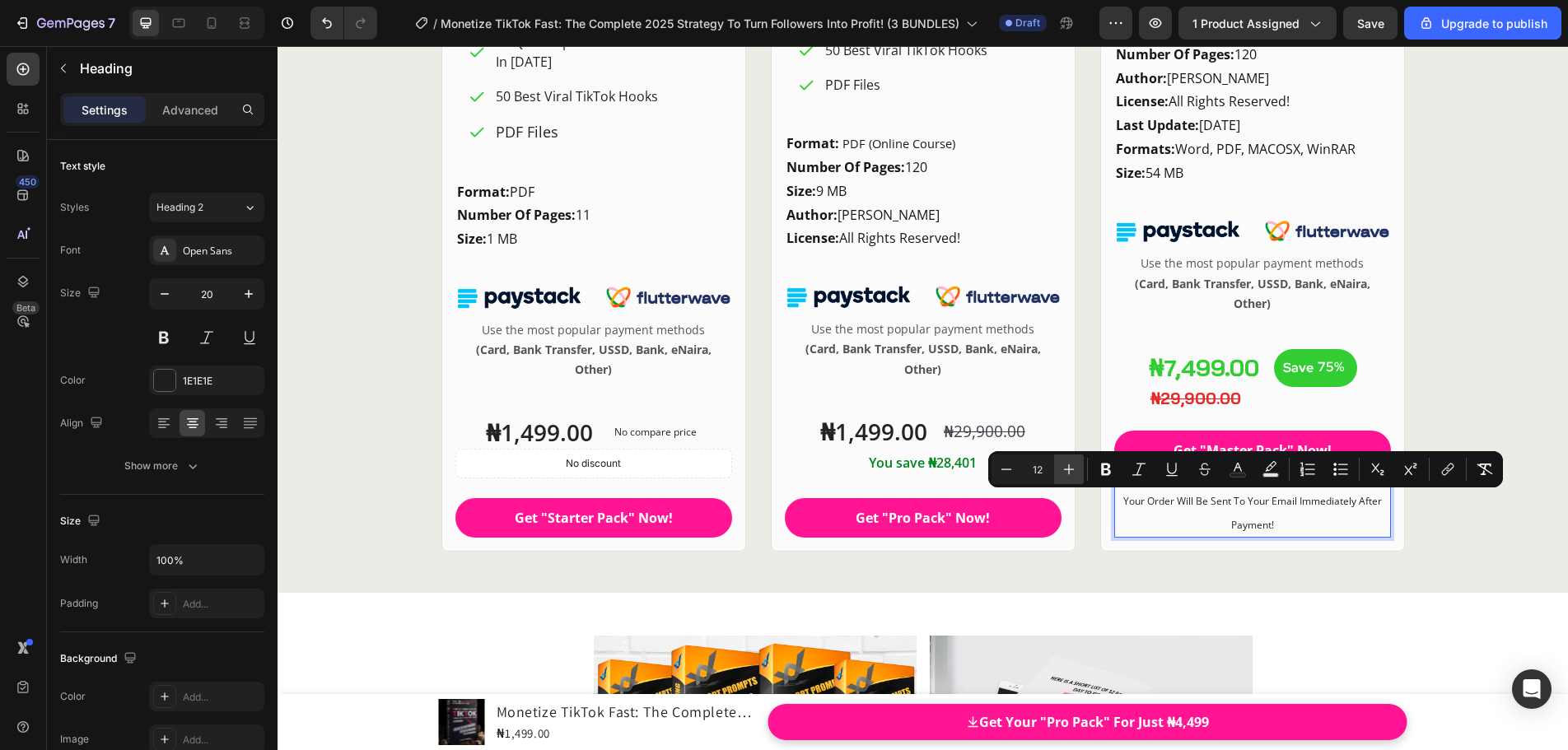
click at [1070, 473] on icon "Editor contextual toolbar" at bounding box center [1069, 469] width 16 height 16
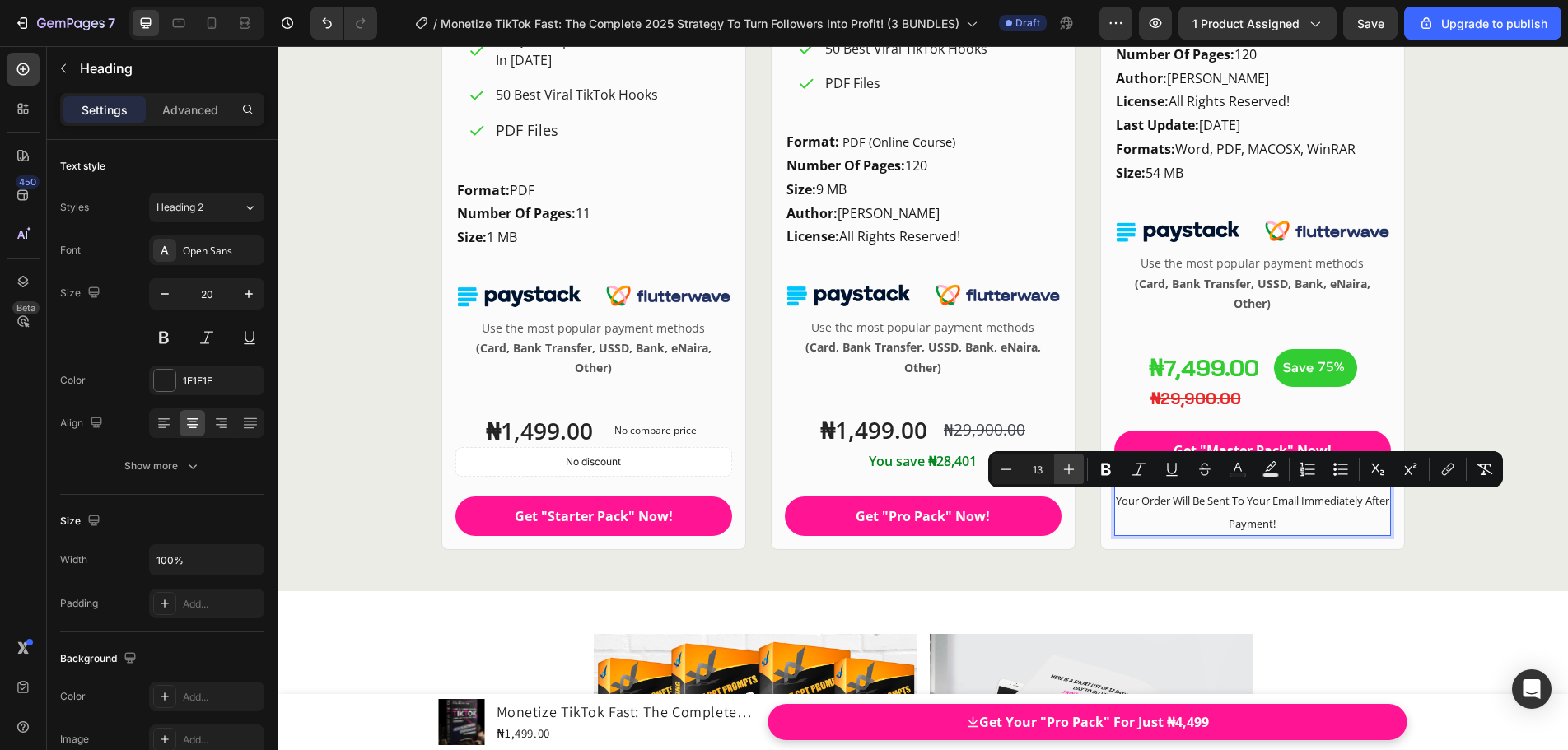
scroll to position [22648, 0]
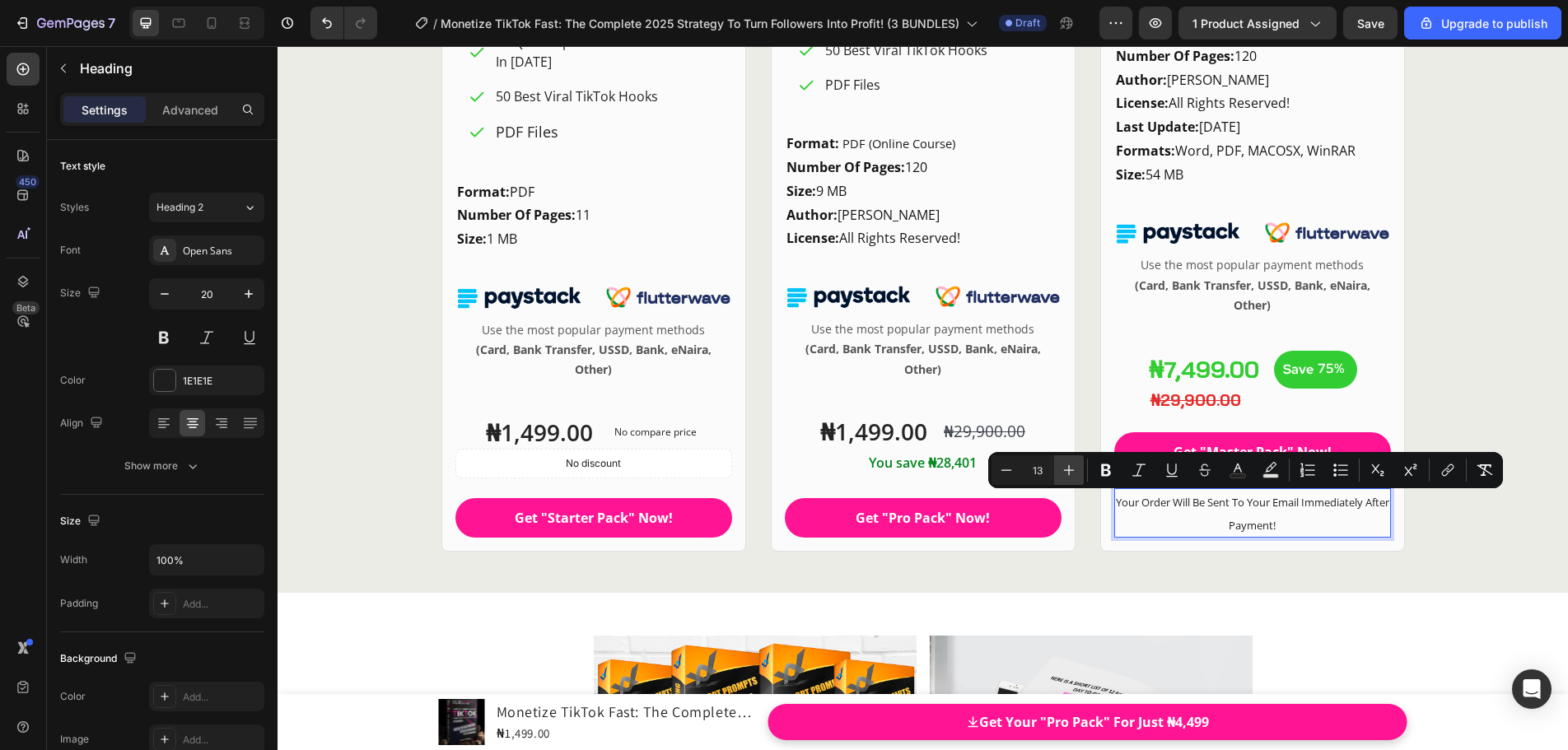
click at [1070, 473] on icon "Editor contextual toolbar" at bounding box center [1069, 470] width 16 height 16
type input "14"
click at [1252, 520] on span "Your Order Will Be Sent To Your Email Immediately After Payment!" at bounding box center [1251, 513] width 210 height 39
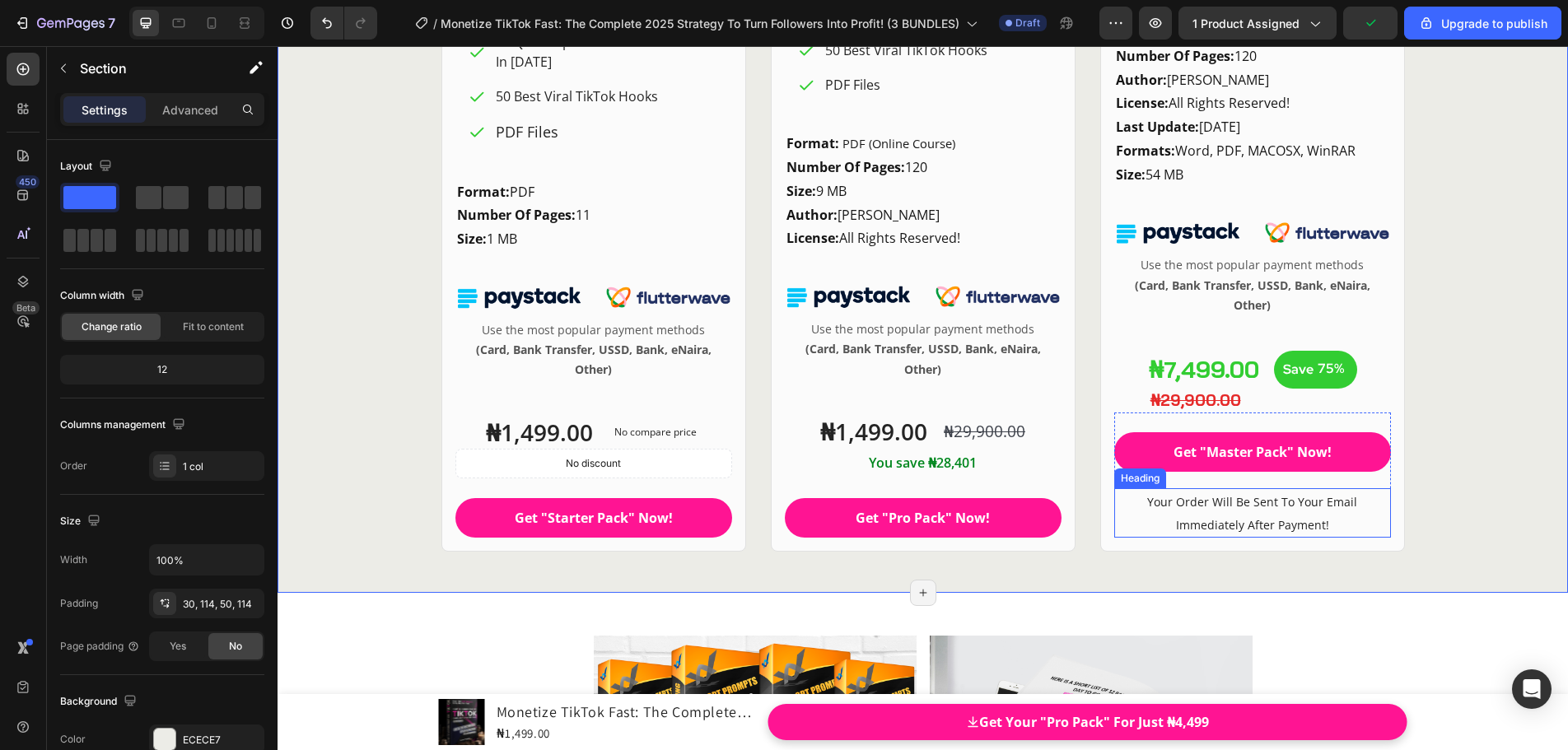
click at [1288, 512] on p "⁠⁠⁠⁠⁠⁠⁠ Your Order Will Be Sent To Your Email Immediately After Payment!" at bounding box center [1252, 513] width 273 height 46
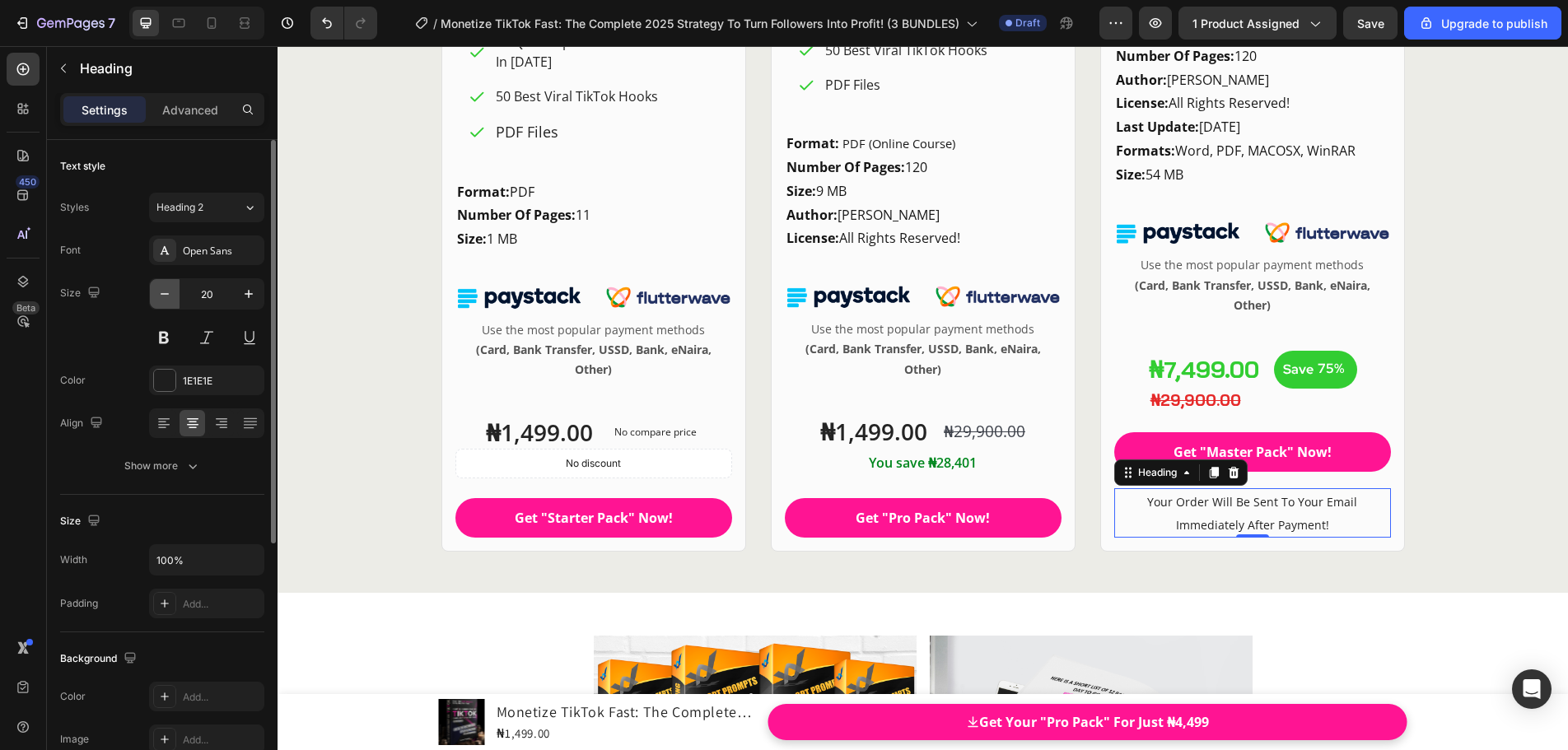
click at [163, 296] on icon "button" at bounding box center [164, 294] width 16 height 16
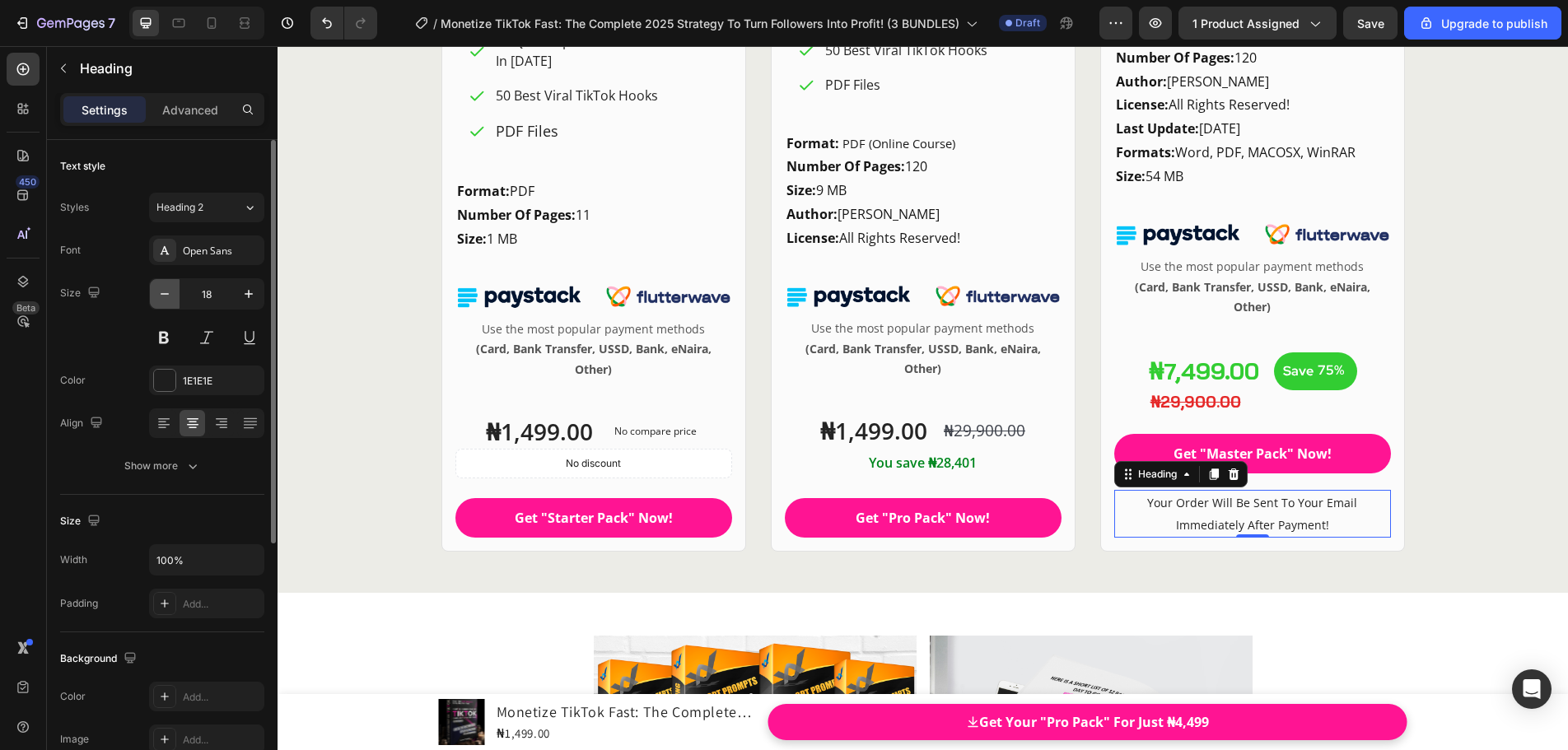
scroll to position [22642, 0]
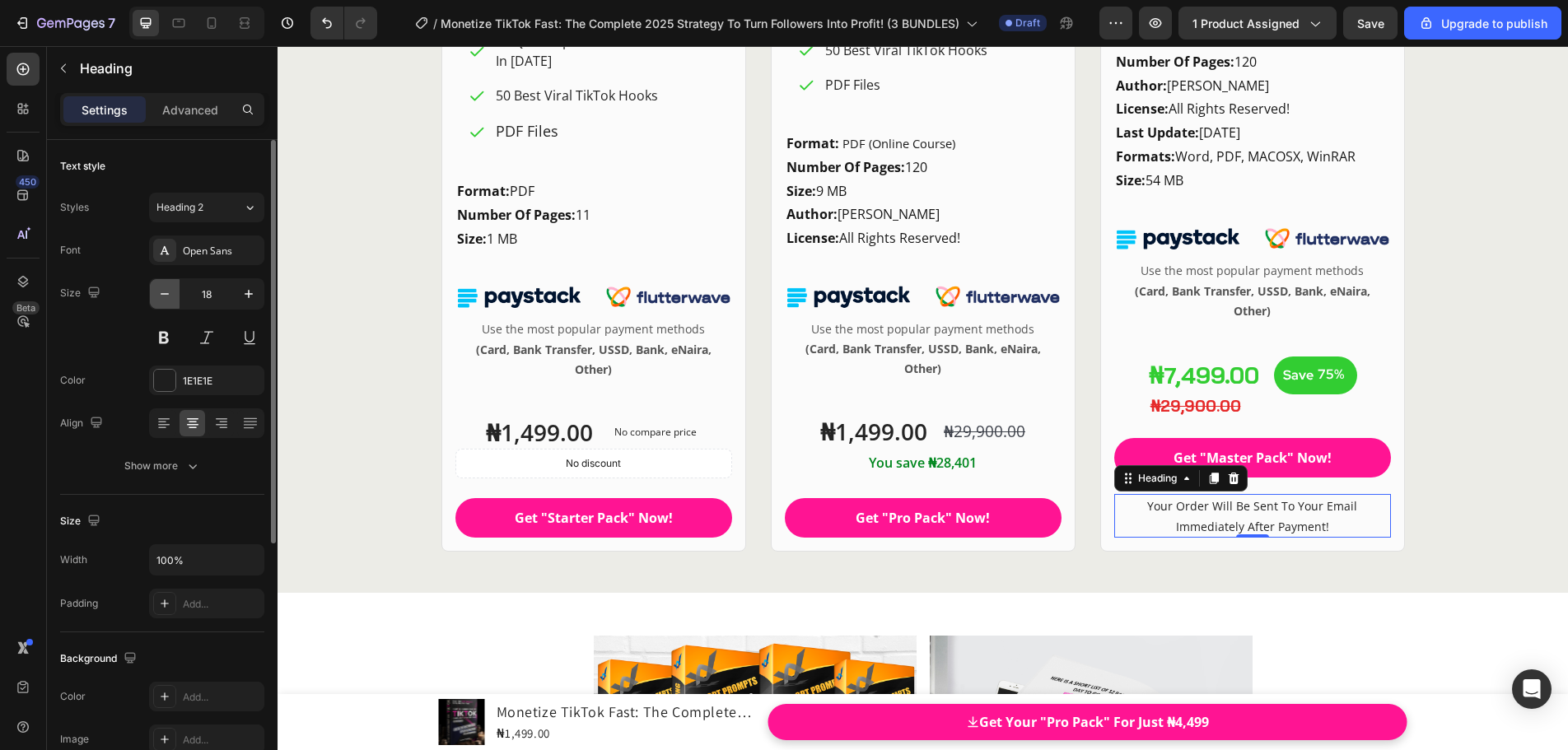
click at [163, 296] on icon "button" at bounding box center [164, 294] width 16 height 16
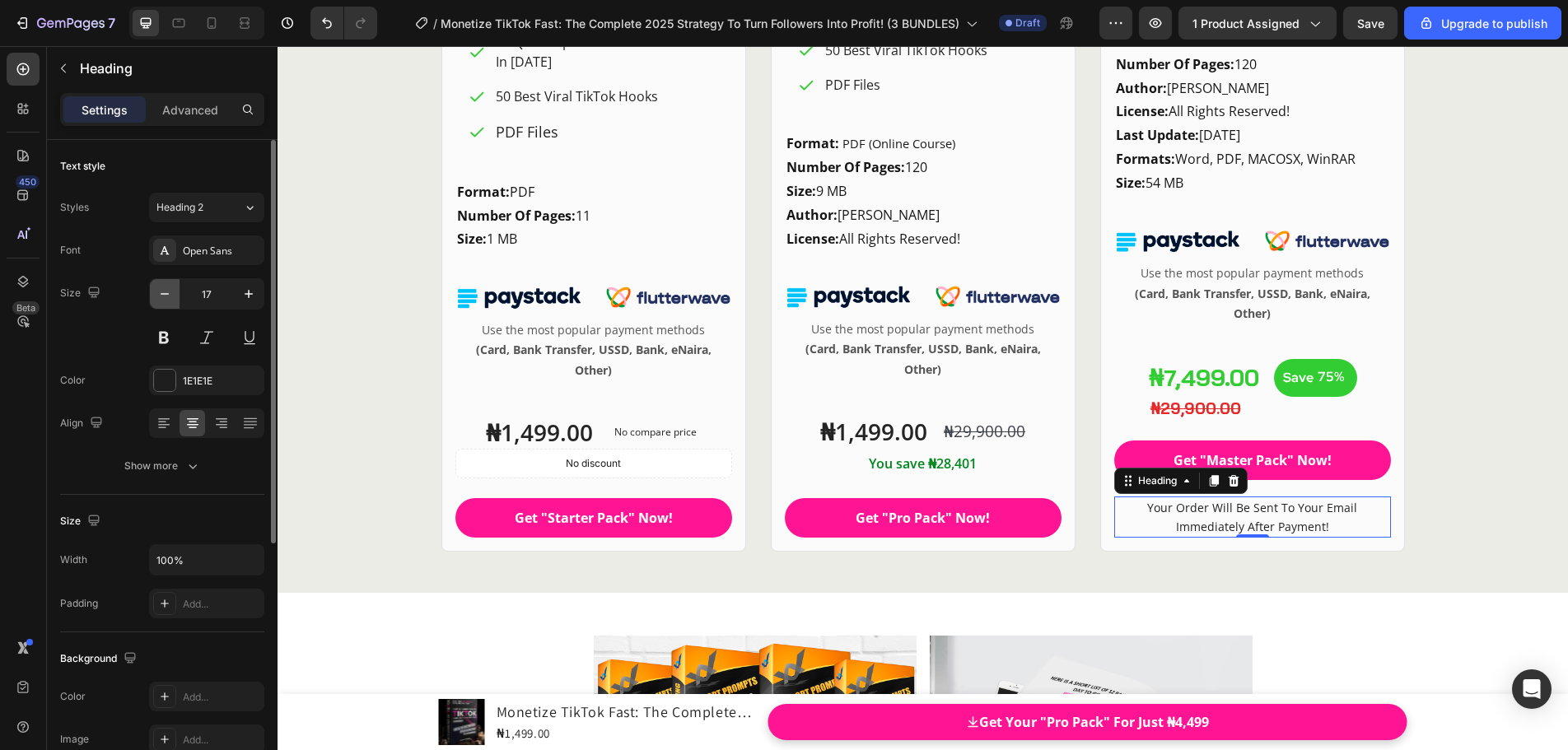
type input "16"
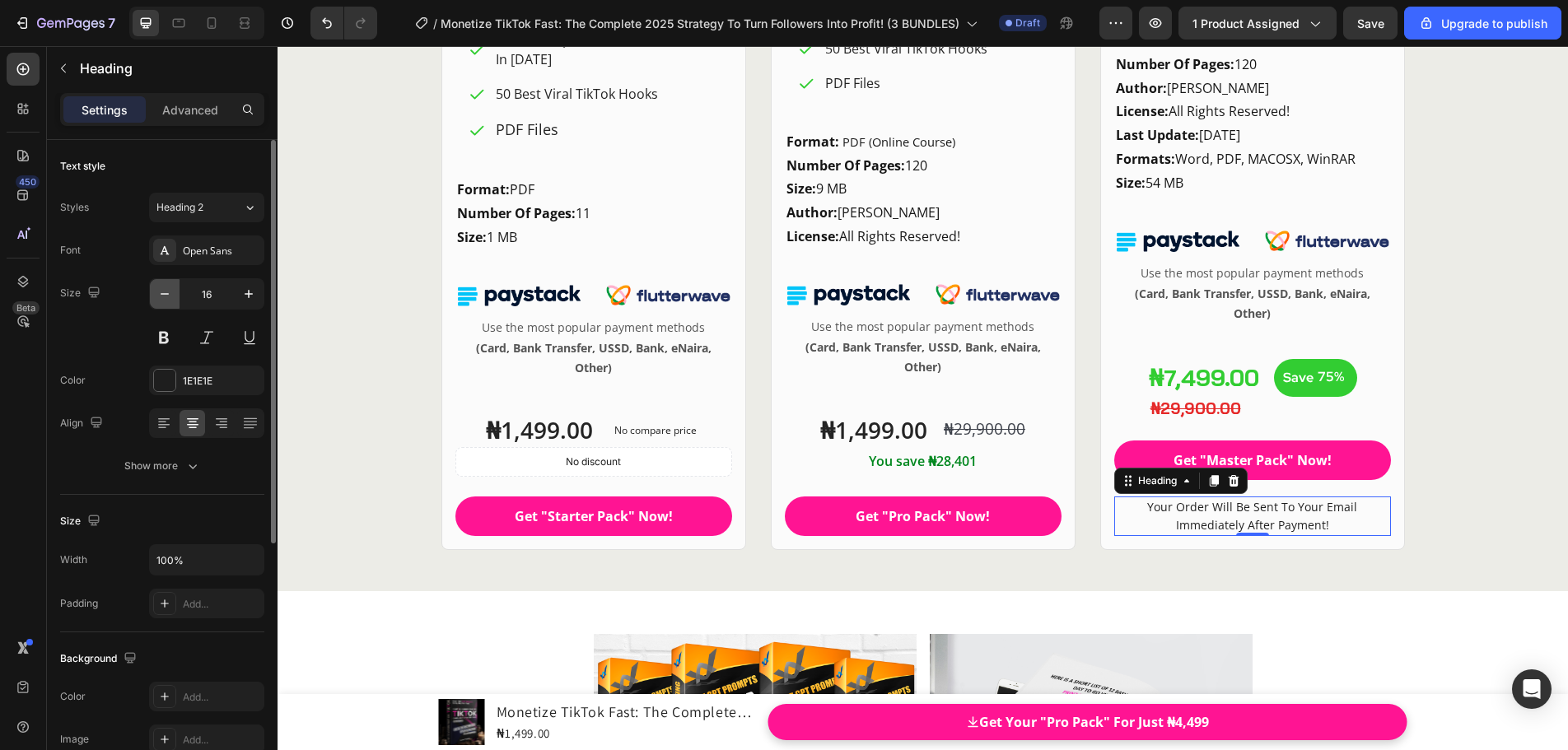
scroll to position [22638, 0]
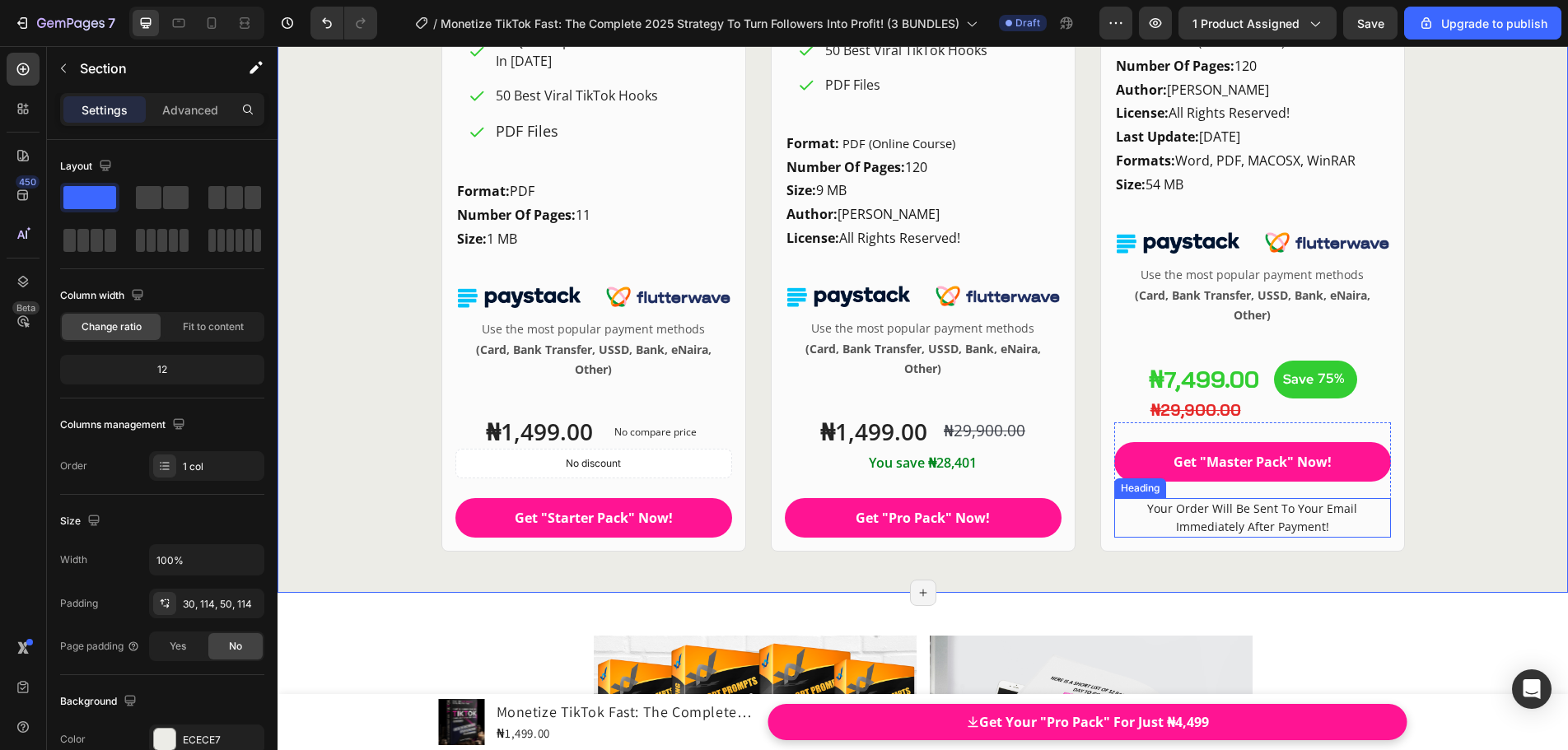
click at [1282, 515] on span "Your Order Will Be Sent To Your Email Immediately After Payment!" at bounding box center [1251, 517] width 210 height 34
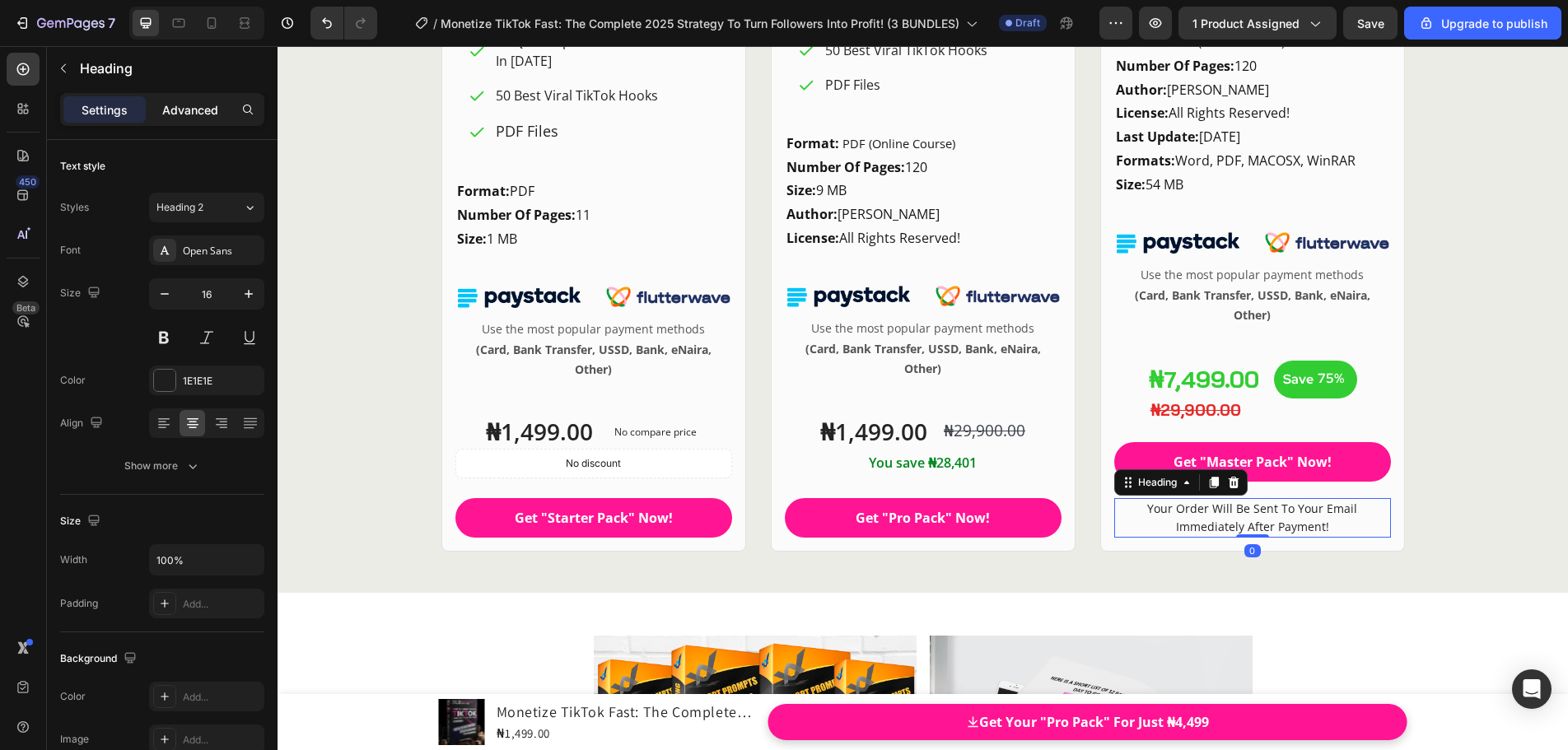
click at [199, 117] on p "Advanced" at bounding box center [191, 110] width 56 height 17
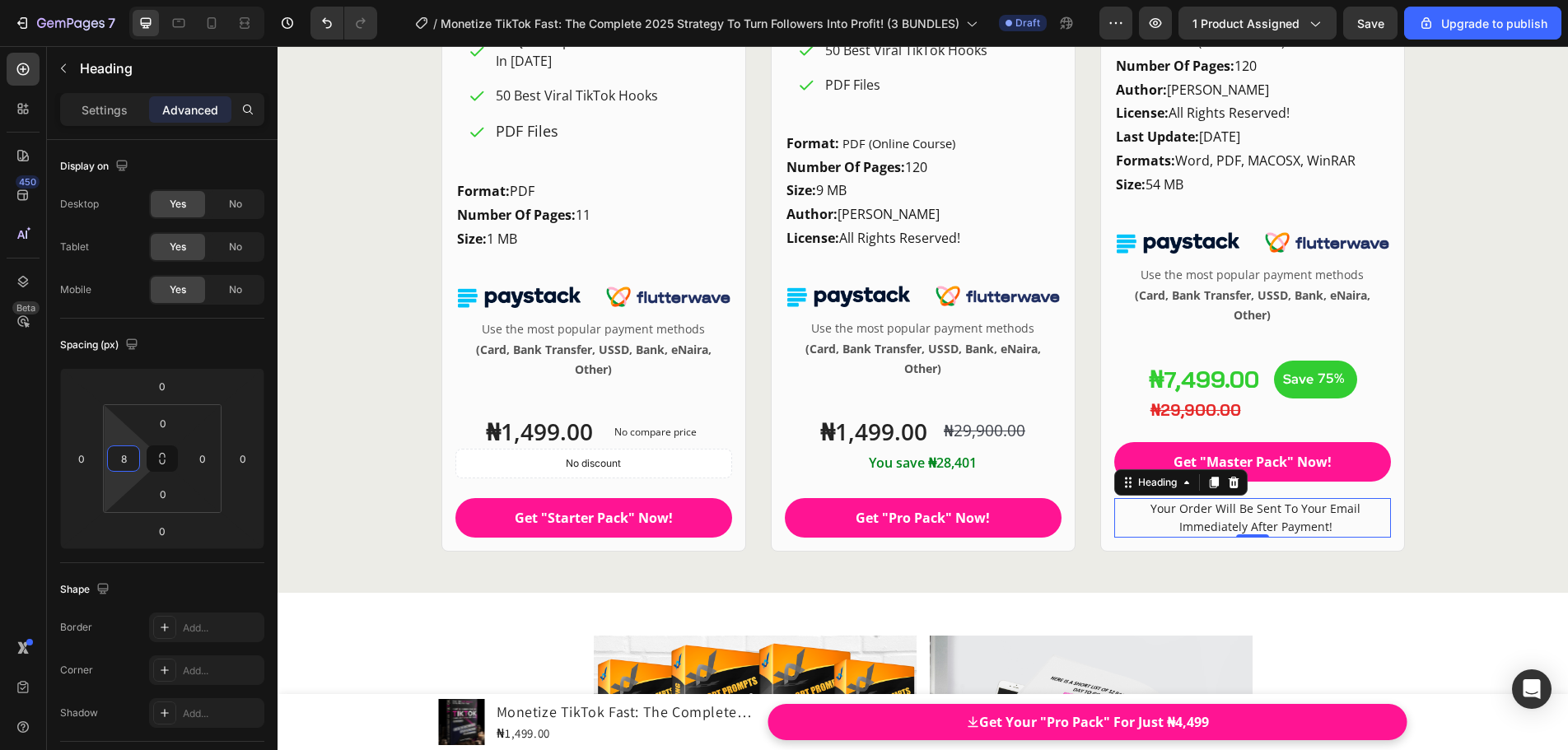
type input "10"
click at [141, 0] on html "7 / Monetize TikTok Fast: The Complete 2025 Strategy To Turn Followers Into Pro…" at bounding box center [784, 0] width 1568 height 0
type input "10"
click at [175, 0] on html "7 / Monetize TikTok Fast: The Complete 2025 Strategy To Turn Followers Into Pro…" at bounding box center [784, 0] width 1568 height 0
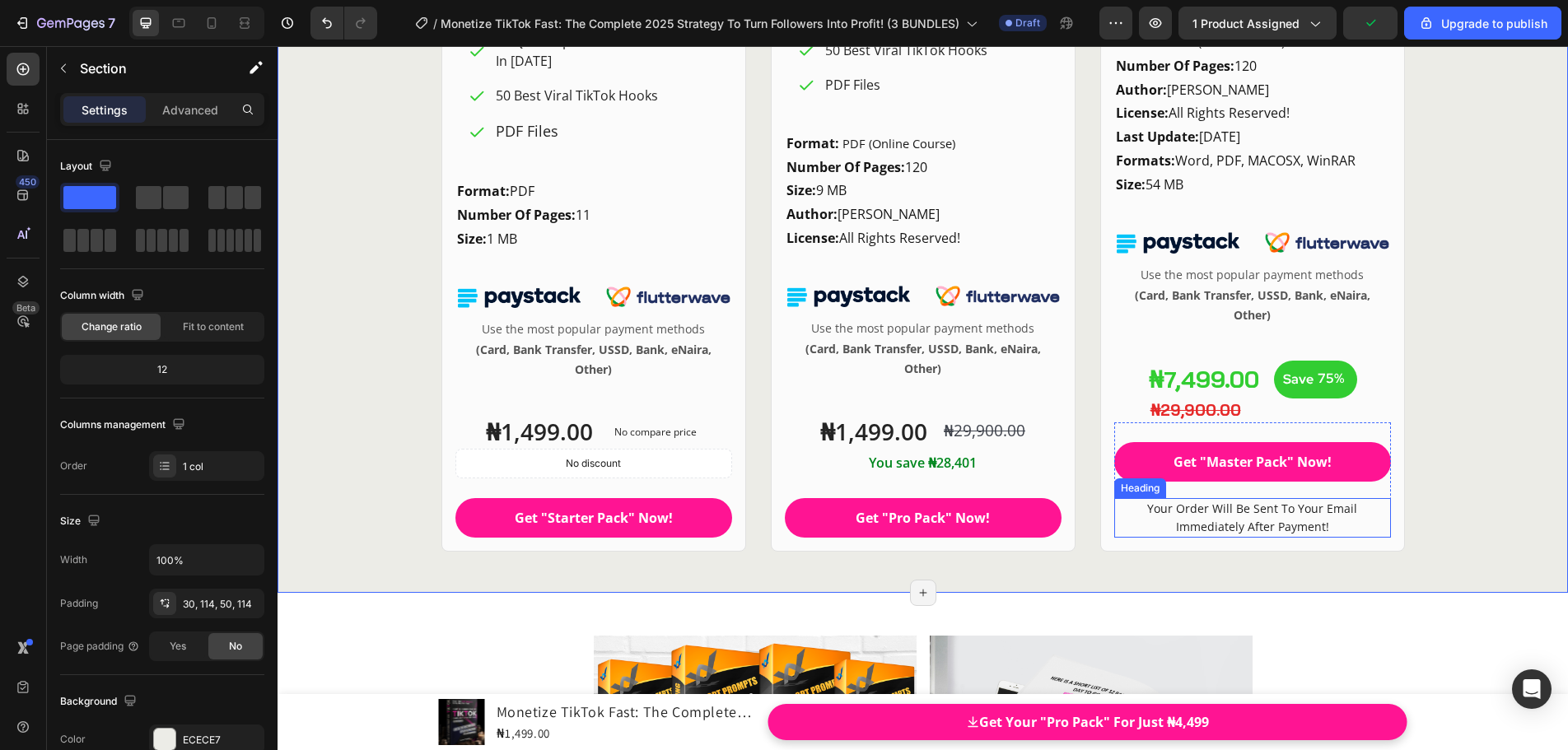
click at [1287, 514] on span "Your Order Will Be Sent To Your Email Immediately After Payment!" at bounding box center [1251, 517] width 210 height 34
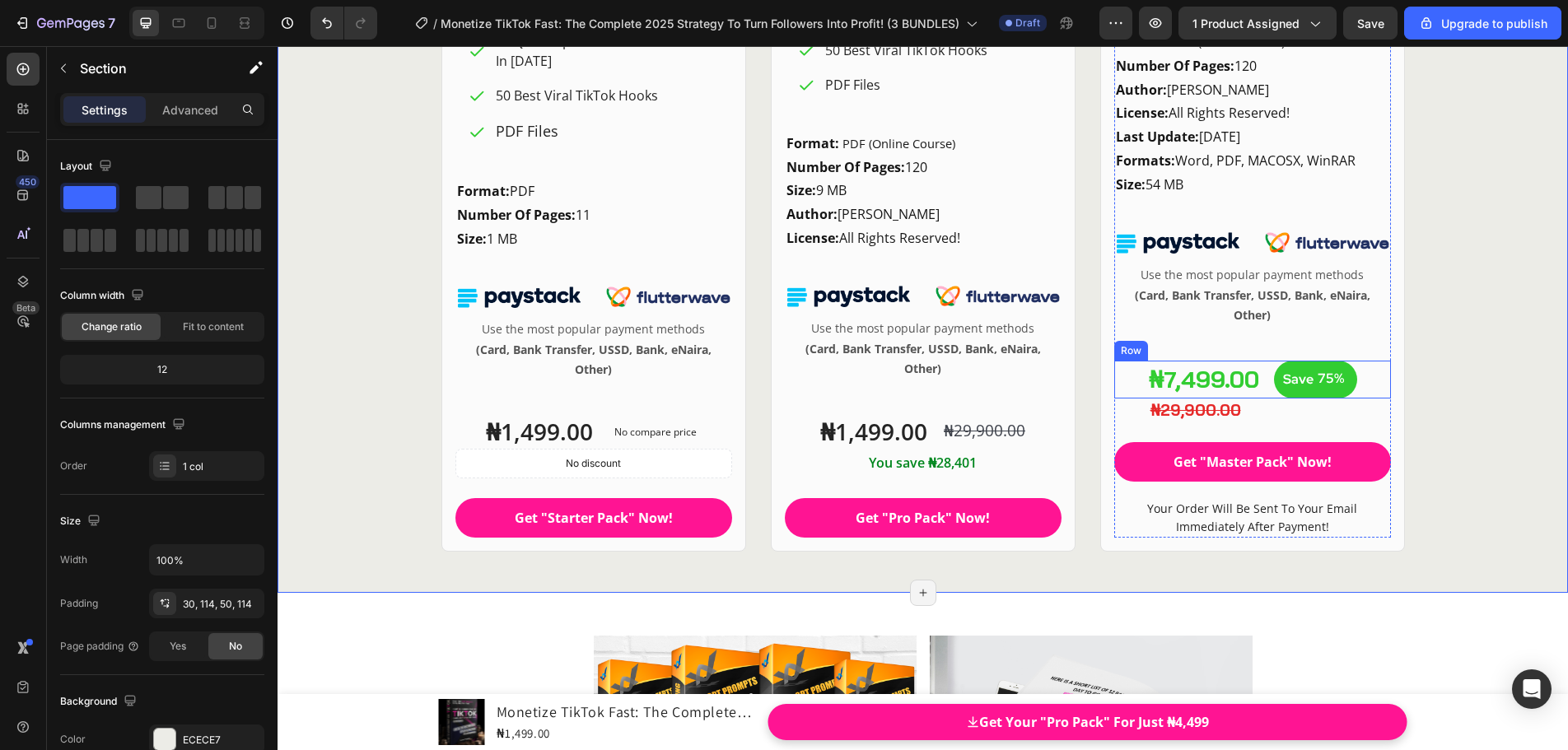
click at [1259, 365] on div "₦7,499.00 Product Price Product Price Save 75% (P) Tag Row" at bounding box center [1252, 380] width 277 height 38
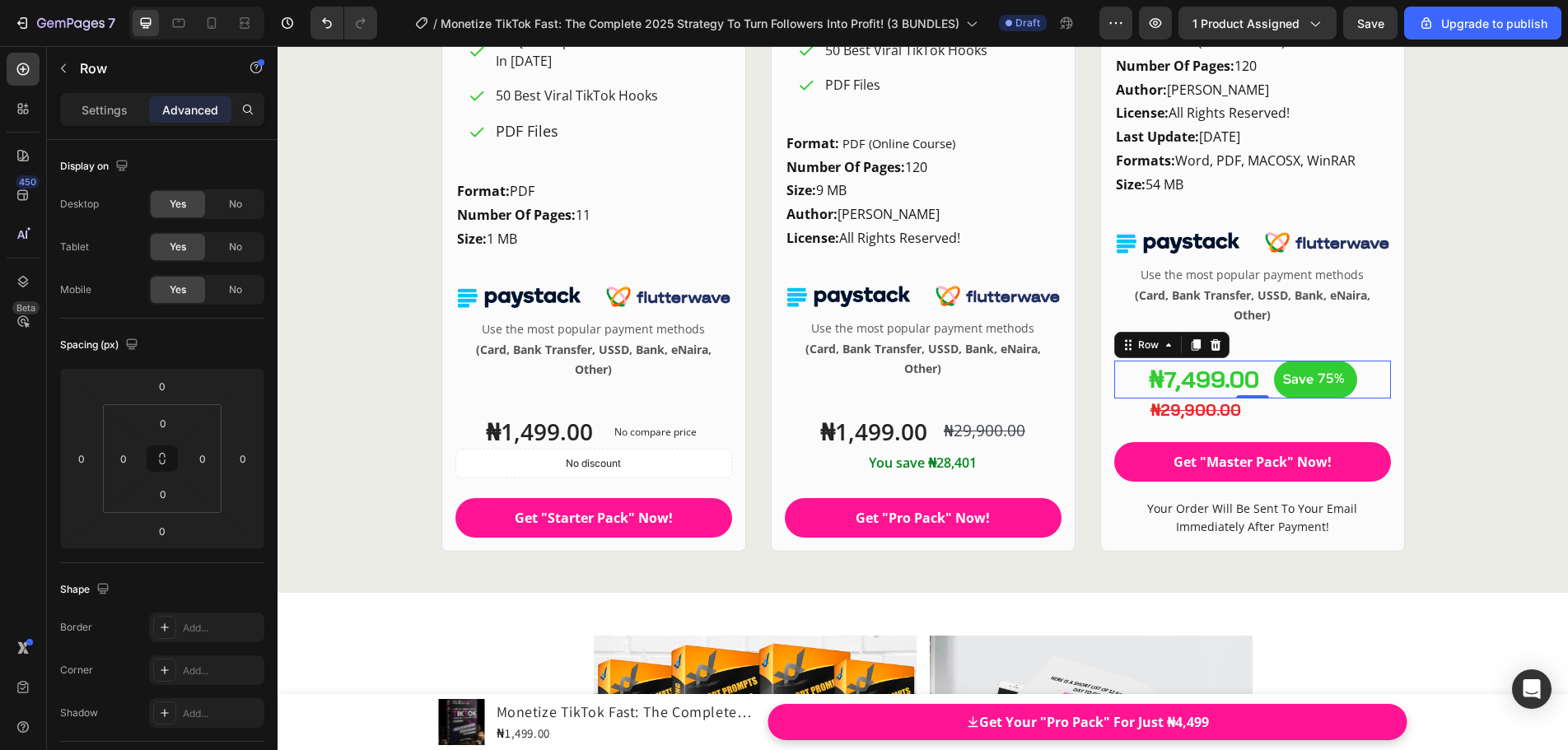
click at [1265, 366] on div "₦7,499.00 Product Price Product Price Save 75% (P) Tag Row 0" at bounding box center [1252, 380] width 277 height 38
click at [110, 118] on p "Settings" at bounding box center [104, 110] width 46 height 17
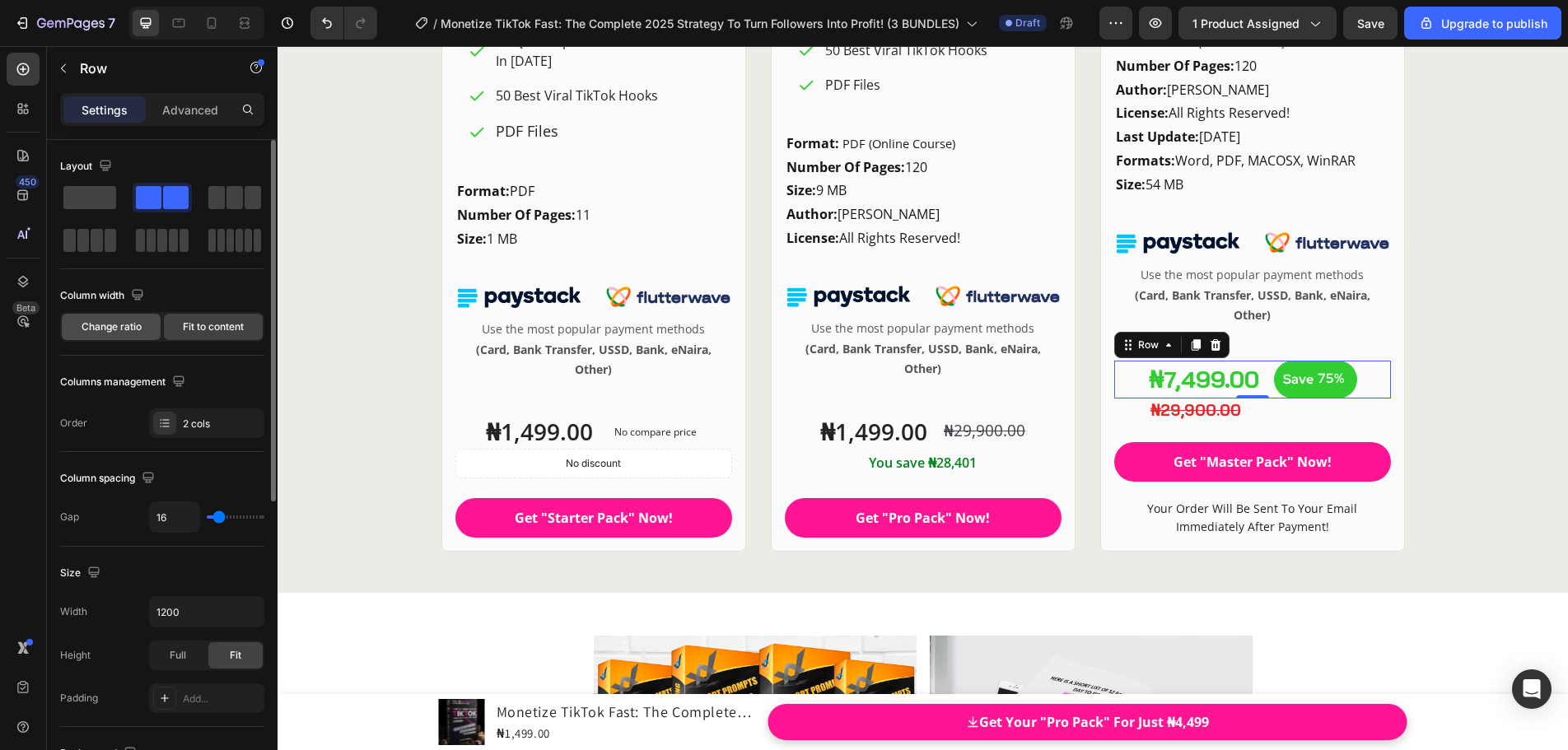
click at [110, 332] on span "Change ratio" at bounding box center [112, 327] width 60 height 15
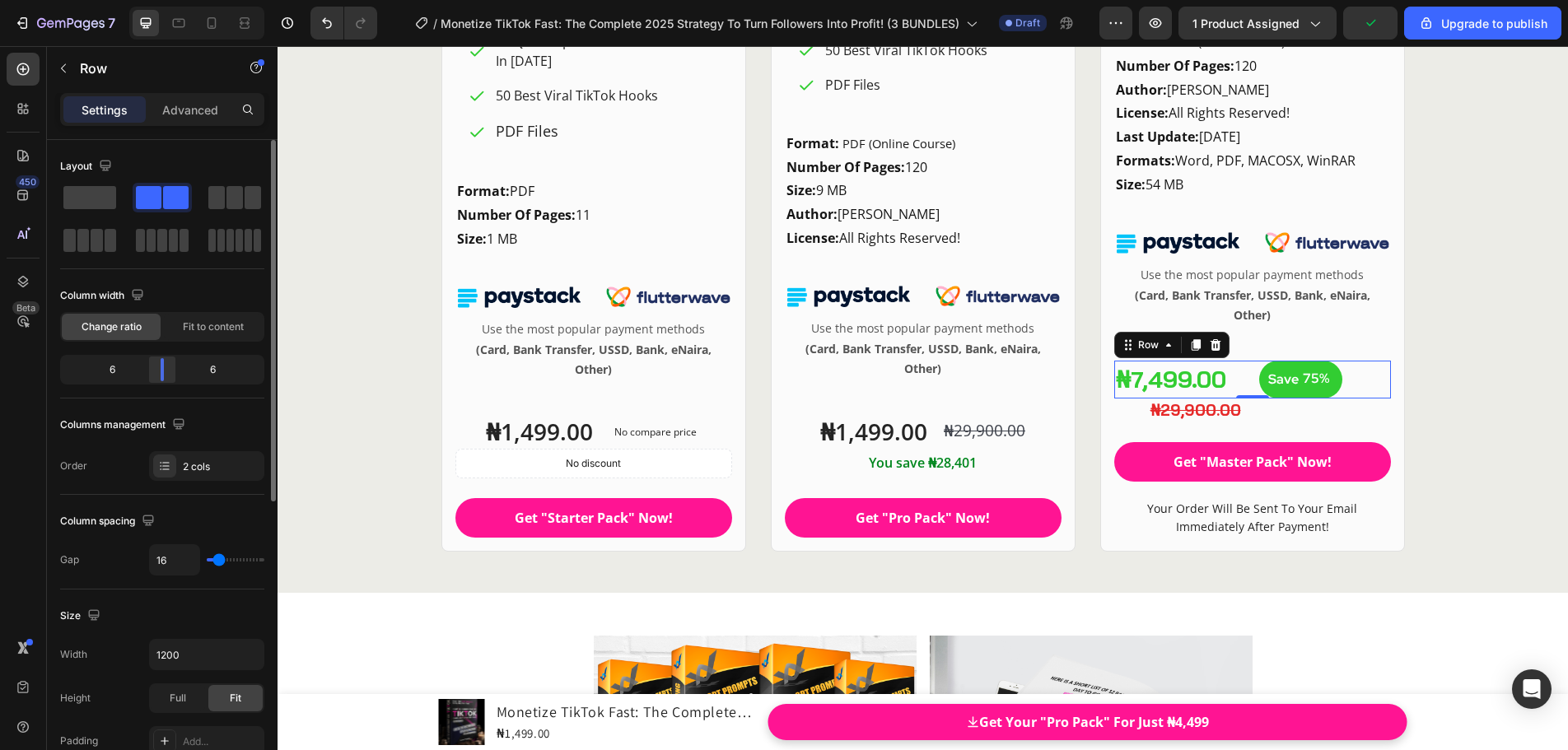
drag, startPoint x: 165, startPoint y: 370, endPoint x: 642, endPoint y: 348, distance: 477.5
click at [171, 371] on div at bounding box center [162, 369] width 30 height 23
click at [1234, 407] on div "₦29,900.00" at bounding box center [1269, 410] width 242 height 24
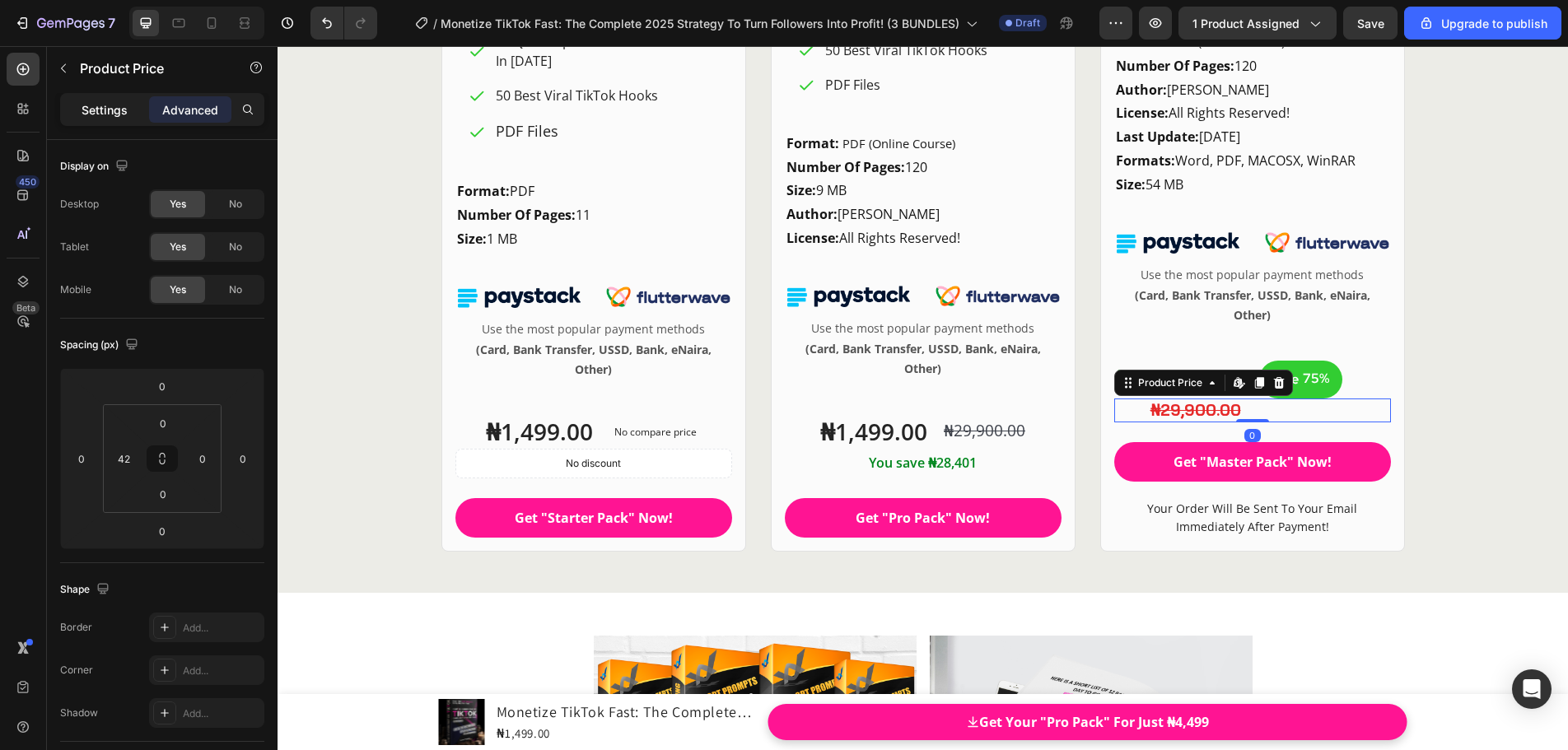
click at [116, 114] on p "Settings" at bounding box center [104, 110] width 46 height 17
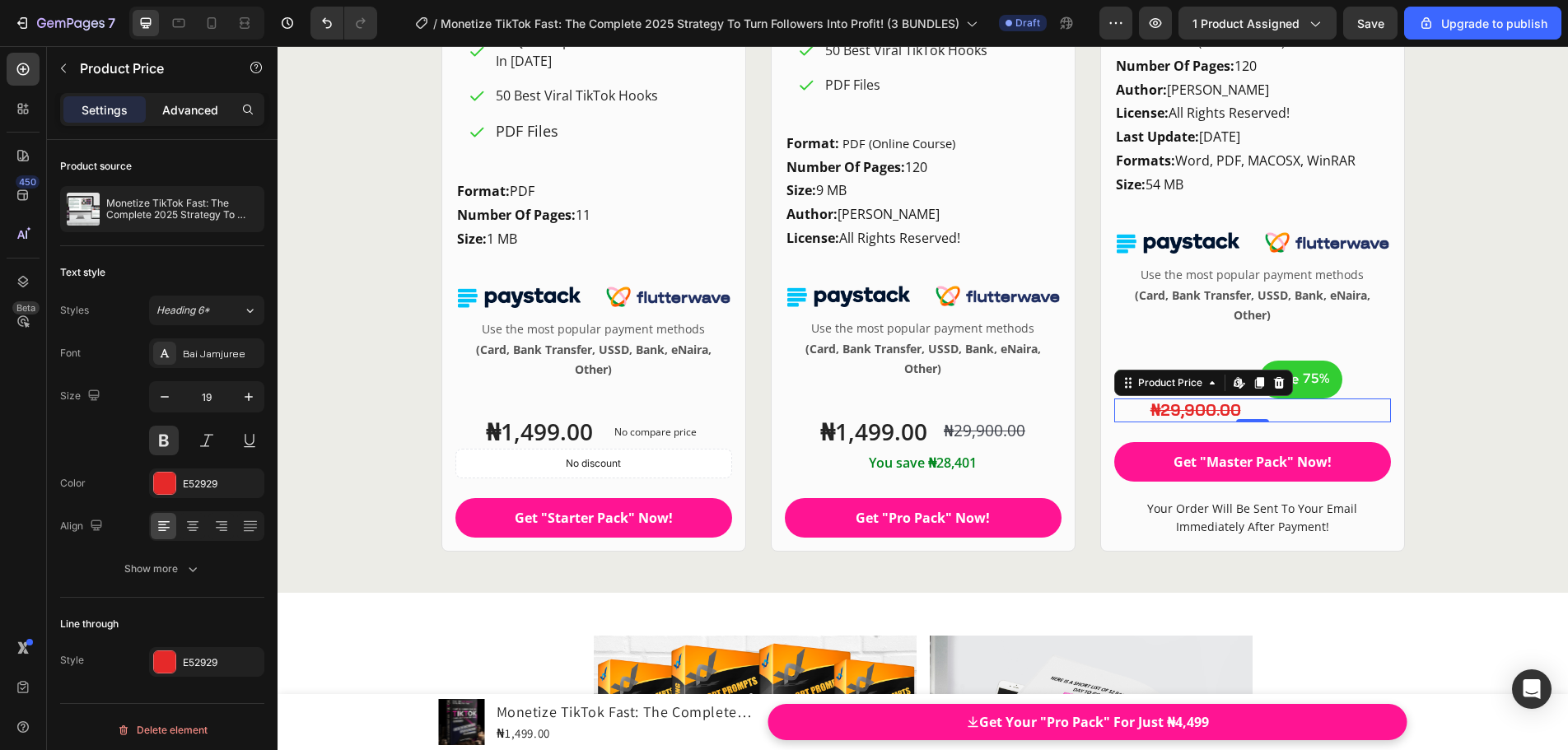
click at [173, 103] on p "Advanced" at bounding box center [191, 110] width 56 height 17
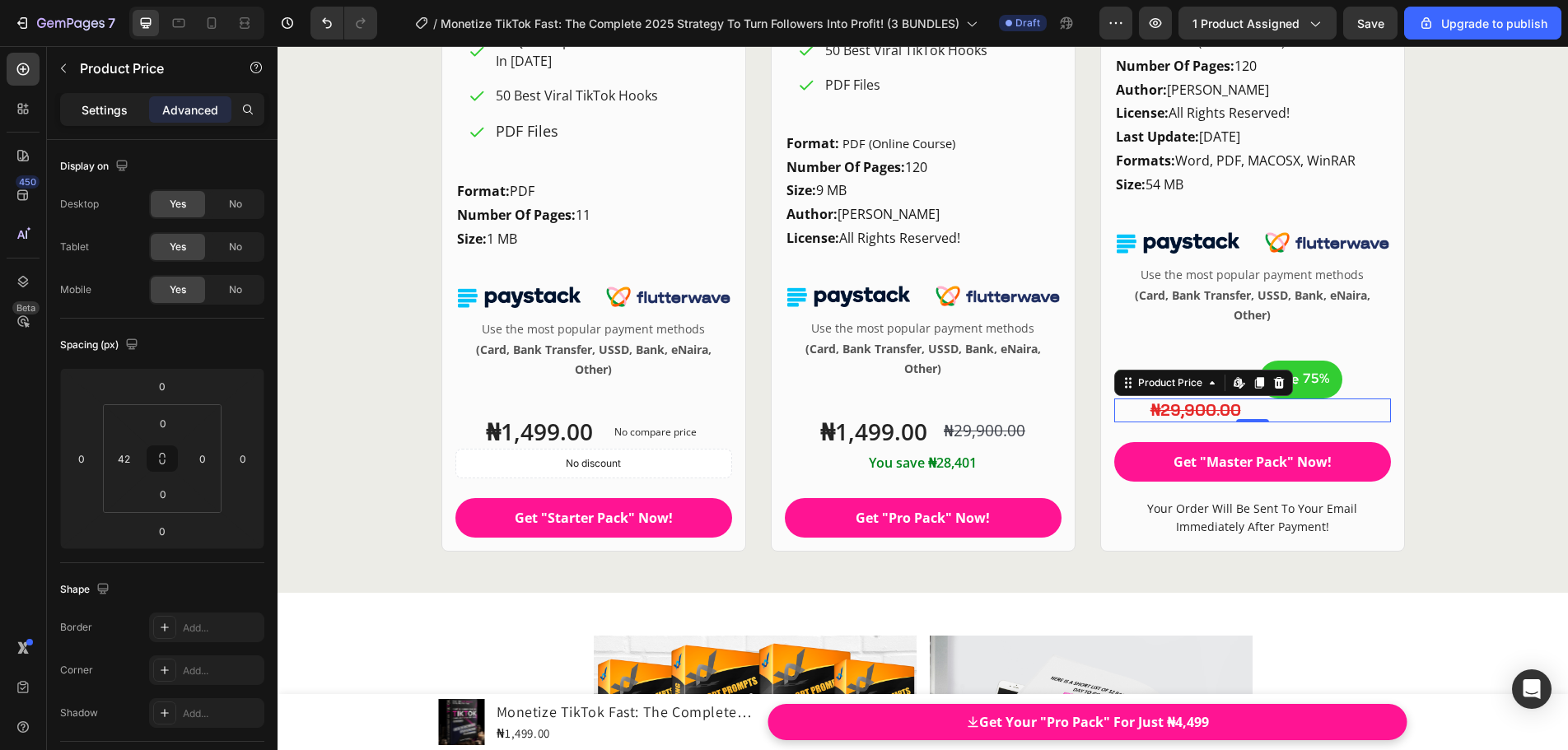
click at [105, 110] on p "Settings" at bounding box center [104, 110] width 46 height 17
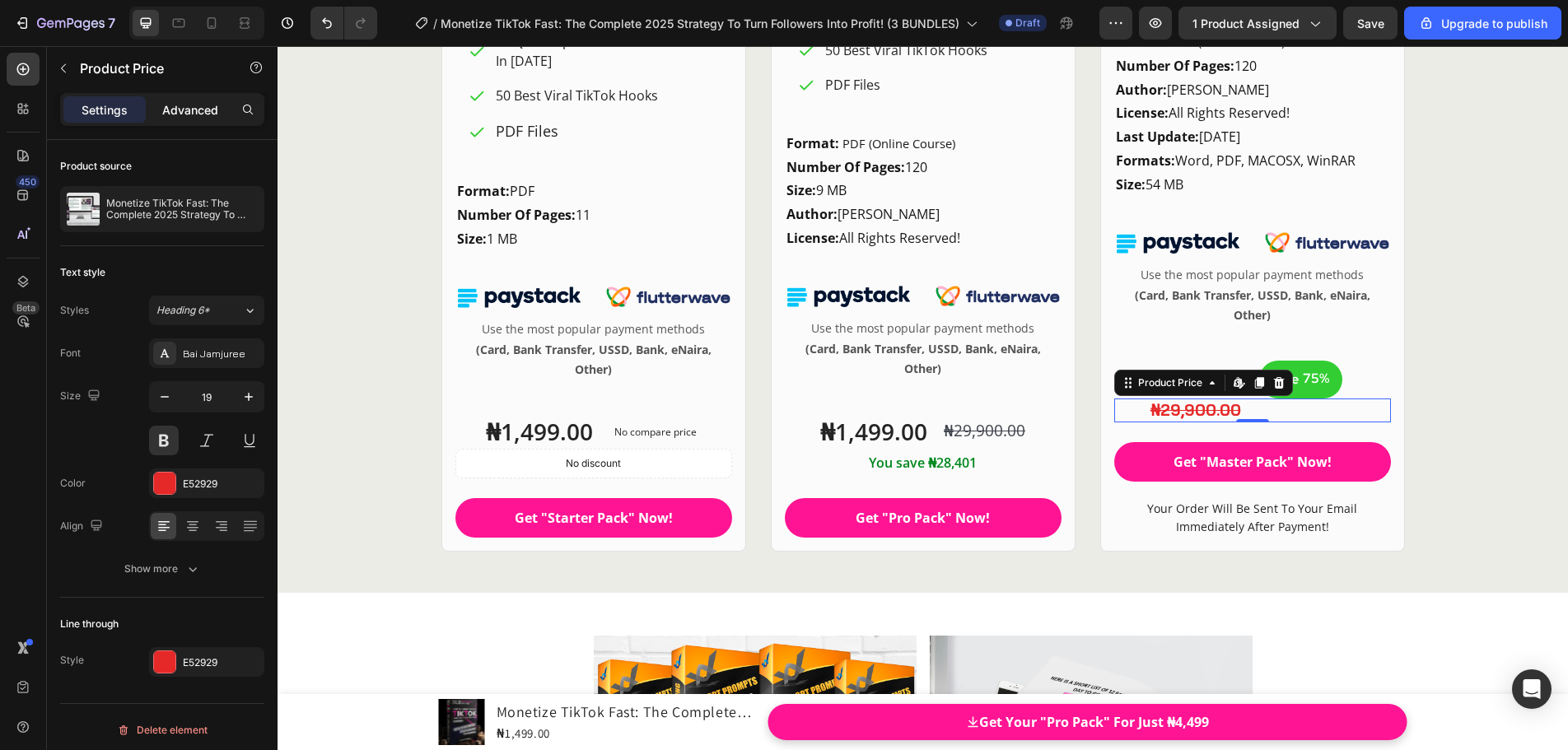
click at [201, 110] on p "Advanced" at bounding box center [191, 110] width 56 height 17
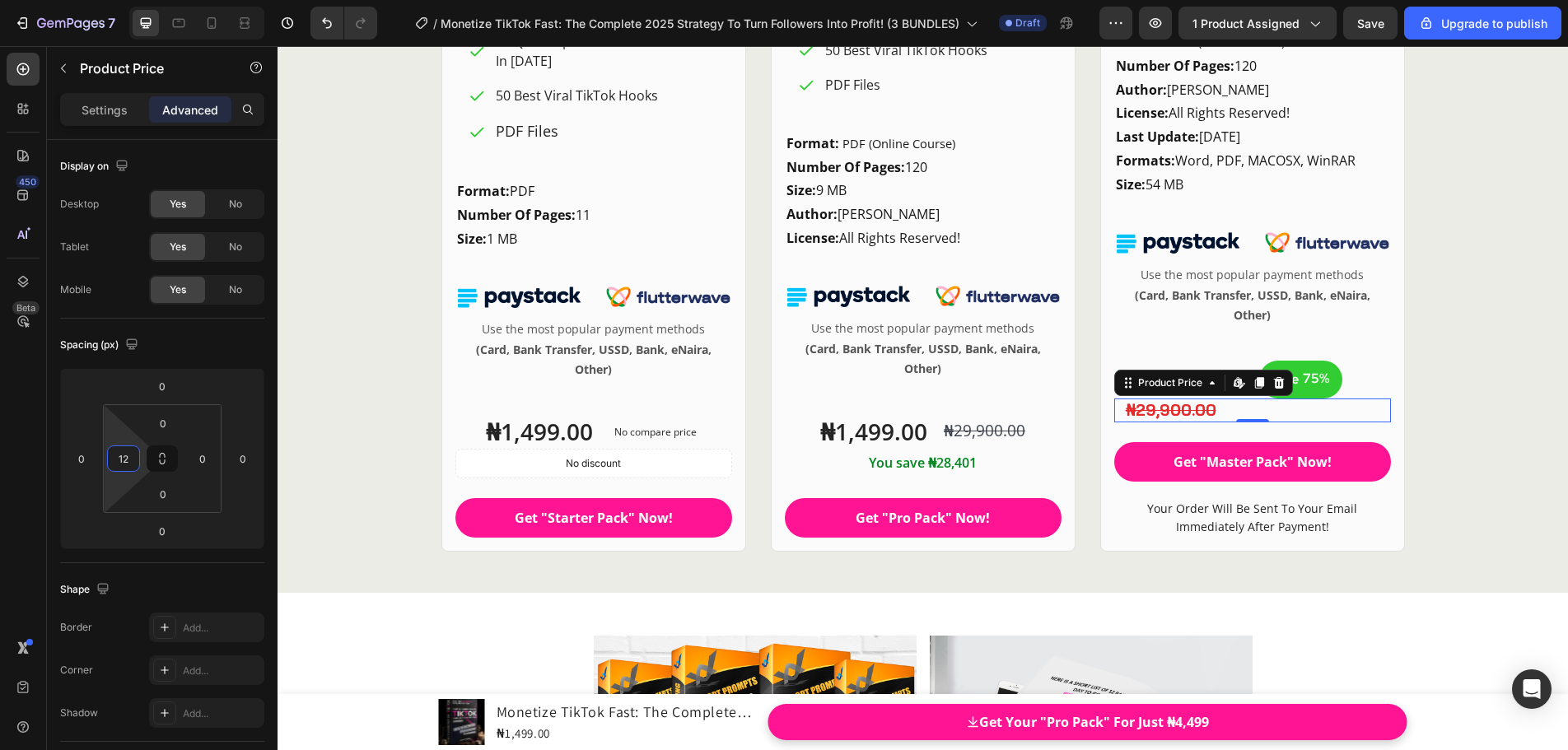
type input "0"
drag, startPoint x: 144, startPoint y: 455, endPoint x: 932, endPoint y: 418, distance: 788.9
click at [143, 0] on html "7 / Monetize TikTok Fast: The Complete 2025 Strategy To Turn Followers Into Pro…" at bounding box center [784, 0] width 1568 height 0
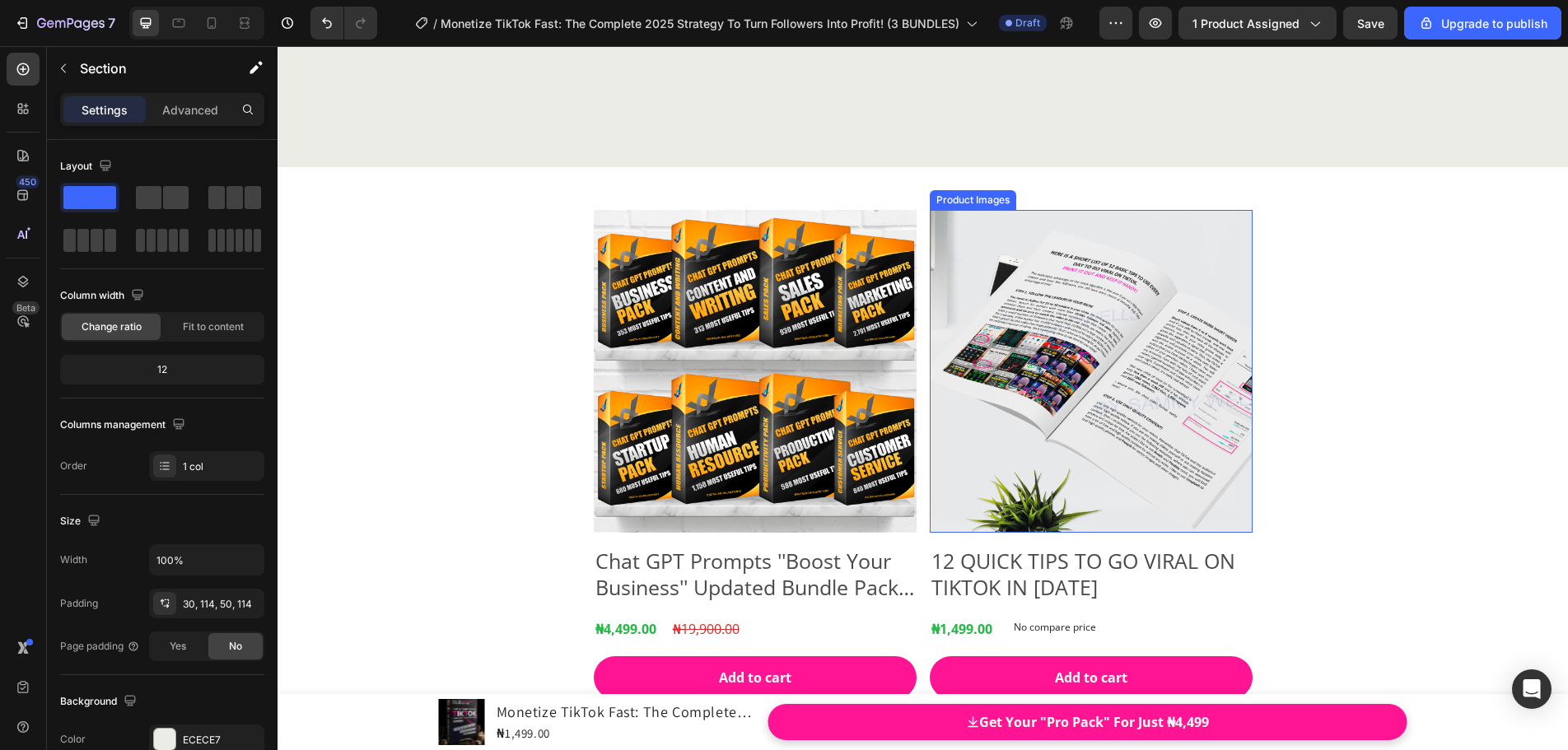
scroll to position [23602, 0]
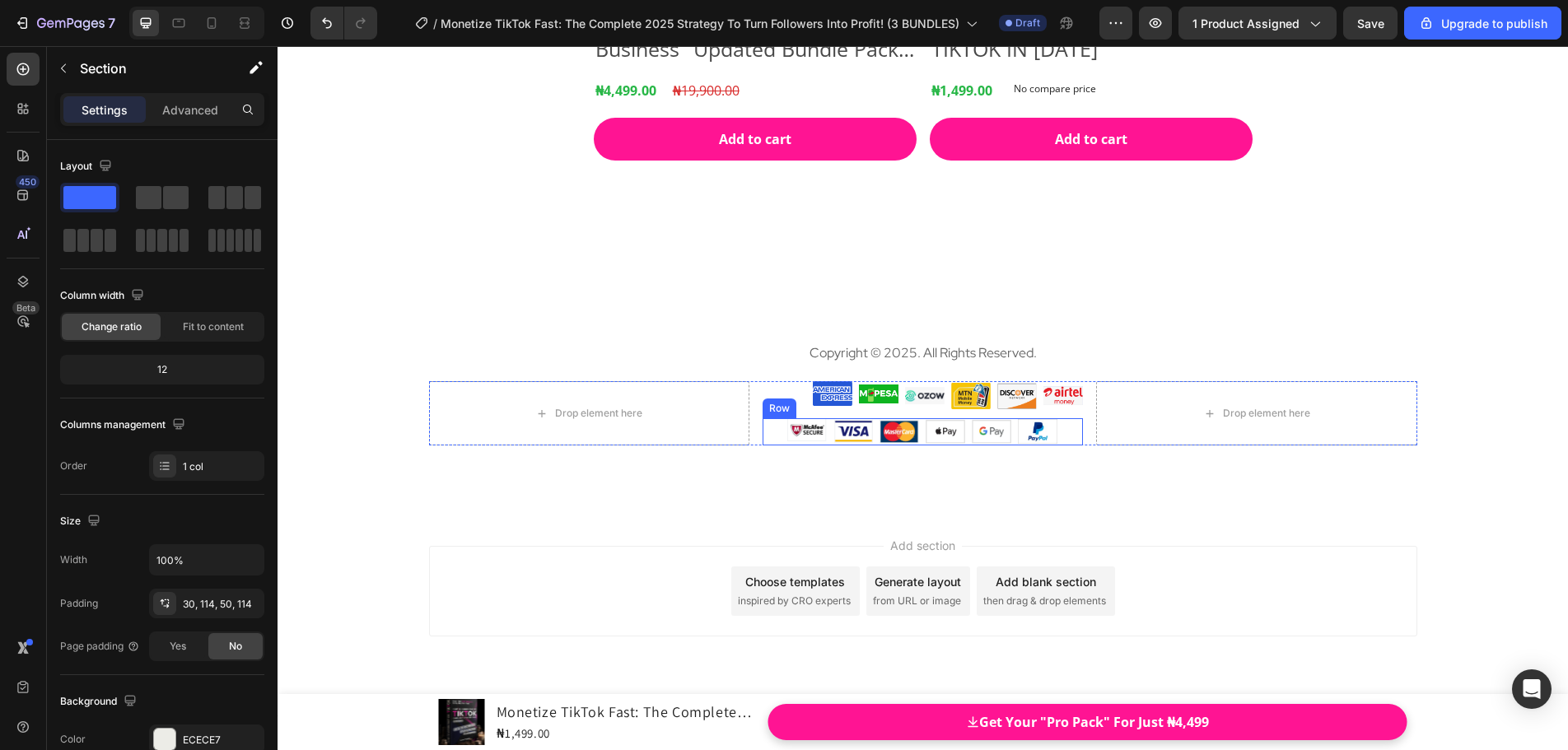
click at [915, 441] on div "Image Image Image Image Image Image Row" at bounding box center [922, 431] width 321 height 26
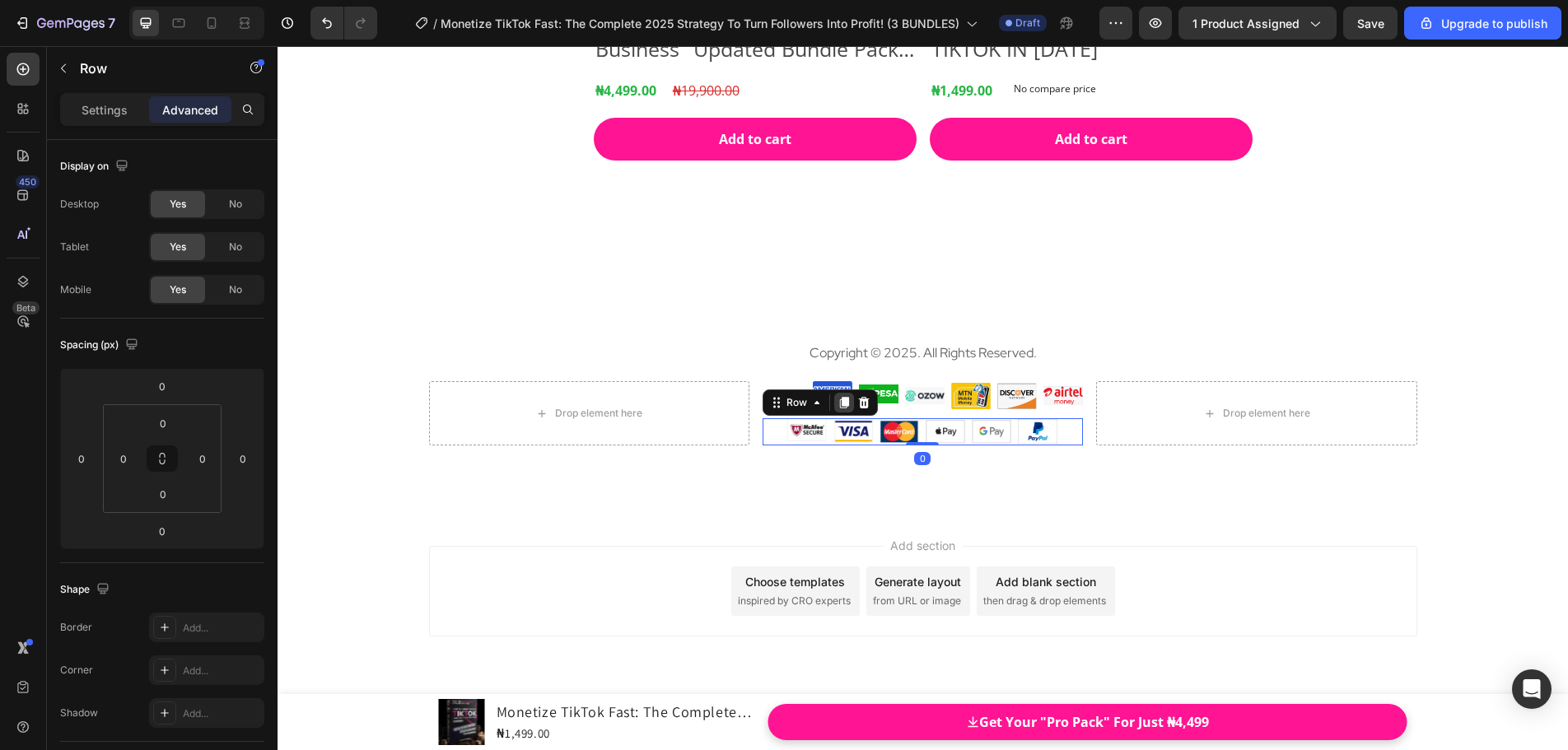
click at [837, 410] on div at bounding box center [844, 403] width 20 height 20
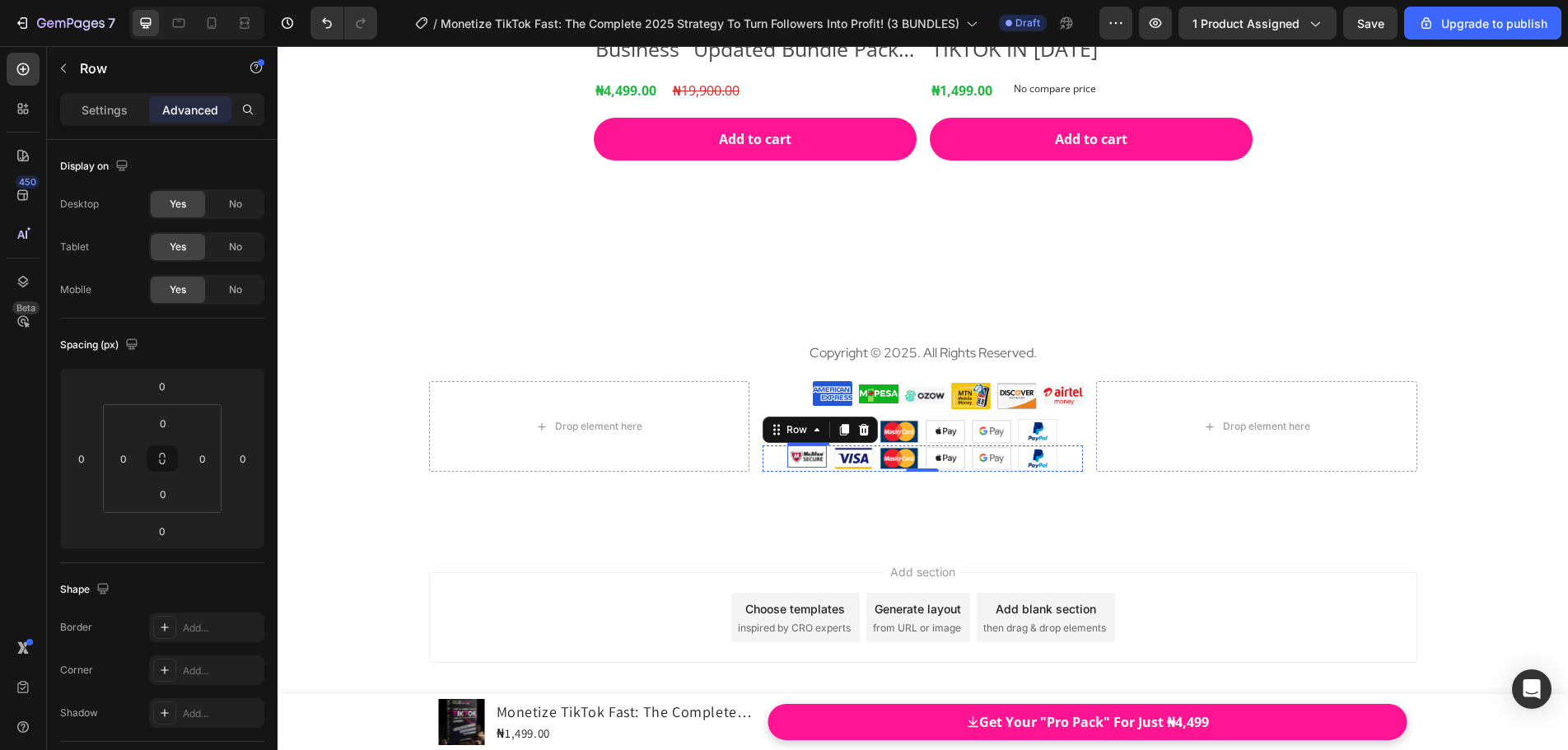
click at [804, 460] on img at bounding box center [807, 457] width 40 height 22
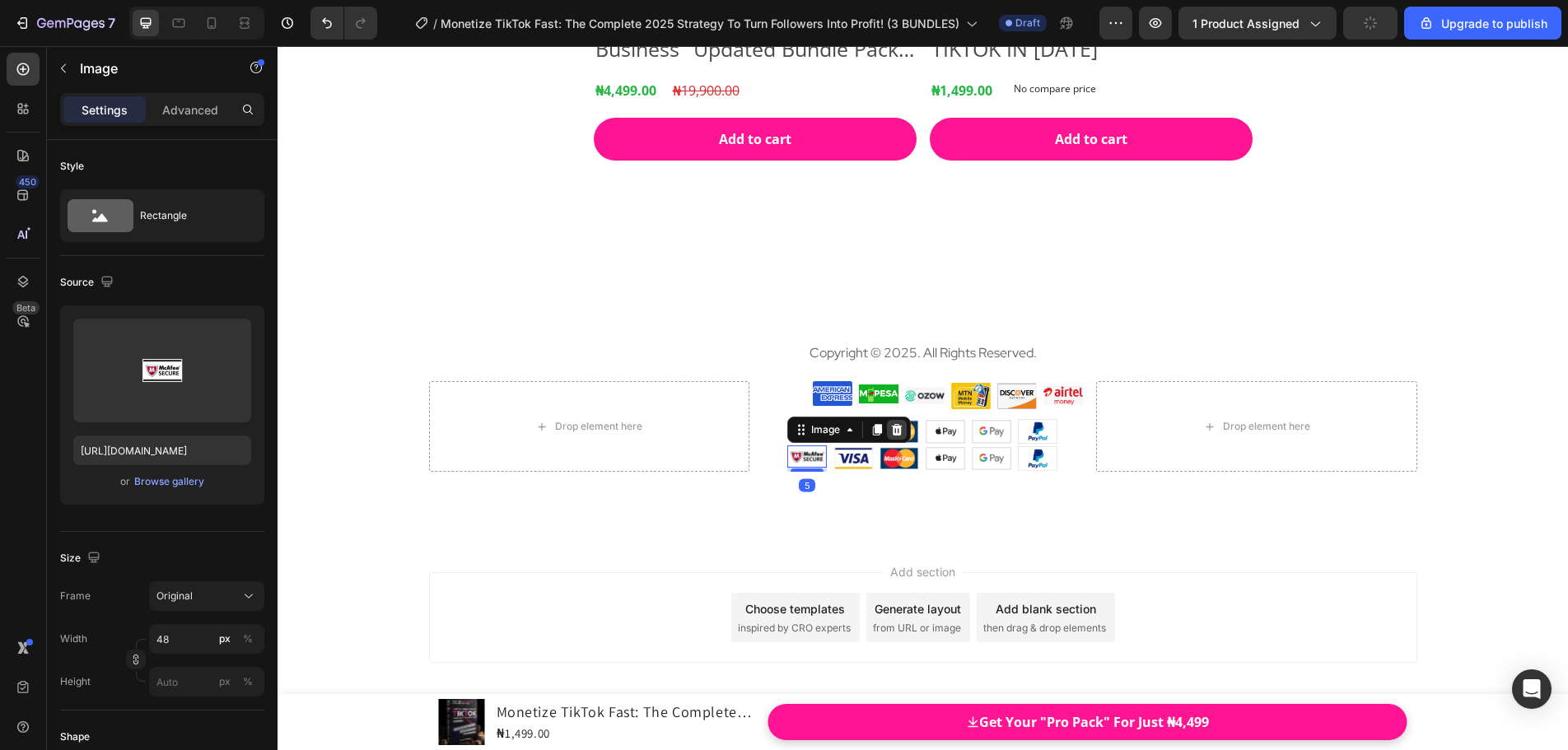
click at [892, 432] on icon at bounding box center [897, 429] width 11 height 12
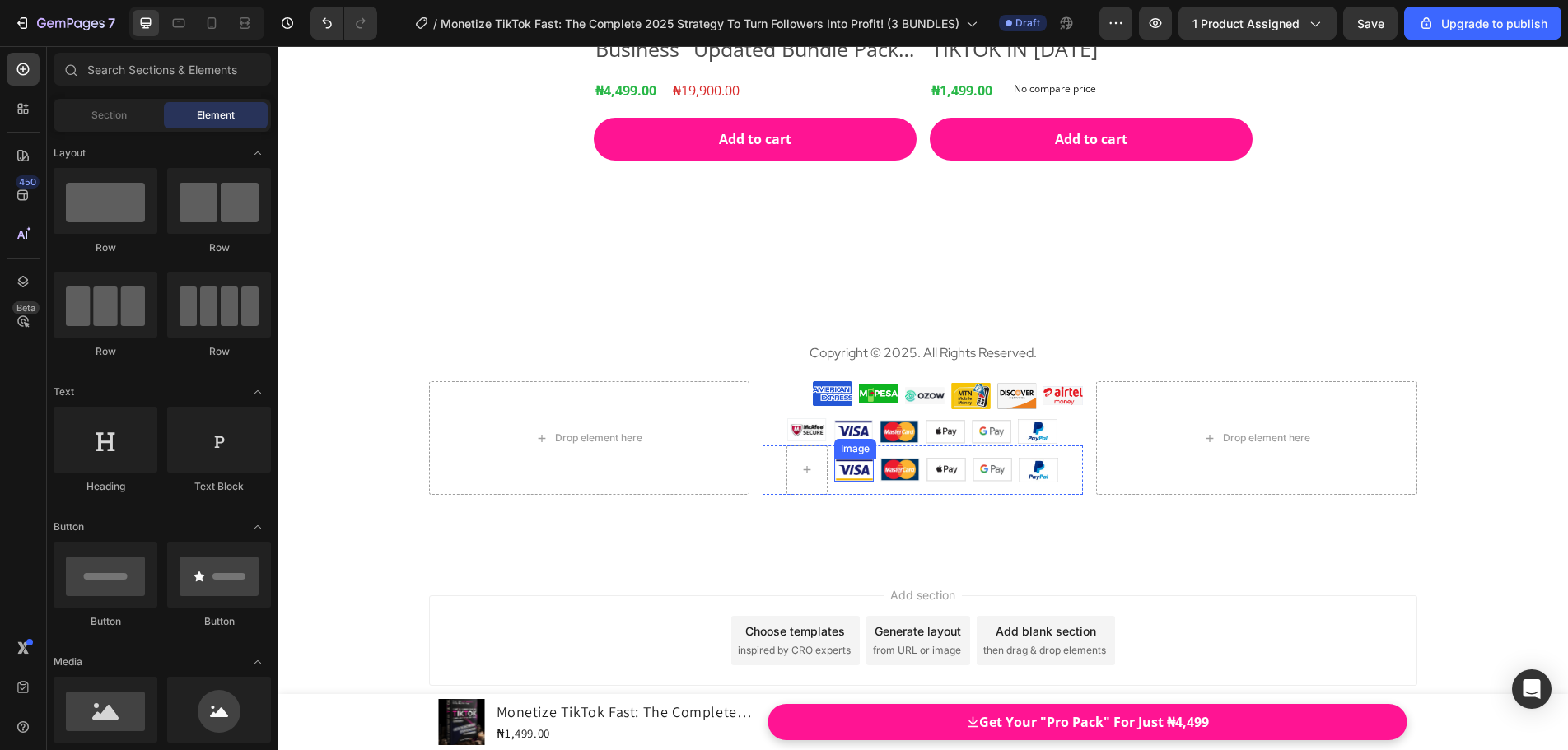
click at [849, 470] on img at bounding box center [854, 469] width 40 height 23
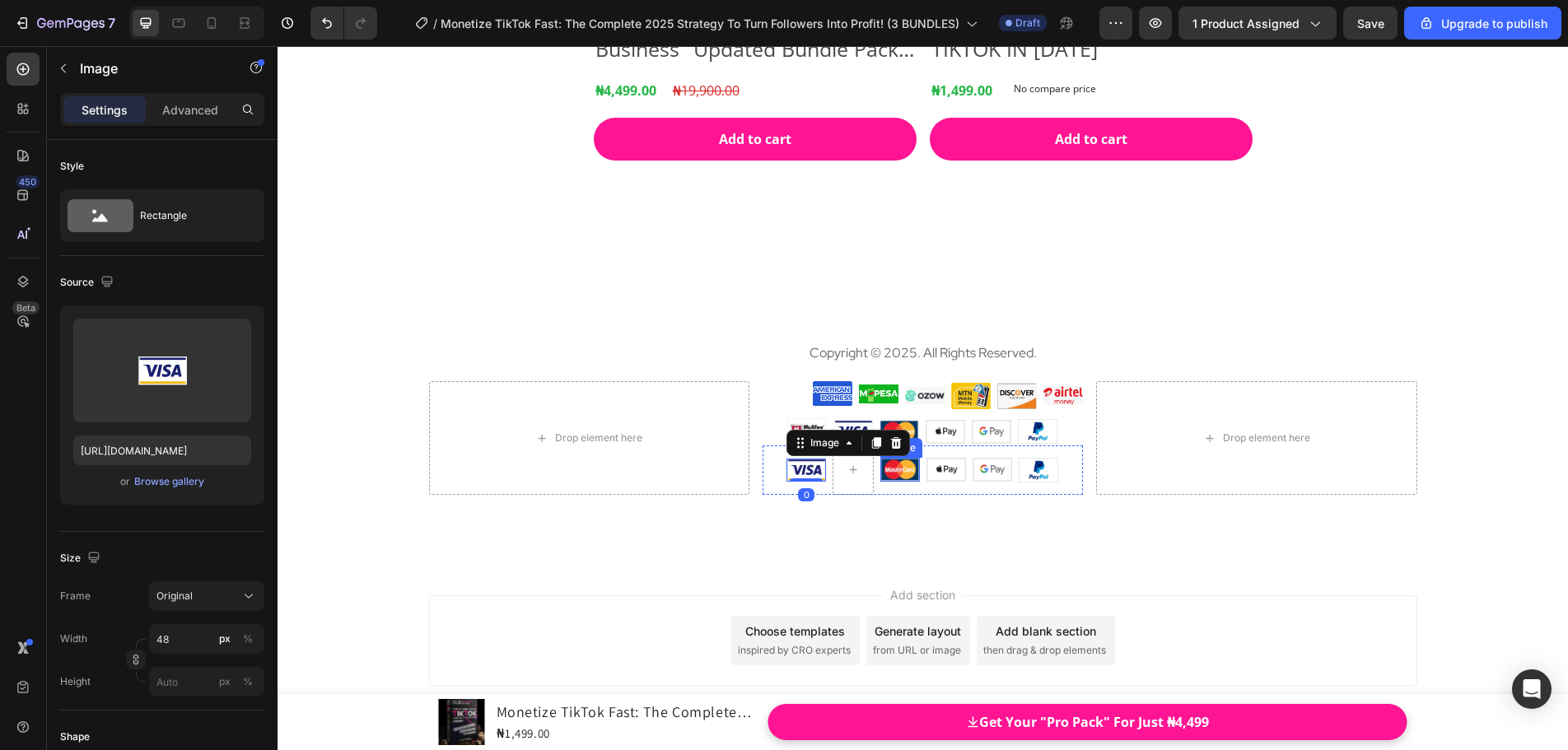
click at [886, 472] on img at bounding box center [900, 469] width 40 height 23
click at [823, 395] on img at bounding box center [833, 393] width 40 height 25
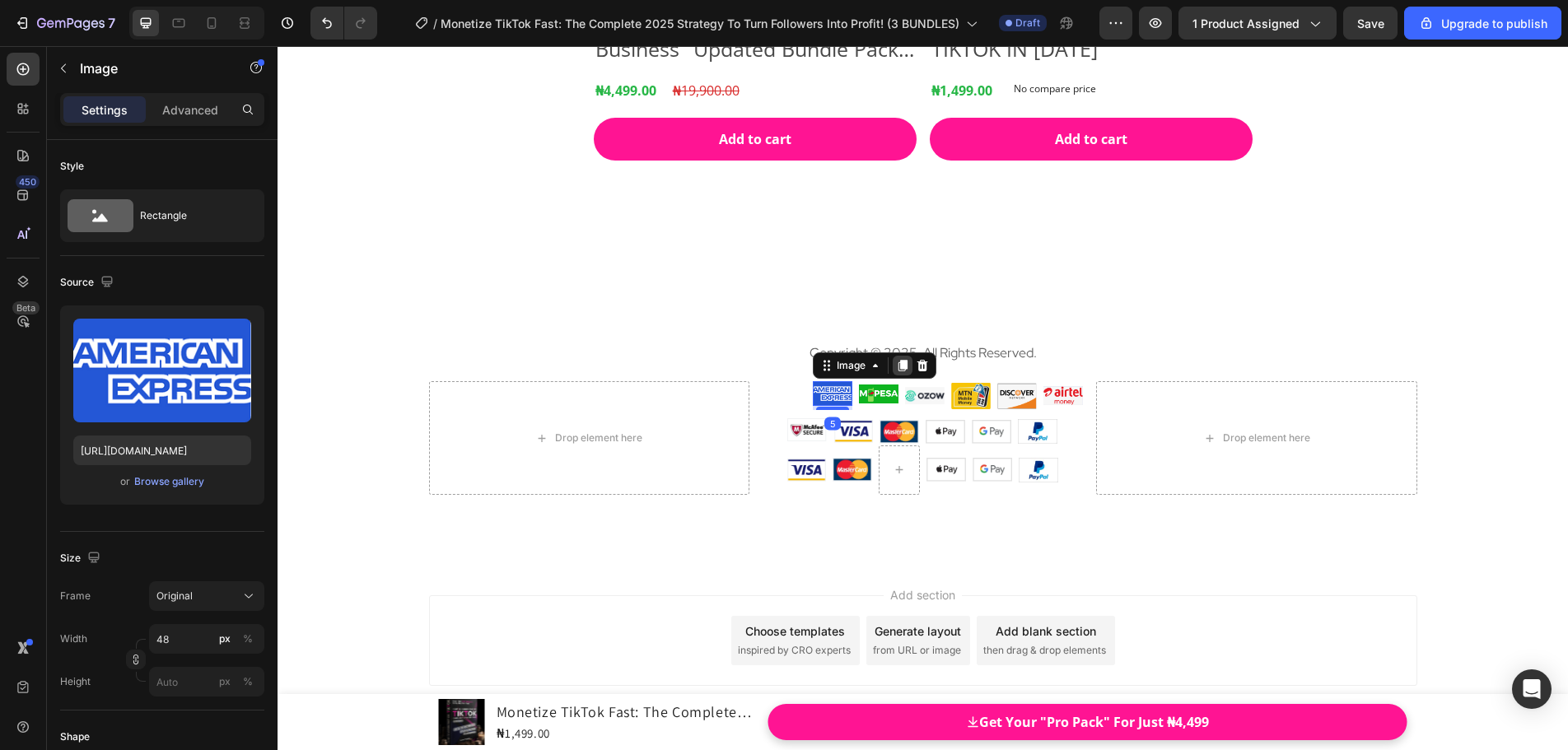
click at [898, 364] on icon at bounding box center [902, 366] width 9 height 12
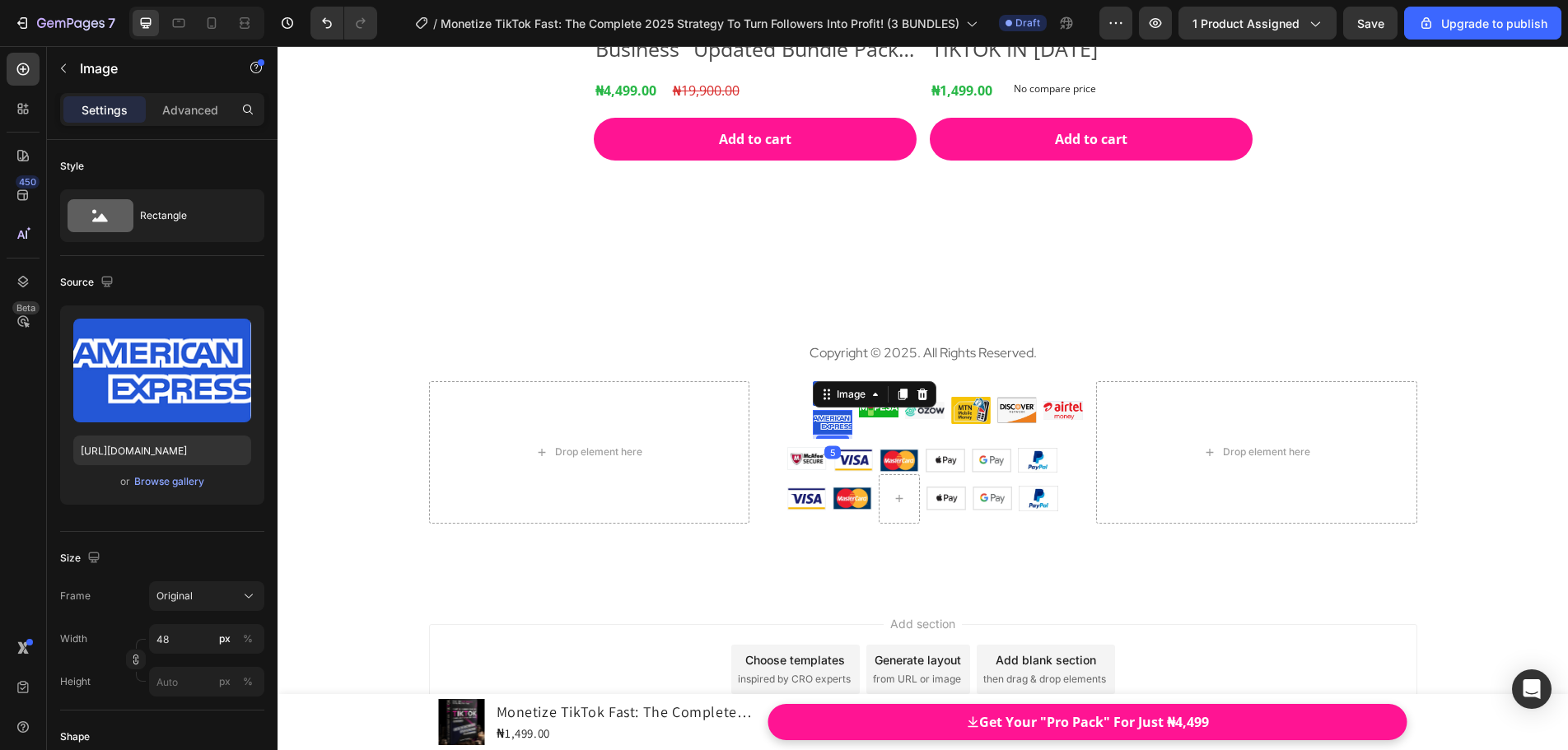
click at [834, 429] on img at bounding box center [833, 422] width 40 height 25
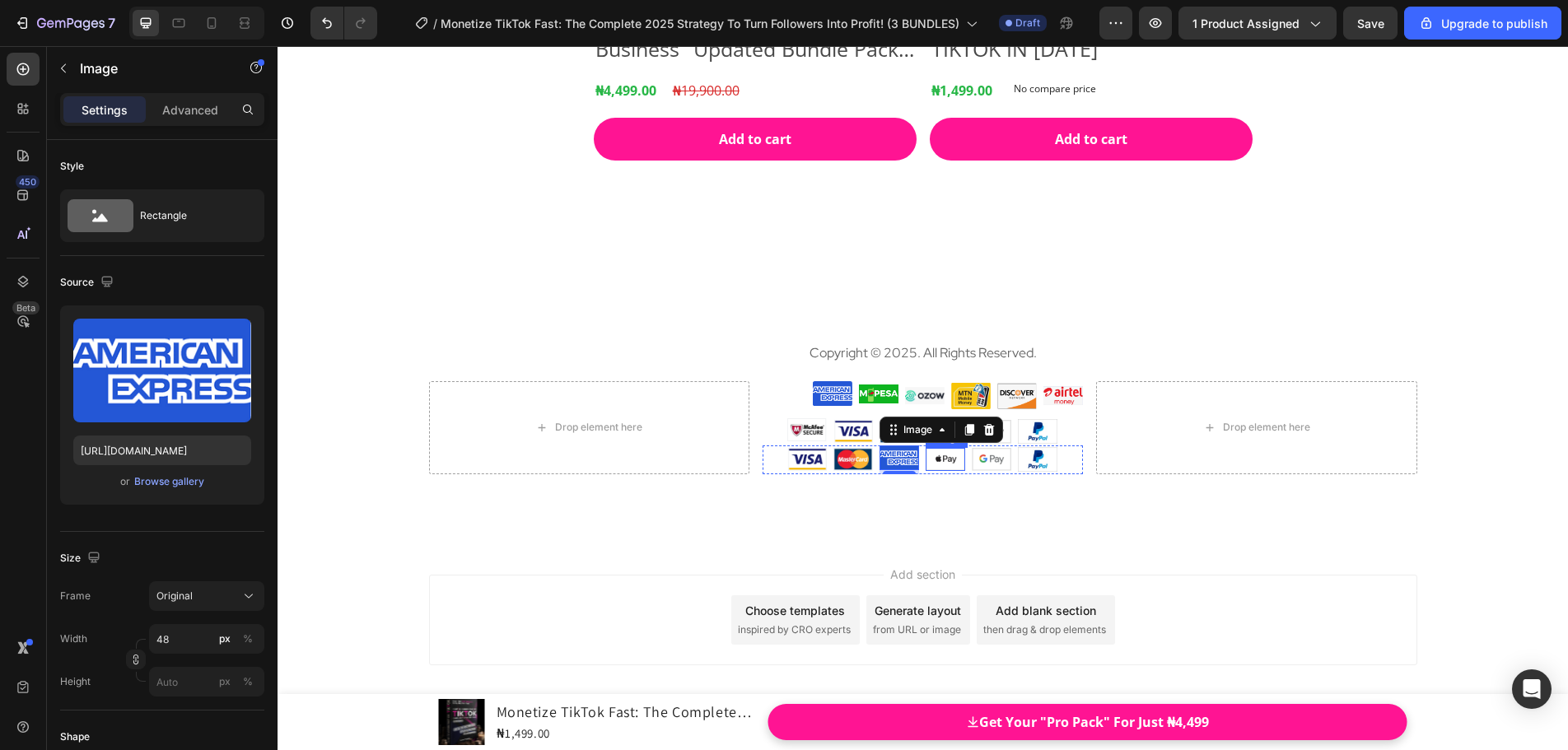
click at [950, 464] on img at bounding box center [945, 459] width 40 height 23
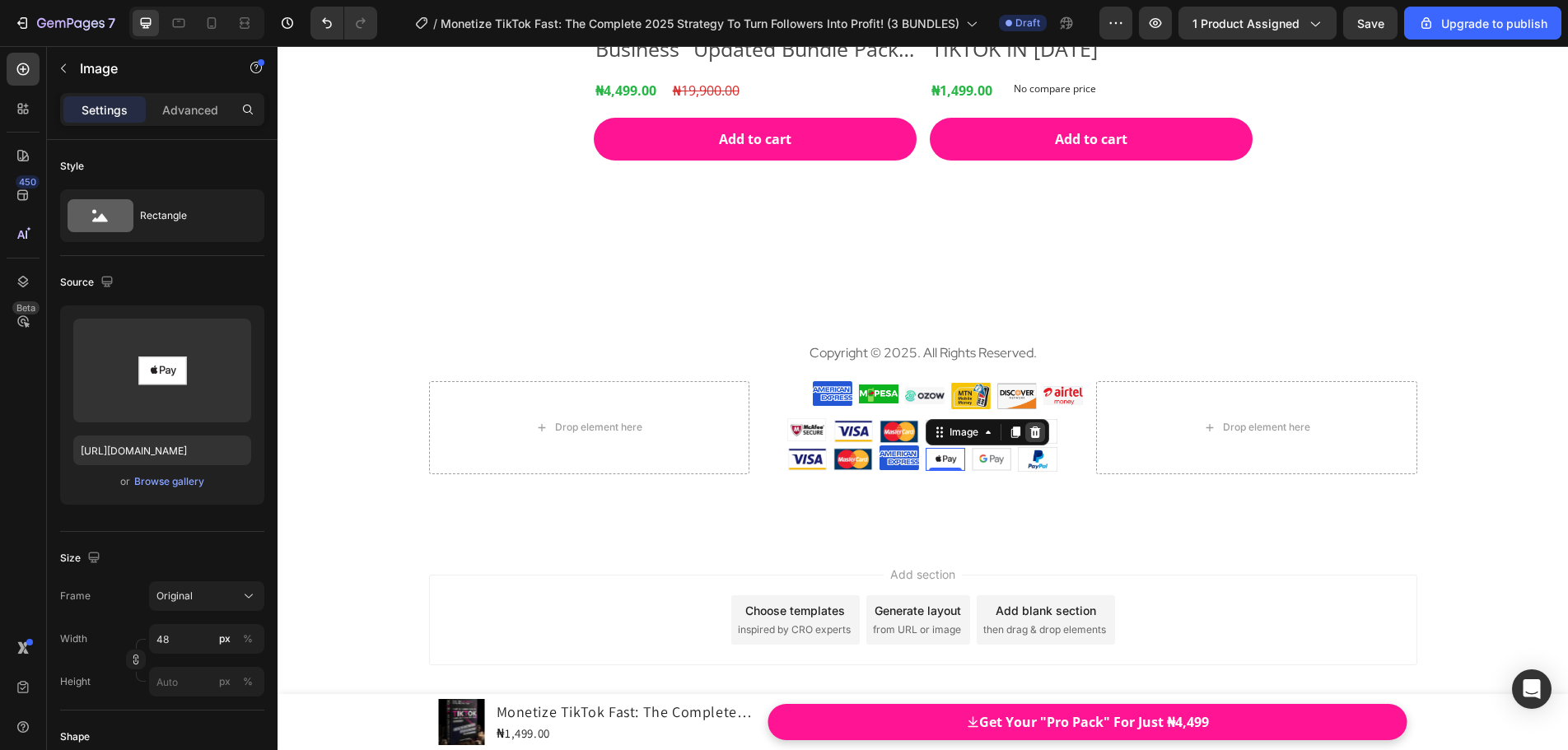
click at [1029, 437] on icon at bounding box center [1035, 432] width 14 height 14
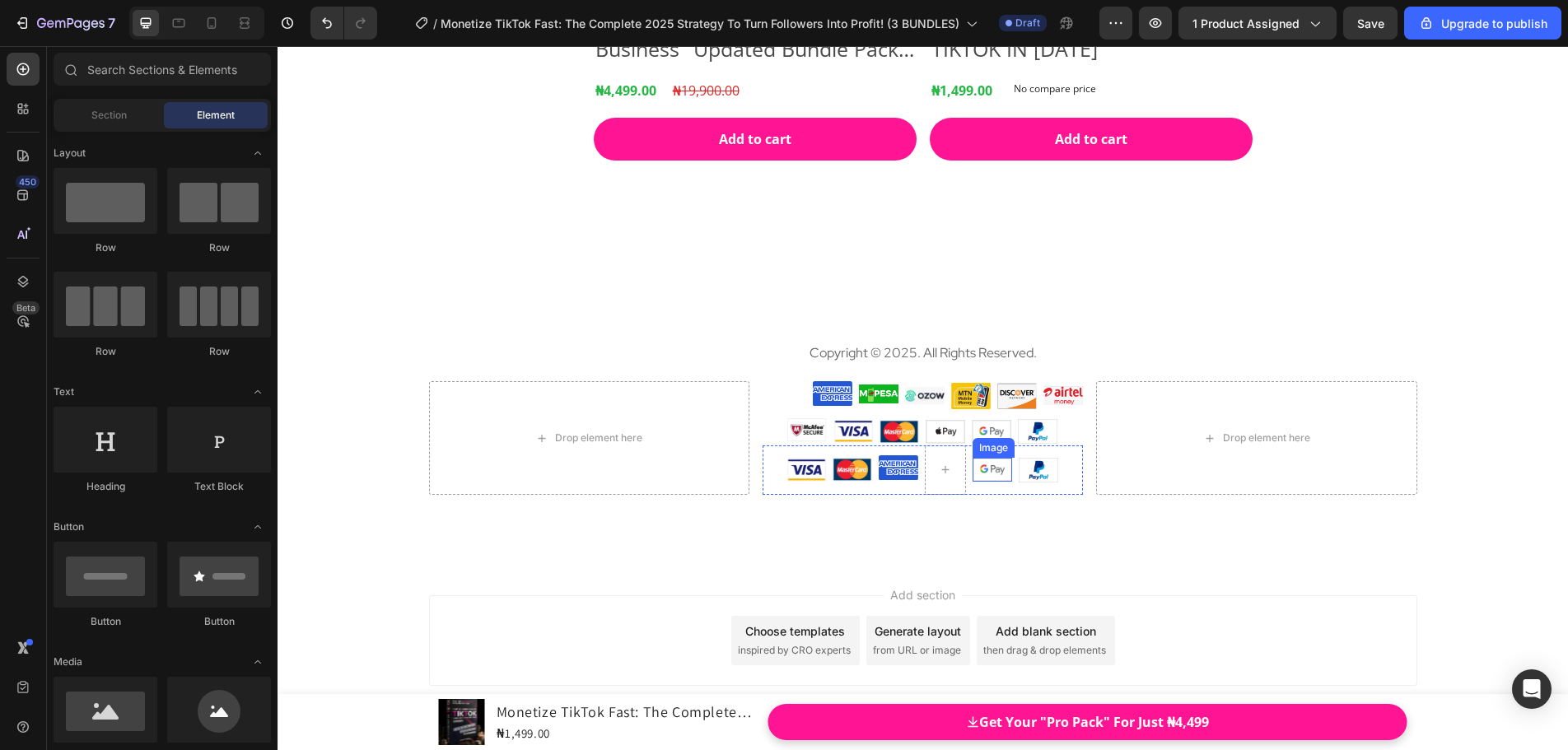
click at [979, 476] on img at bounding box center [992, 469] width 40 height 23
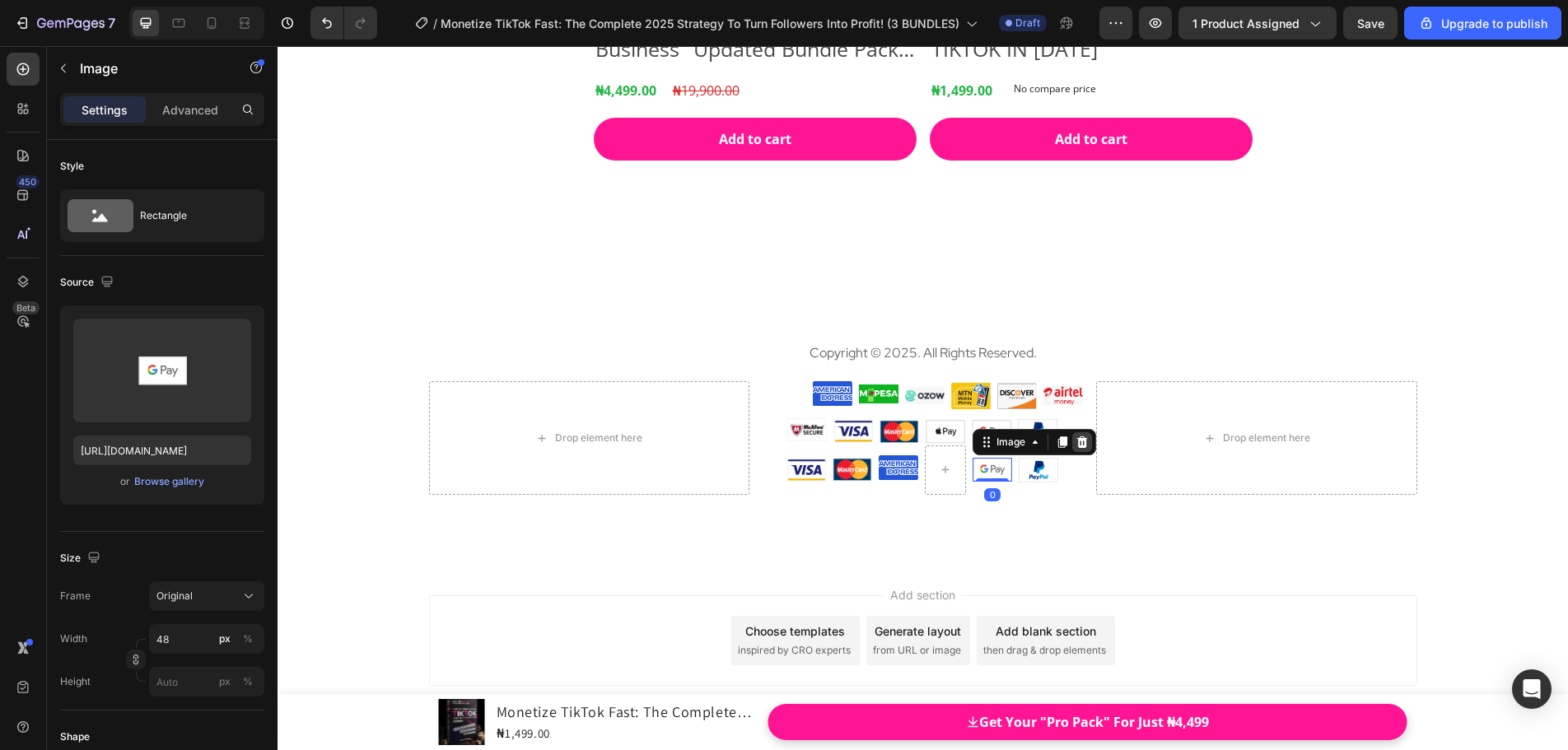
click at [1075, 447] on icon at bounding box center [1081, 442] width 14 height 14
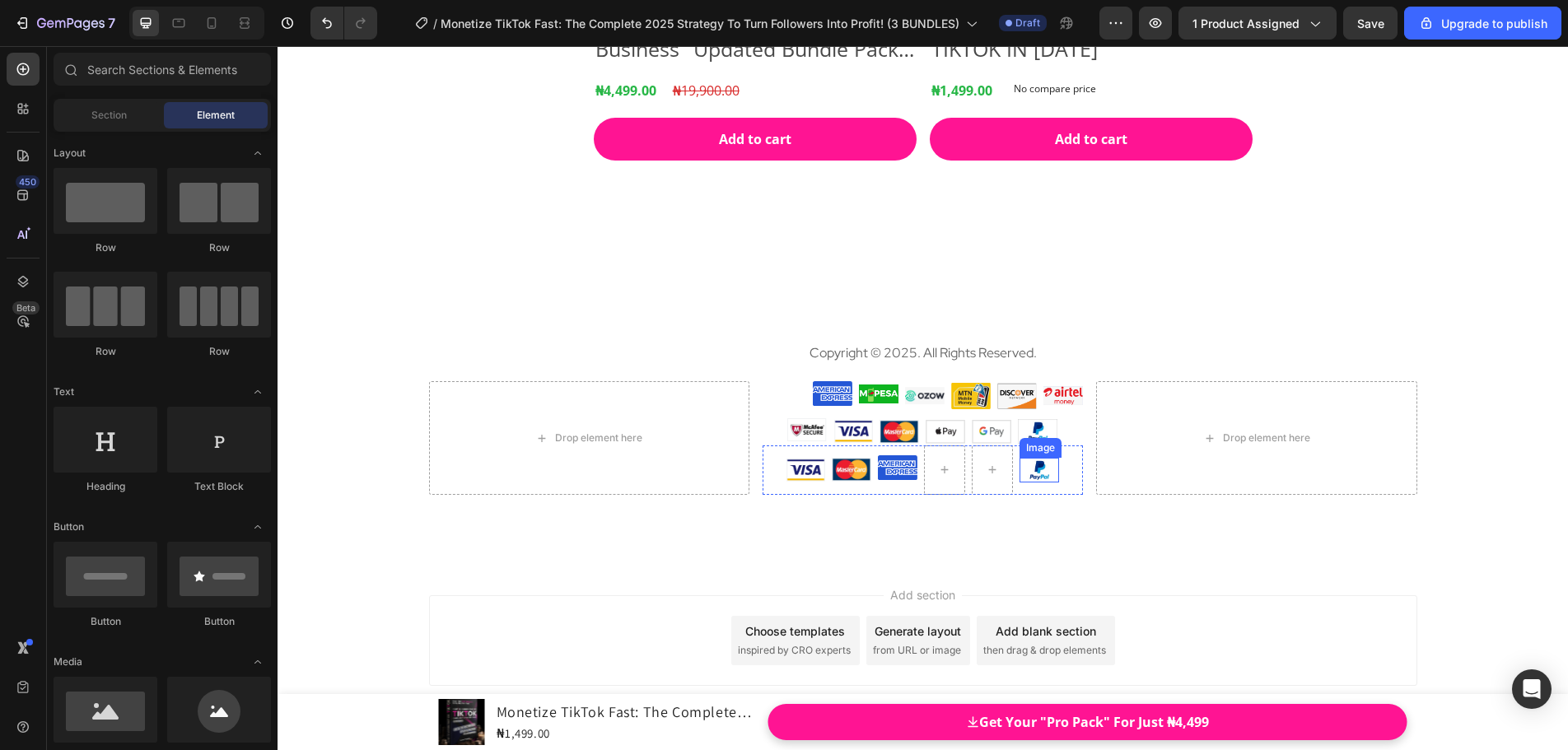
click at [1025, 477] on img at bounding box center [1040, 469] width 40 height 25
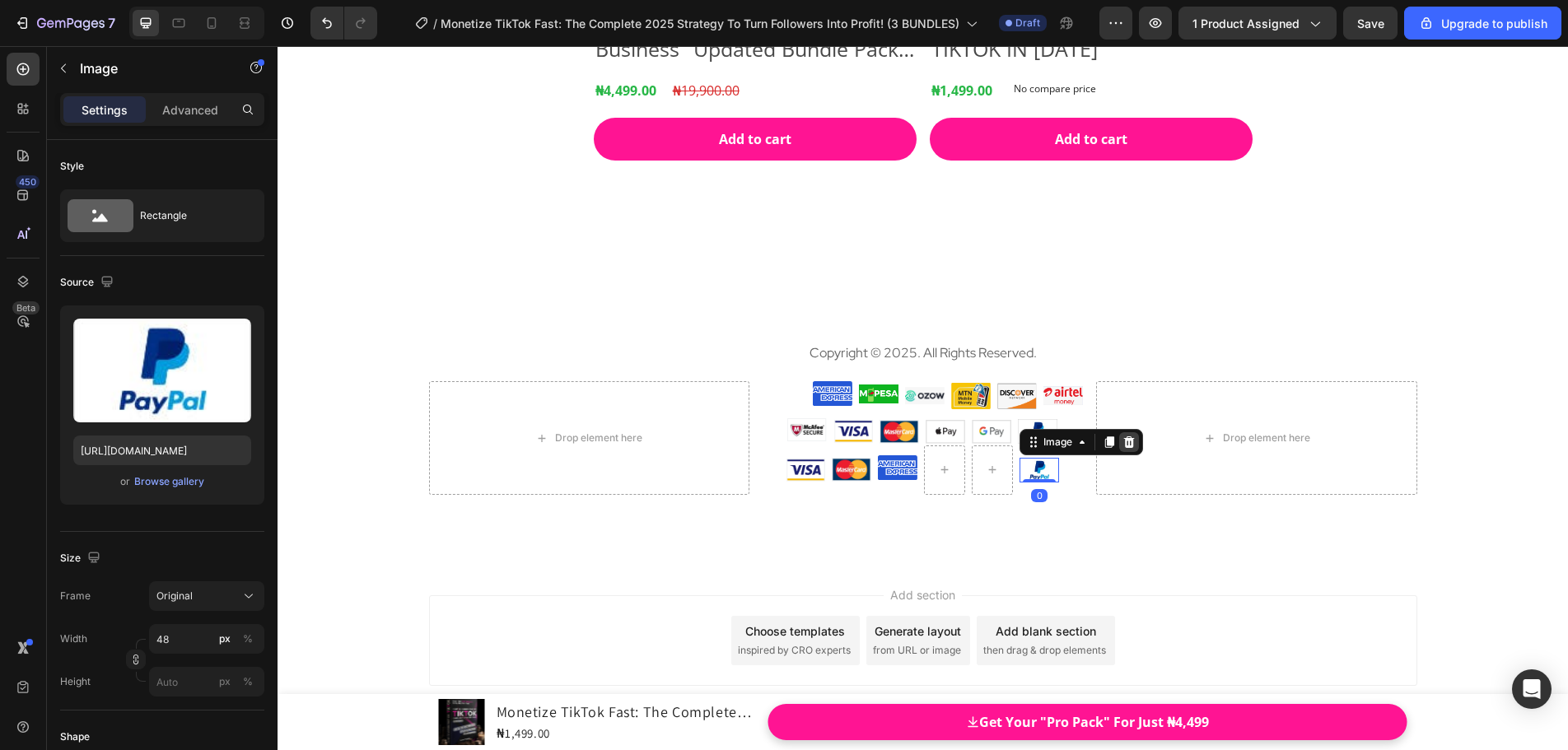
click at [1122, 445] on icon at bounding box center [1129, 442] width 14 height 14
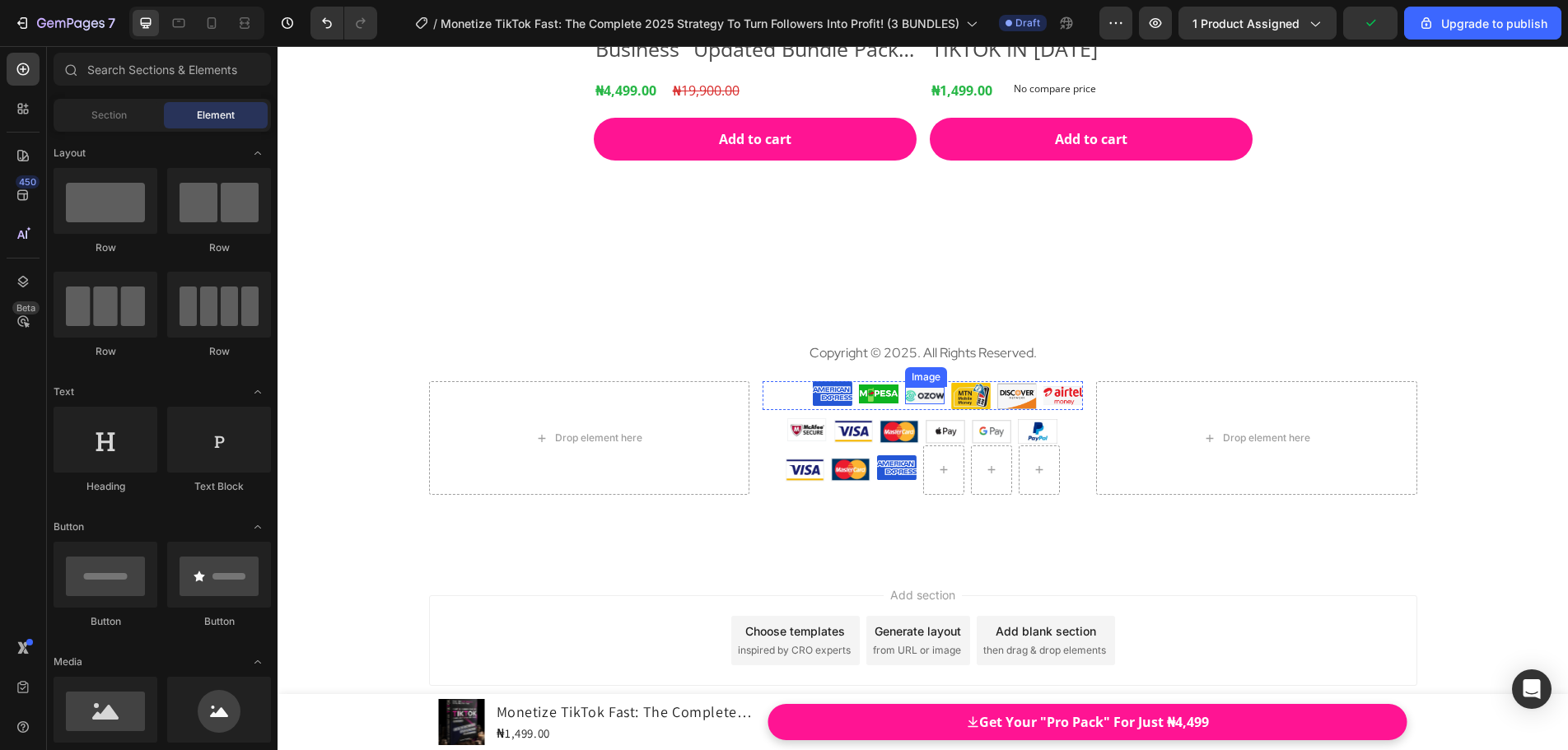
click at [911, 400] on img at bounding box center [925, 395] width 40 height 17
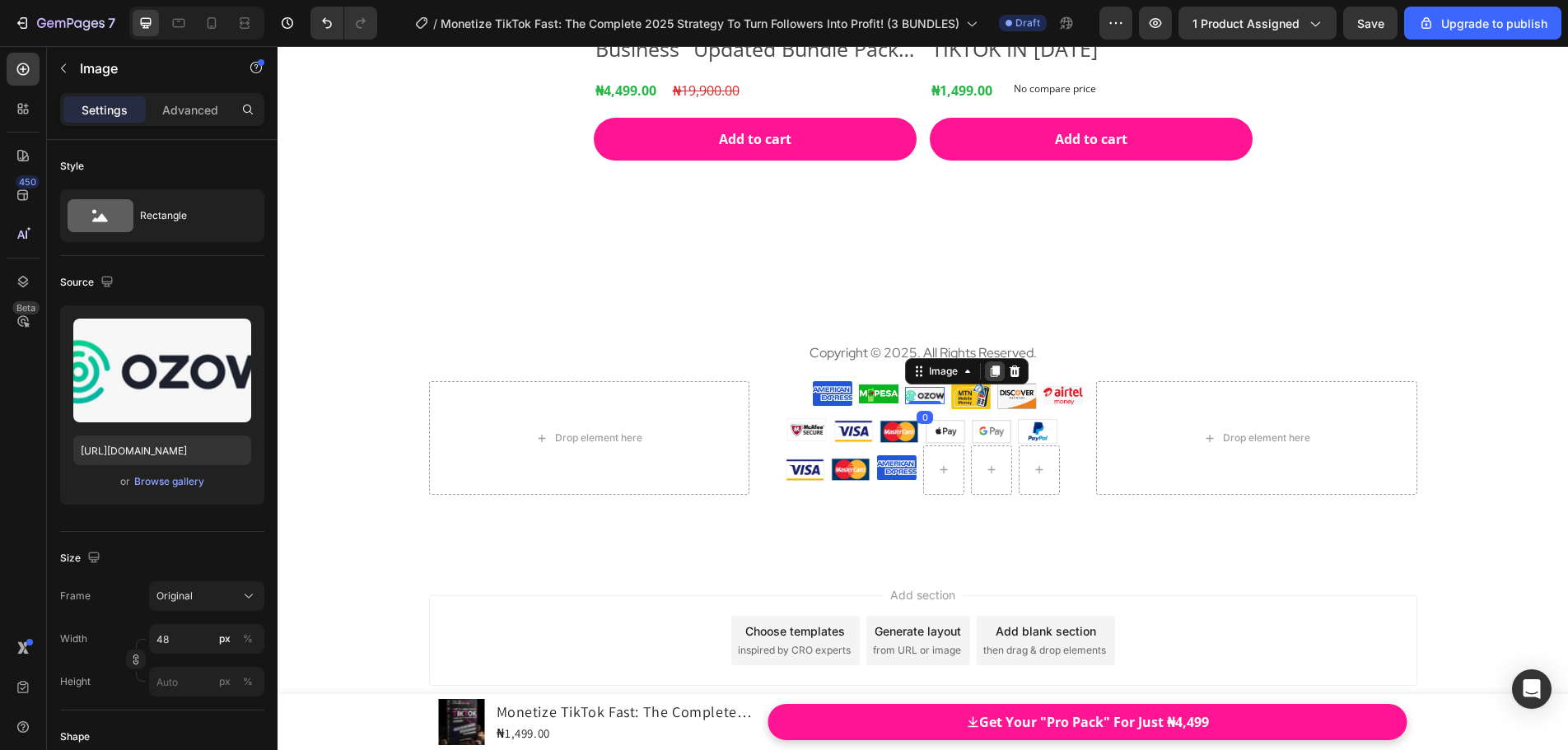
click at [991, 373] on icon at bounding box center [995, 371] width 9 height 12
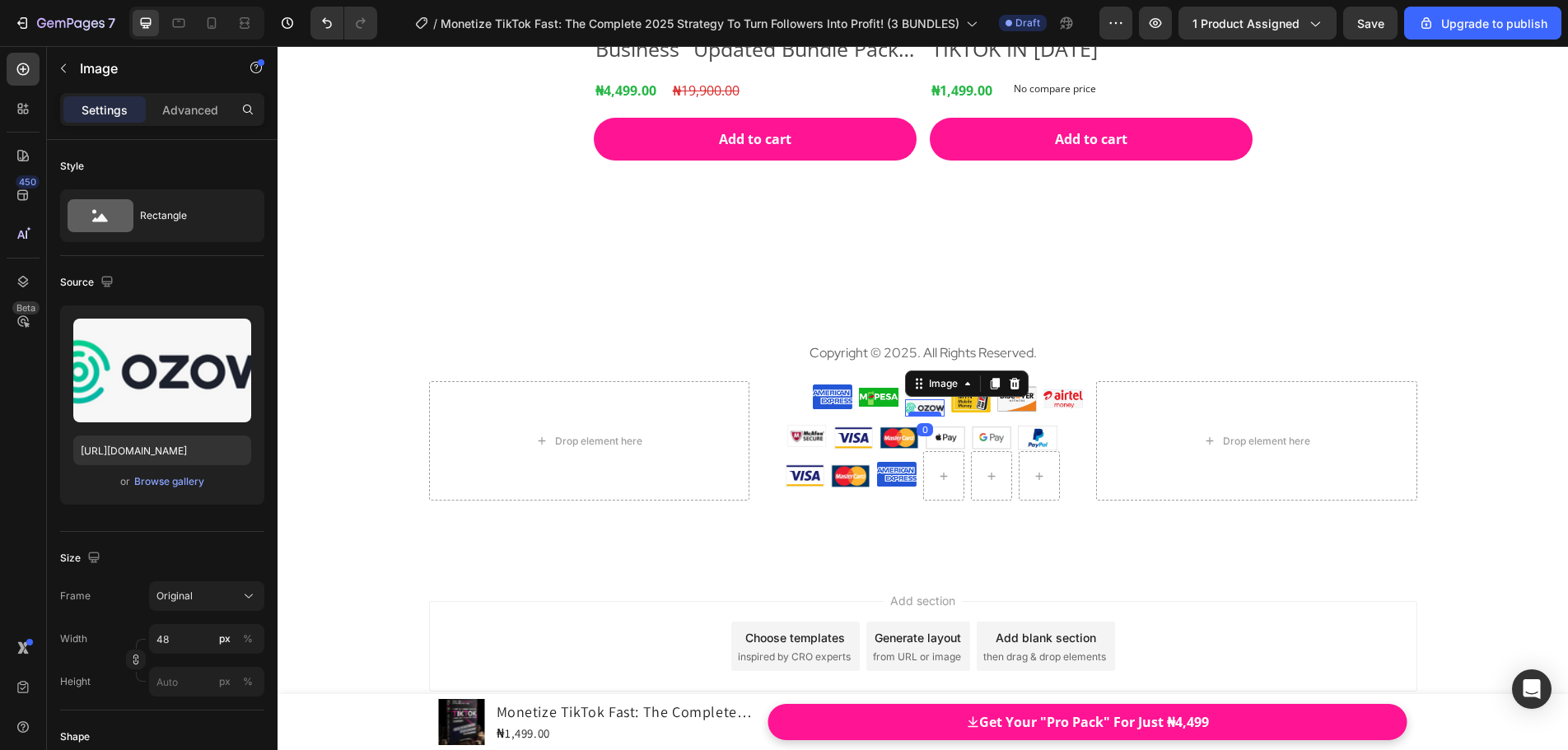
click at [928, 414] on div at bounding box center [924, 413] width 33 height 5
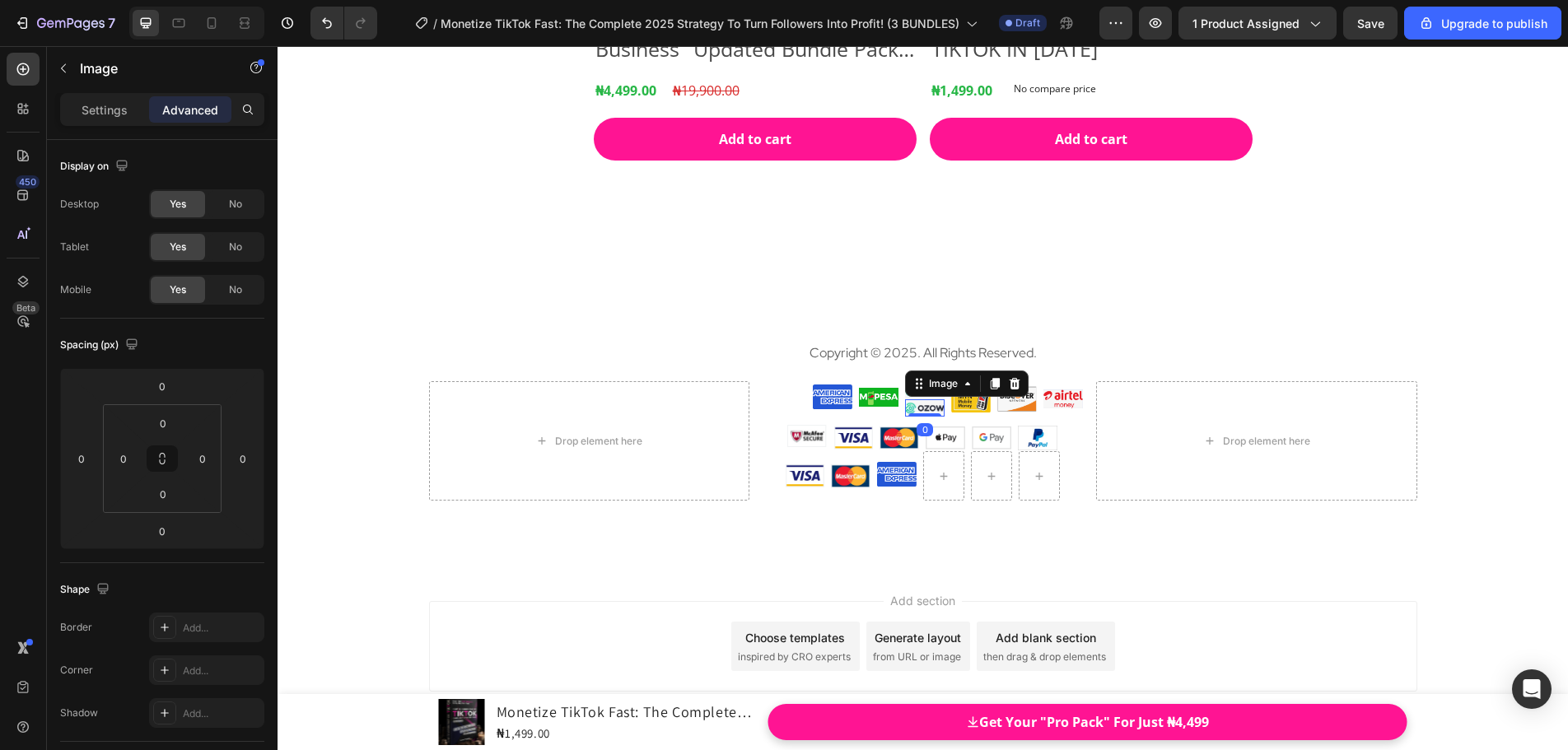
click at [927, 406] on img at bounding box center [925, 408] width 40 height 17
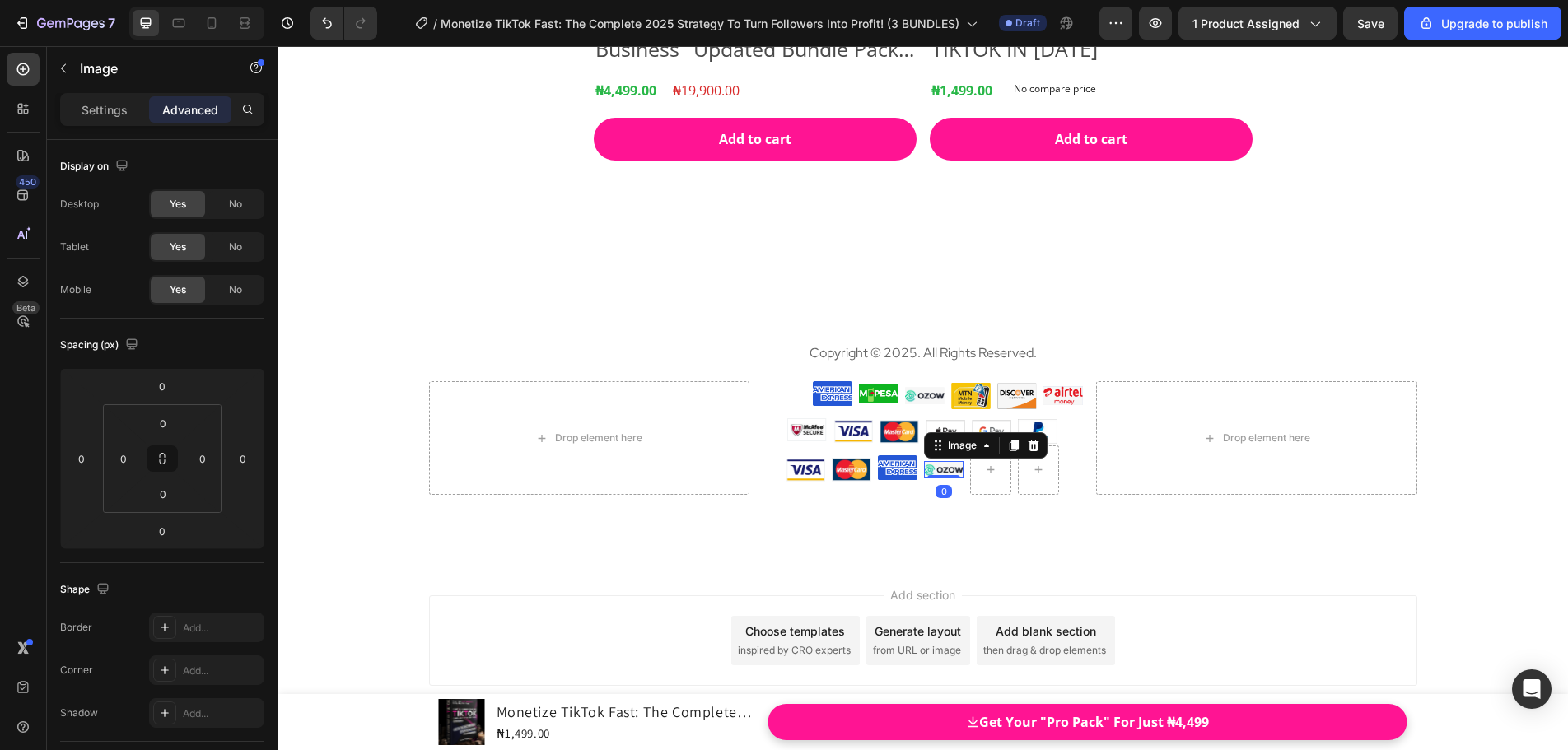
click at [1081, 585] on div "Add section Choose templates inspired by CRO experts Generate layout from URL o…" at bounding box center [922, 663] width 1290 height 202
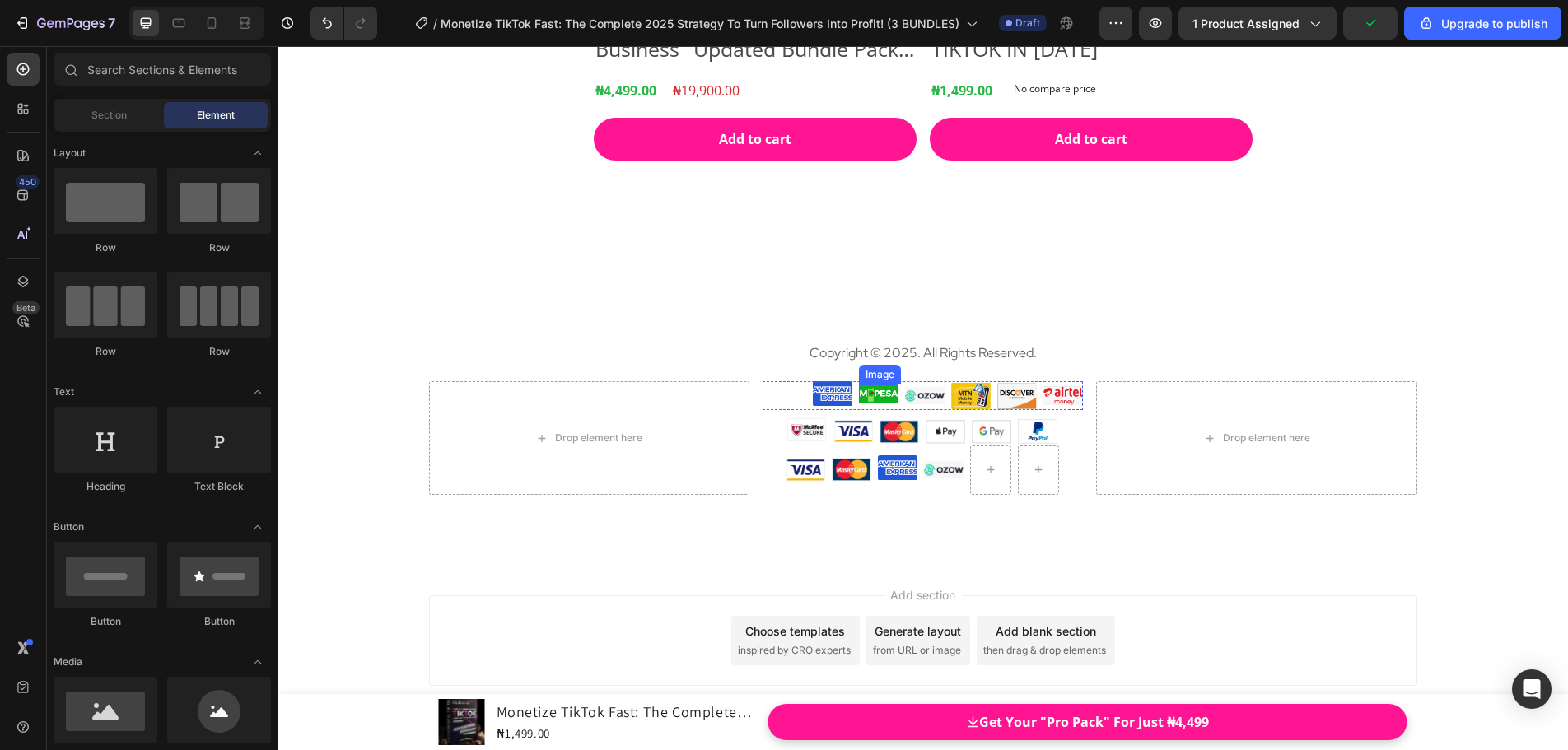
click at [888, 398] on img at bounding box center [879, 393] width 40 height 19
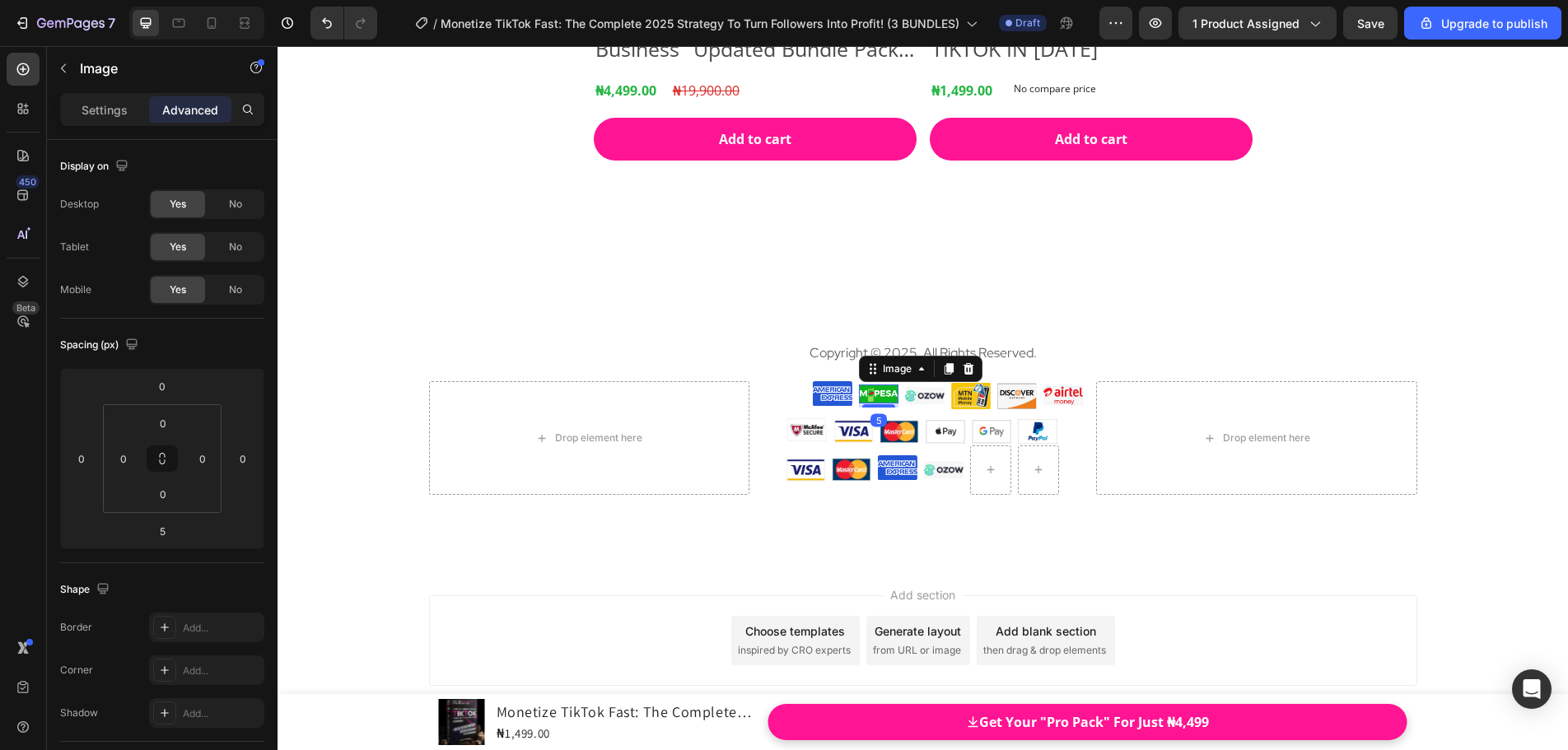
click at [947, 368] on icon at bounding box center [949, 369] width 9 height 12
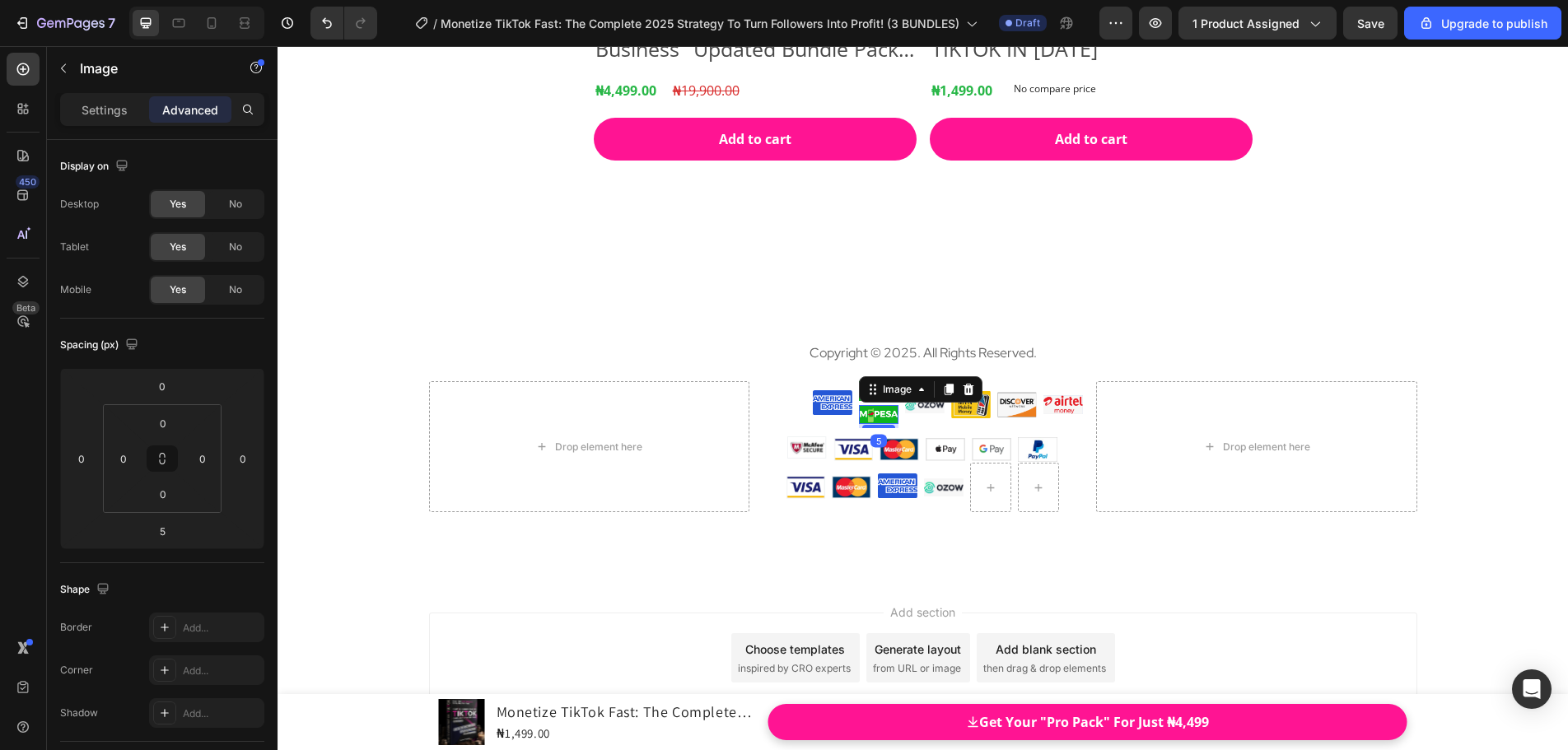
click at [885, 418] on img at bounding box center [879, 414] width 40 height 19
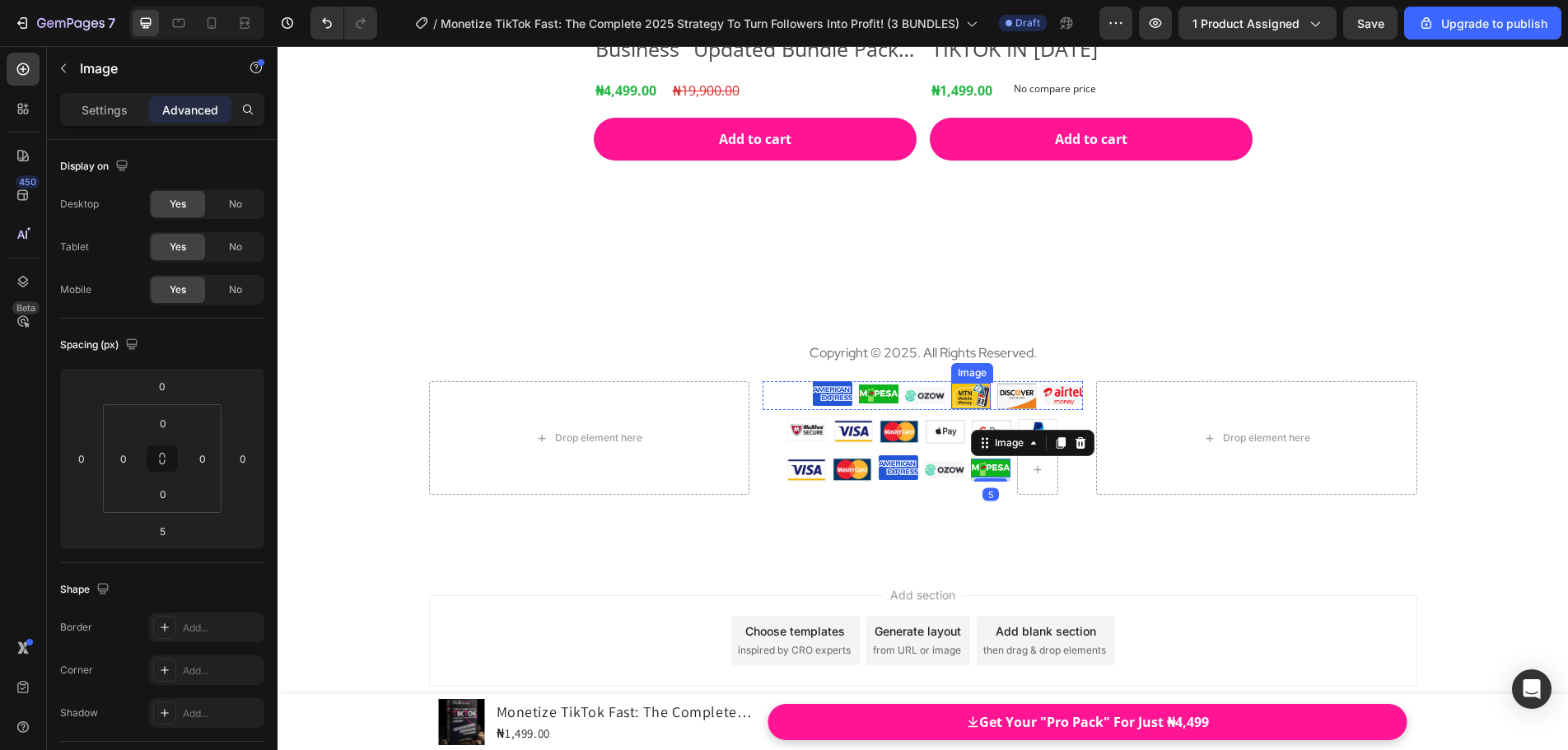
click at [962, 404] on img at bounding box center [971, 397] width 40 height 27
click at [1033, 376] on div at bounding box center [1040, 368] width 20 height 20
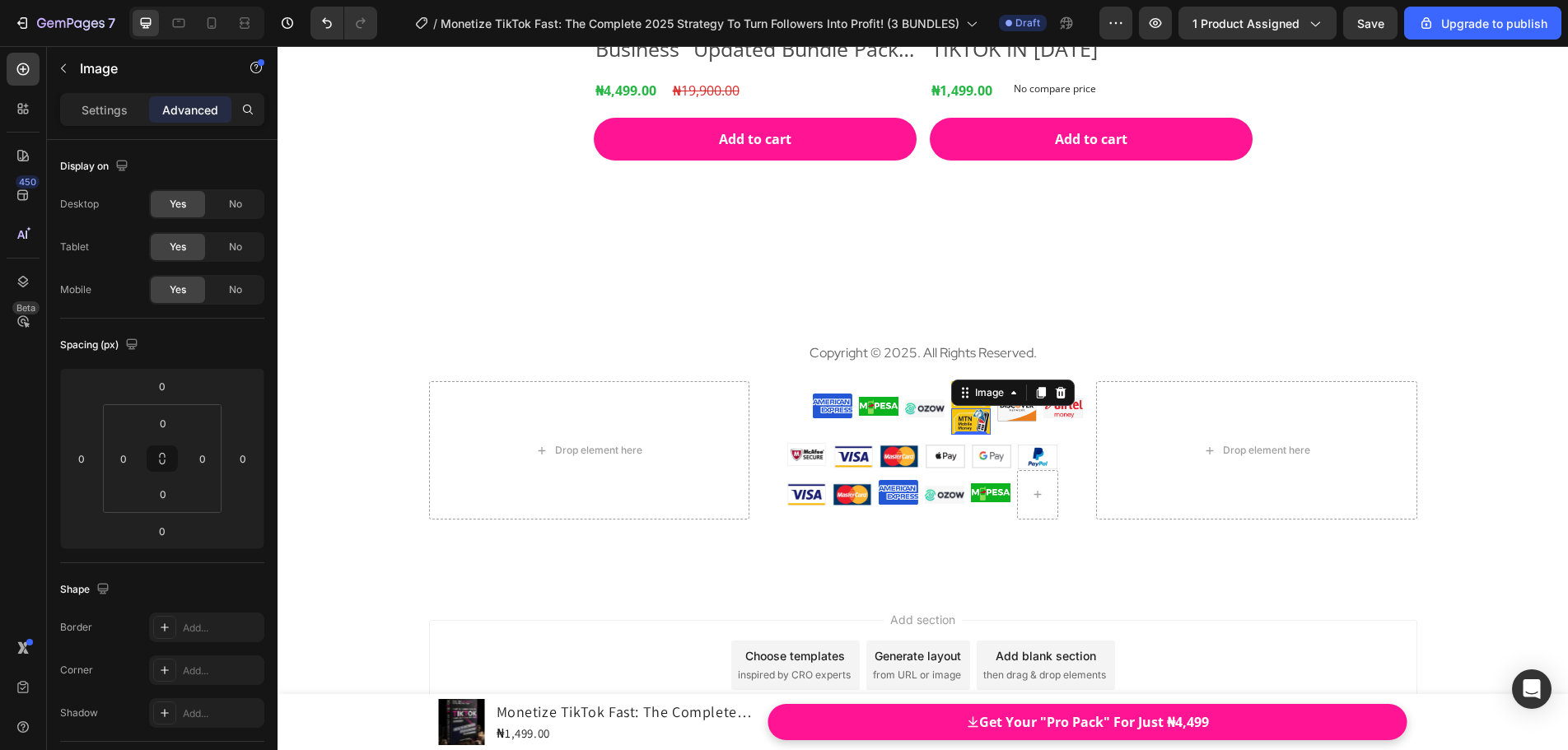
click at [966, 427] on img at bounding box center [971, 422] width 40 height 27
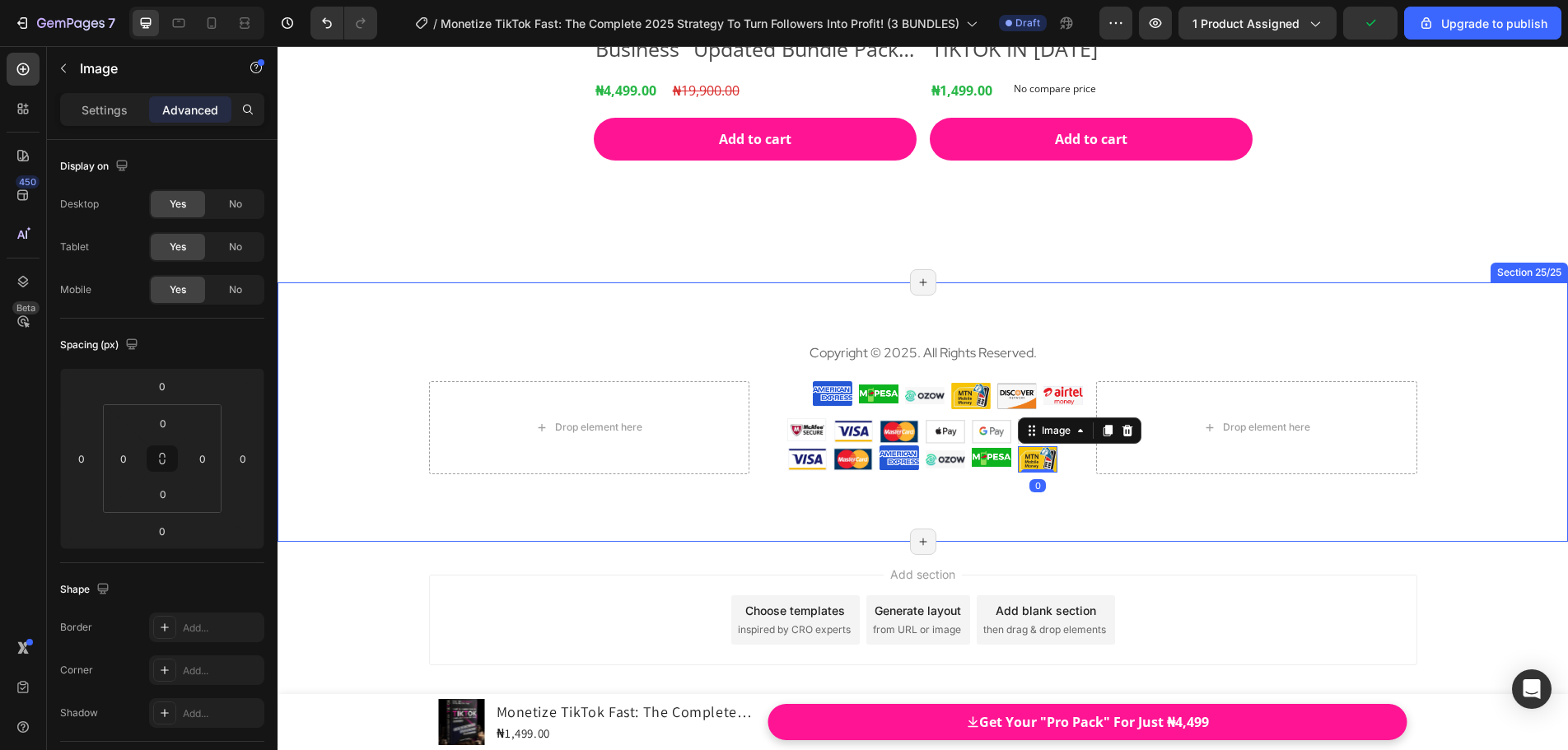
click at [1102, 528] on div "Copyright © 2025. All Rights Reserved. Text block Drop element here Image Image…" at bounding box center [922, 411] width 1290 height 259
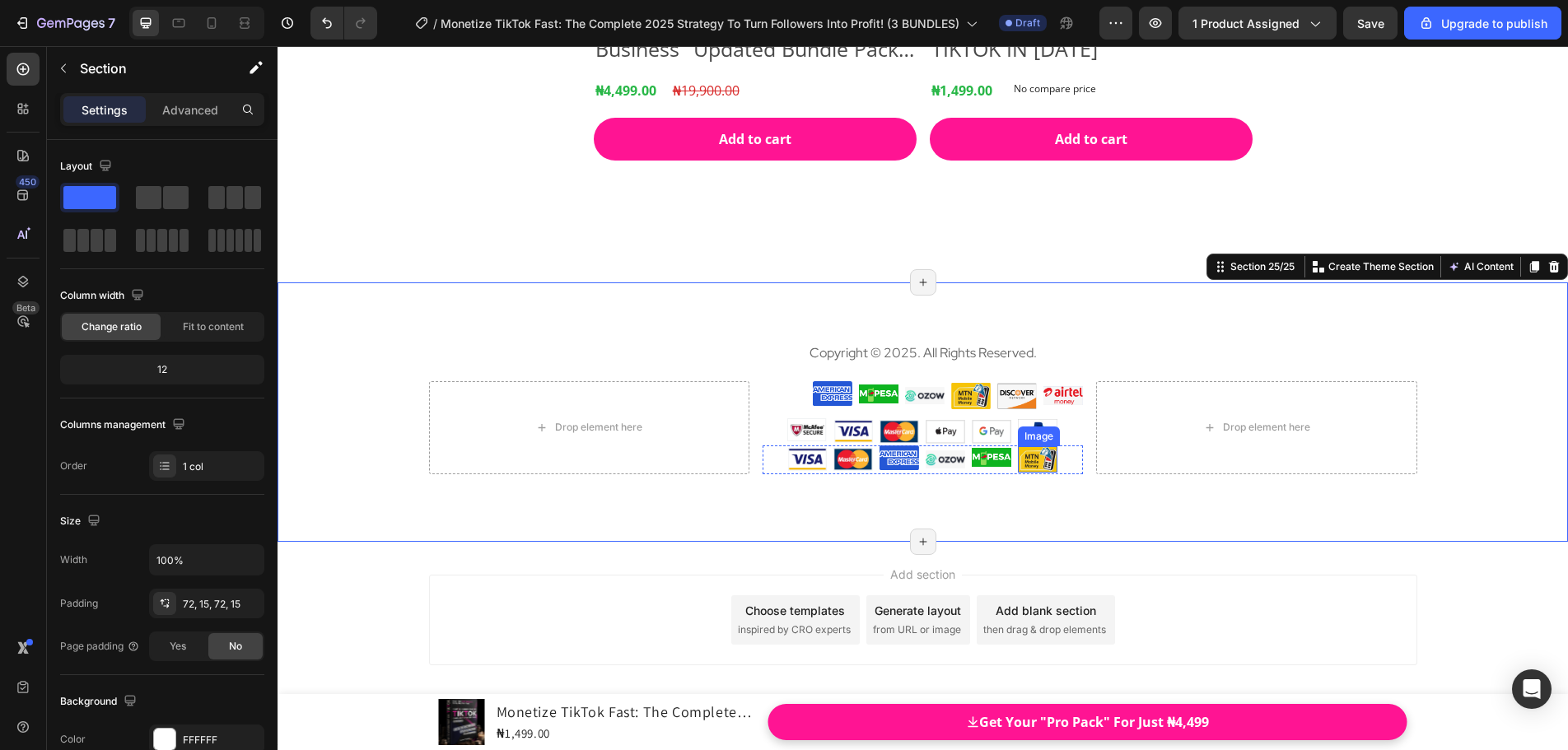
click at [1021, 468] on img at bounding box center [1038, 460] width 40 height 27
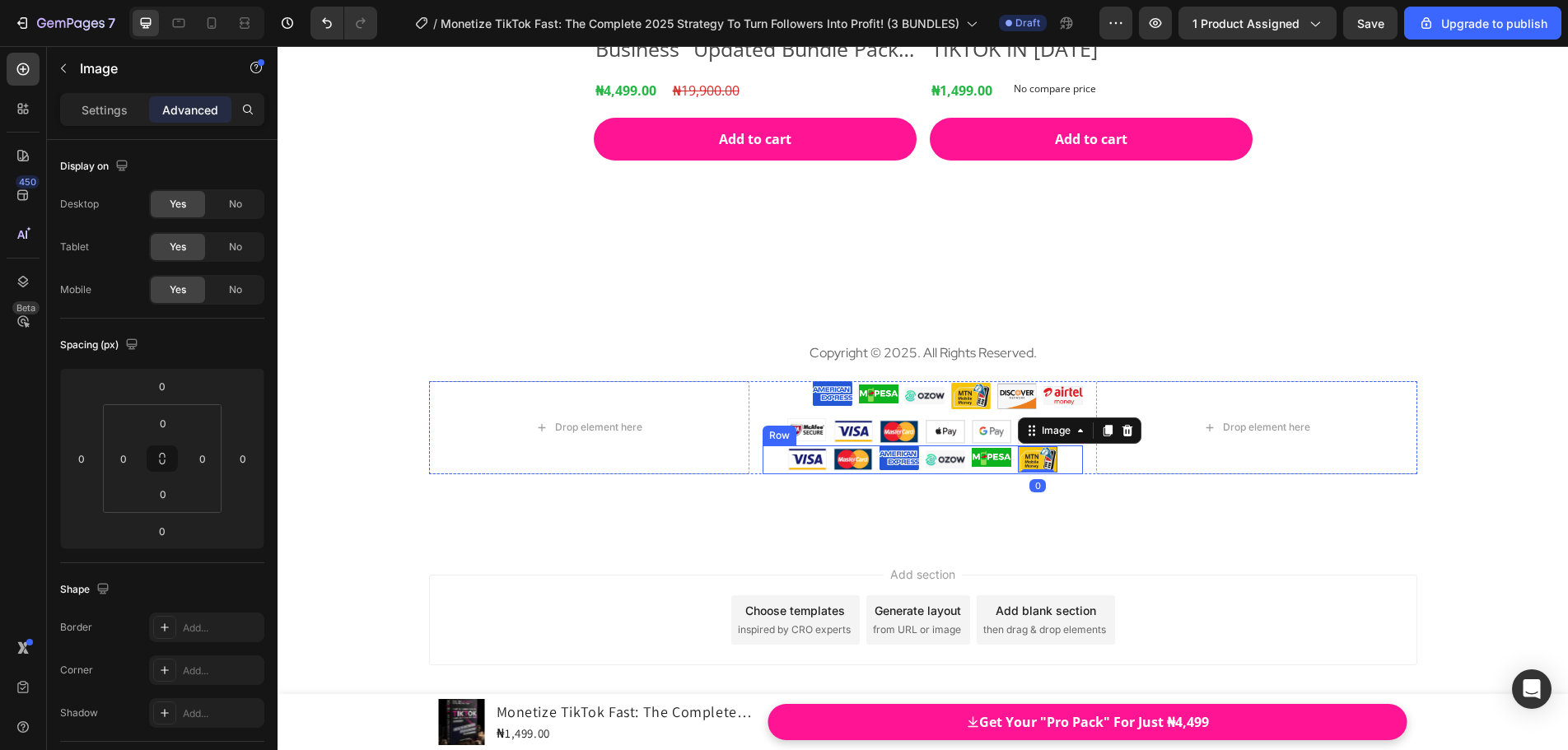
click at [997, 472] on div "Image" at bounding box center [991, 460] width 40 height 29
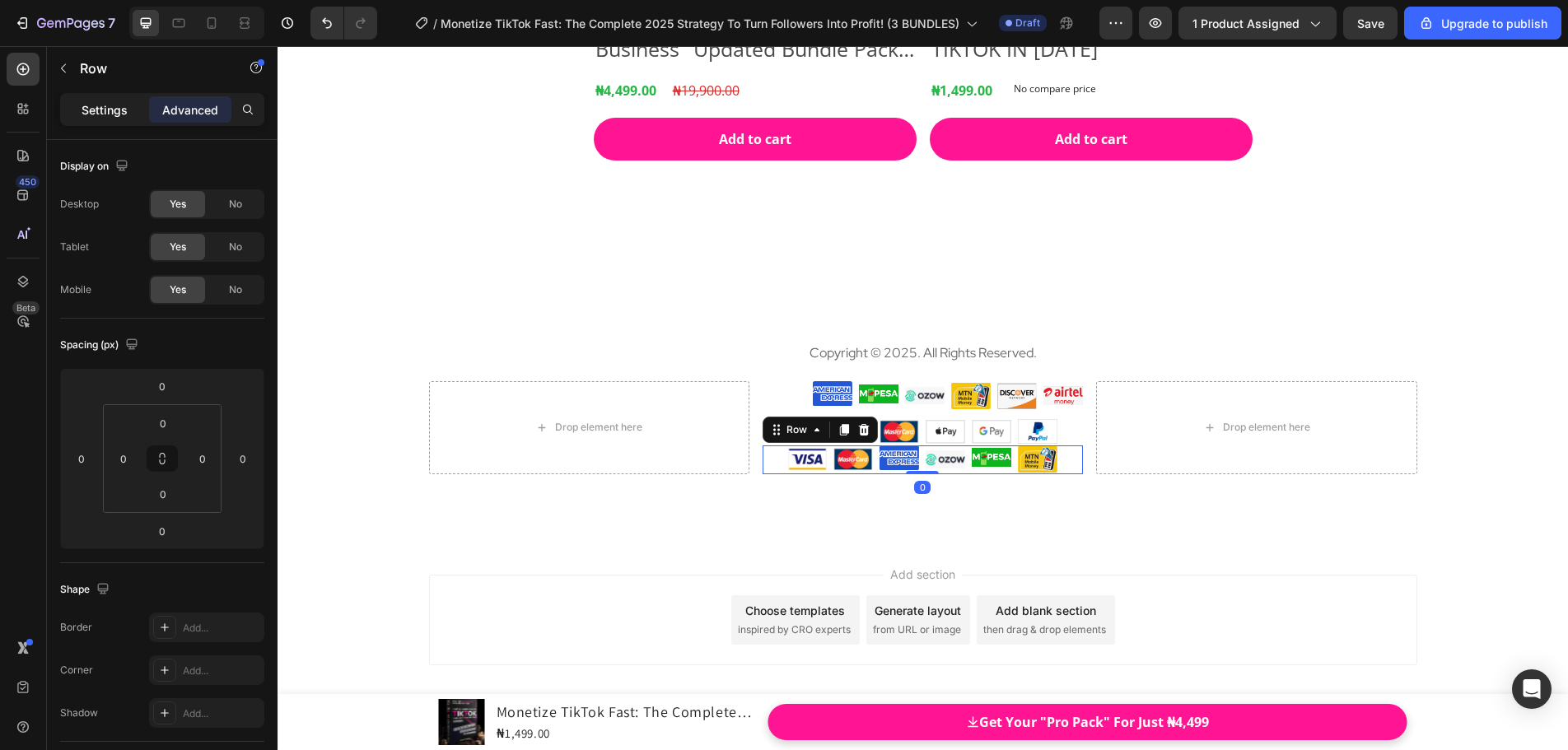
click at [122, 117] on p "Settings" at bounding box center [104, 110] width 46 height 17
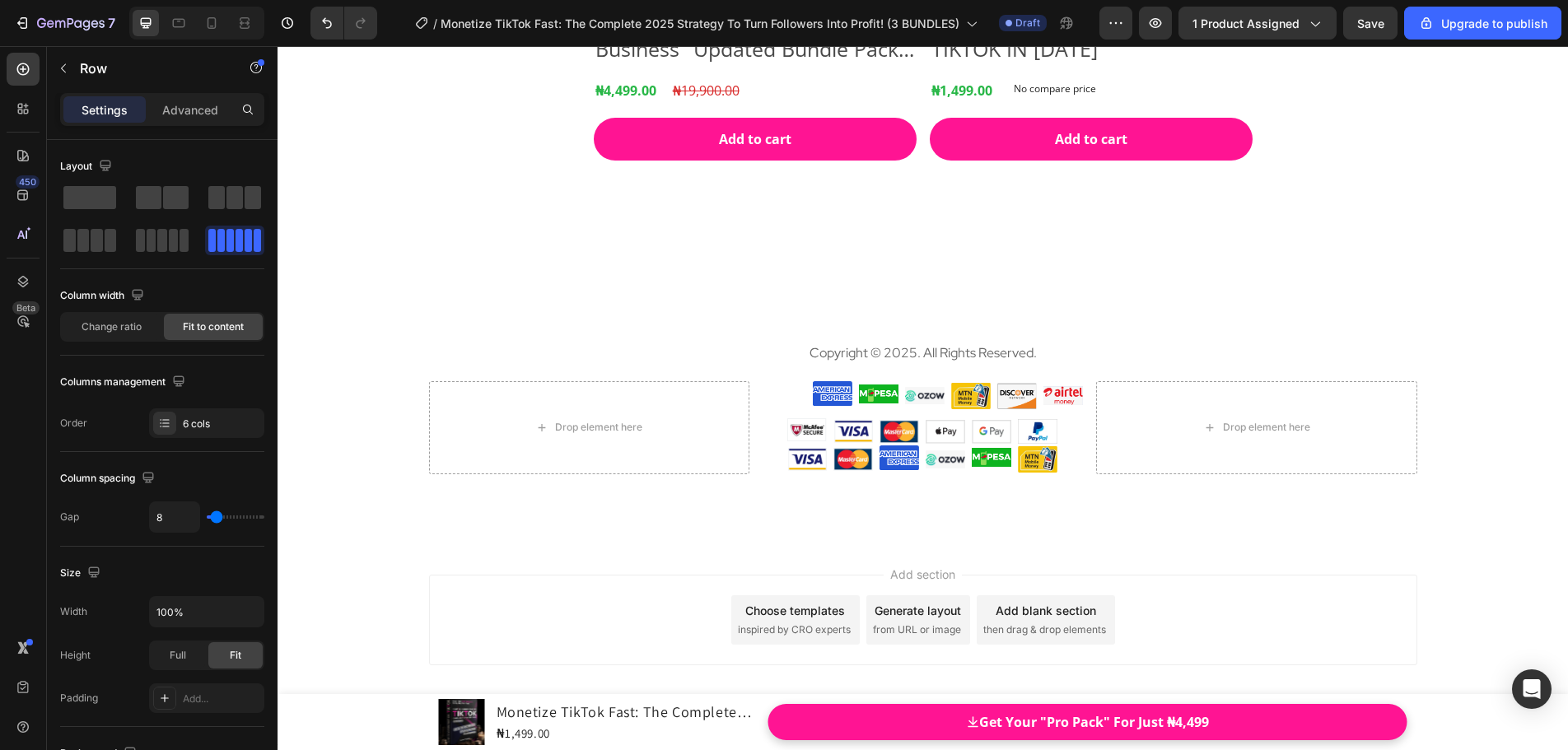
click at [1190, 549] on div "Add section Choose templates inspired by CRO experts Generate layout from URL o…" at bounding box center [922, 643] width 1290 height 202
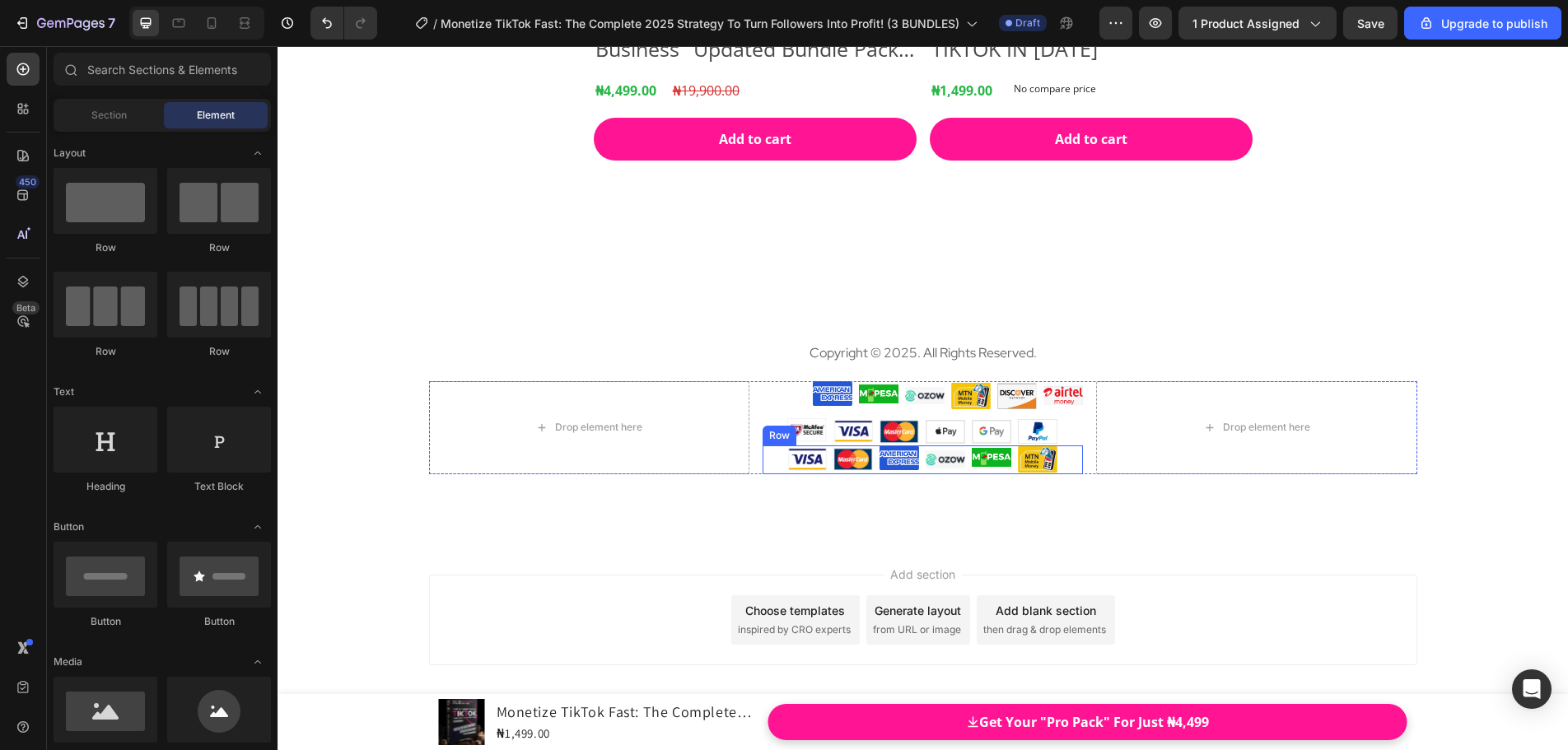
click at [764, 449] on div "Image Image Image Image Image Image Row" at bounding box center [922, 460] width 321 height 29
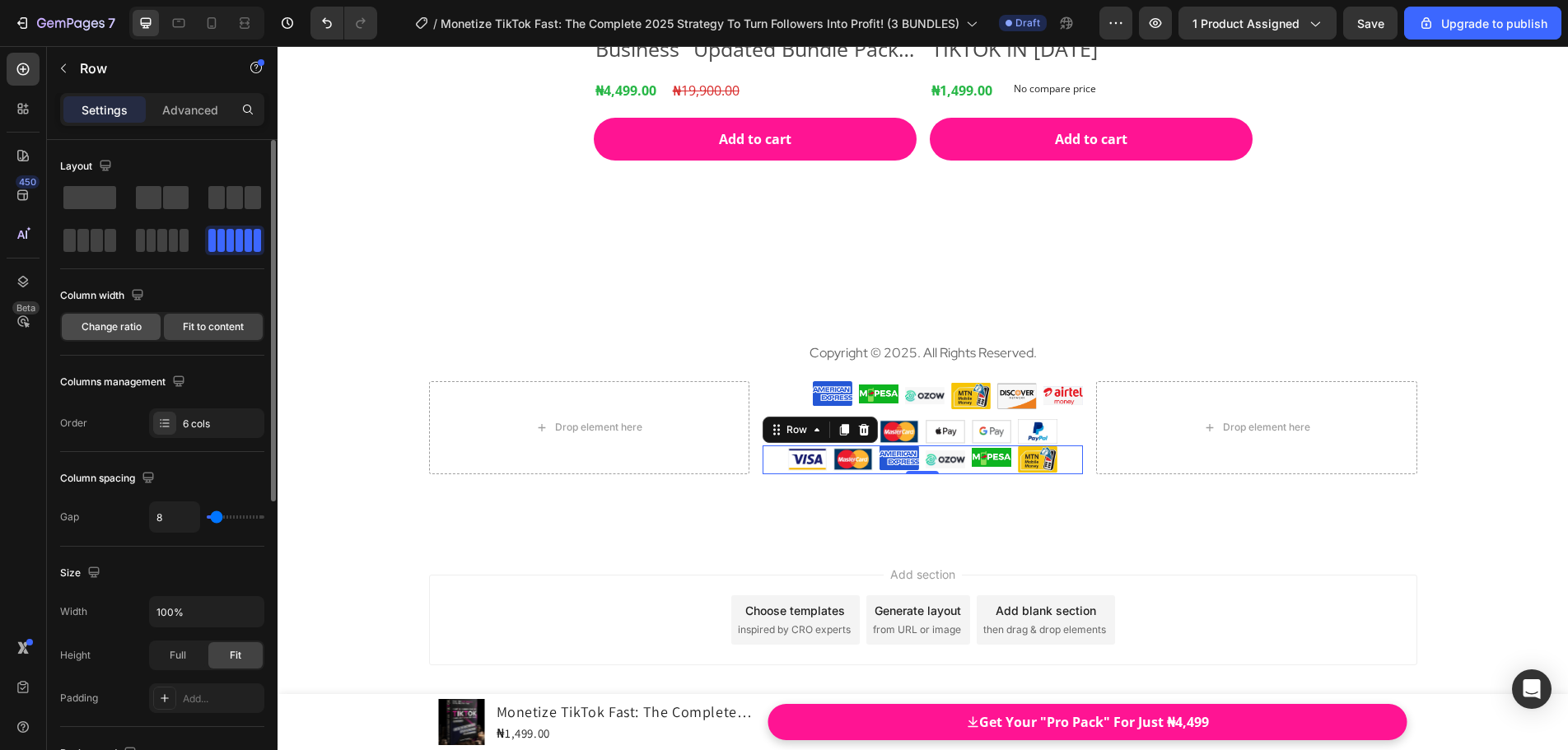
click at [111, 317] on div "Change ratio" at bounding box center [111, 327] width 99 height 26
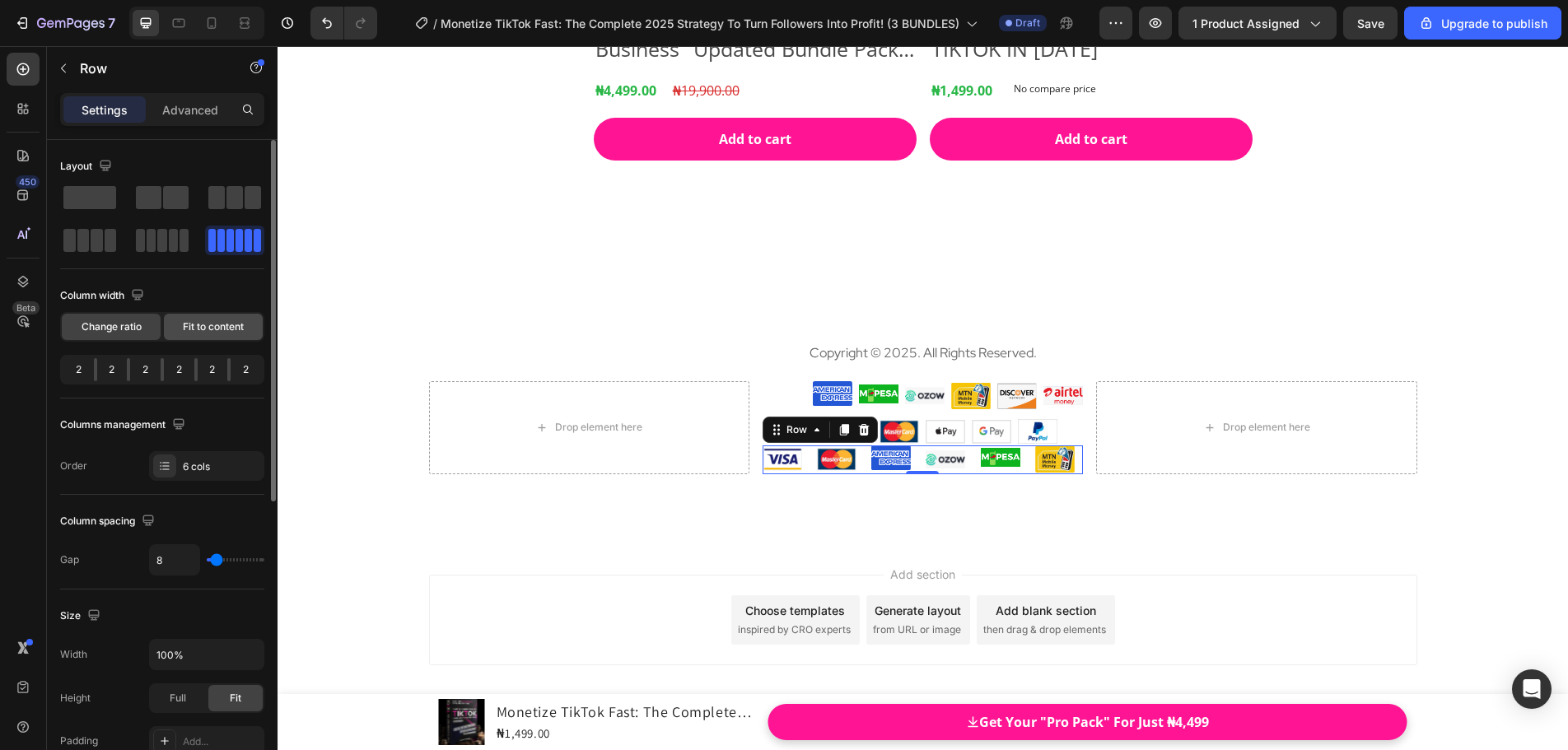
click at [213, 319] on div "Fit to content" at bounding box center [212, 327] width 99 height 26
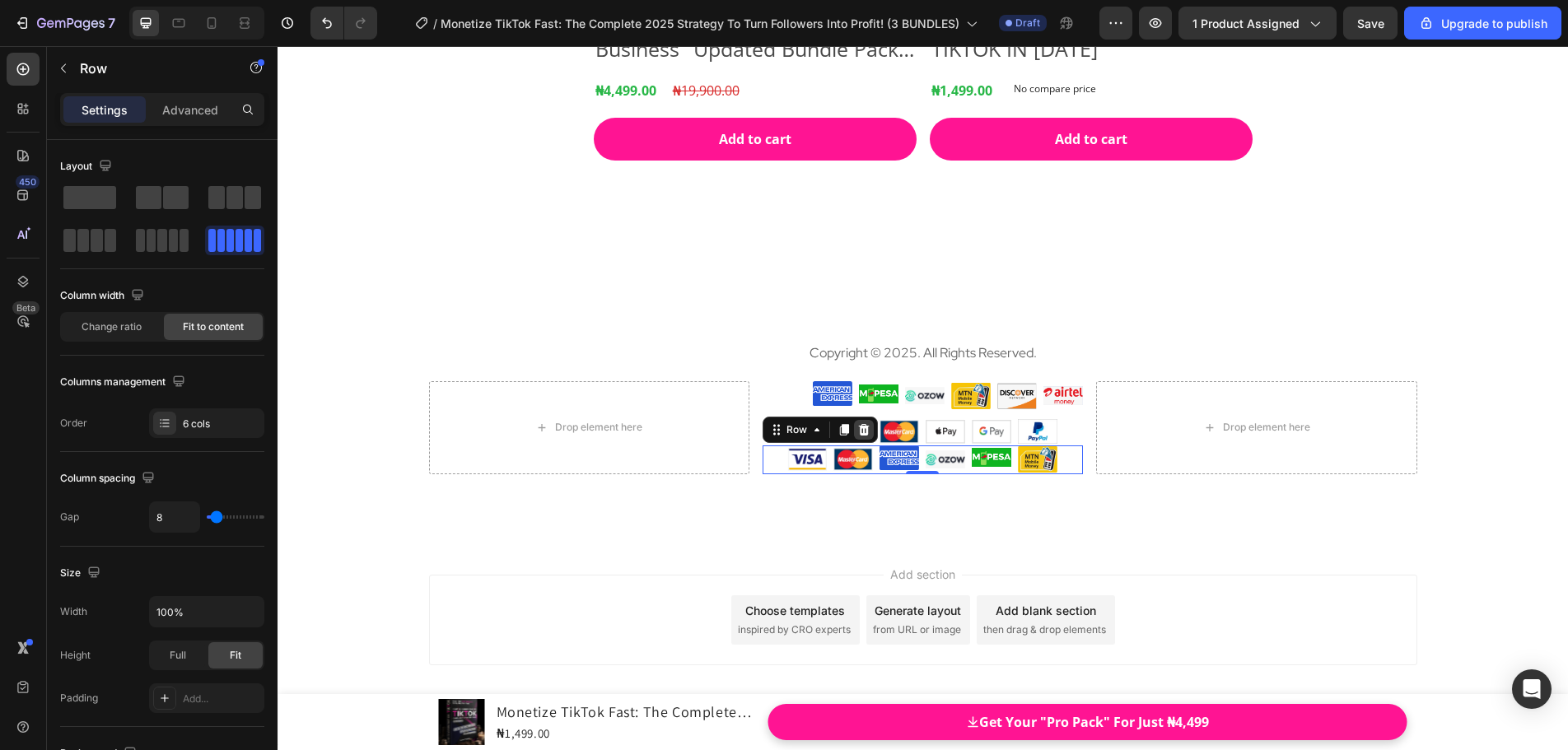
click at [861, 432] on icon at bounding box center [863, 429] width 11 height 12
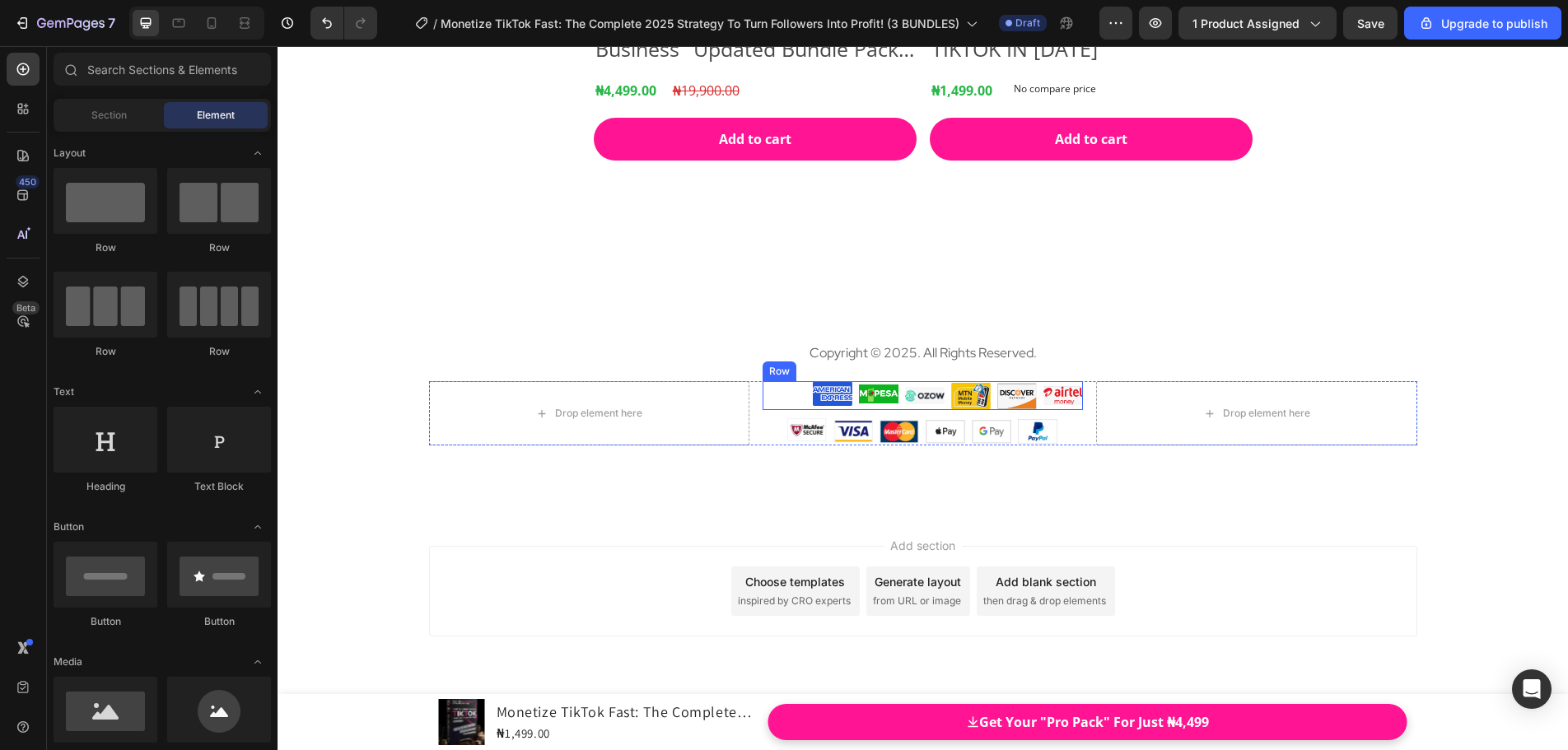
click at [790, 393] on div "Image Image Image Image Image Image Row" at bounding box center [922, 396] width 321 height 29
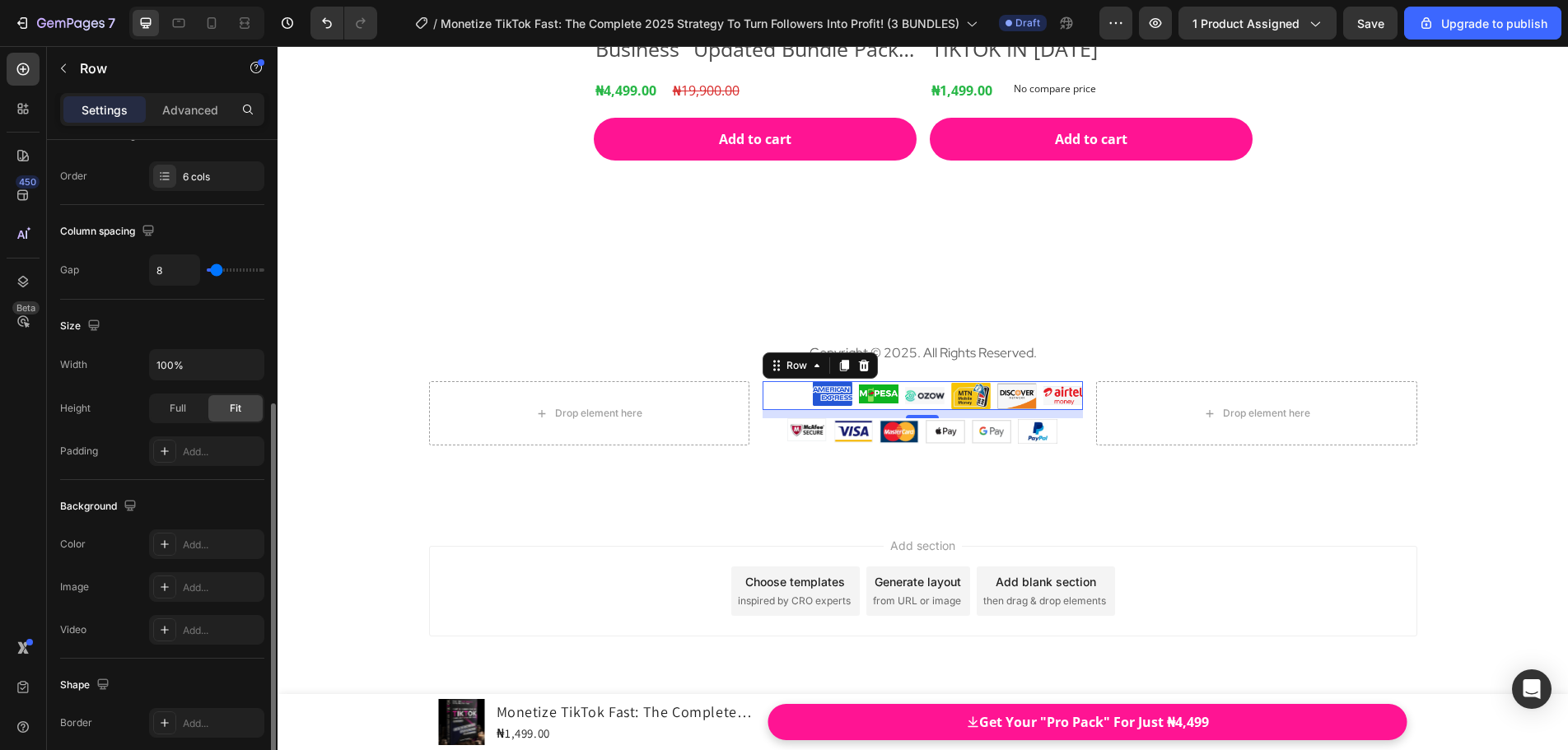
scroll to position [535, 0]
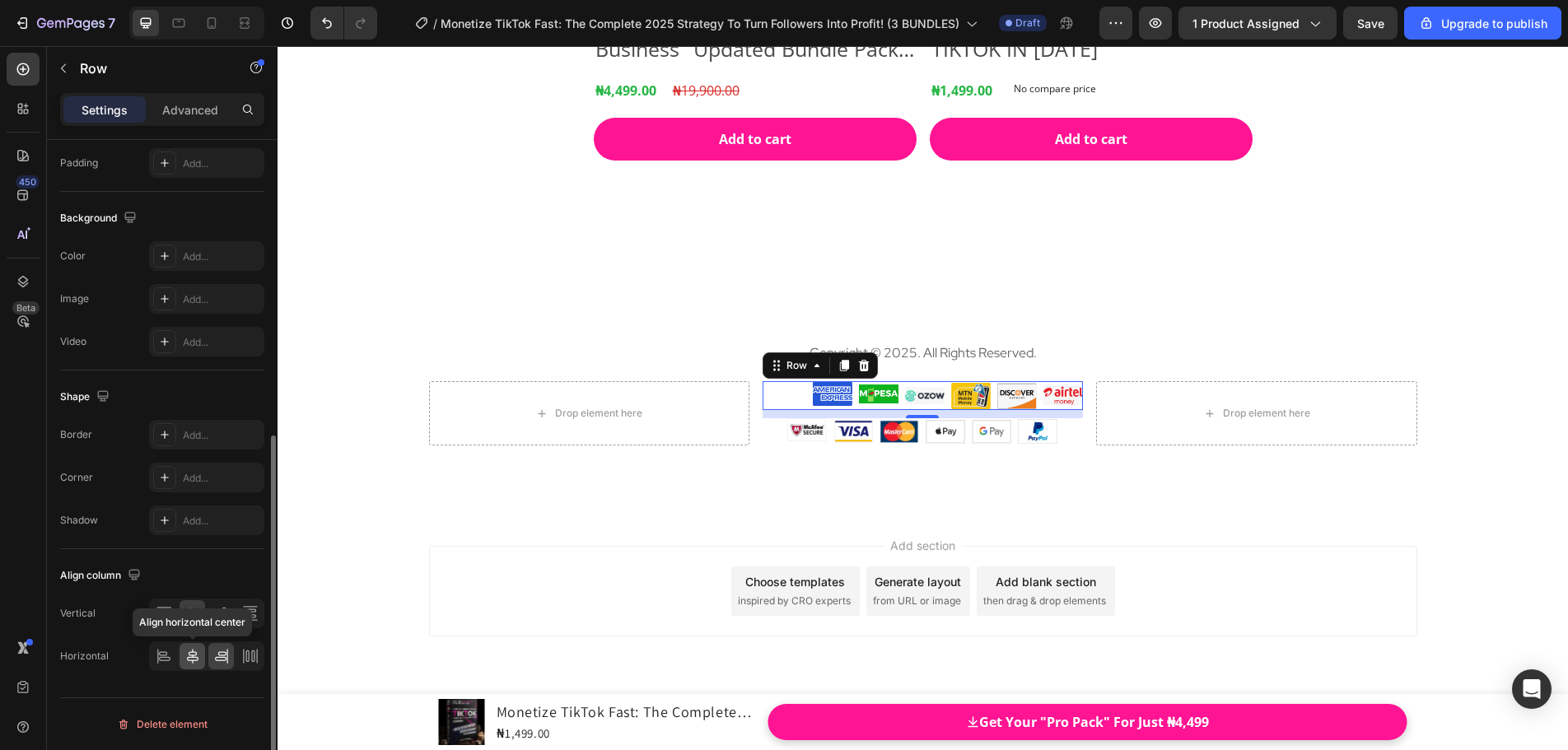
click at [199, 657] on icon at bounding box center [192, 656] width 16 height 16
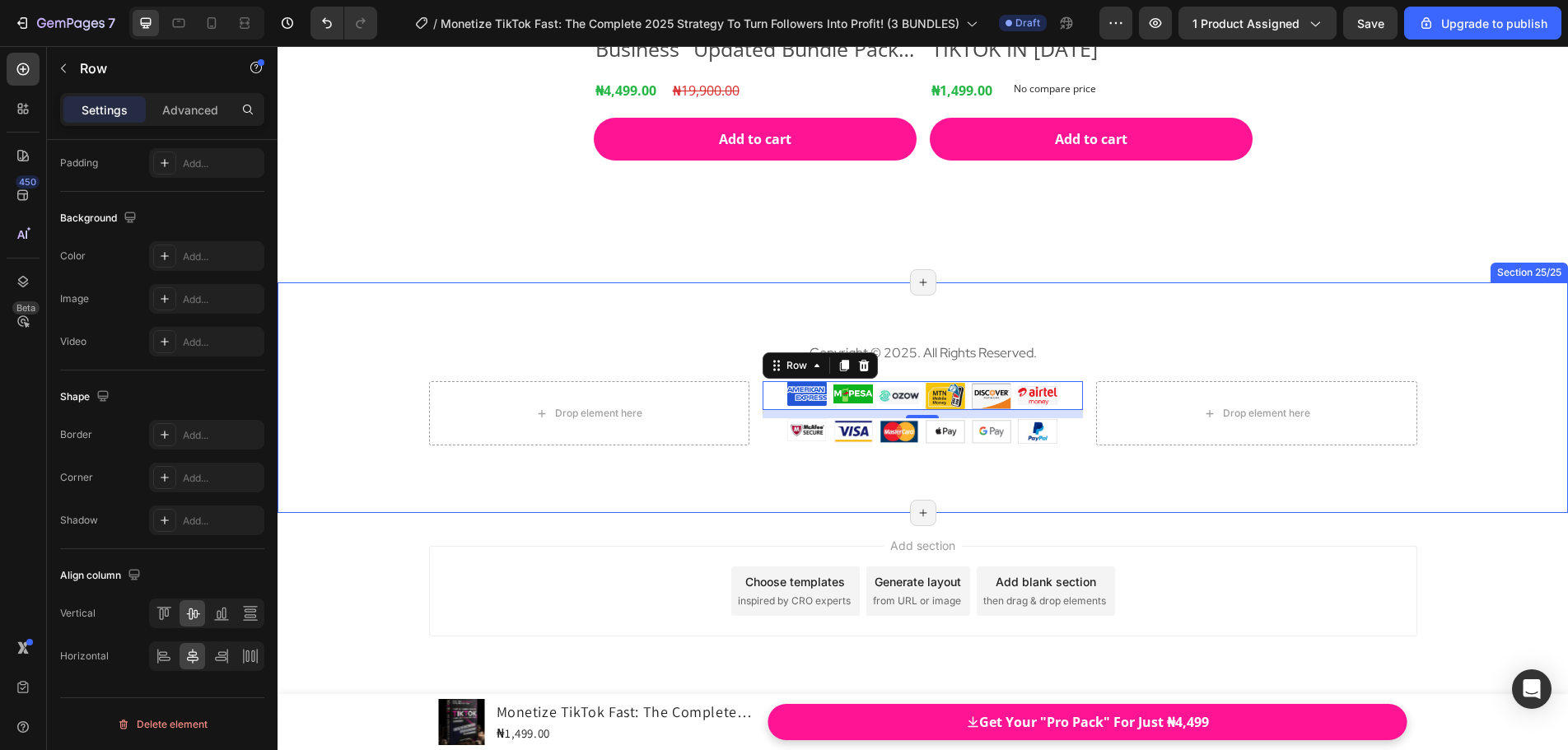
click at [1127, 495] on div "Copyright © 2025. All Rights Reserved. Text block Drop element here Image Image…" at bounding box center [922, 397] width 1290 height 230
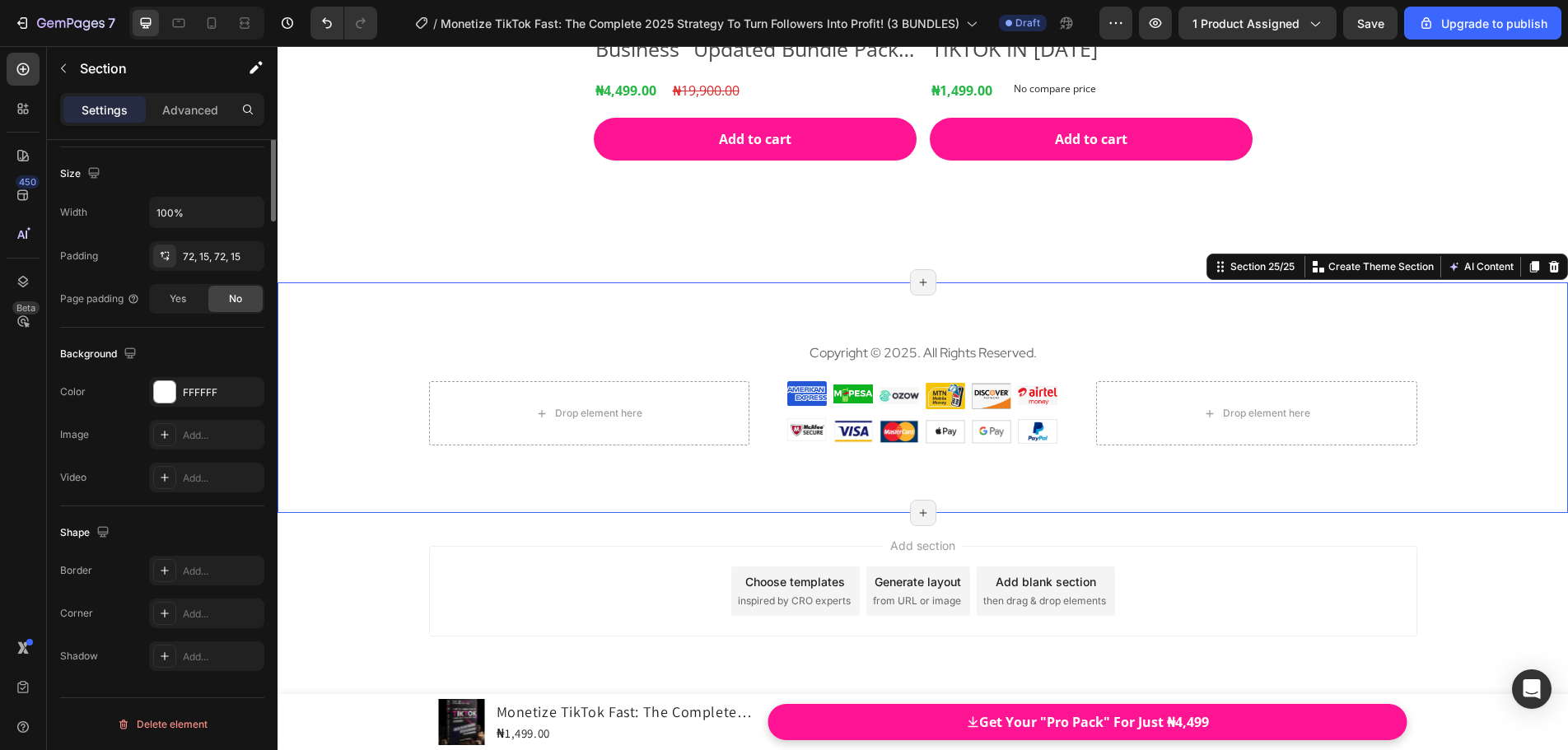
scroll to position [0, 0]
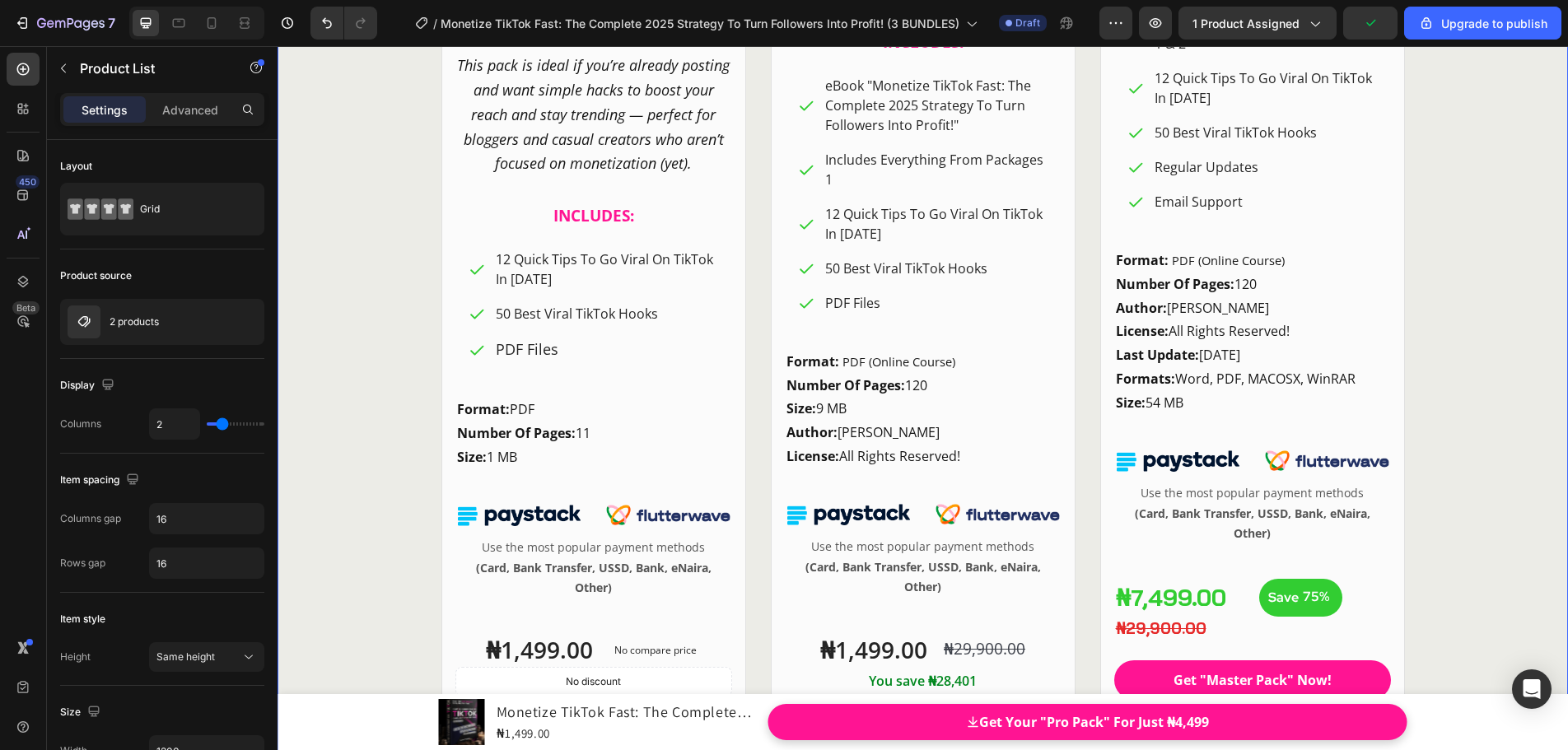
scroll to position [22613, 0]
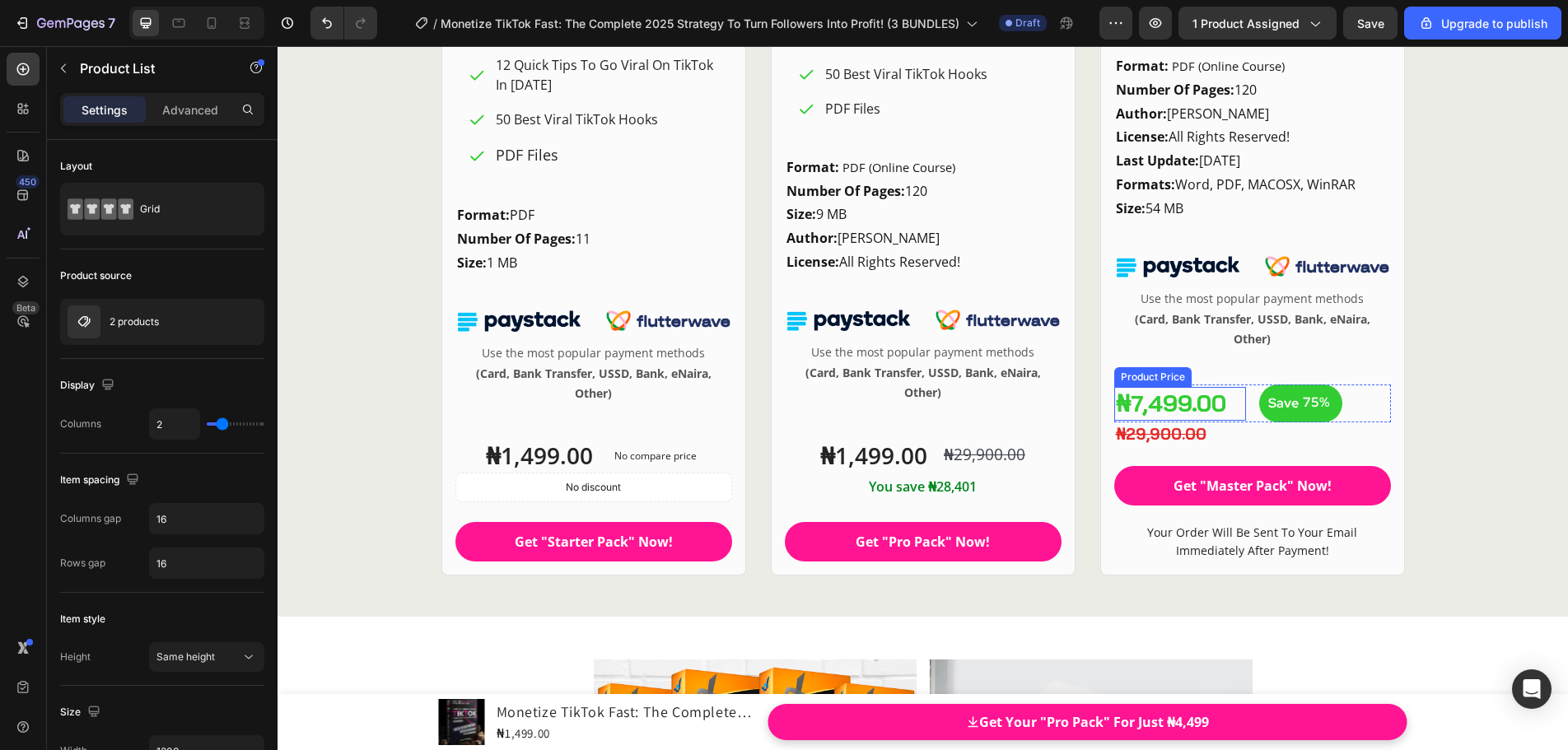
click at [1172, 400] on div "₦7,499.00" at bounding box center [1179, 403] width 132 height 33
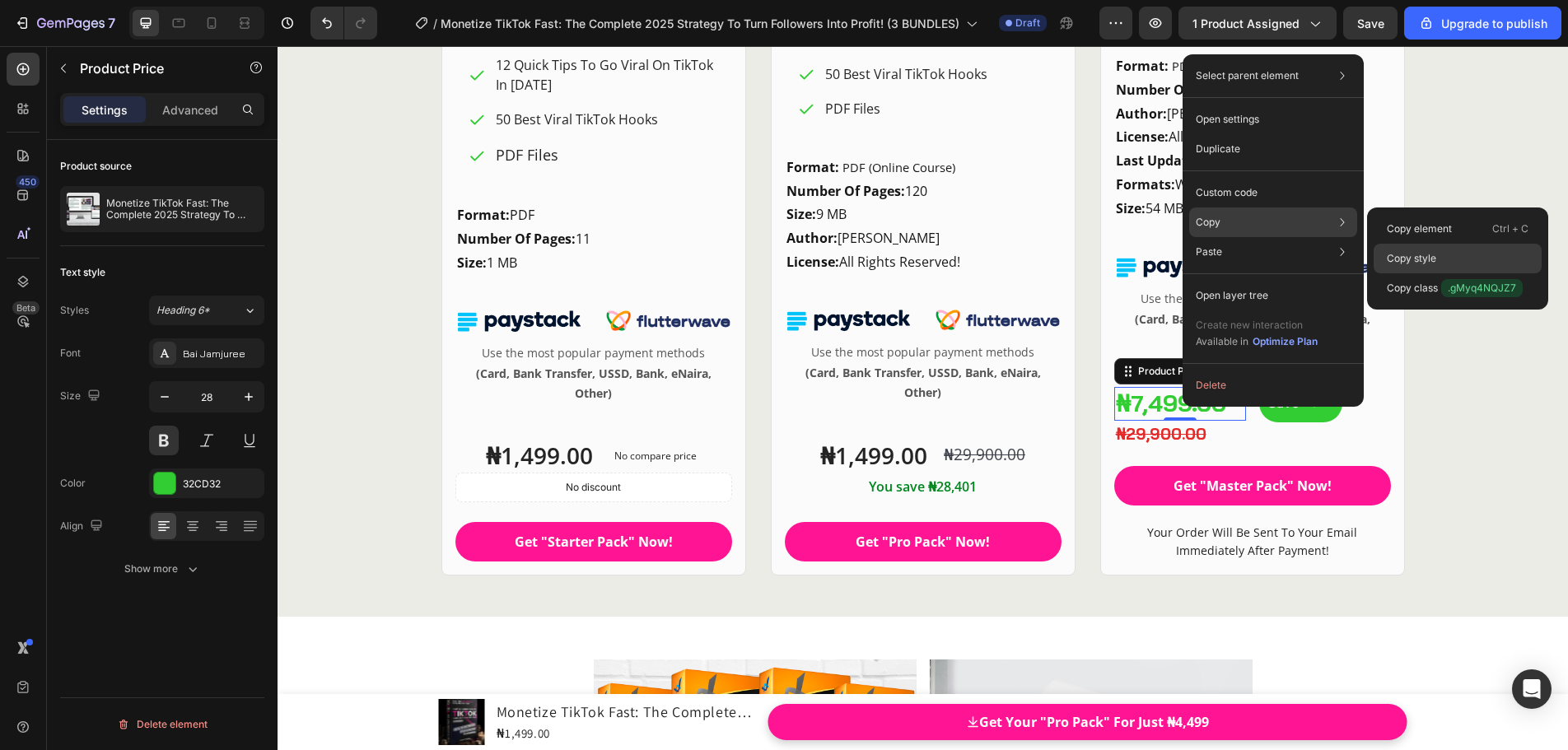
click at [1410, 256] on p "Copy style" at bounding box center [1411, 259] width 49 height 15
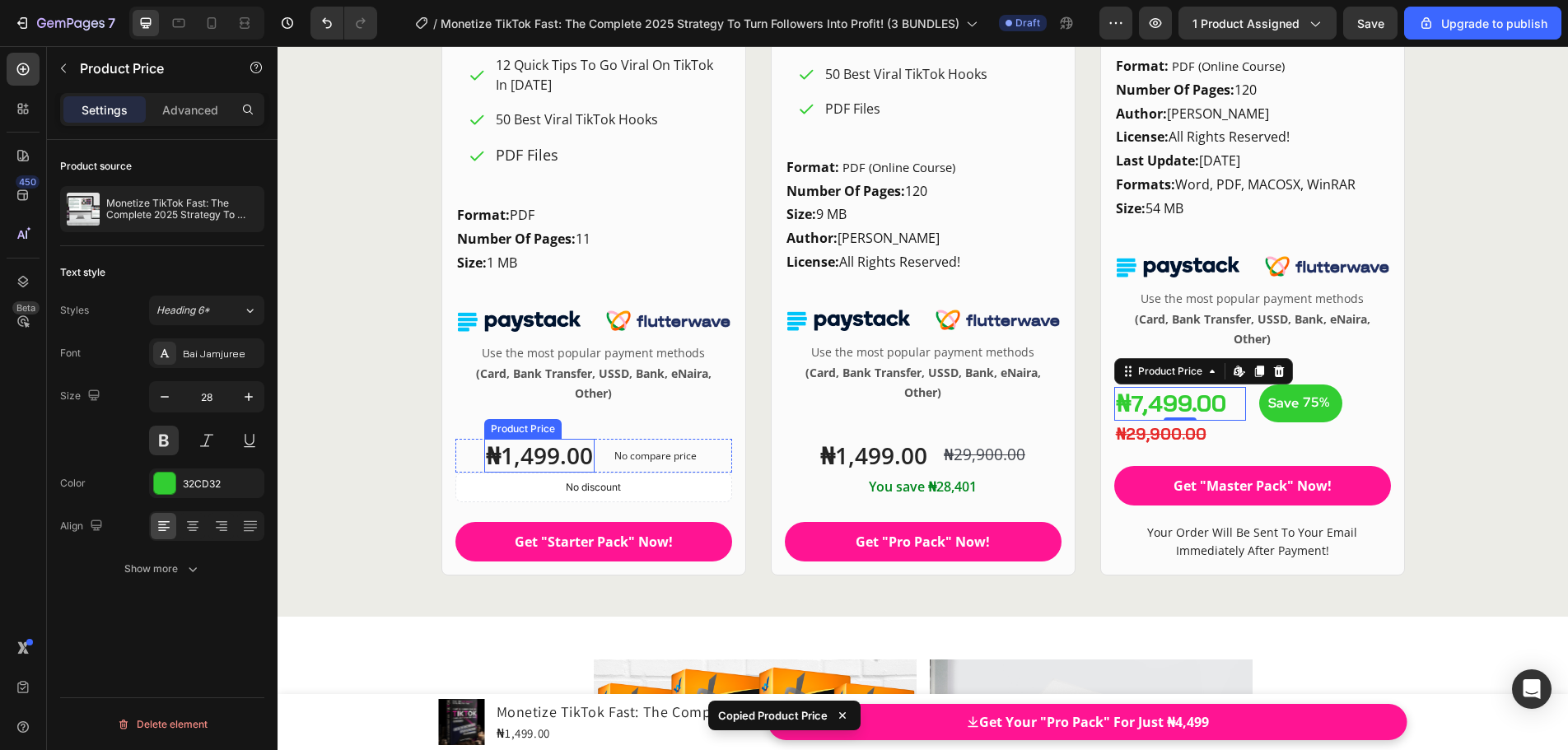
click at [531, 459] on div "₦1,499.00" at bounding box center [539, 455] width 111 height 33
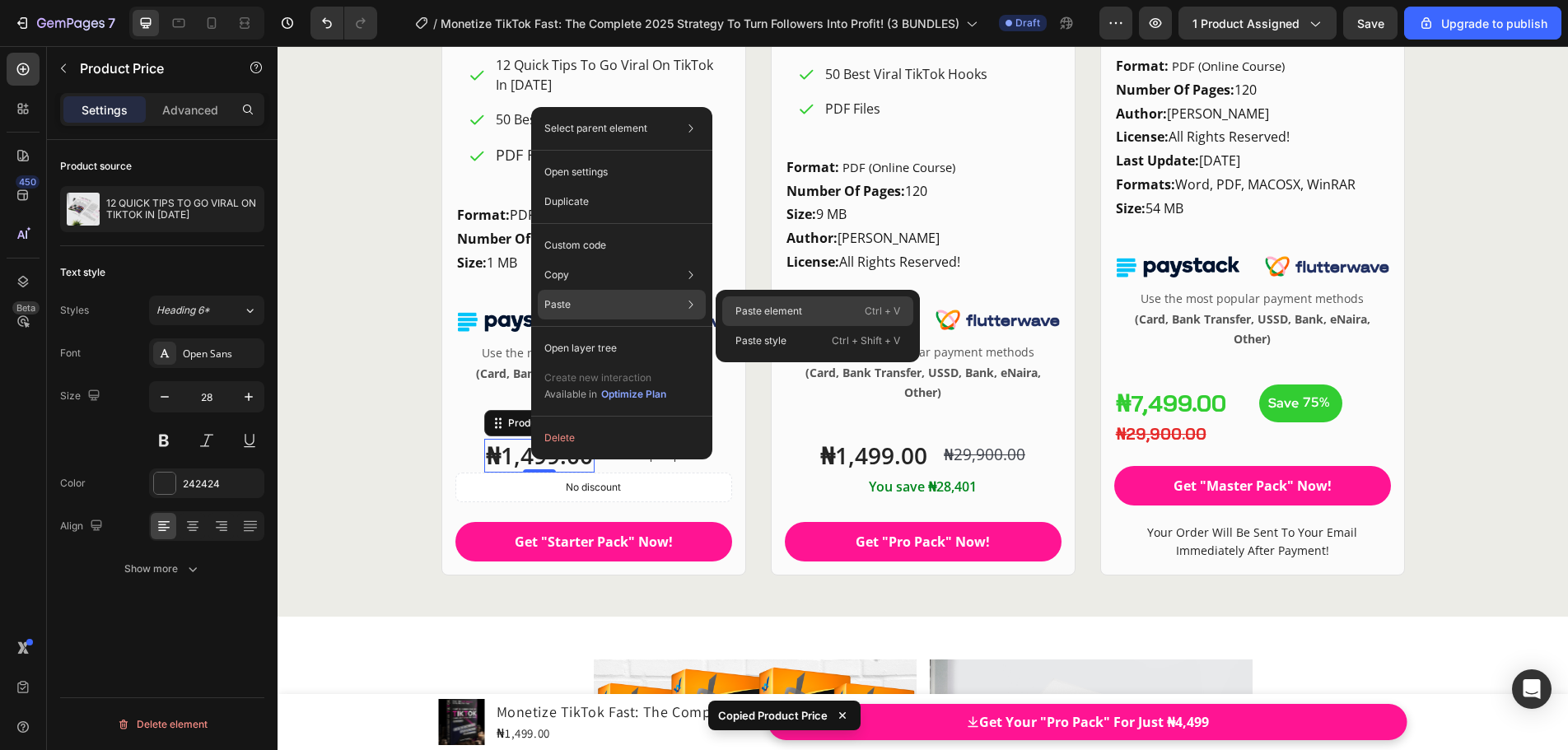
click at [766, 313] on p "Paste element" at bounding box center [768, 311] width 66 height 15
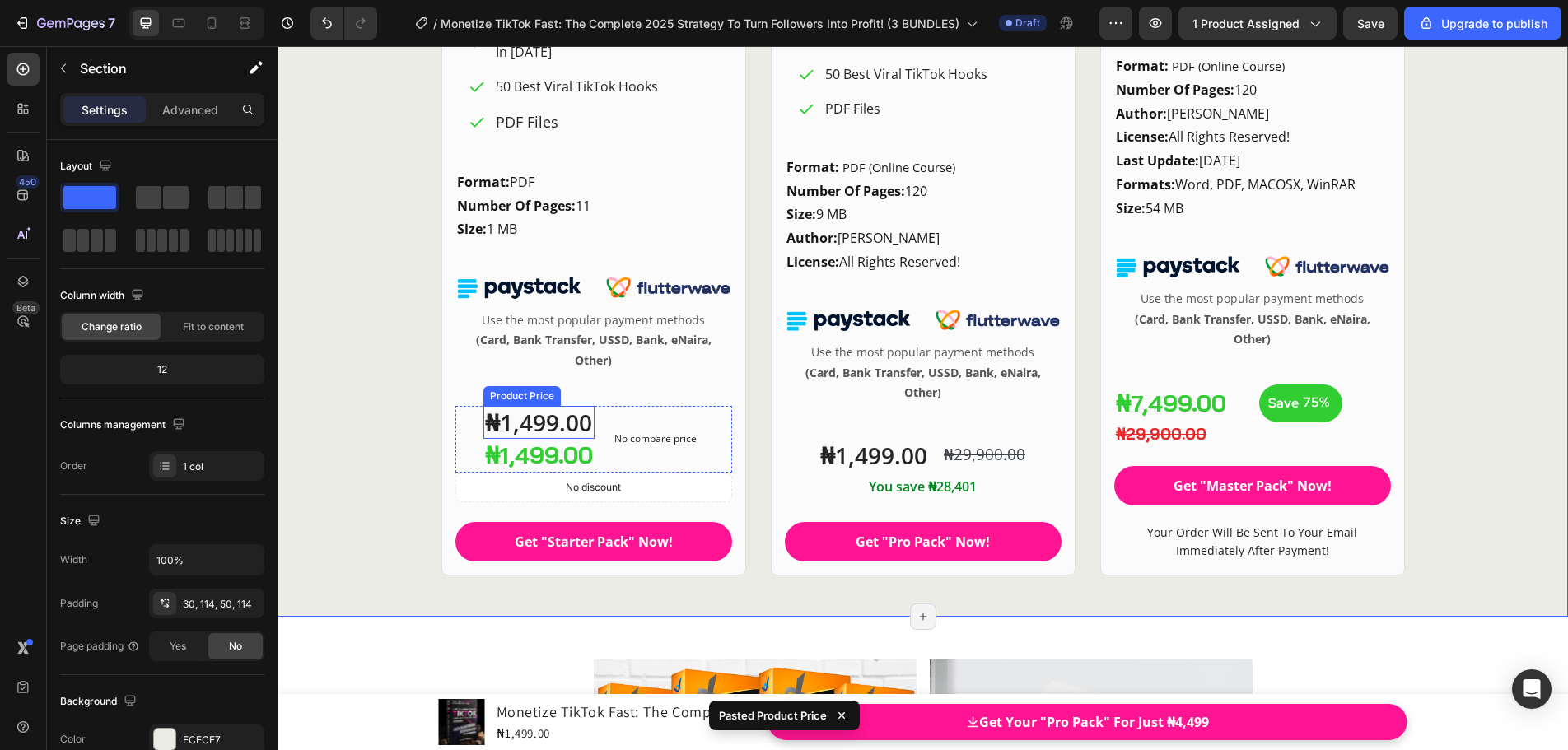
click at [567, 423] on div "₦1,499.00" at bounding box center [538, 422] width 111 height 33
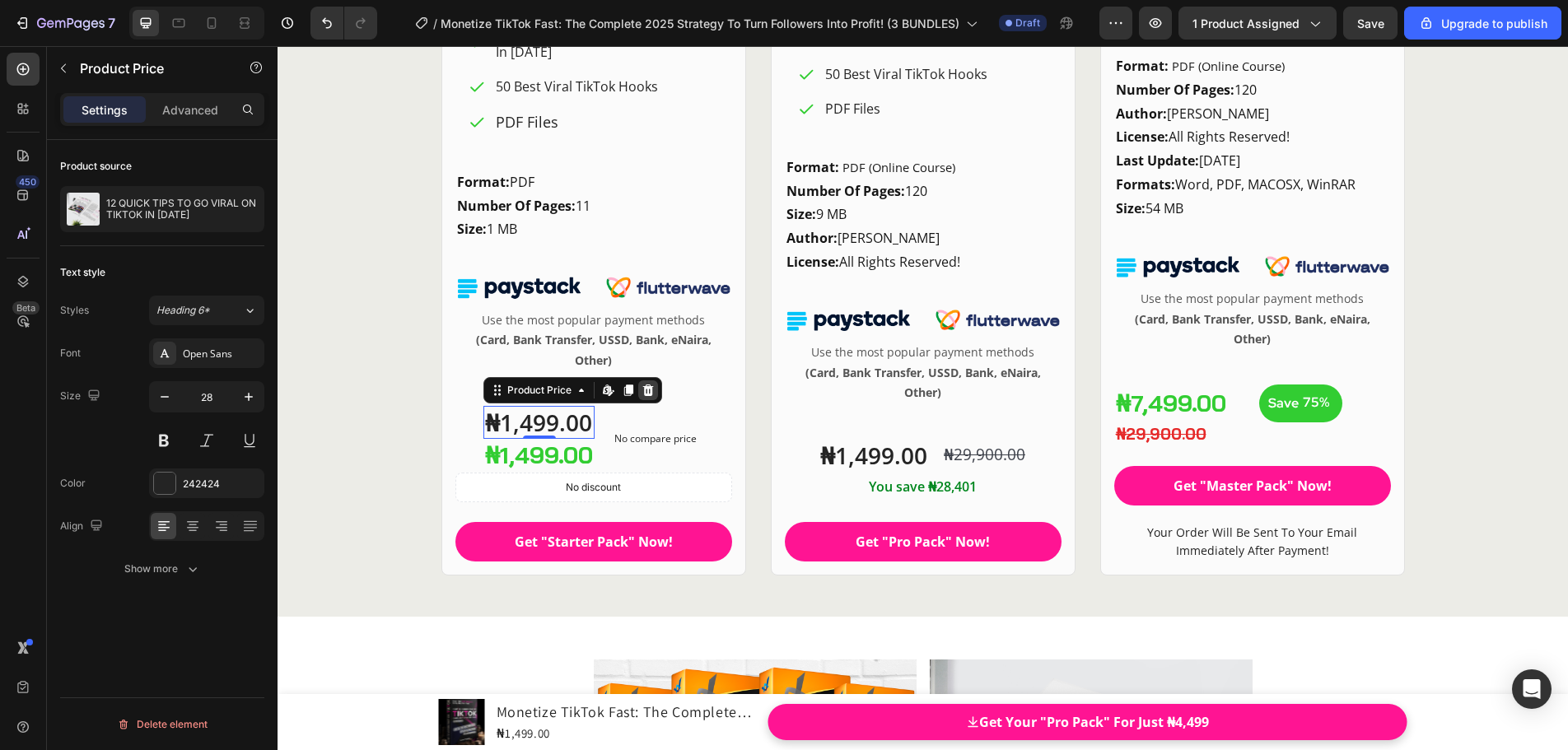
click at [641, 392] on icon at bounding box center [647, 390] width 14 height 14
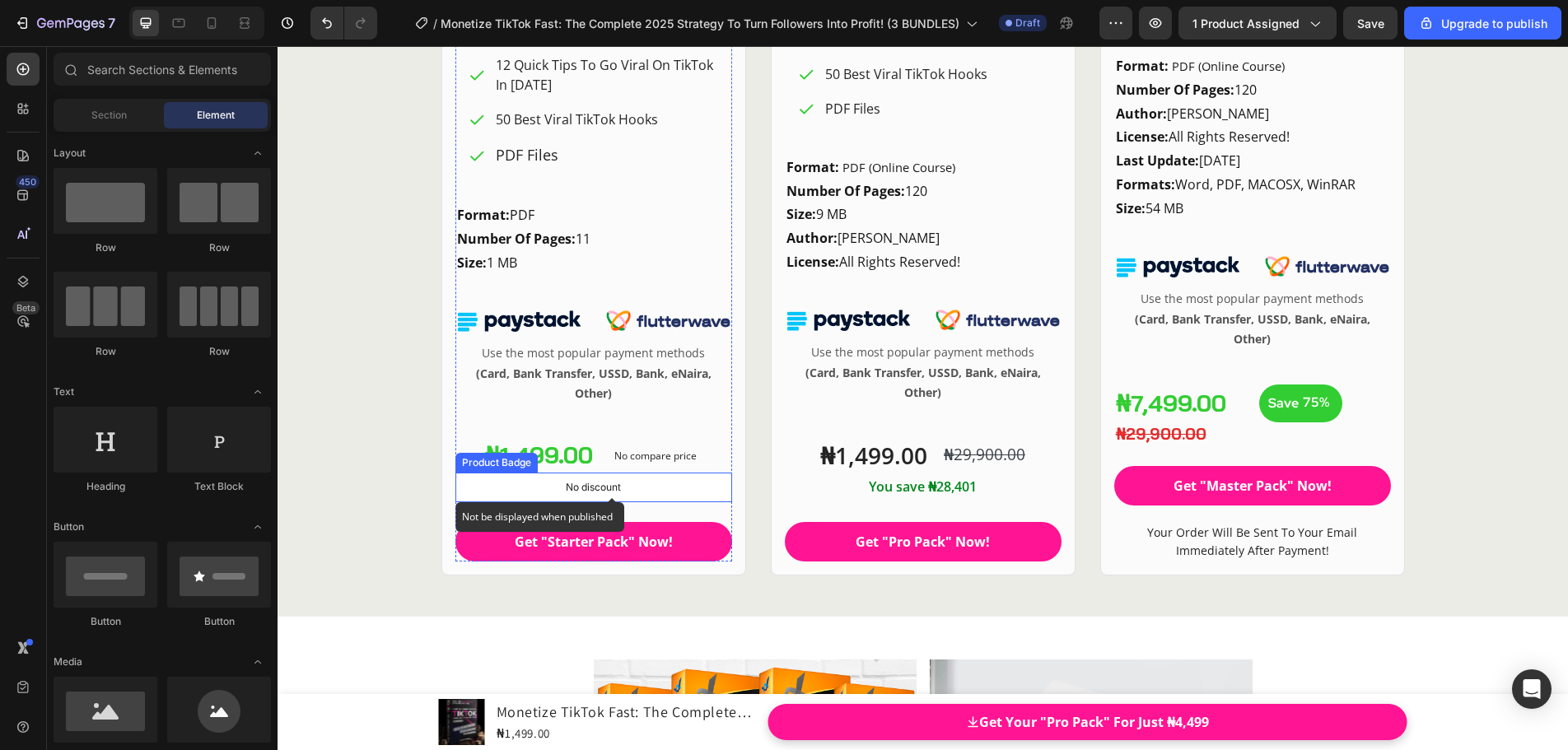
click at [654, 481] on div "No discount" at bounding box center [593, 487] width 275 height 28
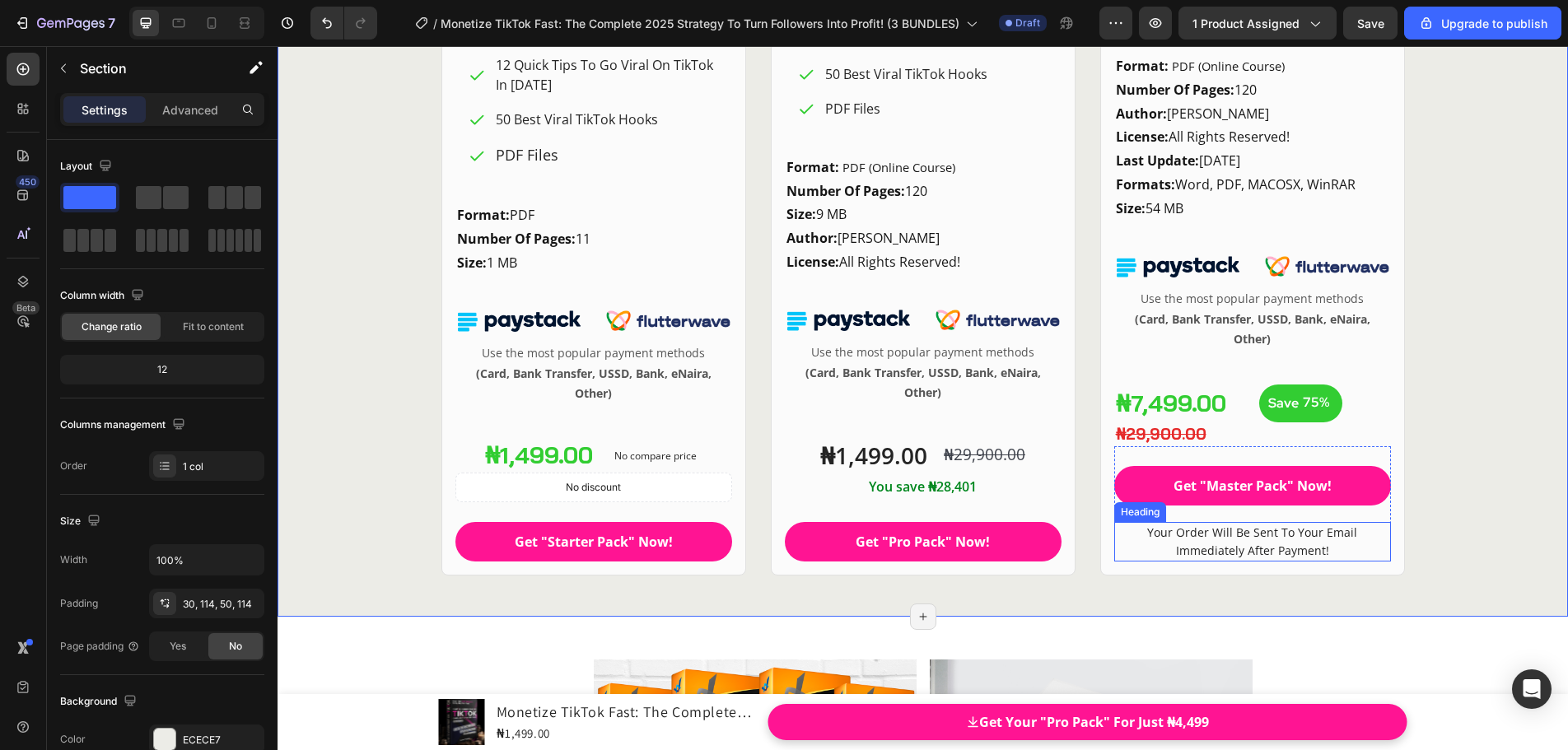
click at [1282, 538] on span "Your Order Will Be Sent To Your Email Immediately After Payment!" at bounding box center [1251, 541] width 210 height 34
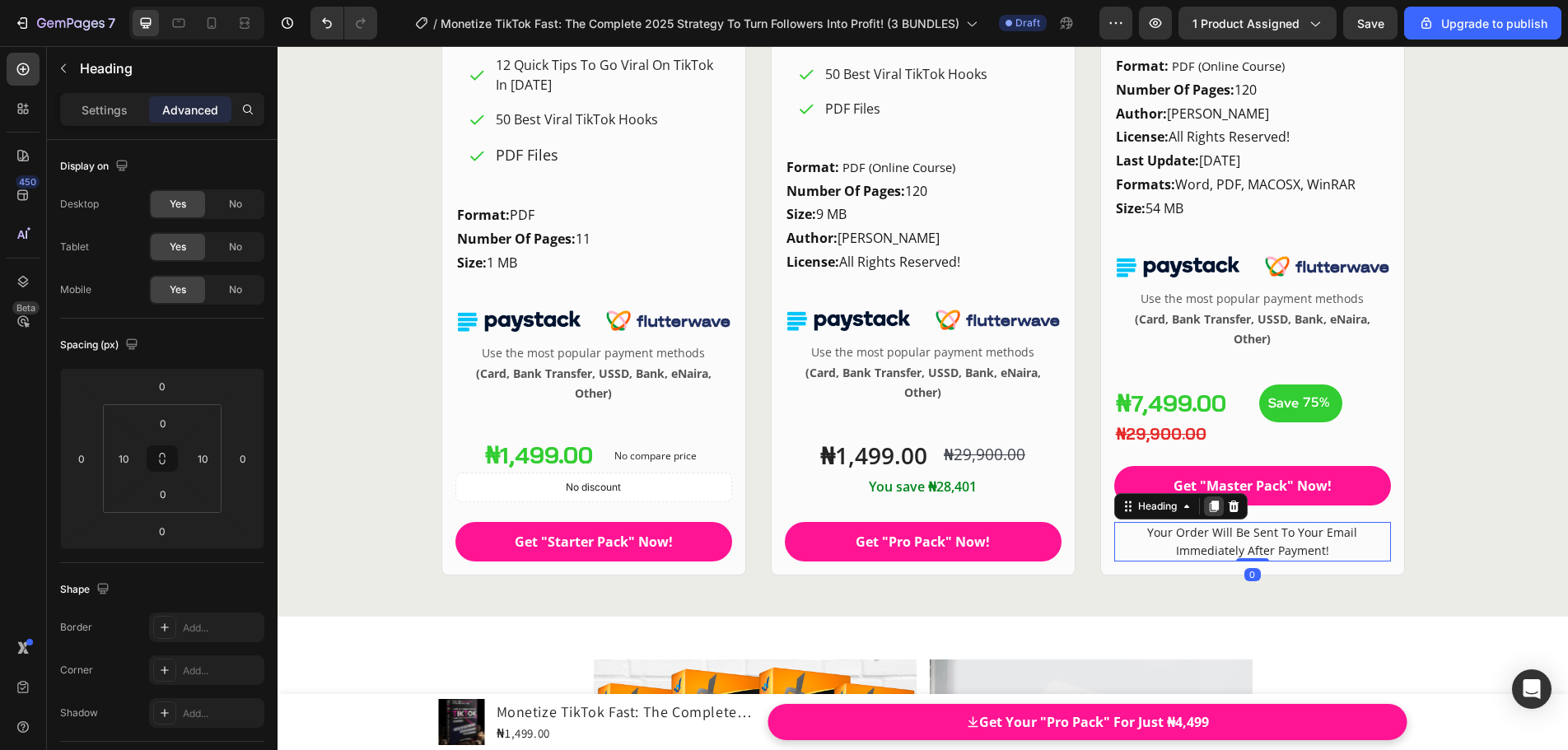
click at [1210, 508] on icon at bounding box center [1213, 506] width 9 height 12
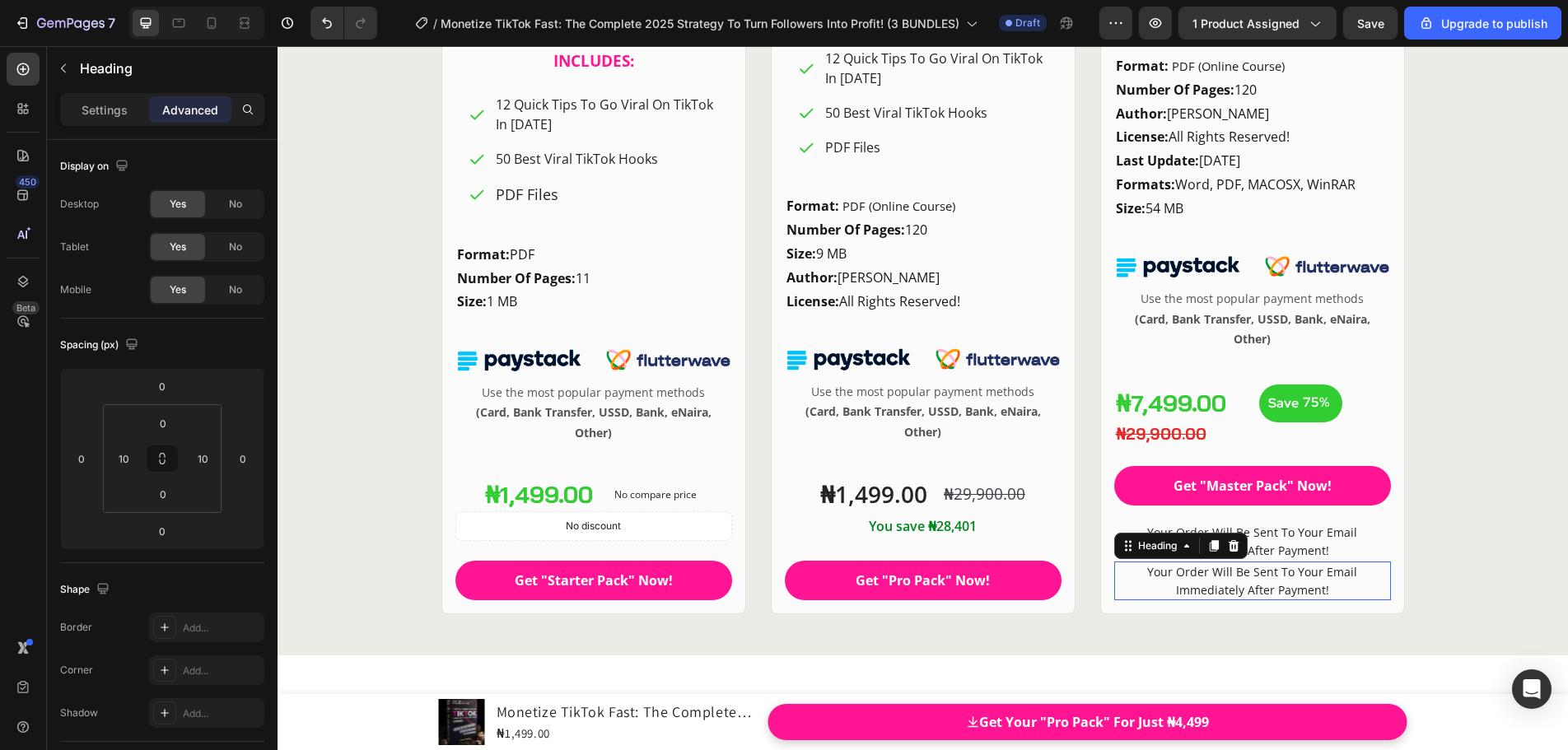
scroll to position [22653, 0]
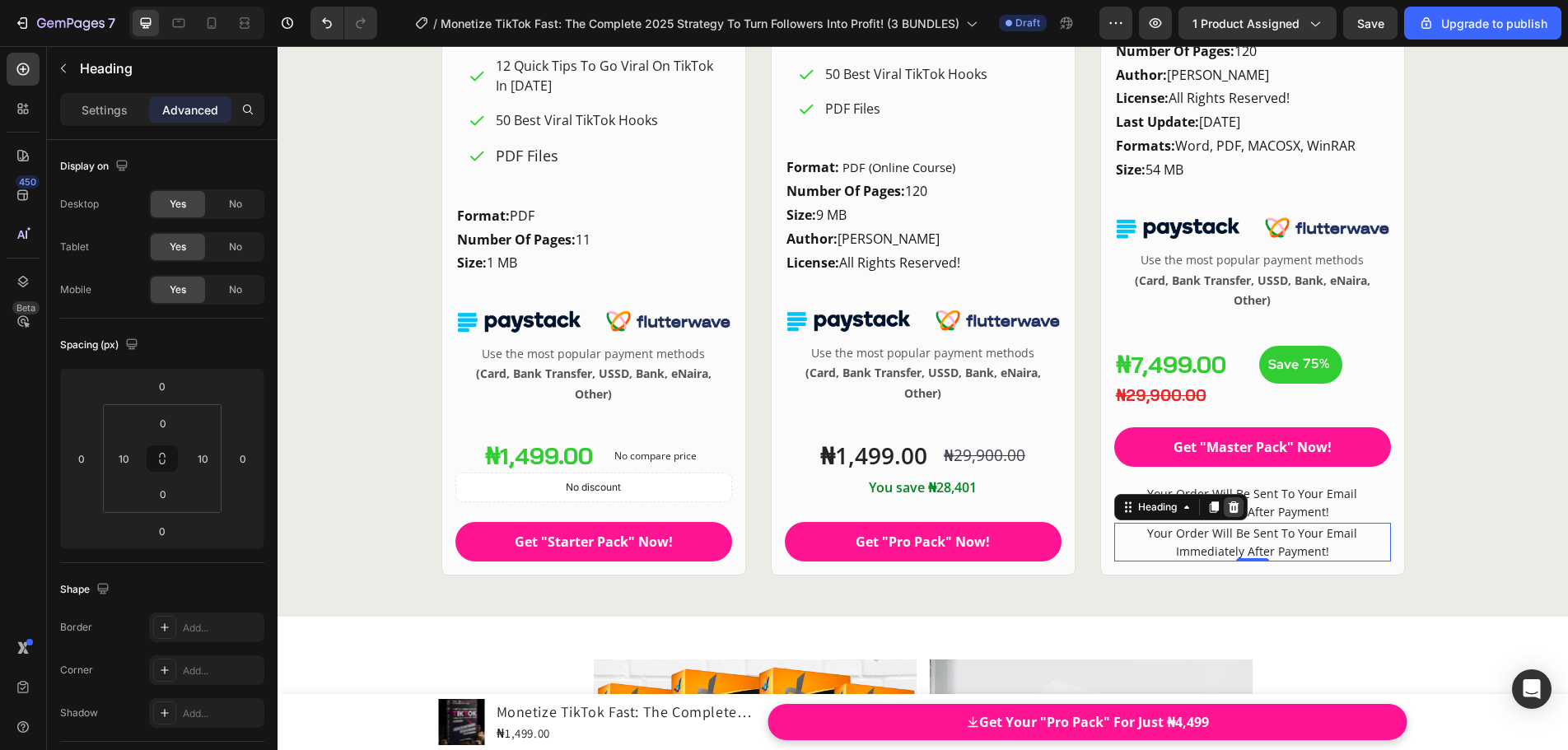
click at [1231, 507] on icon at bounding box center [1233, 507] width 11 height 12
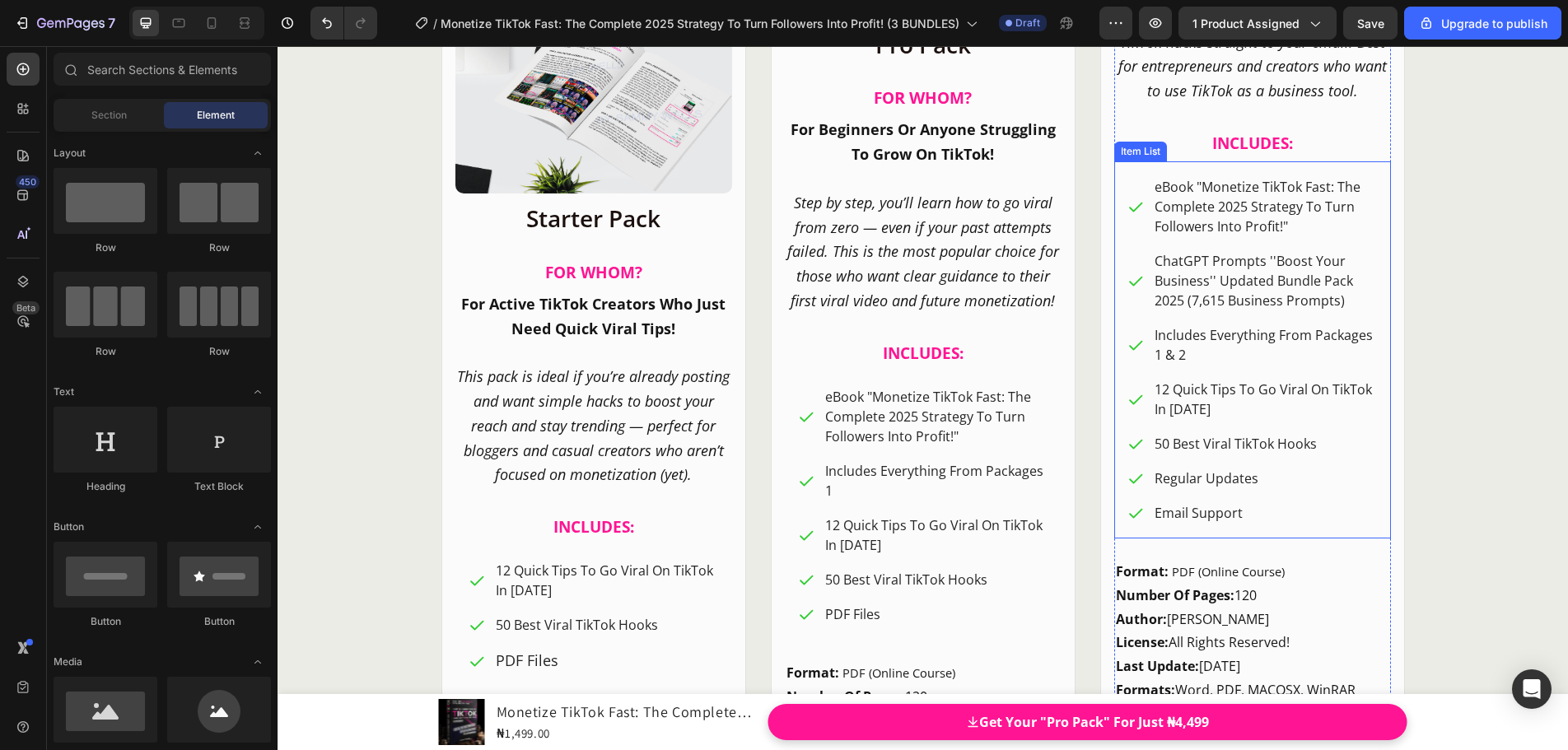
scroll to position [21955, 0]
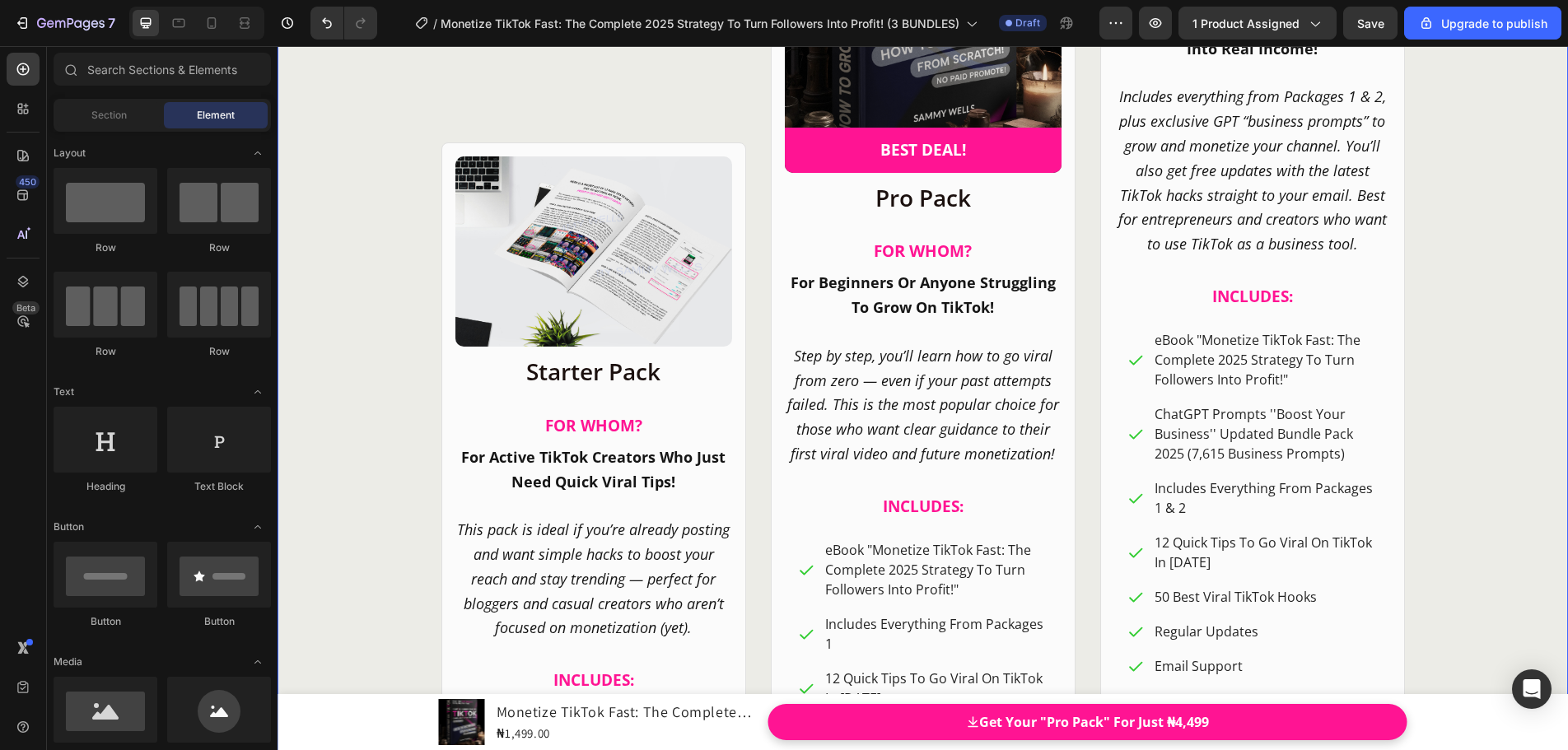
click at [1450, 373] on div "CHOOSE YOUR IDEAL PACKAGE! Heading Product Images BEST DEAL! Text Block Row Row…" at bounding box center [922, 415] width 1102 height 1640
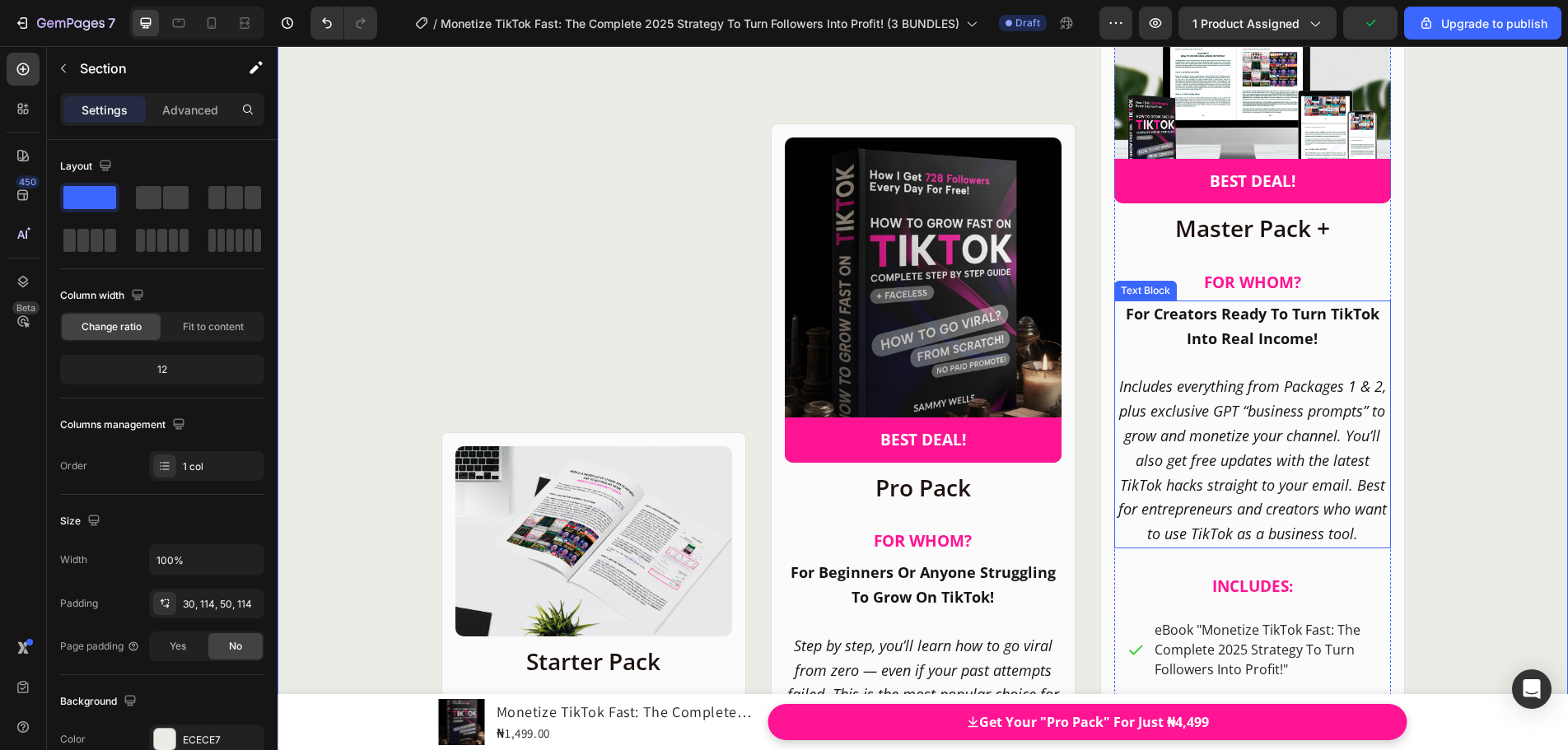
scroll to position [21626, 0]
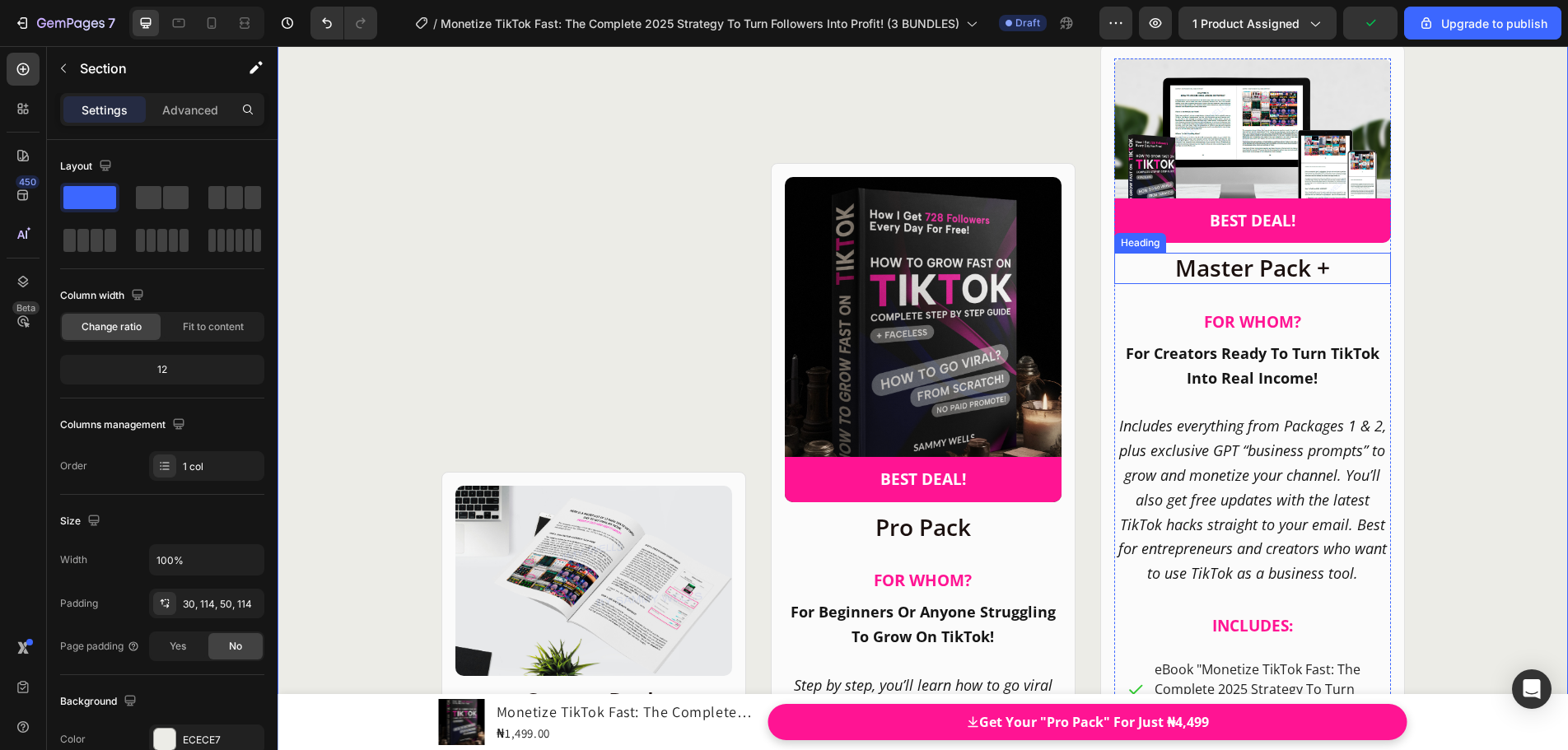
click at [1234, 274] on h2 "Master Pack +" at bounding box center [1252, 268] width 277 height 31
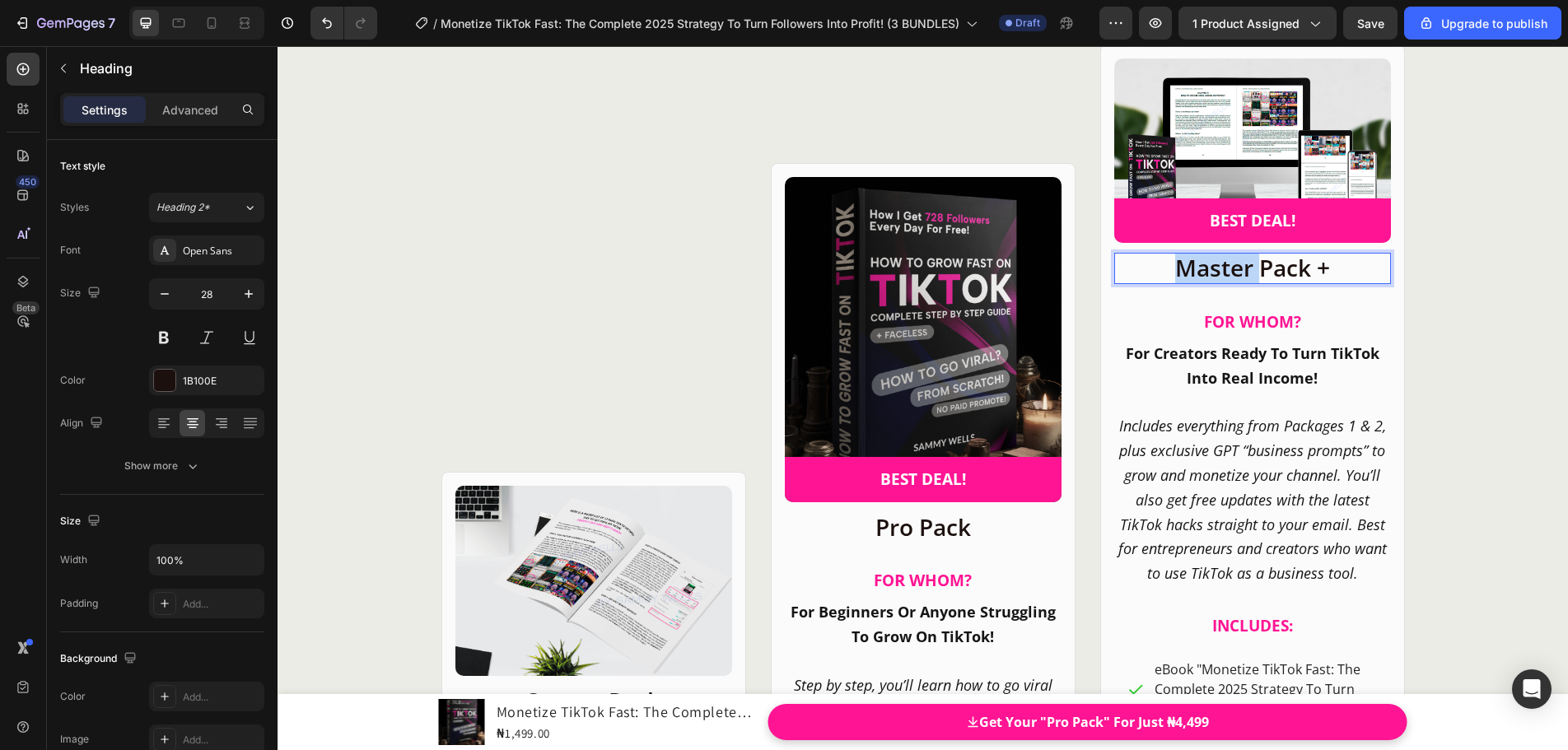
click at [1301, 277] on p "Master Pack +" at bounding box center [1252, 268] width 273 height 28
drag, startPoint x: 1322, startPoint y: 272, endPoint x: 1172, endPoint y: 268, distance: 150.1
click at [1172, 268] on p "Master Pack +" at bounding box center [1252, 268] width 273 height 28
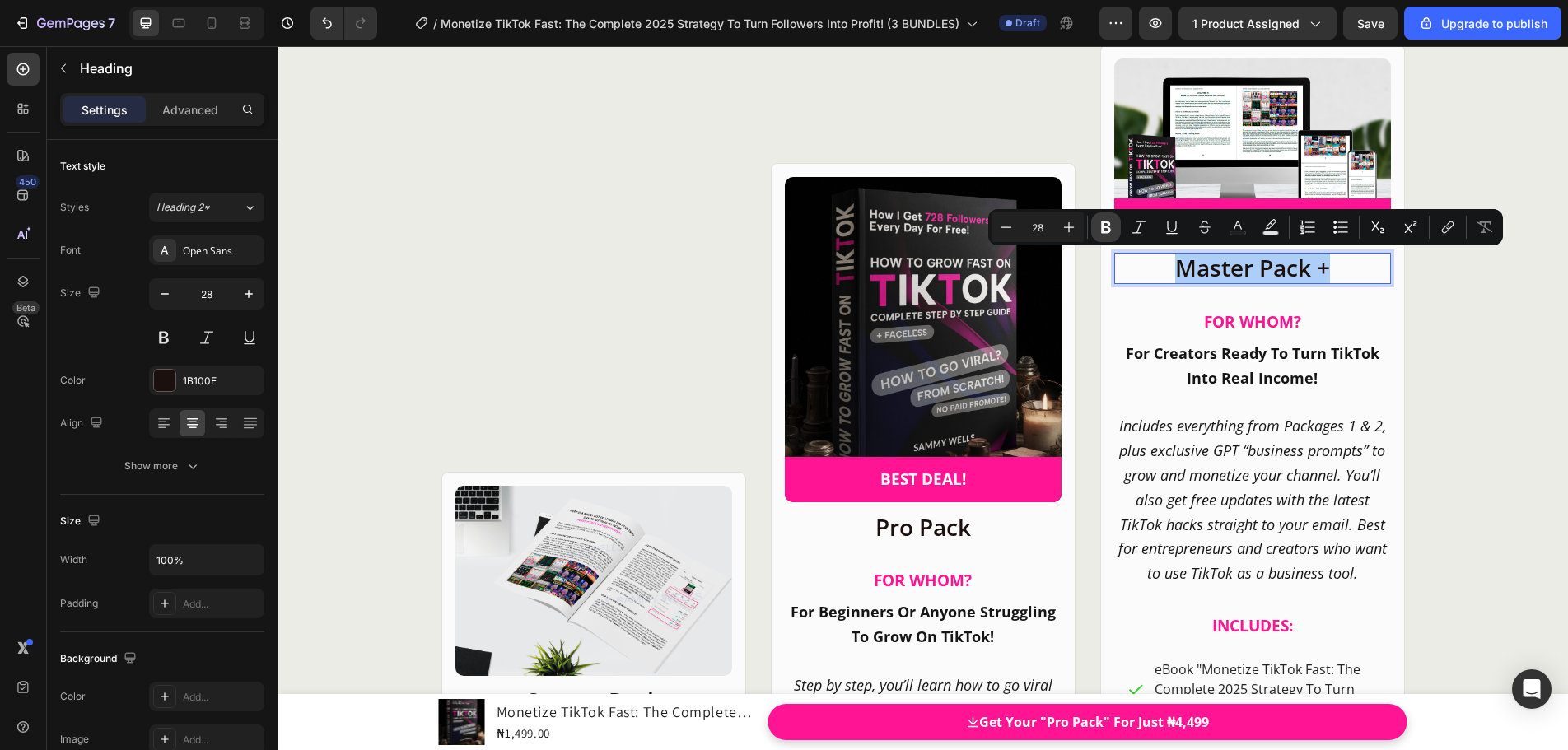
click at [1114, 231] on button "Bold" at bounding box center [1106, 227] width 30 height 30
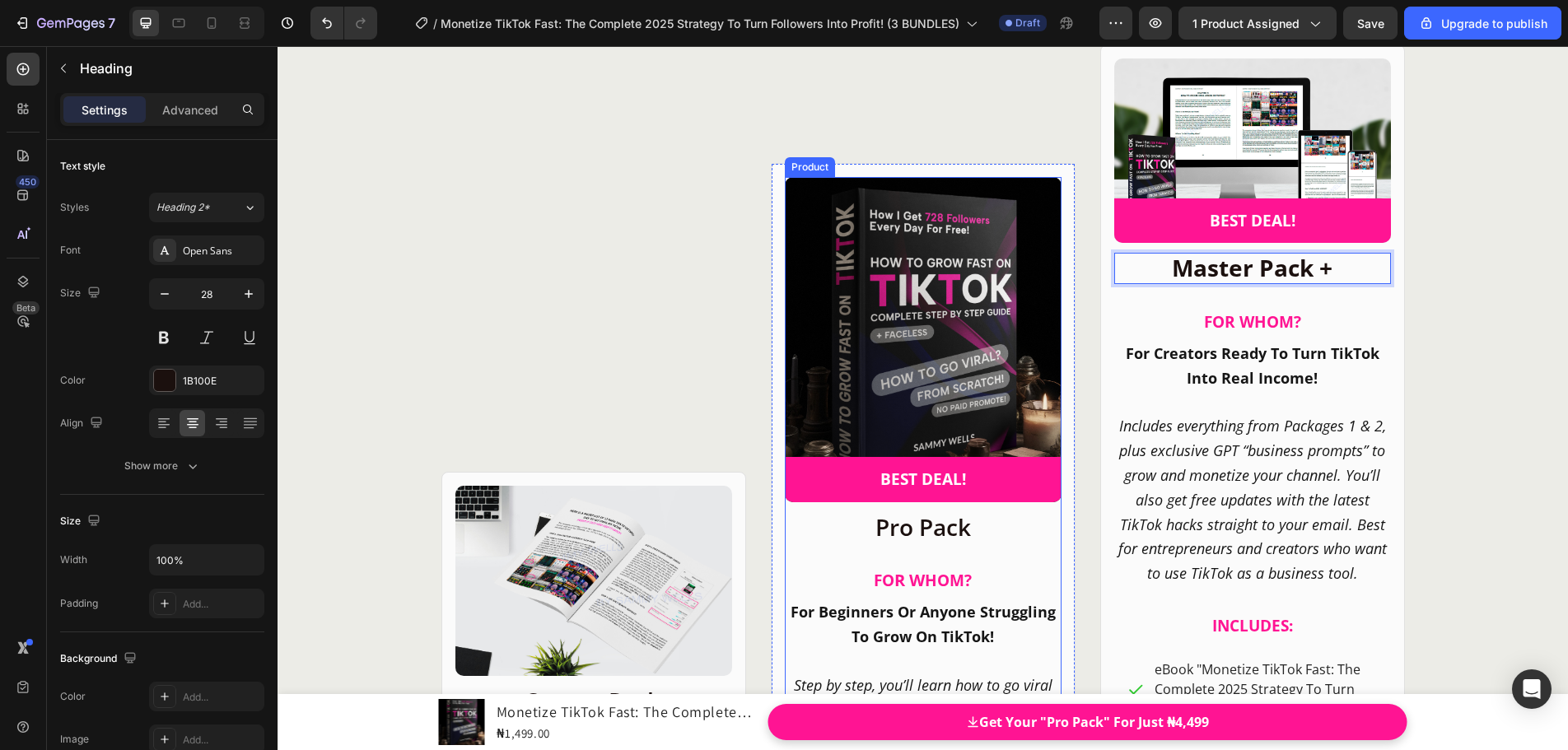
click at [909, 521] on h2 "Pro Pack" at bounding box center [922, 528] width 277 height 31
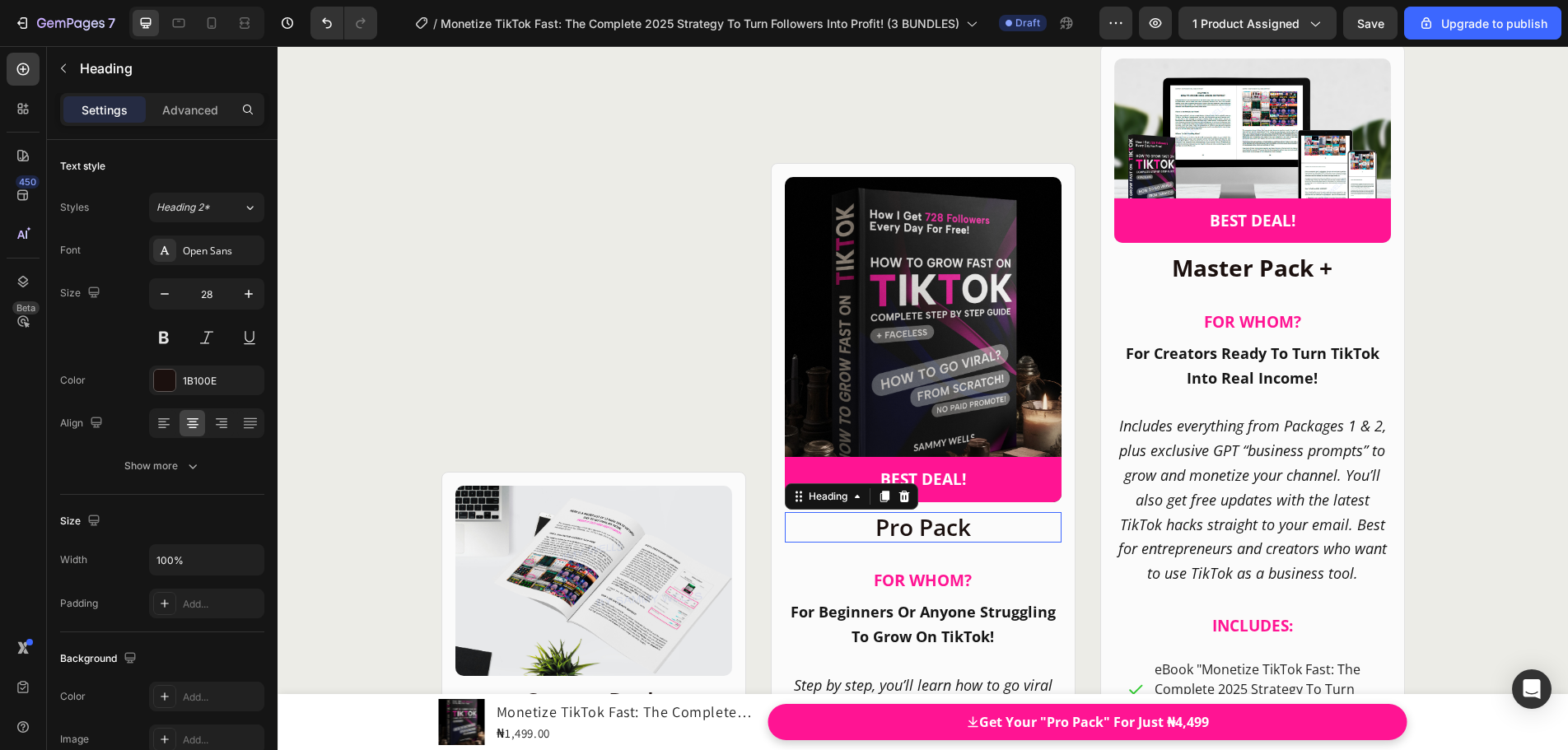
click at [885, 528] on h2 "Pro Pack" at bounding box center [922, 528] width 277 height 31
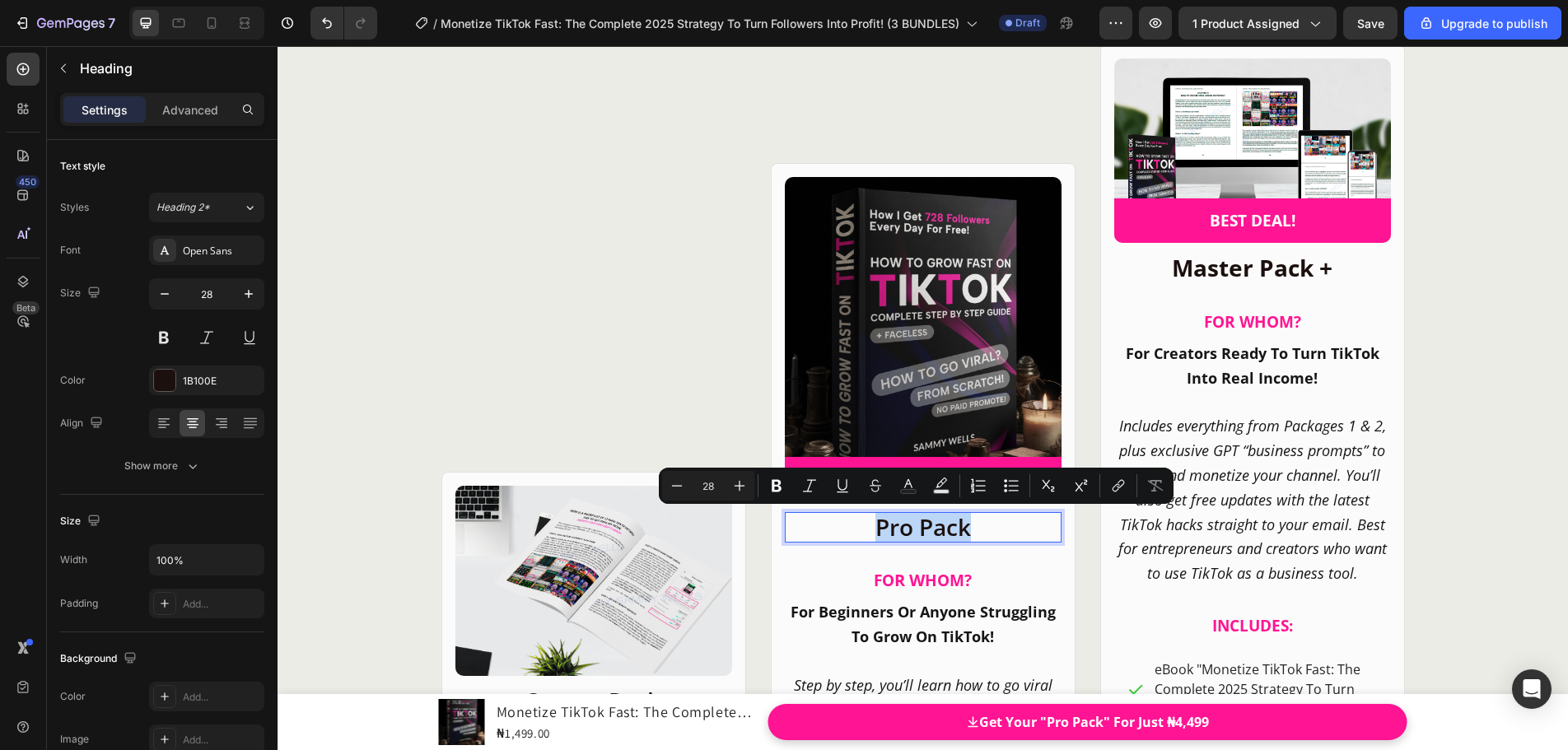
drag, startPoint x: 868, startPoint y: 528, endPoint x: 999, endPoint y: 538, distance: 131.4
click at [999, 538] on p "Pro Pack" at bounding box center [922, 528] width 273 height 28
click at [777, 485] on icon "Editor contextual toolbar" at bounding box center [776, 487] width 10 height 13
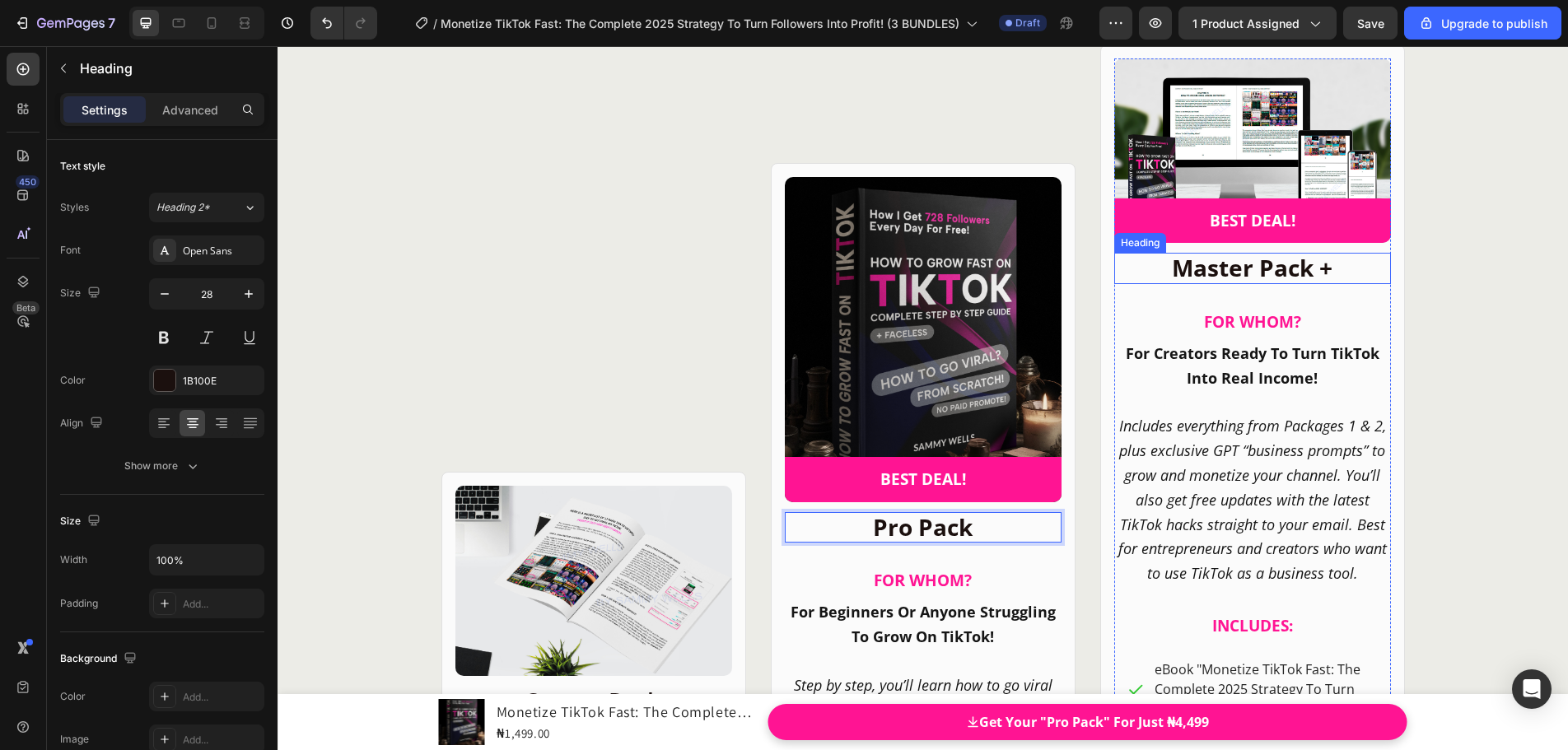
drag, startPoint x: 1297, startPoint y: 276, endPoint x: 1331, endPoint y: 271, distance: 34.4
click at [1297, 276] on strong "Master Pack +" at bounding box center [1251, 267] width 161 height 31
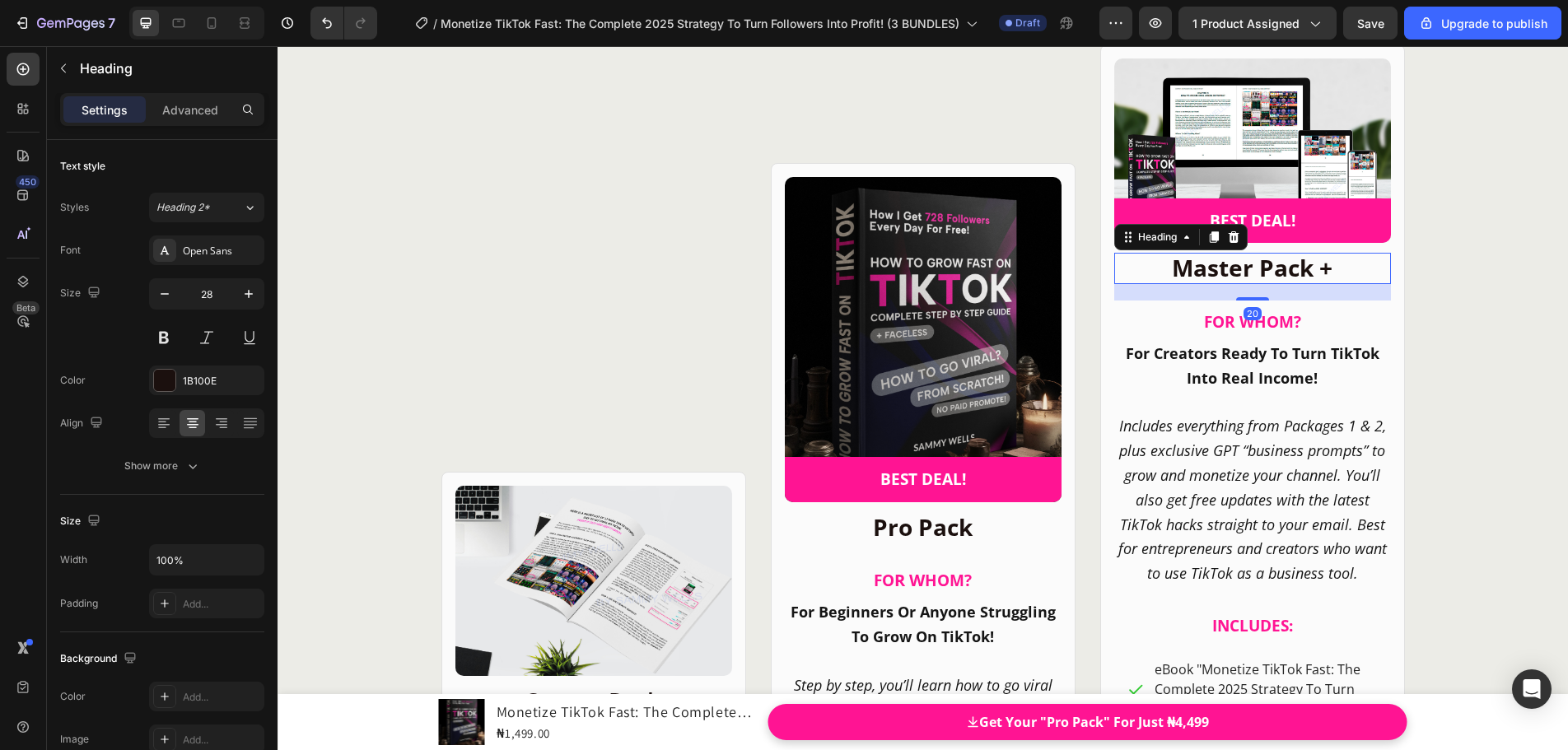
click at [1325, 271] on strong "Master Pack +" at bounding box center [1251, 267] width 161 height 31
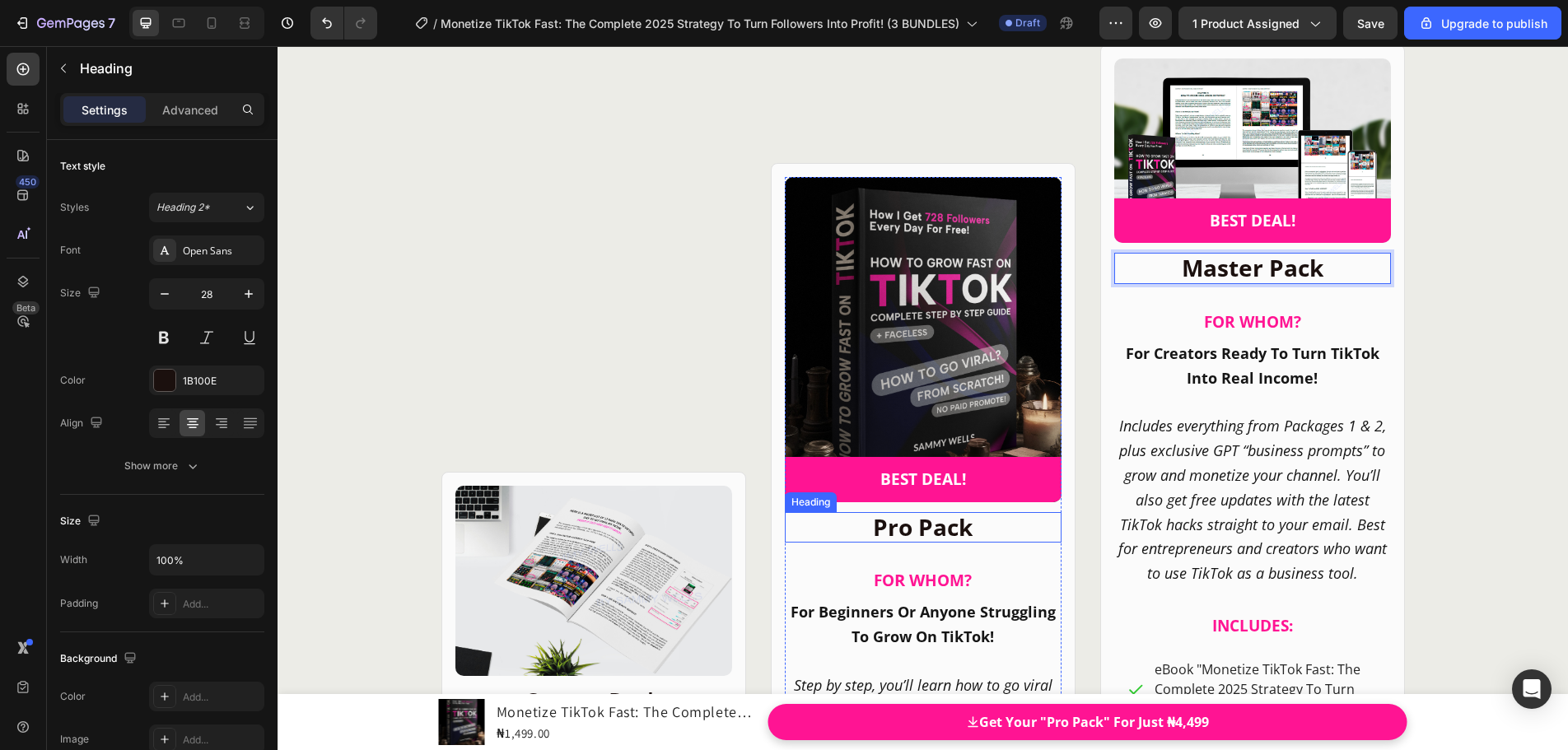
click at [943, 521] on strong "Pro Pack" at bounding box center [922, 527] width 100 height 31
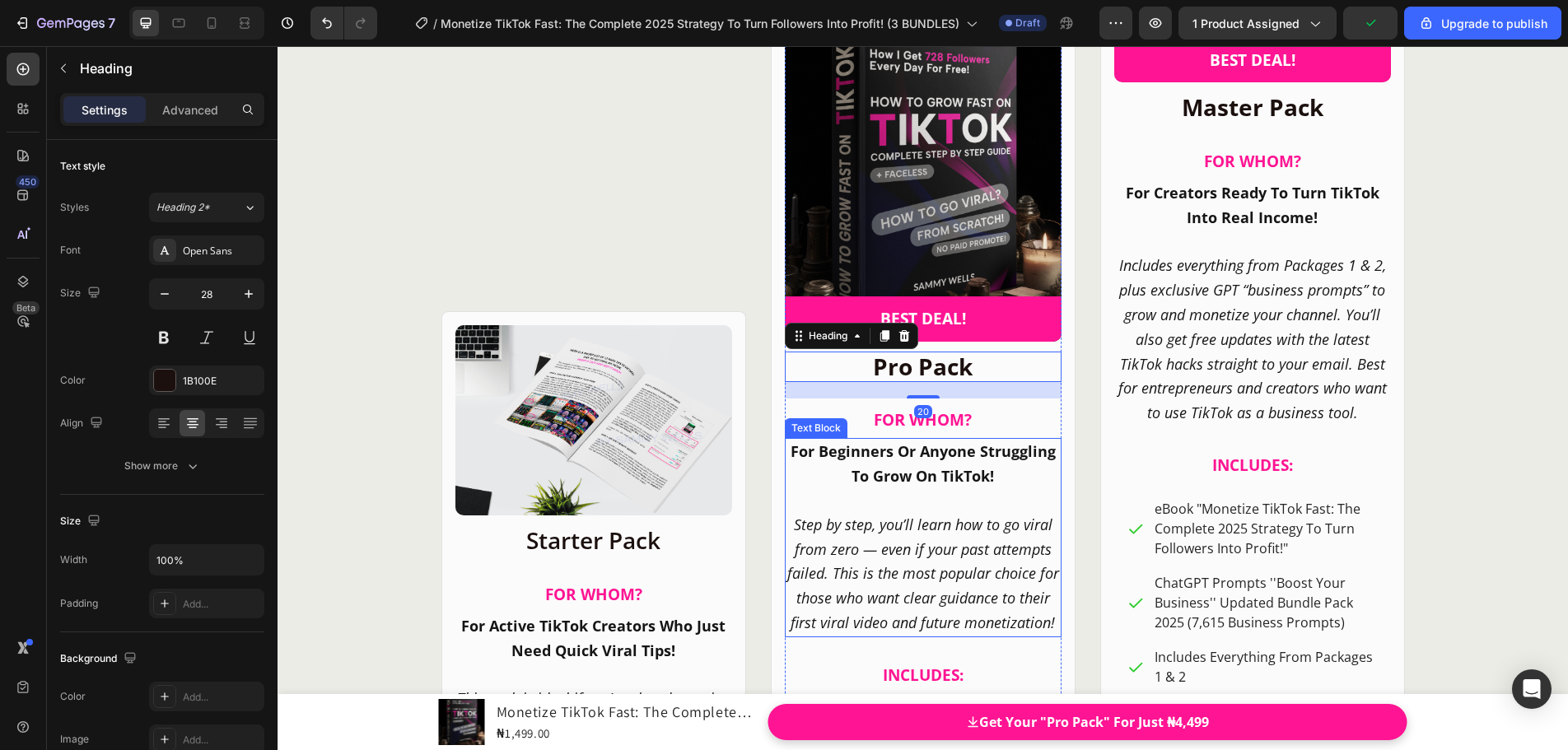
scroll to position [21791, 0]
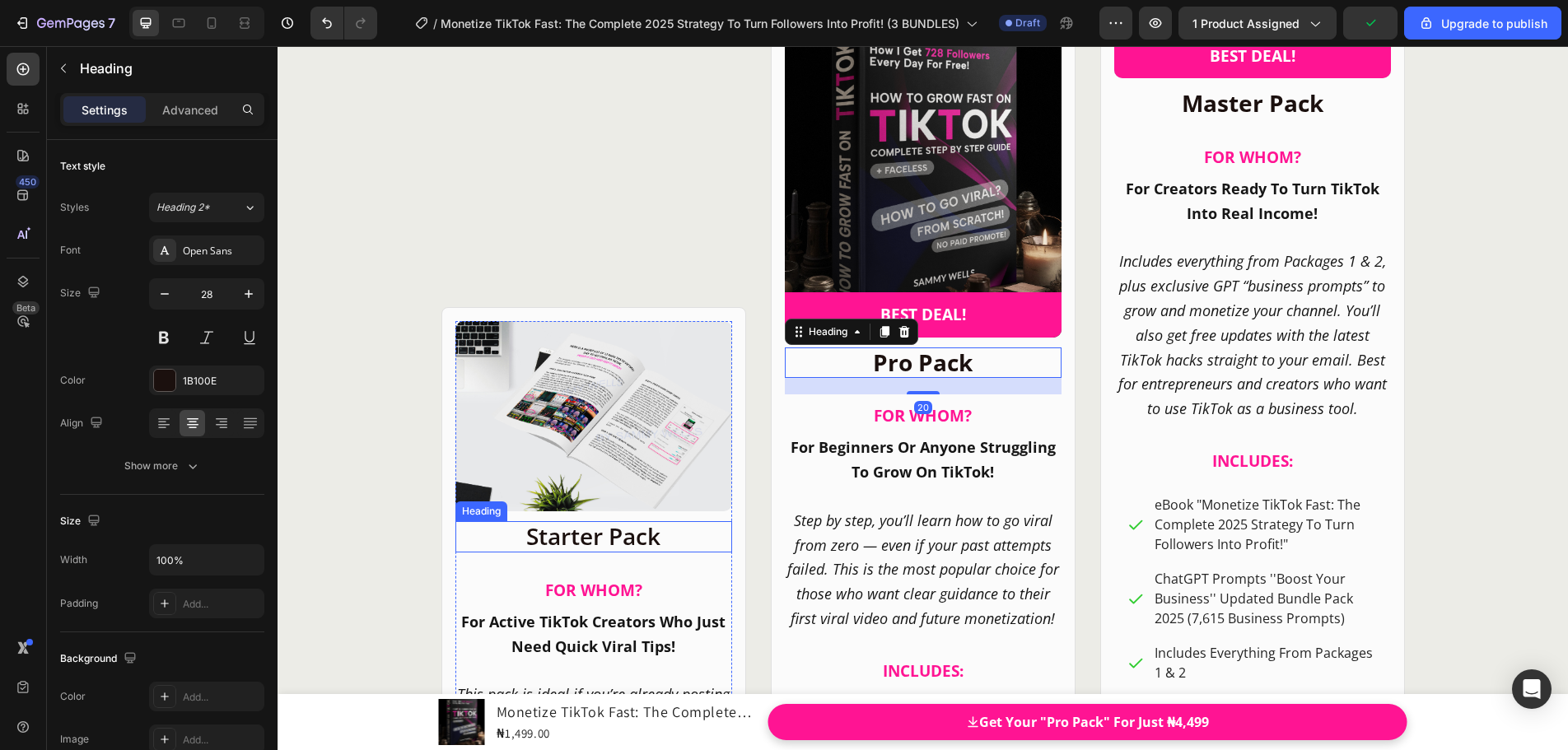
click at [591, 539] on h2 "Starter Pack" at bounding box center [593, 537] width 277 height 31
click at [536, 539] on h2 "Starter Pack" at bounding box center [593, 537] width 277 height 31
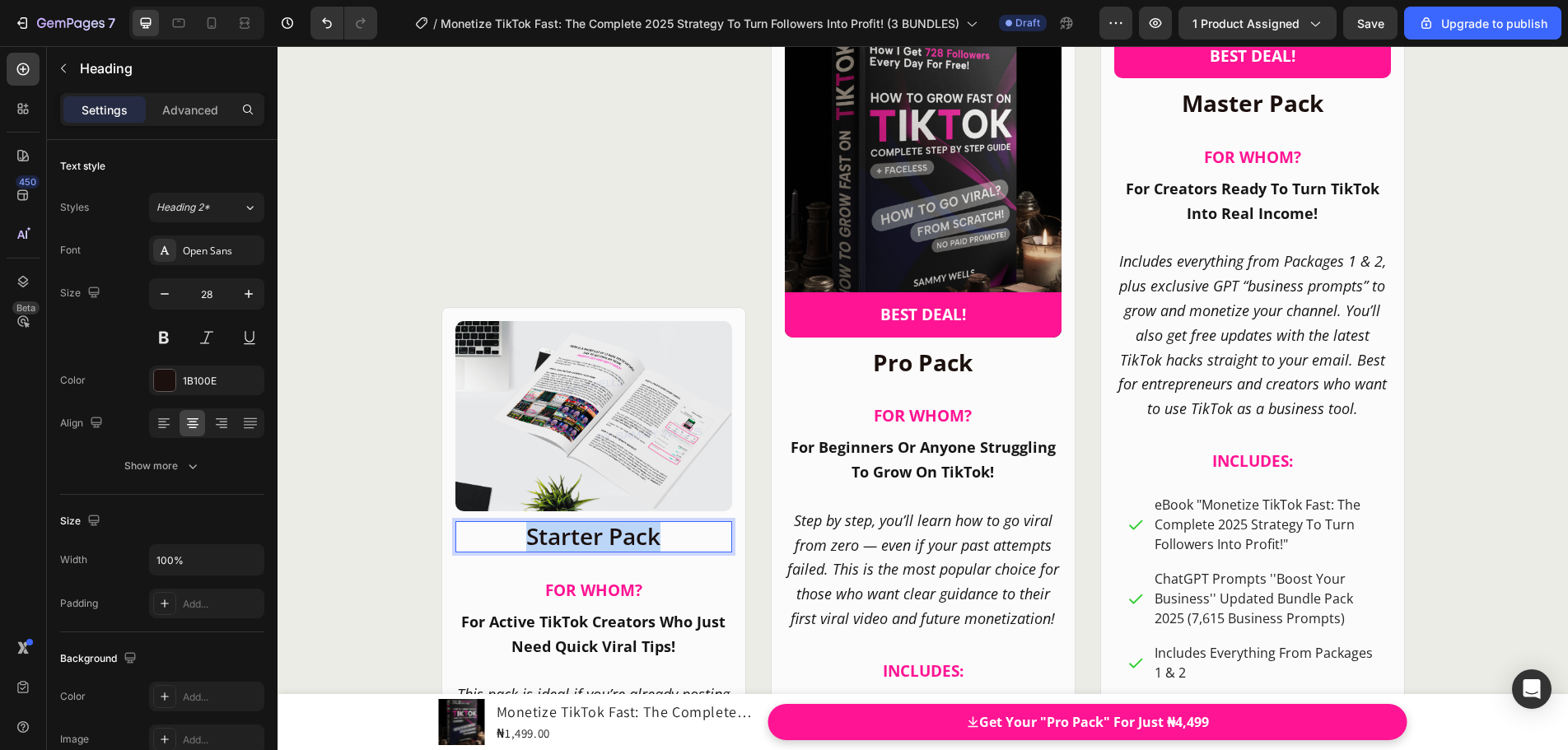
drag, startPoint x: 520, startPoint y: 538, endPoint x: 666, endPoint y: 544, distance: 146.1
click at [666, 544] on p "Starter Pack" at bounding box center [593, 537] width 273 height 28
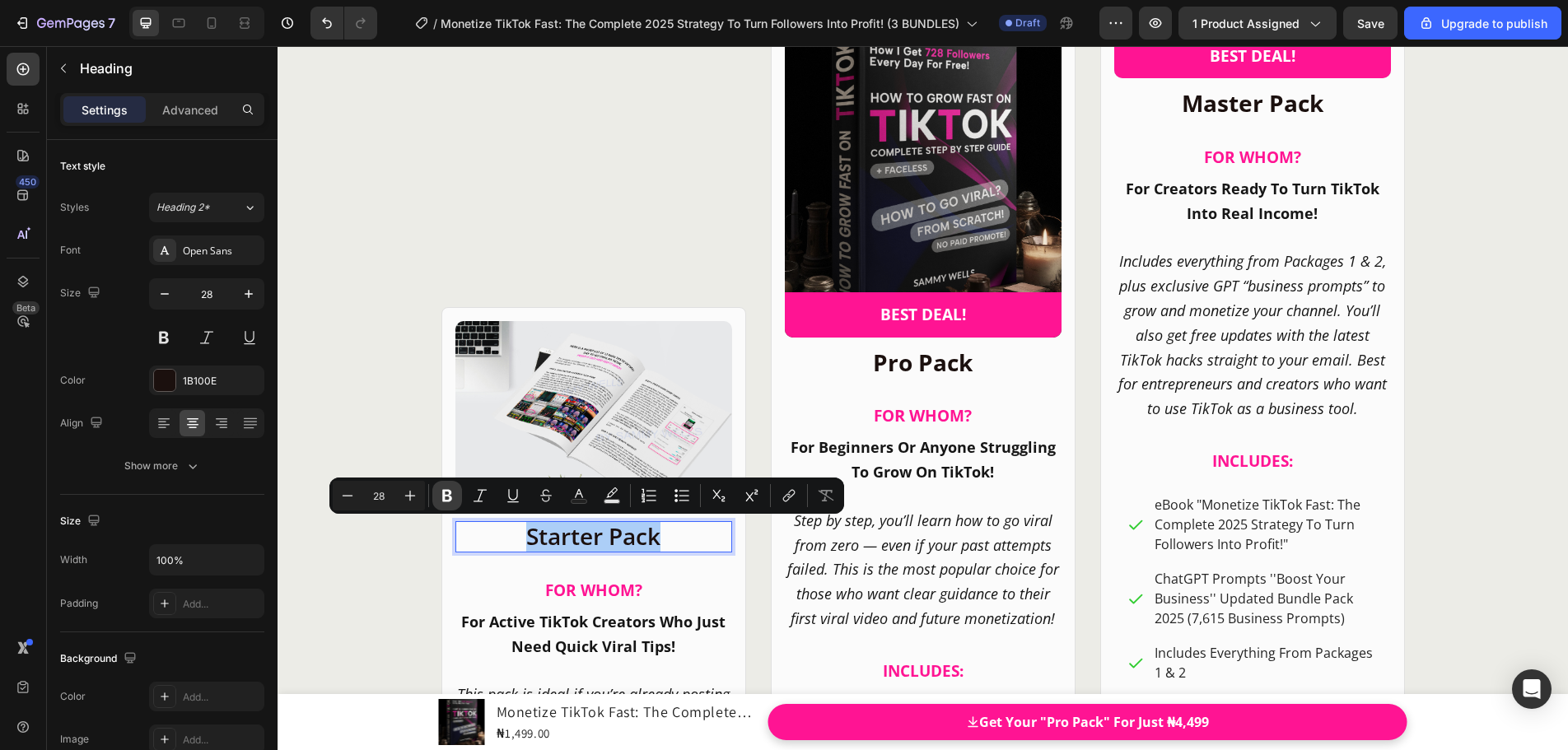
click at [451, 496] on icon "Editor contextual toolbar" at bounding box center [447, 496] width 16 height 16
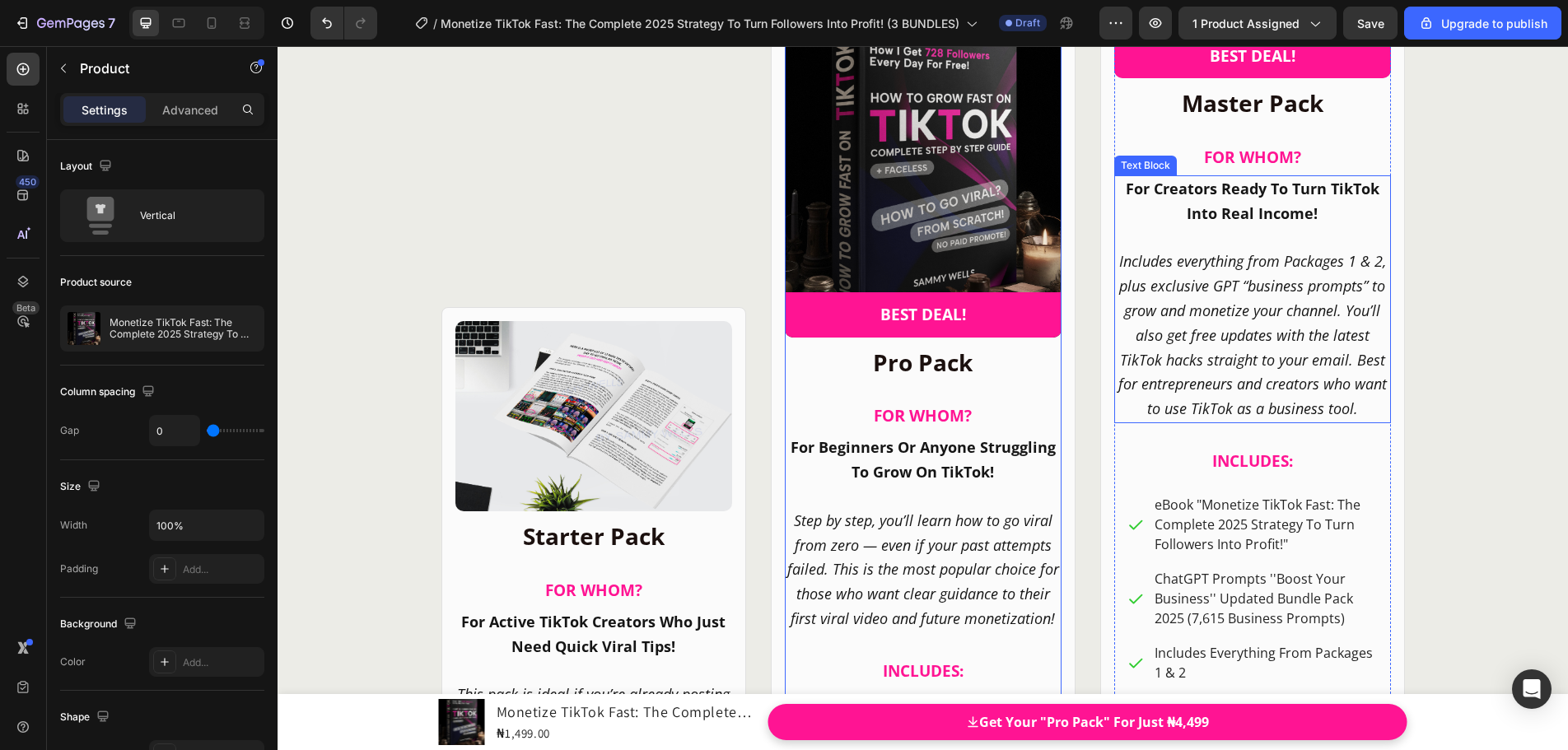
click at [1207, 384] on icon "Includes everything from Packages 1 & 2, plus exclusive GPT “business prompts” …" at bounding box center [1252, 335] width 269 height 167
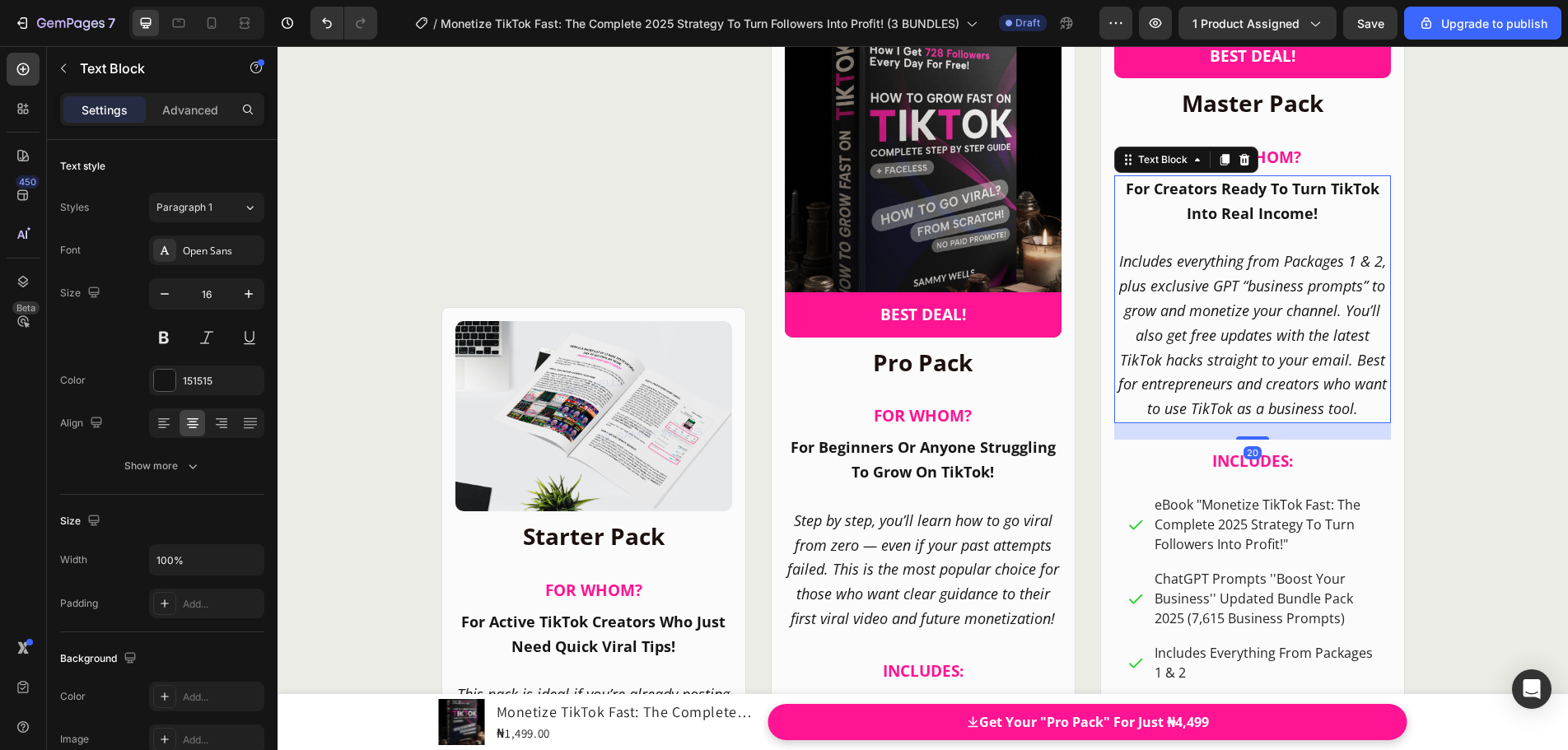
scroll to position [21708, 0]
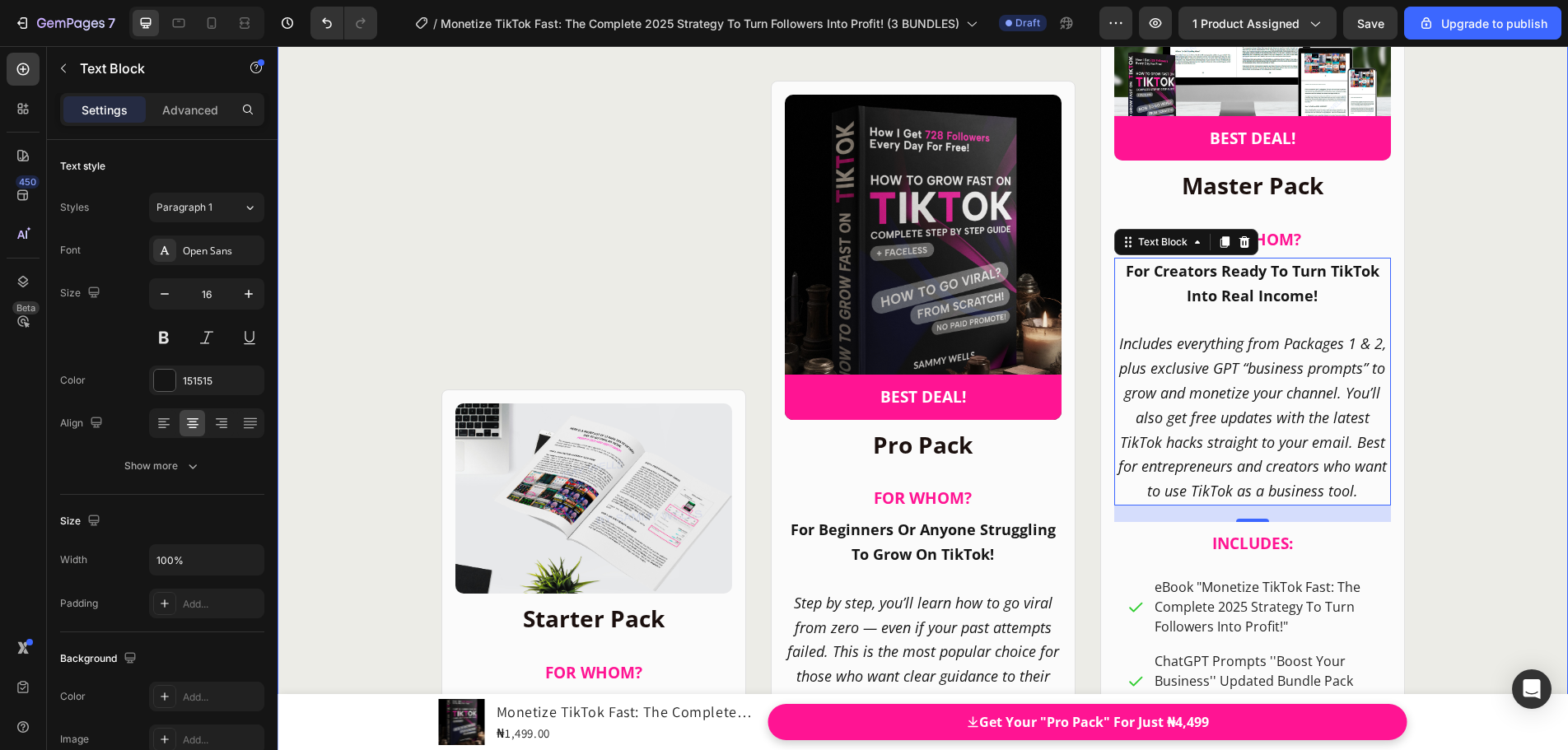
click at [1451, 441] on div "CHOOSE YOUR IDEAL PACKAGE! Heading Product Images BEST DEAL! Text Block Row Row…" at bounding box center [922, 662] width 1102 height 1640
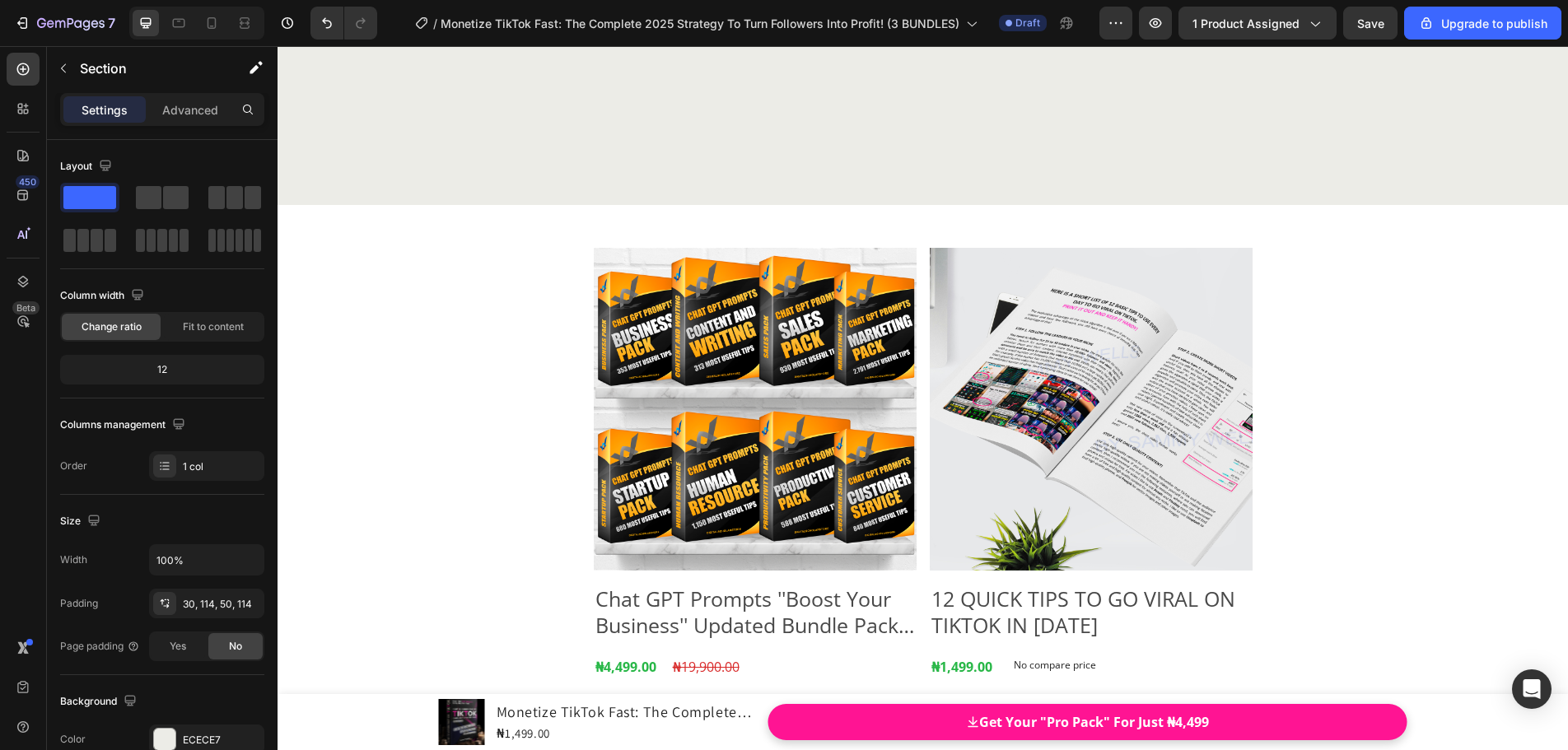
scroll to position [23602, 0]
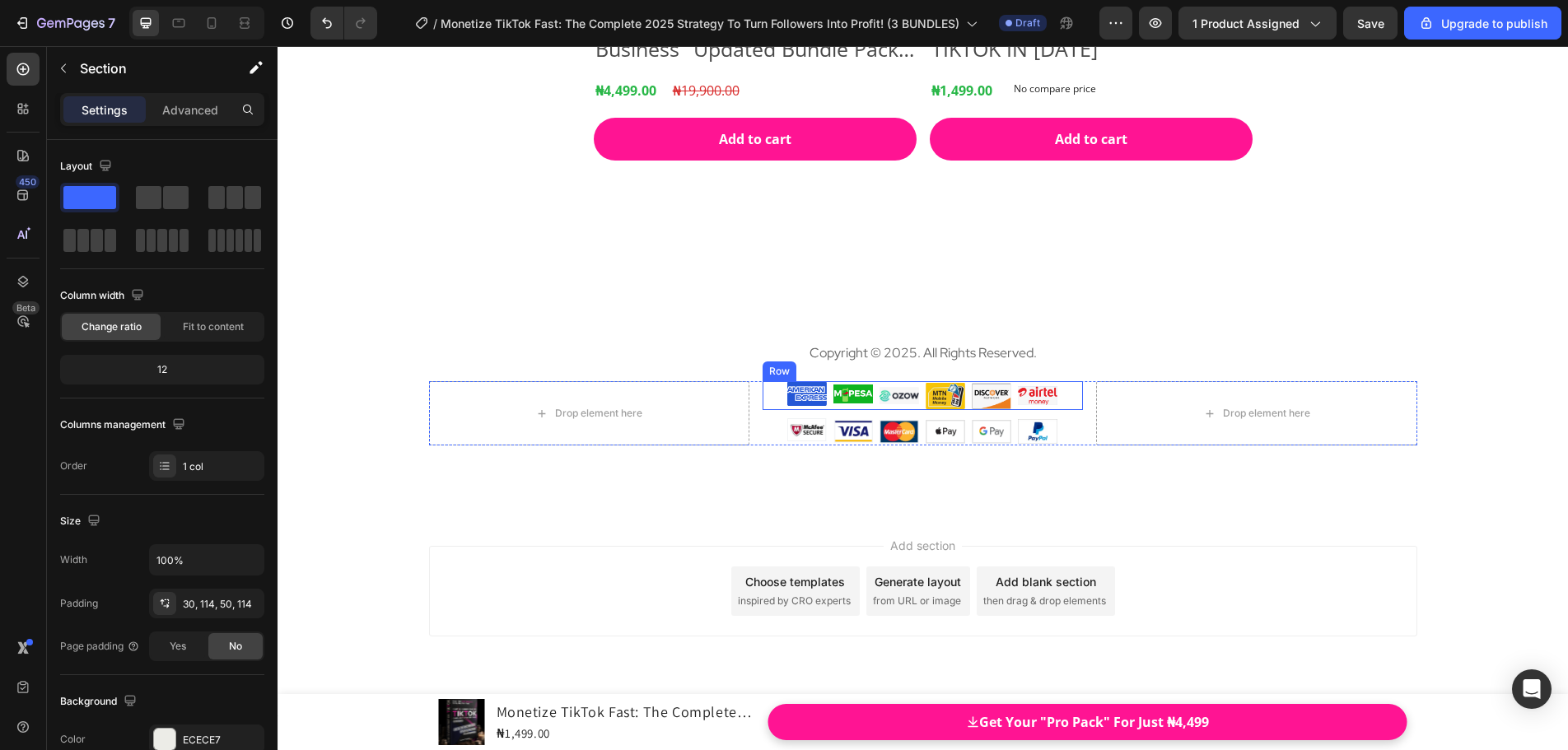
click at [765, 388] on div "Image Image Image Image Image Image Row" at bounding box center [922, 396] width 321 height 29
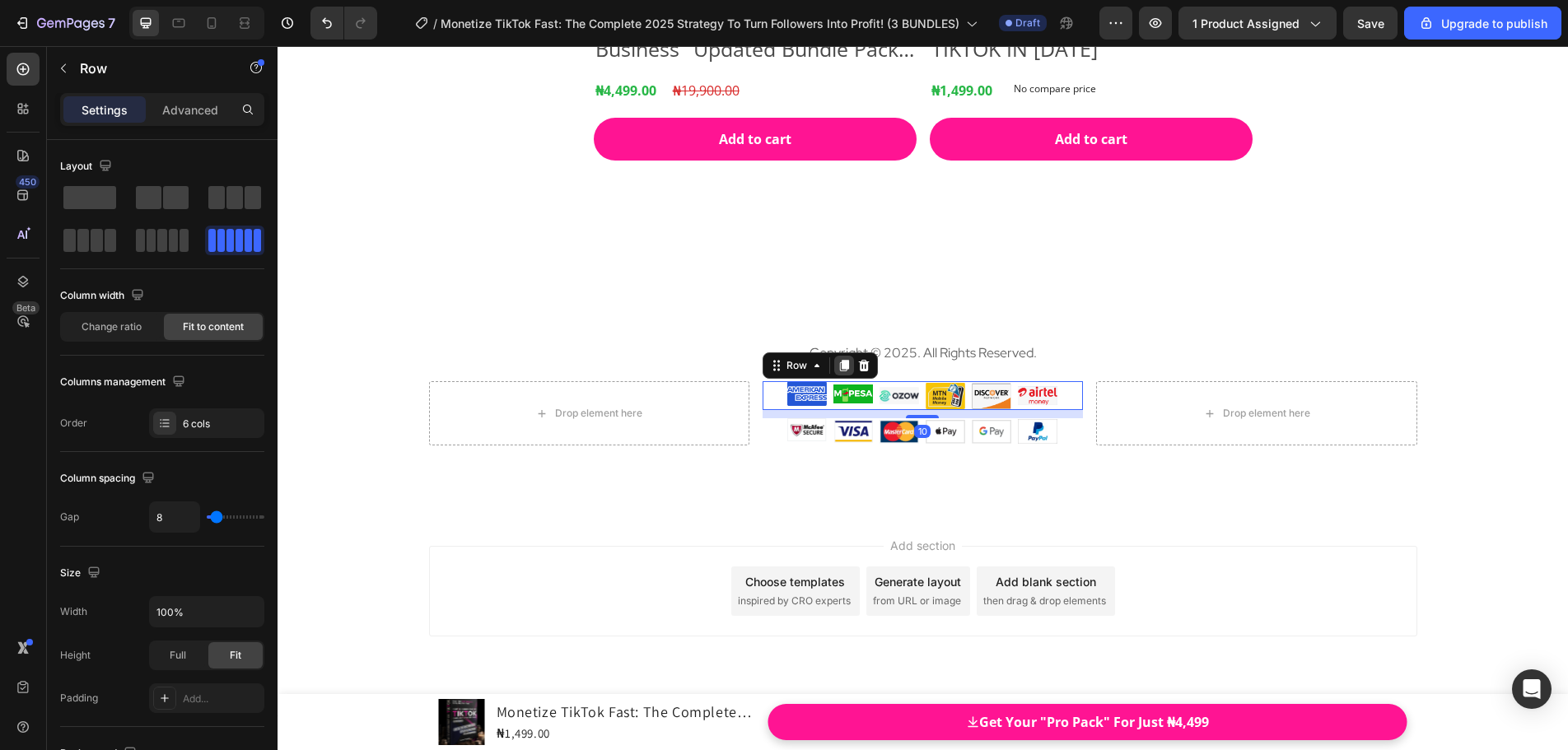
click at [837, 367] on icon at bounding box center [843, 365] width 14 height 14
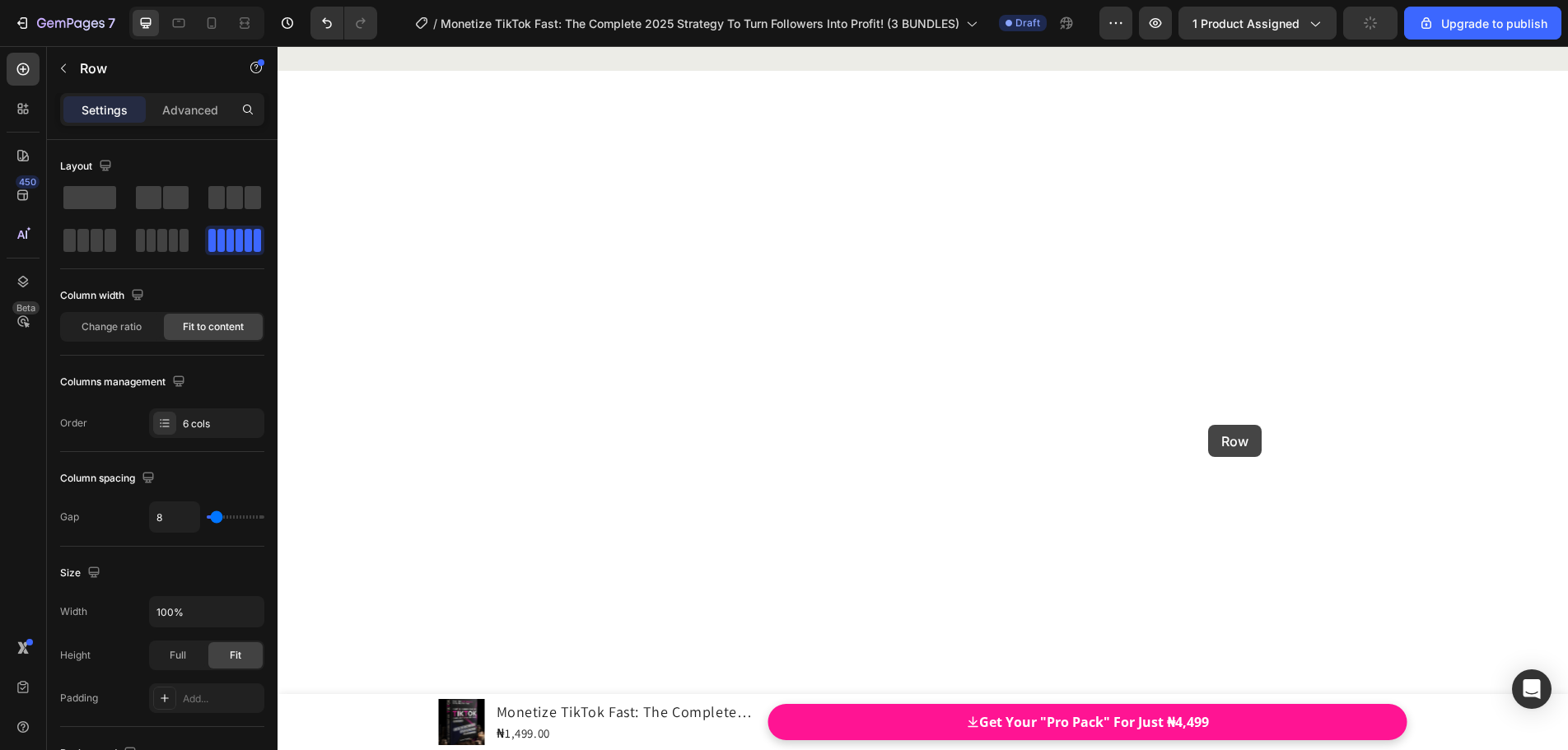
scroll to position [22285, 0]
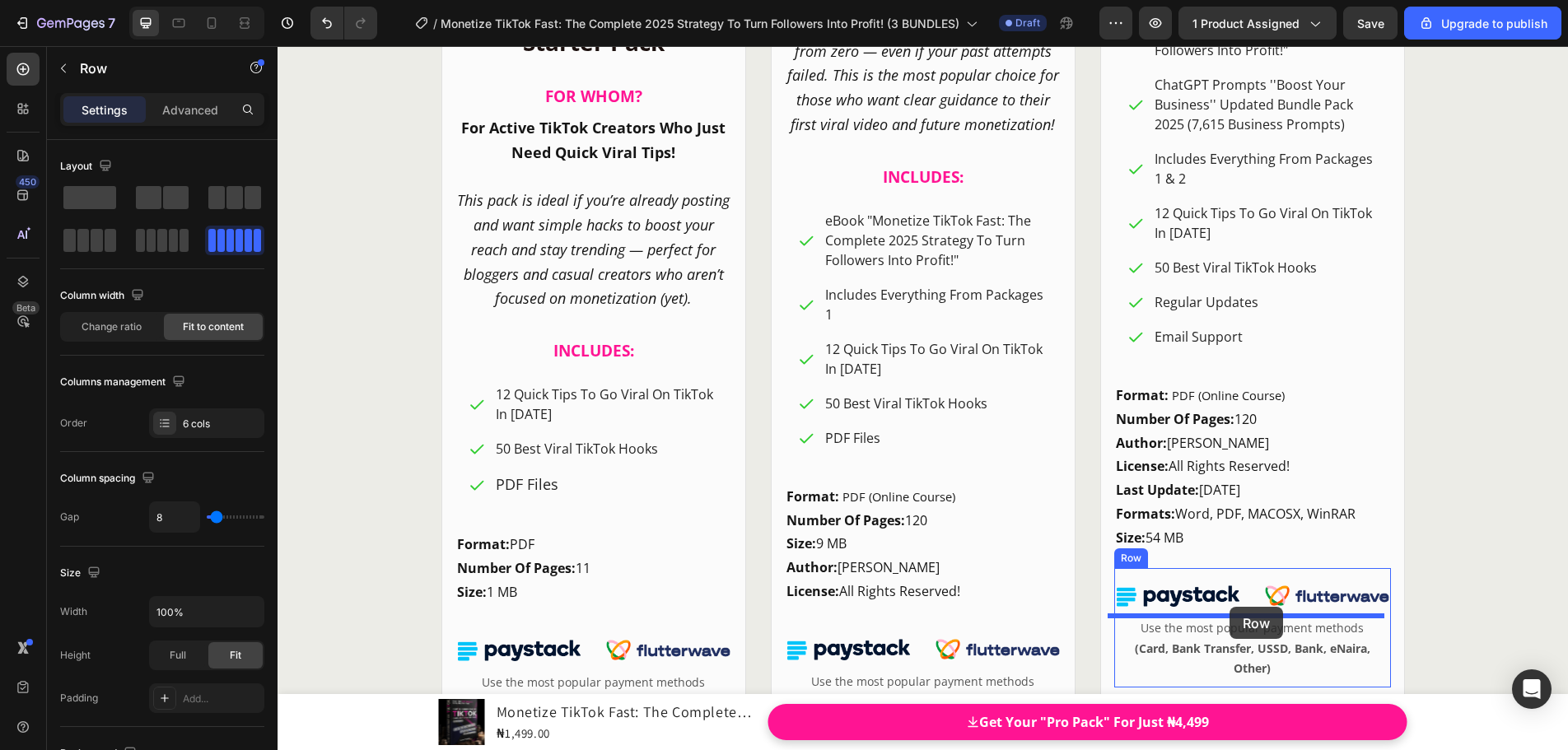
drag, startPoint x: 764, startPoint y: 406, endPoint x: 1229, endPoint y: 607, distance: 506.6
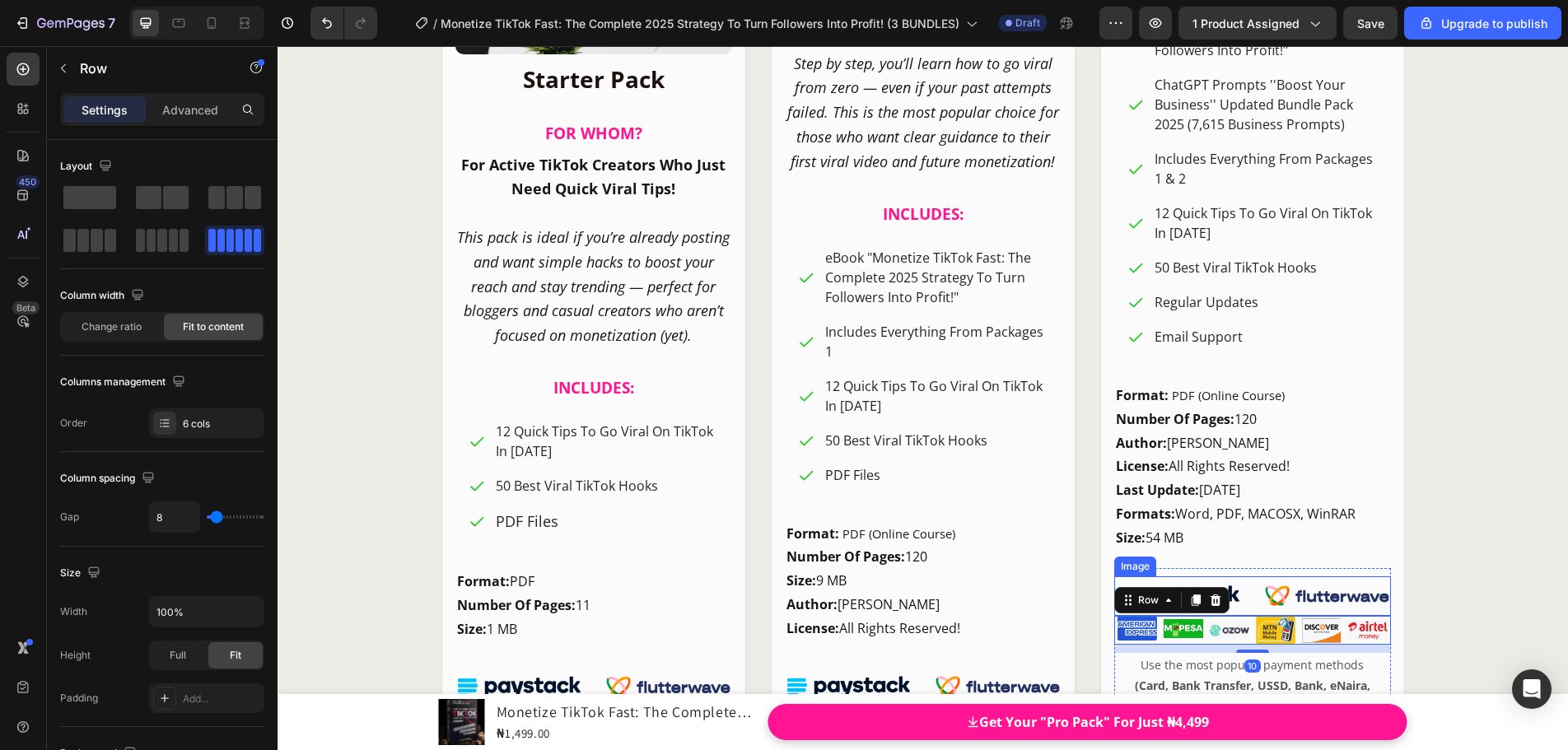
scroll to position [22321, 0]
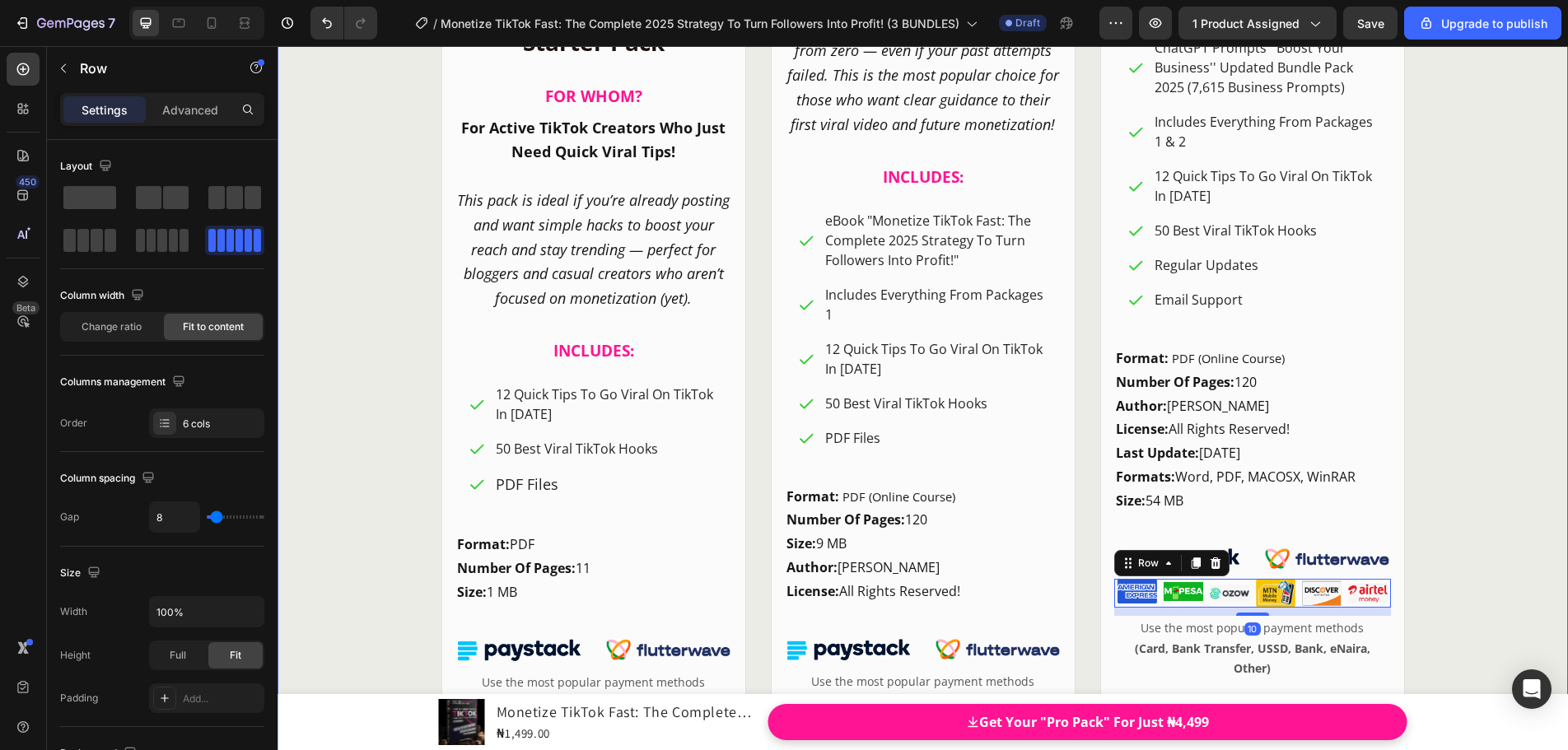
click at [1504, 488] on div "CHOOSE YOUR IDEAL PACKAGE! Heading Product Images BEST DEAL! Text Block Row Row…" at bounding box center [922, 74] width 1290 height 1742
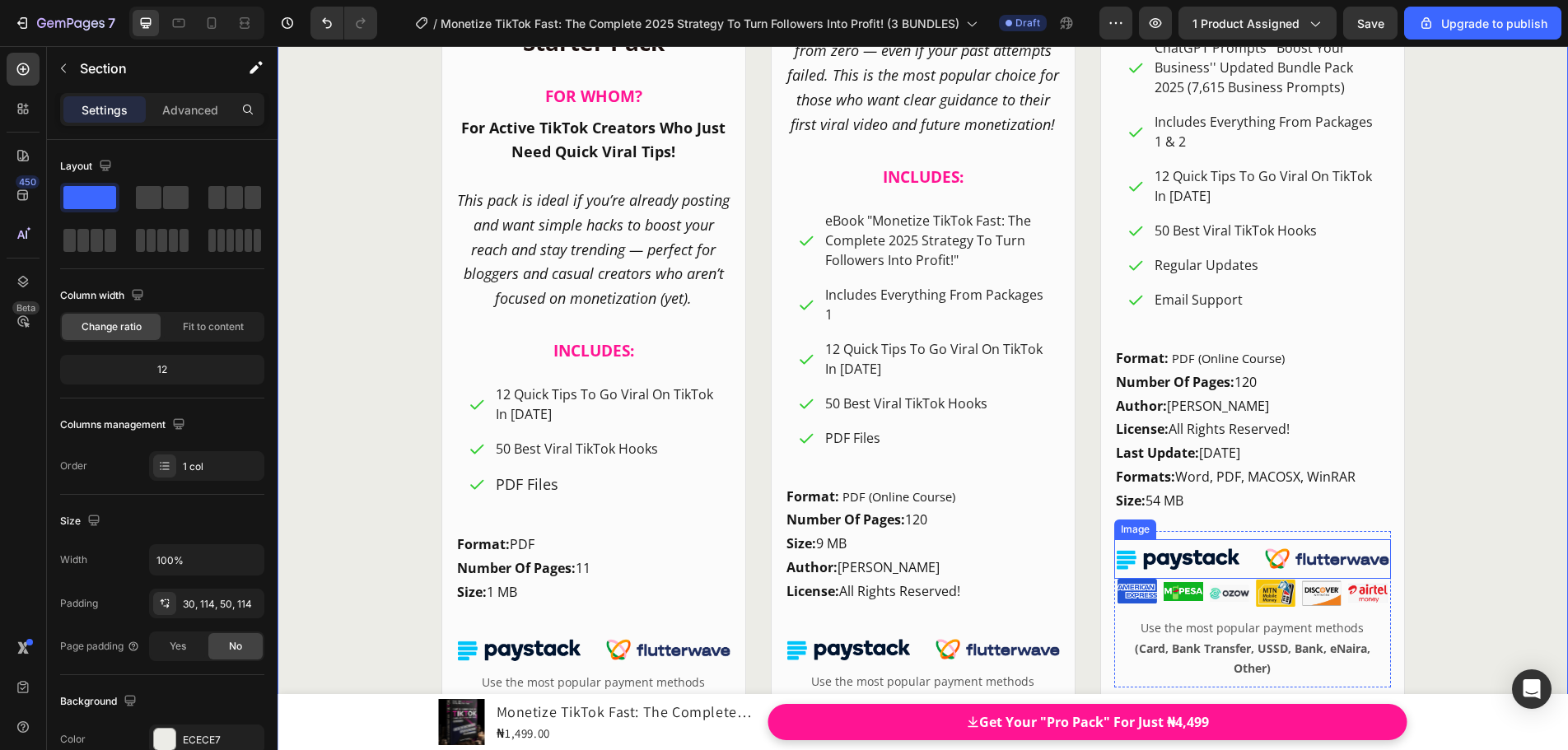
scroll to position [22568, 0]
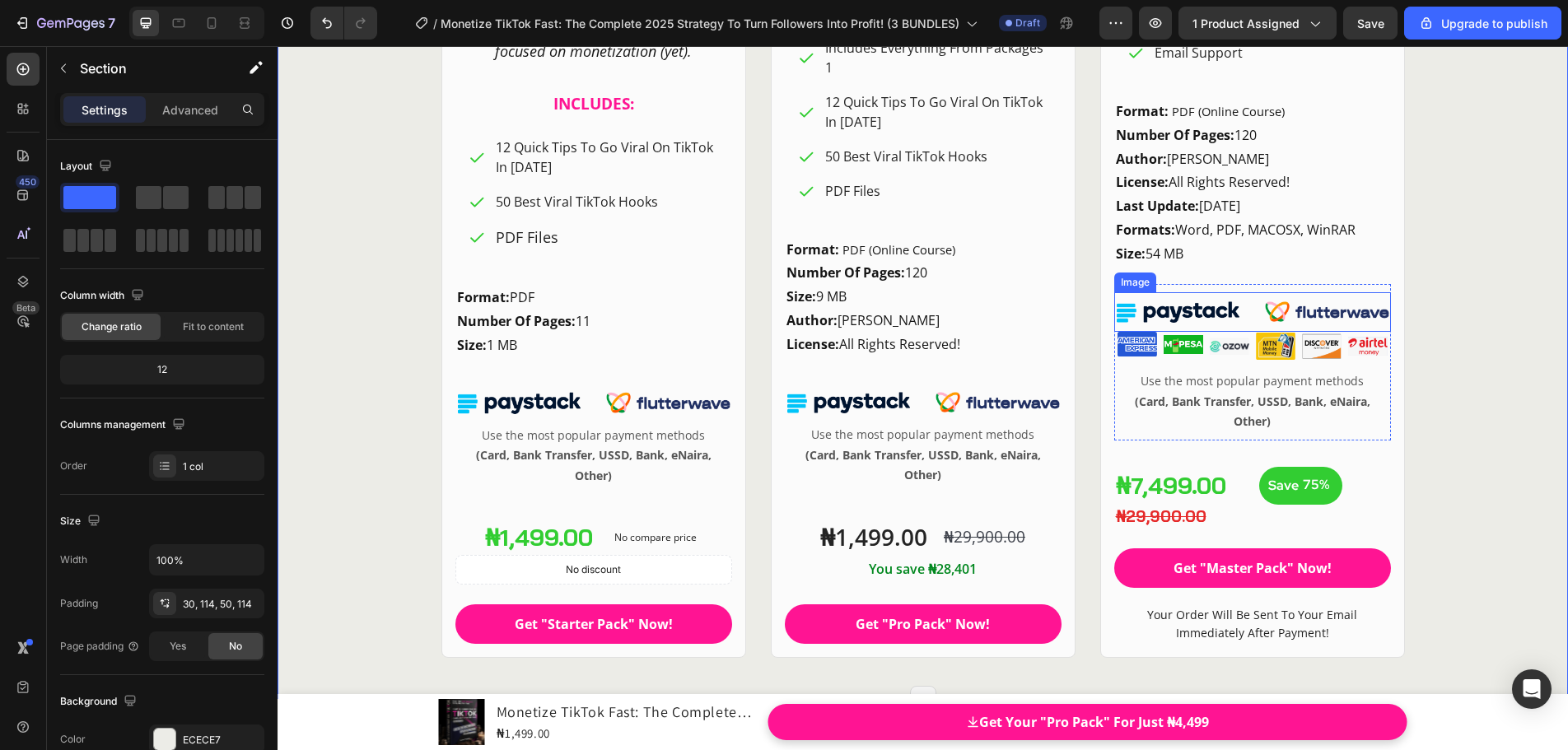
click at [1241, 328] on img at bounding box center [1252, 312] width 277 height 40
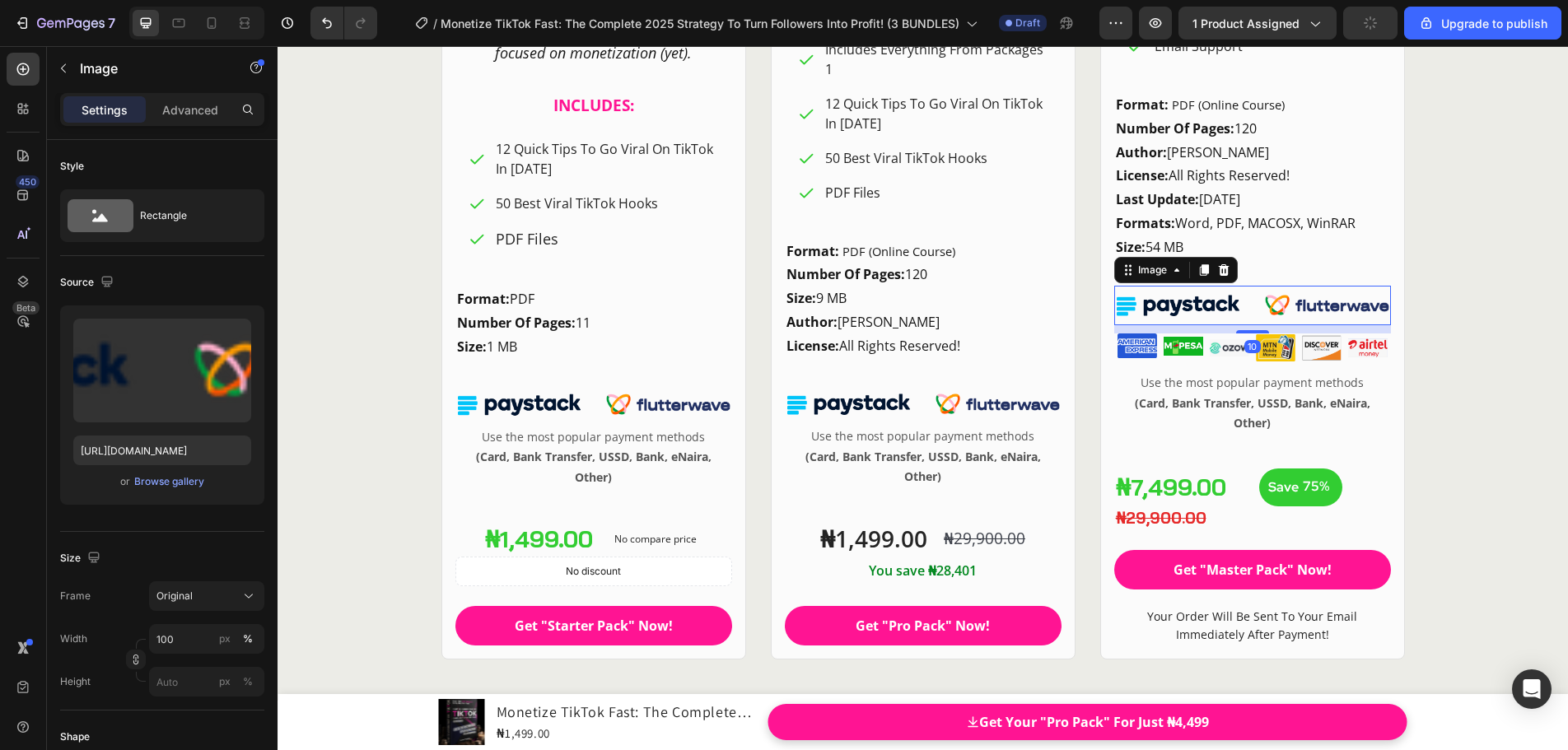
scroll to position [22577, 0]
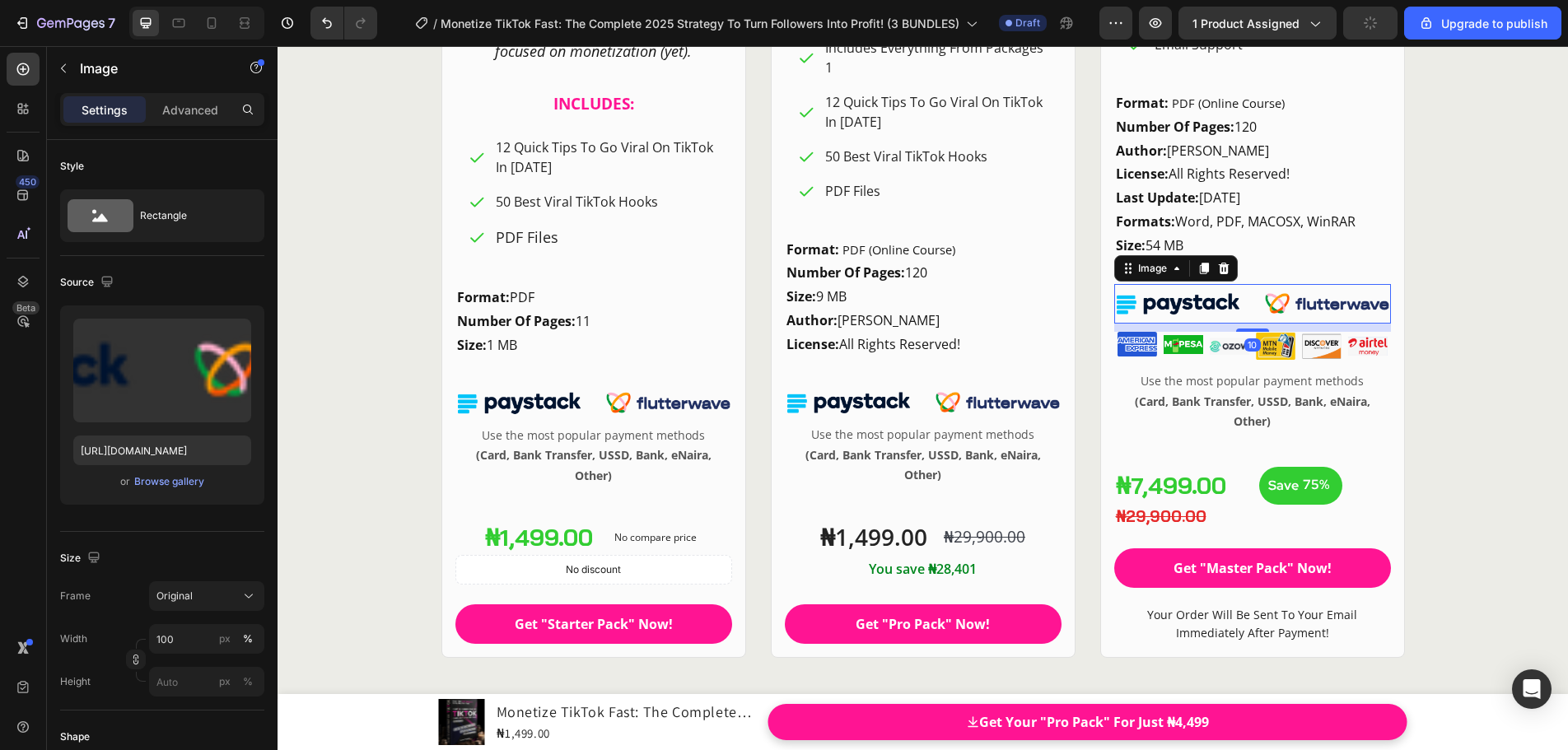
drag, startPoint x: 1247, startPoint y: 330, endPoint x: 1252, endPoint y: 338, distance: 9.4
click at [1252, 338] on div "Image 10 Image Image Image Image Image Image Row Use the most popular payment m…" at bounding box center [1252, 359] width 277 height 165
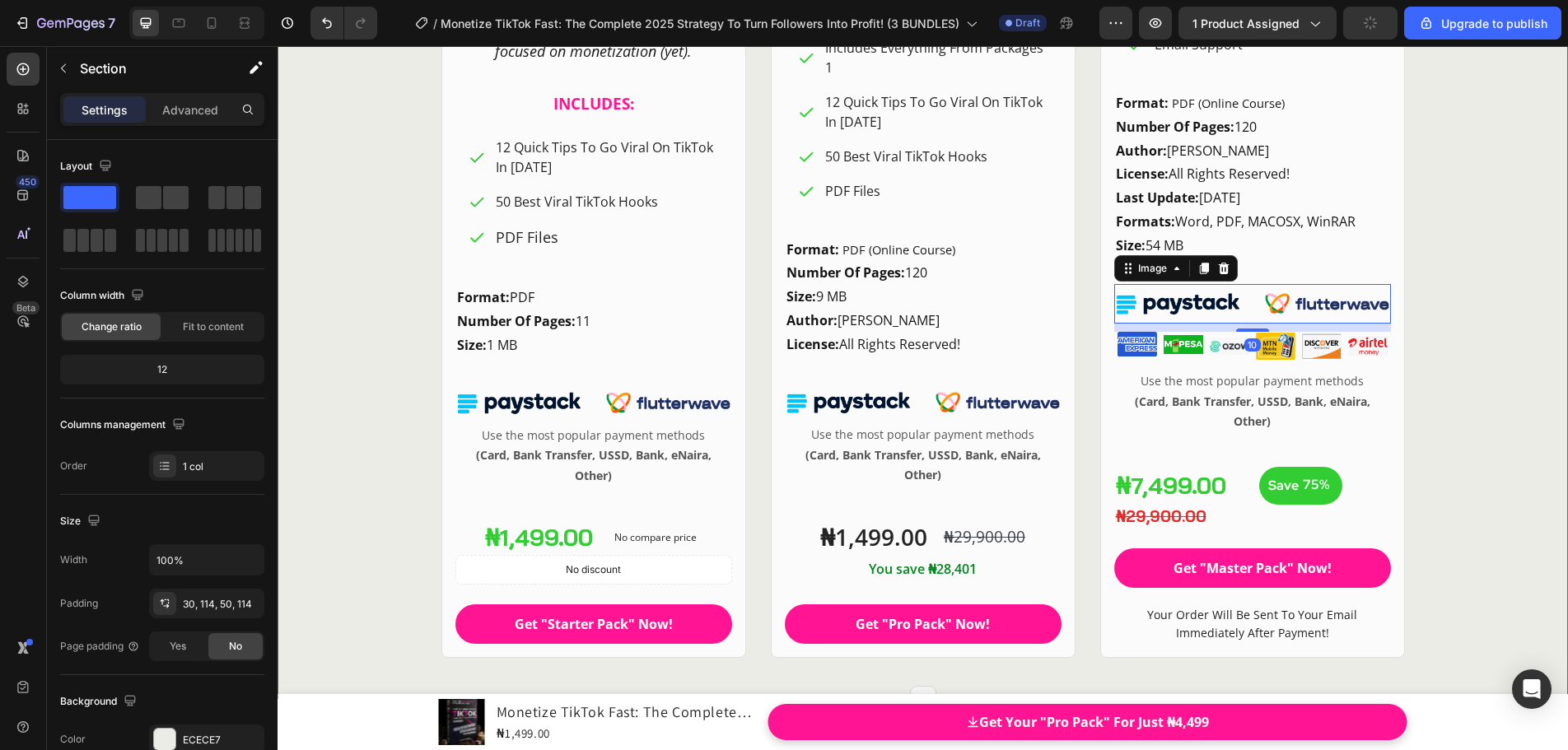
click at [1248, 335] on div "Image Image Image Image Image Image Row" at bounding box center [1252, 346] width 277 height 29
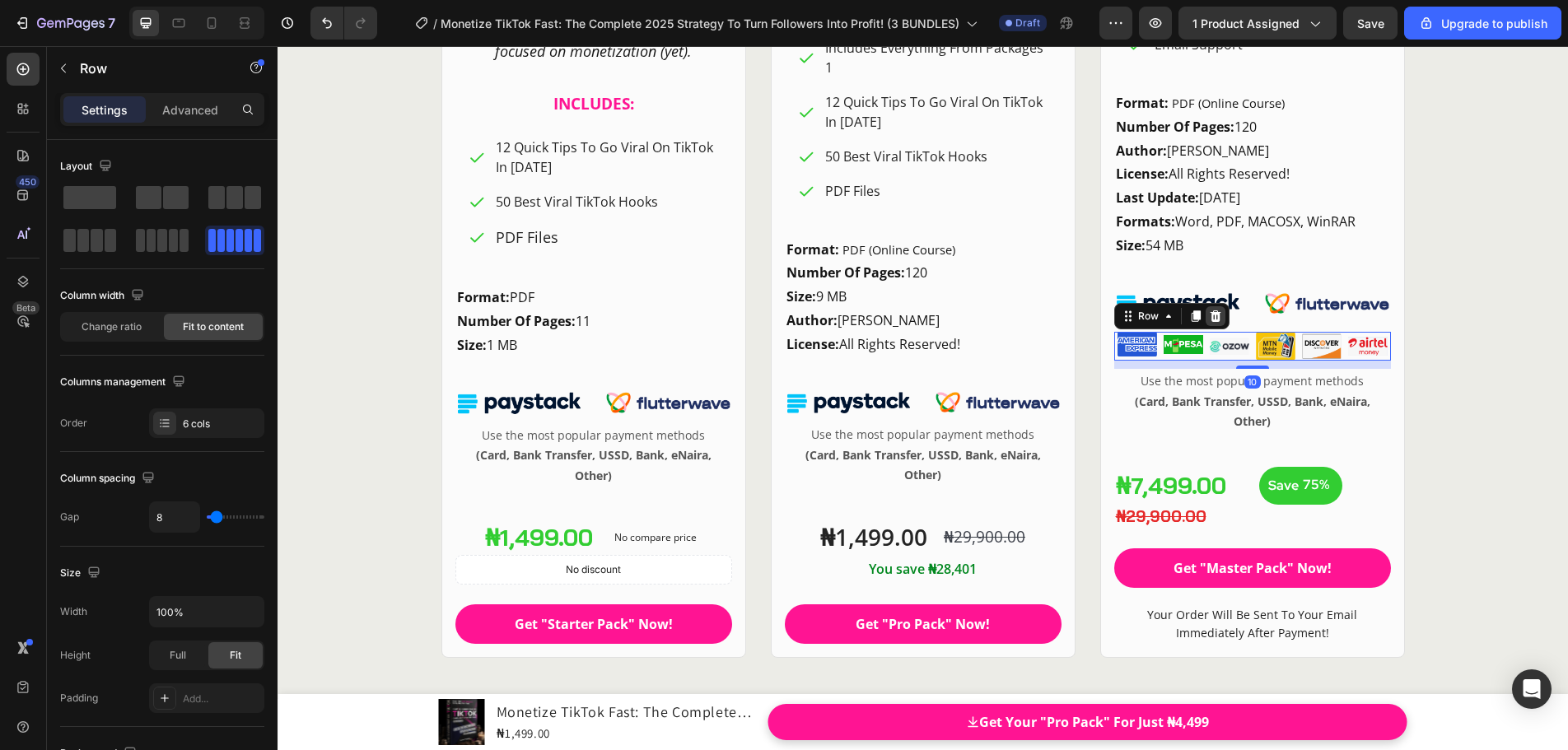
click at [1209, 317] on icon at bounding box center [1215, 316] width 11 height 12
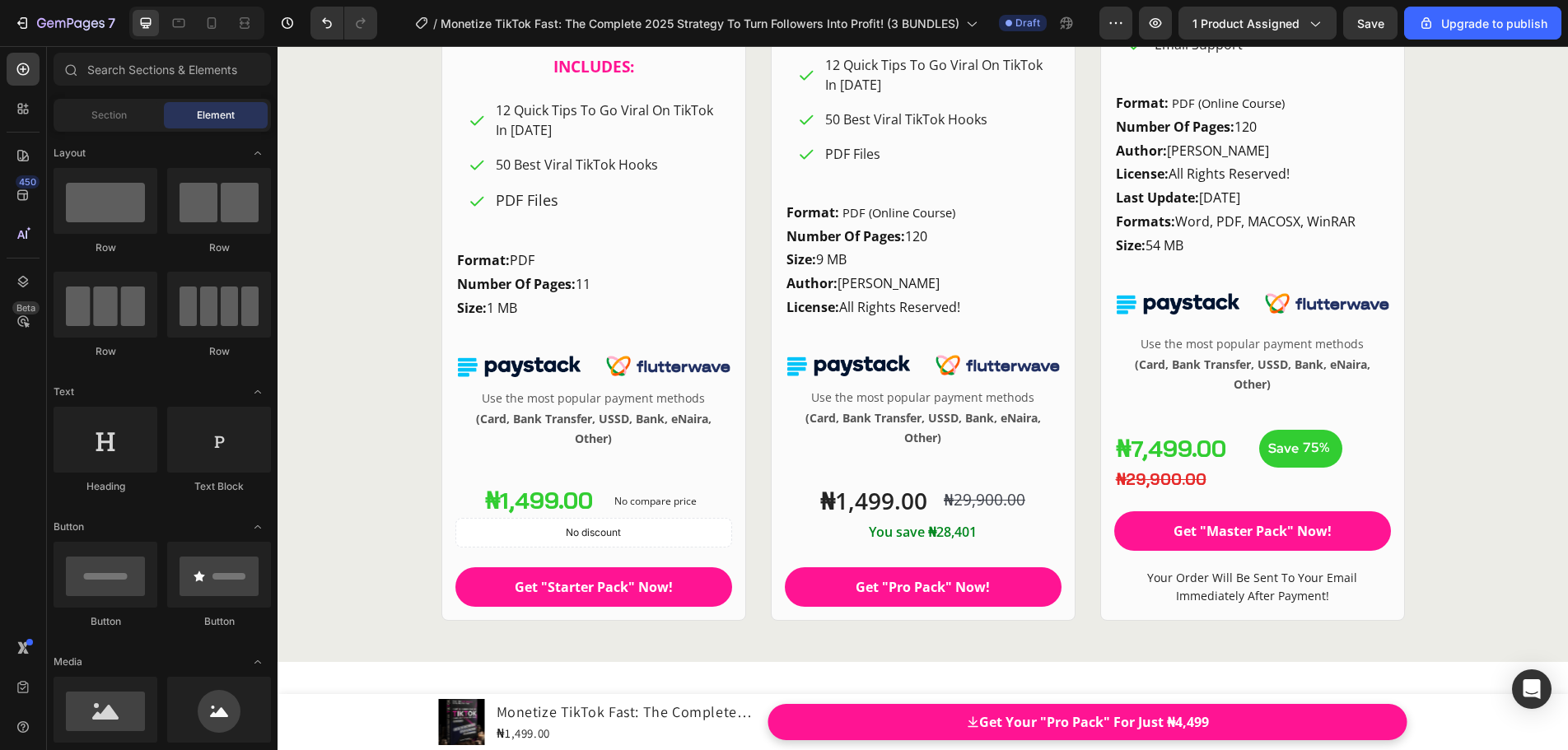
scroll to position [22540, 0]
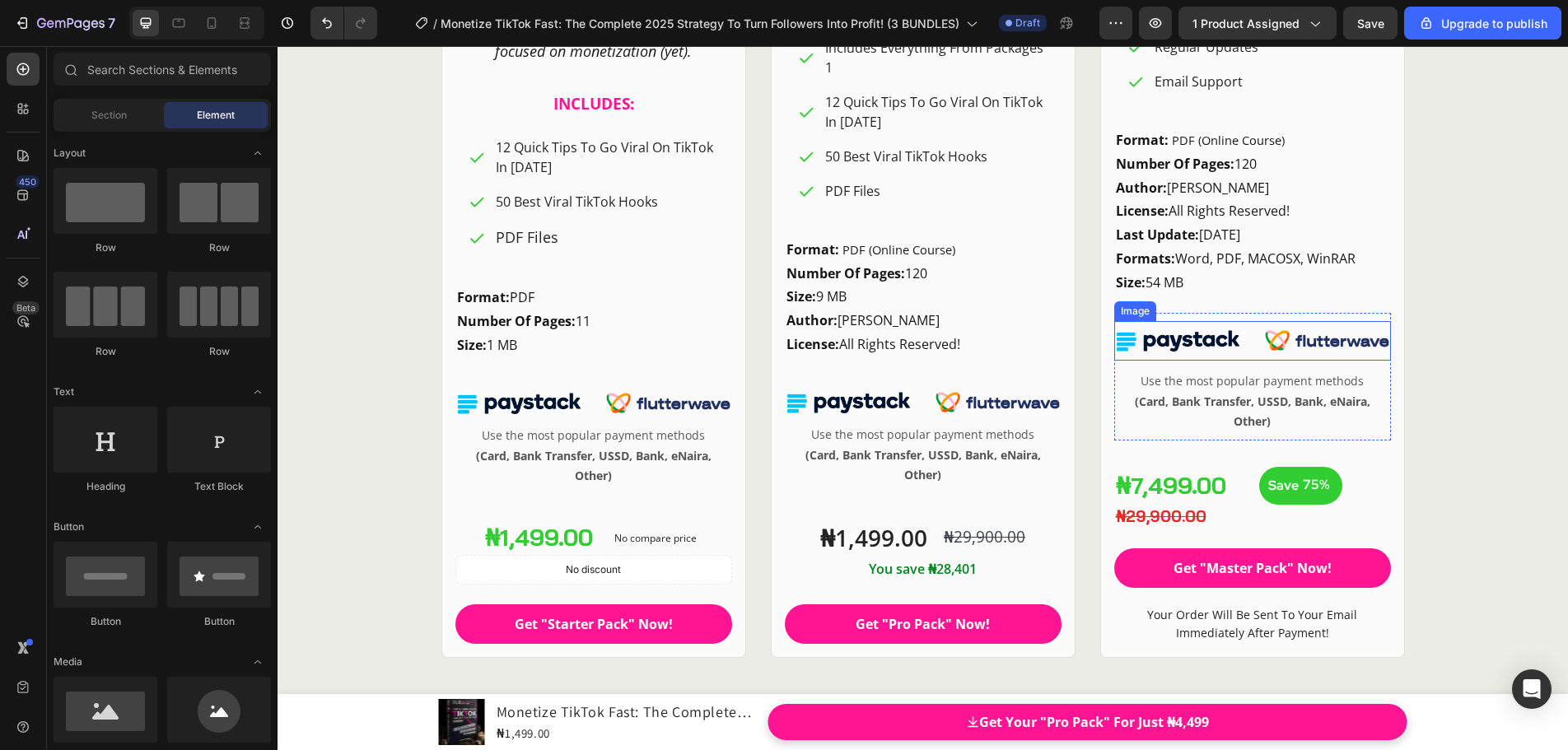
click at [1246, 339] on img at bounding box center [1252, 341] width 277 height 40
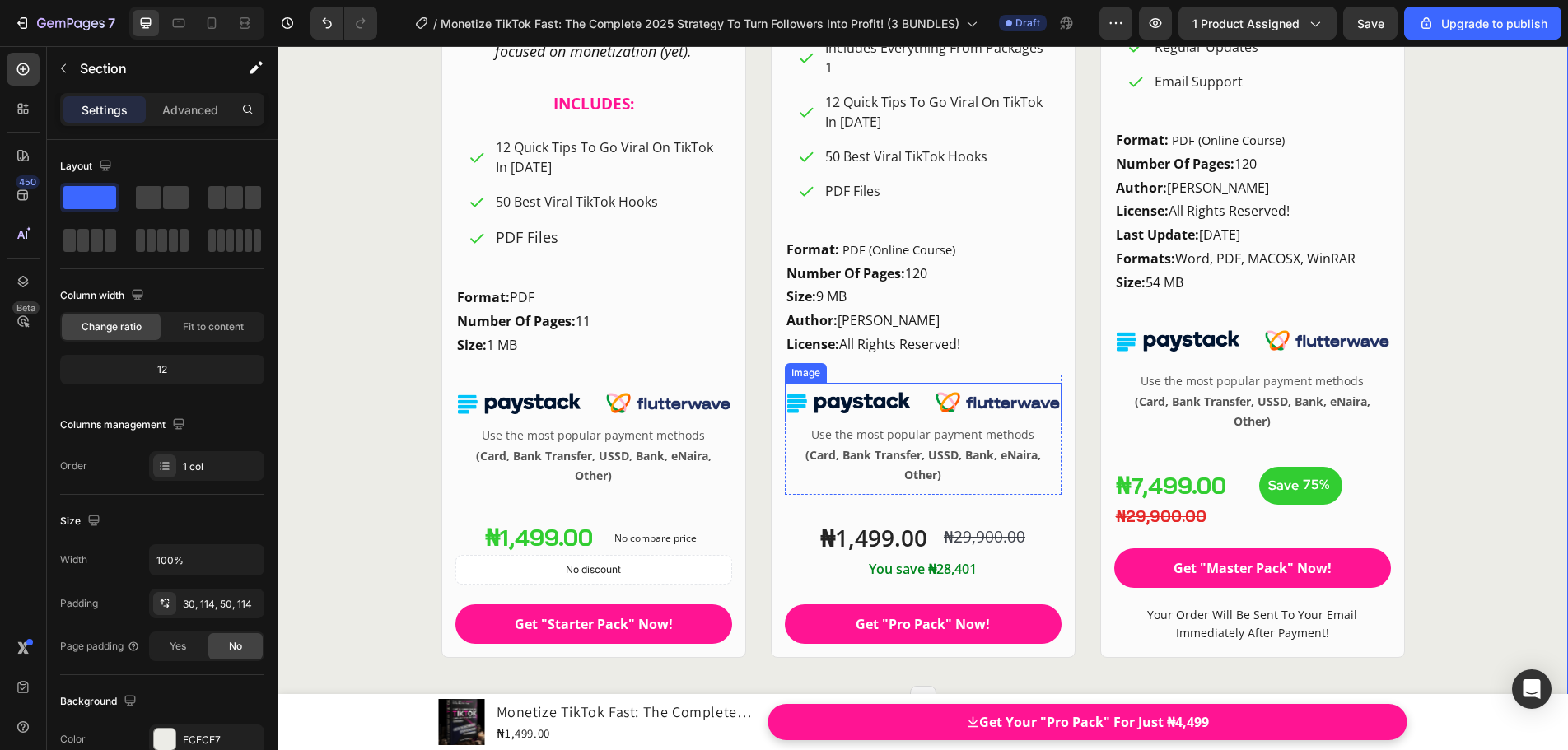
click at [923, 418] on img at bounding box center [922, 403] width 277 height 40
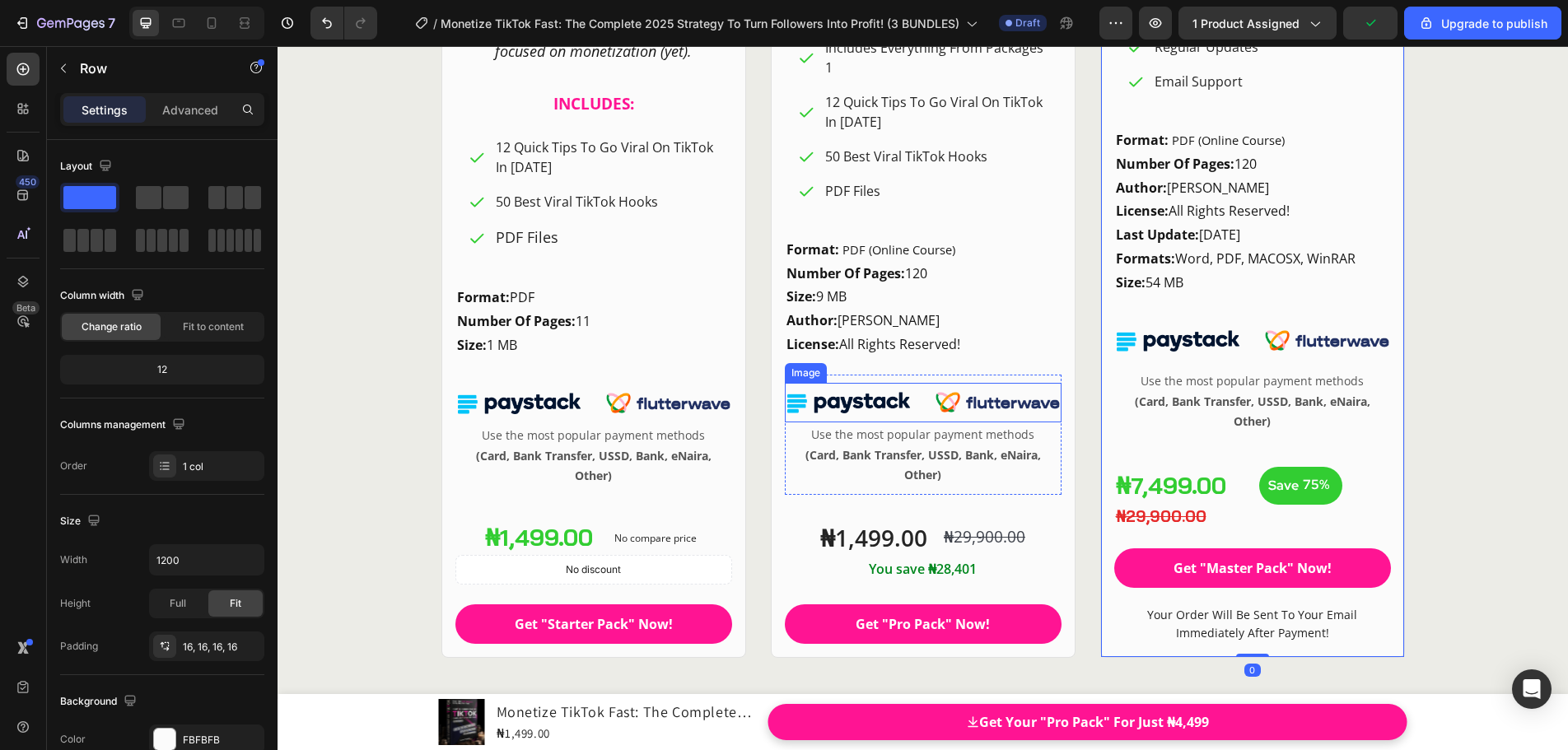
click at [924, 419] on img at bounding box center [922, 403] width 277 height 40
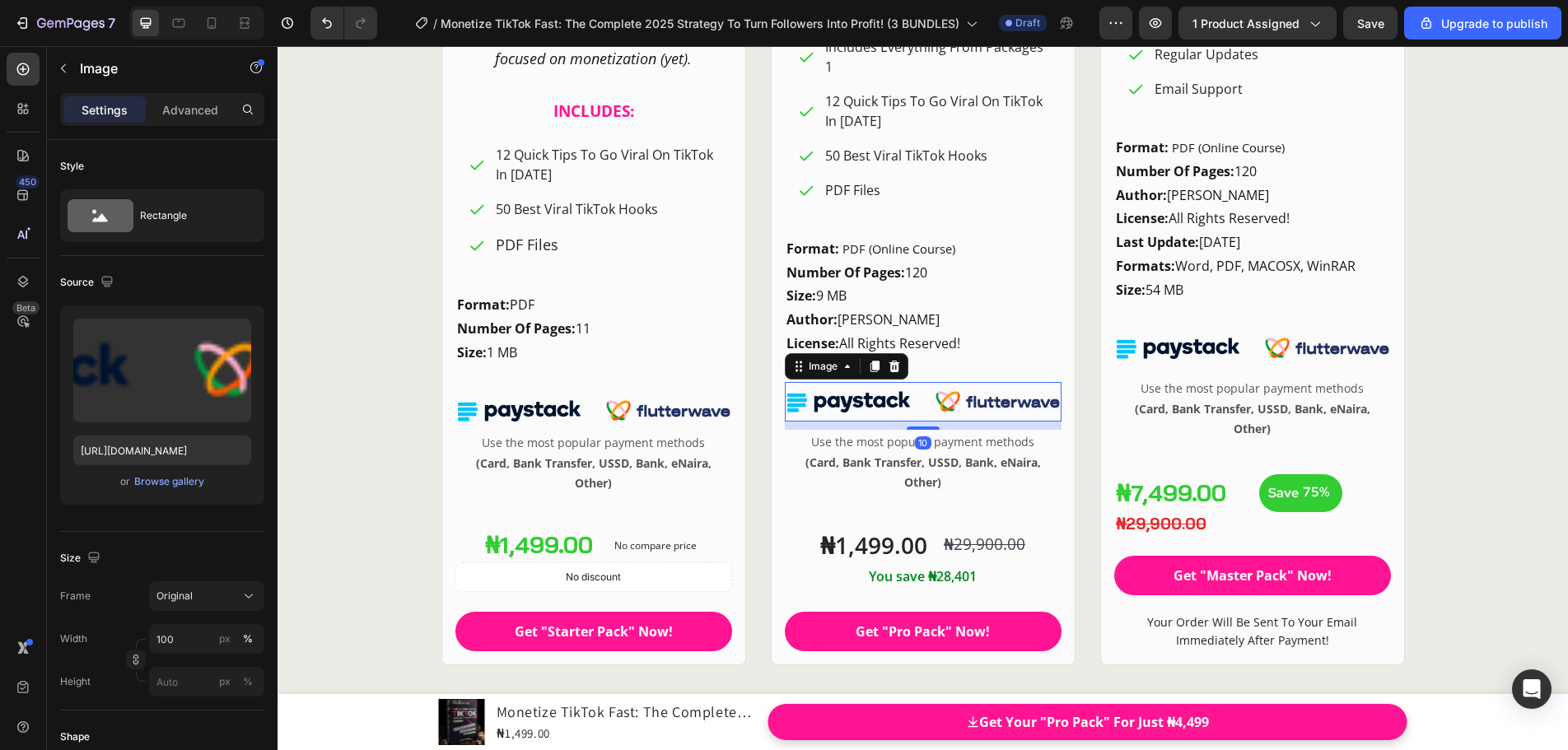
scroll to position [22532, 0]
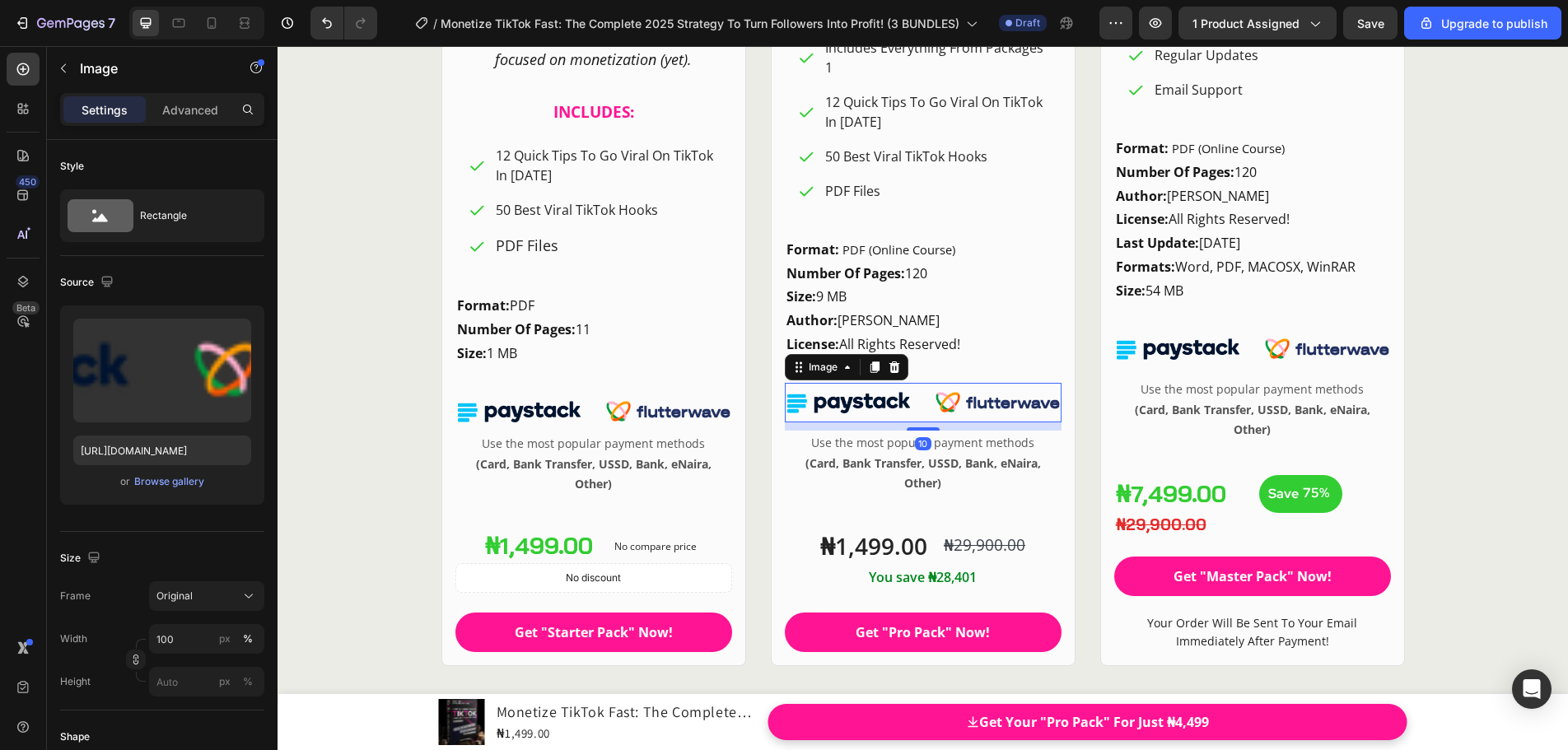
click at [924, 430] on div at bounding box center [922, 429] width 33 height 4
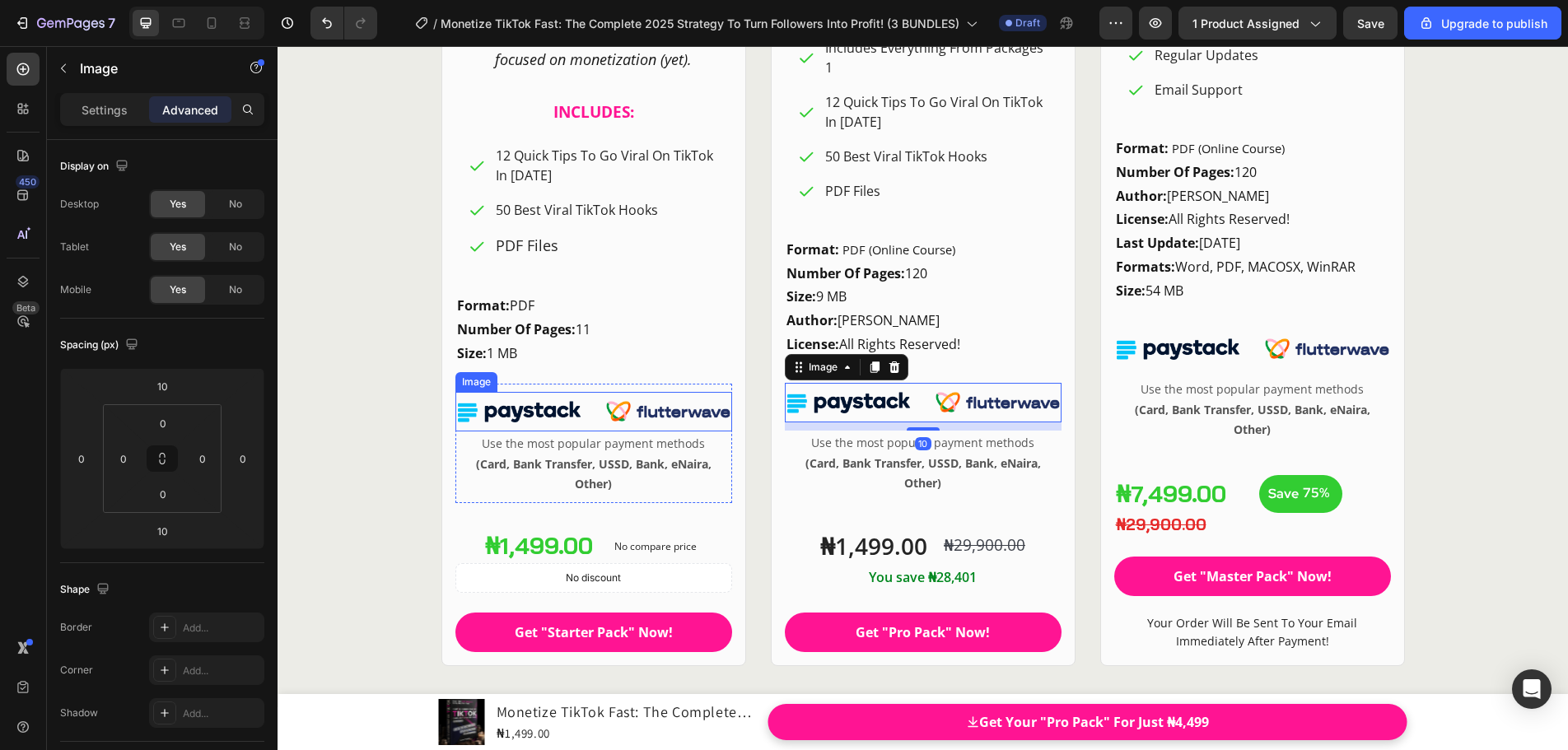
click at [622, 426] on img at bounding box center [593, 412] width 277 height 40
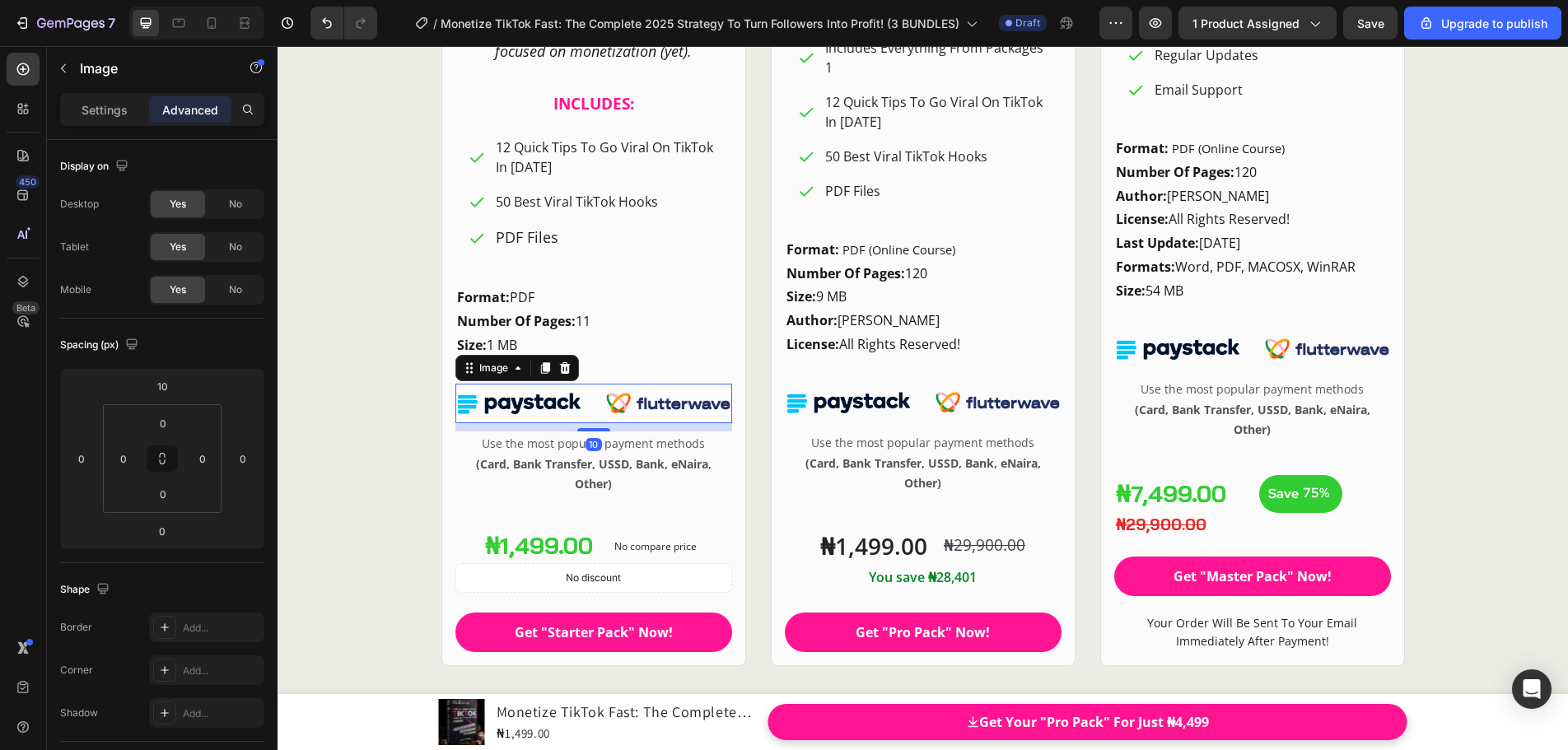
drag, startPoint x: 597, startPoint y: 430, endPoint x: 596, endPoint y: 439, distance: 9.1
click at [596, 439] on div "Image 10 Use the most popular payment methods (Card, Bank Transfer, USSD, Bank,…" at bounding box center [593, 439] width 277 height 128
type input "10"
click at [1197, 498] on div "₦7,499.00" at bounding box center [1179, 494] width 132 height 33
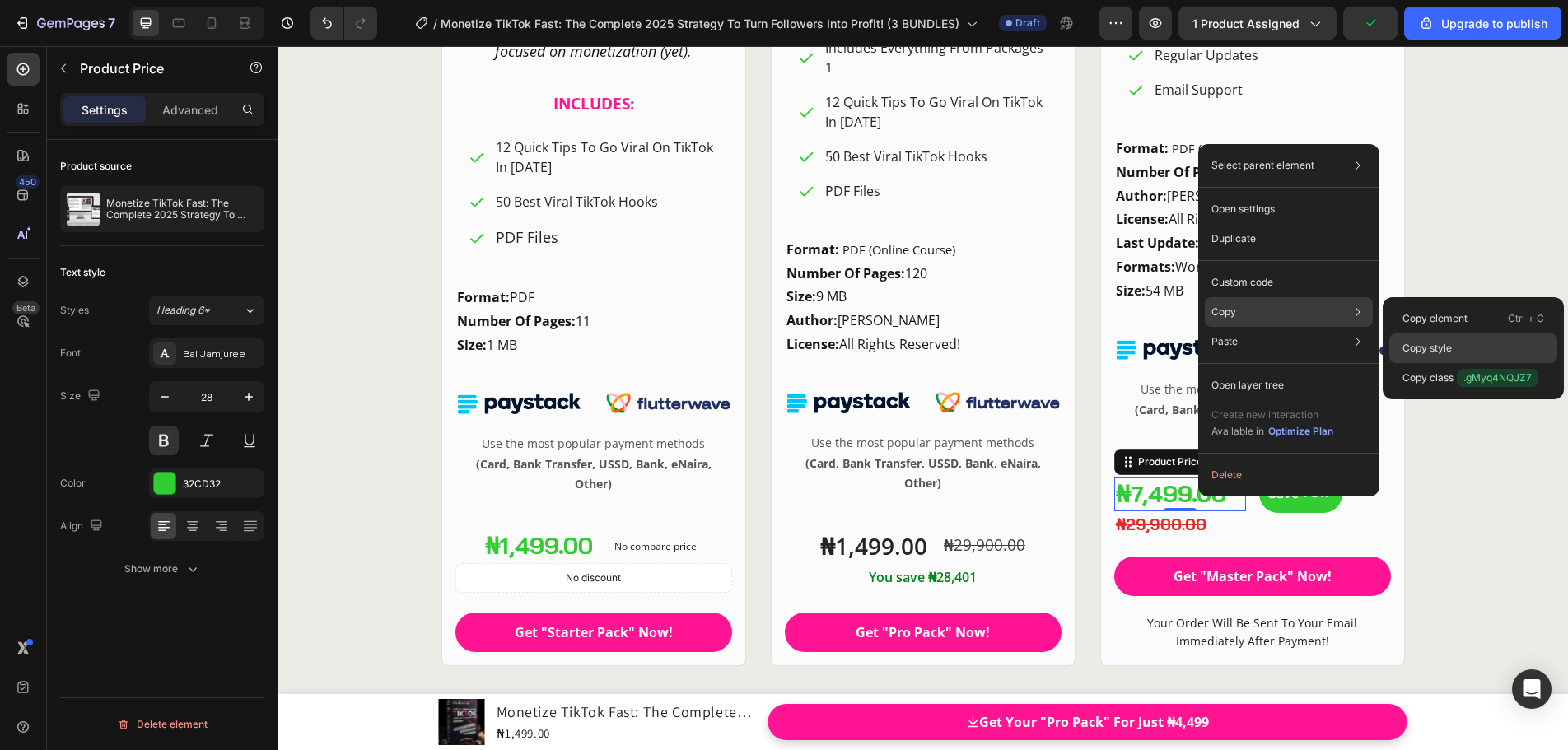
click at [1441, 341] on p "Copy style" at bounding box center [1426, 348] width 49 height 15
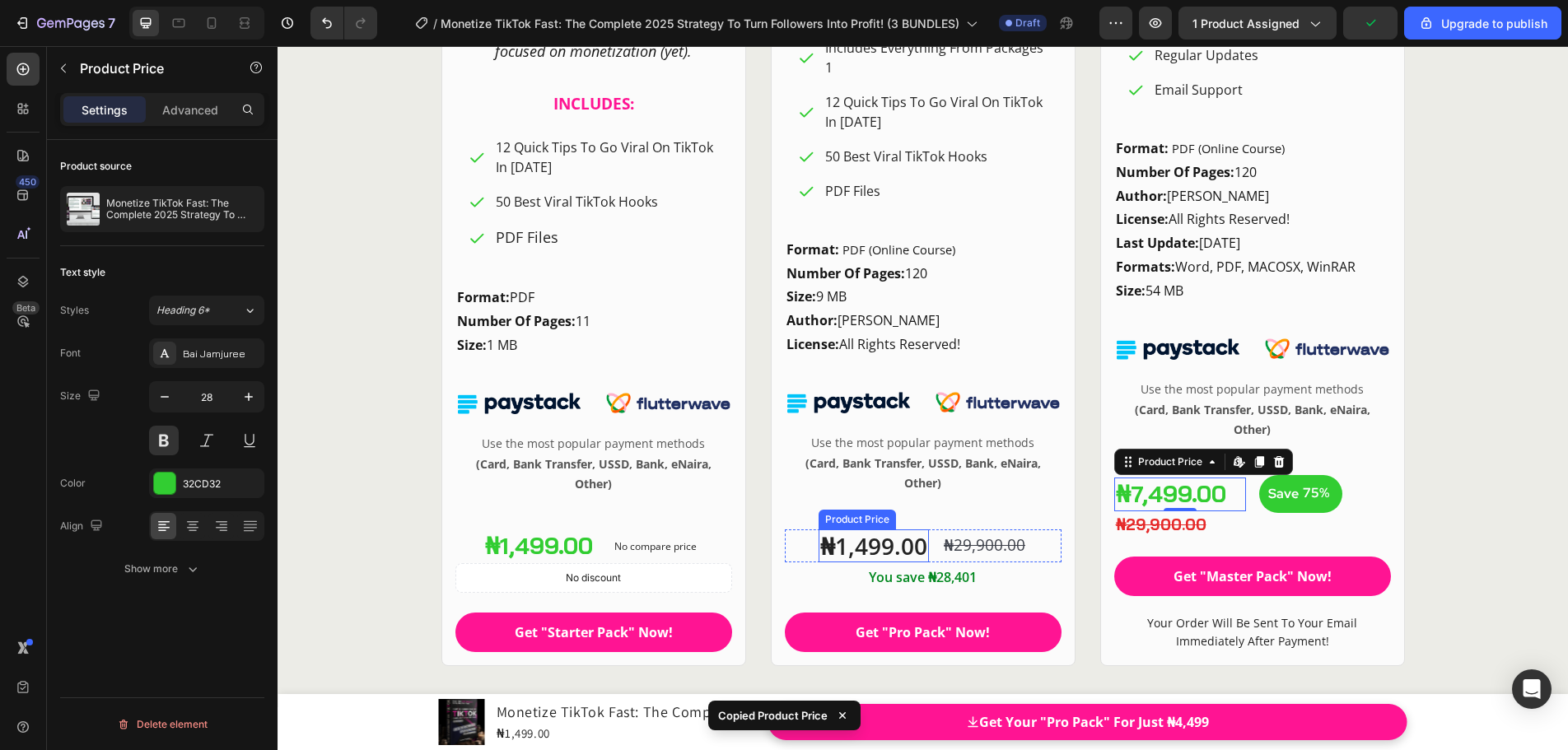
click at [886, 545] on div "₦1,499.00" at bounding box center [873, 546] width 111 height 33
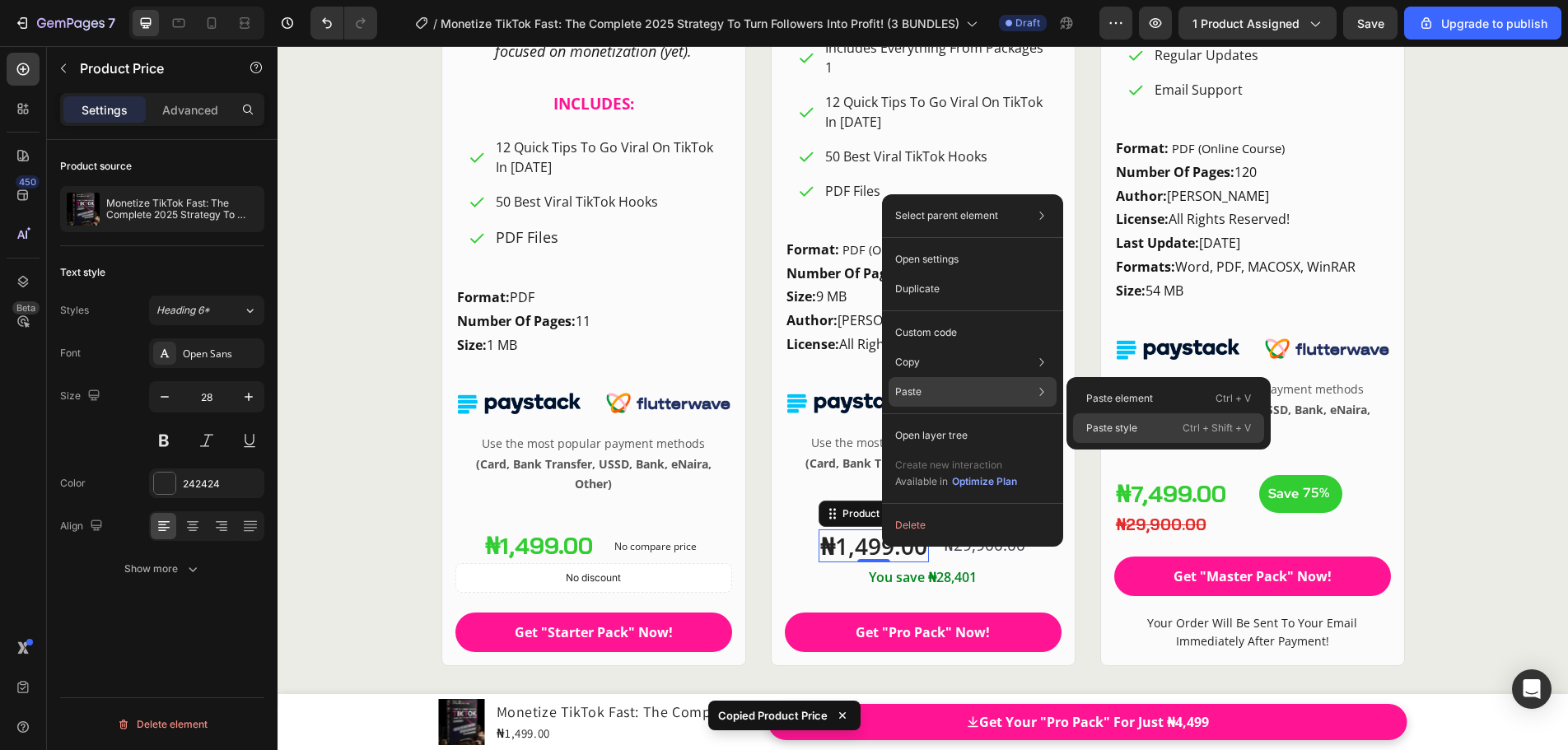
click at [1124, 427] on p "Paste style" at bounding box center [1111, 428] width 51 height 15
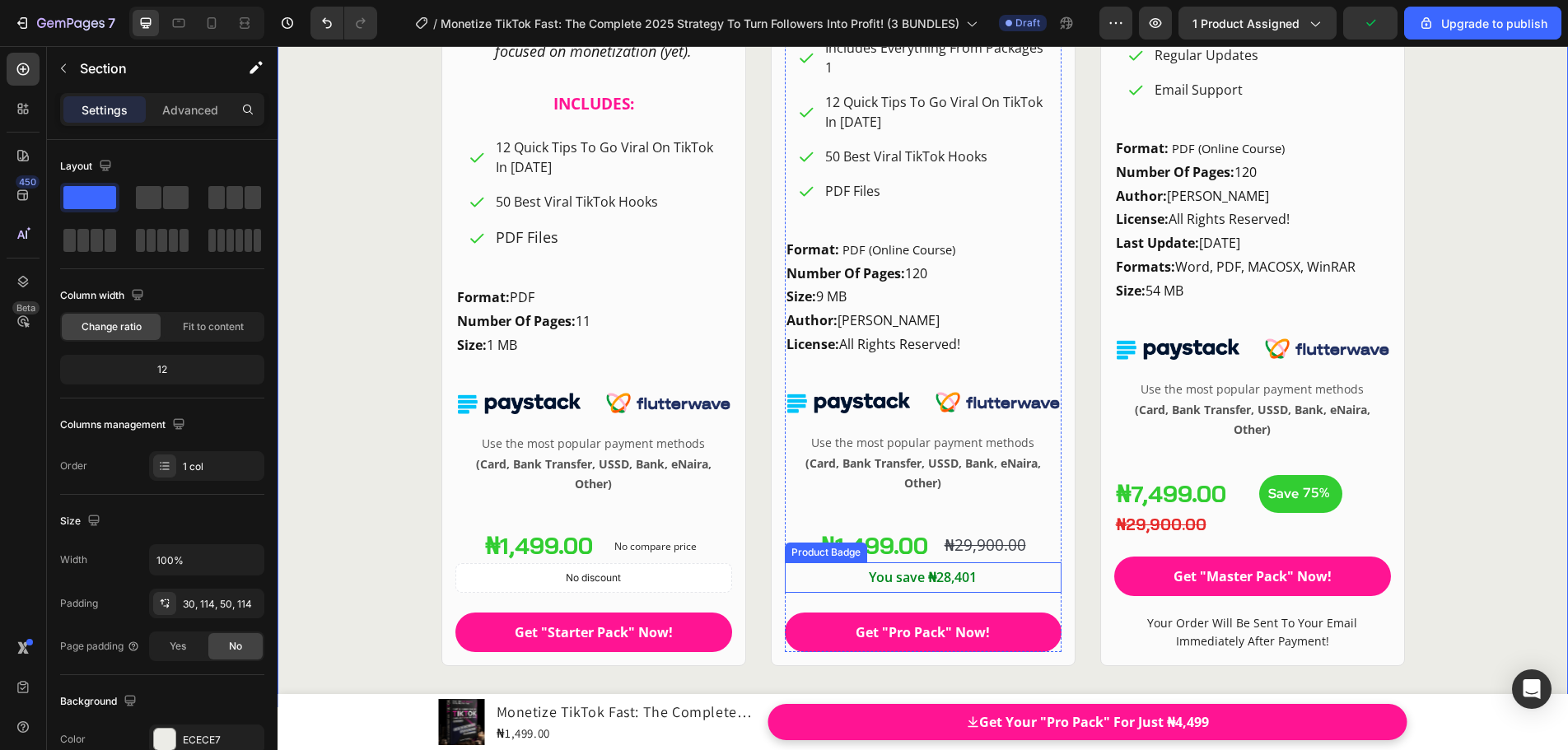
click at [989, 584] on div "You save ₦28,401" at bounding box center [922, 577] width 277 height 31
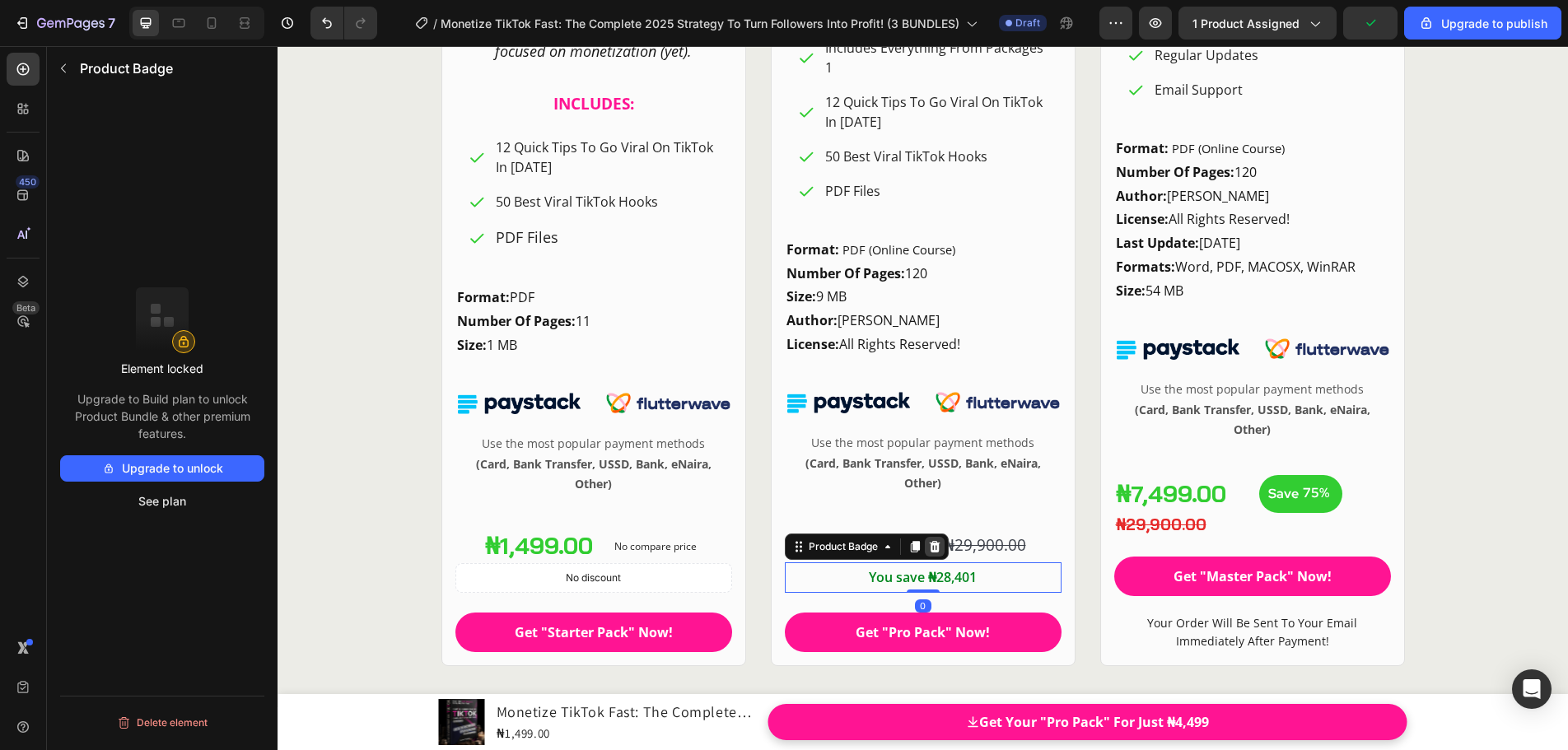
click at [928, 548] on icon at bounding box center [934, 547] width 14 height 14
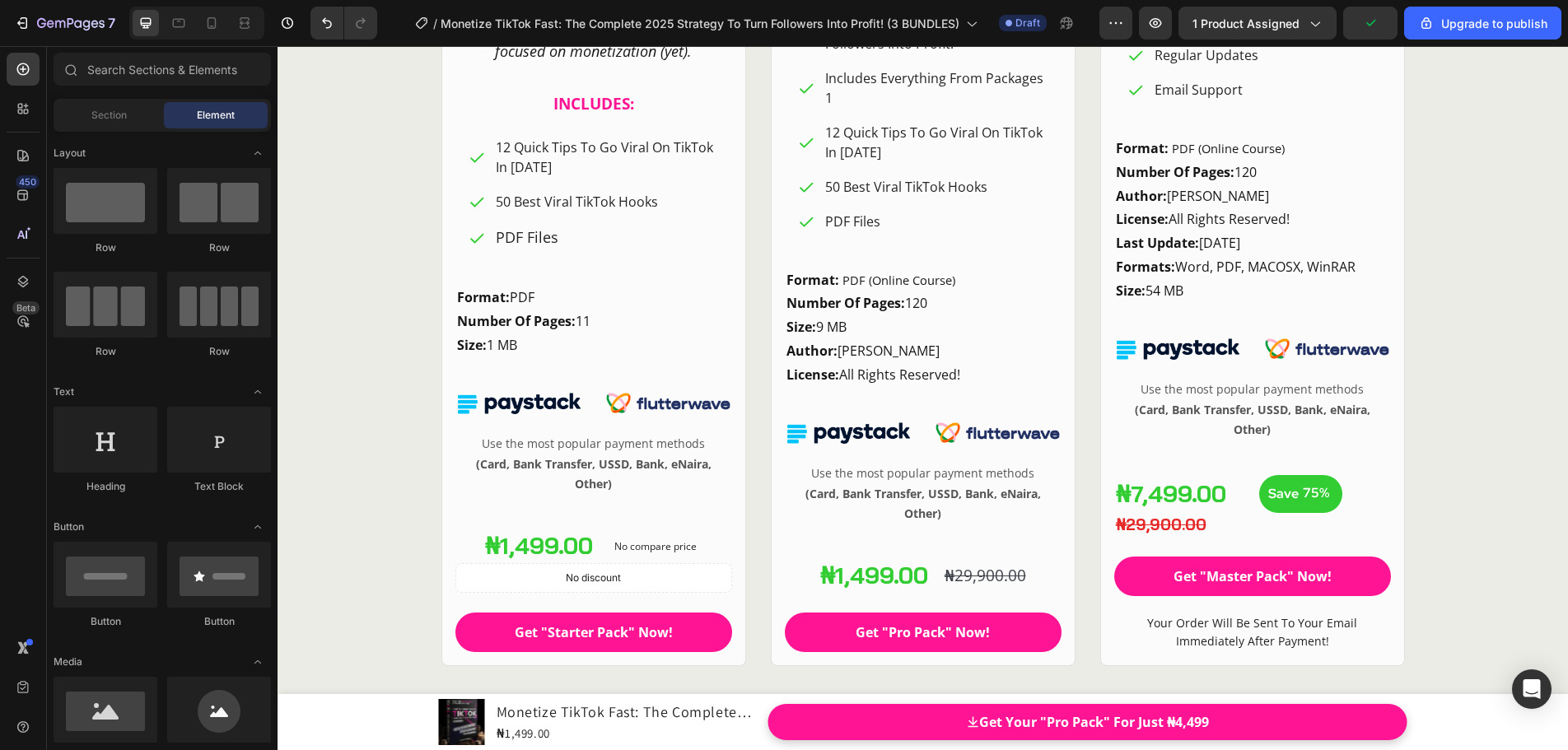
scroll to position [22562, 0]
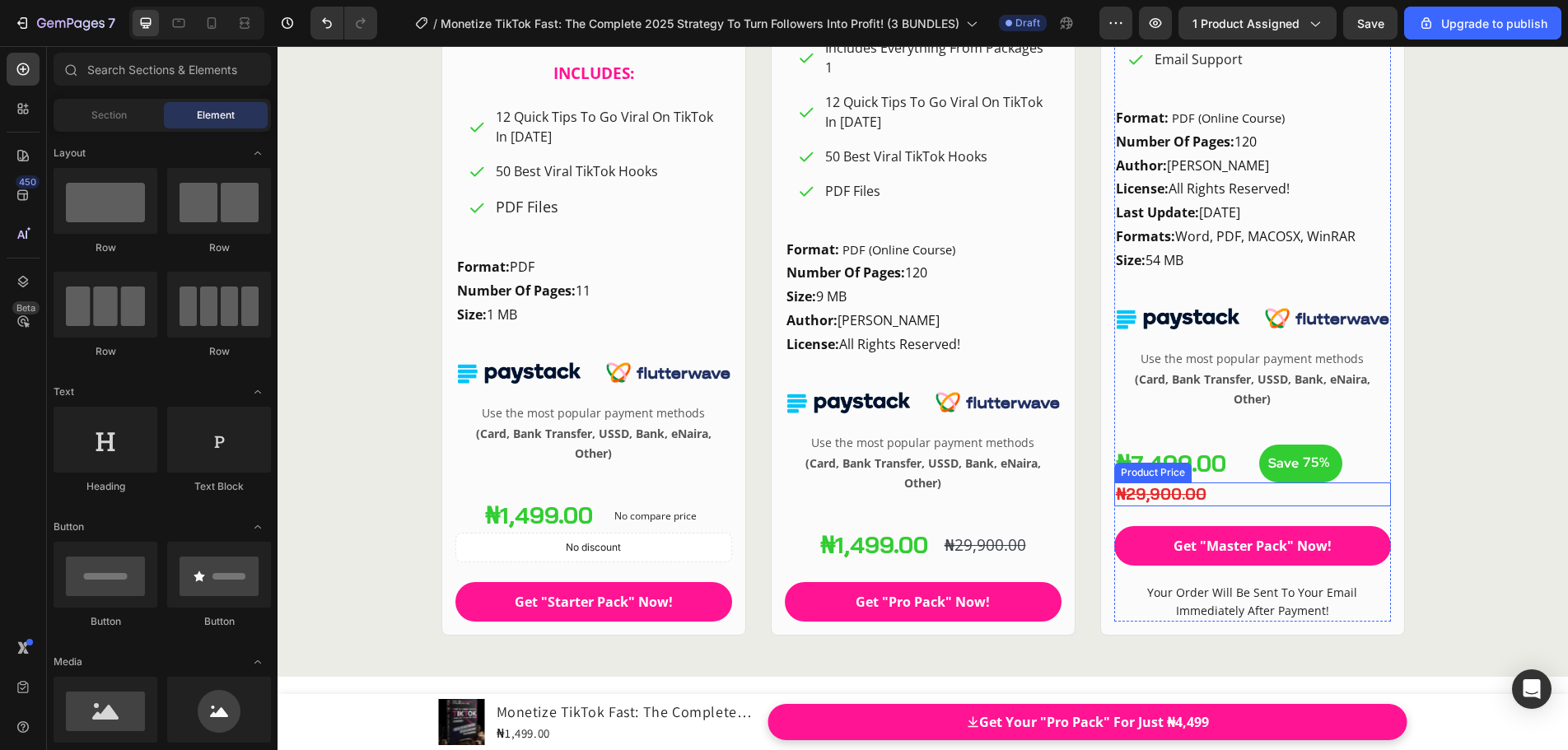
click at [1134, 498] on div "₦29,900.00" at bounding box center [1252, 494] width 277 height 24
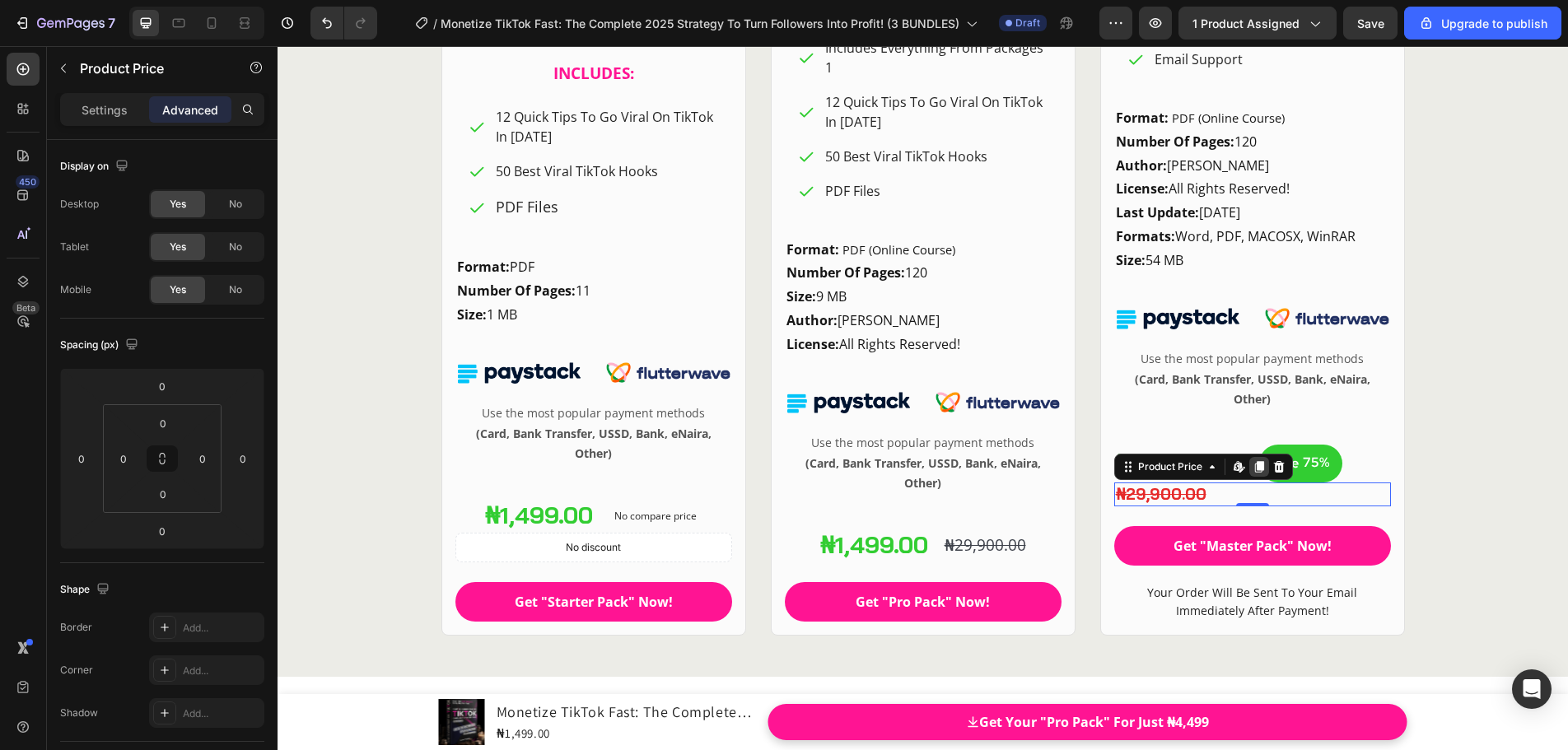
click at [1254, 470] on icon at bounding box center [1258, 468] width 9 height 12
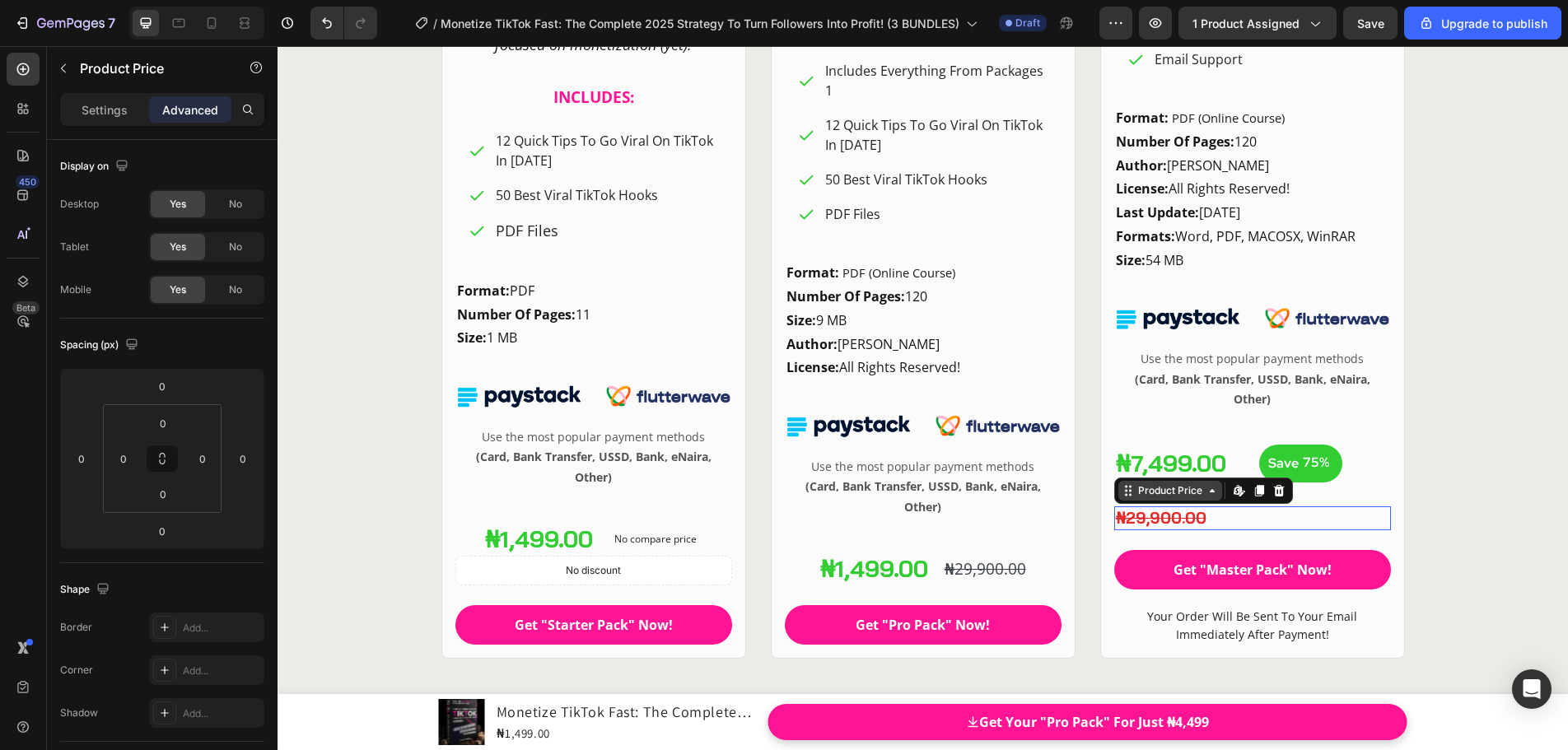
scroll to position [22585, 0]
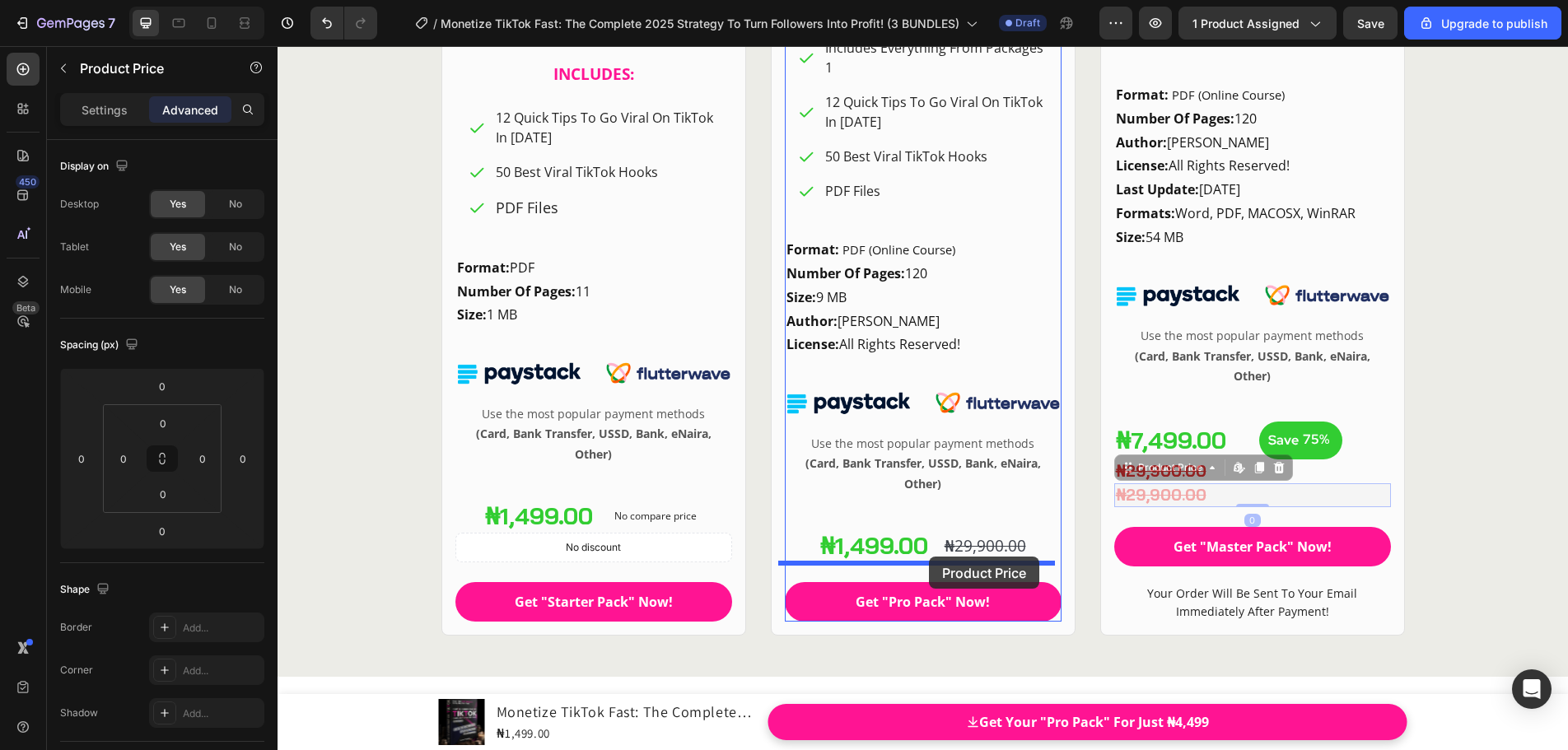
drag, startPoint x: 1123, startPoint y: 471, endPoint x: 929, endPoint y: 557, distance: 212.2
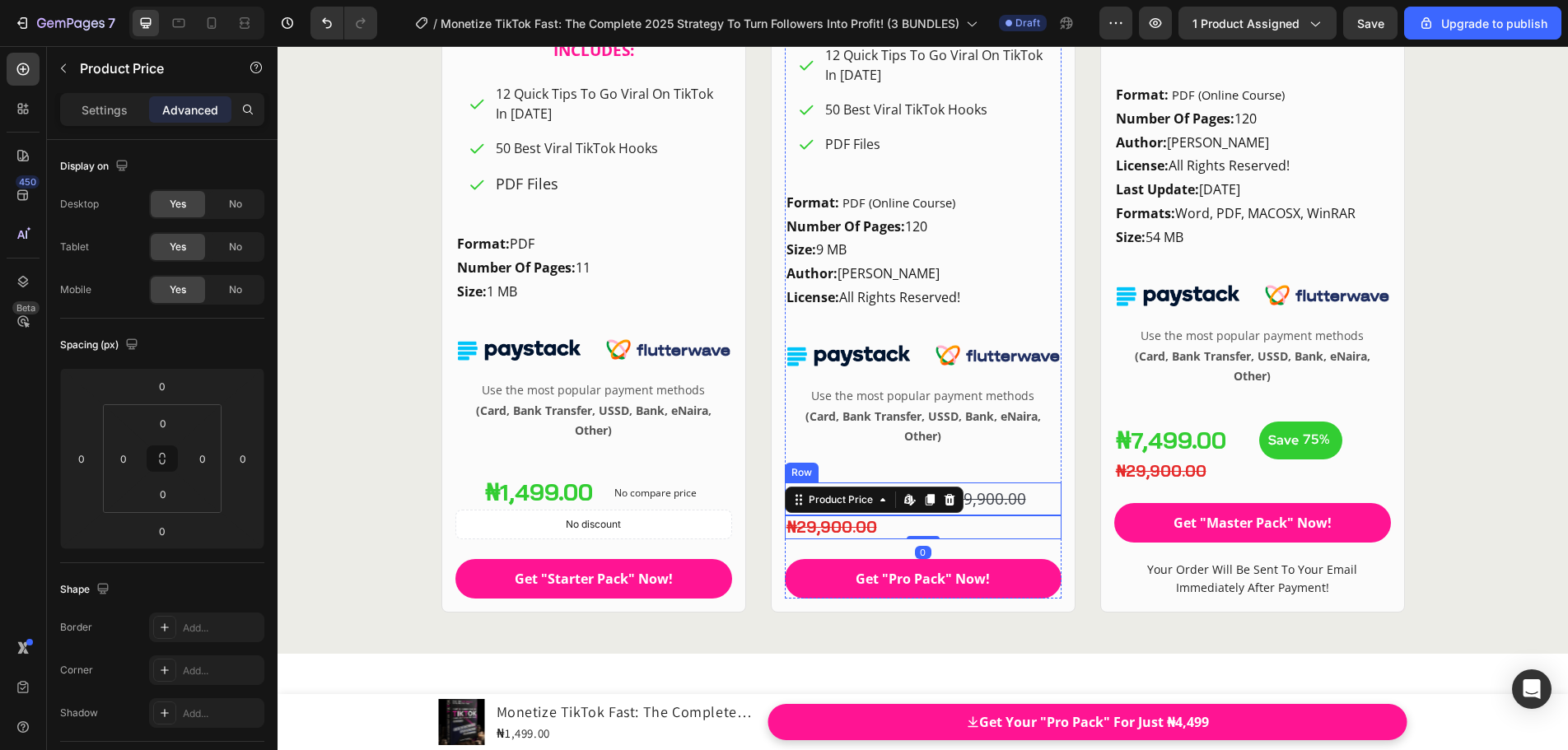
scroll to position [22538, 0]
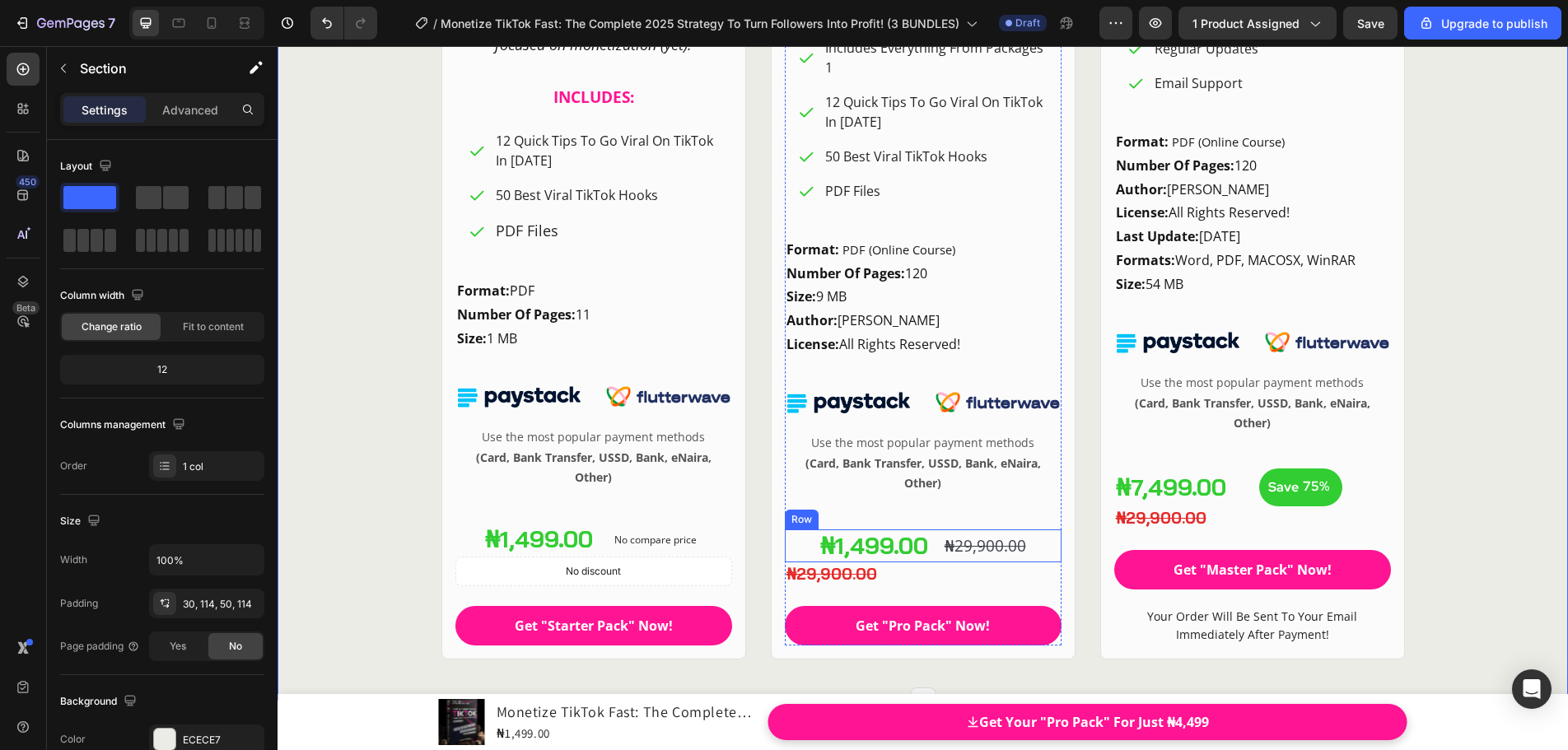
click at [942, 530] on div "₦29,900.00 Product Price Product Price" at bounding box center [984, 546] width 84 height 33
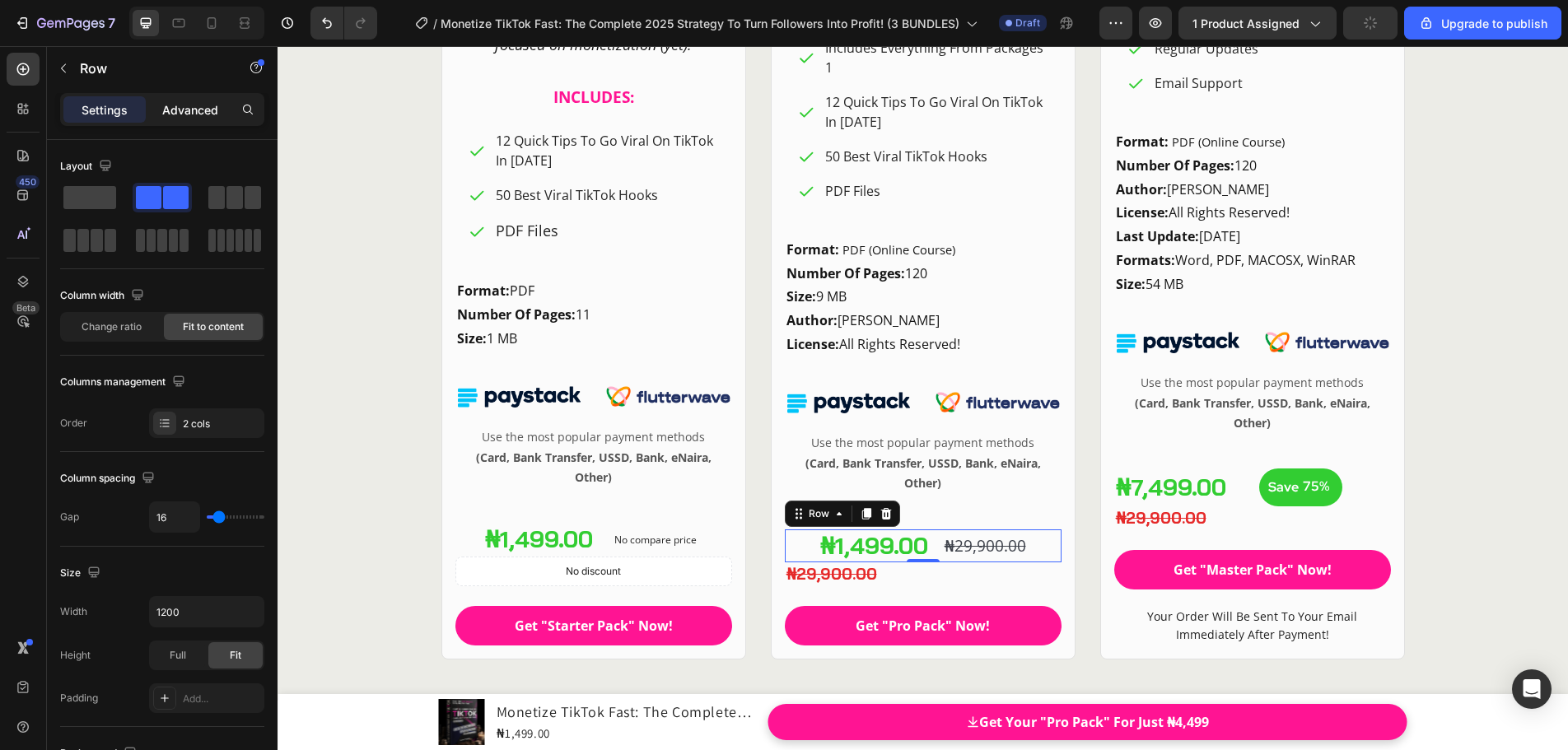
click at [185, 114] on p "Advanced" at bounding box center [191, 110] width 56 height 17
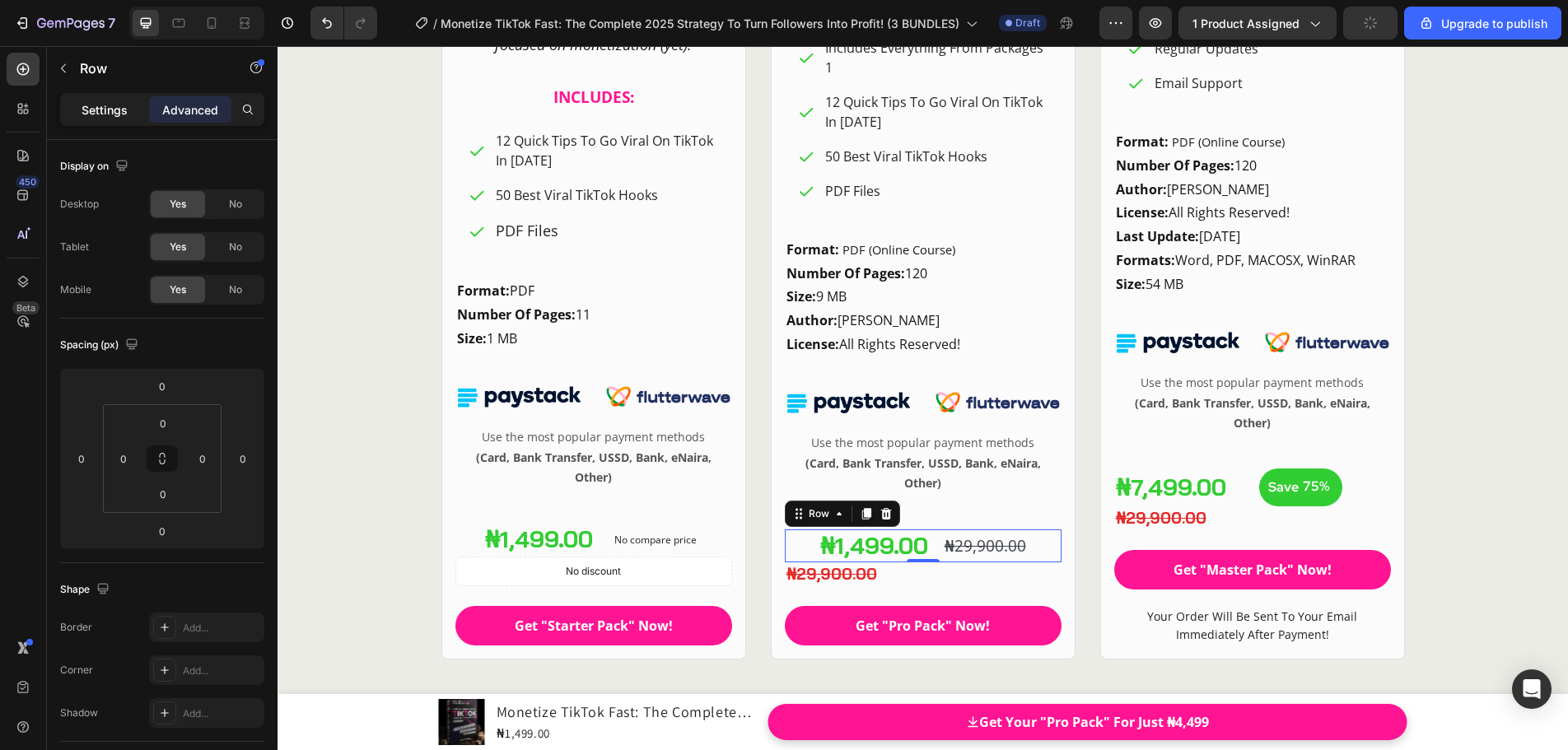
click at [111, 112] on p "Settings" at bounding box center [104, 110] width 46 height 17
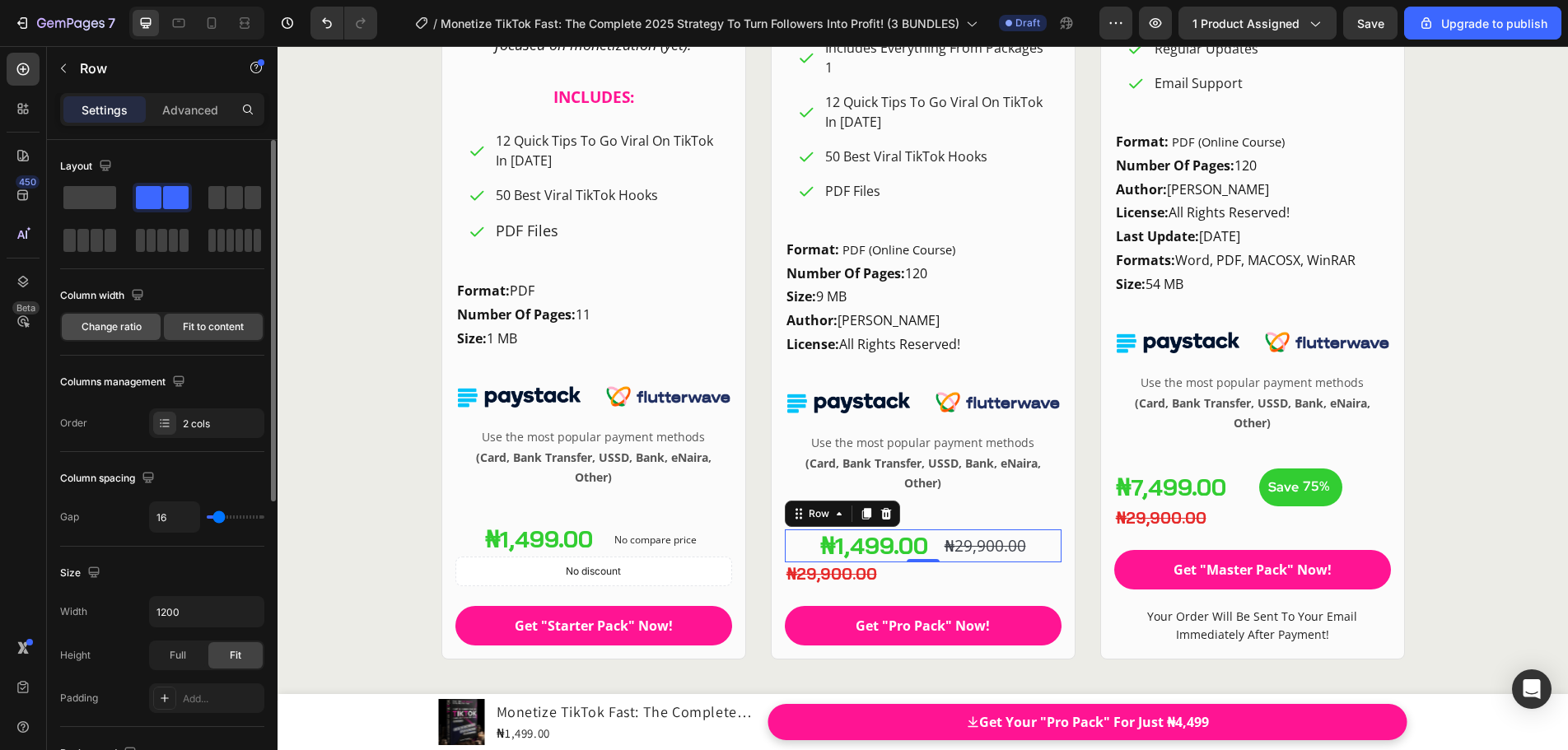
click at [124, 332] on span "Change ratio" at bounding box center [112, 327] width 60 height 15
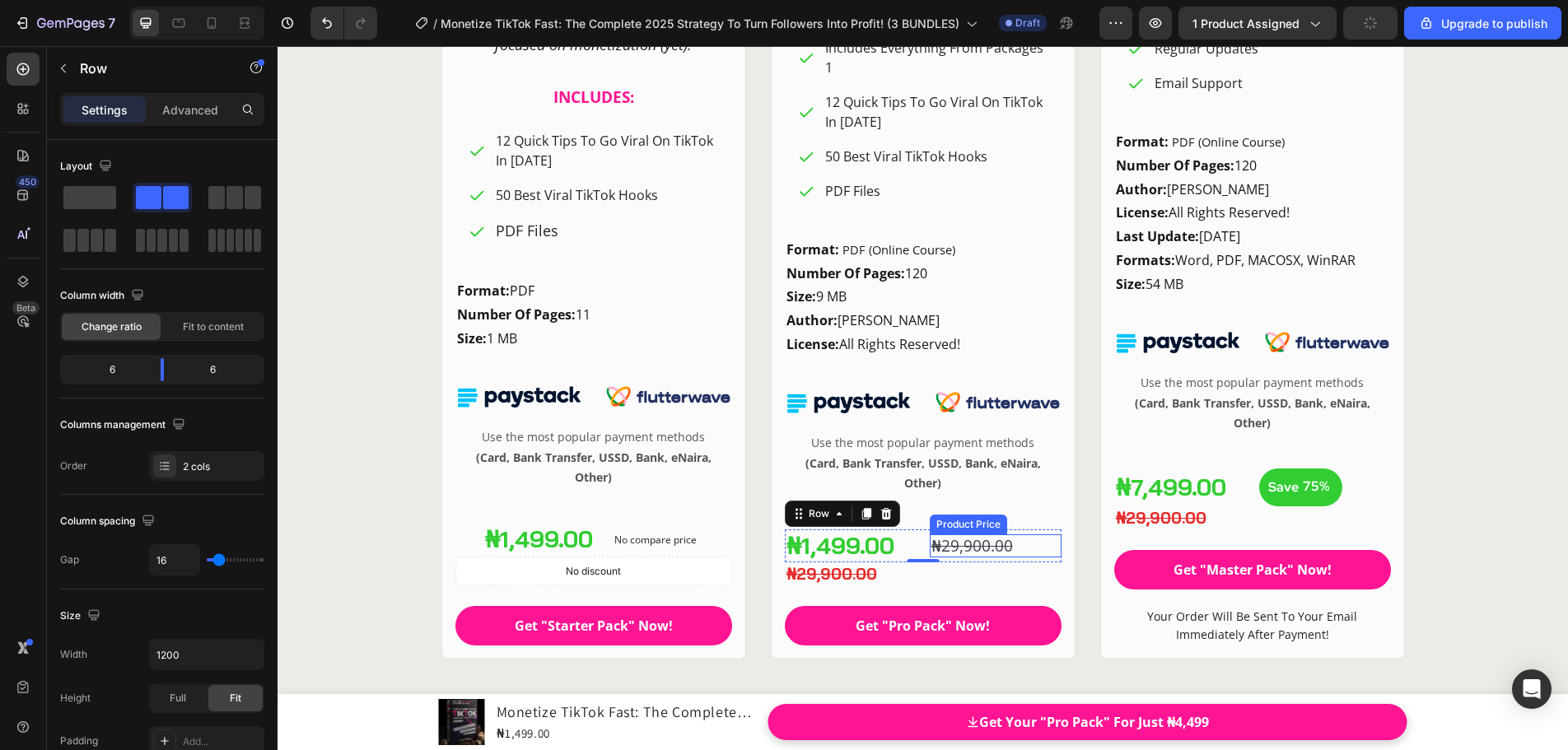
click at [969, 547] on div "₦29,900.00" at bounding box center [995, 547] width 132 height 24
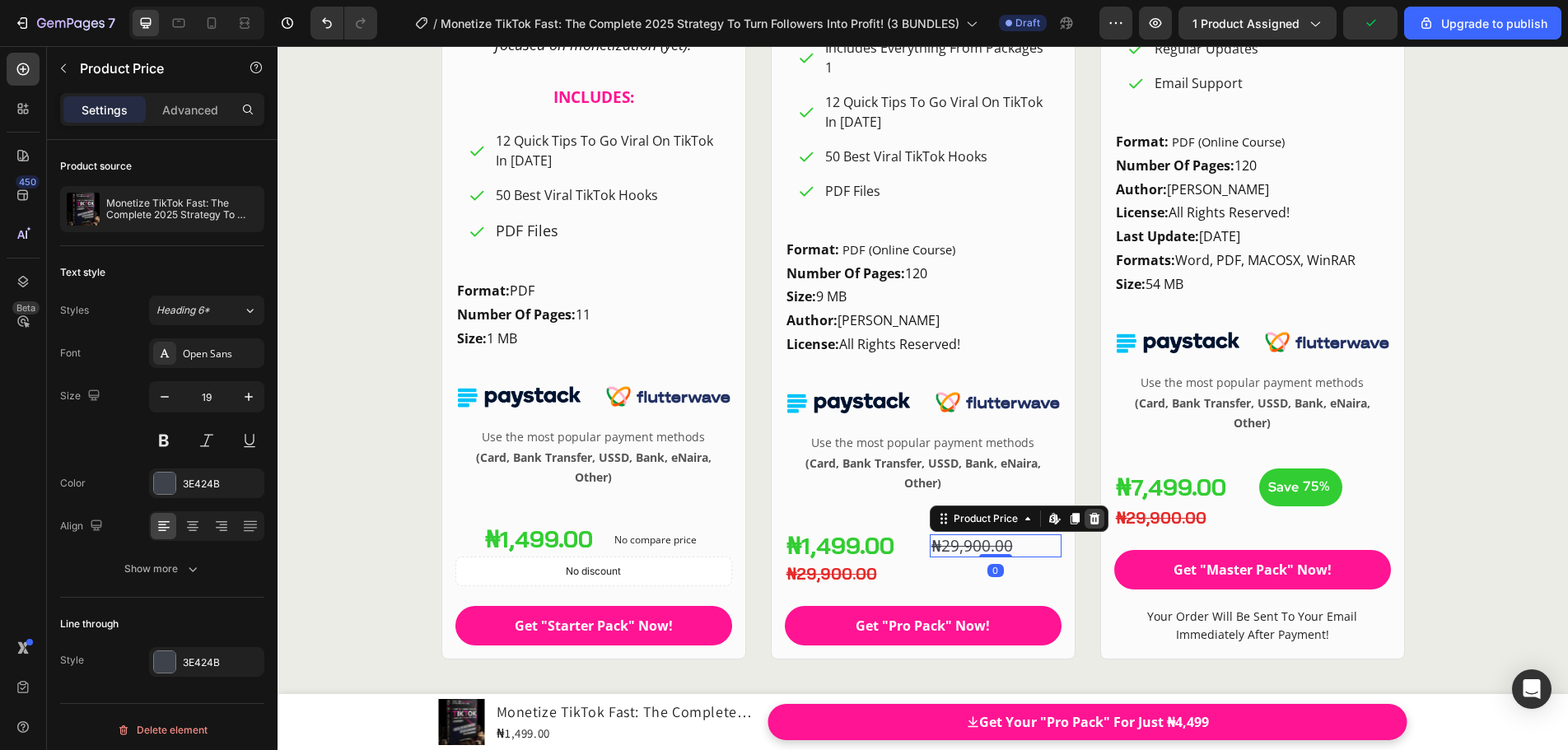
click at [1088, 518] on icon at bounding box center [1094, 518] width 14 height 14
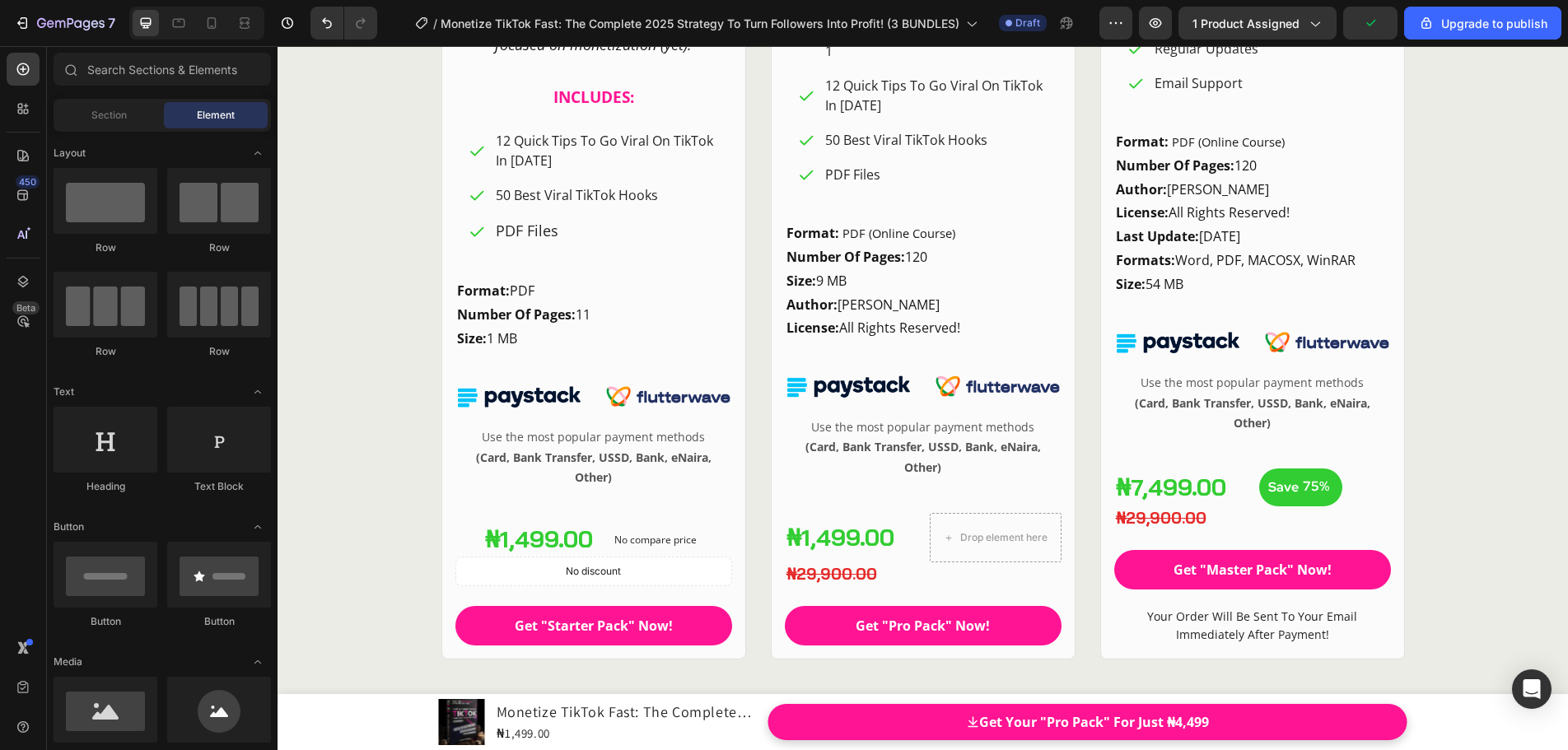
scroll to position [22522, 0]
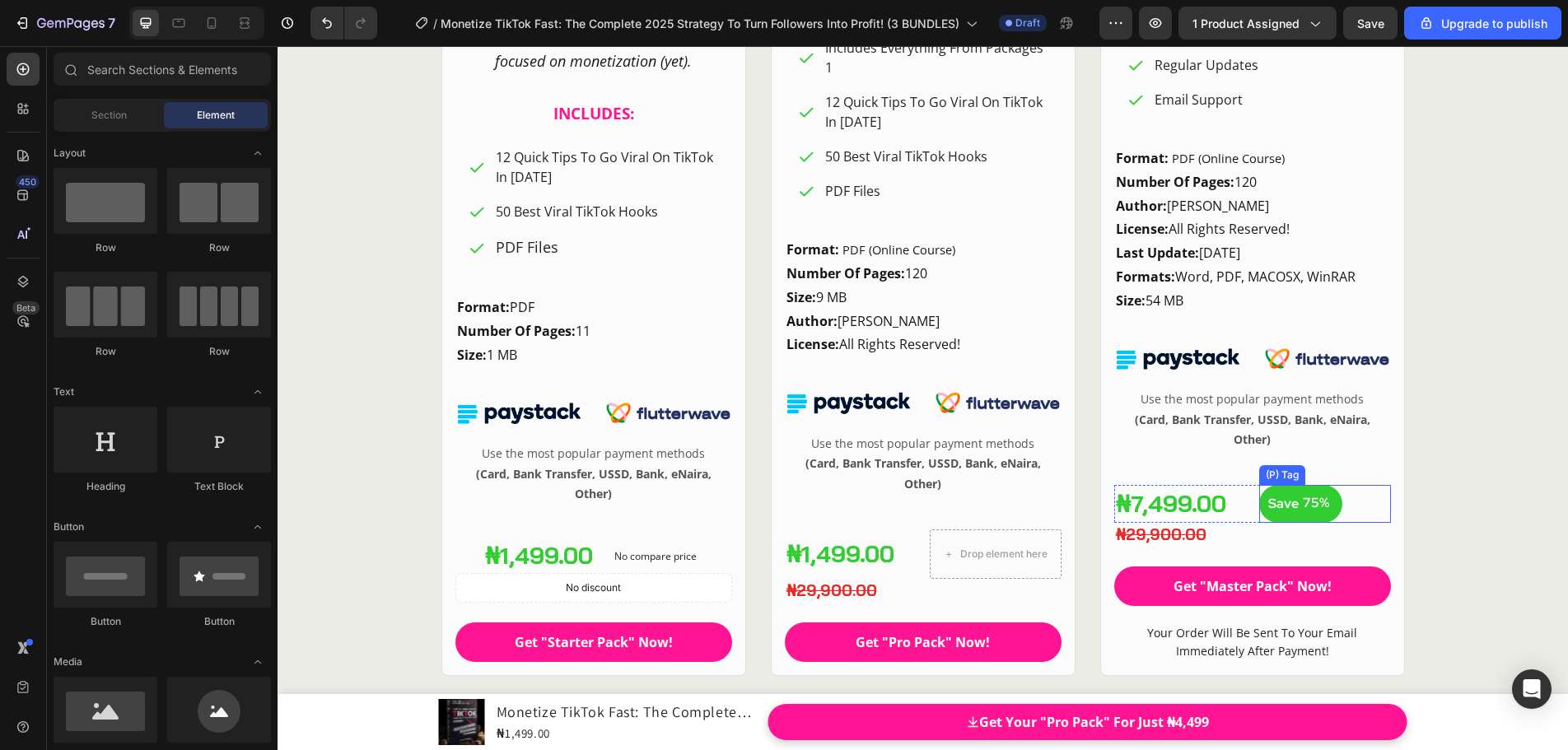
click at [1304, 516] on div "75%" at bounding box center [1316, 503] width 30 height 25
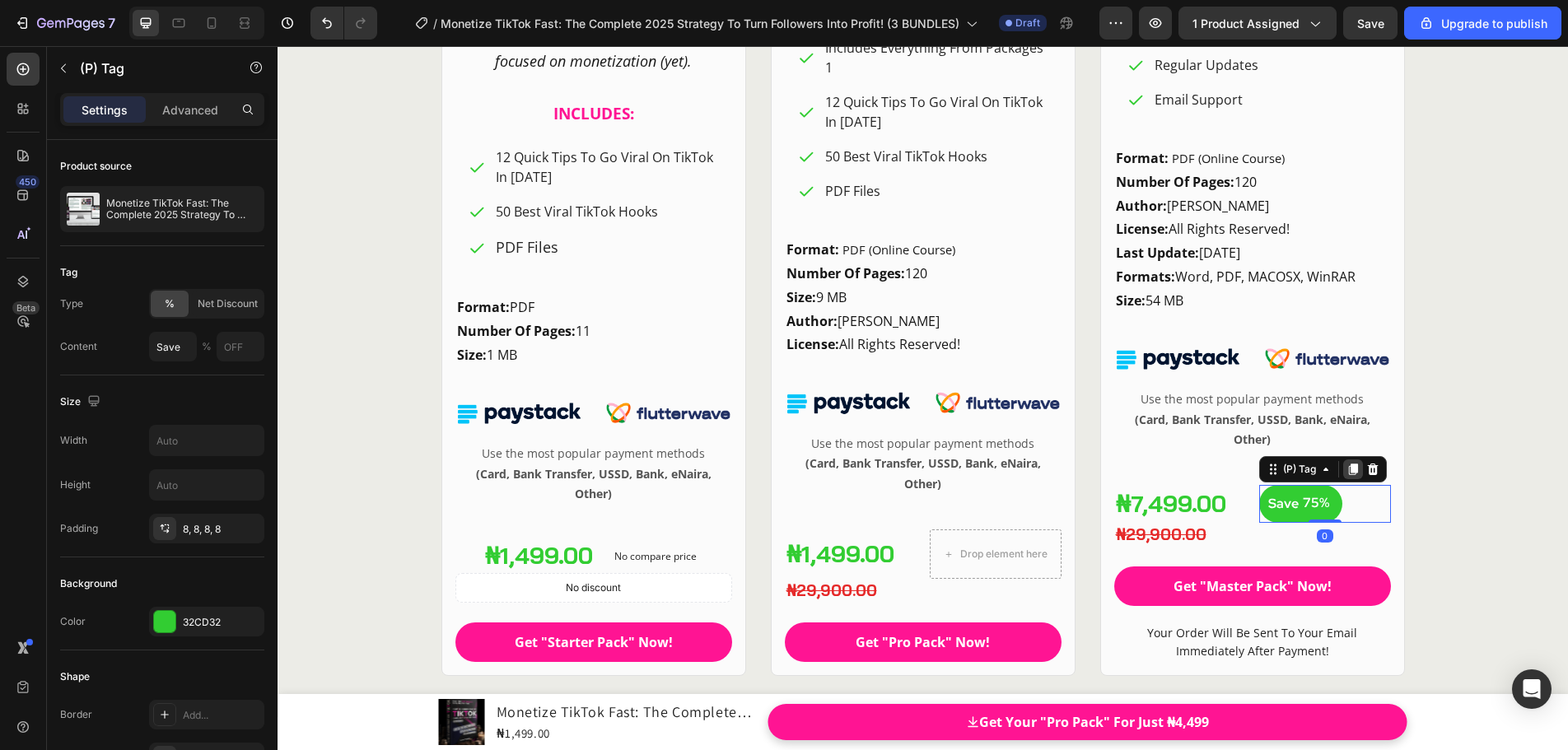
click at [1346, 474] on icon at bounding box center [1353, 469] width 14 height 14
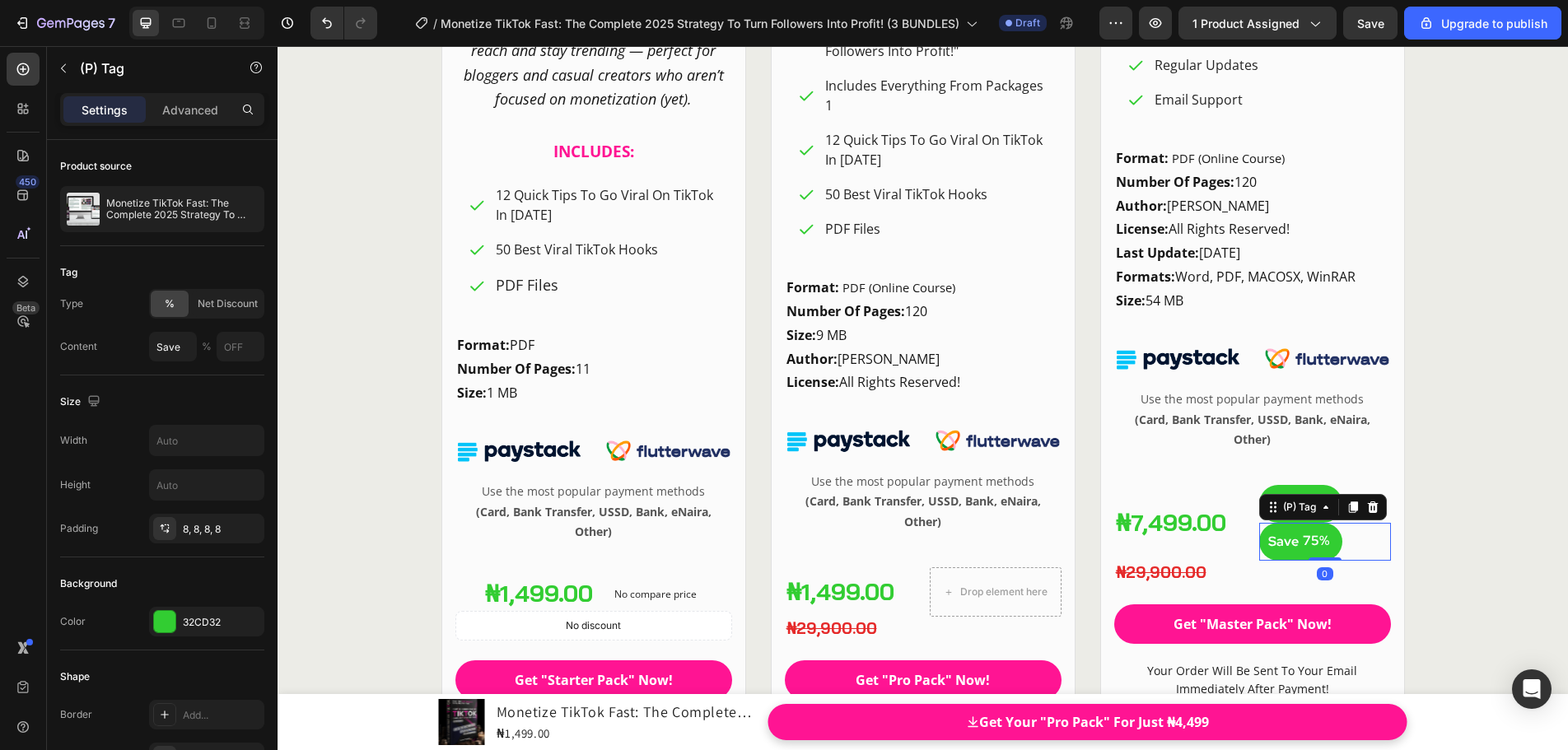
scroll to position [22559, 0]
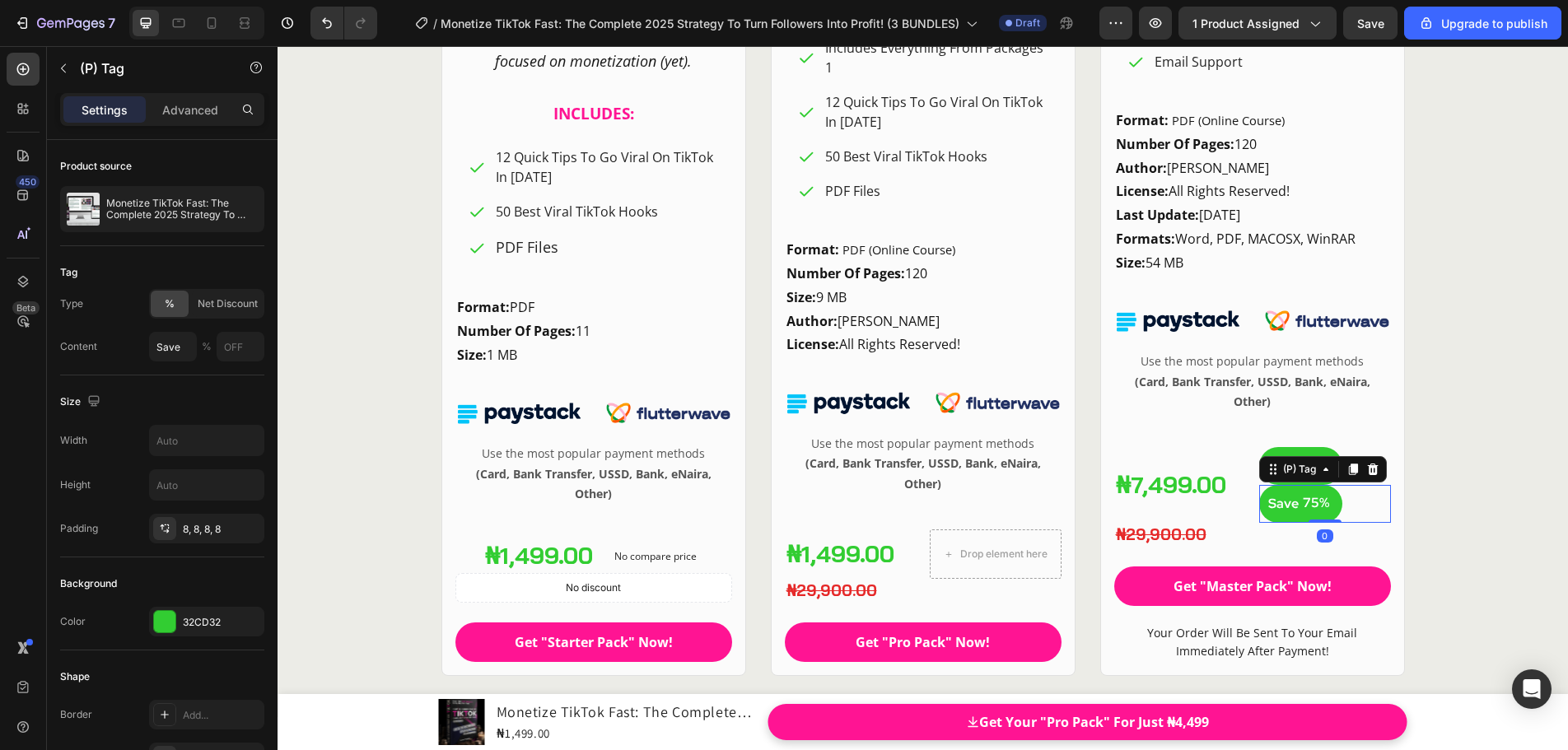
click at [1330, 493] on div at bounding box center [1332, 493] width 5 height 5
click at [1330, 462] on div at bounding box center [1332, 466] width 5 height 25
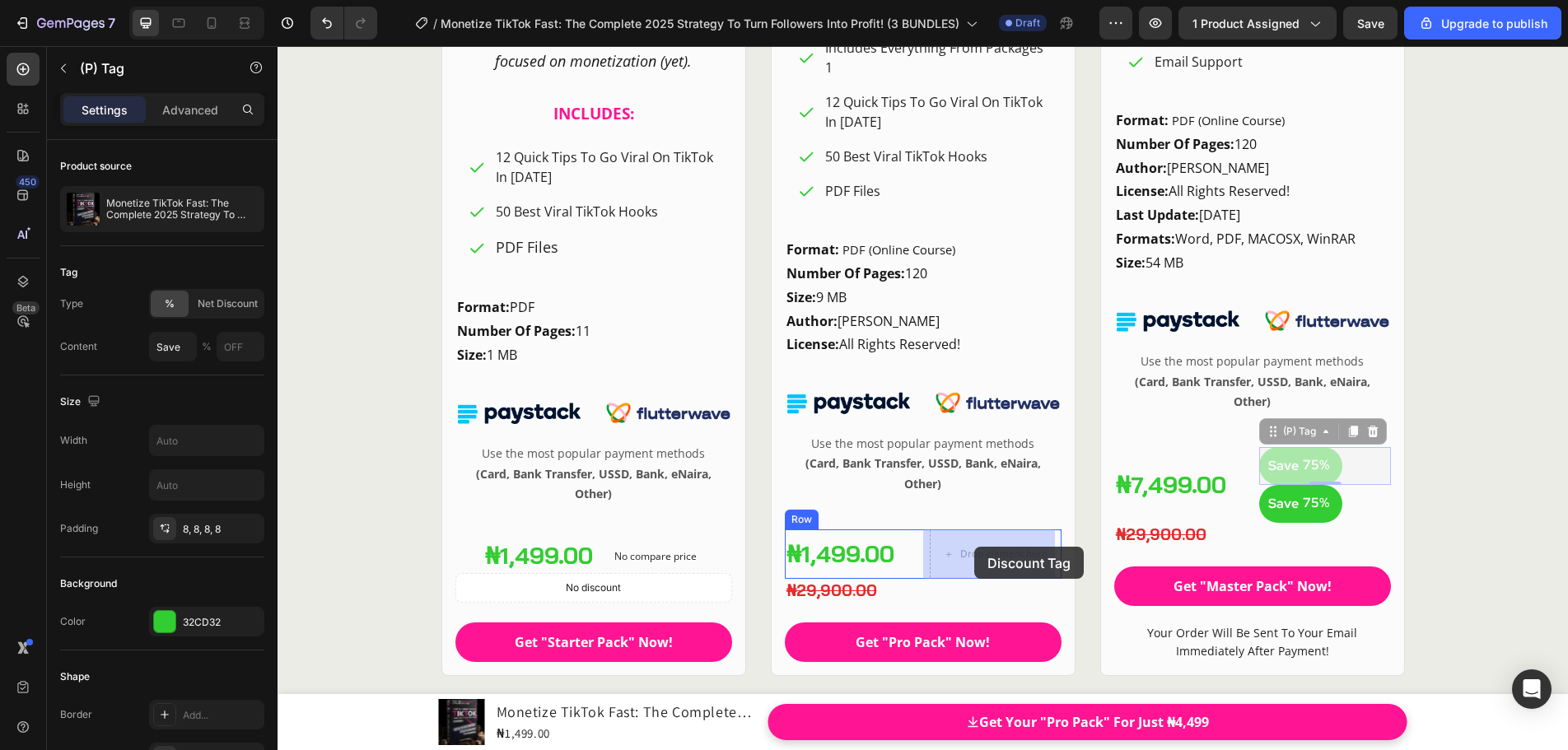
drag, startPoint x: 1267, startPoint y: 438, endPoint x: 975, endPoint y: 547, distance: 311.7
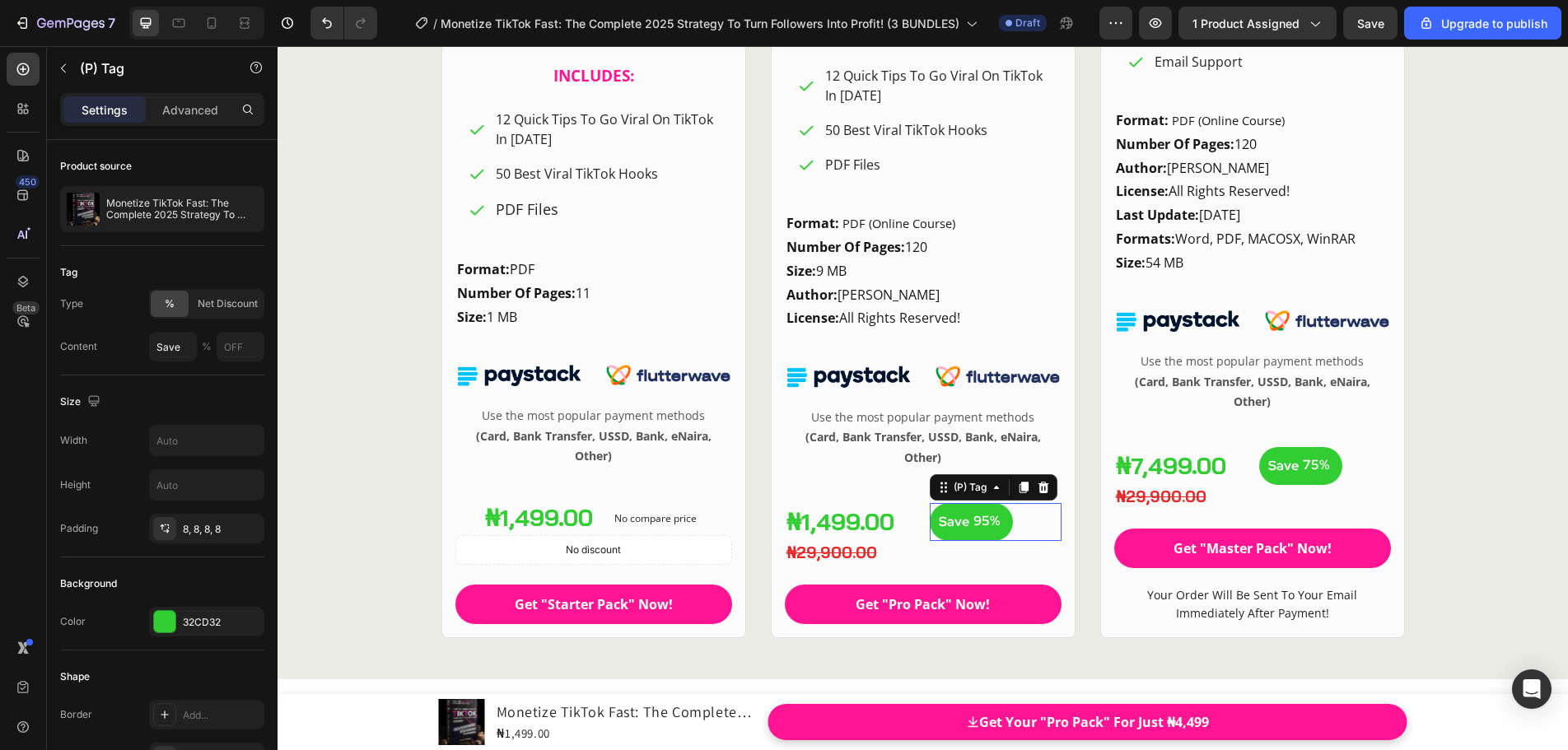
scroll to position [22533, 0]
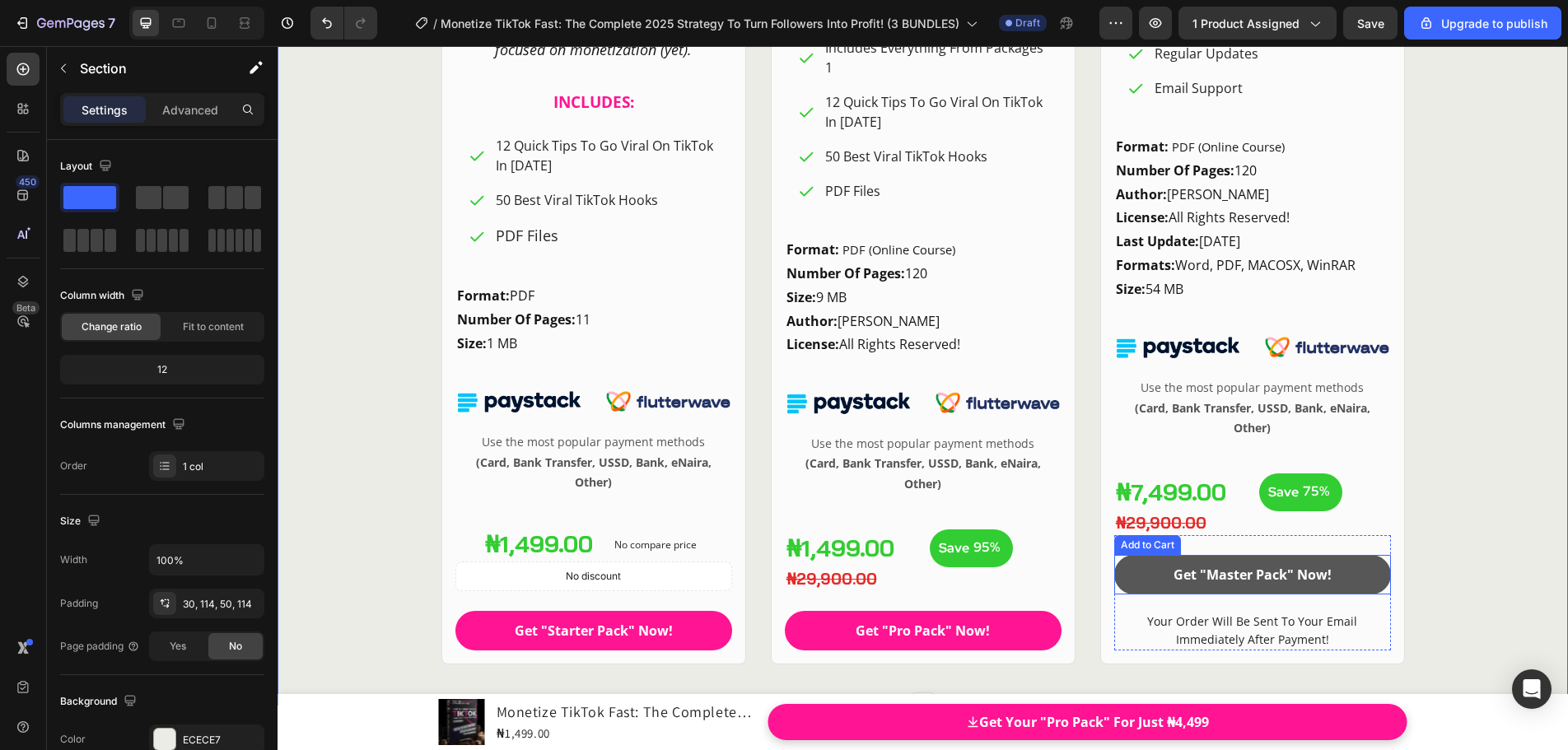
click at [1224, 591] on button "Get "Master Pack" Now!" at bounding box center [1252, 575] width 277 height 40
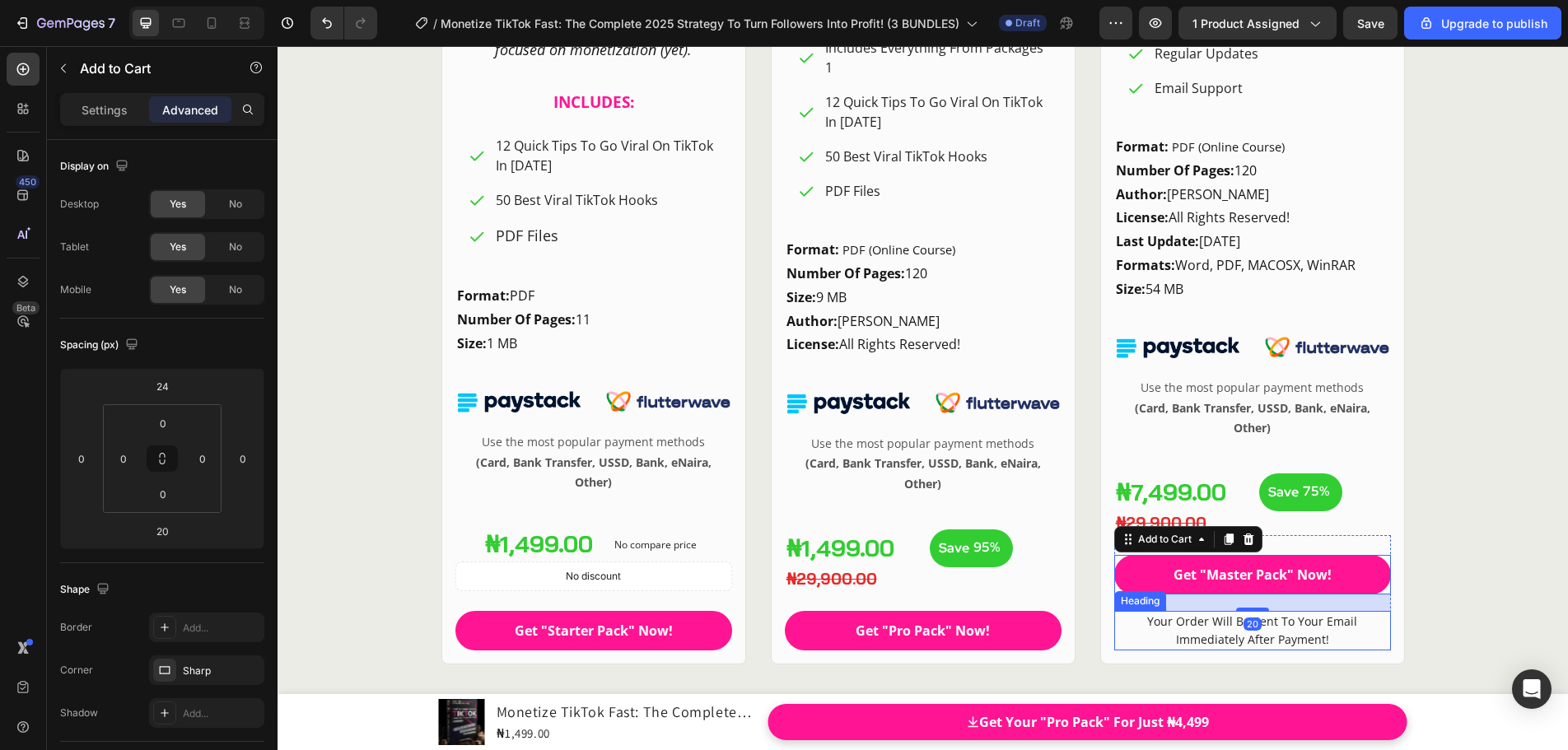
click at [1288, 628] on span "Your Order Will Be Sent To Your Email Immediately After Payment!" at bounding box center [1251, 630] width 210 height 34
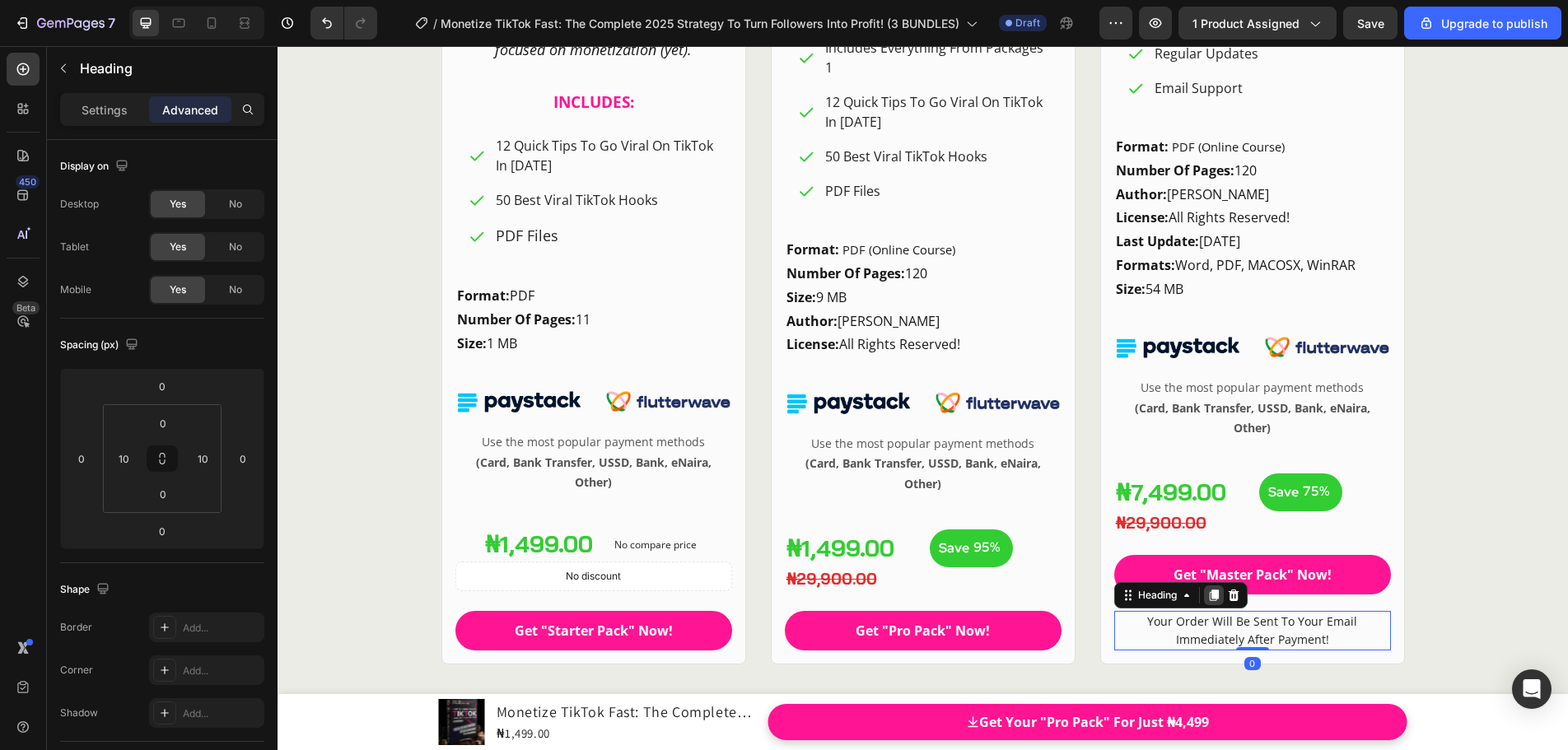
click at [1208, 598] on icon at bounding box center [1213, 595] width 9 height 12
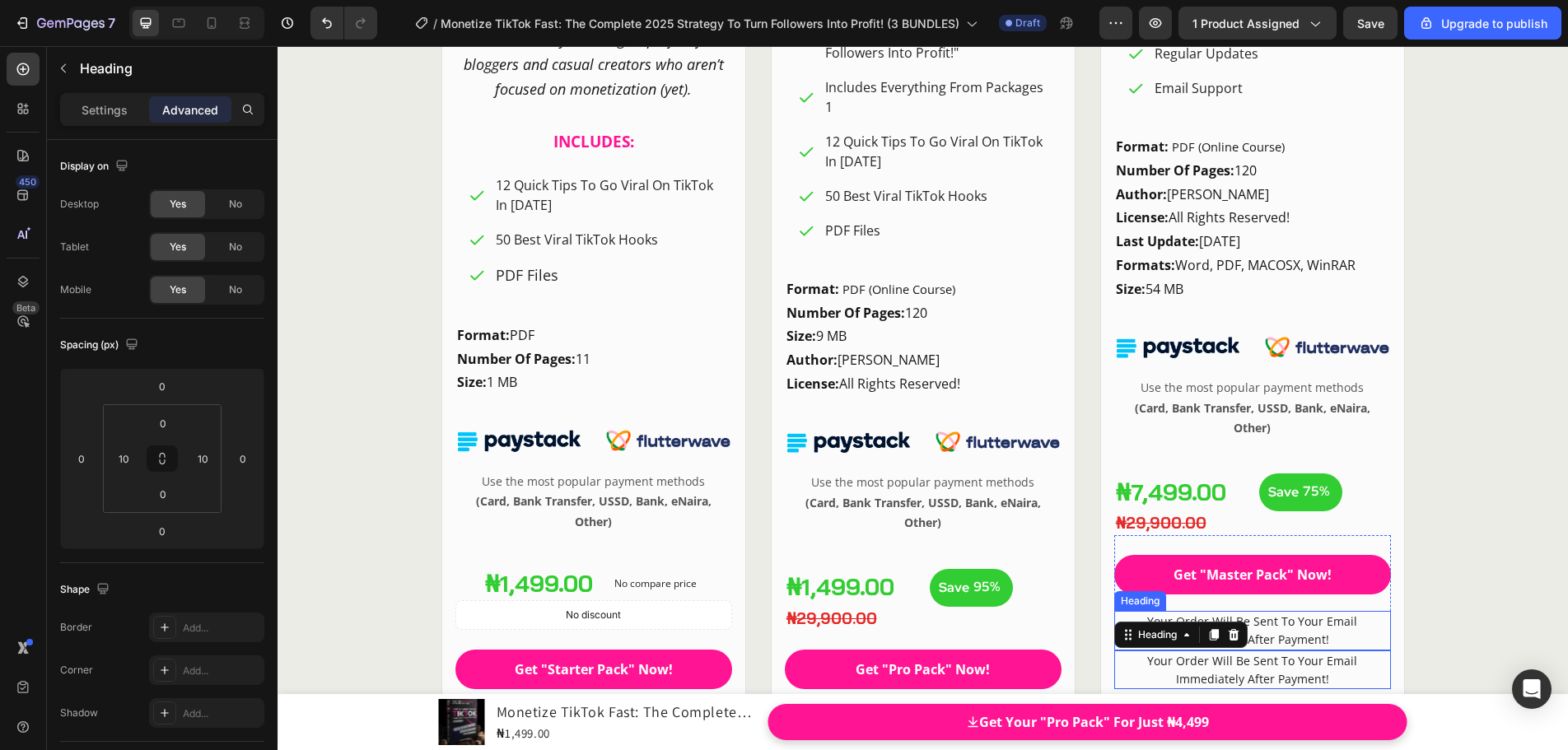
scroll to position [22573, 0]
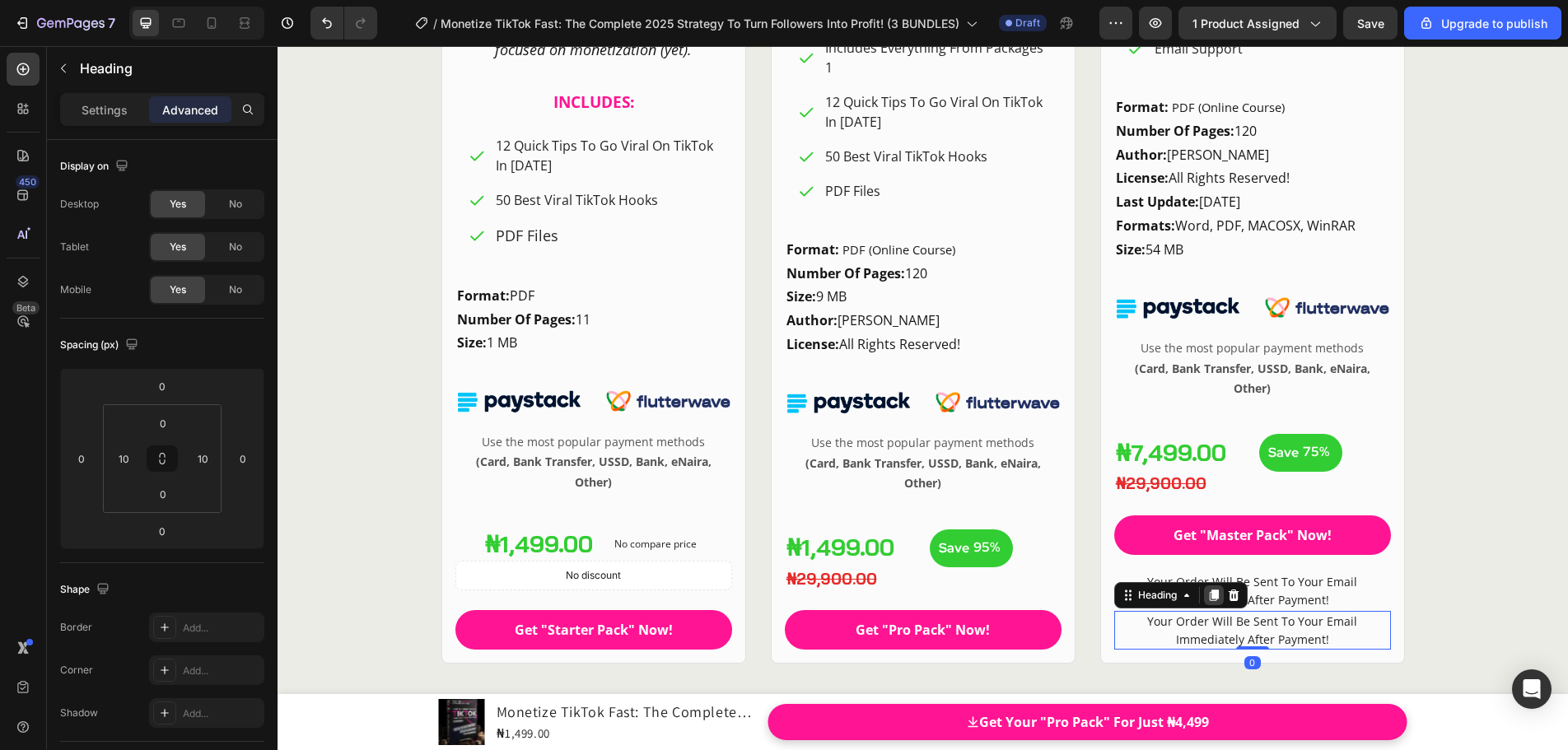
click at [1209, 595] on icon at bounding box center [1213, 595] width 9 height 12
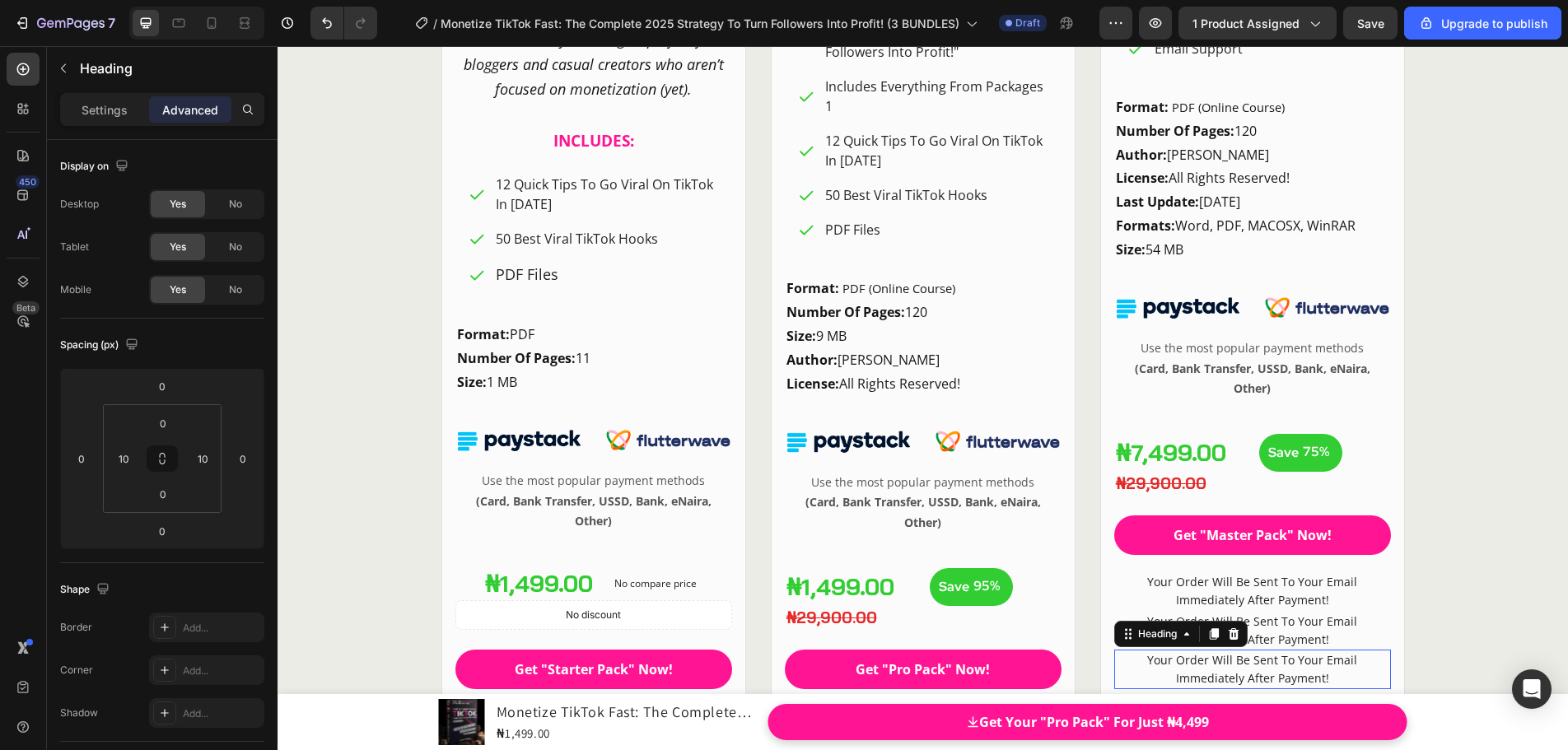
scroll to position [22613, 0]
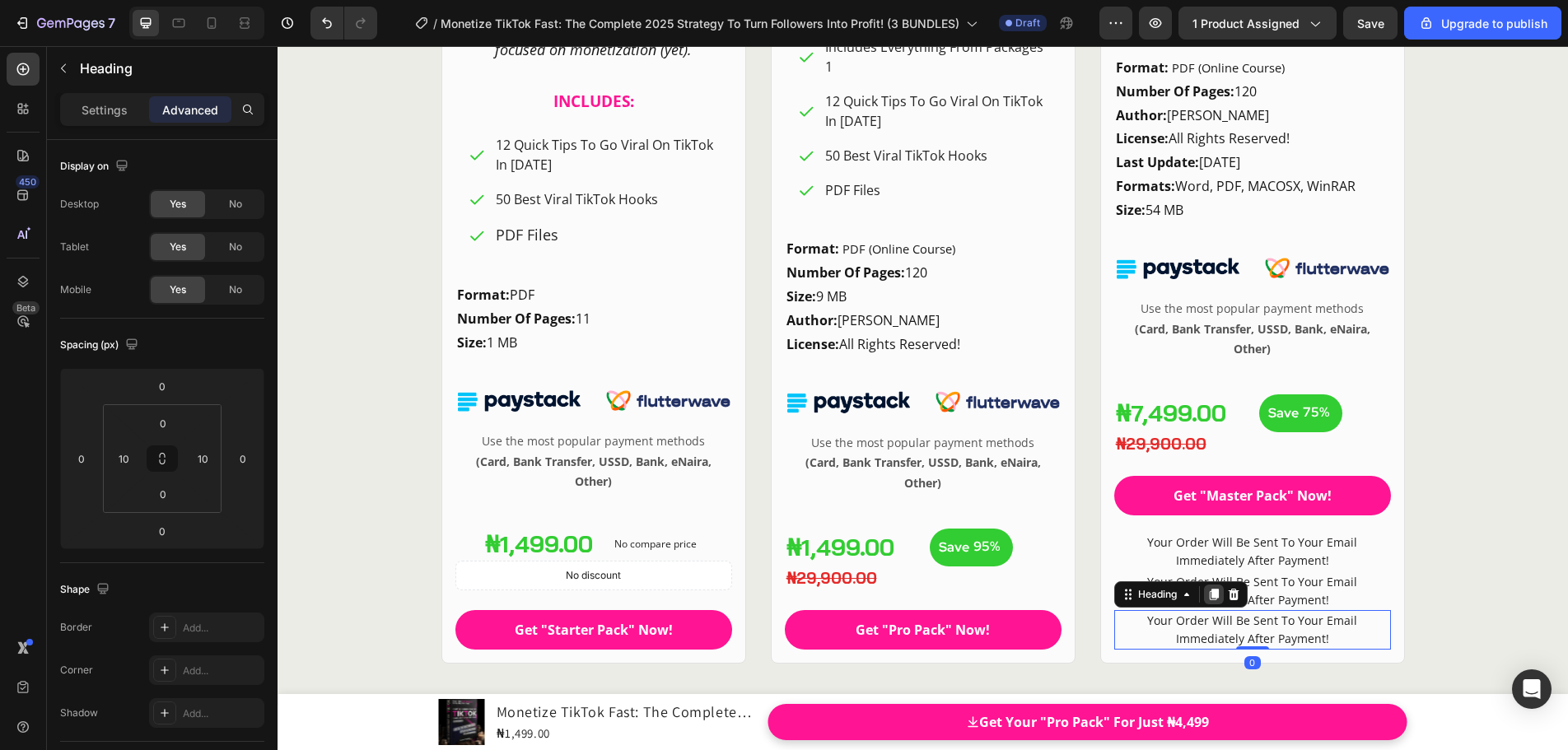
click at [1216, 587] on div at bounding box center [1214, 595] width 20 height 20
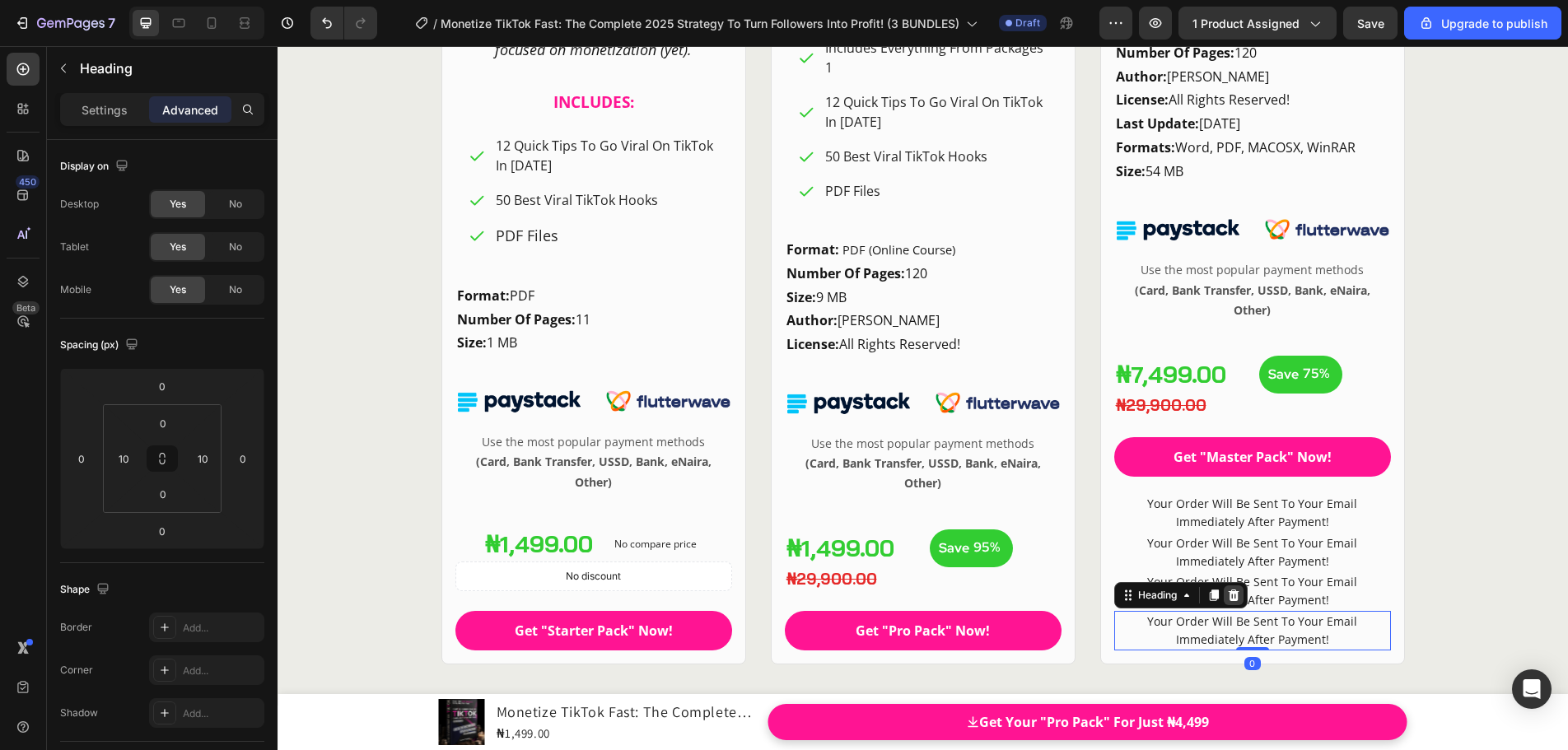
click at [1234, 600] on icon at bounding box center [1233, 595] width 14 height 14
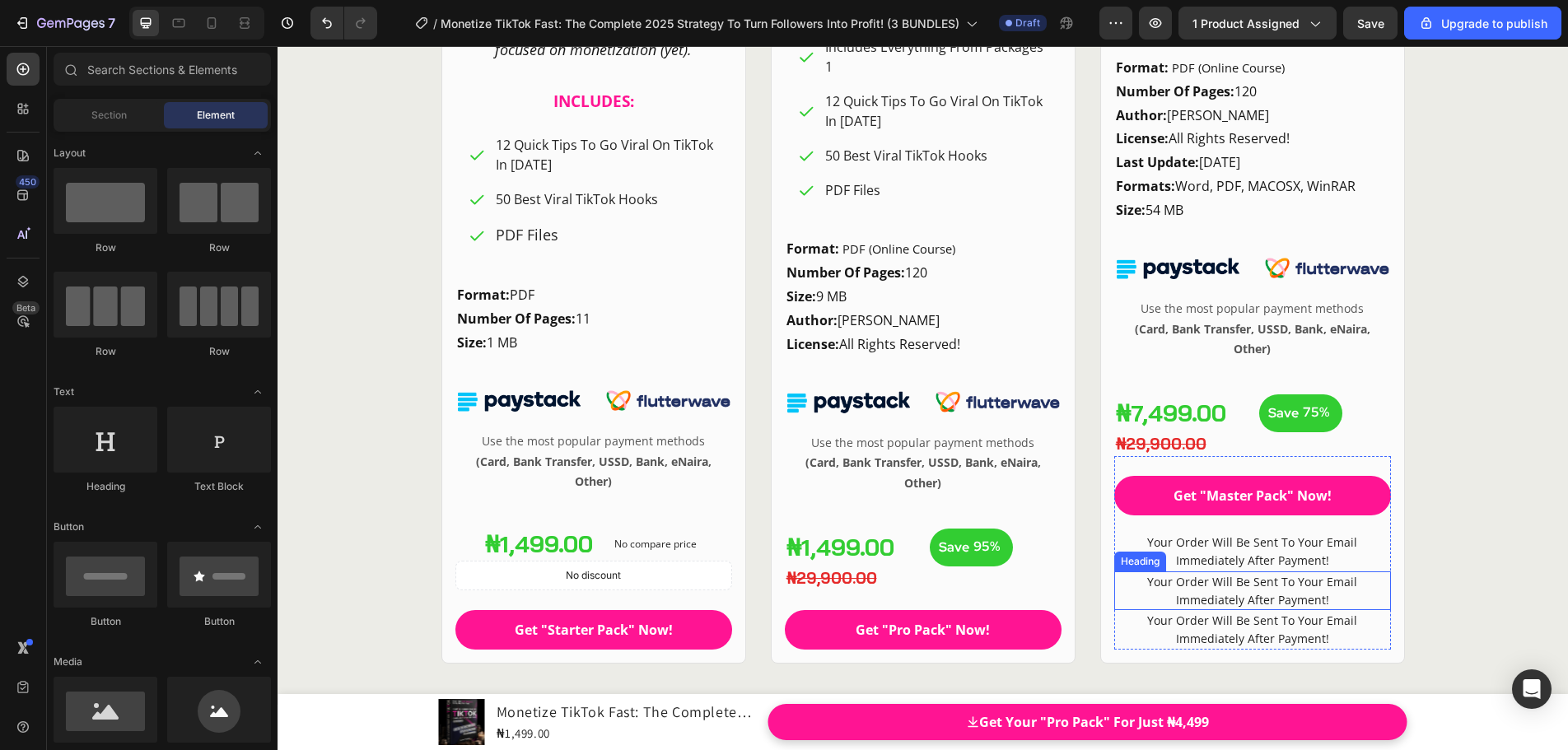
click at [1219, 617] on span "Your Order Will Be Sent To Your Email Immediately After Payment!" at bounding box center [1251, 629] width 210 height 34
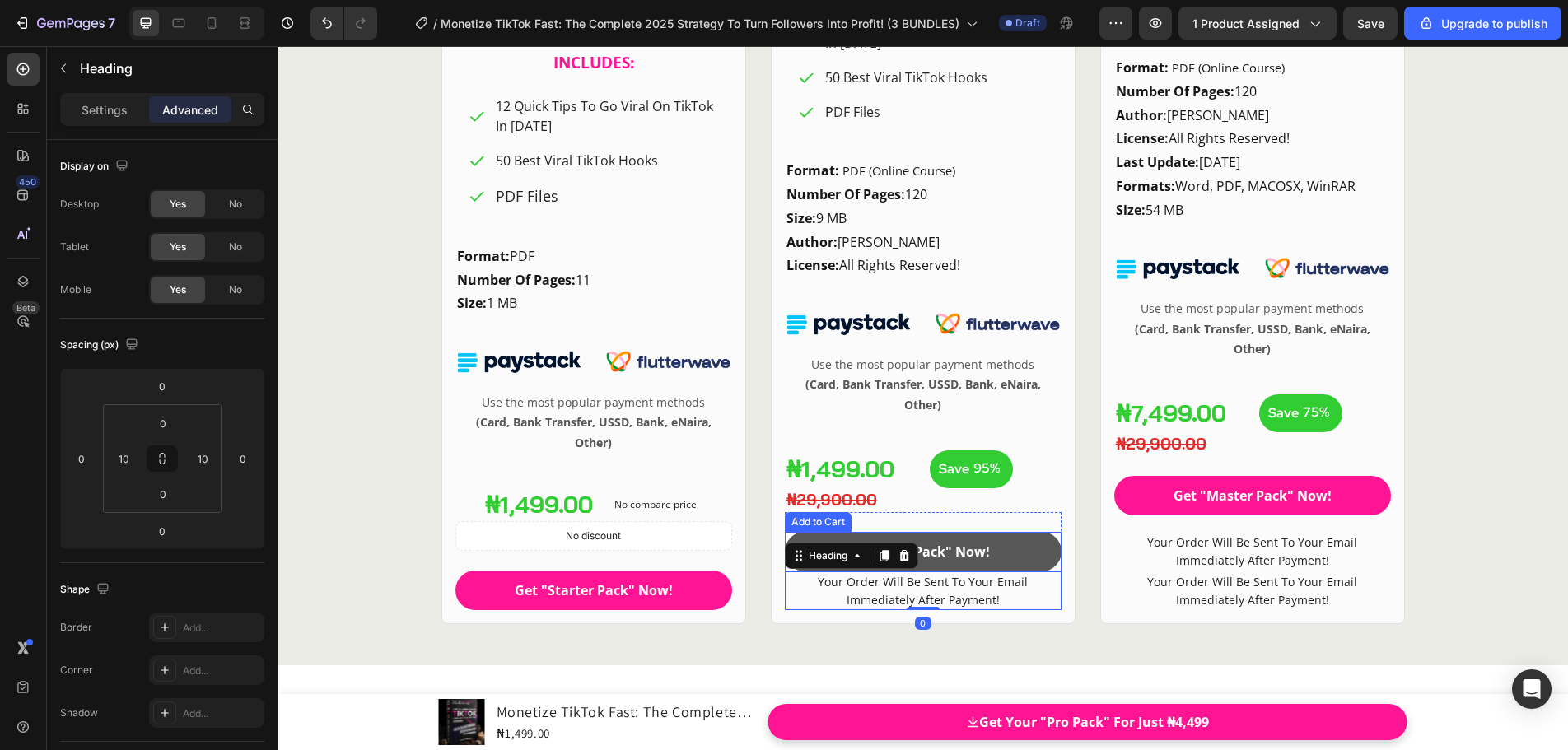
scroll to position [22533, 0]
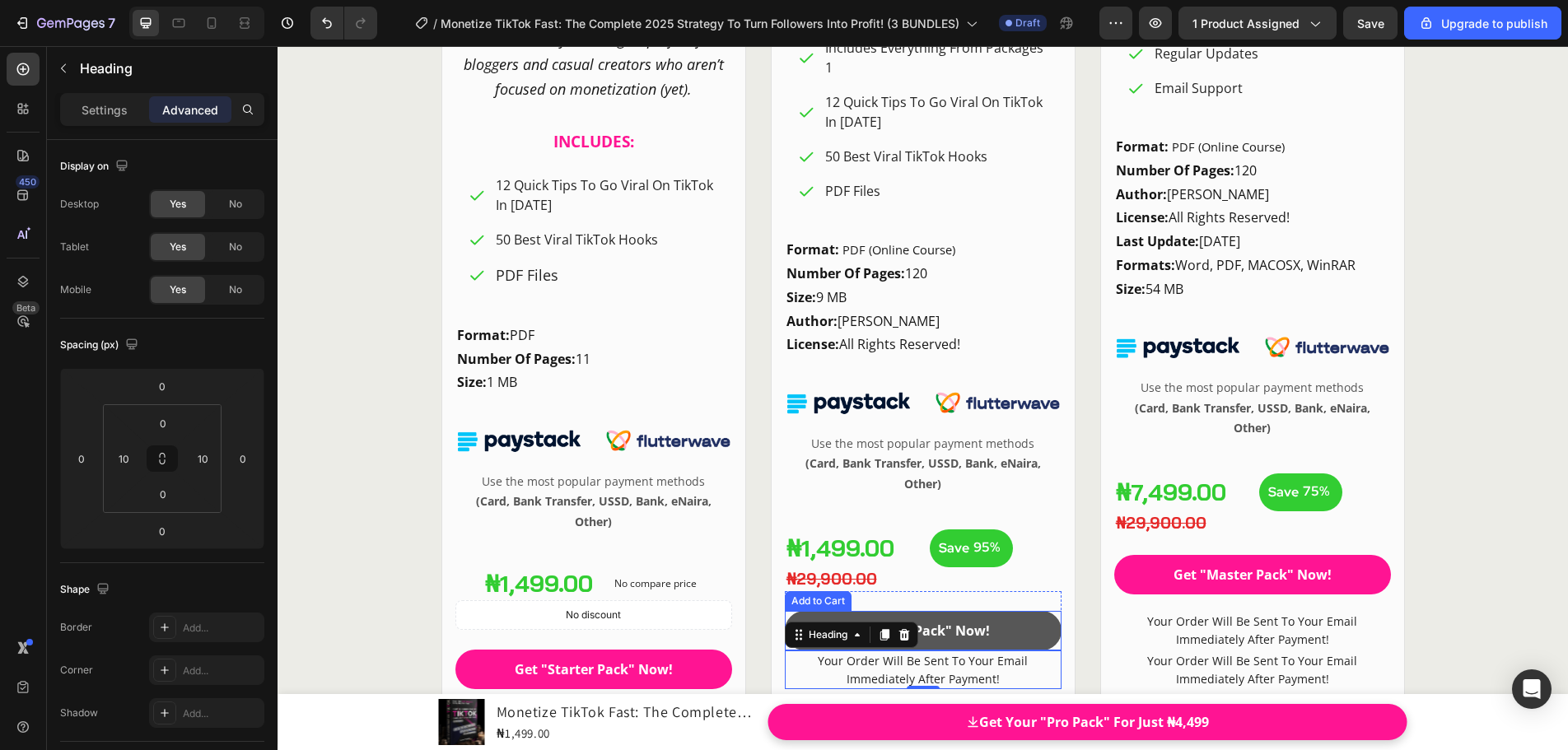
click at [1050, 639] on button "Get "Pro Pack" Now!" at bounding box center [922, 631] width 277 height 40
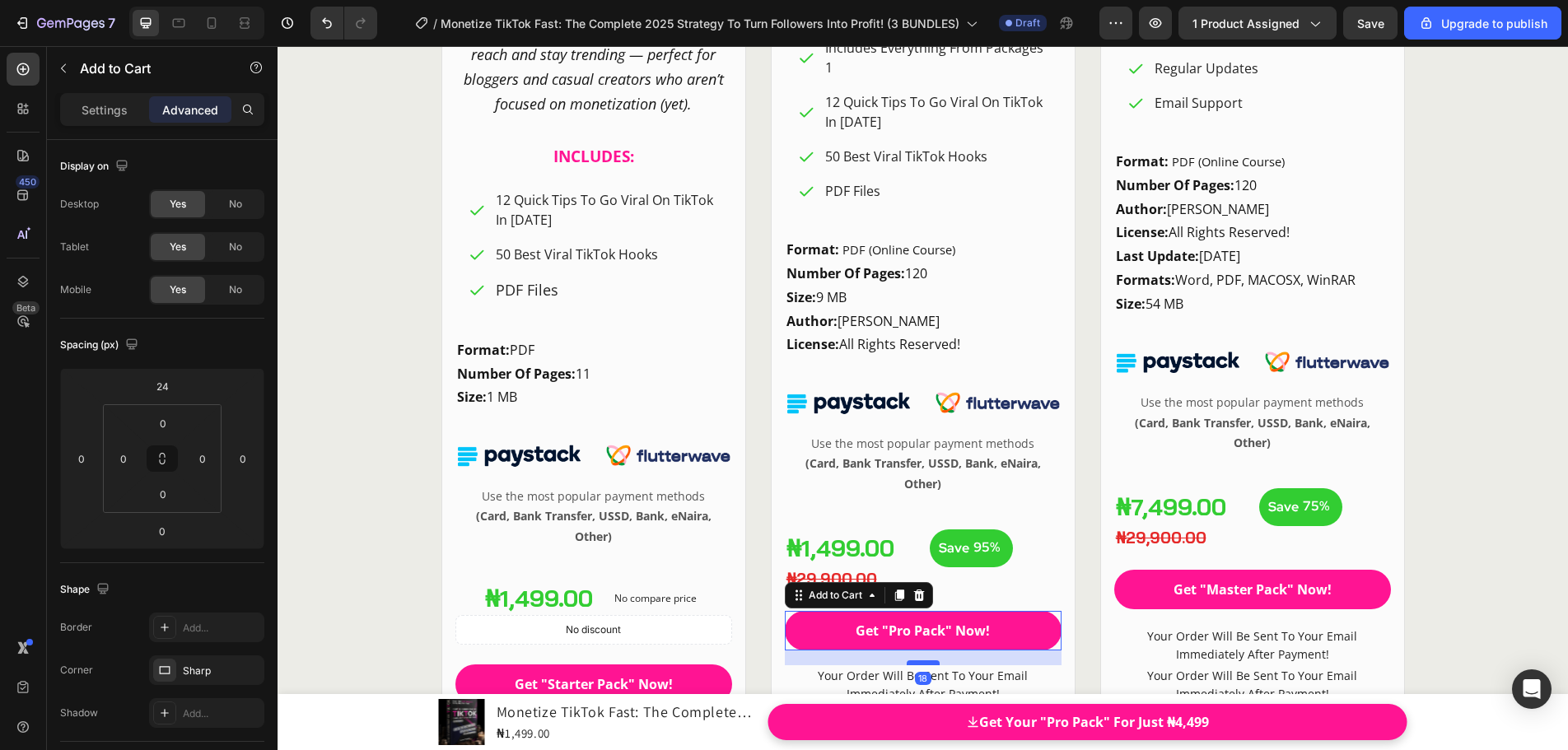
scroll to position [22516, 0]
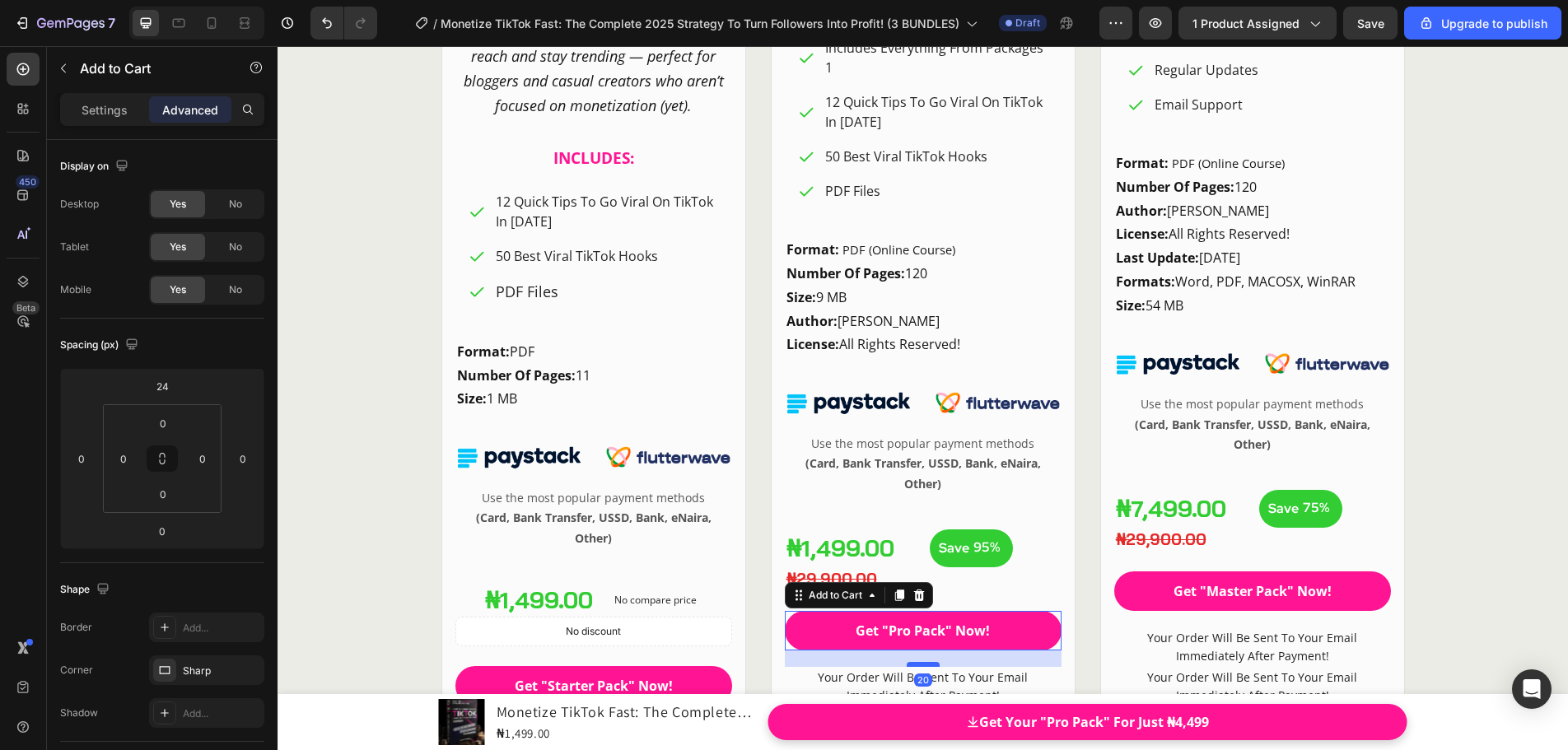
drag, startPoint x: 928, startPoint y: 649, endPoint x: 931, endPoint y: 666, distance: 17.3
click at [931, 666] on div at bounding box center [922, 664] width 33 height 5
type input "20"
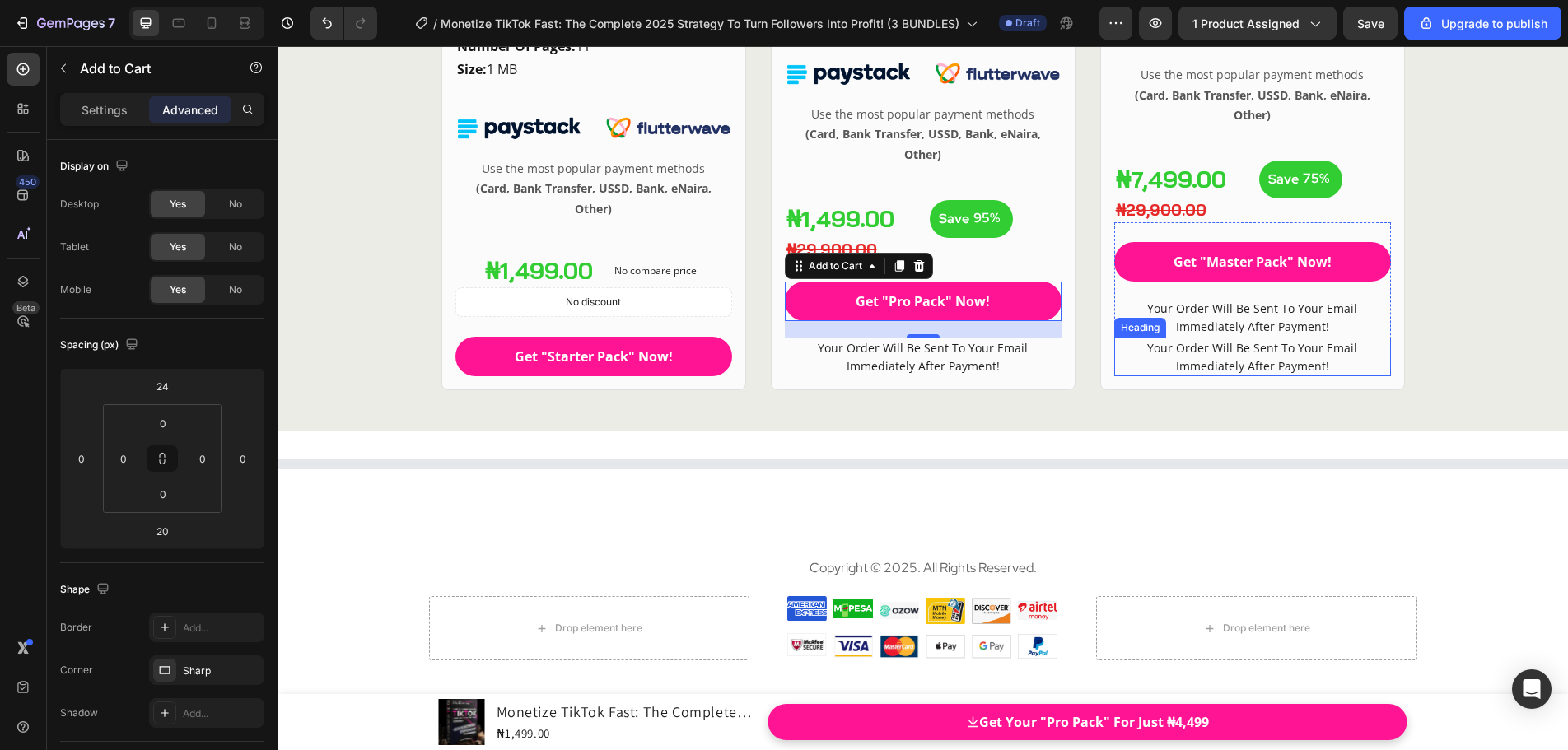
click at [1216, 364] on span "Your Order Will Be Sent To Your Email Immediately After Payment!" at bounding box center [1251, 357] width 210 height 34
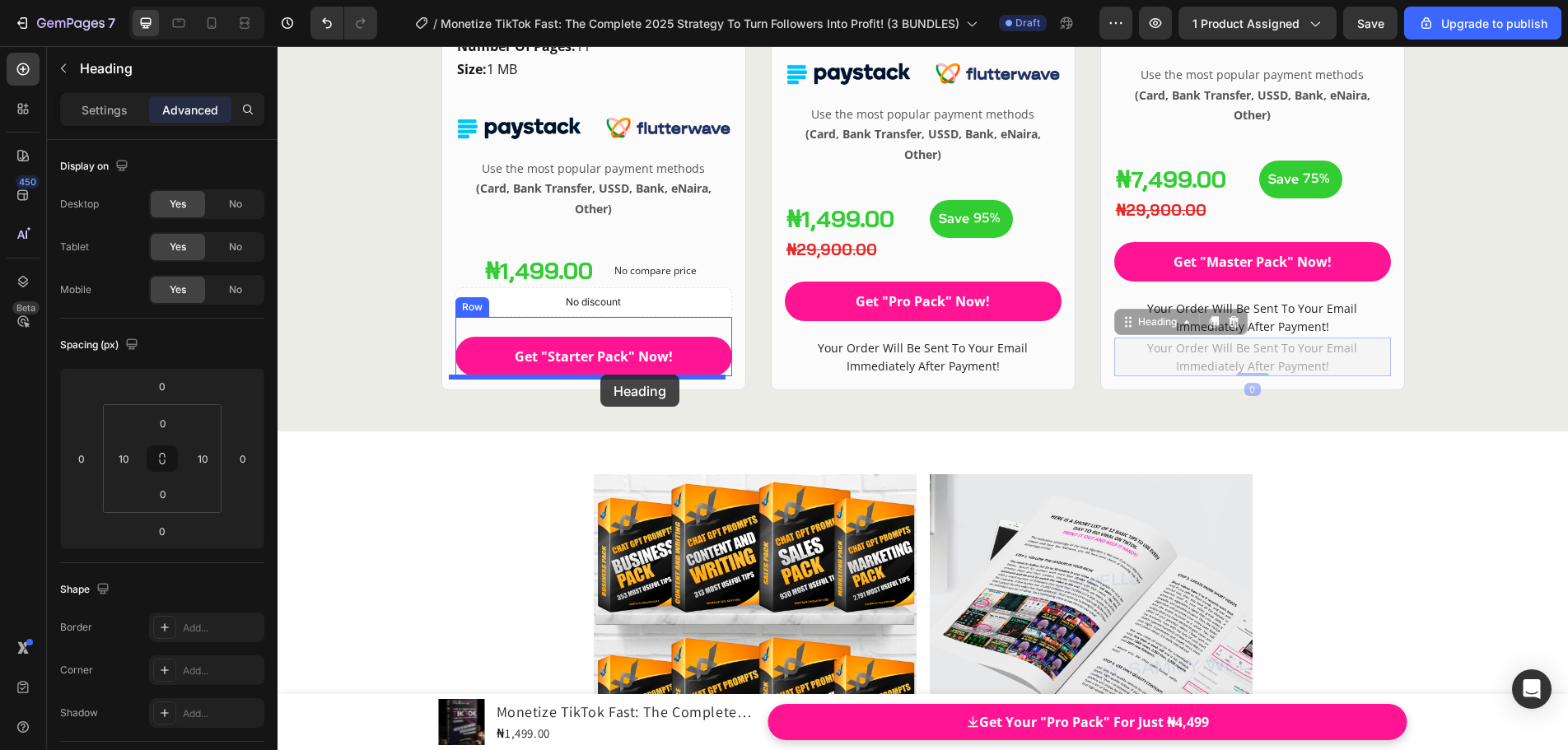
drag, startPoint x: 1125, startPoint y: 324, endPoint x: 600, endPoint y: 375, distance: 527.5
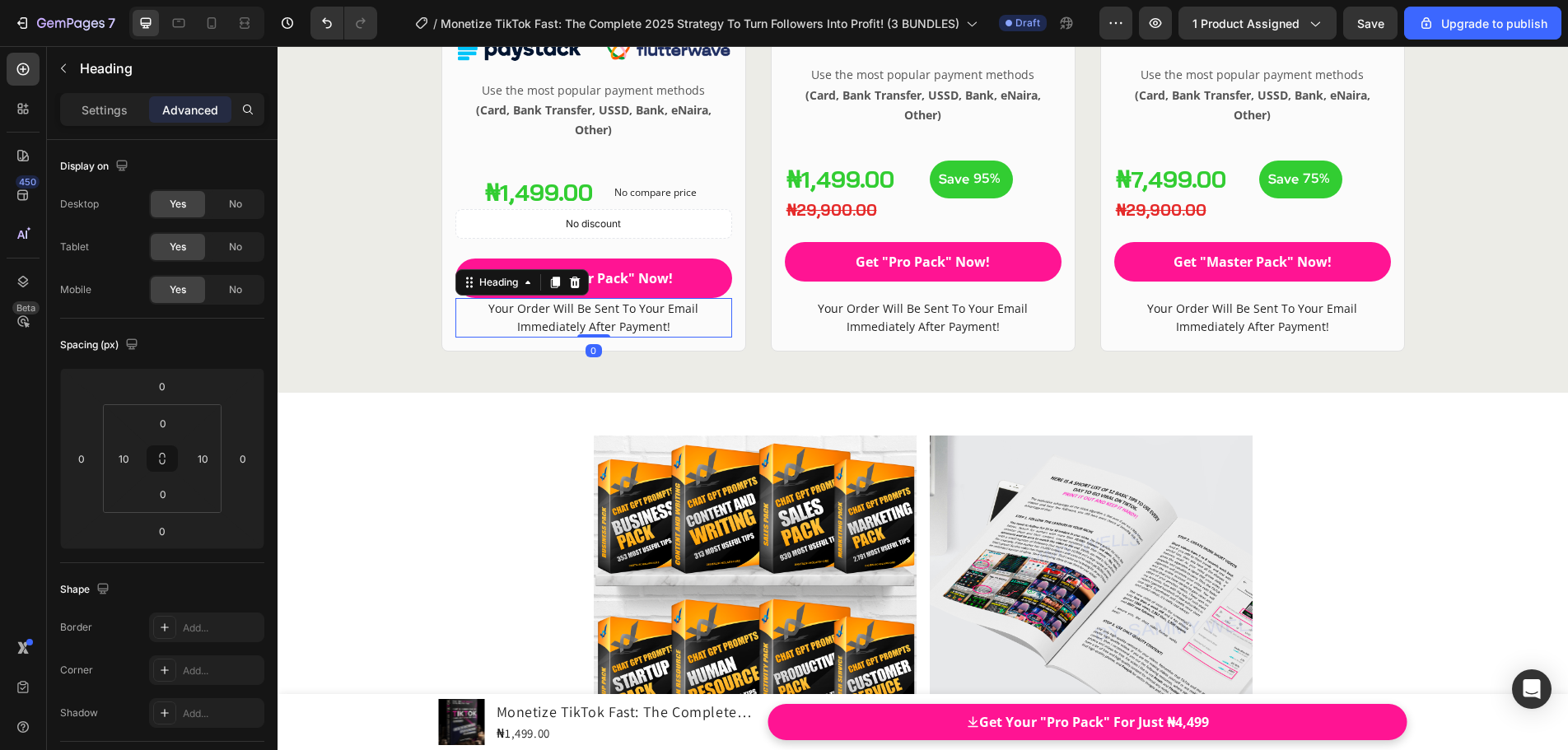
scroll to position [22807, 0]
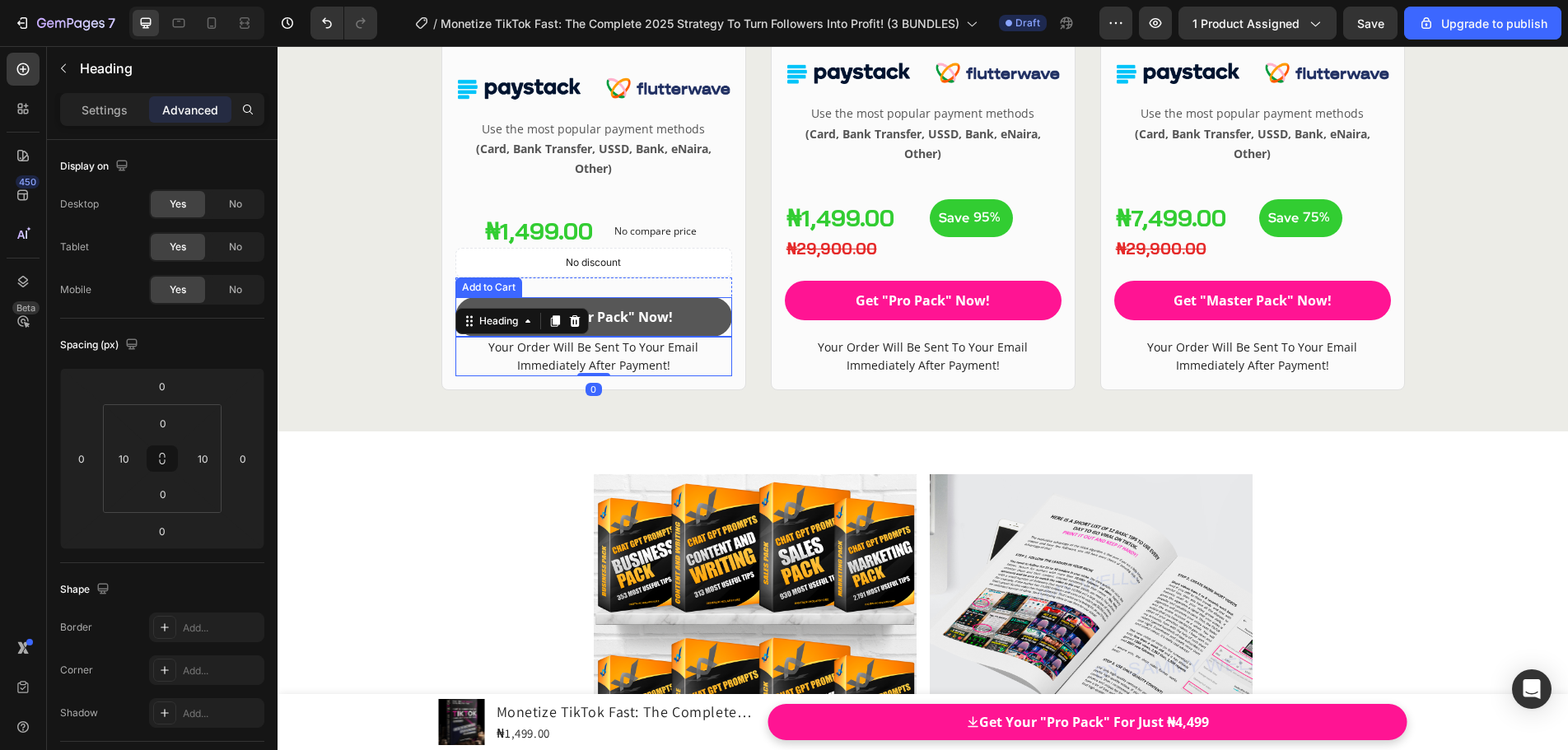
click at [696, 324] on button "Get "Starter Pack" Now!" at bounding box center [593, 317] width 277 height 40
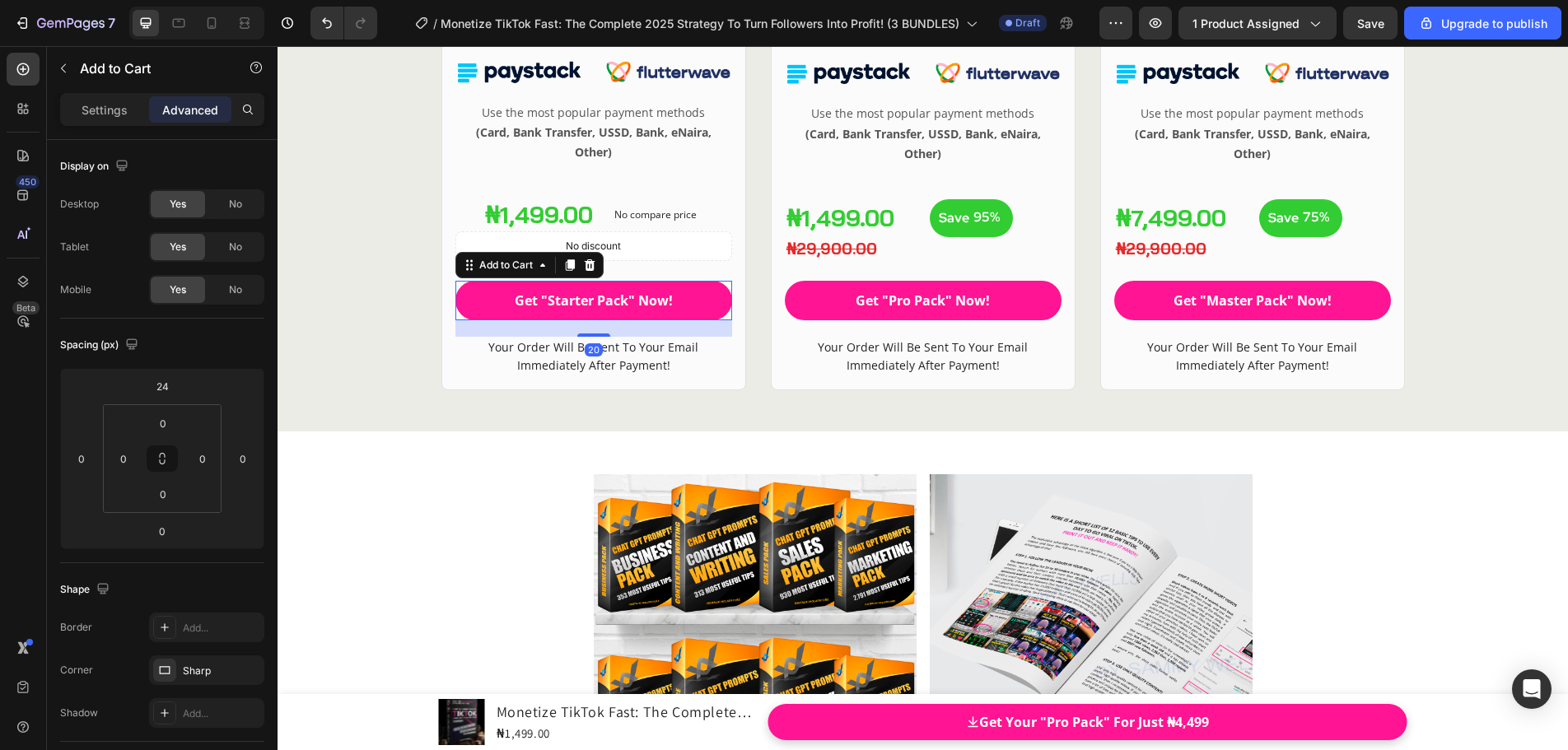
drag, startPoint x: 596, startPoint y: 336, endPoint x: 596, endPoint y: 352, distance: 16.0
click at [596, 321] on div "20" at bounding box center [593, 321] width 277 height 0
type input "20"
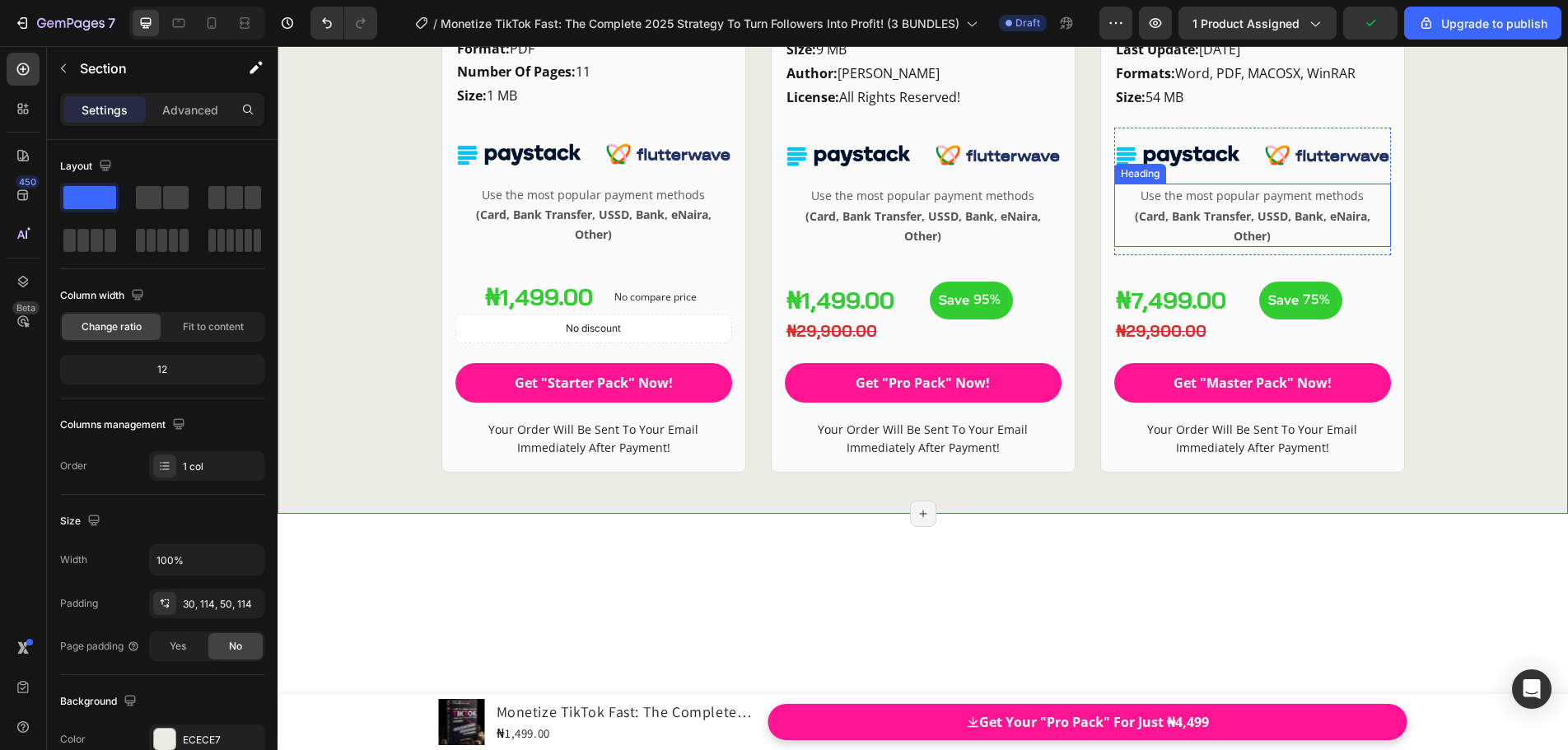
scroll to position [22478, 0]
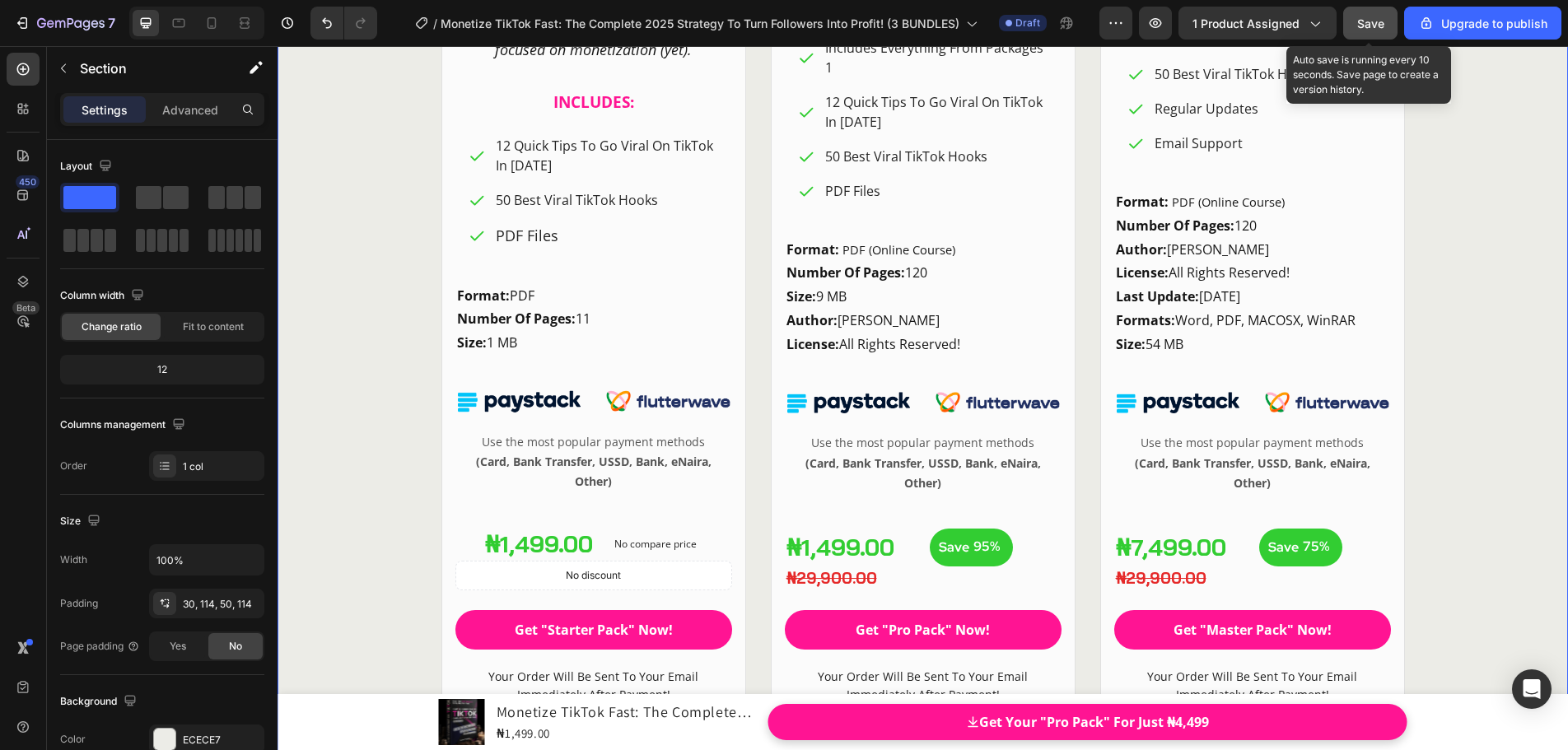
click at [1372, 31] on div "Save" at bounding box center [1370, 23] width 27 height 17
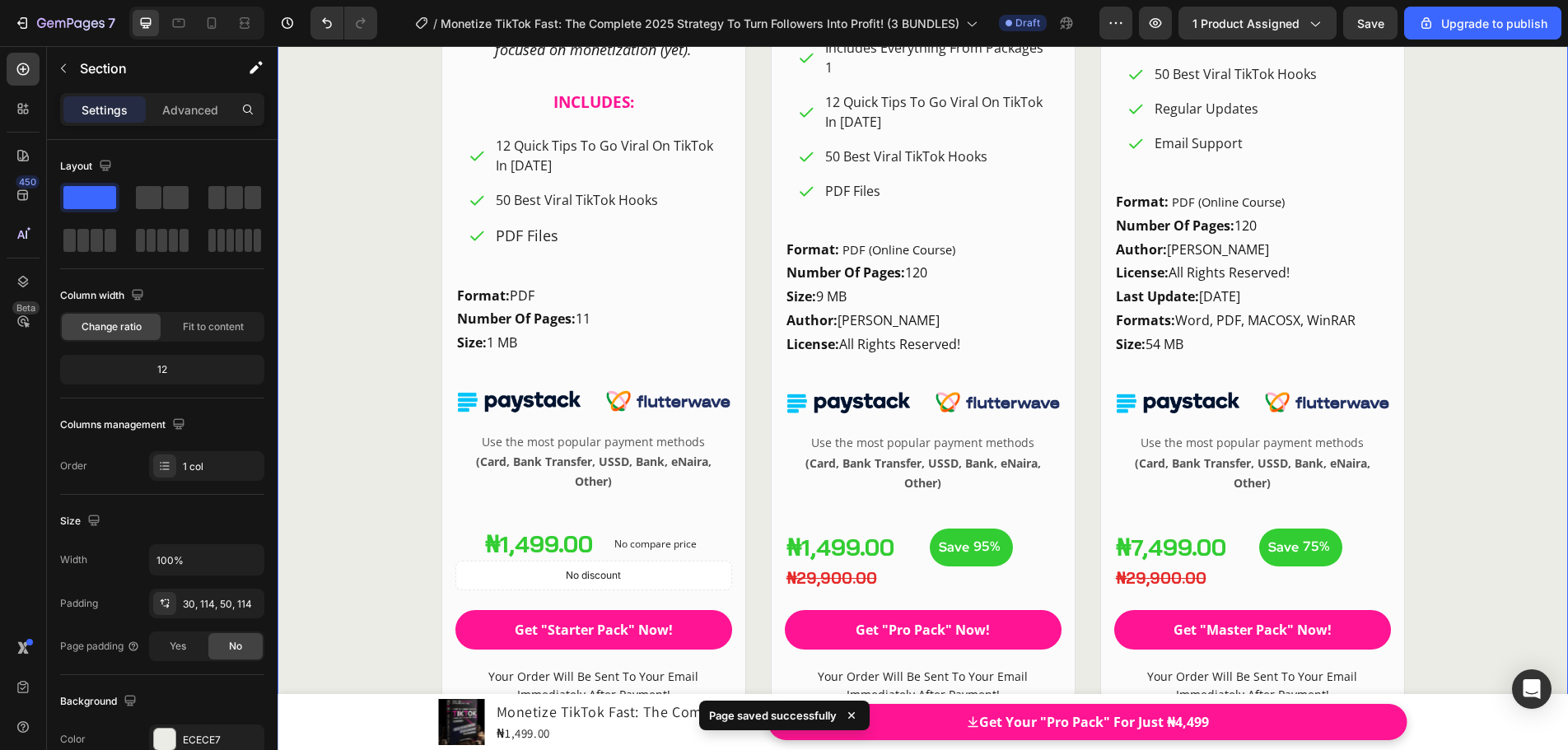
scroll to position [22560, 0]
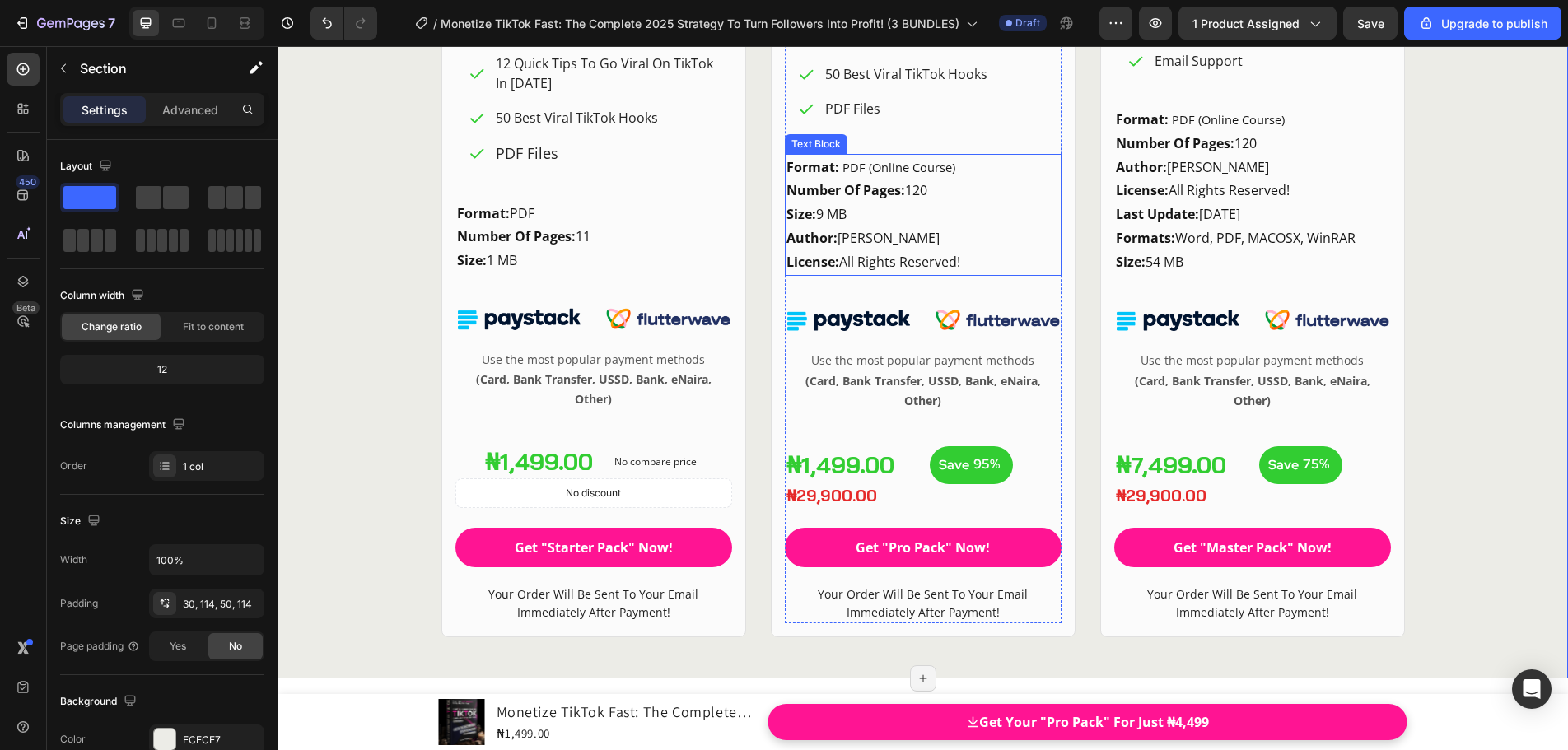
click at [1039, 242] on p "Author: [PERSON_NAME]" at bounding box center [922, 238] width 273 height 24
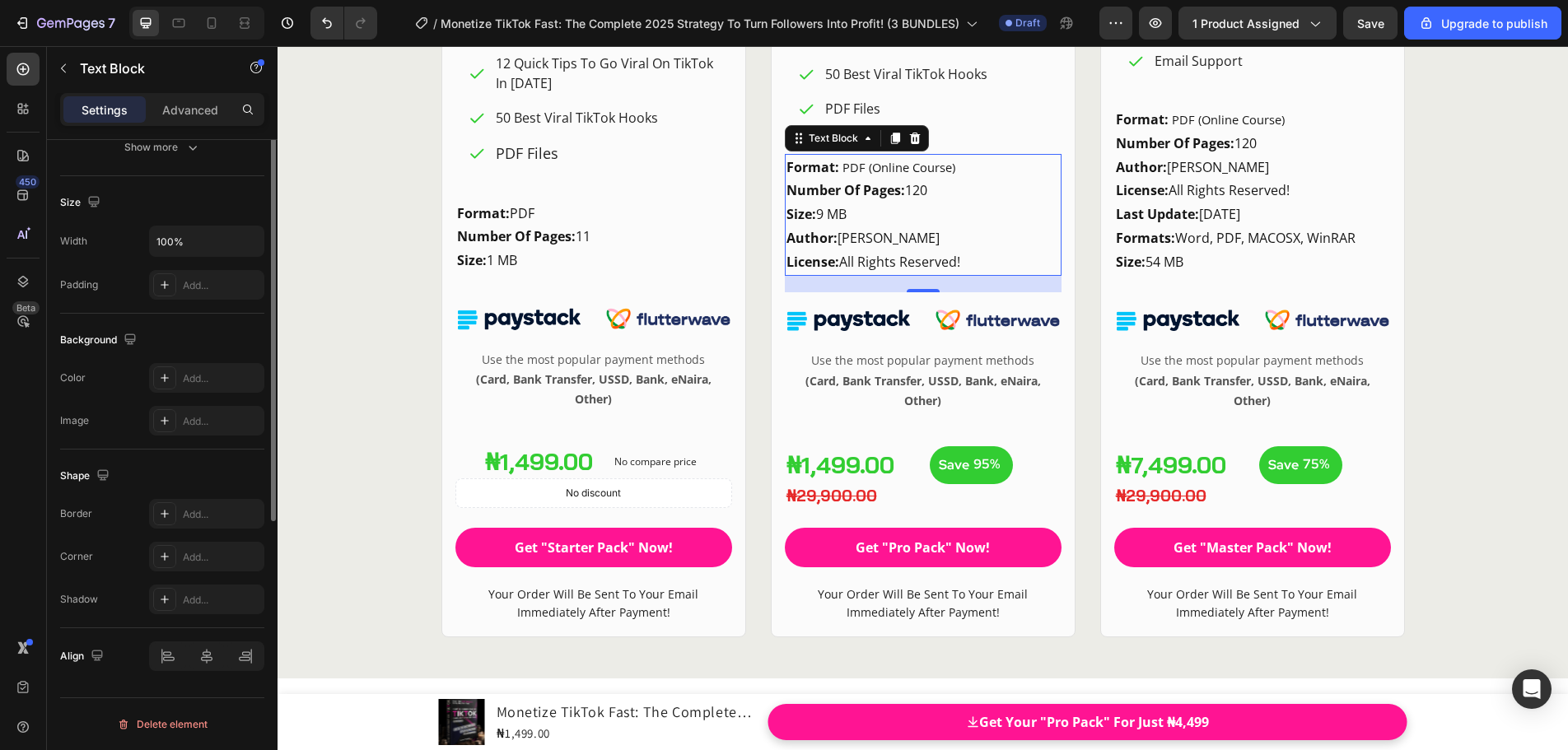
scroll to position [0, 0]
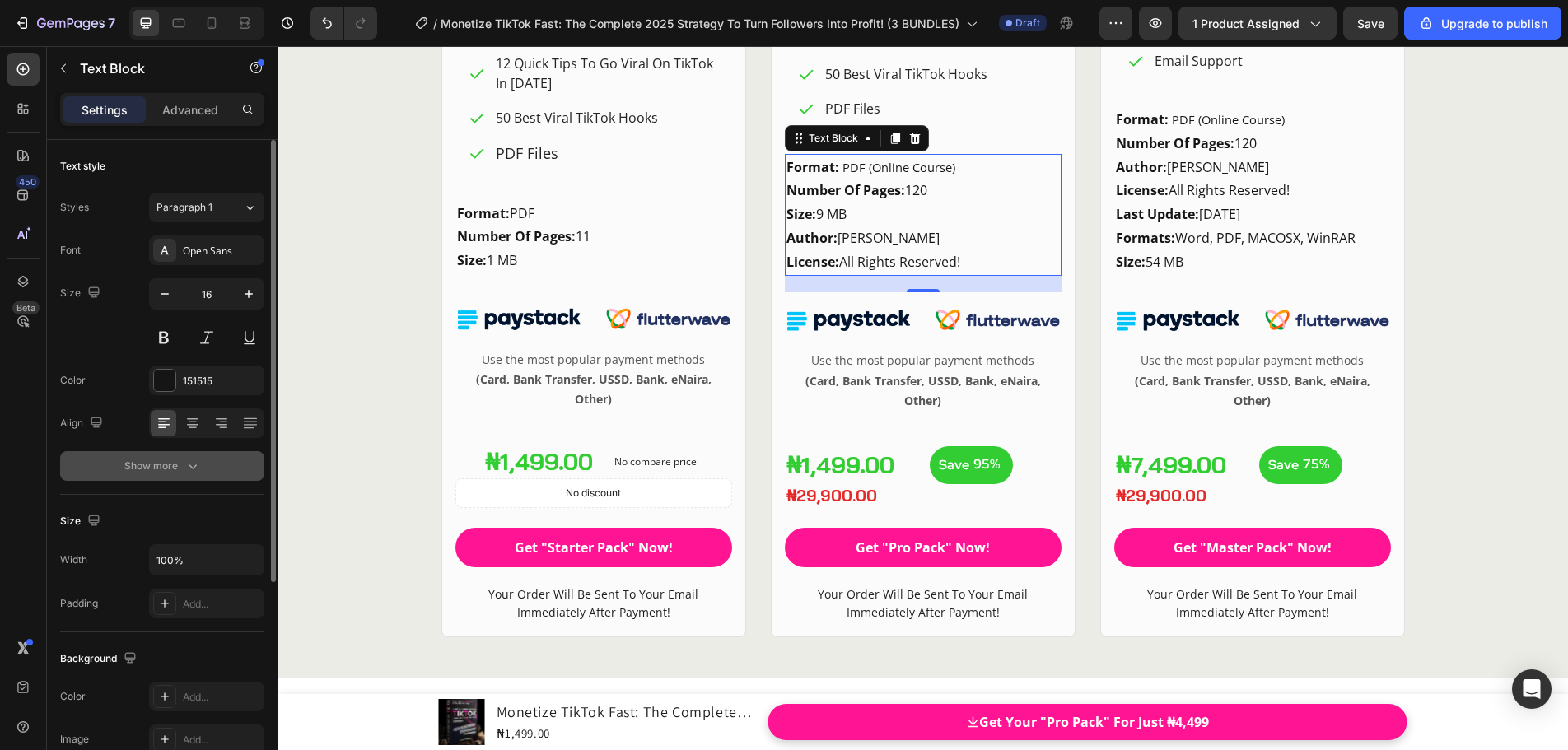
click at [199, 472] on icon "button" at bounding box center [192, 466] width 16 height 16
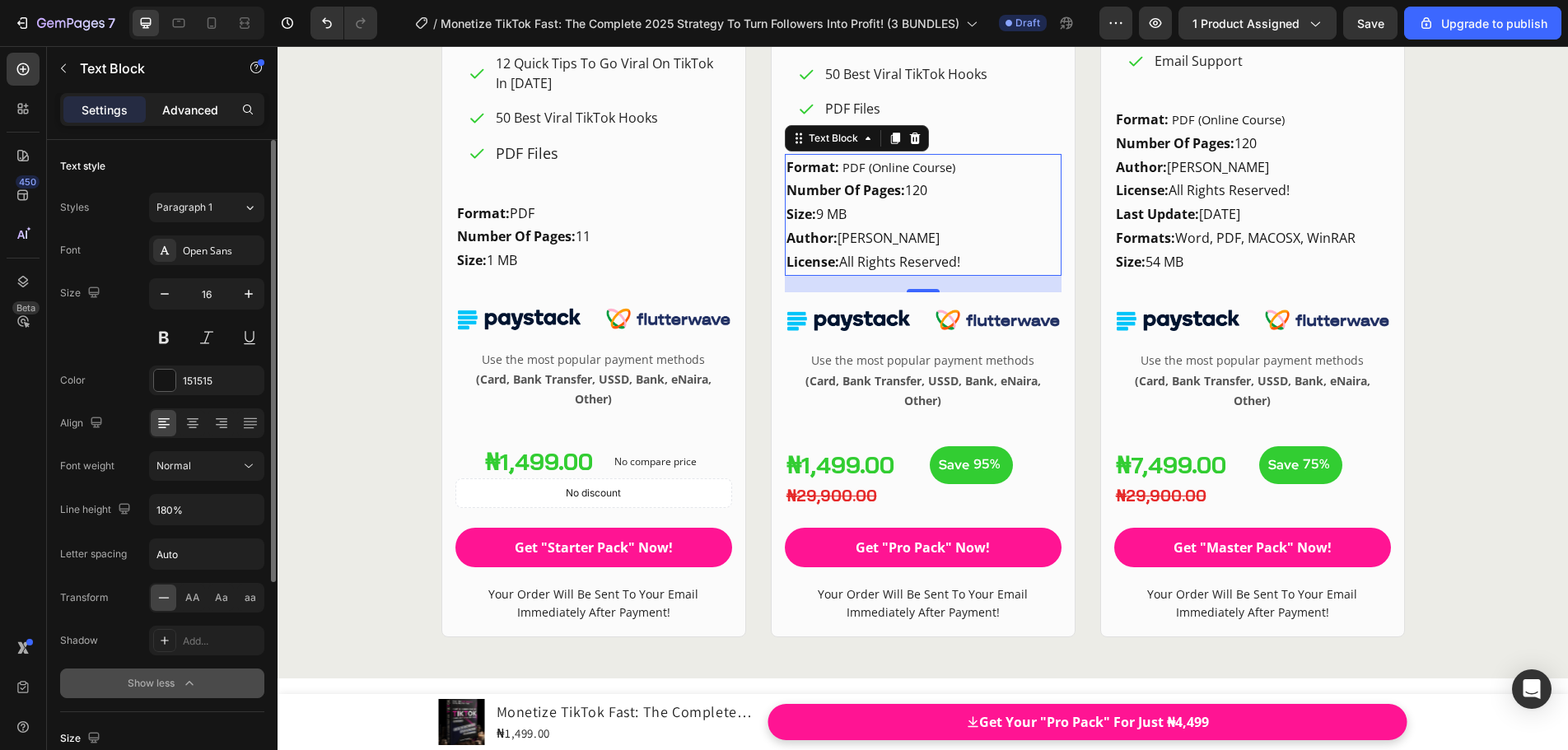
click at [187, 114] on p "Advanced" at bounding box center [191, 110] width 56 height 17
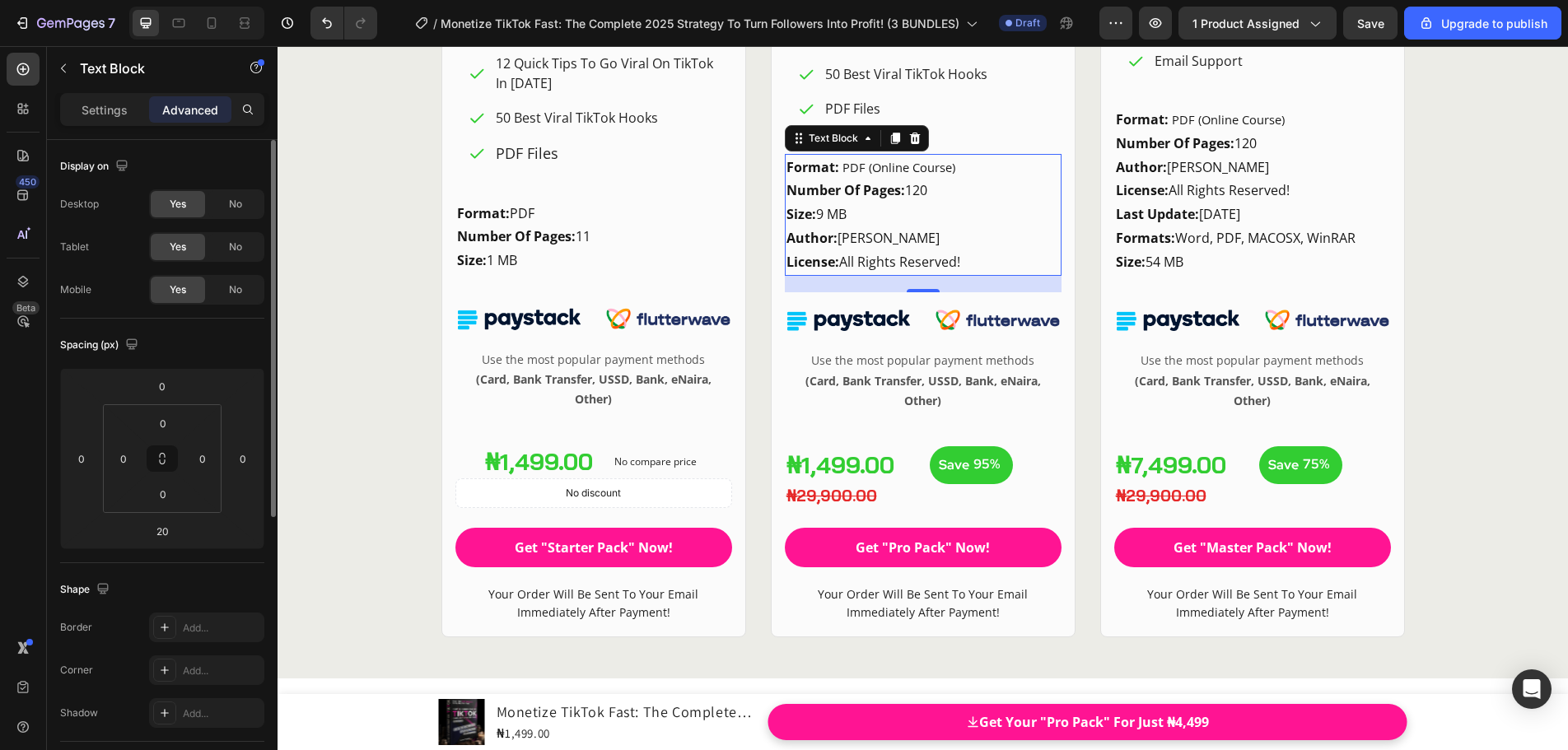
scroll to position [164, 0]
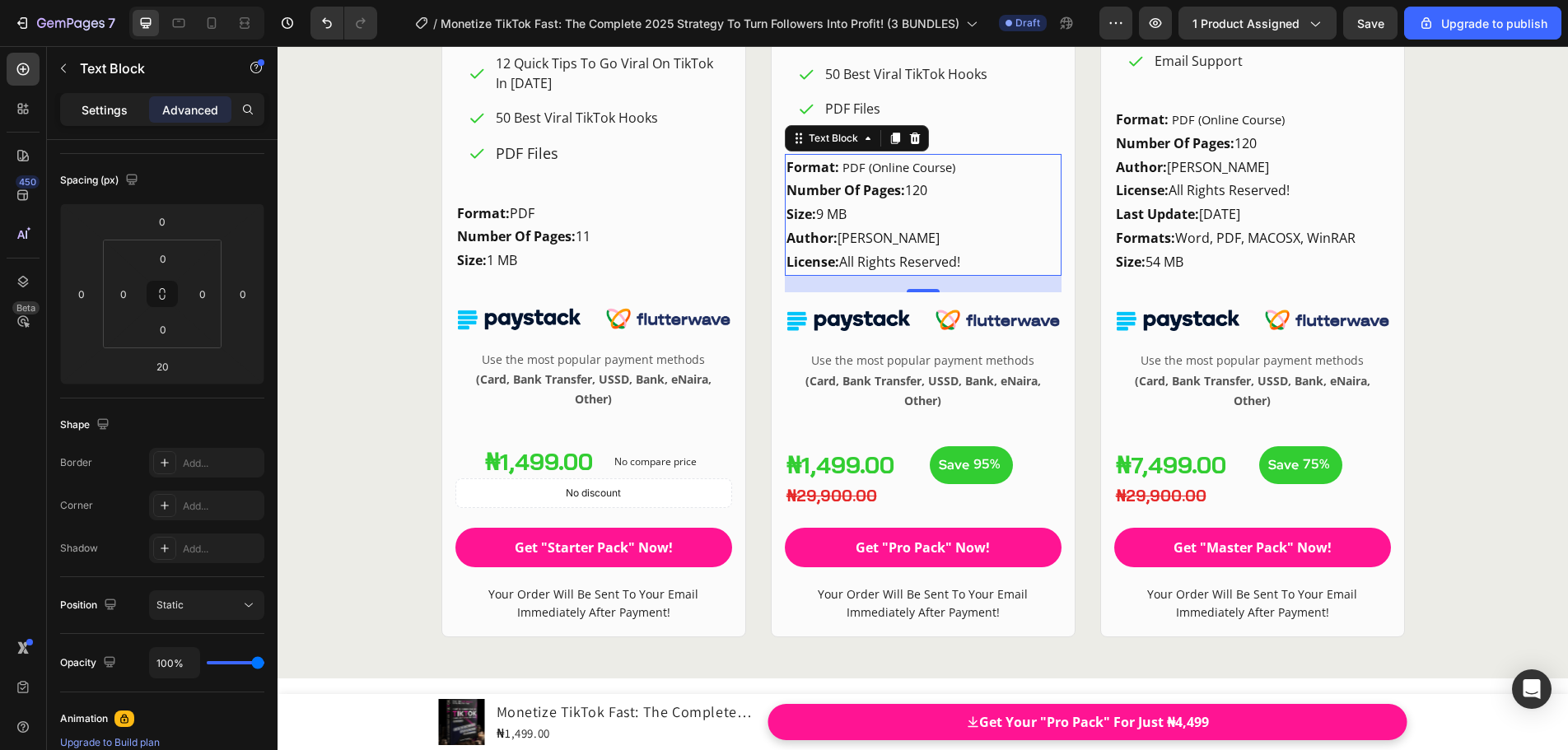
click at [123, 111] on p "Settings" at bounding box center [104, 110] width 46 height 17
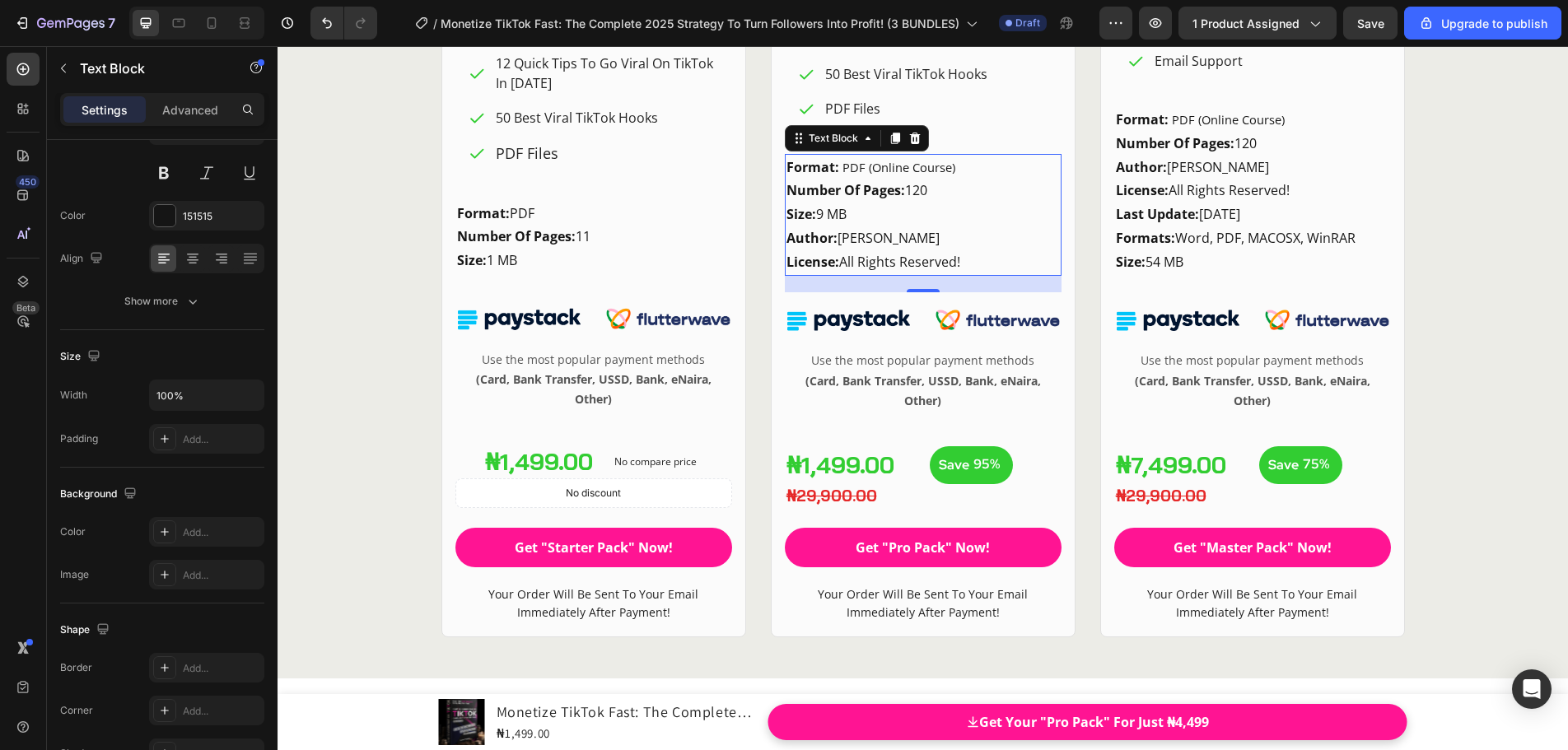
scroll to position [22478, 0]
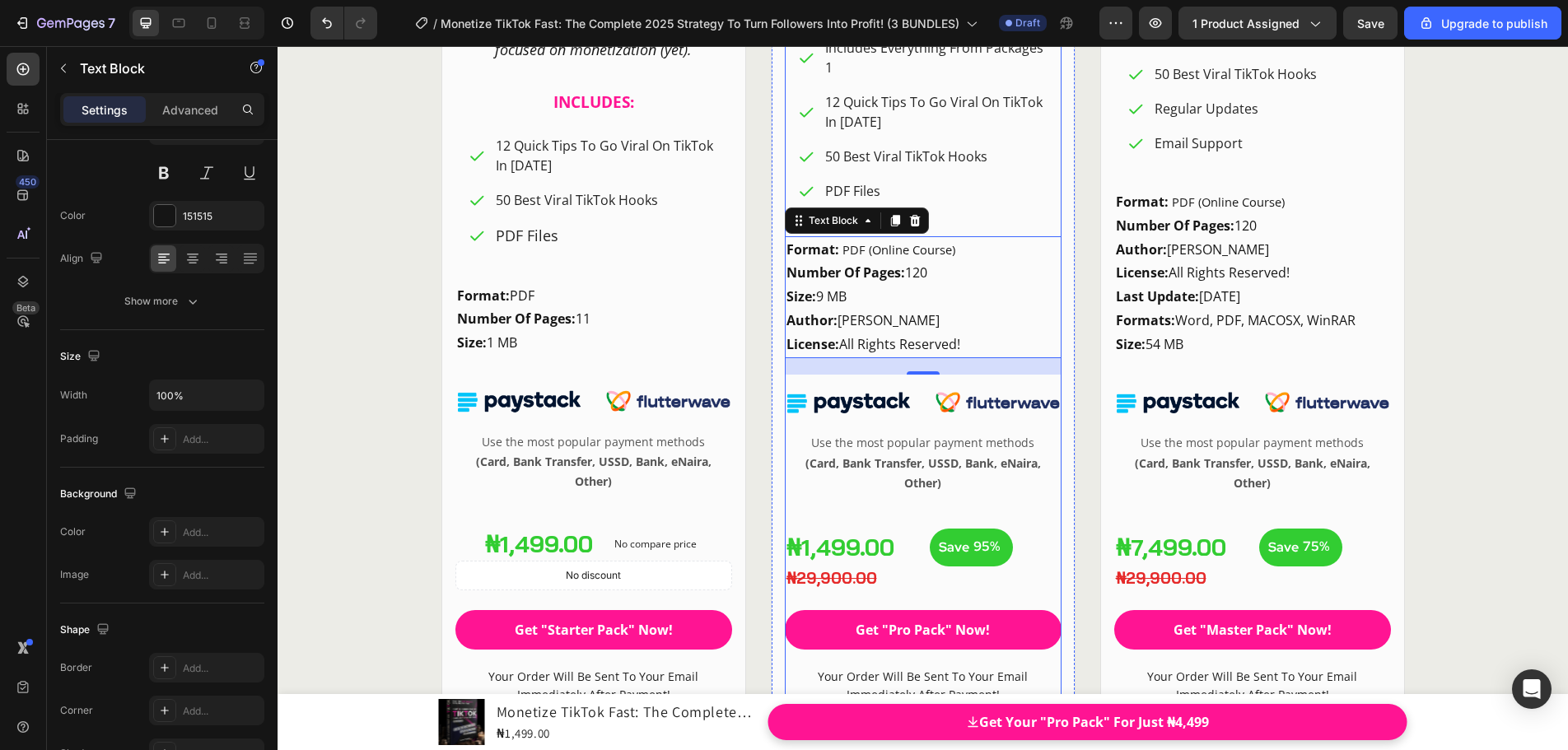
click at [1050, 229] on div "Pro Pack Heading FO [PERSON_NAME]? Heading For Beginners Or Anyone Struggling T…" at bounding box center [922, 156] width 277 height 1100
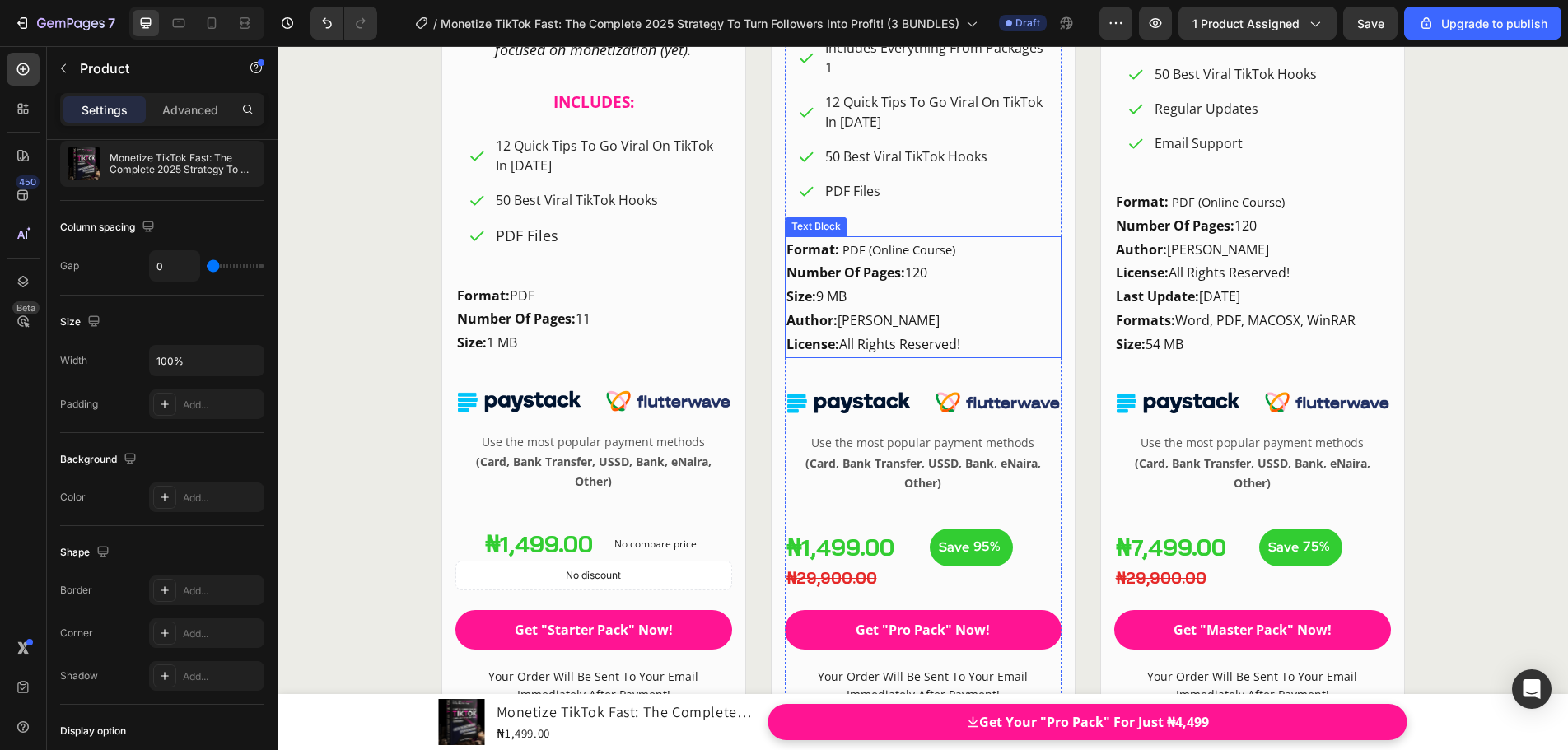
click at [1047, 242] on p "Format: PDF (Online Course) Number Of Pages: 120 Size: 9 MB" at bounding box center [922, 273] width 273 height 71
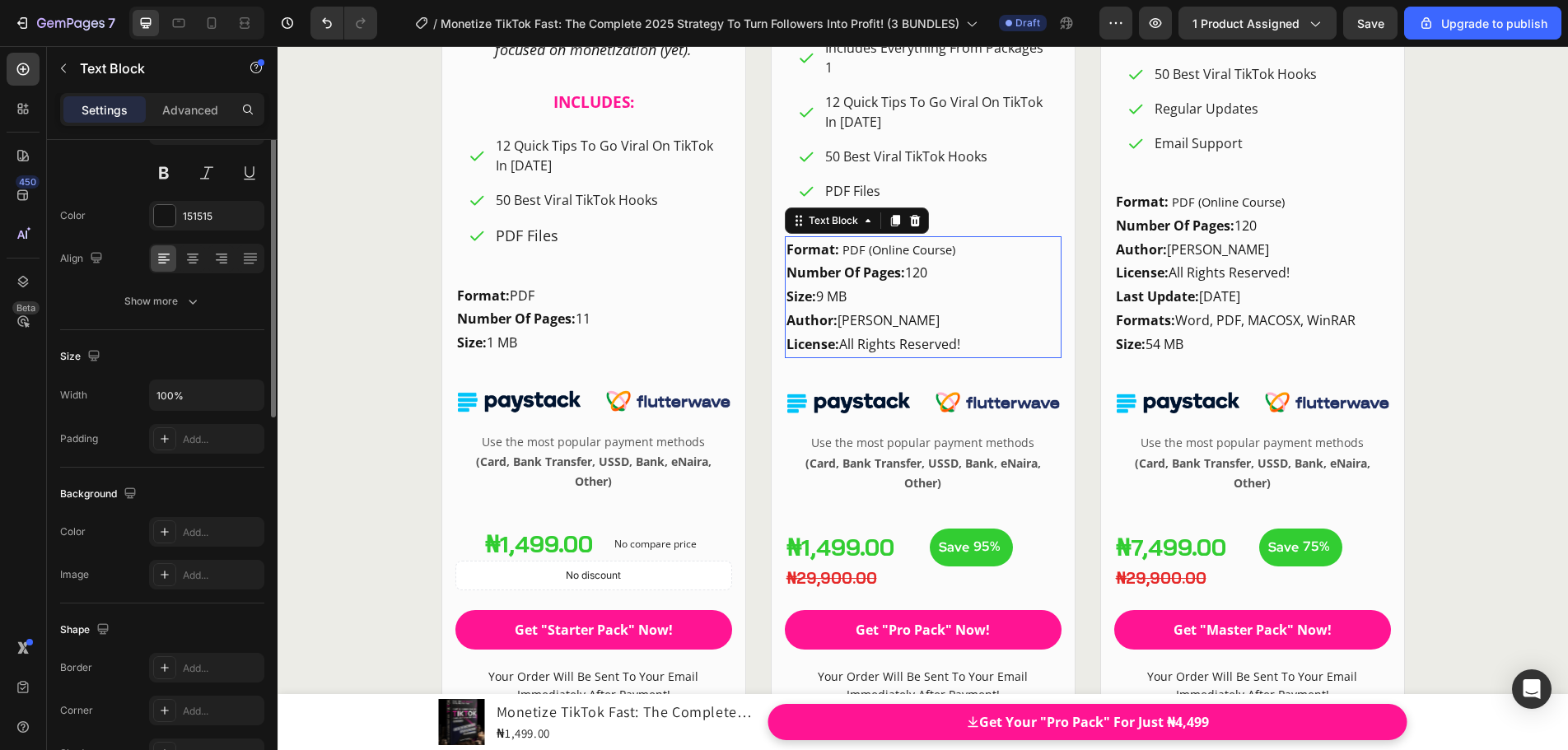
scroll to position [0, 0]
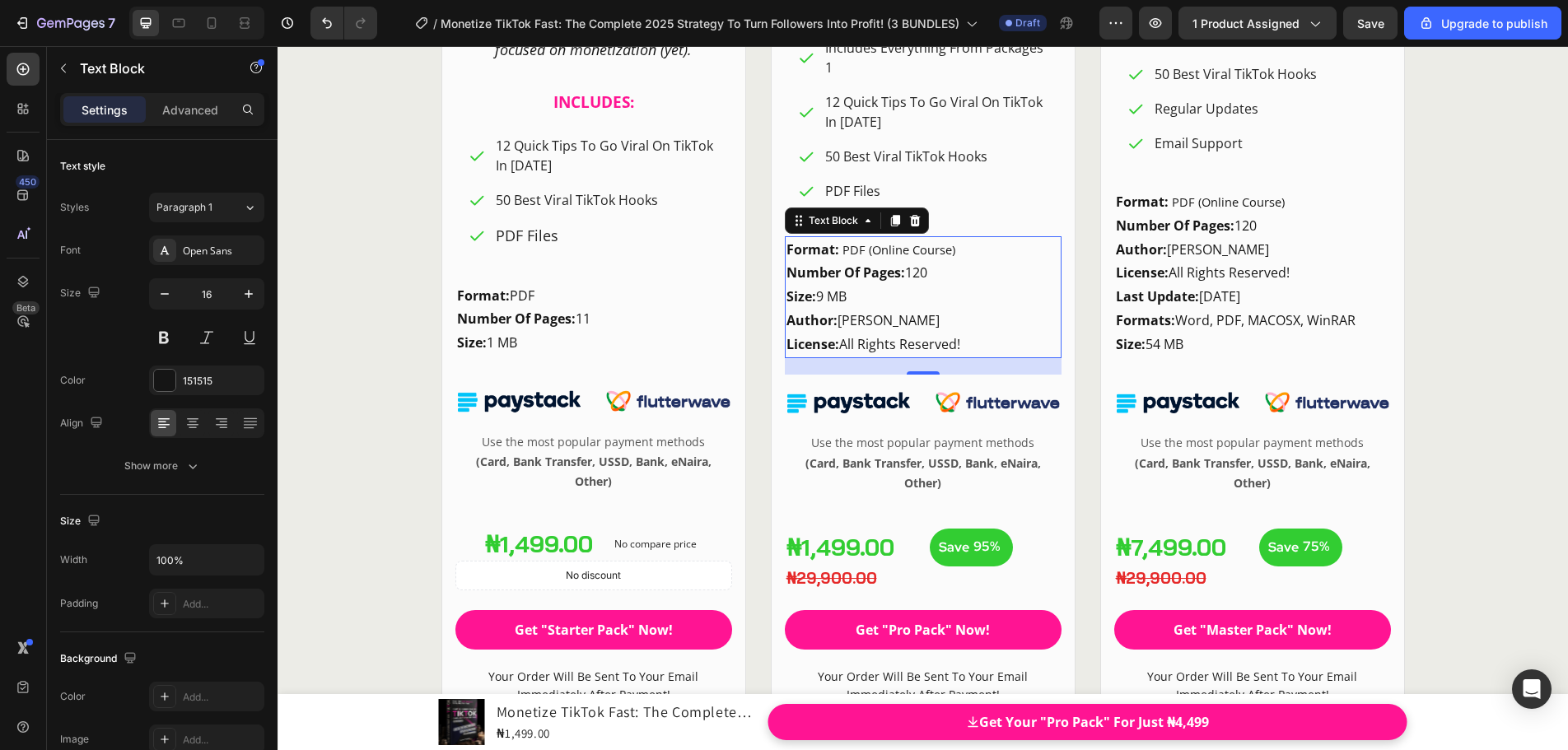
click at [854, 296] on p "Format: PDF (Online Course) Number Of Pages: 120 Size: 9 MB" at bounding box center [922, 273] width 273 height 71
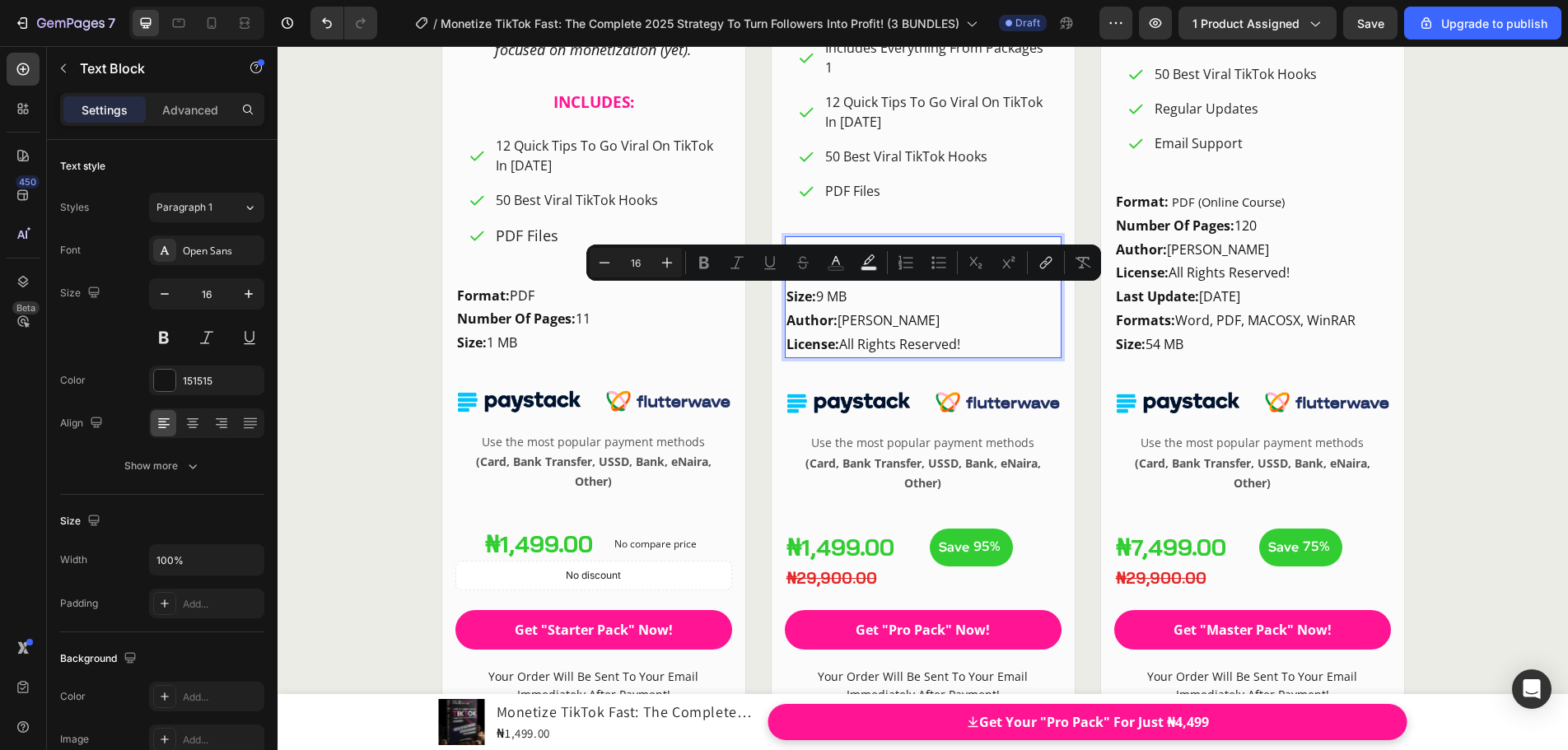
click at [836, 296] on p "Format: PDF (Online Course) Number Of Pages: 120 Size: 9 MB" at bounding box center [922, 273] width 273 height 71
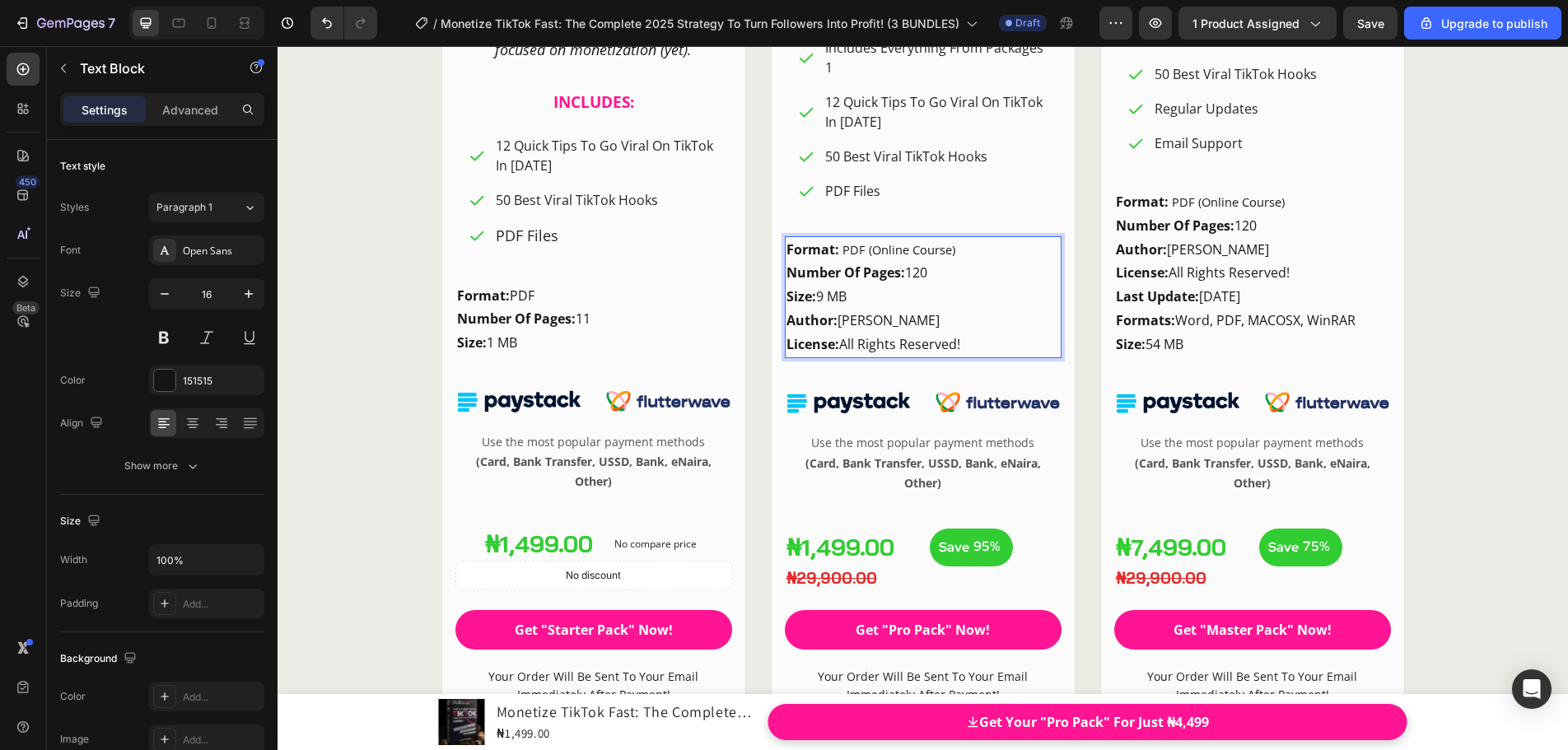
drag, startPoint x: 852, startPoint y: 294, endPoint x: 775, endPoint y: 301, distance: 77.3
click at [979, 343] on p "License: All Rights Reserved!" at bounding box center [922, 344] width 273 height 24
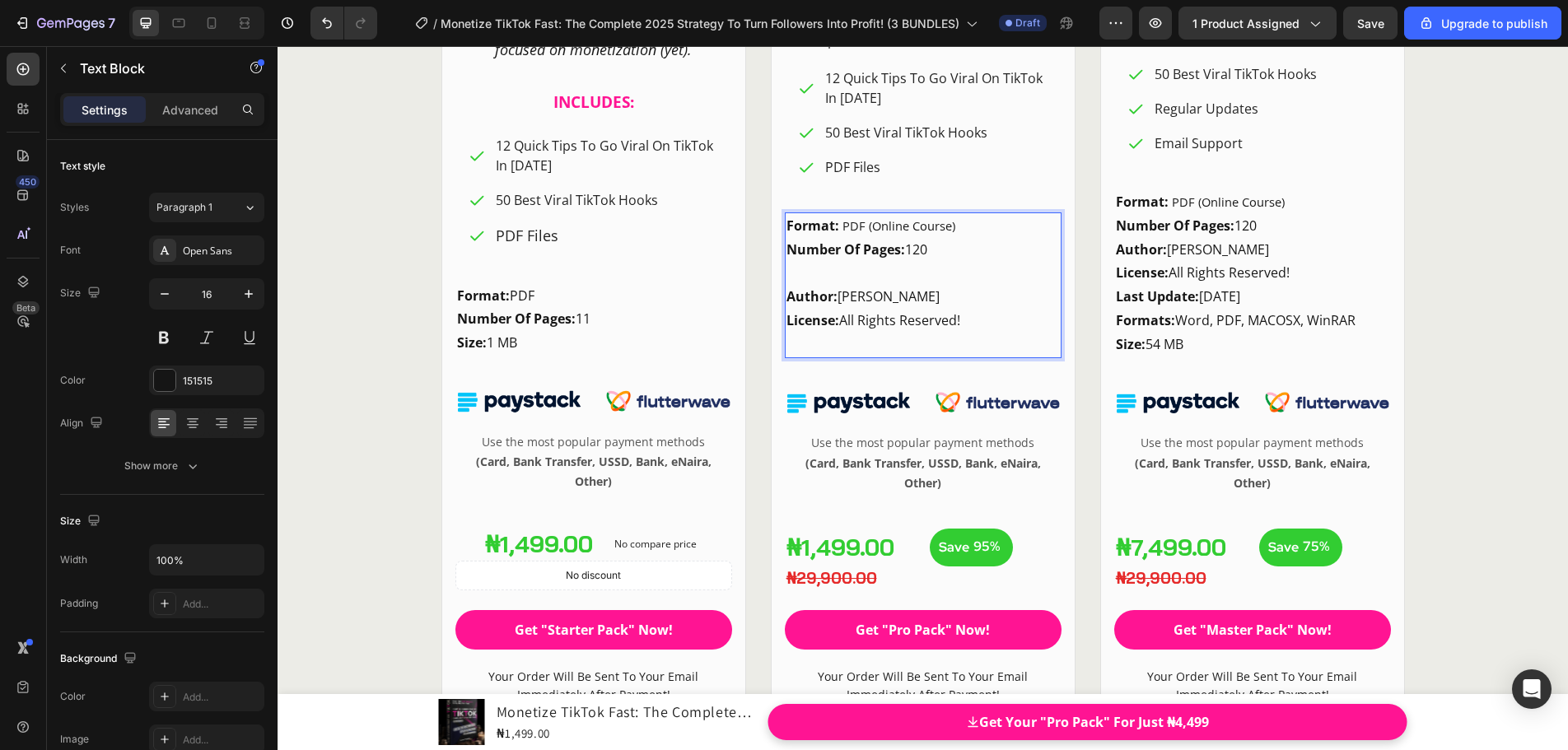
scroll to position [22454, 0]
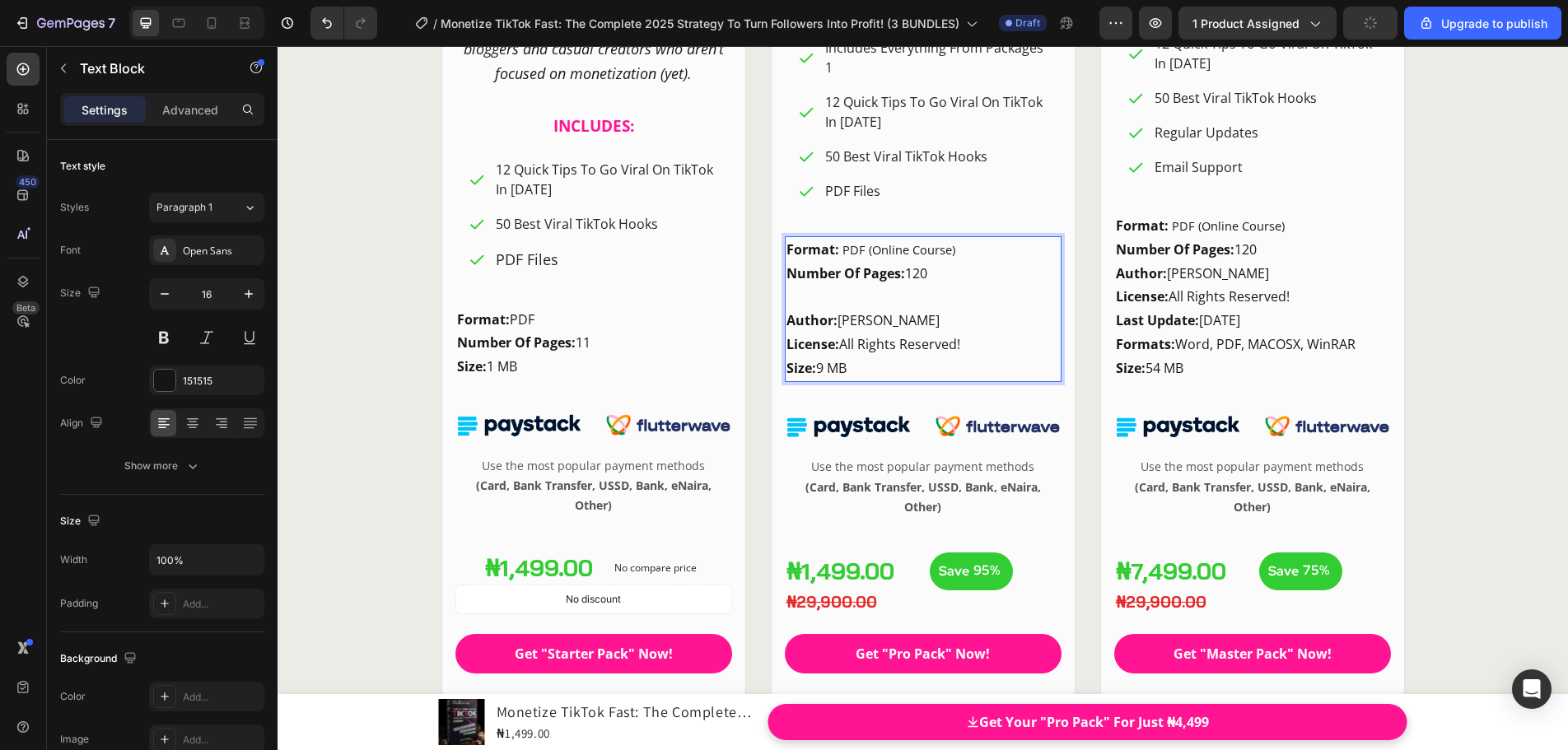
click at [810, 287] on p "Format: PDF (Online Course) Number Of Pages: 120" at bounding box center [922, 273] width 273 height 71
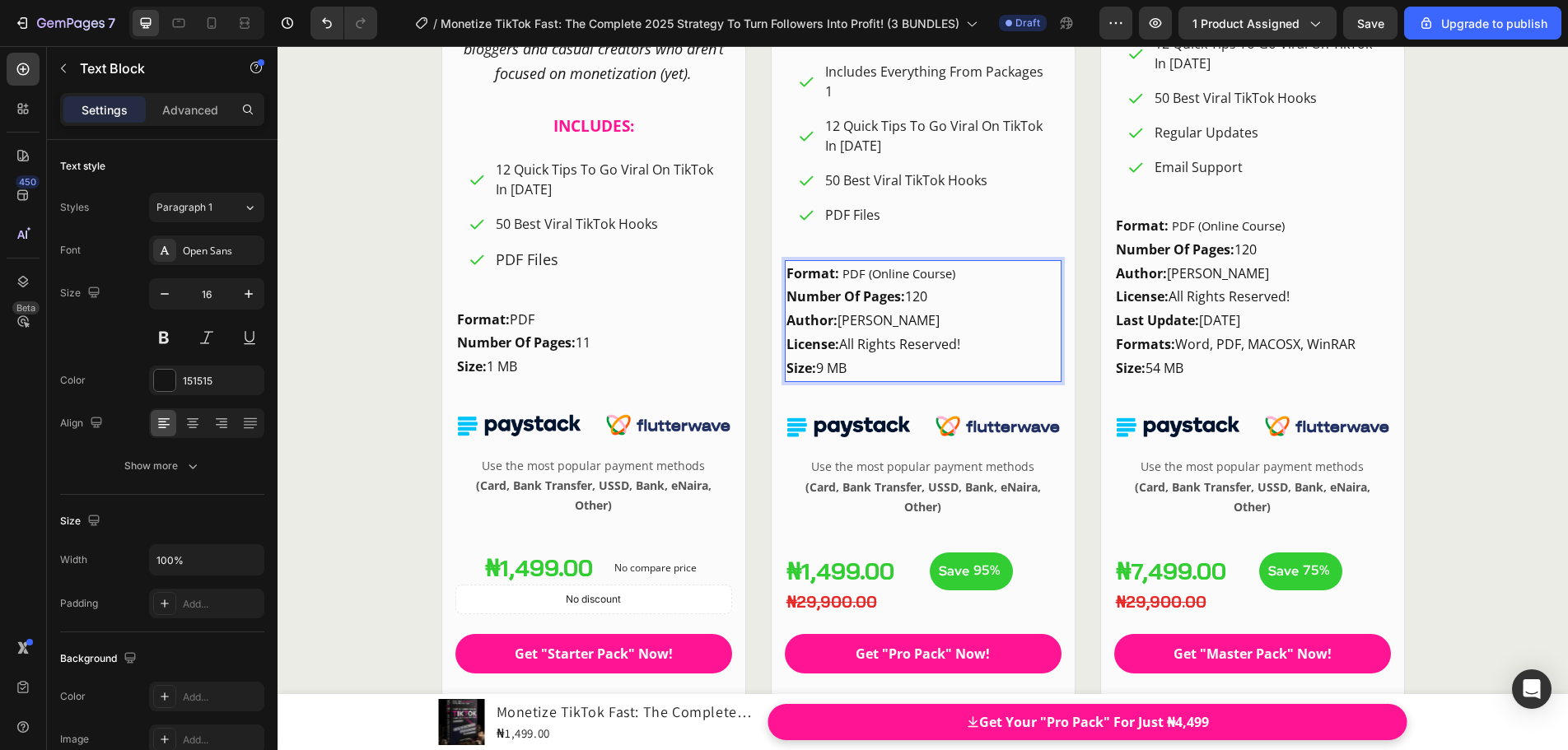
scroll to position [22478, 0]
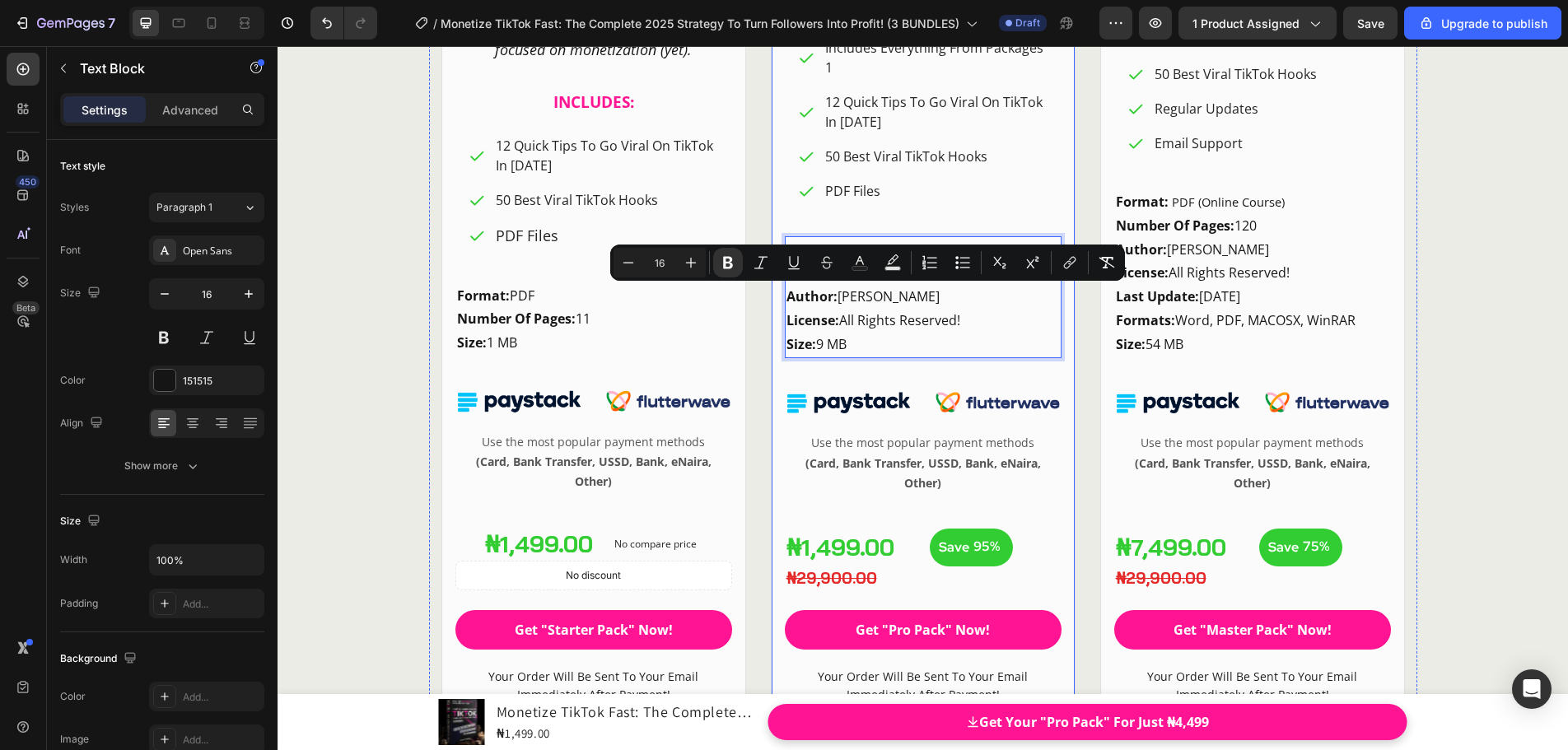
drag, startPoint x: 977, startPoint y: 321, endPoint x: 774, endPoint y: 300, distance: 204.1
copy div "Author: [PERSON_NAME] License: All Rights Reserved!"
click at [544, 301] on p "Format: PDF Number Of Pages: 11 Size: 1 MB" at bounding box center [593, 320] width 273 height 71
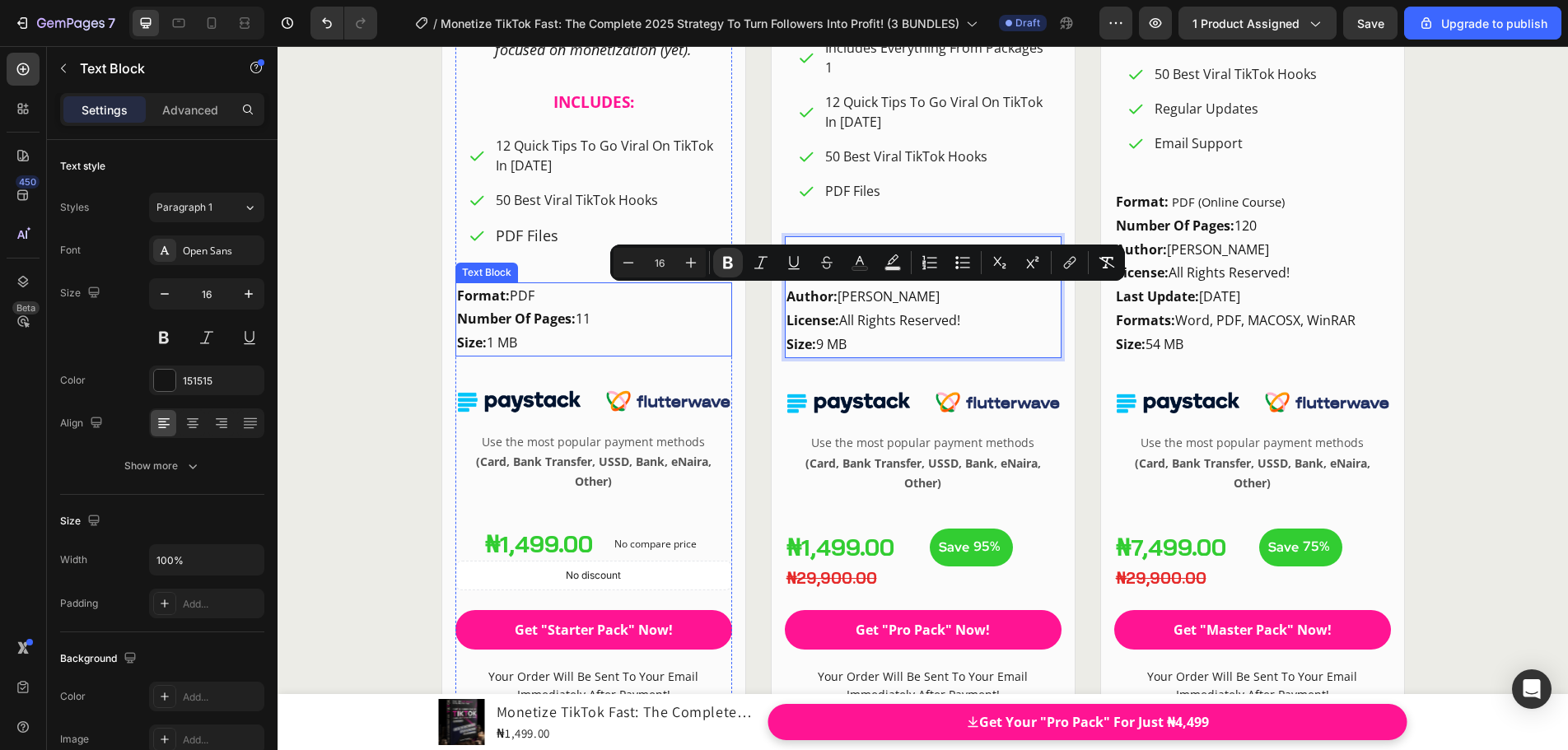
click at [544, 294] on p "Format: PDF Number Of Pages: 11 Size: 1 MB" at bounding box center [593, 320] width 273 height 71
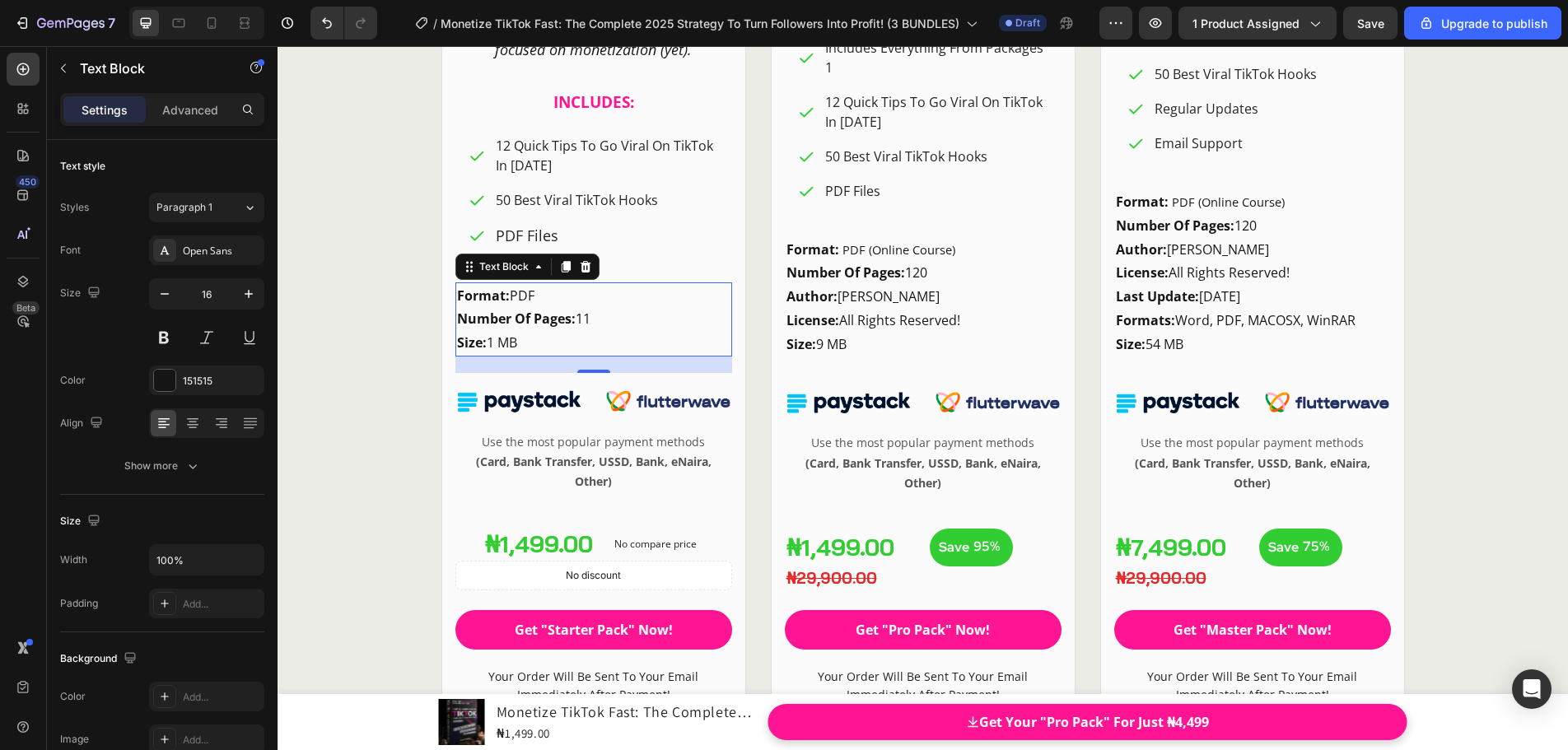
click at [542, 296] on p "Format: PDF Number Of Pages: 11 Size: 1 MB" at bounding box center [593, 320] width 273 height 71
click at [542, 297] on p "Format: PDF Number Of Pages: 11 Size: 1 MB" at bounding box center [593, 320] width 273 height 71
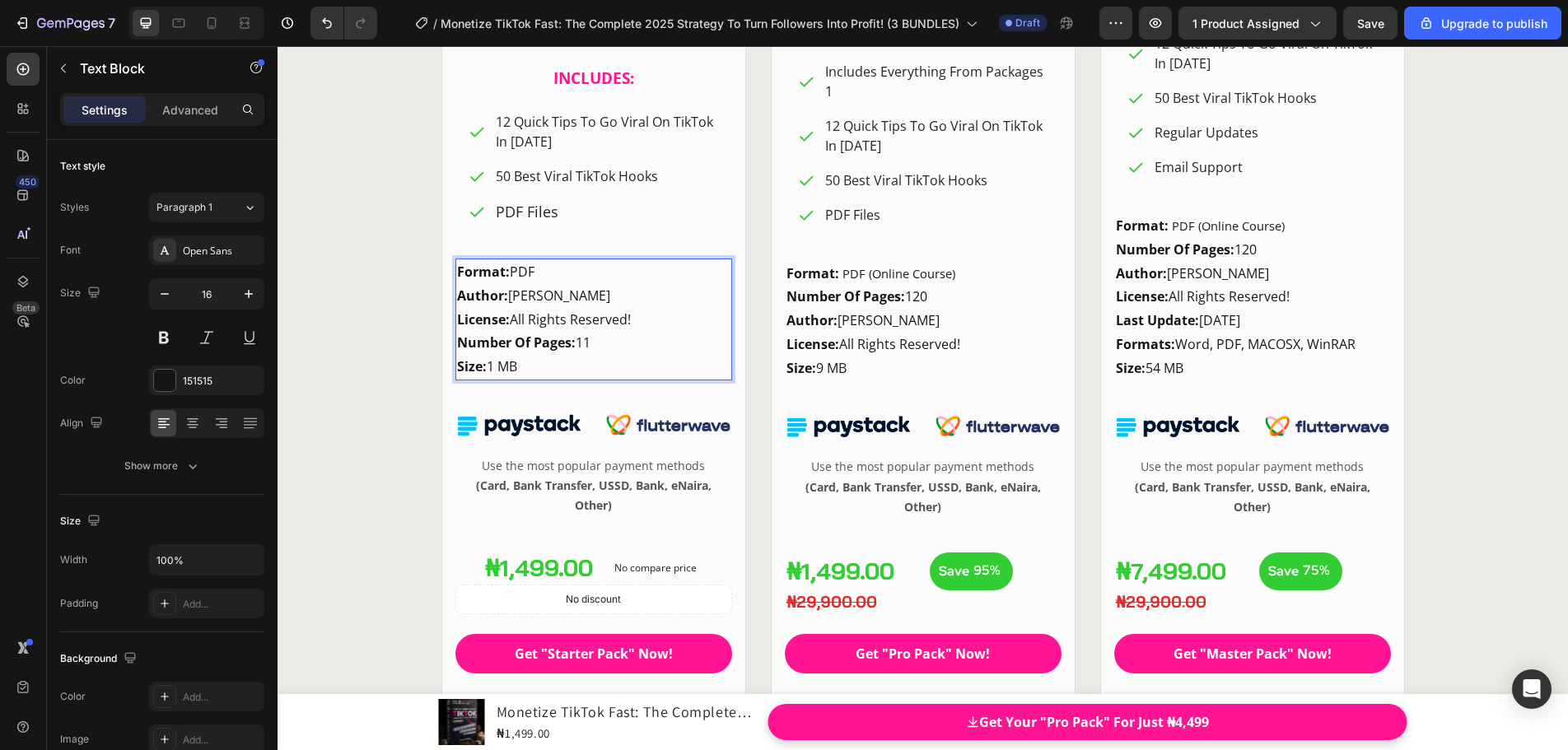
scroll to position [22430, 0]
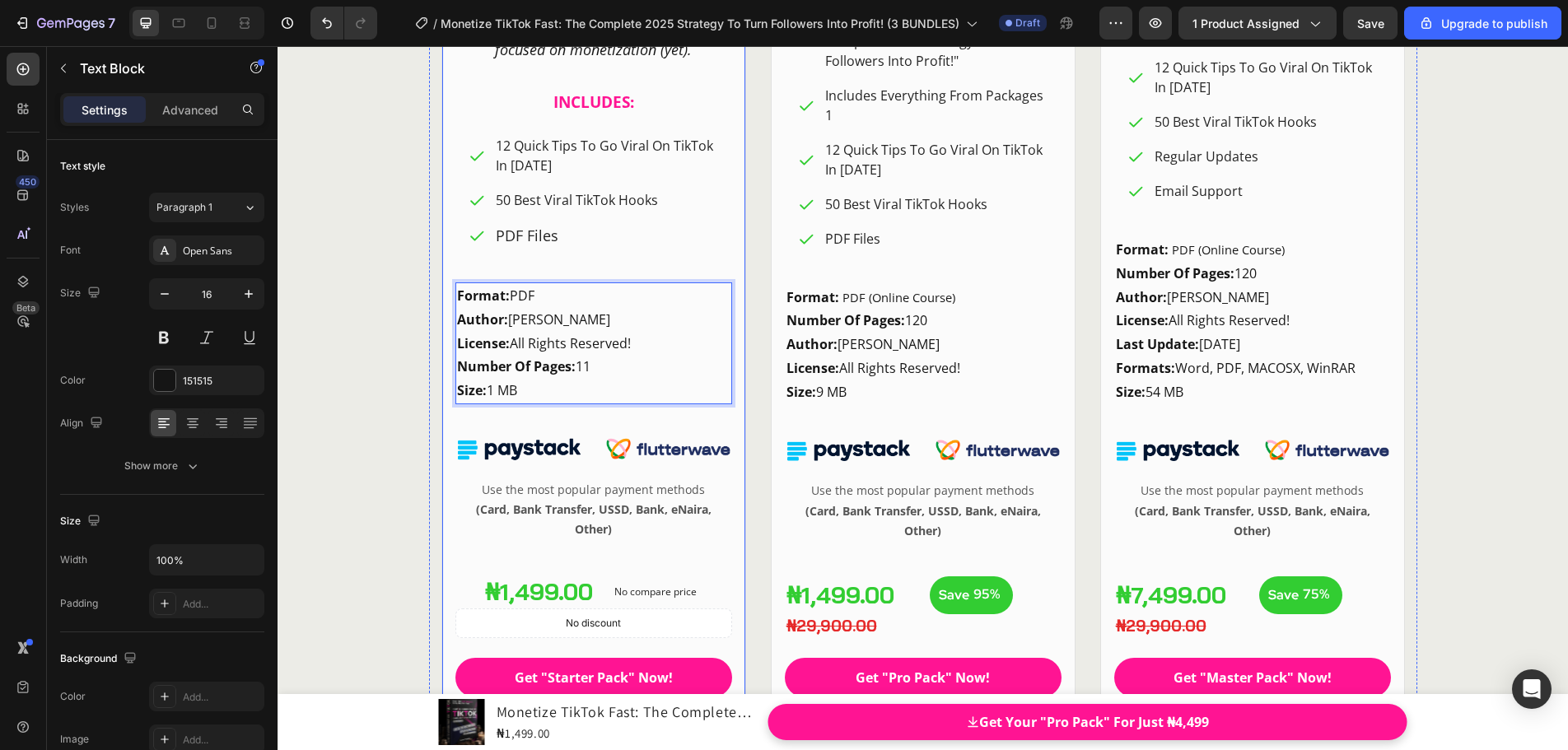
click at [752, 256] on div "Product Images BEST DEAL! Text Block Row Row Pro Pack Heading FO [PERSON_NAME]?…" at bounding box center [922, 3] width 988 height 1526
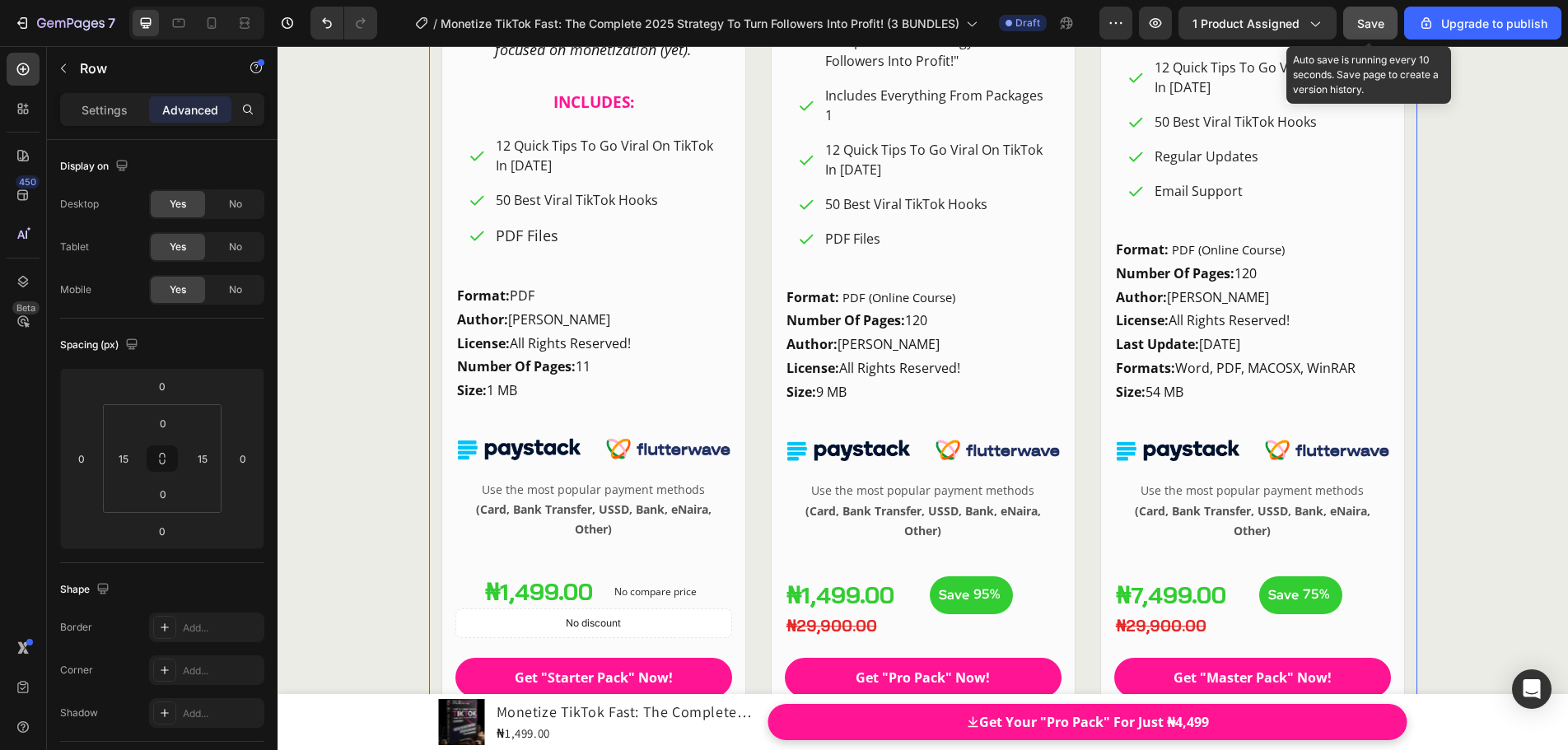
click at [1376, 23] on span "Save" at bounding box center [1370, 23] width 27 height 14
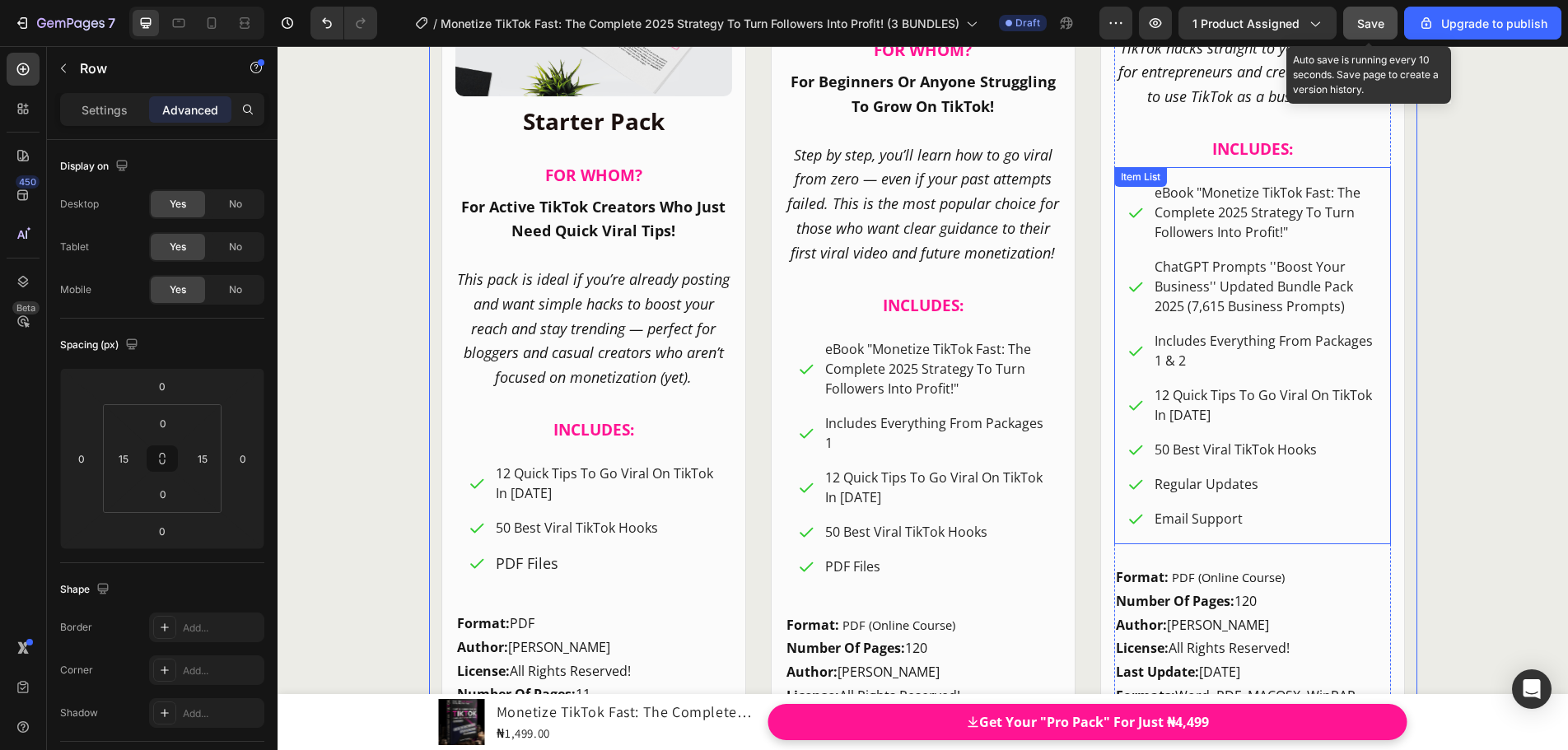
scroll to position [22100, 0]
